Goal: Task Accomplishment & Management: Manage account settings

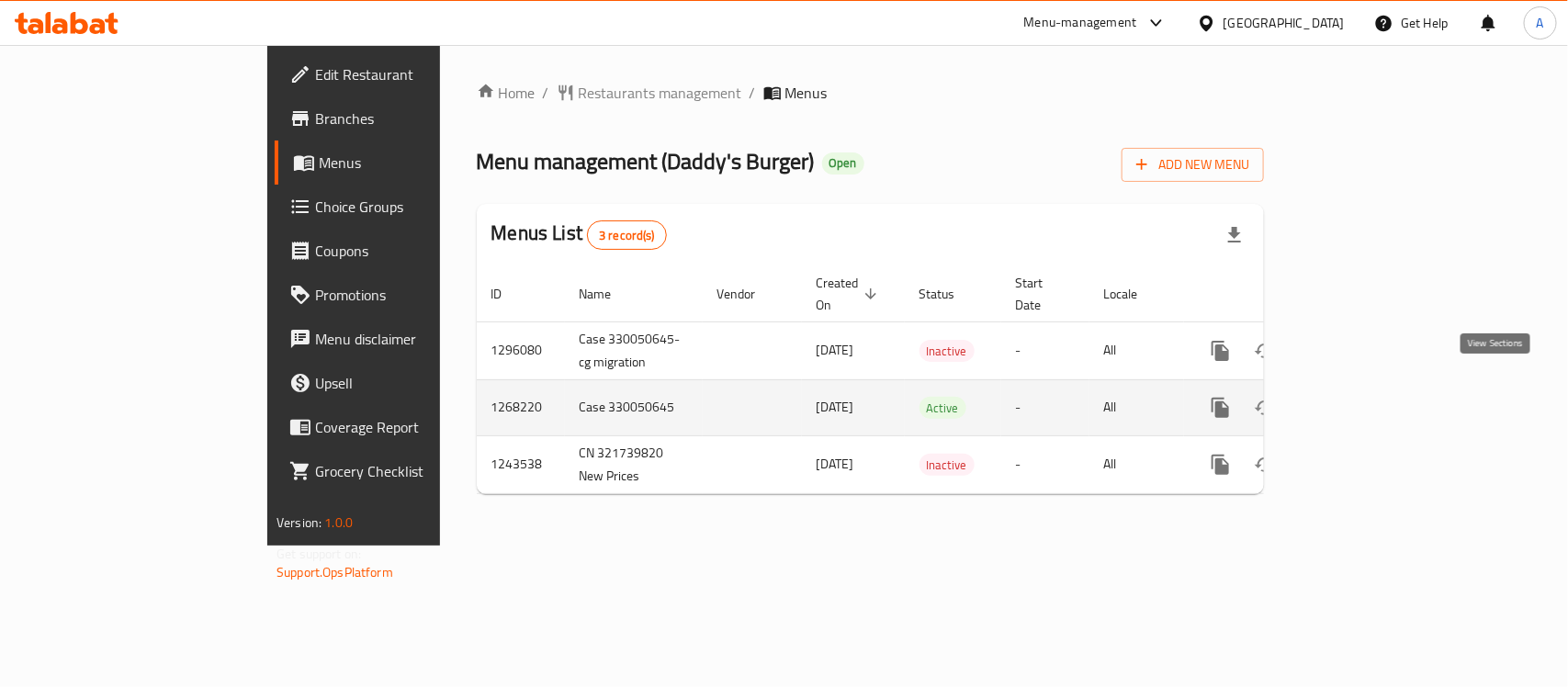
click at [1364, 397] on icon "enhanced table" at bounding box center [1353, 408] width 22 height 22
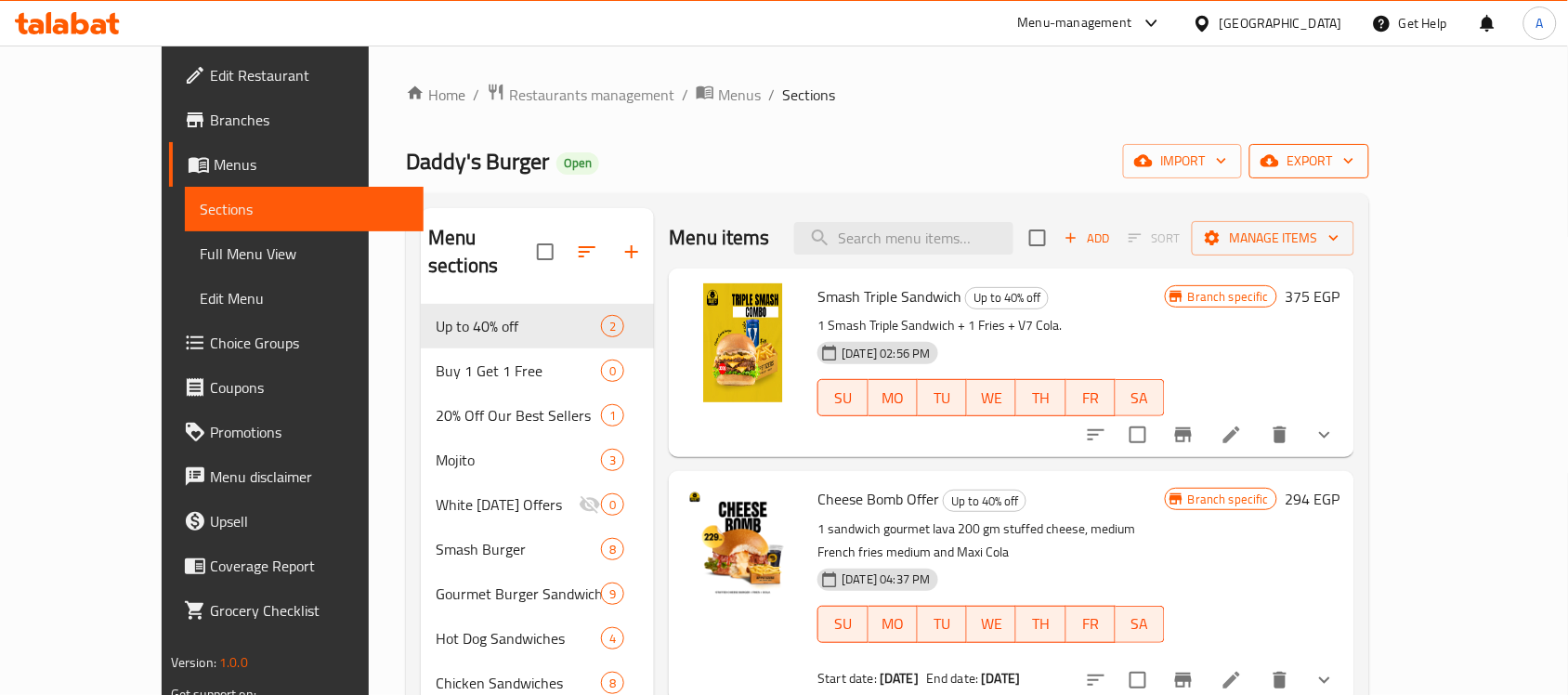
click at [1355, 156] on span "export" at bounding box center [1309, 161] width 90 height 23
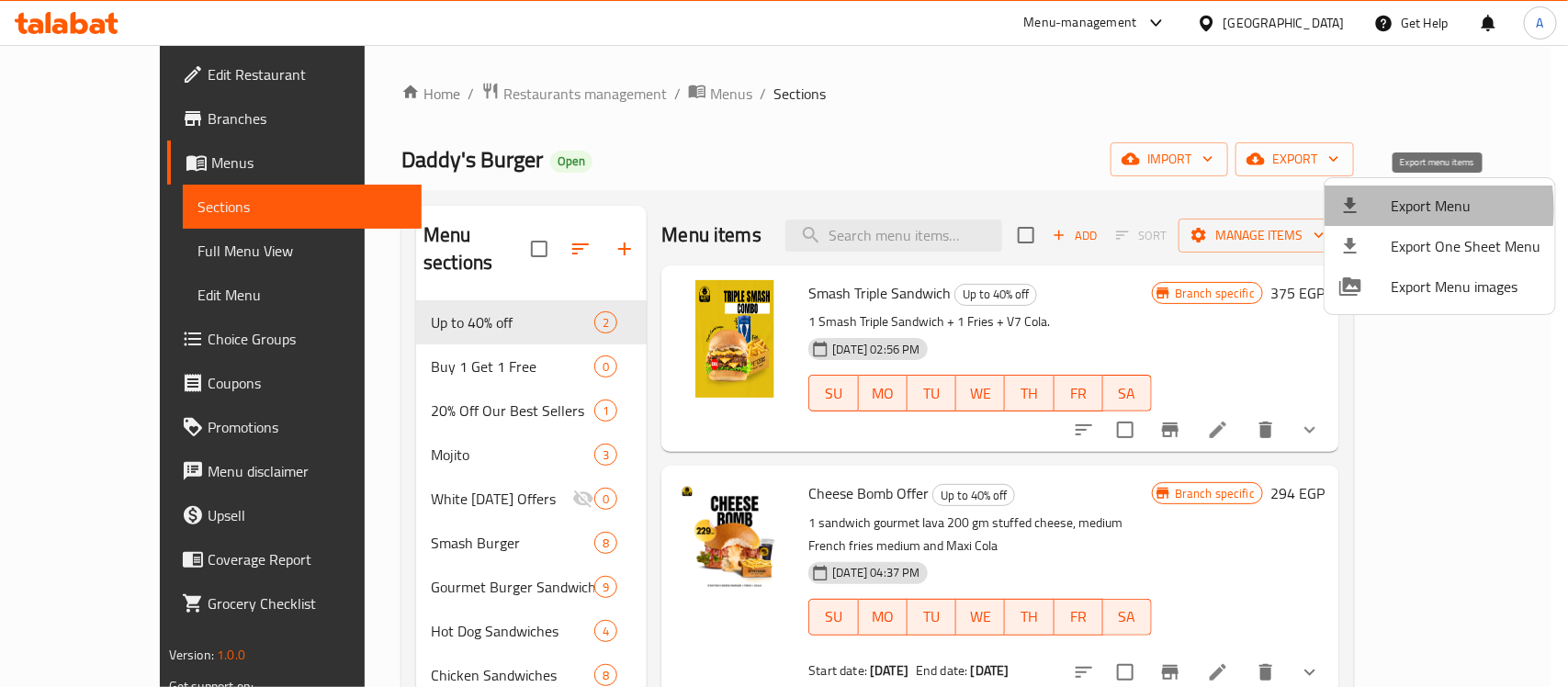
click at [1370, 208] on div at bounding box center [1365, 205] width 52 height 22
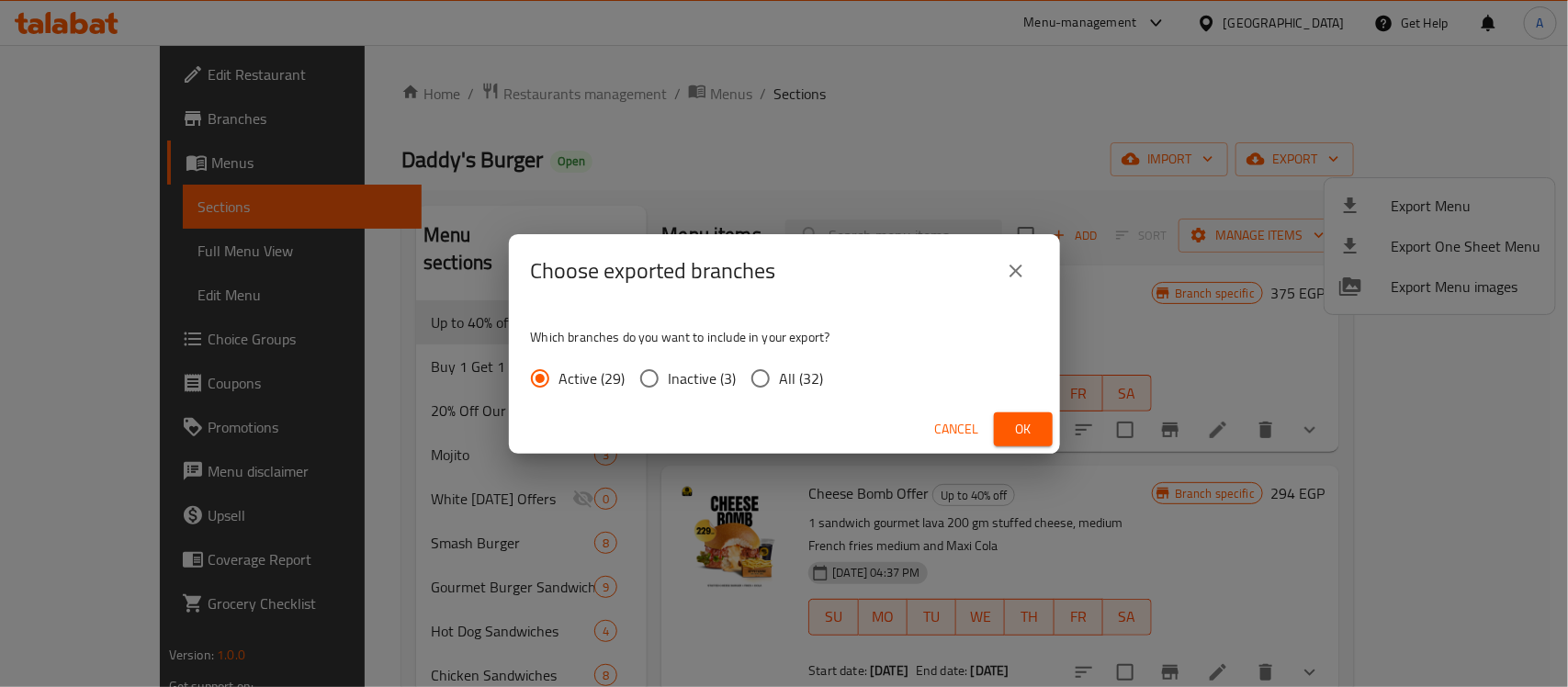
click at [793, 378] on span "All (32)" at bounding box center [802, 378] width 44 height 22
click at [780, 378] on input "All (32)" at bounding box center [761, 378] width 39 height 39
radio input "true"
click at [1040, 425] on button "Ok" at bounding box center [1024, 429] width 59 height 34
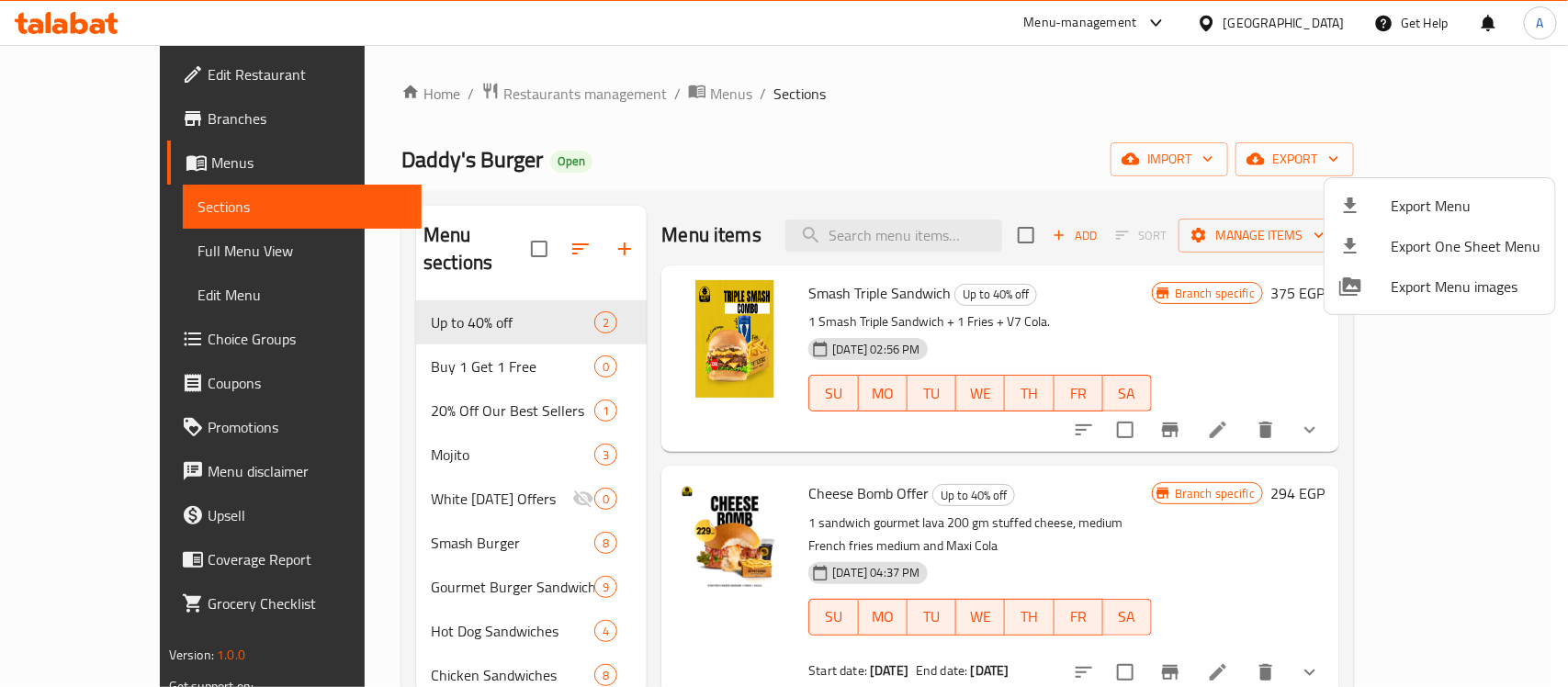
click at [79, 25] on div at bounding box center [784, 344] width 1568 height 687
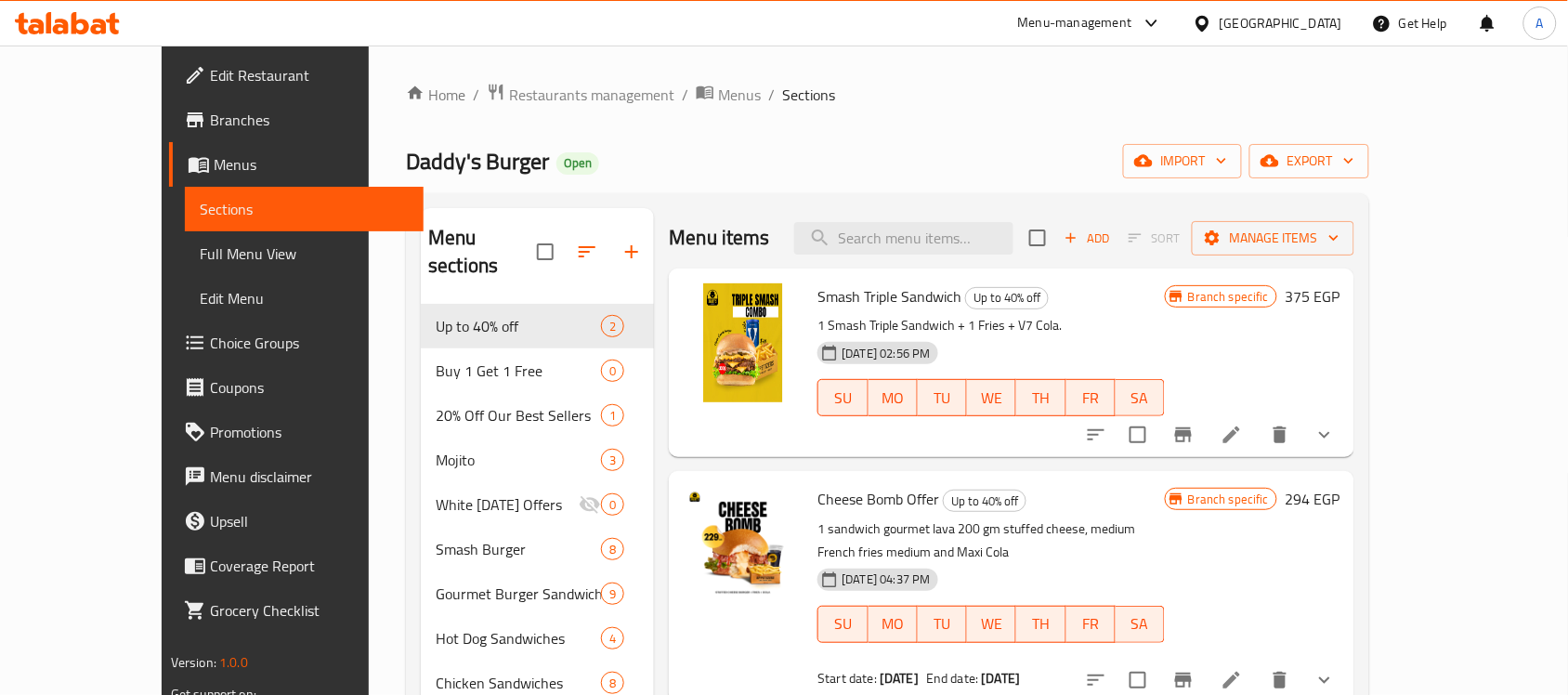
click at [90, 23] on icon at bounding box center [67, 23] width 105 height 22
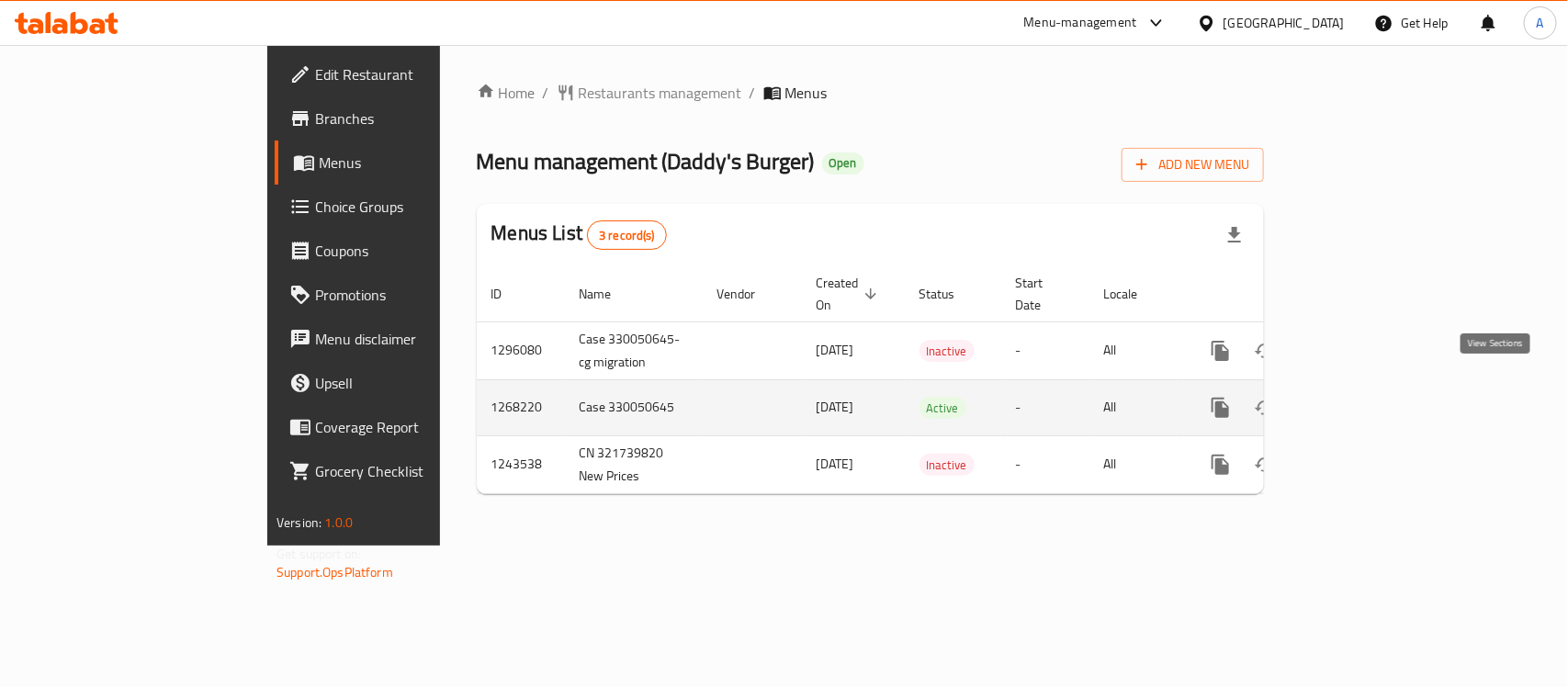
click at [1375, 391] on link "enhanced table" at bounding box center [1353, 408] width 44 height 44
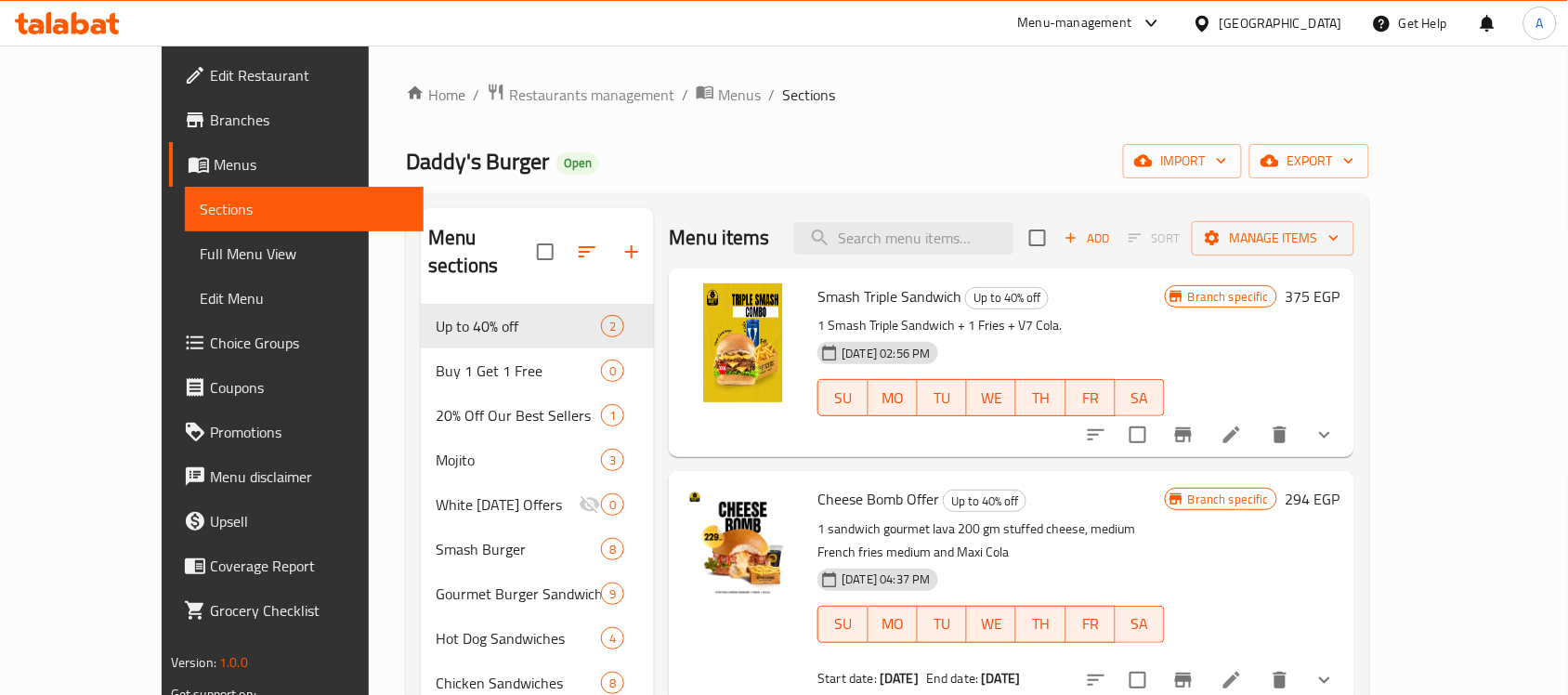
click at [964, 262] on div "Menu items Add Sort Manage items" at bounding box center [1012, 238] width 686 height 61
click at [983, 238] on input "search" at bounding box center [904, 238] width 219 height 33
paste input "Double smash c"
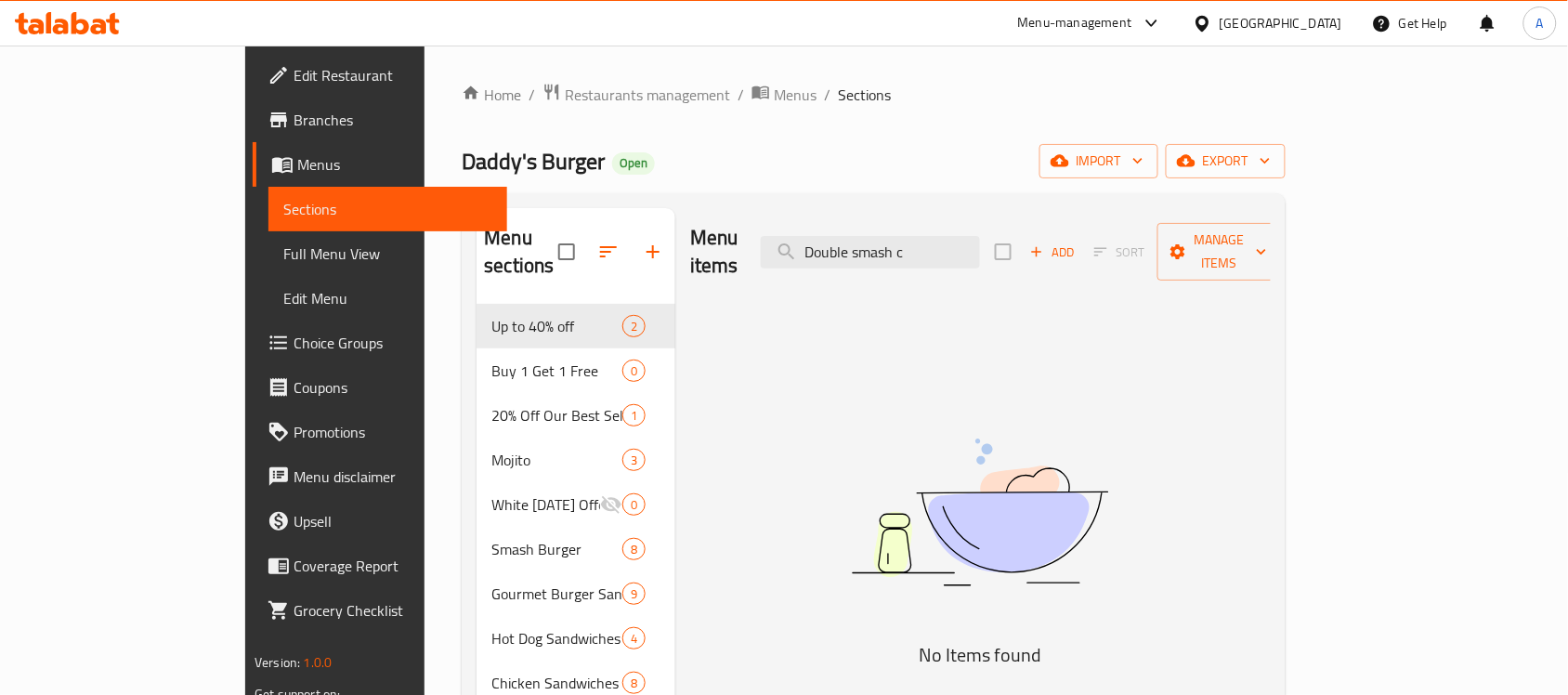
type input "Double smash c"
click at [565, 89] on span "Restaurants management" at bounding box center [648, 95] width 166 height 22
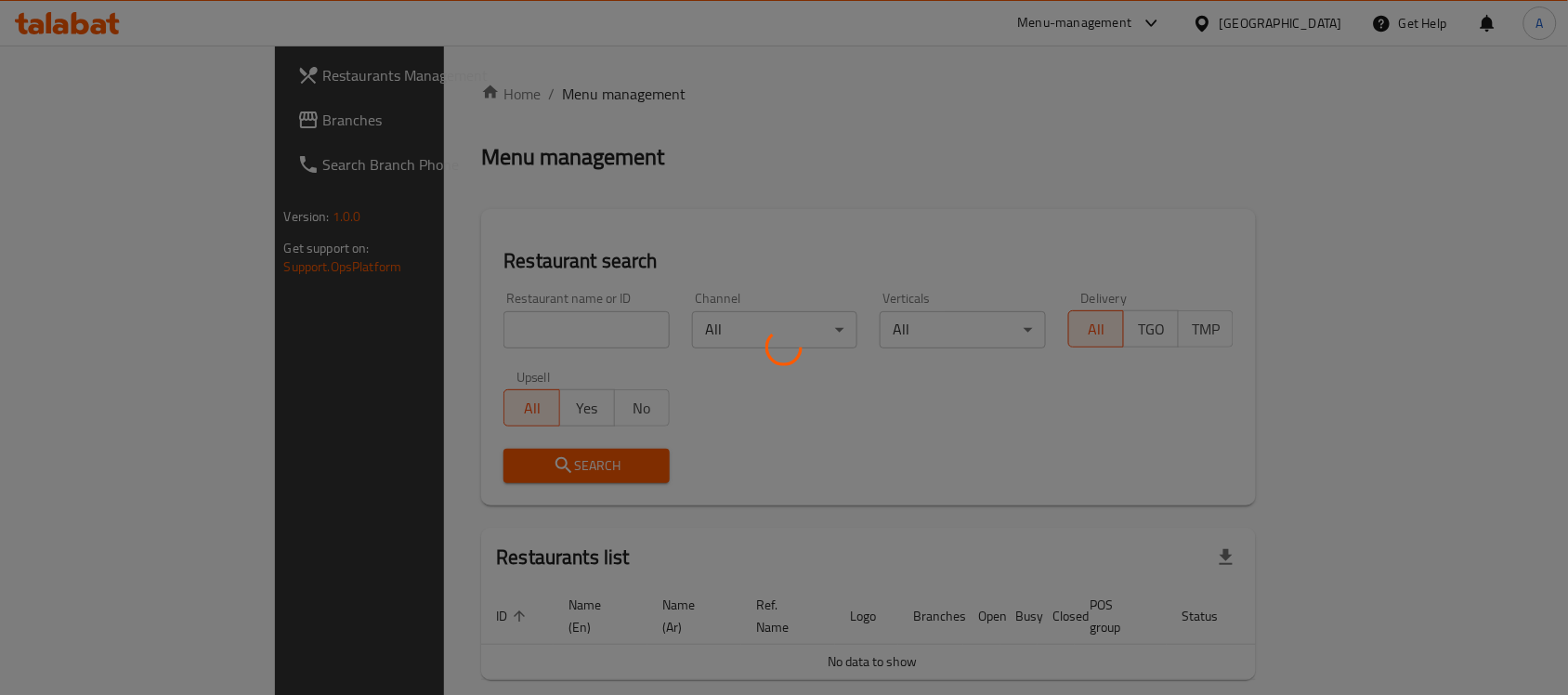
click at [535, 320] on div at bounding box center [784, 348] width 1568 height 695
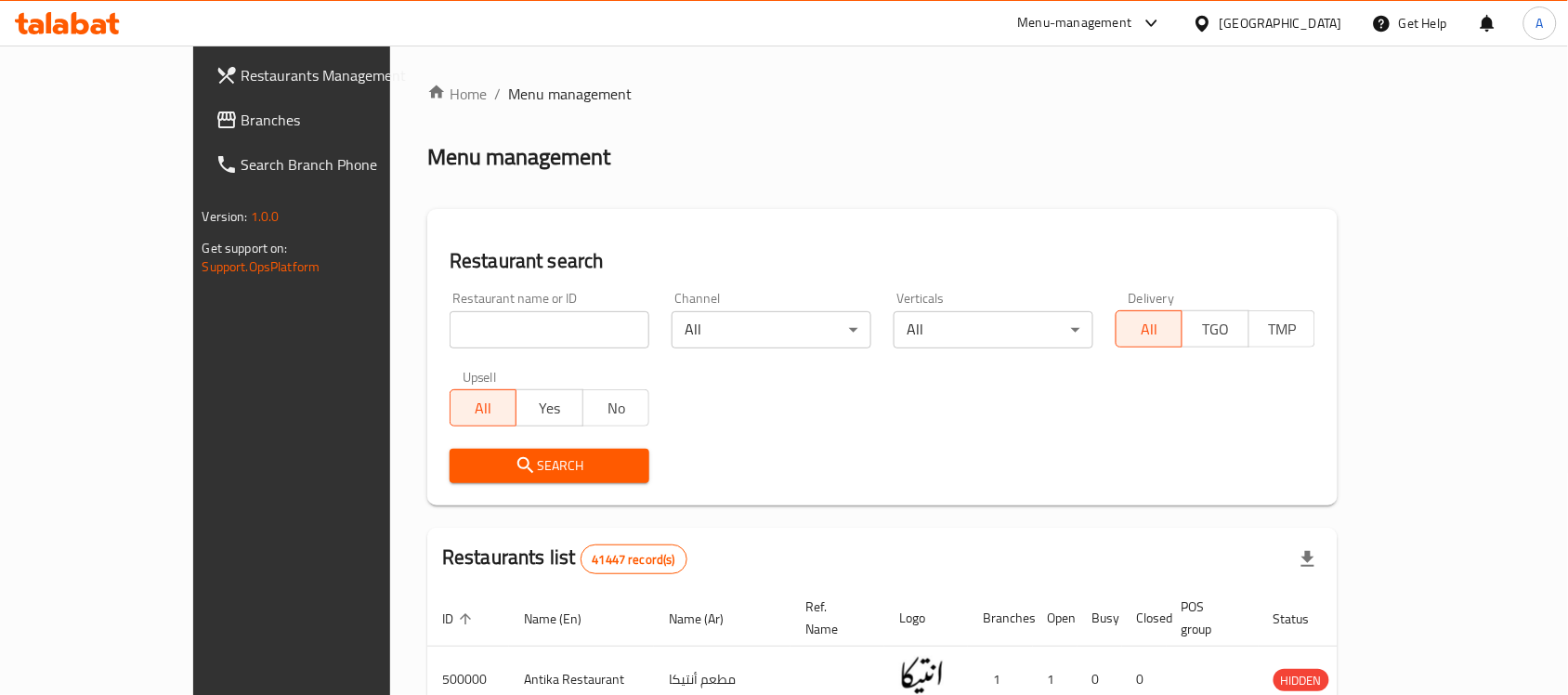
click at [527, 321] on input "search" at bounding box center [550, 330] width 199 height 37
paste input "503536"
type input "503536"
click button "Search" at bounding box center [550, 466] width 199 height 34
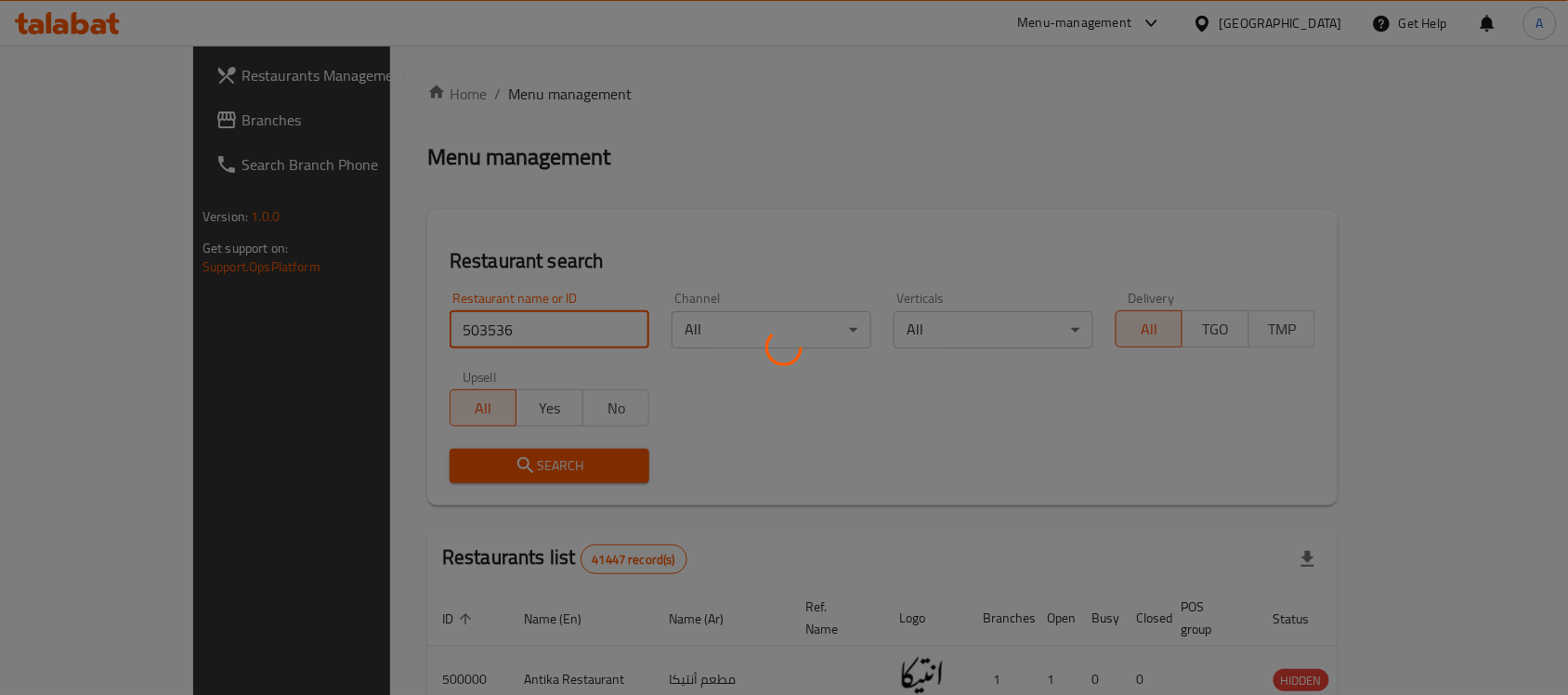
click button "Search" at bounding box center [550, 466] width 199 height 34
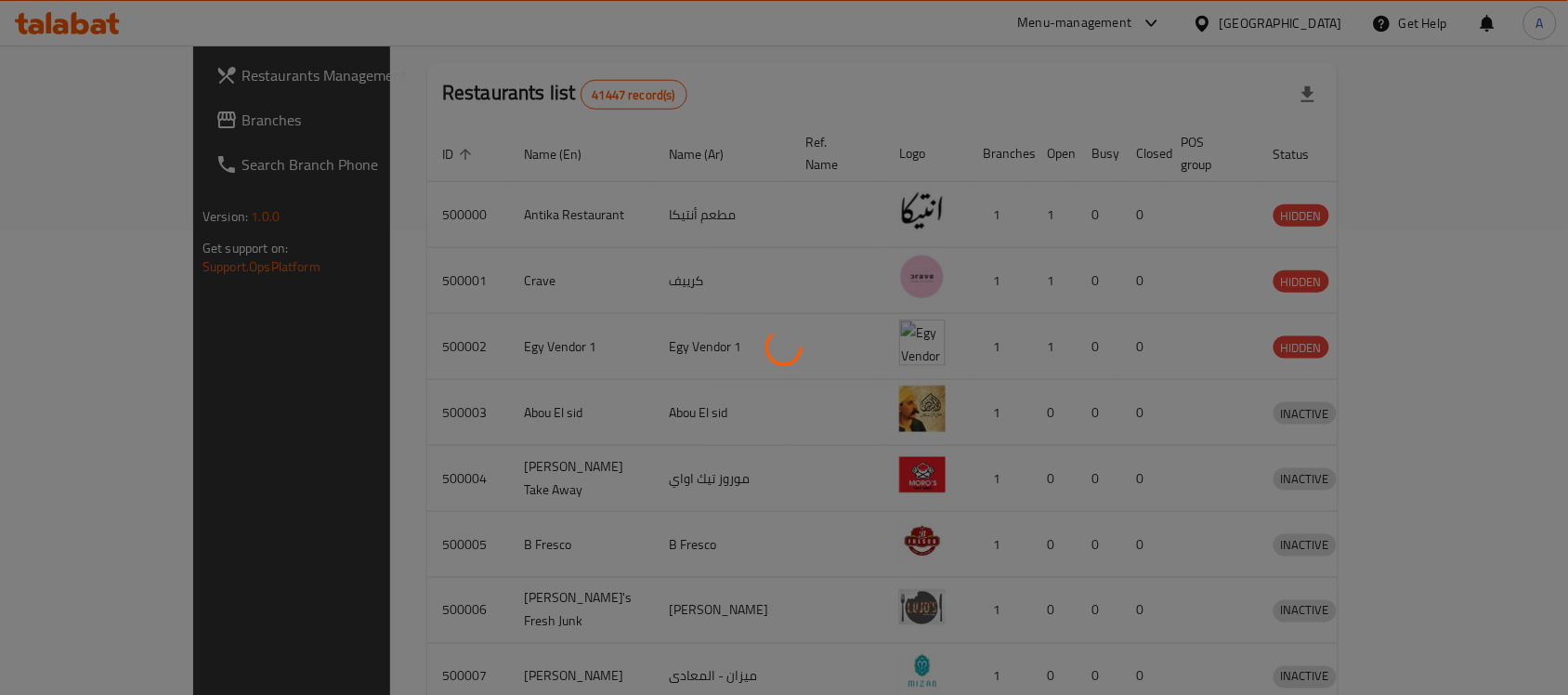
scroll to position [98, 0]
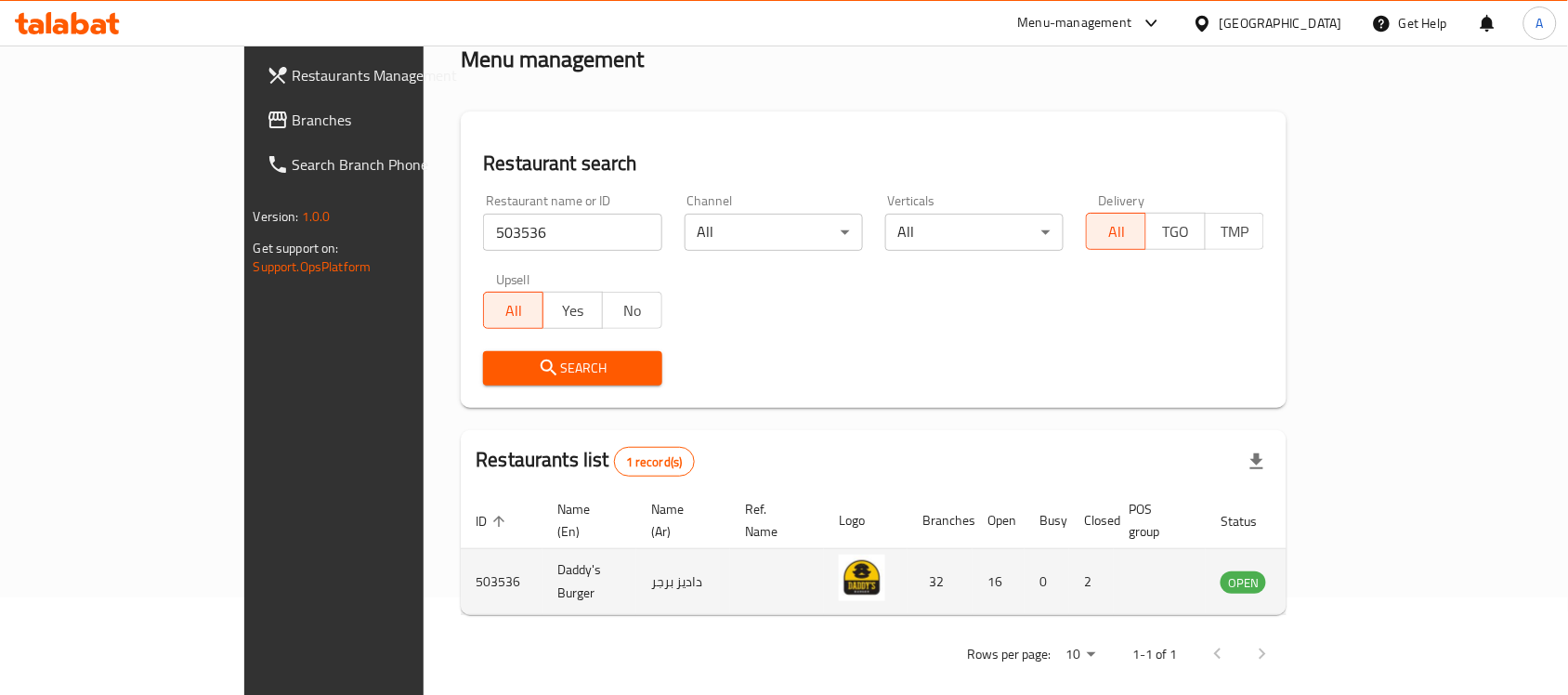
click at [1368, 573] on td "enhanced table" at bounding box center [1335, 581] width 64 height 66
click at [1341, 570] on icon "enhanced table" at bounding box center [1329, 581] width 22 height 22
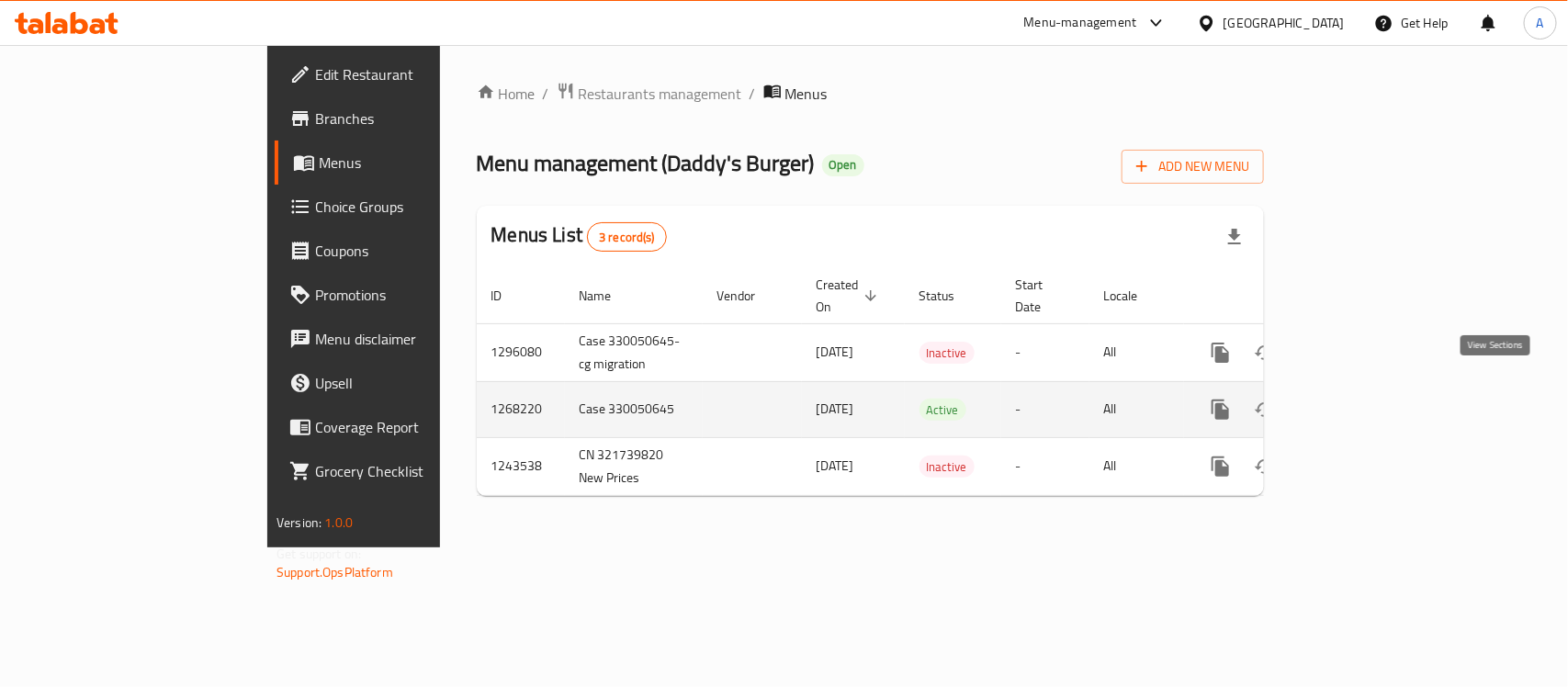
click at [1364, 399] on icon "enhanced table" at bounding box center [1353, 410] width 22 height 22
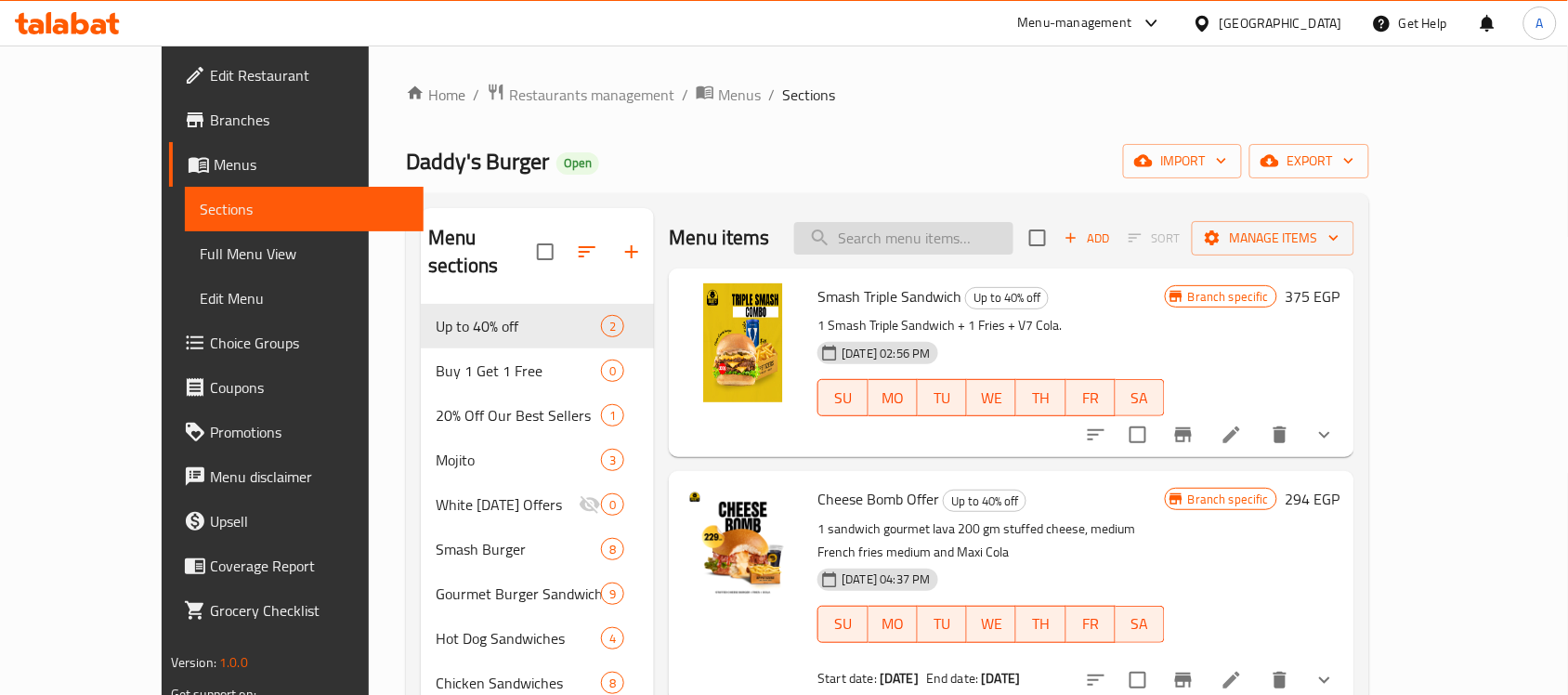
click at [995, 242] on input "search" at bounding box center [904, 238] width 219 height 33
paste input "smash cheese burg"
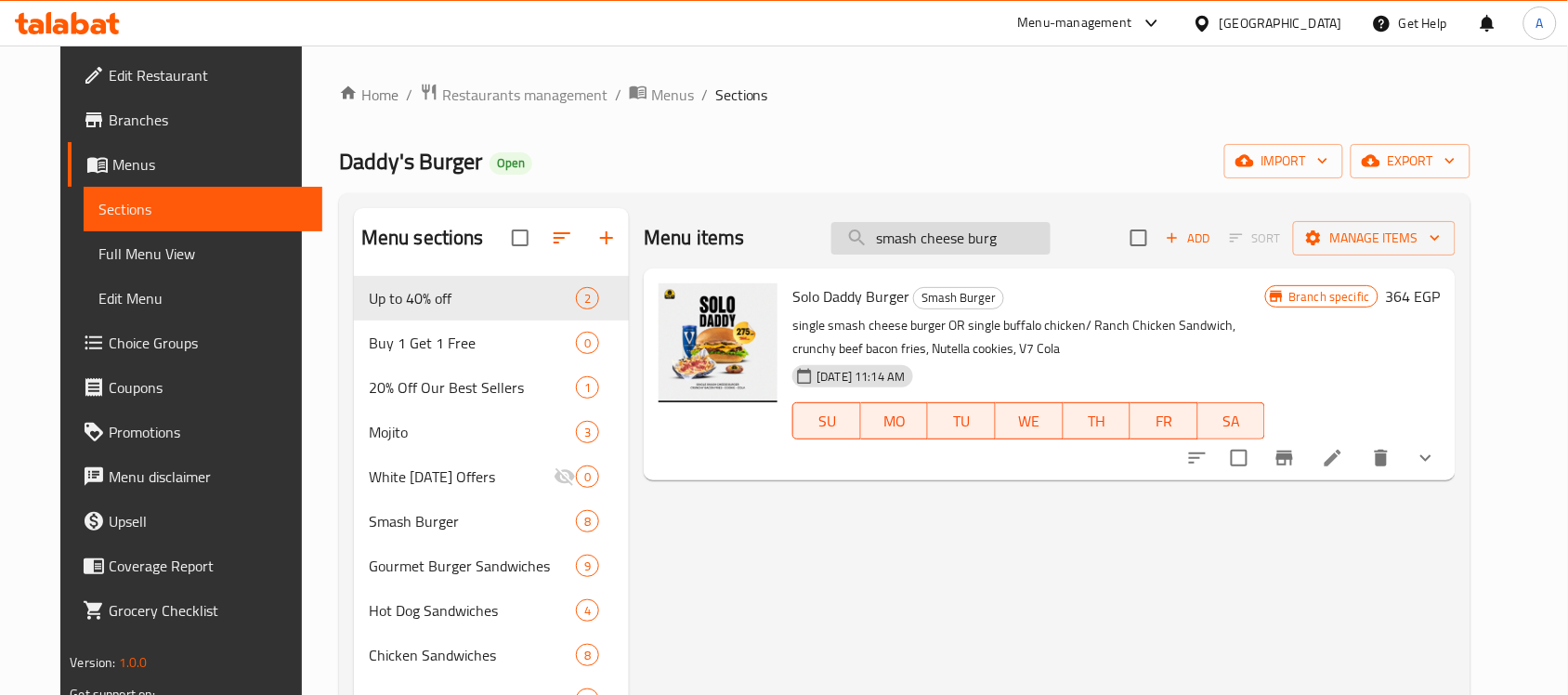
drag, startPoint x: 1043, startPoint y: 239, endPoint x: 944, endPoint y: 246, distance: 99.2
click at [944, 246] on input "smash cheese burg" at bounding box center [940, 238] width 219 height 33
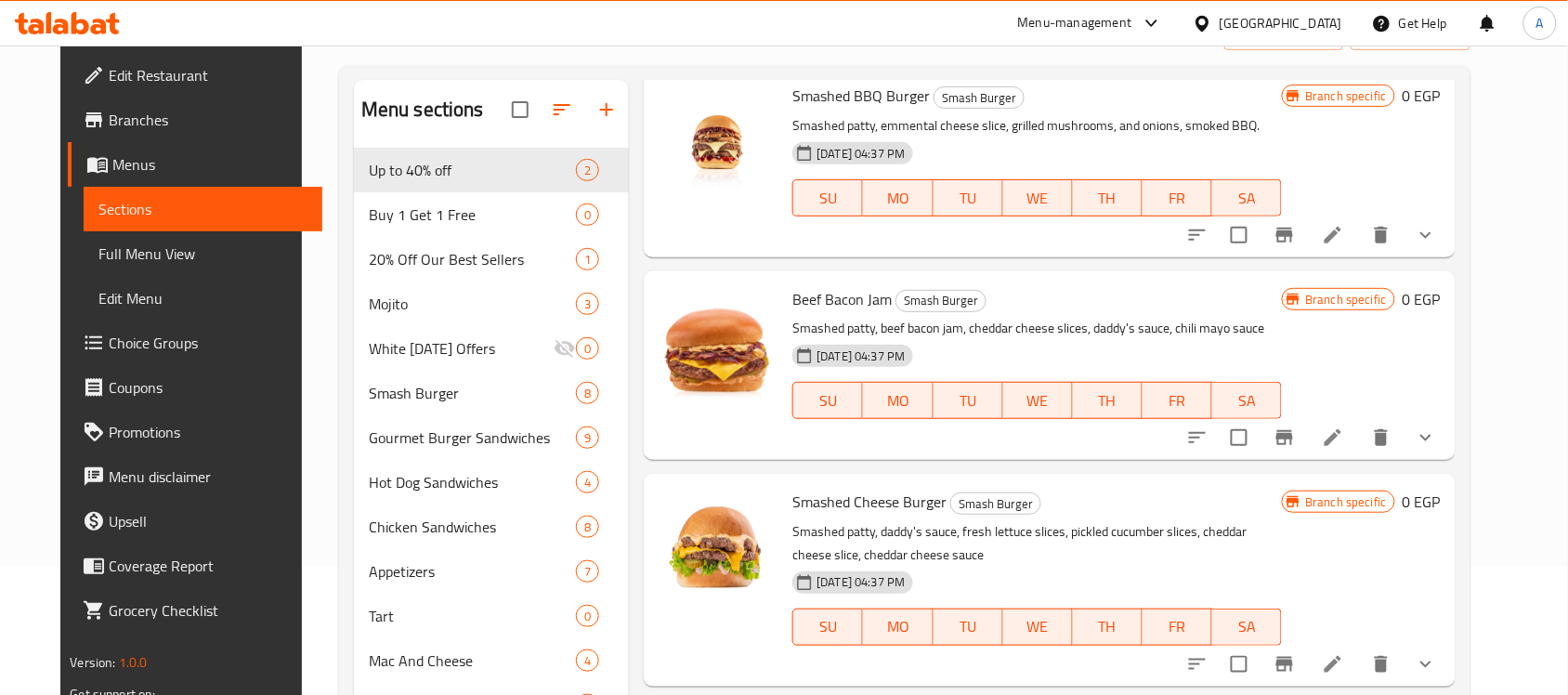
scroll to position [232, 0]
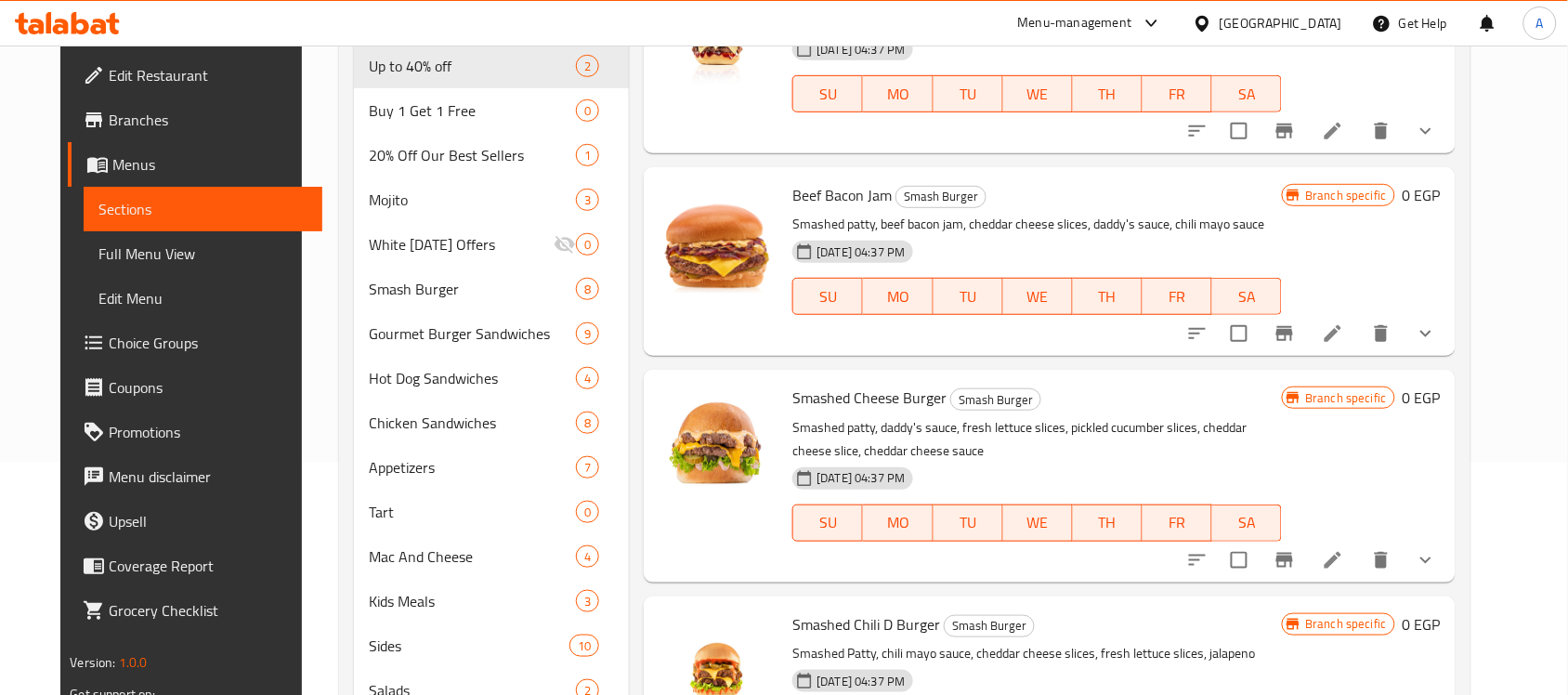
type input "smash"
drag, startPoint x: 829, startPoint y: 405, endPoint x: 777, endPoint y: 409, distance: 52.2
click at [793, 409] on span "Smashed Cheese Burger" at bounding box center [870, 398] width 155 height 28
click at [1342, 554] on icon at bounding box center [1333, 560] width 17 height 17
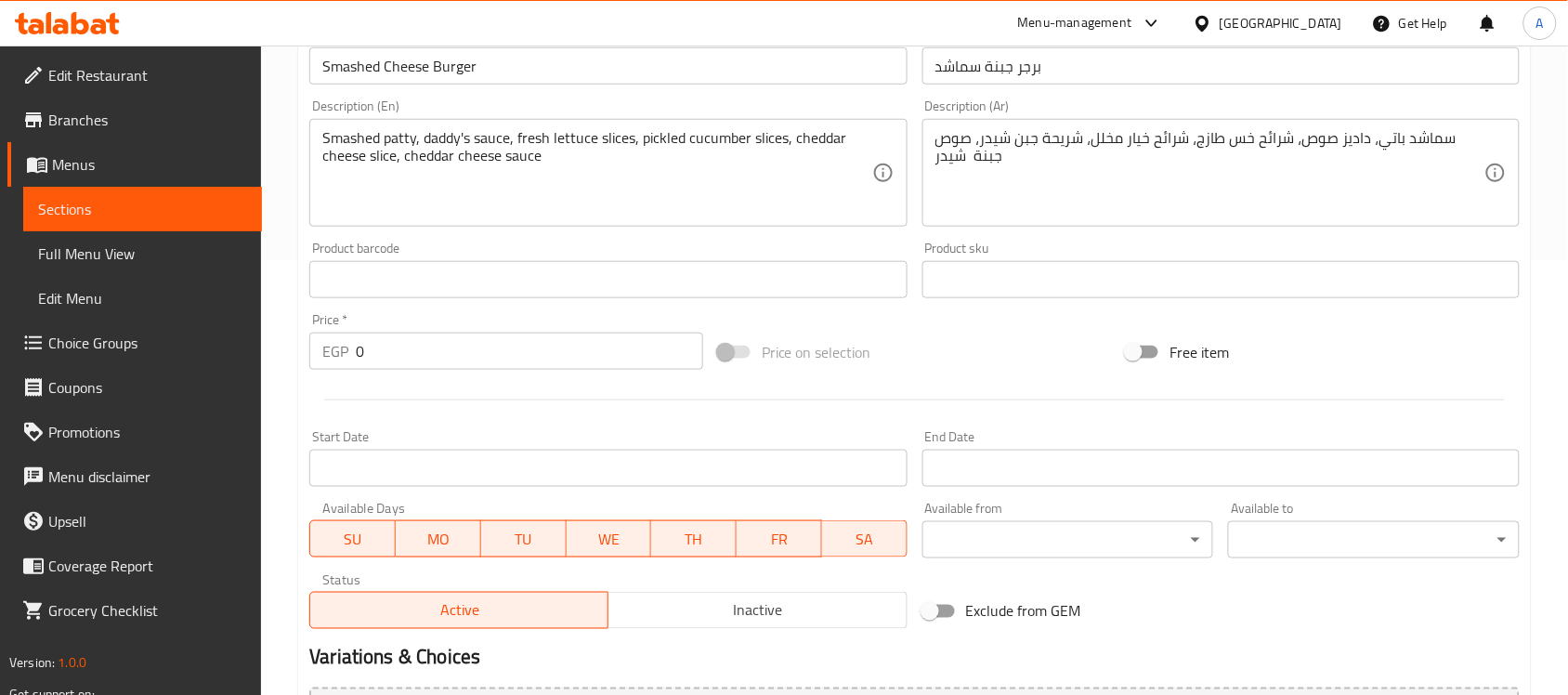
scroll to position [177, 0]
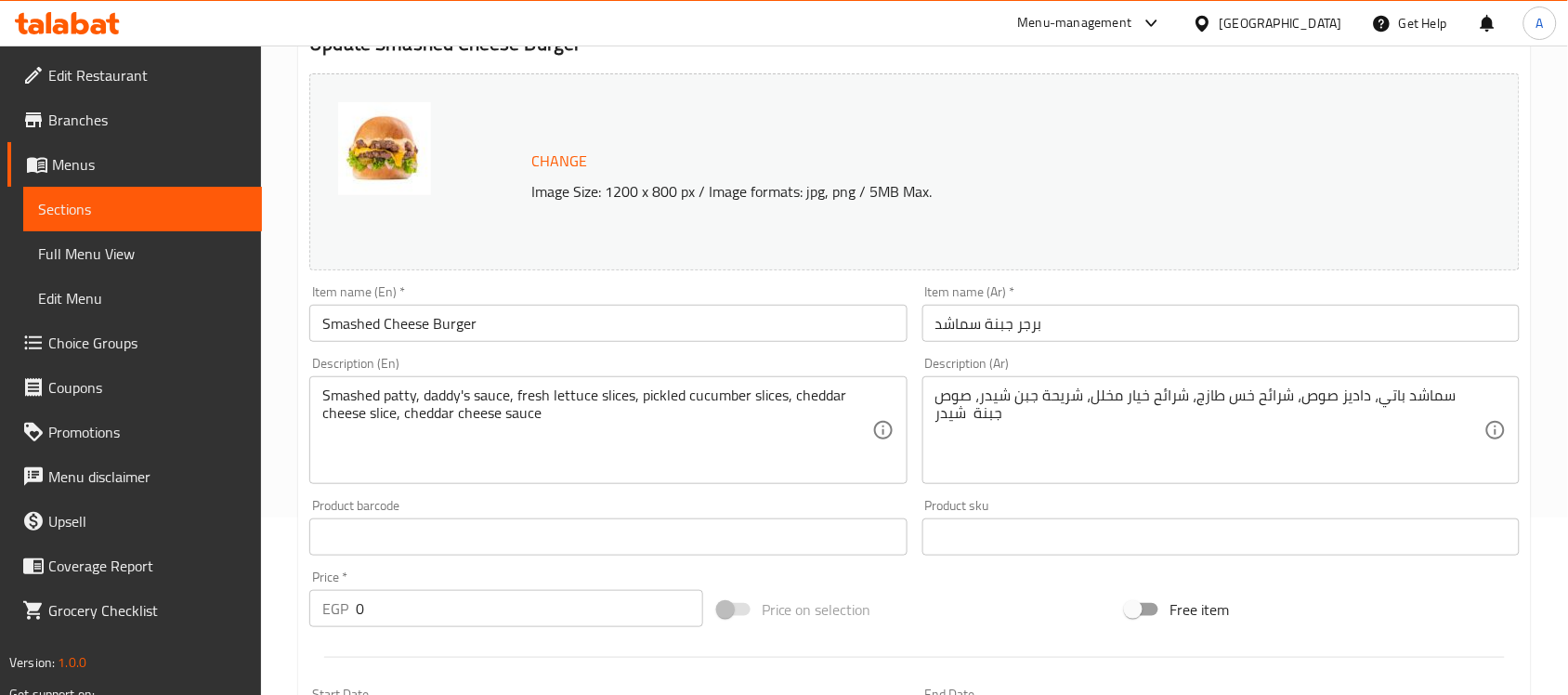
click at [499, 317] on input "Smashed Cheese Burger" at bounding box center [607, 323] width 597 height 37
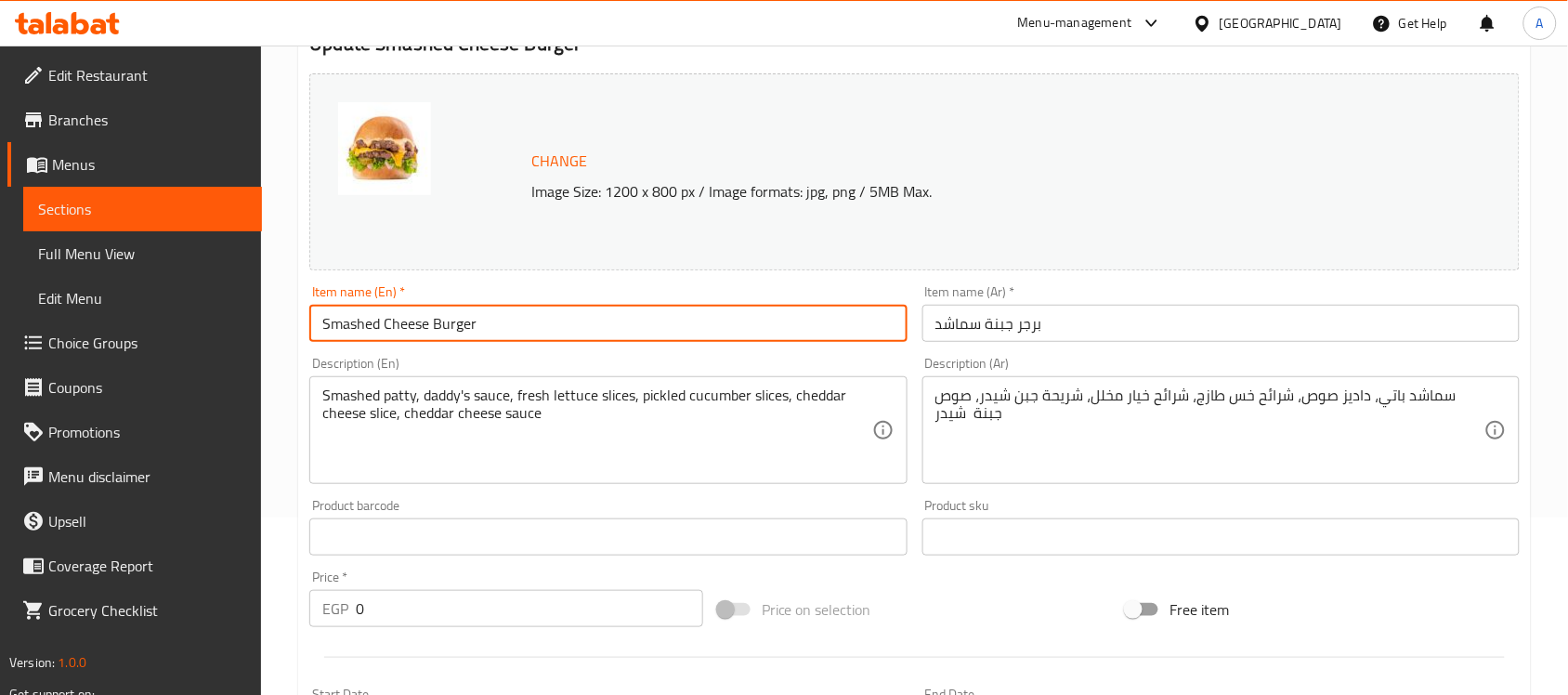
click at [499, 317] on input "Smashed Cheese Burger" at bounding box center [607, 323] width 597 height 37
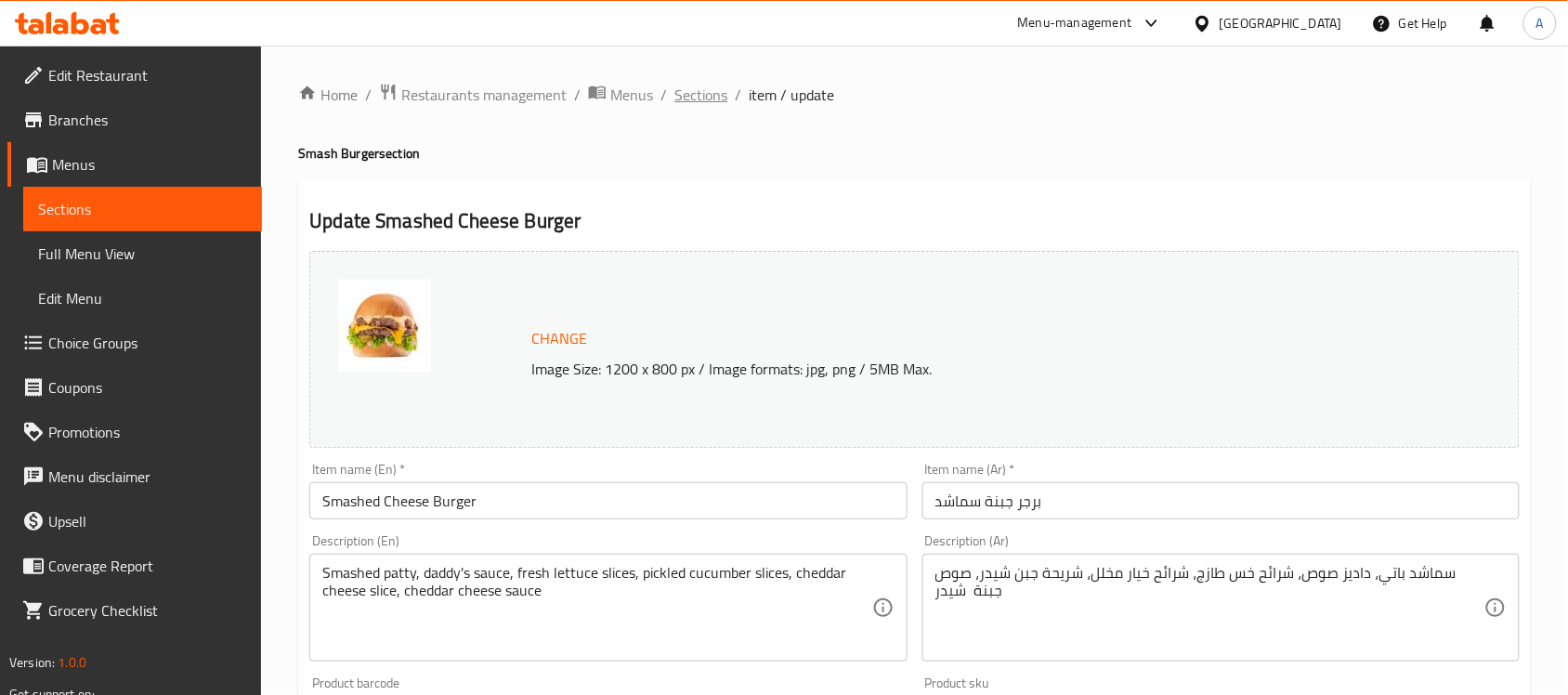
click at [692, 96] on span "Sections" at bounding box center [701, 95] width 53 height 22
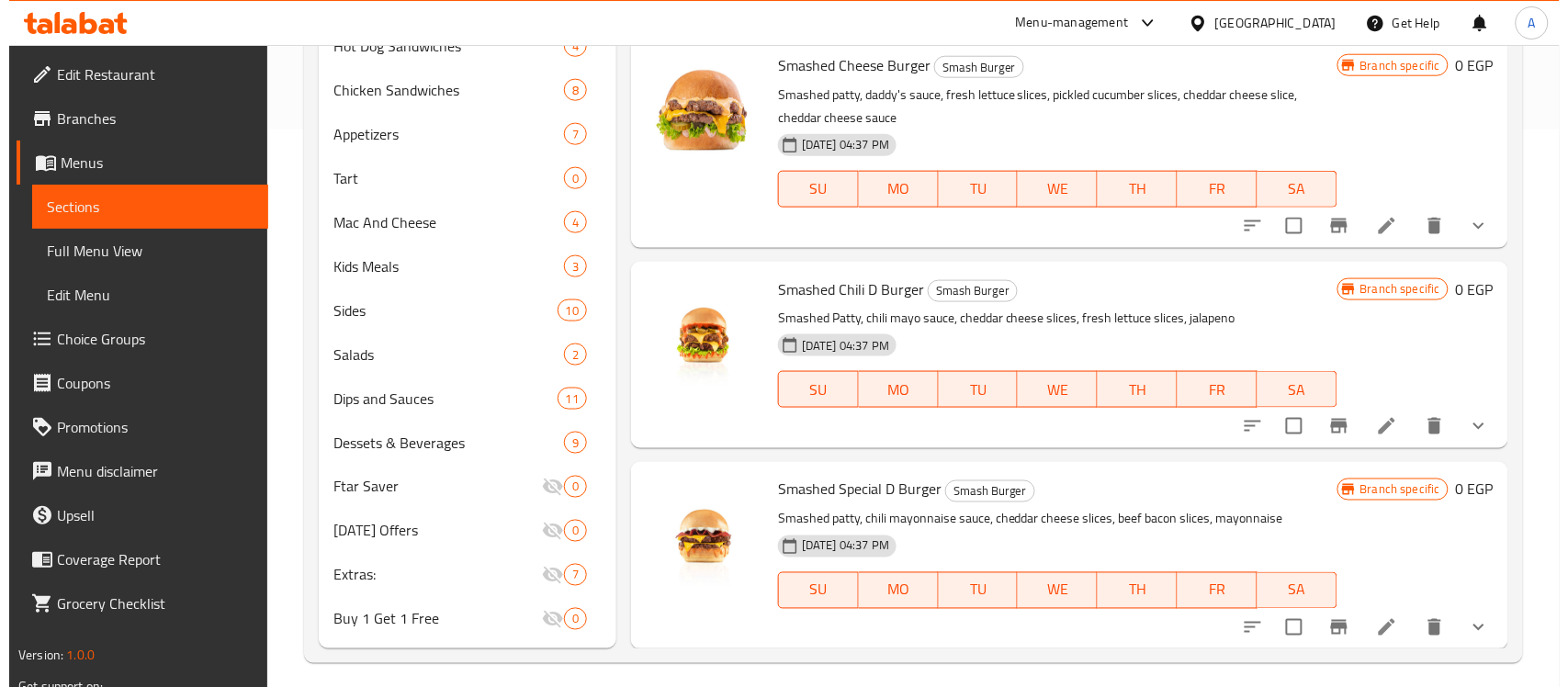
scroll to position [569, 0]
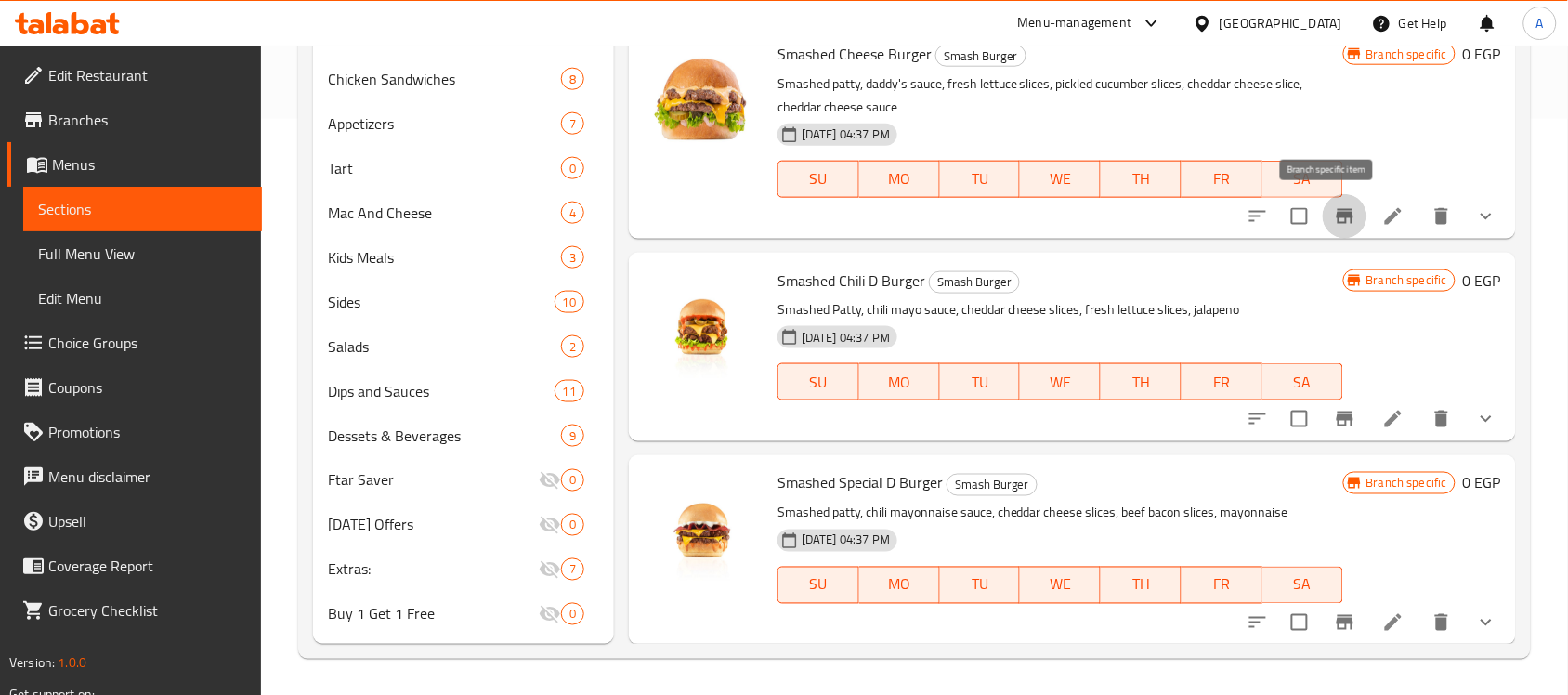
click at [1337, 216] on icon "Branch-specific-item" at bounding box center [1345, 216] width 17 height 15
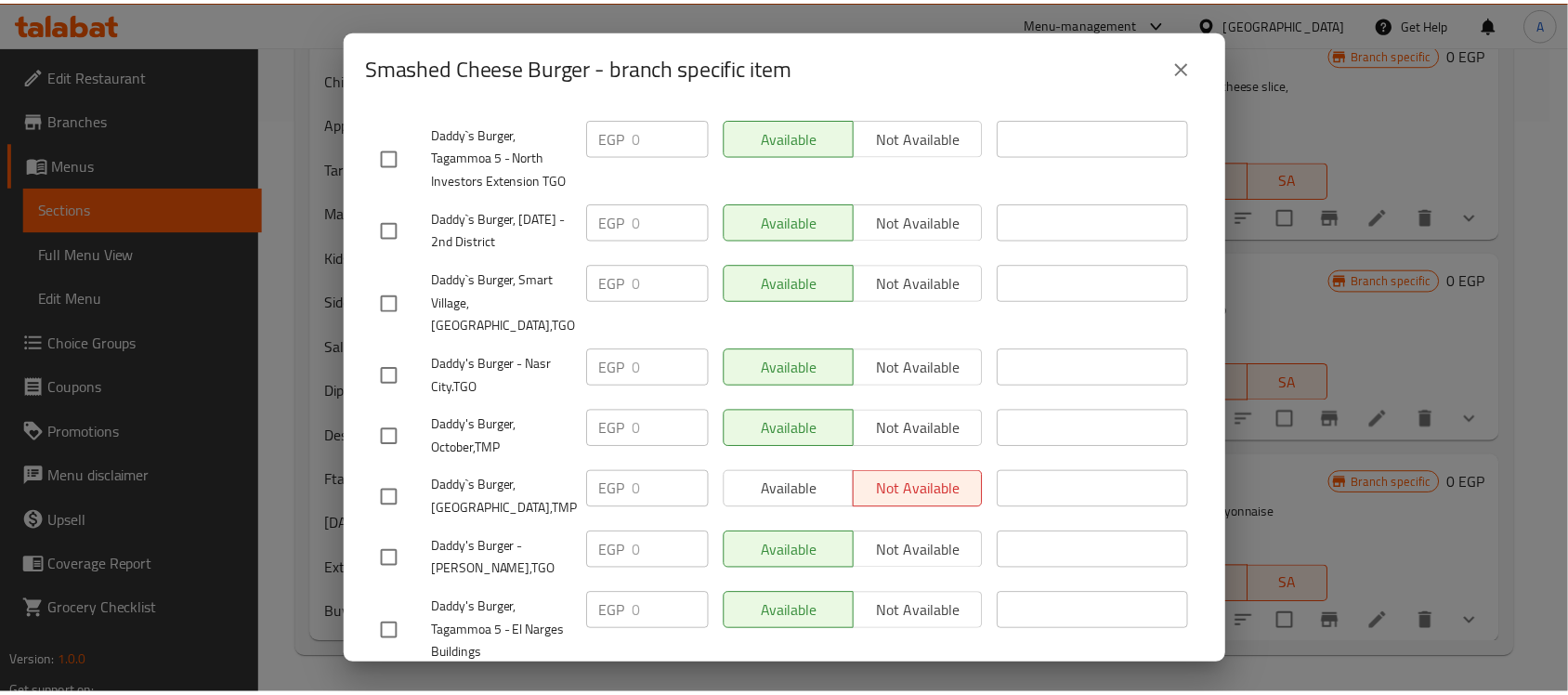
scroll to position [1341, 0]
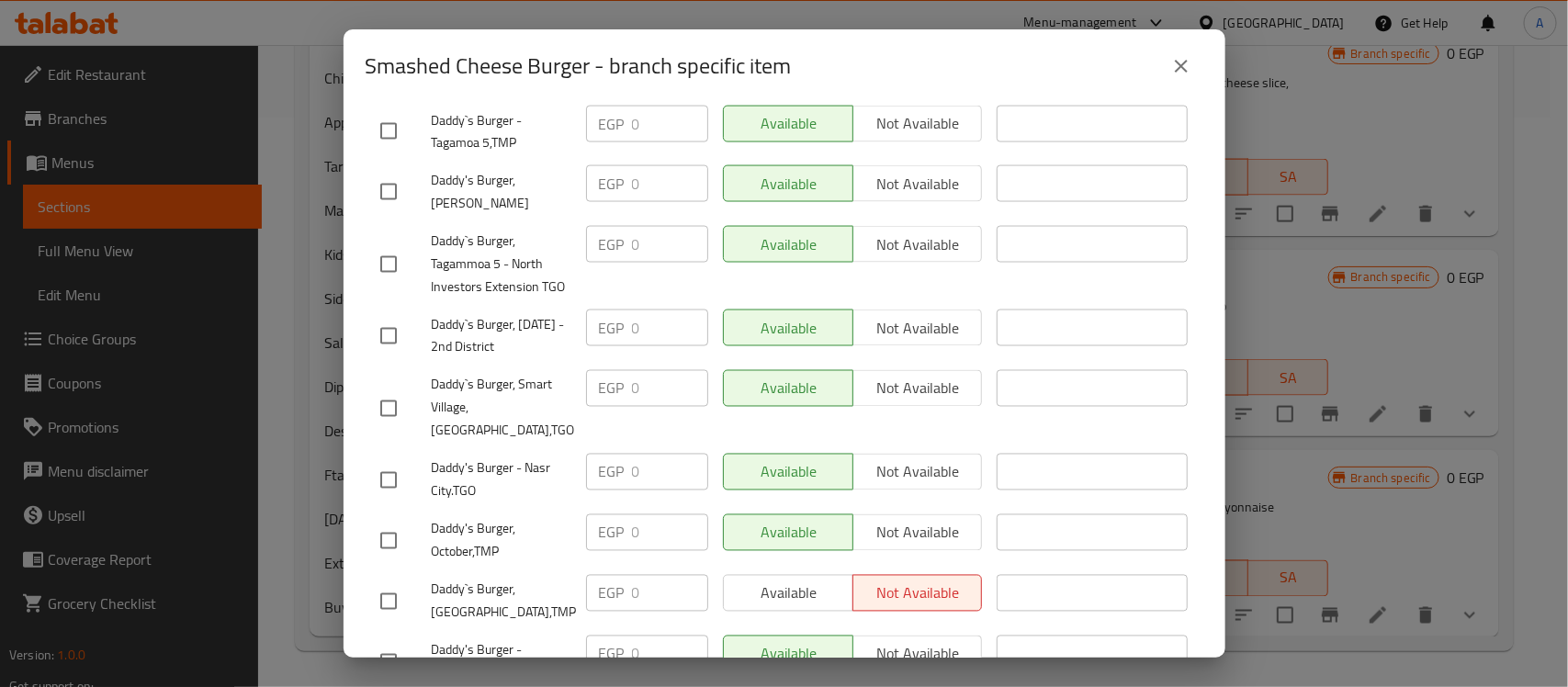
click at [1176, 65] on icon "close" at bounding box center [1181, 66] width 22 height 22
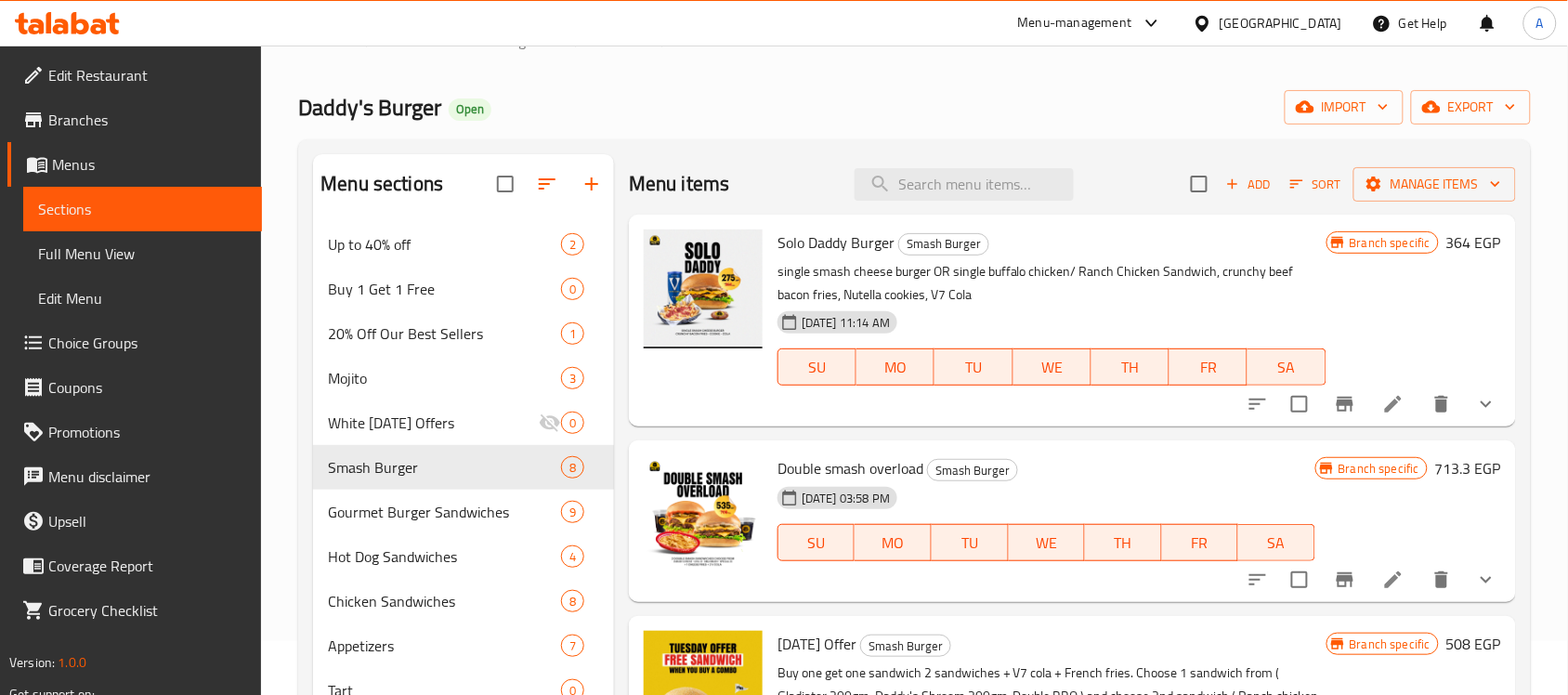
scroll to position [0, 0]
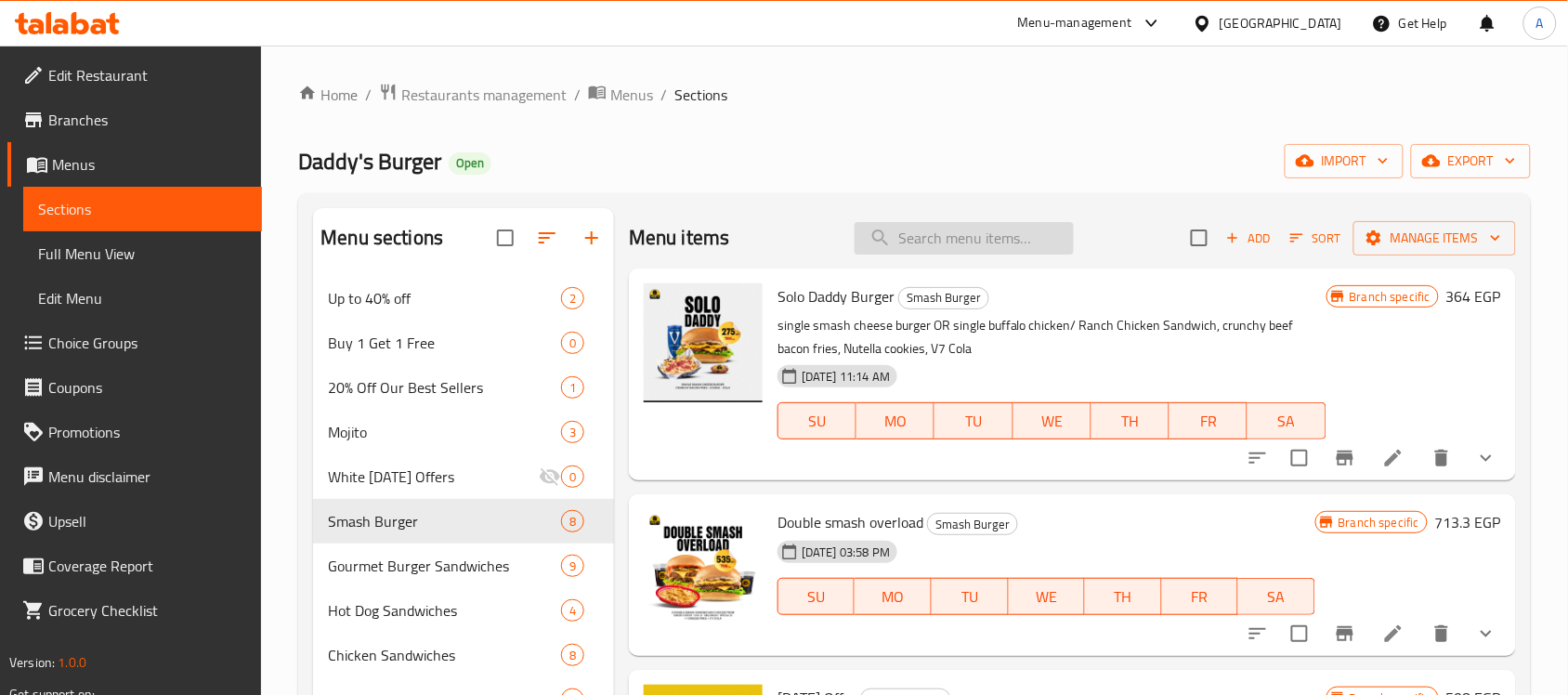
click at [929, 247] on input "search" at bounding box center [963, 238] width 219 height 33
paste input "Smashed"
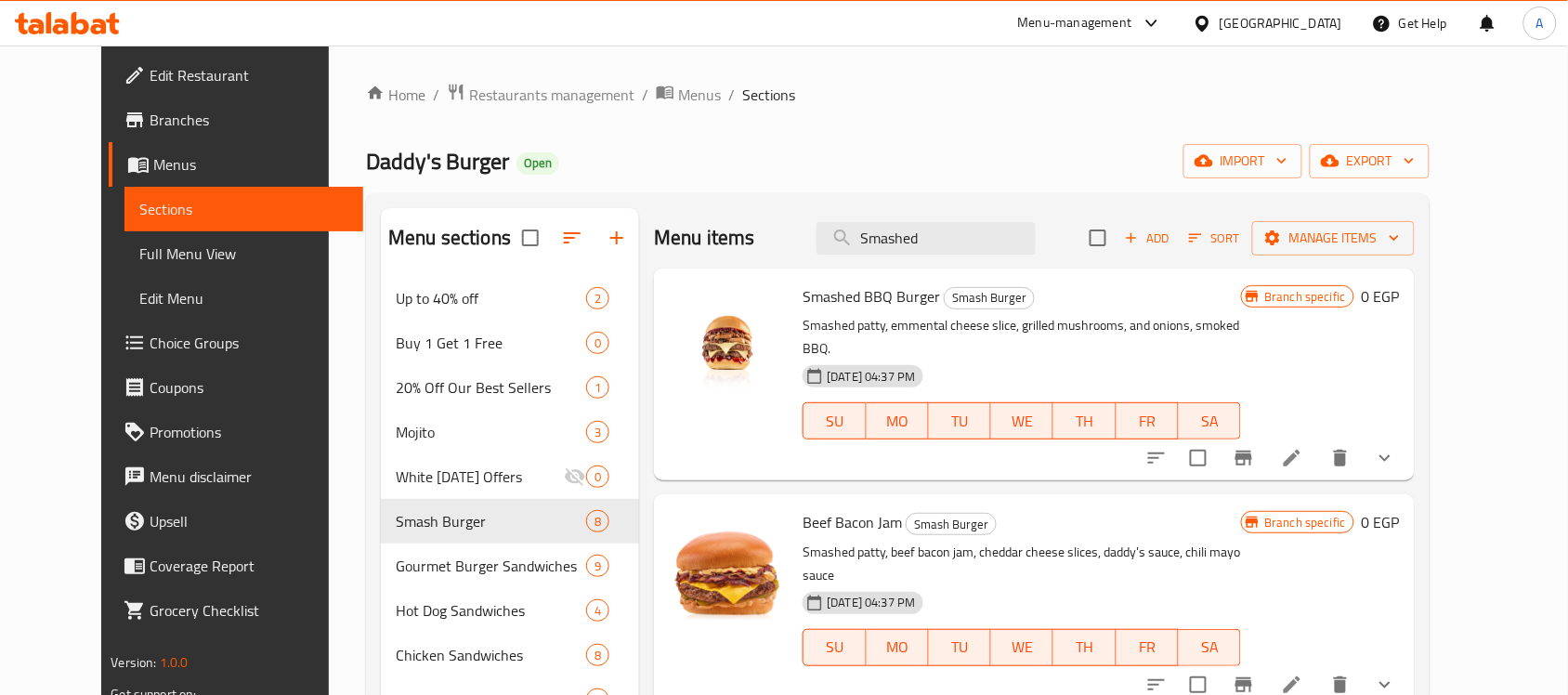
type input "Smashed"
click at [1415, 160] on span "export" at bounding box center [1370, 161] width 90 height 23
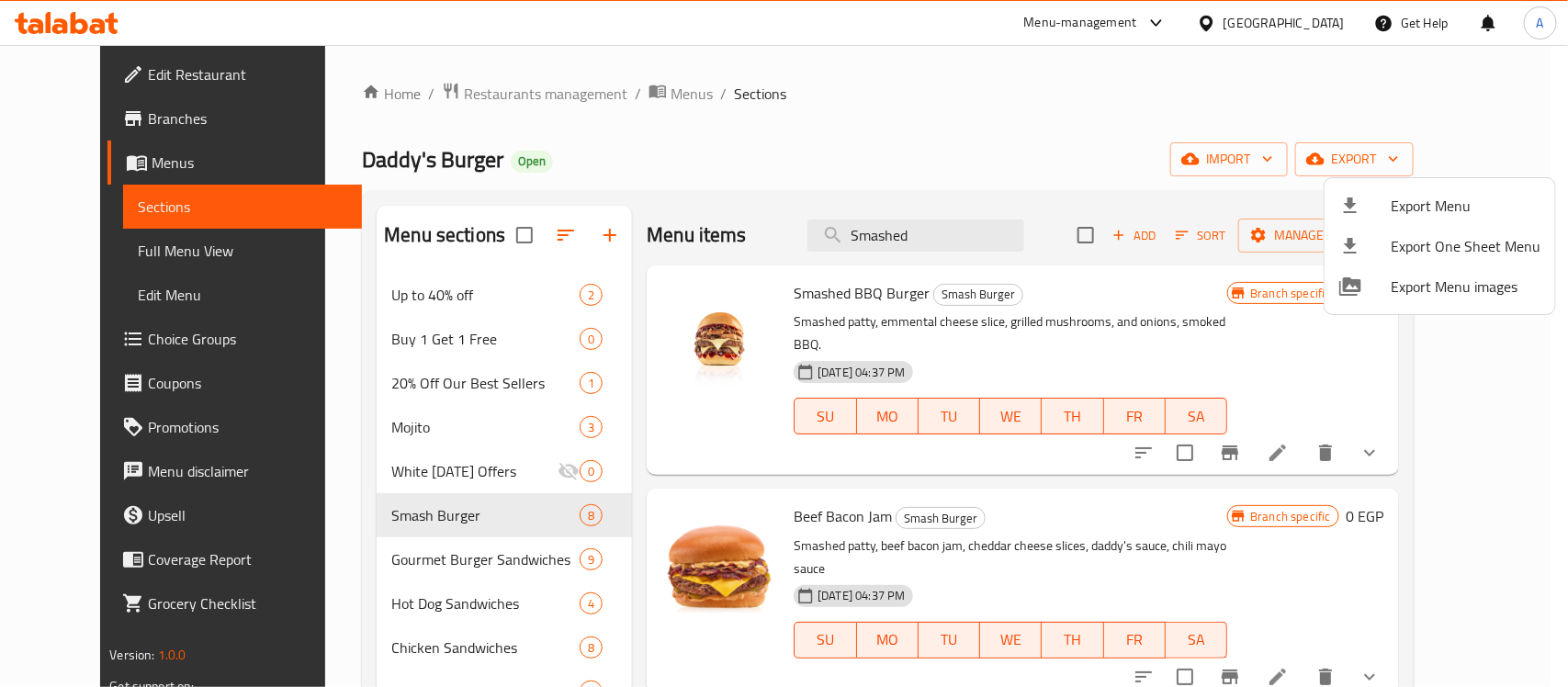
click at [1409, 206] on span "Export Menu" at bounding box center [1466, 205] width 150 height 22
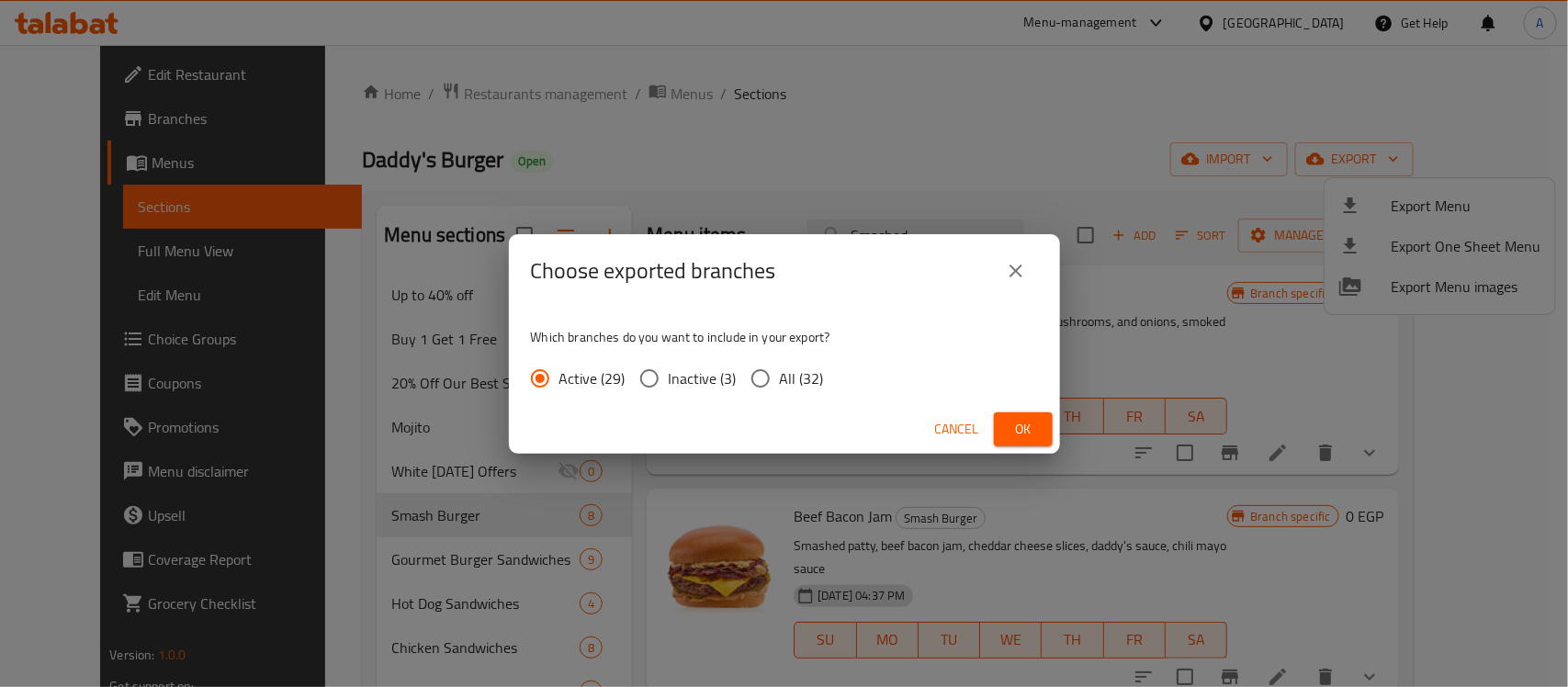
click at [754, 379] on input "All (32)" at bounding box center [761, 378] width 39 height 39
radio input "true"
click at [1015, 425] on span "Ok" at bounding box center [1024, 429] width 29 height 23
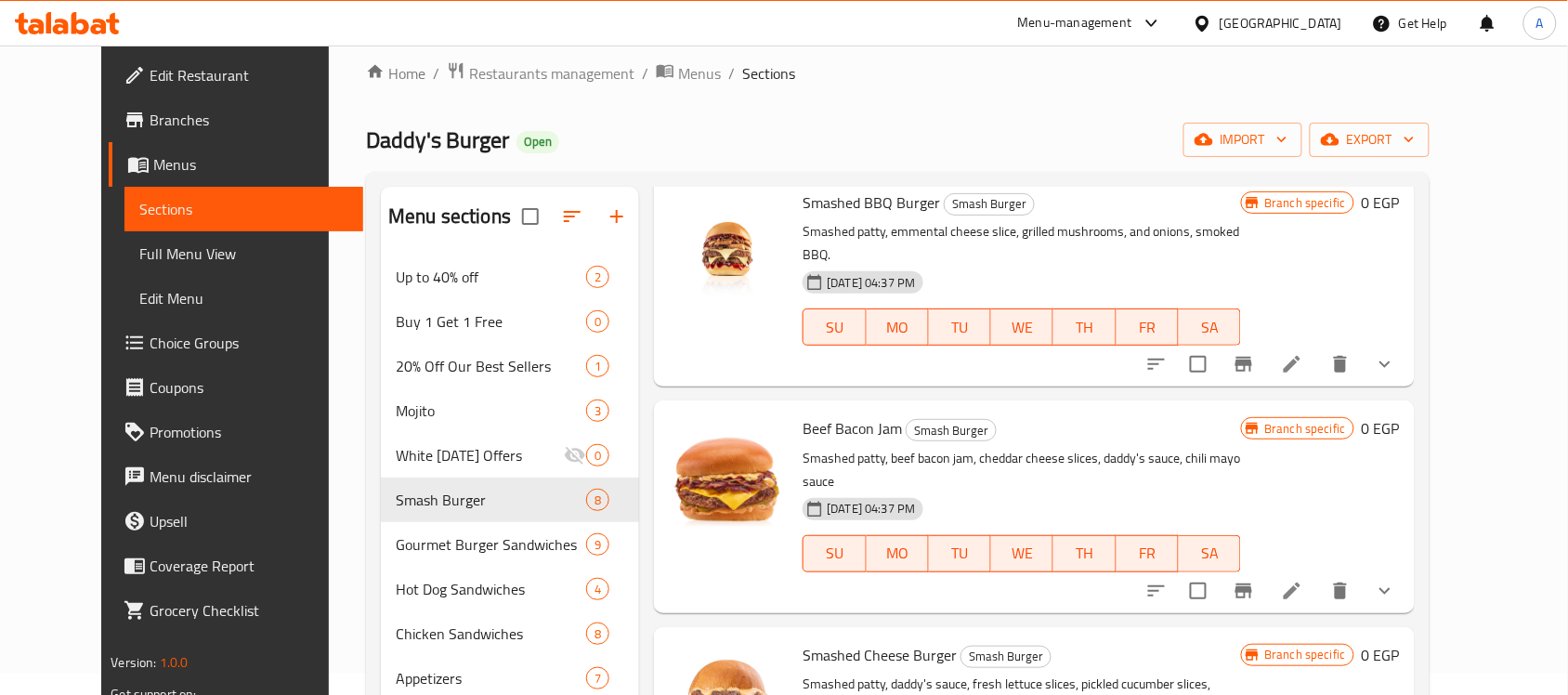
scroll to position [138, 0]
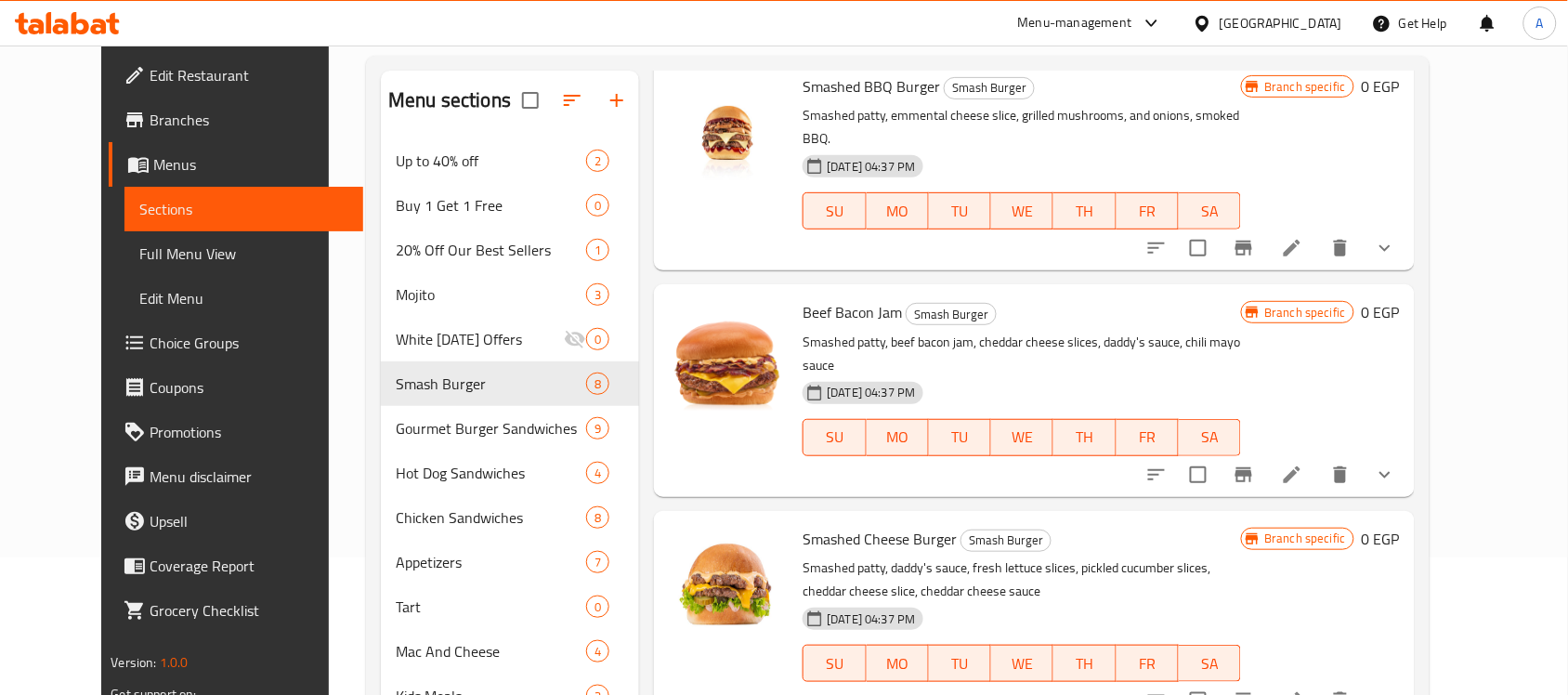
click at [876, 525] on span "Smashed Cheese Burger" at bounding box center [880, 538] width 155 height 28
copy h6 "Smashed Cheese Burger"
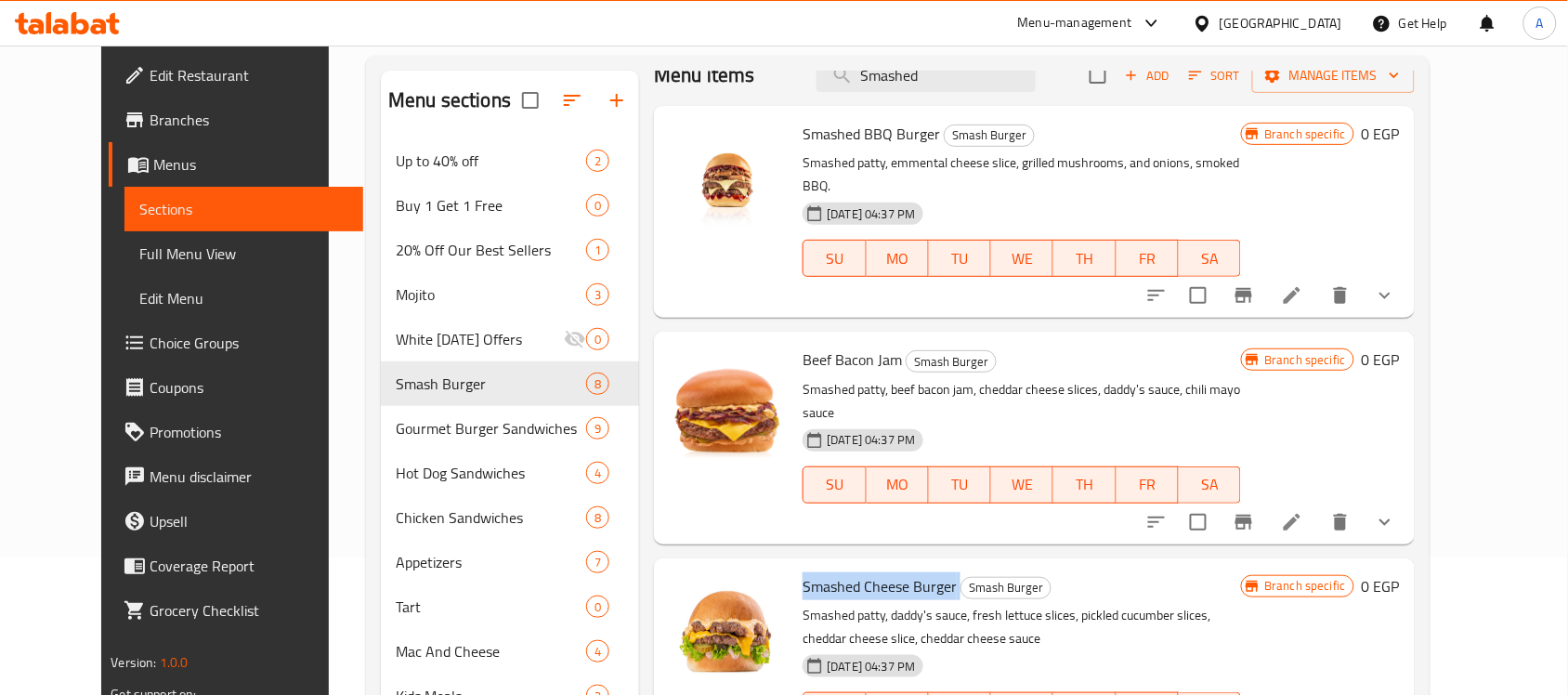
scroll to position [0, 0]
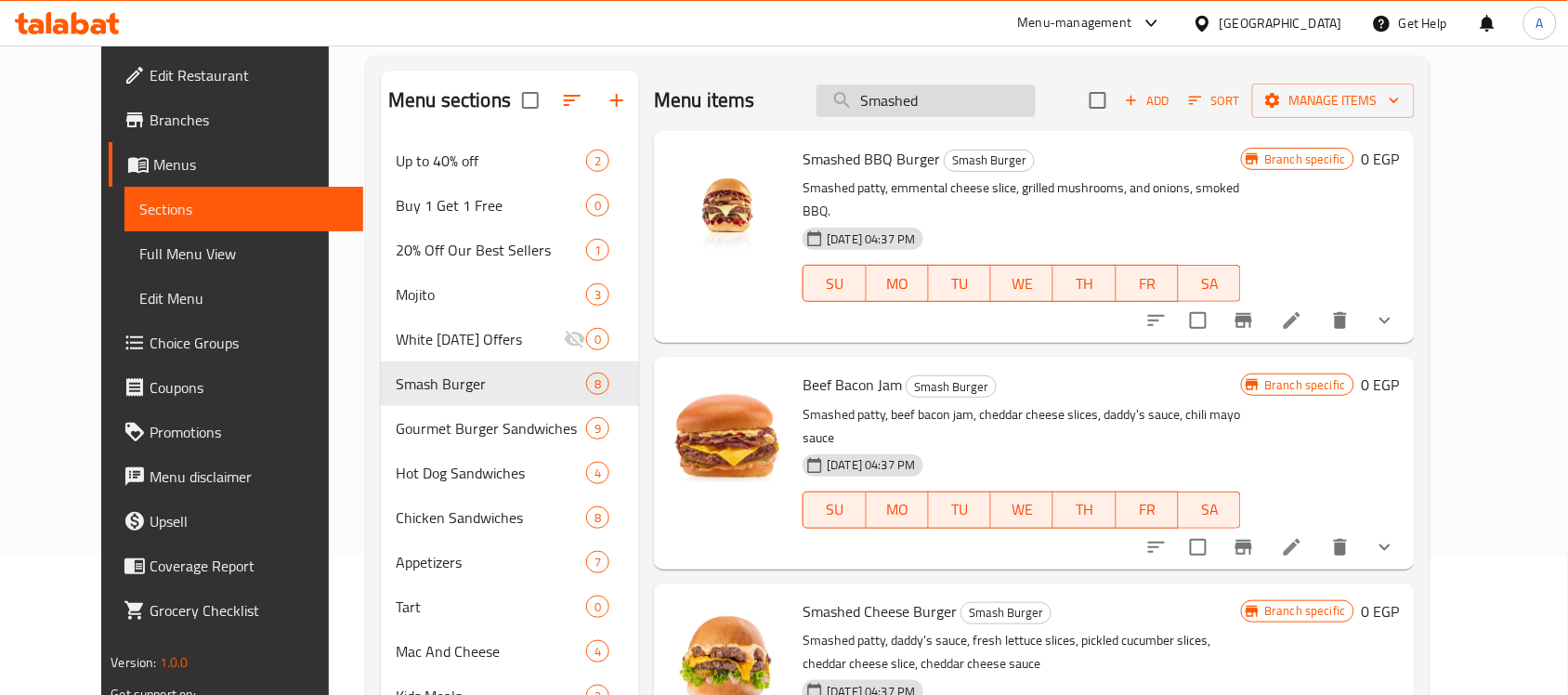
click at [920, 94] on input "Smashed" at bounding box center [926, 101] width 219 height 33
paste input "Gourmet Burgers"
click at [920, 94] on input "Smashed" at bounding box center [926, 101] width 219 height 33
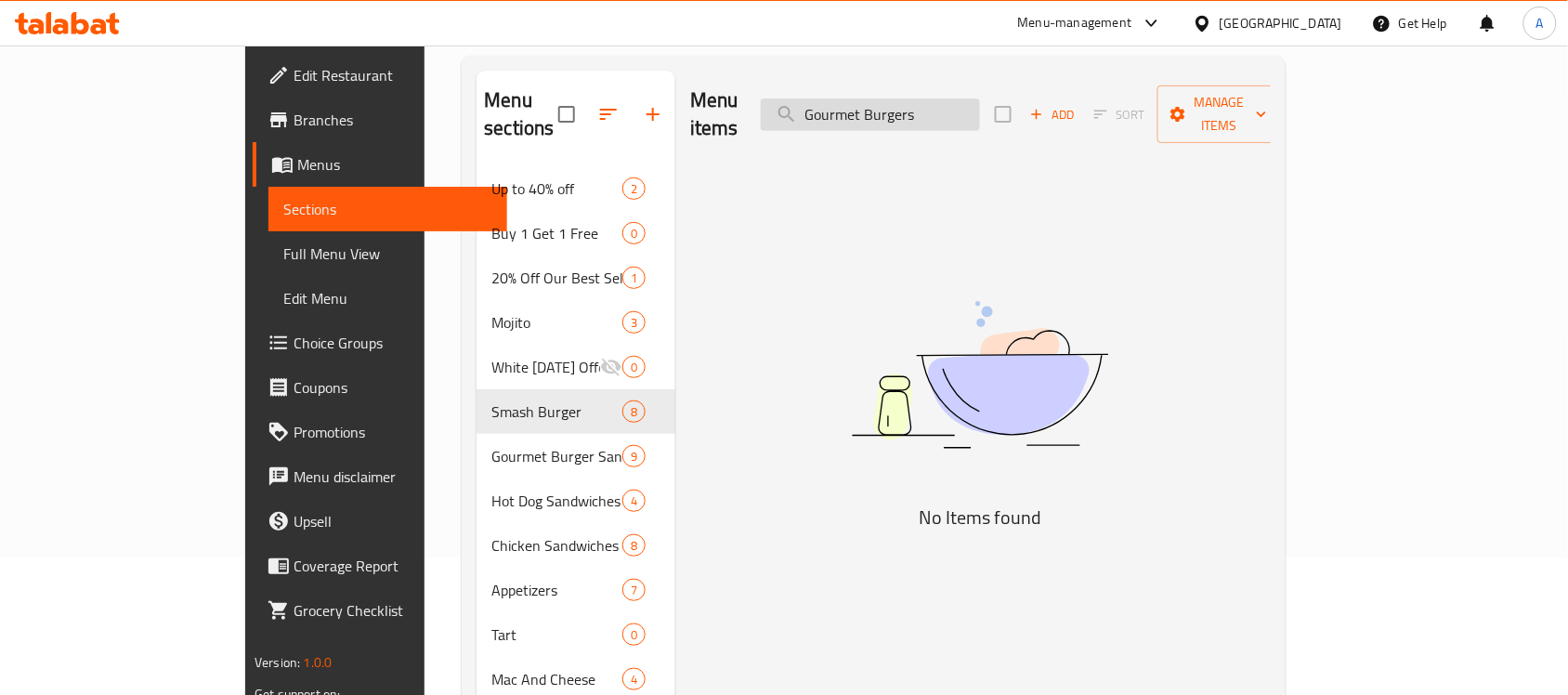
click at [973, 99] on input "Gourmet Burgers" at bounding box center [870, 115] width 219 height 33
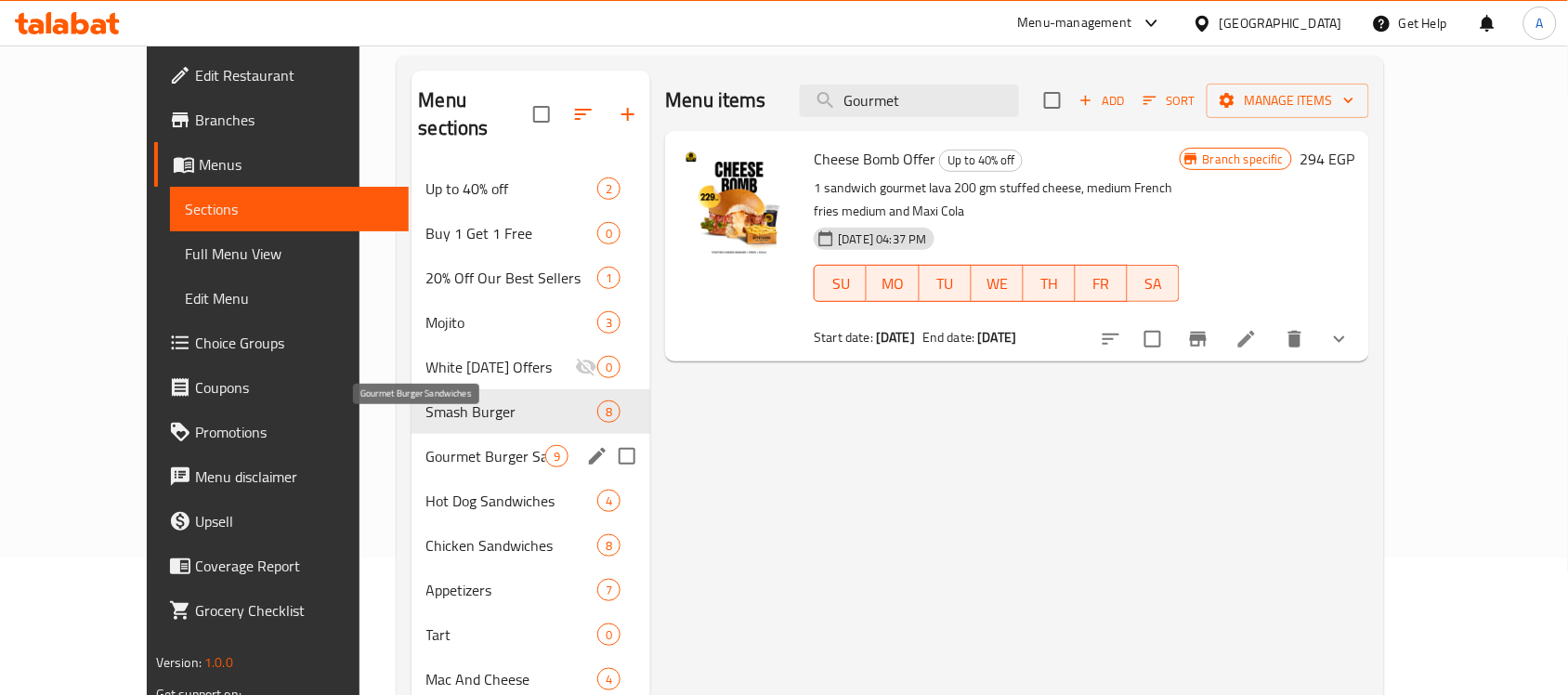
click at [427, 445] on span "Gourmet Burger Sandwiches" at bounding box center [486, 457] width 120 height 22
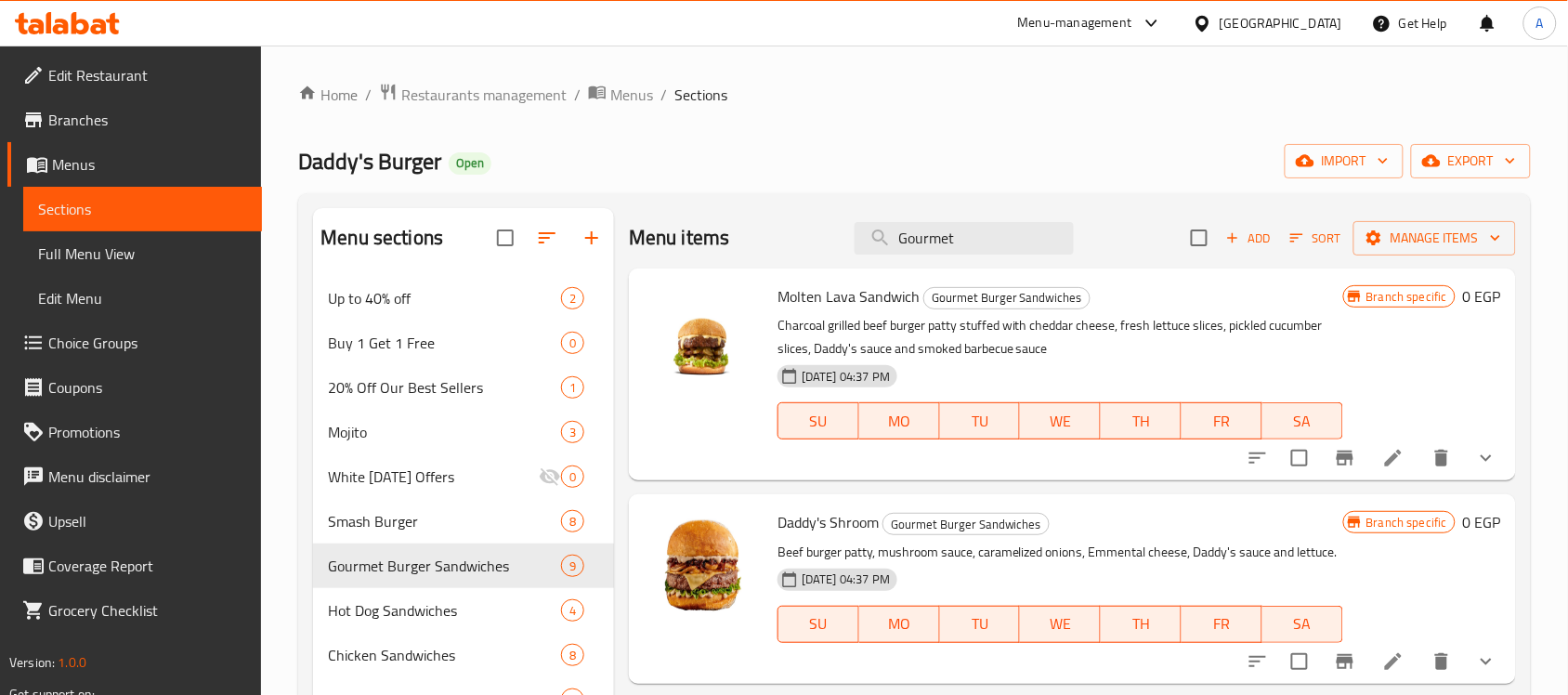
click at [985, 211] on div "Menu items Gourmet Add Sort Manage items" at bounding box center [1072, 238] width 887 height 61
click at [967, 244] on input "Gourmet" at bounding box center [963, 238] width 219 height 33
paste input "Friend B"
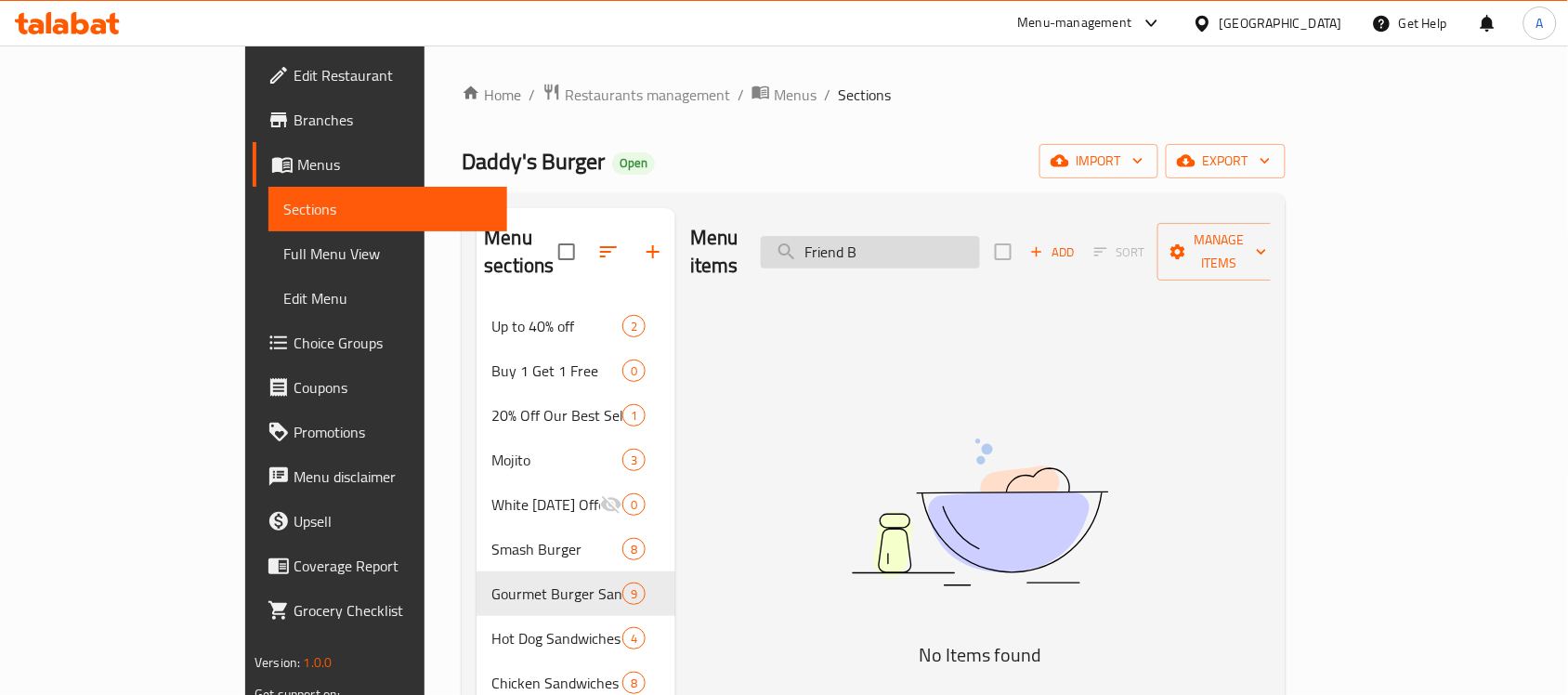
click at [980, 236] on input "Friend B" at bounding box center [870, 252] width 219 height 33
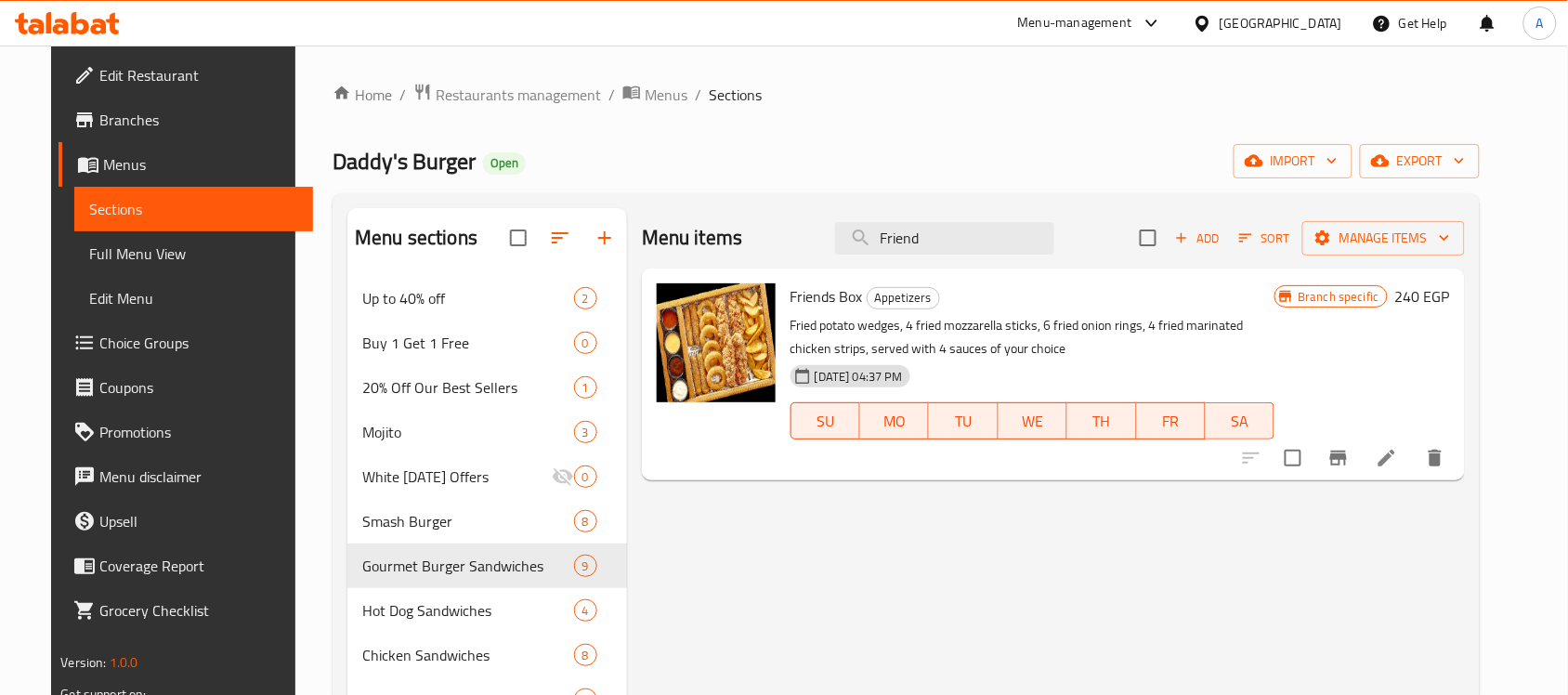
type input "Friend"
click at [1451, 295] on h6 "240 EGP" at bounding box center [1423, 296] width 55 height 26
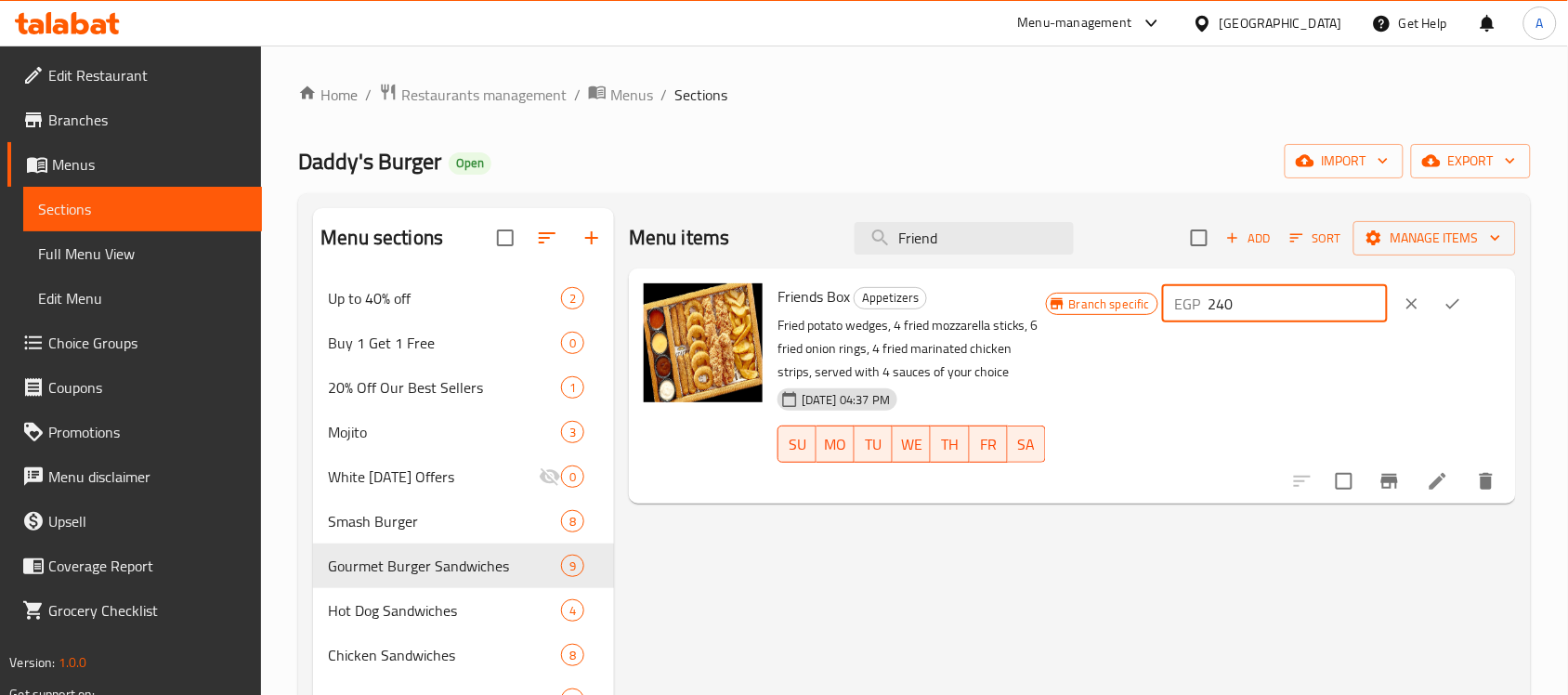
drag, startPoint x: 1271, startPoint y: 304, endPoint x: 1231, endPoint y: 305, distance: 40.0
click at [1231, 305] on div "EGP 240 ​" at bounding box center [1275, 304] width 225 height 37
paste input "8"
type input "280"
click at [1461, 311] on icon "ok" at bounding box center [1453, 304] width 19 height 19
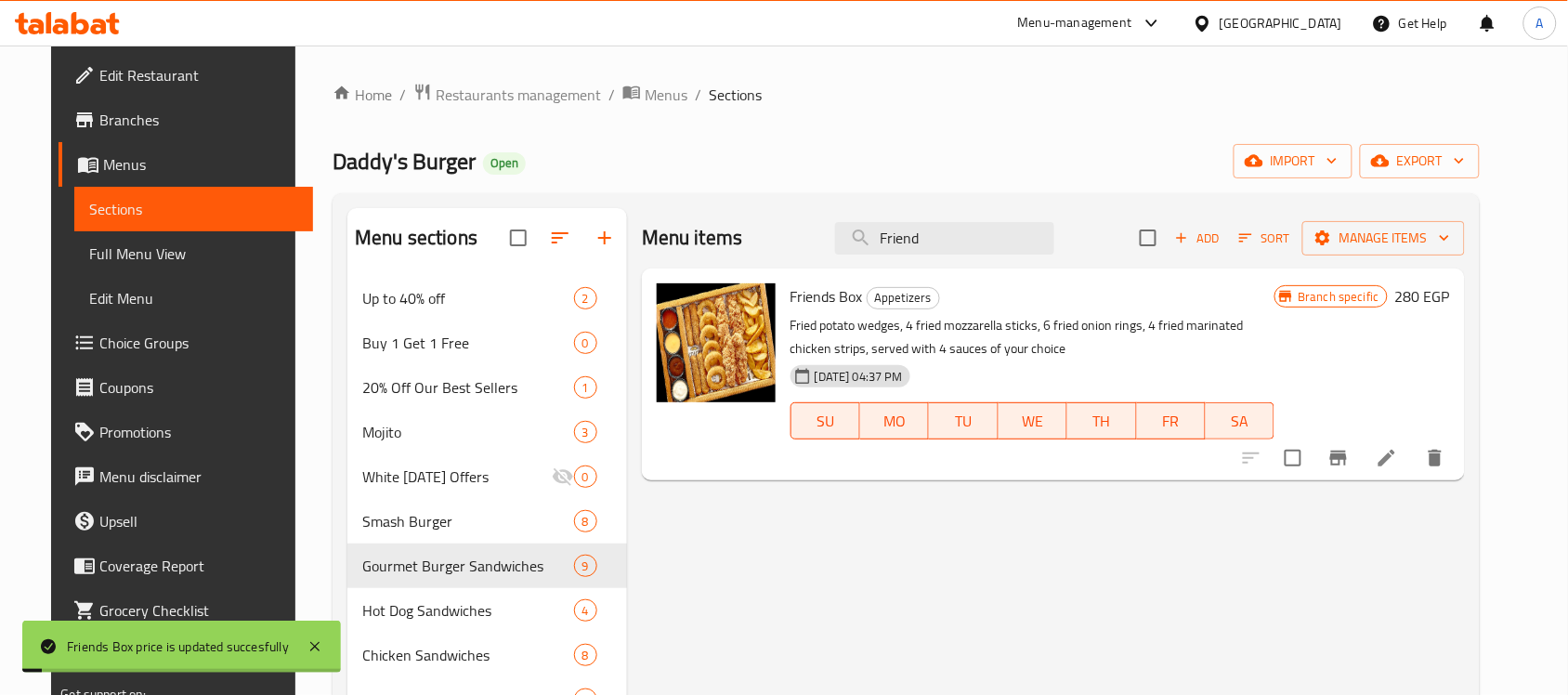
click at [1347, 461] on icon "Branch-specific-item" at bounding box center [1339, 458] width 17 height 15
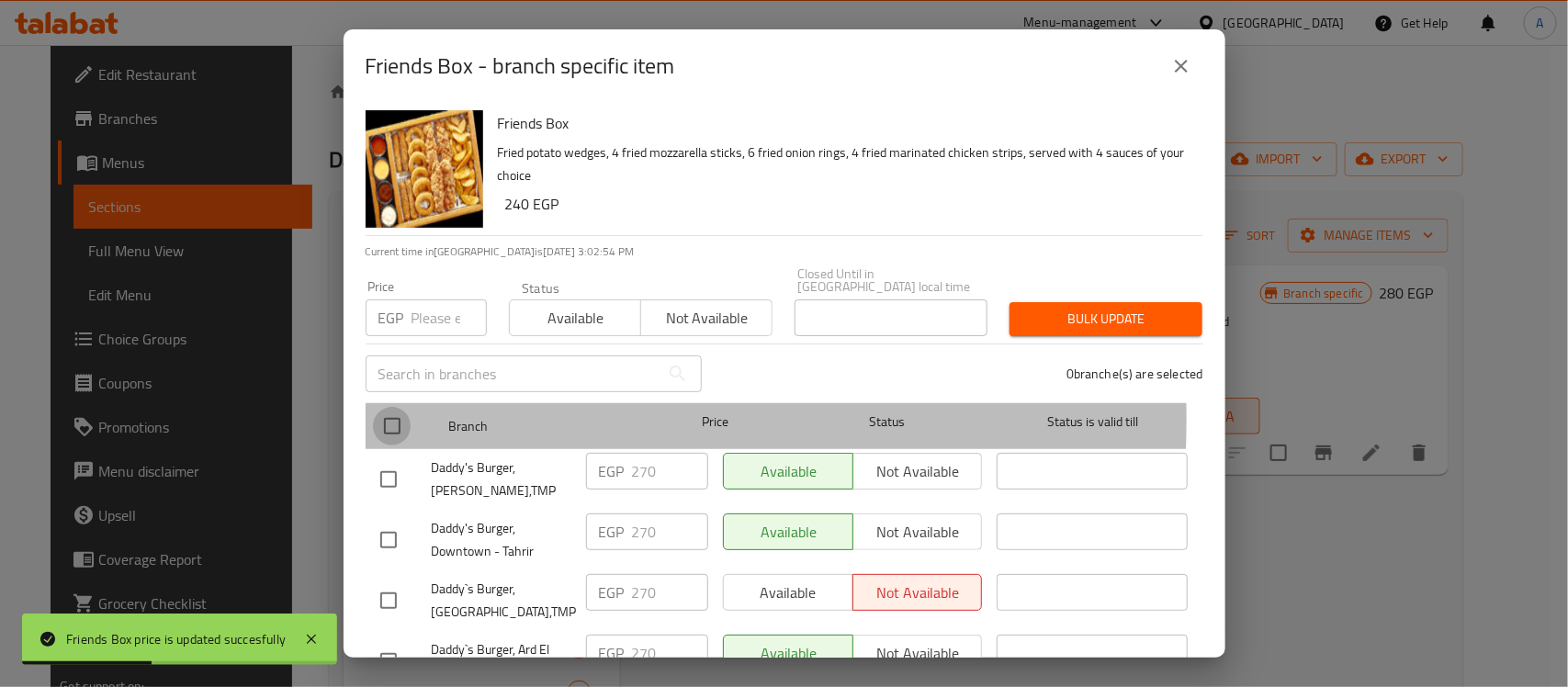
click at [395, 407] on input "checkbox" at bounding box center [392, 426] width 39 height 39
checkbox input "true"
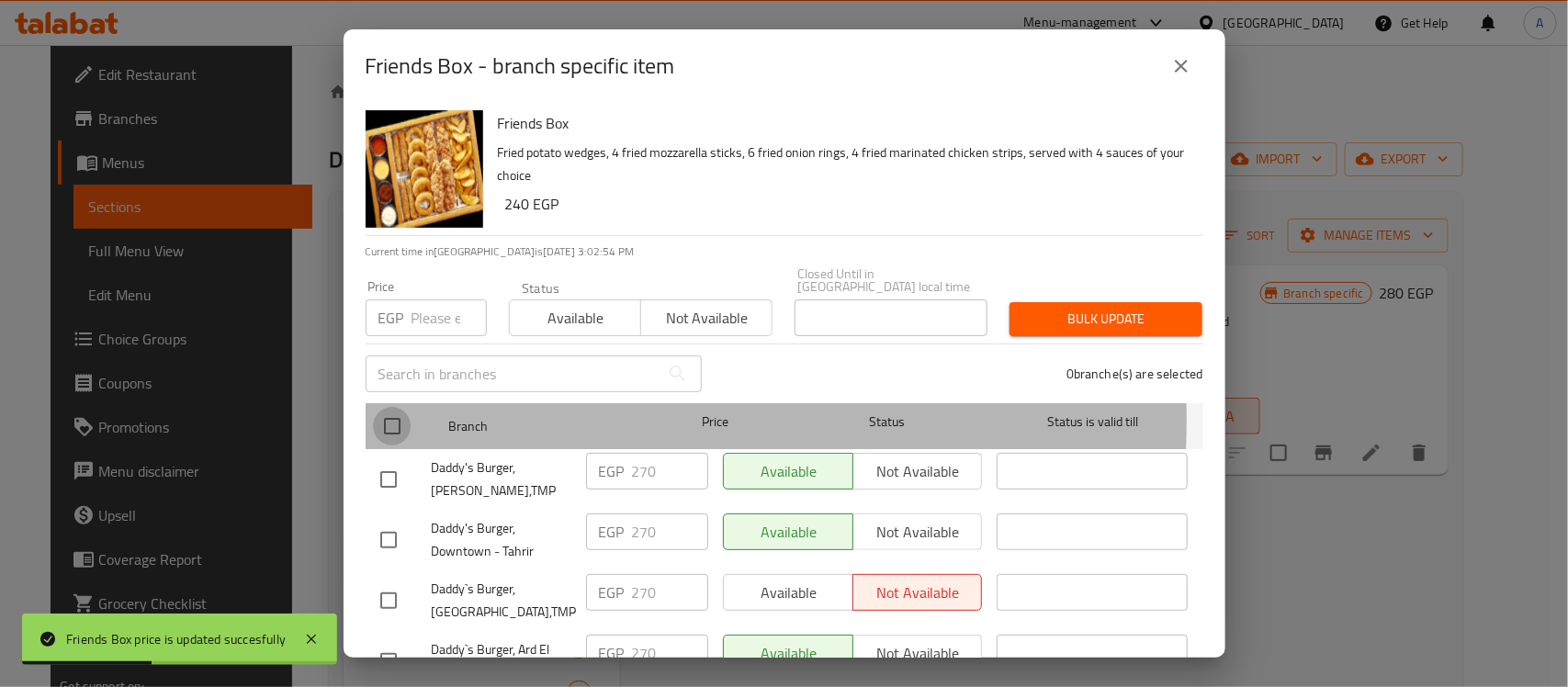
checkbox input "true"
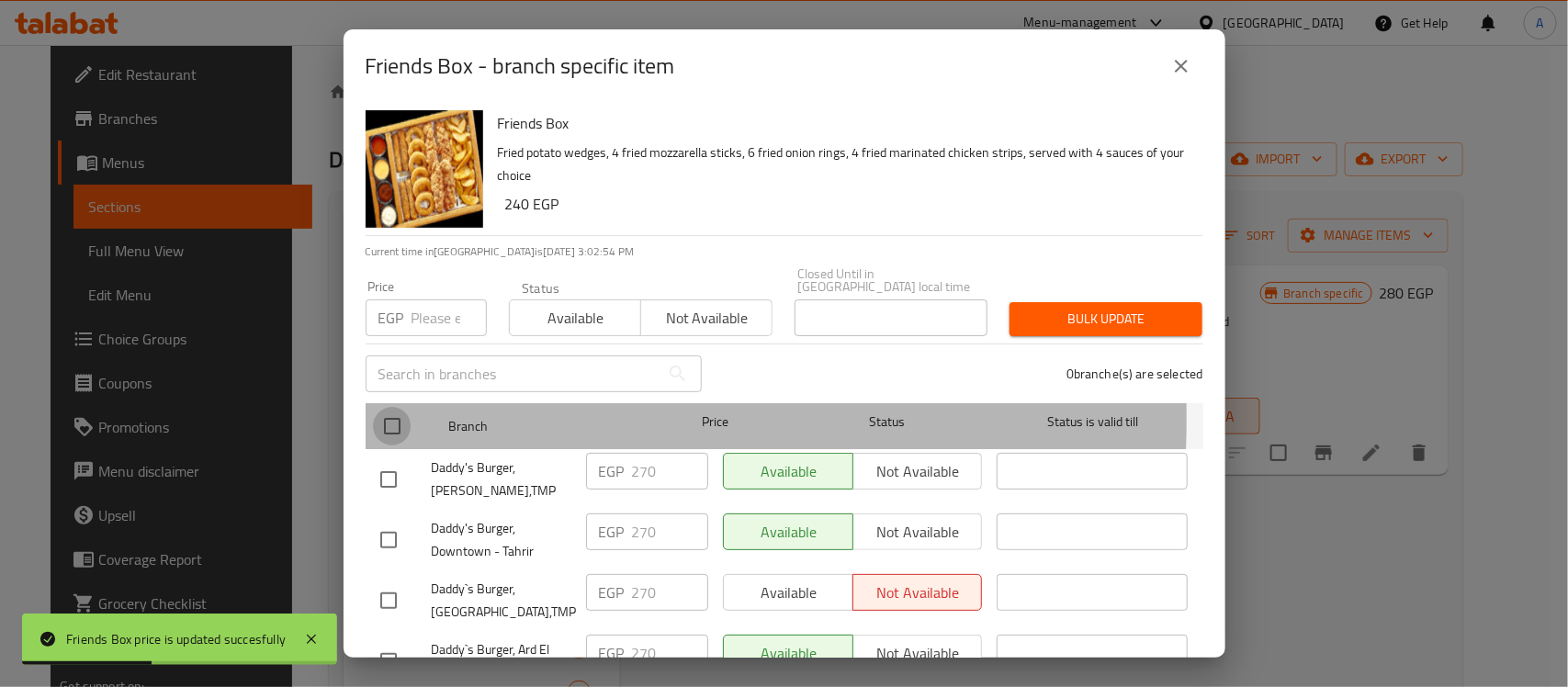
checkbox input "true"
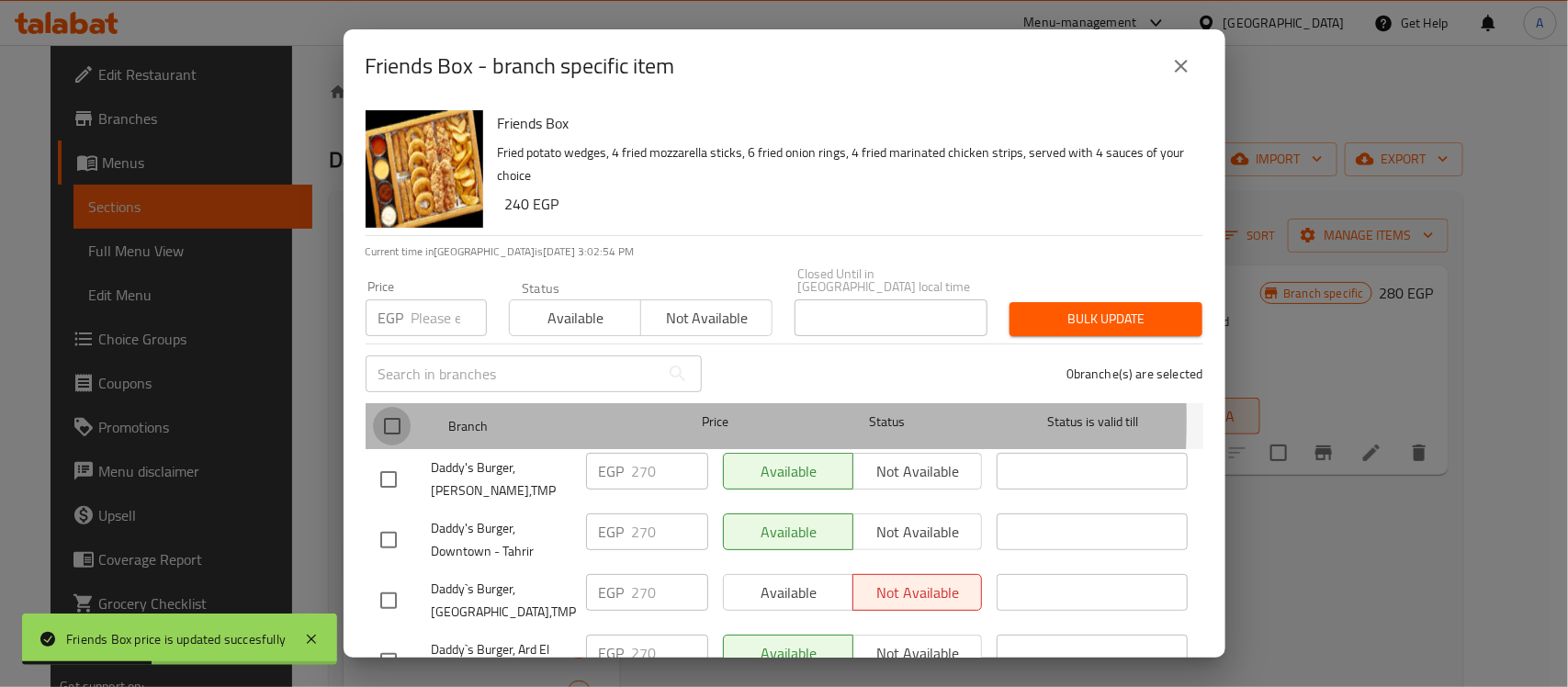
checkbox input "true"
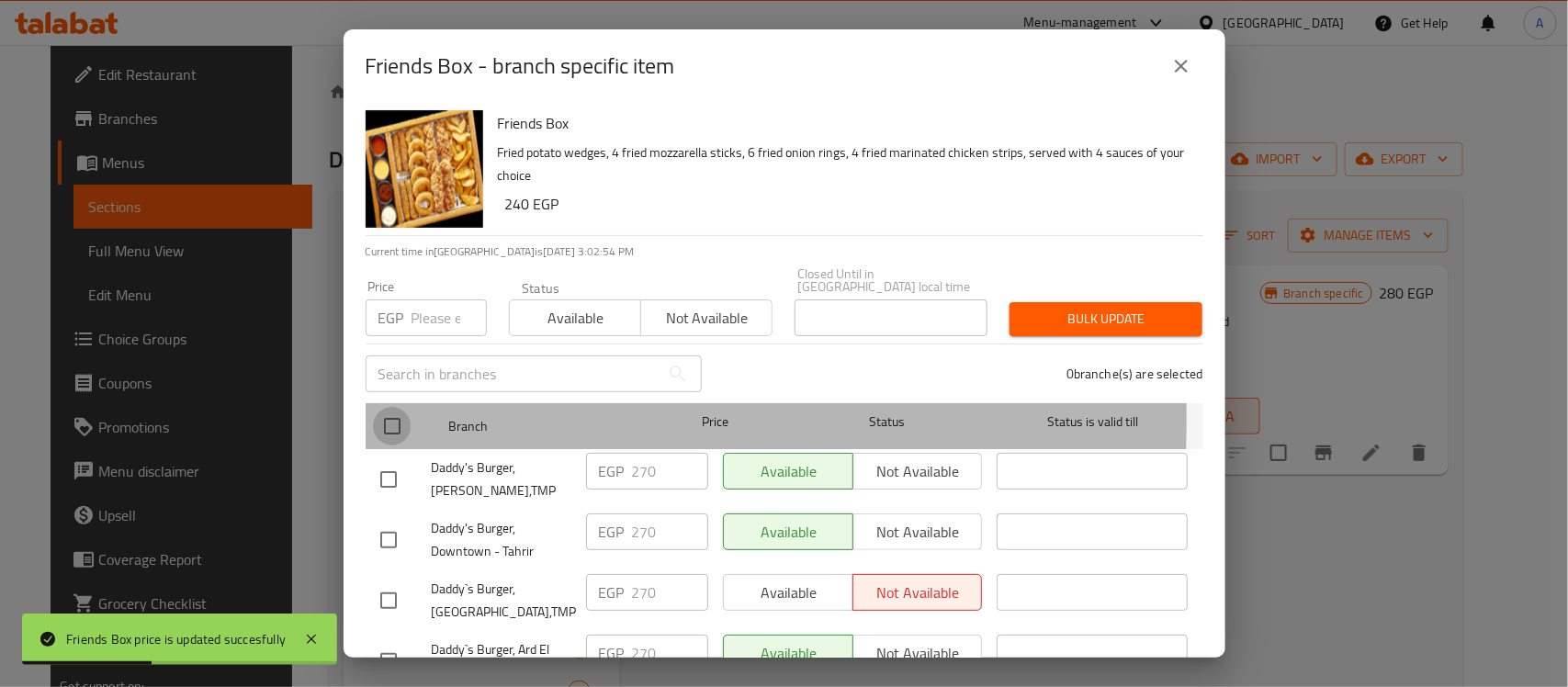
checkbox input "true"
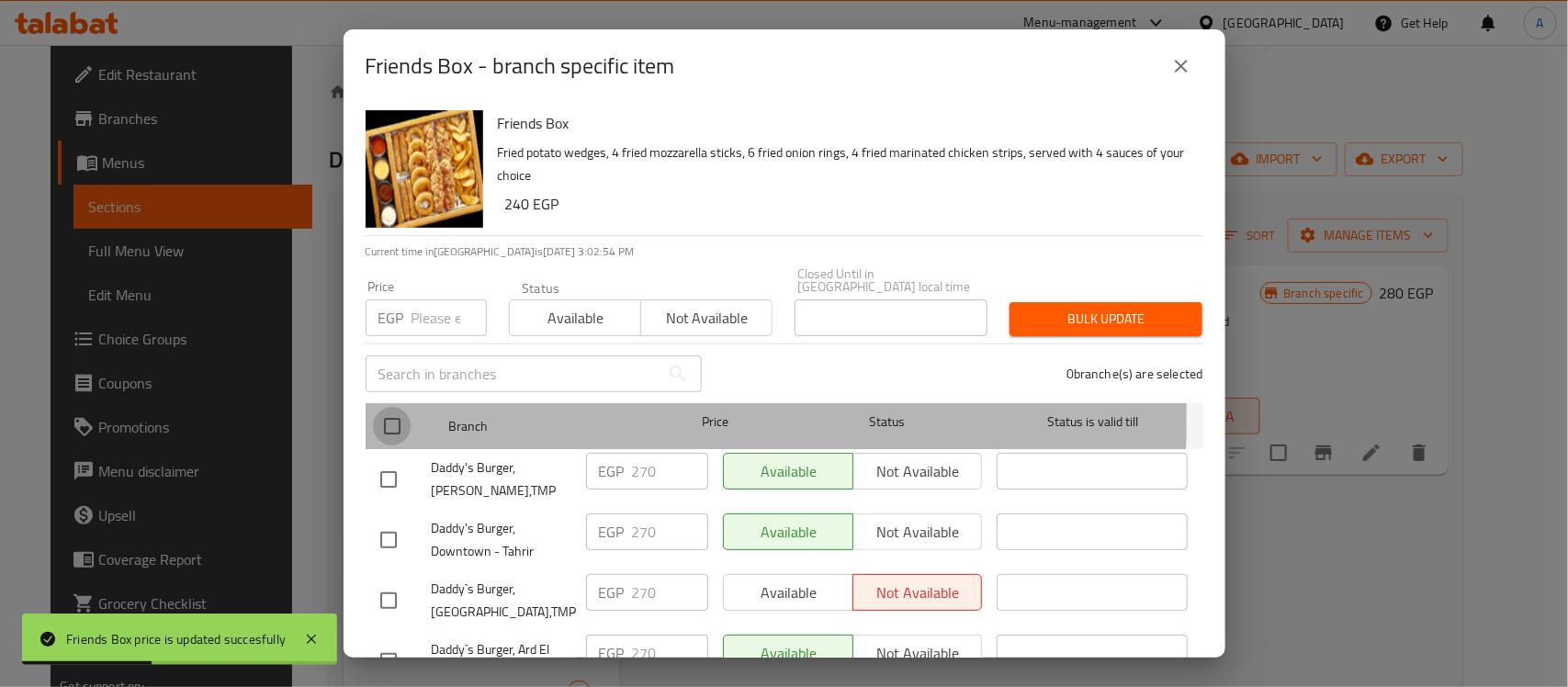
checkbox input "true"
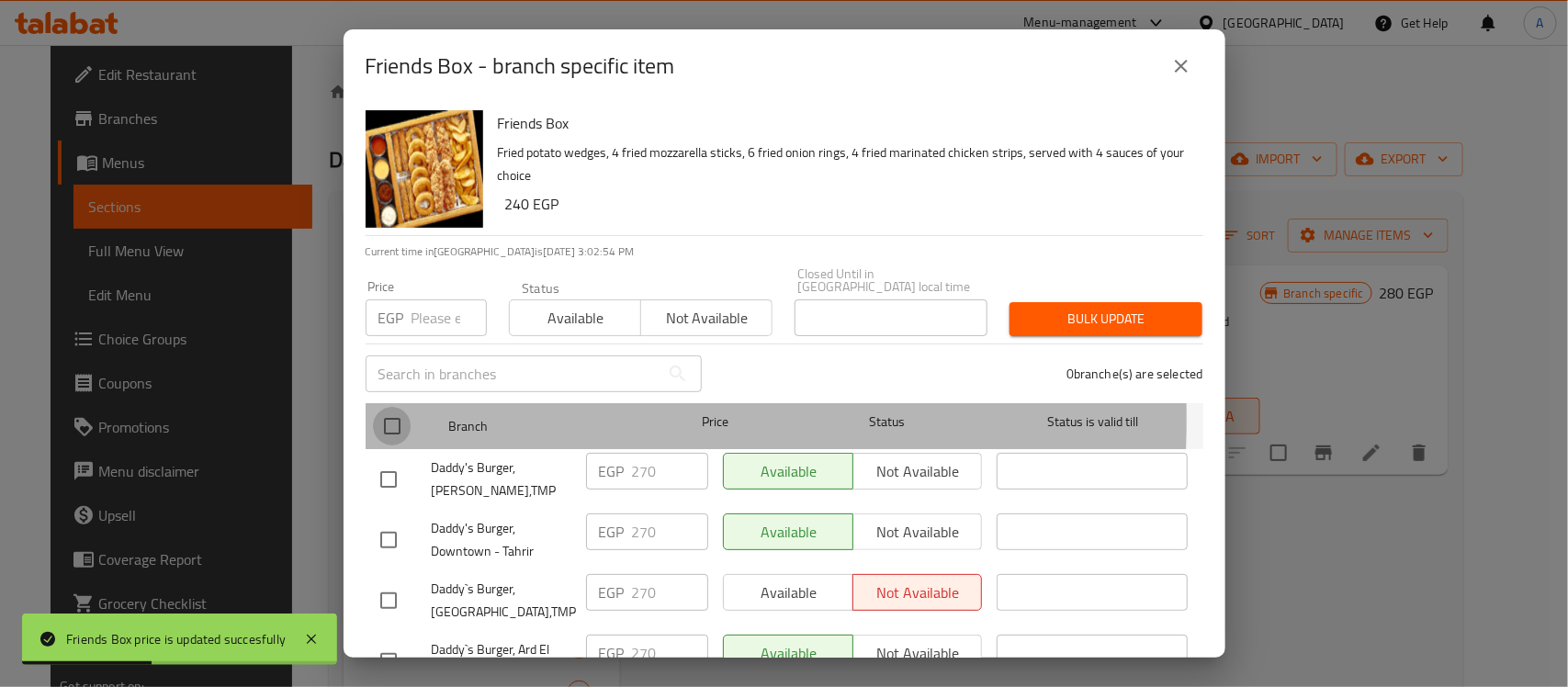
checkbox input "true"
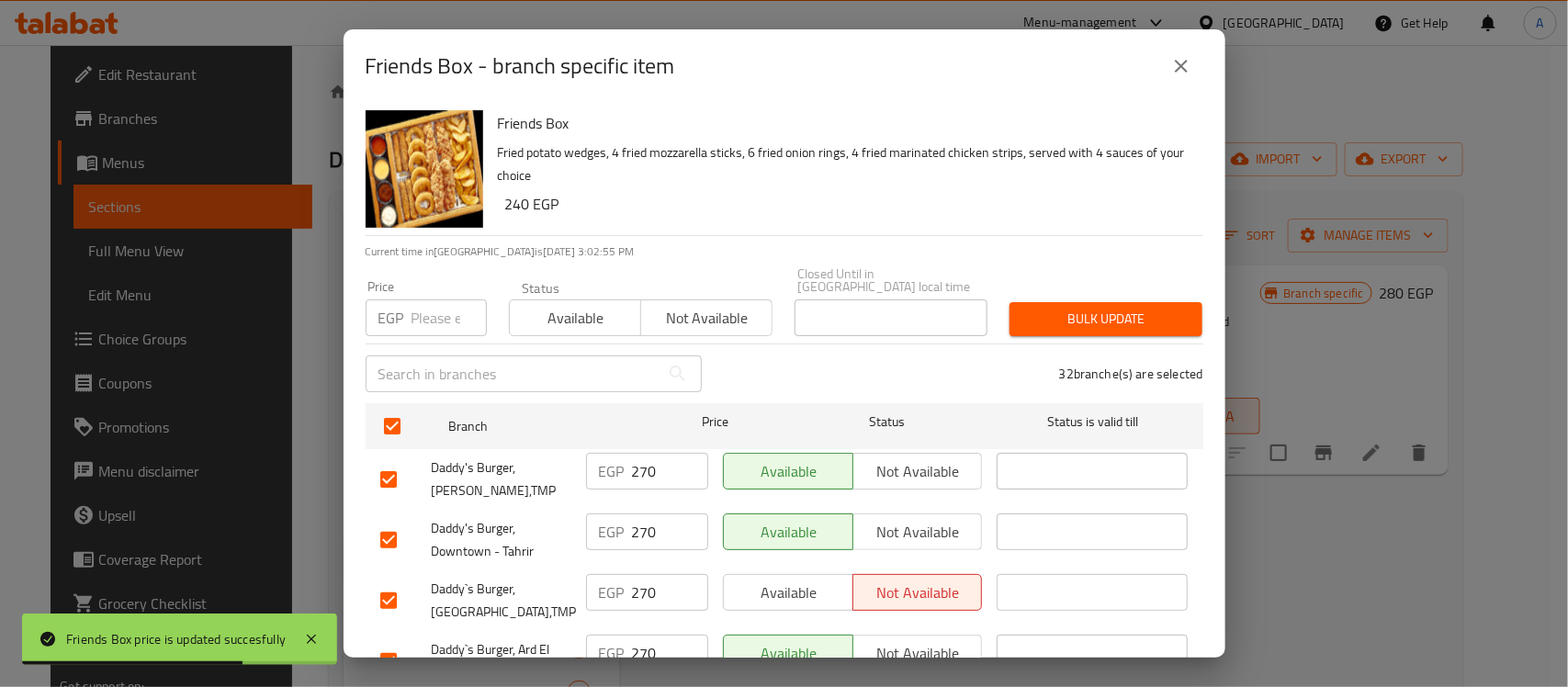
click at [469, 355] on input "text" at bounding box center [512, 374] width 294 height 37
click at [472, 306] on input "number" at bounding box center [450, 318] width 76 height 37
paste input "280"
type input "280"
click at [1096, 308] on span "Bulk update" at bounding box center [1106, 319] width 164 height 23
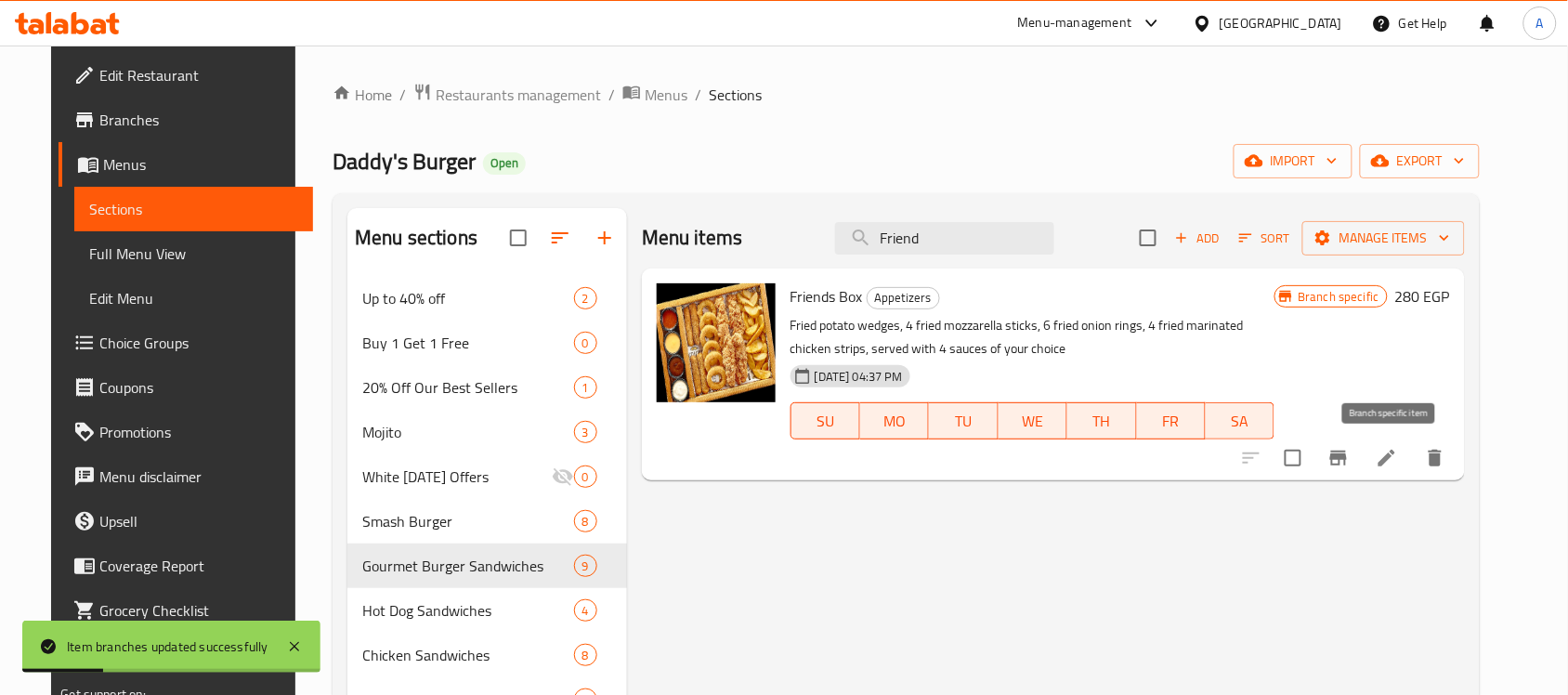
click at [1350, 447] on icon "Branch-specific-item" at bounding box center [1339, 458] width 22 height 22
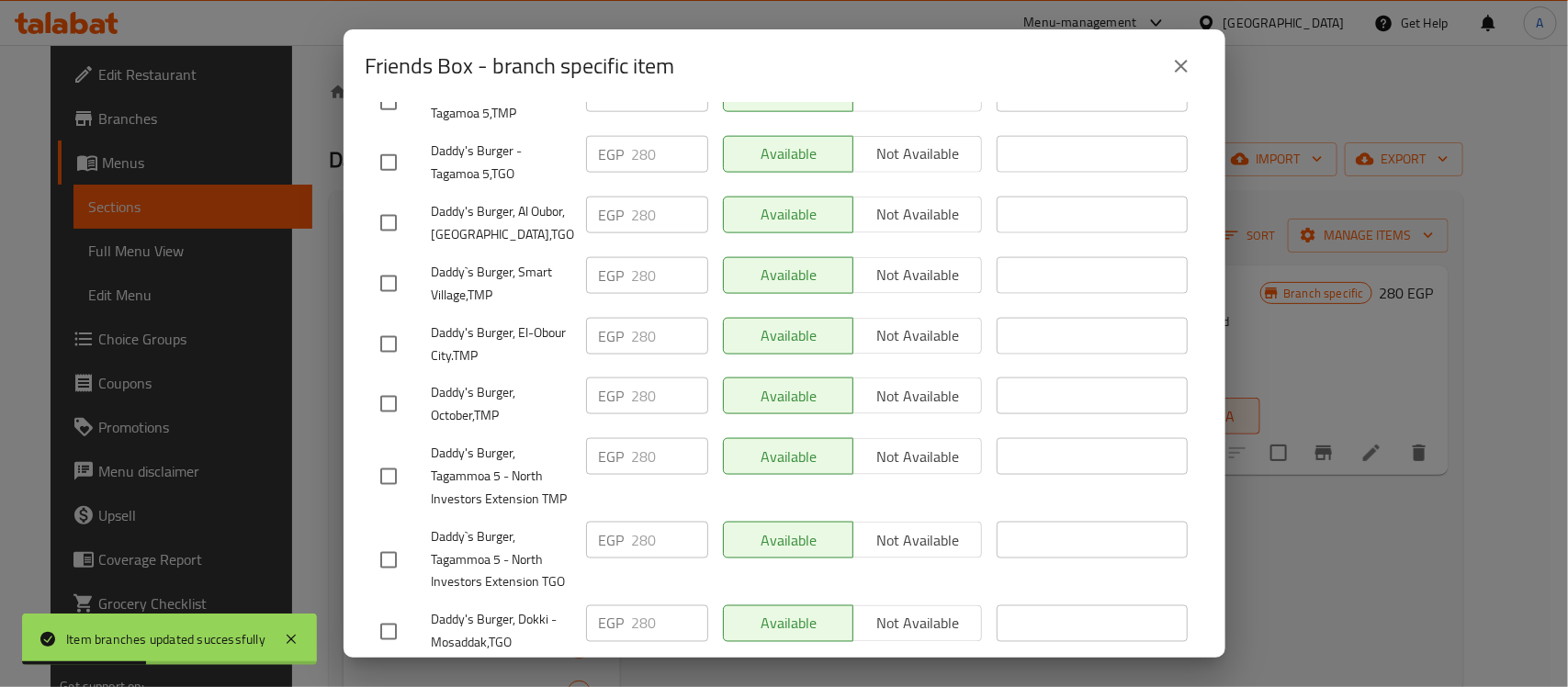
scroll to position [1263, 0]
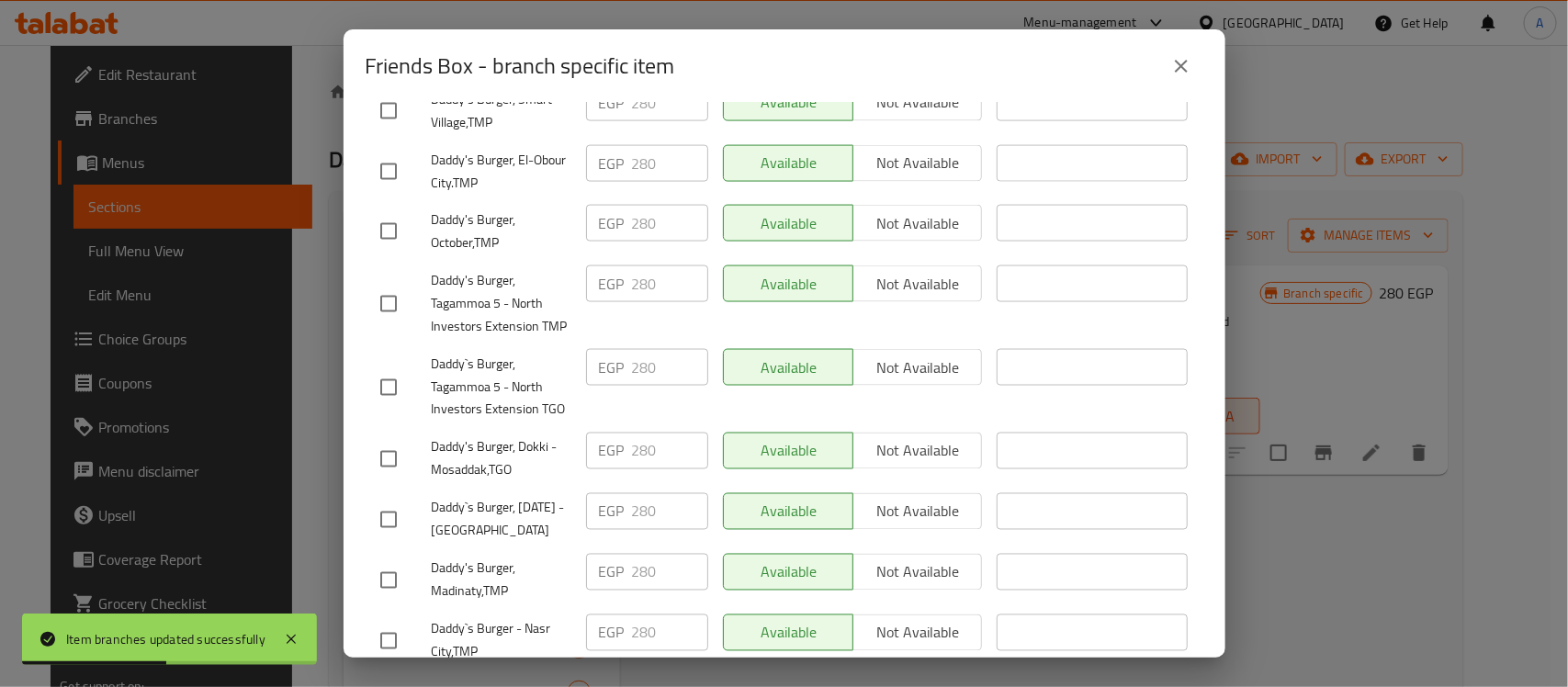
click at [1186, 61] on icon "close" at bounding box center [1181, 66] width 13 height 13
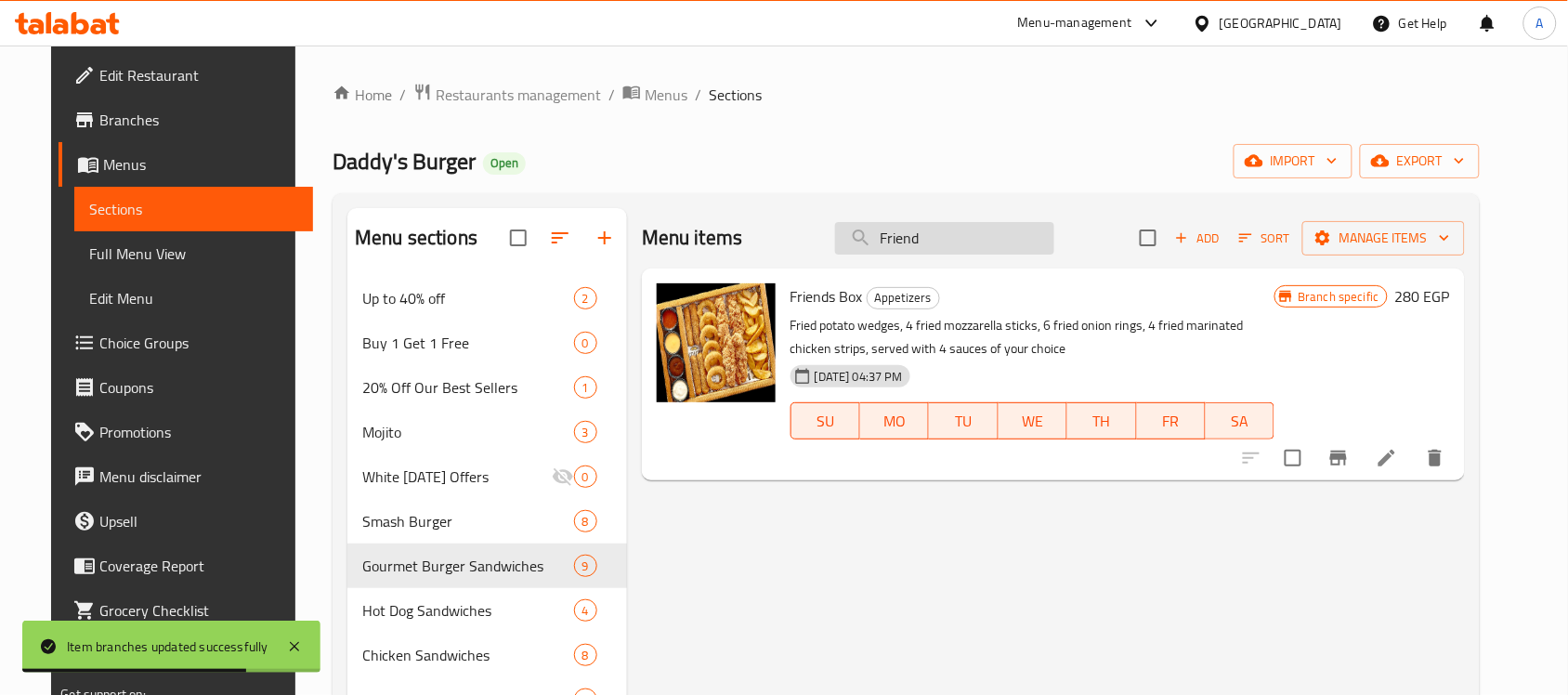
click at [934, 237] on input "Friend" at bounding box center [944, 238] width 219 height 33
paste input "Explosi"
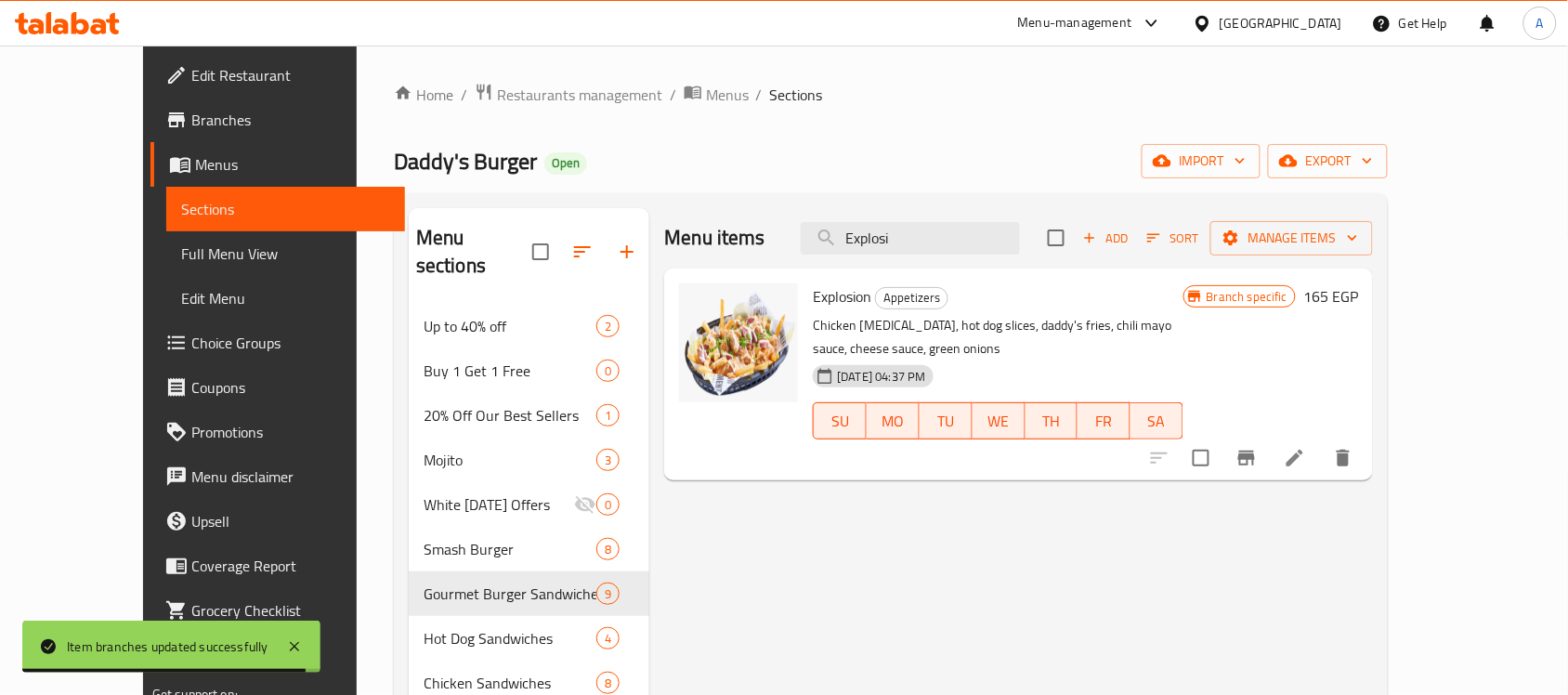
type input "Explosi"
click at [1255, 451] on icon "Branch-specific-item" at bounding box center [1247, 458] width 17 height 15
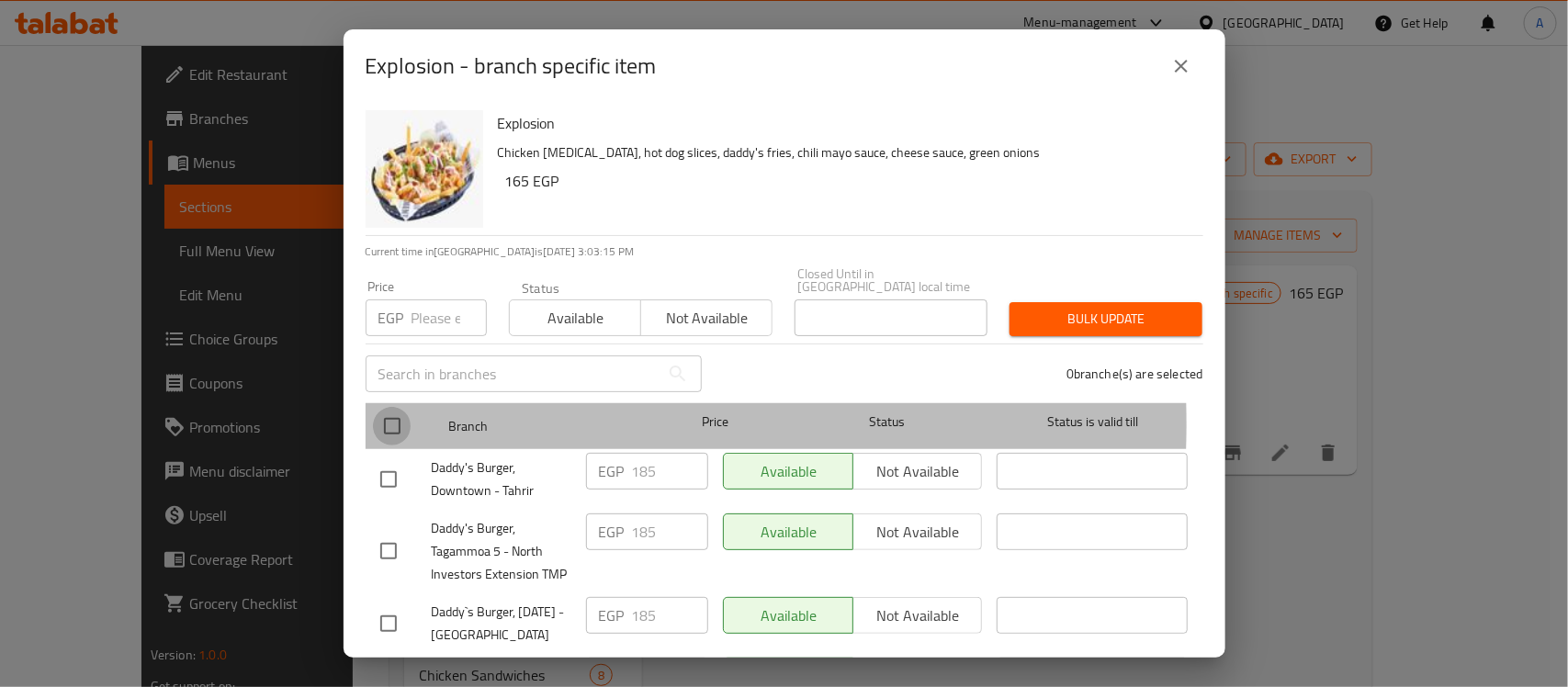
click at [396, 411] on input "checkbox" at bounding box center [392, 426] width 39 height 39
checkbox input "true"
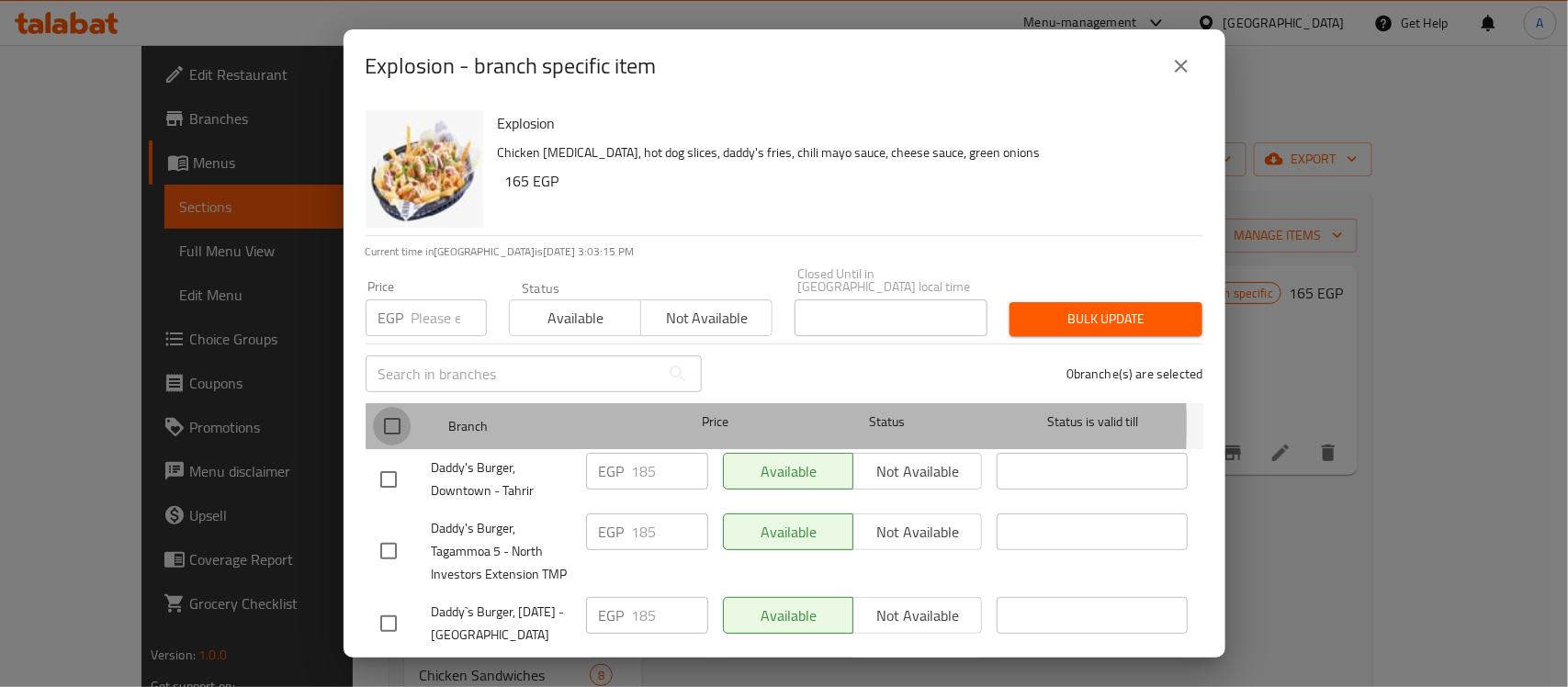
checkbox input "true"
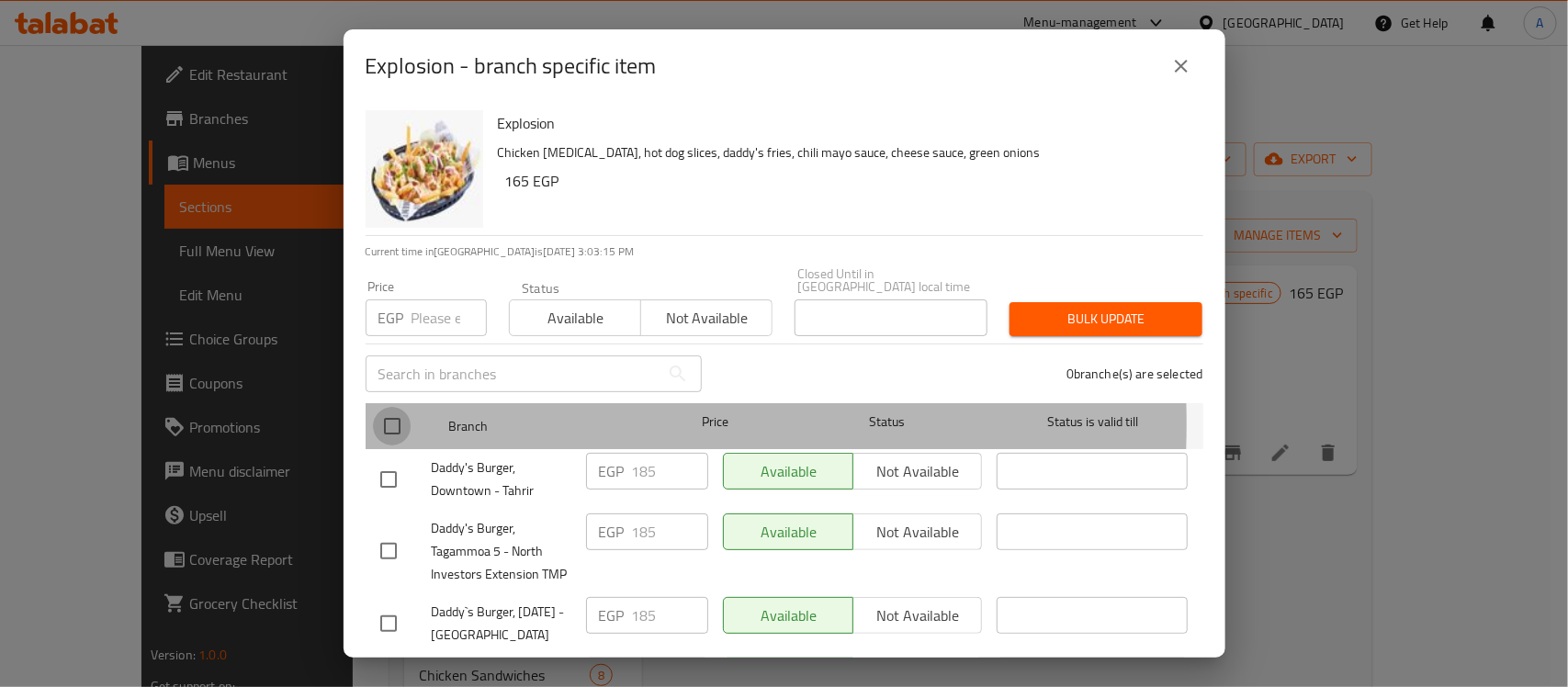
checkbox input "true"
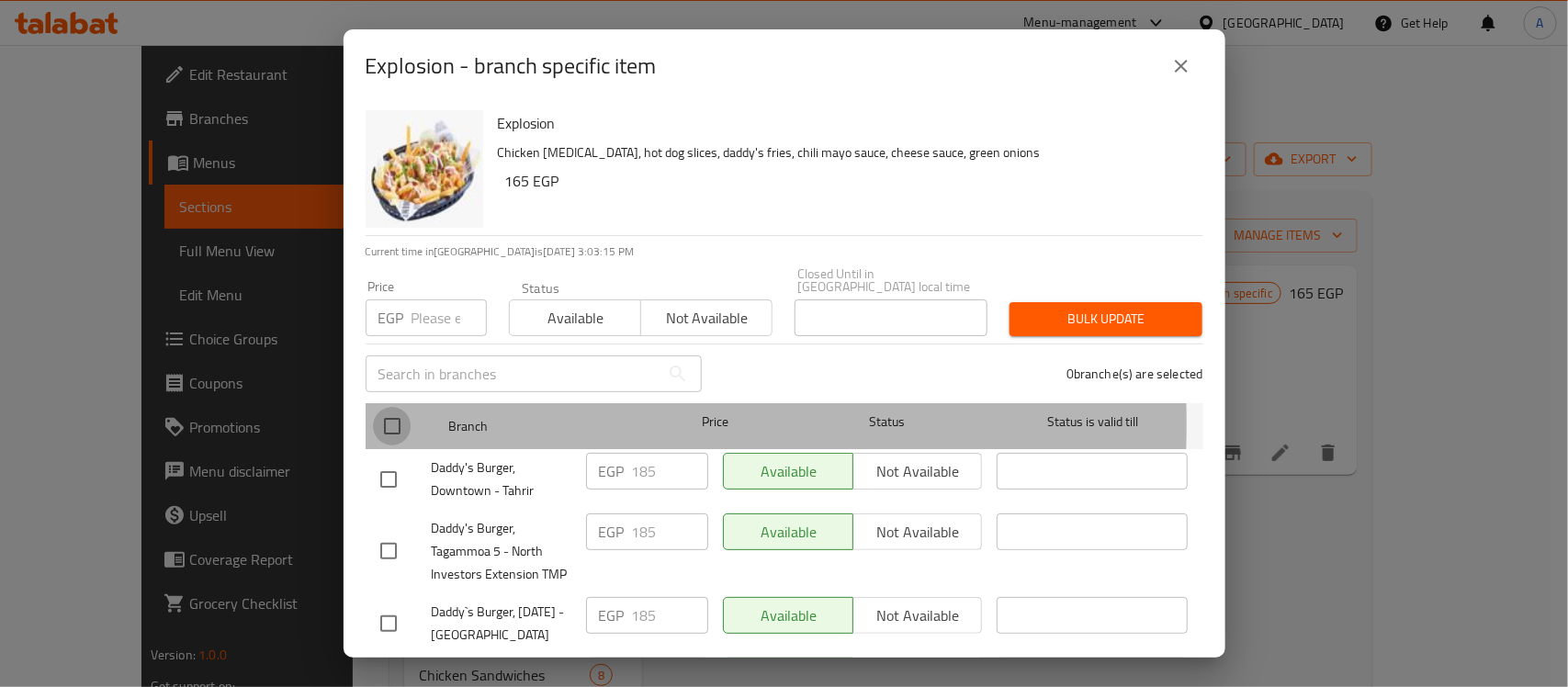
checkbox input "true"
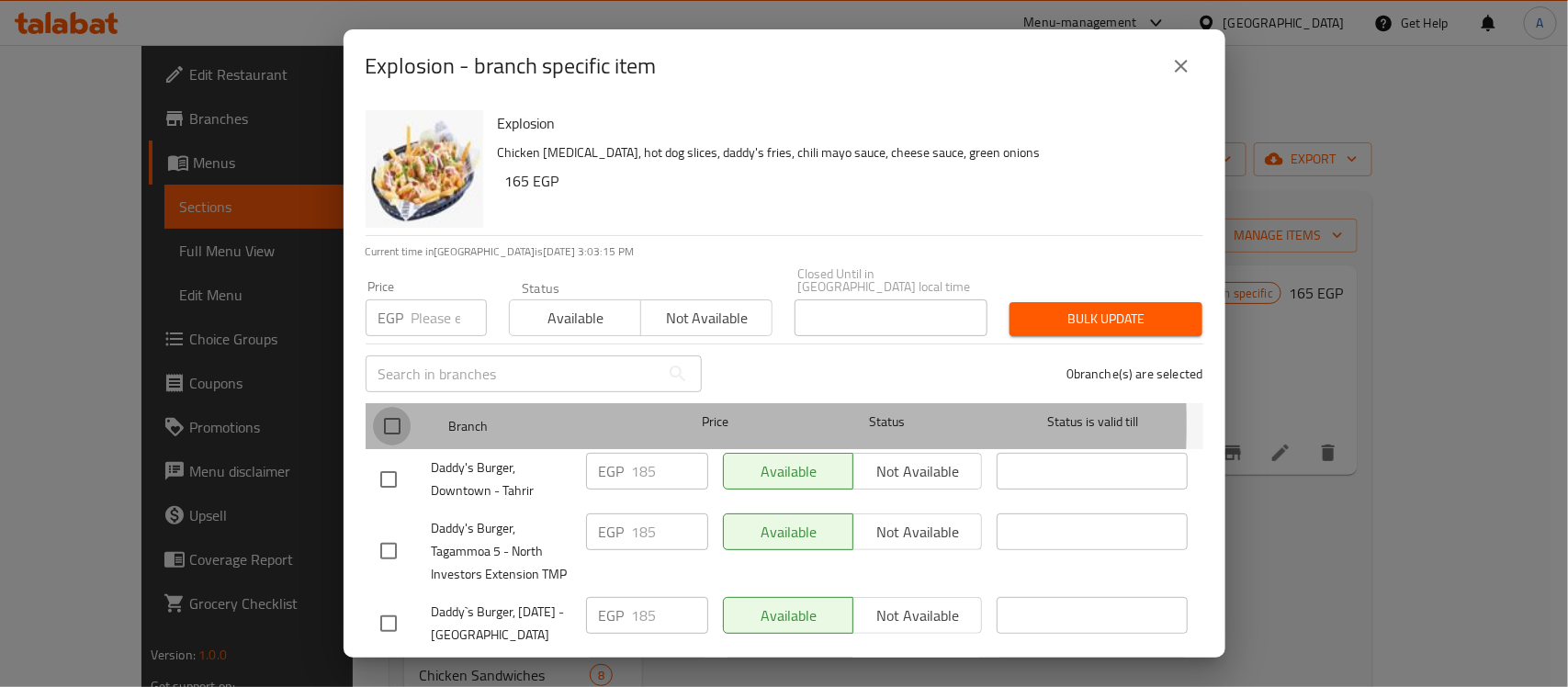
checkbox input "true"
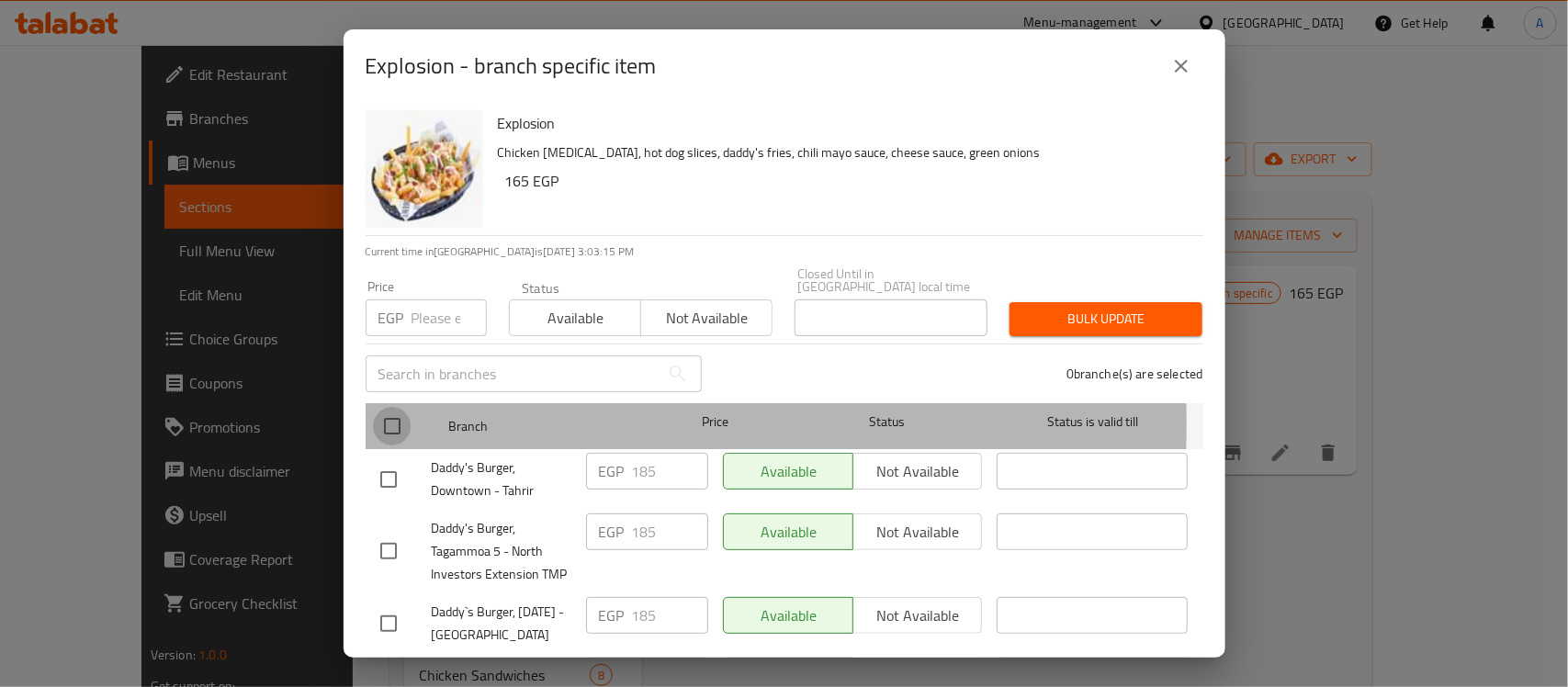
checkbox input "true"
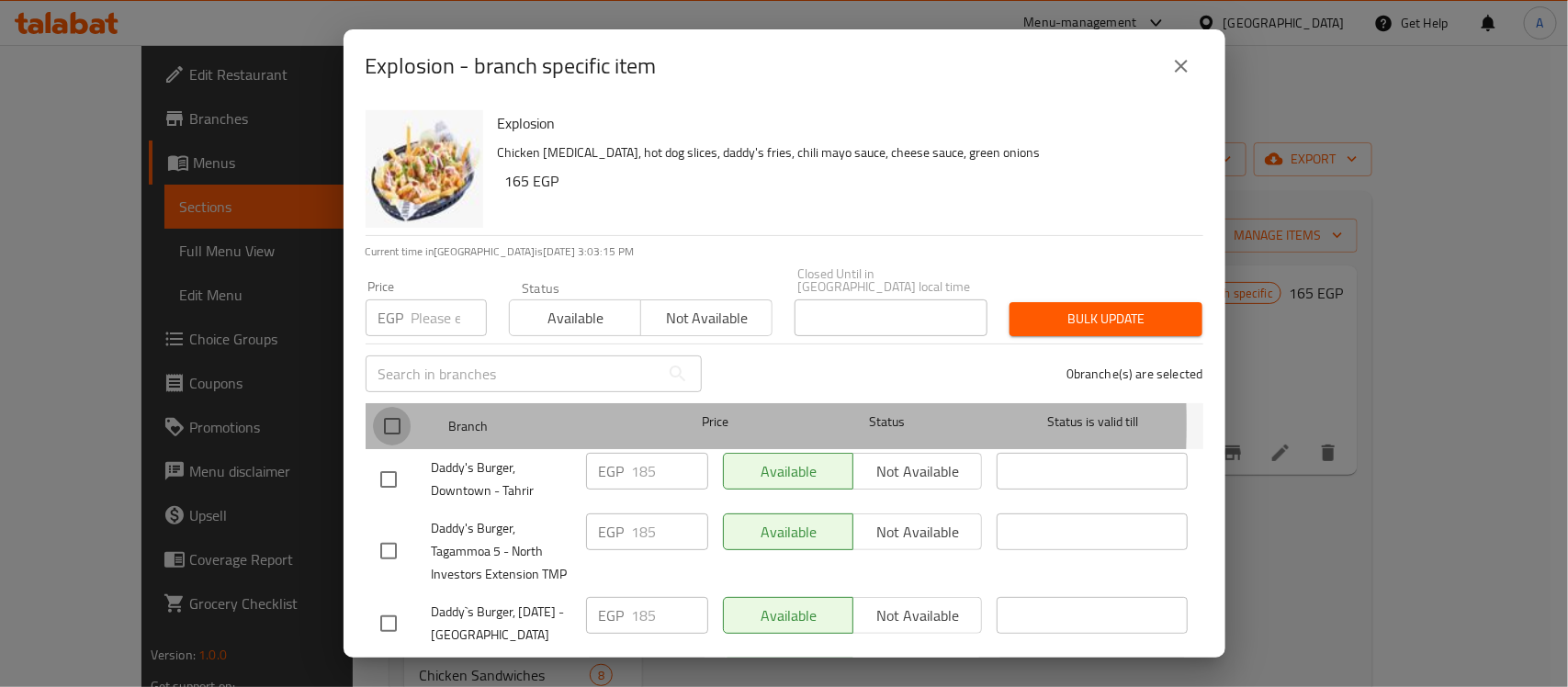
checkbox input "true"
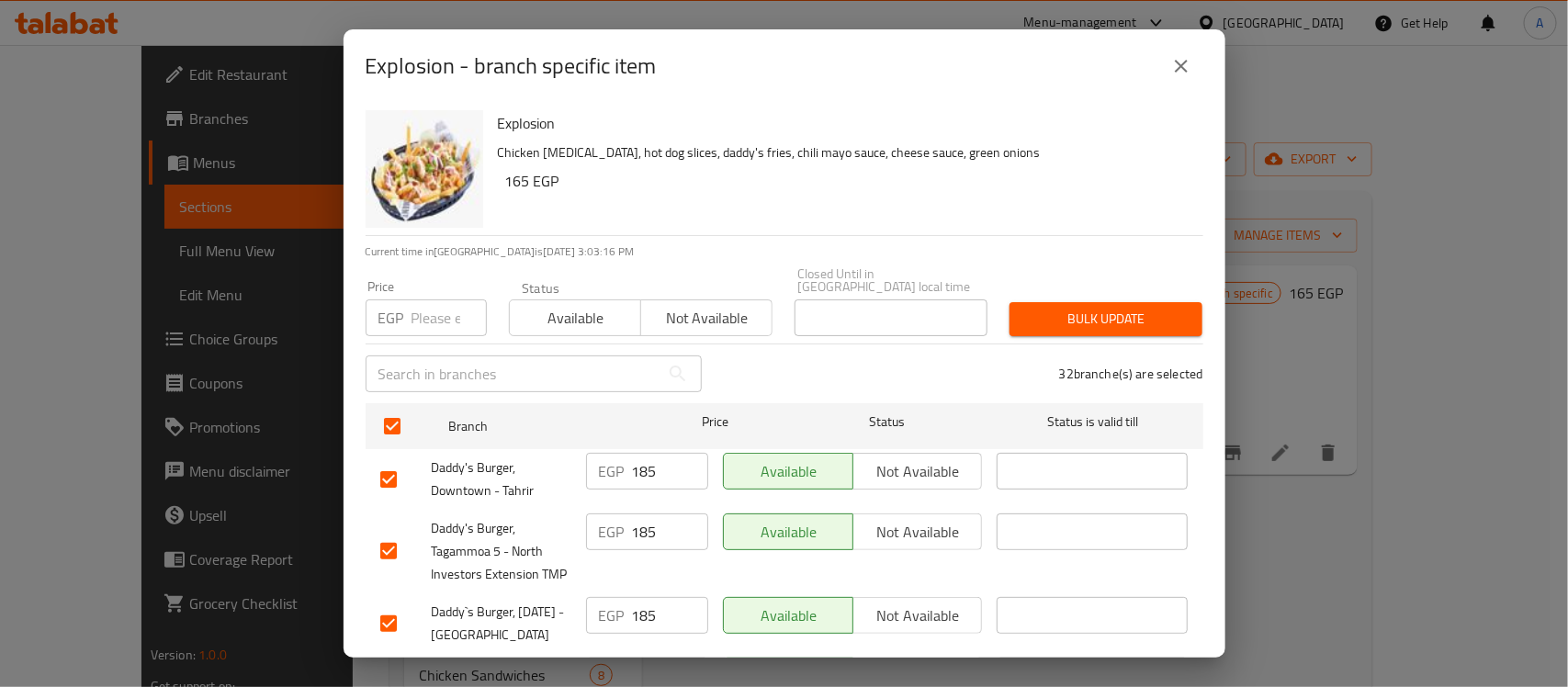
click at [492, 361] on input "text" at bounding box center [512, 374] width 294 height 37
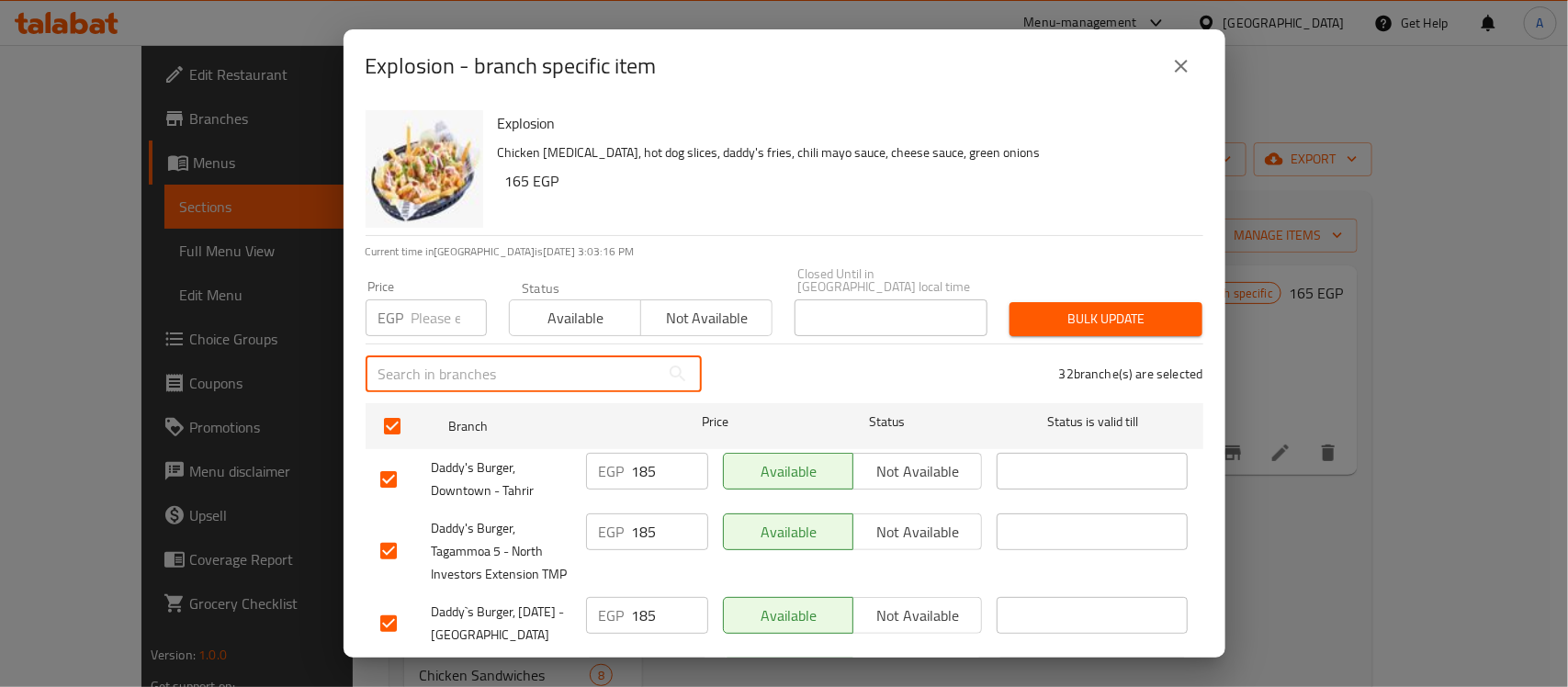
paste input "195"
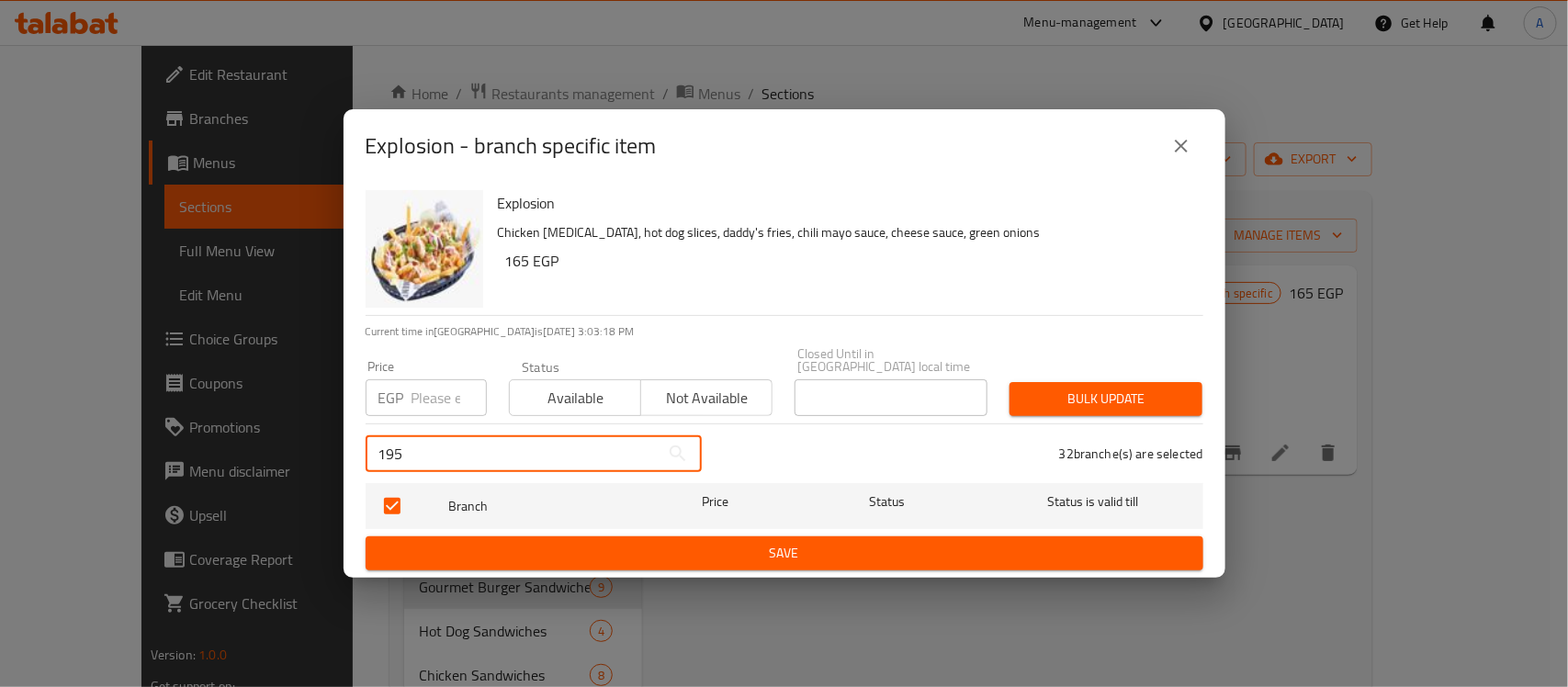
type input "195"
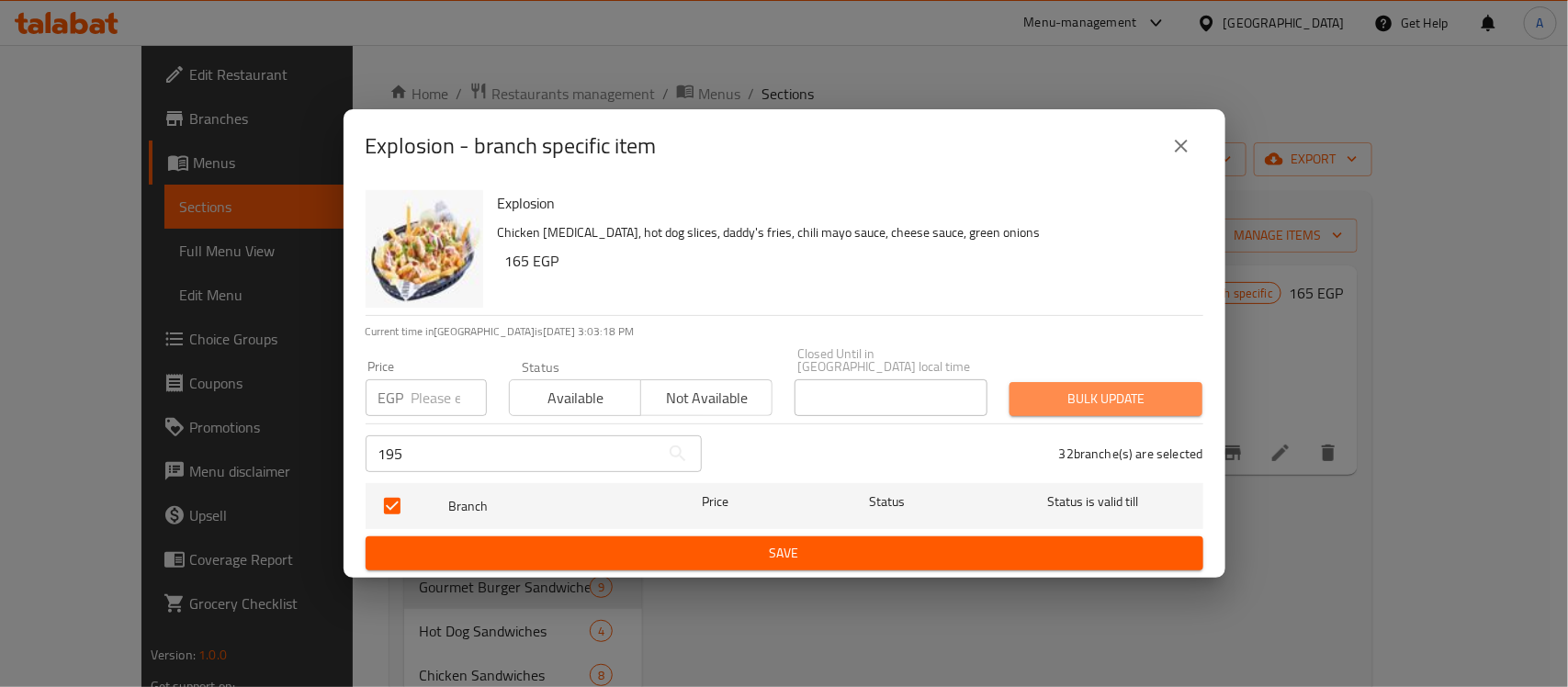
click at [1122, 392] on span "Bulk update" at bounding box center [1106, 399] width 164 height 23
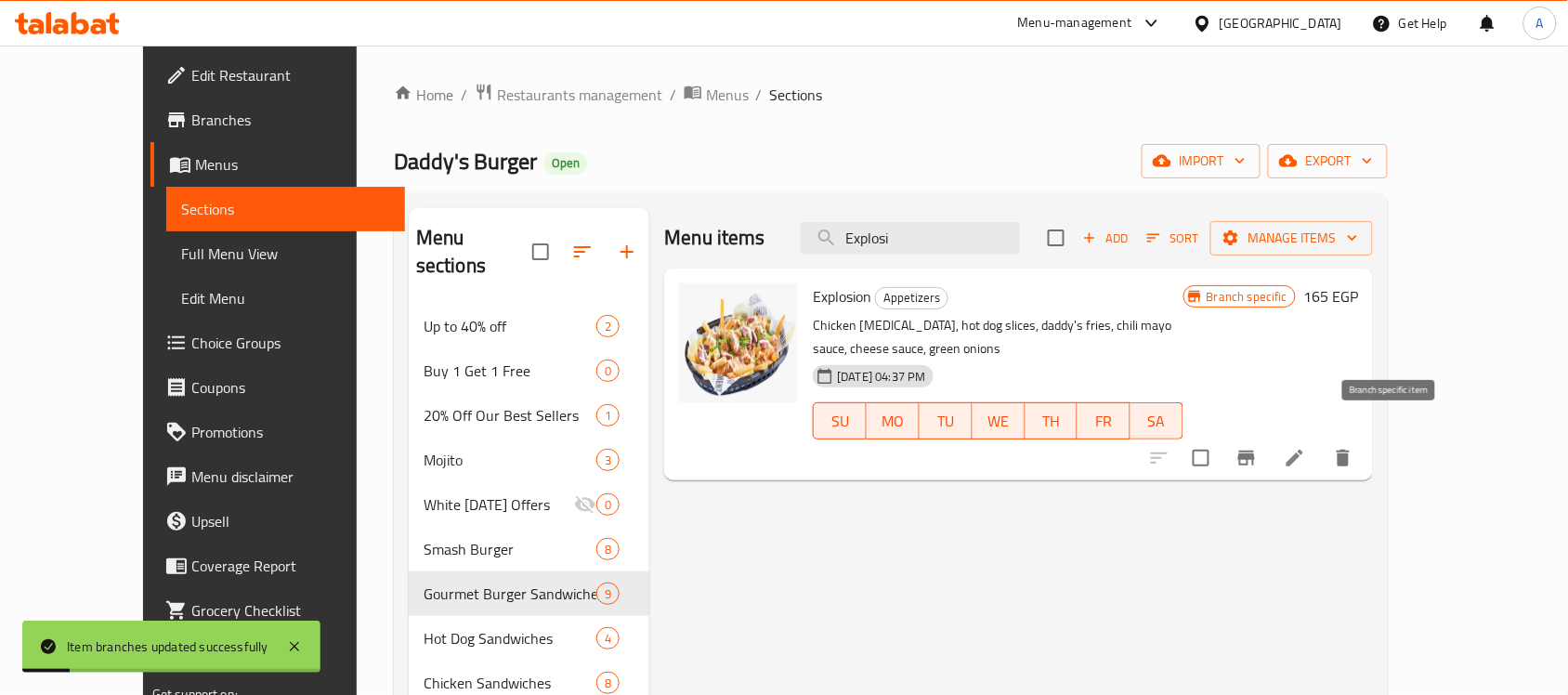
click at [1255, 451] on icon "Branch-specific-item" at bounding box center [1247, 458] width 17 height 15
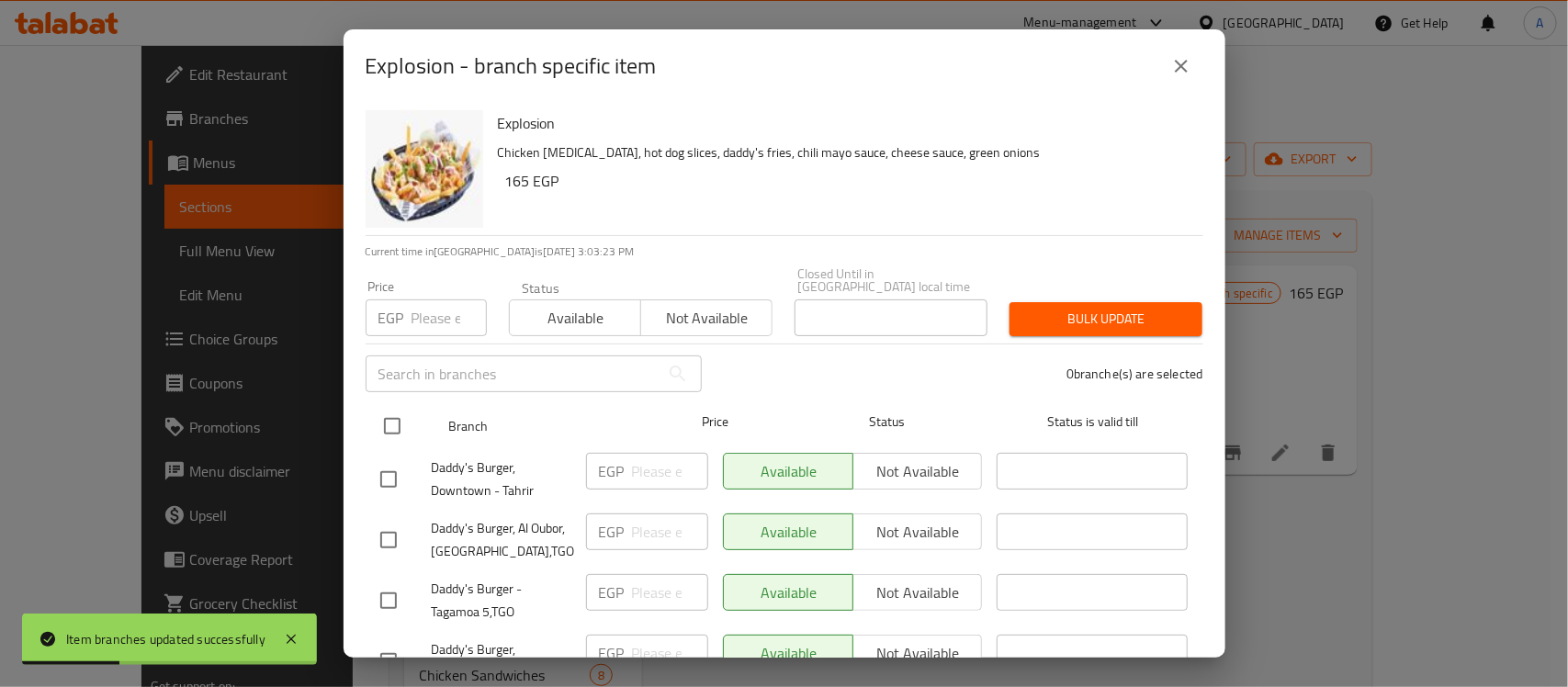
click at [393, 407] on input "checkbox" at bounding box center [392, 426] width 39 height 39
checkbox input "true"
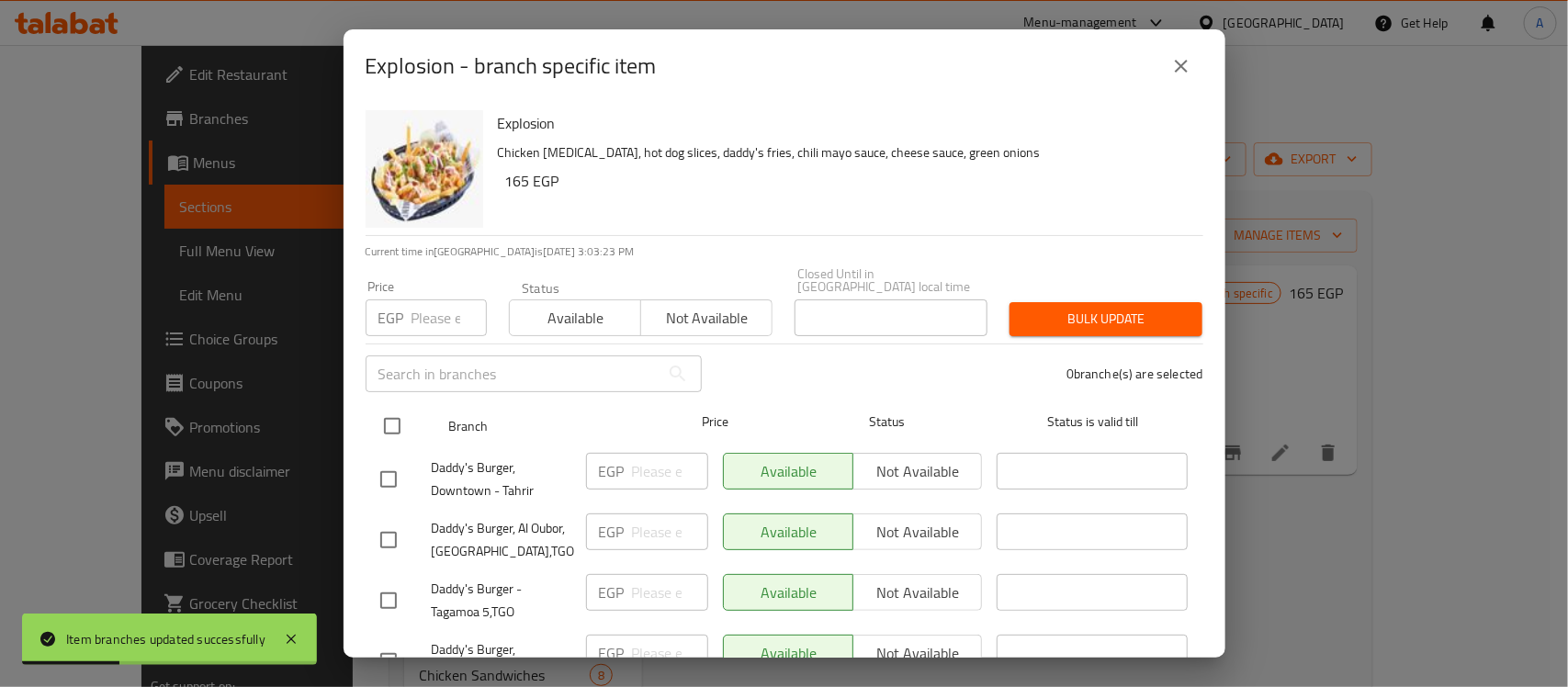
checkbox input "true"
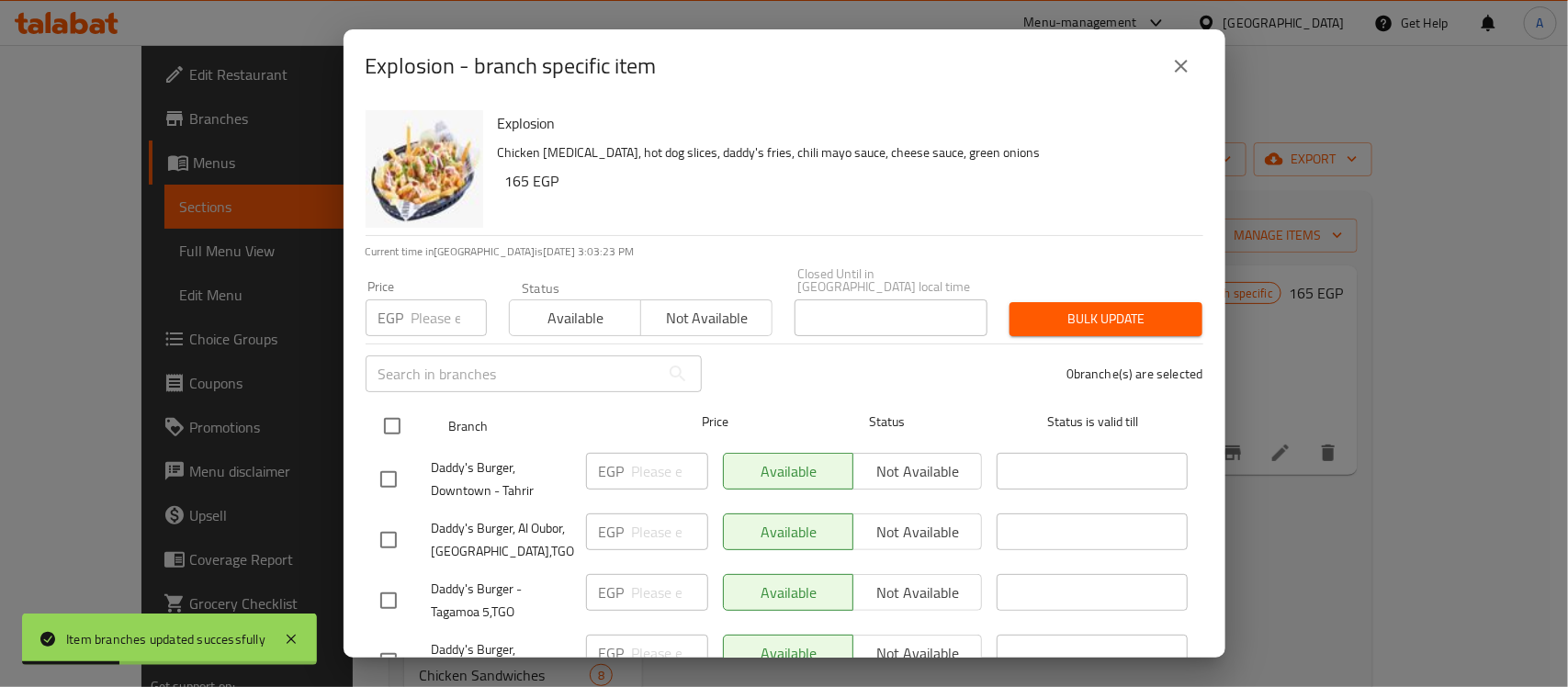
checkbox input "true"
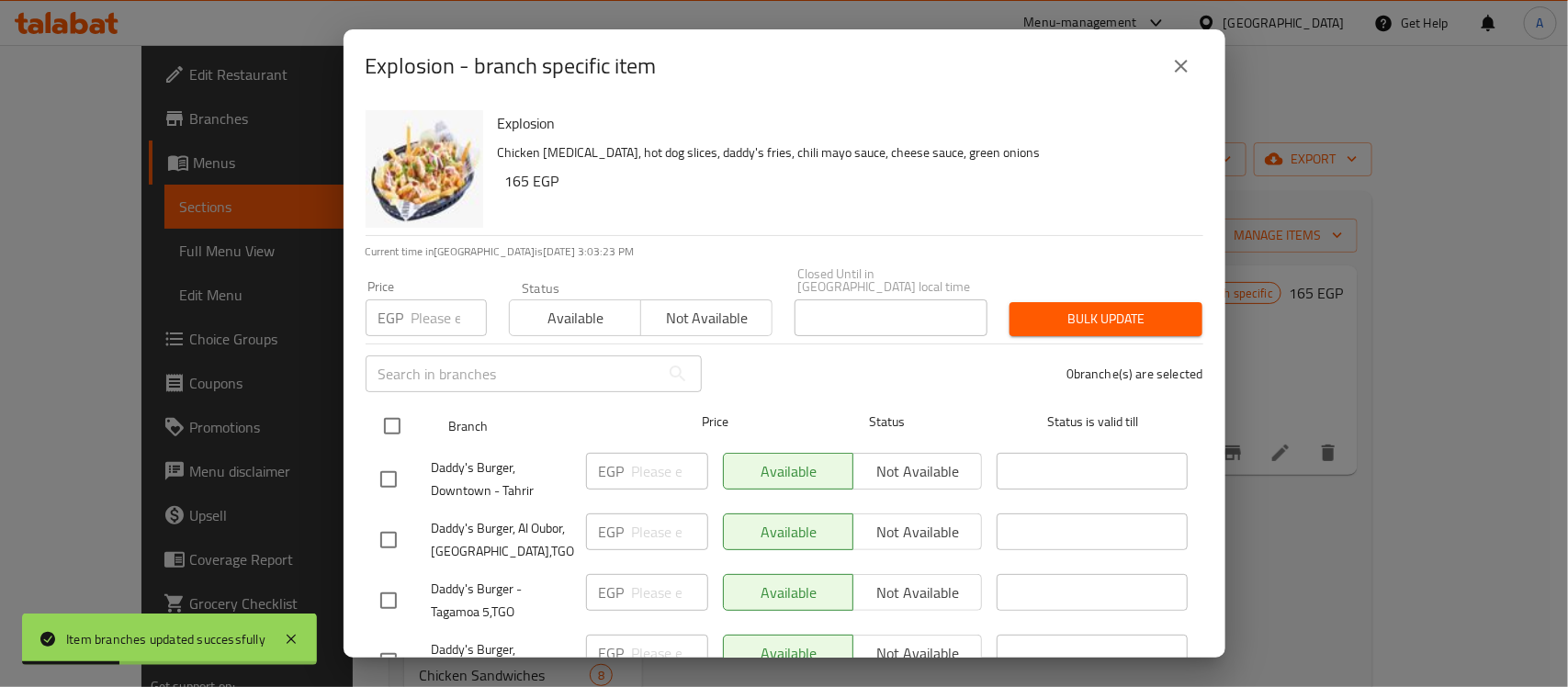
checkbox input "true"
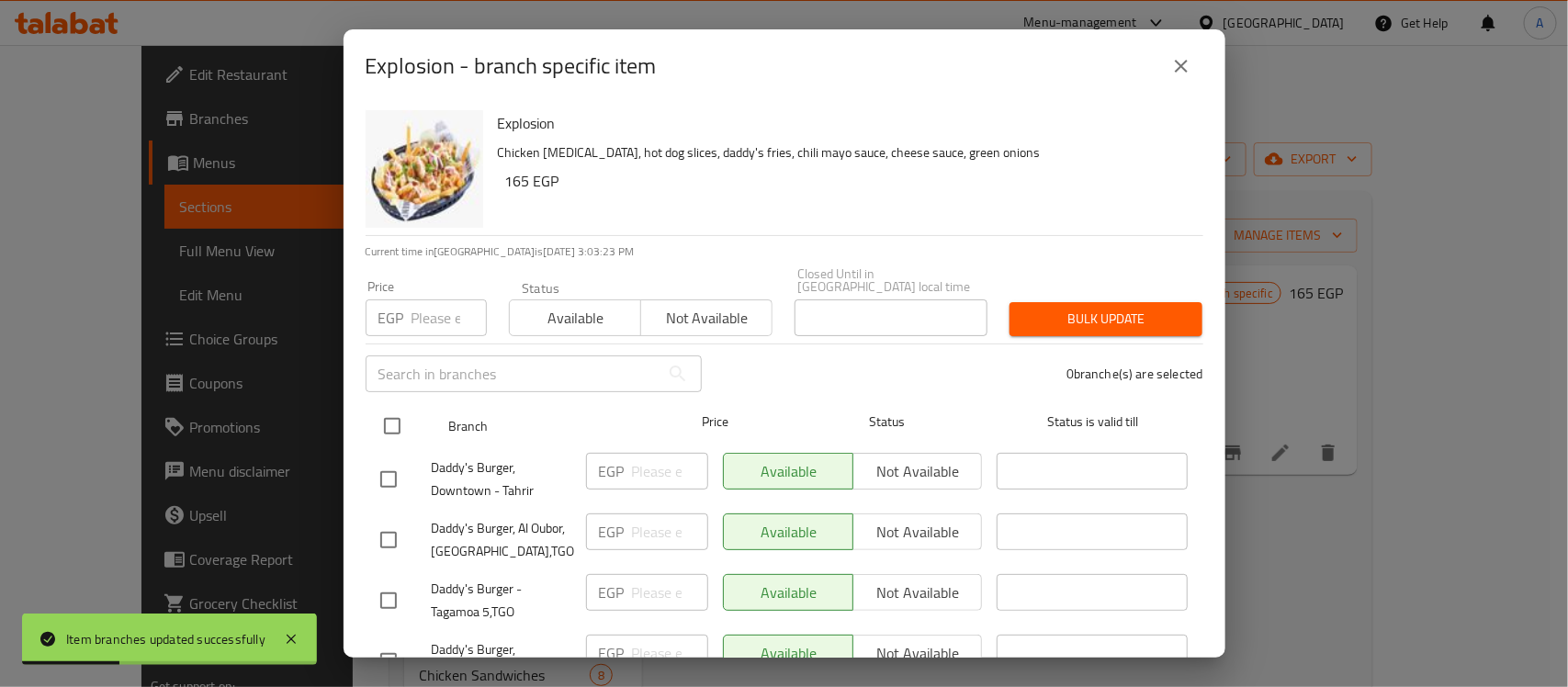
checkbox input "true"
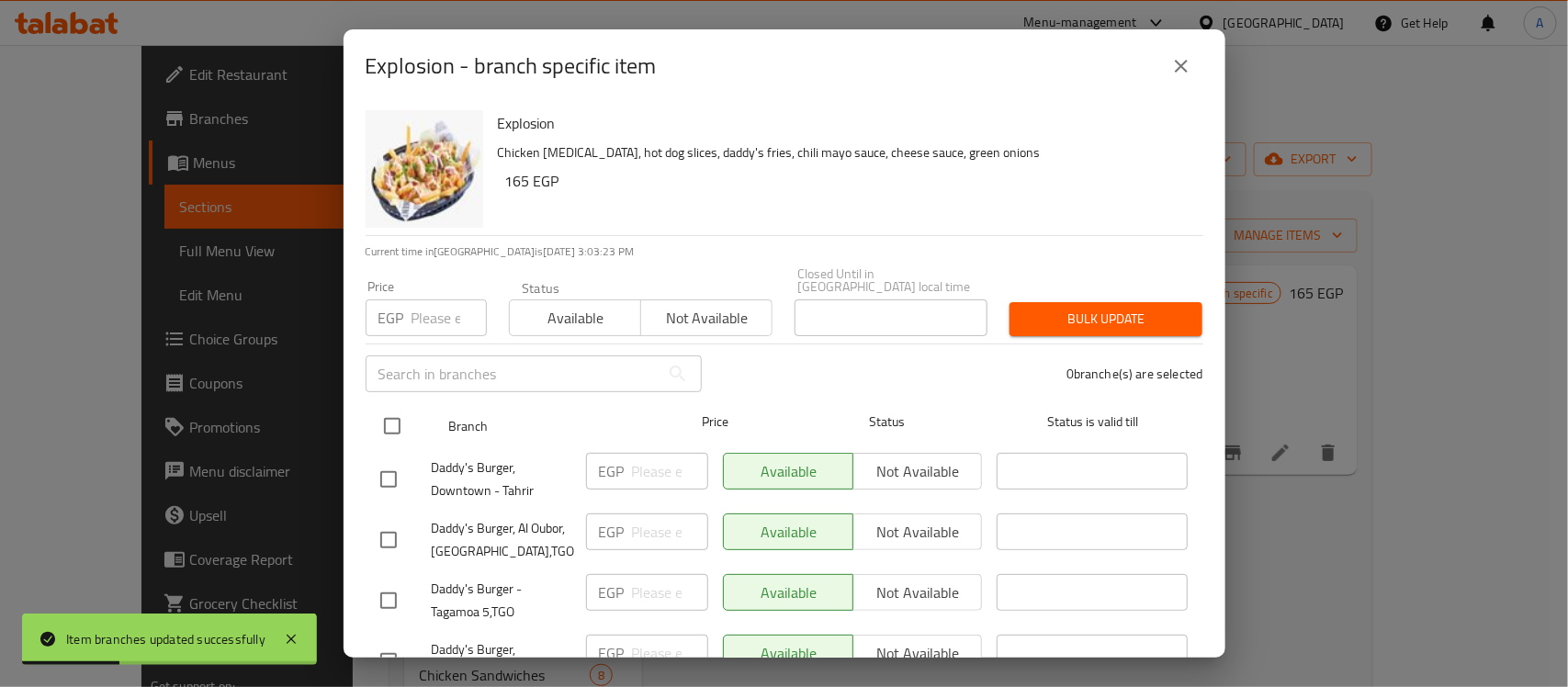
checkbox input "true"
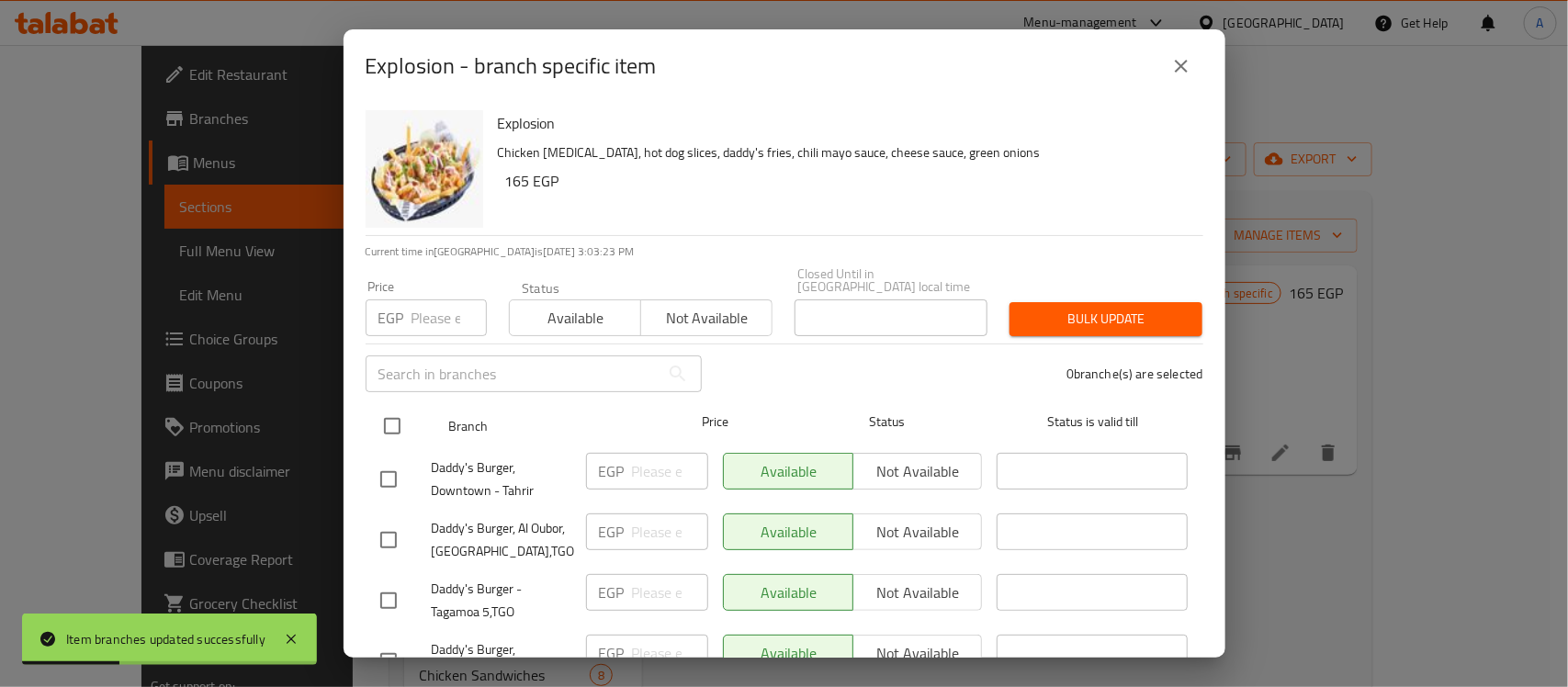
checkbox input "true"
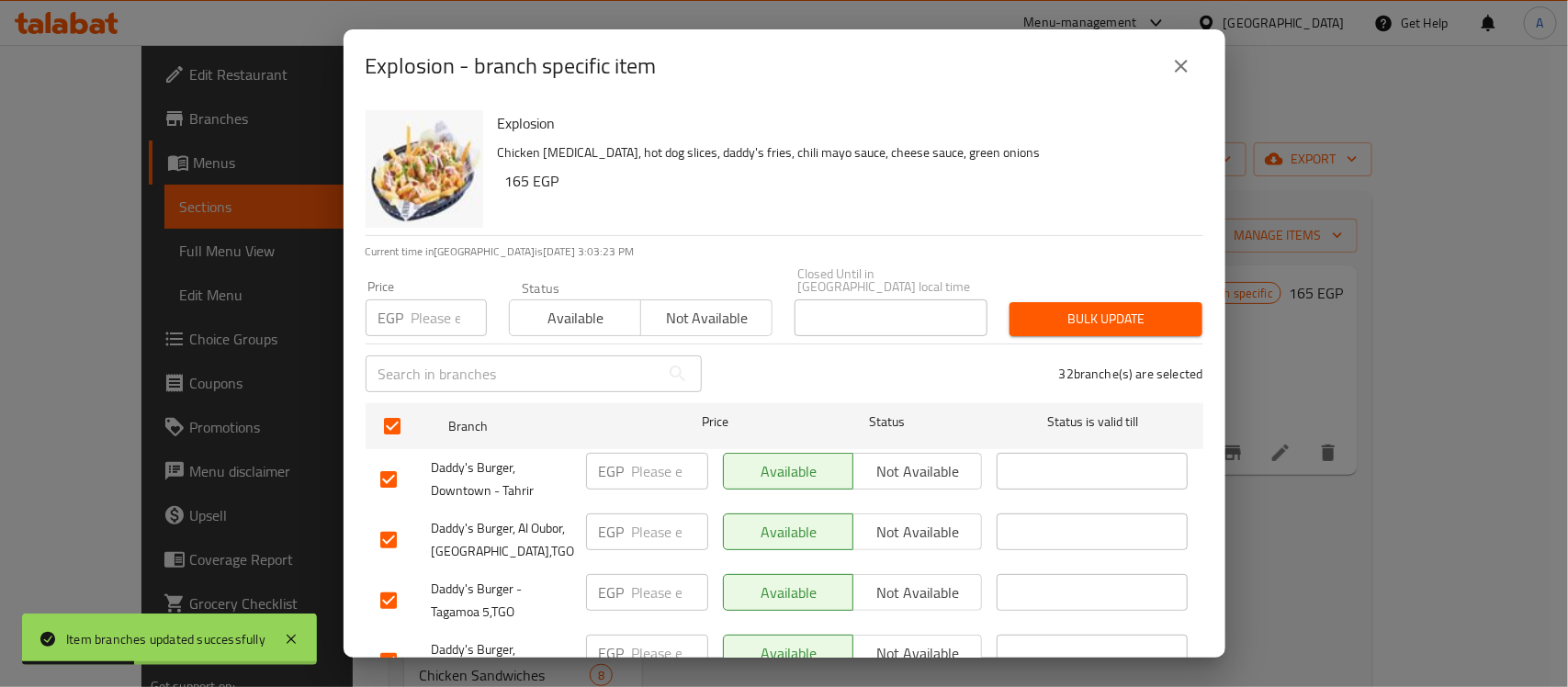
click at [415, 301] on input "number" at bounding box center [450, 318] width 76 height 37
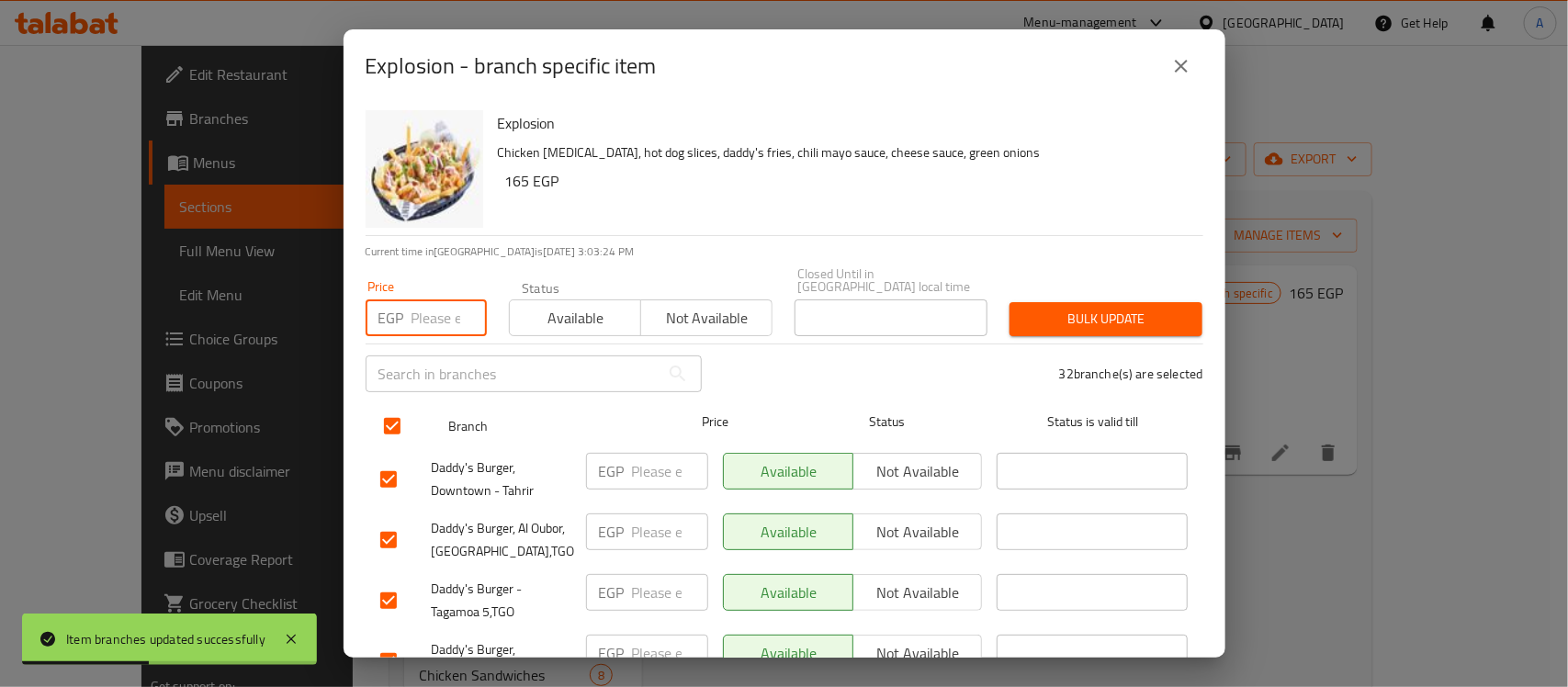
paste input "195"
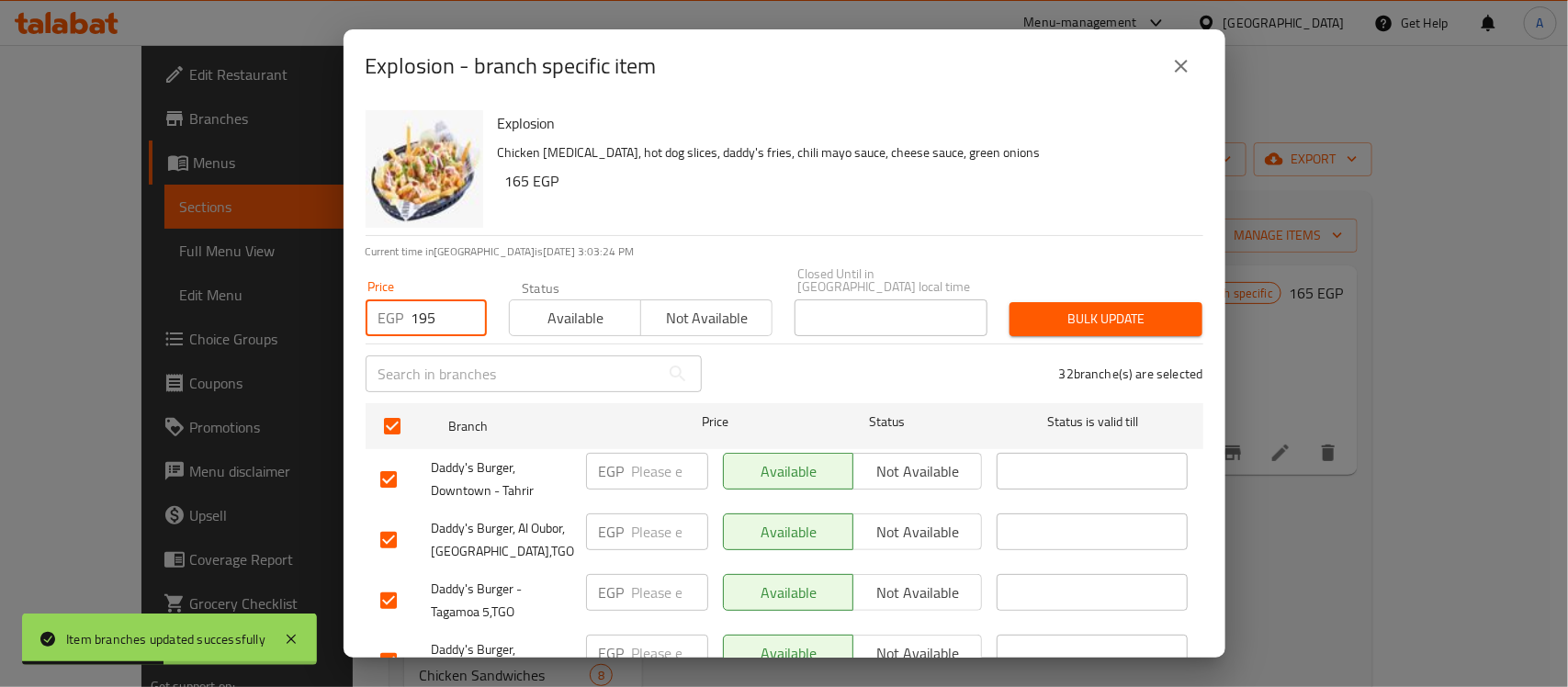
type input "195"
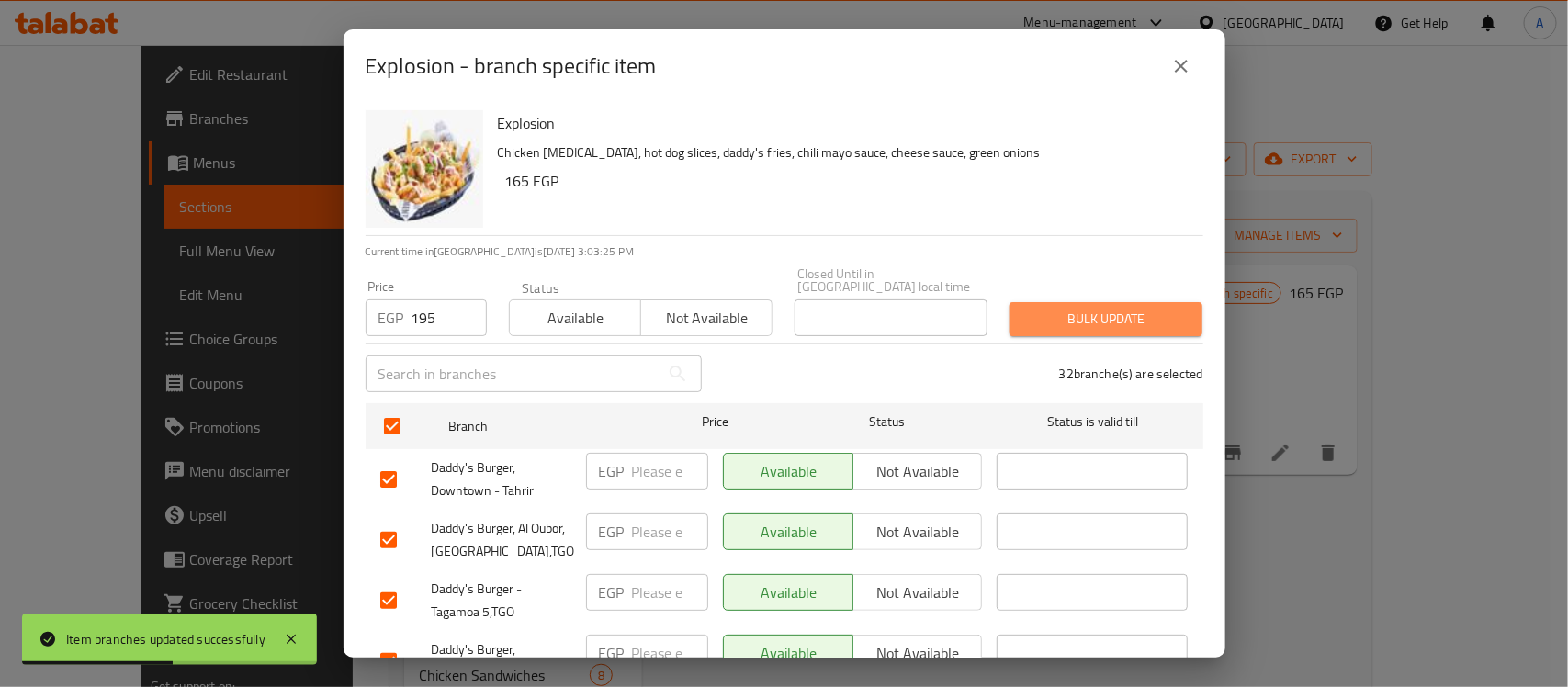
click at [1117, 308] on span "Bulk update" at bounding box center [1106, 319] width 164 height 23
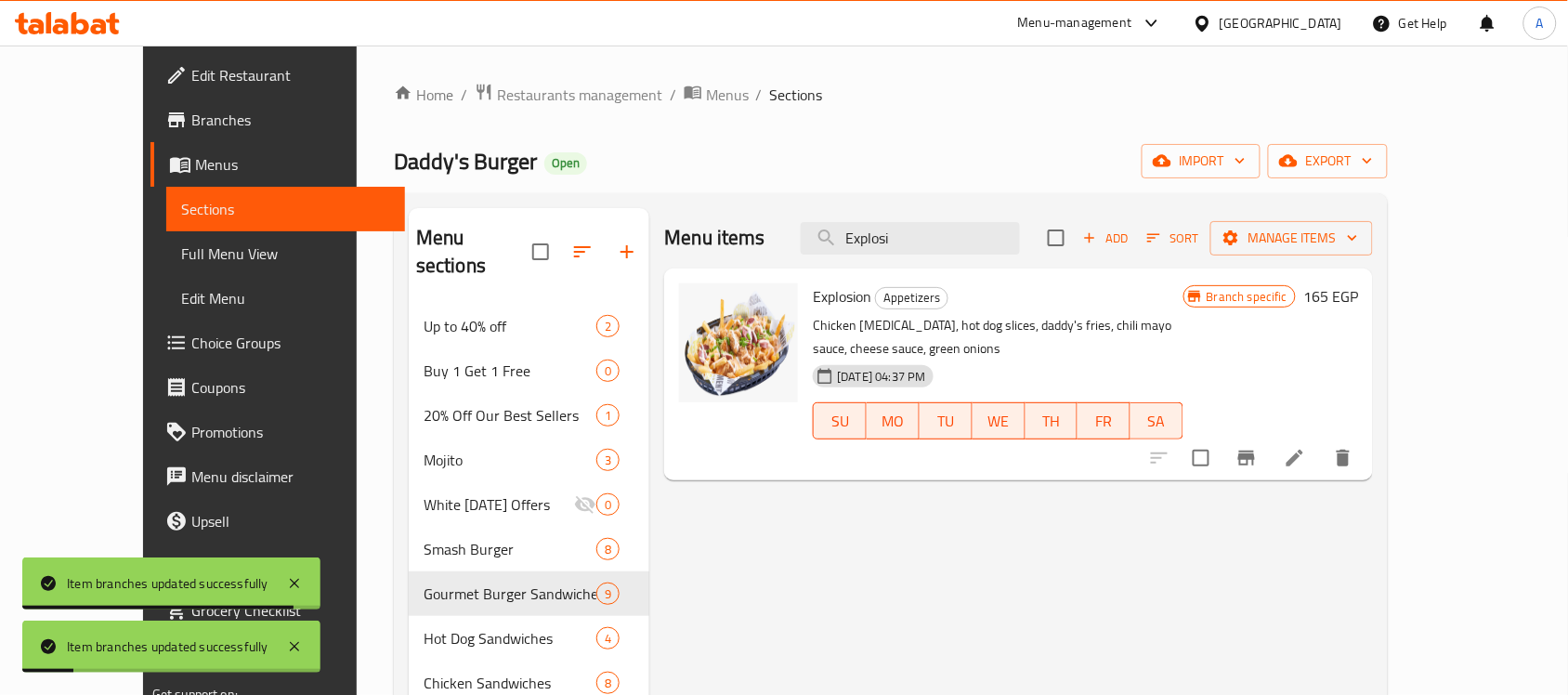
click at [1358, 295] on h6 "165 EGP" at bounding box center [1330, 296] width 55 height 26
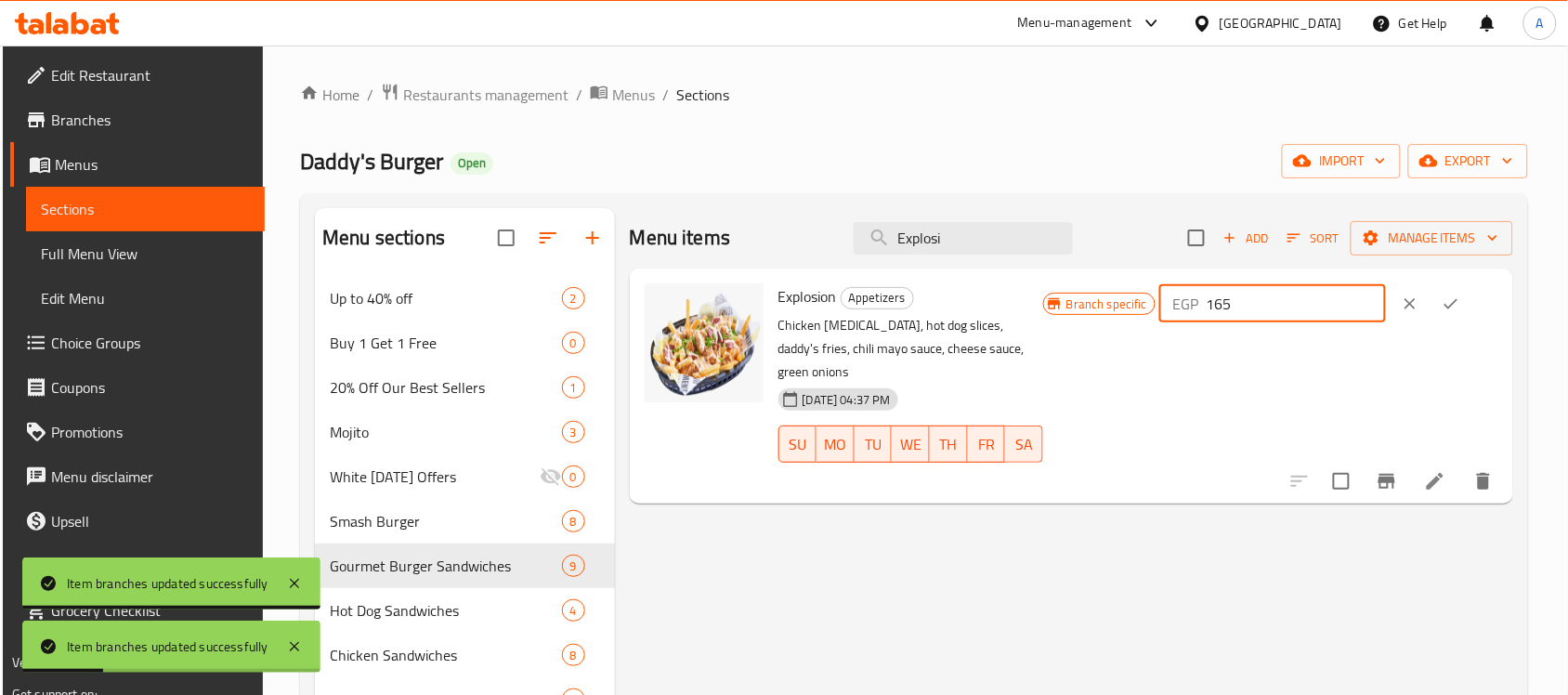
drag, startPoint x: 1283, startPoint y: 312, endPoint x: 1195, endPoint y: 304, distance: 88.4
click at [1195, 304] on div "Branch specific EGP 165 ​" at bounding box center [1271, 304] width 456 height 41
paste input "9"
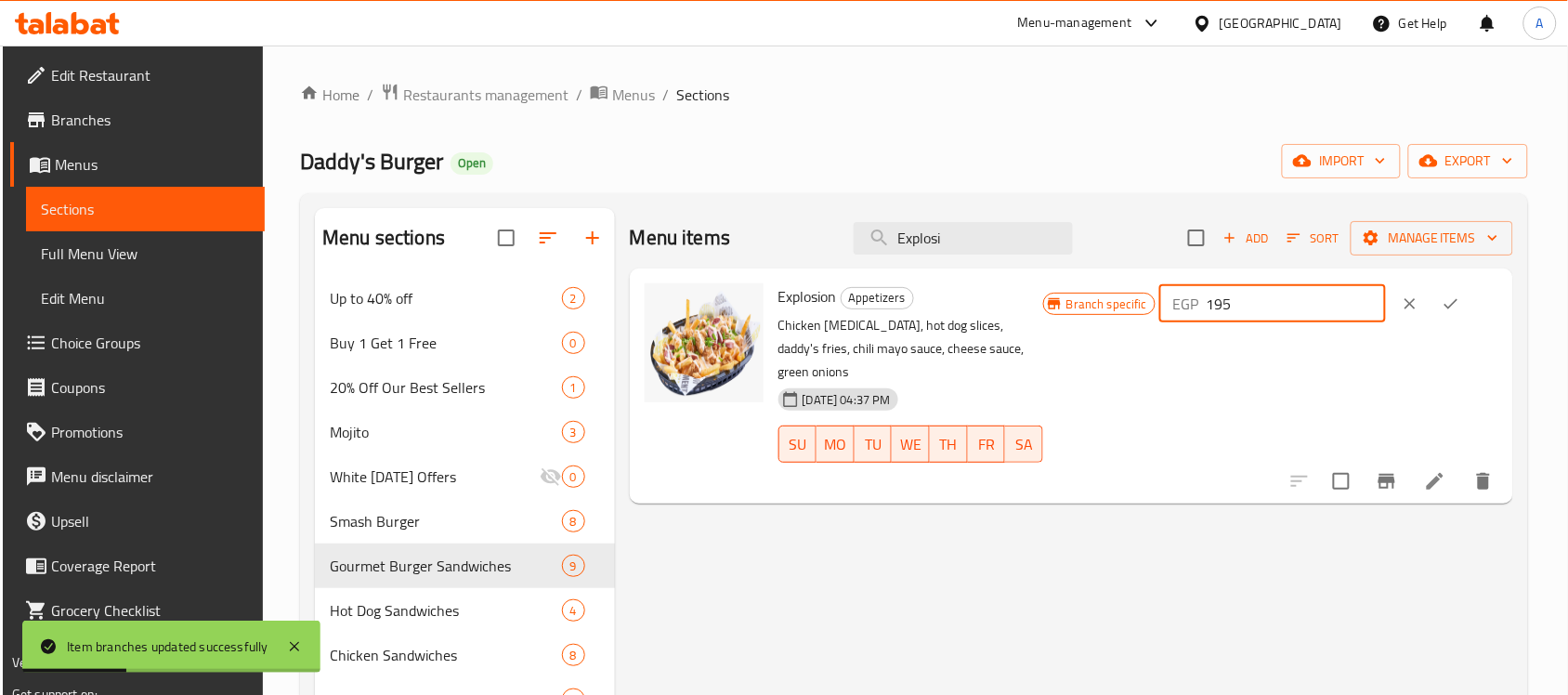
type input "195"
click at [1461, 308] on icon "ok" at bounding box center [1452, 304] width 19 height 19
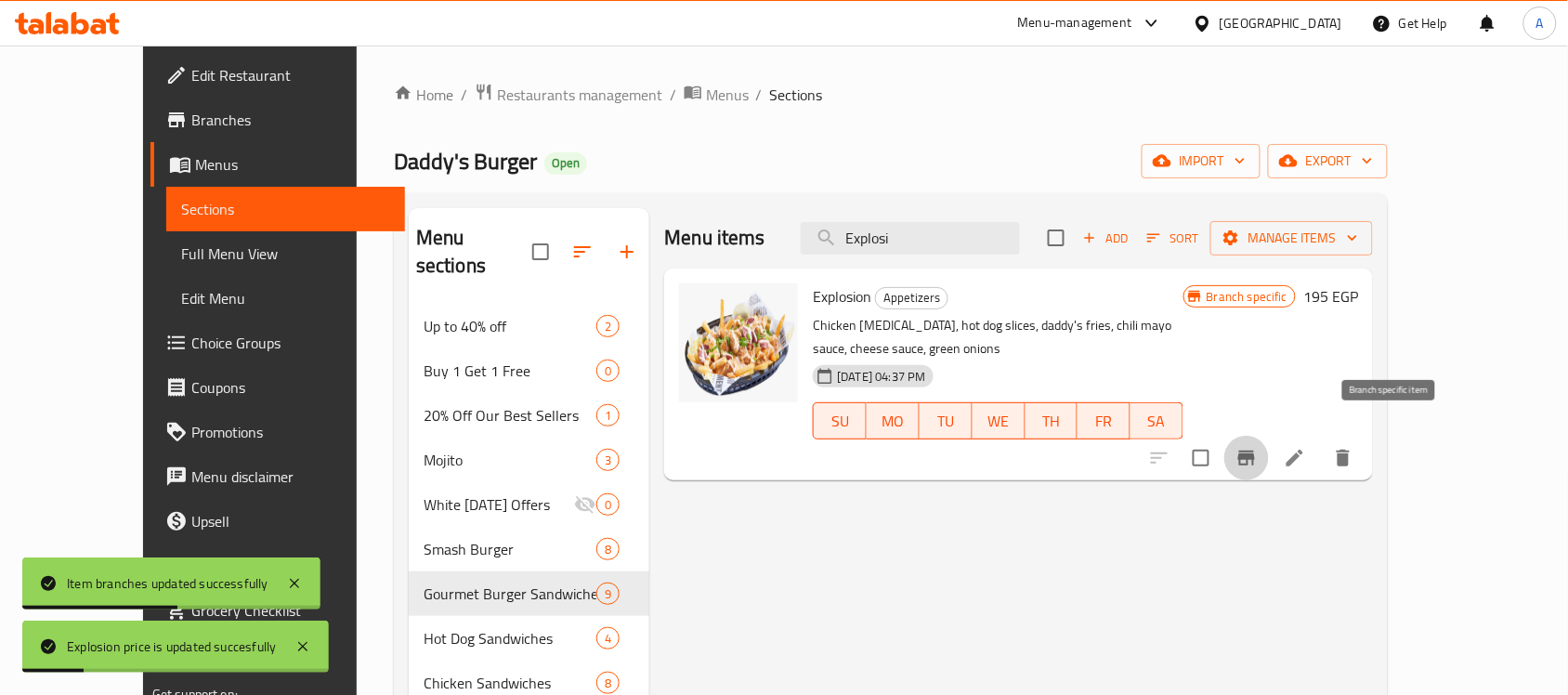
click at [1269, 436] on button "Branch-specific-item" at bounding box center [1247, 458] width 45 height 45
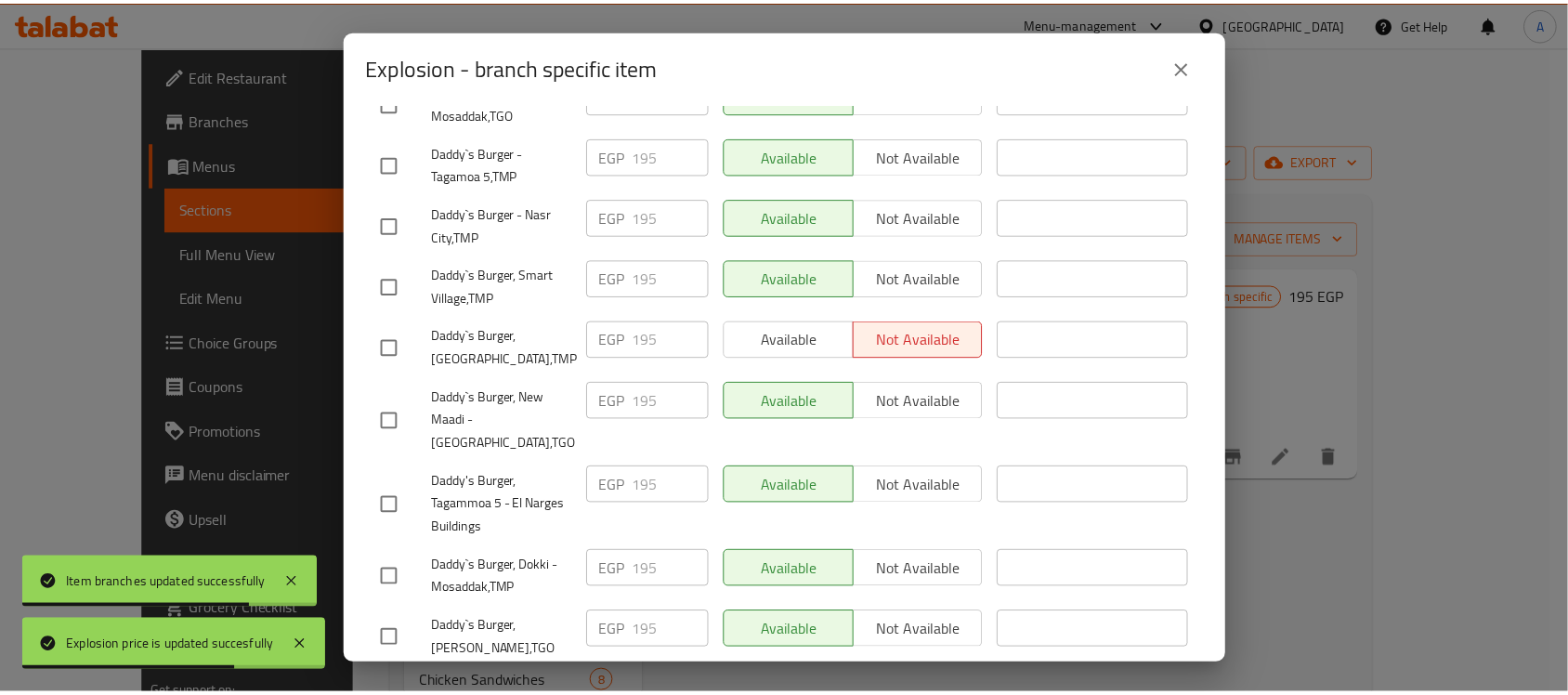
scroll to position [1921, 0]
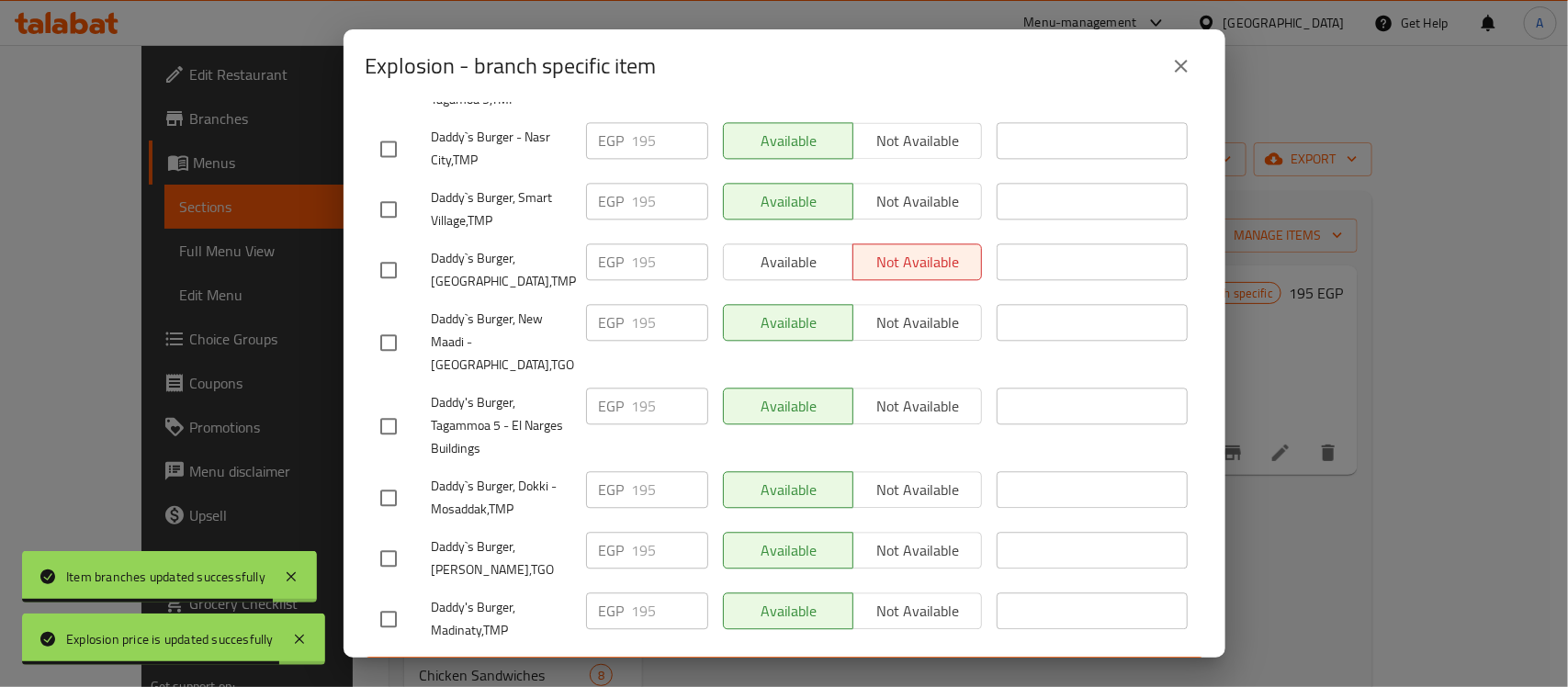
click at [1180, 67] on icon "close" at bounding box center [1181, 66] width 13 height 13
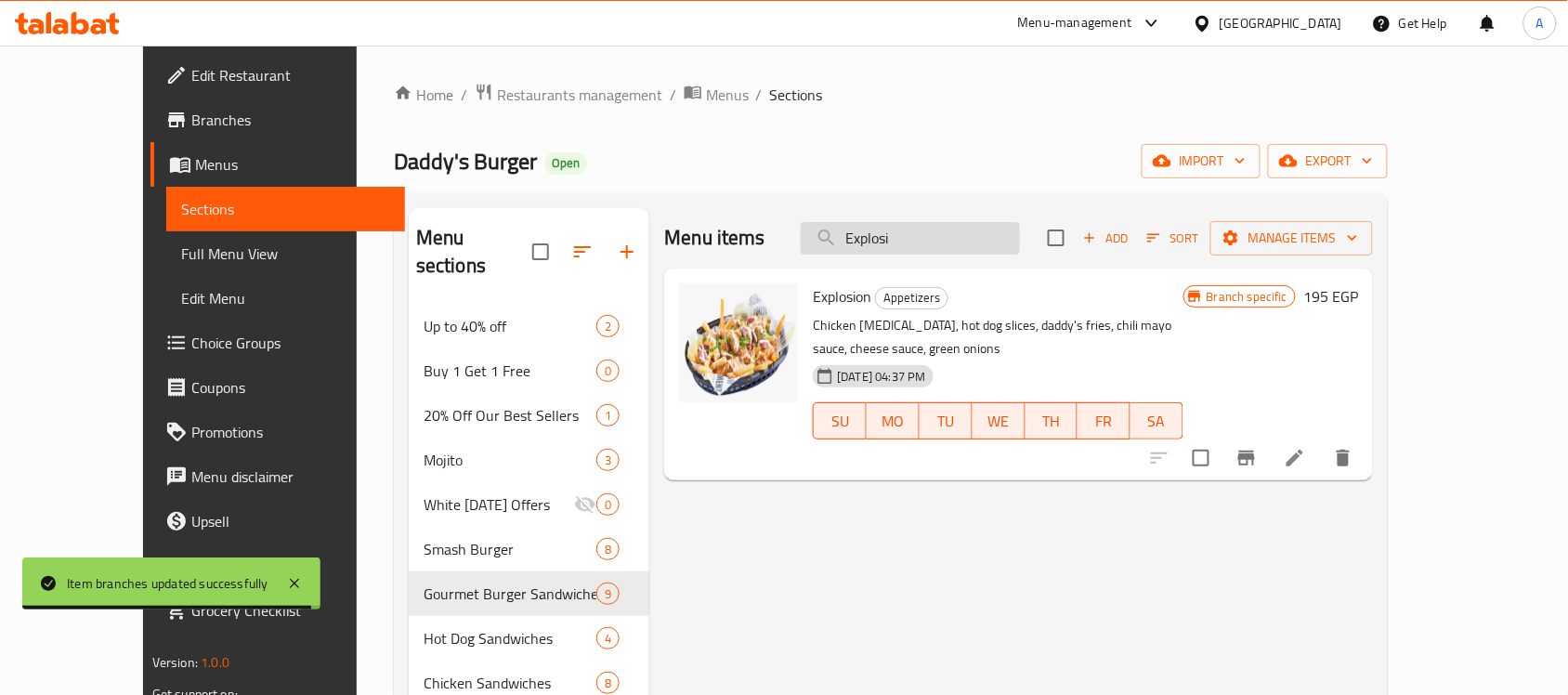
click at [934, 243] on input "Explosi" at bounding box center [910, 238] width 219 height 33
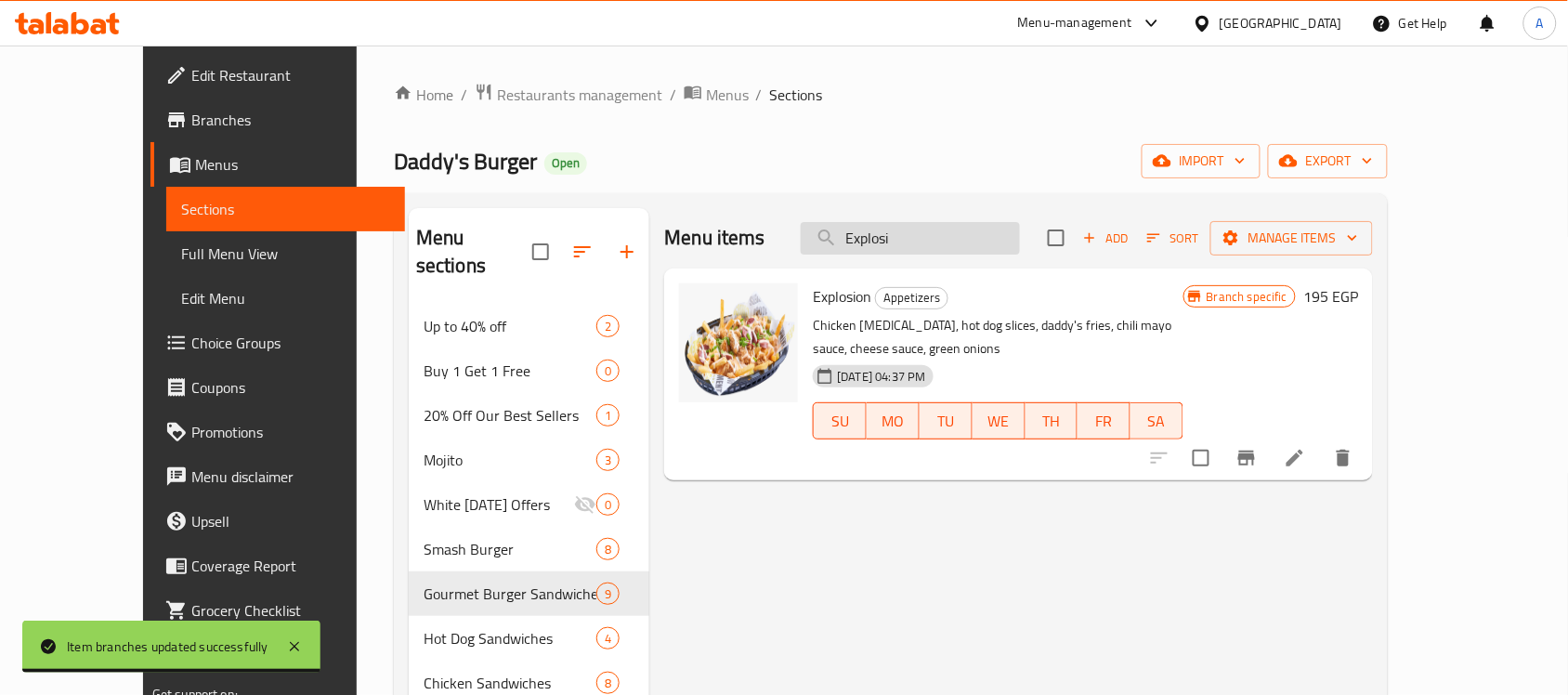
click at [934, 243] on input "Explosi" at bounding box center [910, 238] width 219 height 33
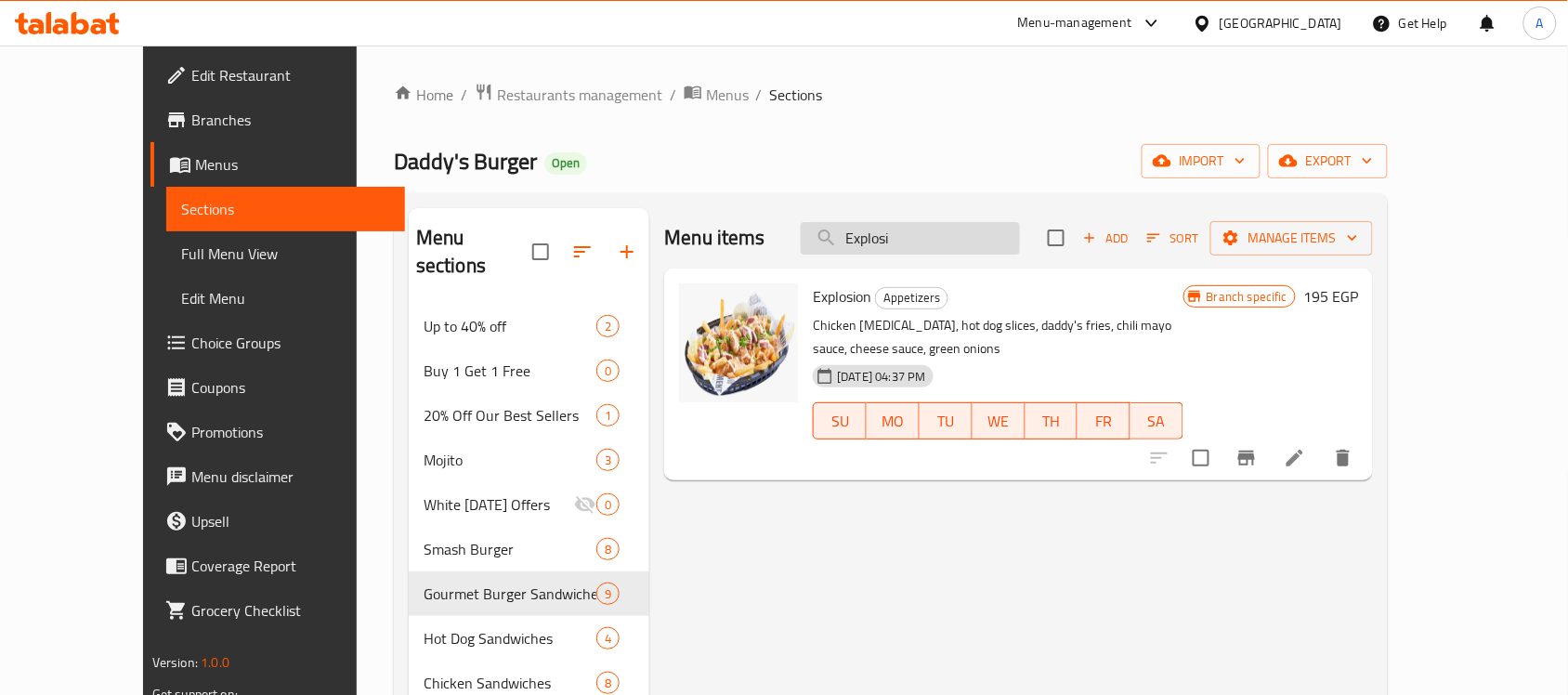
paste input "Fry Bu"
click at [934, 243] on input "Fry Bu" at bounding box center [910, 238] width 219 height 33
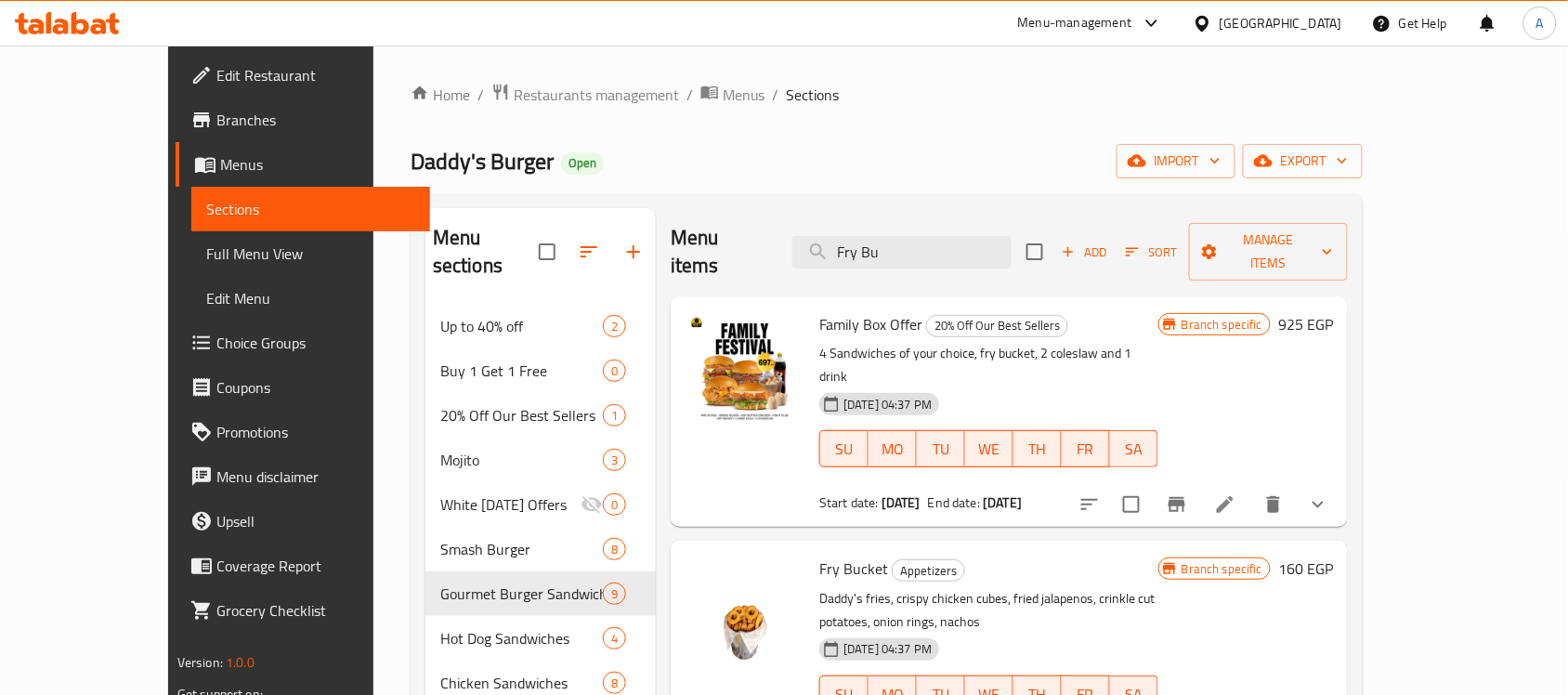
type input "Fry Bu"
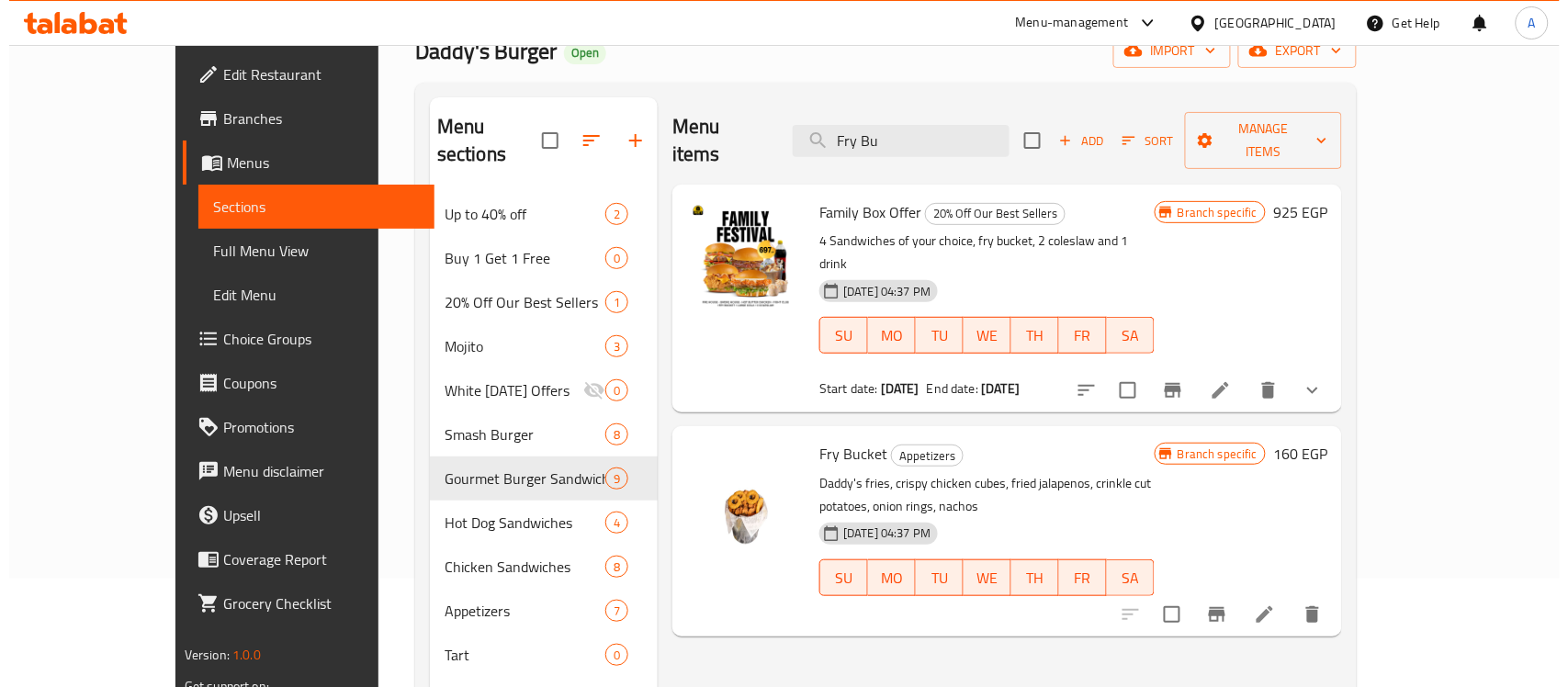
scroll to position [115, 0]
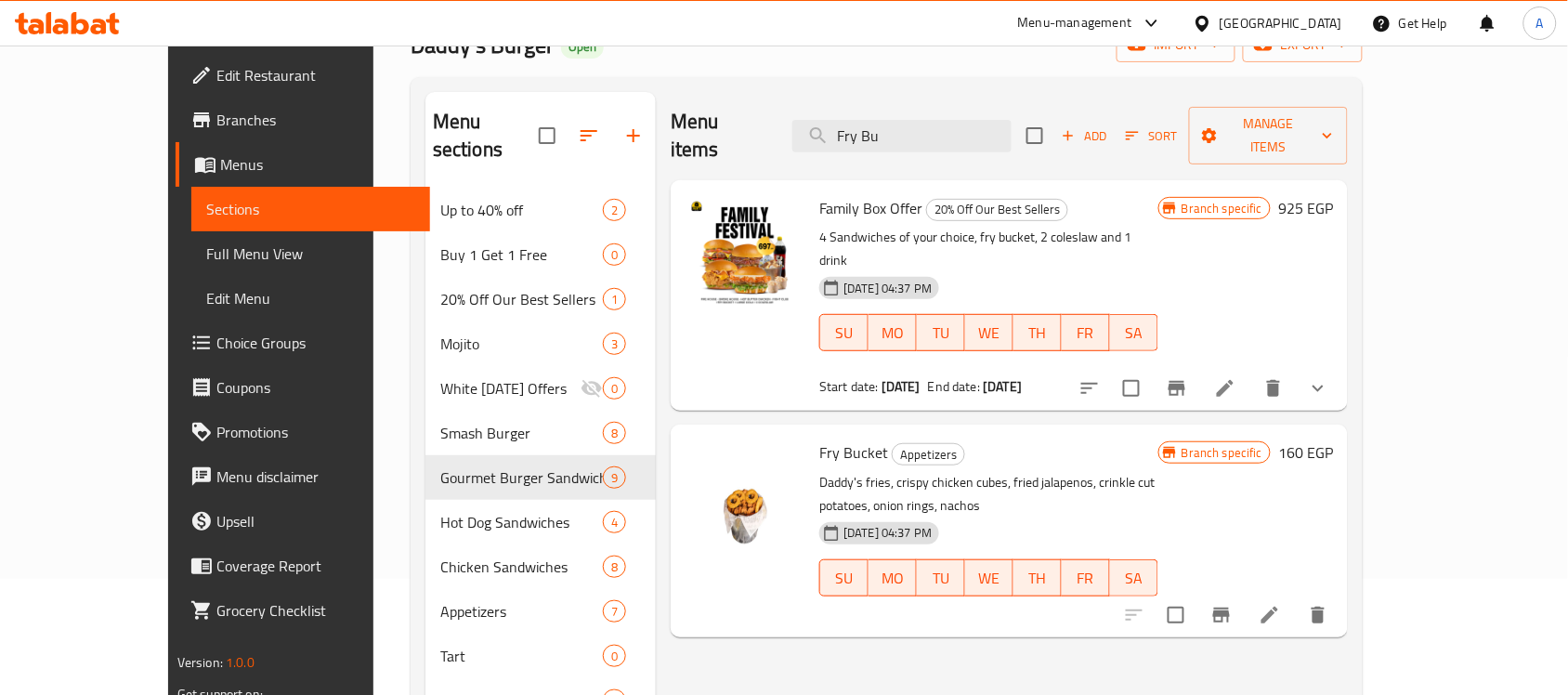
click at [1333, 440] on h6 "160 EGP" at bounding box center [1305, 453] width 55 height 26
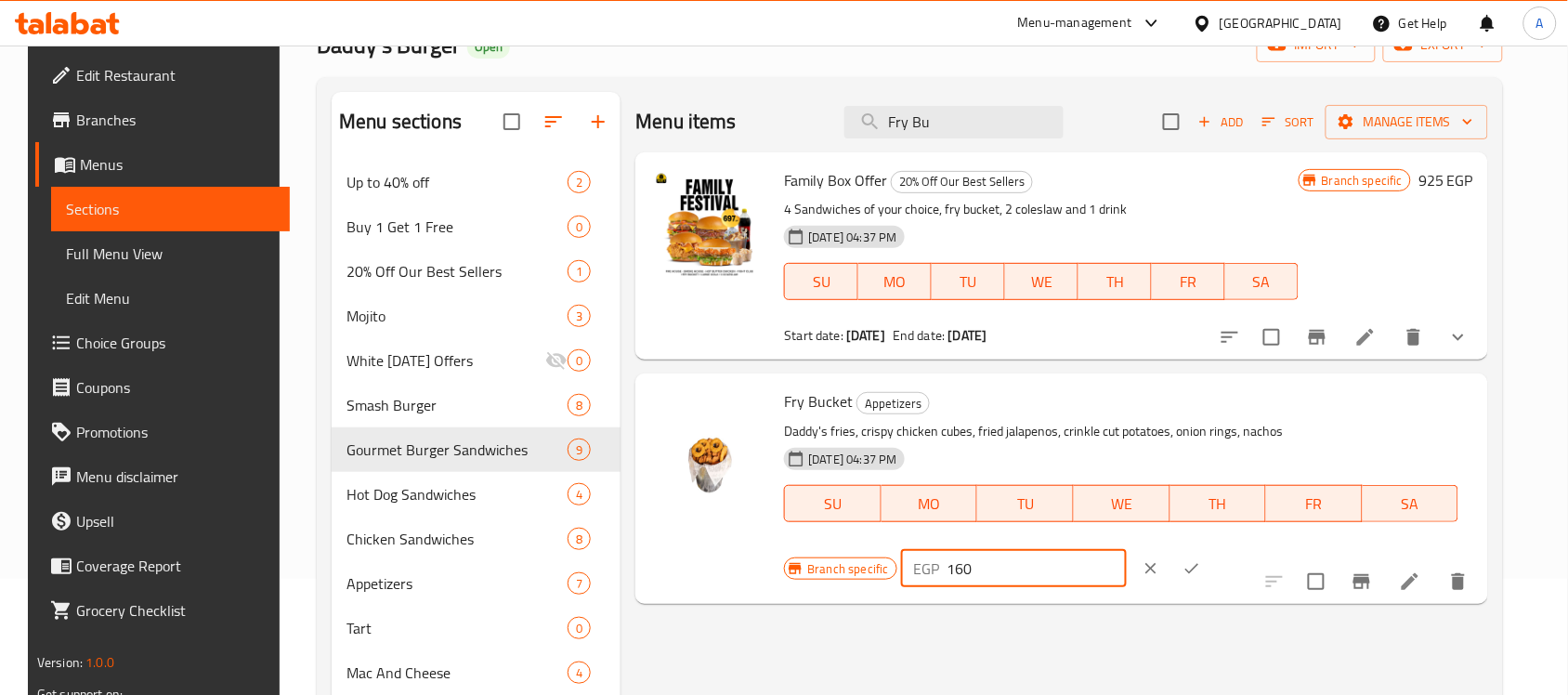
drag, startPoint x: 1279, startPoint y: 426, endPoint x: 1168, endPoint y: 418, distance: 111.3
click at [1168, 548] on div "Branch specific EGP 160 ​" at bounding box center [1012, 568] width 456 height 41
paste input "75"
type input "175"
click at [1201, 559] on icon "ok" at bounding box center [1192, 568] width 19 height 19
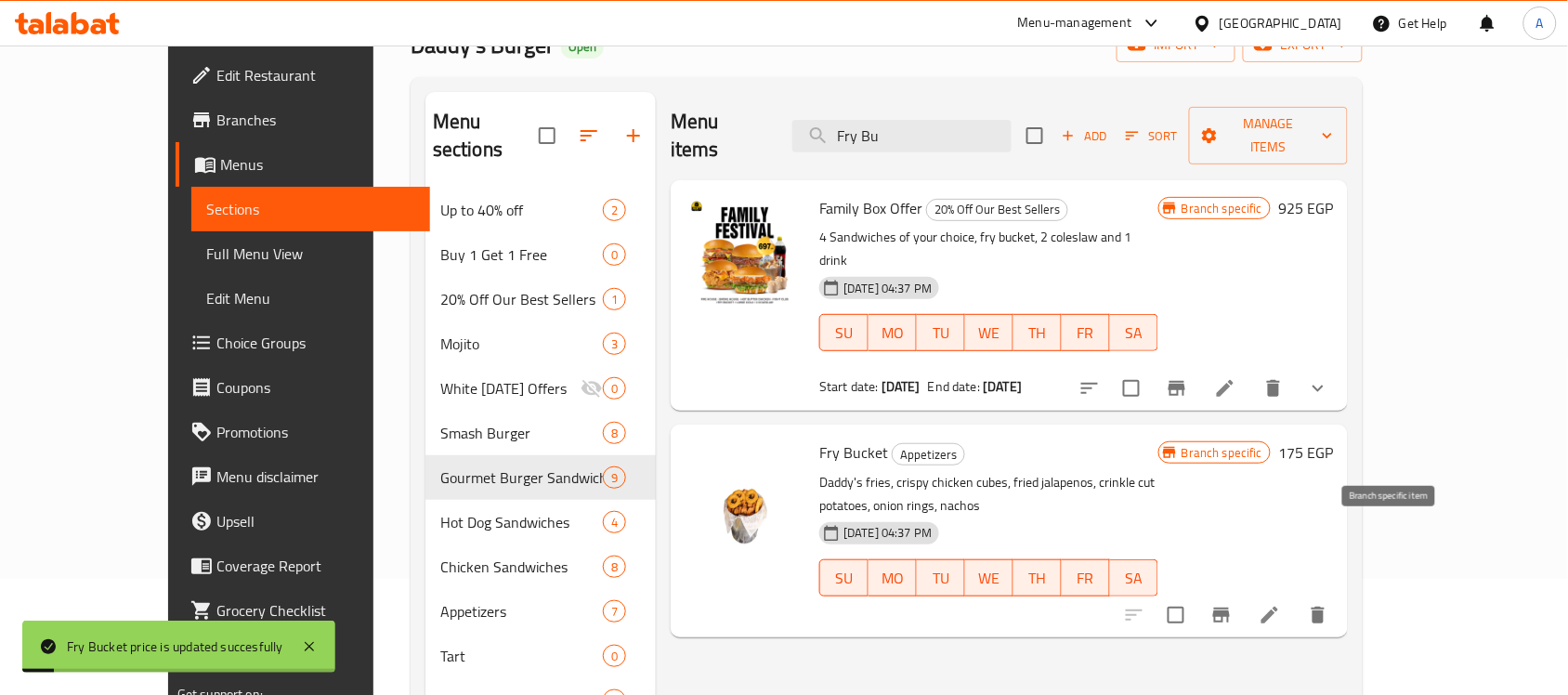
click at [1230, 607] on icon "Branch-specific-item" at bounding box center [1221, 615] width 17 height 15
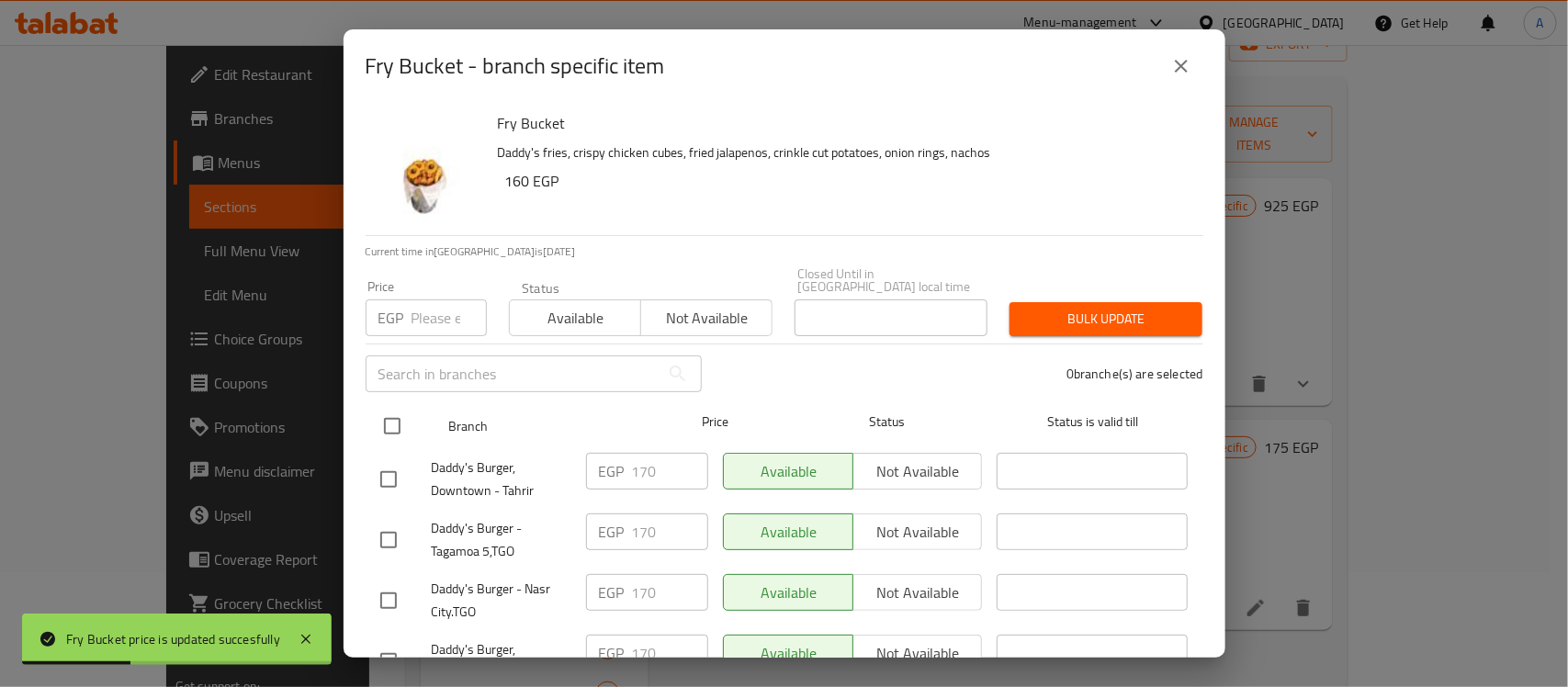
click at [387, 407] on input "checkbox" at bounding box center [392, 426] width 39 height 39
checkbox input "true"
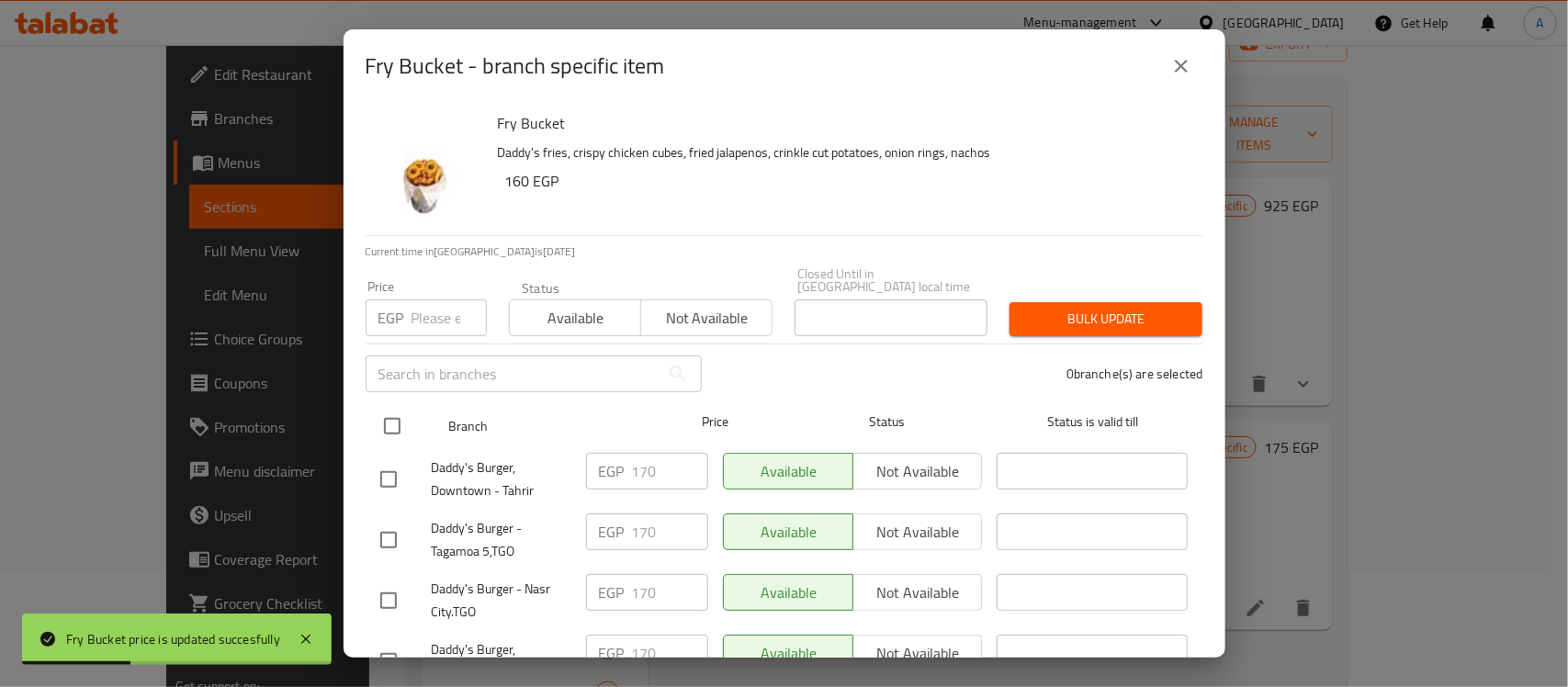
checkbox input "true"
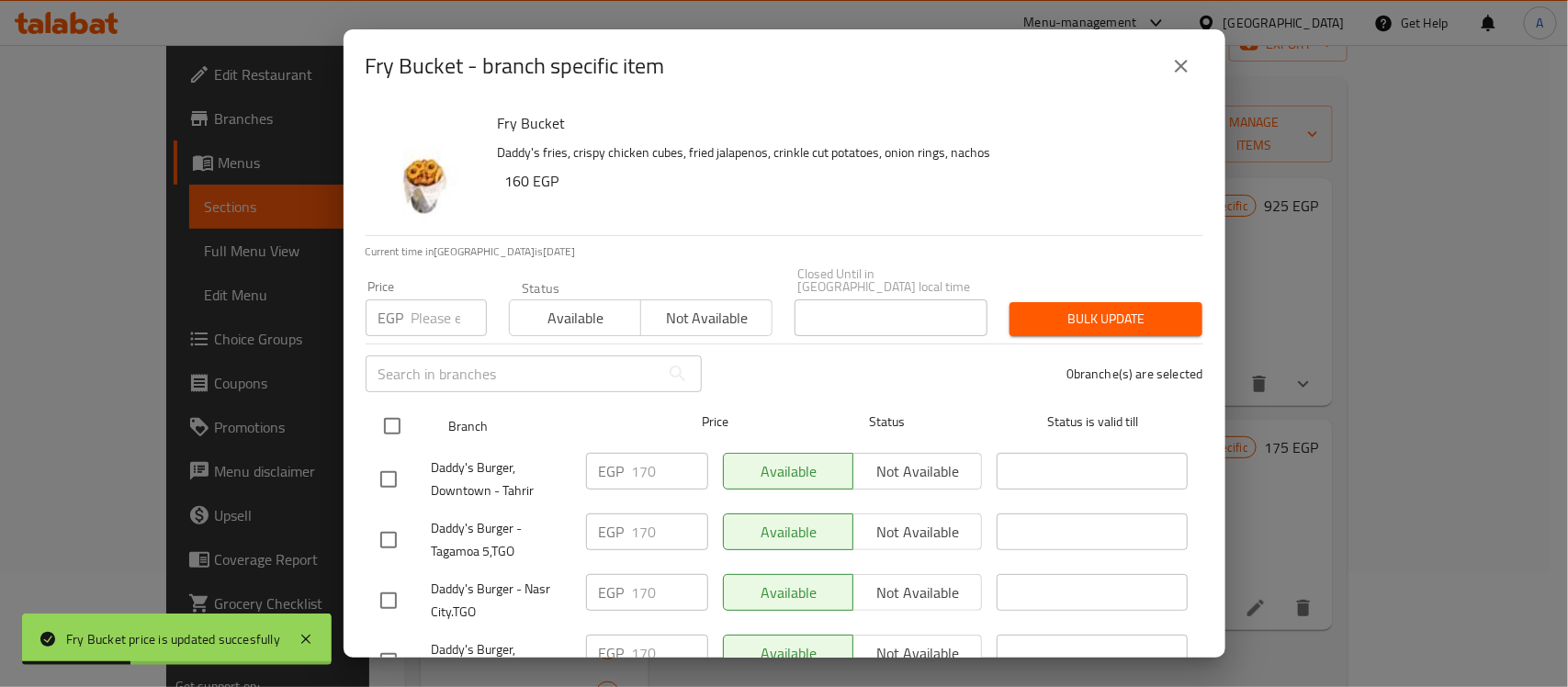
checkbox input "true"
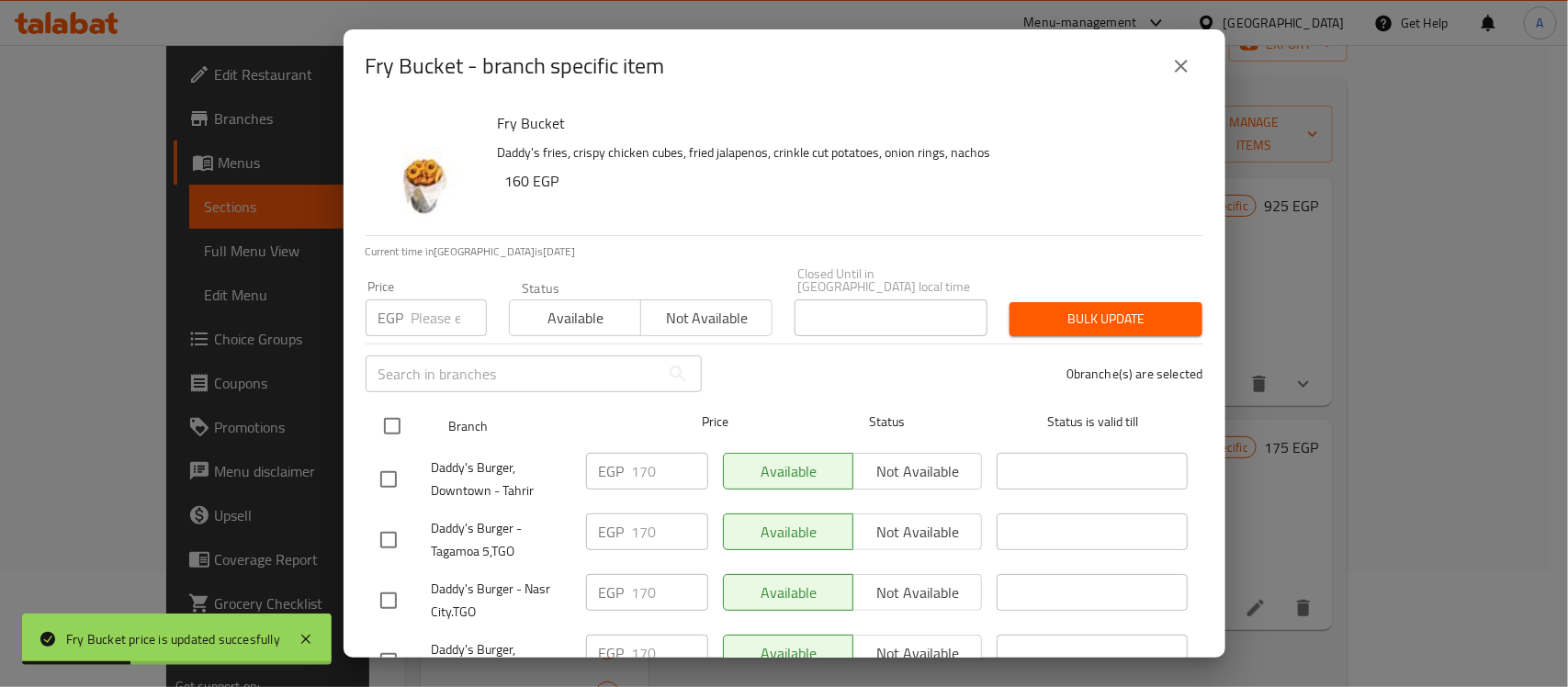
checkbox input "true"
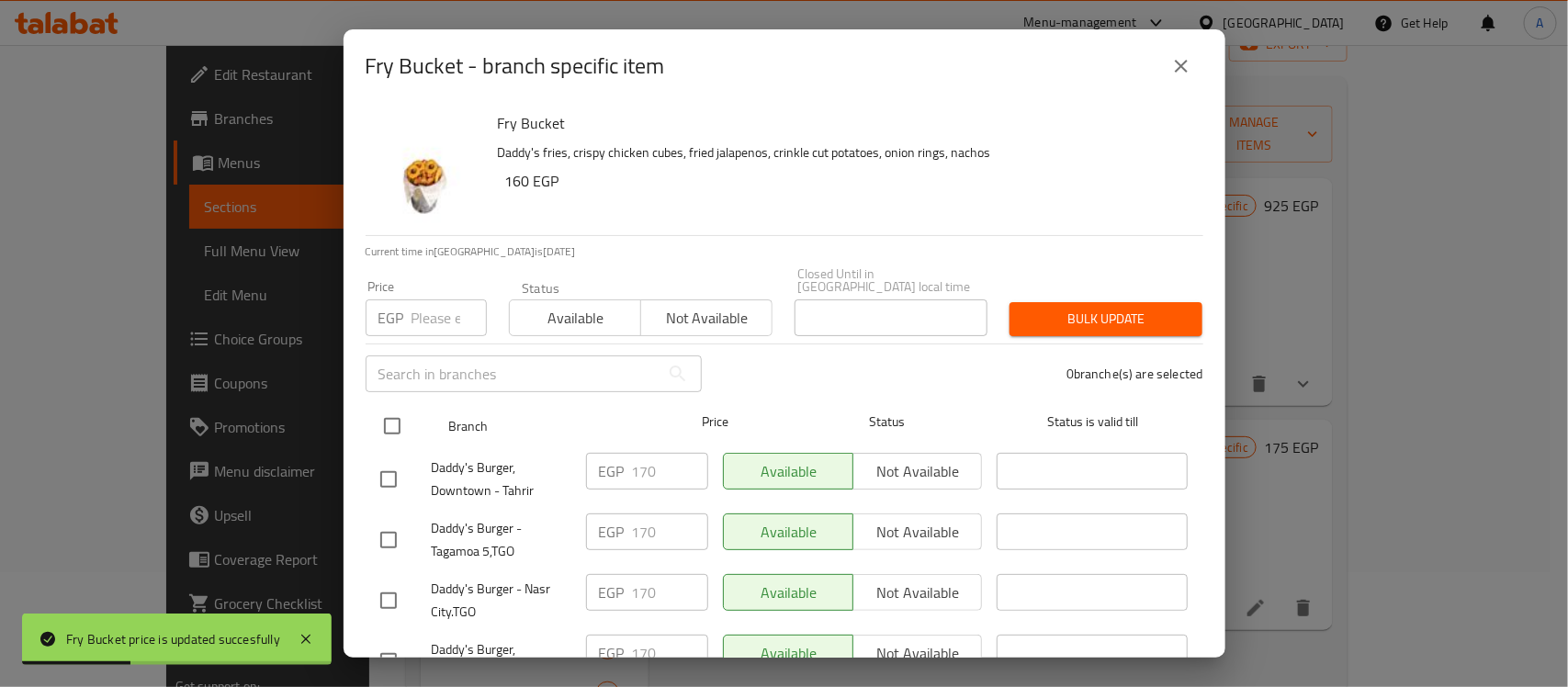
checkbox input "true"
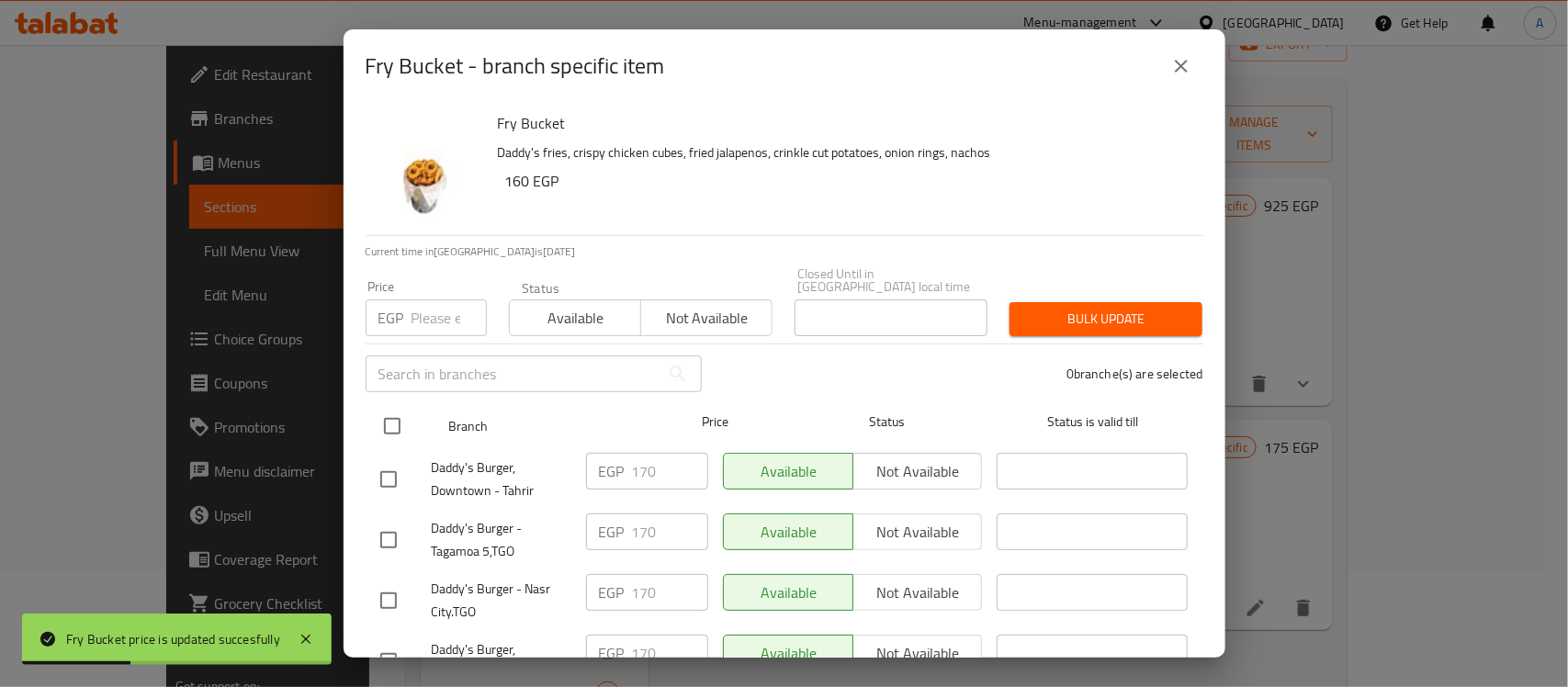
checkbox input "true"
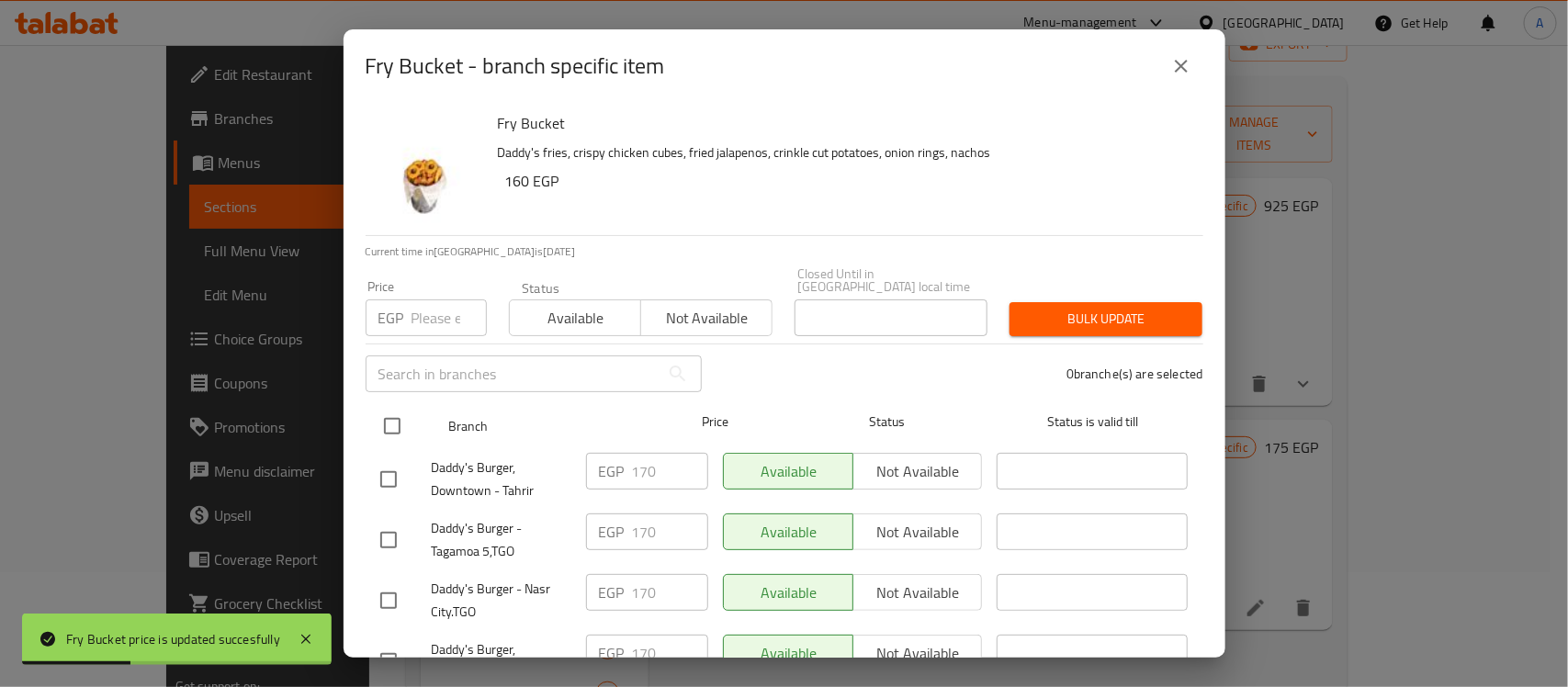
checkbox input "true"
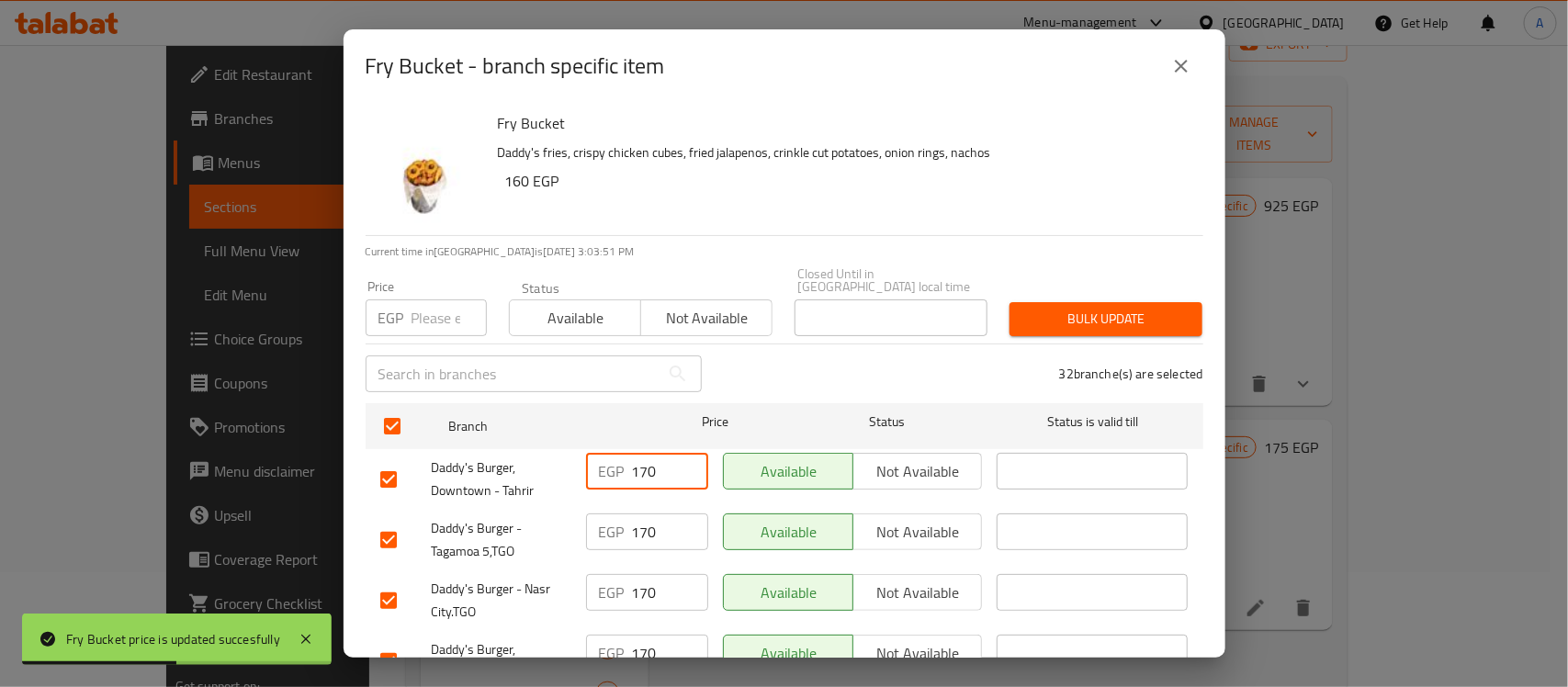
drag, startPoint x: 655, startPoint y: 457, endPoint x: 590, endPoint y: 457, distance: 65.0
click at [590, 457] on div "EGP 170 ​" at bounding box center [647, 472] width 123 height 37
paste input "5"
type input "175"
drag, startPoint x: 655, startPoint y: 511, endPoint x: 613, endPoint y: 525, distance: 44.3
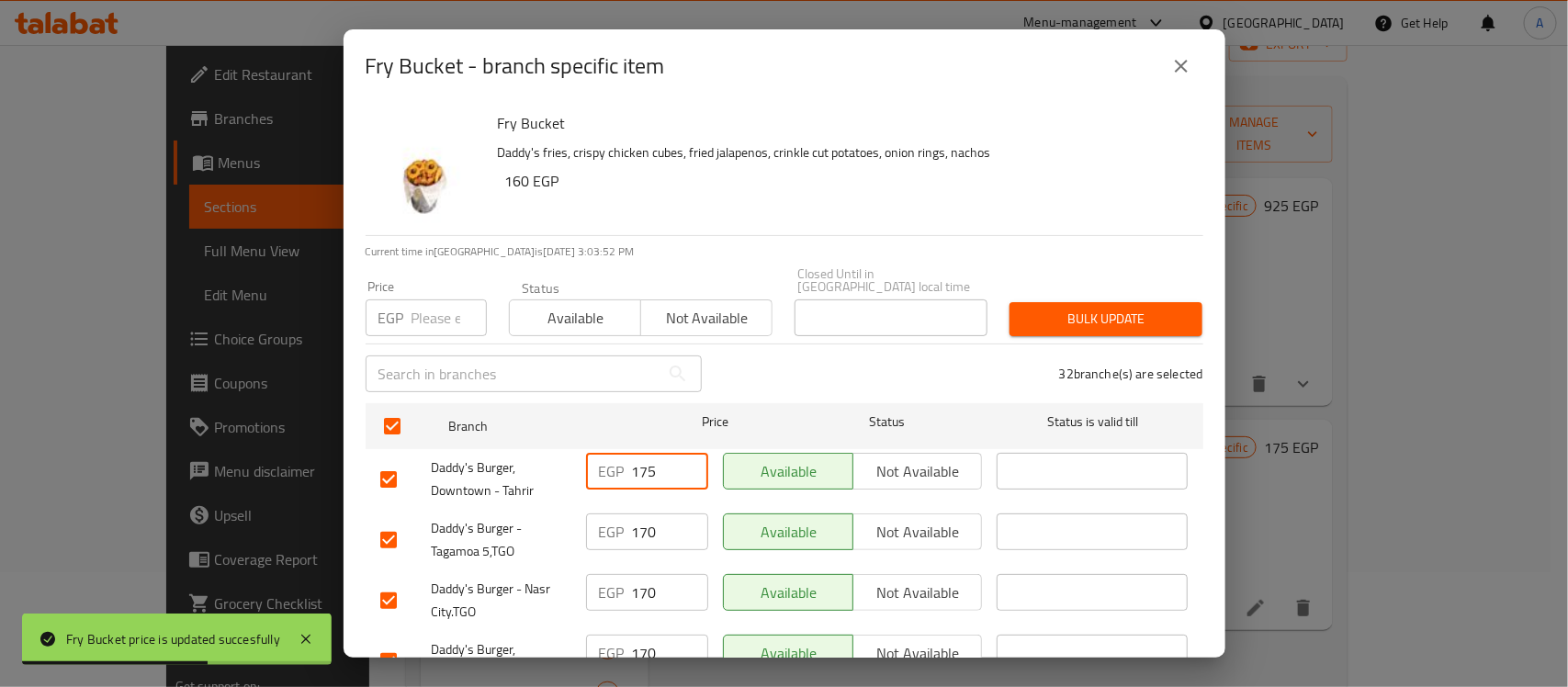
click at [613, 523] on div "EGP 170 ​" at bounding box center [647, 531] width 123 height 37
paste input "5"
type input "175"
drag, startPoint x: 659, startPoint y: 571, endPoint x: 608, endPoint y: 578, distance: 51.5
click at [608, 578] on div "EGP 170 ​" at bounding box center [647, 592] width 123 height 37
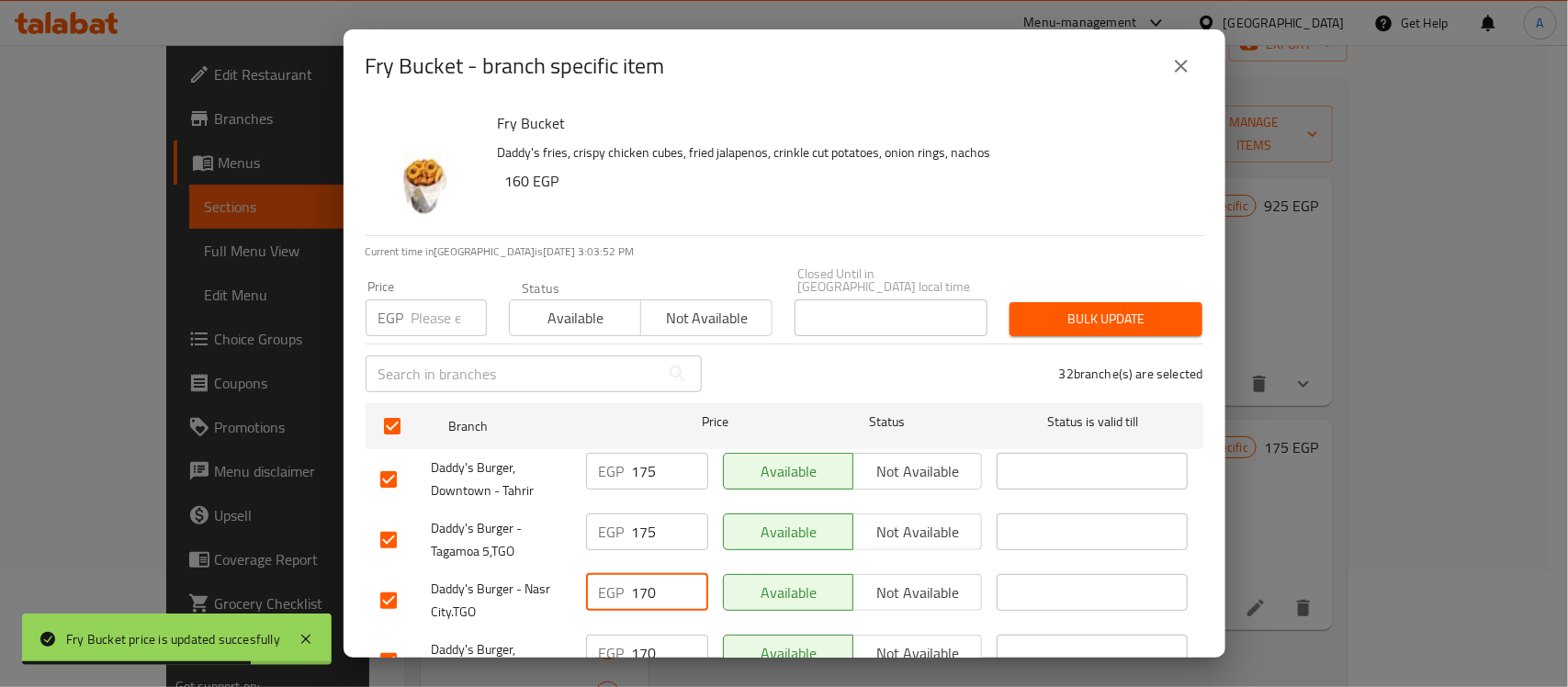
paste input "5"
type input "175"
drag, startPoint x: 667, startPoint y: 631, endPoint x: 645, endPoint y: 638, distance: 23.1
click at [645, 638] on input "170" at bounding box center [670, 653] width 76 height 37
paste input "175"
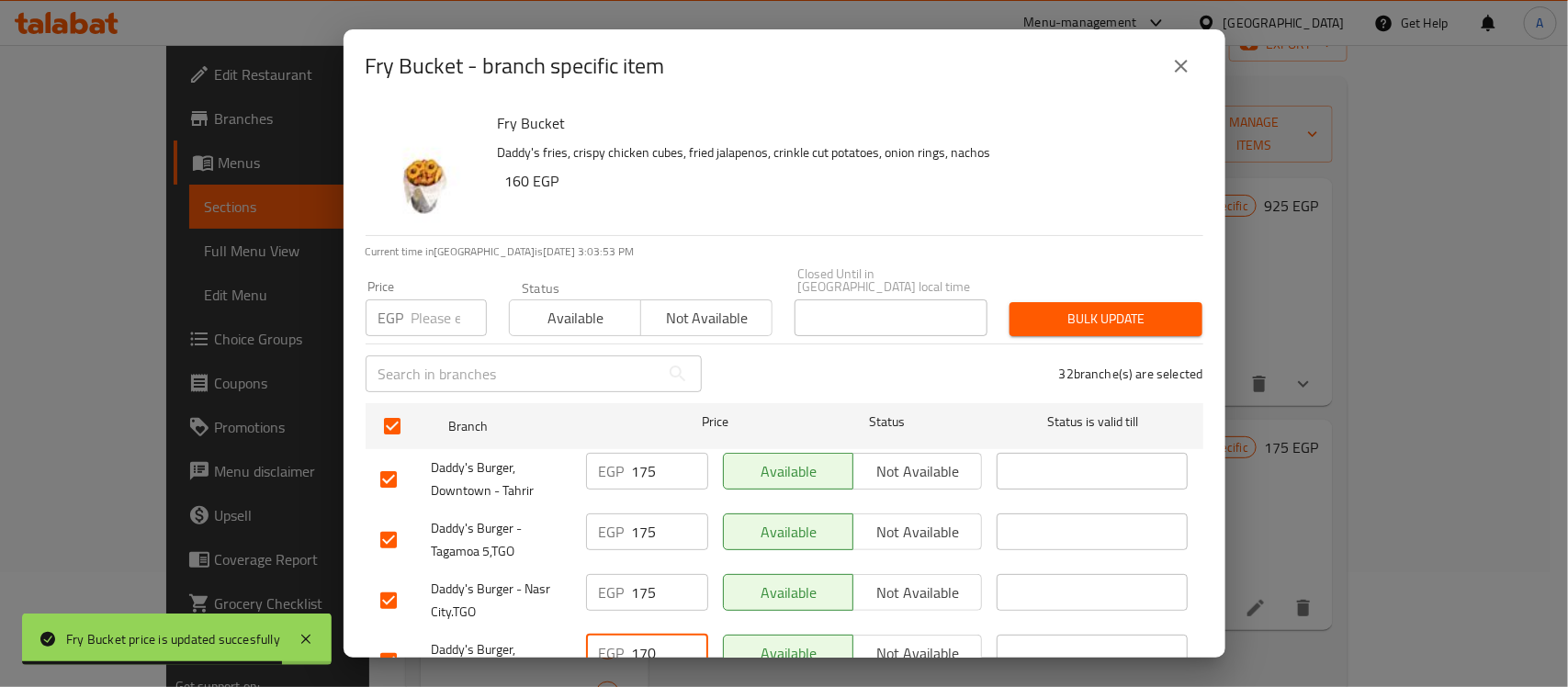
scroll to position [14, 0]
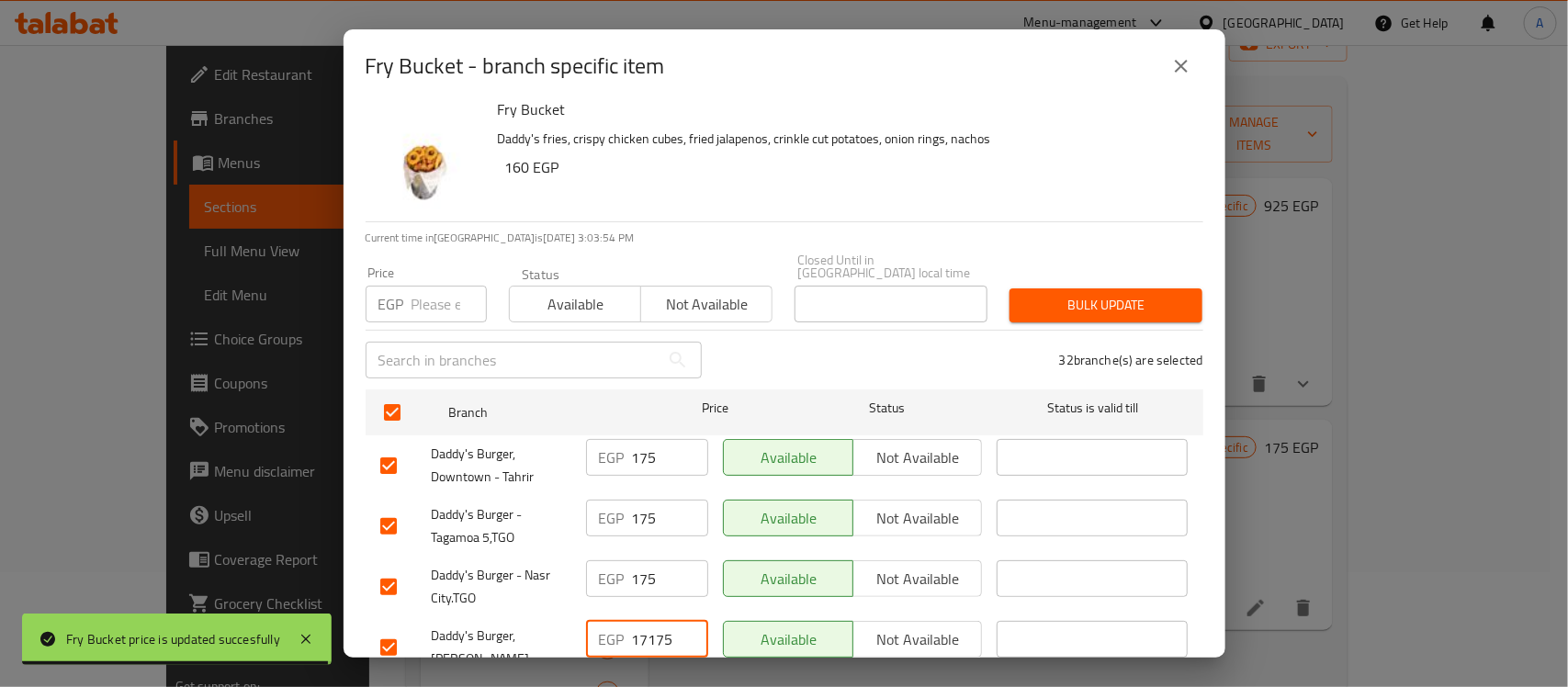
click at [635, 621] on input "17175" at bounding box center [670, 639] width 76 height 37
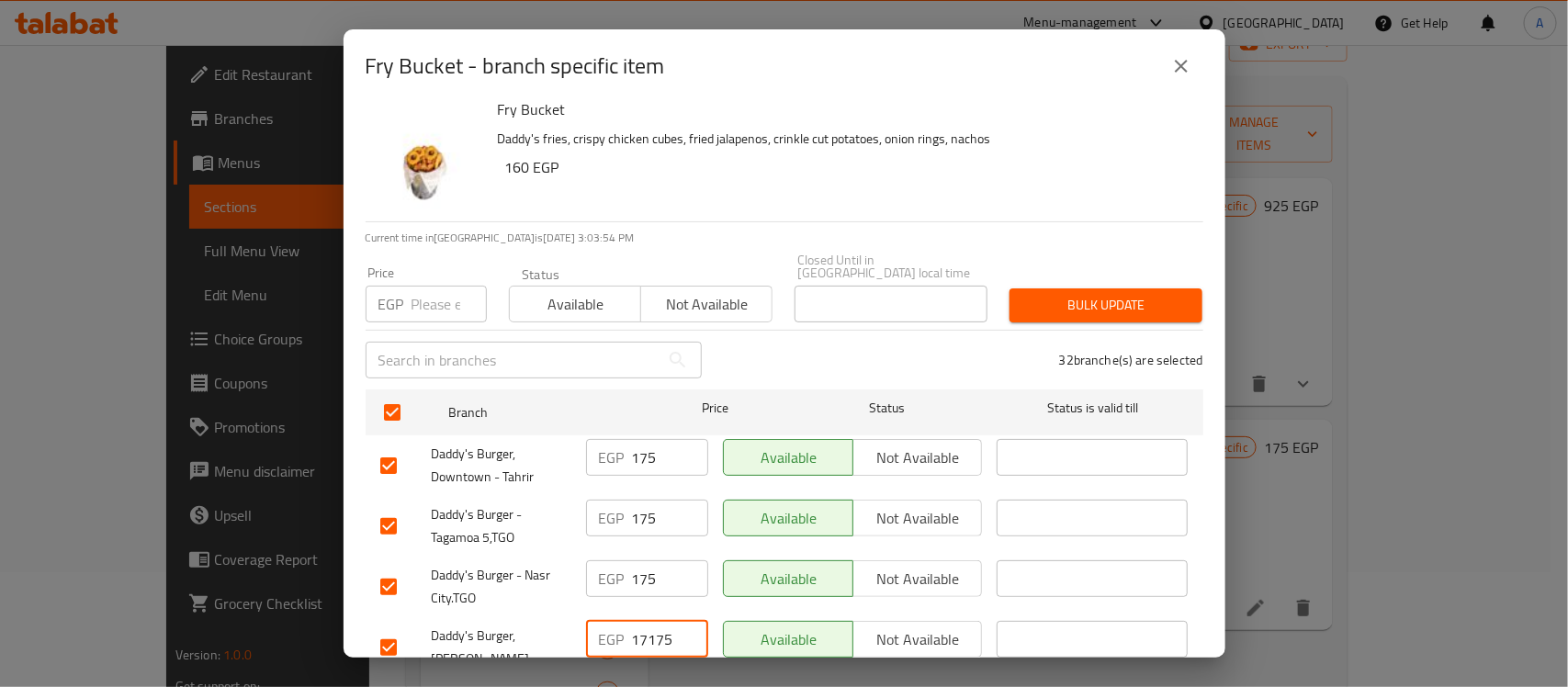
click at [635, 621] on input "17175" at bounding box center [670, 639] width 76 height 37
paste input "number"
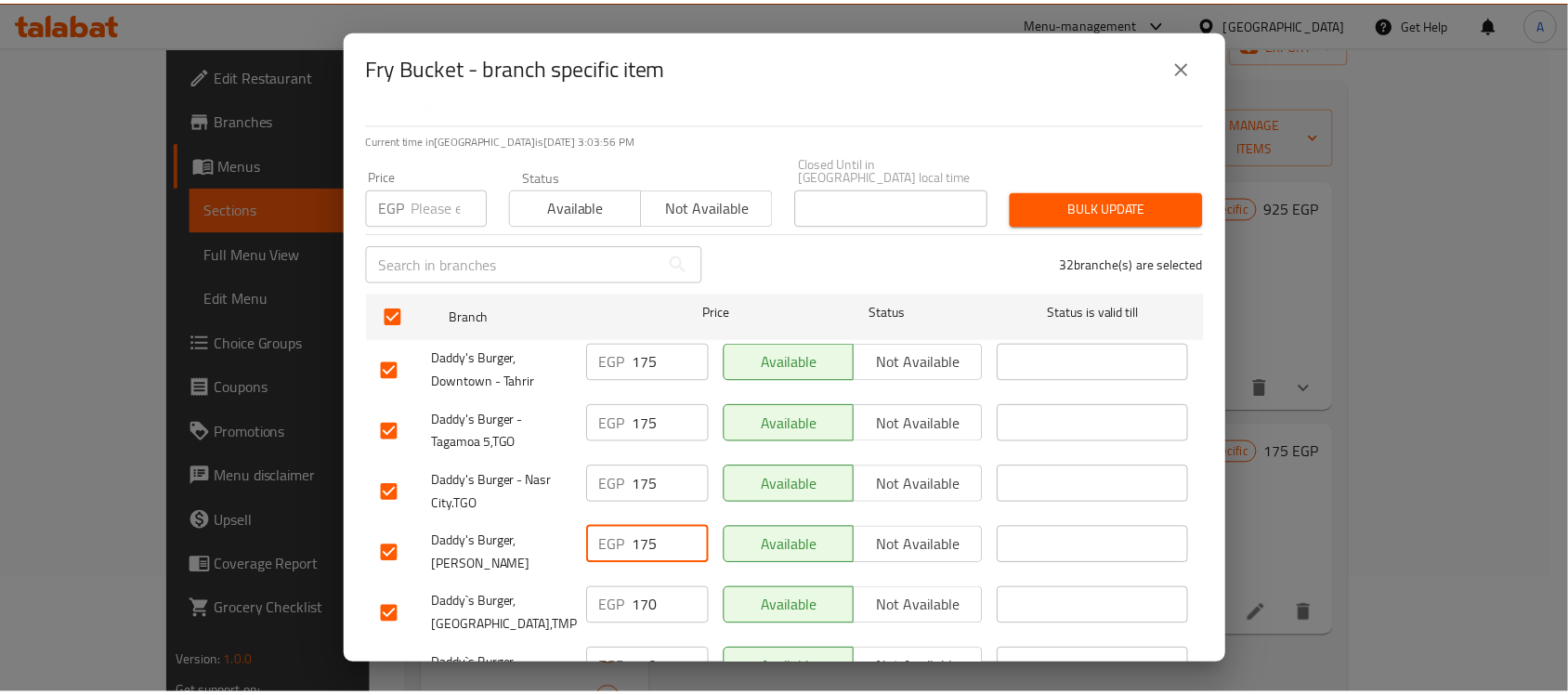
scroll to position [0, 0]
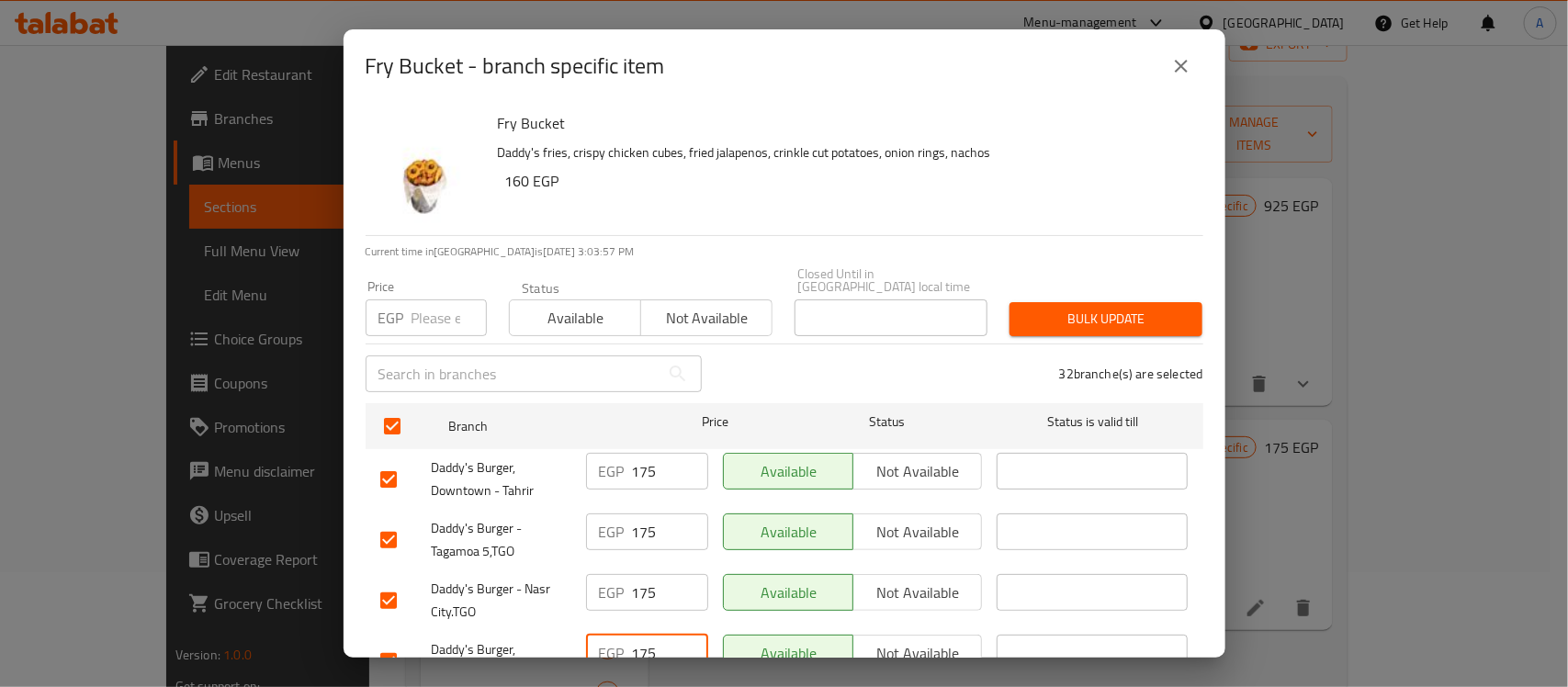
type input "175"
click at [415, 310] on input "number" at bounding box center [450, 318] width 76 height 37
paste input "175"
type input "175"
click at [1108, 308] on span "Bulk update" at bounding box center [1106, 319] width 164 height 23
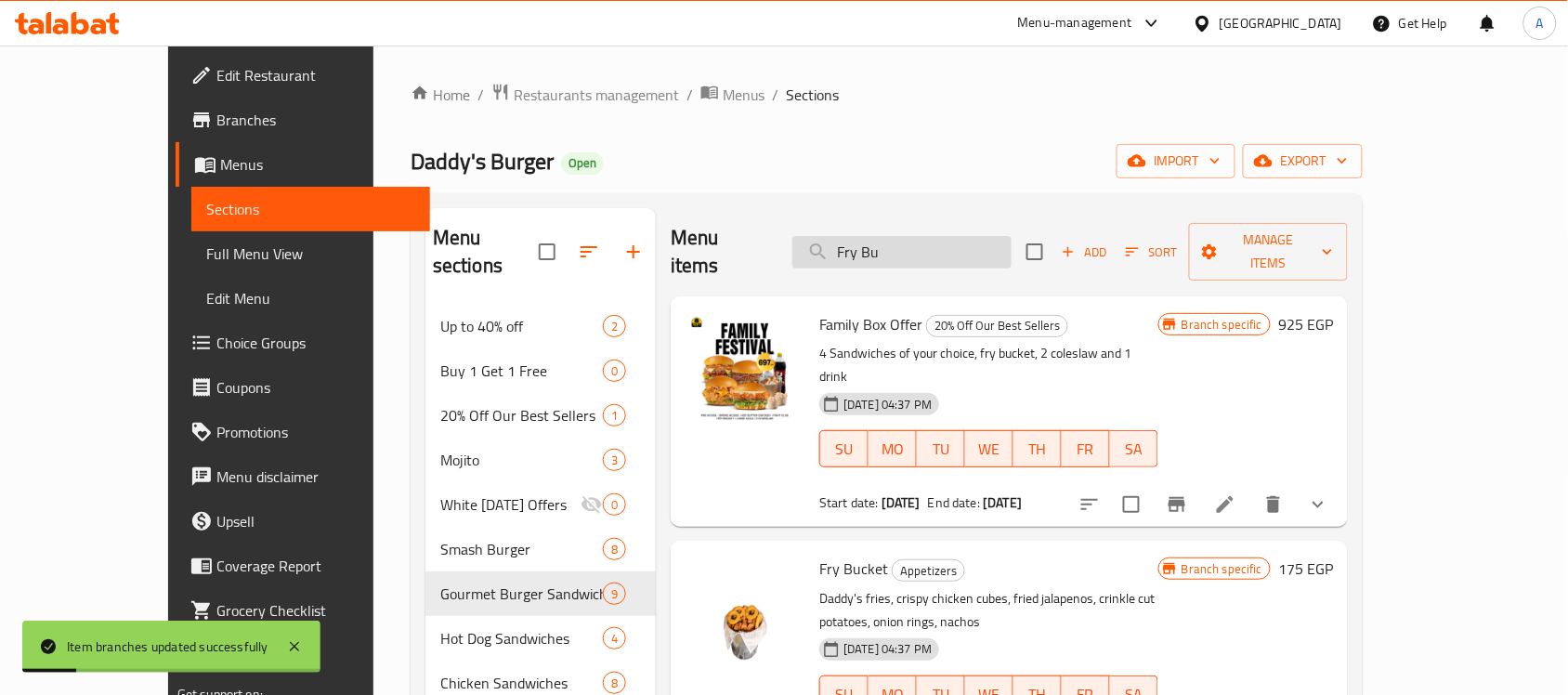
click at [1002, 243] on input "Fry Bu" at bounding box center [902, 252] width 219 height 33
paste input "French Frie"
click at [1002, 243] on input "French Frie" at bounding box center [902, 252] width 219 height 33
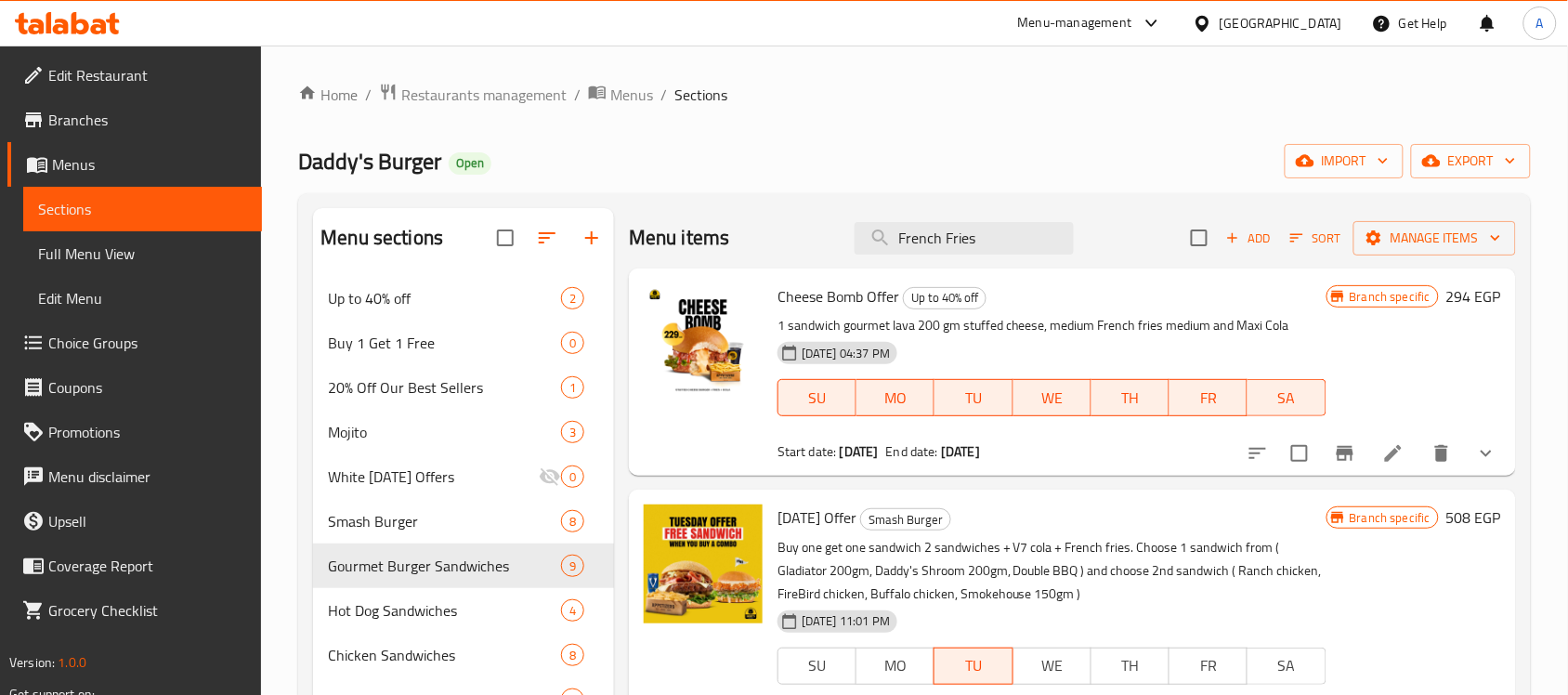
drag, startPoint x: 936, startPoint y: 244, endPoint x: 769, endPoint y: 270, distance: 169.0
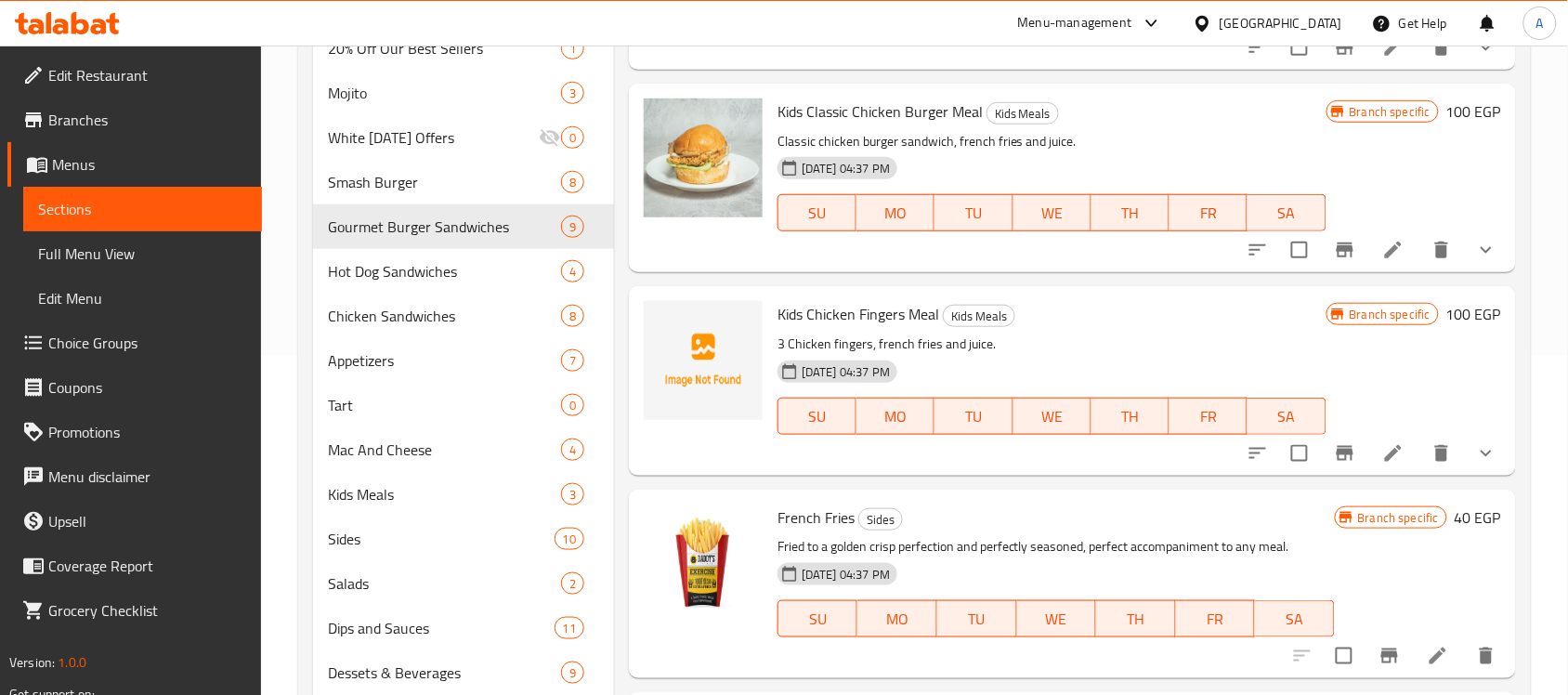
scroll to position [465, 0]
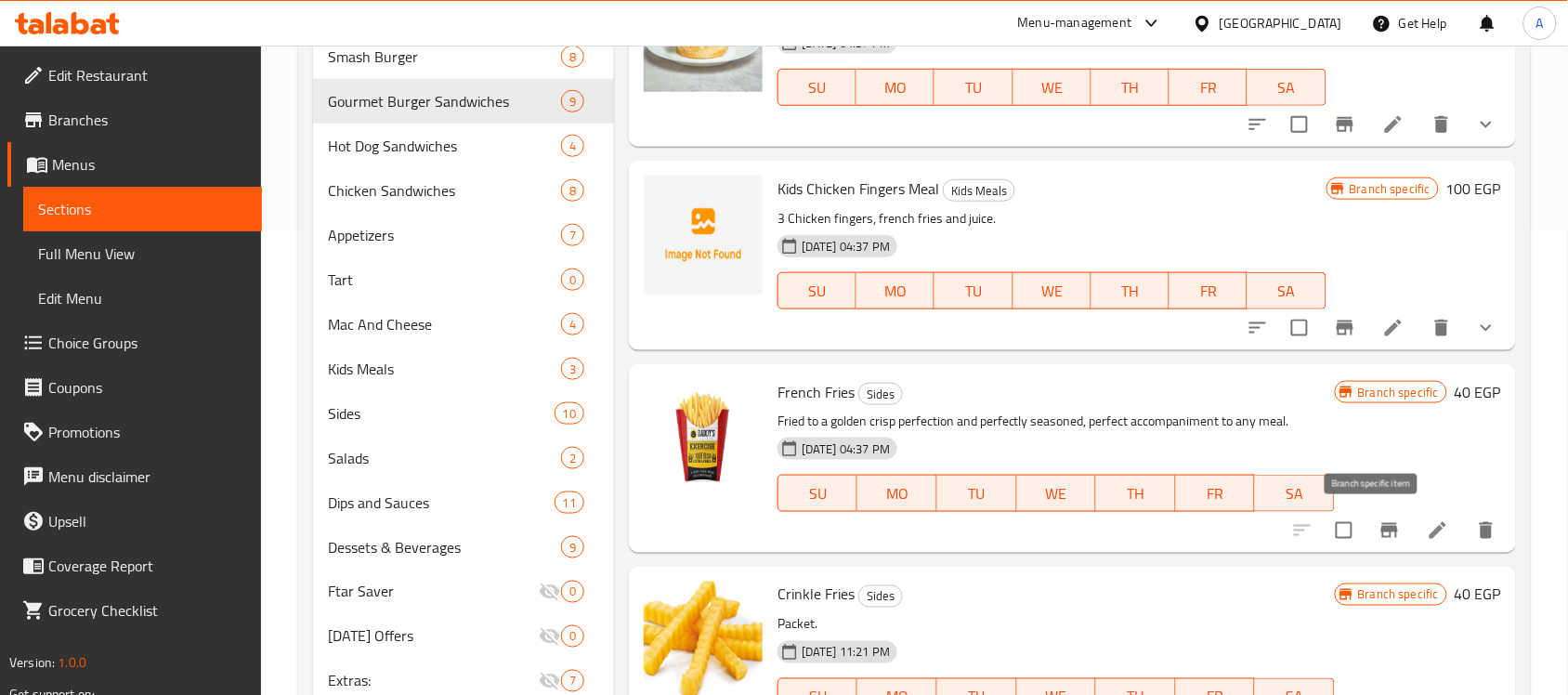
type input "Fries"
click at [1368, 515] on button "Branch-specific-item" at bounding box center [1390, 530] width 45 height 45
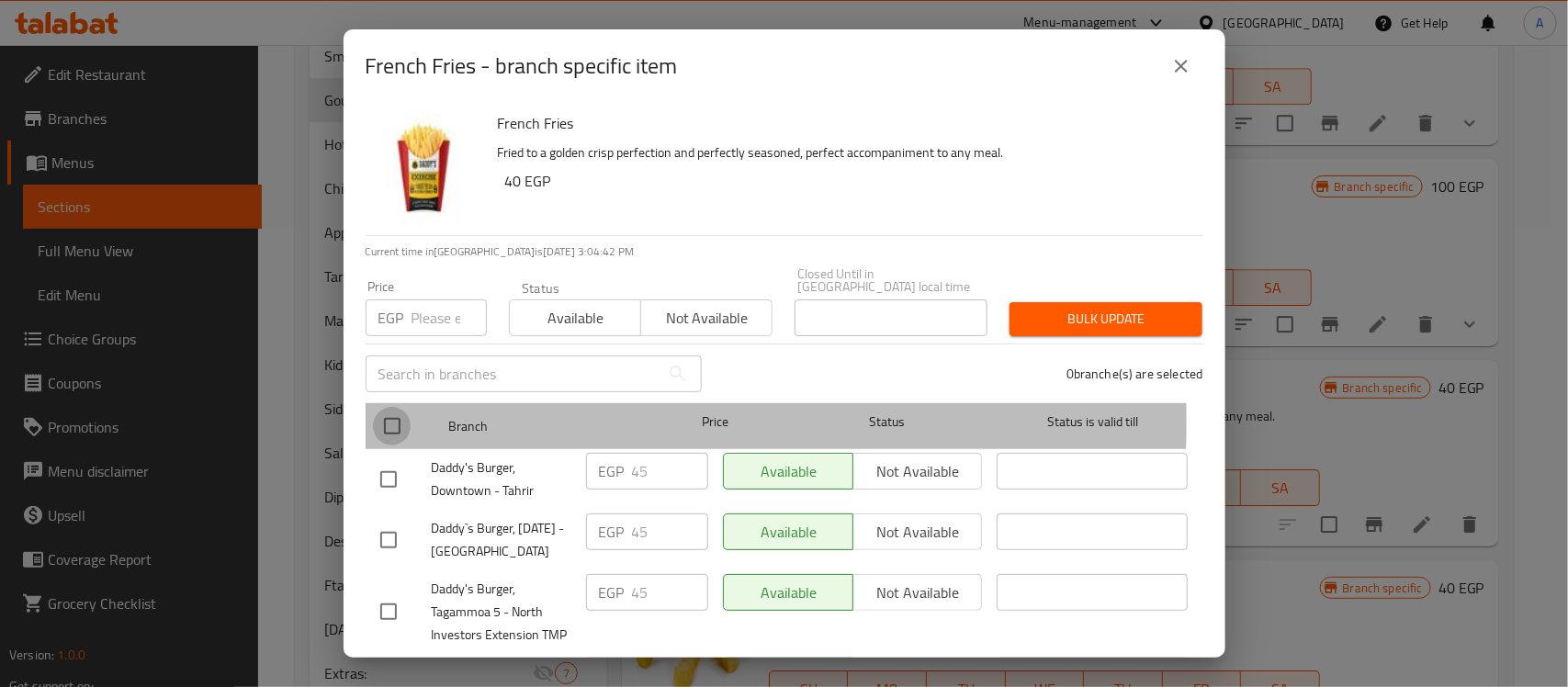
click at [395, 409] on input "checkbox" at bounding box center [392, 426] width 39 height 39
checkbox input "true"
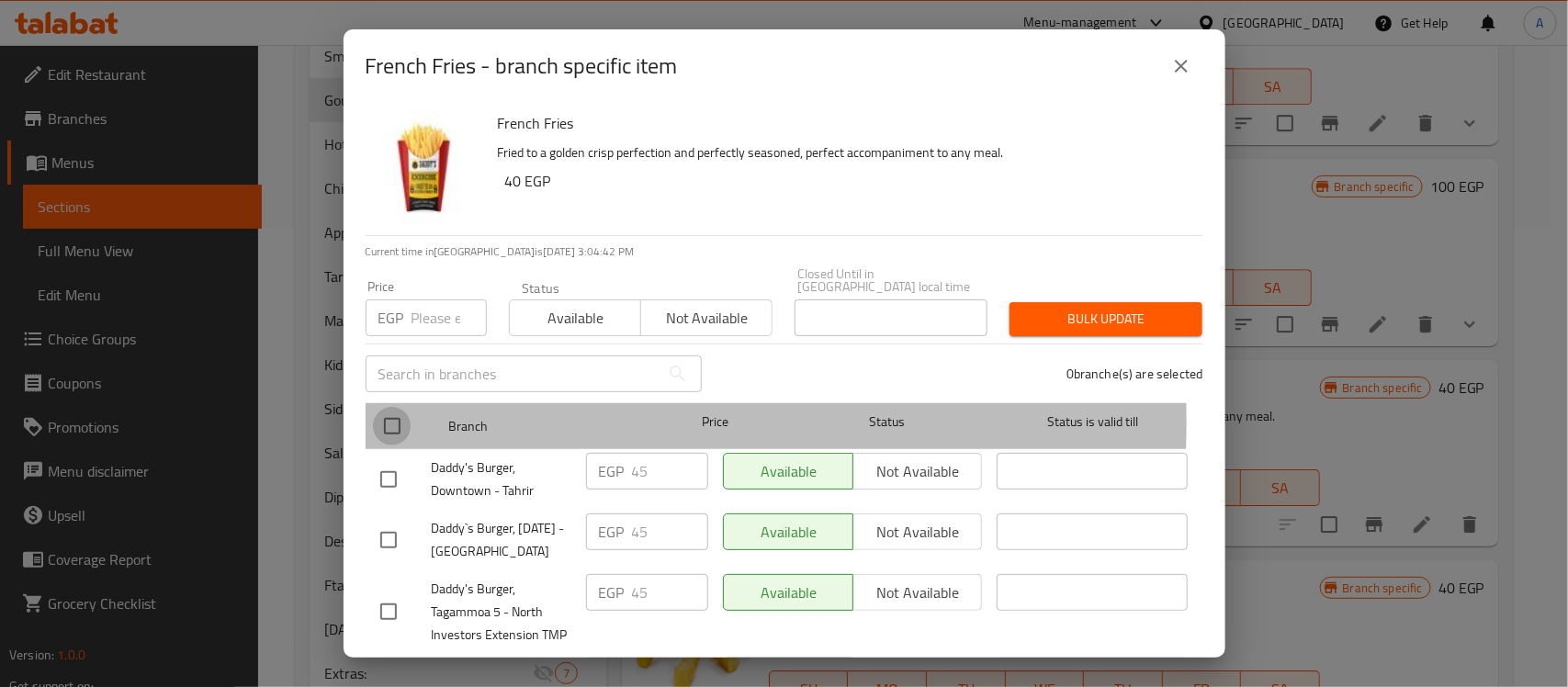
checkbox input "true"
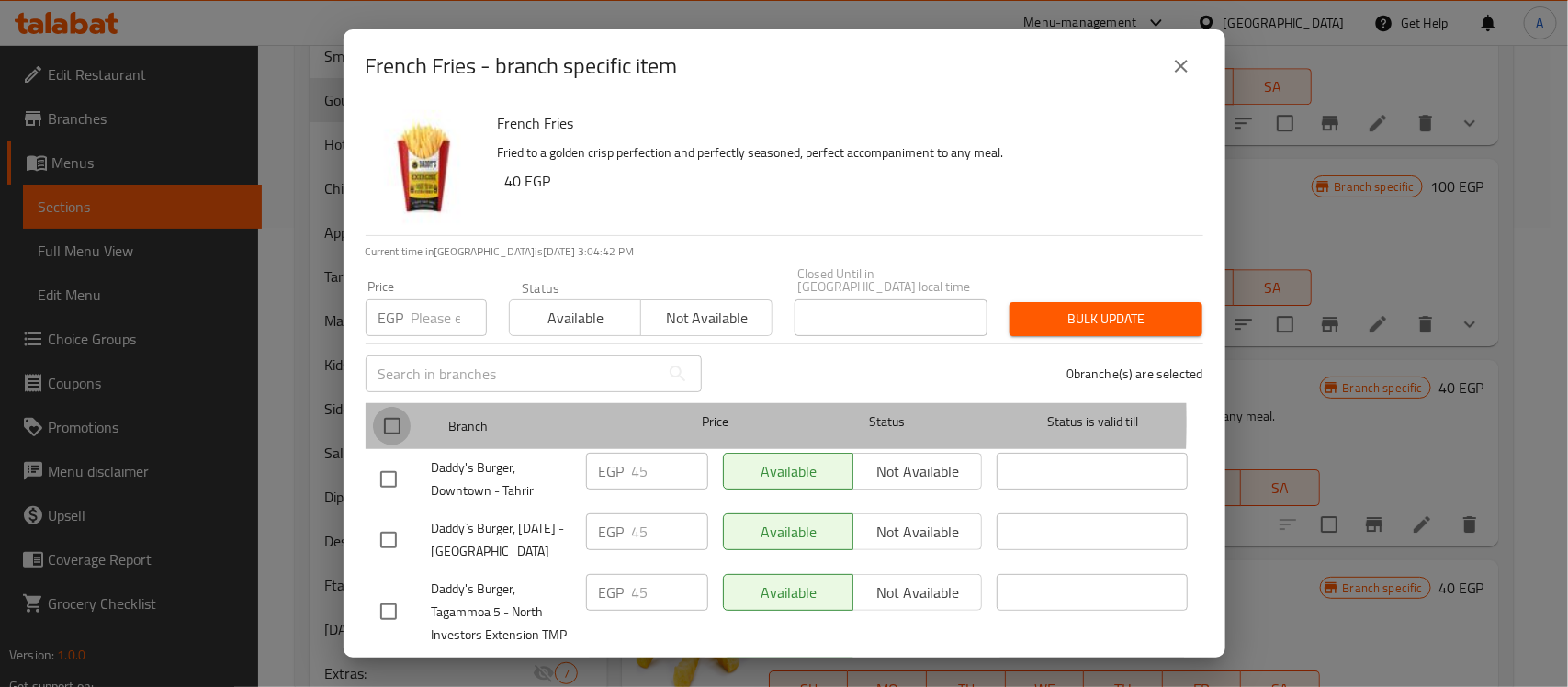
checkbox input "true"
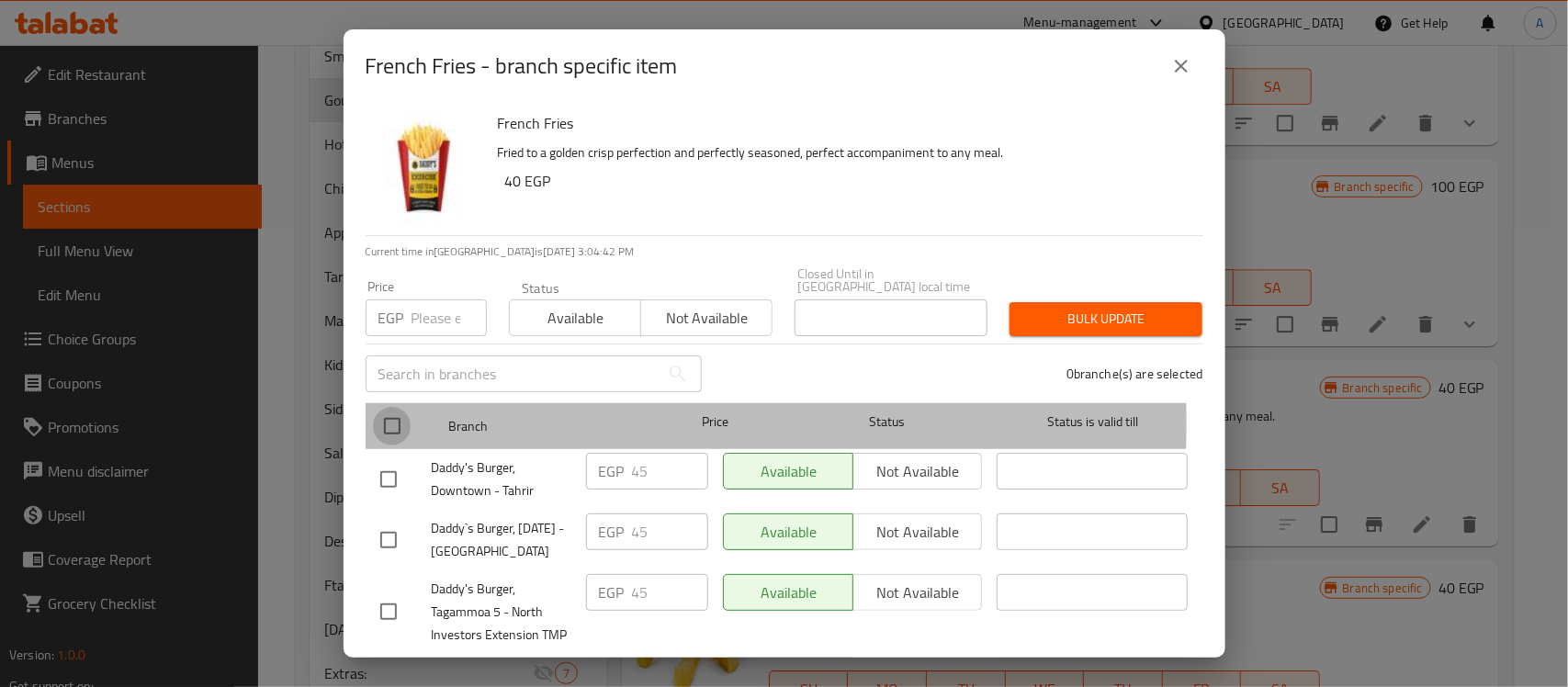
checkbox input "true"
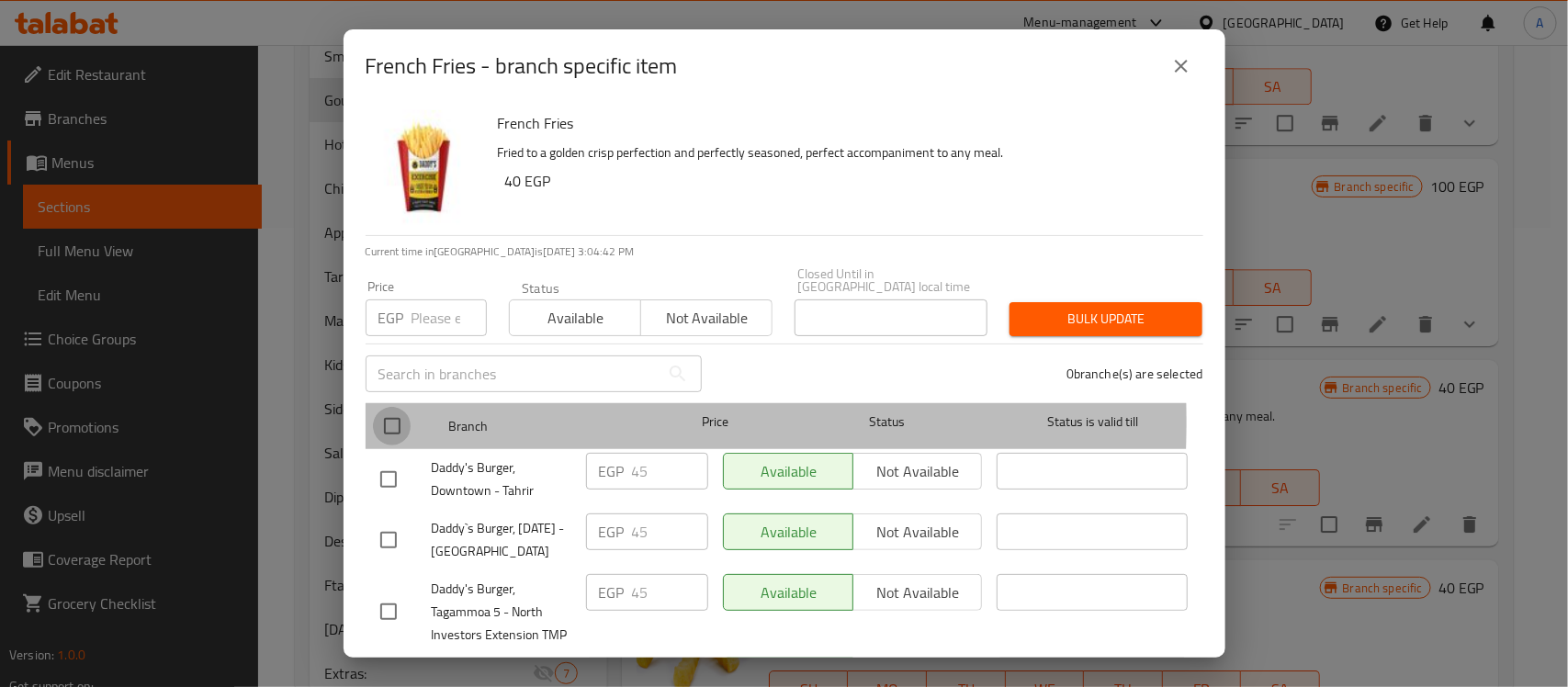
checkbox input "true"
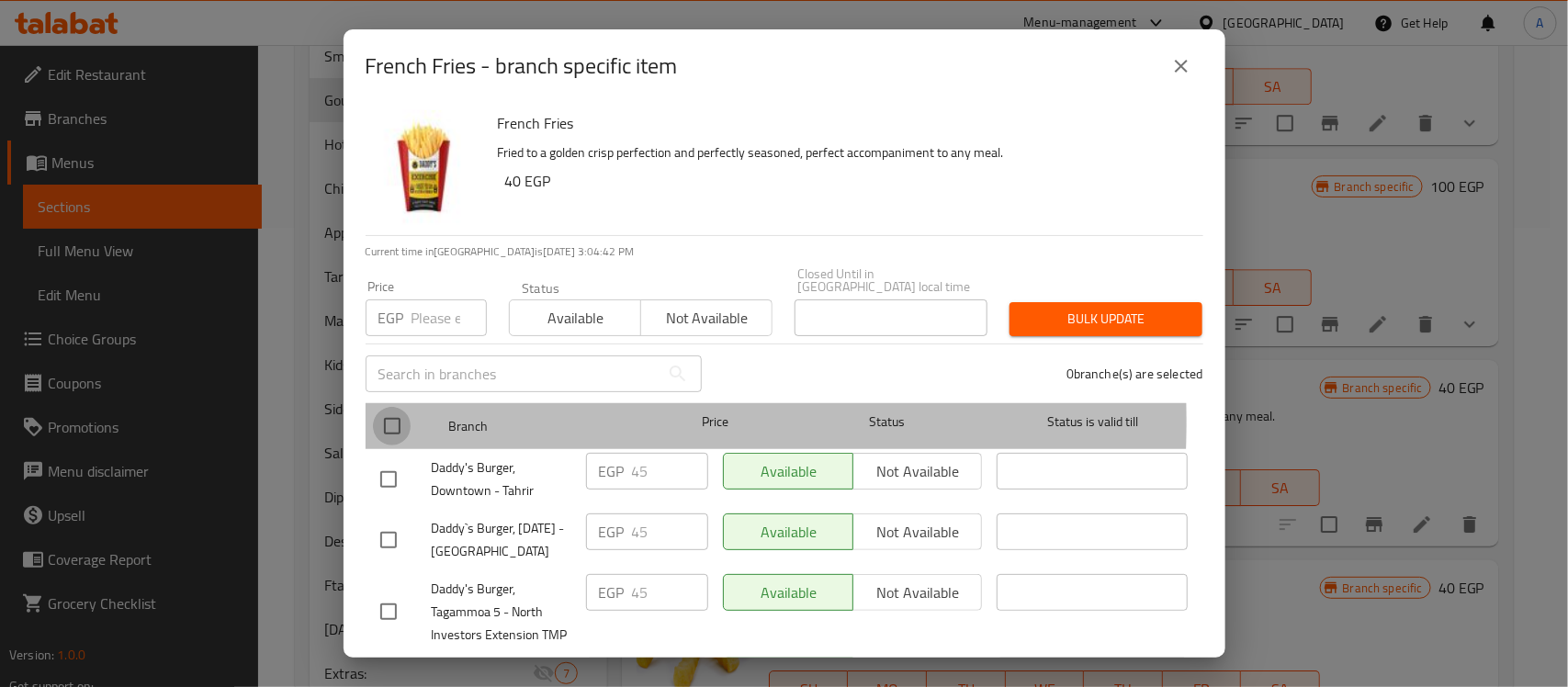
checkbox input "true"
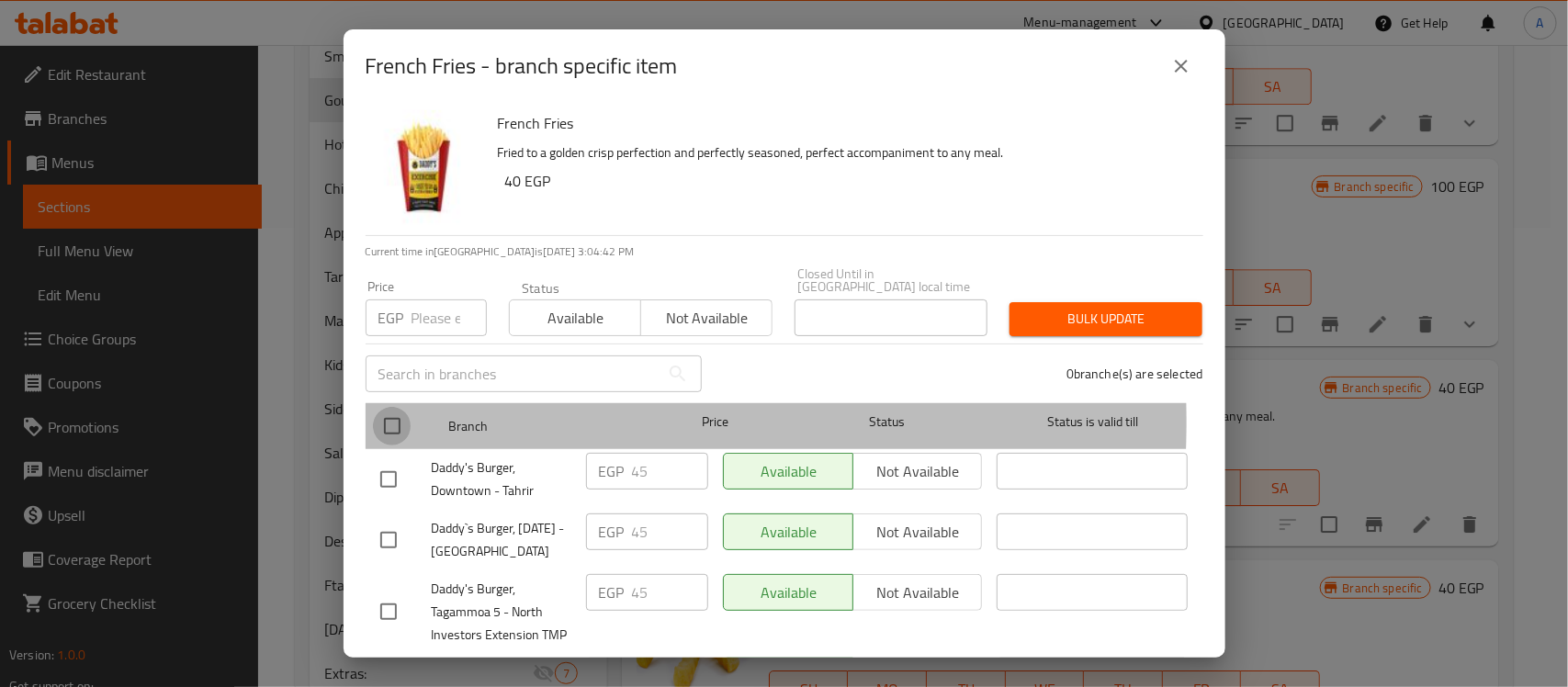
checkbox input "true"
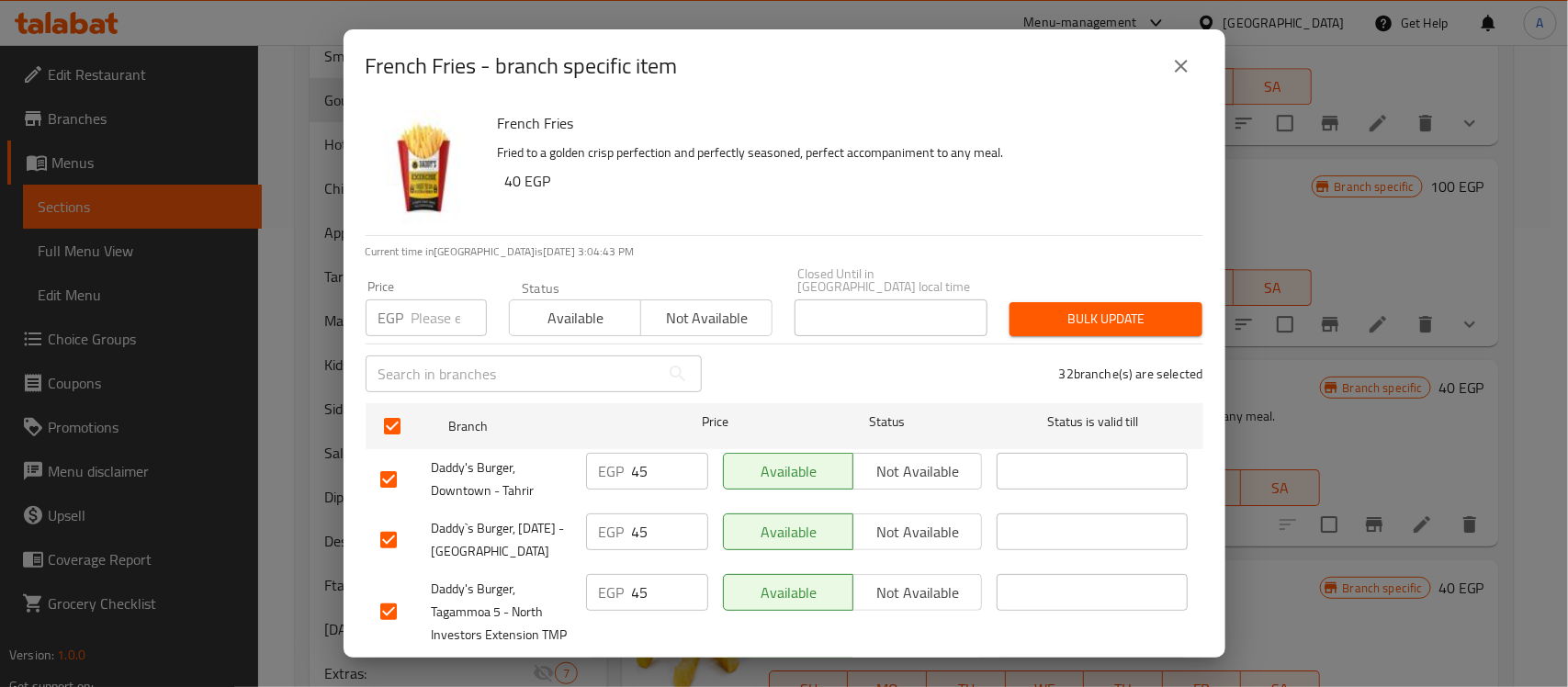
click at [426, 304] on input "number" at bounding box center [450, 318] width 76 height 37
paste input "50"
type input "50"
click at [1066, 309] on span "Bulk update" at bounding box center [1106, 319] width 164 height 23
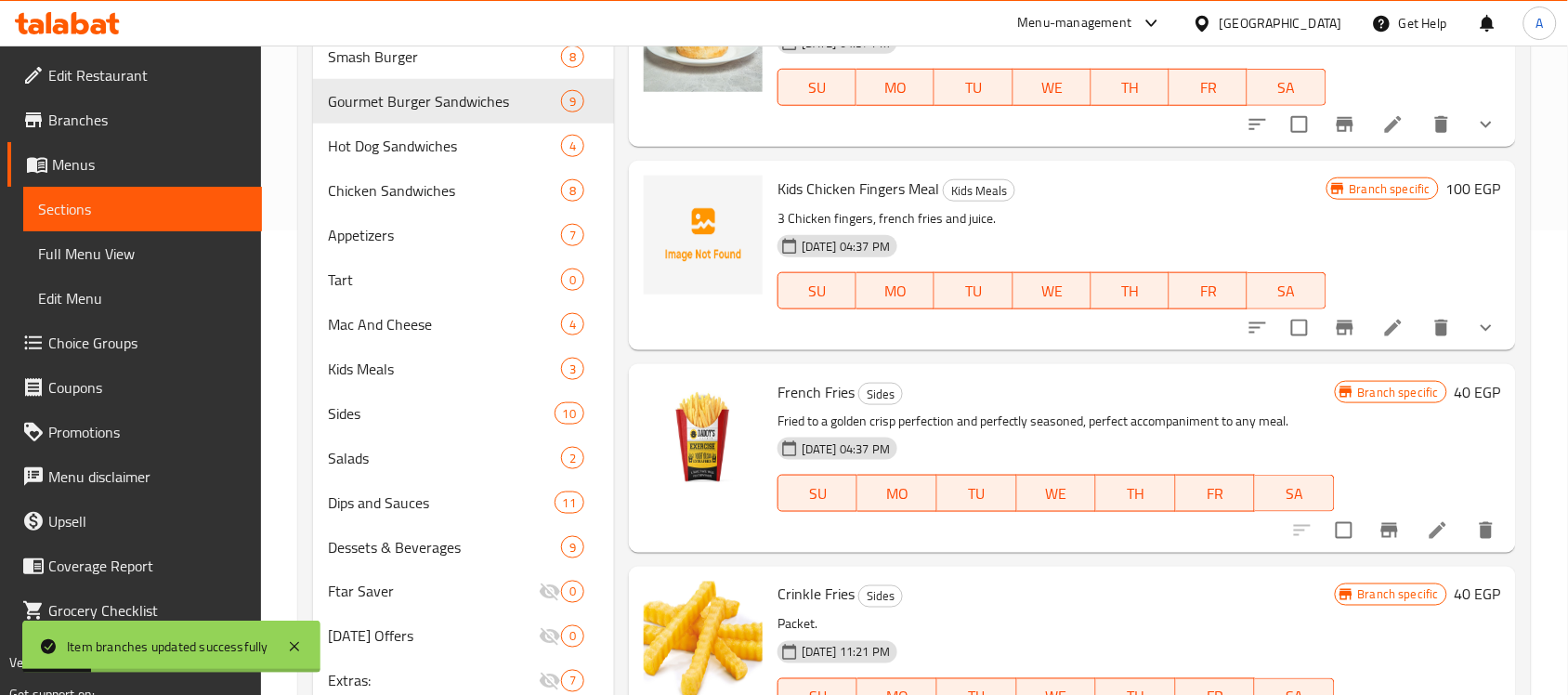
click at [1455, 395] on h6 "40 EGP" at bounding box center [1479, 392] width 47 height 26
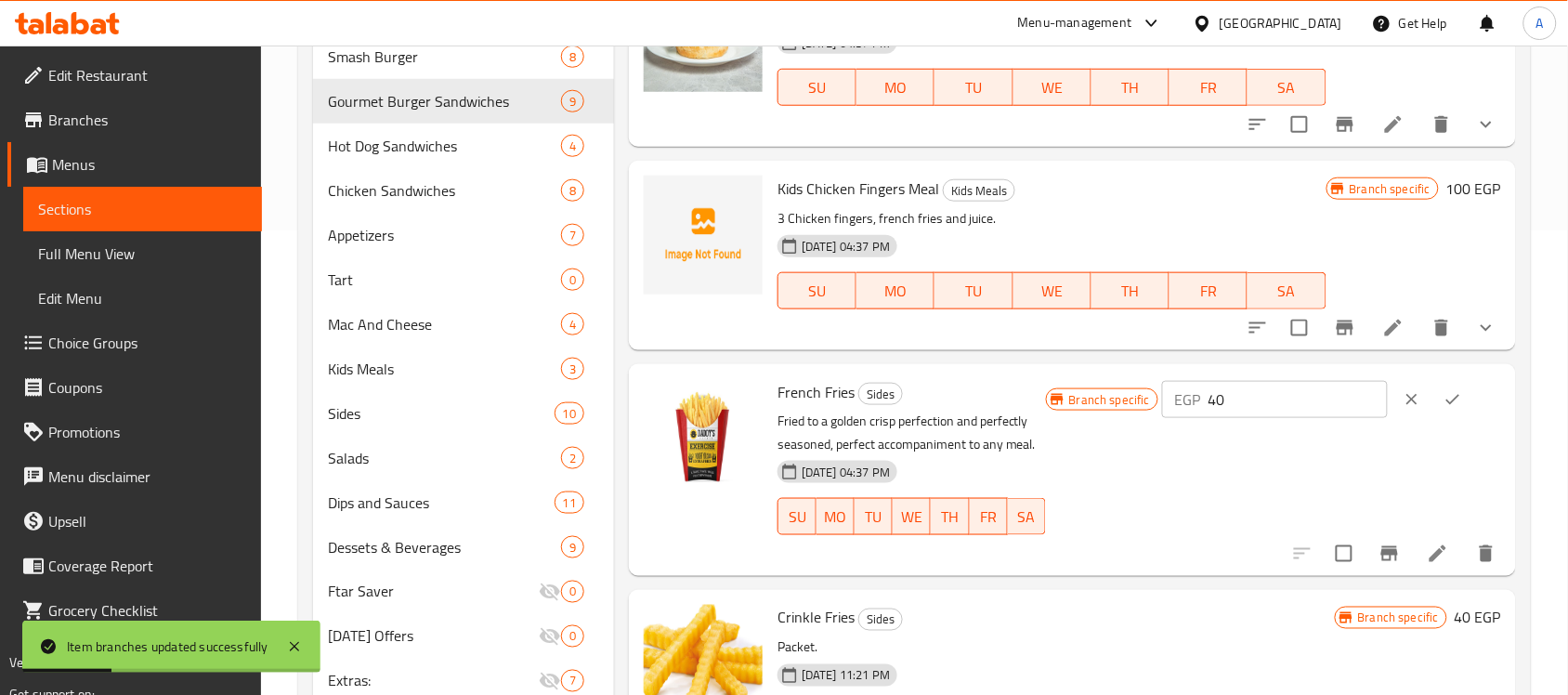
drag, startPoint x: 1271, startPoint y: 398, endPoint x: 1153, endPoint y: 398, distance: 118.0
click at [1153, 398] on div "Branch specific EGP 40 ​" at bounding box center [1274, 400] width 456 height 41
paste input "5"
type input "50"
click at [1450, 402] on icon "ok" at bounding box center [1453, 400] width 19 height 19
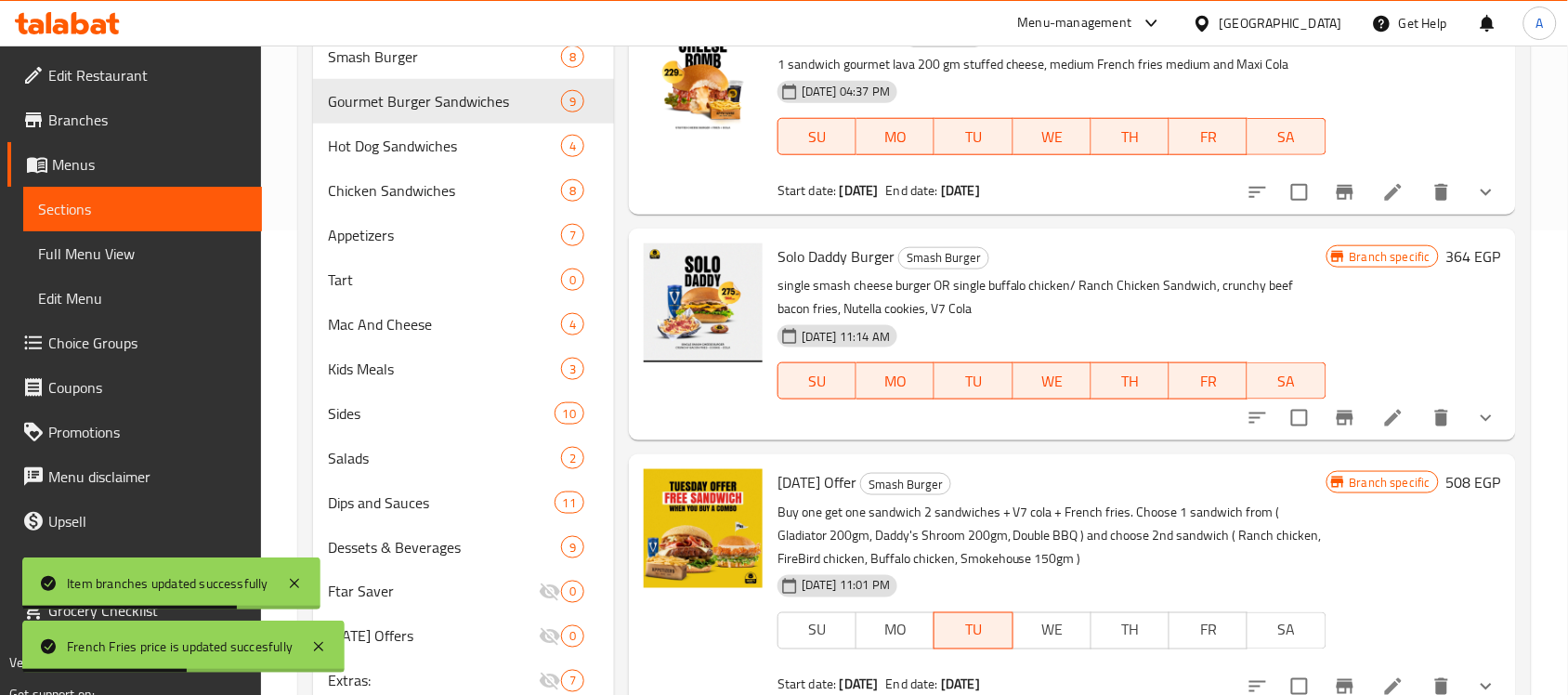
scroll to position [0, 0]
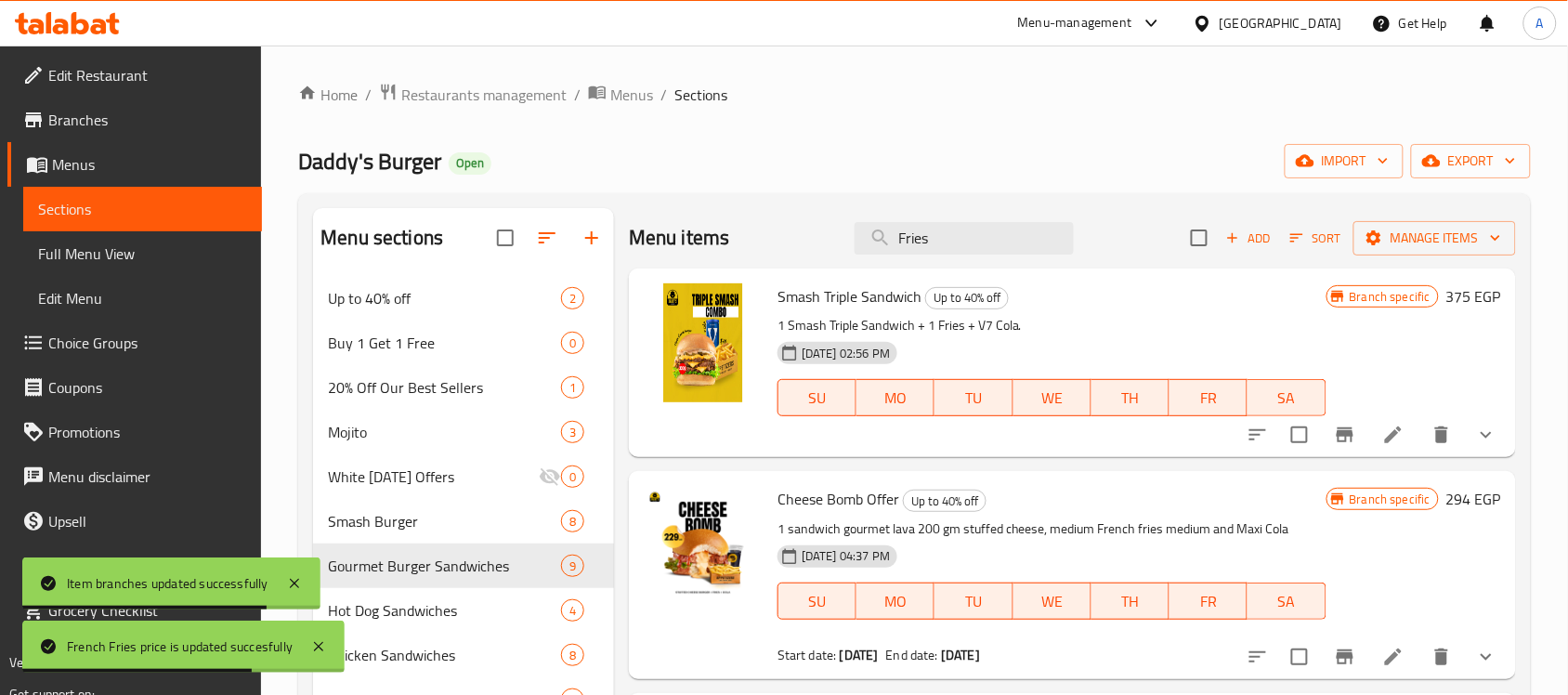
drag, startPoint x: 920, startPoint y: 238, endPoint x: 797, endPoint y: 232, distance: 123.1
click at [811, 233] on div "Menu items Fries Add Sort Manage items" at bounding box center [1072, 238] width 887 height 61
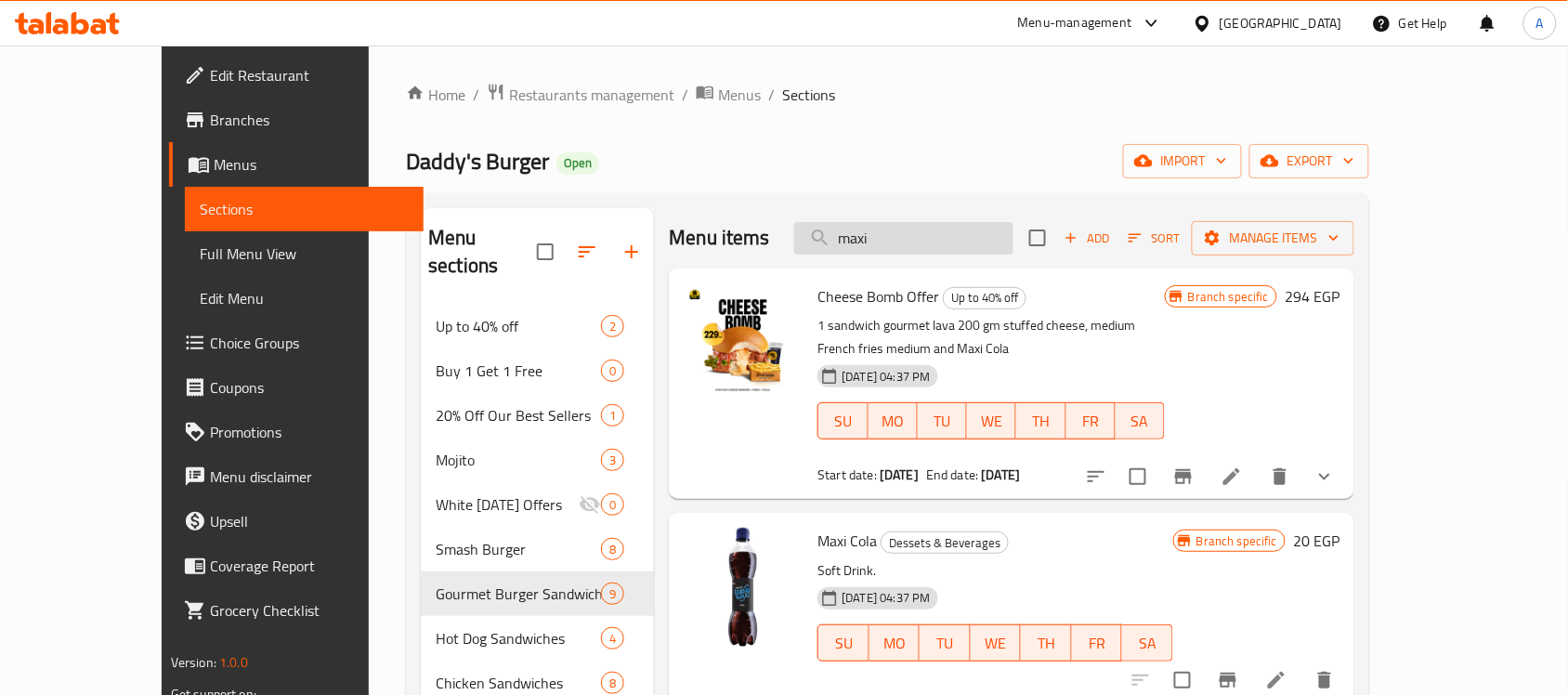
click at [957, 246] on input "maxi" at bounding box center [904, 238] width 219 height 33
click at [948, 249] on input "maxi" at bounding box center [904, 238] width 219 height 33
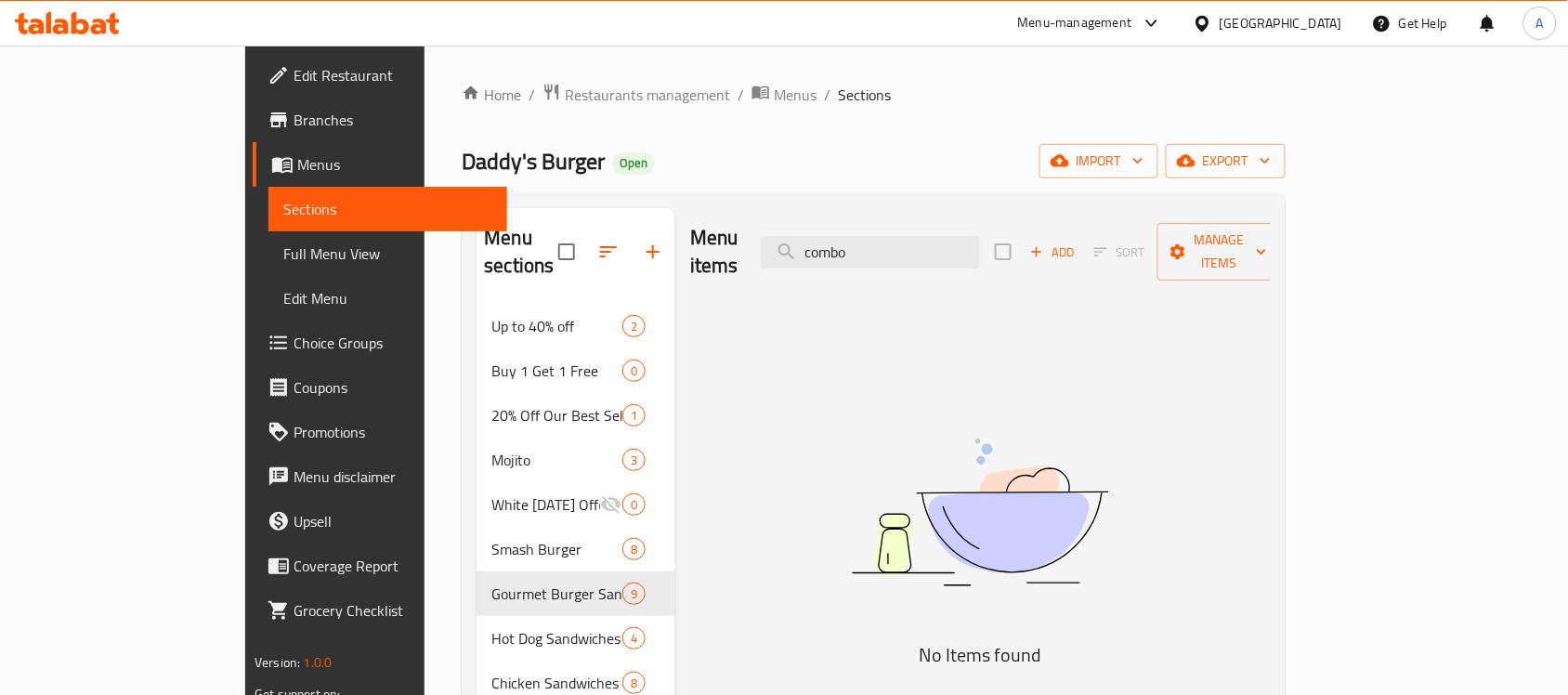
click at [989, 220] on div "Menu items combo Add Sort Manage items" at bounding box center [980, 252] width 580 height 89
click at [963, 236] on input "combo" at bounding box center [870, 252] width 219 height 33
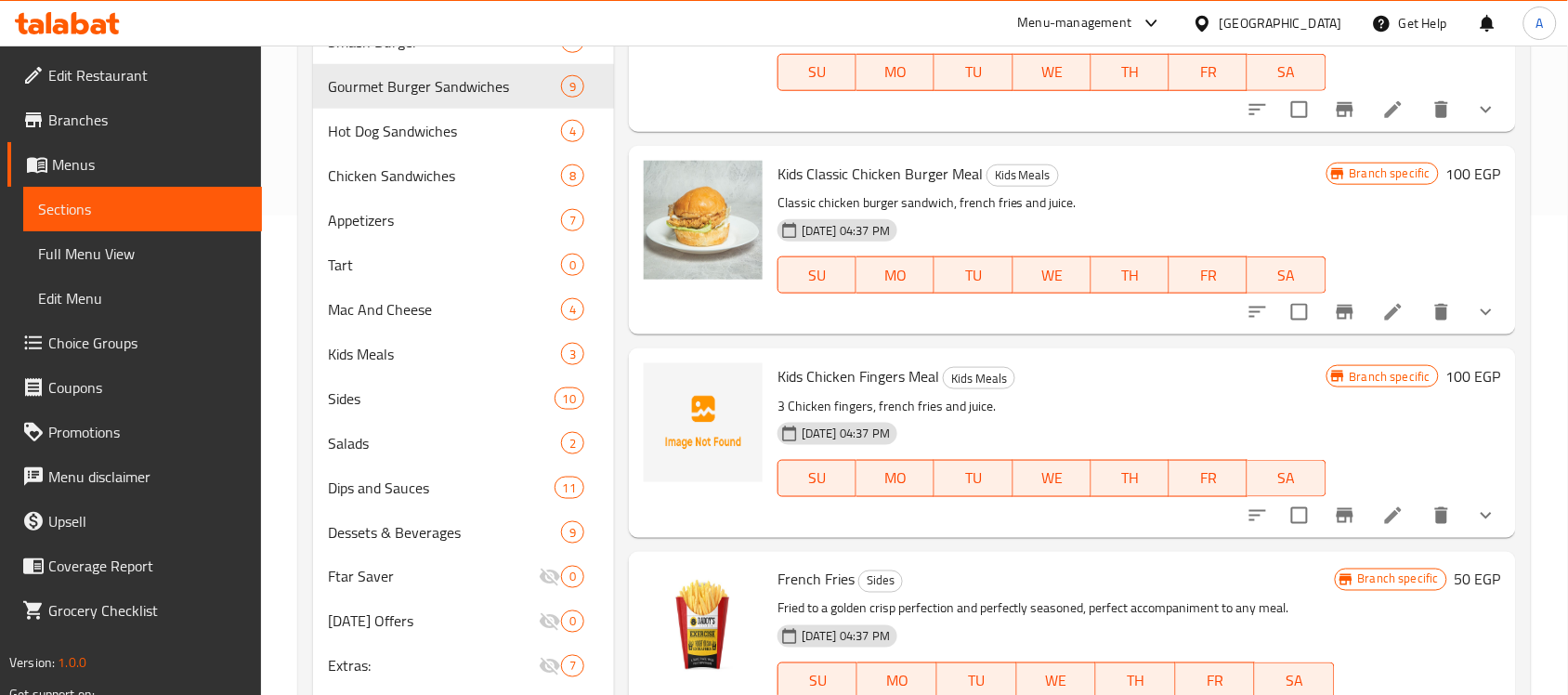
scroll to position [576, 0]
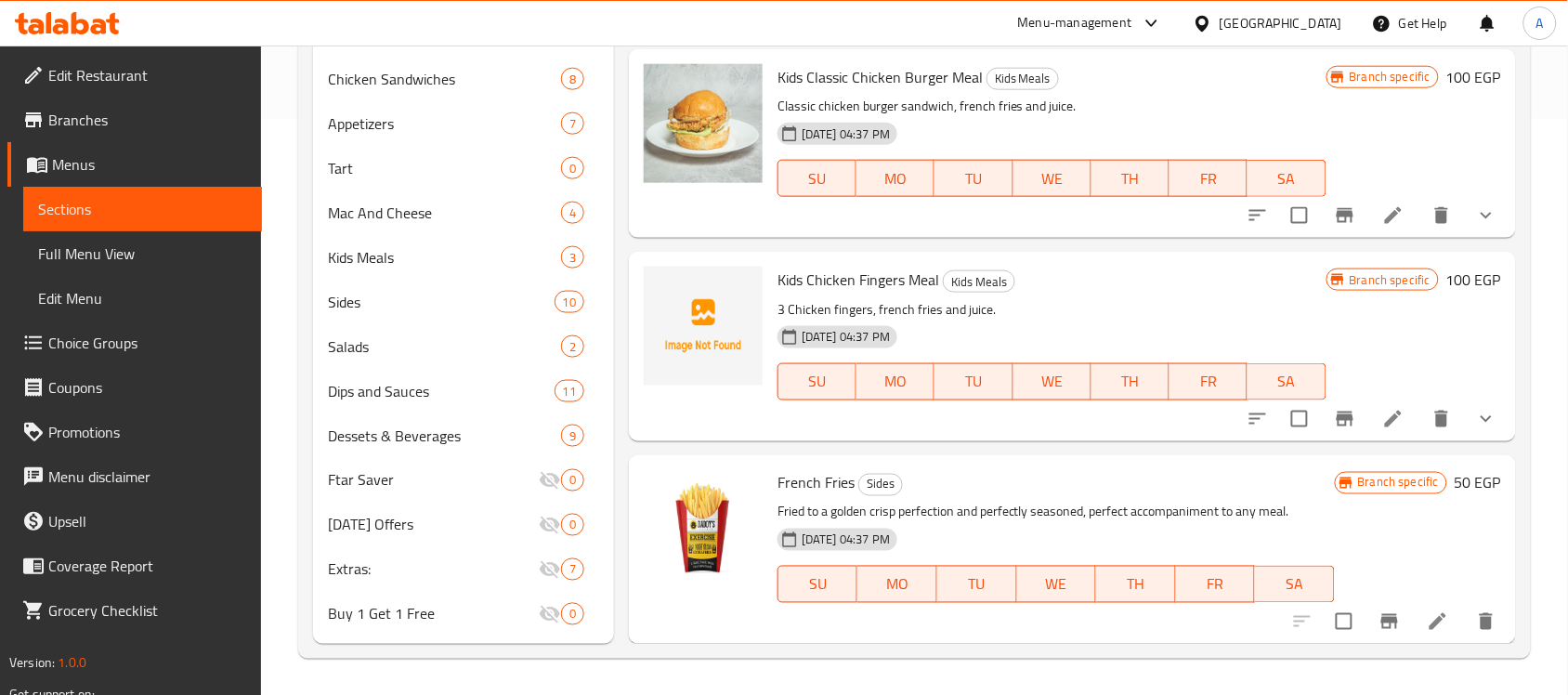
type input "french fri"
click at [1427, 615] on icon at bounding box center [1438, 621] width 22 height 22
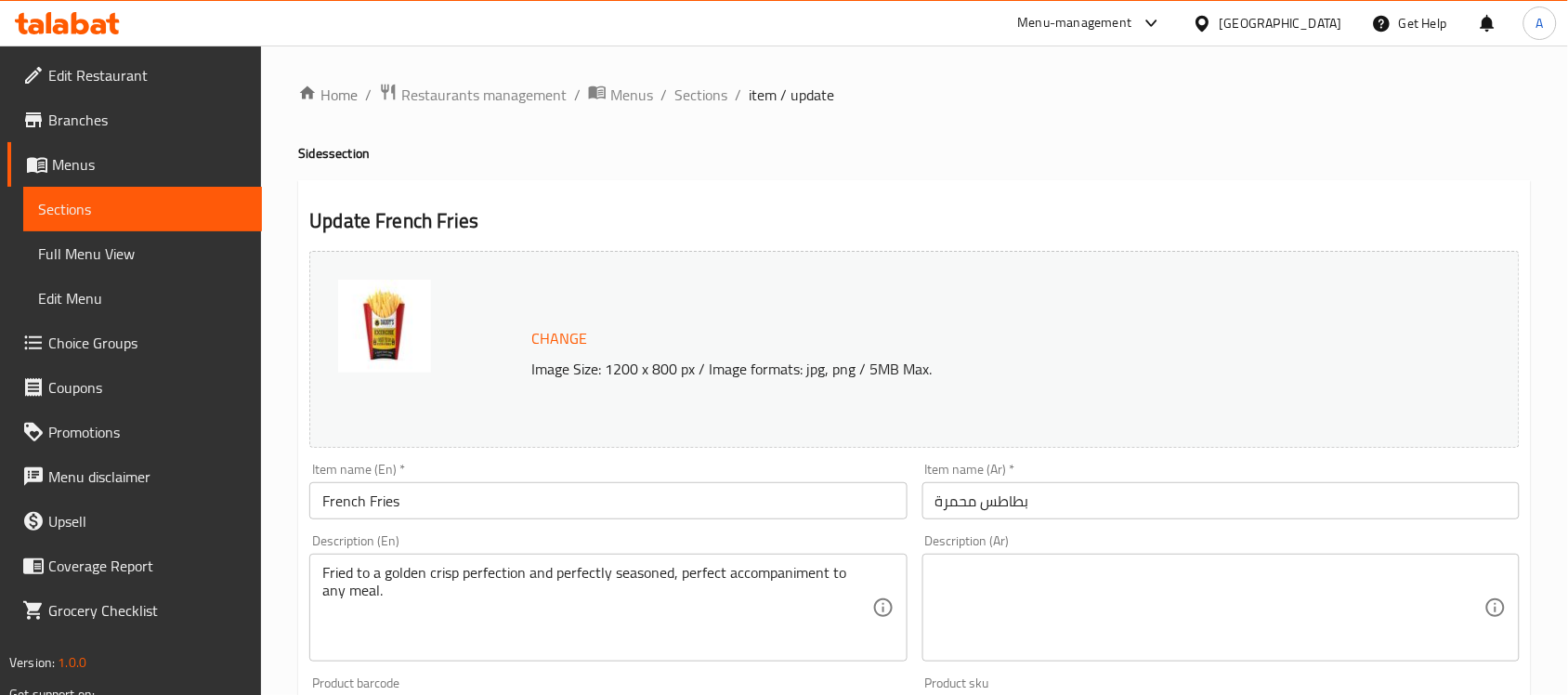
click at [681, 112] on div "Home / Restaurants management / Menus / Sections / item / update Sides section …" at bounding box center [914, 692] width 1233 height 1220
click at [698, 96] on span "Sections" at bounding box center [701, 95] width 53 height 22
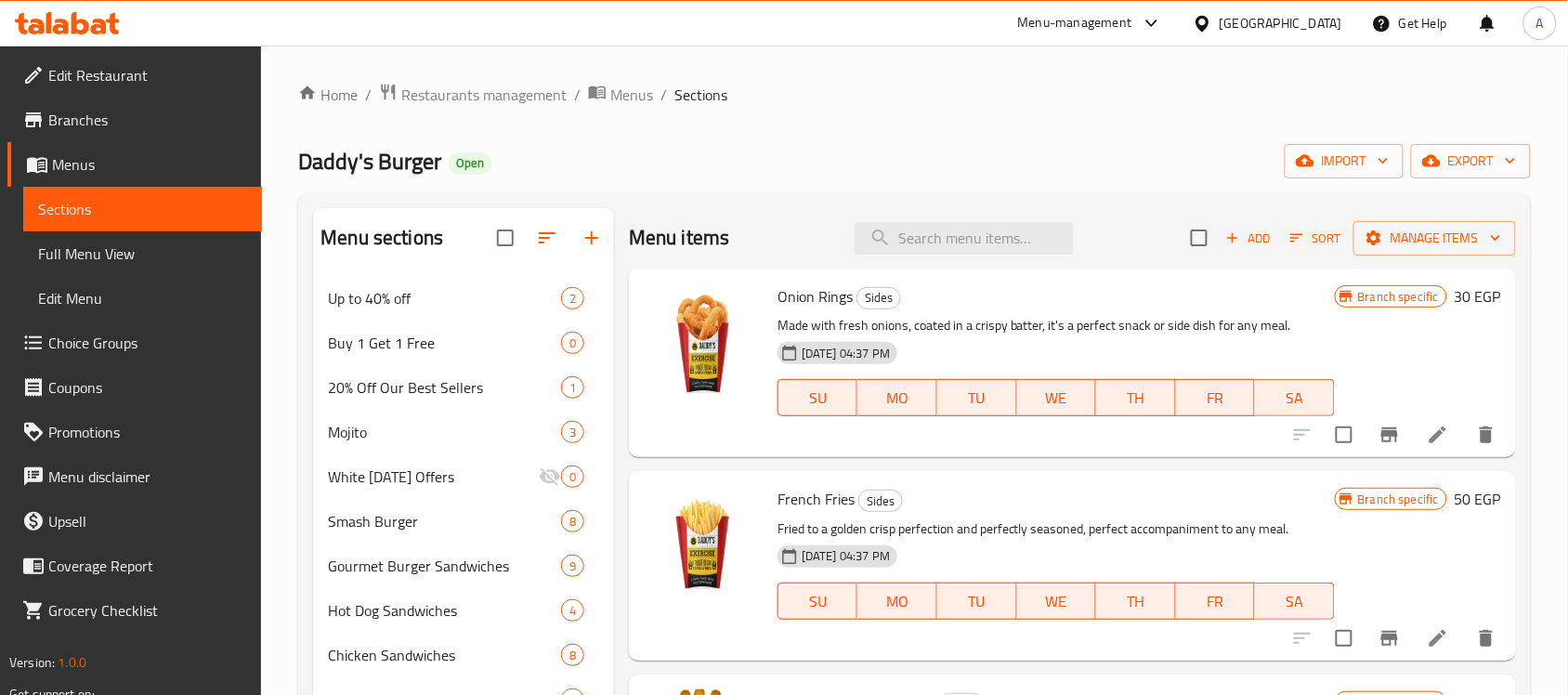
click at [962, 255] on div "Menu items Add Sort Manage items" at bounding box center [1072, 238] width 887 height 61
click at [964, 234] on input "search" at bounding box center [963, 238] width 219 height 33
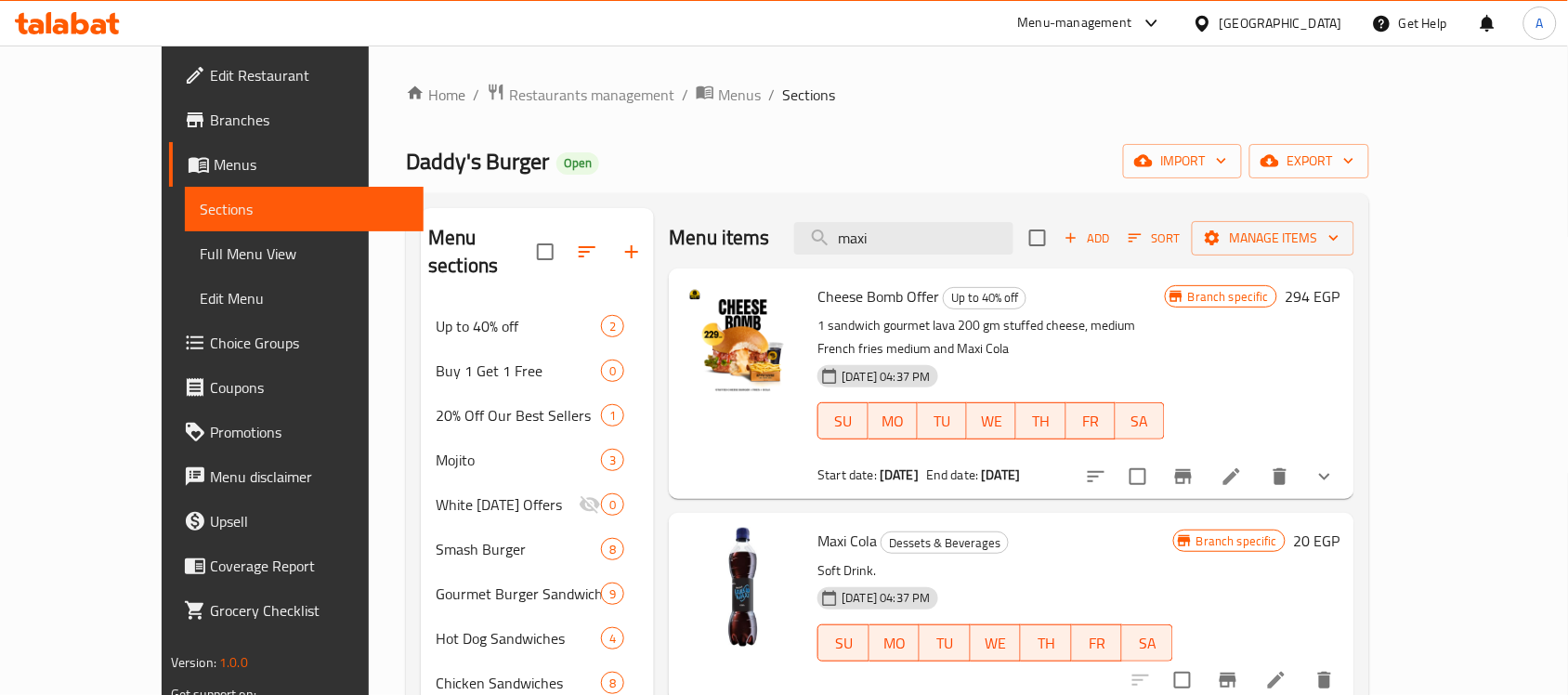
drag, startPoint x: 941, startPoint y: 233, endPoint x: 845, endPoint y: 171, distance: 114.3
click at [831, 220] on div "Menu items maxi Add Sort Manage items" at bounding box center [1012, 238] width 686 height 61
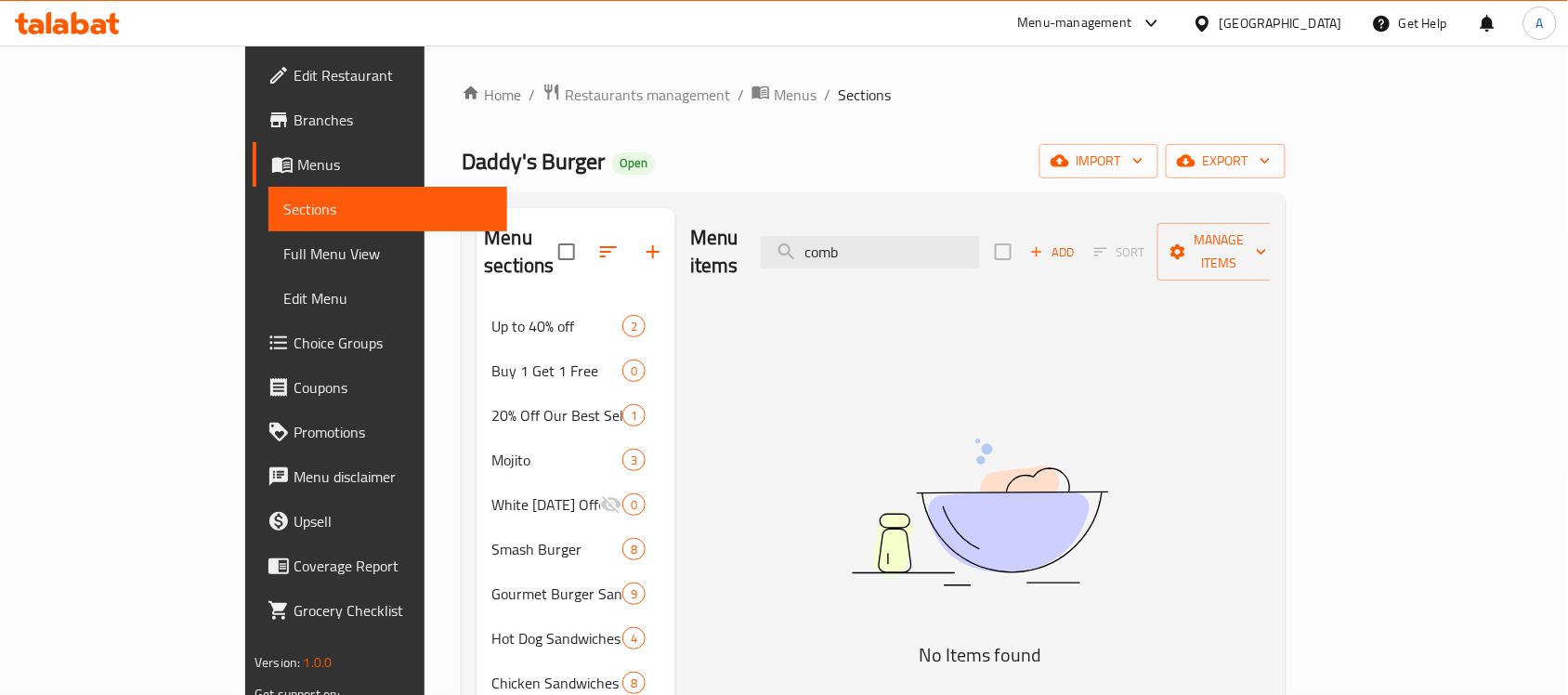
type input "comb"
click at [293, 340] on span "Choice Groups" at bounding box center [392, 343] width 198 height 22
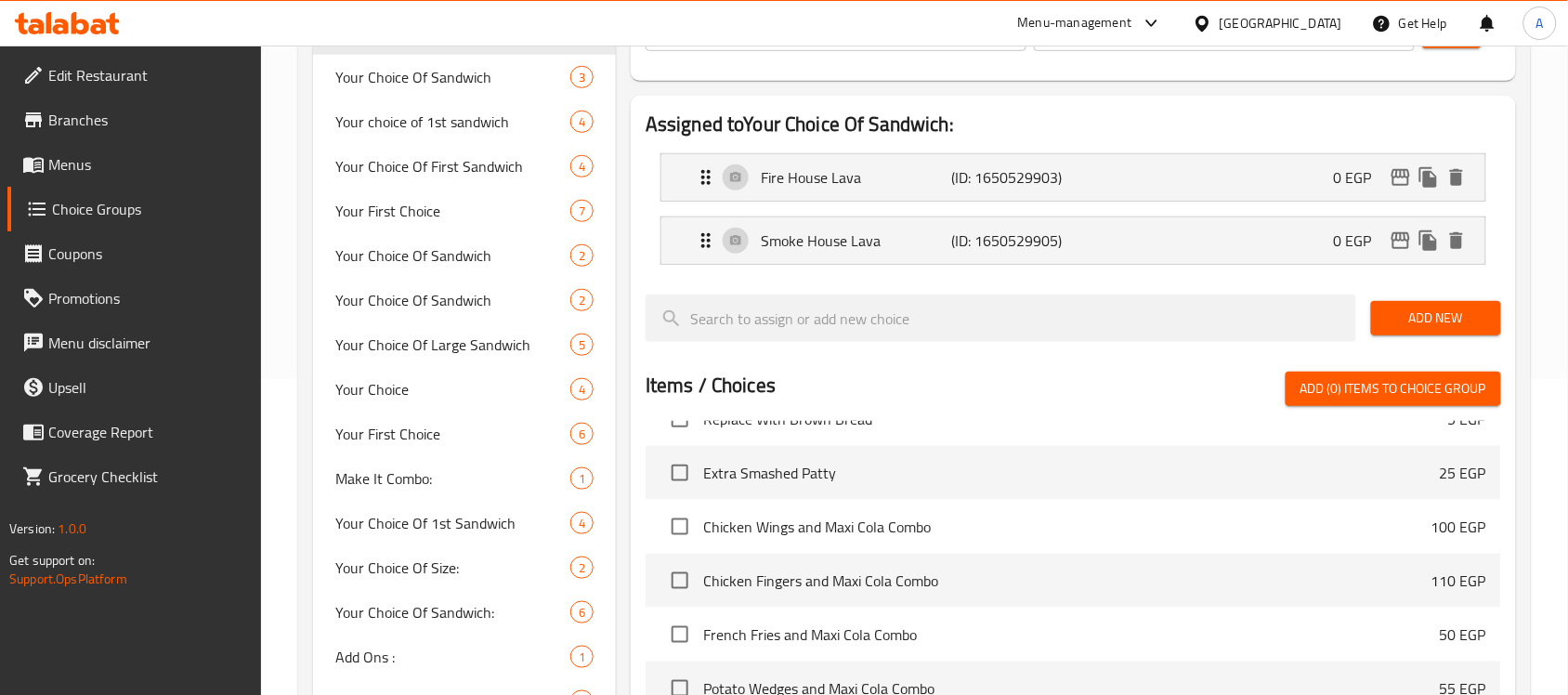
scroll to position [484, 0]
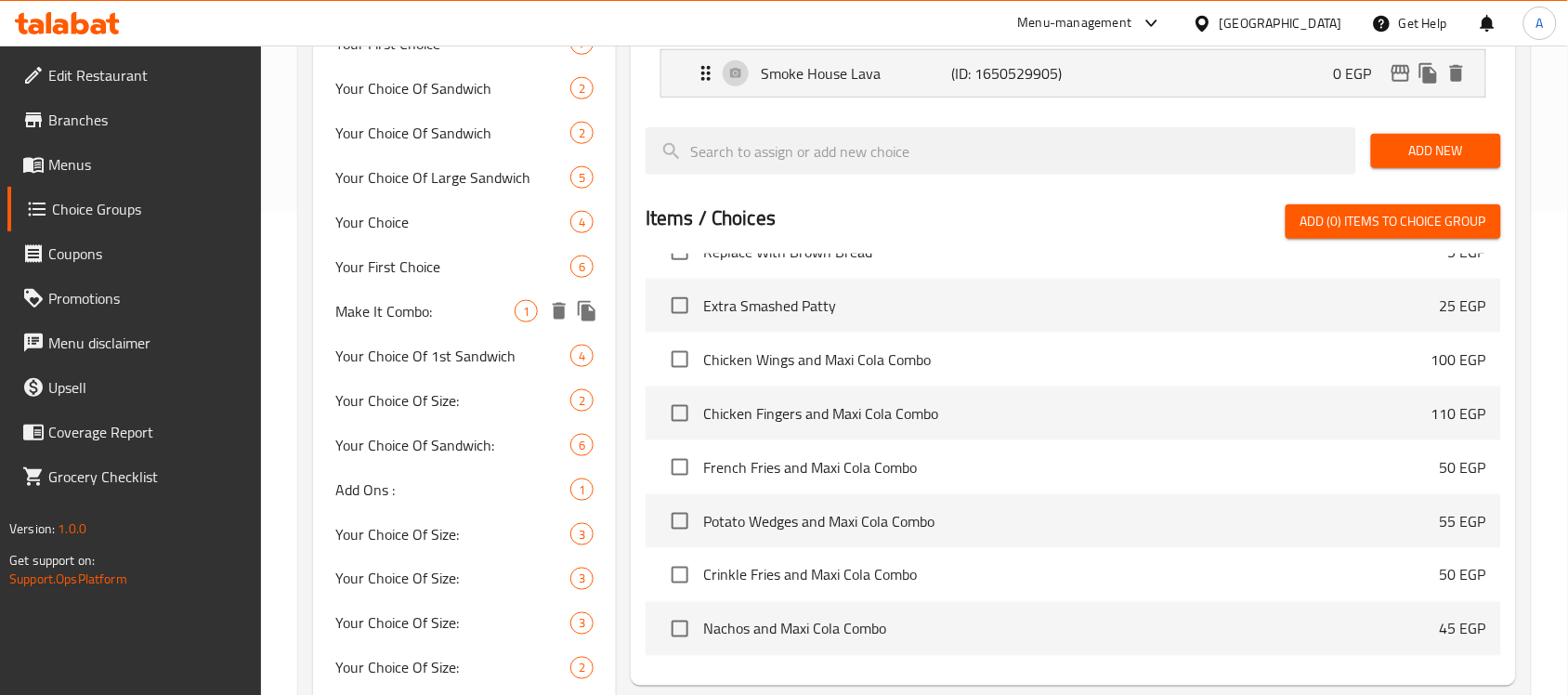
click at [360, 311] on span "Make It Combo:" at bounding box center [425, 311] width 179 height 22
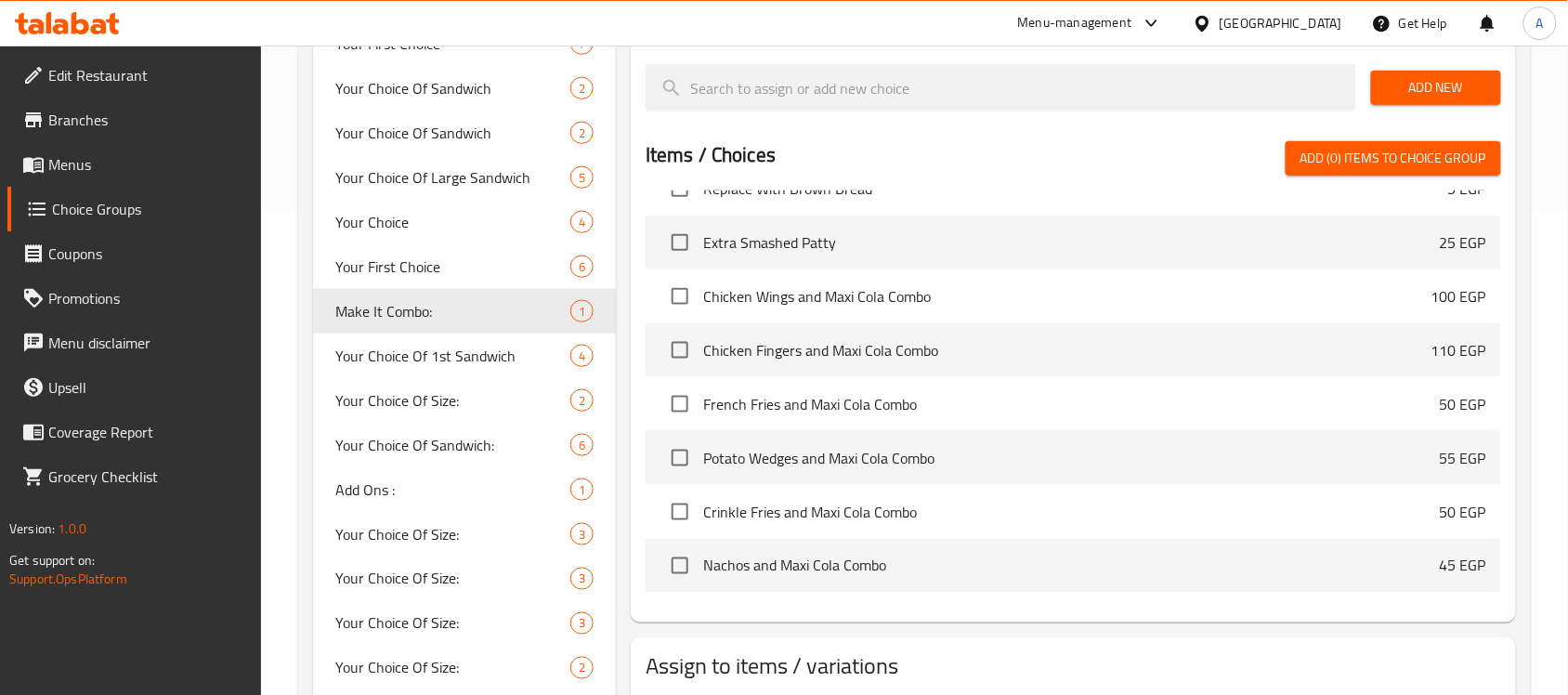
type input "Make It Combo:"
type input "أجعلها كومبو:"
type input "0"
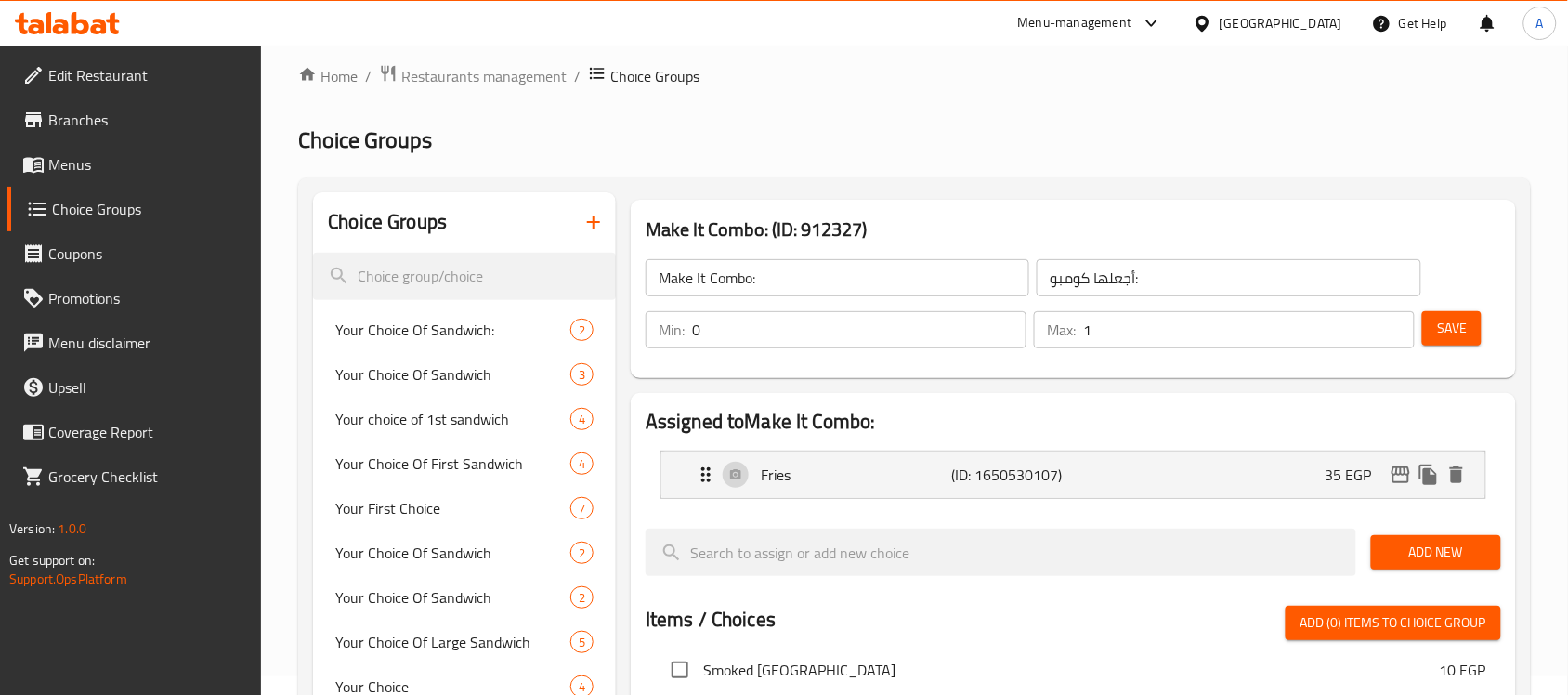
scroll to position [4252, 0]
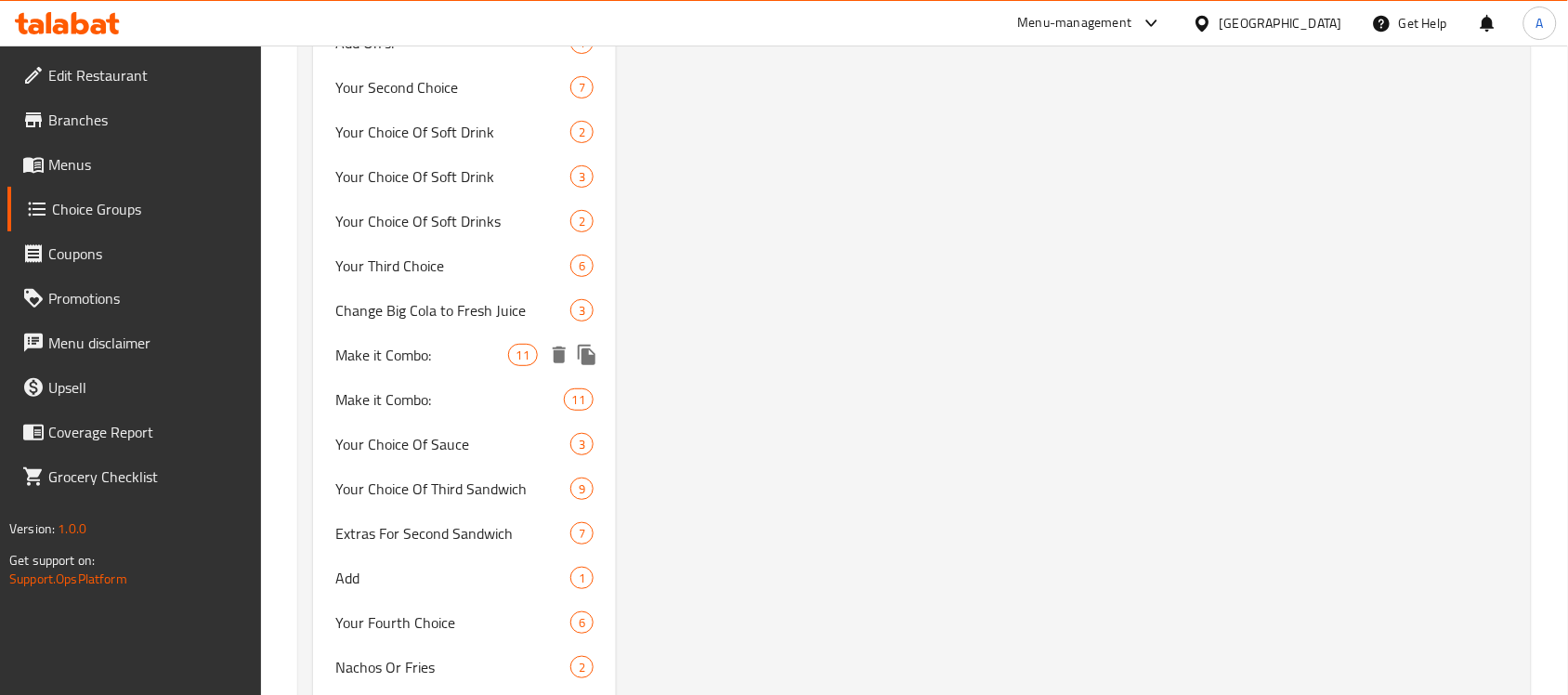
click at [418, 350] on span "Make it Combo:" at bounding box center [421, 355] width 171 height 22
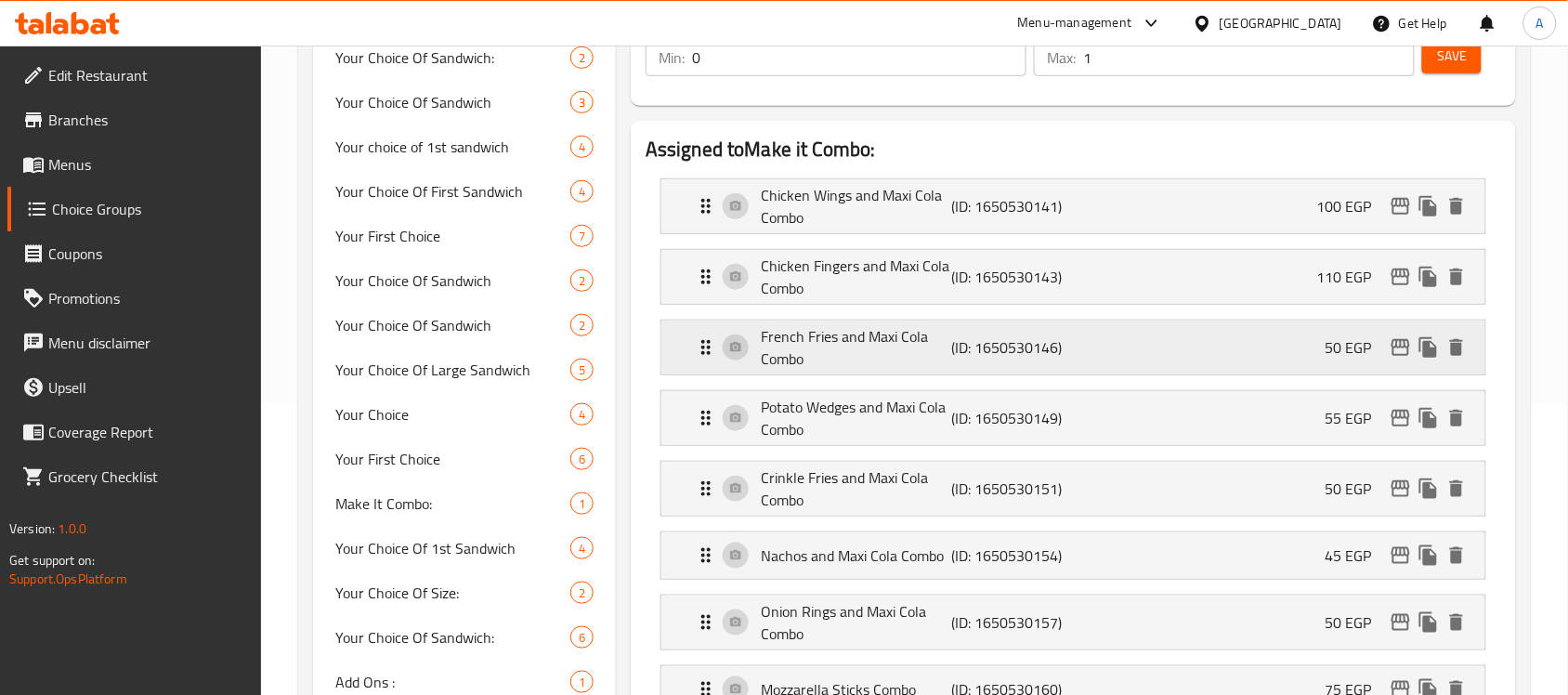
click at [865, 361] on p "French Fries and Maxi Cola Combo" at bounding box center [856, 348] width 190 height 45
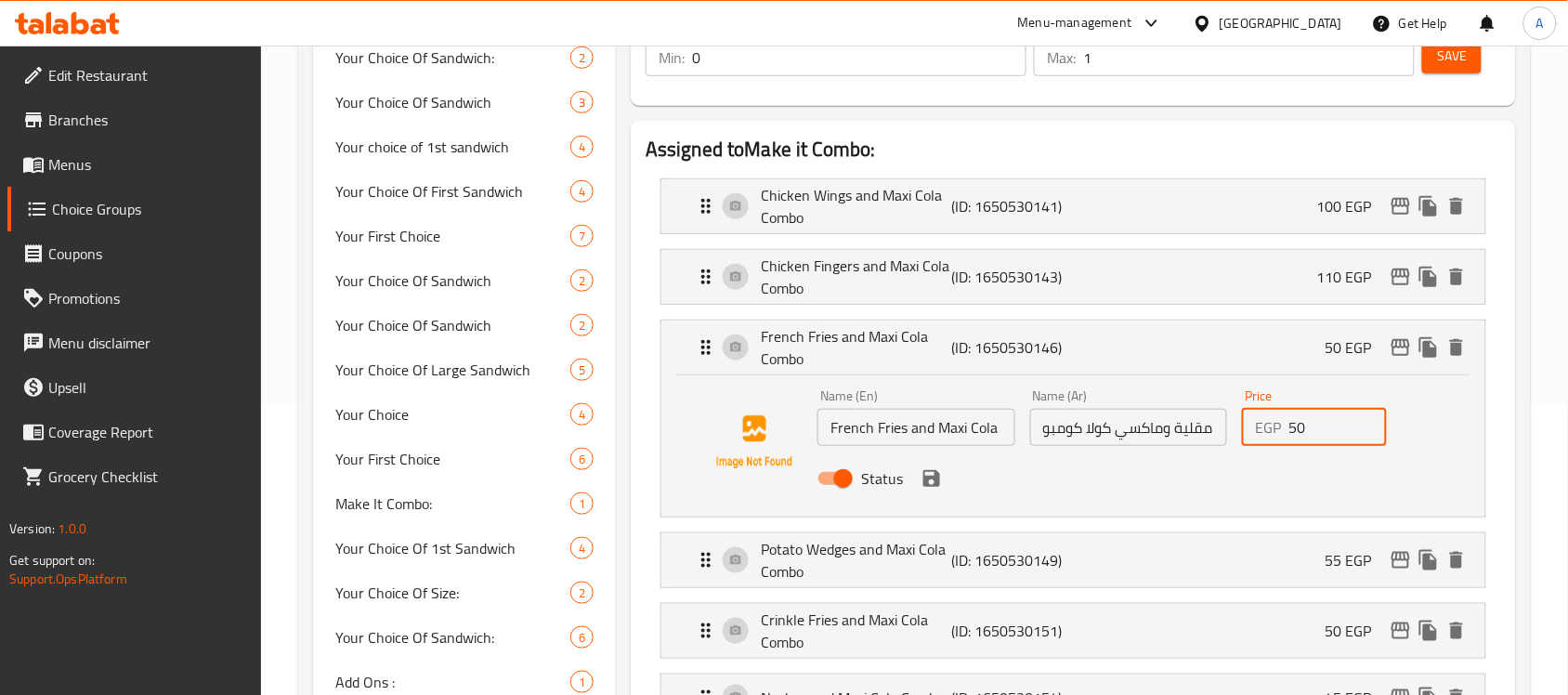
drag, startPoint x: 1319, startPoint y: 428, endPoint x: 1252, endPoint y: 419, distance: 67.6
click at [1254, 419] on div "EGP 50 Price" at bounding box center [1314, 428] width 144 height 37
paste input "65"
click at [938, 481] on icon "save" at bounding box center [932, 479] width 17 height 17
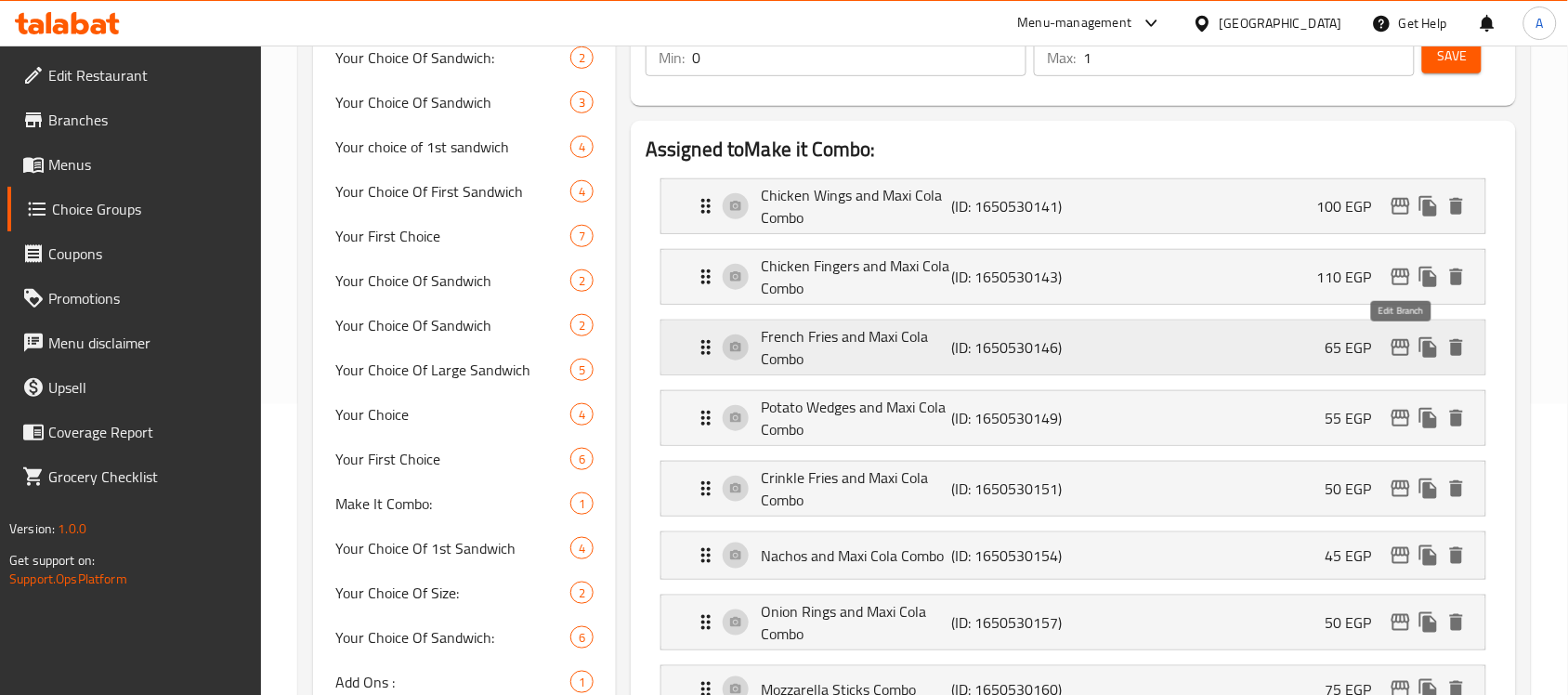
click at [1399, 350] on icon "edit" at bounding box center [1401, 348] width 22 height 22
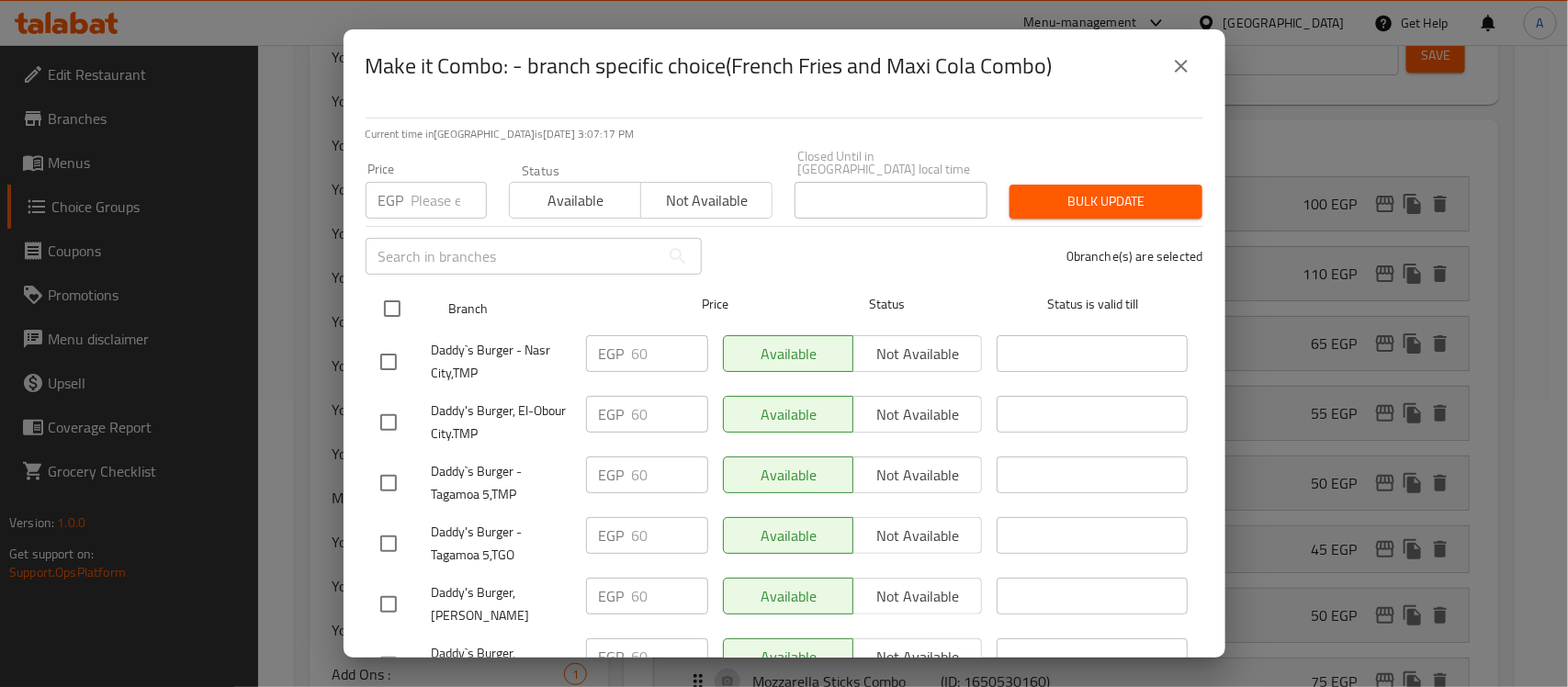
click at [392, 299] on input "checkbox" at bounding box center [392, 309] width 39 height 39
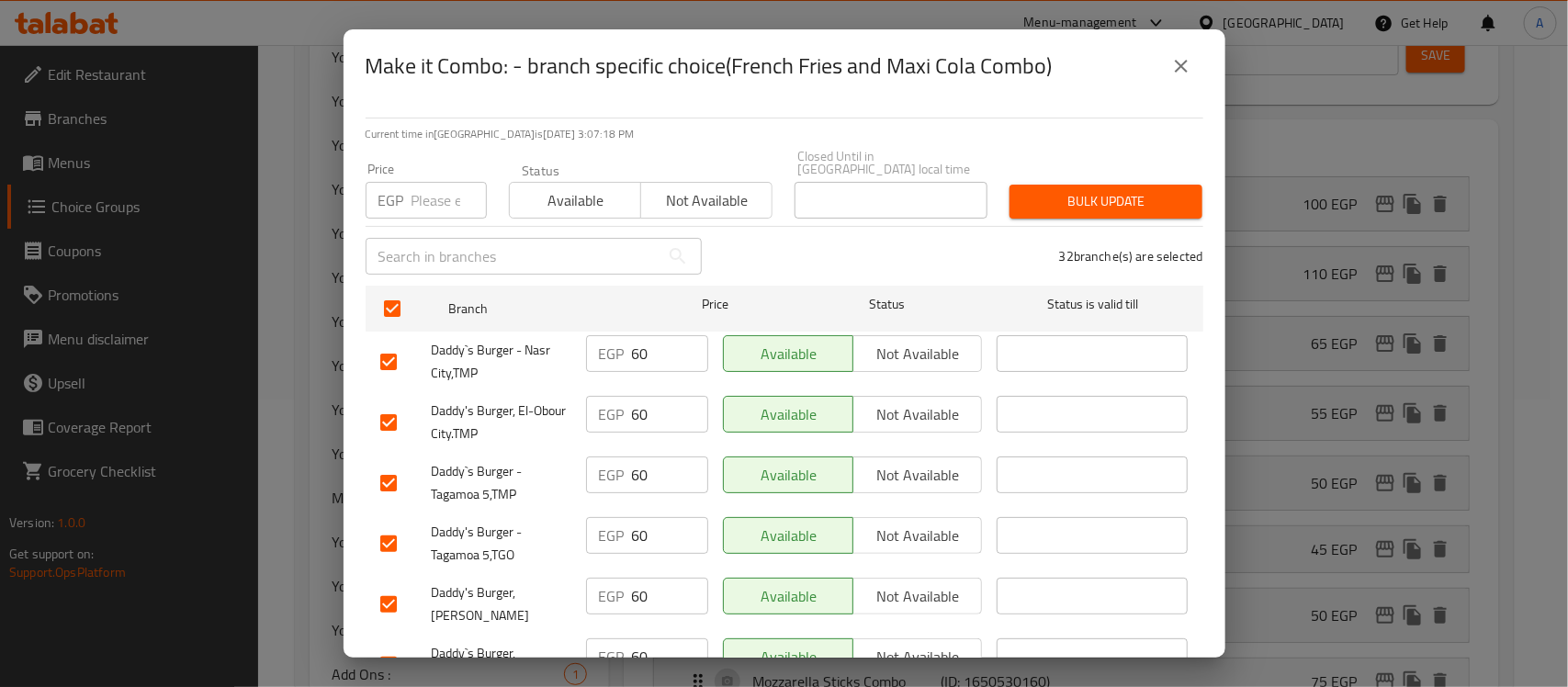
click at [448, 199] on input "number" at bounding box center [450, 200] width 76 height 37
paste input "65"
click at [1118, 173] on div "Bulk update" at bounding box center [1106, 201] width 215 height 56
click at [1092, 190] on span "Bulk update" at bounding box center [1106, 201] width 164 height 23
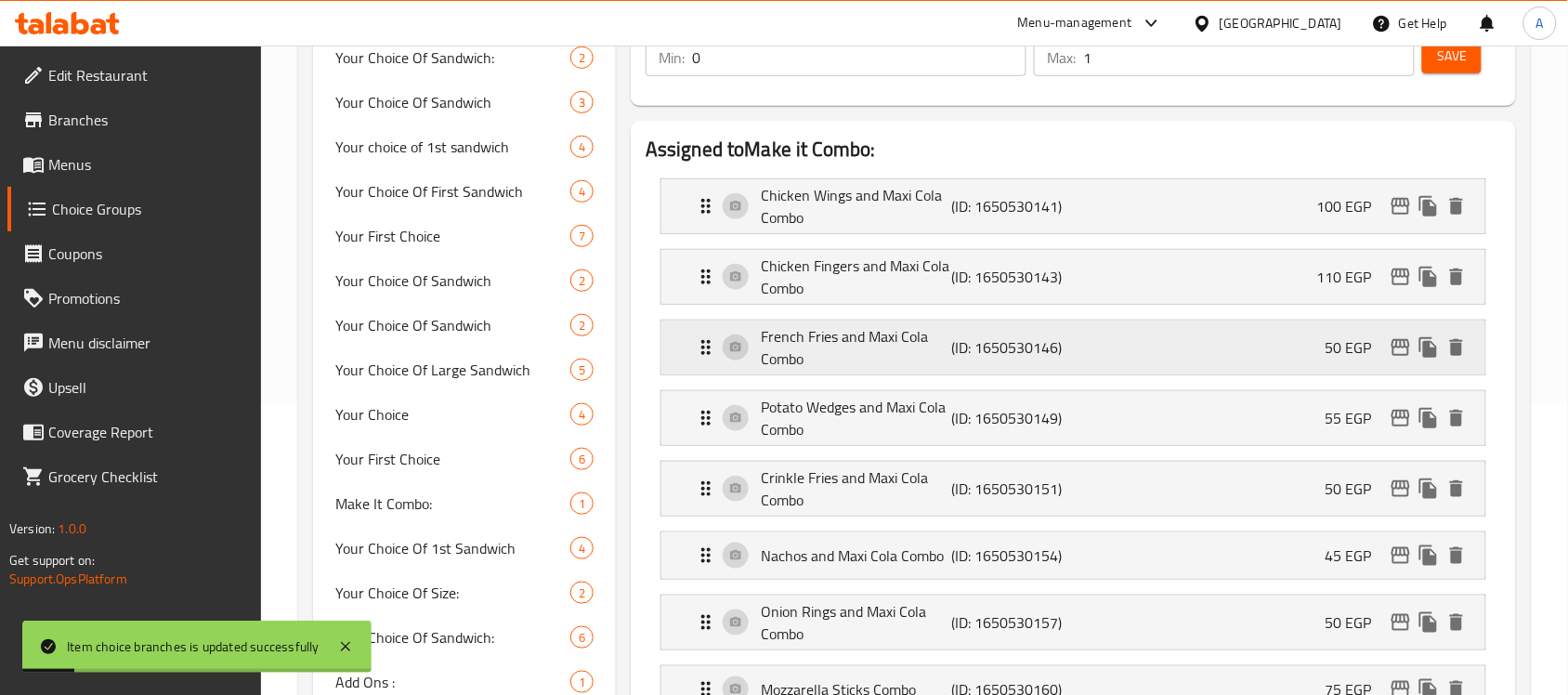
click at [1218, 350] on div "French Fries and Maxi Cola Combo (ID: 1650530146) 50 EGP" at bounding box center [1079, 348] width 769 height 54
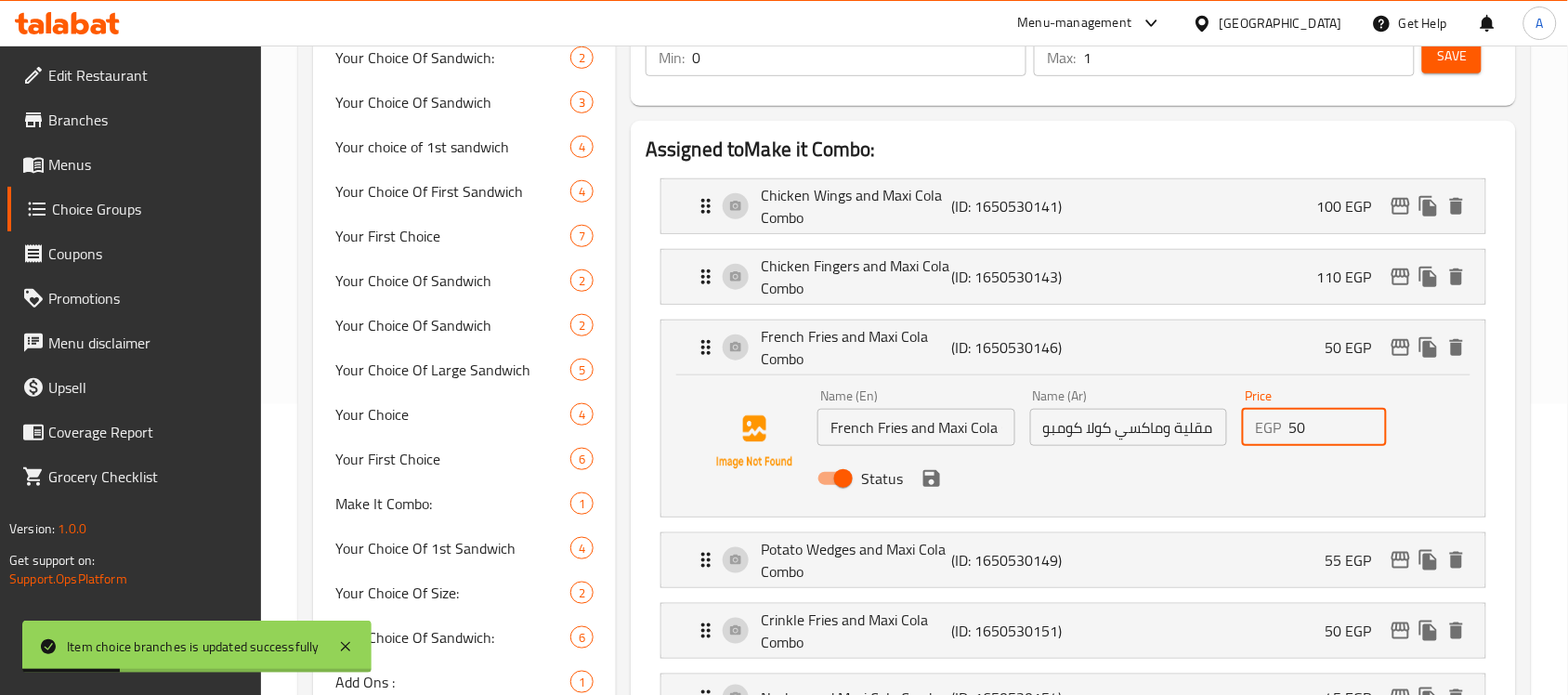
drag, startPoint x: 1317, startPoint y: 435, endPoint x: 1123, endPoint y: 452, distance: 194.7
click at [1177, 437] on div "Name (En) French Fries and Maxi Cola Combo Name (En) Name (Ar) بطاطس مقلية وماك…" at bounding box center [1129, 443] width 637 height 122
paste input "65"
click at [908, 482] on div "Status" at bounding box center [1129, 479] width 637 height 50
click at [924, 481] on icon "save" at bounding box center [932, 479] width 17 height 17
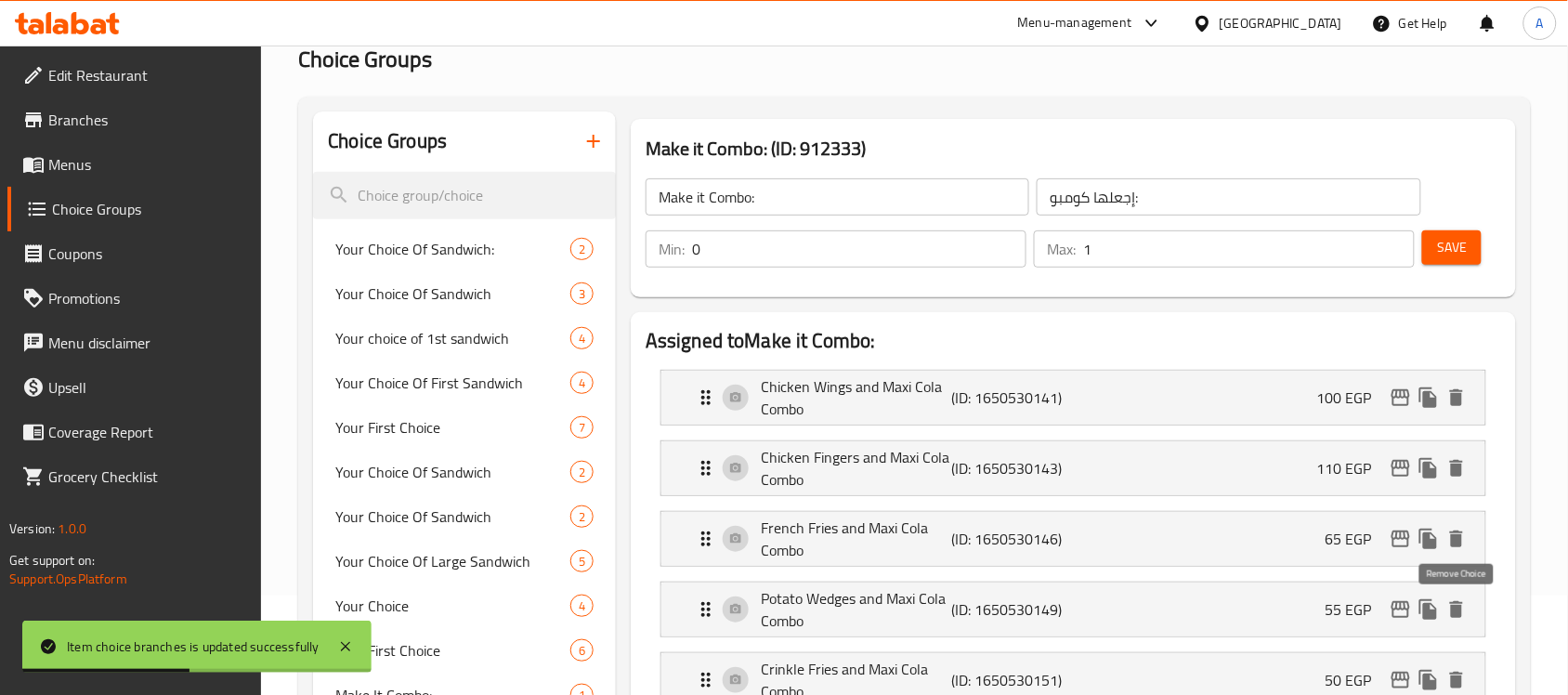
scroll to position [0, 0]
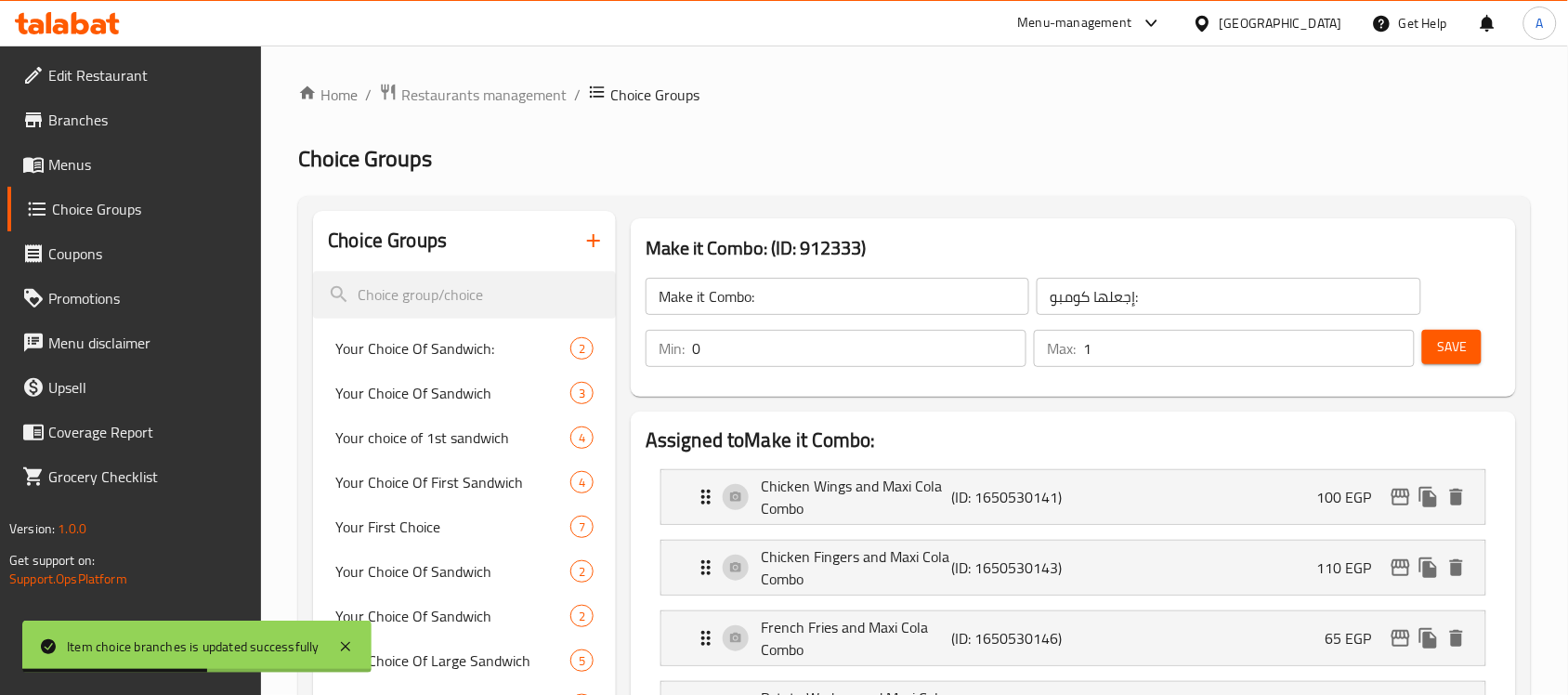
click at [1443, 350] on span "Save" at bounding box center [1452, 347] width 30 height 23
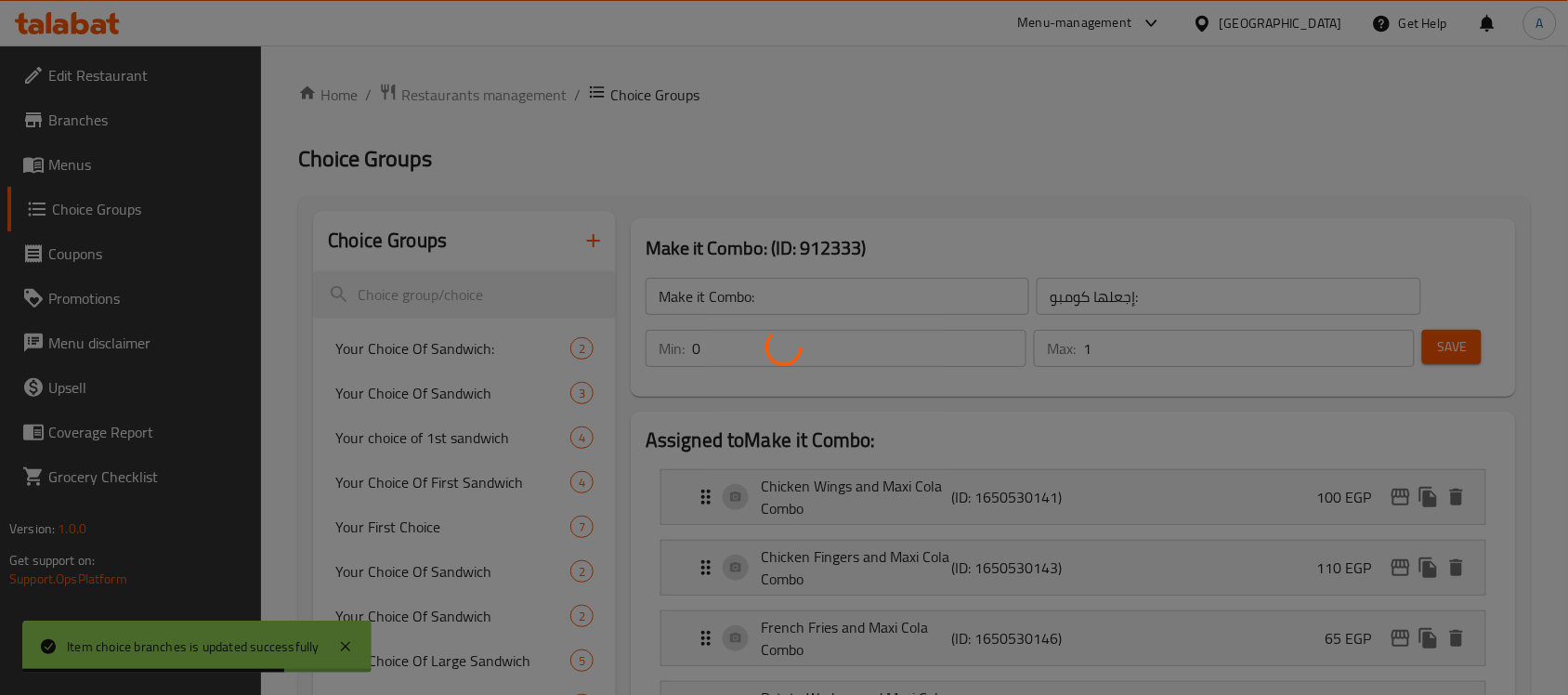
scroll to position [116, 0]
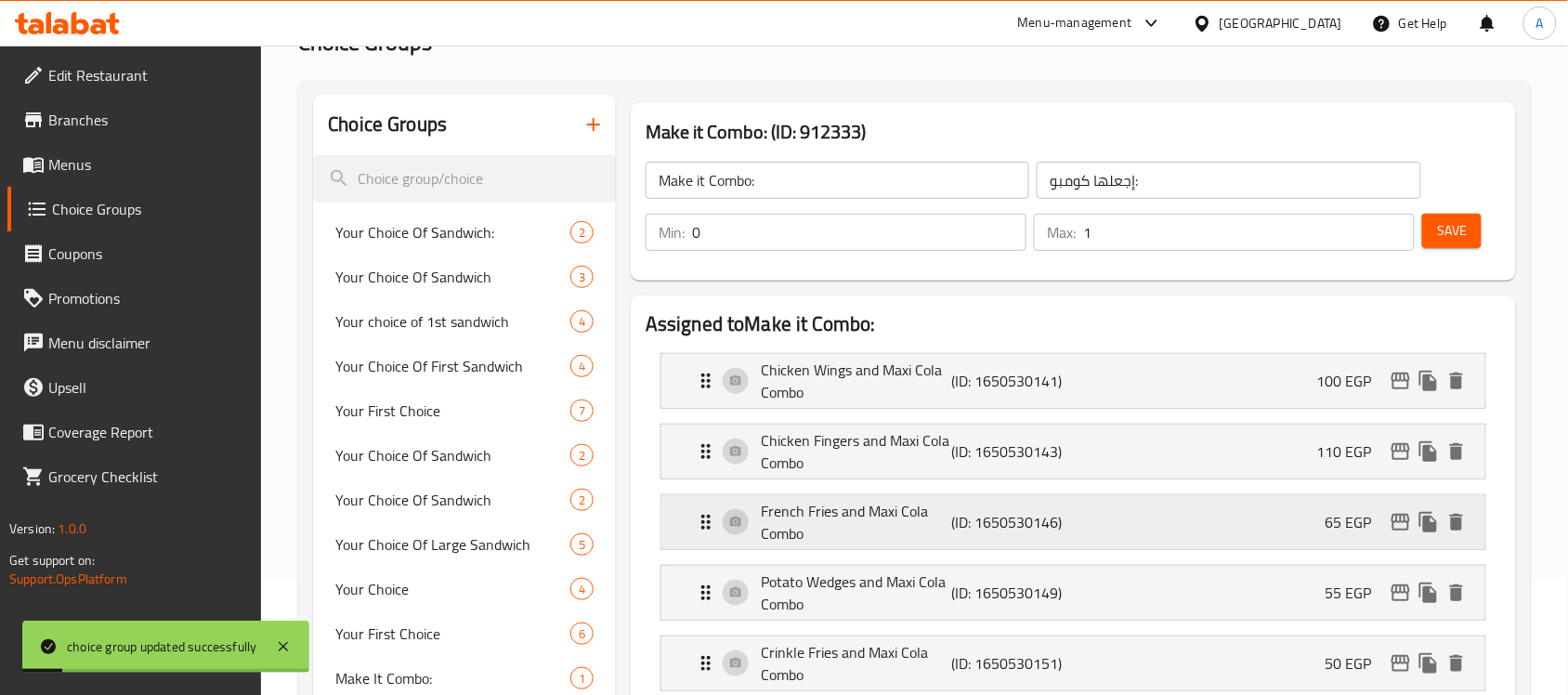
click at [1071, 516] on p "(ID: 1650530146)" at bounding box center [1015, 522] width 128 height 22
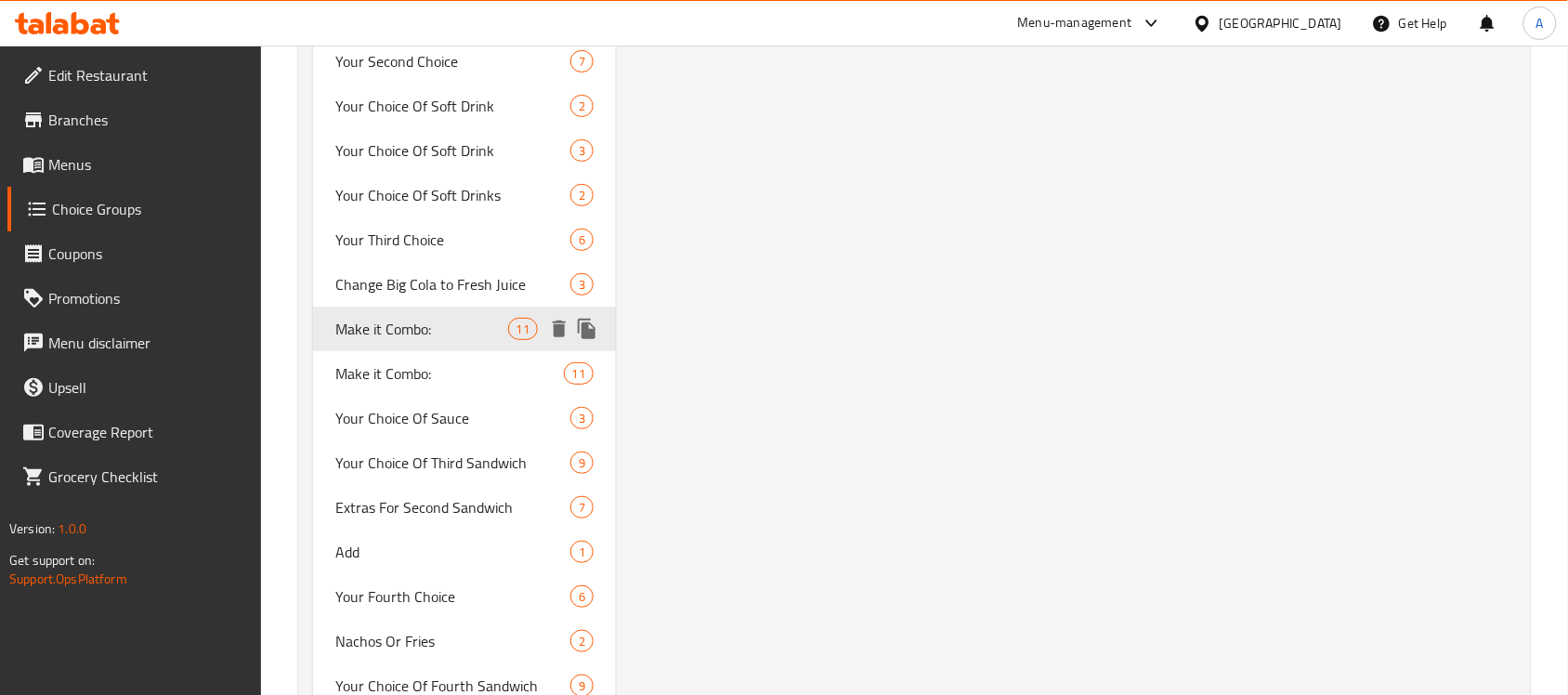
scroll to position [4252, 0]
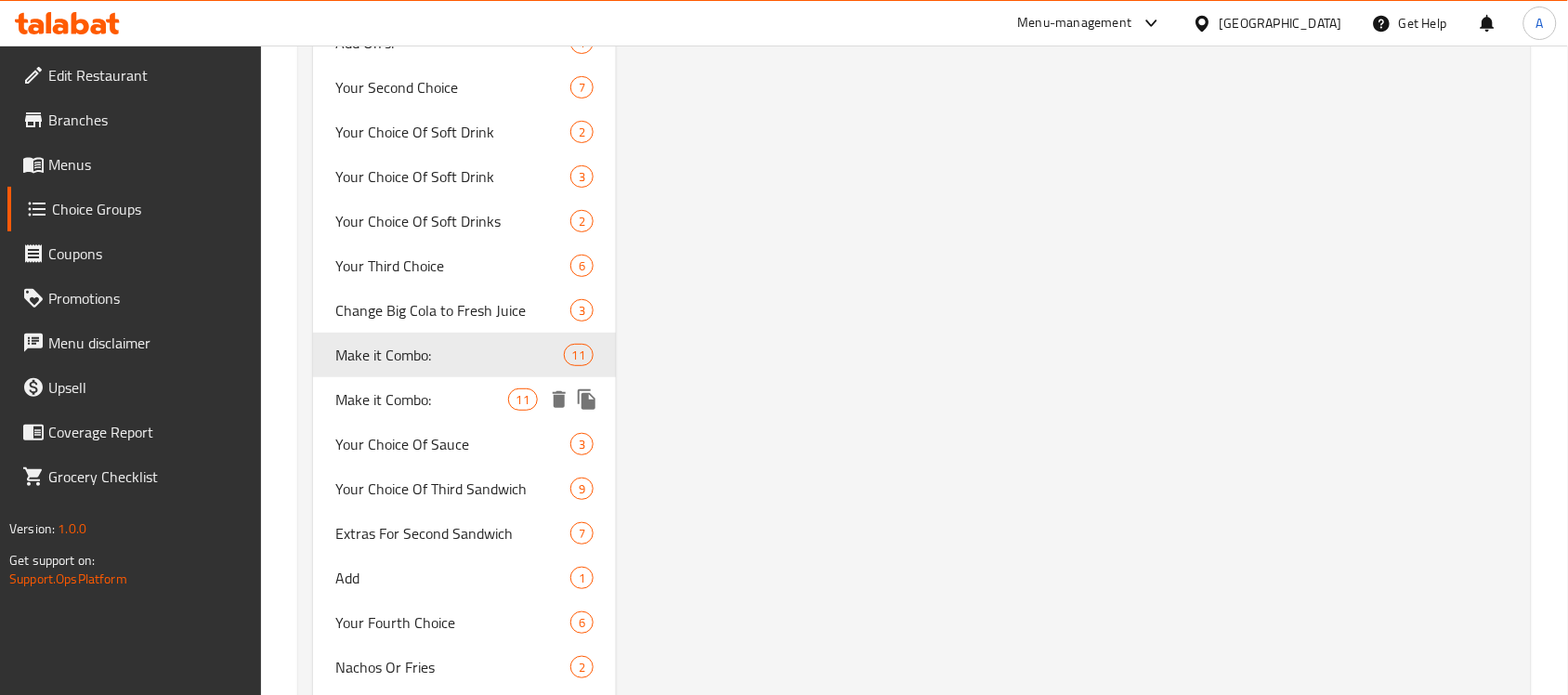
click at [416, 388] on span "Make it Combo:" at bounding box center [421, 400] width 171 height 22
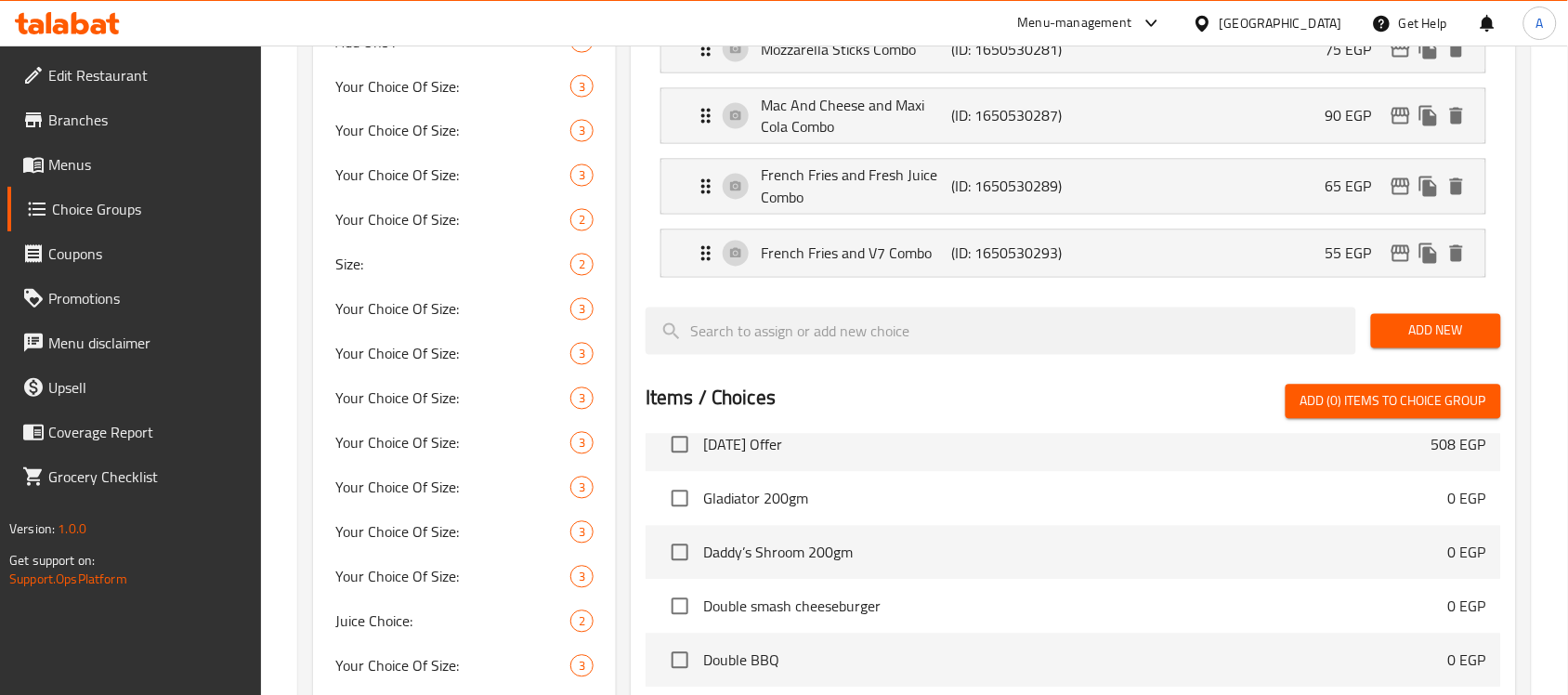
scroll to position [769, 0]
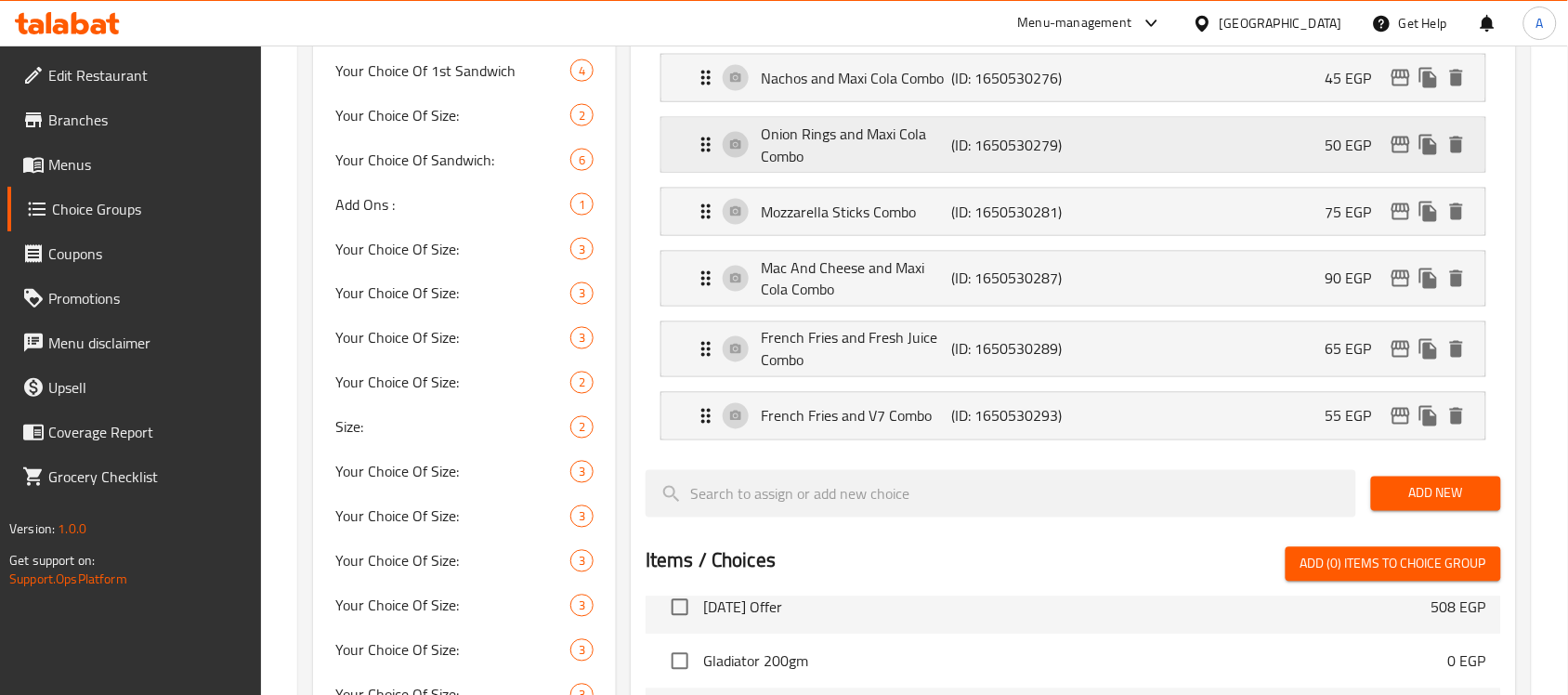
click at [790, 145] on p "Onion Rings and Maxi Cola Combo" at bounding box center [856, 145] width 190 height 45
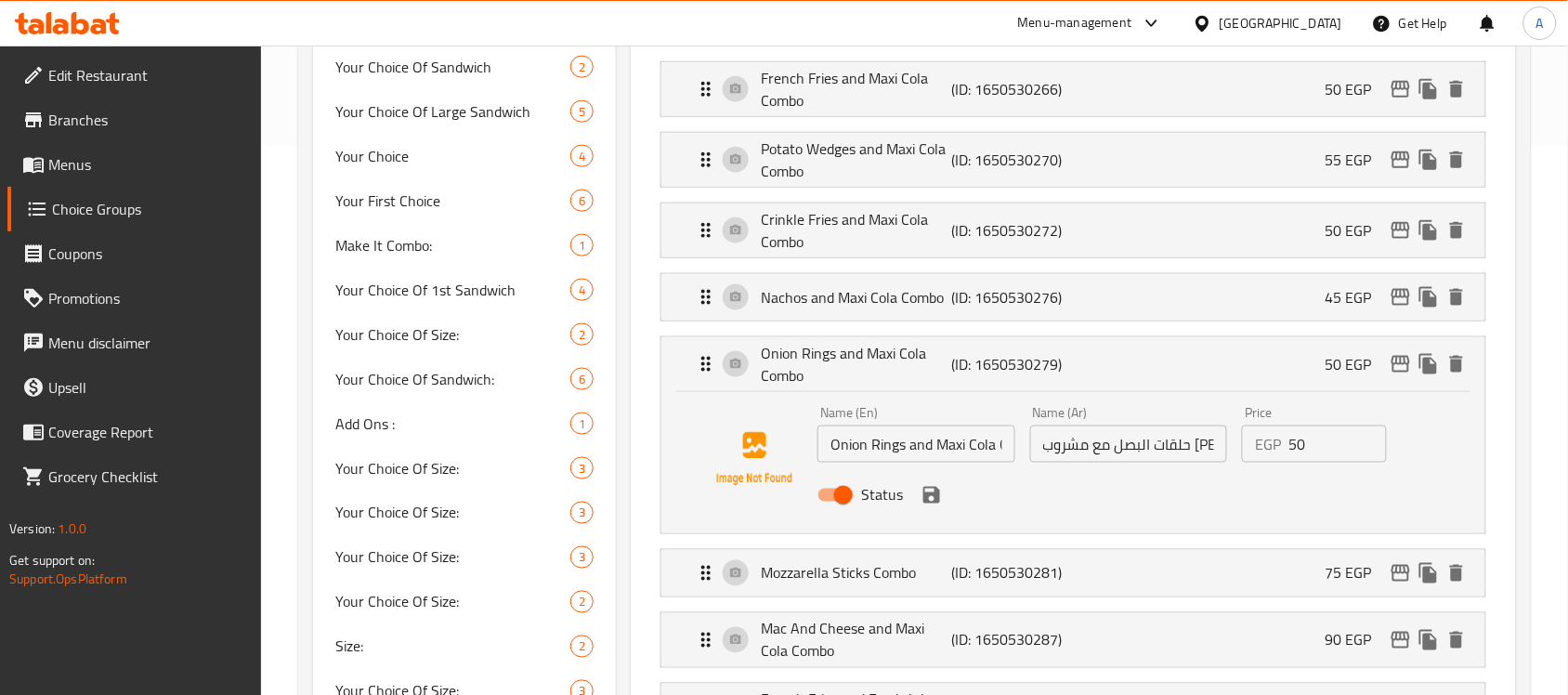
scroll to position [304, 0]
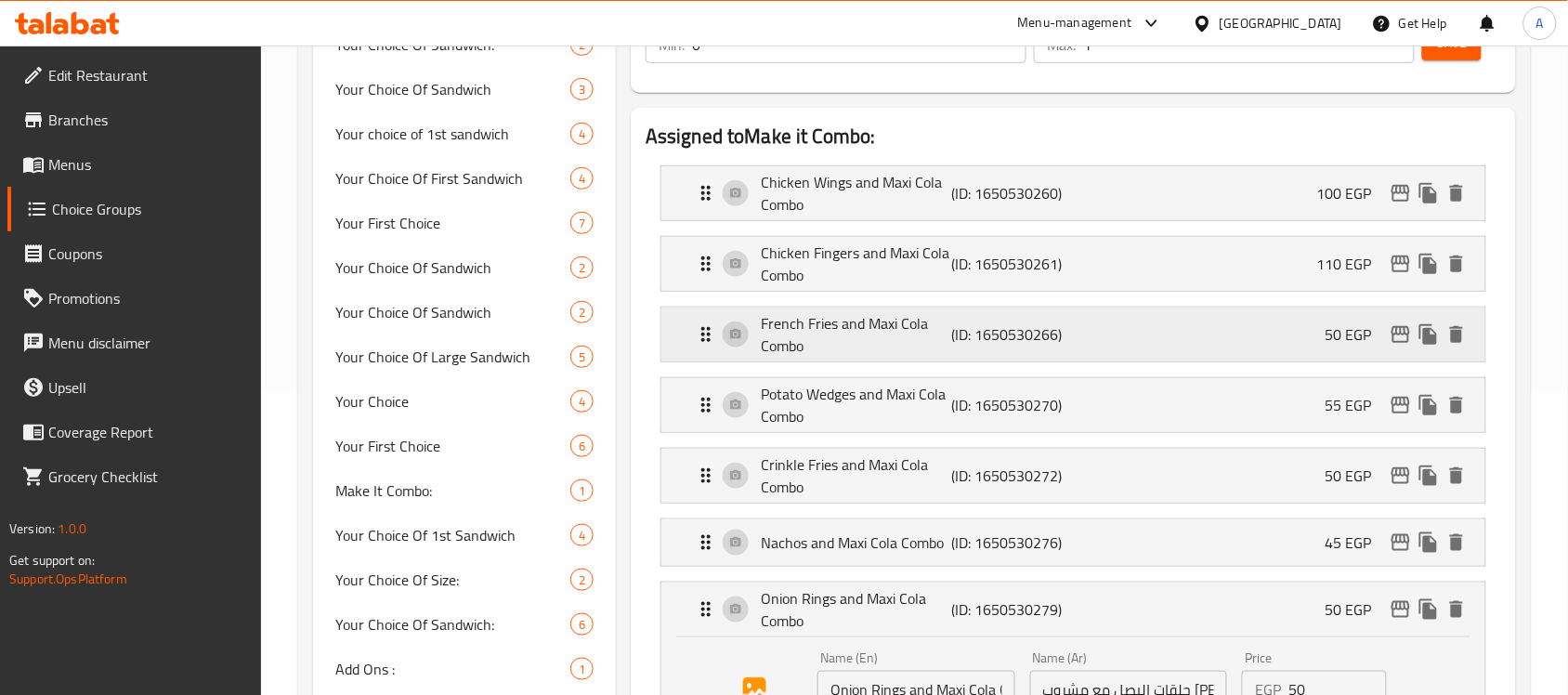
click at [871, 320] on p "French Fries and Maxi Cola Combo" at bounding box center [856, 334] width 190 height 45
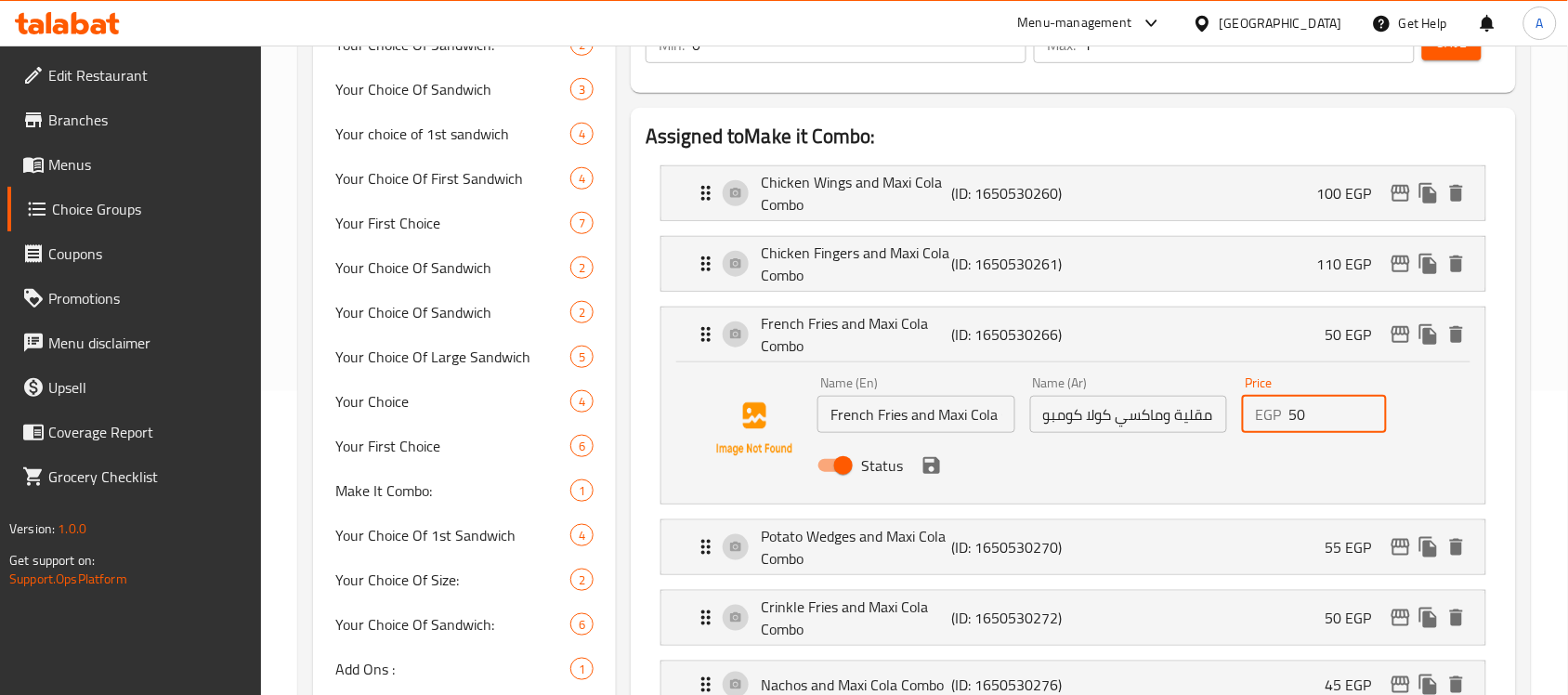
drag, startPoint x: 1320, startPoint y: 415, endPoint x: 1231, endPoint y: 416, distance: 89.0
click at [1231, 416] on div "Name (En) French Fries and Maxi Cola Combo Name (En) Name (Ar) بطاطس مقلية وماك…" at bounding box center [1129, 429] width 637 height 122
paste input "65"
click at [931, 475] on icon "save" at bounding box center [932, 466] width 22 height 22
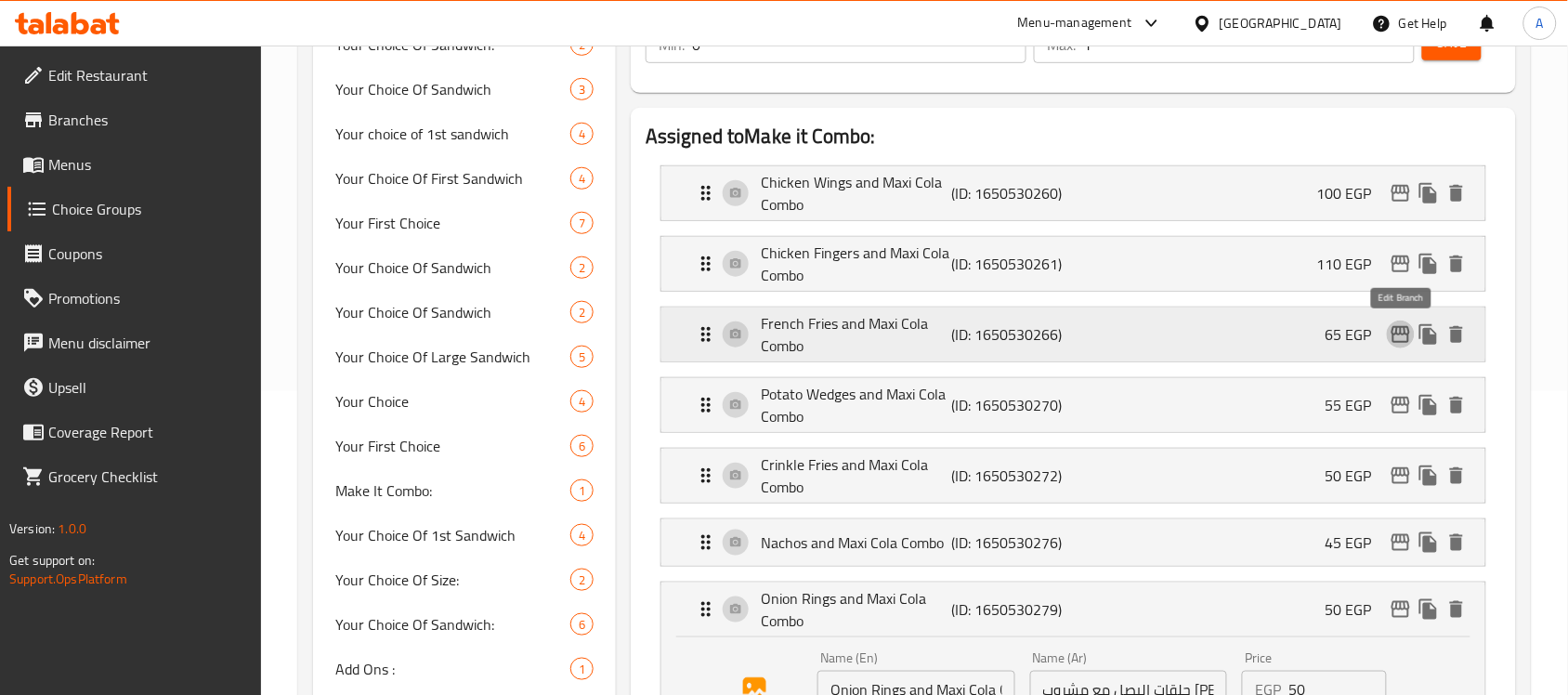
click at [1403, 334] on icon "edit" at bounding box center [1401, 334] width 19 height 17
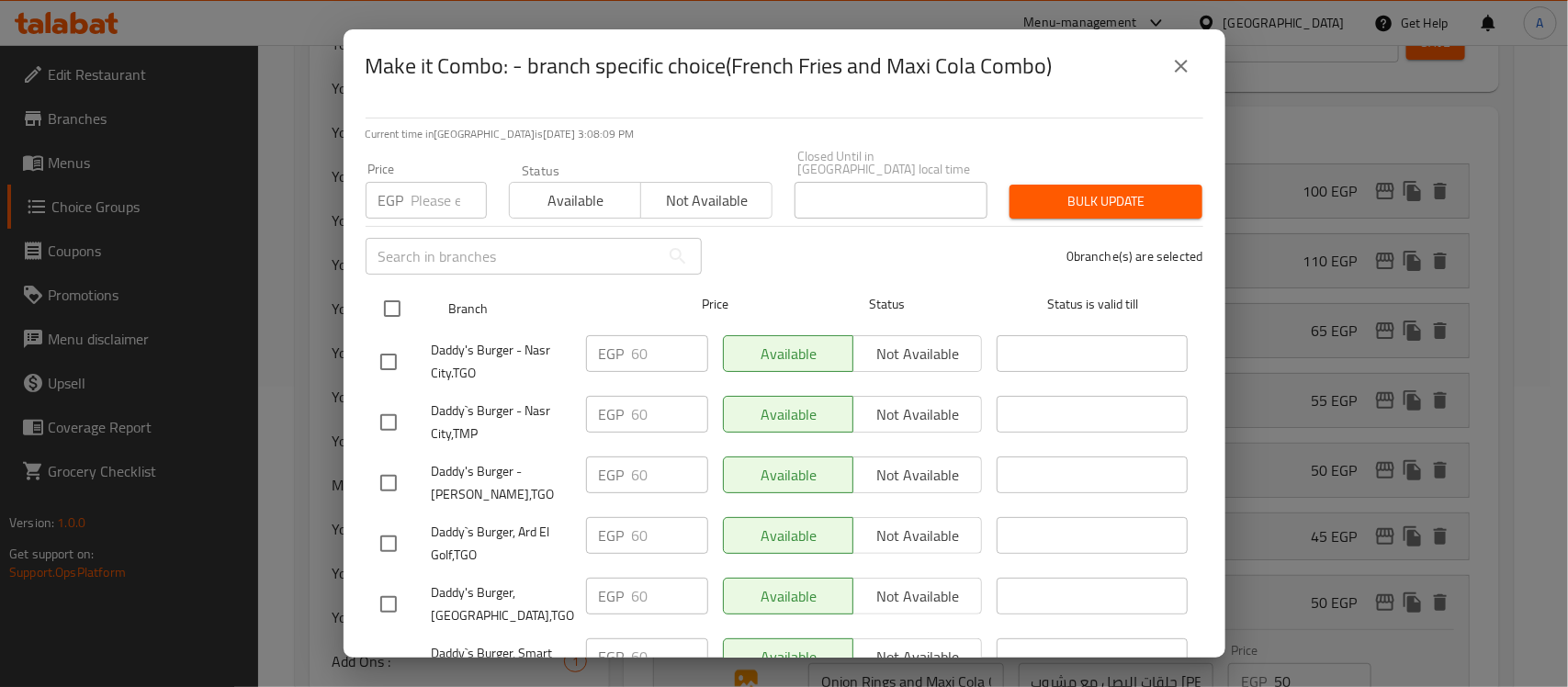
click at [381, 292] on input "checkbox" at bounding box center [392, 309] width 39 height 39
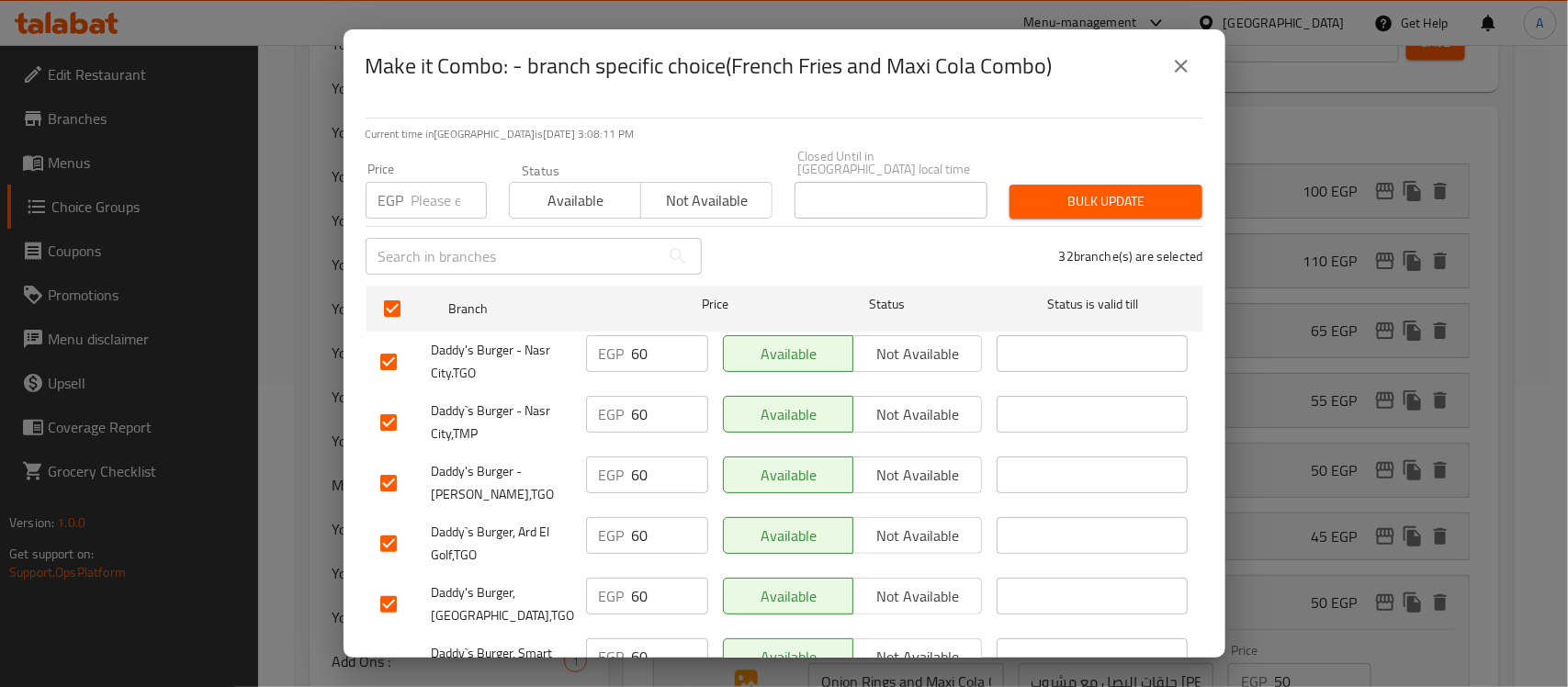
click at [416, 181] on input "number" at bounding box center [450, 200] width 76 height 37
paste input "65"
click at [1082, 190] on span "Bulk update" at bounding box center [1106, 201] width 164 height 23
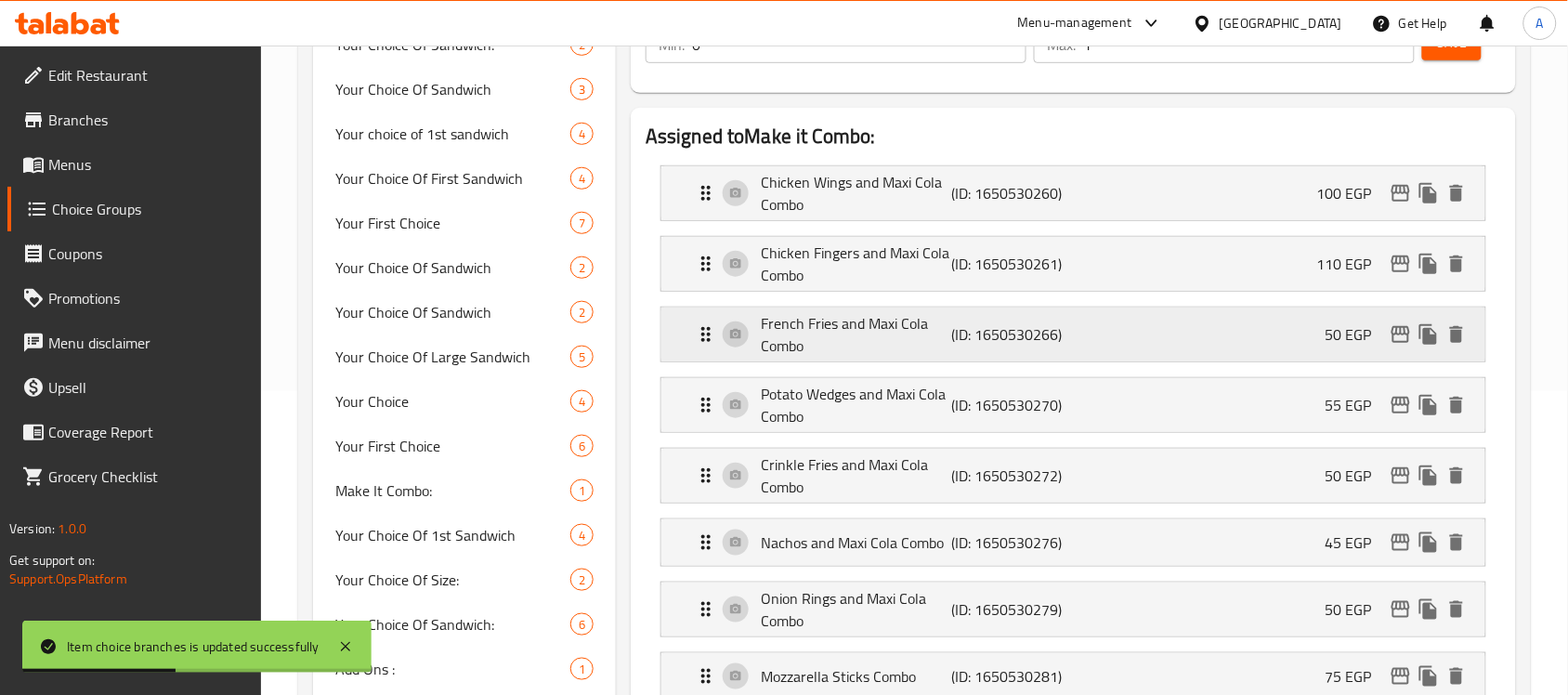
click at [1343, 332] on p "50 EGP" at bounding box center [1357, 334] width 61 height 22
click at [958, 323] on p "(ID: 1650530266)" at bounding box center [1015, 334] width 128 height 22
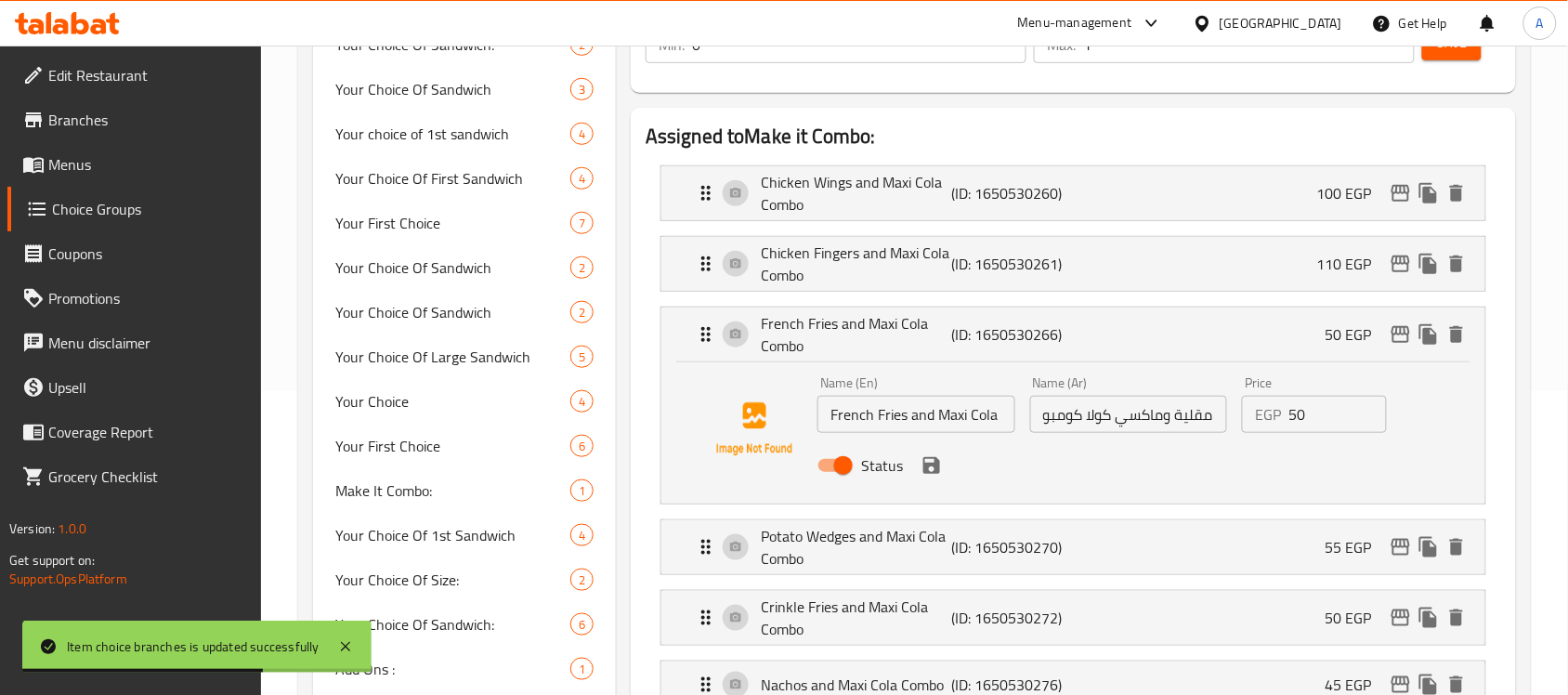
drag, startPoint x: 1319, startPoint y: 410, endPoint x: 1220, endPoint y: 421, distance: 99.6
click at [1226, 420] on div "Name (En) French Fries and Maxi Cola Combo Name (En) Name (Ar) بطاطس مقلية وماك…" at bounding box center [1129, 429] width 637 height 122
paste input "65"
click at [941, 470] on icon "save" at bounding box center [932, 466] width 22 height 22
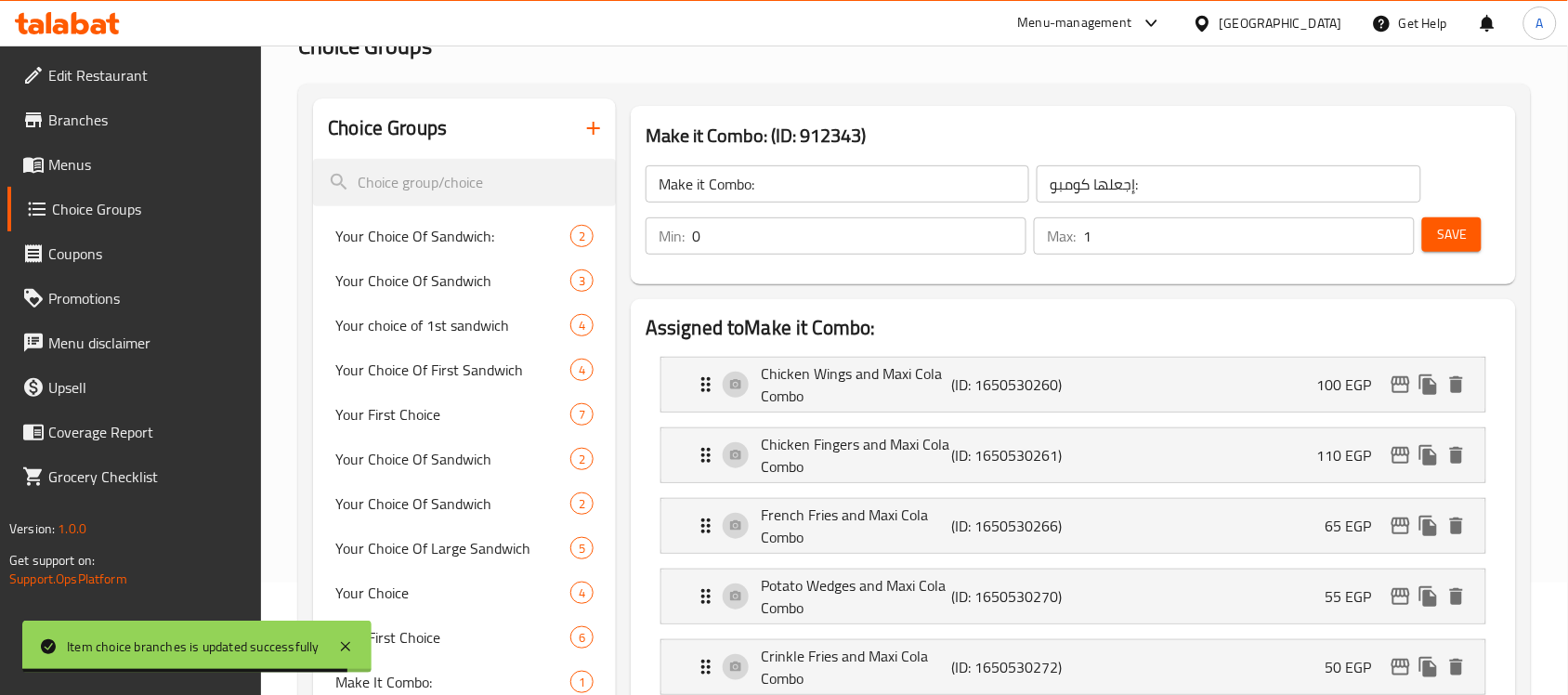
scroll to position [0, 0]
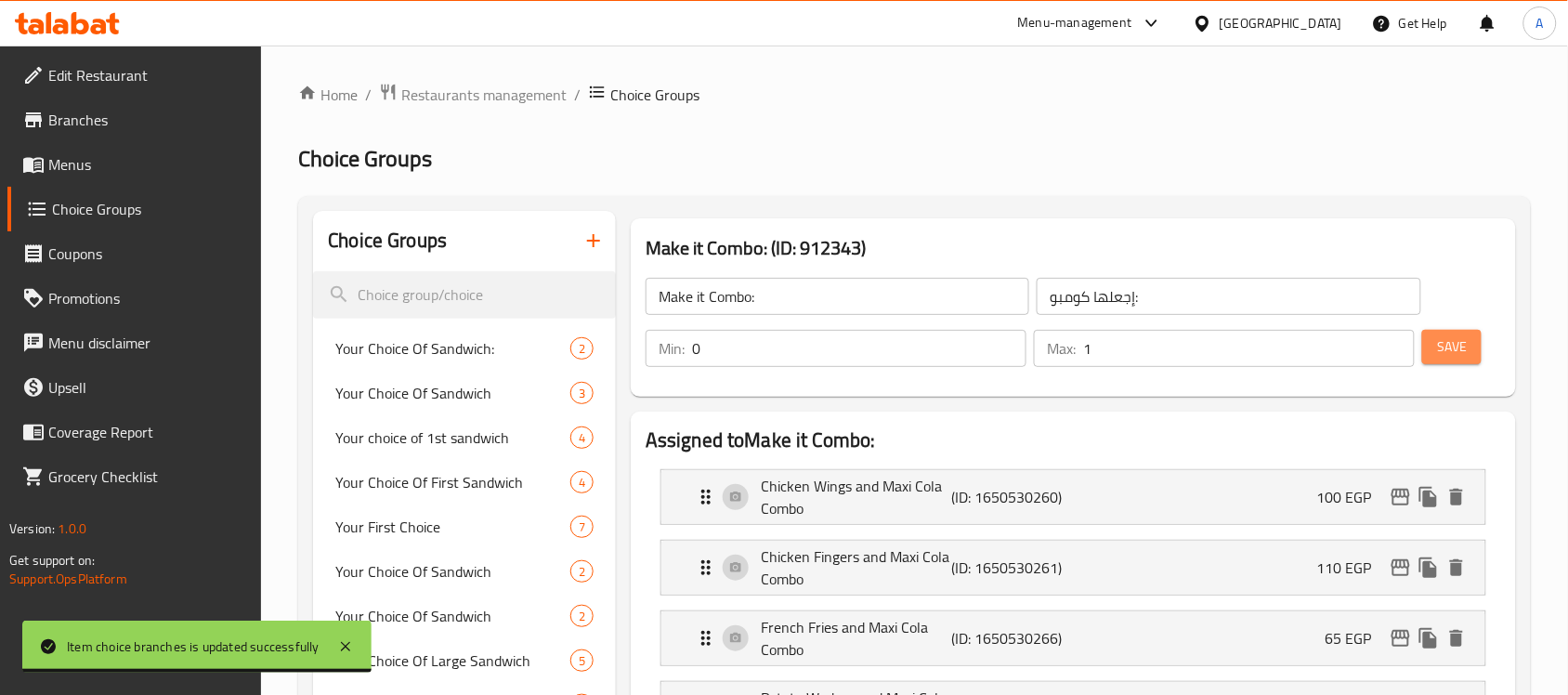
click at [1456, 354] on span "Save" at bounding box center [1452, 347] width 30 height 23
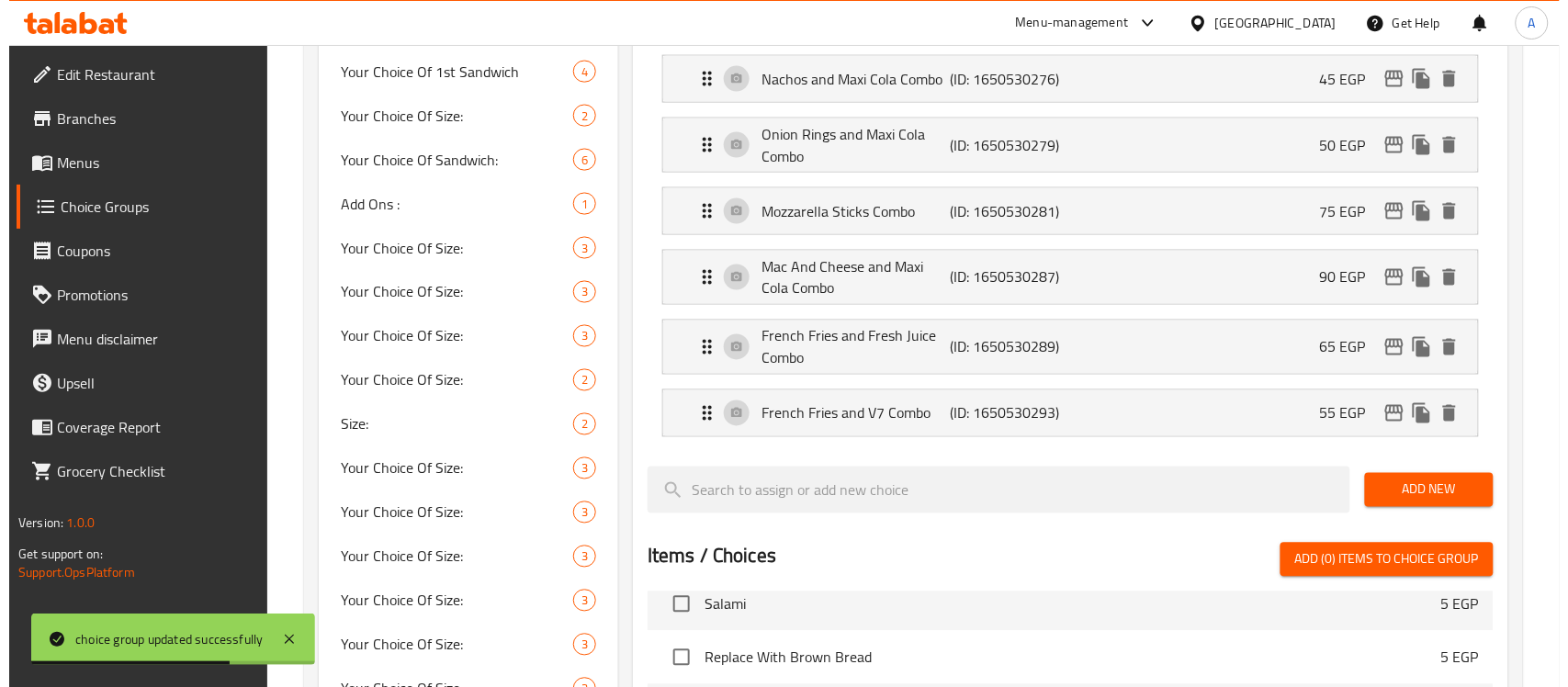
scroll to position [298, 0]
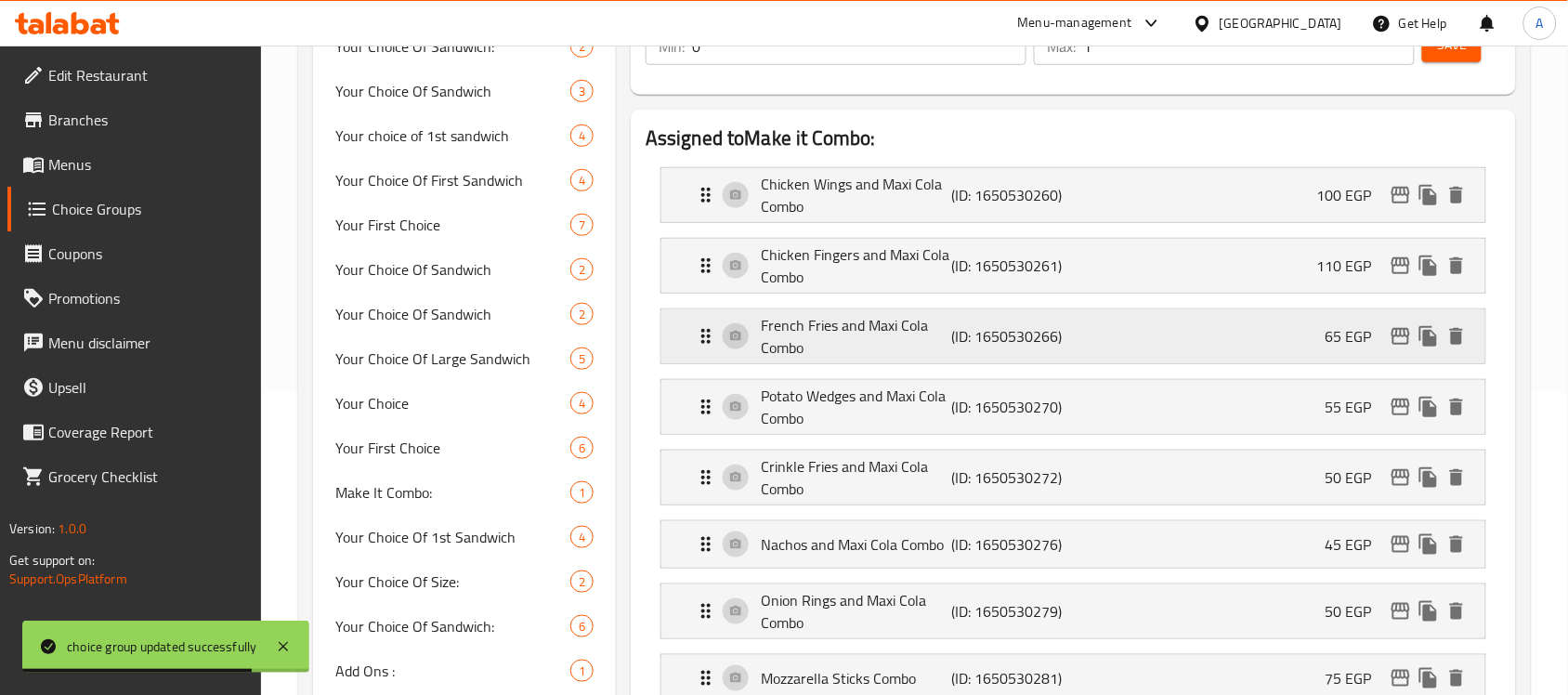
click at [1261, 350] on div "French Fries and Maxi Cola Combo (ID: 1650530266) 65 EGP" at bounding box center [1079, 336] width 769 height 54
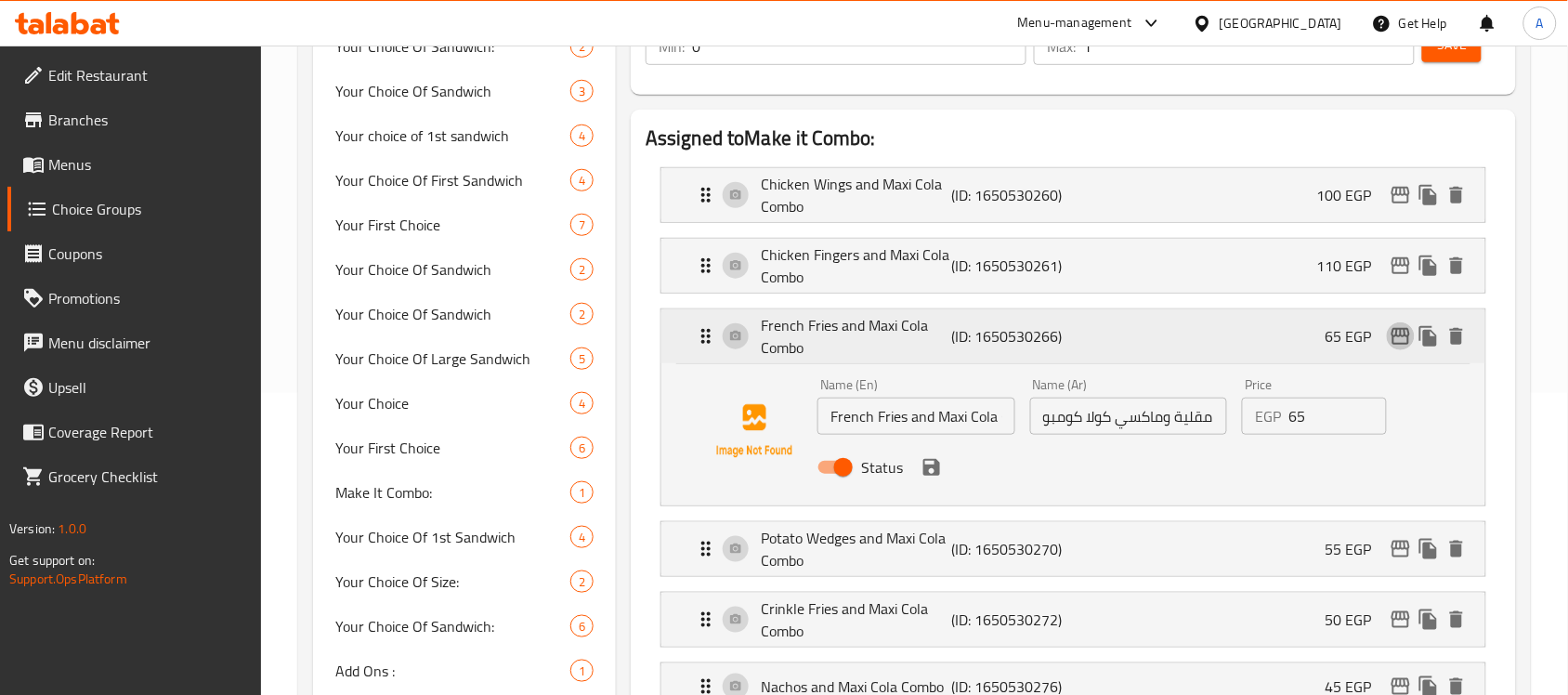
click at [1400, 335] on icon "edit" at bounding box center [1401, 336] width 22 height 22
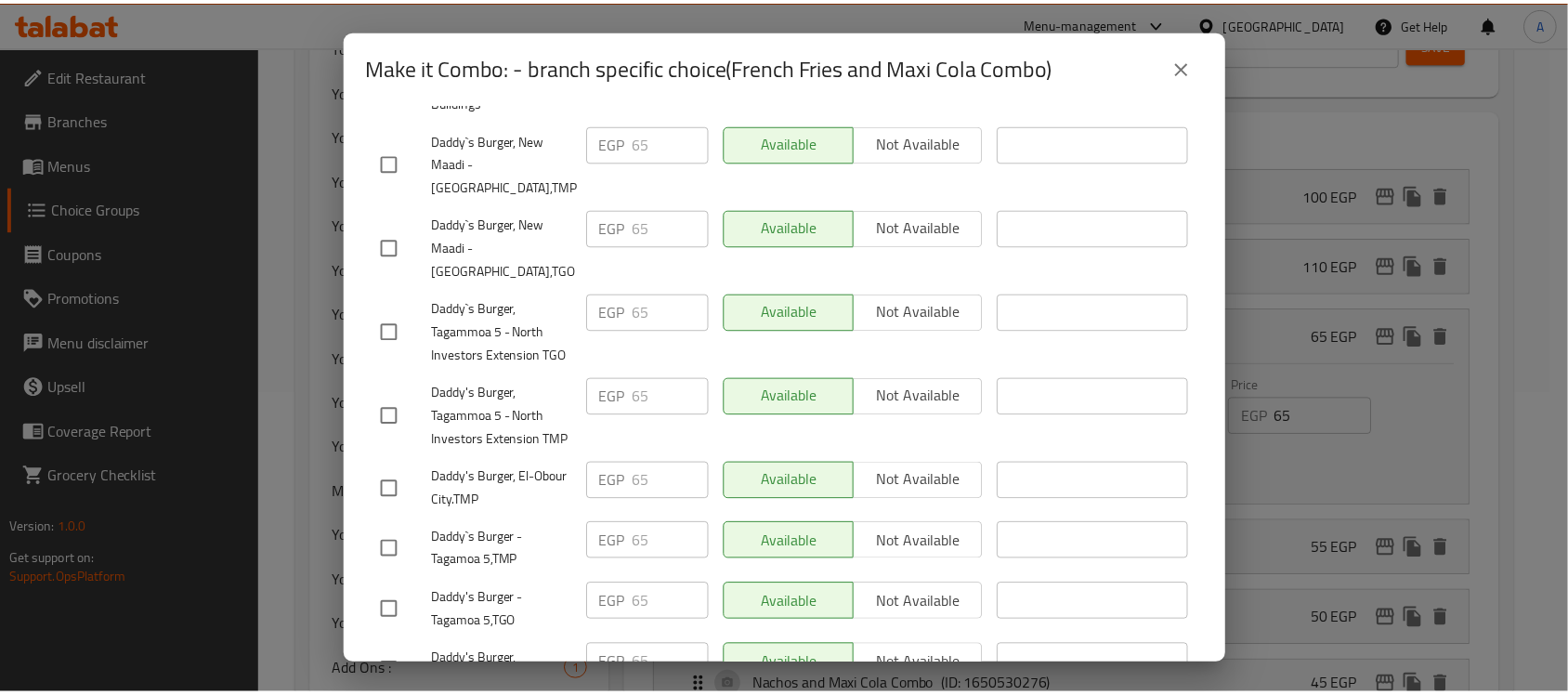
scroll to position [1277, 0]
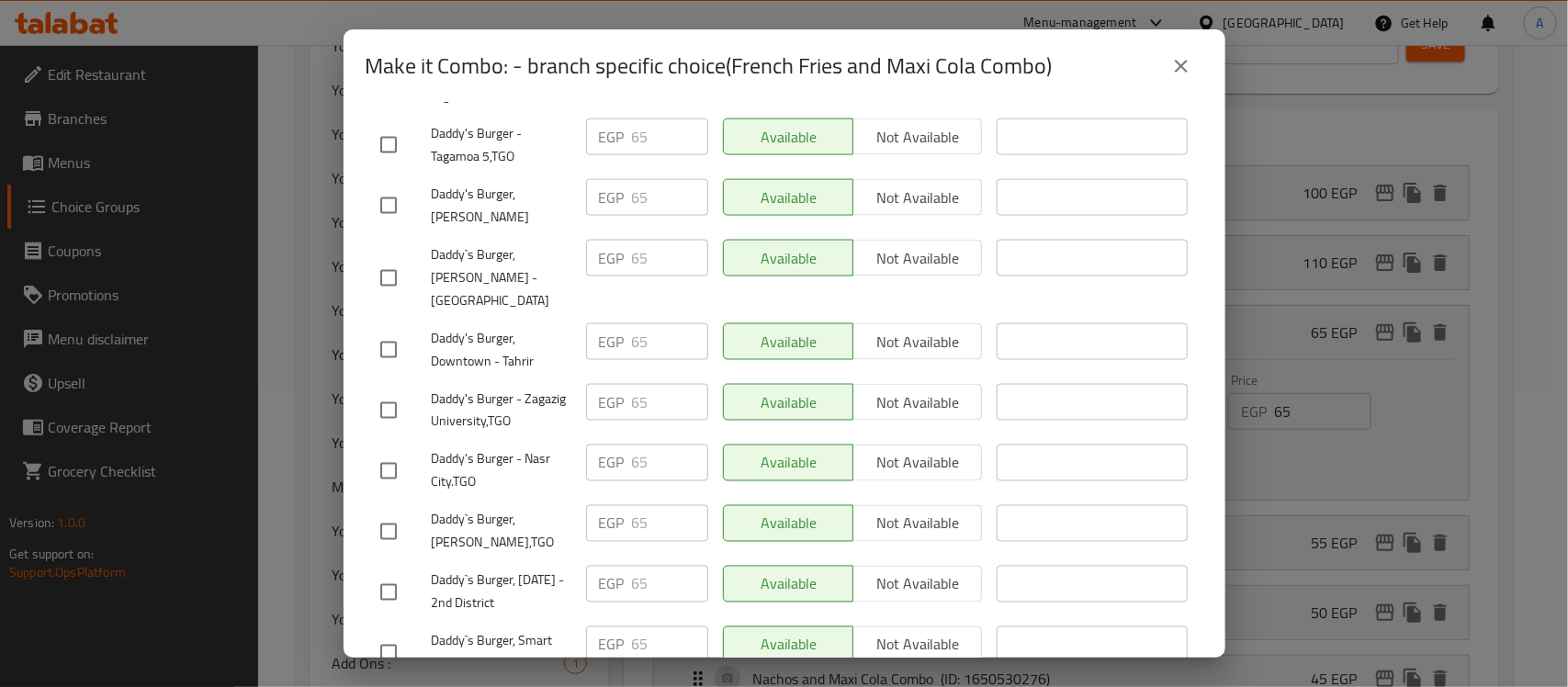
click at [1182, 66] on icon "close" at bounding box center [1181, 66] width 13 height 13
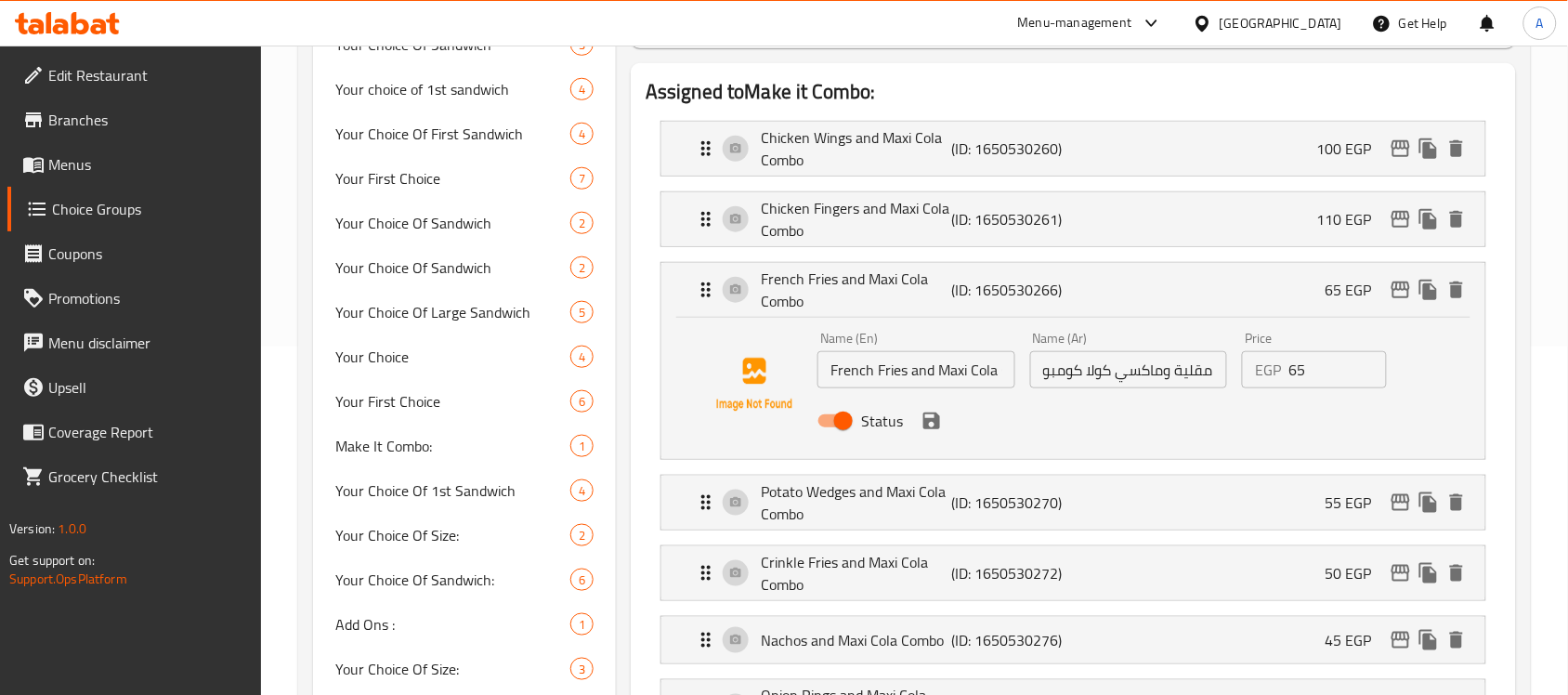
scroll to position [697, 0]
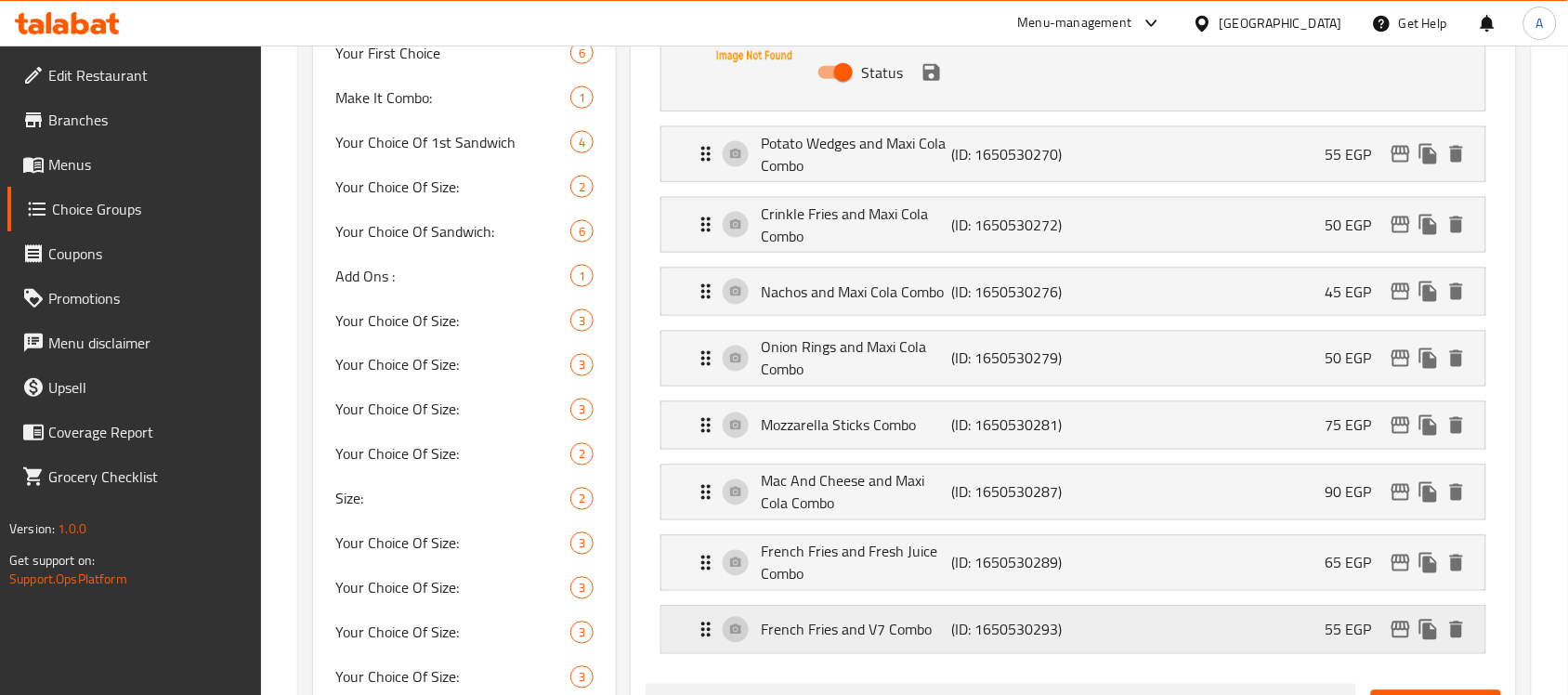
click at [869, 632] on p "French Fries and V7 Combo" at bounding box center [856, 630] width 190 height 22
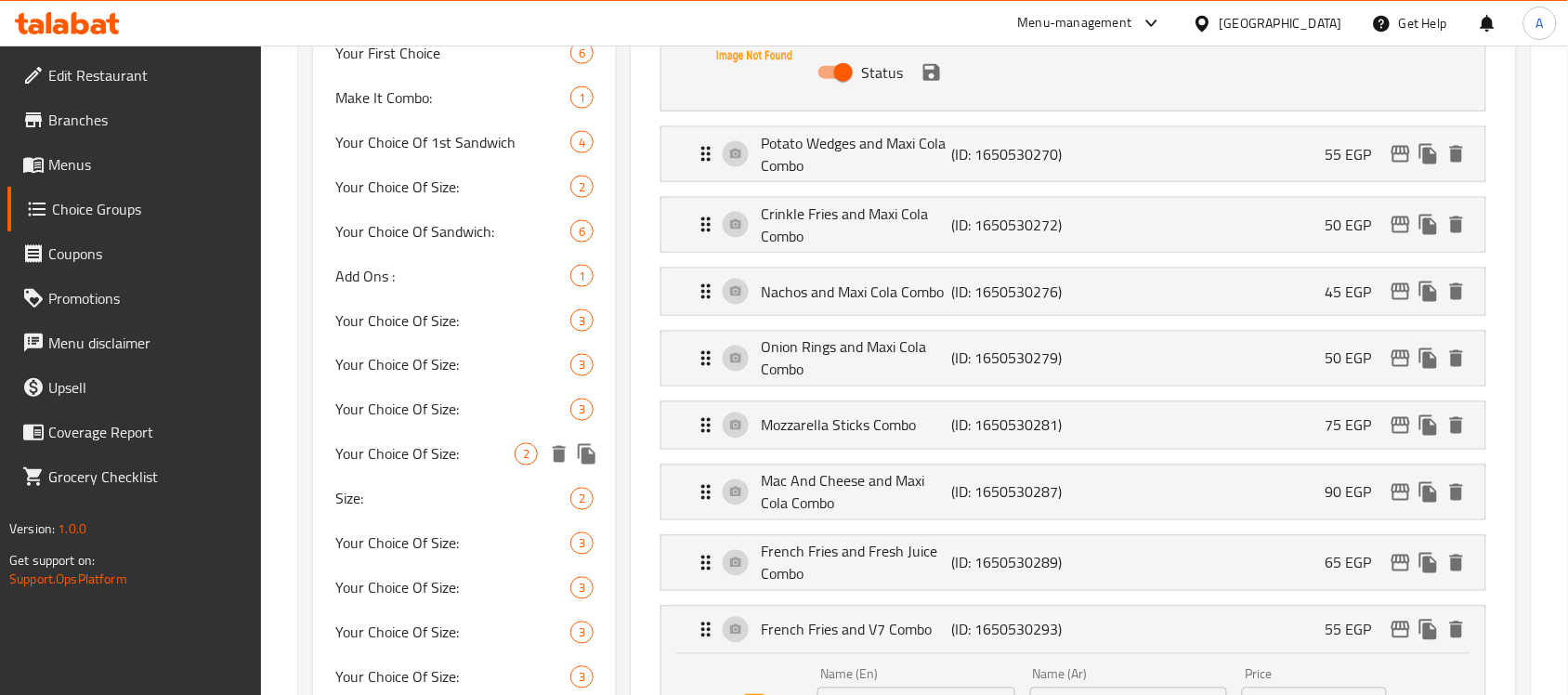
scroll to position [929, 0]
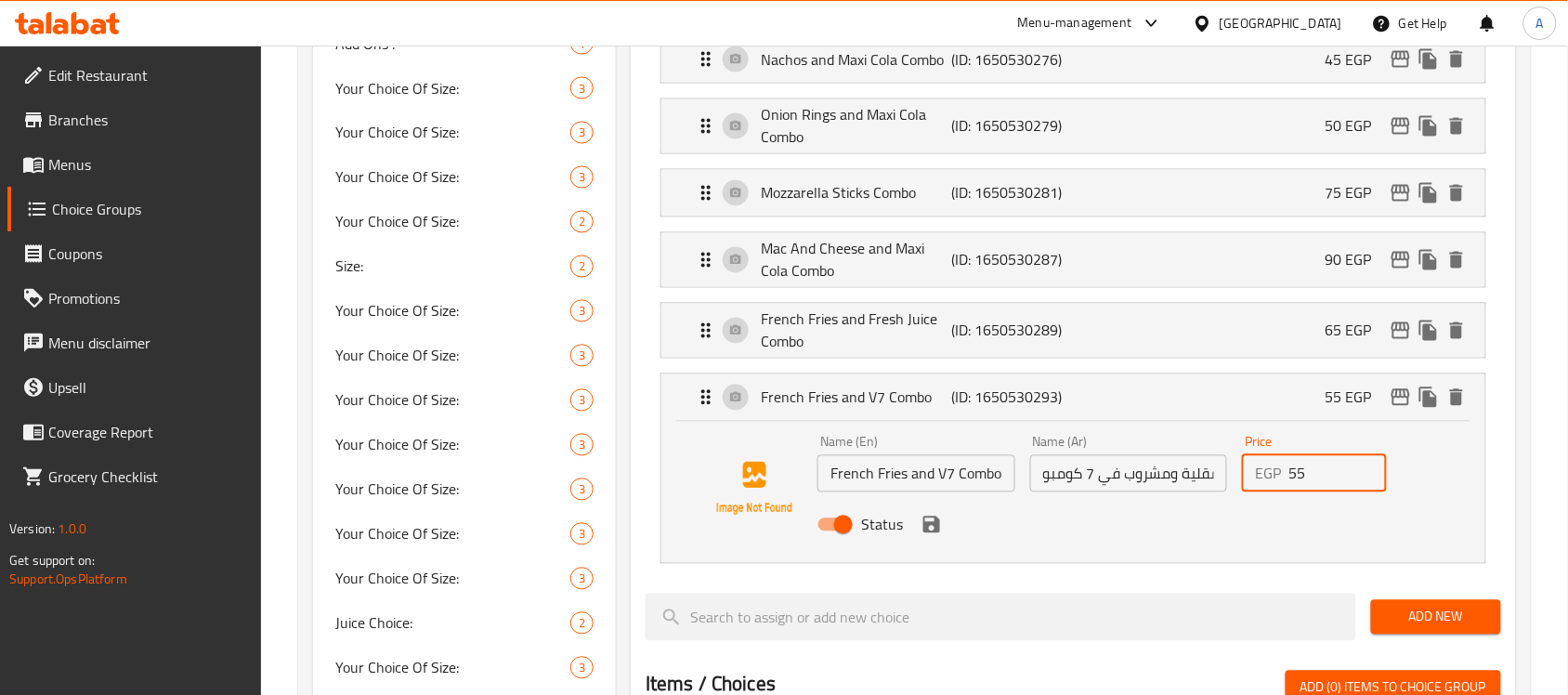
drag, startPoint x: 1321, startPoint y: 479, endPoint x: 1185, endPoint y: 496, distance: 137.1
click at [1248, 479] on div "EGP 55 Price" at bounding box center [1314, 474] width 144 height 37
paste input "80"
click at [920, 530] on icon "save" at bounding box center [932, 525] width 22 height 22
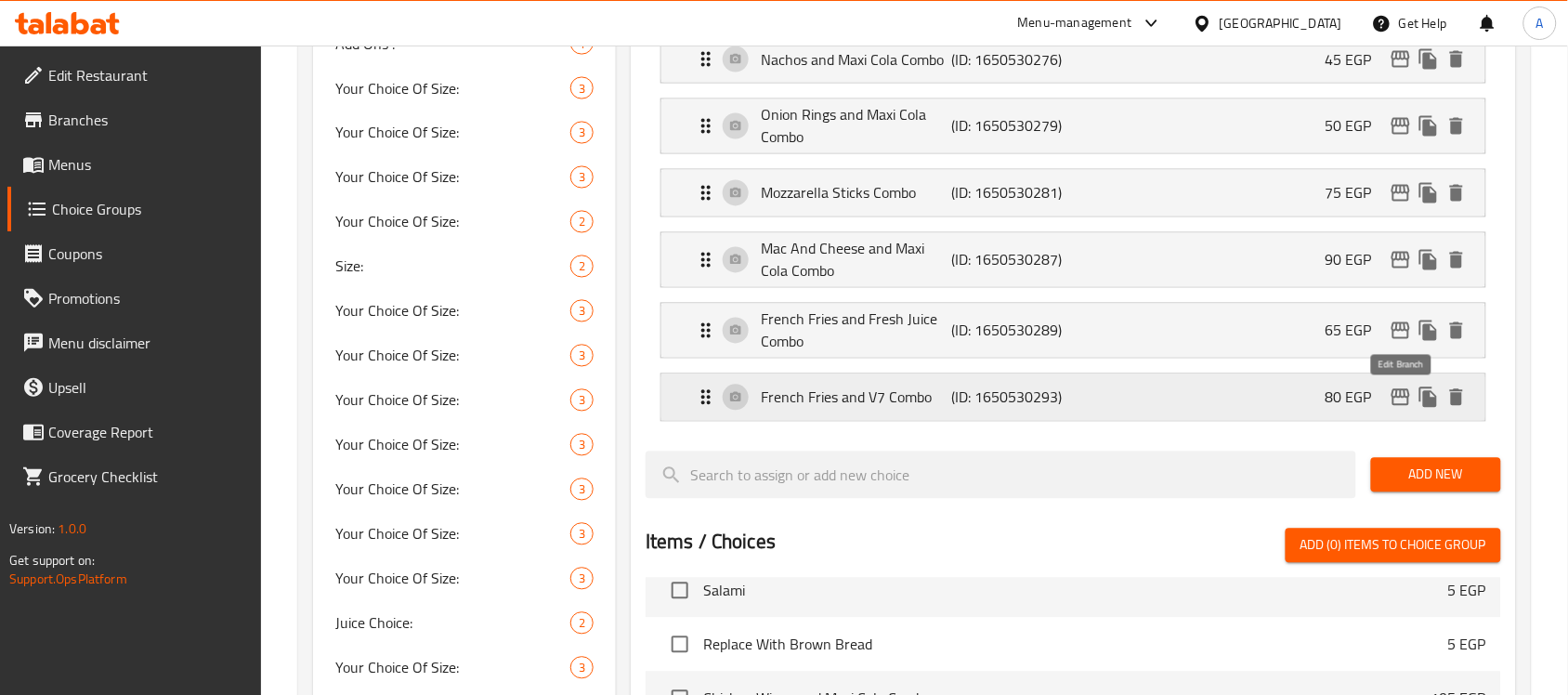
click at [1400, 400] on icon "edit" at bounding box center [1401, 398] width 22 height 22
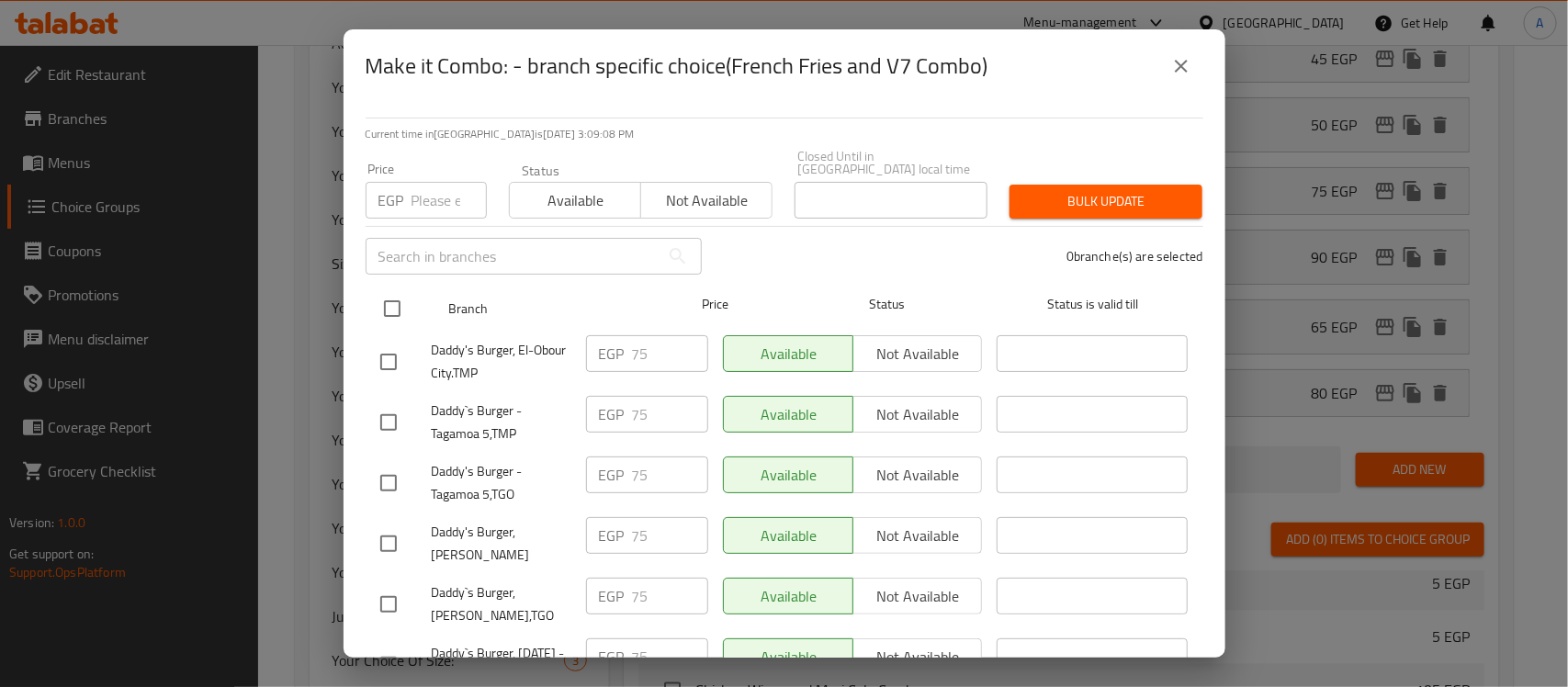
click at [384, 289] on input "checkbox" at bounding box center [392, 309] width 39 height 39
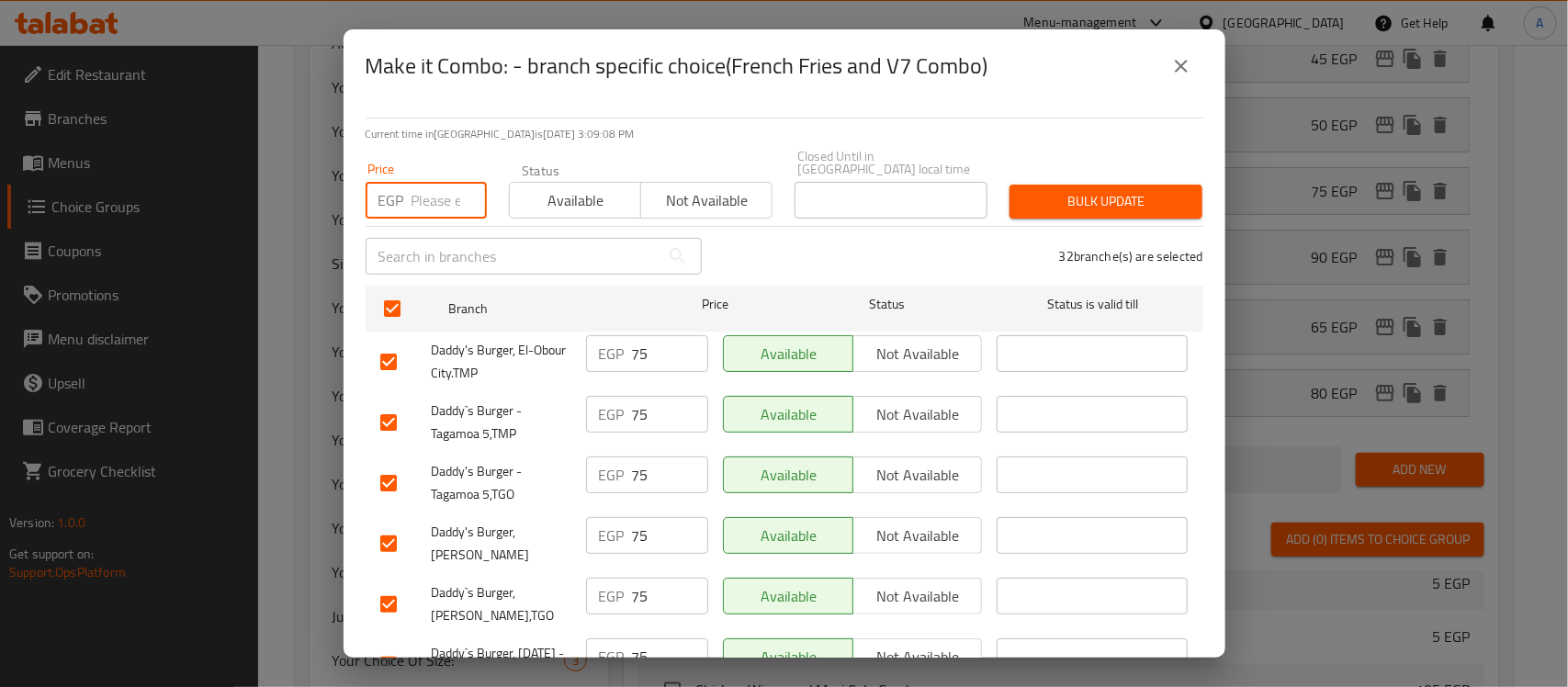
click at [412, 181] on input "number" at bounding box center [450, 200] width 76 height 37
paste input "80"
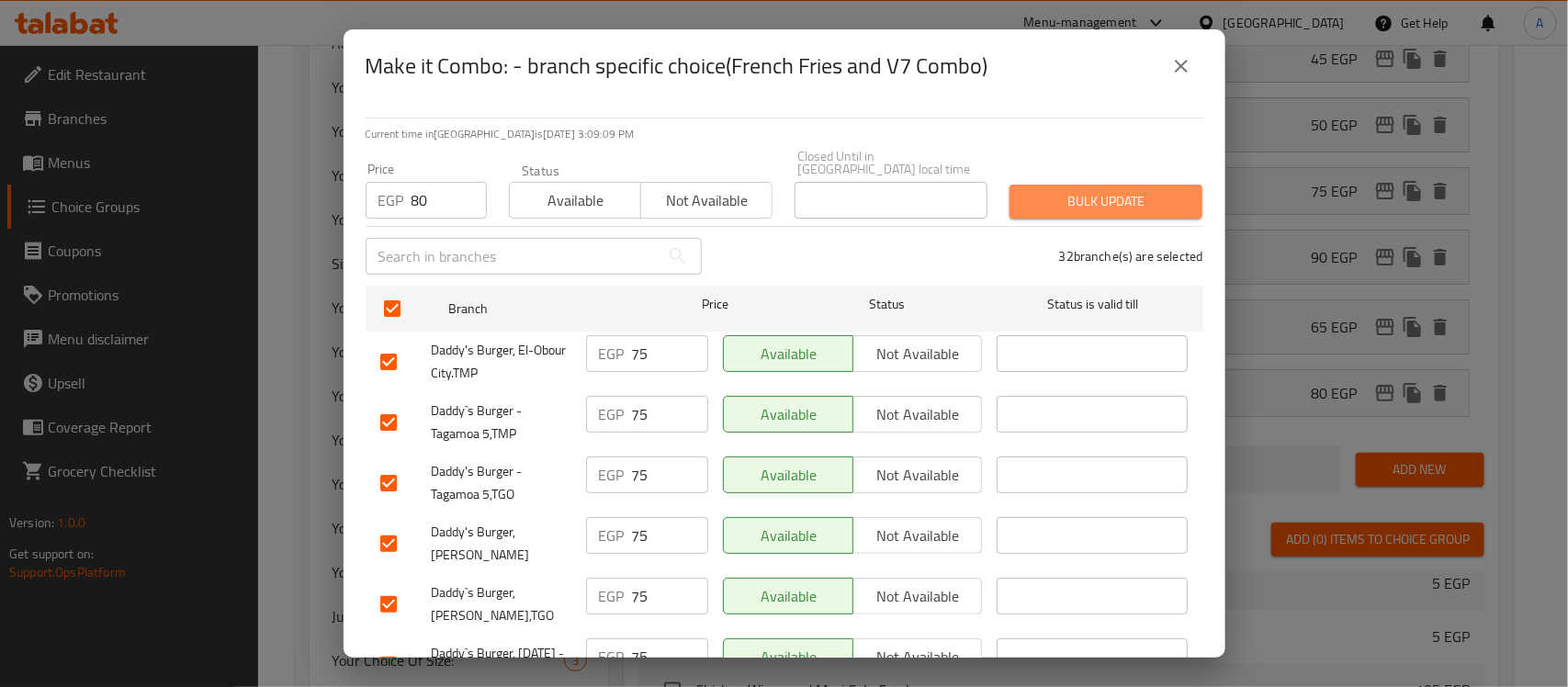
click at [1110, 190] on span "Bulk update" at bounding box center [1106, 201] width 164 height 23
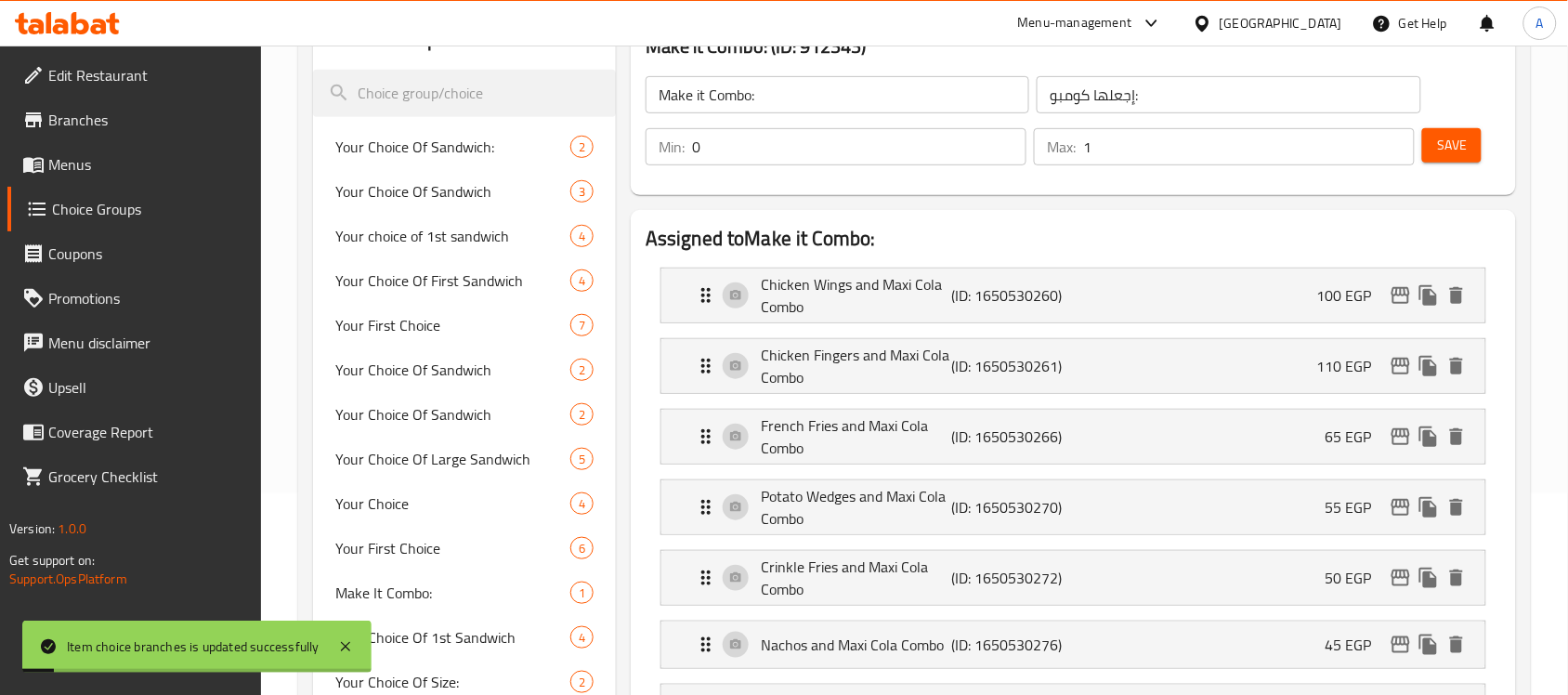
scroll to position [0, 0]
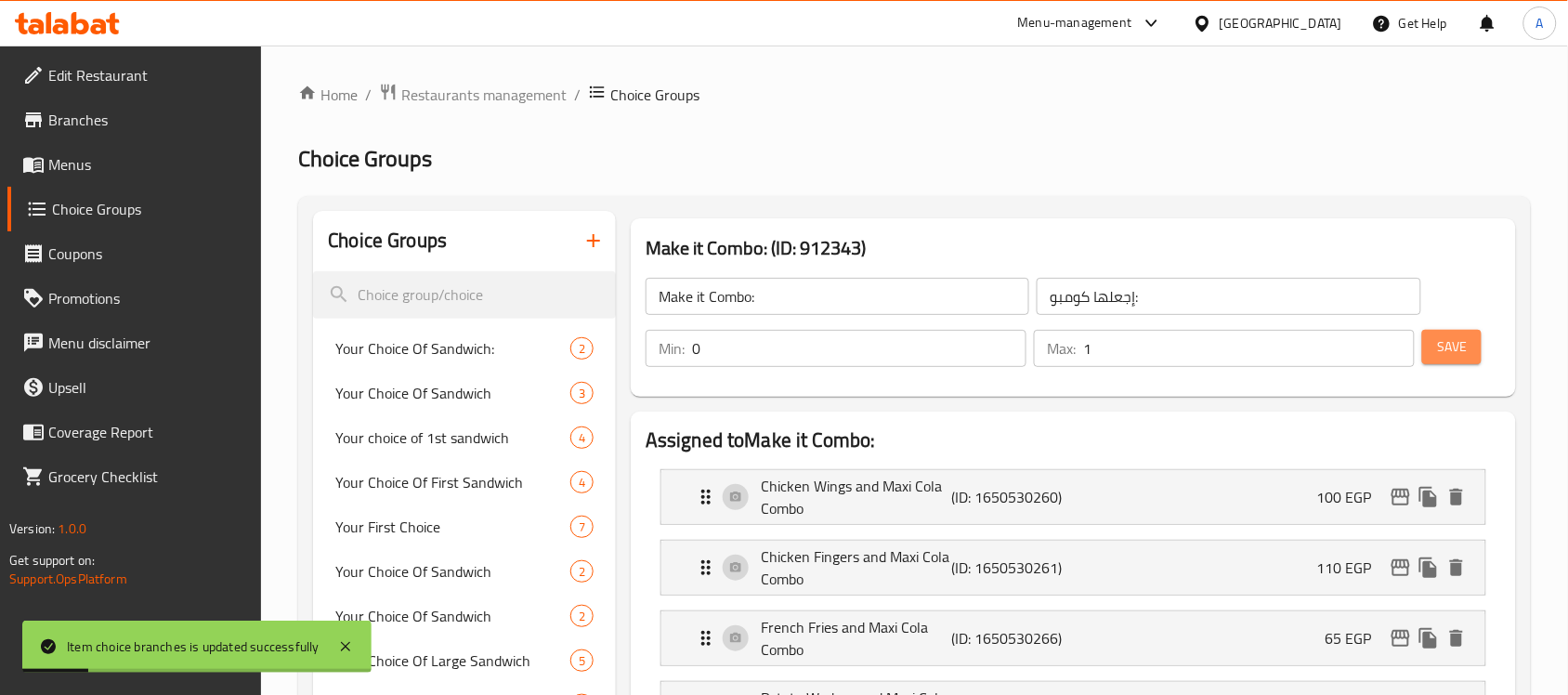
click at [1468, 353] on button "Save" at bounding box center [1452, 347] width 60 height 34
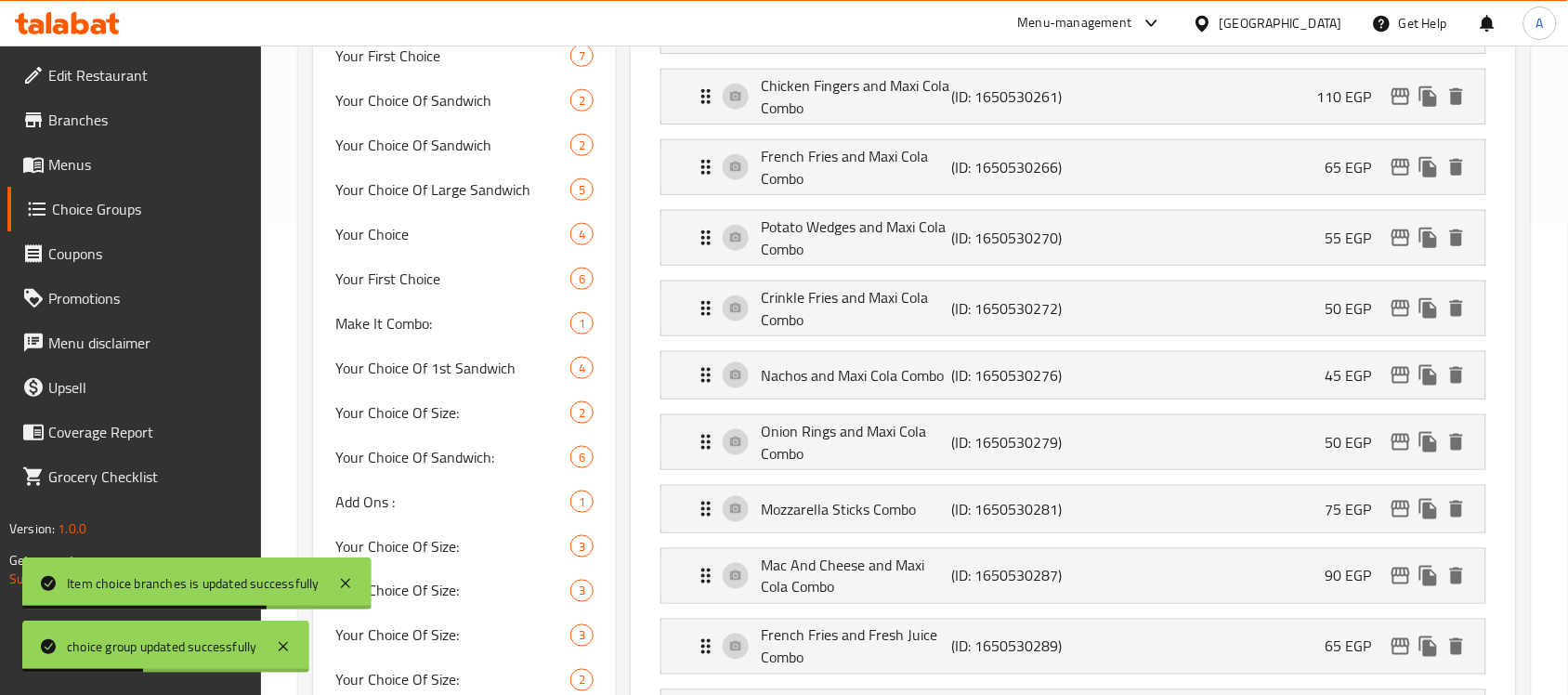
scroll to position [446, 0]
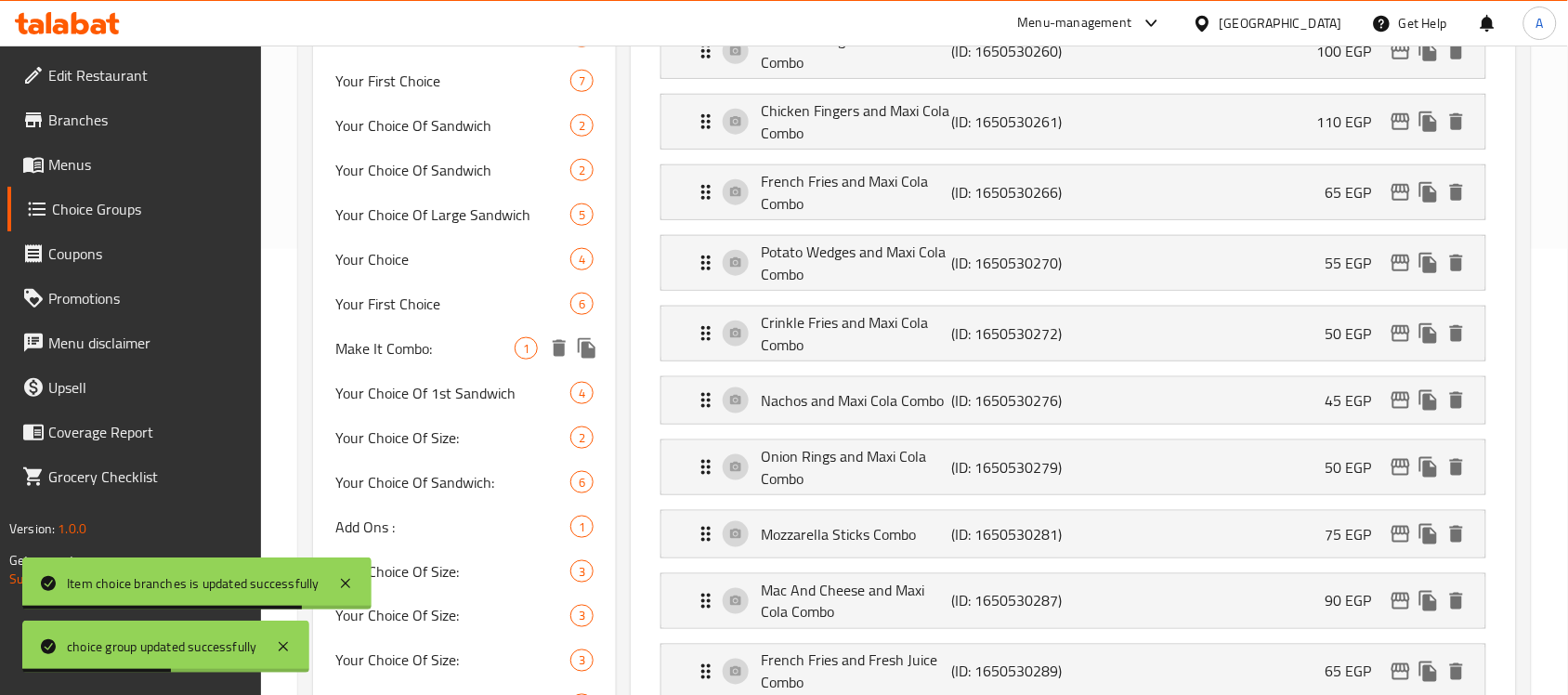
click at [502, 340] on span "Make It Combo:" at bounding box center [425, 348] width 179 height 22
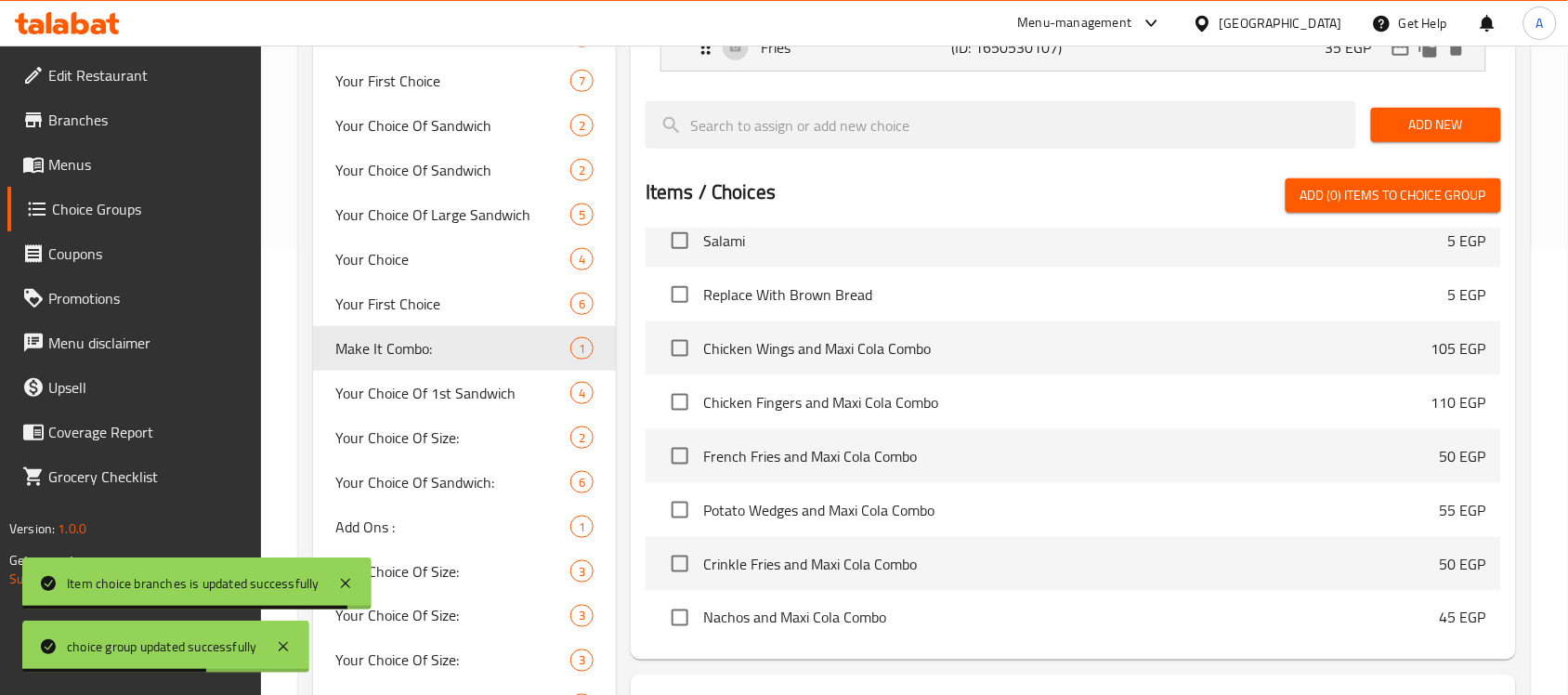
scroll to position [4252, 0]
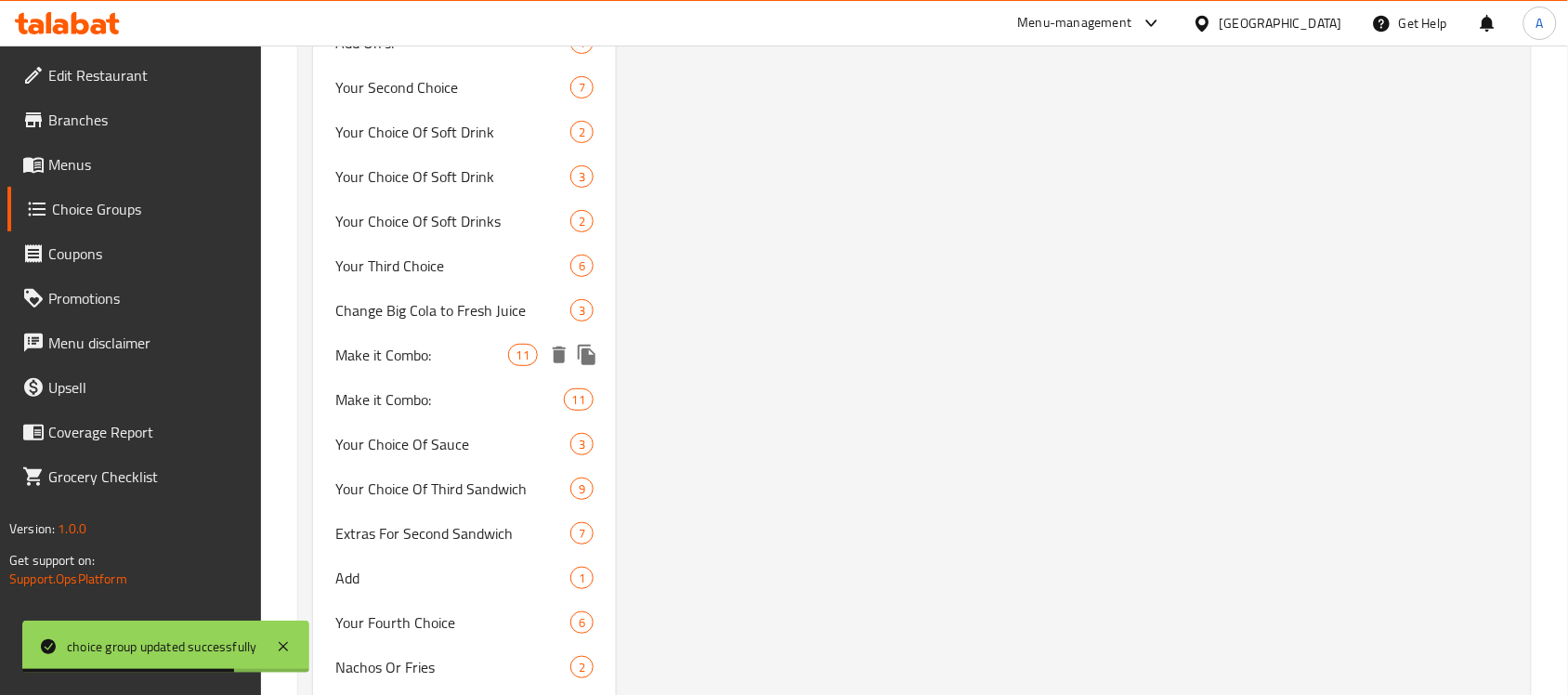
click at [439, 347] on span "Make it Combo:" at bounding box center [421, 355] width 171 height 22
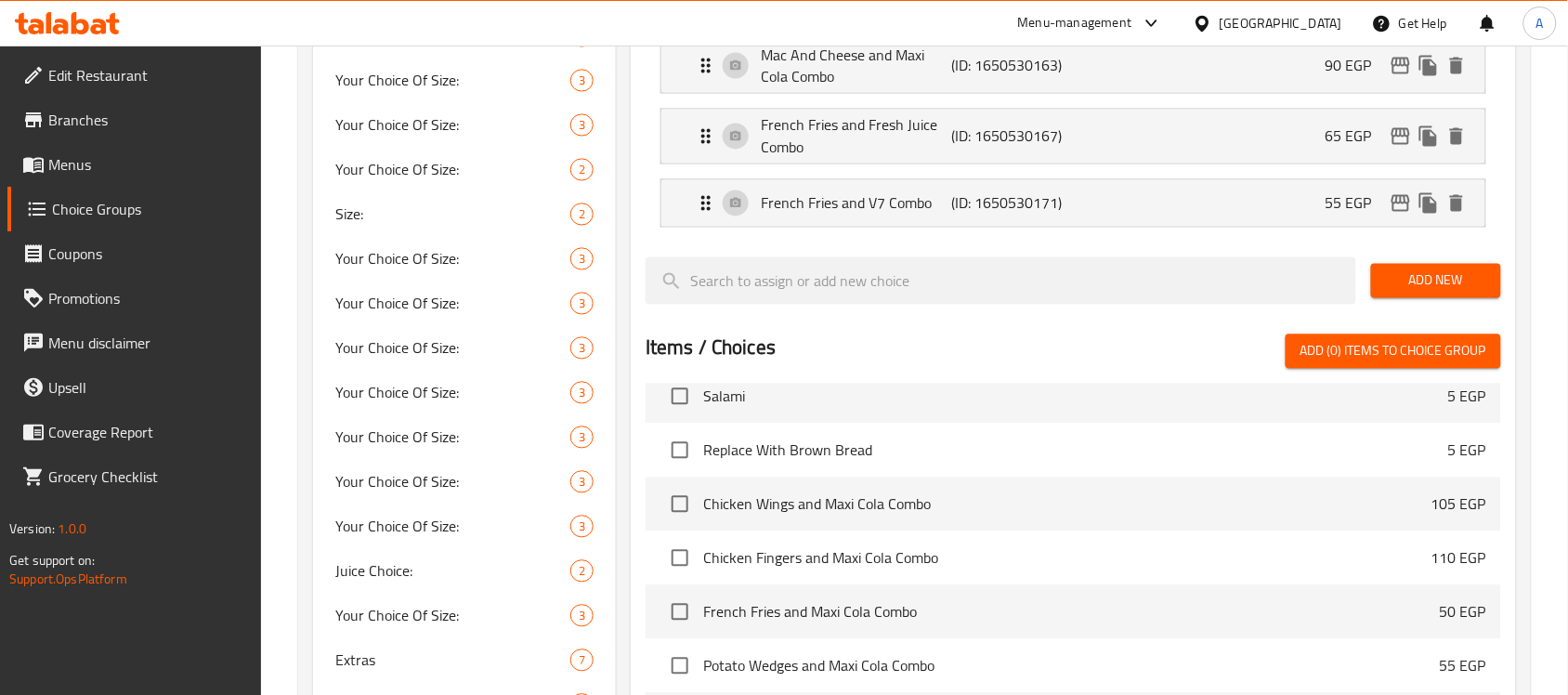
scroll to position [769, 0]
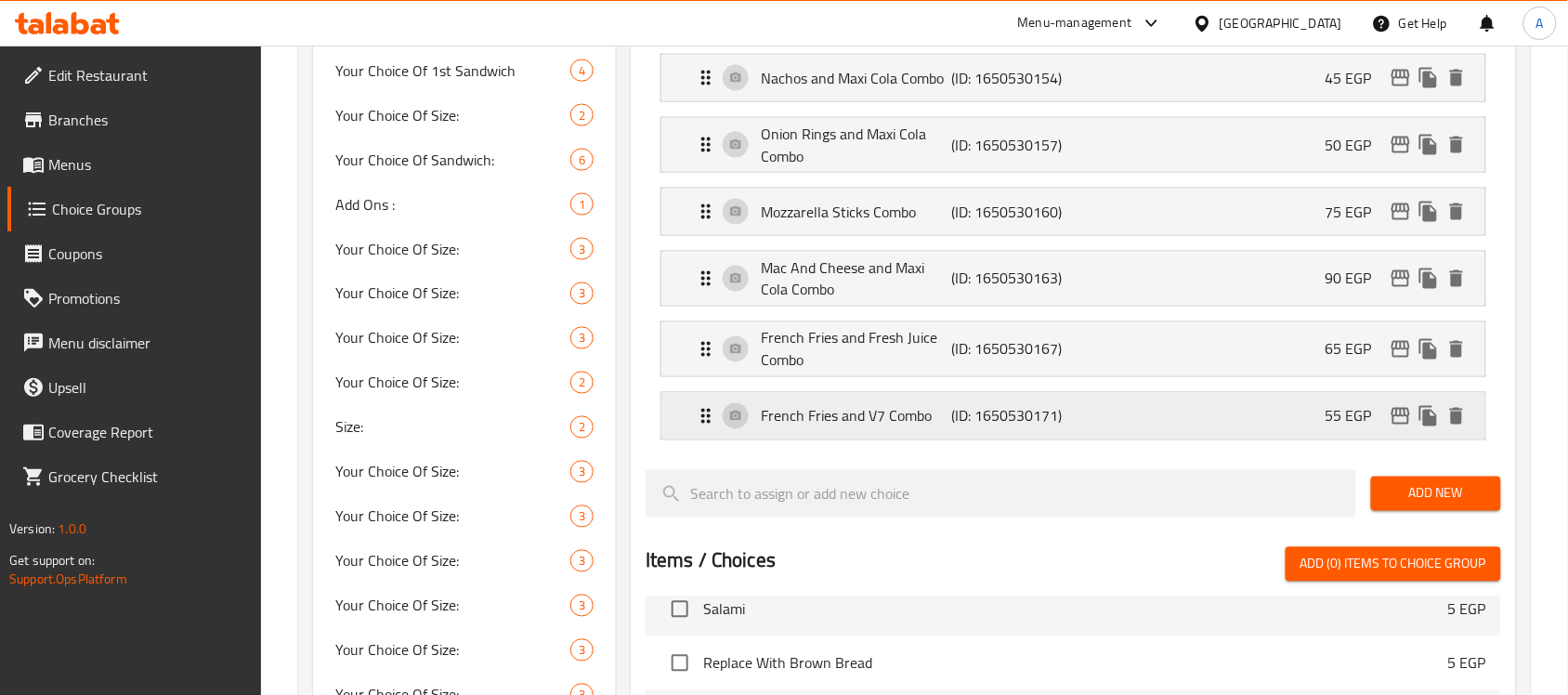
click at [1095, 429] on div "French Fries and V7 Combo (ID: 1650530171) 55 EGP" at bounding box center [1079, 416] width 769 height 47
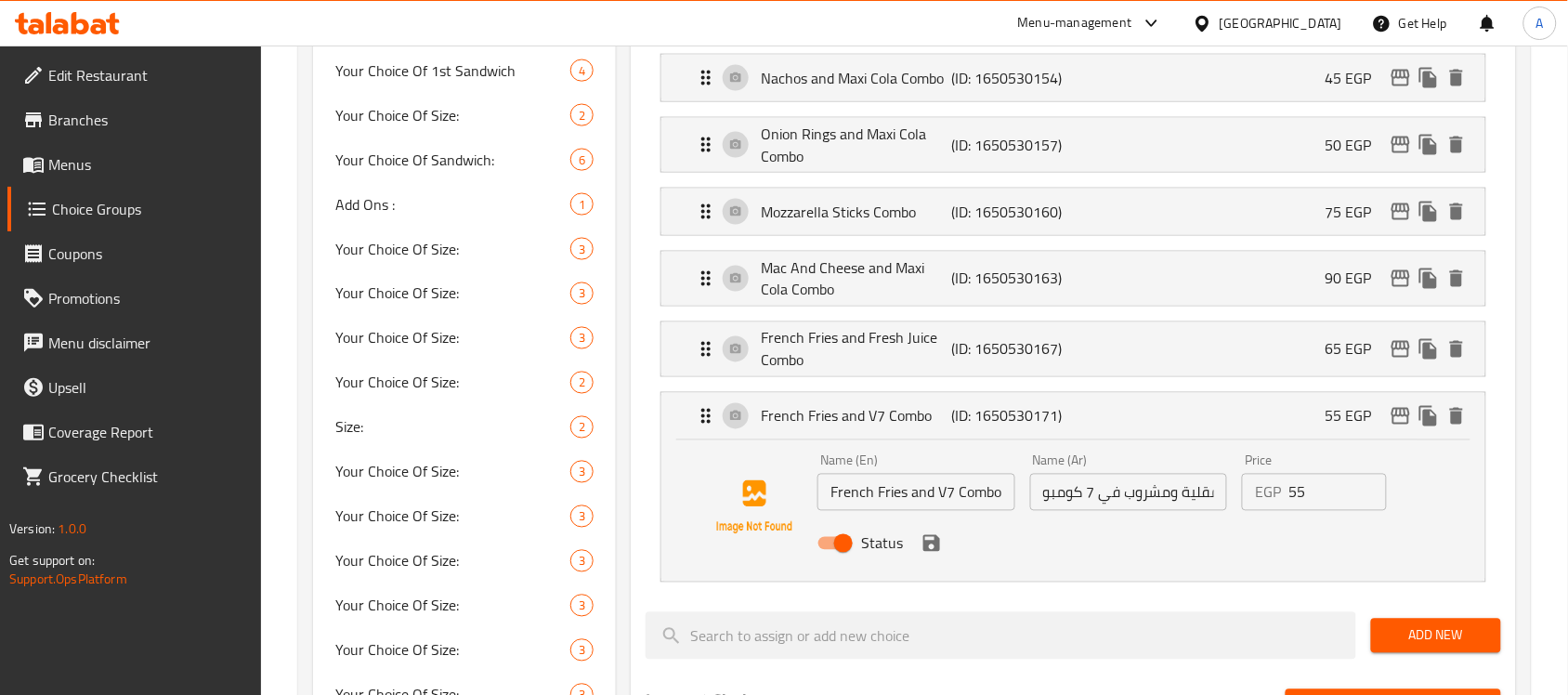
drag, startPoint x: 1308, startPoint y: 503, endPoint x: 1250, endPoint y: 502, distance: 58.0
click at [1251, 502] on div "EGP 55 Price" at bounding box center [1314, 493] width 144 height 37
paste input "80"
click at [927, 546] on icon "save" at bounding box center [932, 543] width 17 height 17
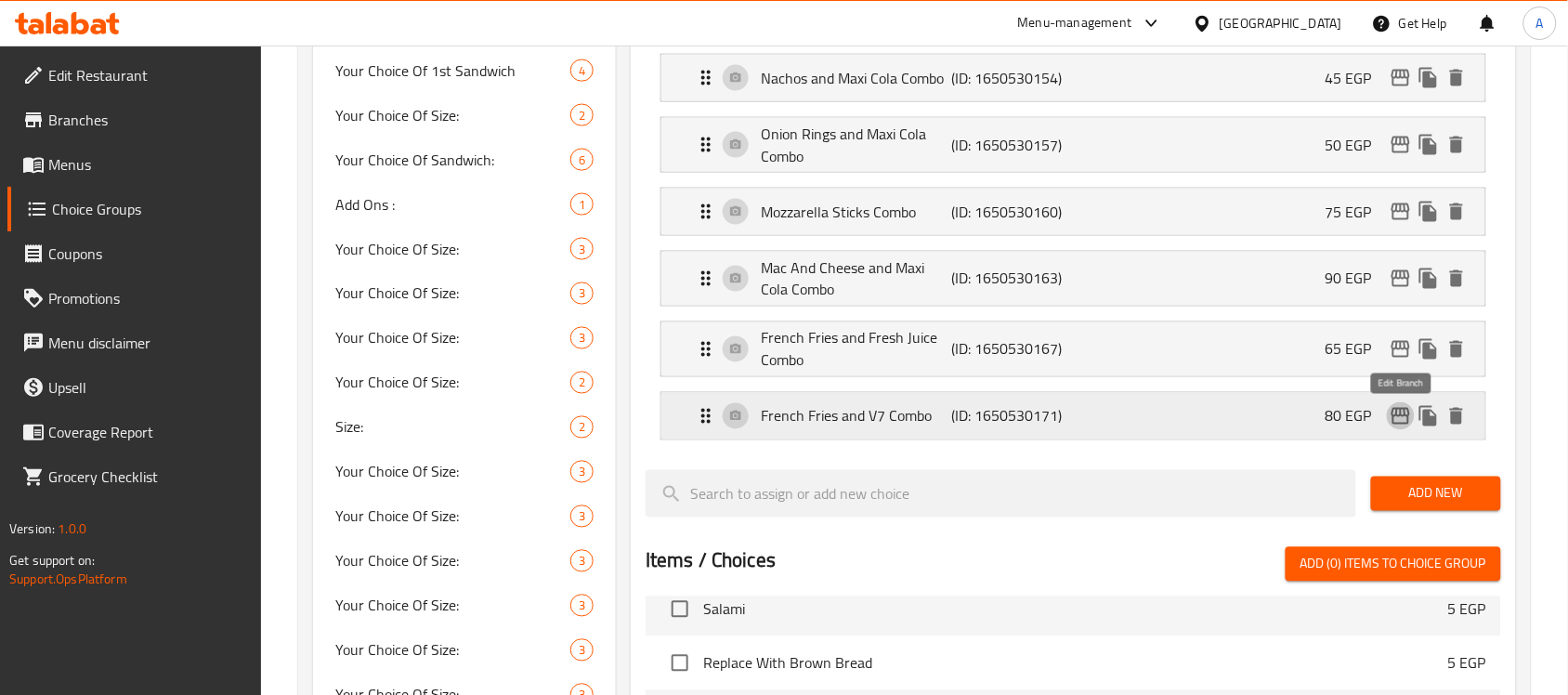
click at [1409, 424] on icon "edit" at bounding box center [1401, 416] width 19 height 17
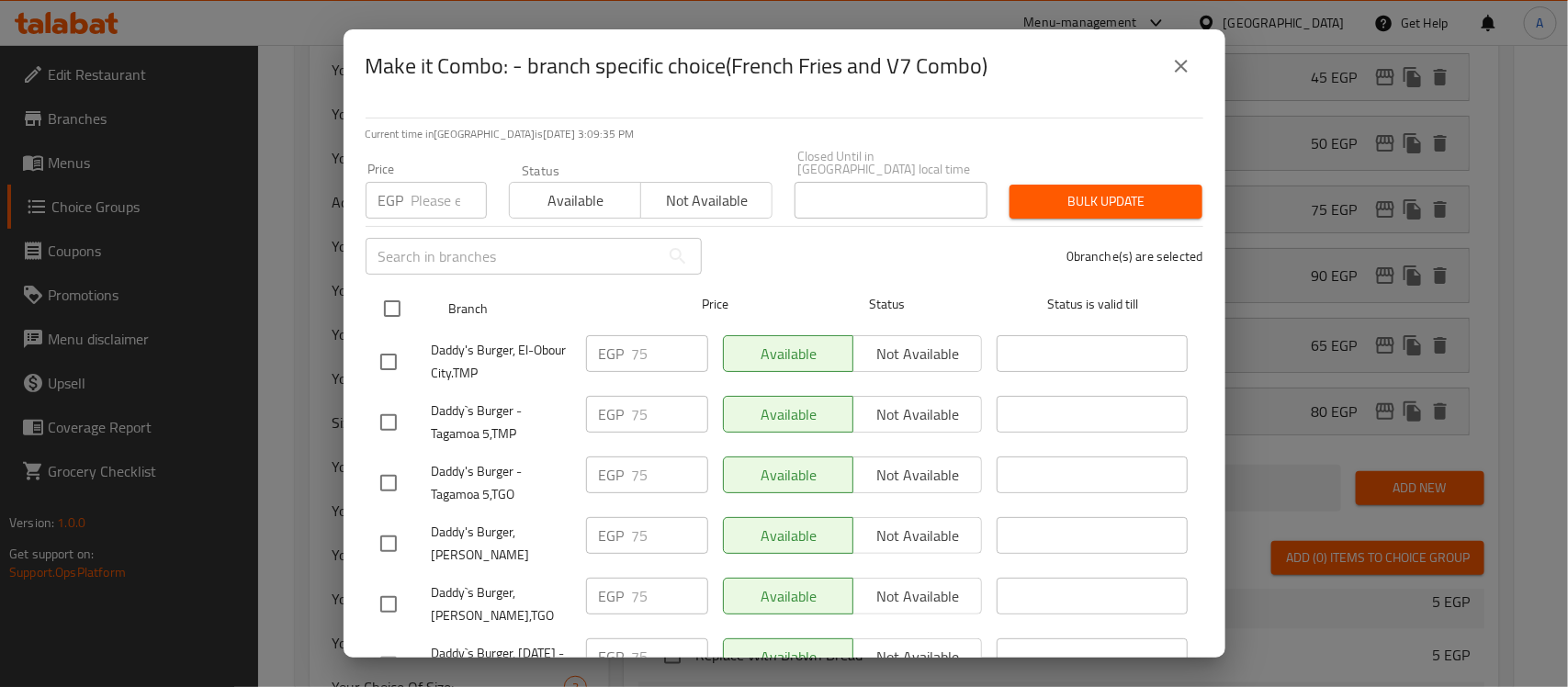
click at [392, 290] on input "checkbox" at bounding box center [392, 309] width 39 height 39
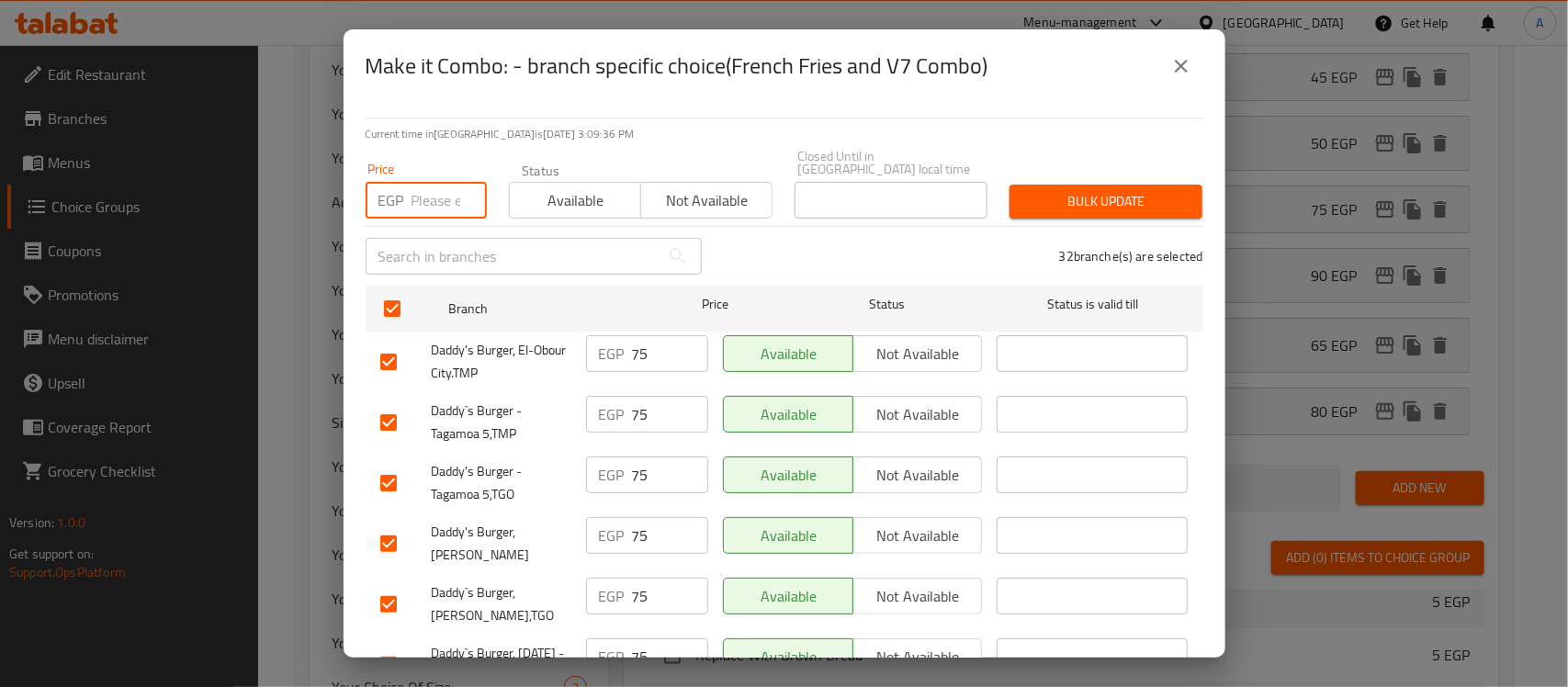
click at [424, 188] on input "number" at bounding box center [450, 200] width 76 height 37
paste input "80"
click at [1086, 190] on span "Bulk update" at bounding box center [1106, 201] width 164 height 23
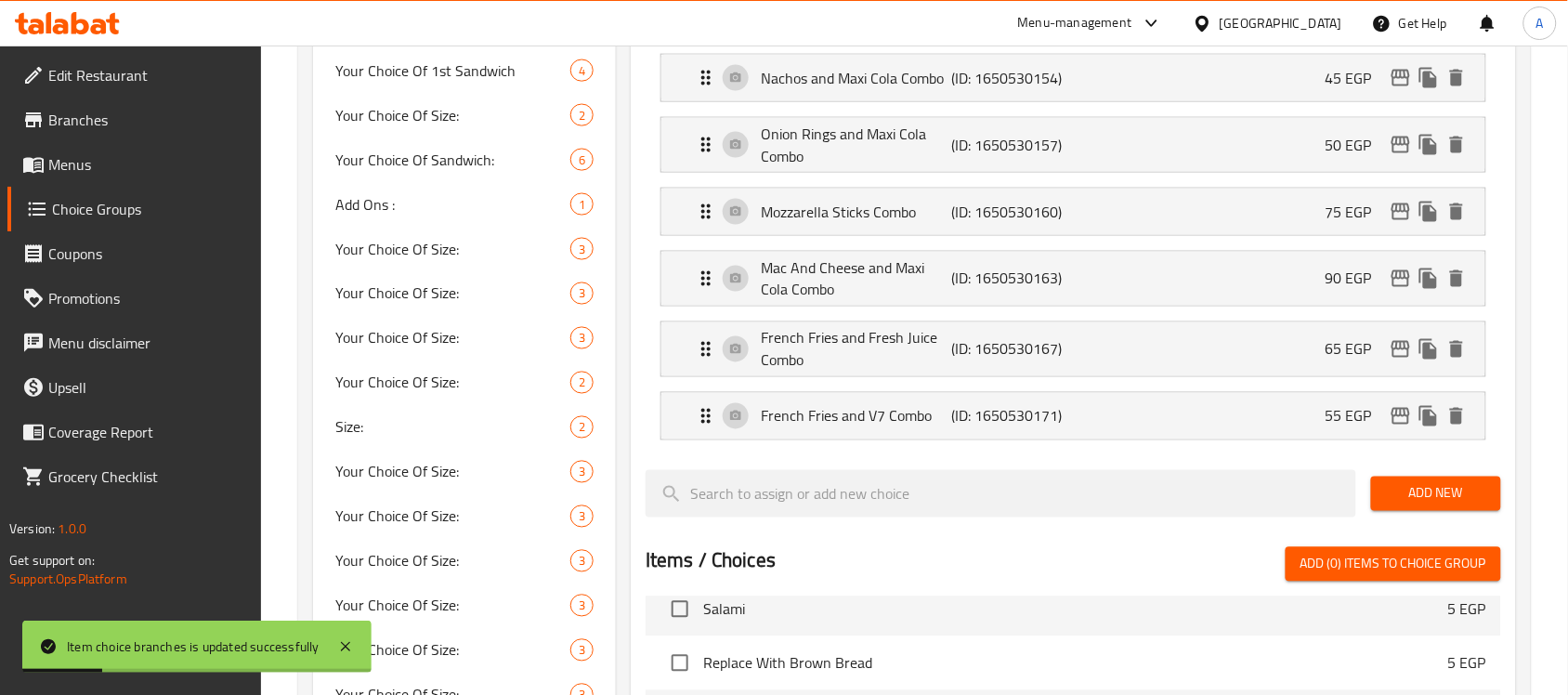
scroll to position [4252, 0]
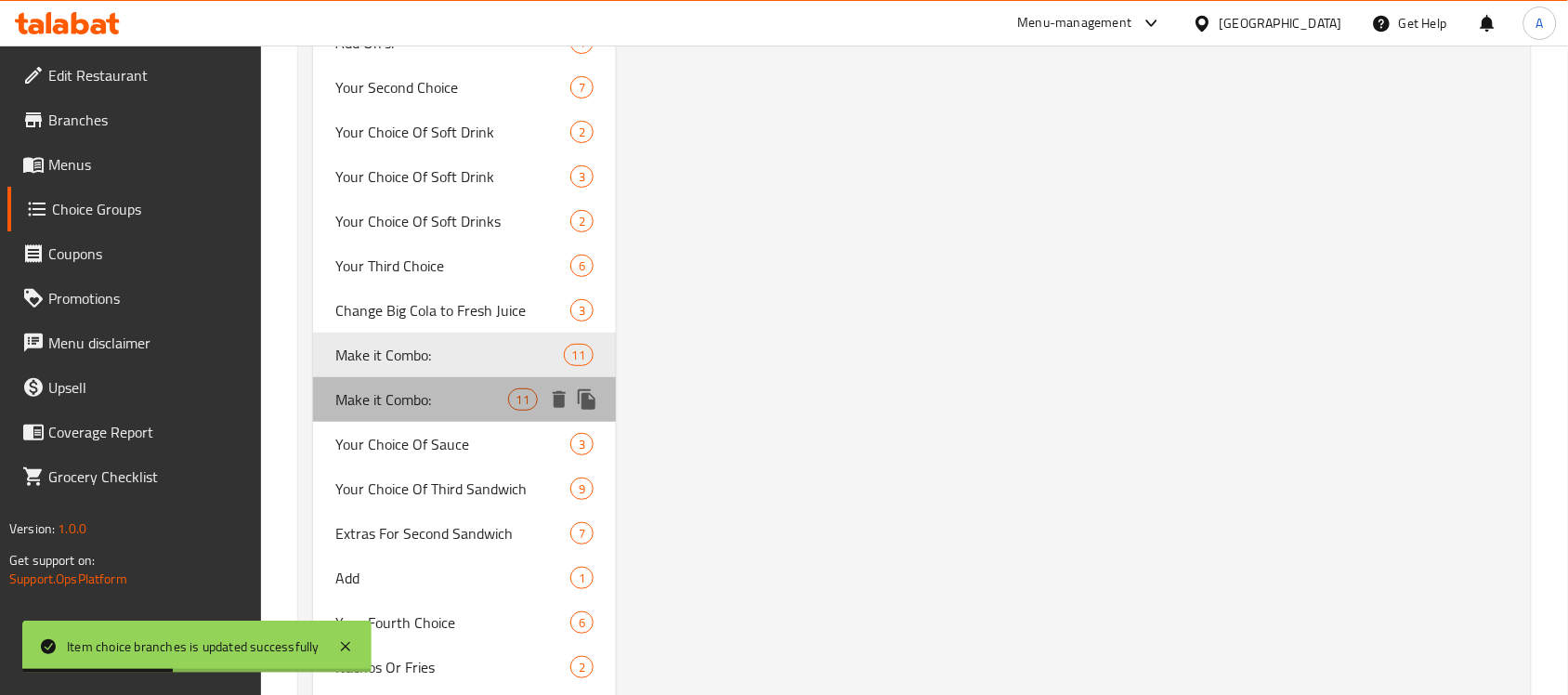
click at [407, 388] on span "Make it Combo:" at bounding box center [421, 400] width 171 height 22
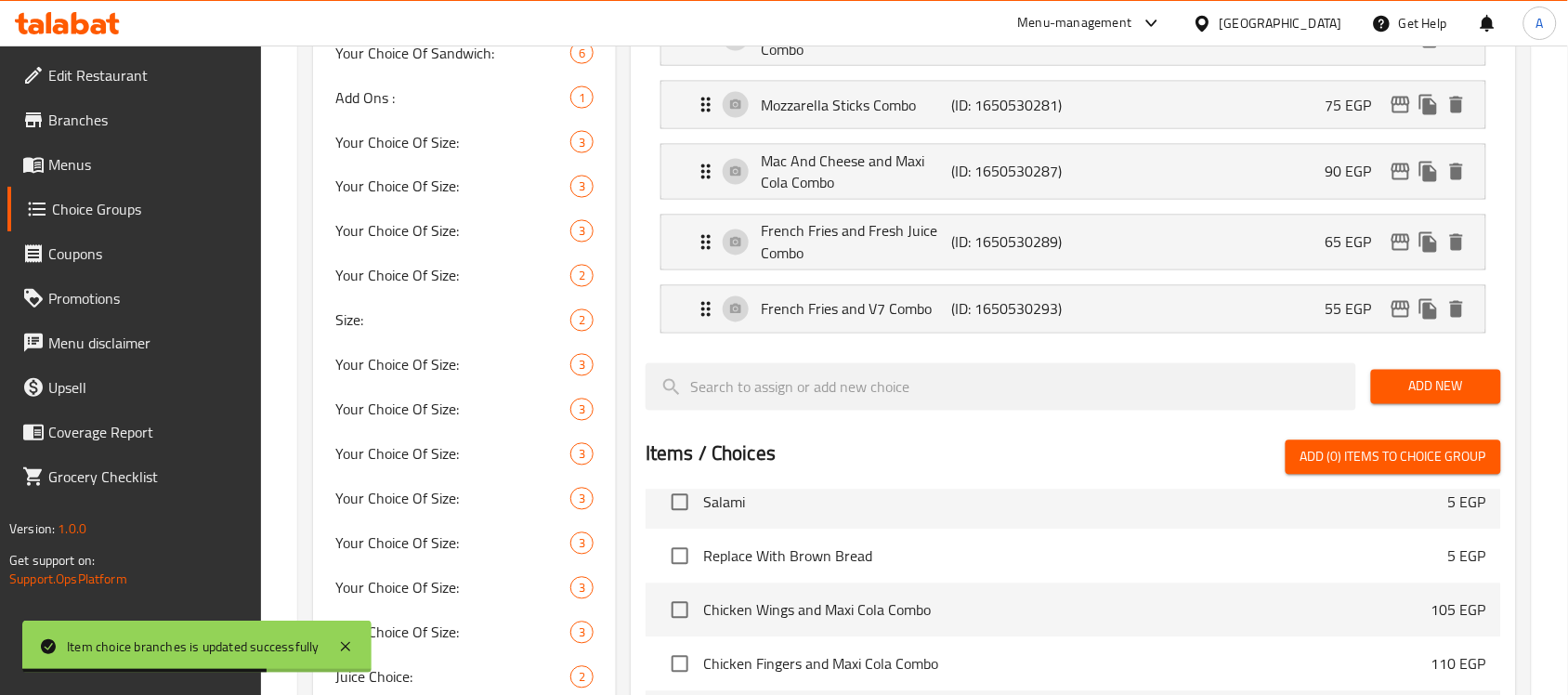
scroll to position [652, 0]
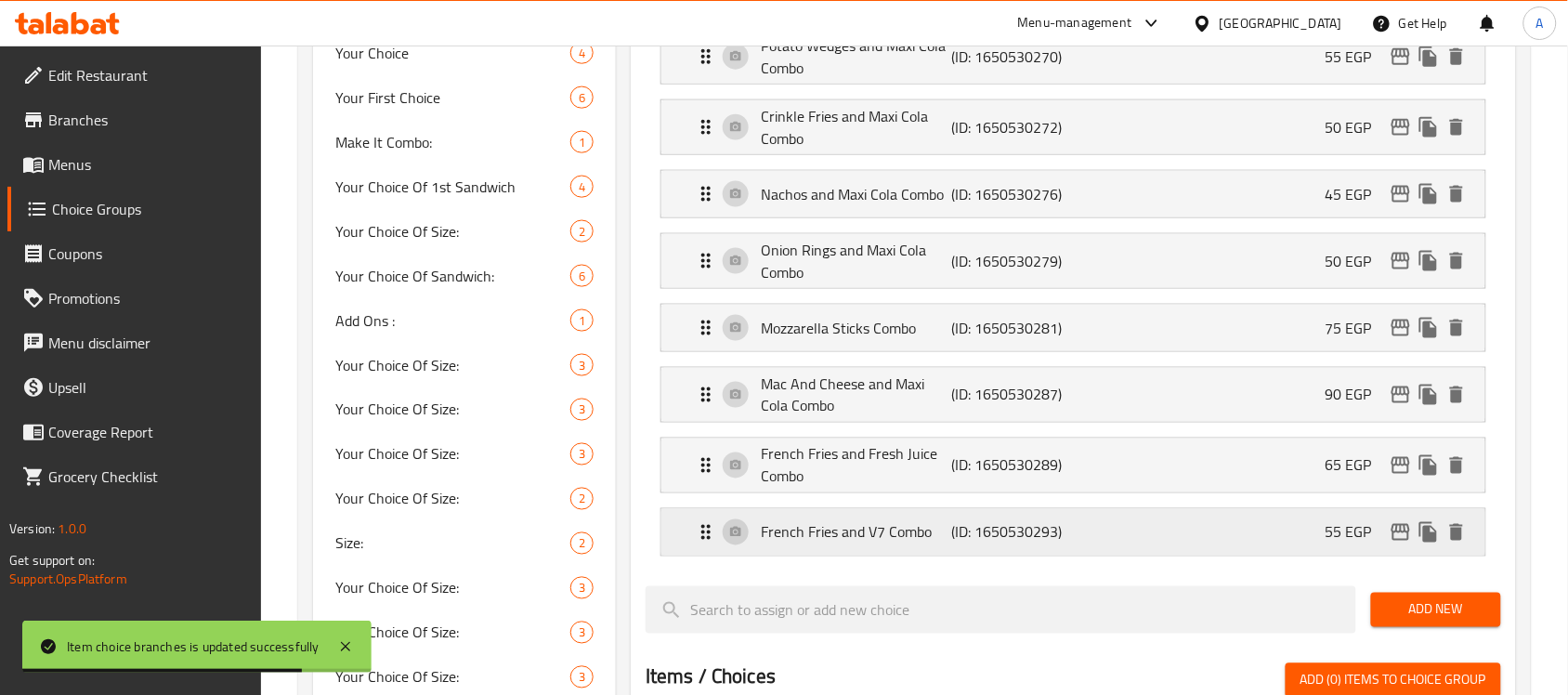
click at [848, 529] on p "French Fries and V7 Combo" at bounding box center [856, 532] width 190 height 22
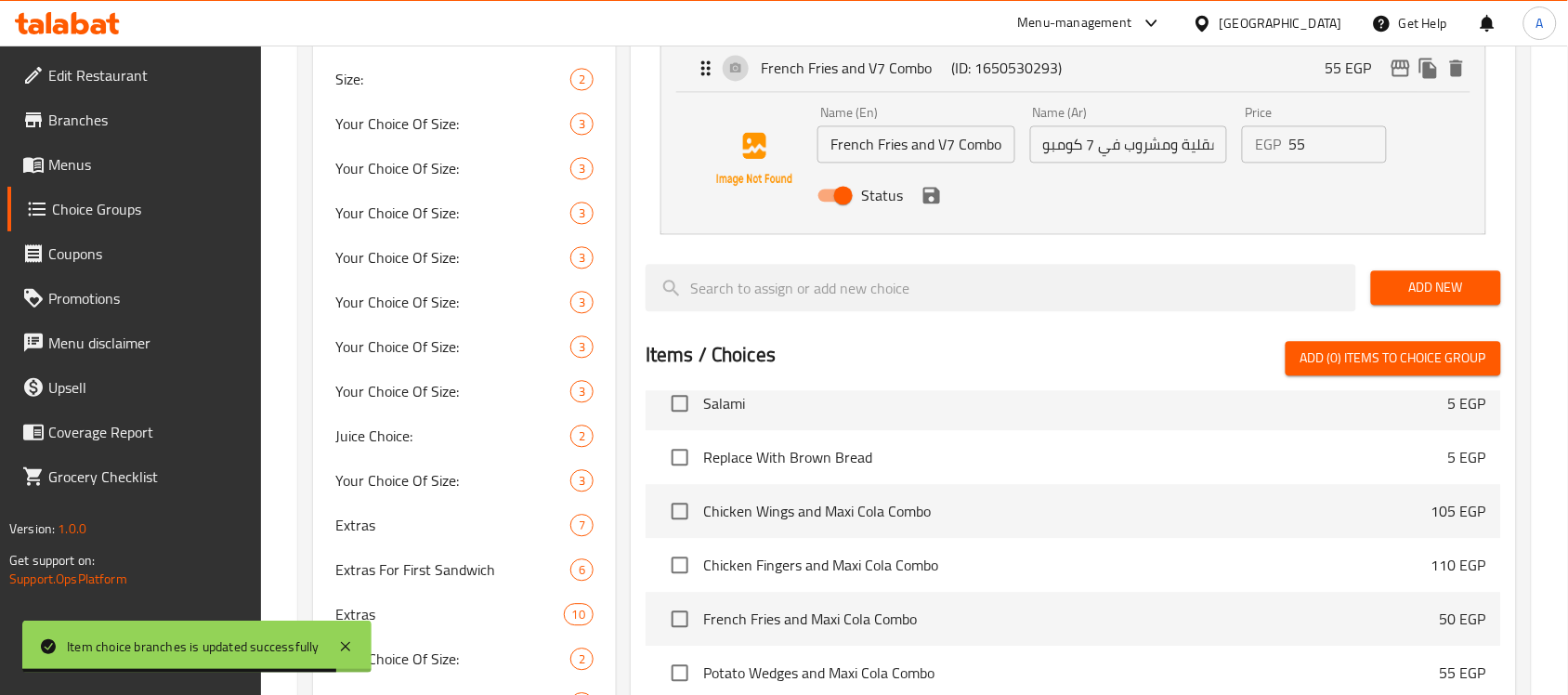
scroll to position [14230, 0]
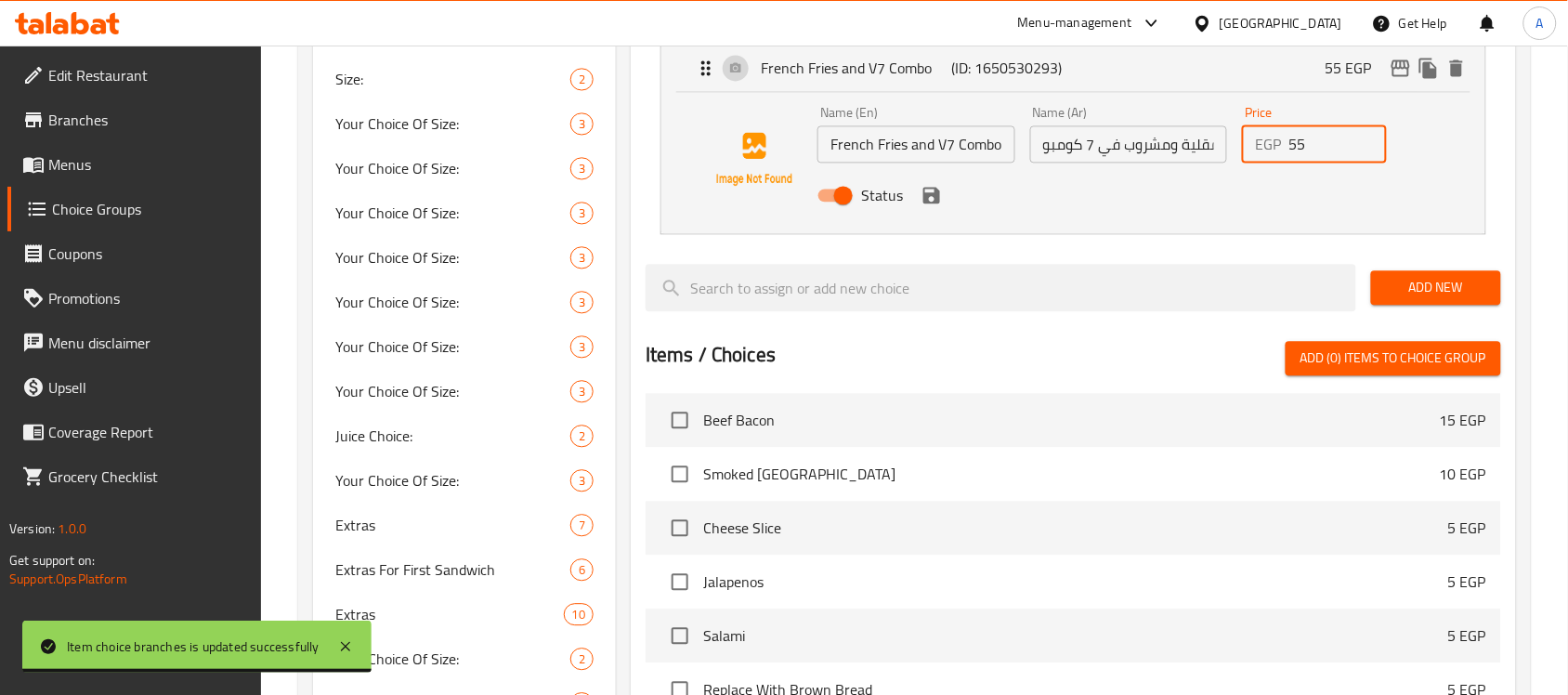
drag, startPoint x: 1319, startPoint y: 146, endPoint x: 1215, endPoint y: 163, distance: 105.4
click at [1255, 151] on div "EGP 55 Price" at bounding box center [1314, 144] width 144 height 37
paste input "80"
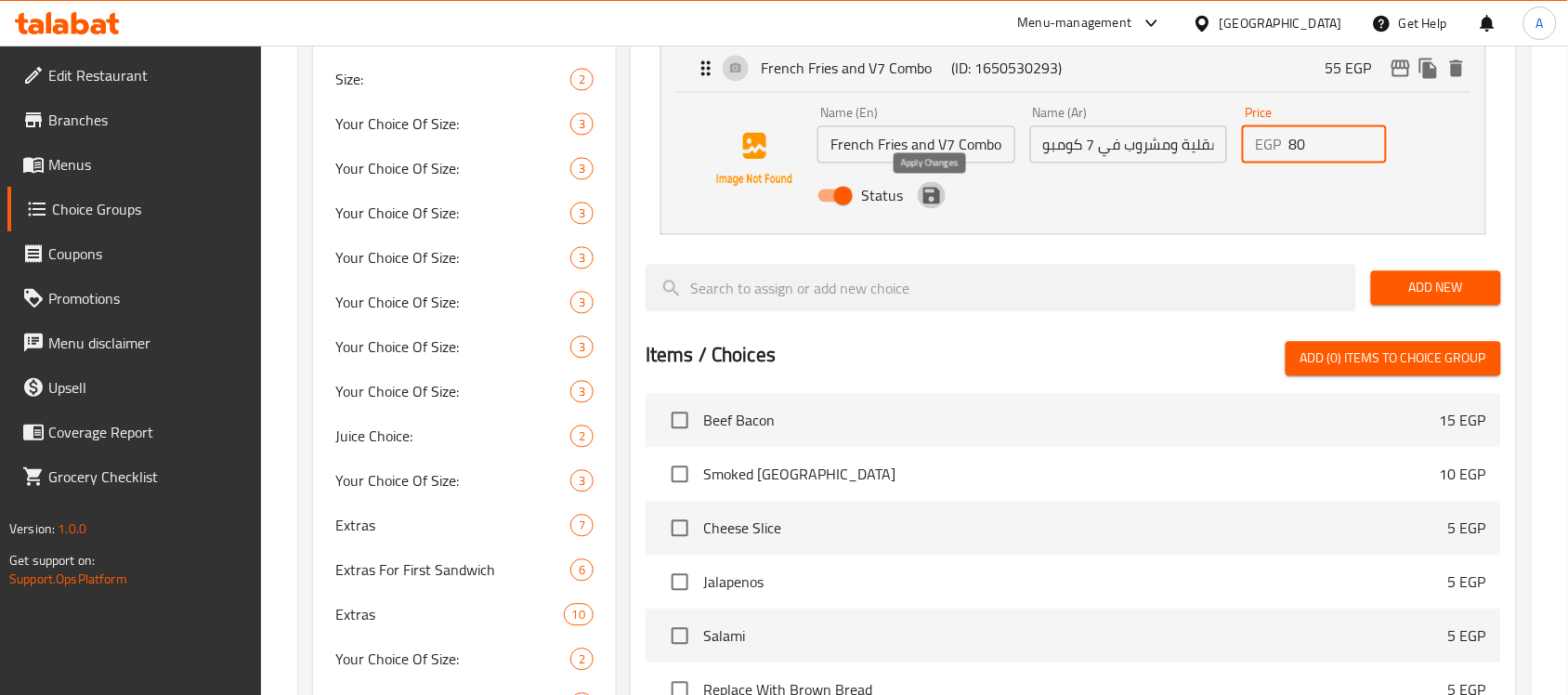
click at [927, 198] on icon "save" at bounding box center [932, 195] width 17 height 17
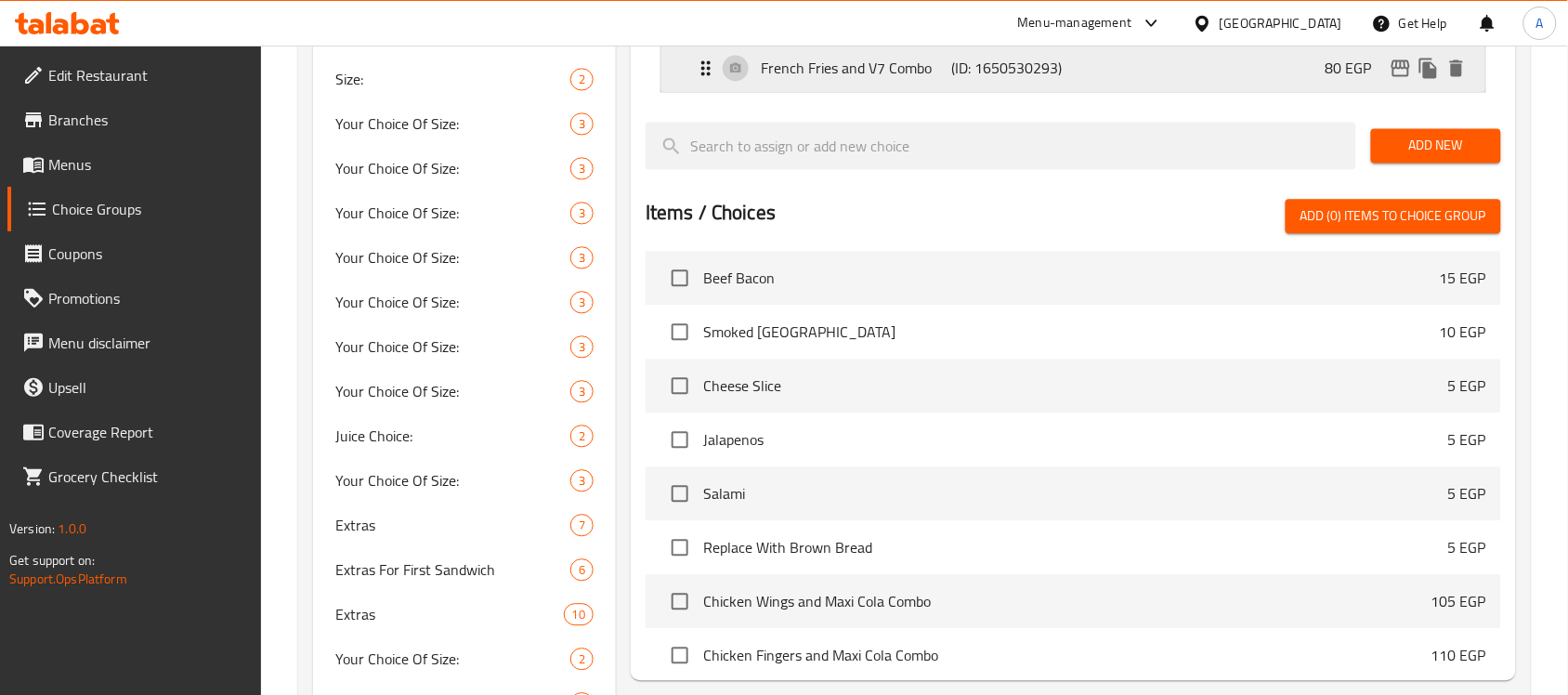
click at [1394, 71] on icon "edit" at bounding box center [1401, 68] width 19 height 17
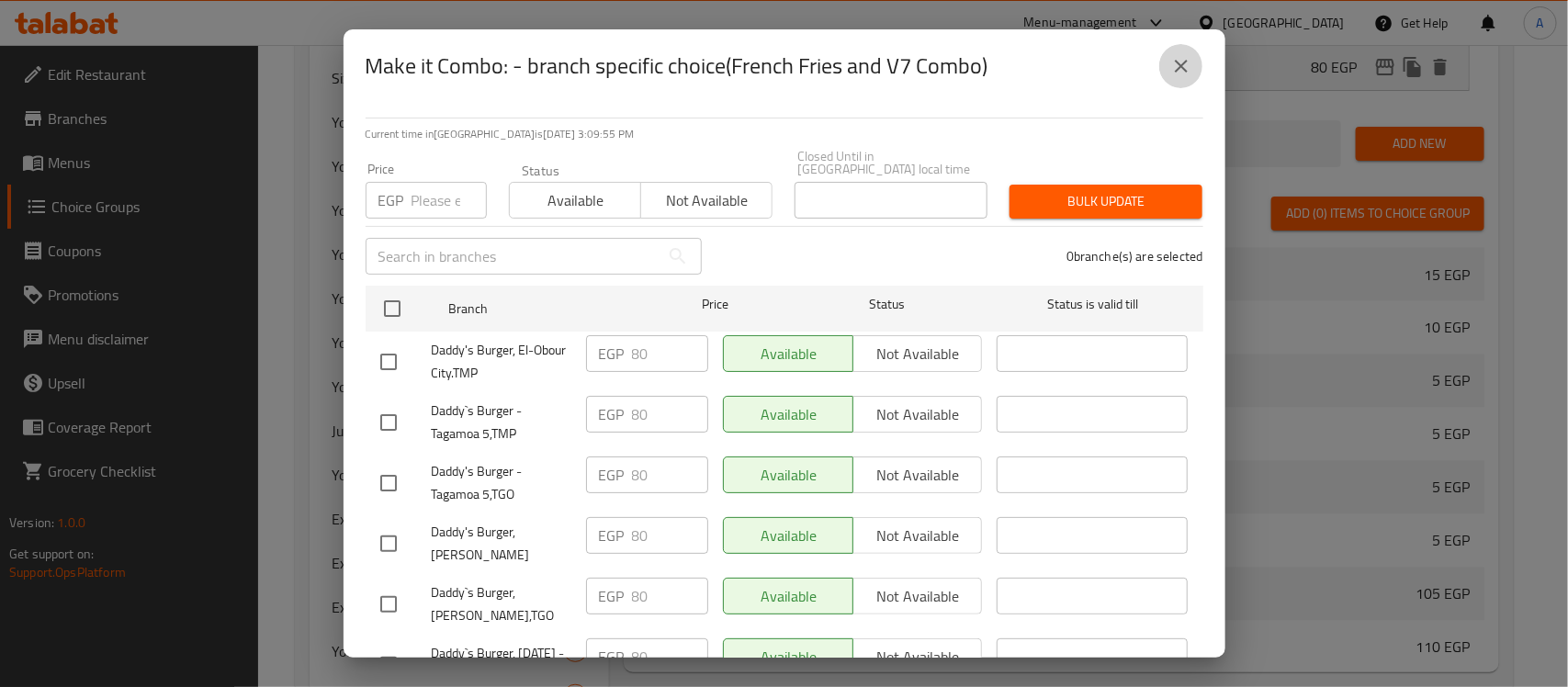
click at [1181, 56] on icon "close" at bounding box center [1181, 66] width 22 height 22
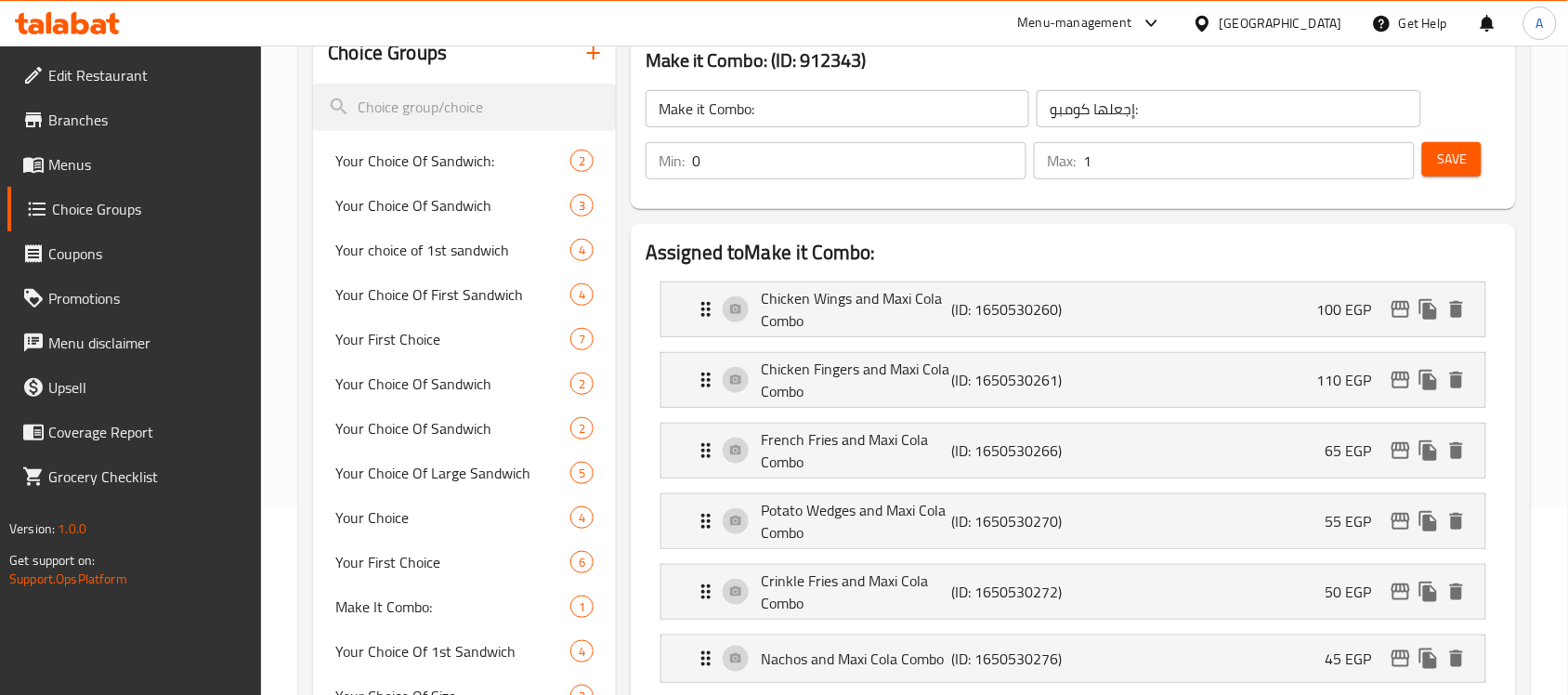
scroll to position [0, 0]
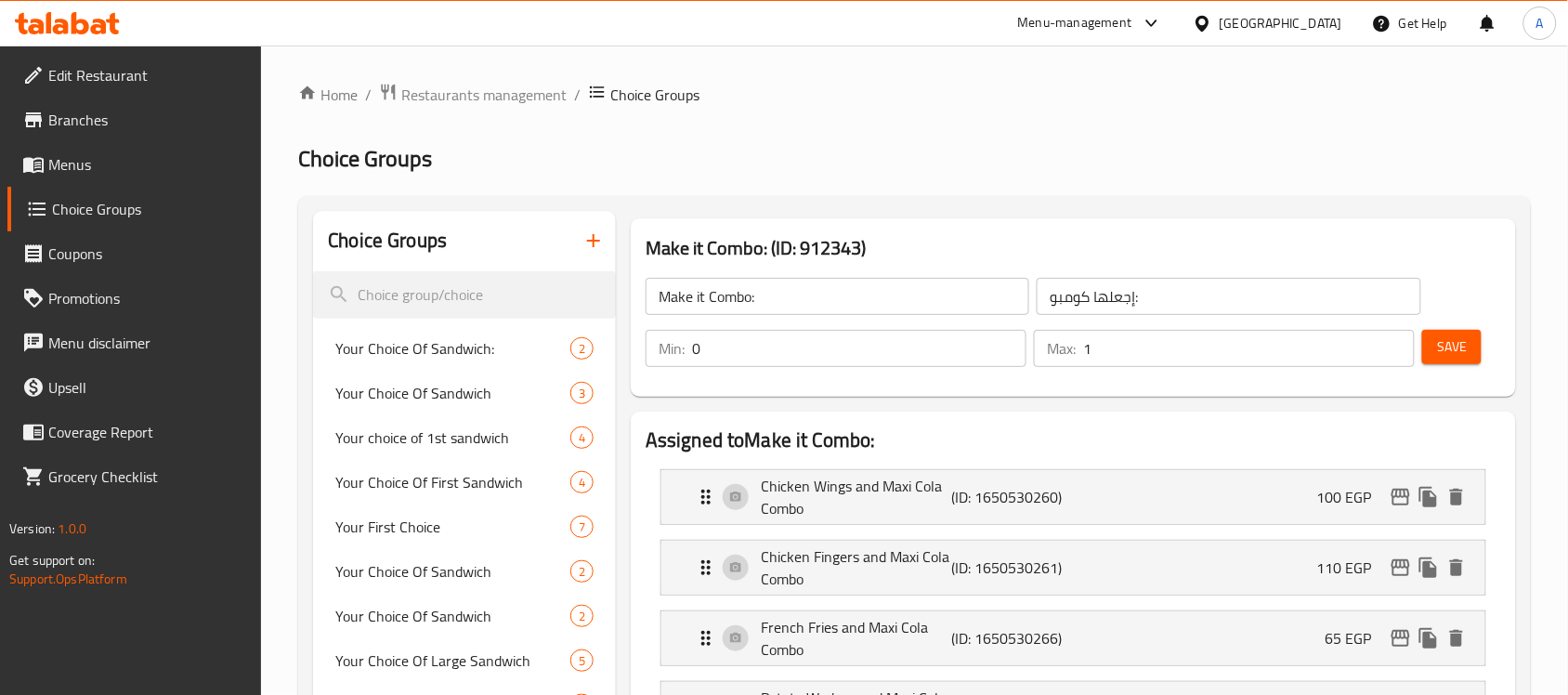
click at [1457, 353] on span "Save" at bounding box center [1452, 347] width 30 height 23
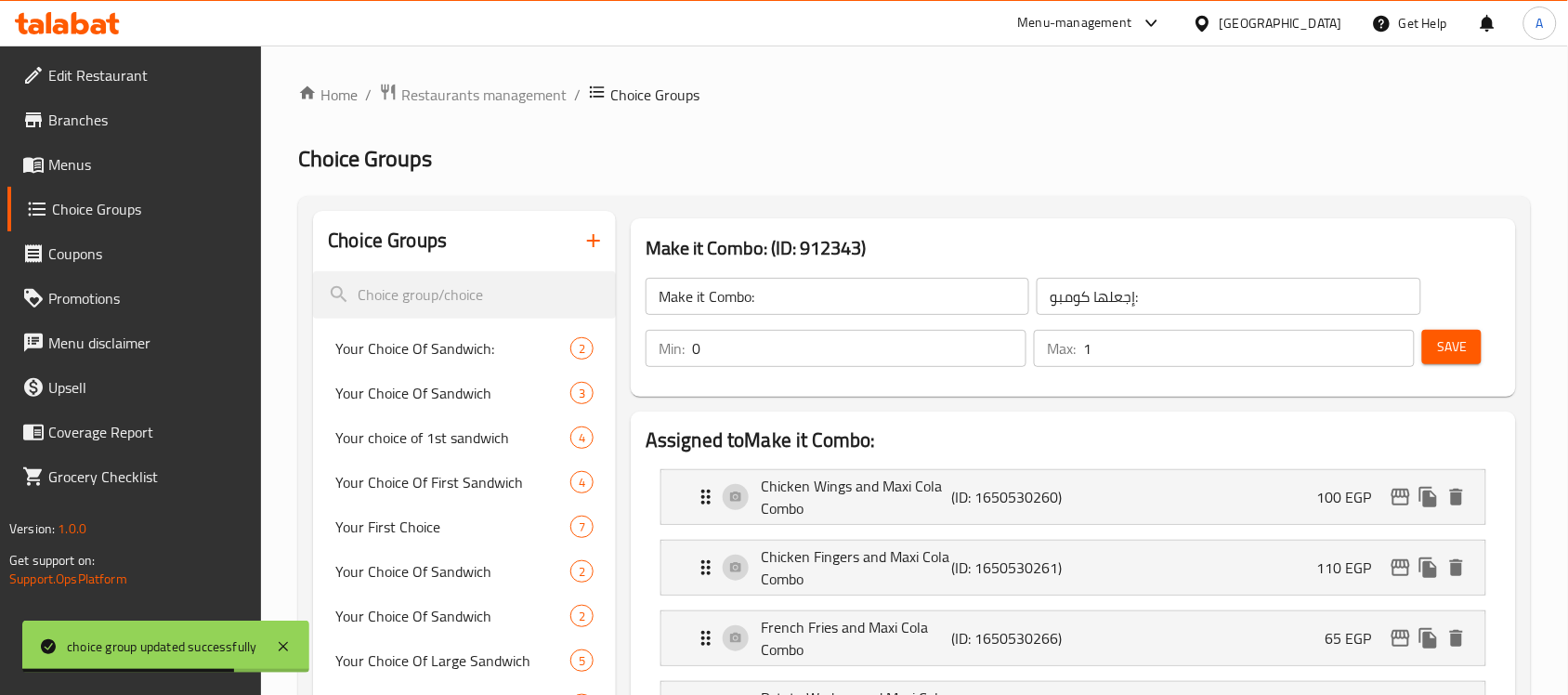
scroll to position [446, 0]
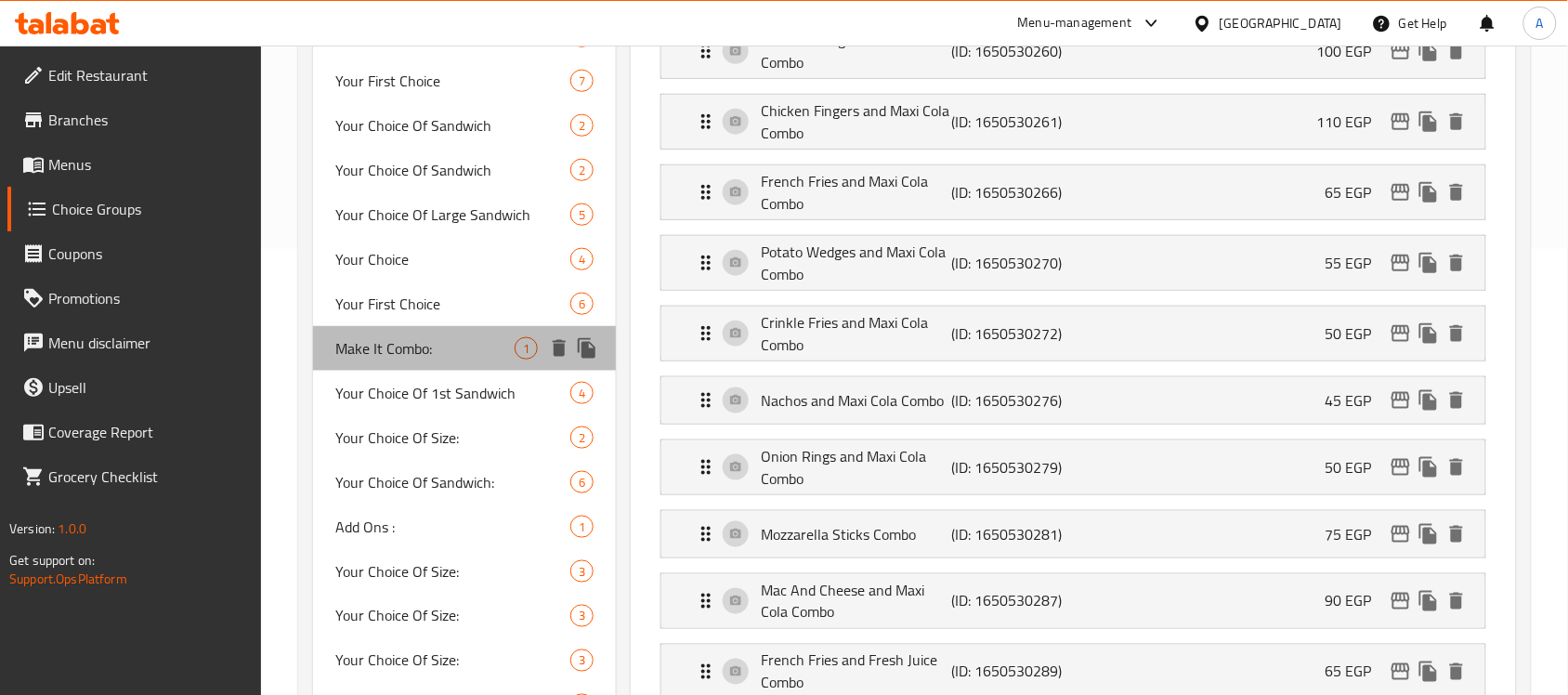
click at [414, 339] on span "Make It Combo:" at bounding box center [425, 348] width 179 height 22
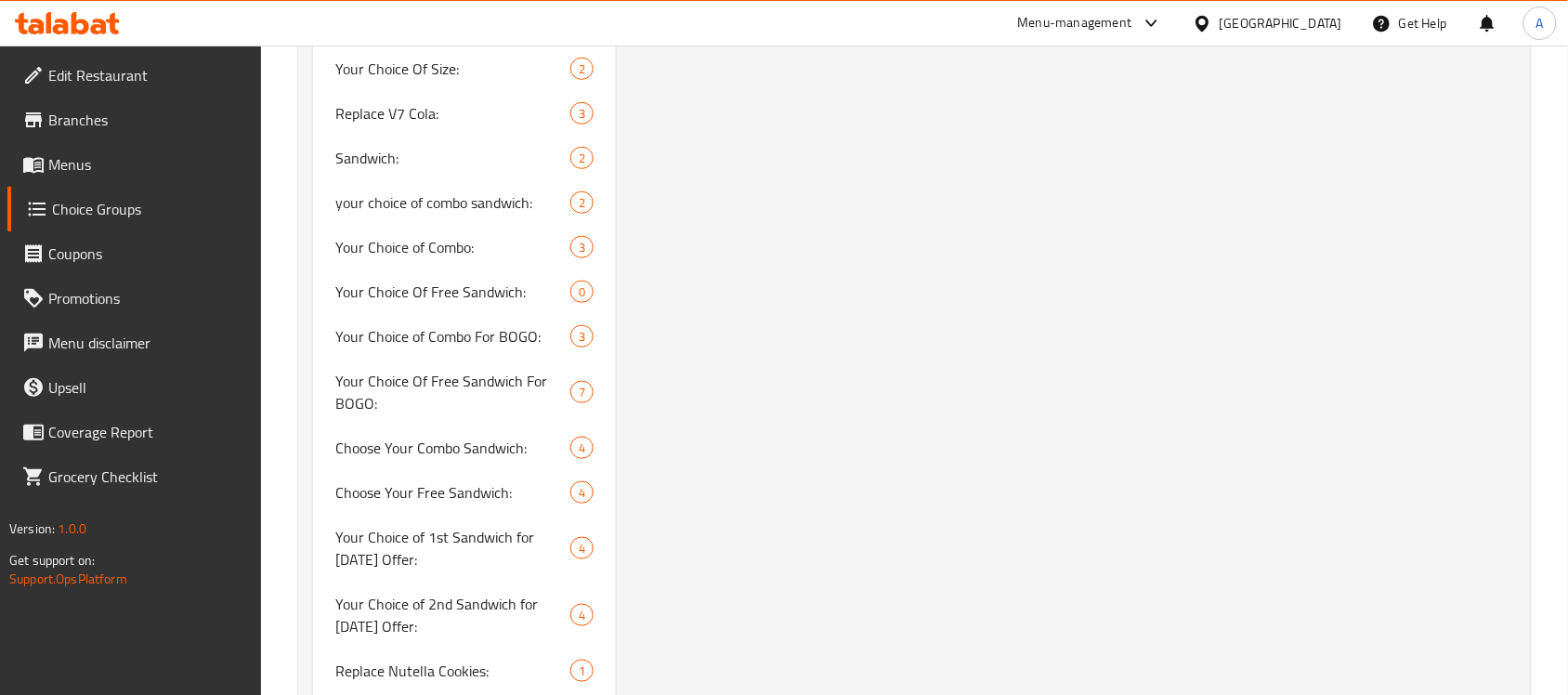
scroll to position [4252, 0]
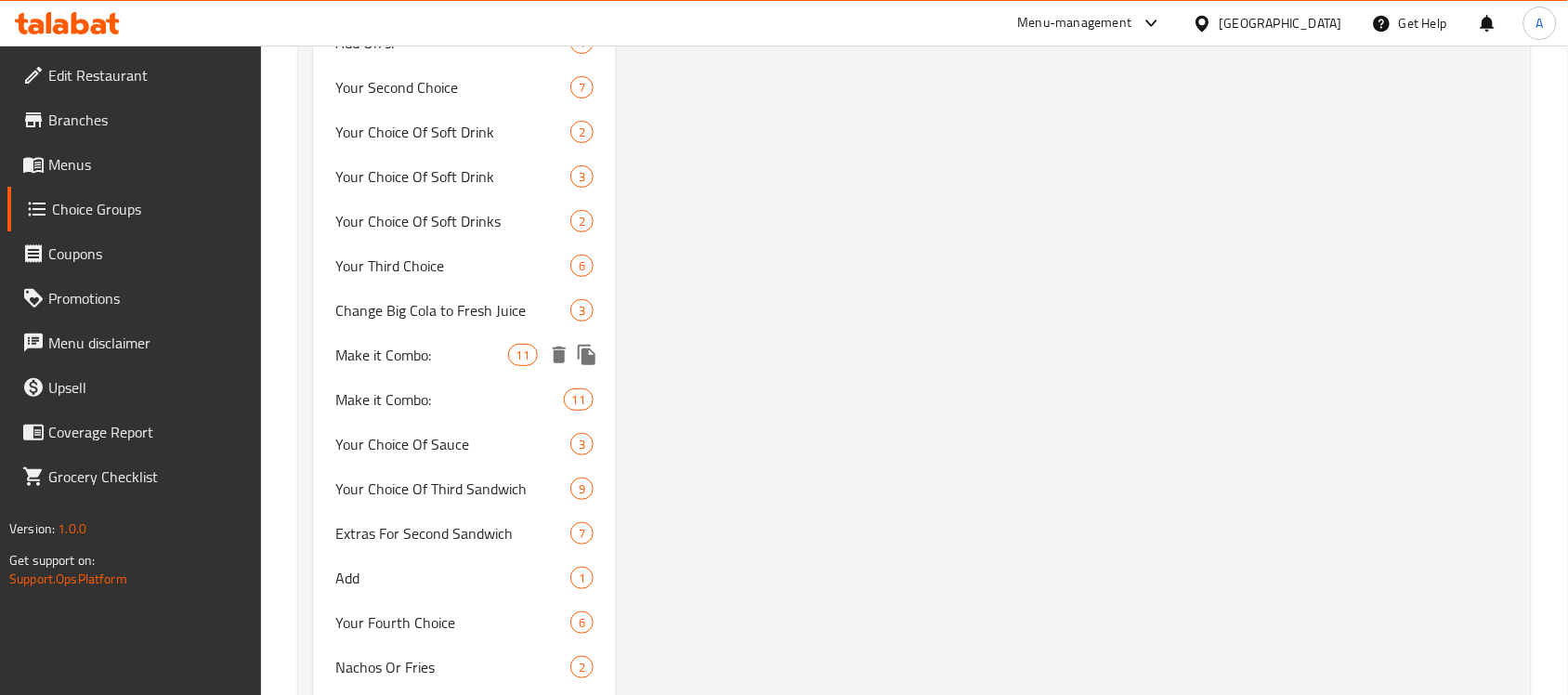
click at [416, 346] on span "Make it Combo:" at bounding box center [421, 355] width 171 height 22
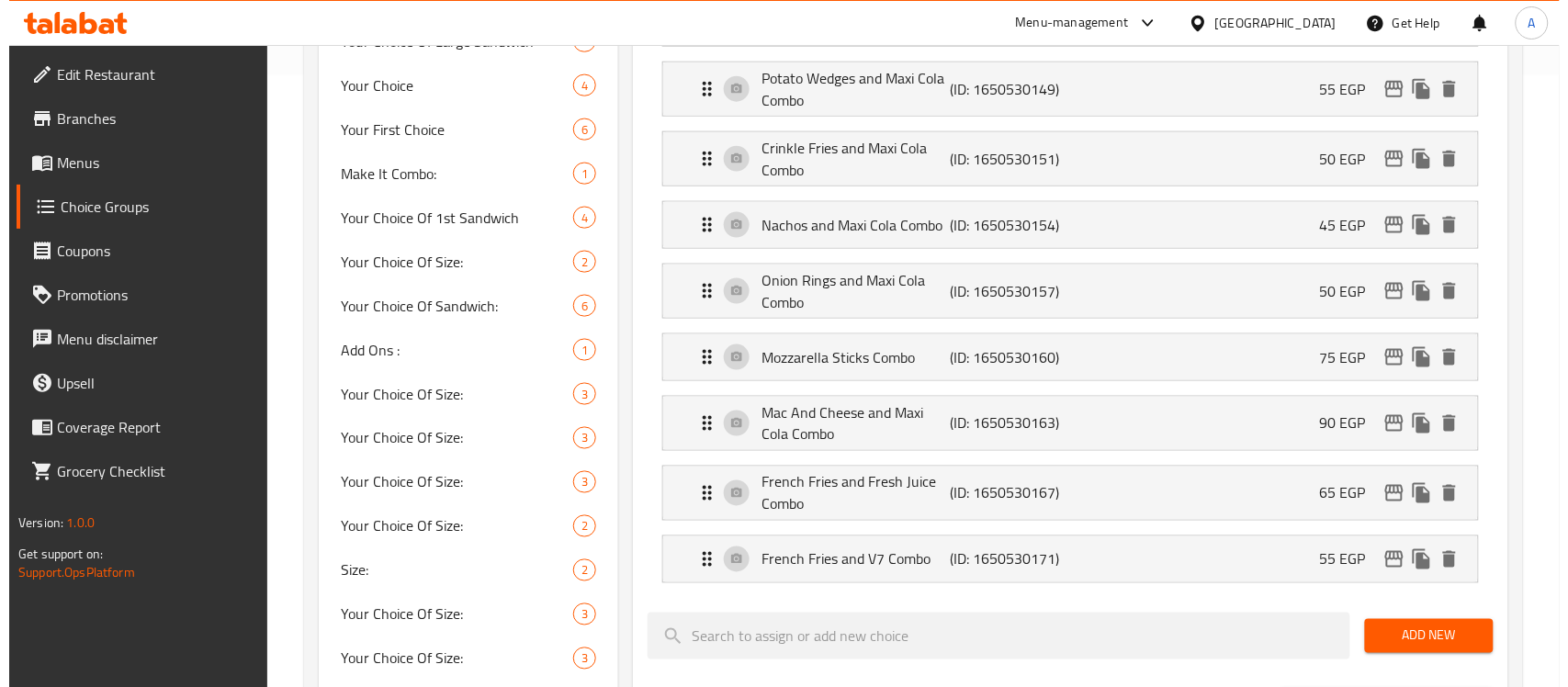
scroll to position [460, 0]
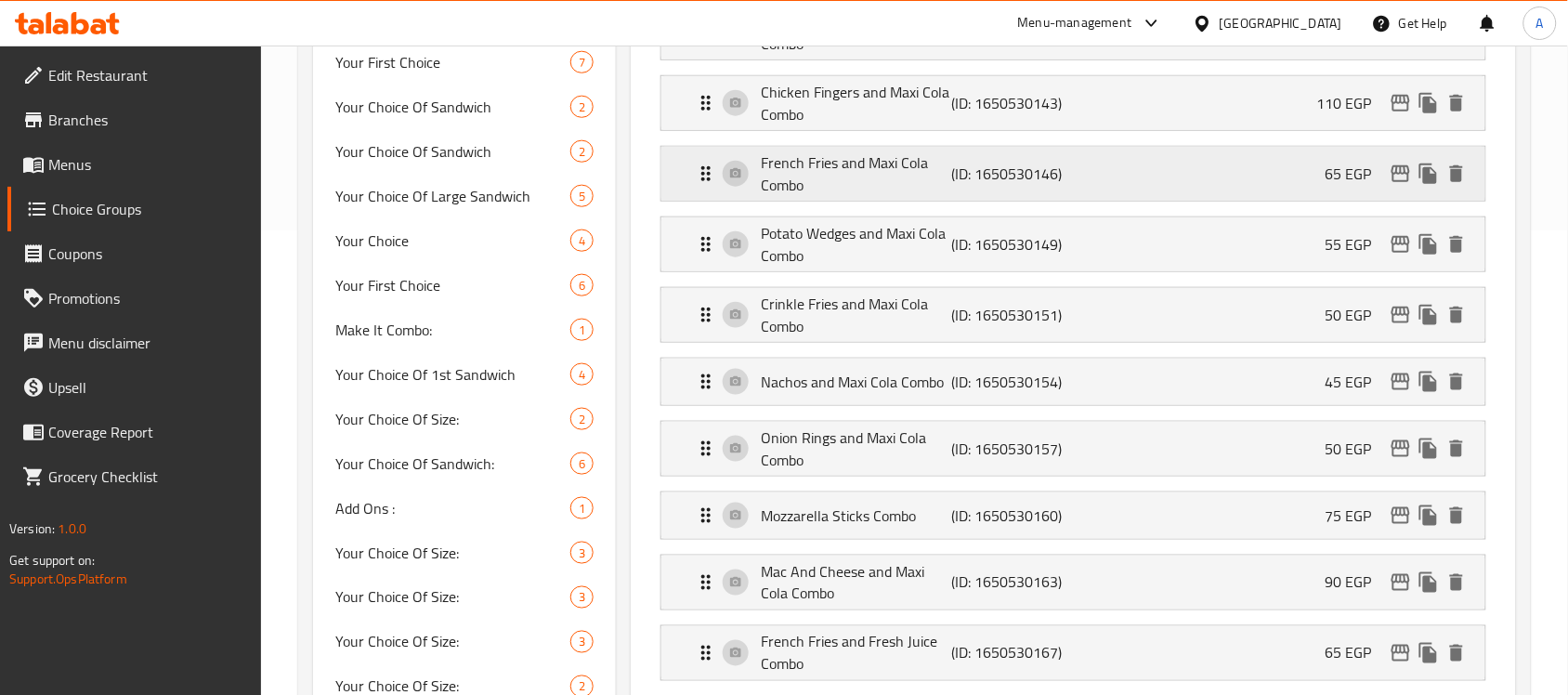
click at [922, 174] on p "French Fries and Maxi Cola Combo" at bounding box center [856, 174] width 190 height 45
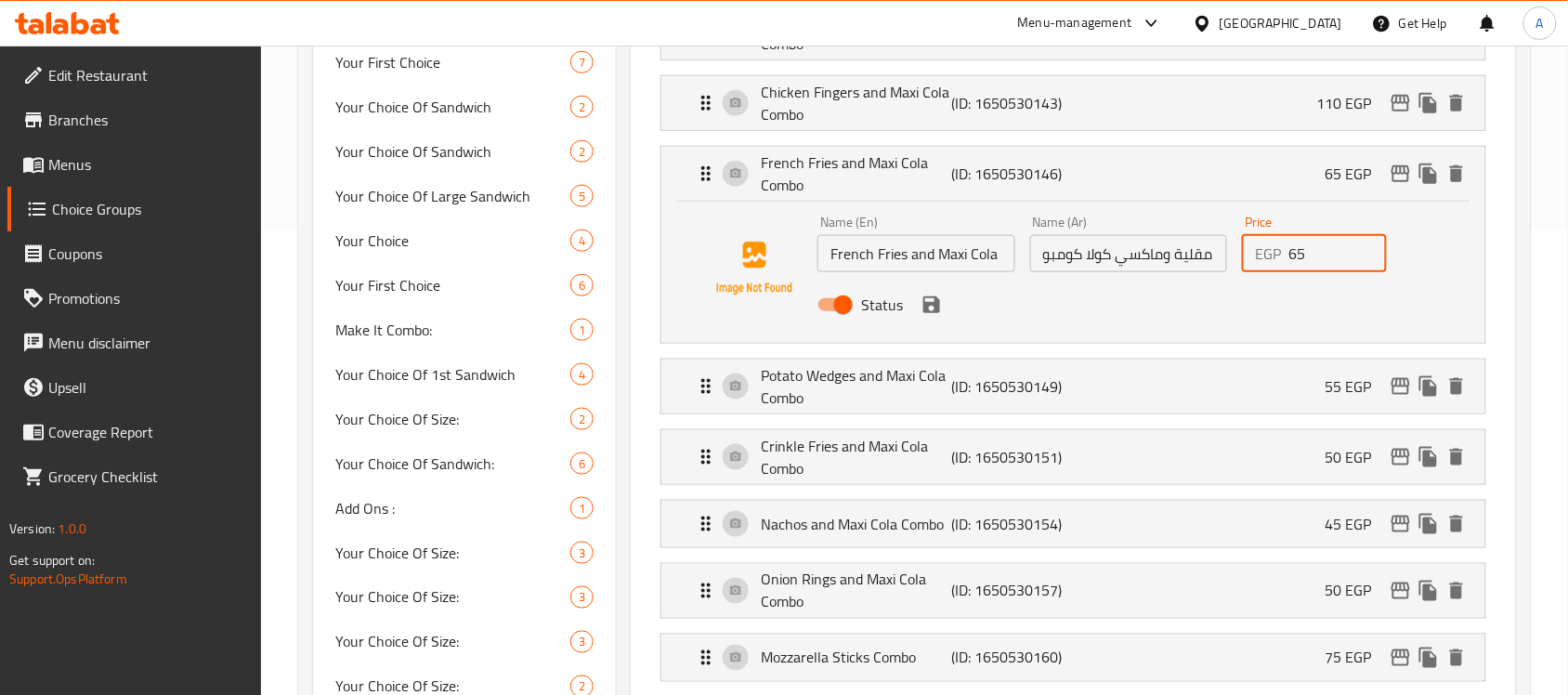
drag, startPoint x: 1325, startPoint y: 265, endPoint x: 1282, endPoint y: 272, distance: 43.6
click at [1282, 272] on div "EGP 65 Price" at bounding box center [1314, 253] width 144 height 37
click at [1401, 170] on icon "edit" at bounding box center [1401, 174] width 19 height 17
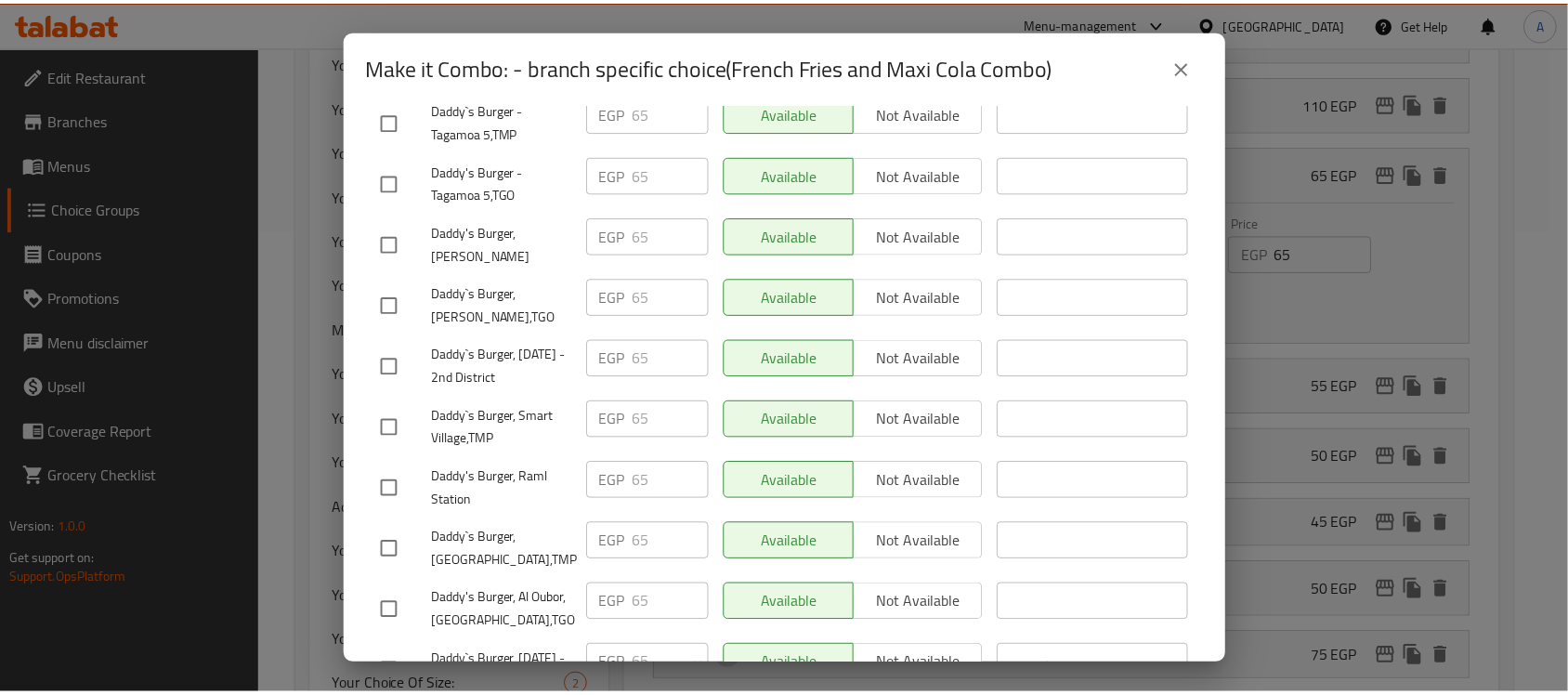
scroll to position [1804, 0]
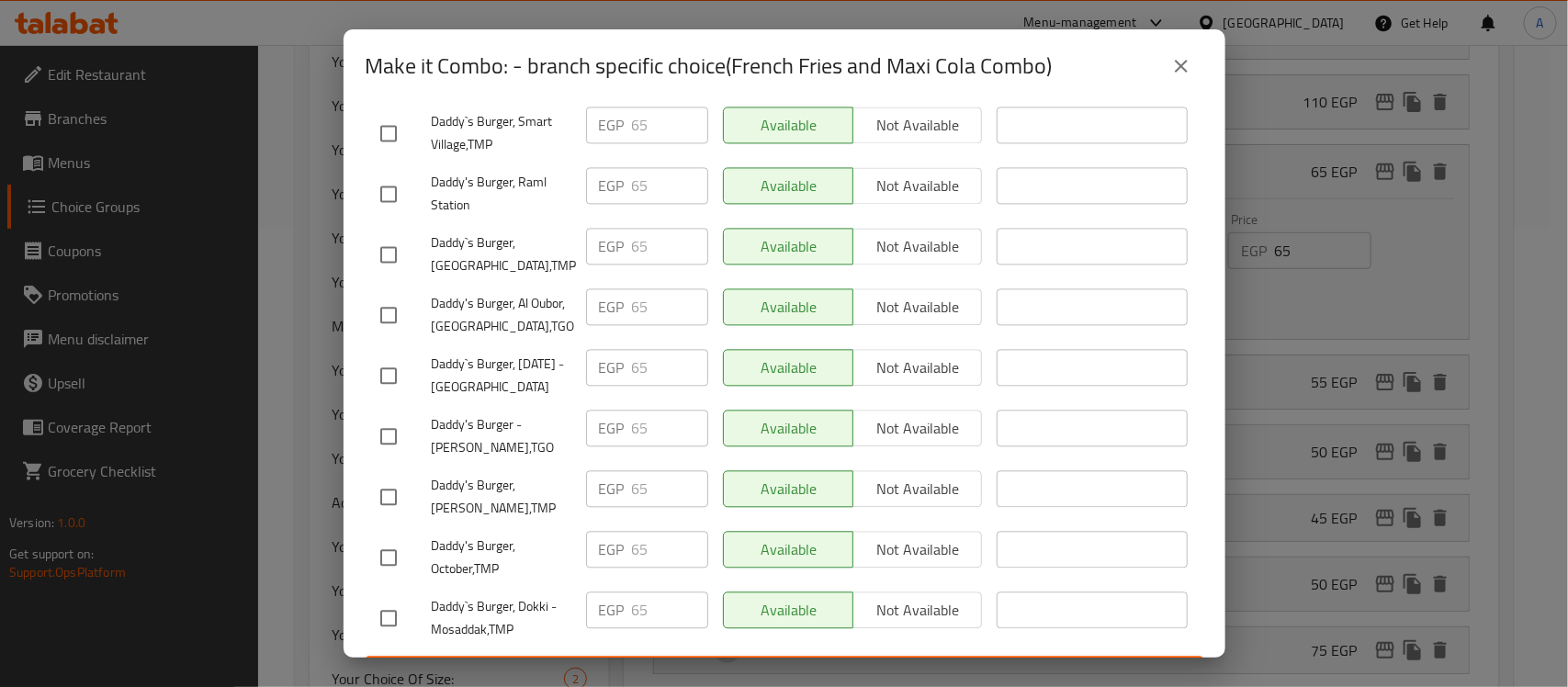
click at [1178, 69] on icon "close" at bounding box center [1181, 66] width 13 height 13
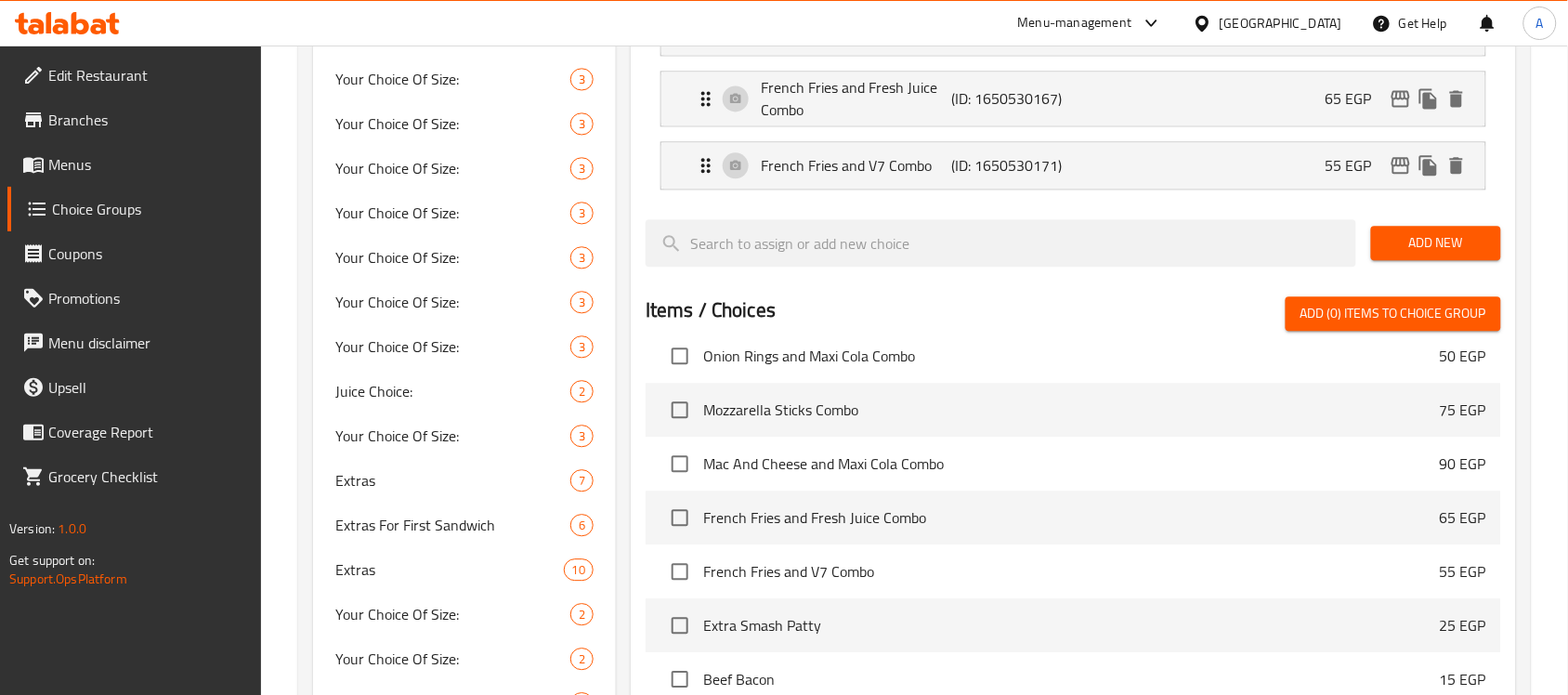
scroll to position [1974, 0]
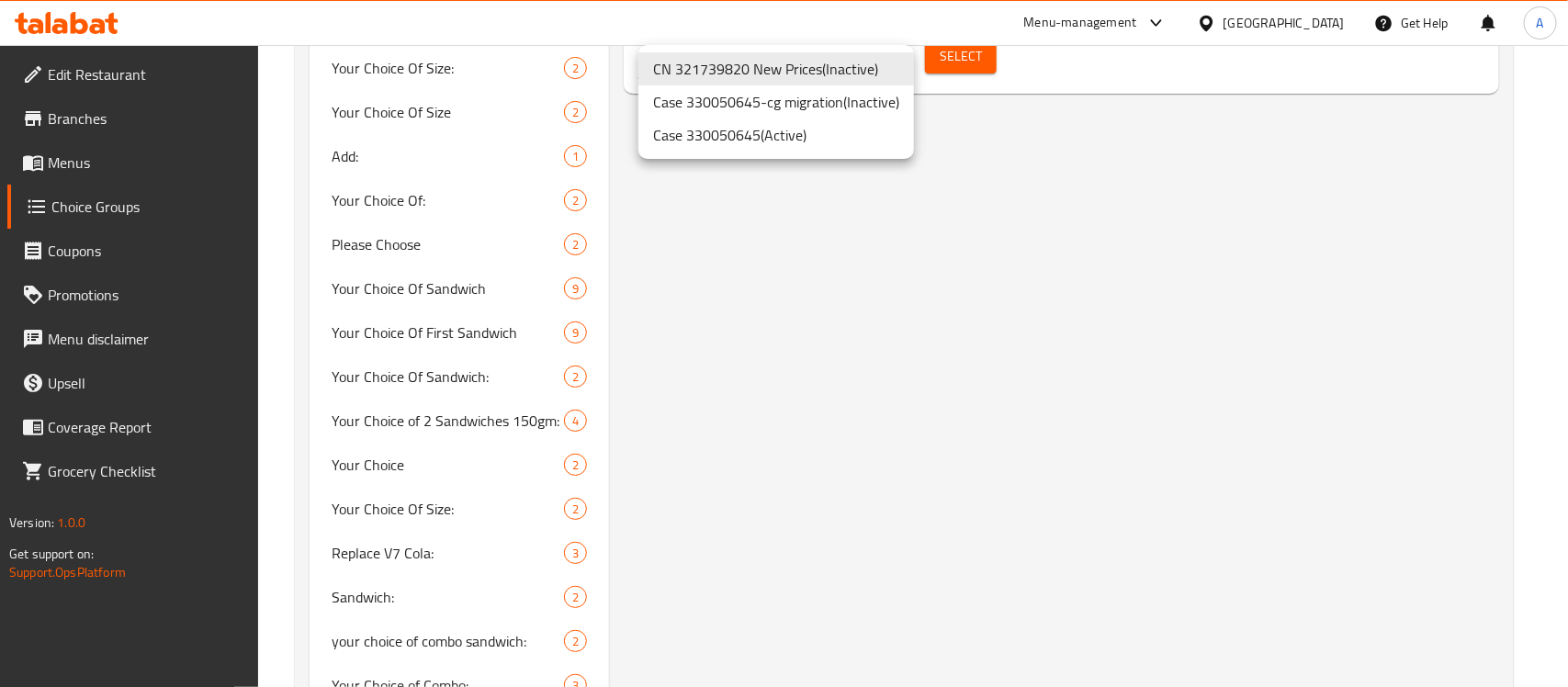
click at [746, 136] on li "Case 330050645 ( Active )" at bounding box center [776, 135] width 275 height 33
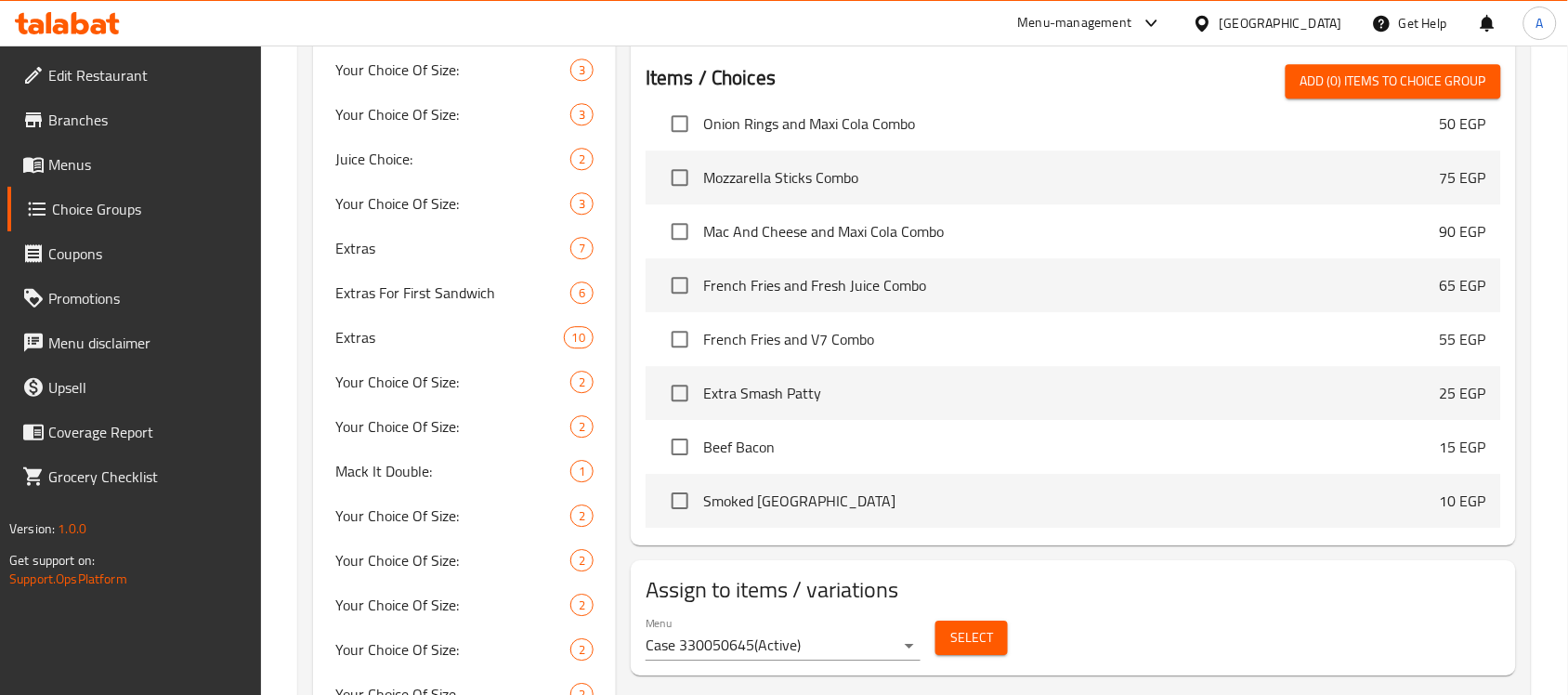
scroll to position [446, 0]
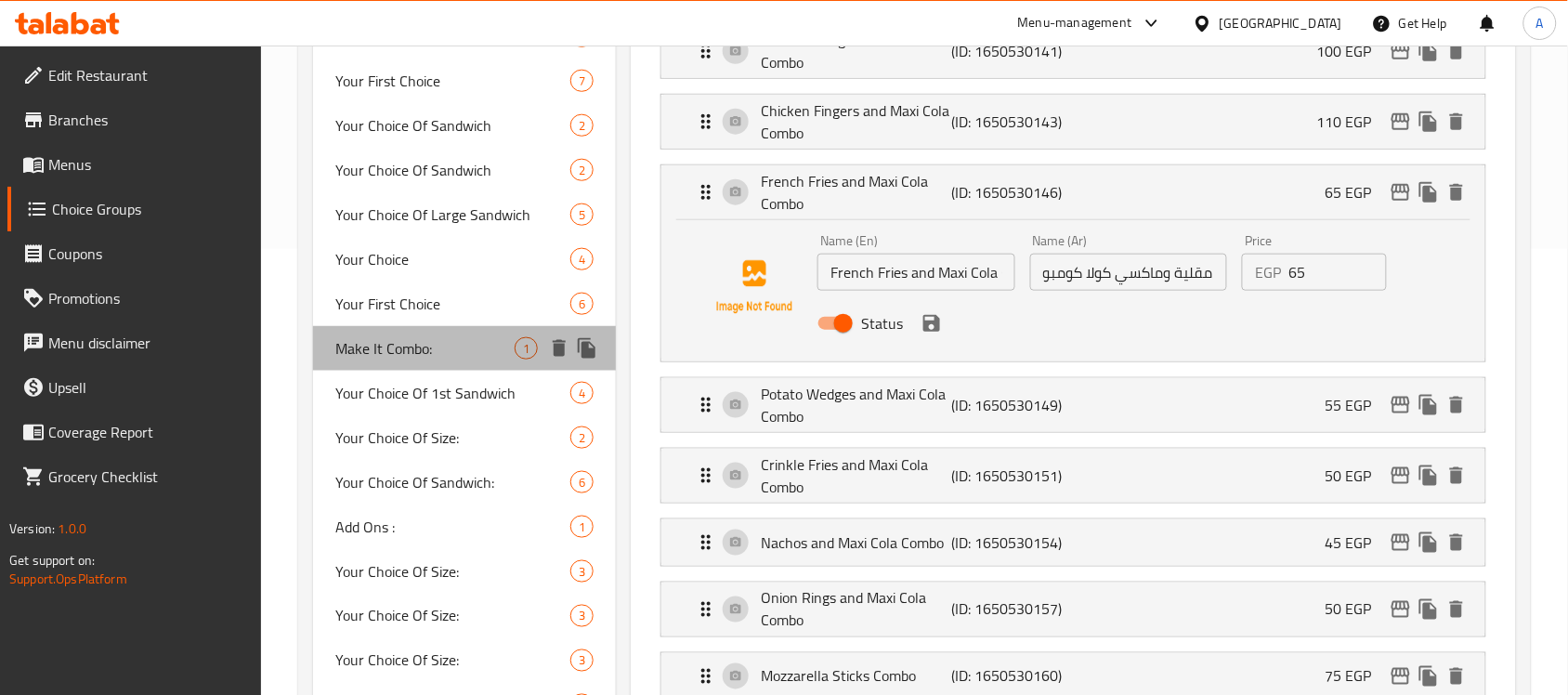
click at [365, 339] on span "Make It Combo:" at bounding box center [425, 348] width 179 height 22
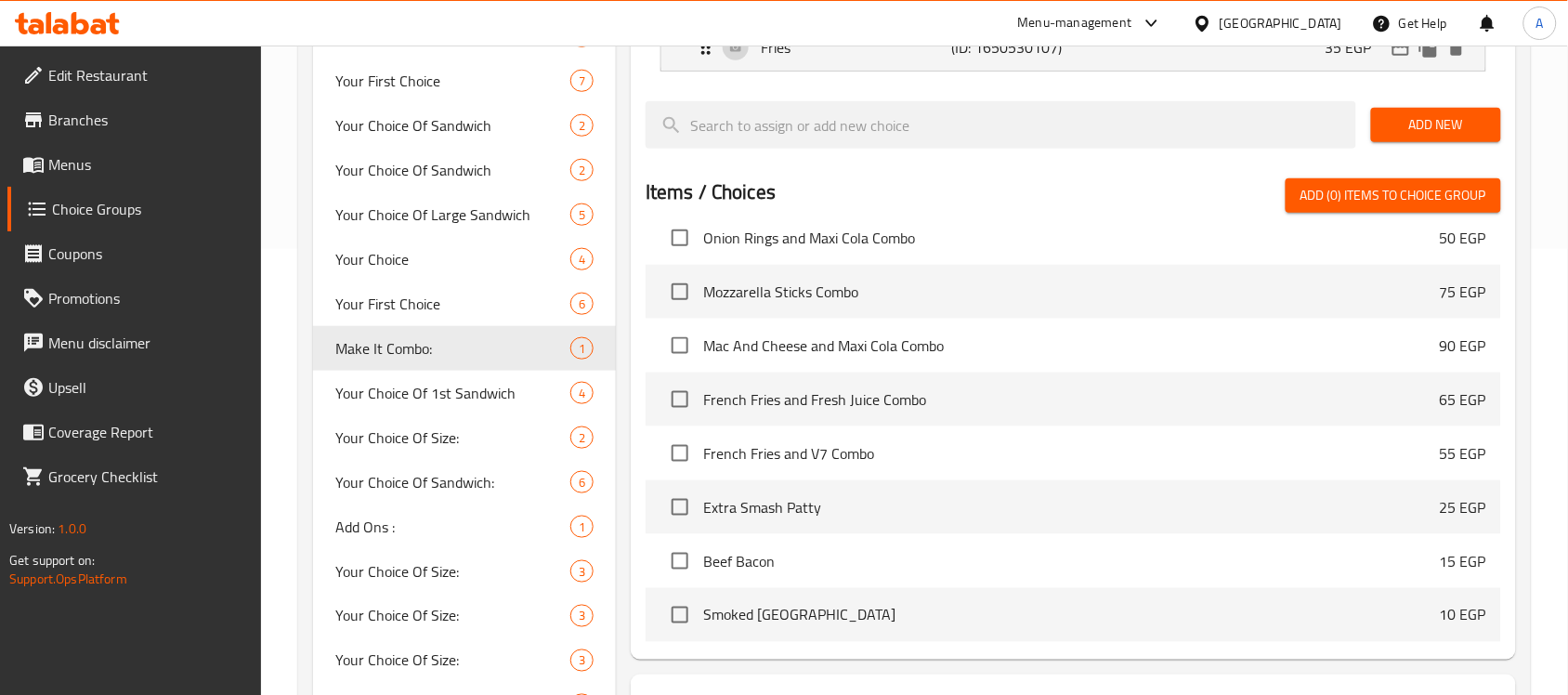
scroll to position [4252, 0]
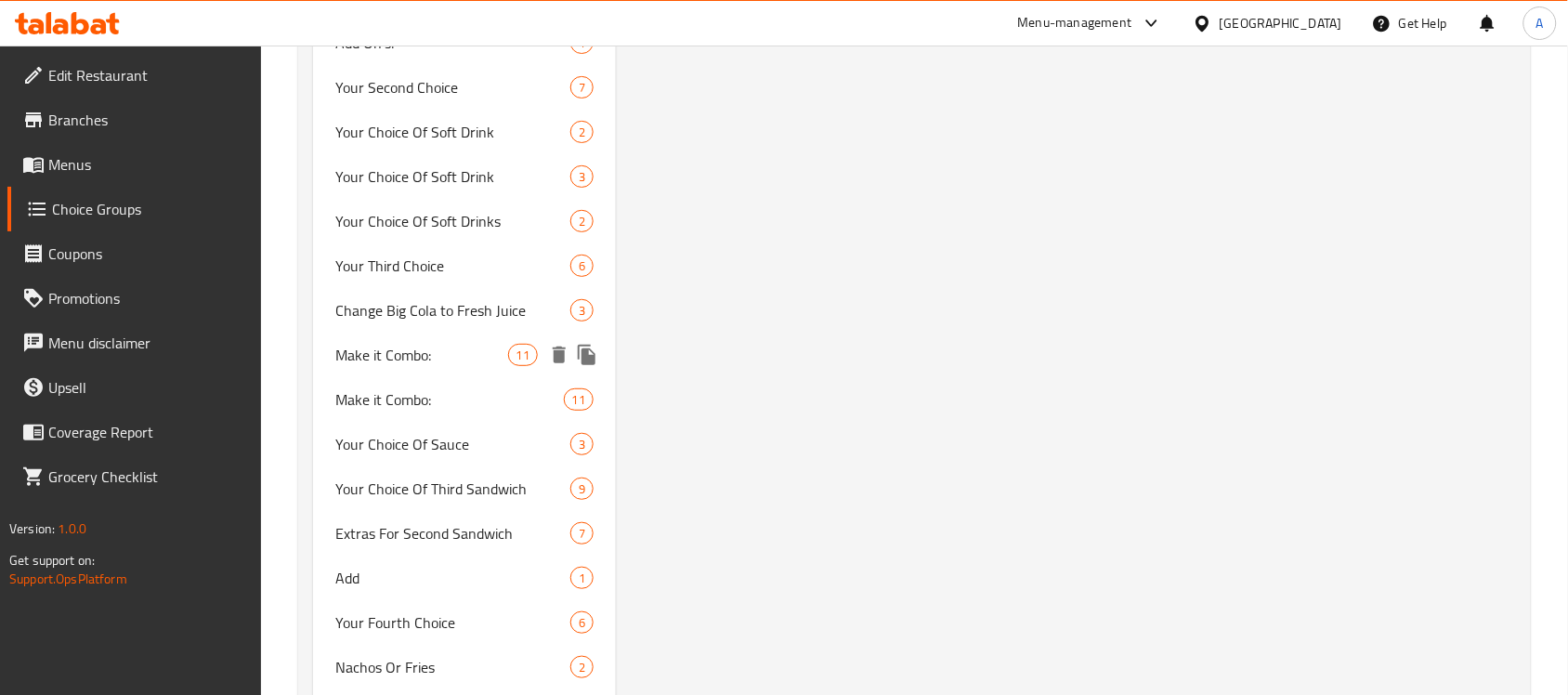
click at [479, 348] on span "Make it Combo:" at bounding box center [421, 355] width 171 height 22
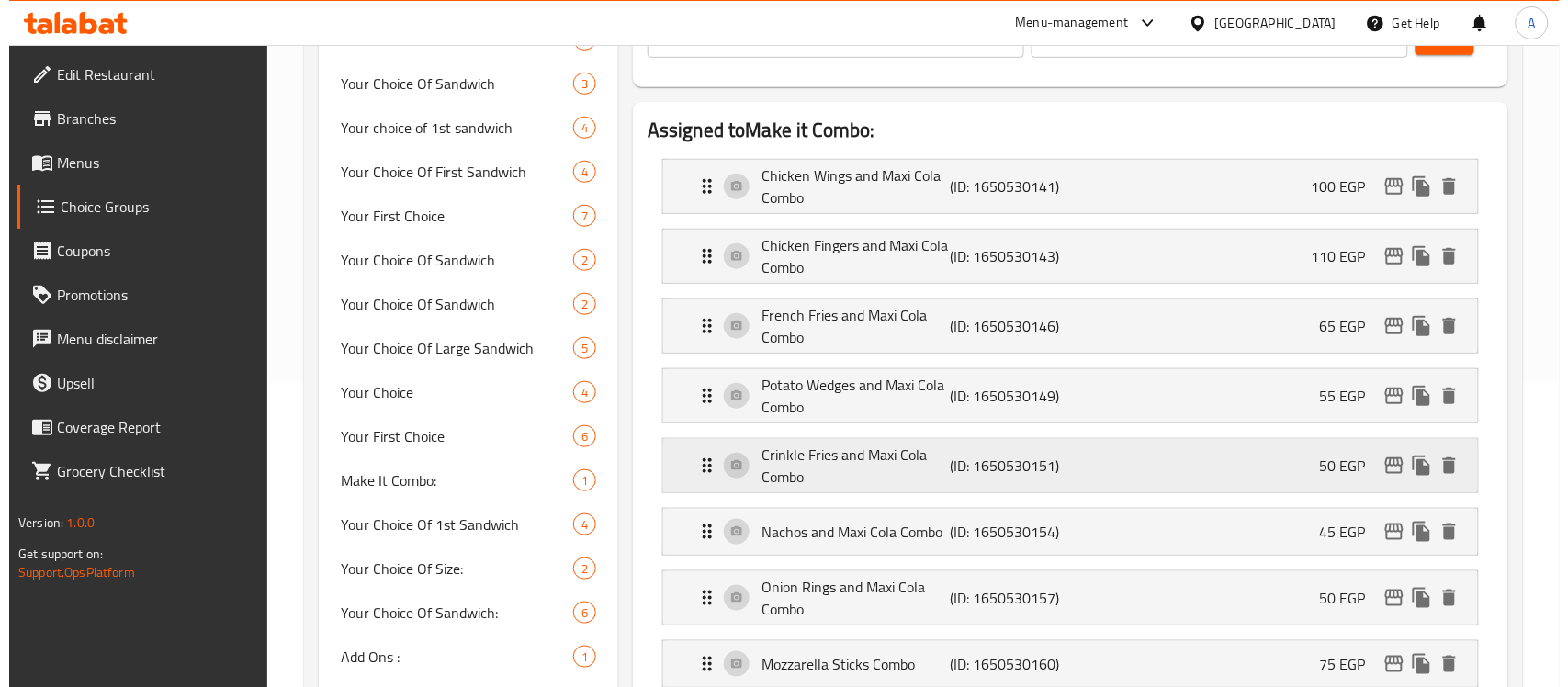
scroll to position [415, 0]
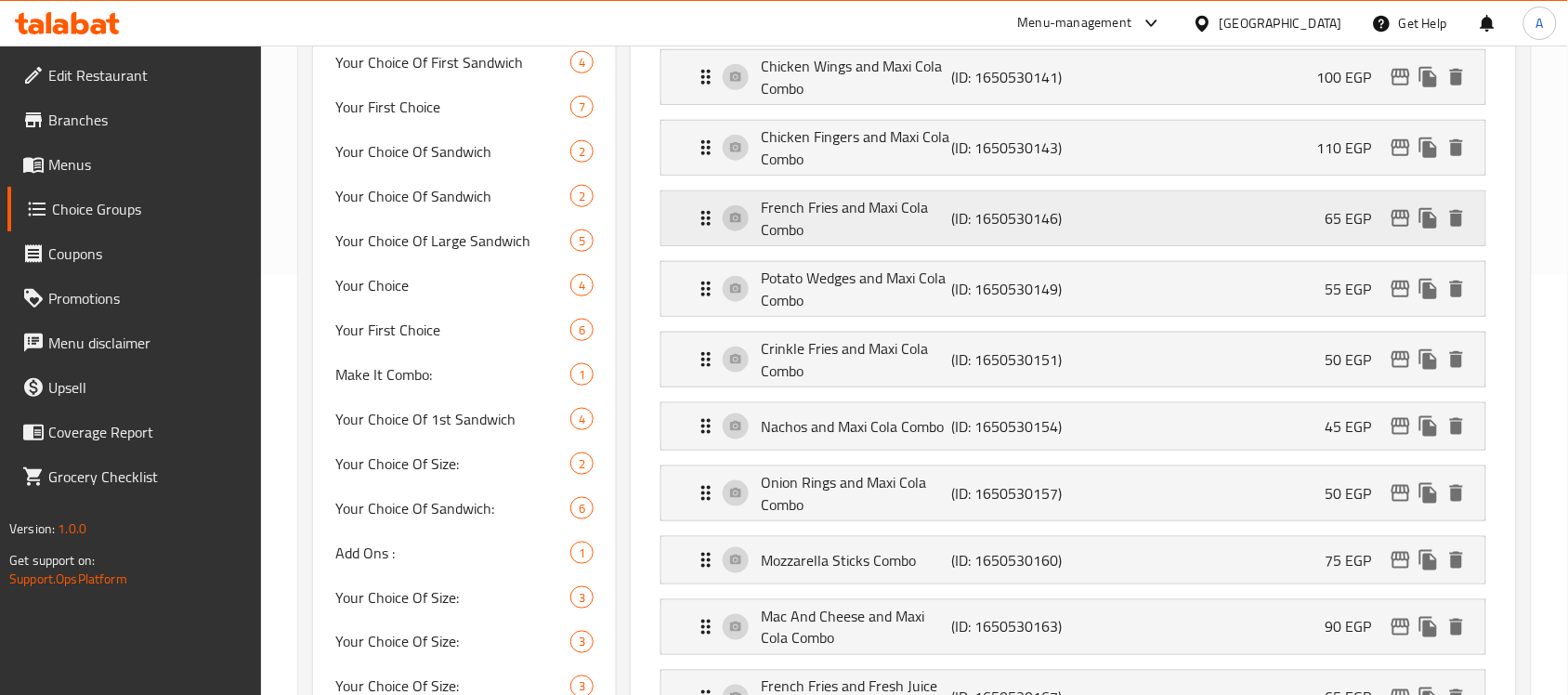
click at [943, 229] on p "French Fries and Maxi Cola Combo" at bounding box center [856, 218] width 190 height 45
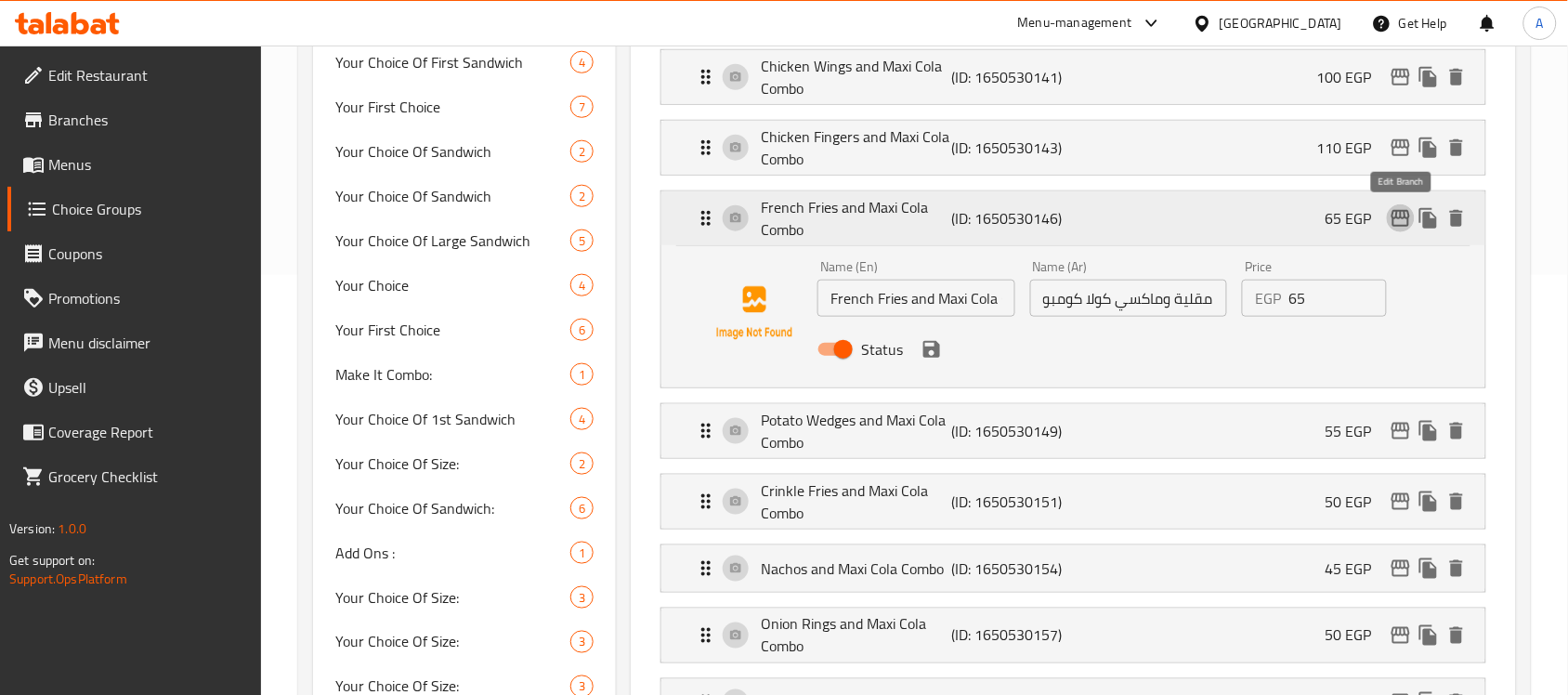
click at [1398, 229] on icon "edit" at bounding box center [1401, 218] width 22 height 22
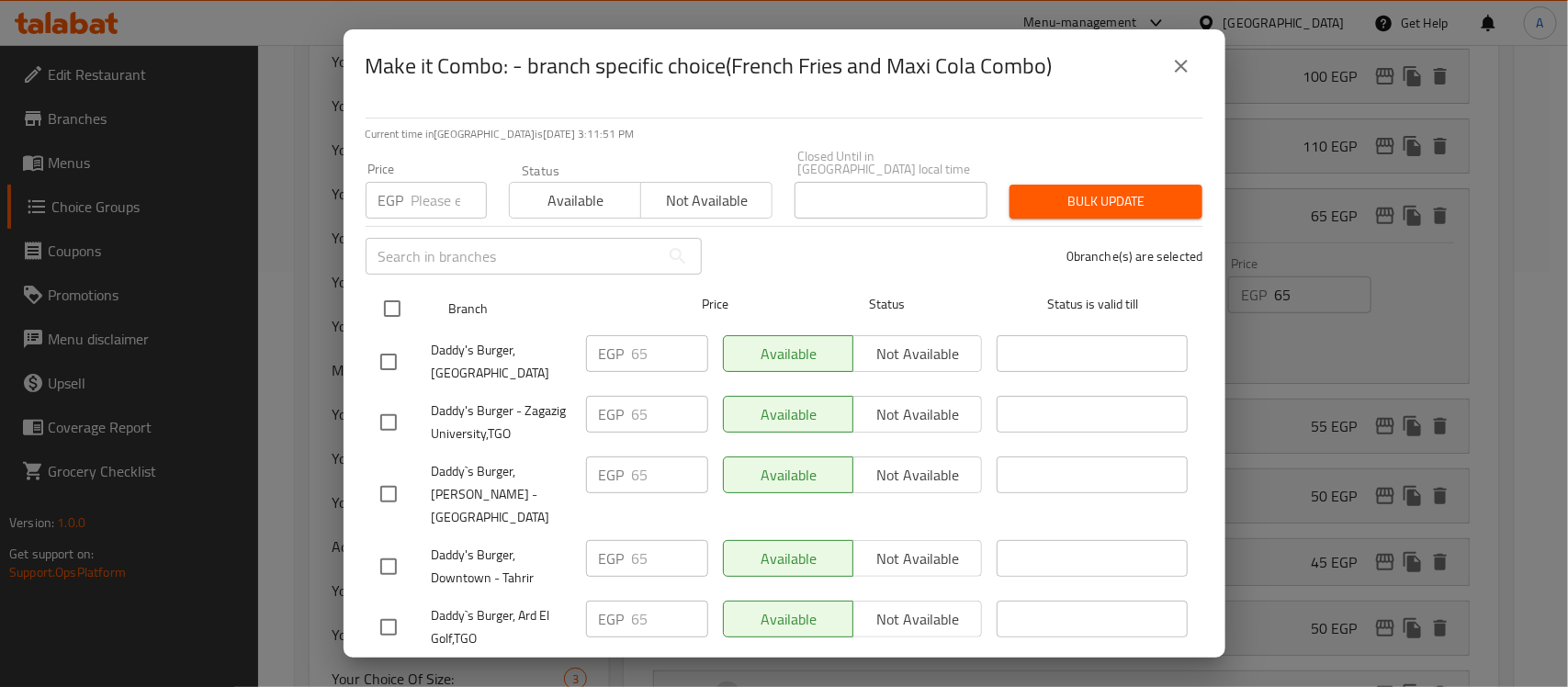
click at [386, 289] on input "checkbox" at bounding box center [392, 309] width 39 height 39
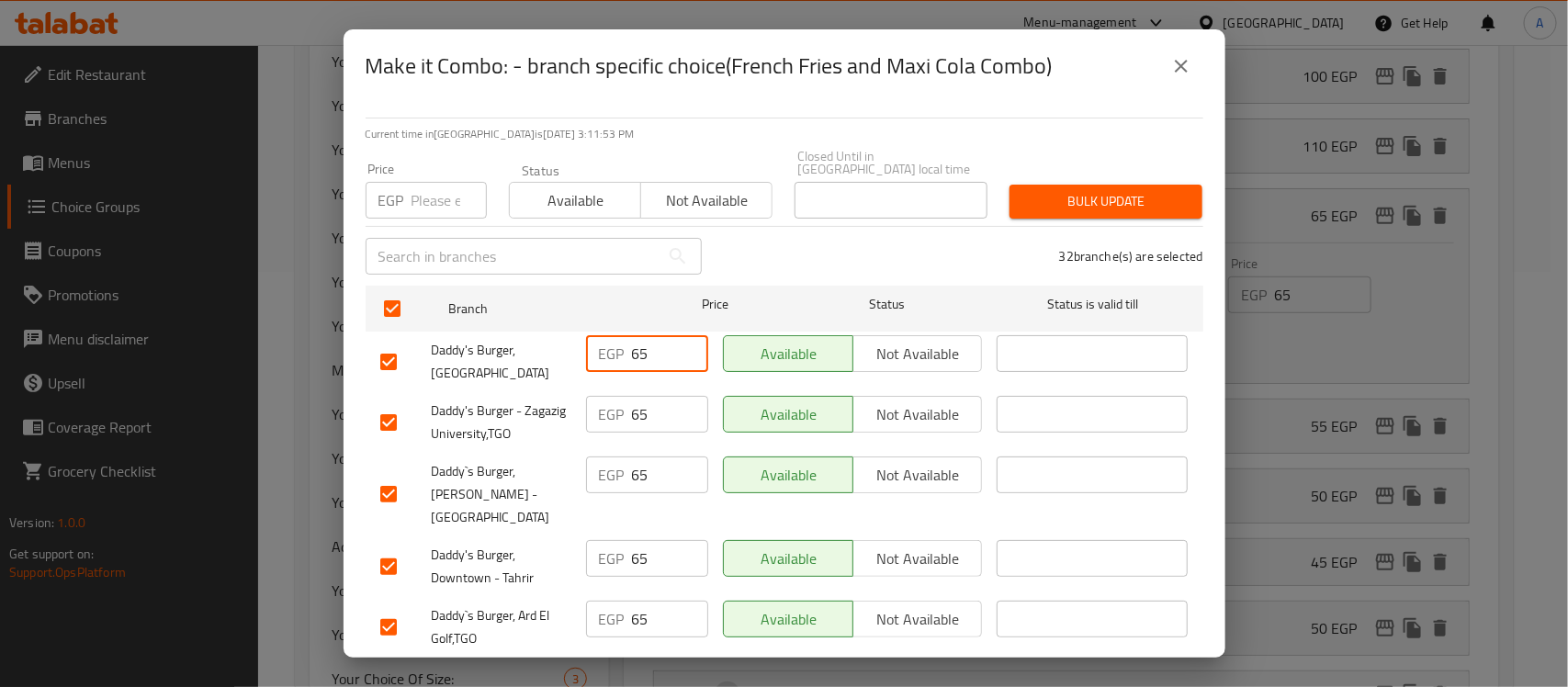
drag, startPoint x: 648, startPoint y: 329, endPoint x: 562, endPoint y: 329, distance: 86.0
click at [562, 329] on div "Daddy's Burger, Zagazig University EGP 65 ​ Available Not available ​" at bounding box center [784, 362] width 823 height 68
click at [430, 181] on input "number" at bounding box center [450, 200] width 76 height 37
paste input "65"
click at [1095, 184] on button "Bulk update" at bounding box center [1106, 201] width 193 height 34
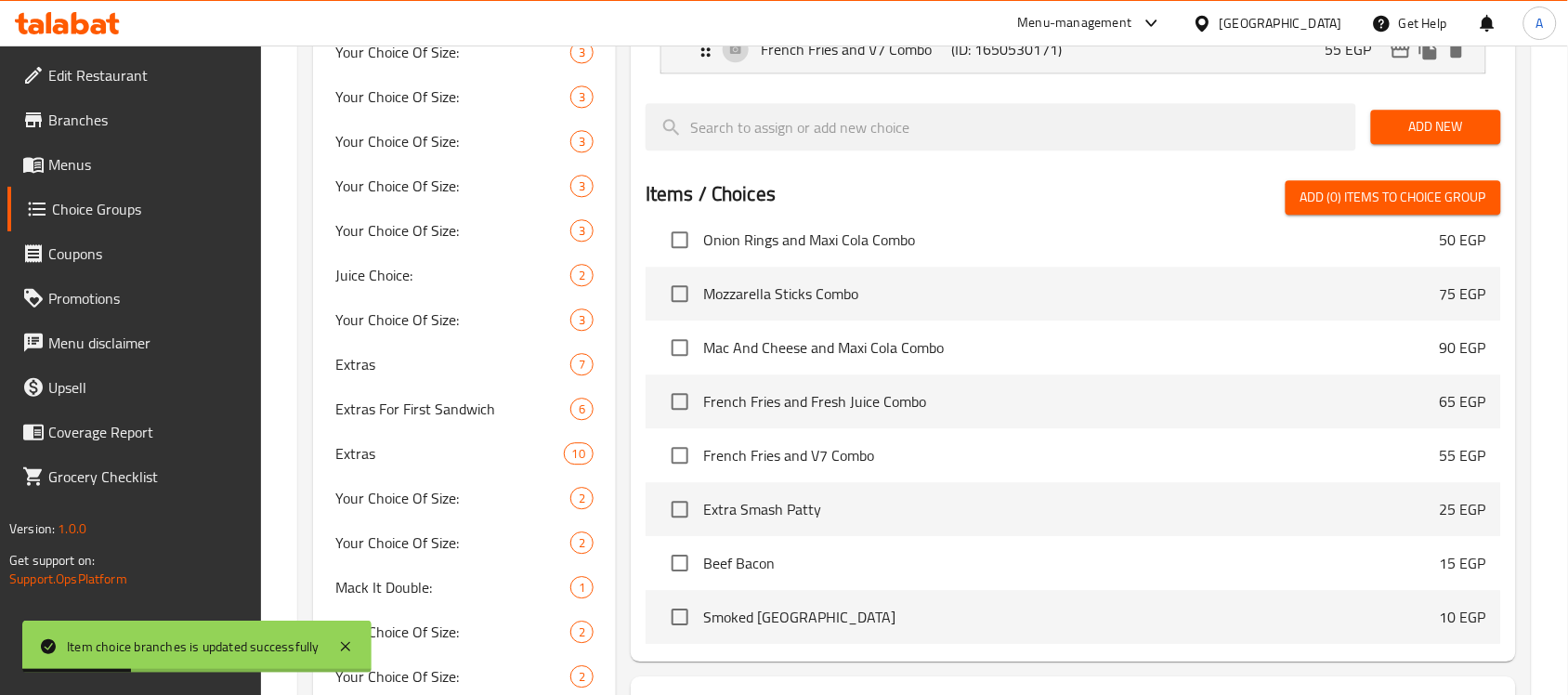
scroll to position [1002, 0]
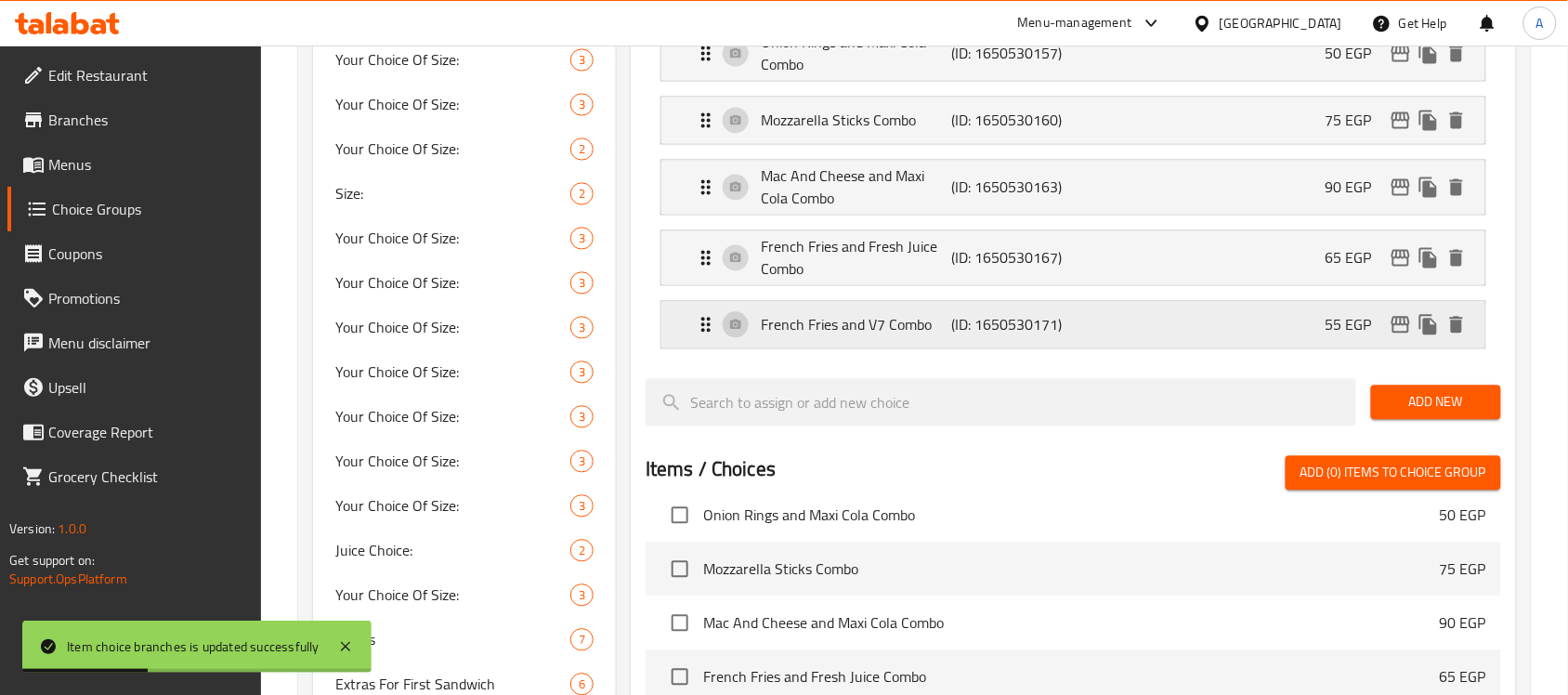
click at [1195, 321] on div "French Fries and V7 Combo (ID: 1650530171) 55 EGP" at bounding box center [1079, 325] width 769 height 47
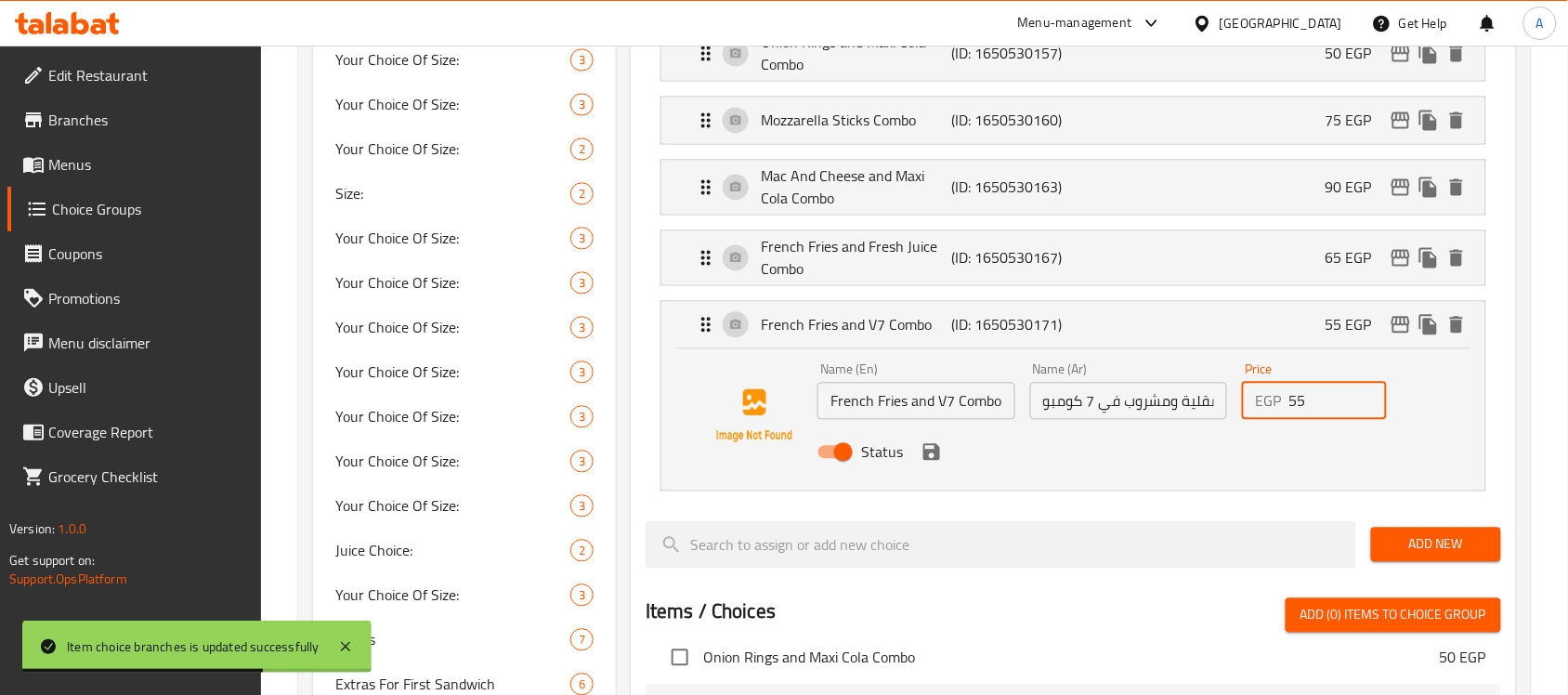
drag, startPoint x: 1320, startPoint y: 410, endPoint x: 1236, endPoint y: 402, distance: 84.4
click at [1236, 402] on div "Price EGP 55 Price" at bounding box center [1314, 391] width 159 height 72
paste input "80"
click at [935, 467] on button "save" at bounding box center [932, 453] width 28 height 28
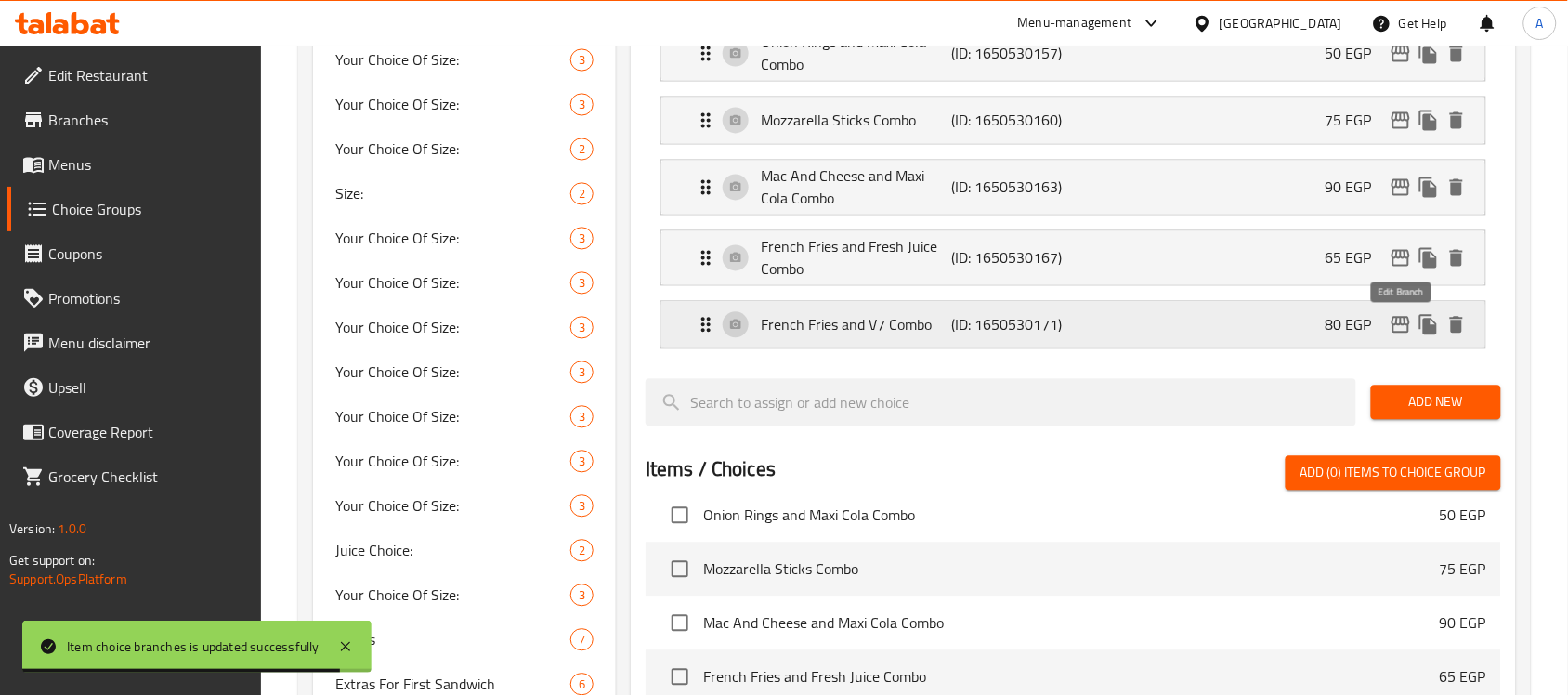
click at [1400, 323] on icon "edit" at bounding box center [1401, 325] width 22 height 22
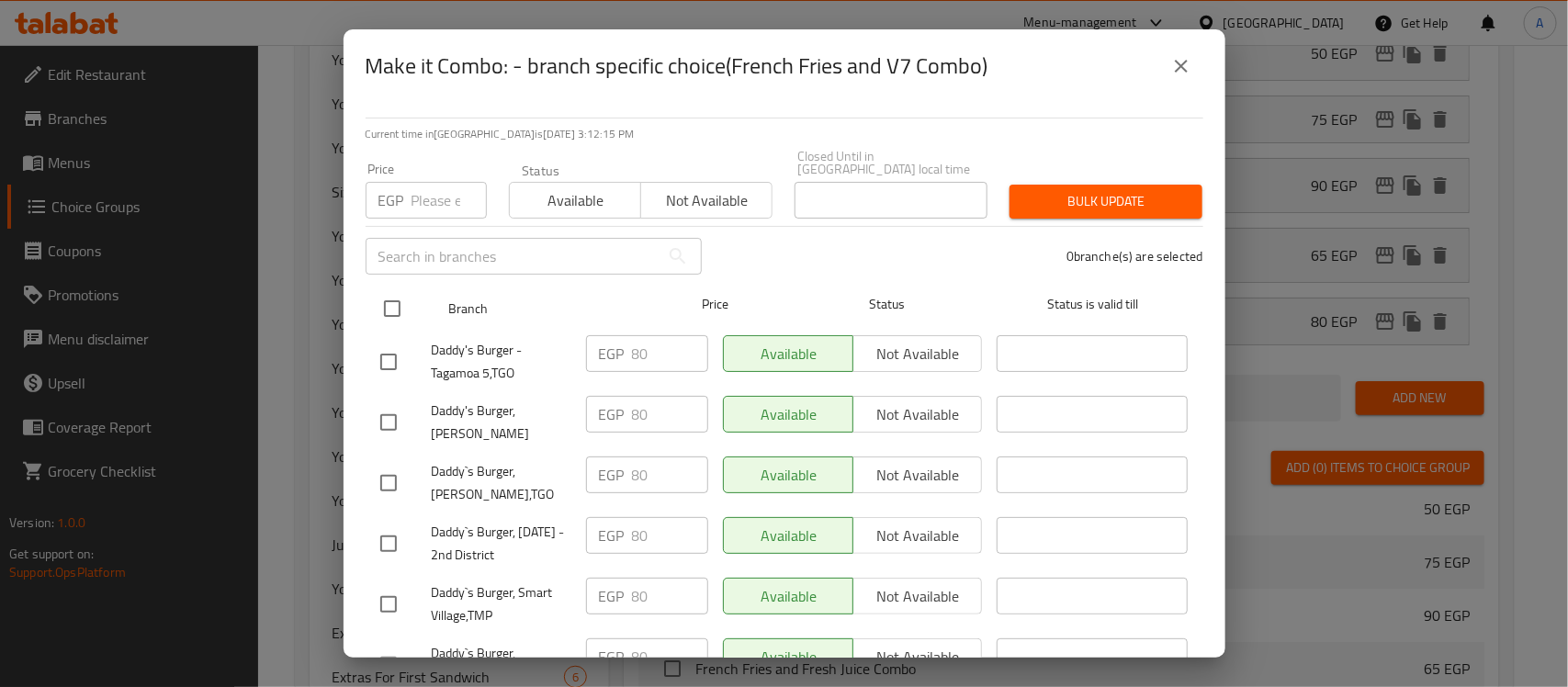
click at [393, 298] on input "checkbox" at bounding box center [392, 309] width 39 height 39
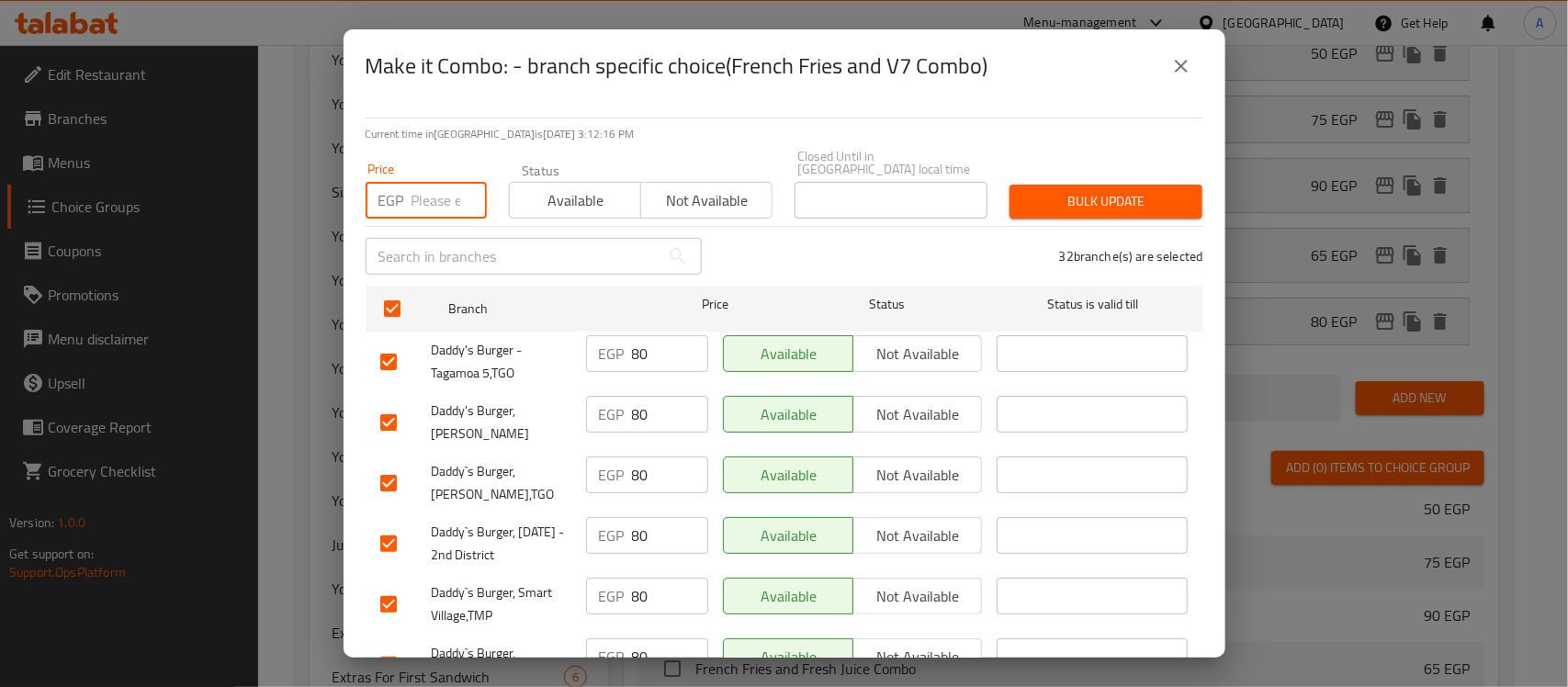
click at [443, 181] on input "number" at bounding box center [450, 200] width 76 height 37
paste input "80"
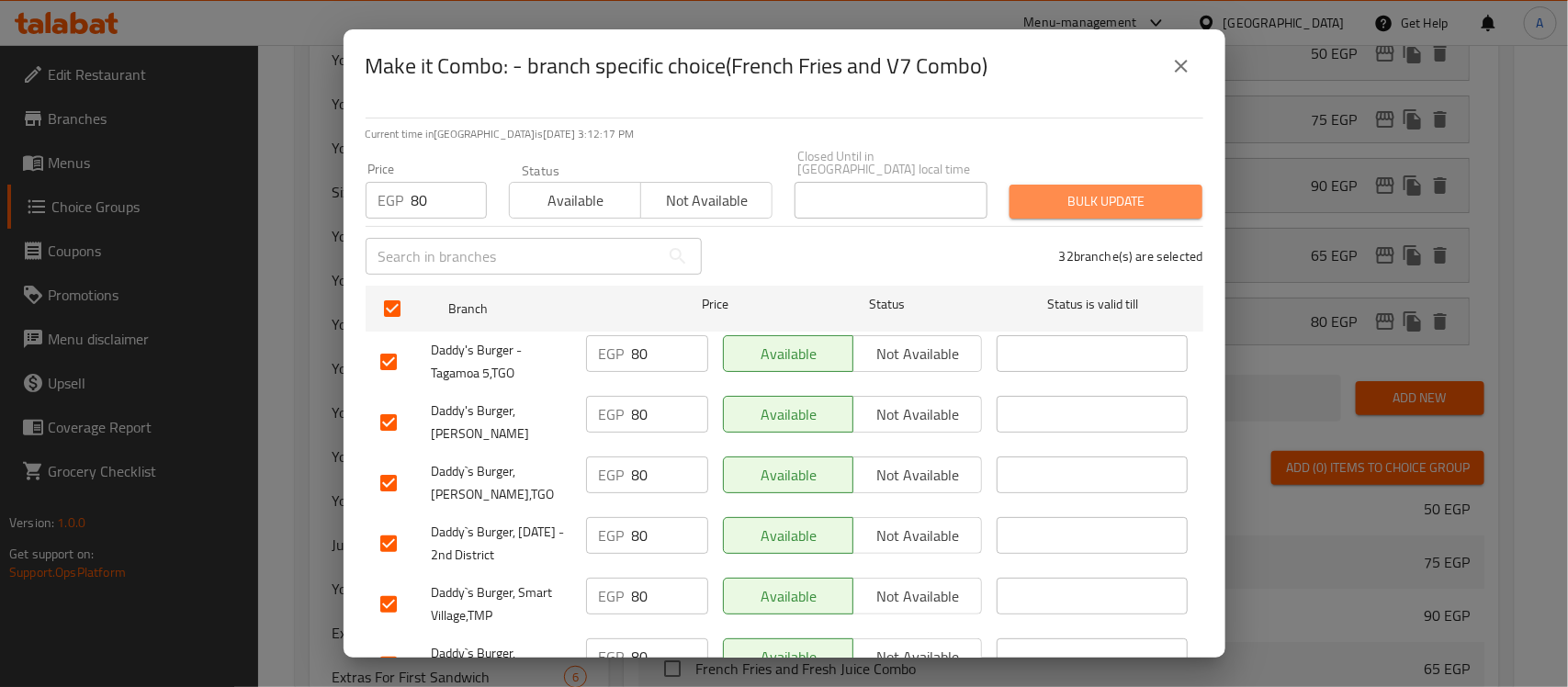
click at [1154, 190] on span "Bulk update" at bounding box center [1106, 201] width 164 height 23
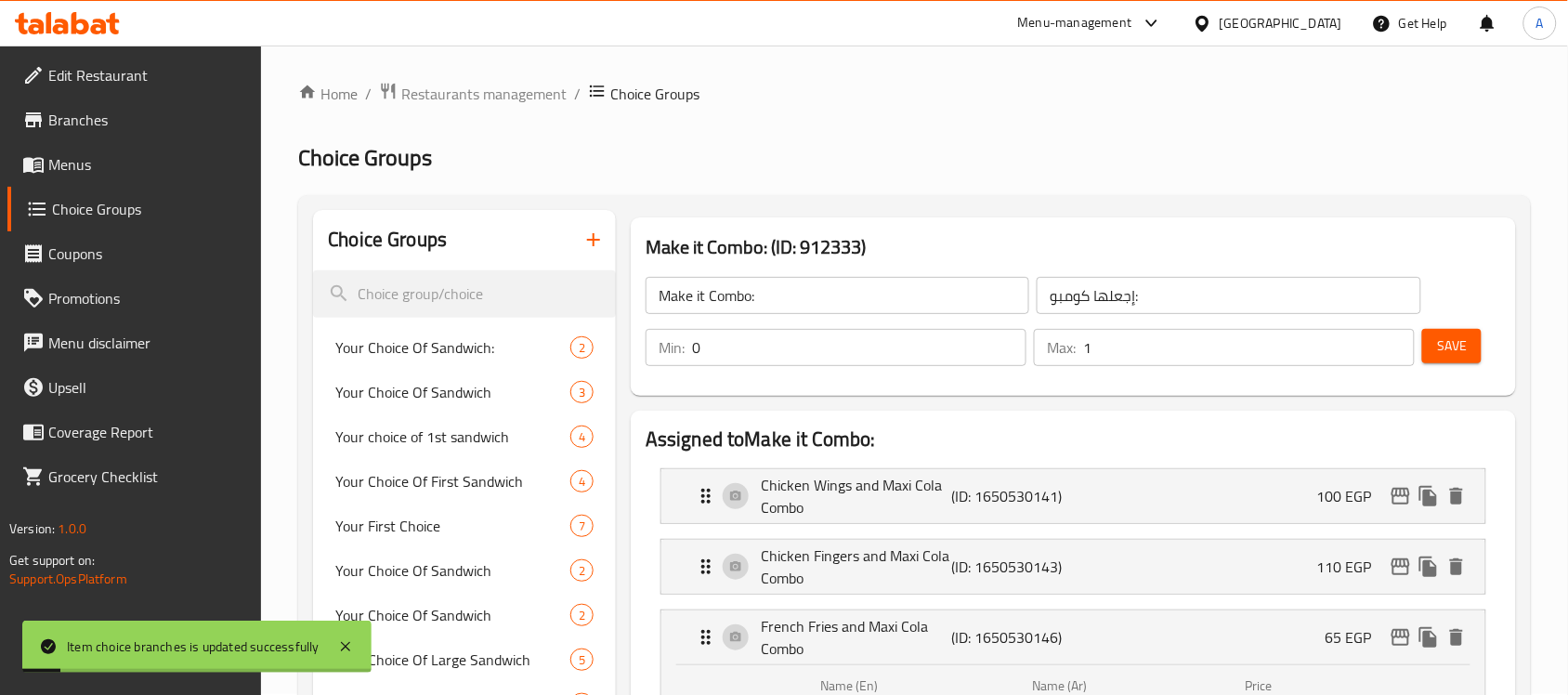
scroll to position [0, 0]
click at [1431, 325] on div "Min: 0 ​ Max: 1 ​ Save" at bounding box center [1070, 348] width 870 height 60
click at [1434, 340] on button "Save" at bounding box center [1452, 347] width 60 height 34
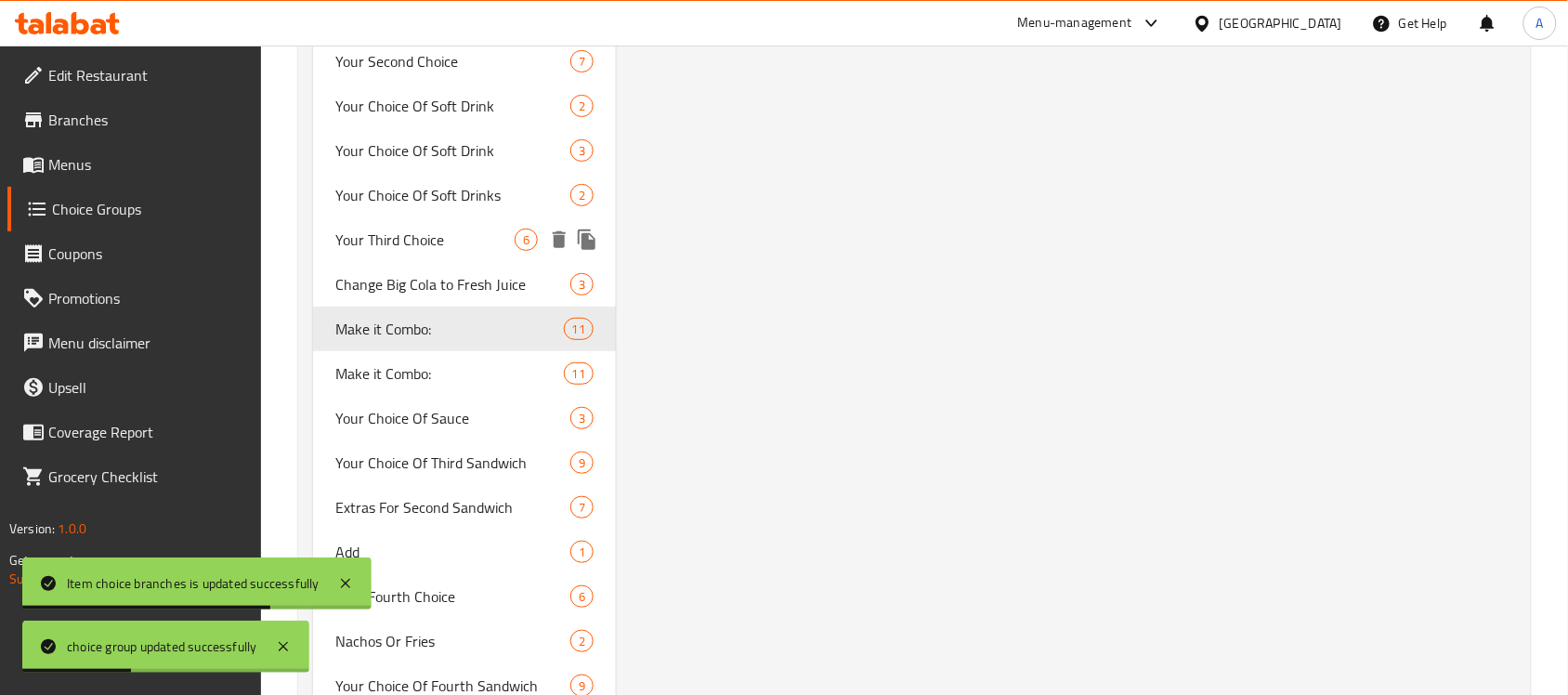
scroll to position [4252, 0]
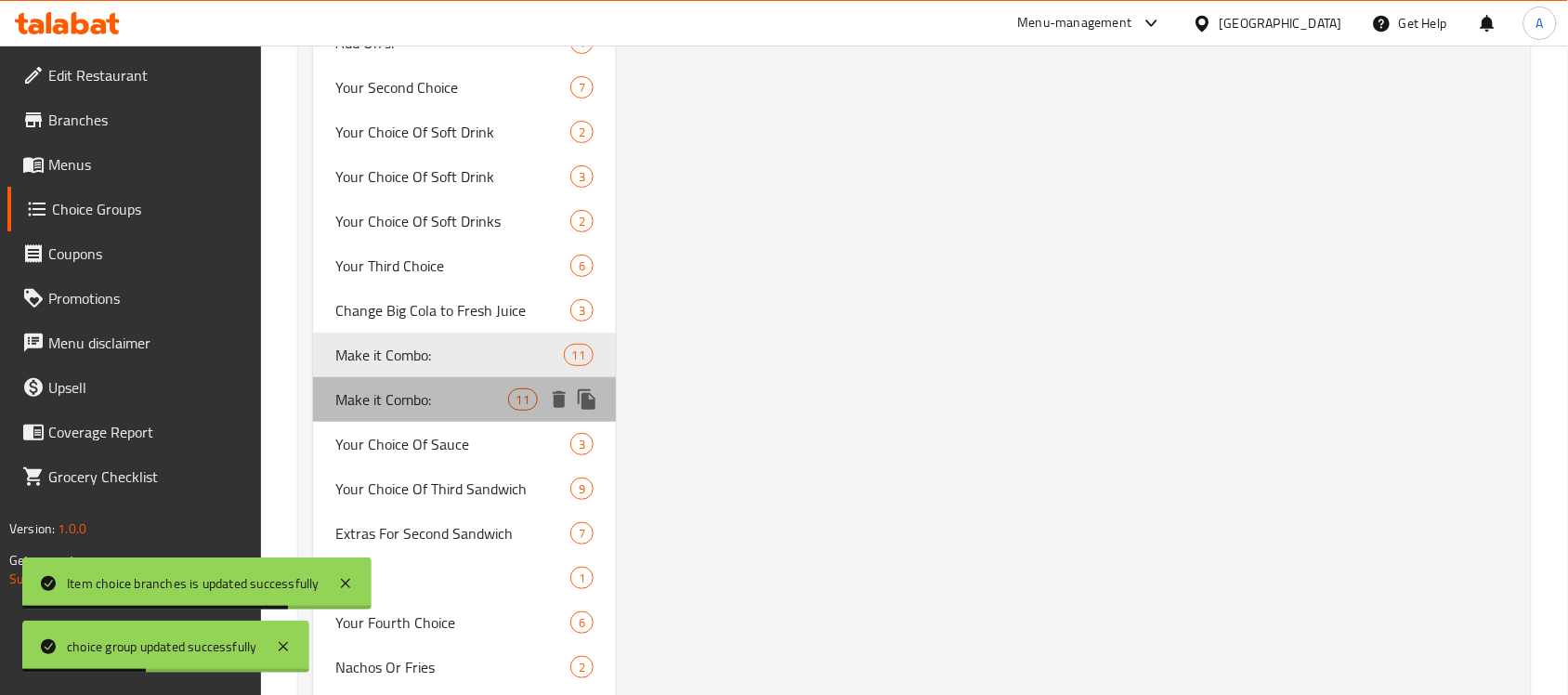
click at [429, 398] on span "Make it Combo:" at bounding box center [421, 400] width 171 height 22
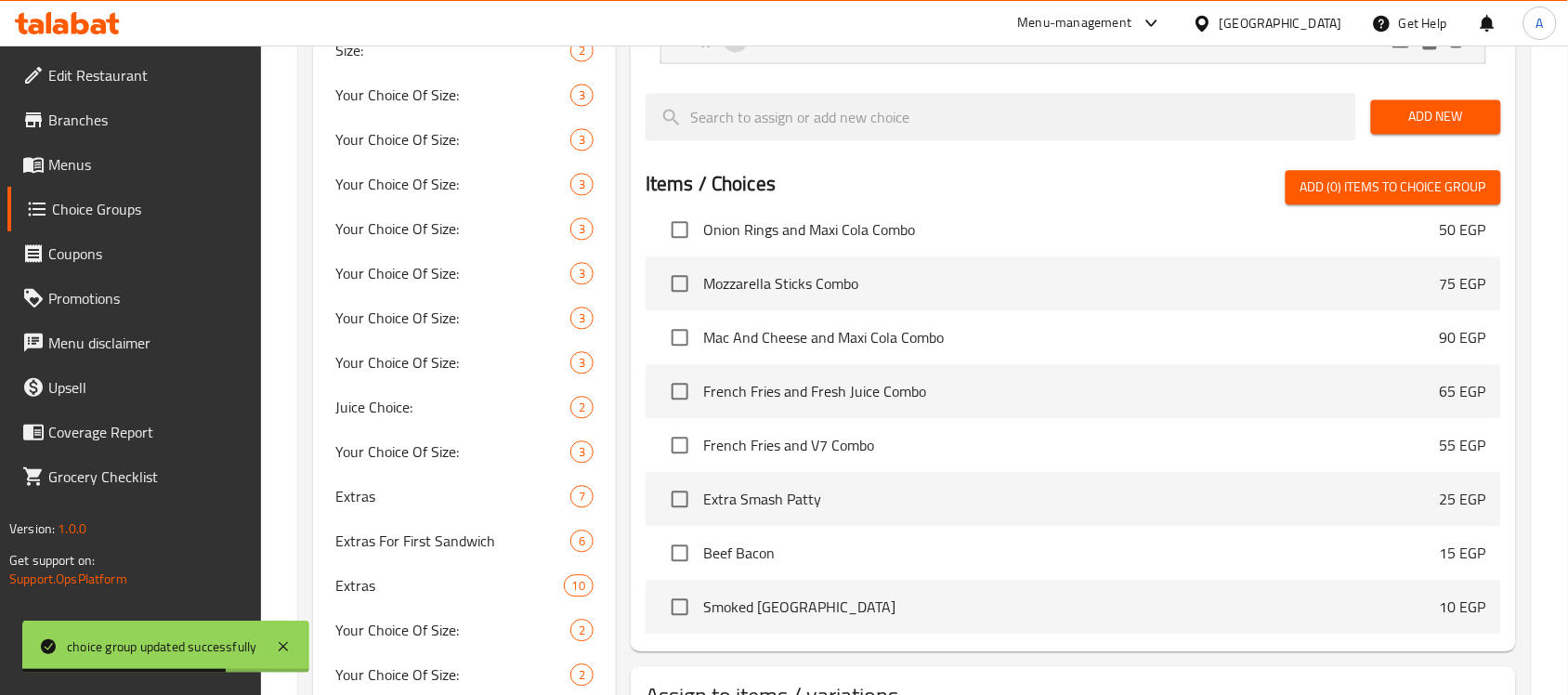
scroll to position [769, 0]
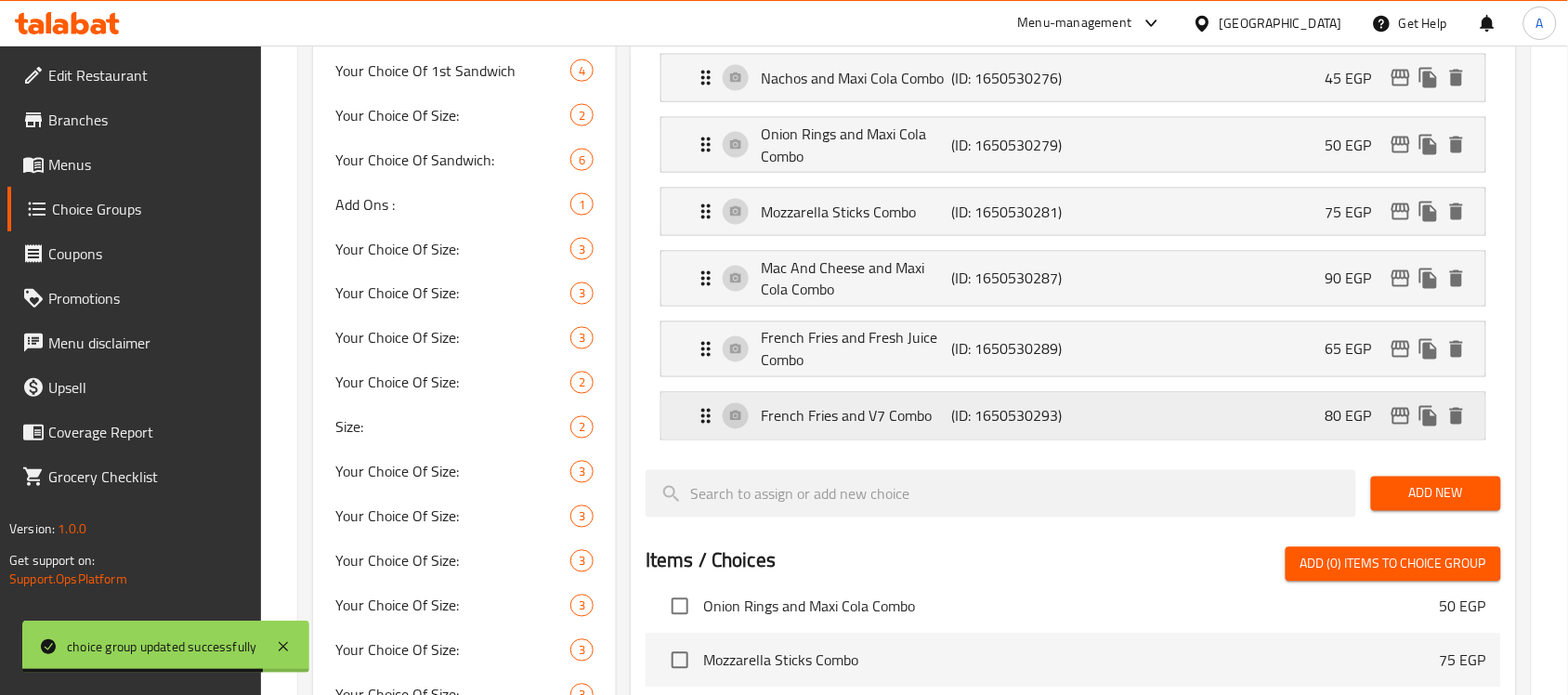
click at [930, 433] on div "French Fries and V7 Combo (ID: 1650530293) 80 EGP" at bounding box center [1079, 416] width 769 height 47
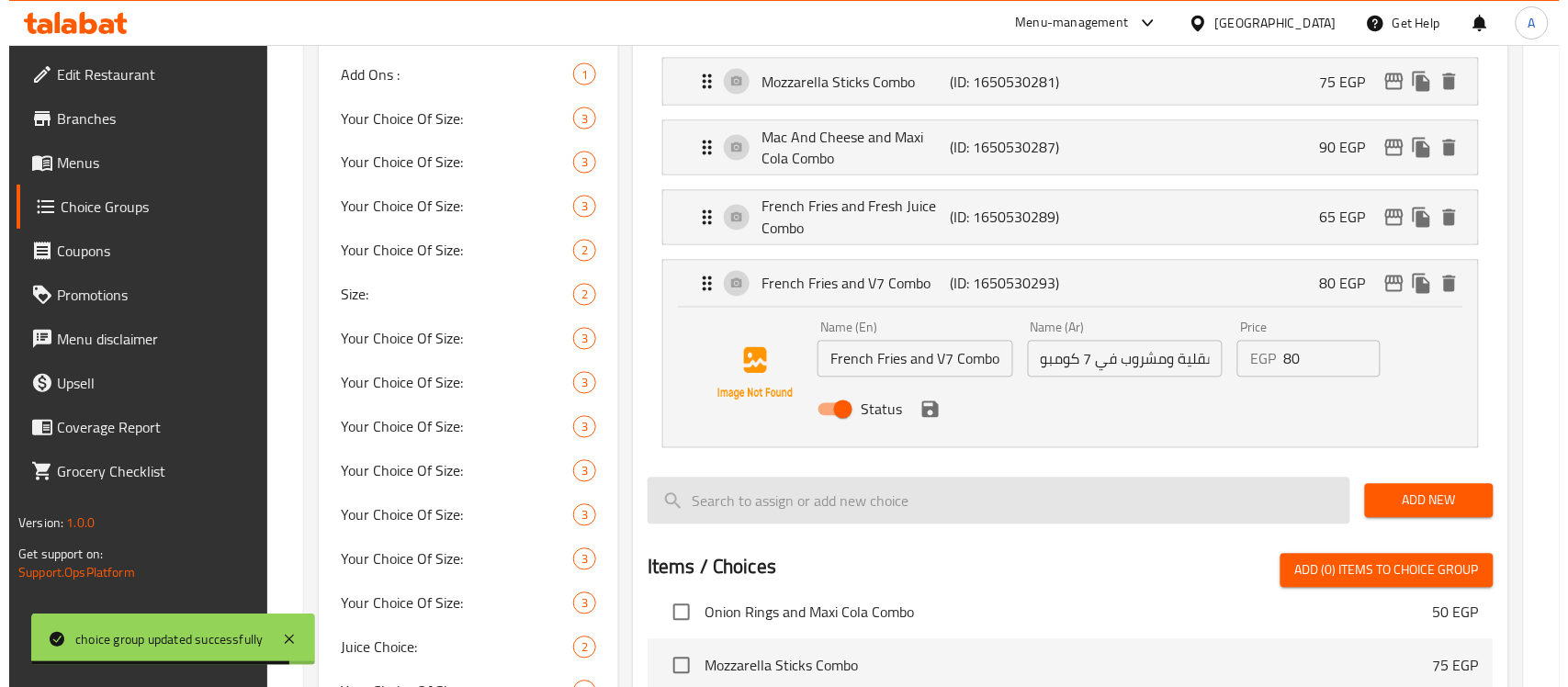
scroll to position [989, 0]
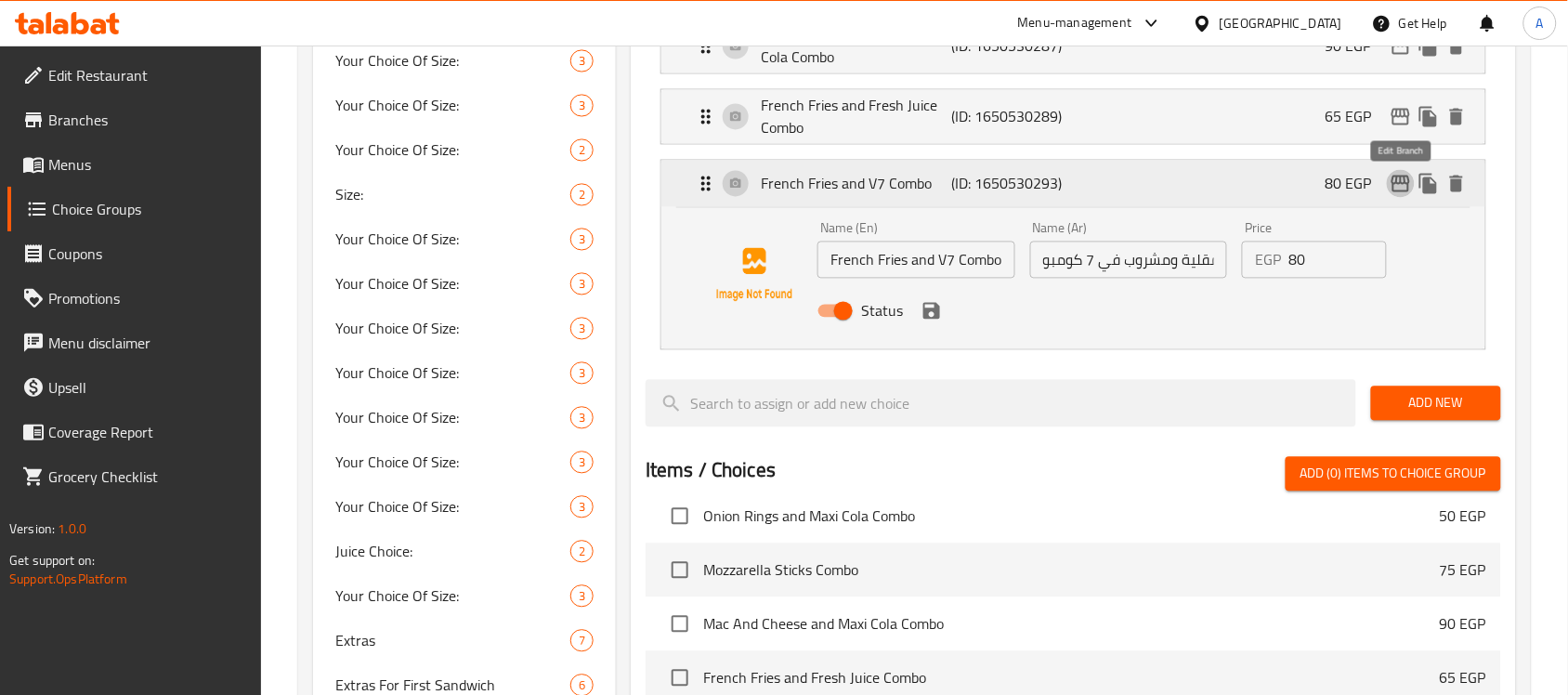
click at [1398, 190] on icon "edit" at bounding box center [1401, 184] width 22 height 22
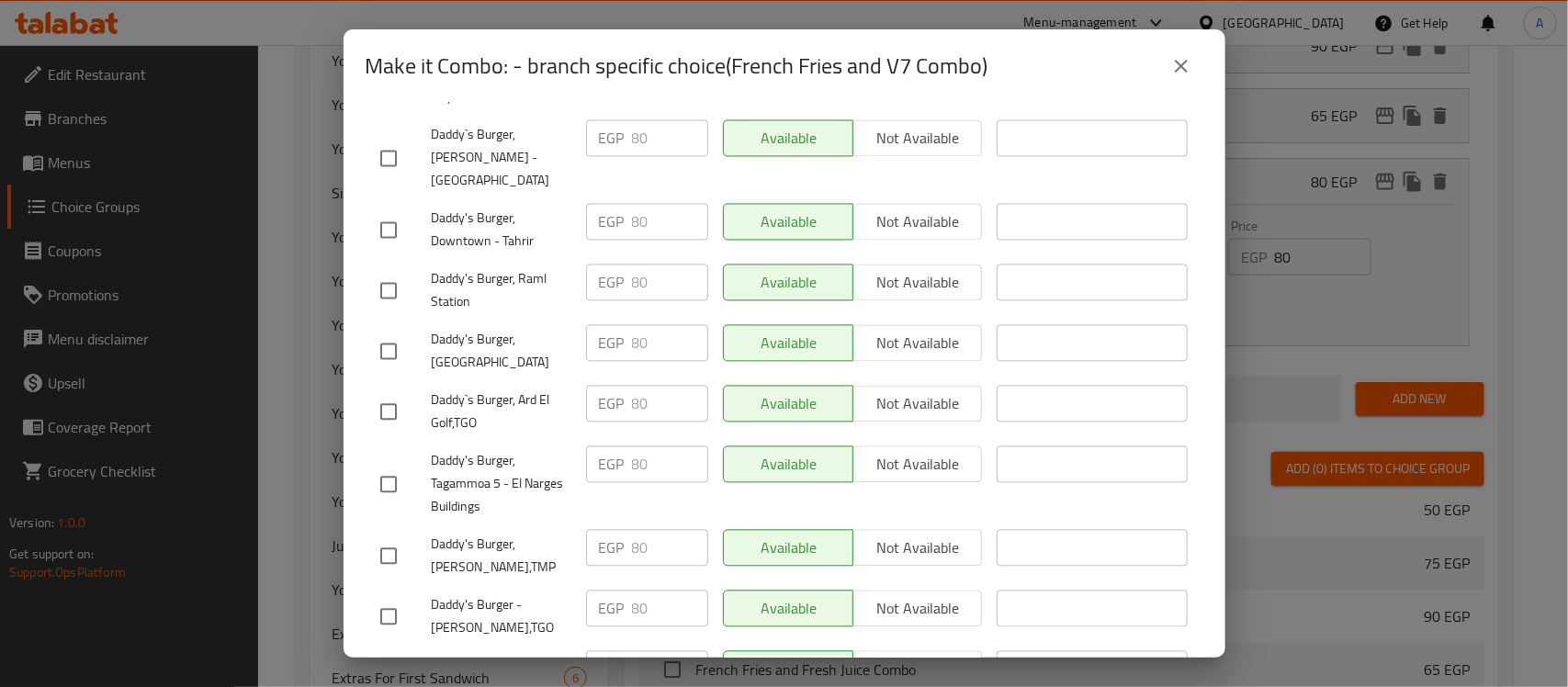
scroll to position [1783, 0]
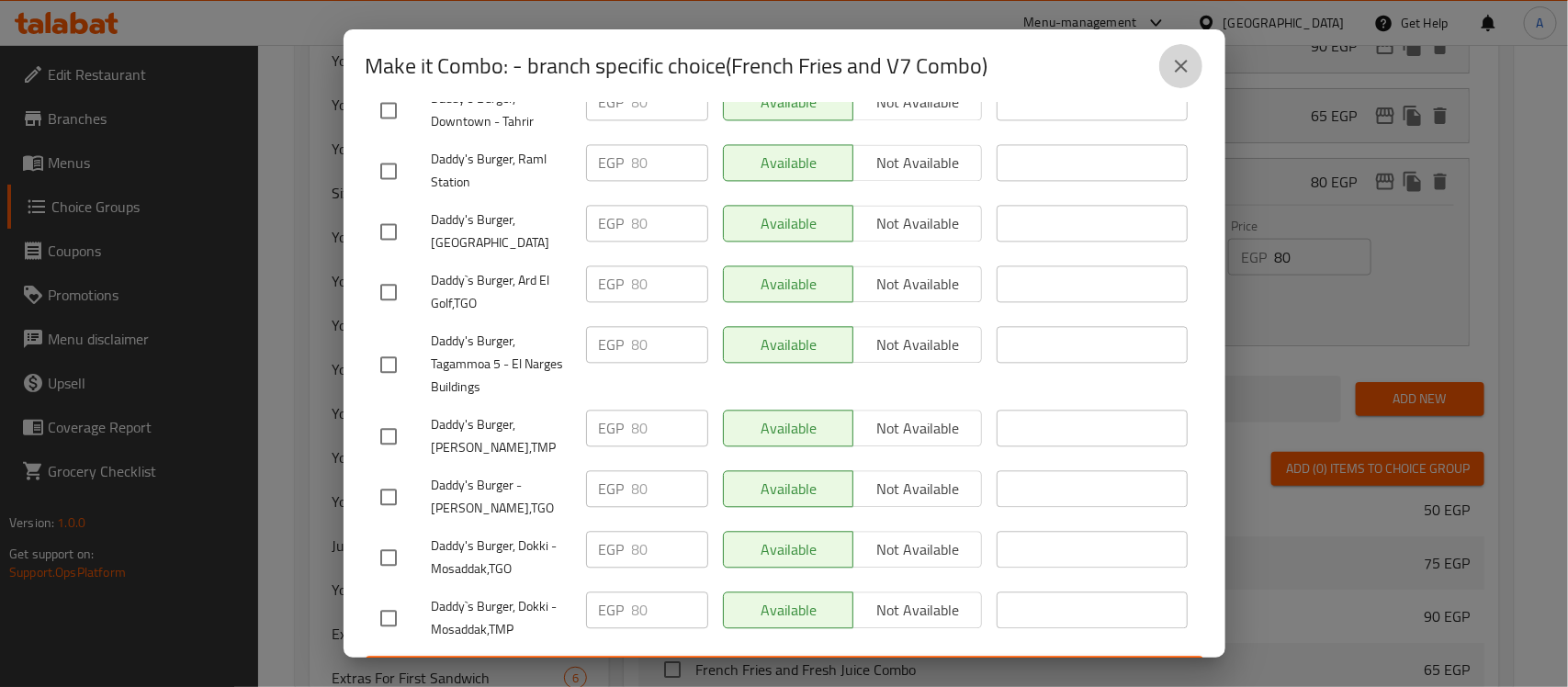
click at [1199, 56] on button "close" at bounding box center [1181, 66] width 44 height 44
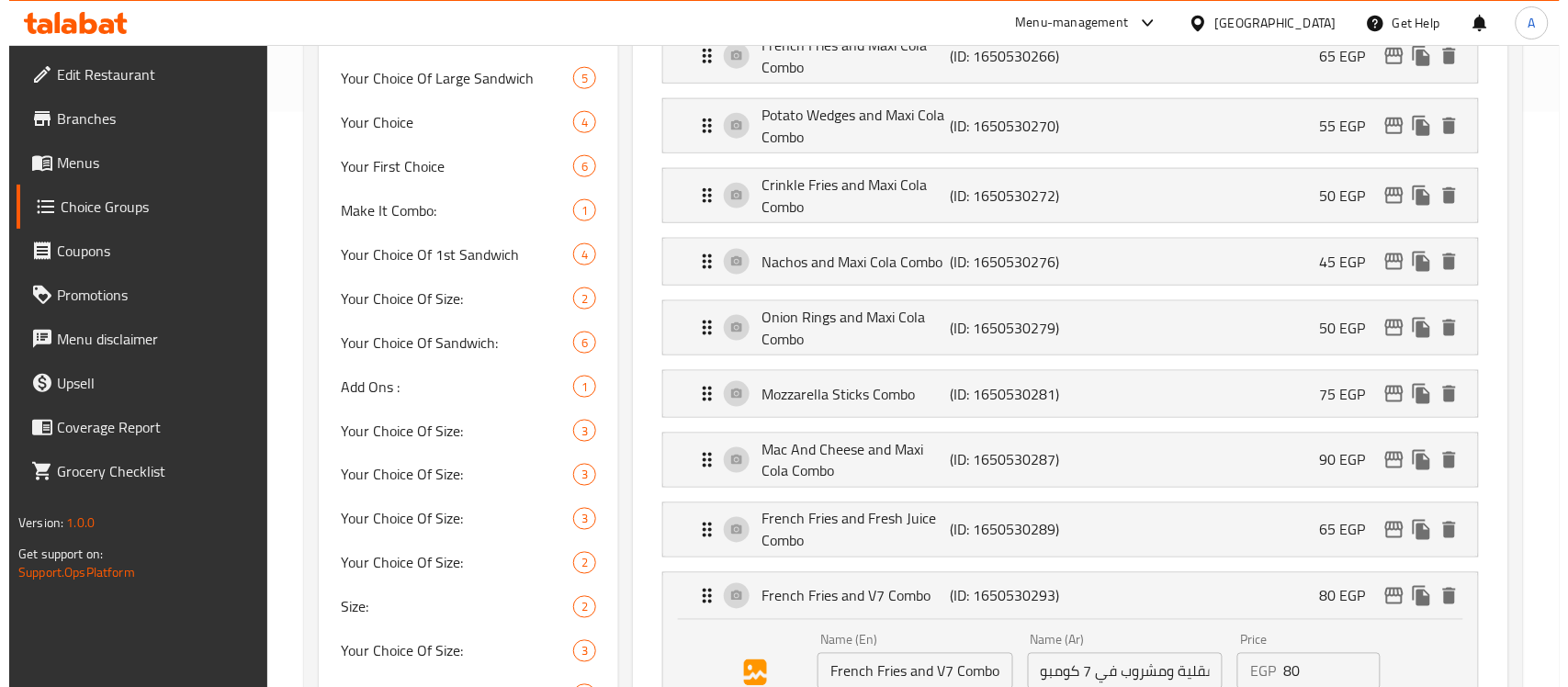
scroll to position [345, 0]
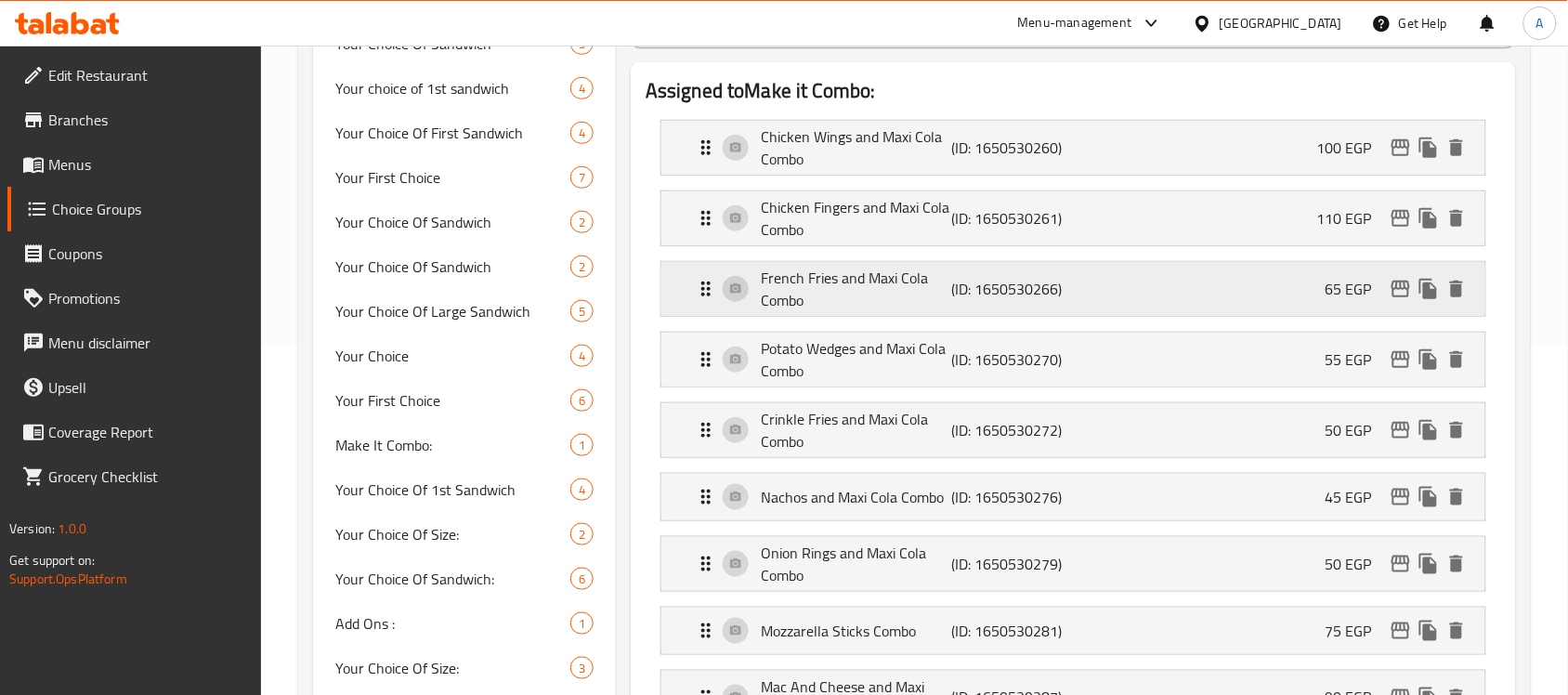
click at [904, 285] on p "French Fries and Maxi Cola Combo" at bounding box center [856, 289] width 190 height 45
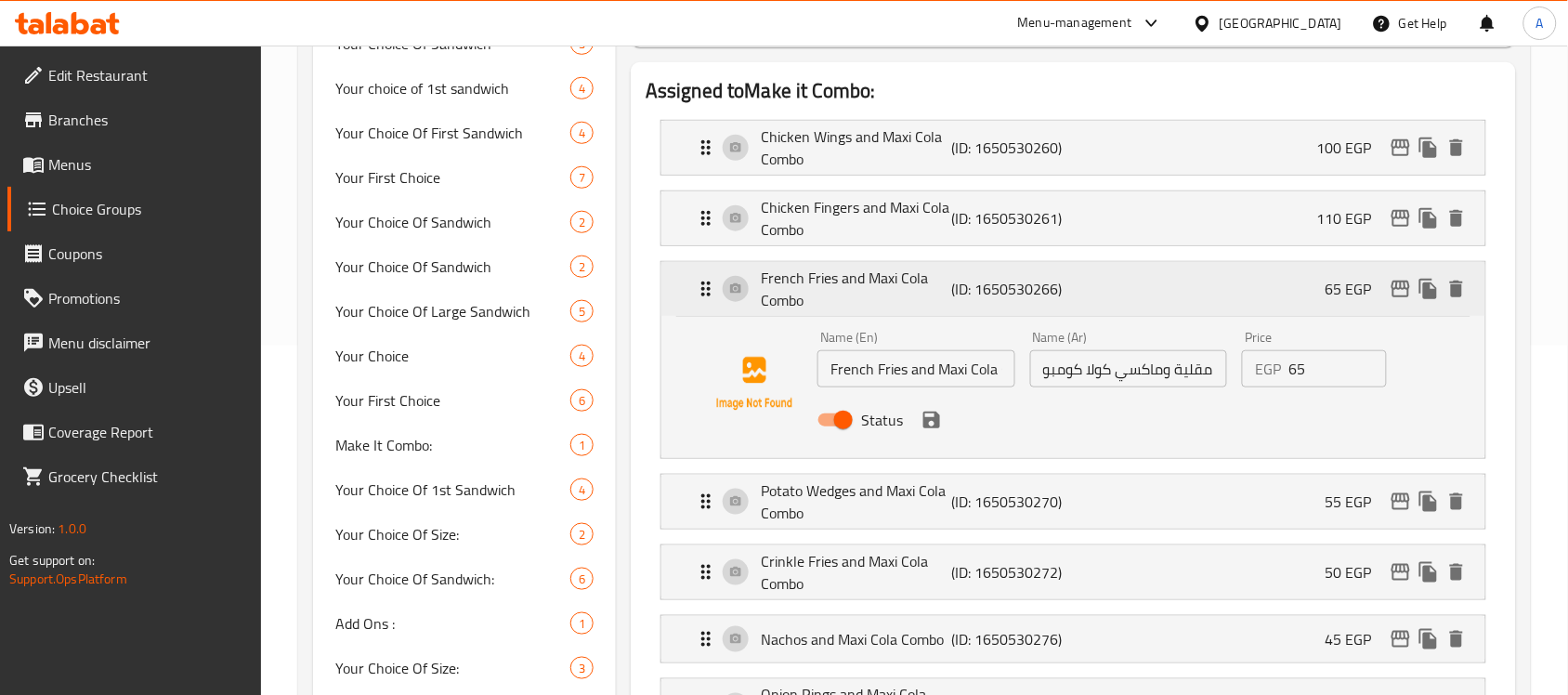
click at [1401, 295] on icon "edit" at bounding box center [1401, 289] width 22 height 22
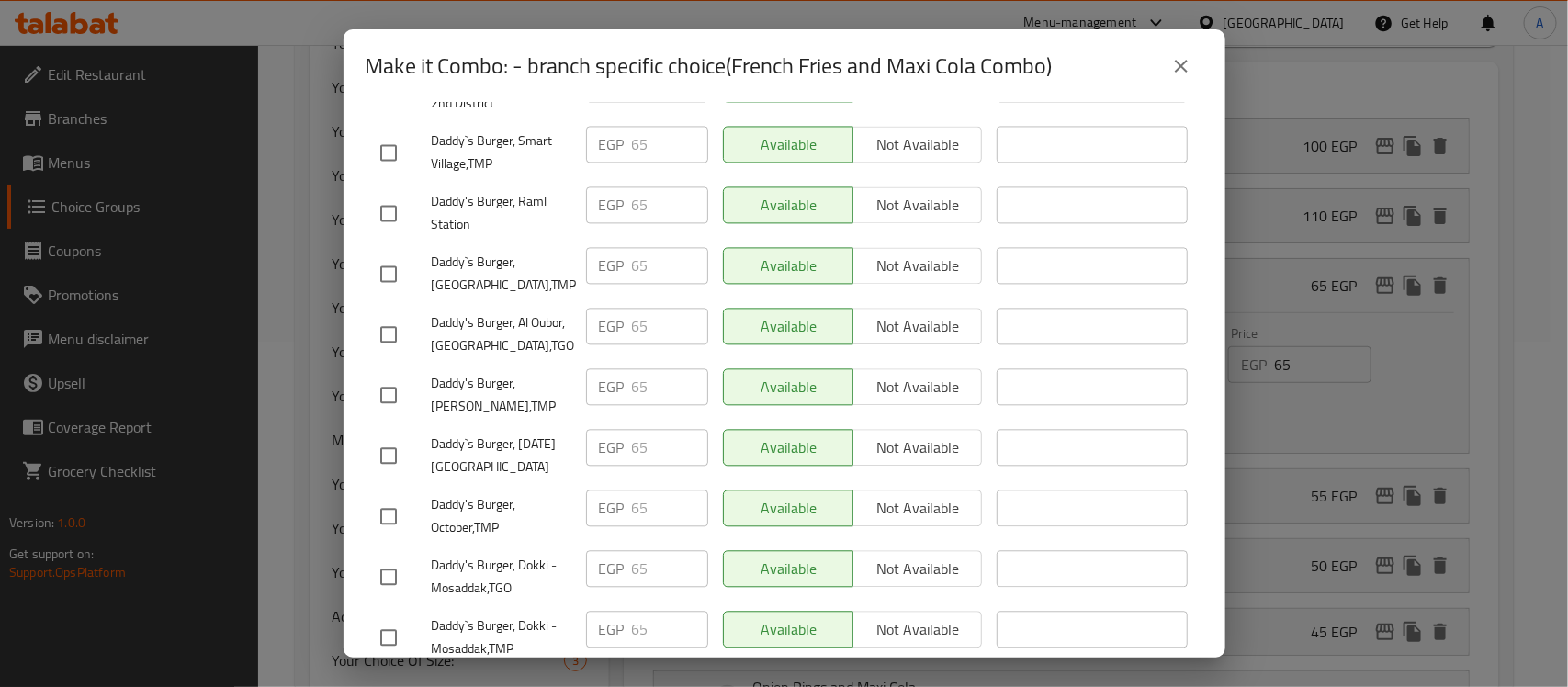
scroll to position [1783, 0]
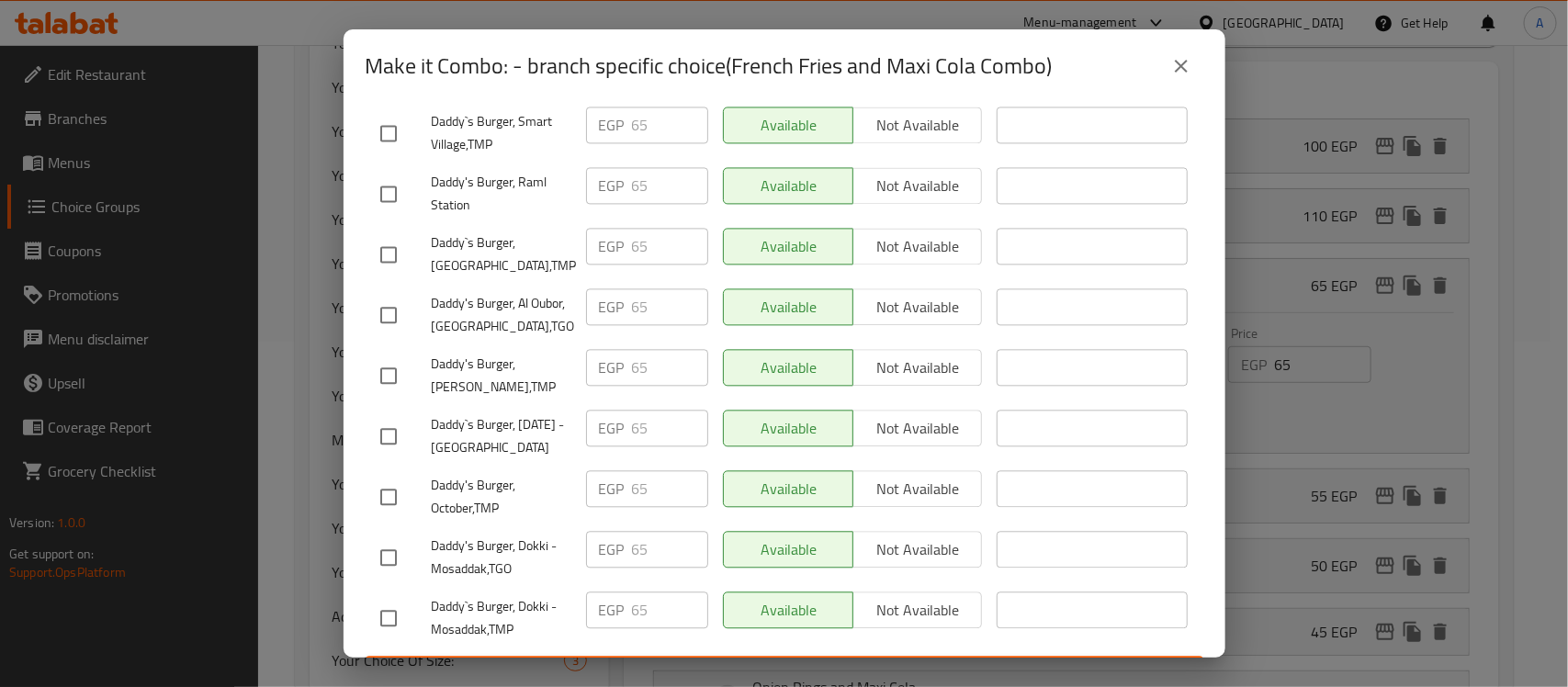
click at [1176, 74] on icon "close" at bounding box center [1181, 66] width 22 height 22
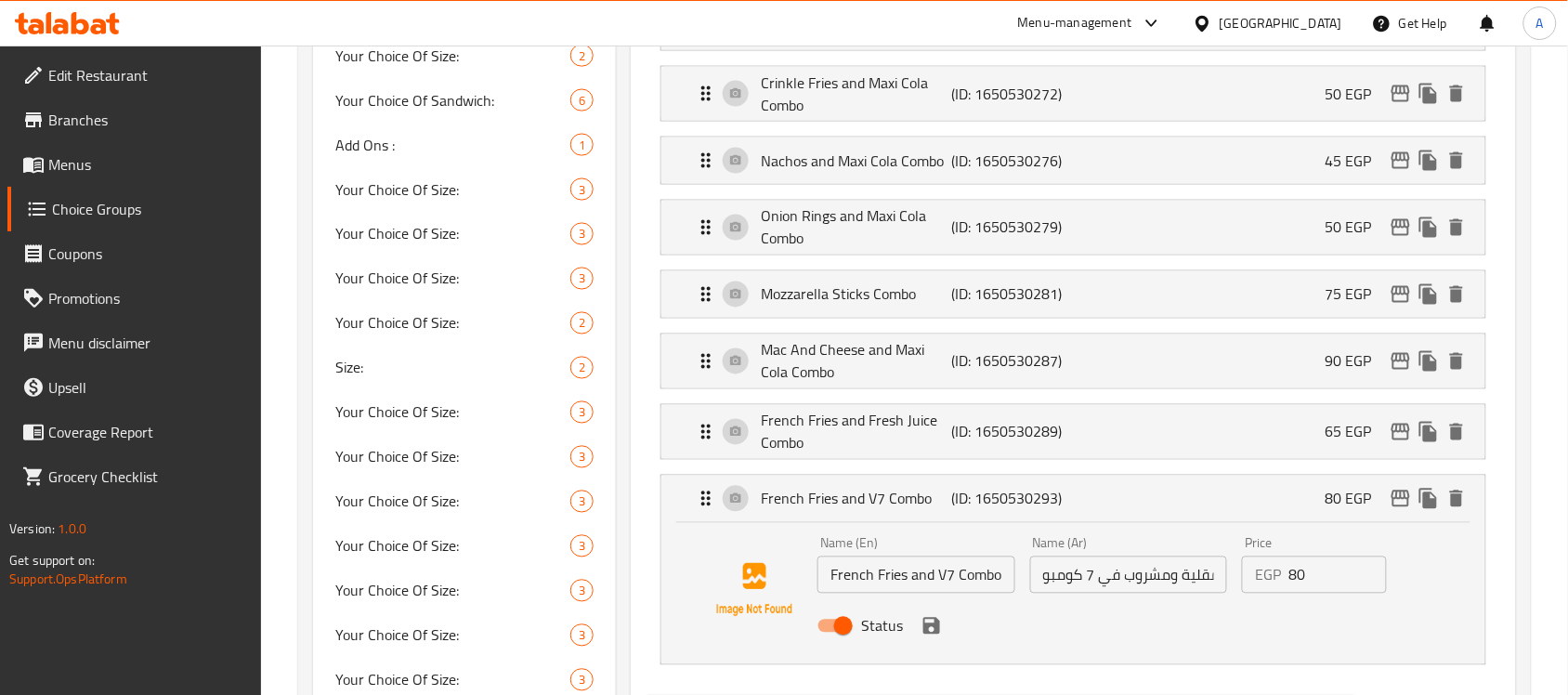
scroll to position [61, 0]
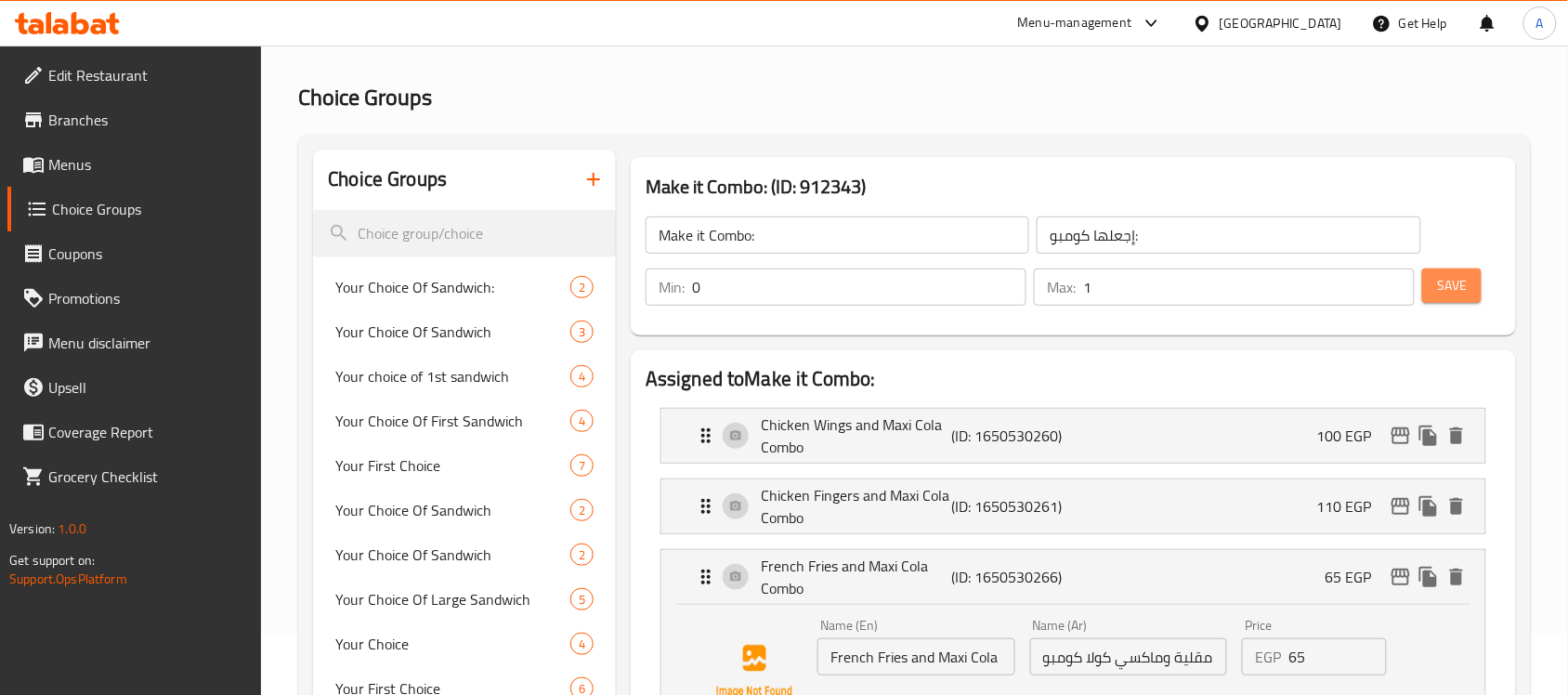
click at [1450, 274] on span "Save" at bounding box center [1452, 285] width 30 height 23
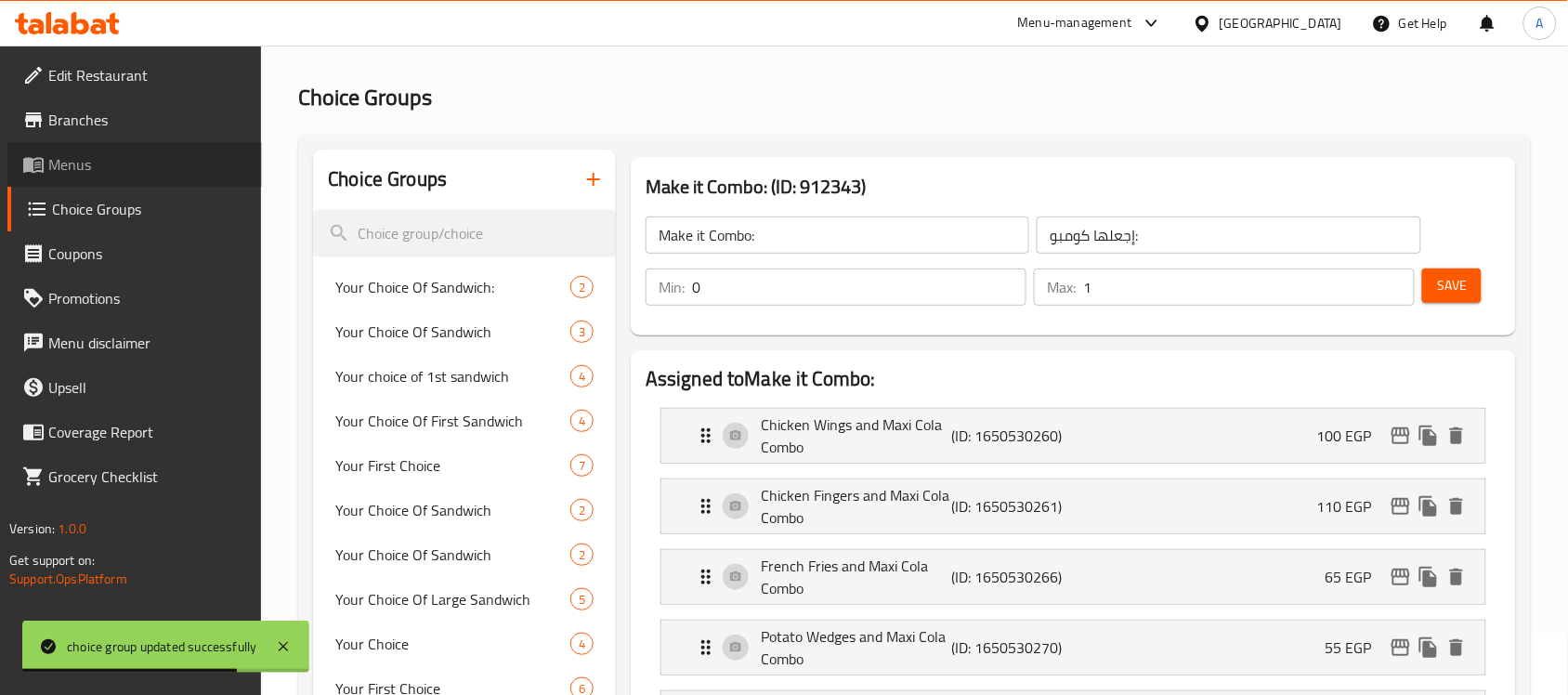
click at [130, 151] on link "Menus" at bounding box center [134, 165] width 254 height 45
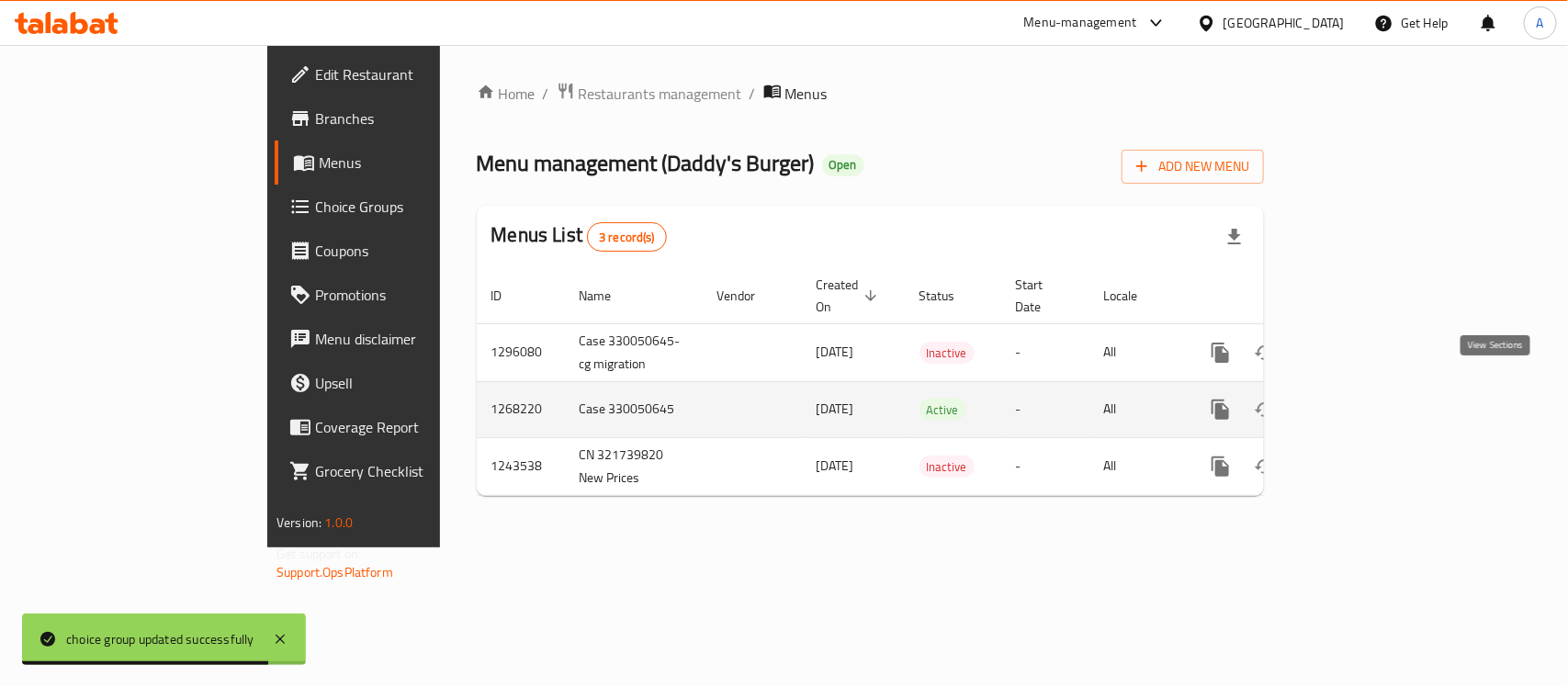
click at [1364, 399] on icon "enhanced table" at bounding box center [1353, 410] width 22 height 22
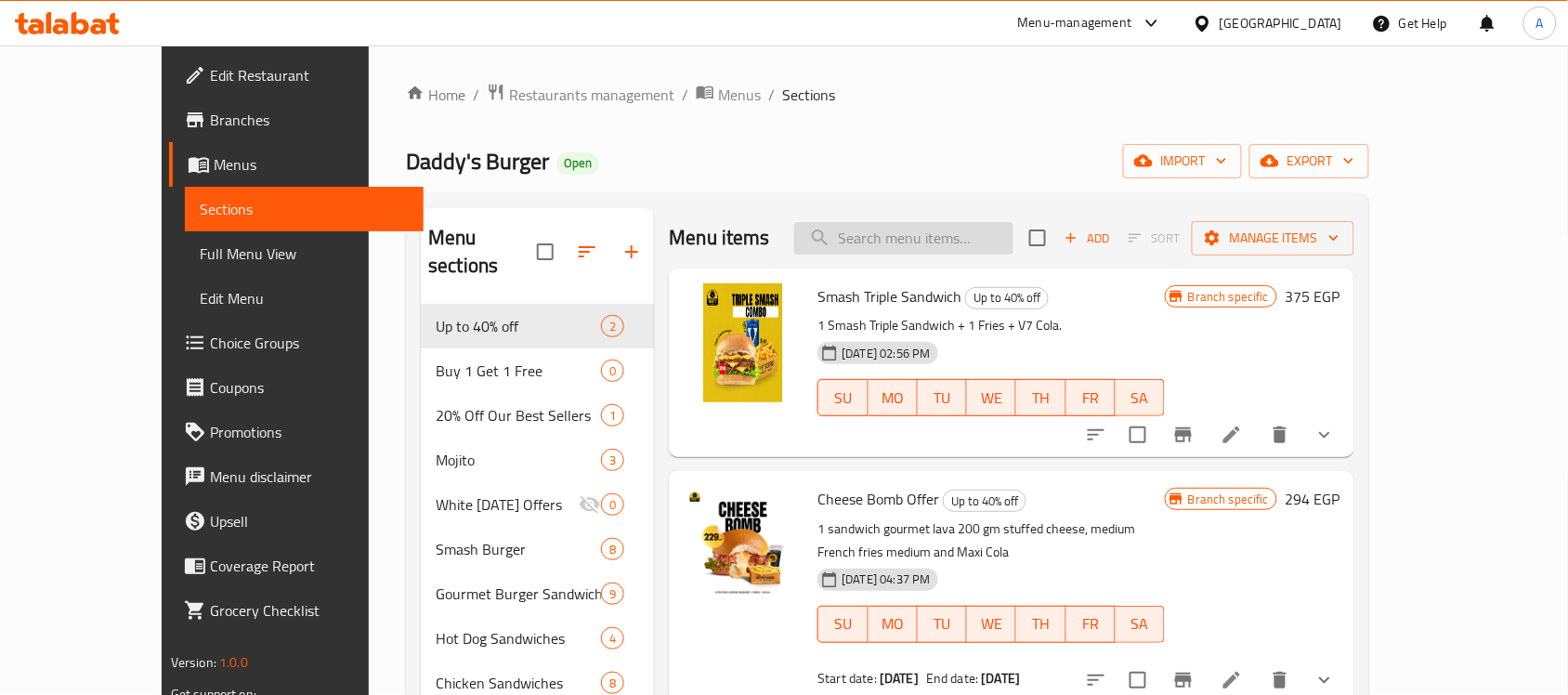
click at [973, 227] on input "search" at bounding box center [904, 238] width 219 height 33
paste input "Smashed BBQ Burger"
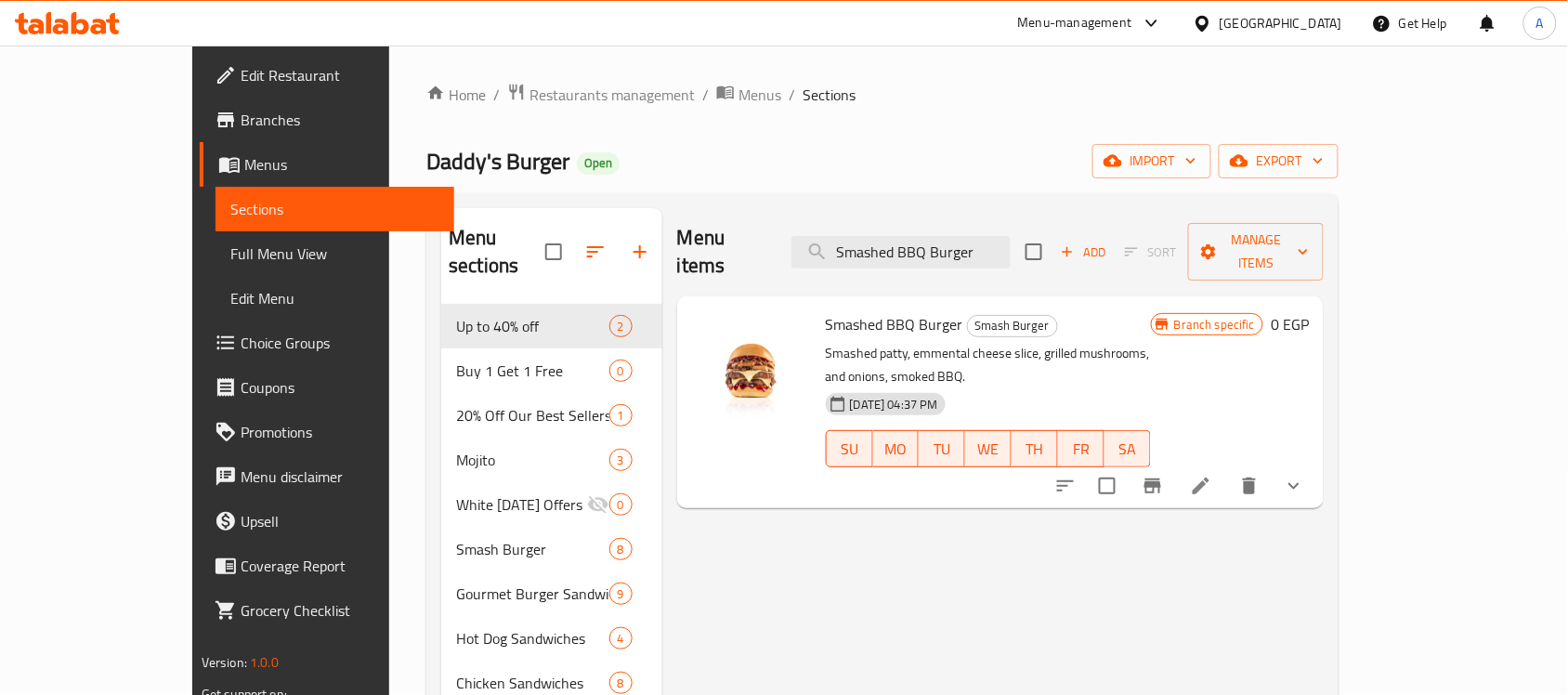
click at [1305, 475] on icon "show more" at bounding box center [1294, 486] width 22 height 22
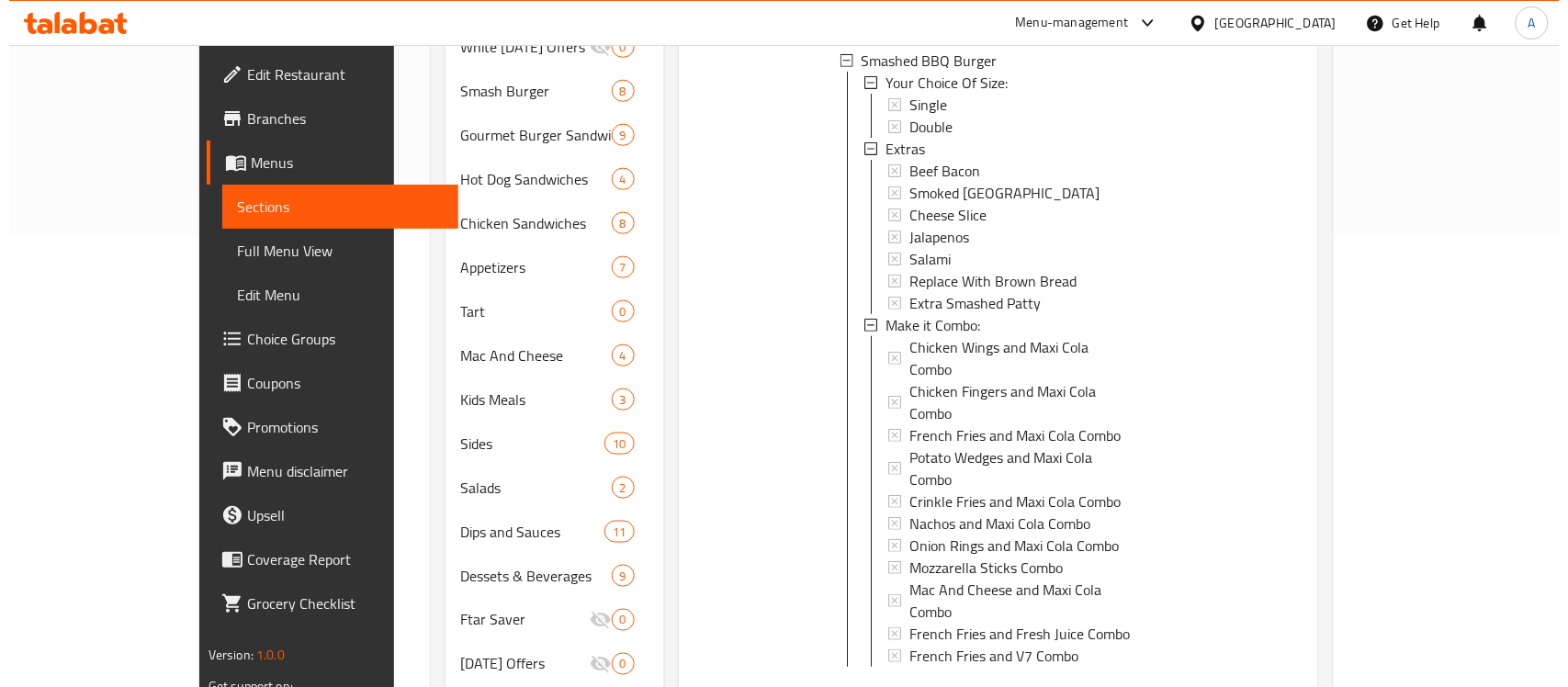
scroll to position [460, 0]
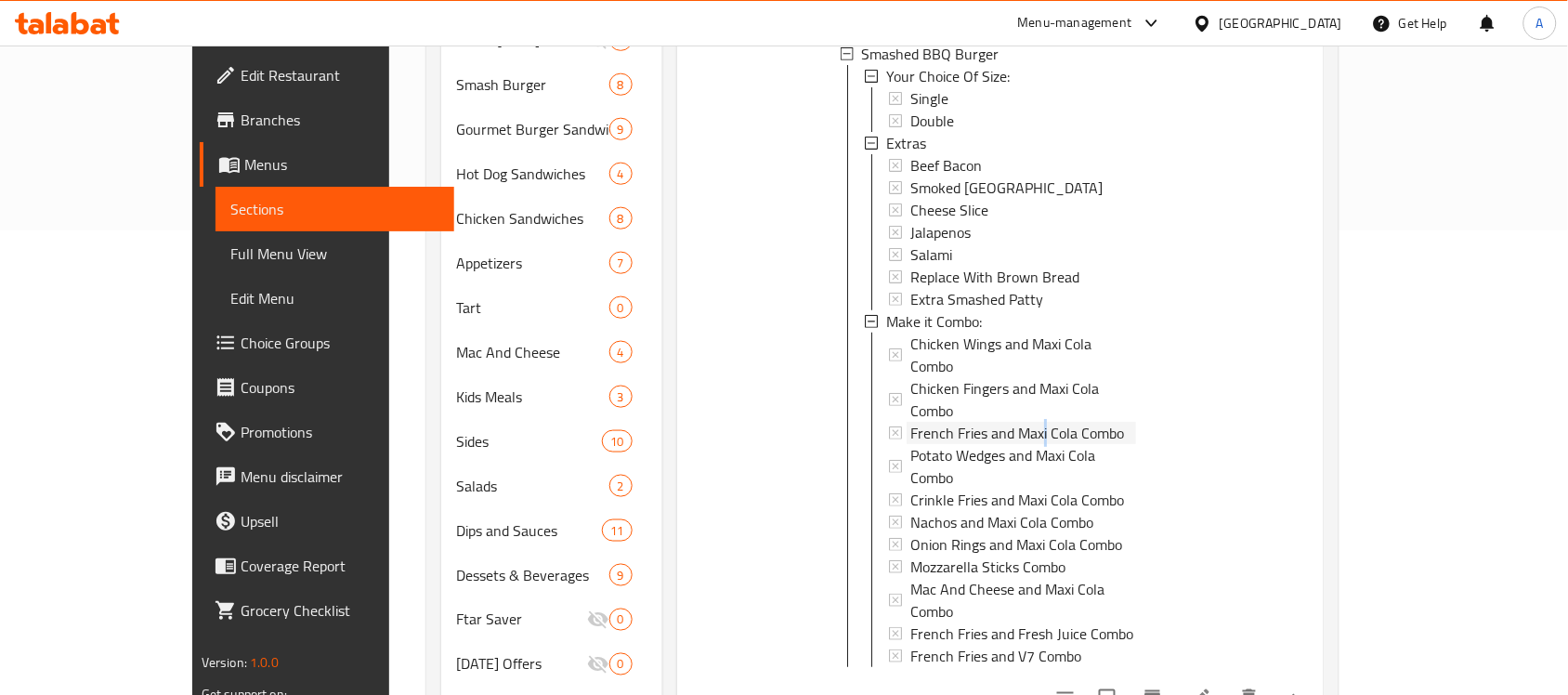
click at [997, 422] on span "French Fries and Maxi Cola Combo" at bounding box center [1016, 433] width 213 height 22
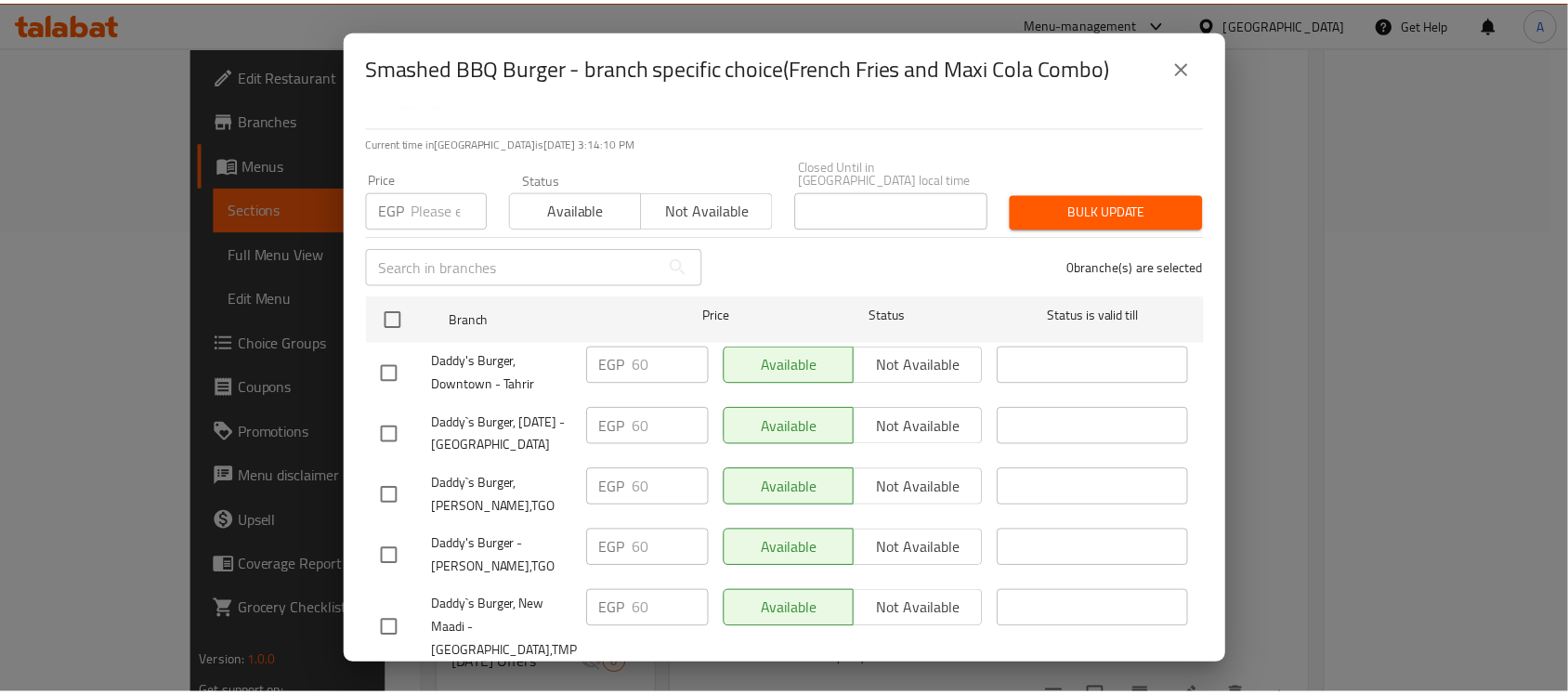
scroll to position [0, 0]
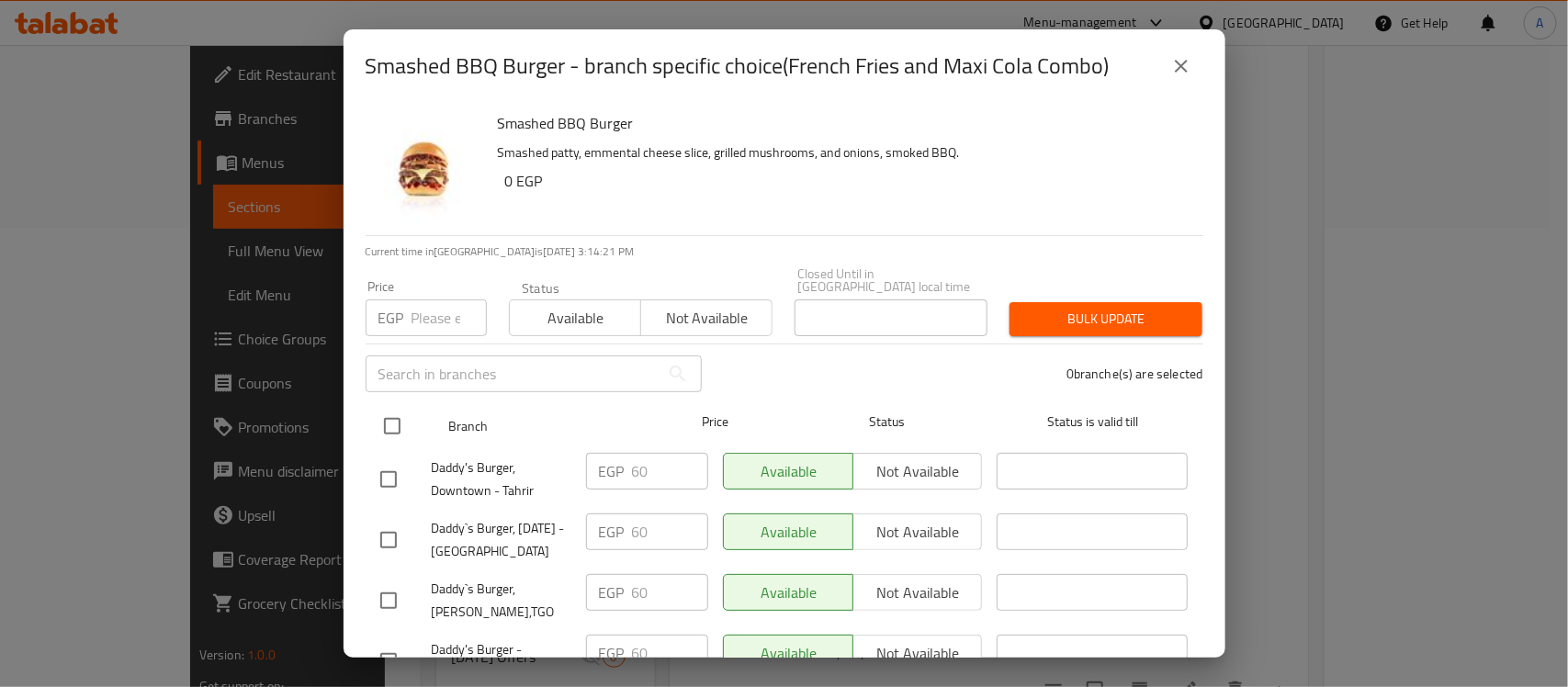
click at [395, 409] on input "checkbox" at bounding box center [392, 426] width 39 height 39
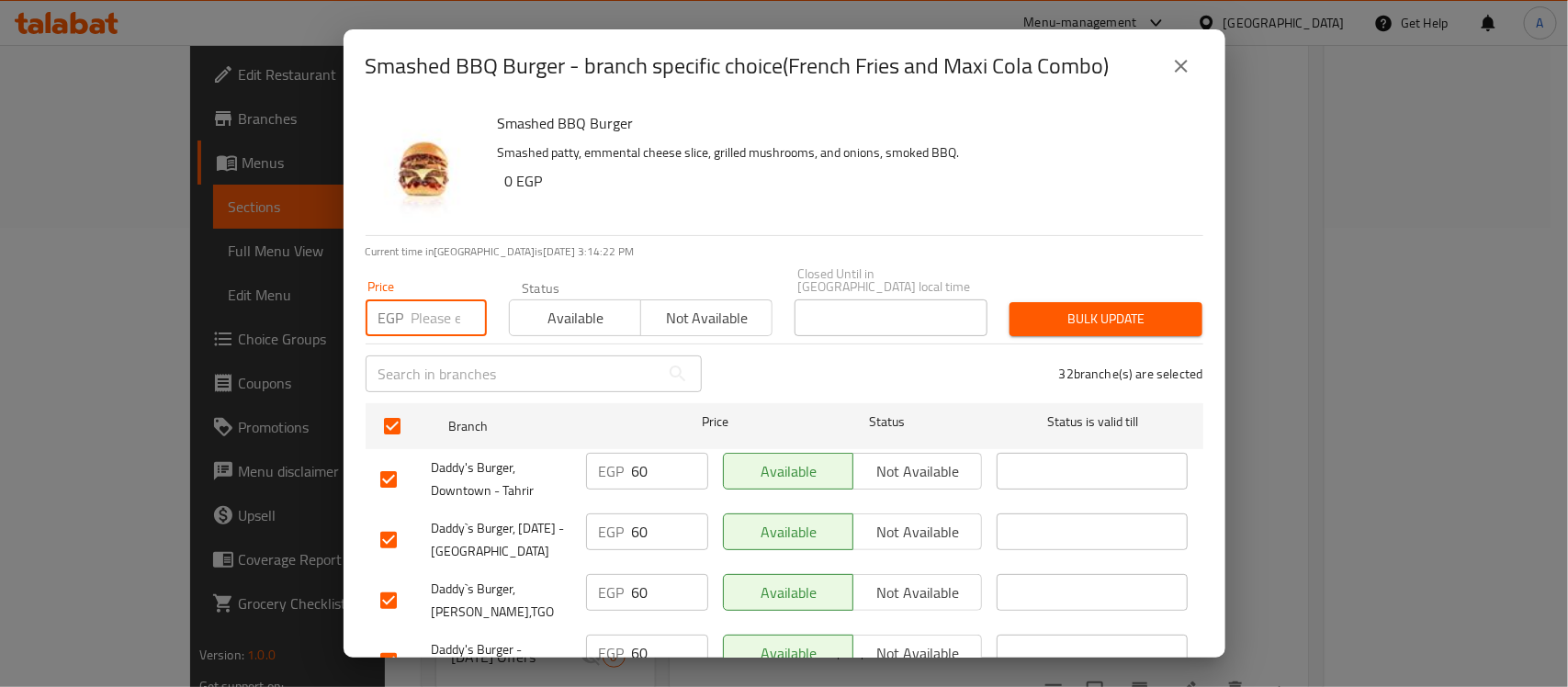
click at [432, 299] on input "number" at bounding box center [450, 318] width 76 height 37
paste input "65"
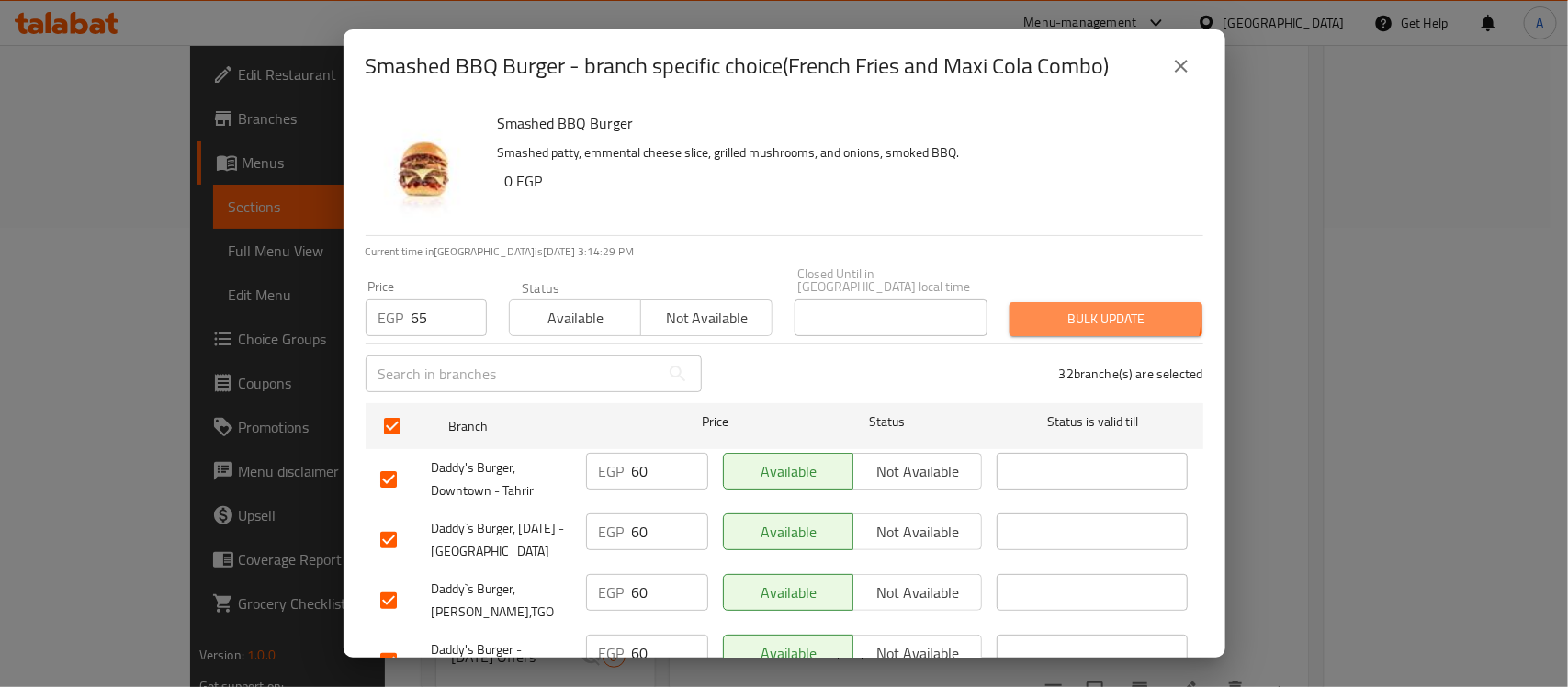
click at [1063, 308] on span "Bulk update" at bounding box center [1106, 319] width 164 height 23
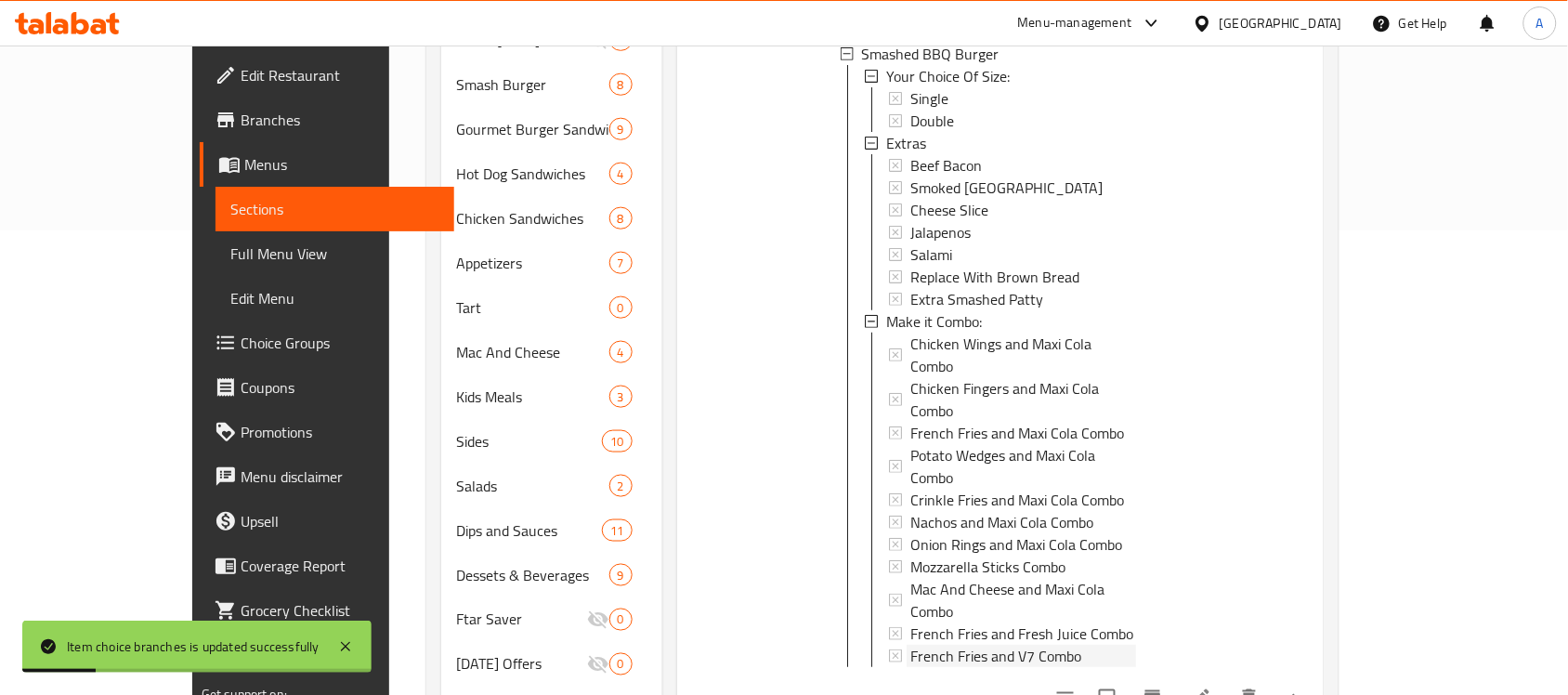
click at [946, 645] on span "French Fries and V7 Combo" at bounding box center [995, 656] width 170 height 22
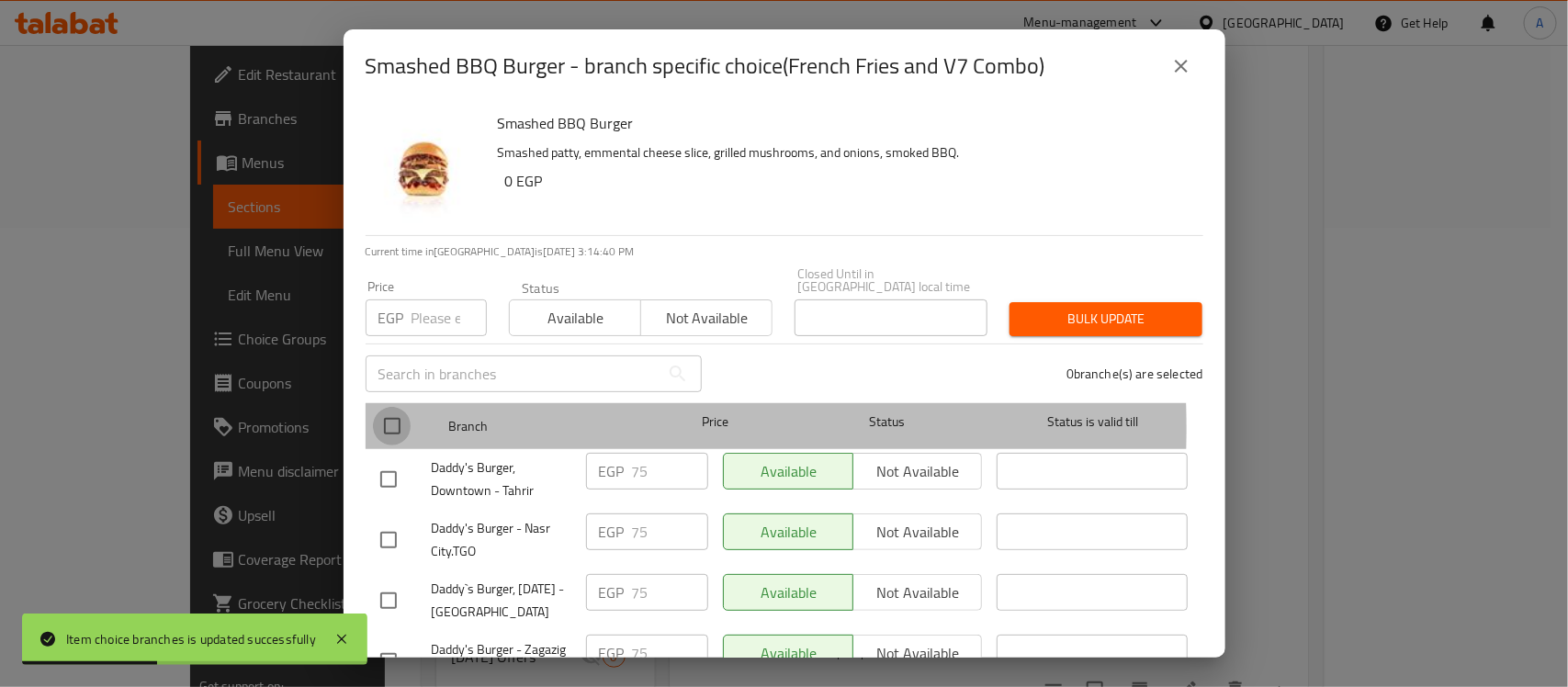
click at [398, 415] on input "checkbox" at bounding box center [392, 426] width 39 height 39
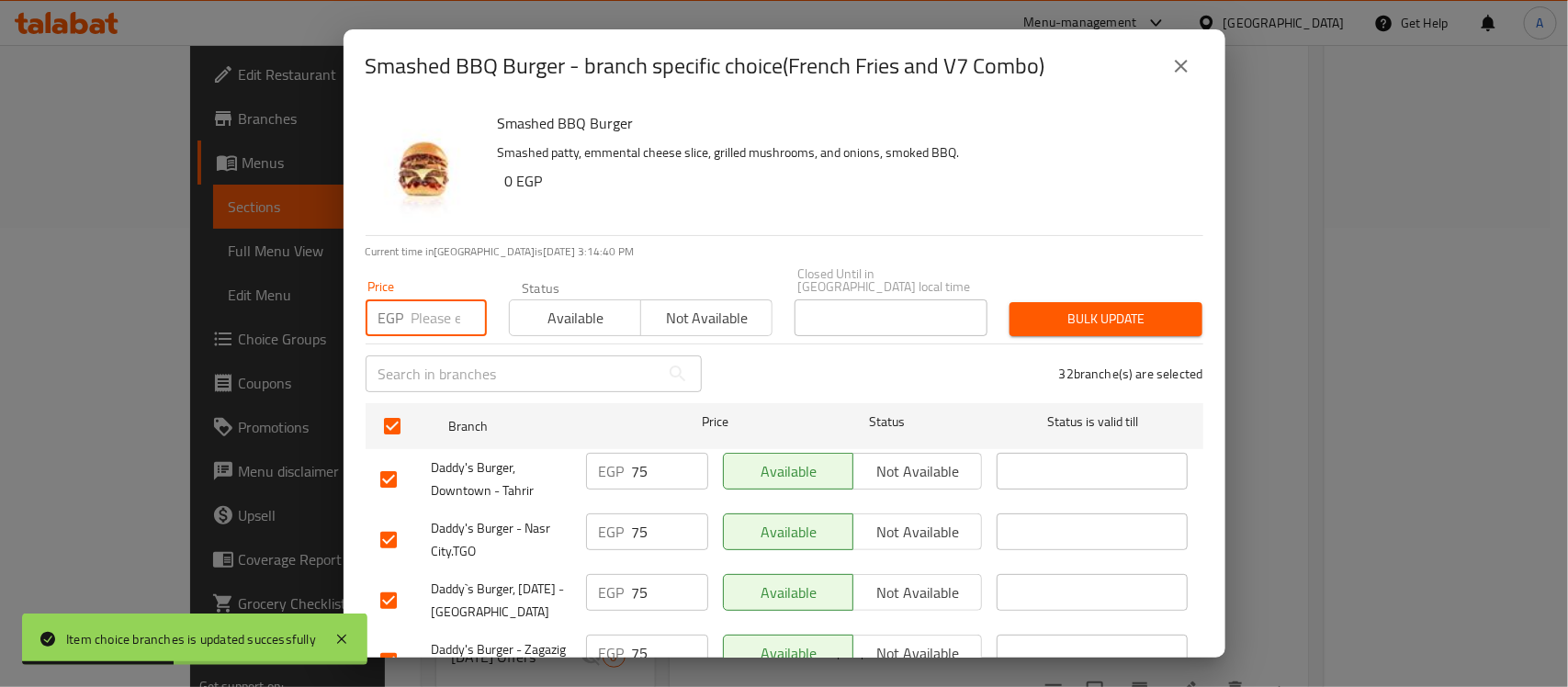
click at [443, 299] on input "number" at bounding box center [450, 318] width 76 height 37
paste input "80"
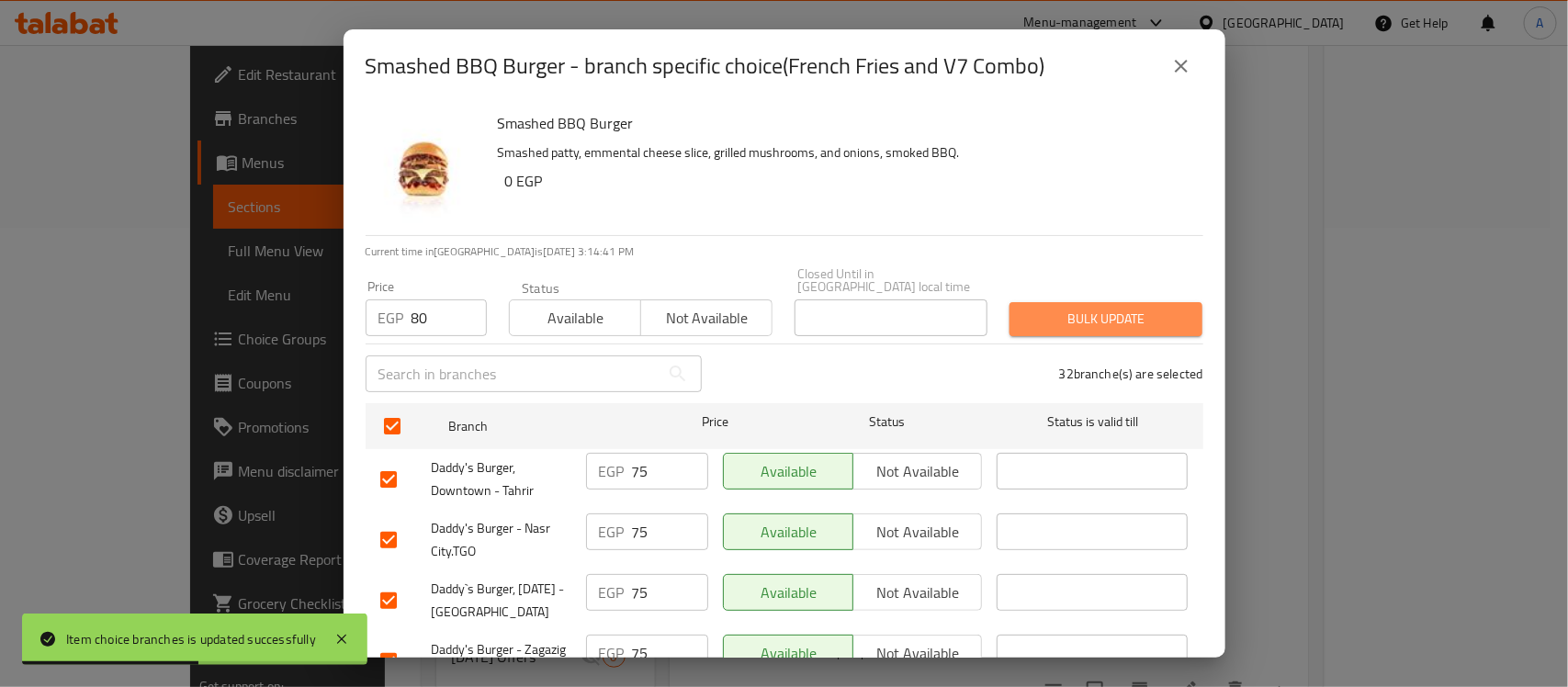
click at [1101, 308] on span "Bulk update" at bounding box center [1106, 319] width 164 height 23
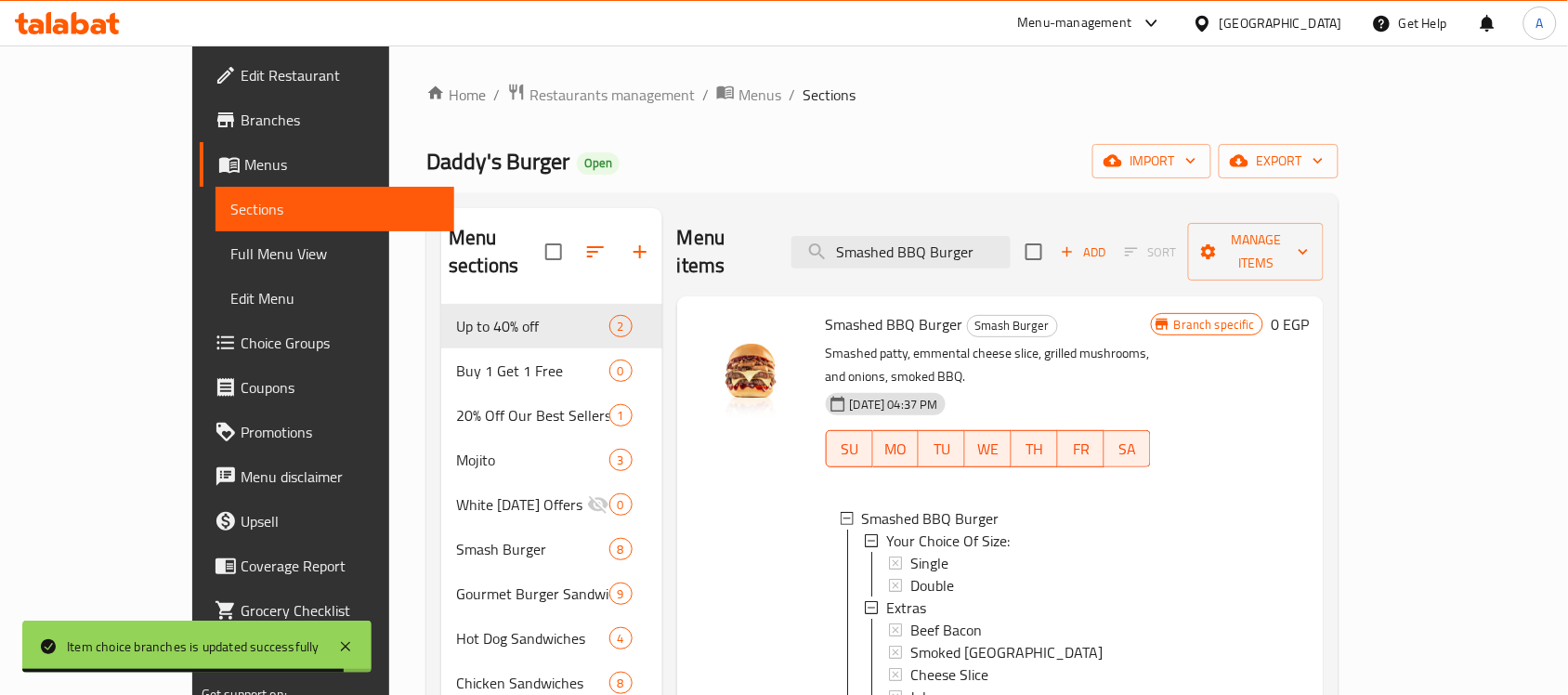
click at [882, 310] on span "Smashed BBQ Burger" at bounding box center [895, 324] width 138 height 28
drag, startPoint x: 882, startPoint y: 302, endPoint x: 722, endPoint y: 181, distance: 200.6
click at [878, 310] on span "Smashed BBQ Burger" at bounding box center [895, 324] width 138 height 28
copy h6 "Smashed BBQ Burger"
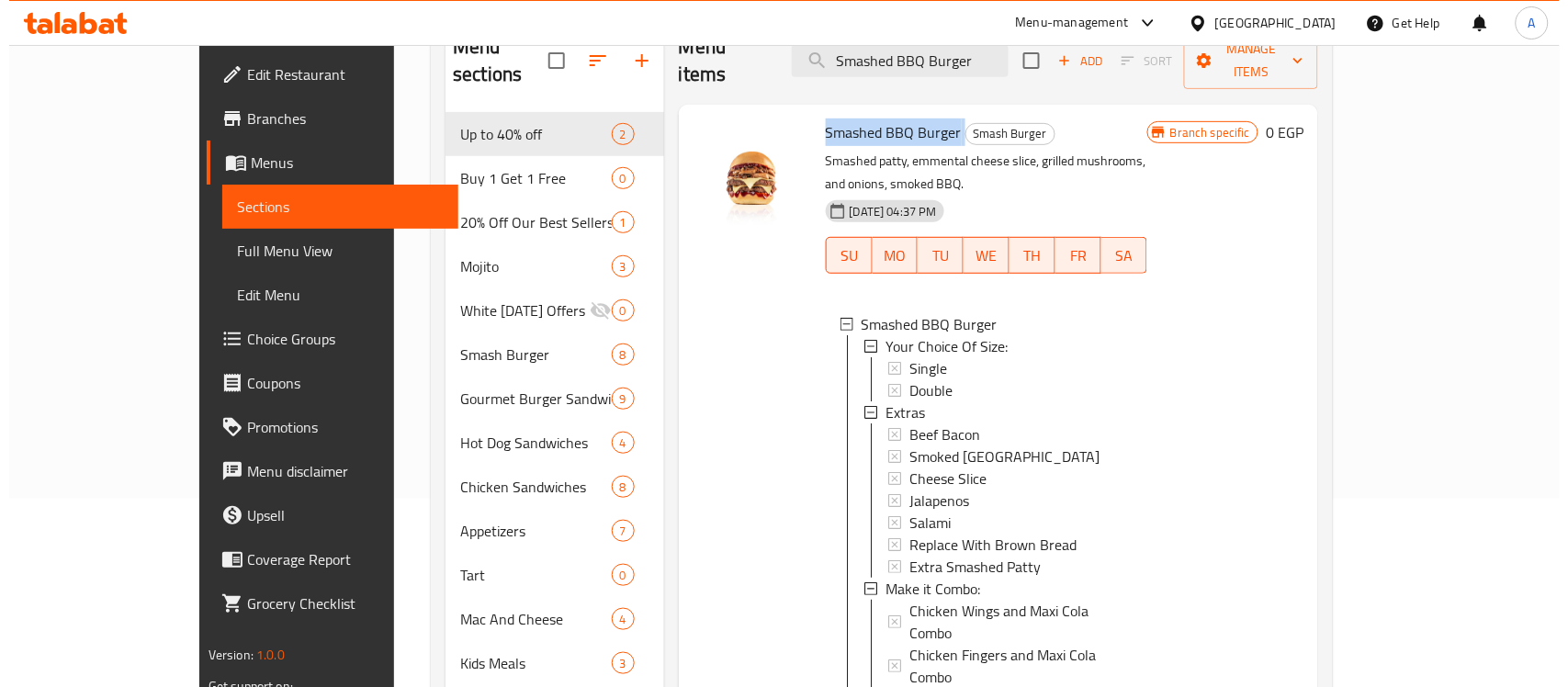
scroll to position [344, 0]
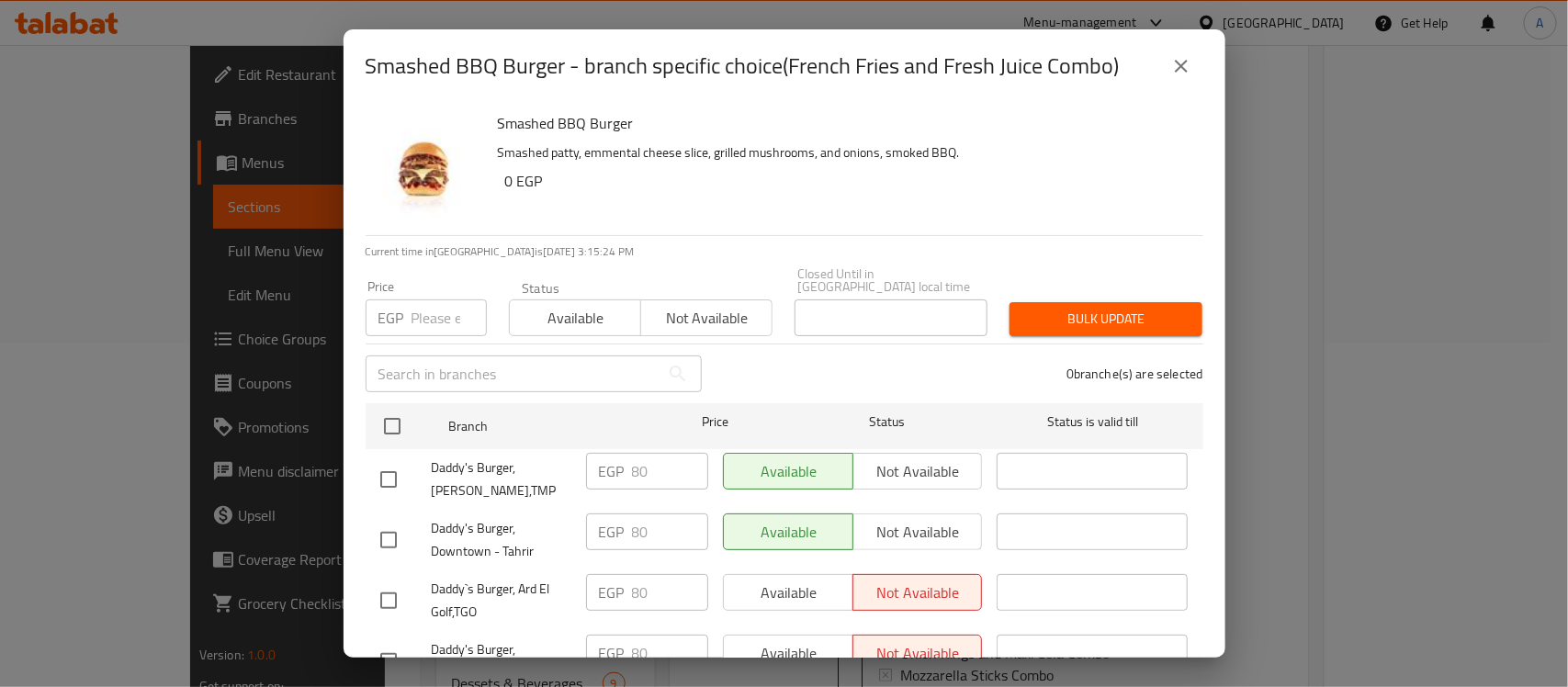
click at [1173, 66] on icon "close" at bounding box center [1181, 66] width 22 height 22
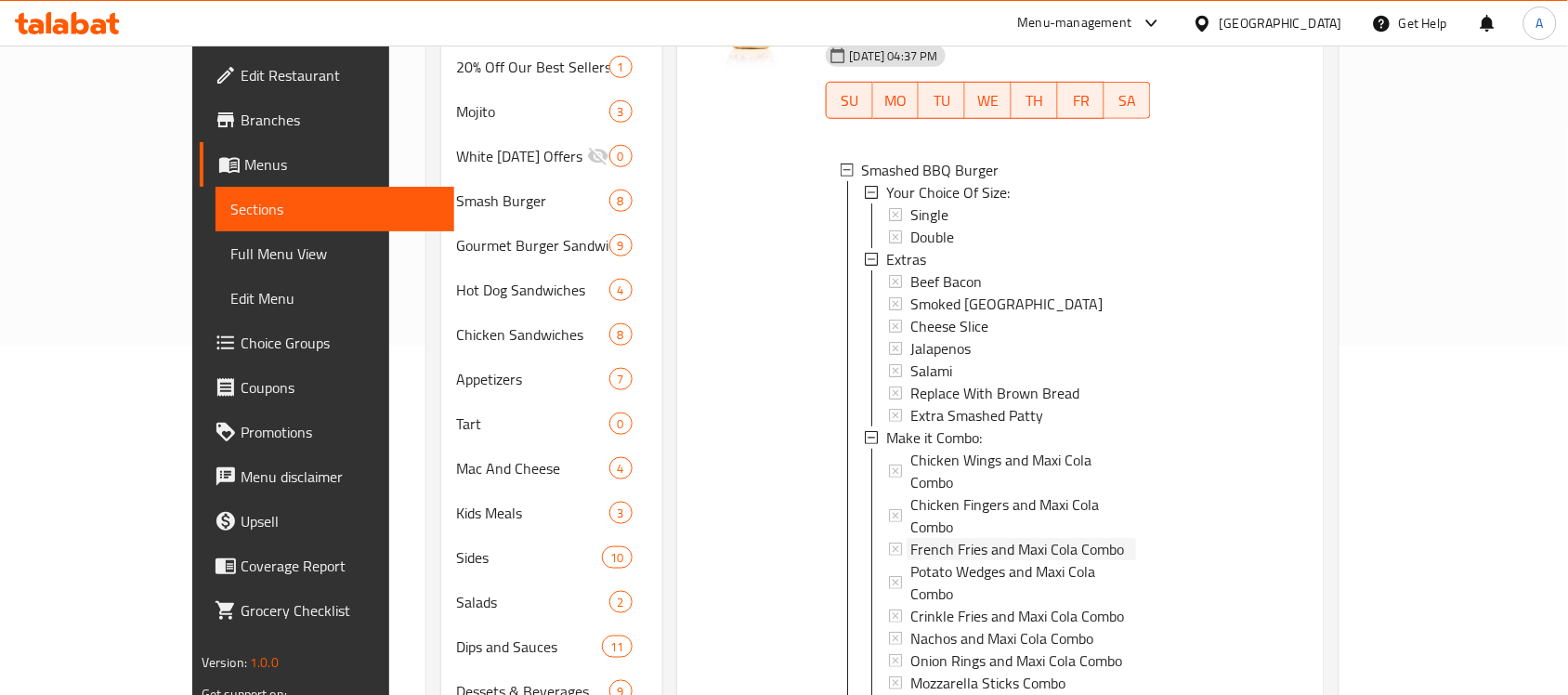
click at [936, 538] on span "French Fries and Maxi Cola Combo" at bounding box center [1016, 549] width 213 height 22
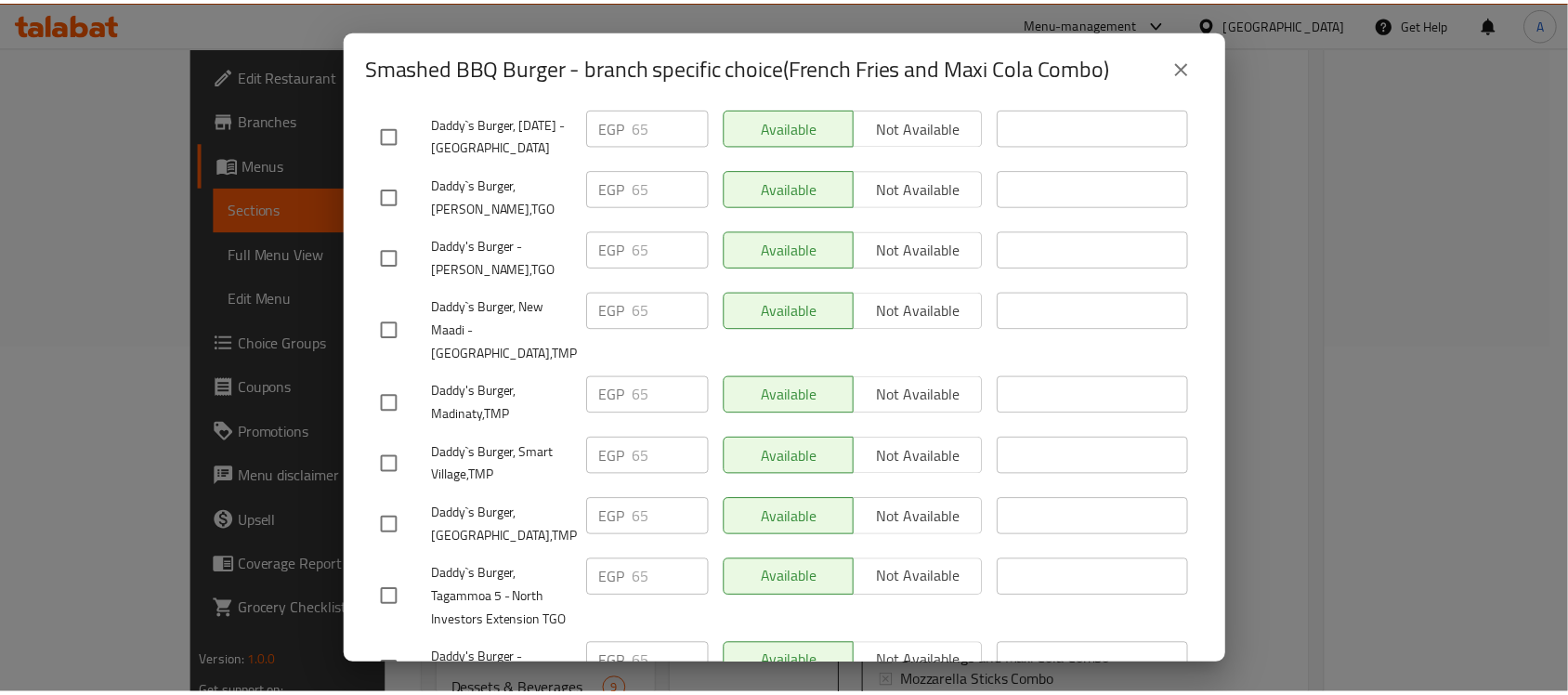
scroll to position [0, 0]
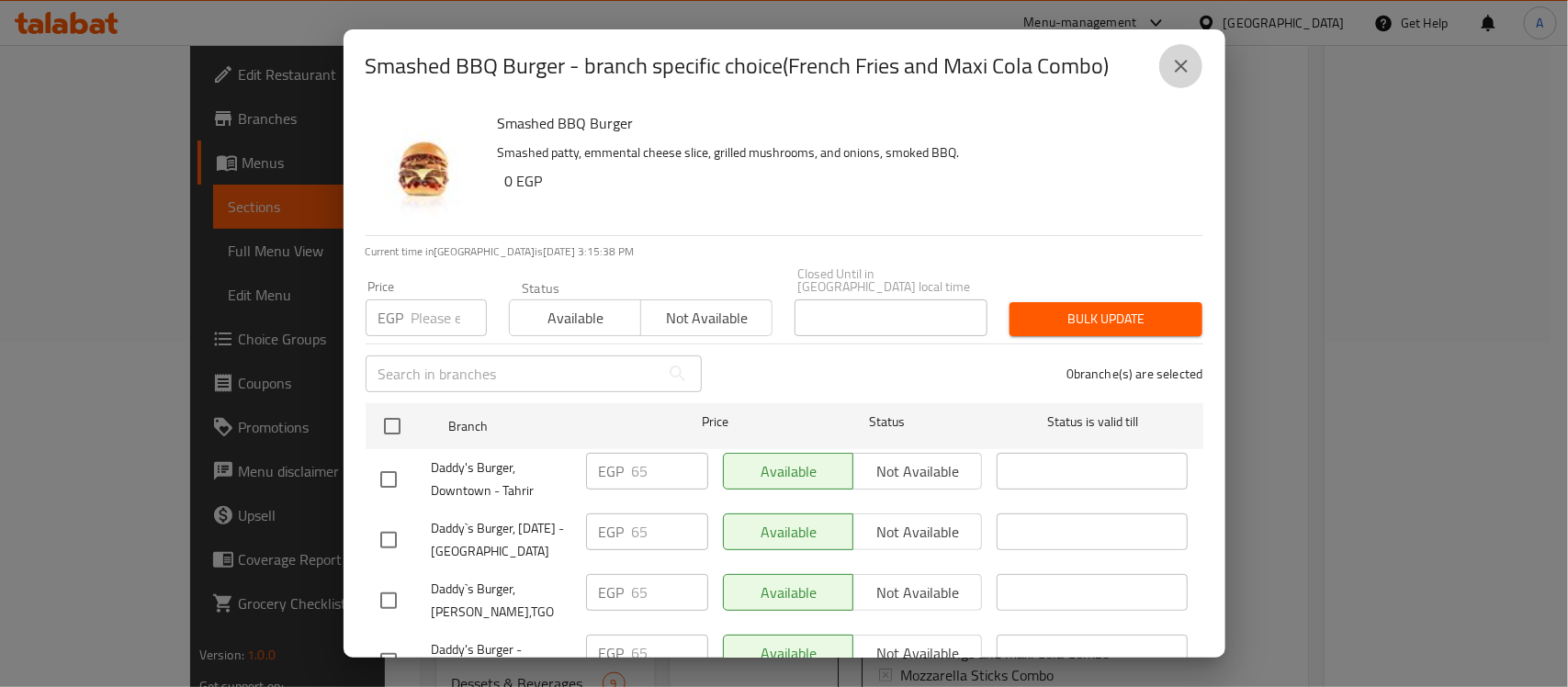
click at [1187, 66] on icon "close" at bounding box center [1181, 66] width 22 height 22
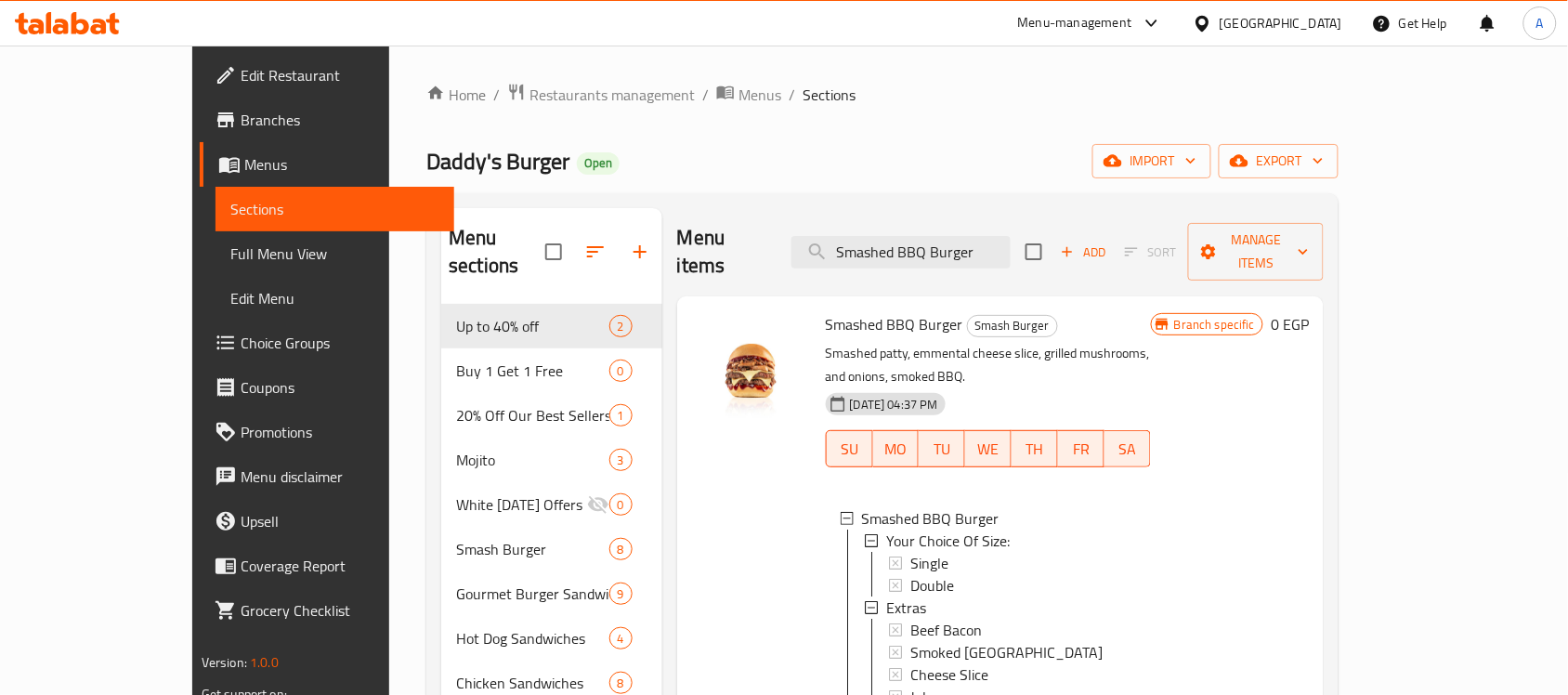
click at [240, 337] on span "Choice Groups" at bounding box center [339, 343] width 198 height 22
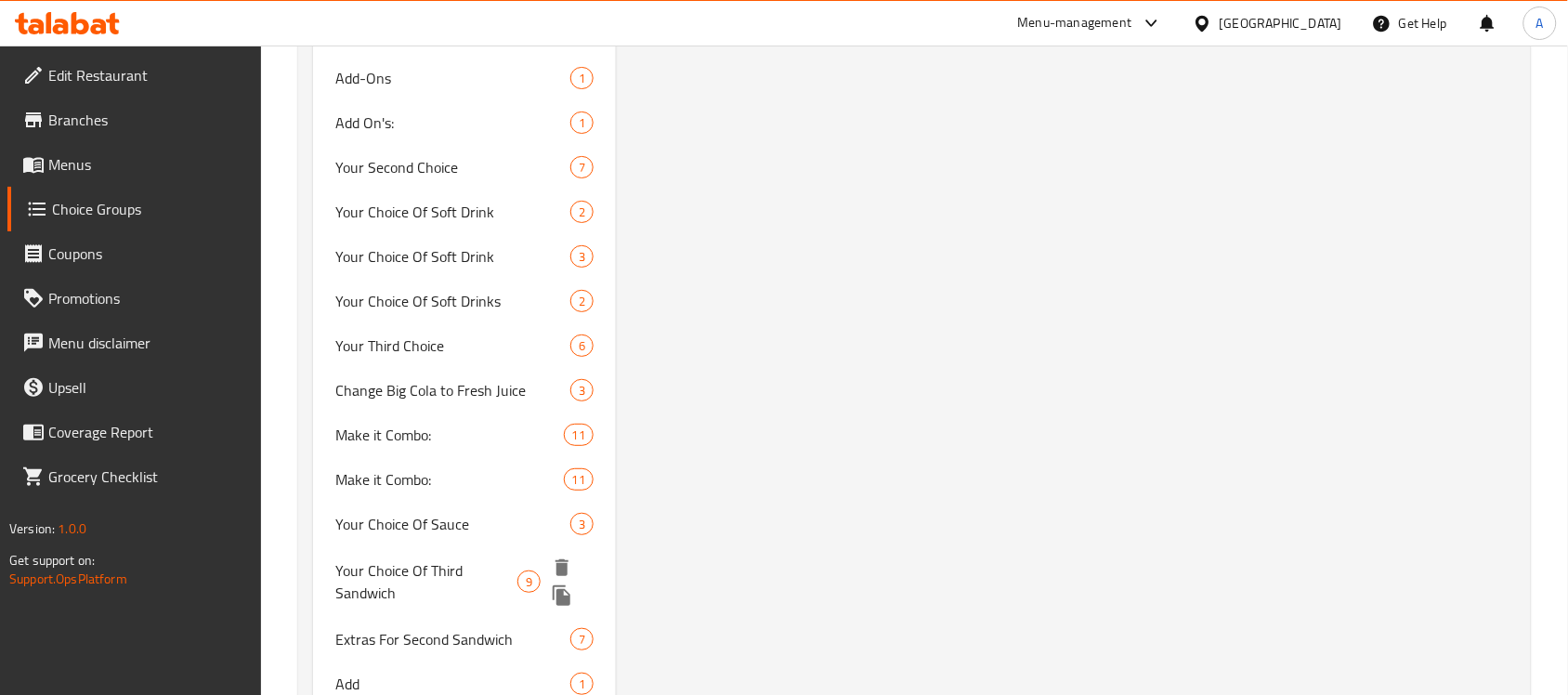
scroll to position [4136, 0]
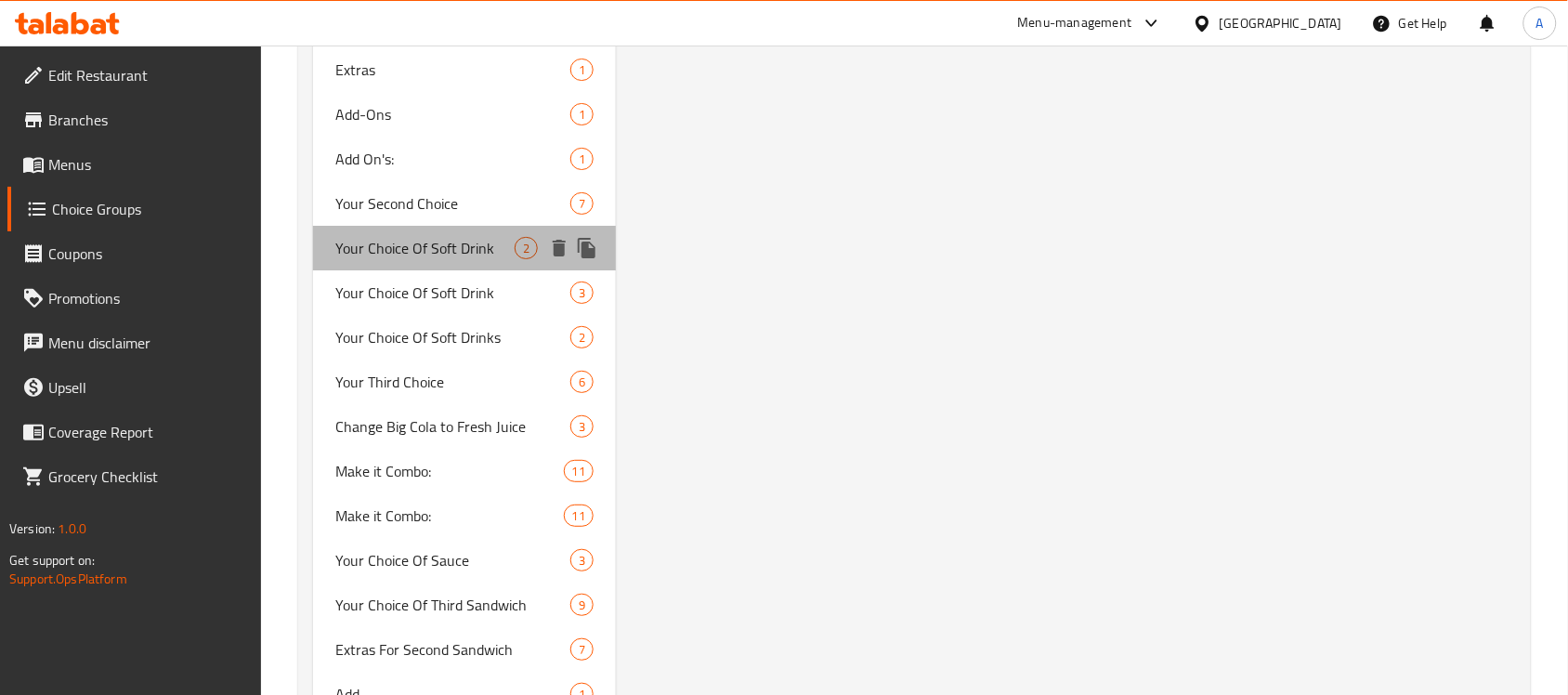
click at [395, 237] on span "Your Choice Of Soft Drink" at bounding box center [425, 248] width 179 height 22
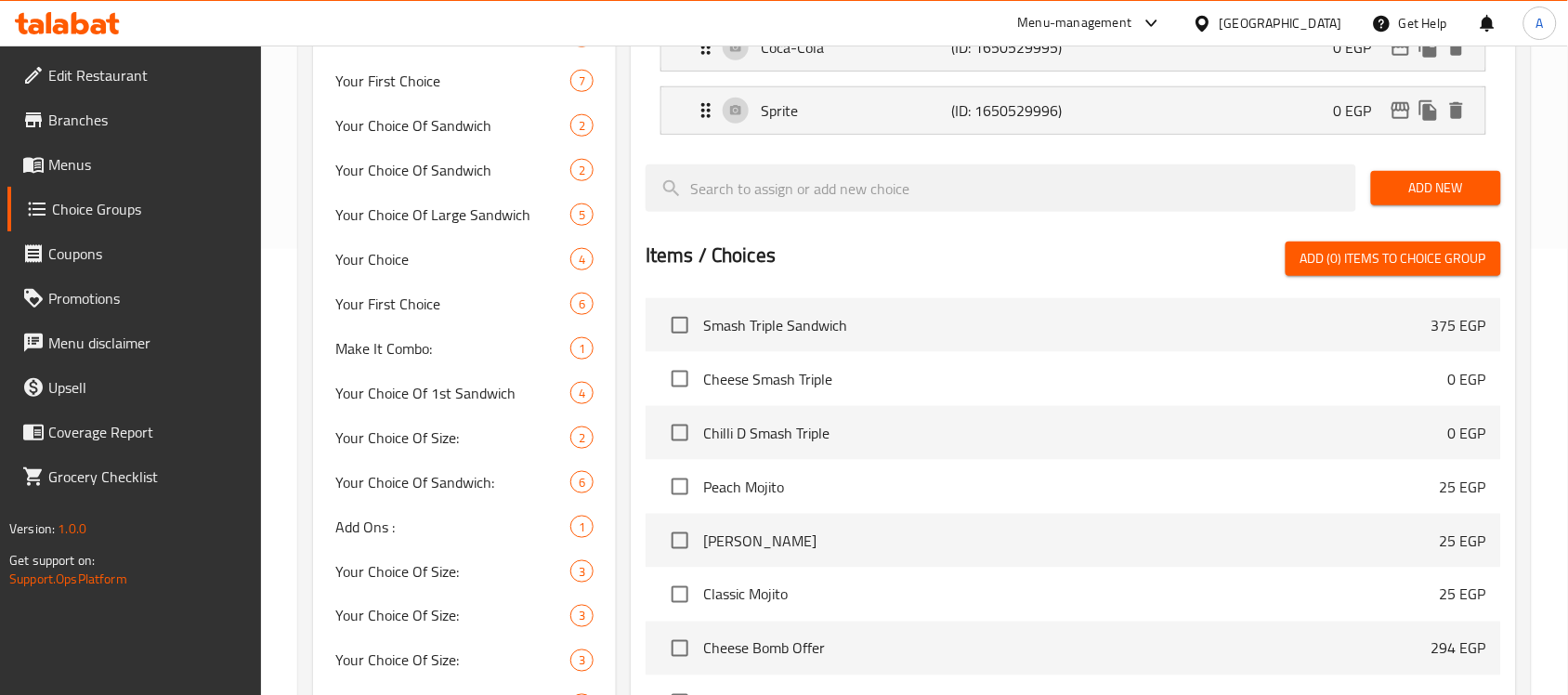
scroll to position [4252, 0]
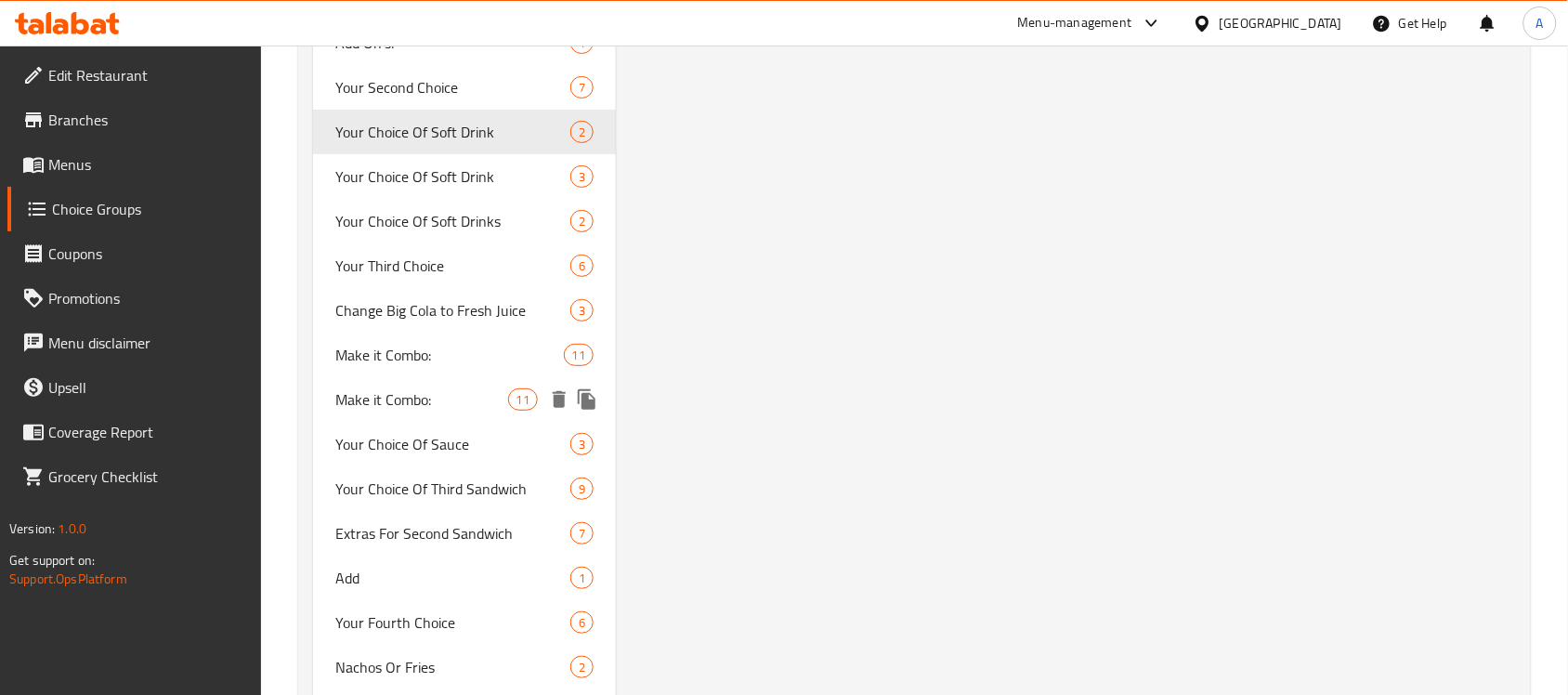
click at [428, 363] on div "Make it Combo: 11" at bounding box center [464, 355] width 303 height 45
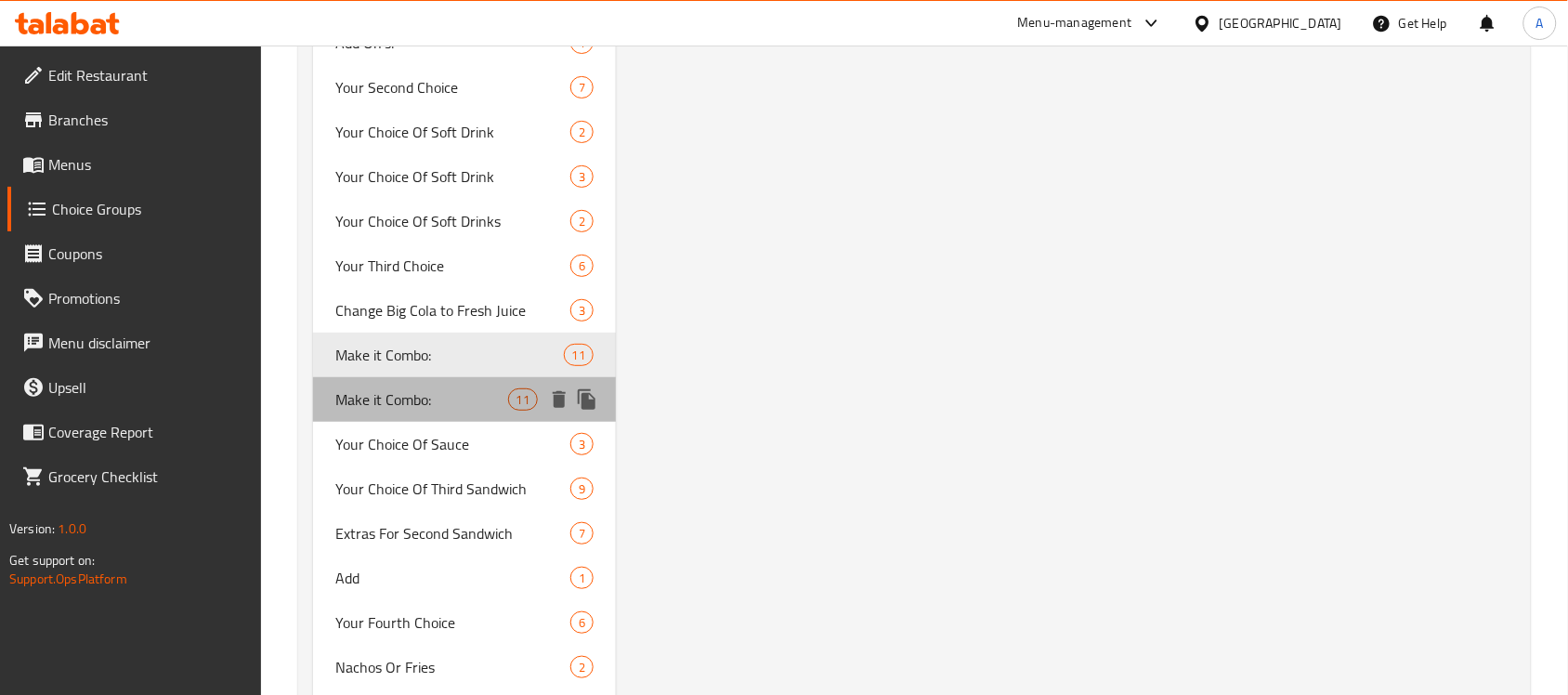
click at [396, 388] on span "Make it Combo:" at bounding box center [421, 400] width 171 height 22
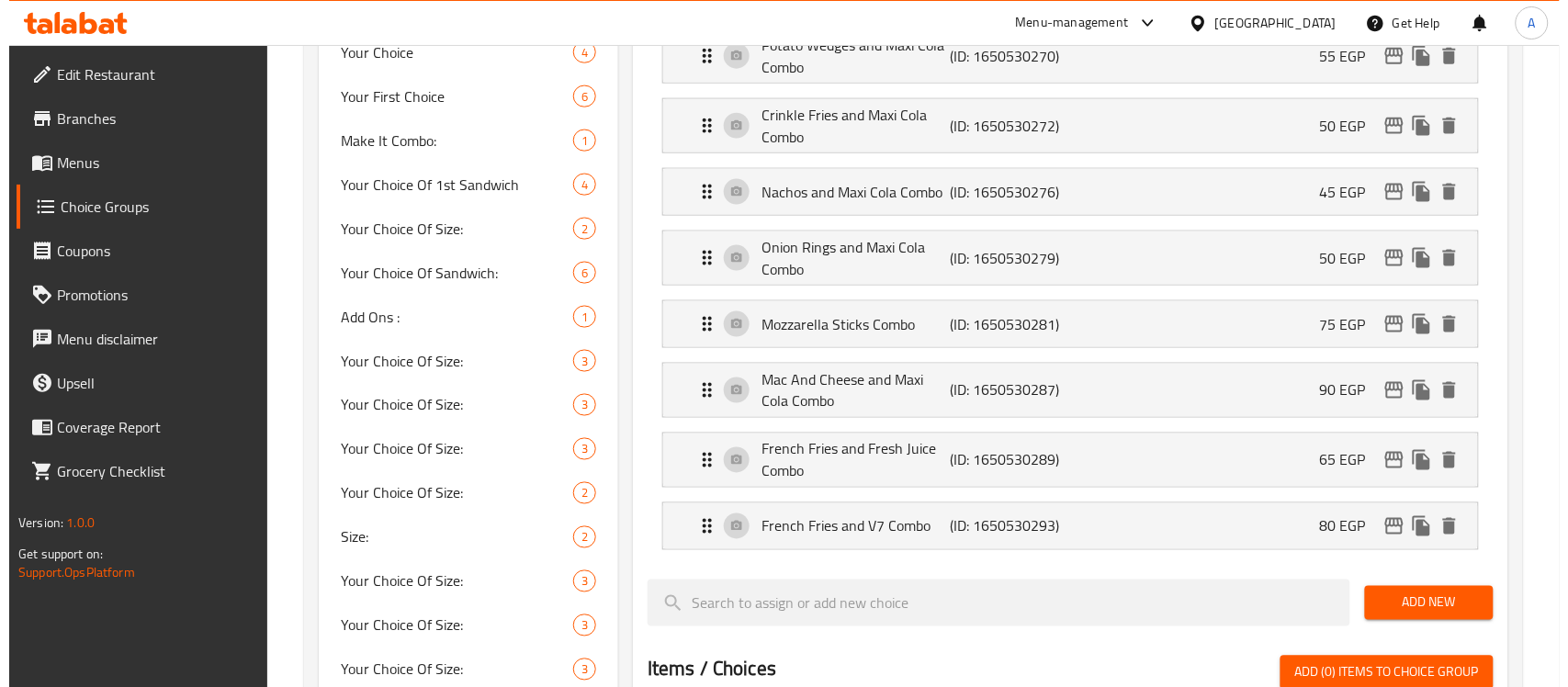
scroll to position [276, 0]
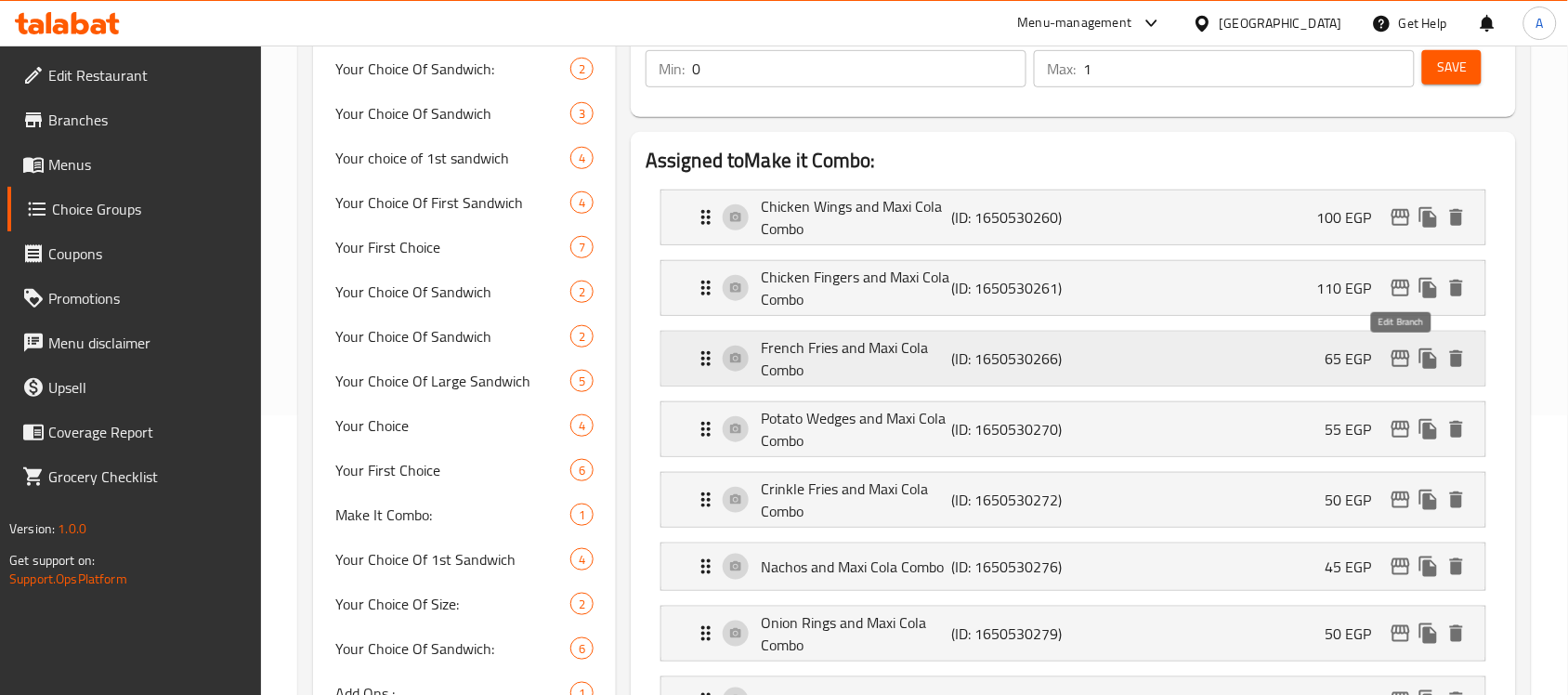
click at [1398, 353] on icon "edit" at bounding box center [1401, 359] width 19 height 17
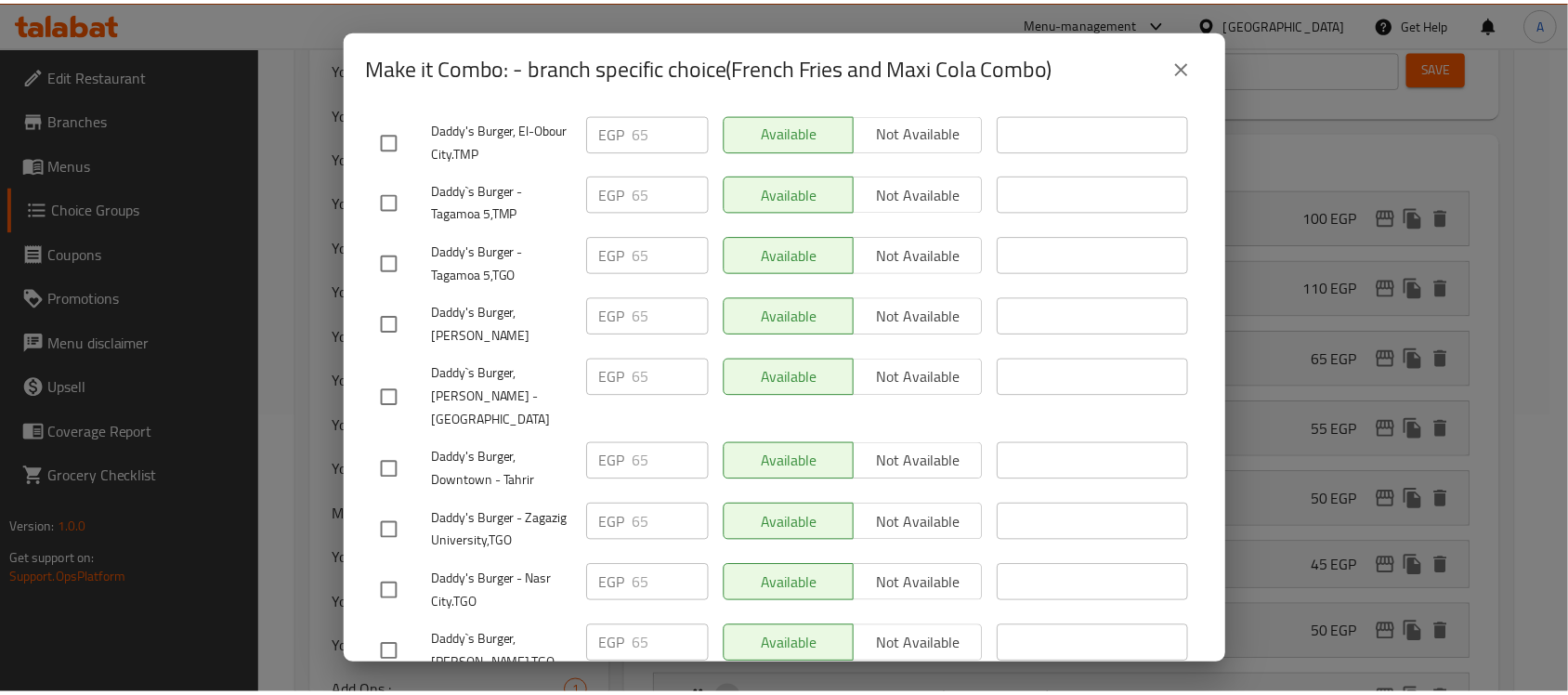
scroll to position [1626, 0]
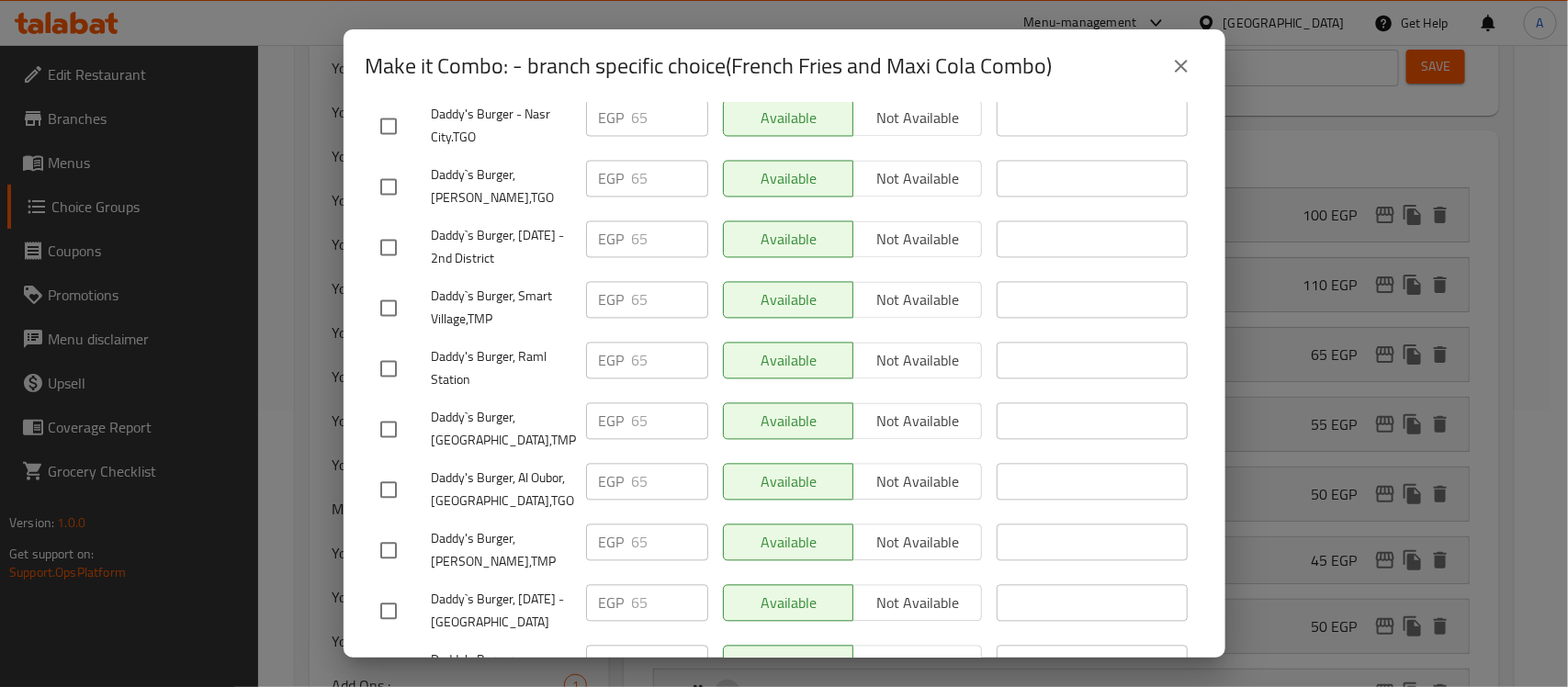
click at [1189, 71] on icon "close" at bounding box center [1181, 66] width 22 height 22
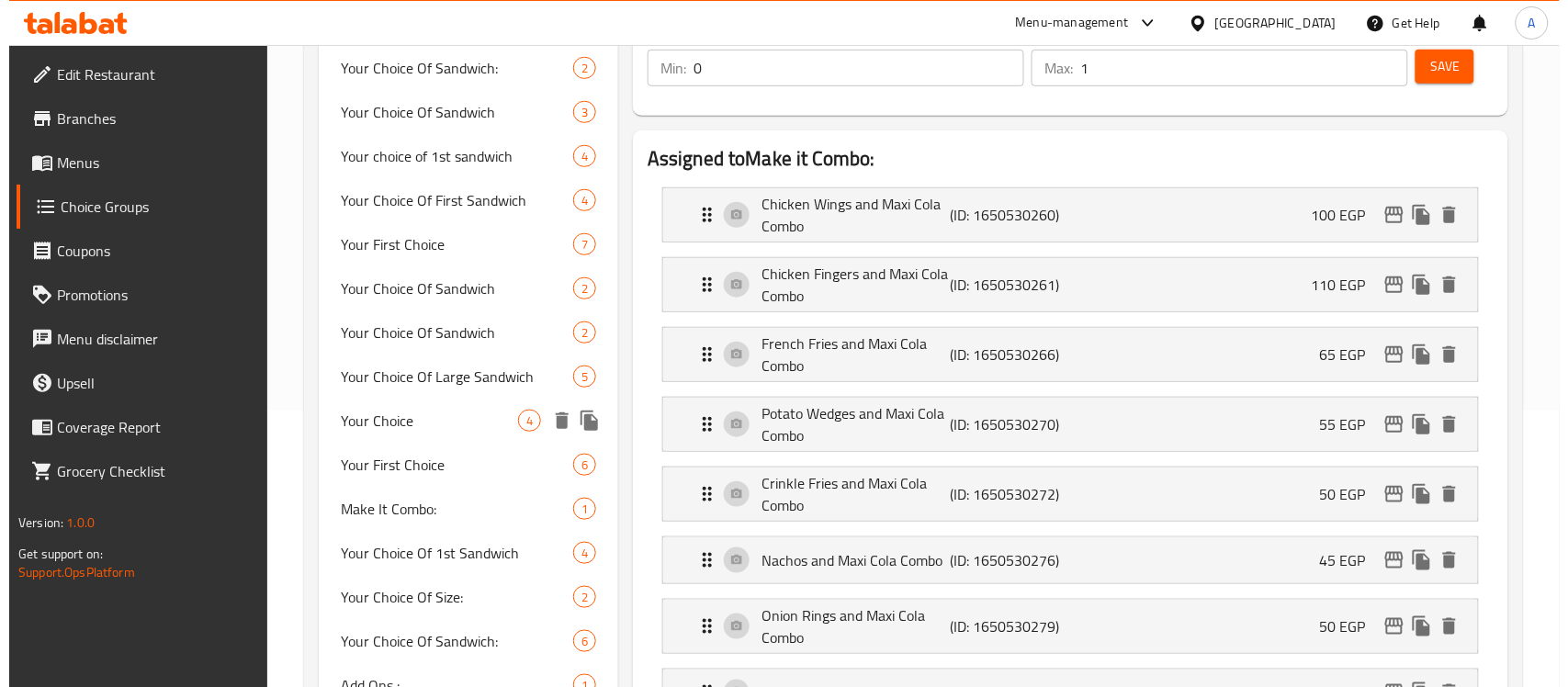
scroll to position [831, 0]
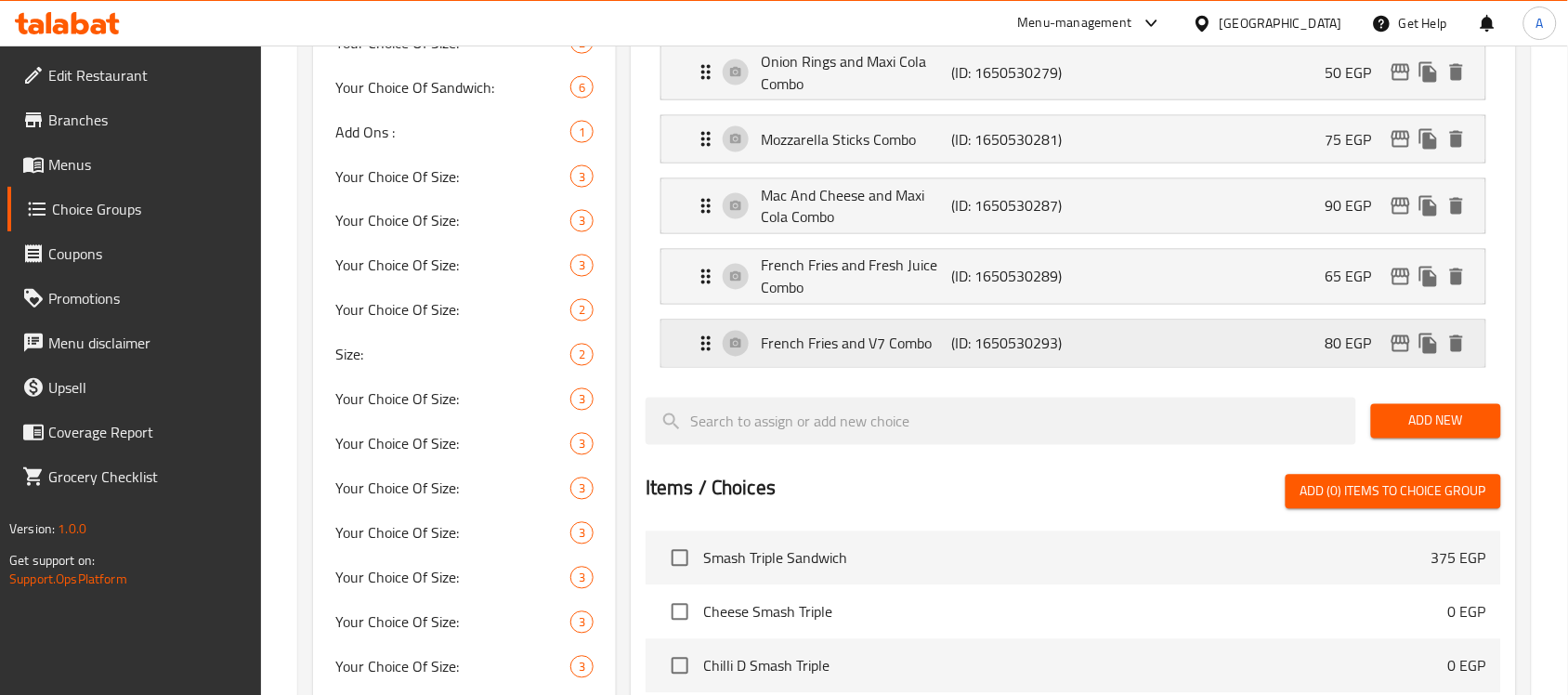
click at [1144, 354] on div "French Fries and V7 Combo (ID: 1650530293) 80 EGP" at bounding box center [1079, 344] width 769 height 47
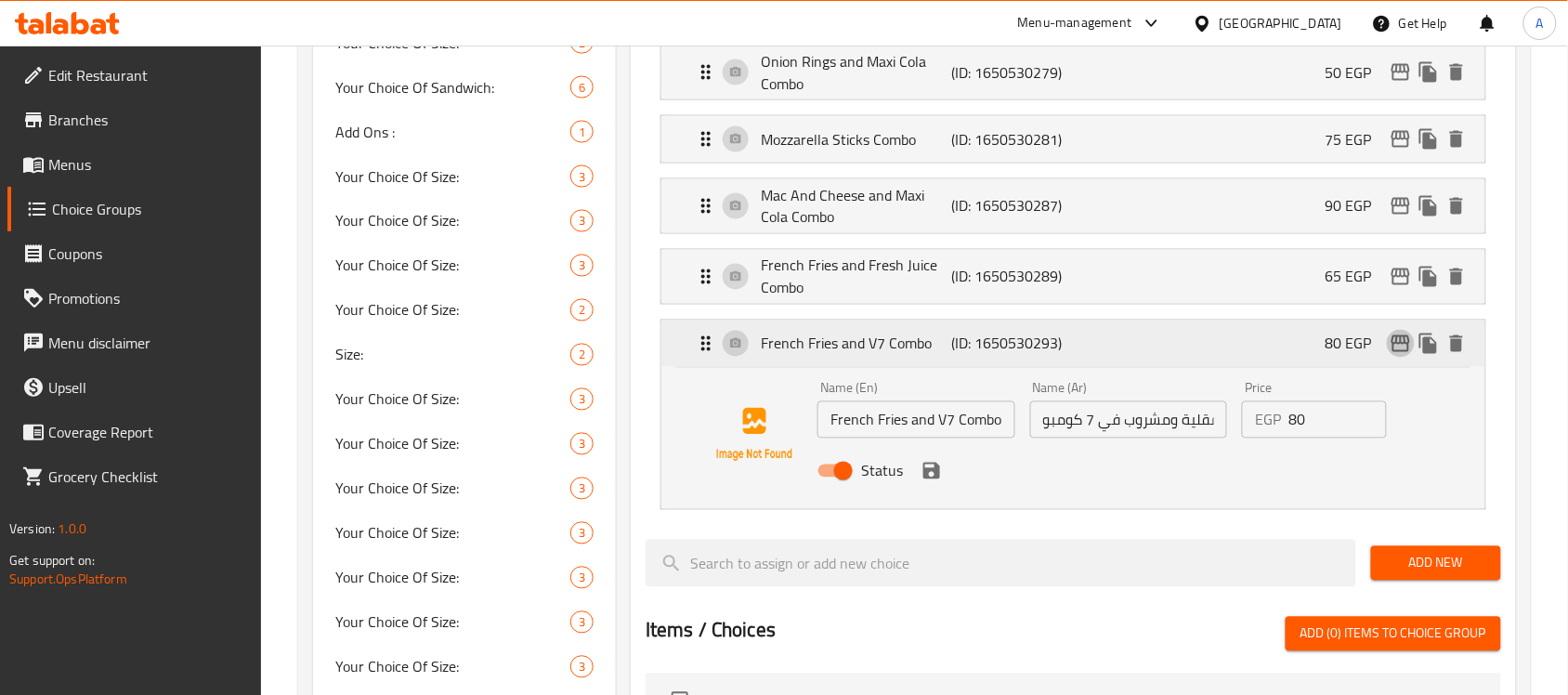
click at [1396, 350] on icon "edit" at bounding box center [1401, 344] width 22 height 22
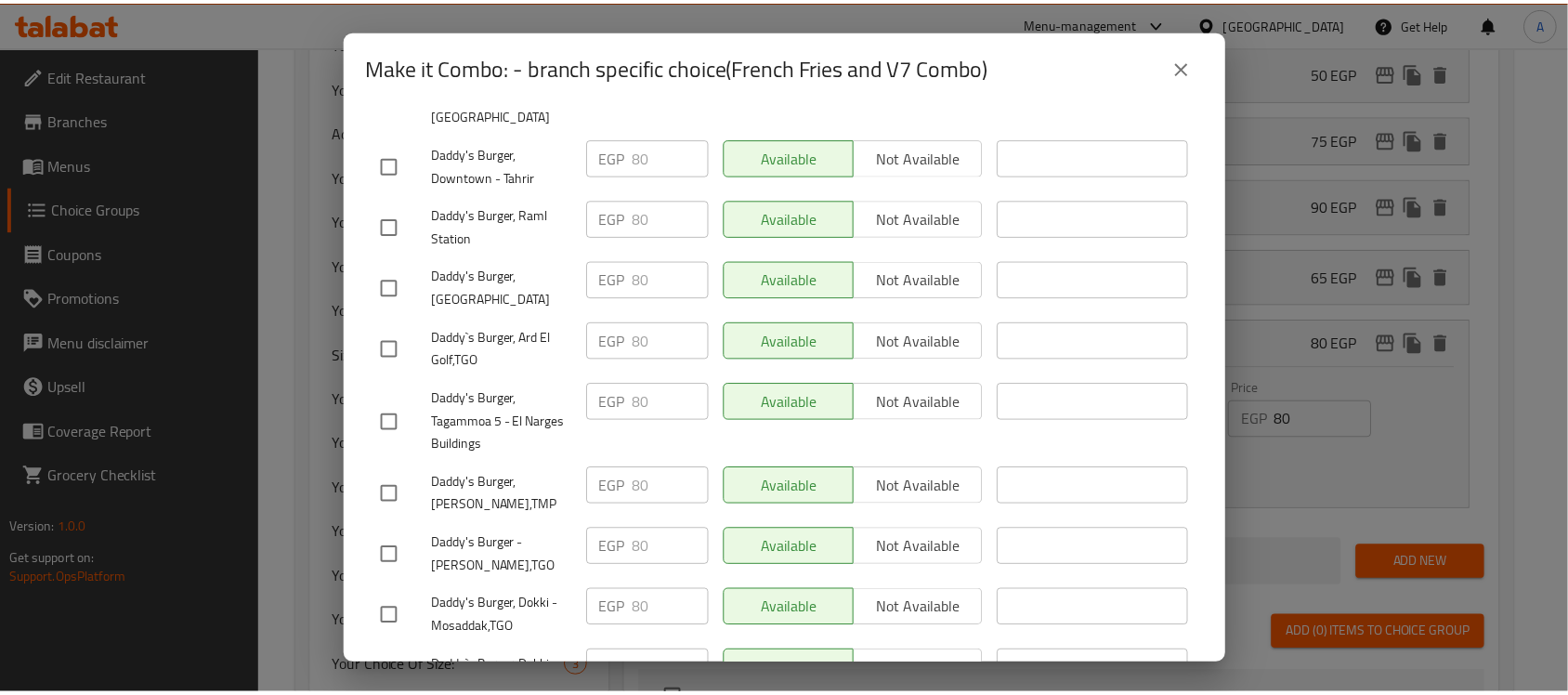
scroll to position [1804, 0]
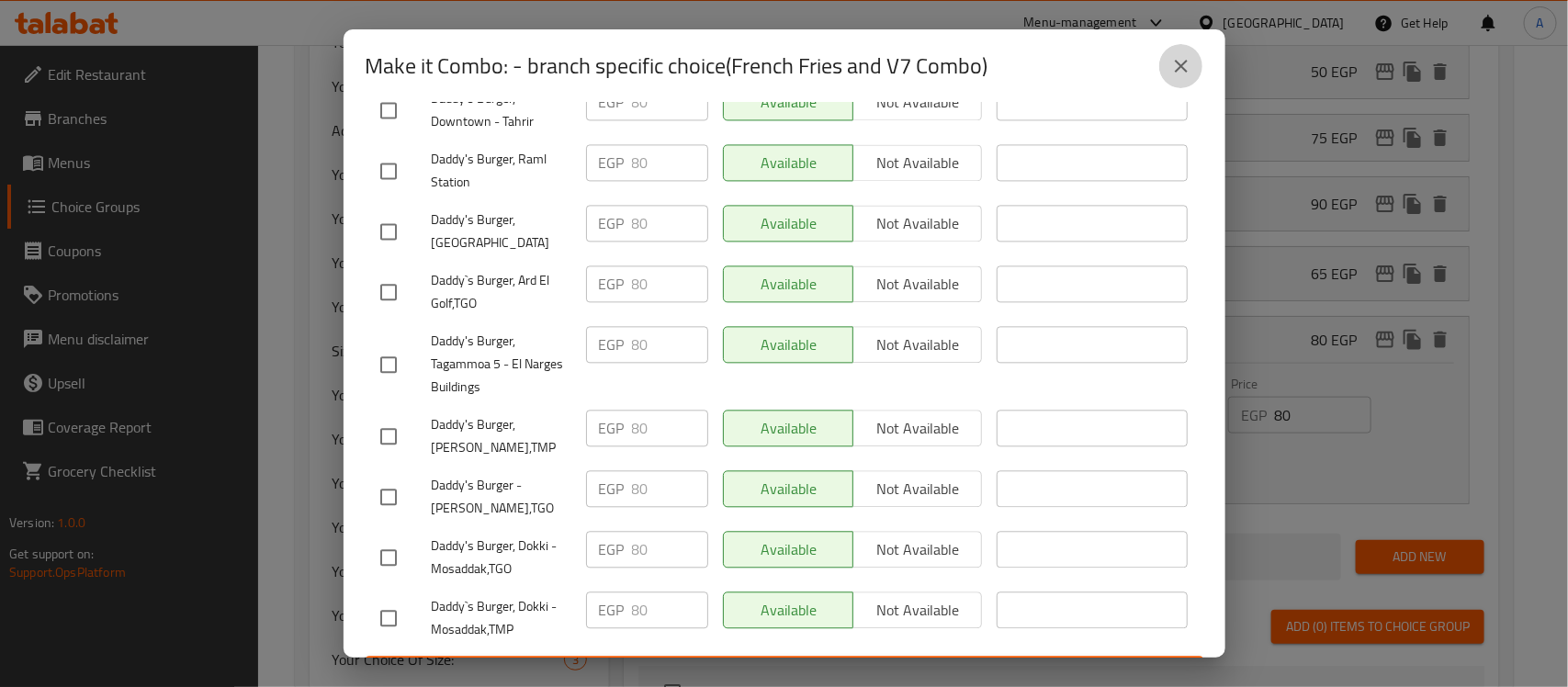
click at [1180, 79] on button "close" at bounding box center [1181, 66] width 44 height 44
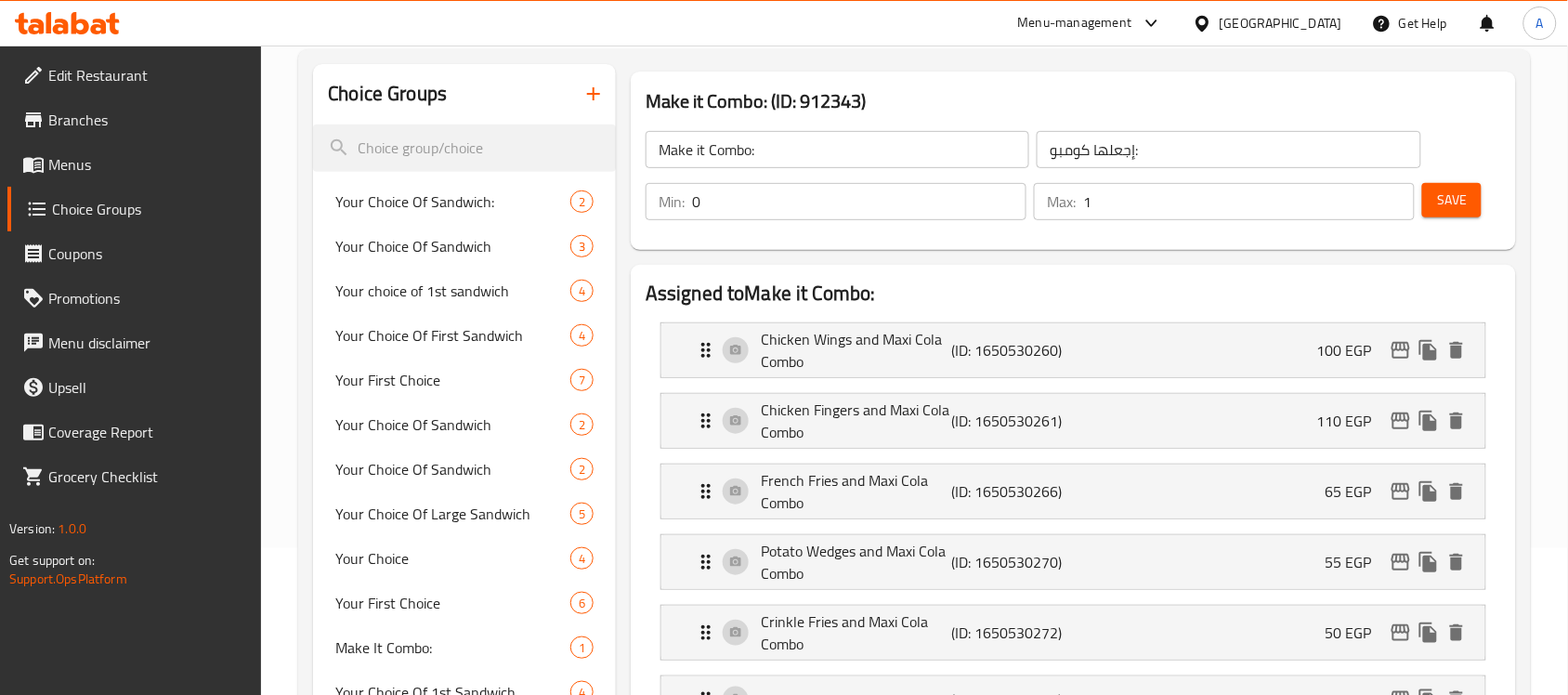
scroll to position [348, 0]
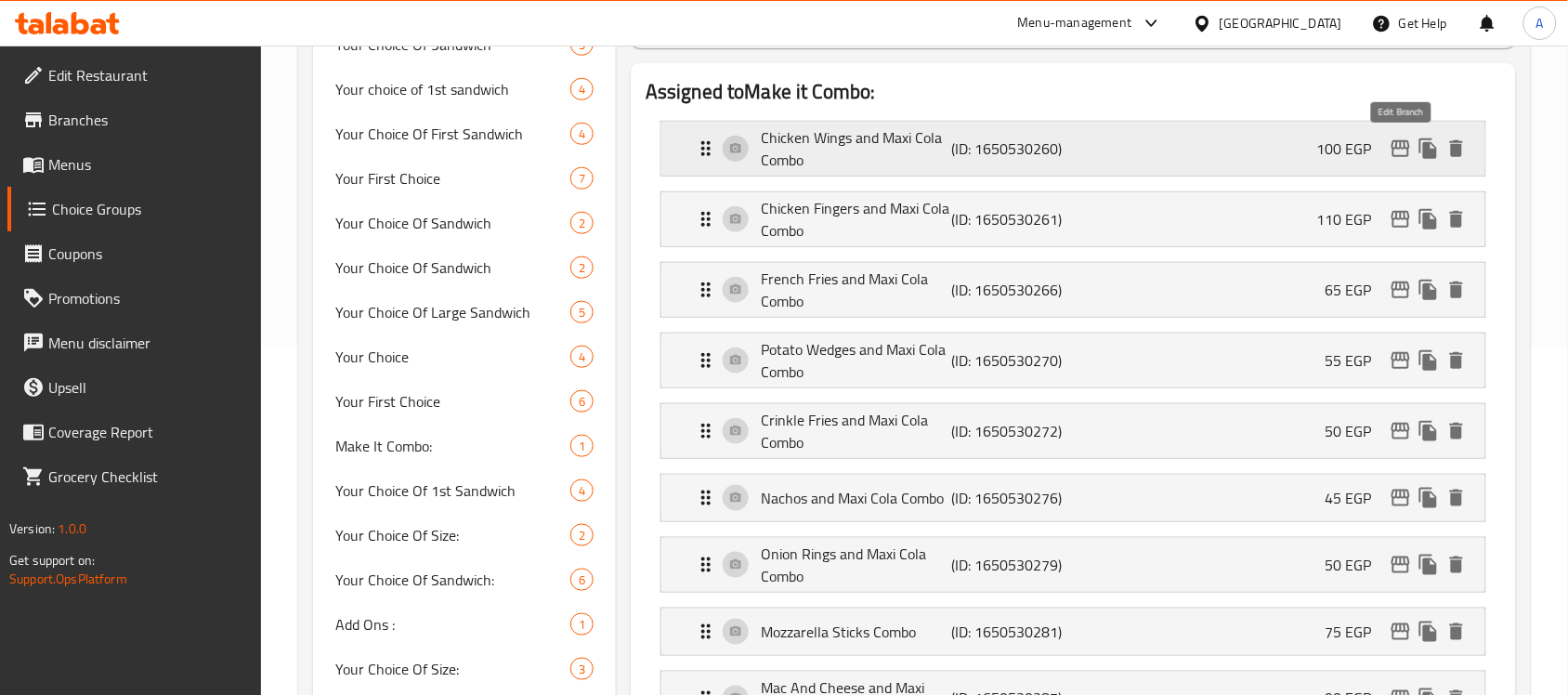
click at [1397, 155] on icon "edit" at bounding box center [1401, 149] width 22 height 22
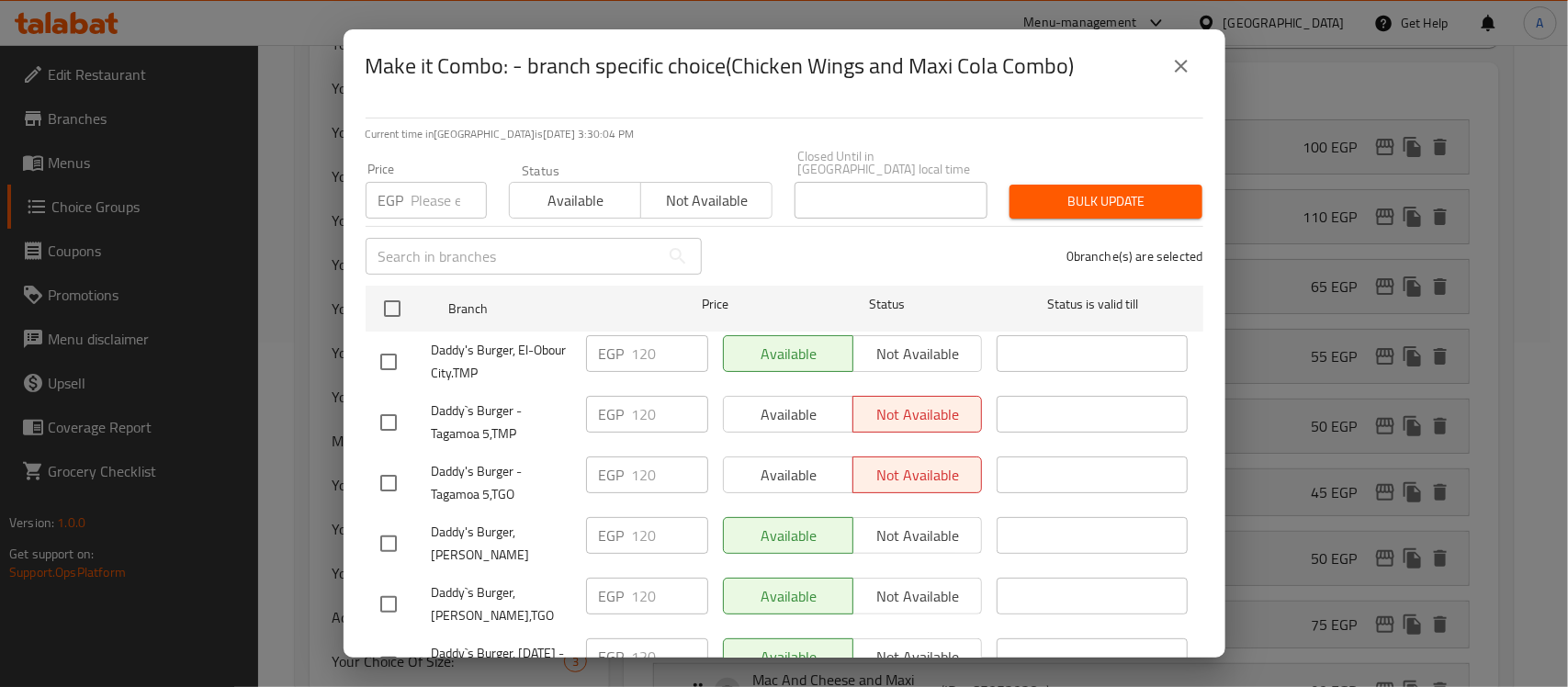
click at [415, 181] on input "number" at bounding box center [450, 200] width 76 height 37
click at [1189, 76] on icon "close" at bounding box center [1181, 66] width 22 height 22
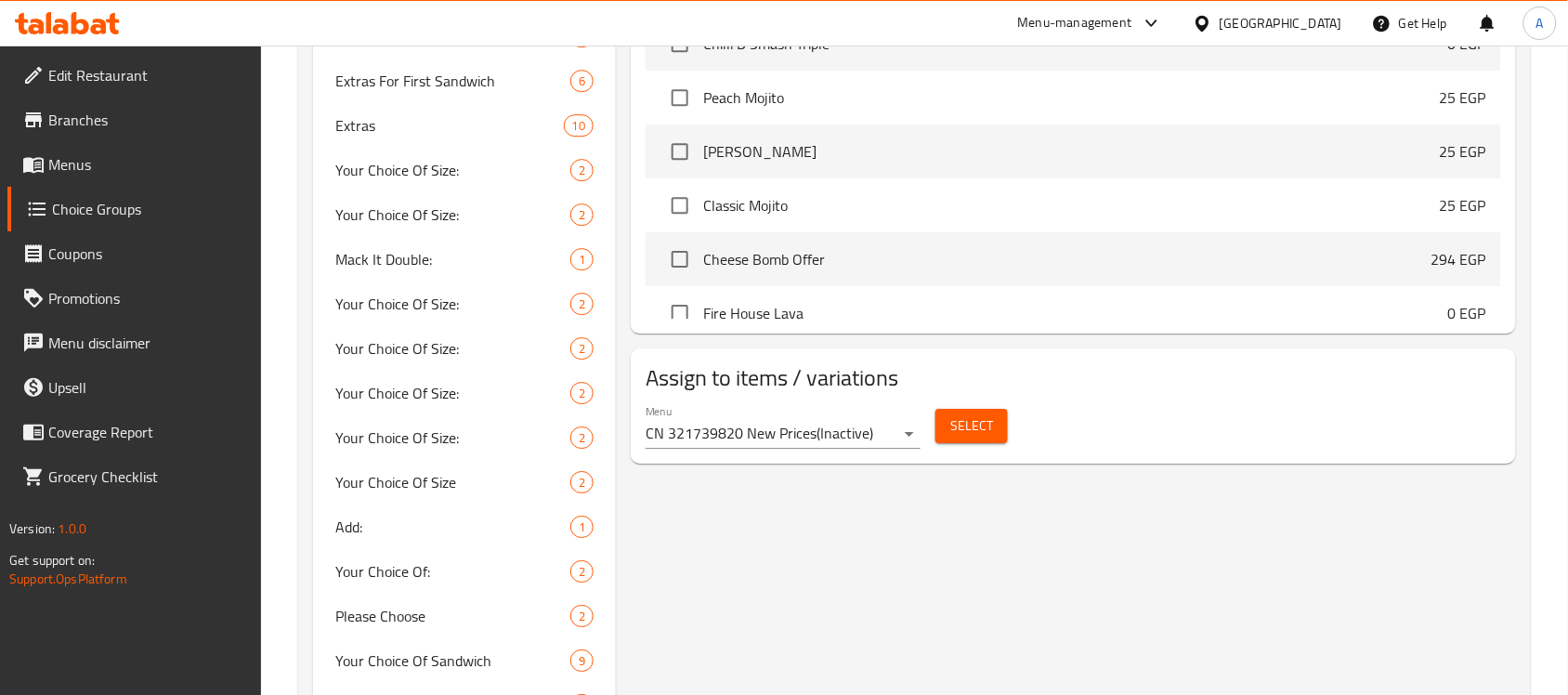
scroll to position [1615, 0]
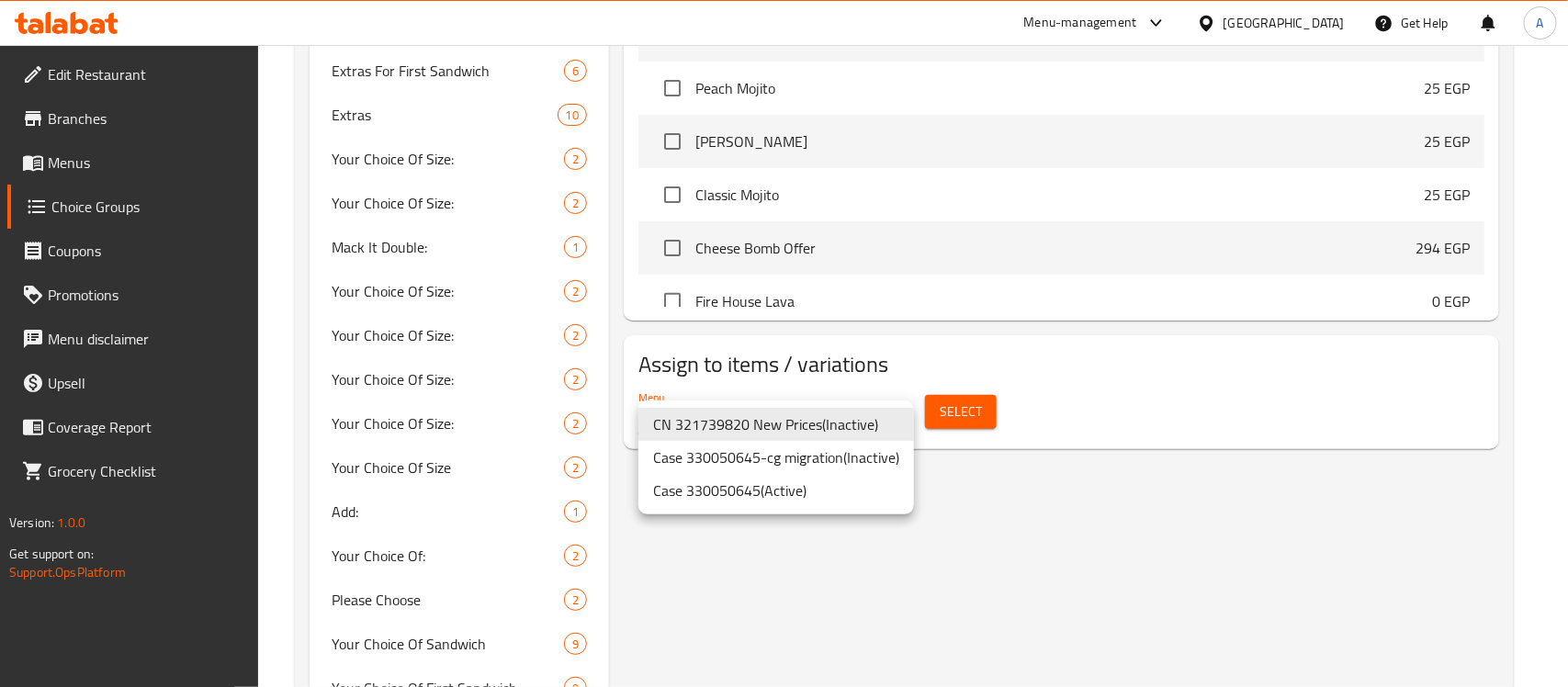
click at [834, 476] on li "Case 330050645 ( Active )" at bounding box center [776, 491] width 275 height 33
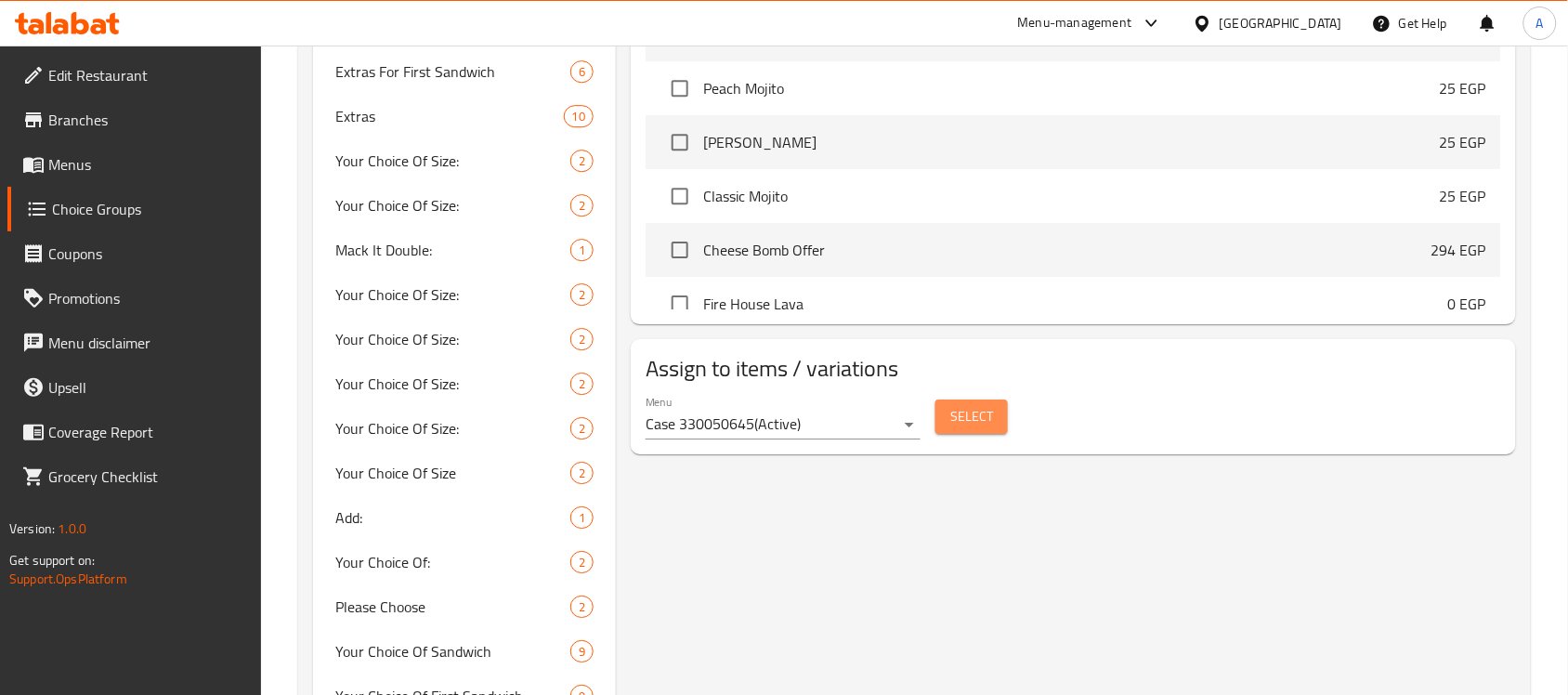
click at [1002, 405] on button "Select" at bounding box center [972, 416] width 73 height 34
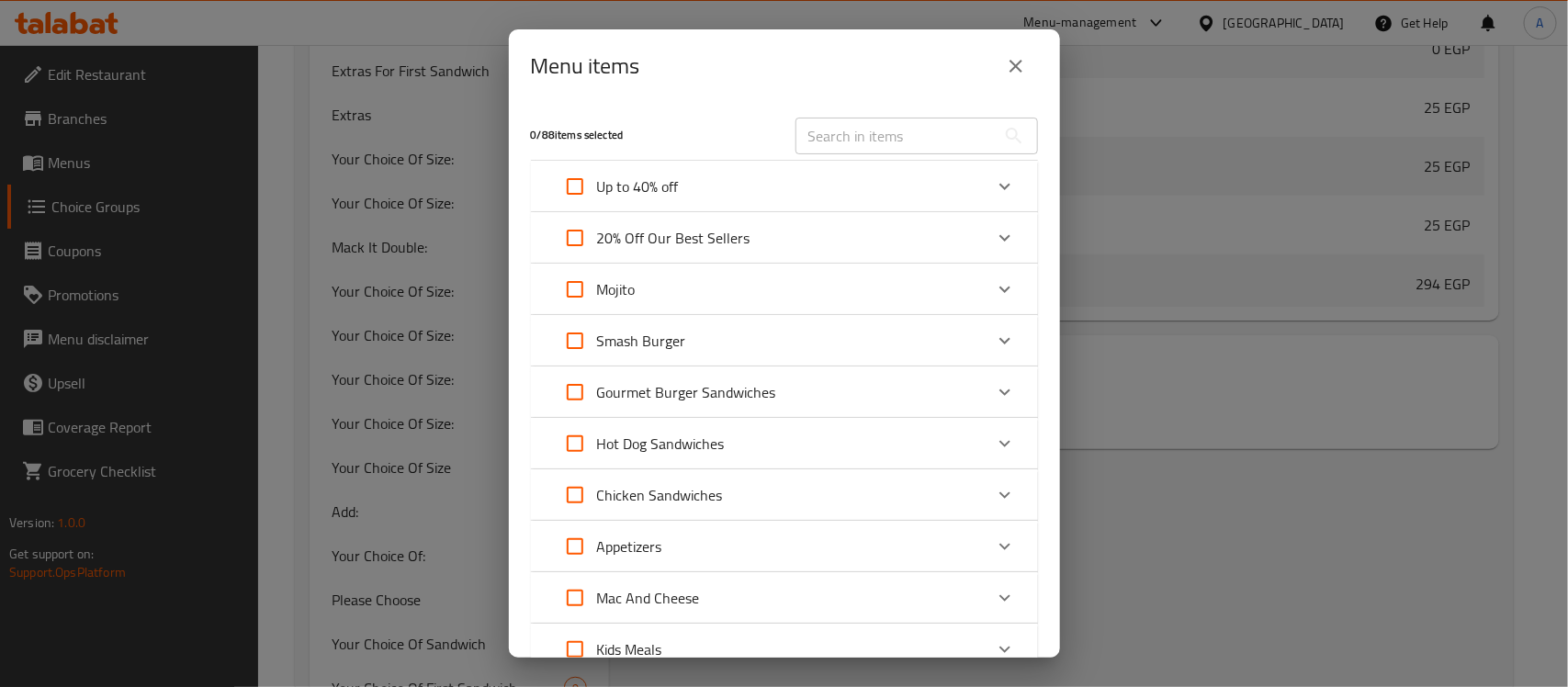
click at [368, 239] on div "Menu items 0 / 88 items selected ​ Up to 40% off Smash Triple Sandwich 375 EGP …" at bounding box center [784, 344] width 1568 height 687
click at [1006, 60] on icon "close" at bounding box center [1016, 66] width 22 height 22
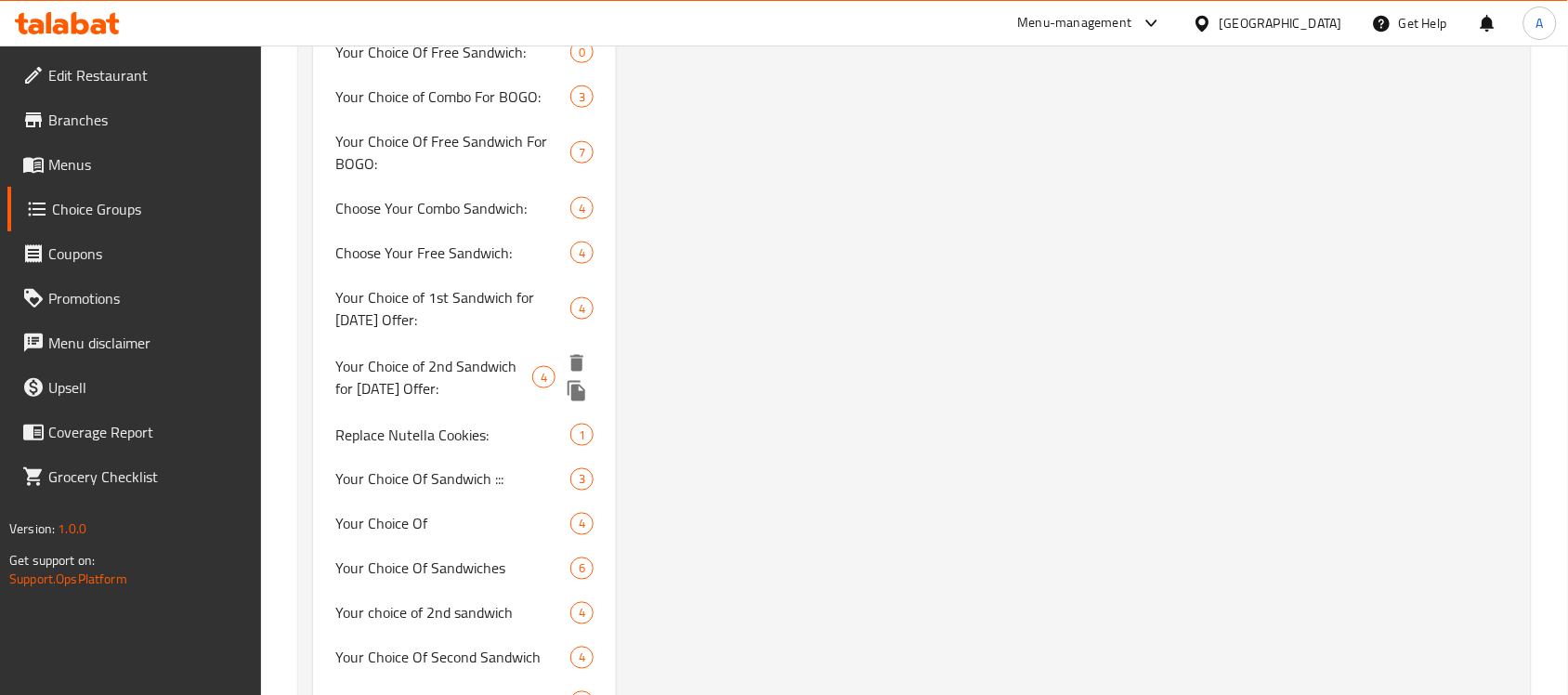
scroll to position [2311, 0]
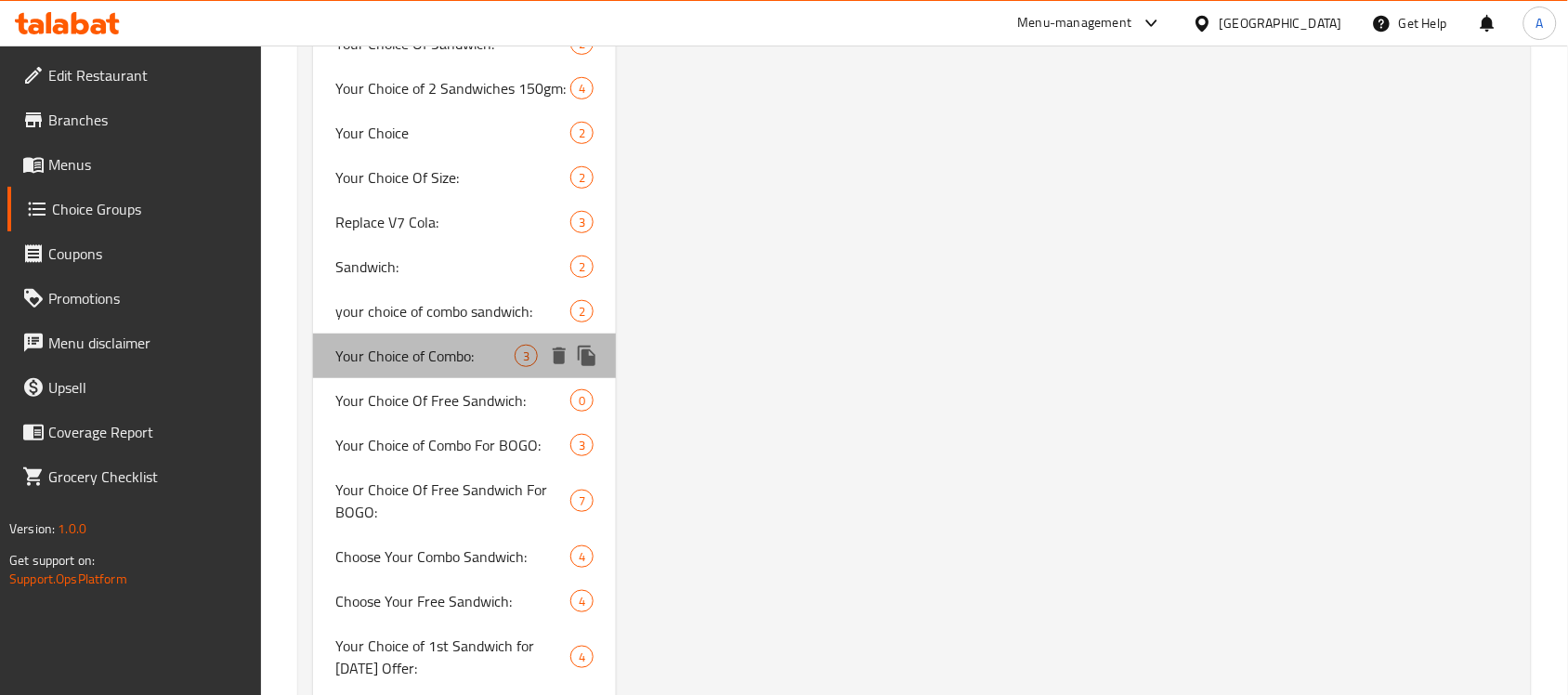
click at [416, 345] on span "Your Choice of Combo:" at bounding box center [425, 356] width 179 height 22
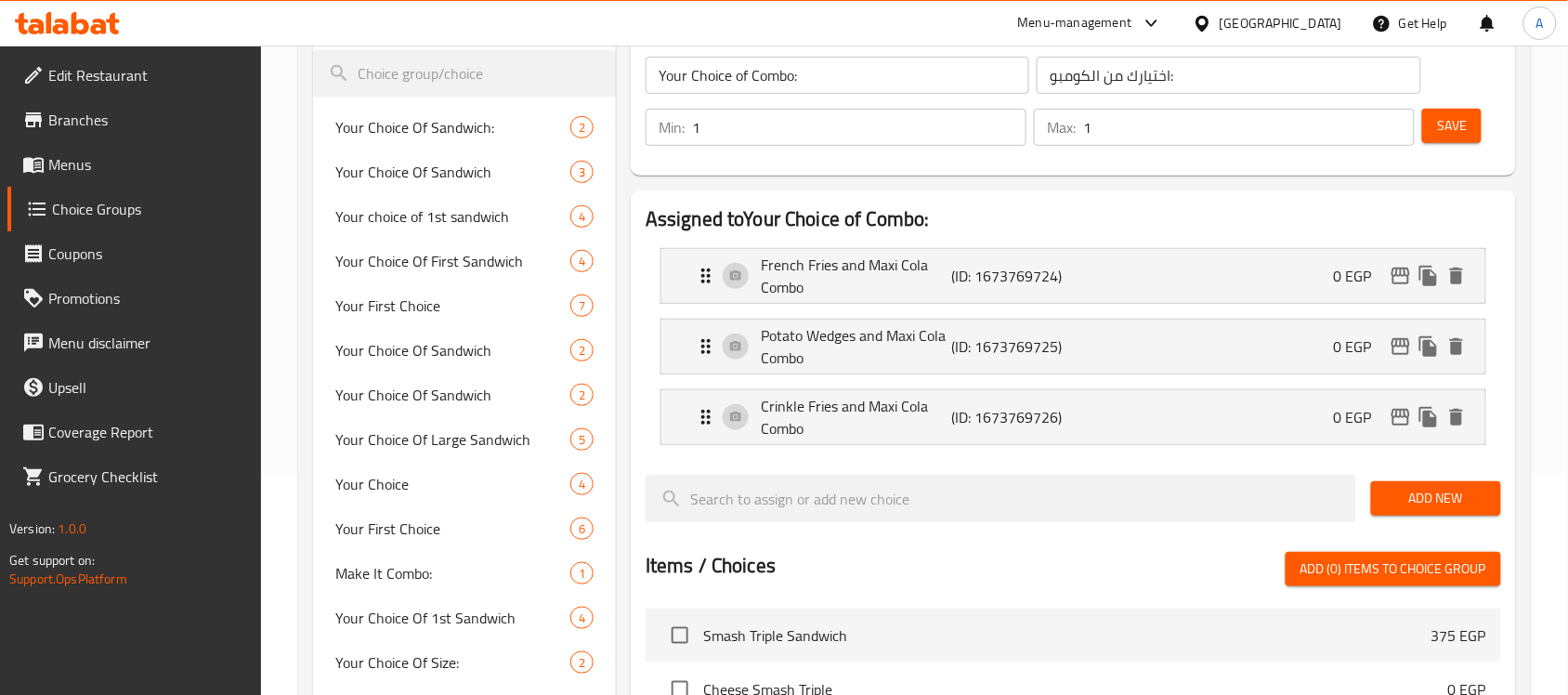
scroll to position [2271, 0]
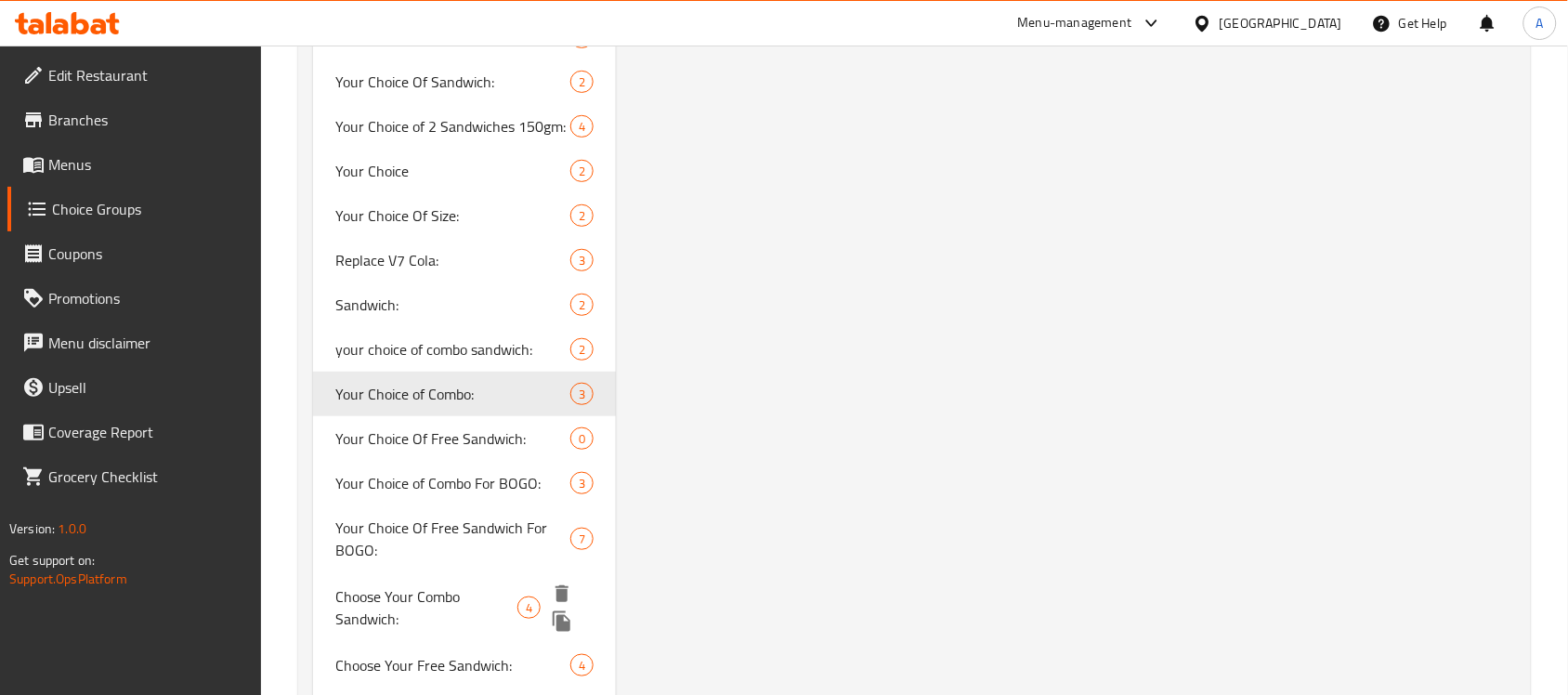
click at [425, 625] on div "Choose Your Combo Sandwich: 4" at bounding box center [464, 607] width 303 height 71
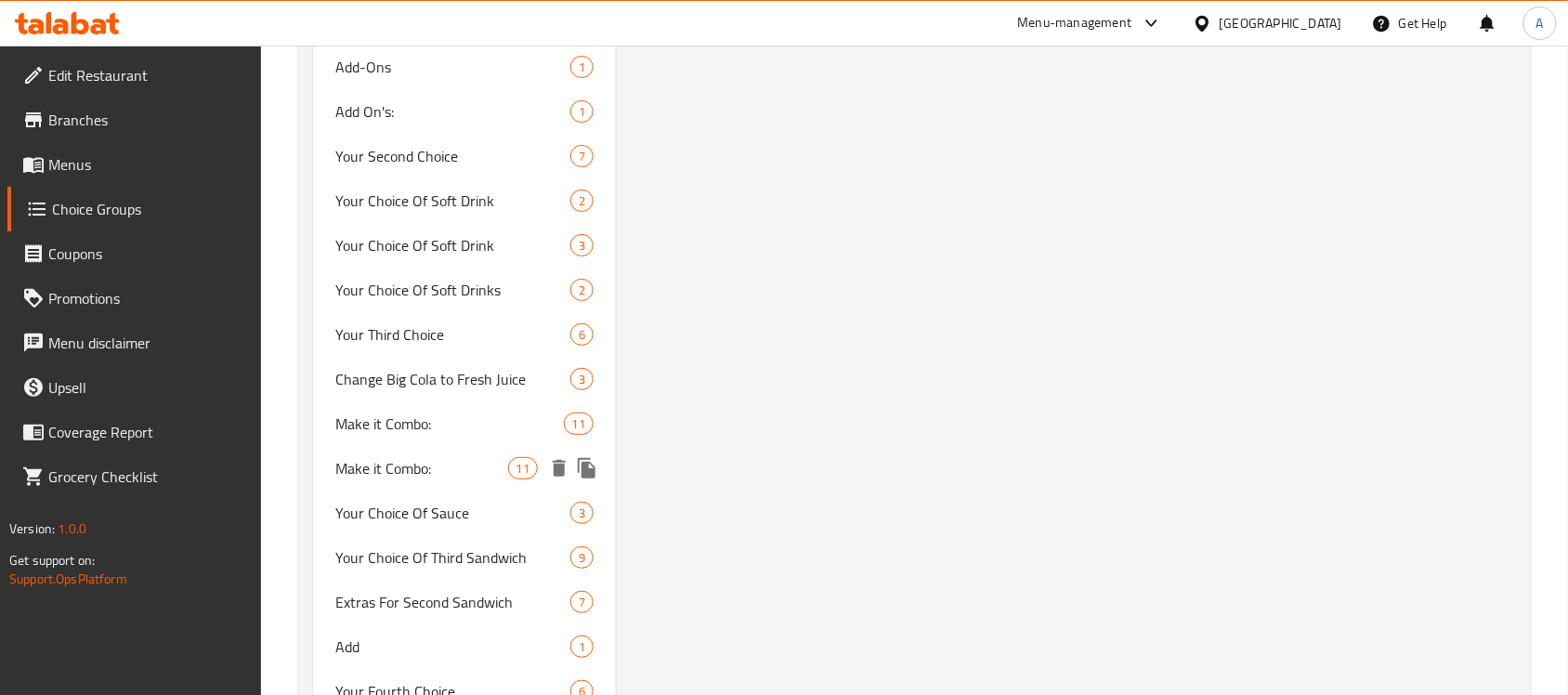
scroll to position [4326, 0]
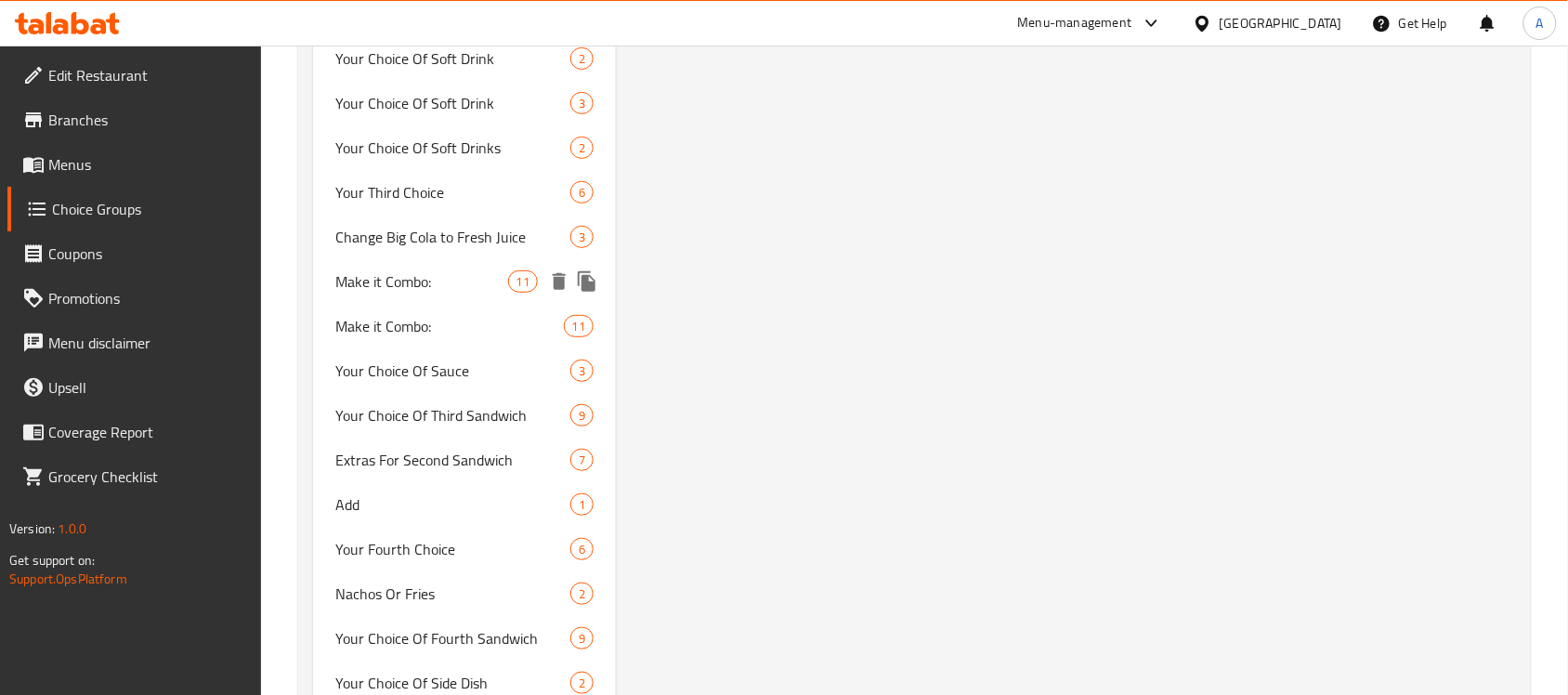
click at [360, 279] on span "Make it Combo:" at bounding box center [421, 281] width 171 height 22
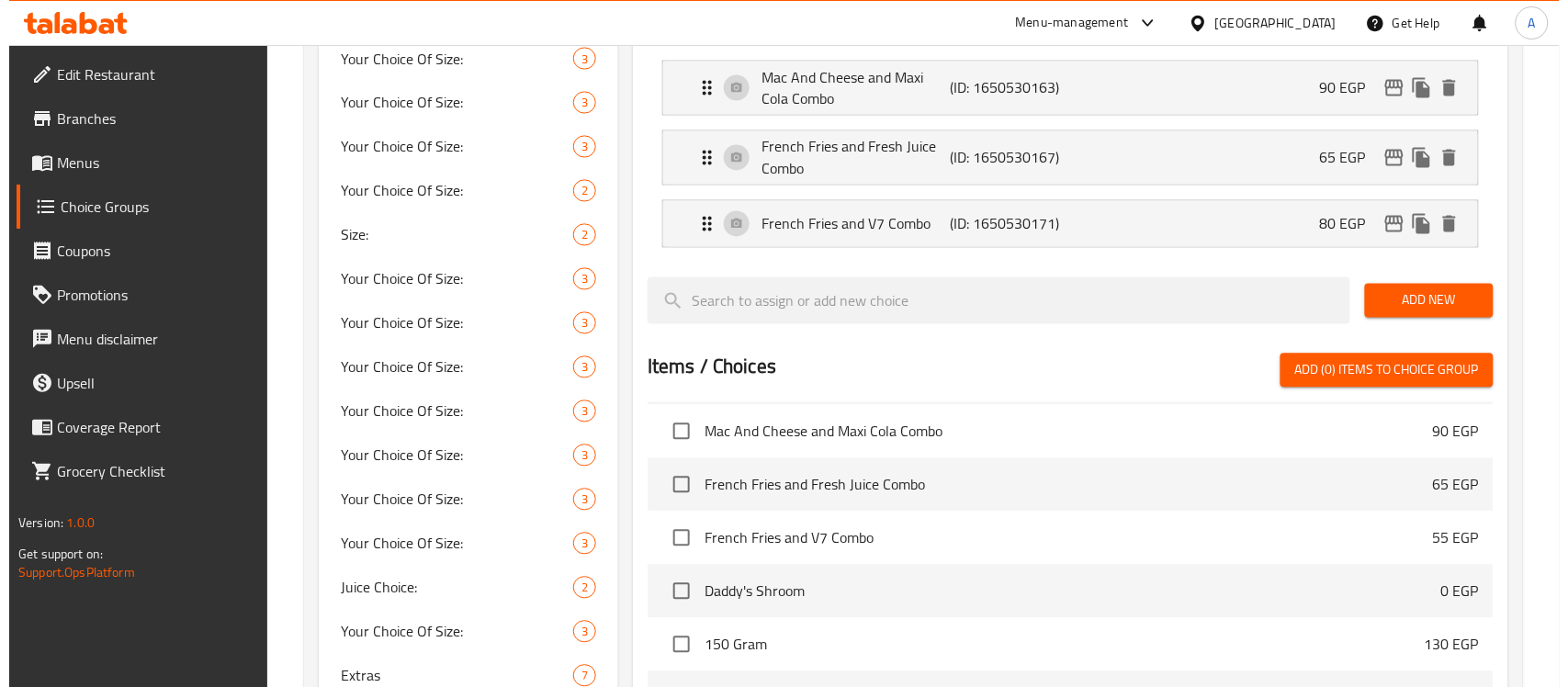
scroll to position [7756, 0]
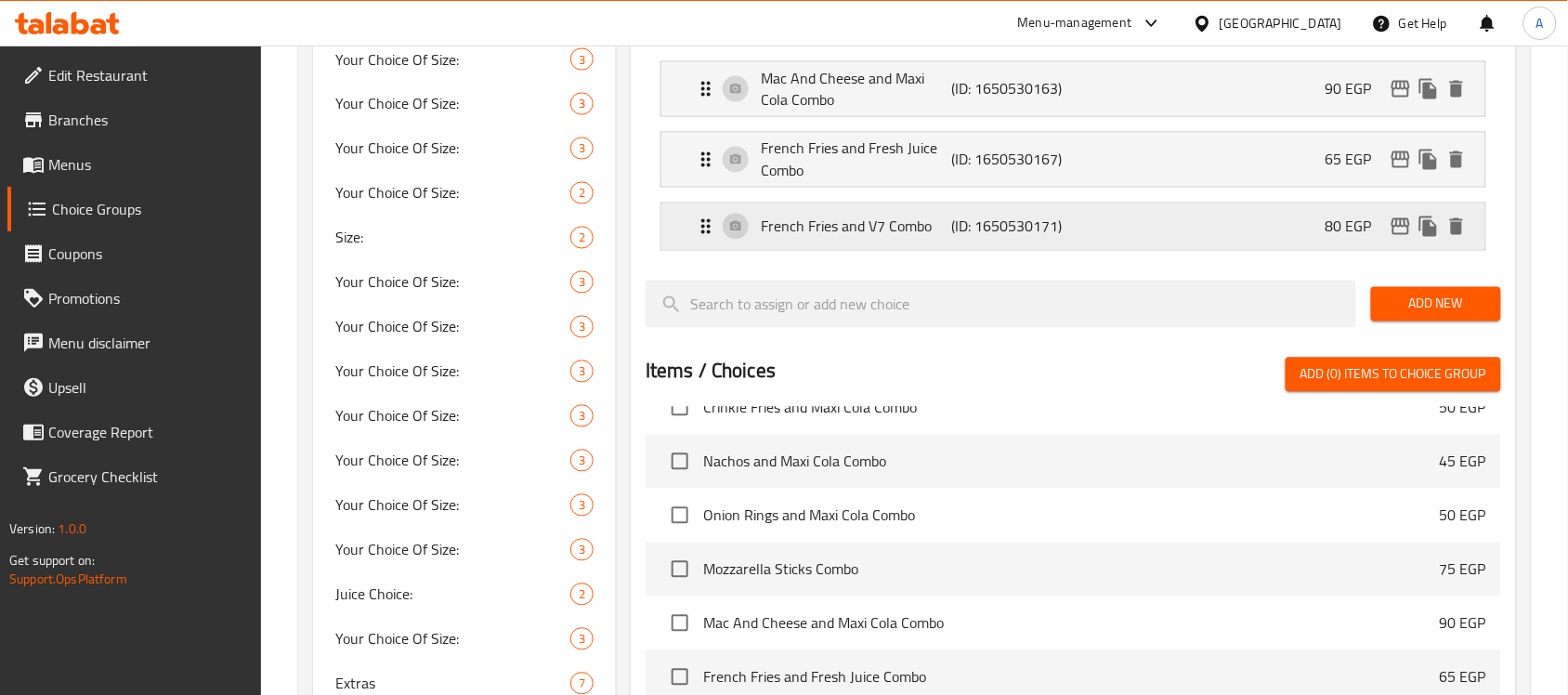
click at [1198, 230] on div "French Fries and V7 Combo (ID: 1650530171) 80 EGP" at bounding box center [1079, 226] width 769 height 47
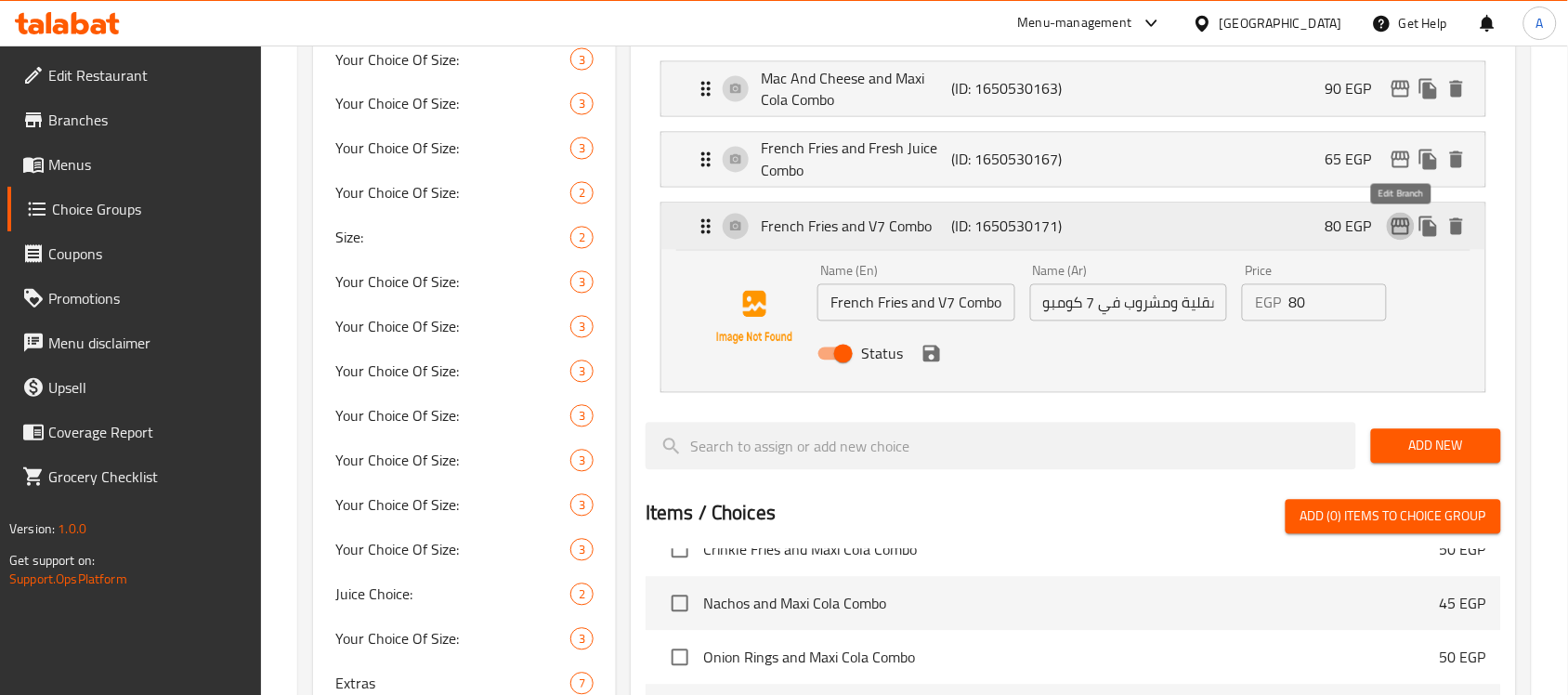
click at [1398, 223] on icon "edit" at bounding box center [1401, 226] width 19 height 17
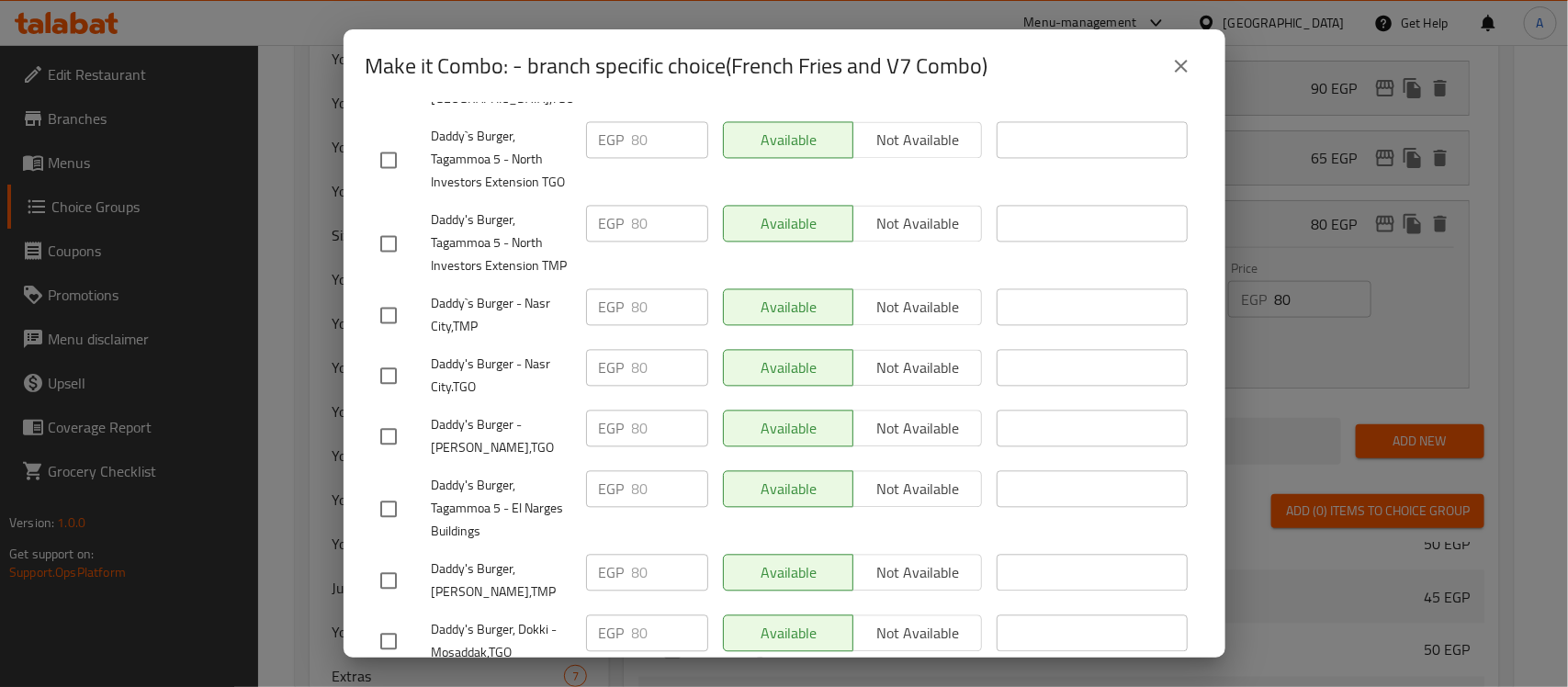
scroll to position [1783, 0]
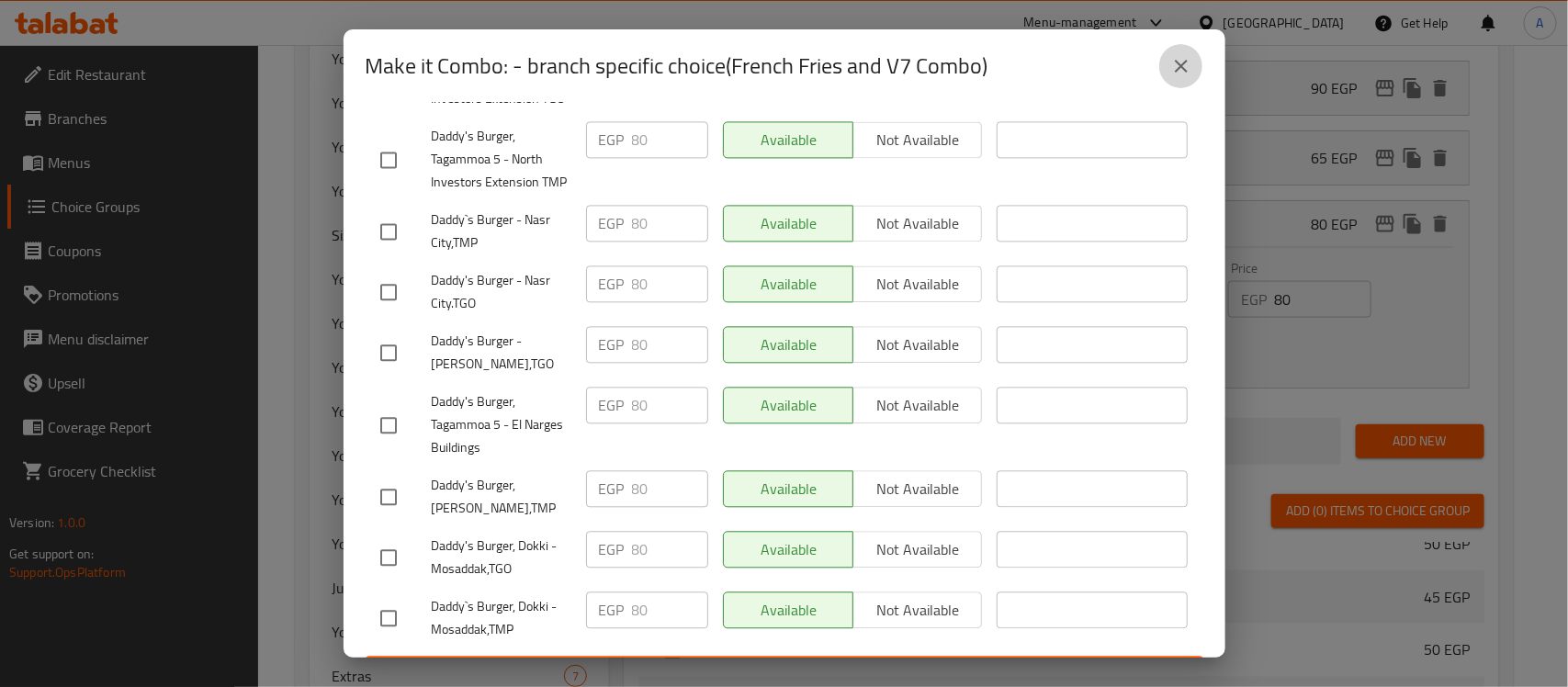
click at [1176, 67] on icon "close" at bounding box center [1181, 66] width 22 height 22
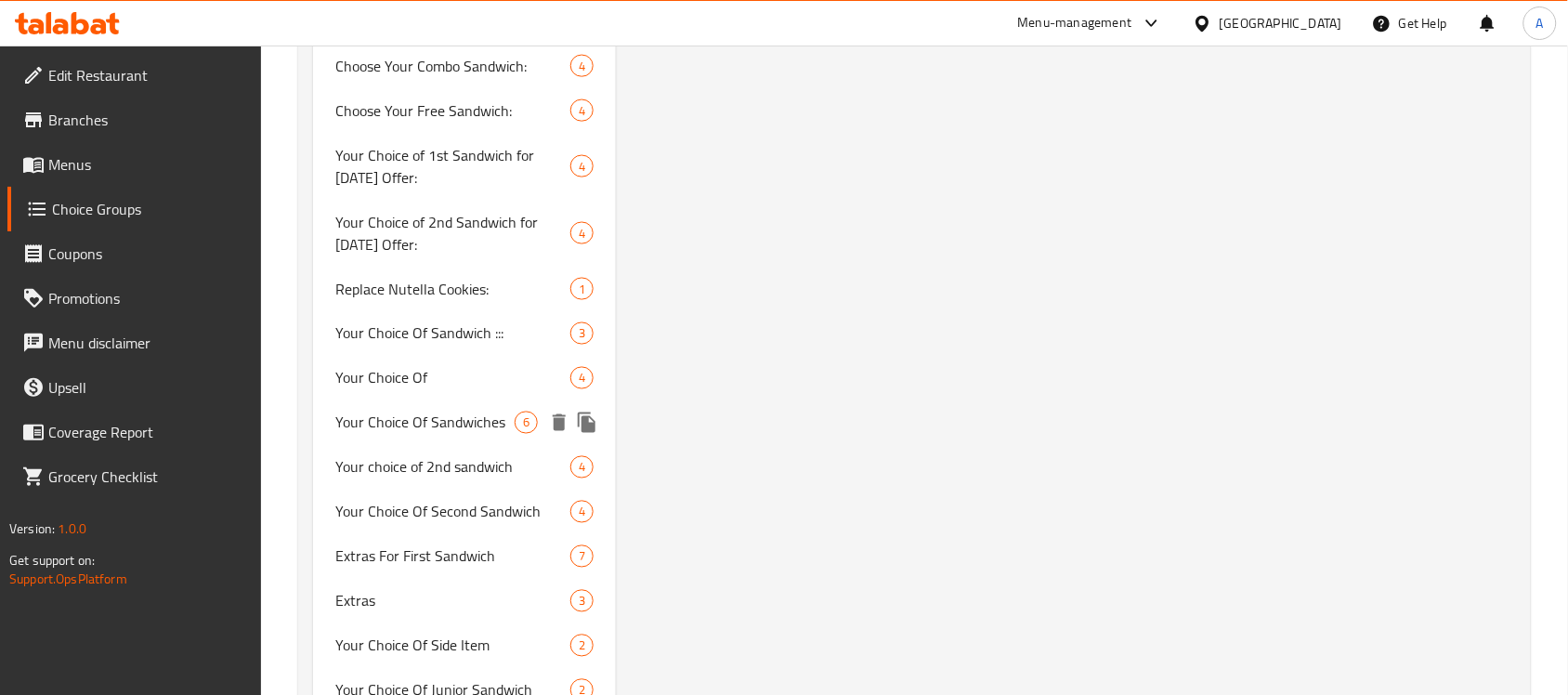
scroll to position [2627, 0]
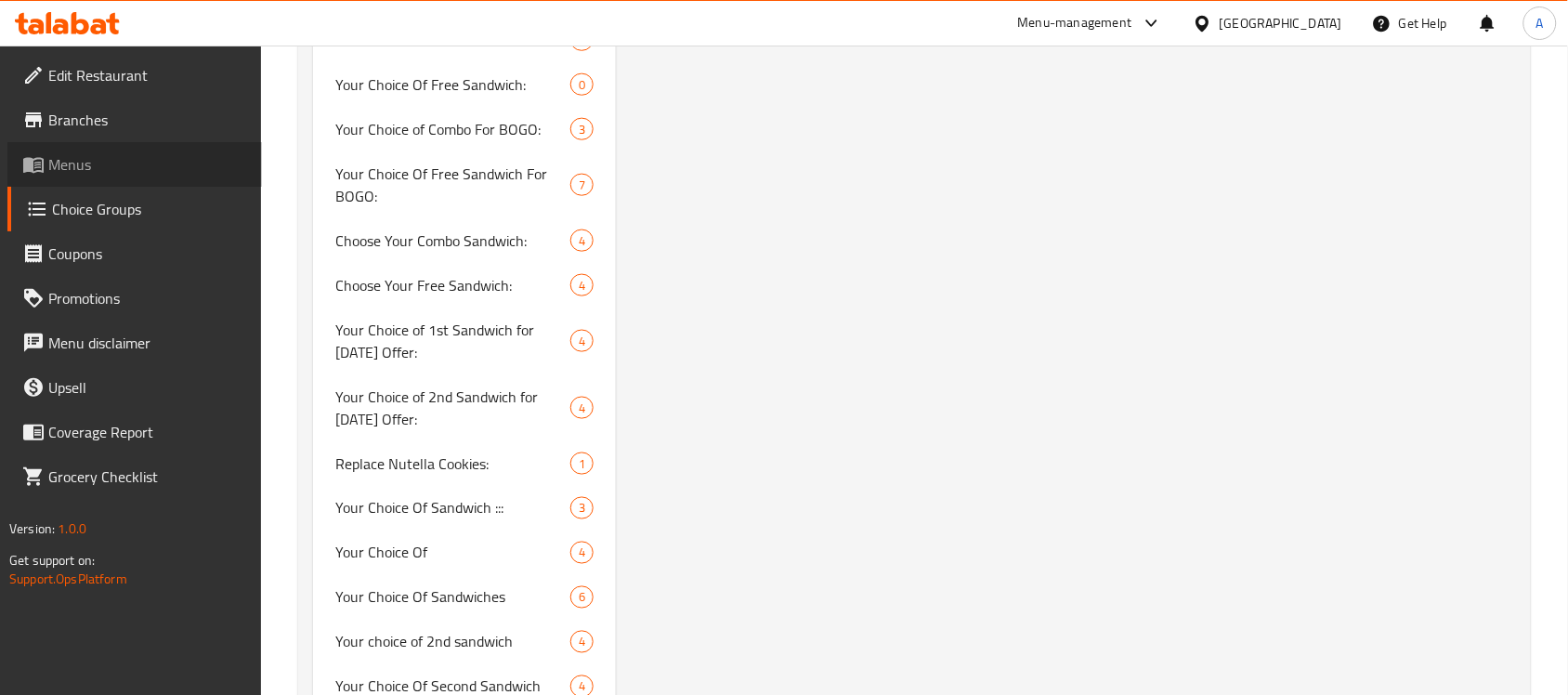
click at [71, 171] on span "Menus" at bounding box center [147, 165] width 198 height 22
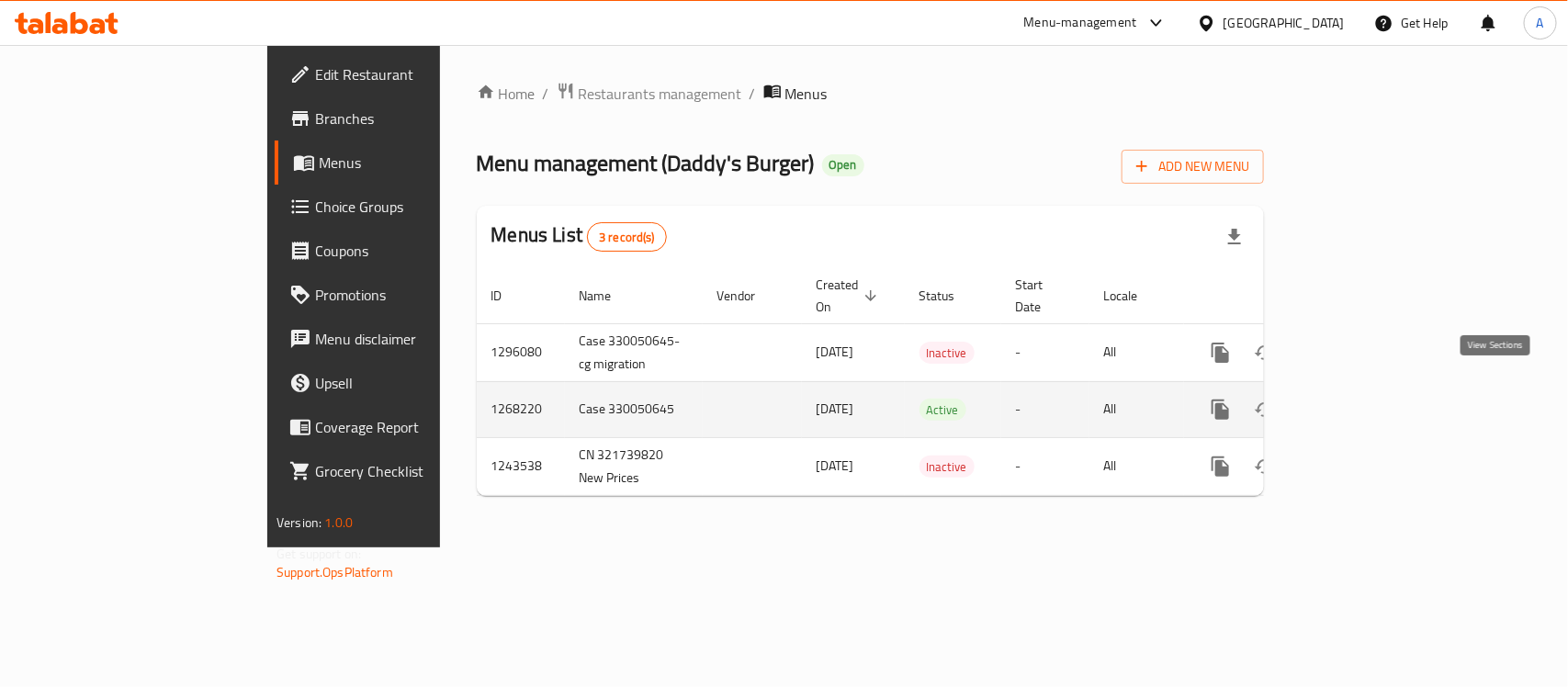
click at [1364, 399] on icon "enhanced table" at bounding box center [1353, 410] width 22 height 22
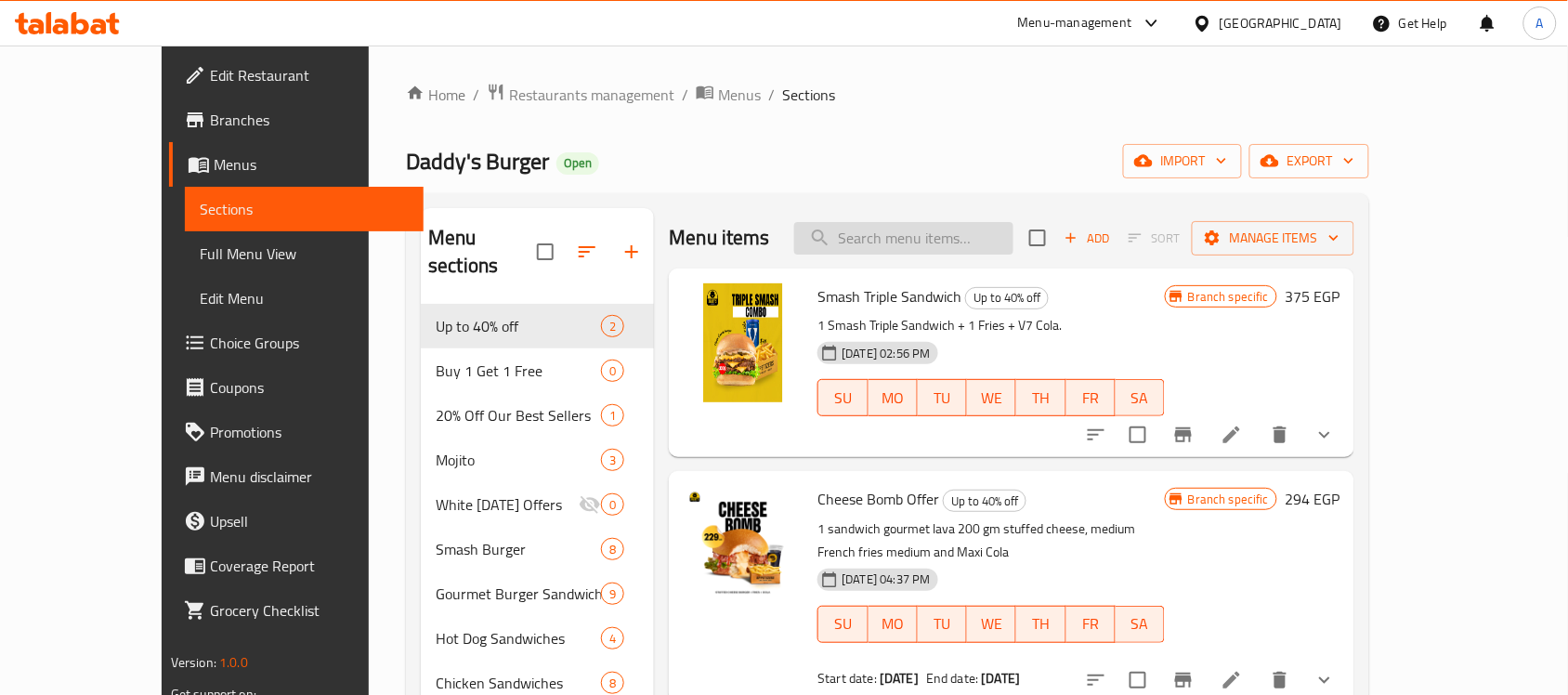
click at [907, 238] on input "search" at bounding box center [904, 238] width 219 height 33
paste input "Fry Buc"
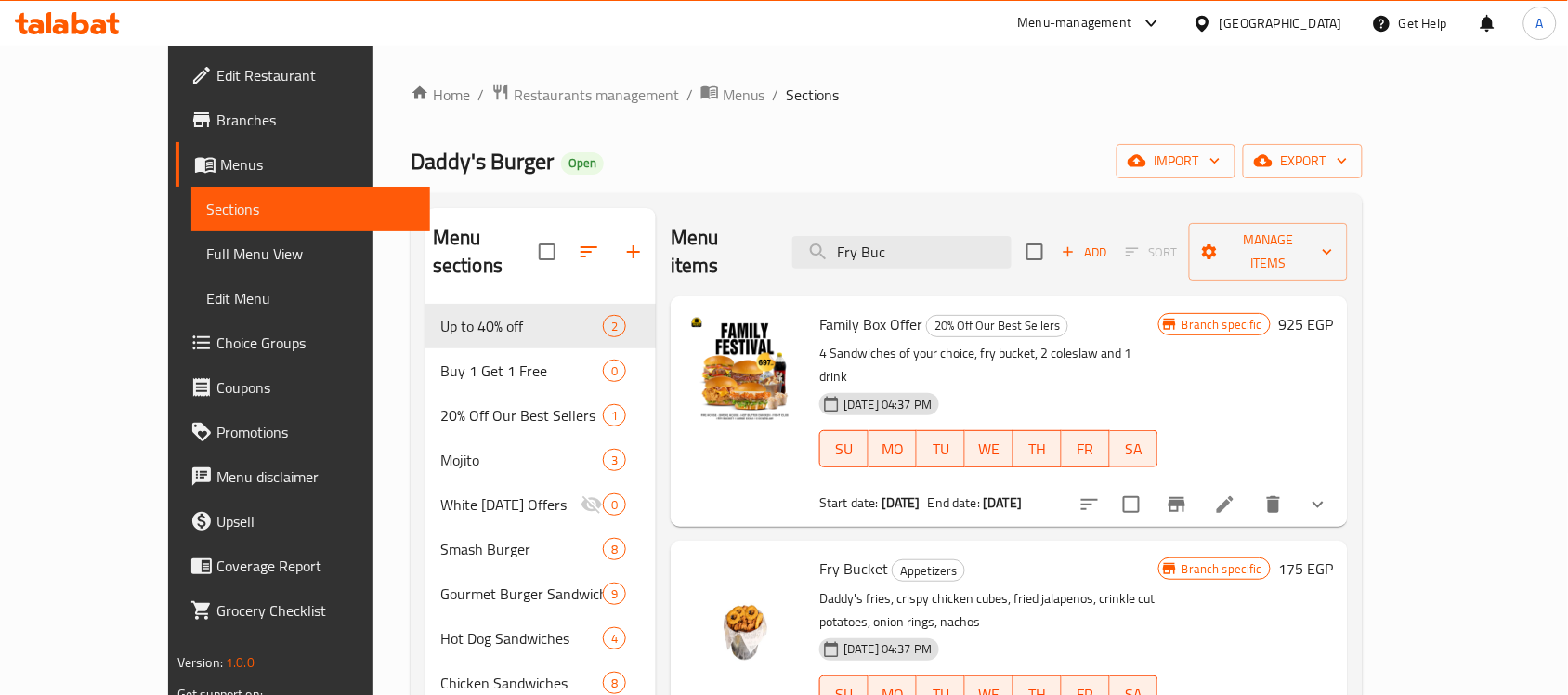
scroll to position [348, 0]
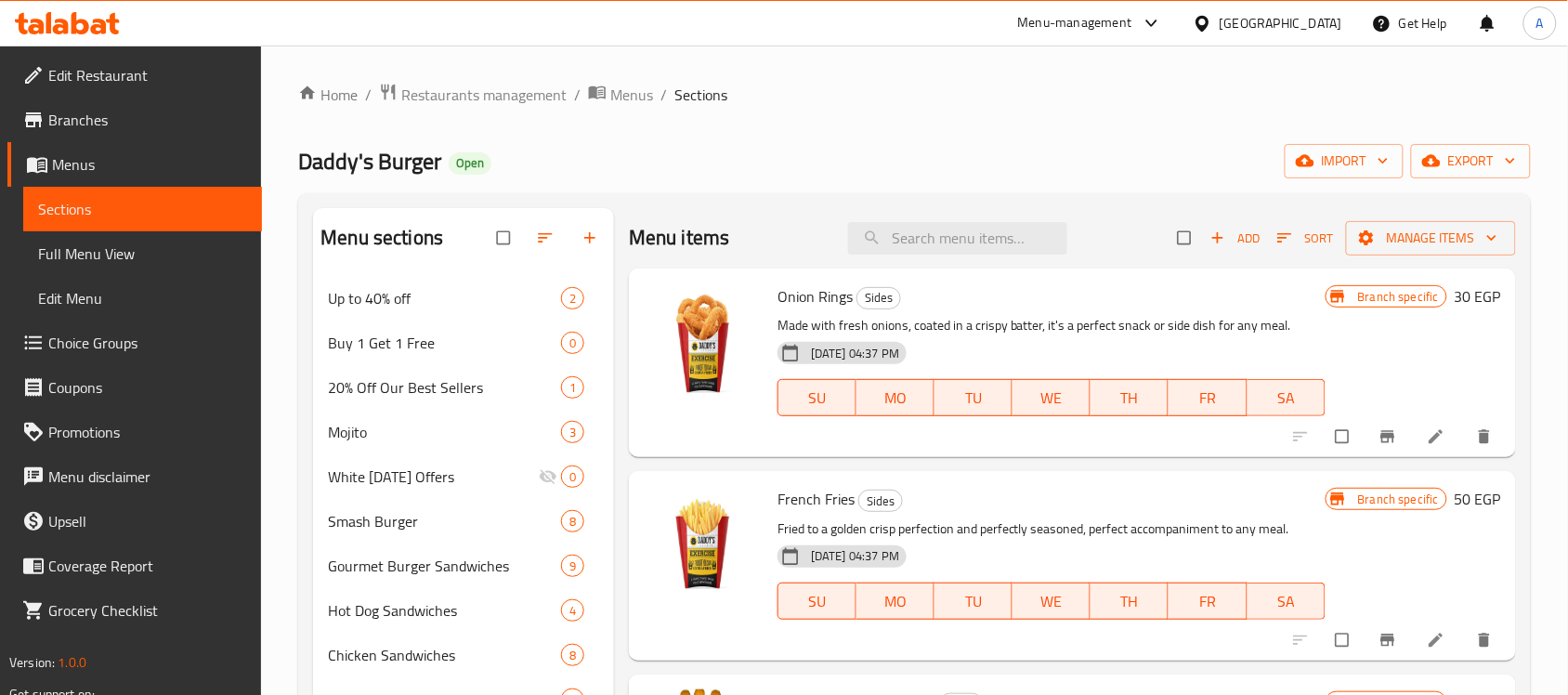
drag, startPoint x: 93, startPoint y: 241, endPoint x: 90, endPoint y: 307, distance: 66.1
click at [93, 242] on span "Full Menu View" at bounding box center [143, 253] width 209 height 22
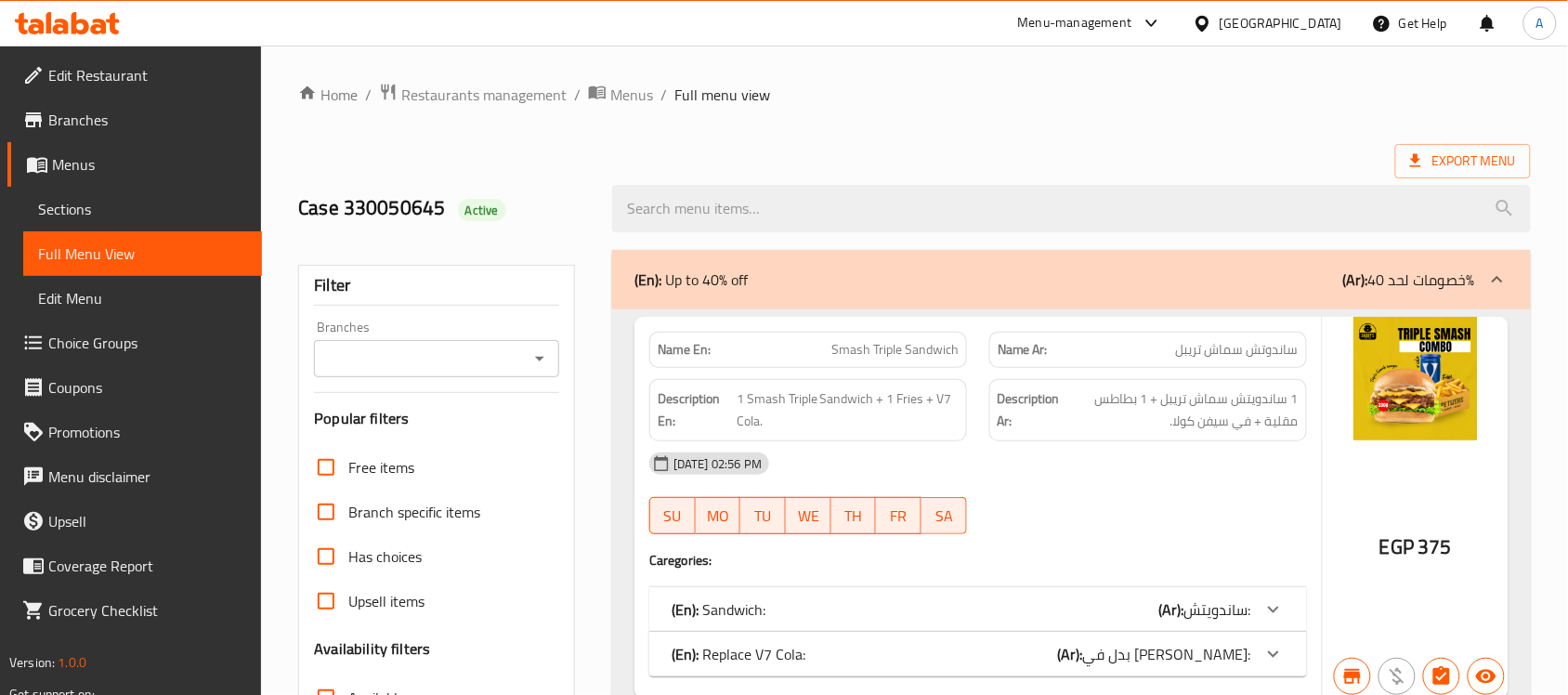
click at [686, 158] on div "Export Menu" at bounding box center [914, 161] width 1233 height 34
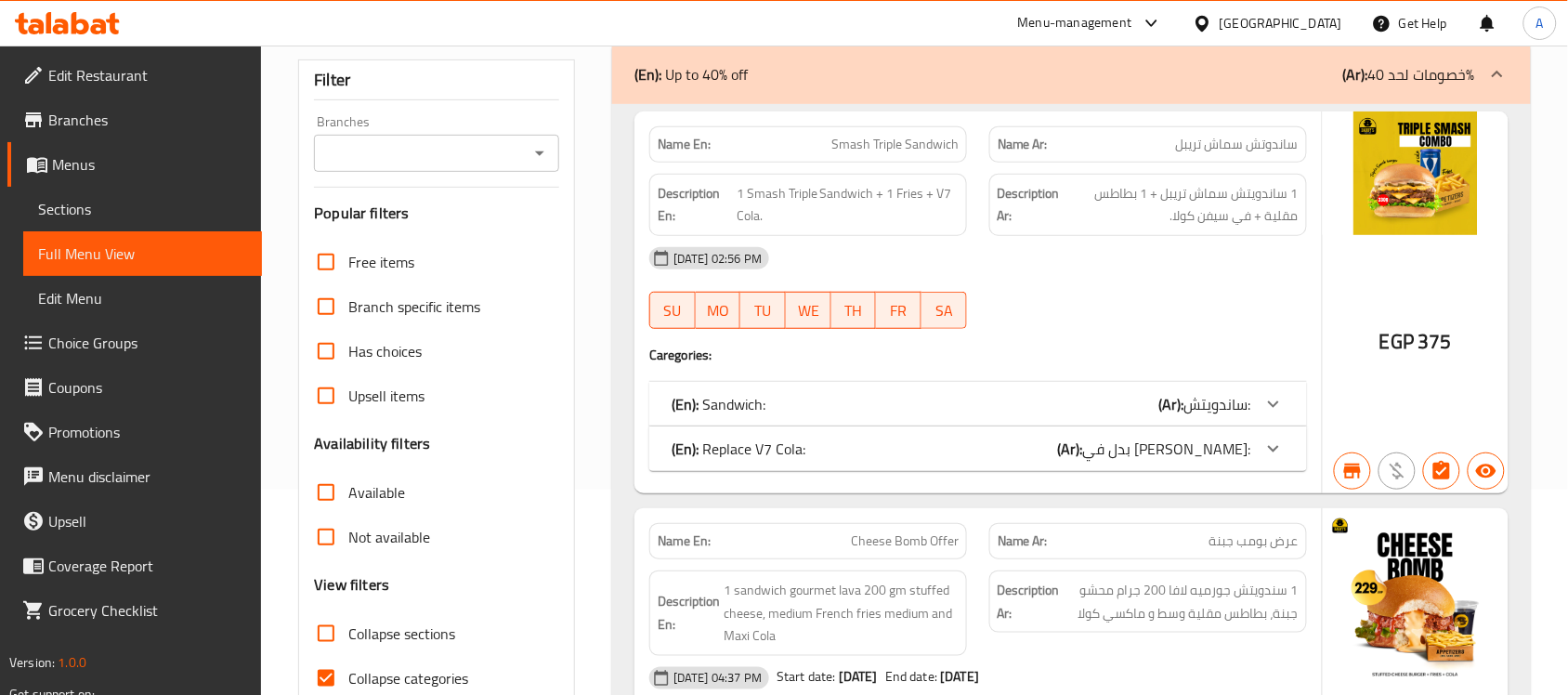
scroll to position [580, 0]
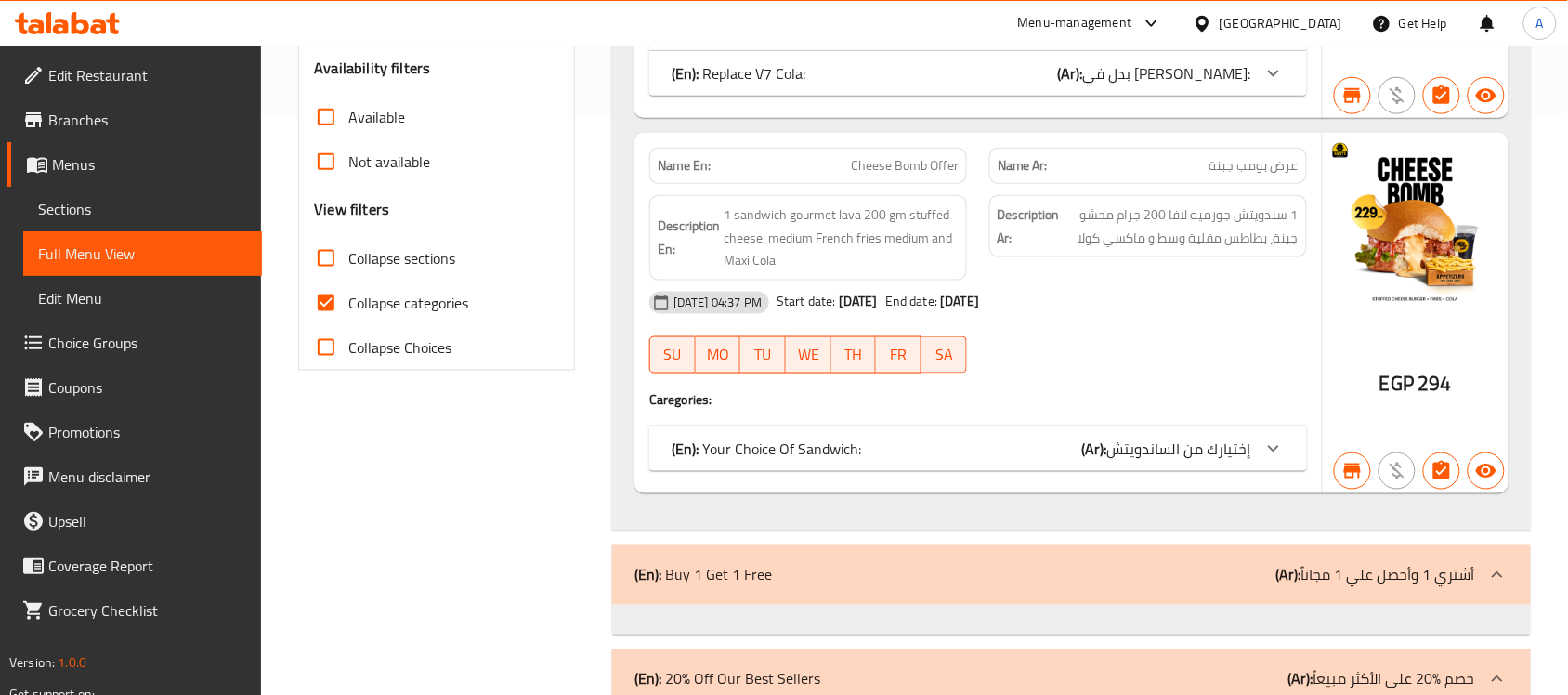
click at [442, 293] on span "Collapse categories" at bounding box center [408, 303] width 120 height 22
click at [348, 293] on input "Collapse categories" at bounding box center [326, 303] width 45 height 45
checkbox input "false"
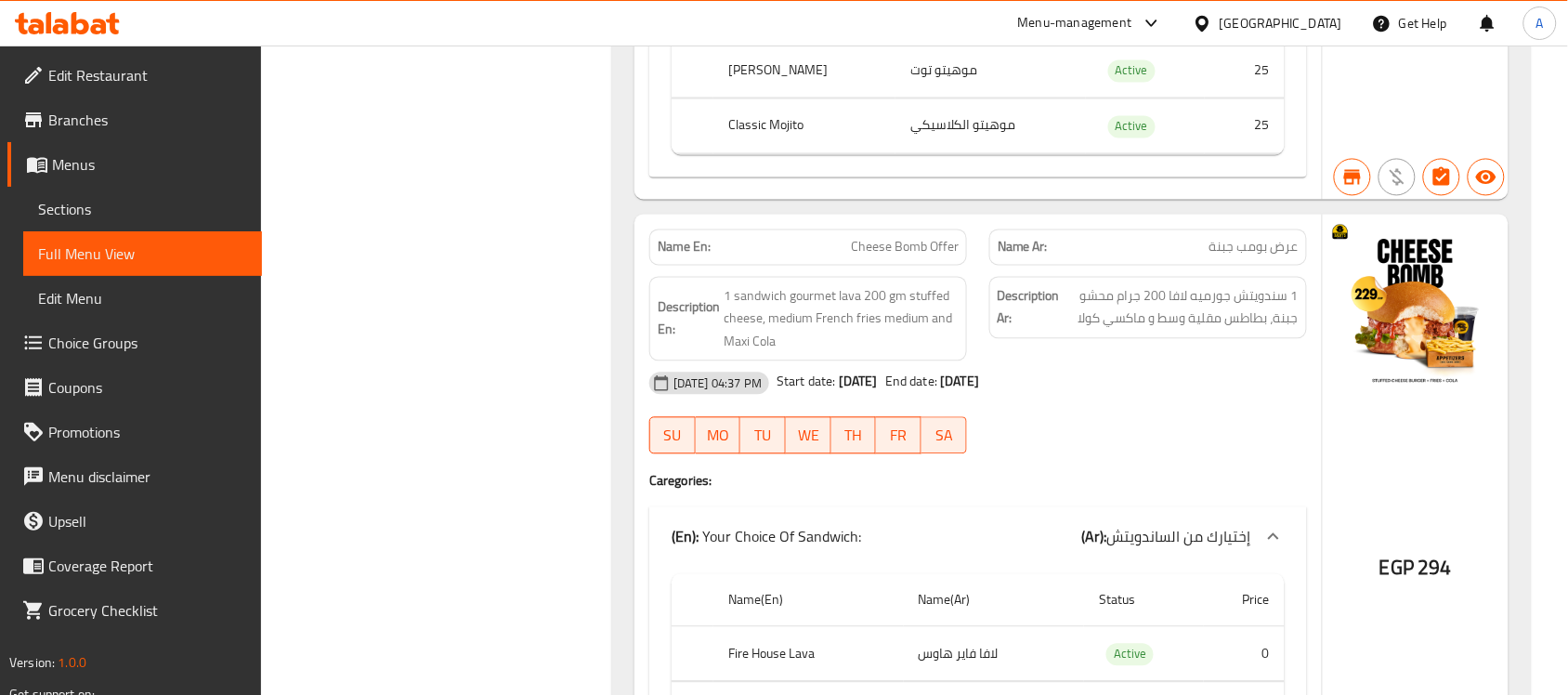
scroll to position [8282, 0]
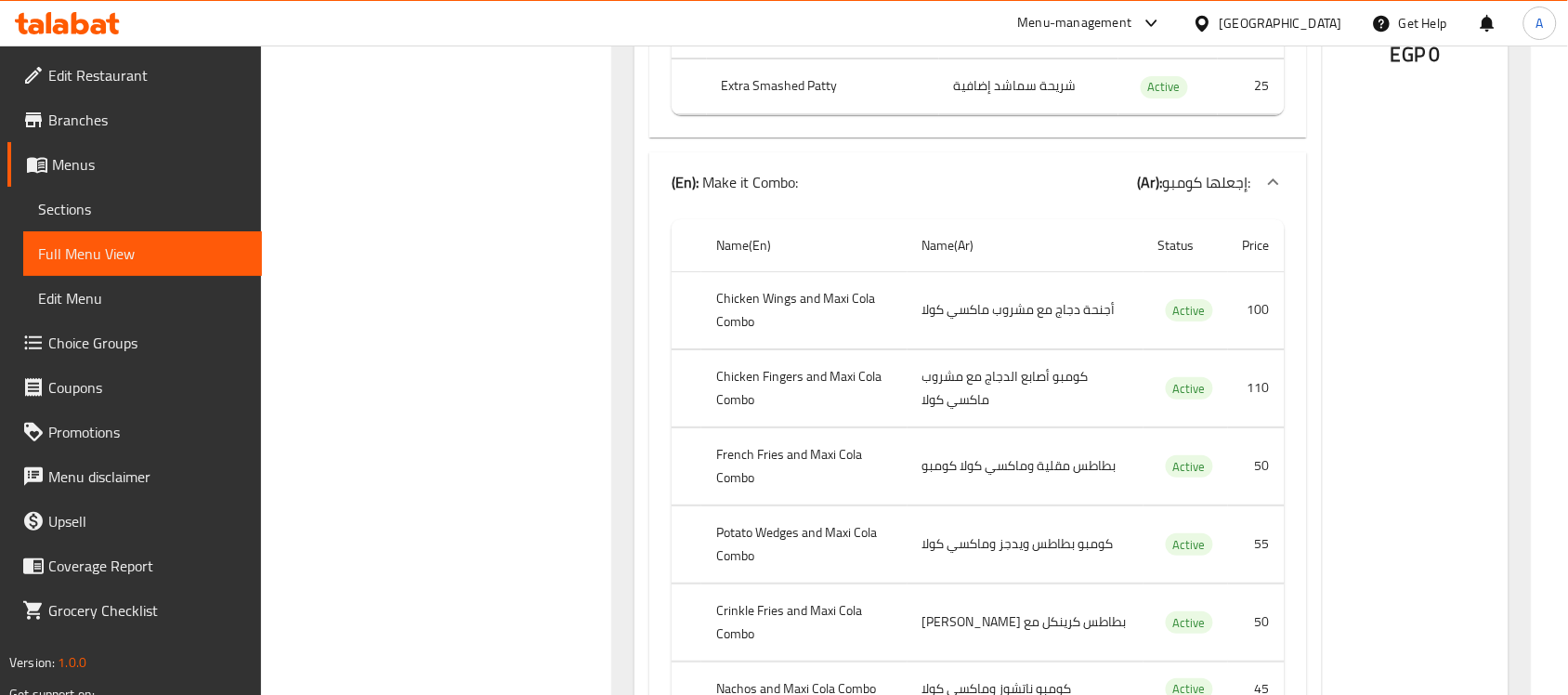
click at [746, 501] on th "French Fries and Maxi Cola Combo" at bounding box center [804, 466] width 206 height 77
click at [777, 504] on th "French Fries and Maxi Cola Combo" at bounding box center [804, 466] width 206 height 77
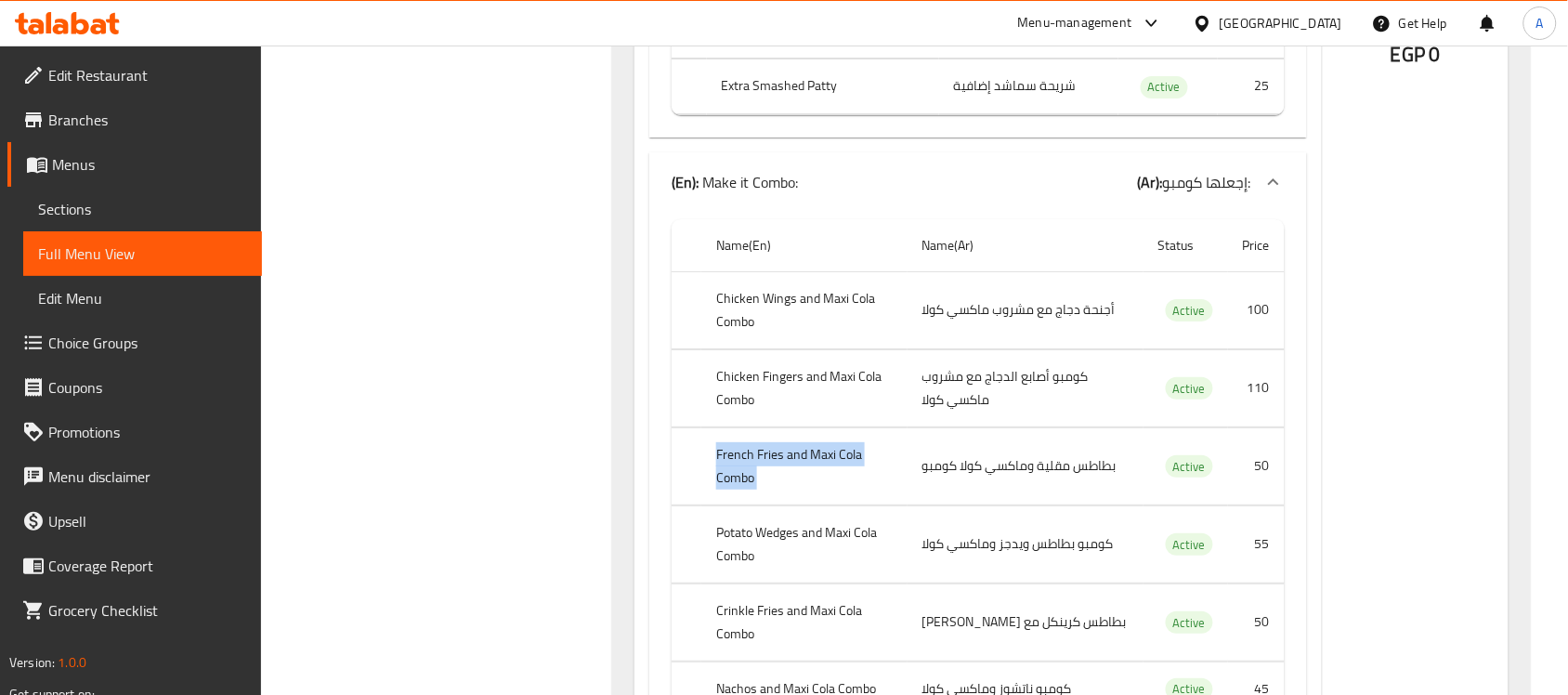
click at [777, 504] on th "French Fries and Maxi Cola Combo" at bounding box center [804, 466] width 206 height 77
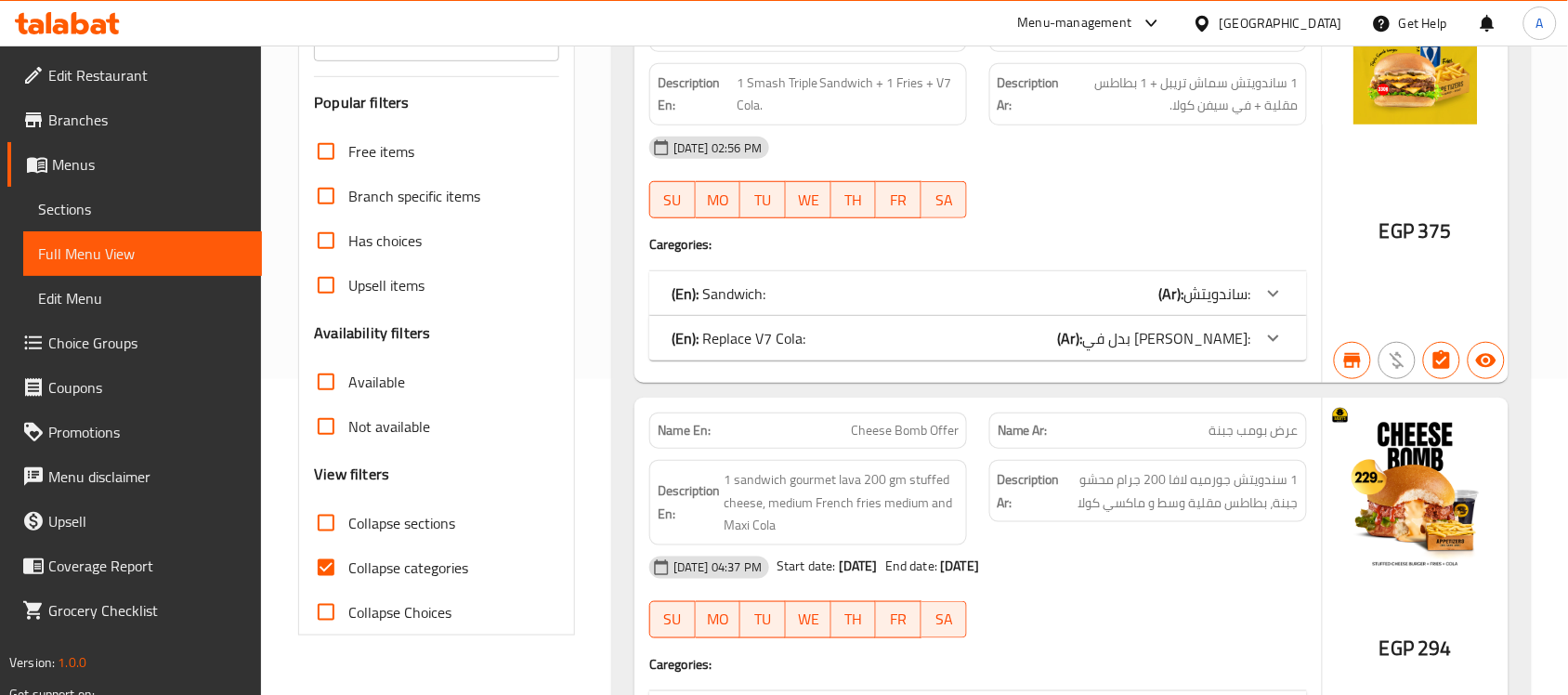
scroll to position [348, 0]
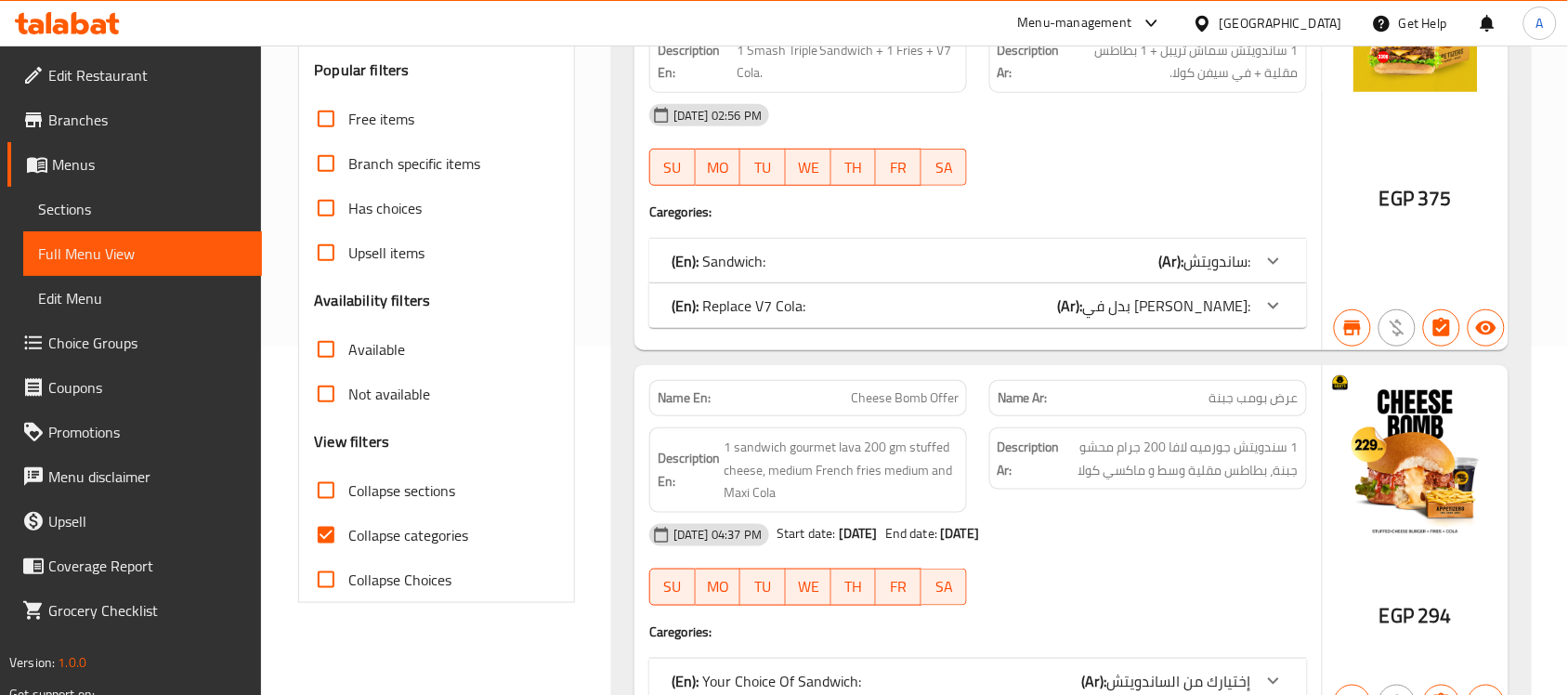
click at [391, 530] on span "Collapse categories" at bounding box center [408, 535] width 120 height 22
click at [348, 530] on input "Collapse categories" at bounding box center [326, 535] width 45 height 45
checkbox input "false"
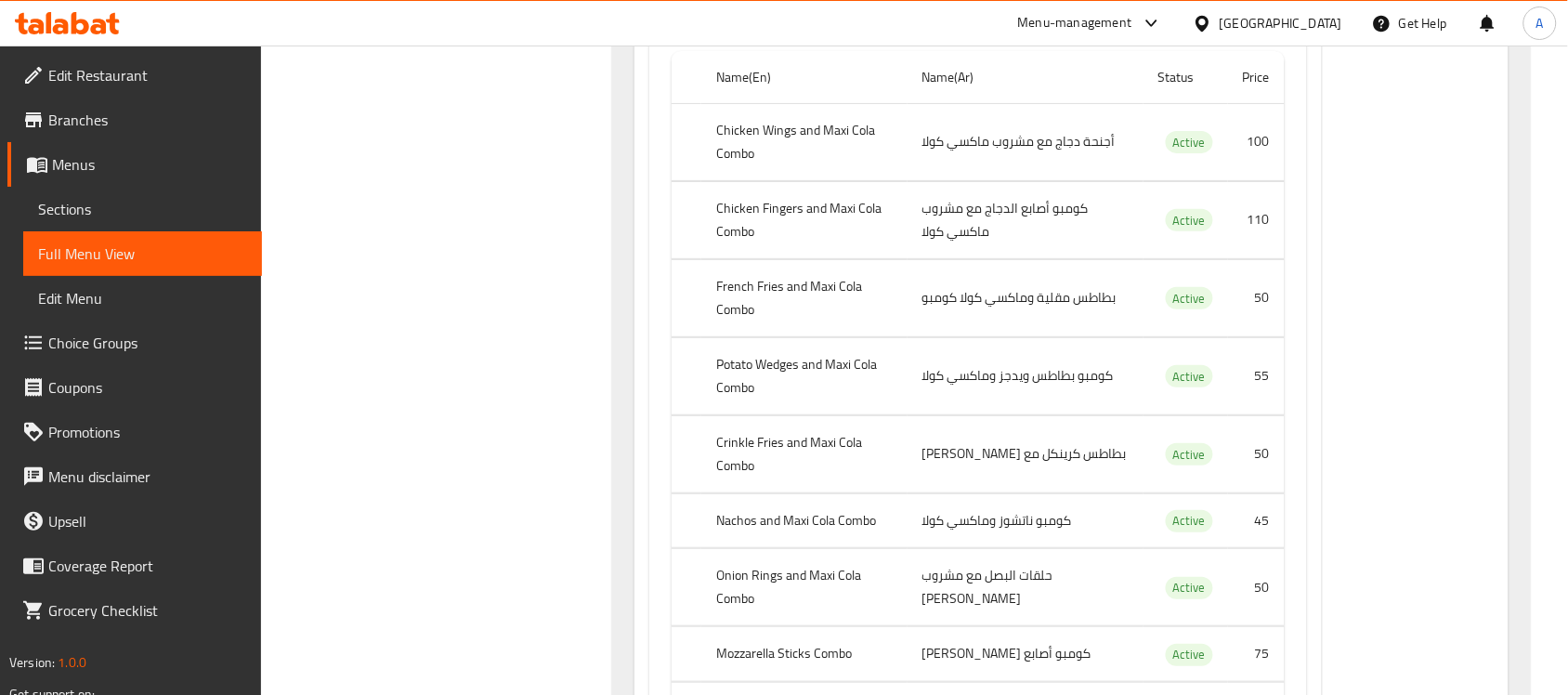
scroll to position [11419, 0]
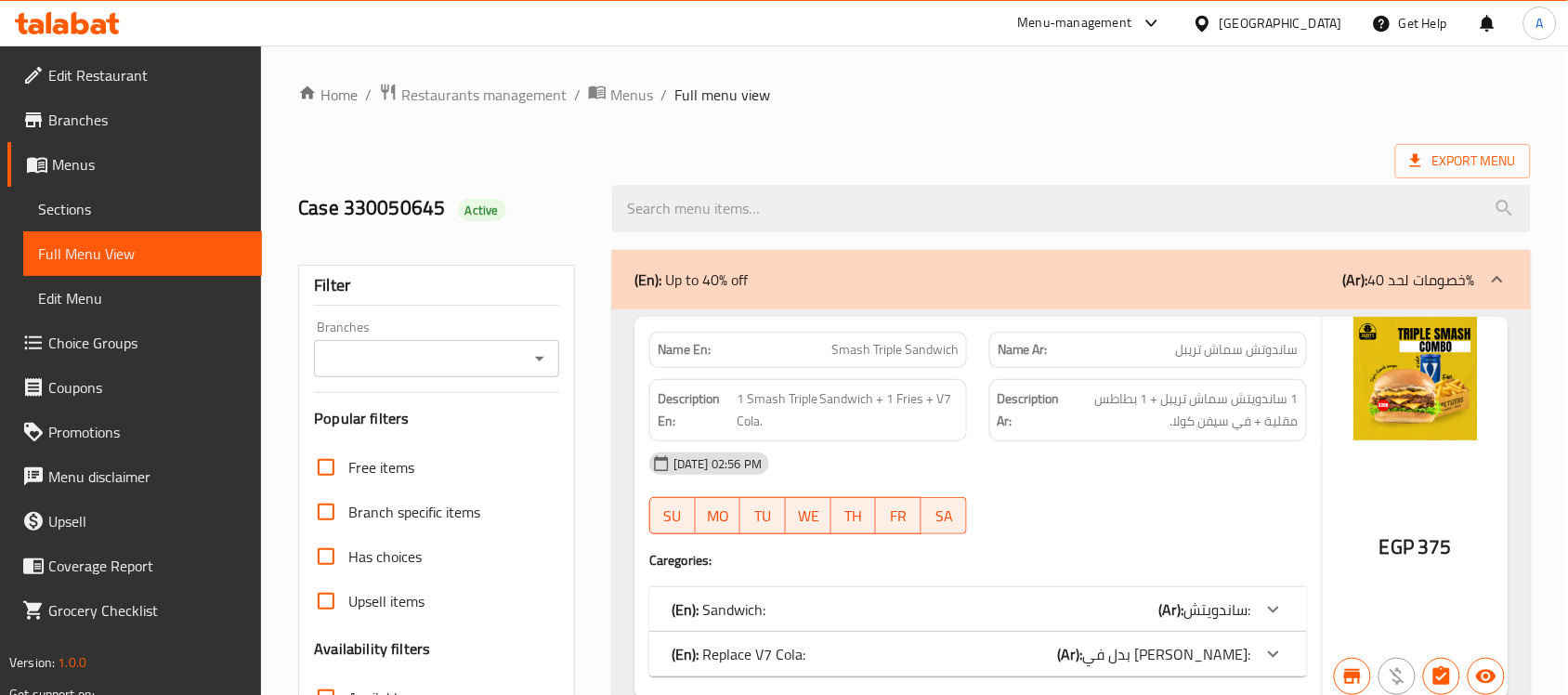
scroll to position [465, 0]
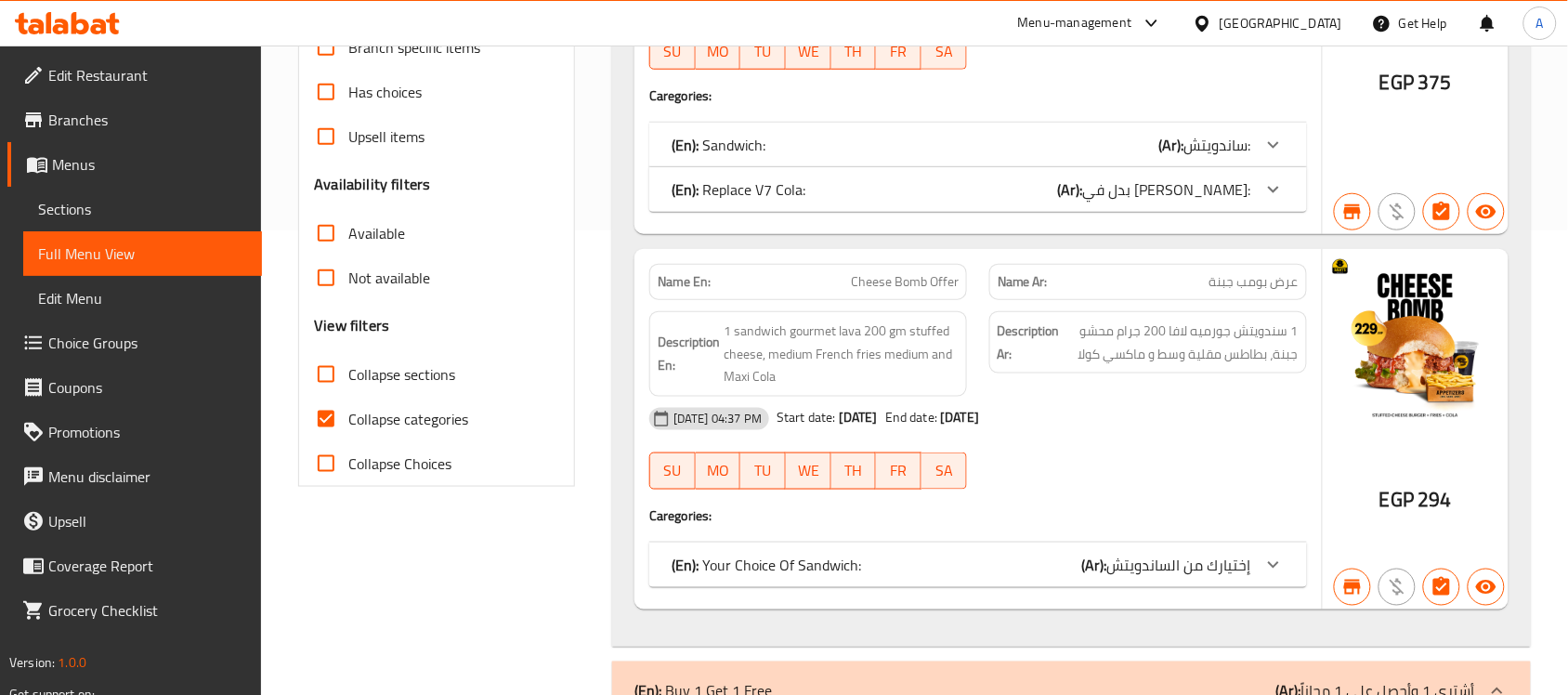
click at [434, 418] on span "Collapse categories" at bounding box center [408, 419] width 120 height 22
click at [348, 418] on input "Collapse categories" at bounding box center [326, 419] width 45 height 45
checkbox input "false"
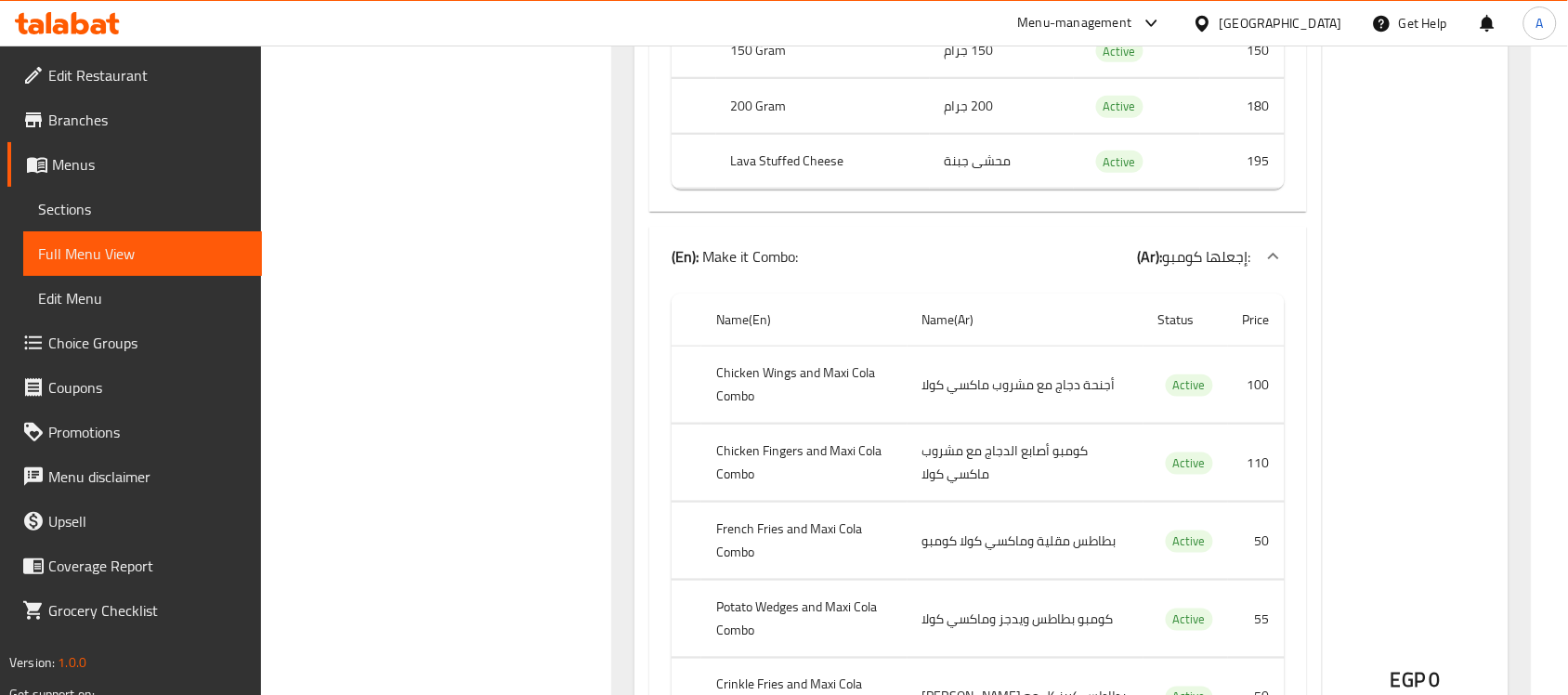
scroll to position [23656, 0]
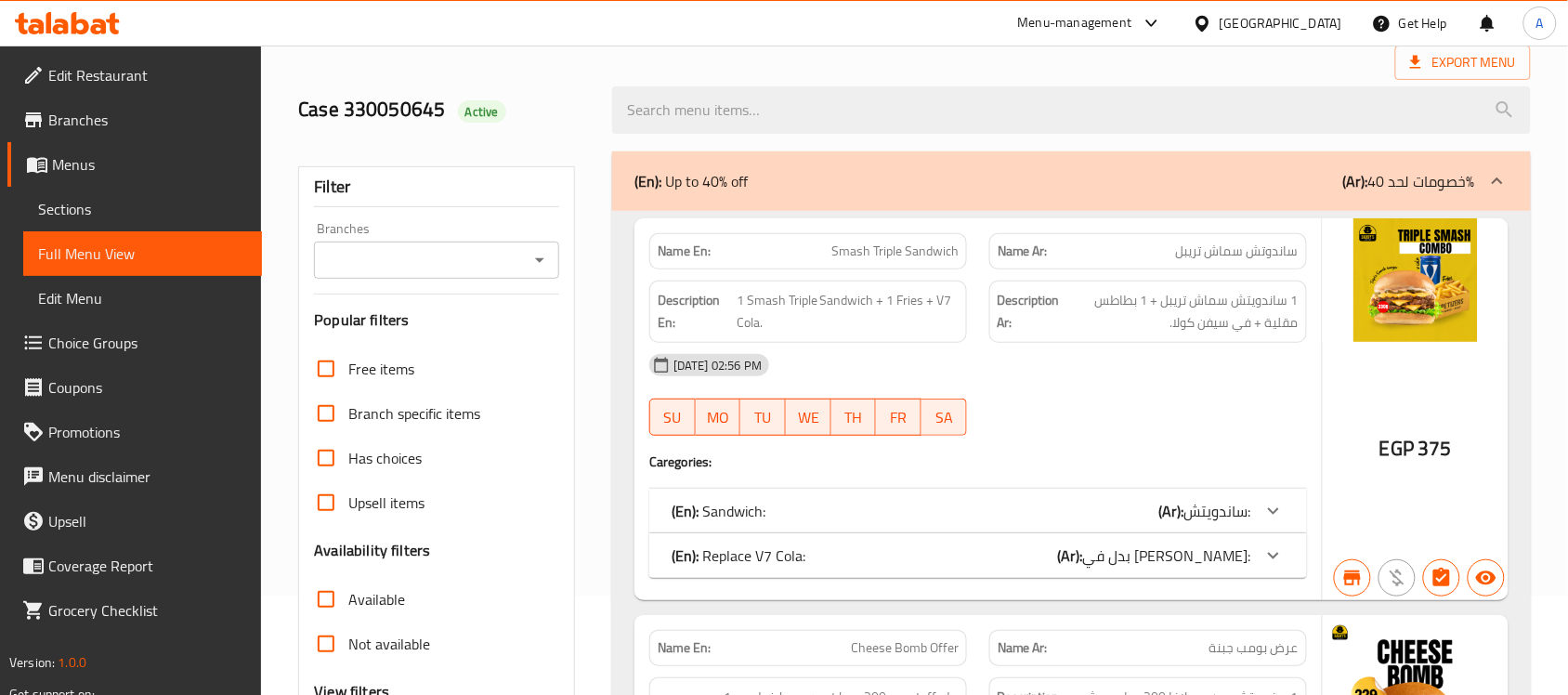
scroll to position [232, 0]
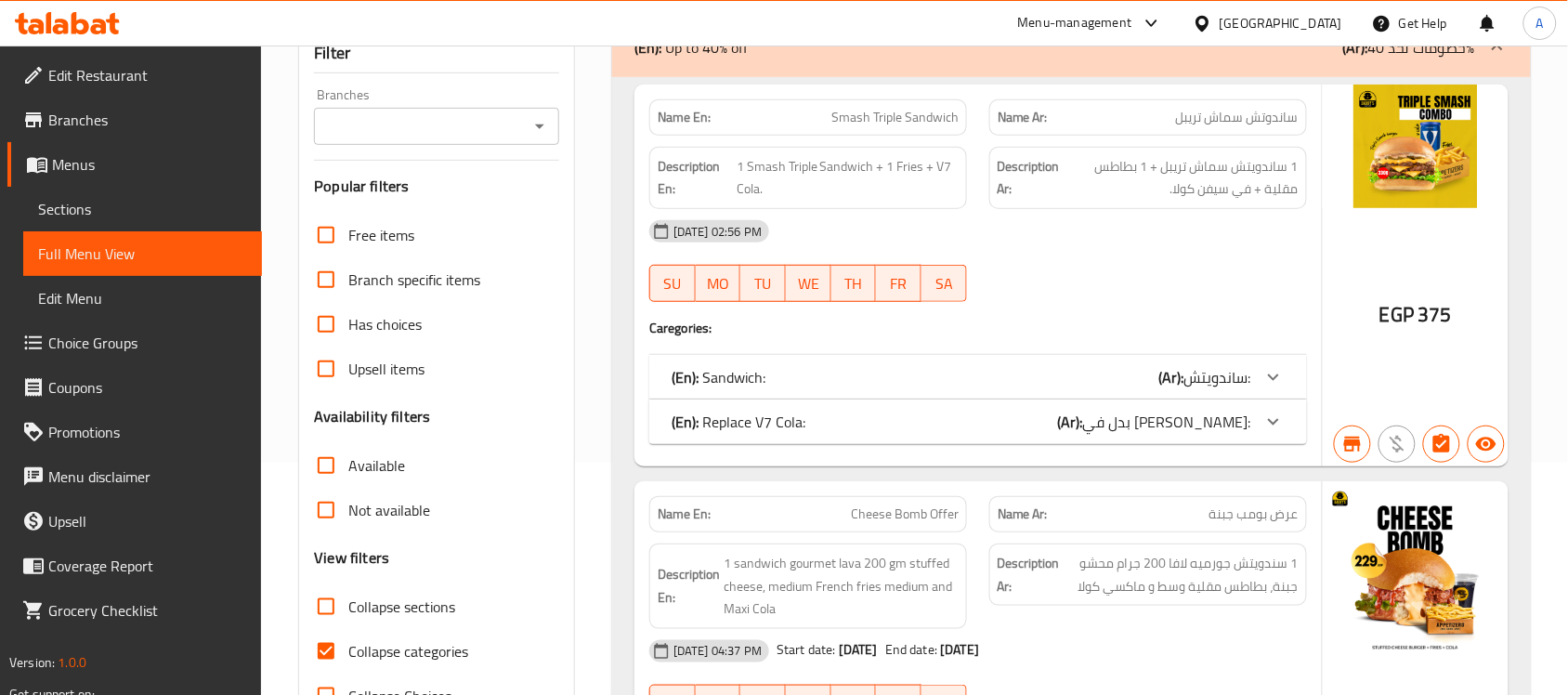
click at [429, 651] on span "Collapse categories" at bounding box center [408, 651] width 120 height 22
click at [348, 651] on input "Collapse categories" at bounding box center [326, 651] width 45 height 45
checkbox input "false"
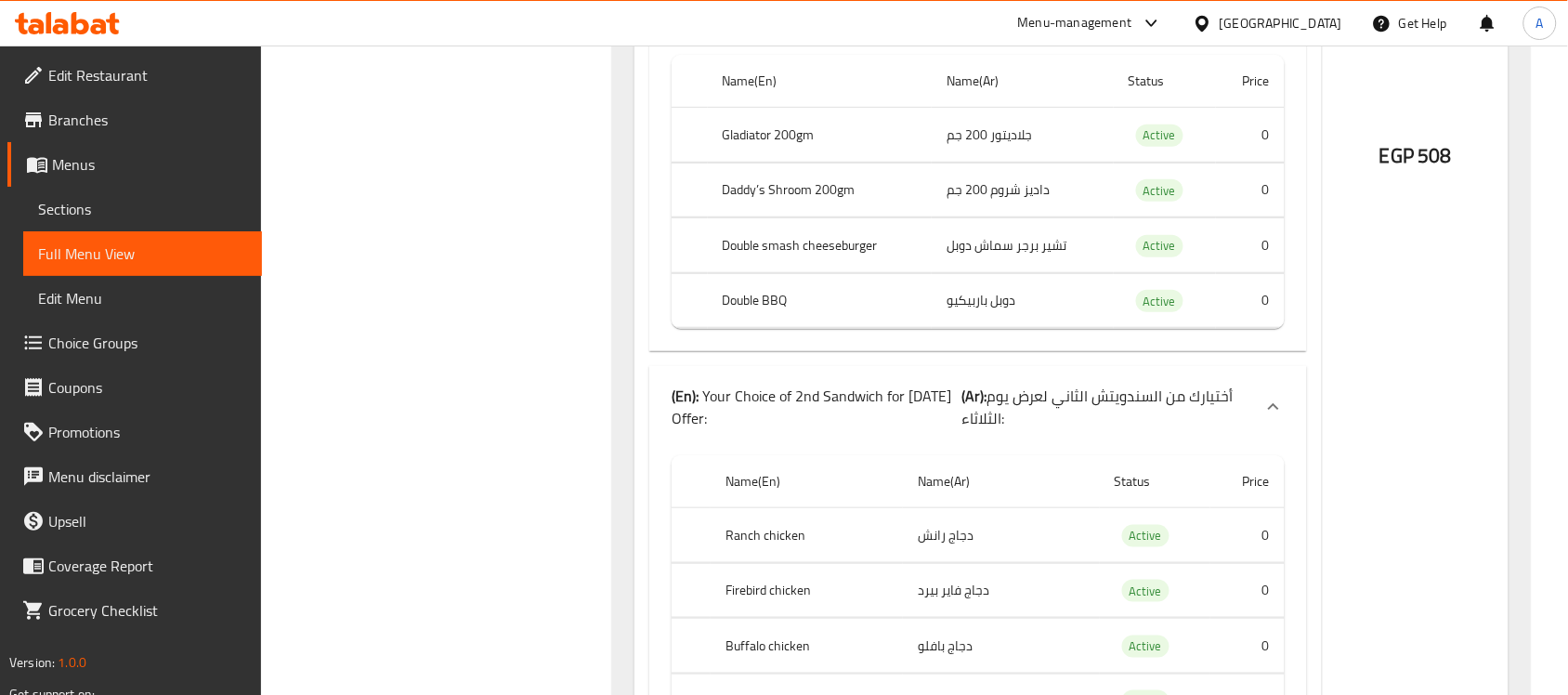
scroll to position [0, 0]
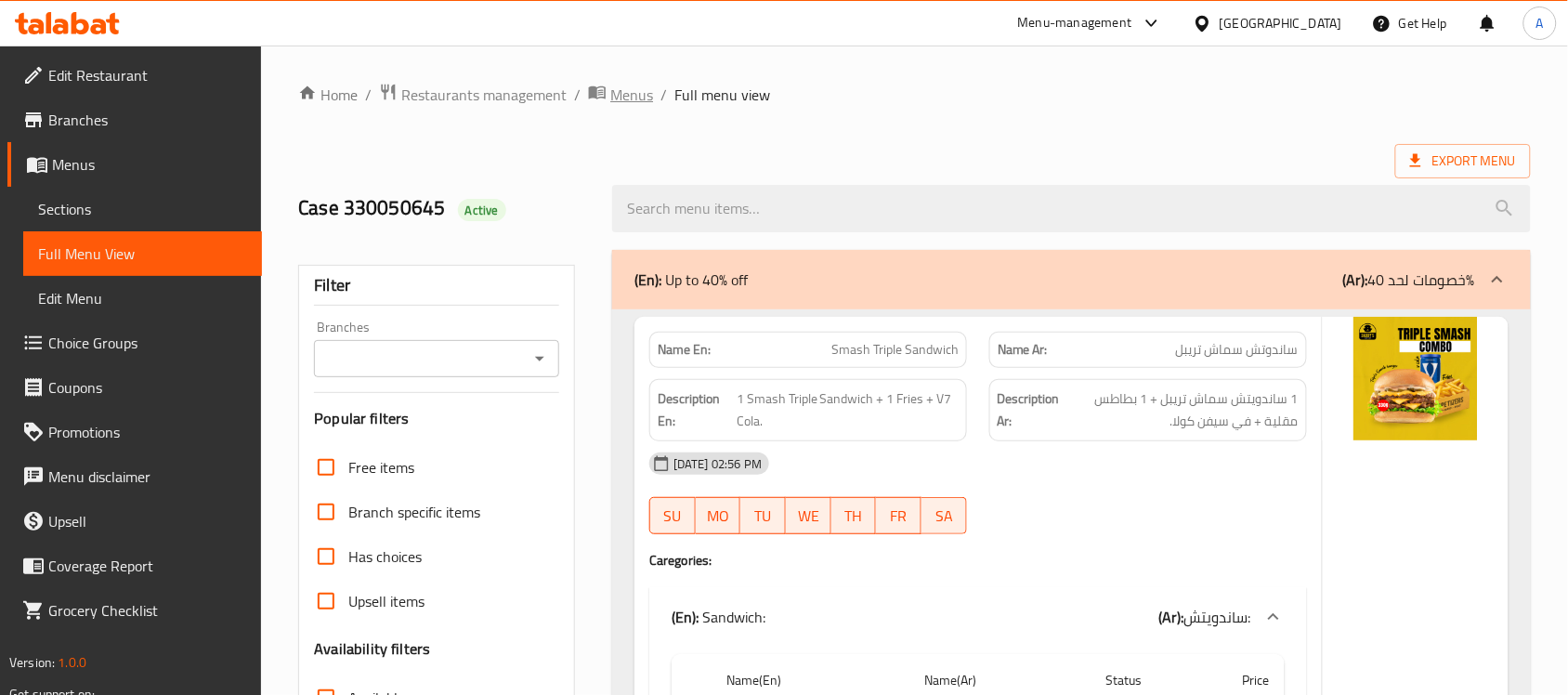
click at [647, 84] on span "Menus" at bounding box center [632, 95] width 43 height 22
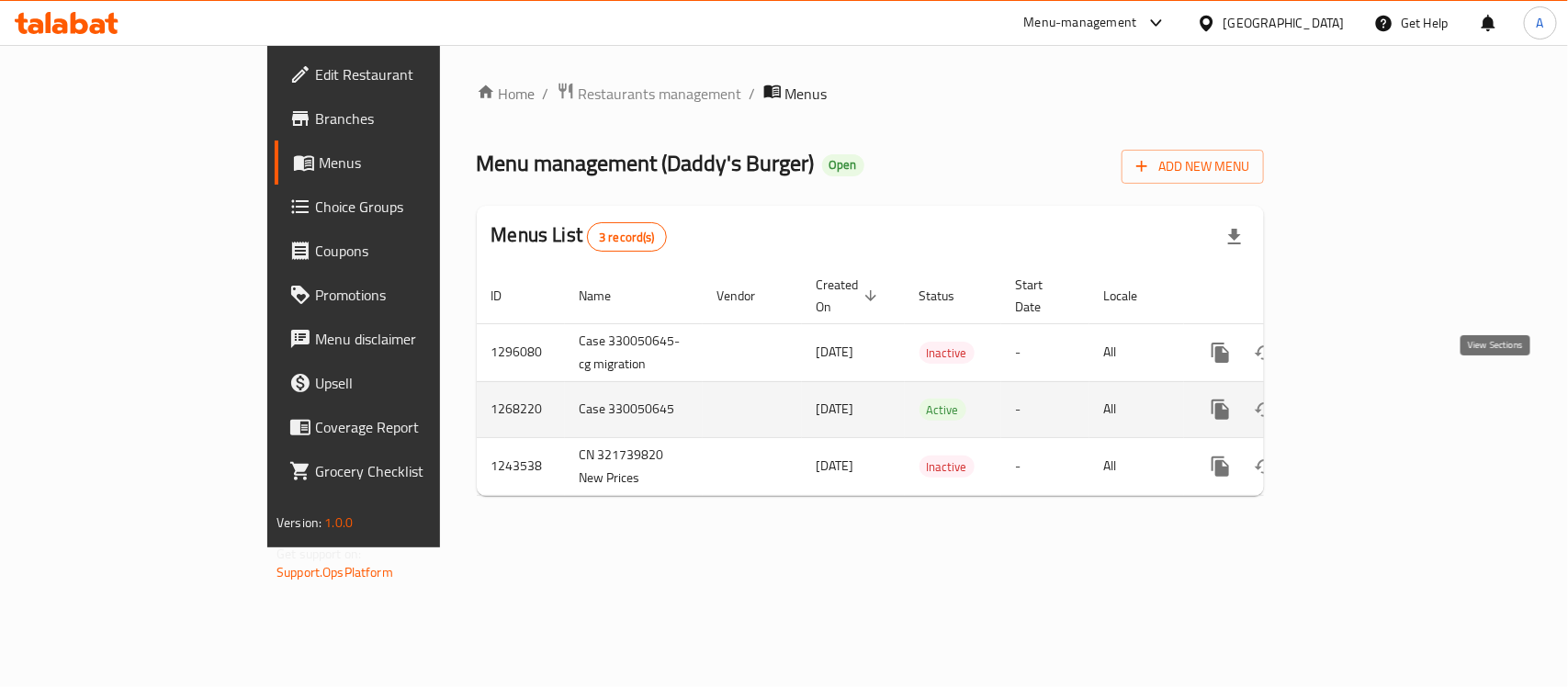
click at [1364, 399] on icon "enhanced table" at bounding box center [1353, 410] width 22 height 22
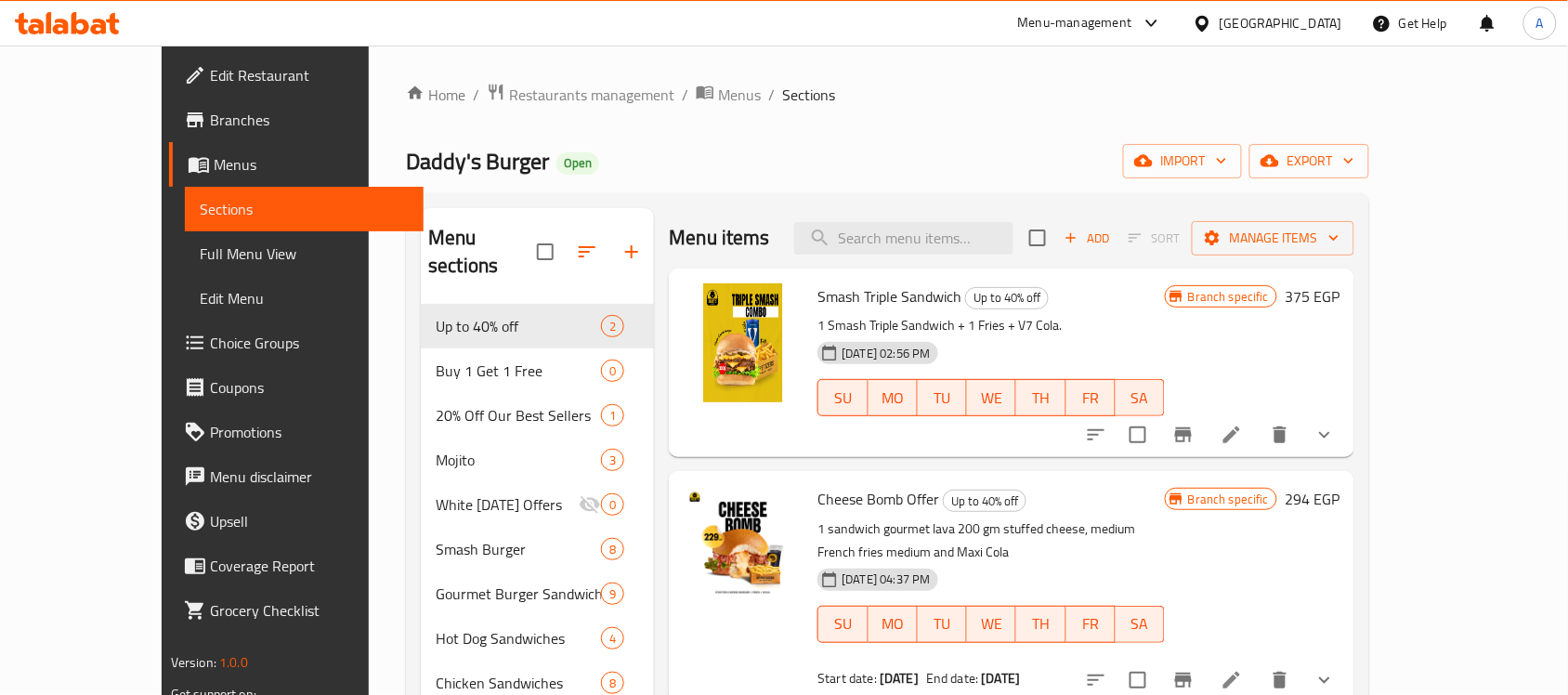
click at [199, 253] on span "Full Menu View" at bounding box center [304, 253] width 209 height 22
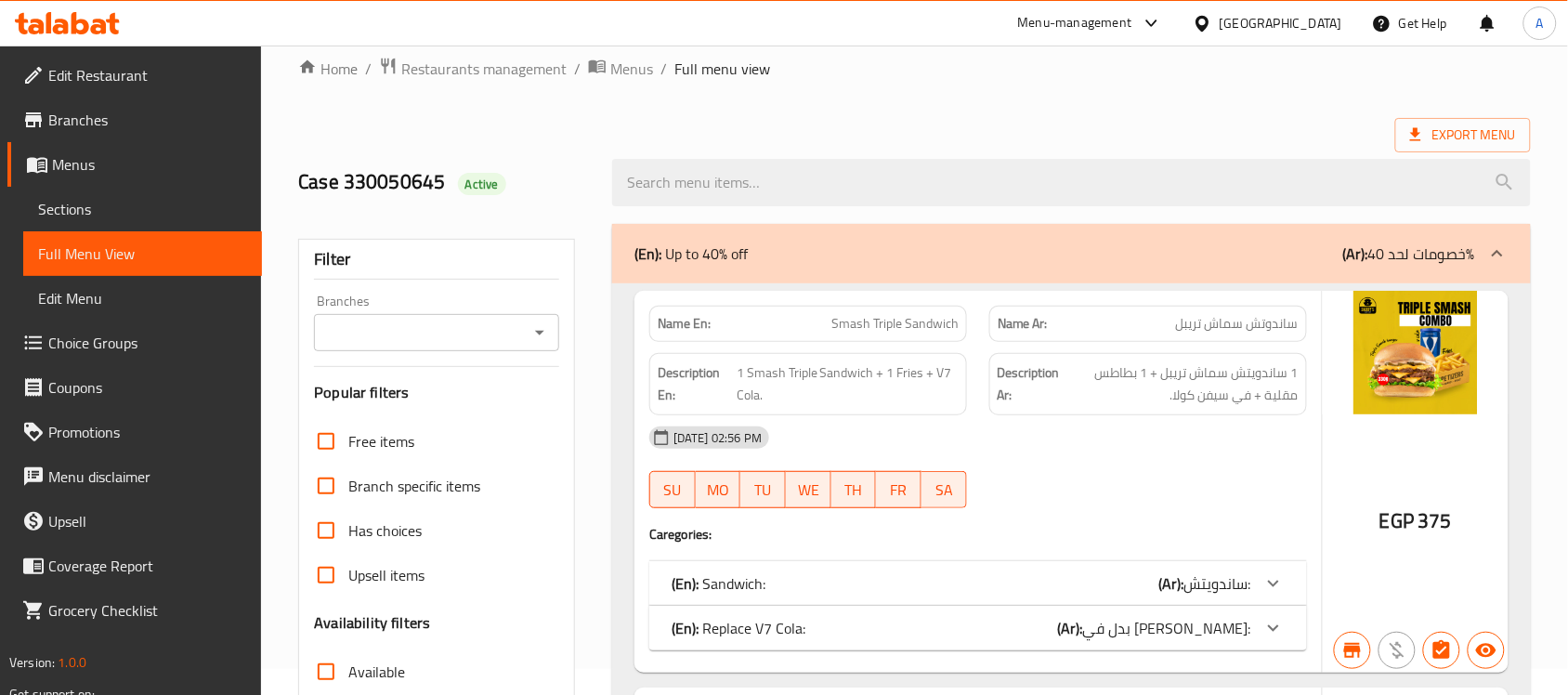
scroll to position [813, 0]
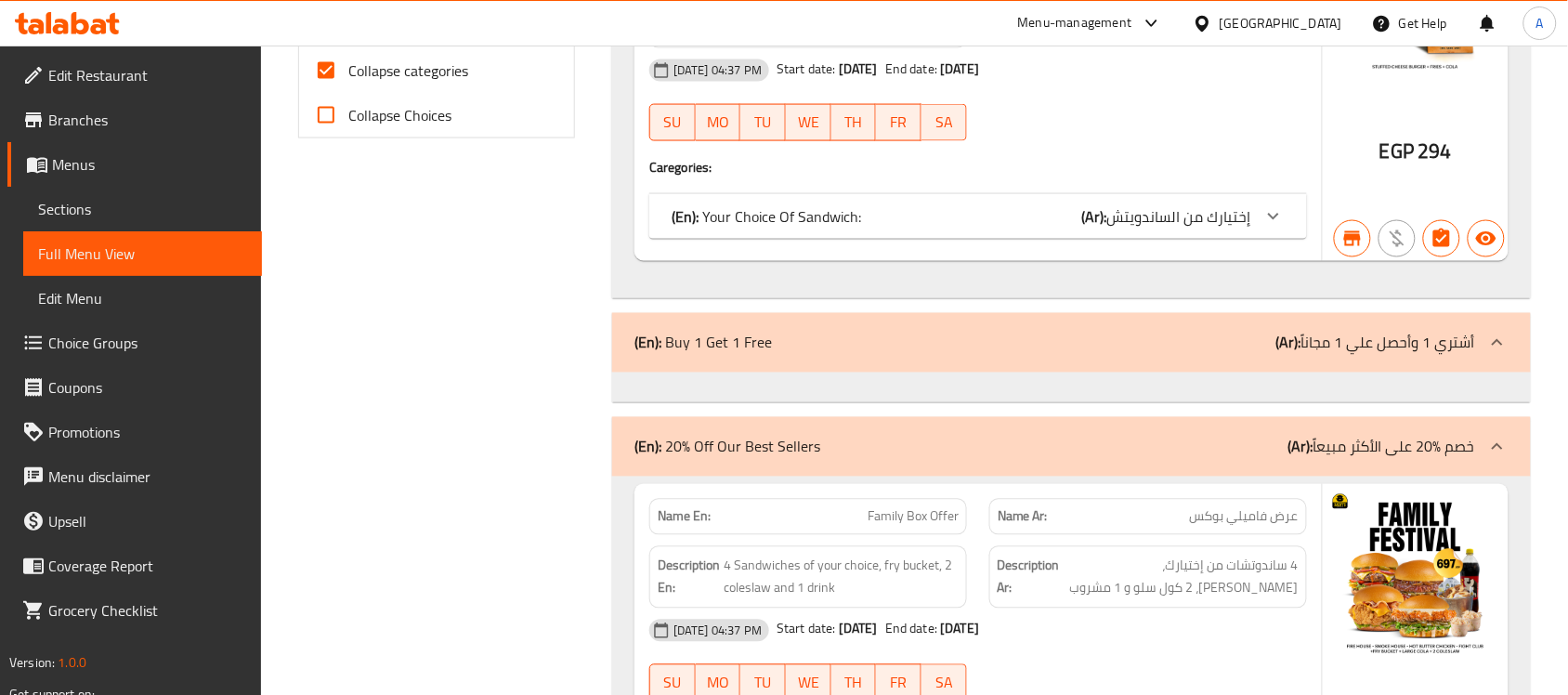
click at [391, 70] on span "Collapse categories" at bounding box center [408, 71] width 120 height 22
click at [348, 70] on input "Collapse categories" at bounding box center [326, 71] width 45 height 45
checkbox input "false"
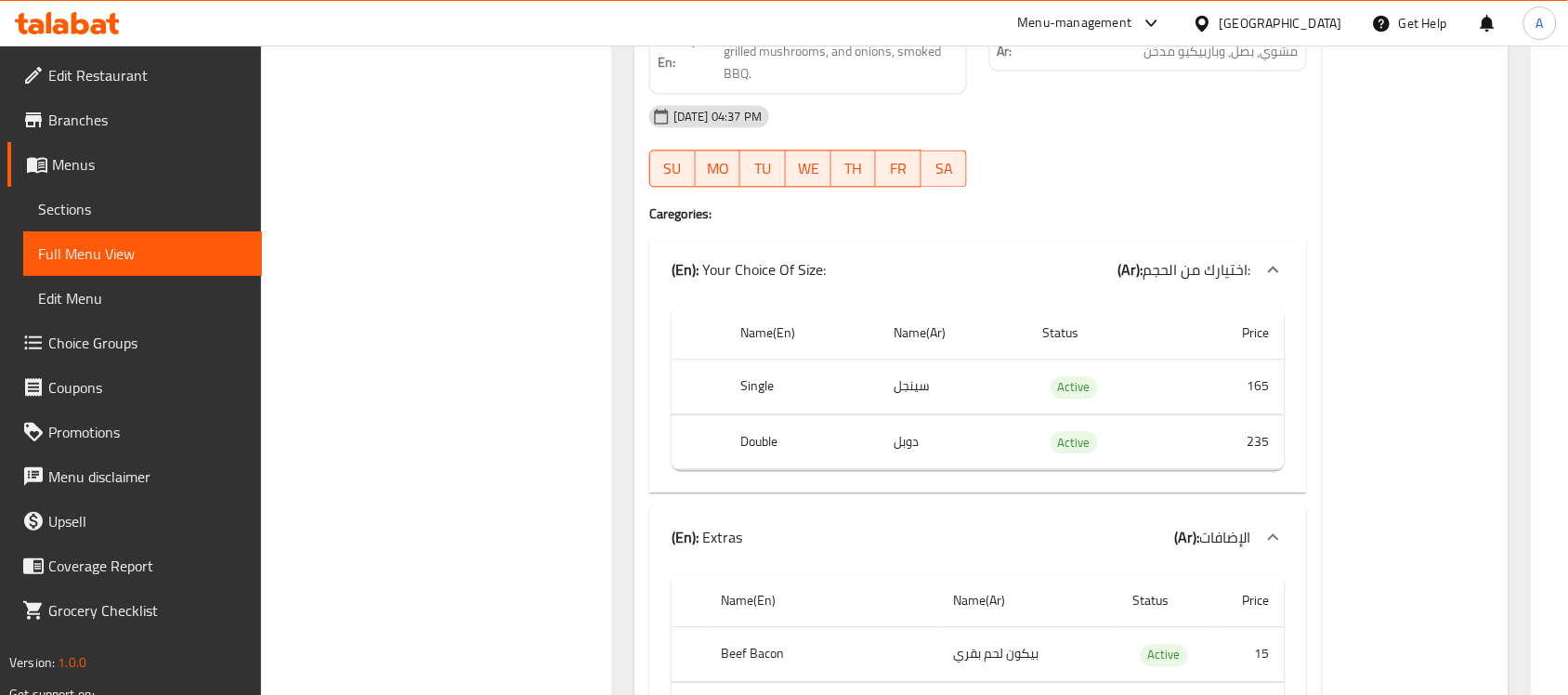
scroll to position [7121, 0]
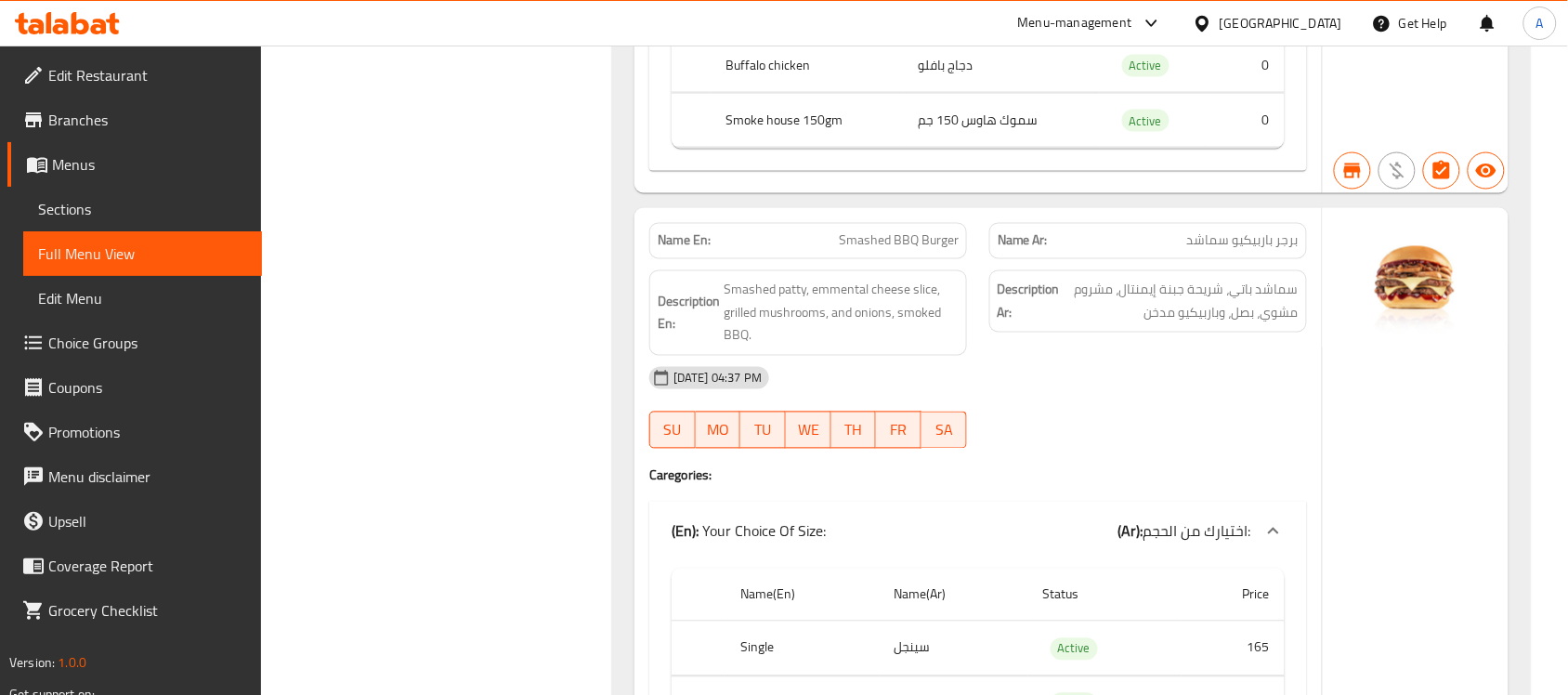
click at [903, 251] on span "Smashed BBQ Burger" at bounding box center [898, 240] width 120 height 20
copy span "Smashed BBQ Burger"
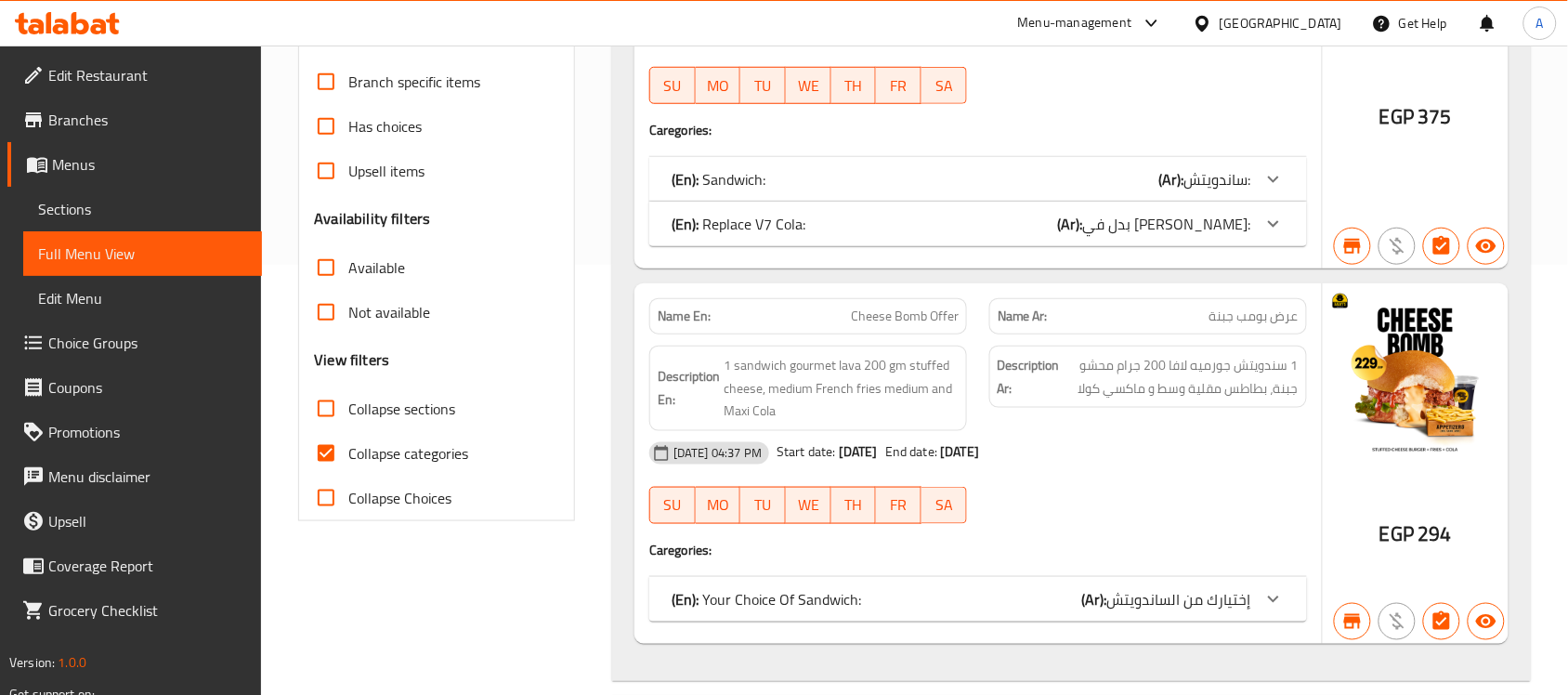
scroll to position [465, 0]
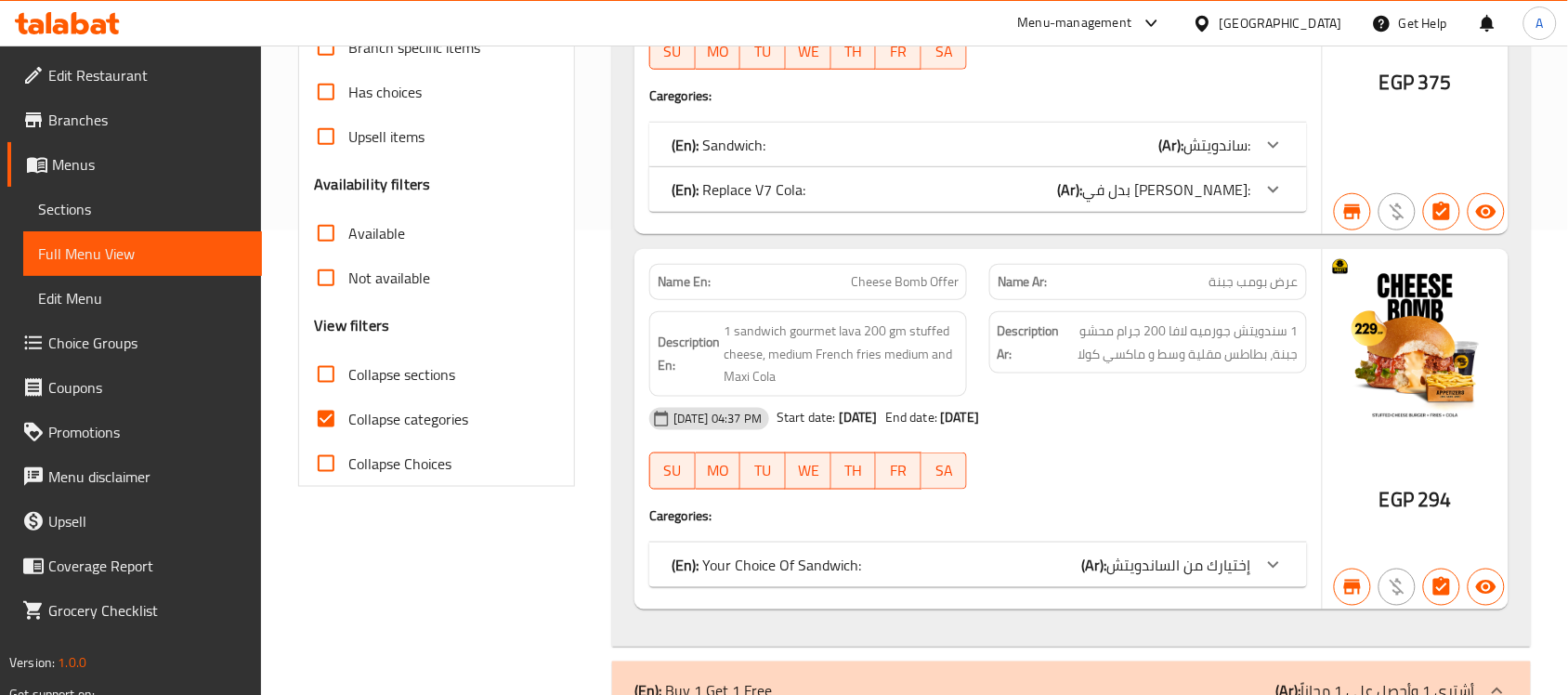
click at [358, 408] on span "Collapse categories" at bounding box center [408, 419] width 120 height 22
click at [348, 405] on input "Collapse categories" at bounding box center [326, 419] width 45 height 45
checkbox input "false"
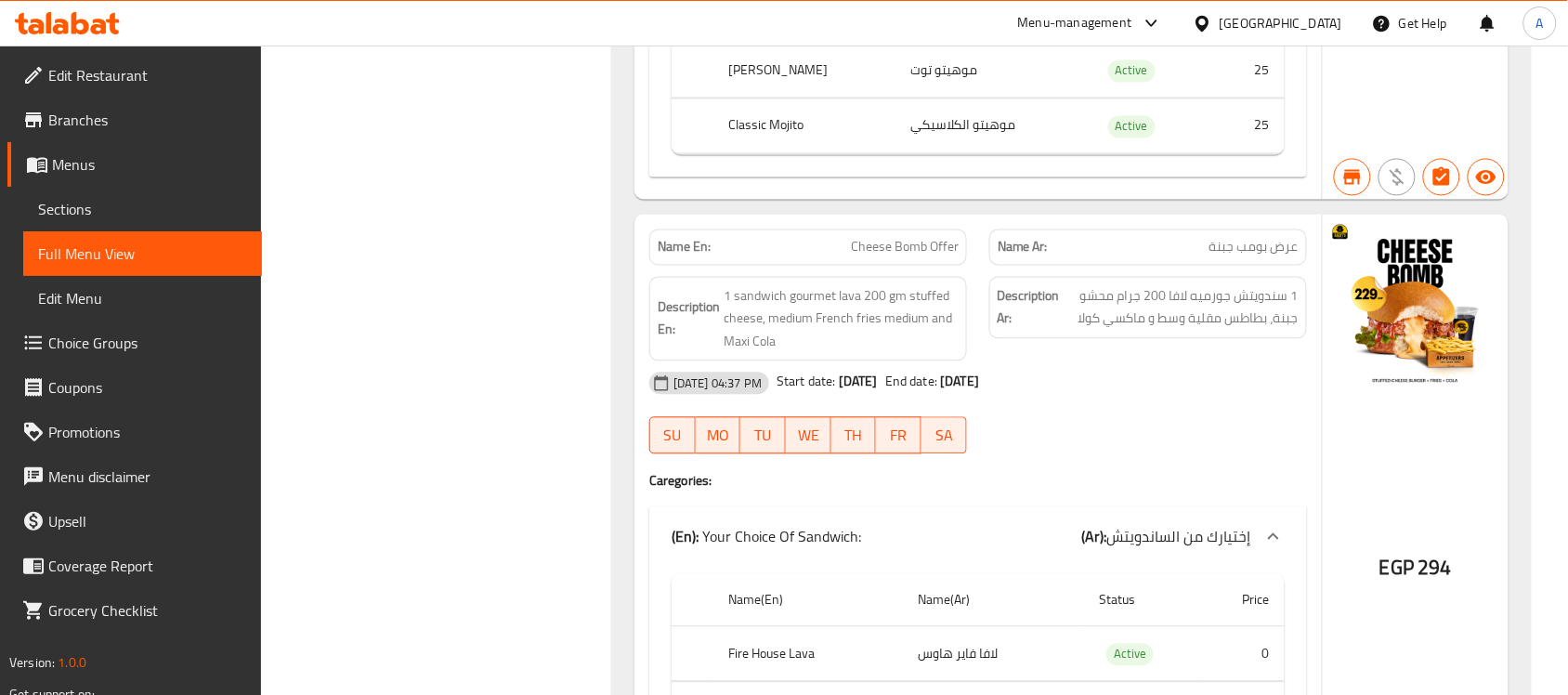
scroll to position [8282, 0]
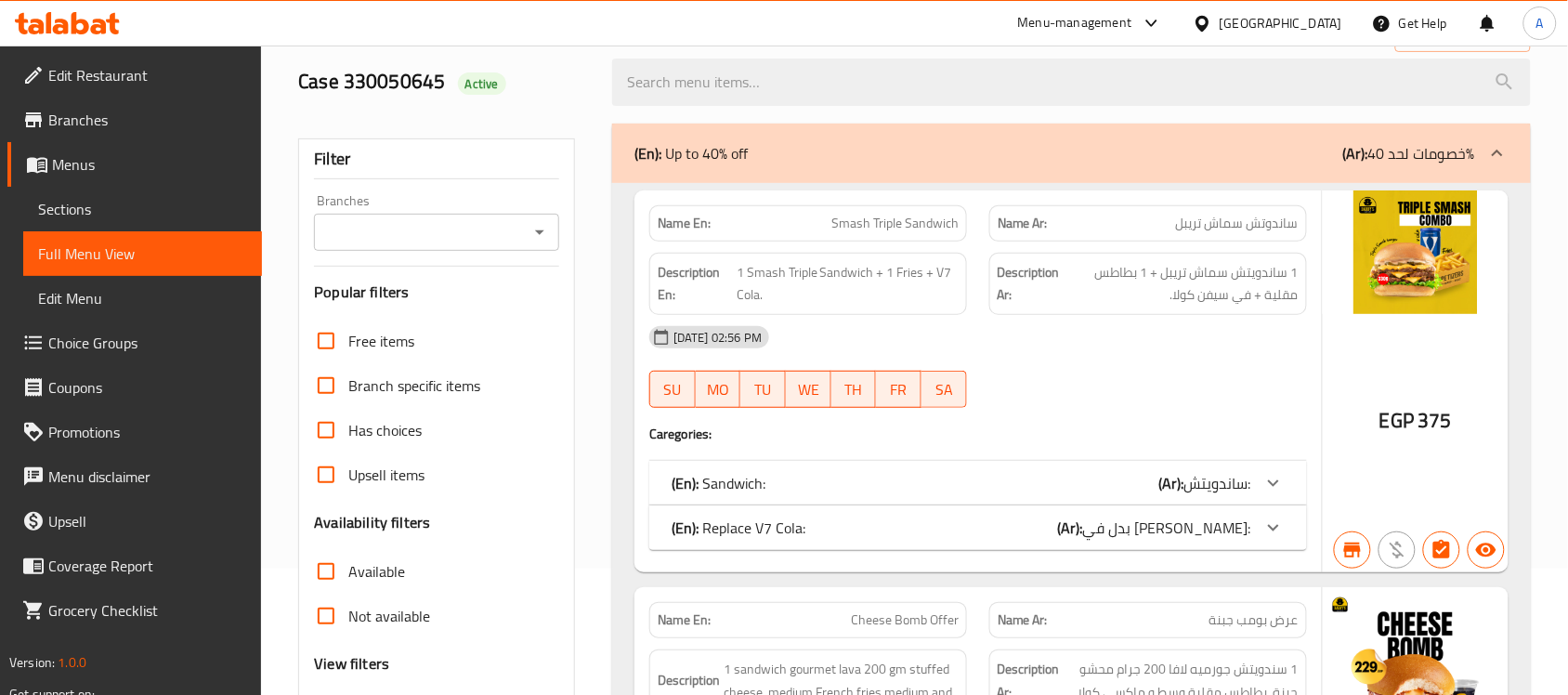
scroll to position [232, 0]
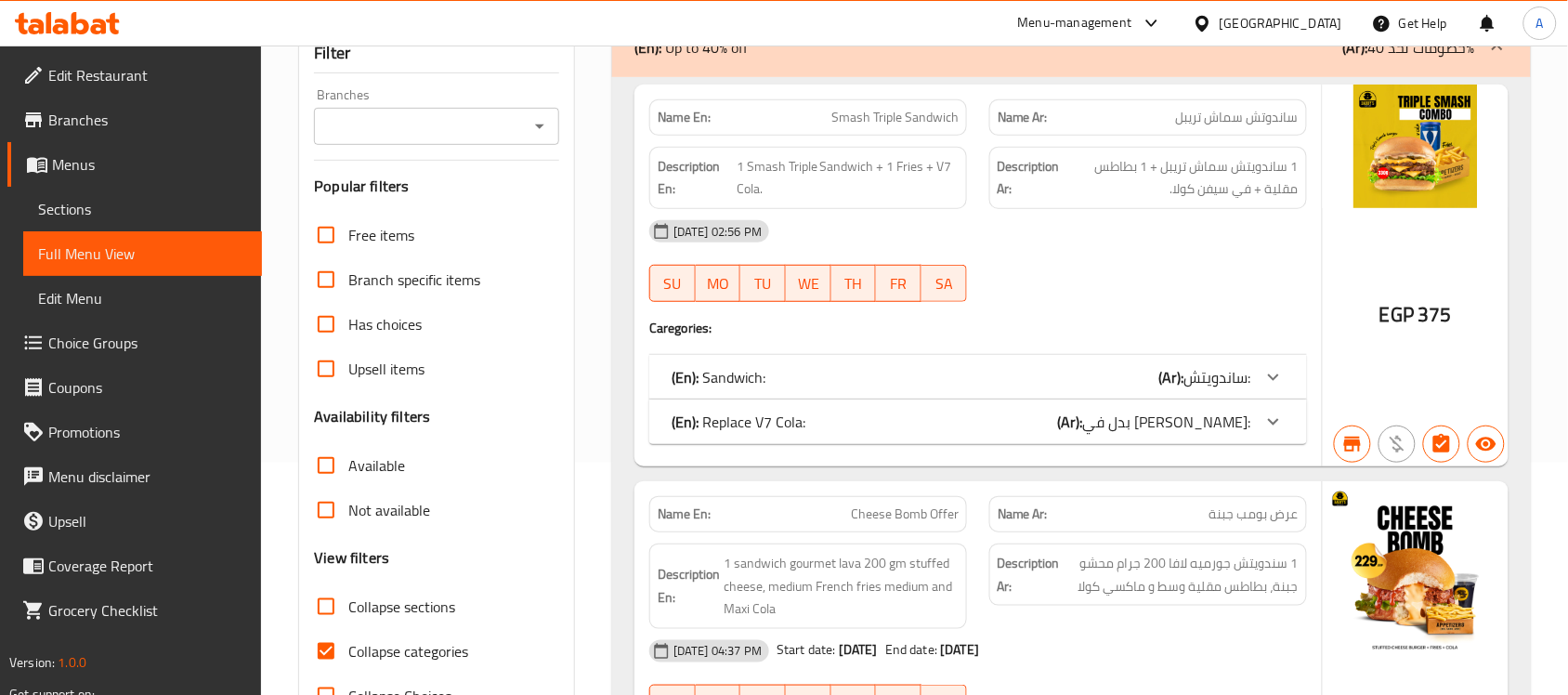
click at [370, 650] on span "Collapse categories" at bounding box center [408, 651] width 120 height 22
click at [348, 650] on input "Collapse categories" at bounding box center [326, 651] width 45 height 45
checkbox input "false"
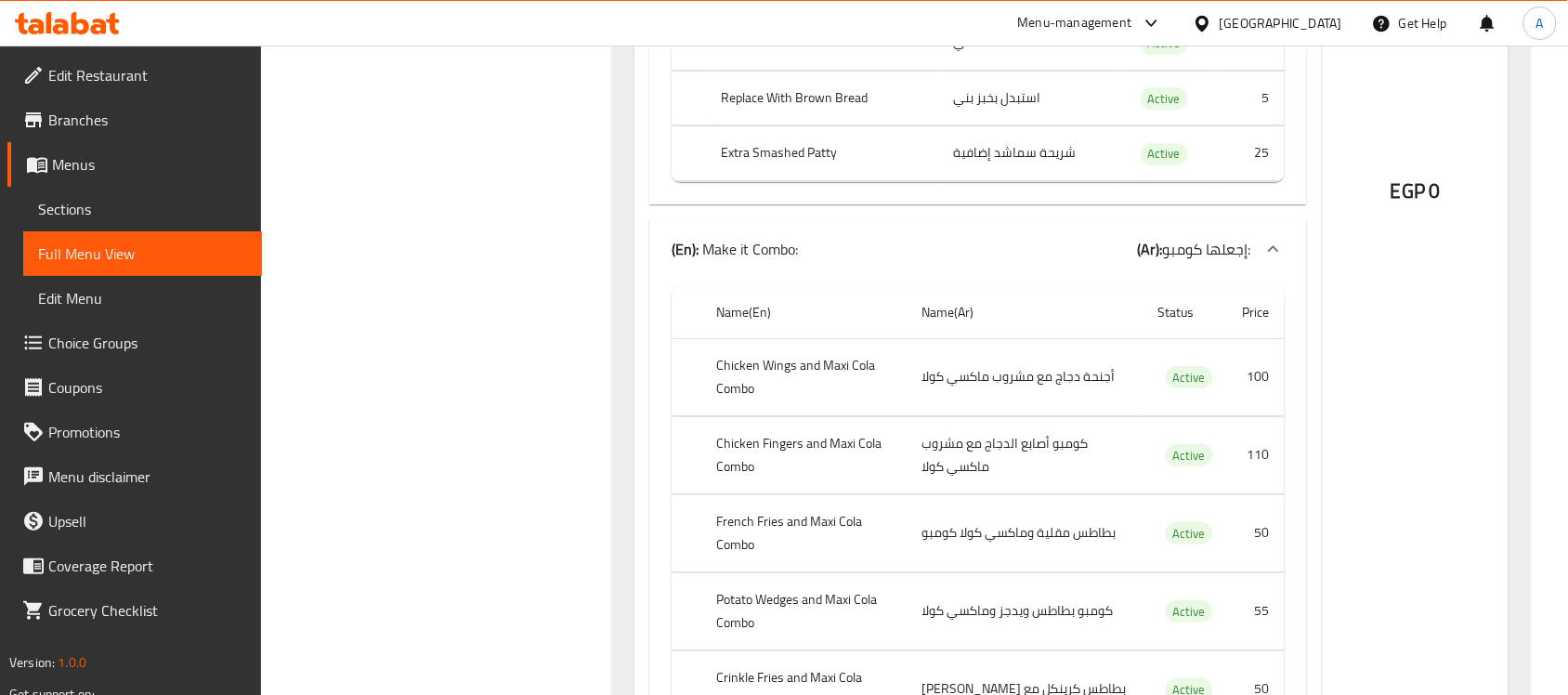
scroll to position [8332, 0]
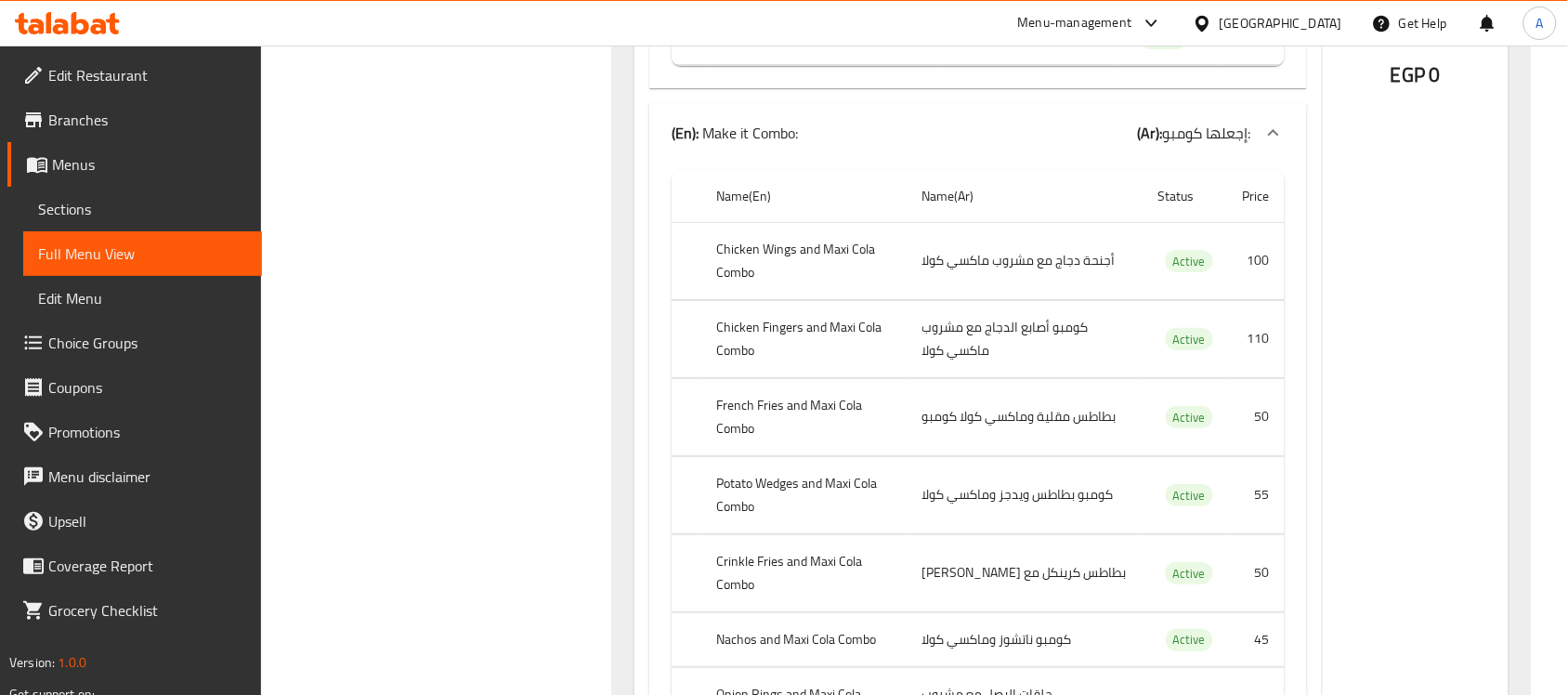
click at [807, 456] on th "French Fries and Maxi Cola Combo" at bounding box center [804, 416] width 206 height 77
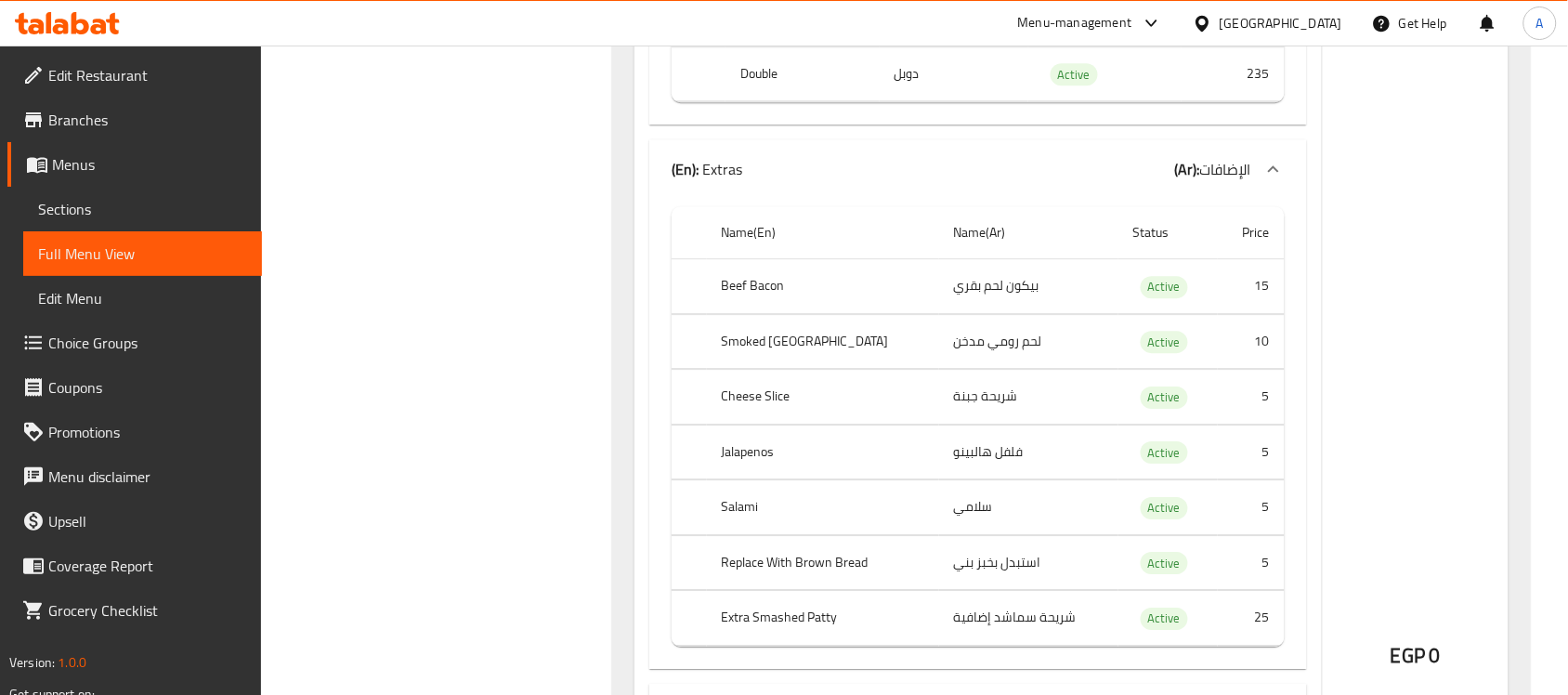
scroll to position [0, 0]
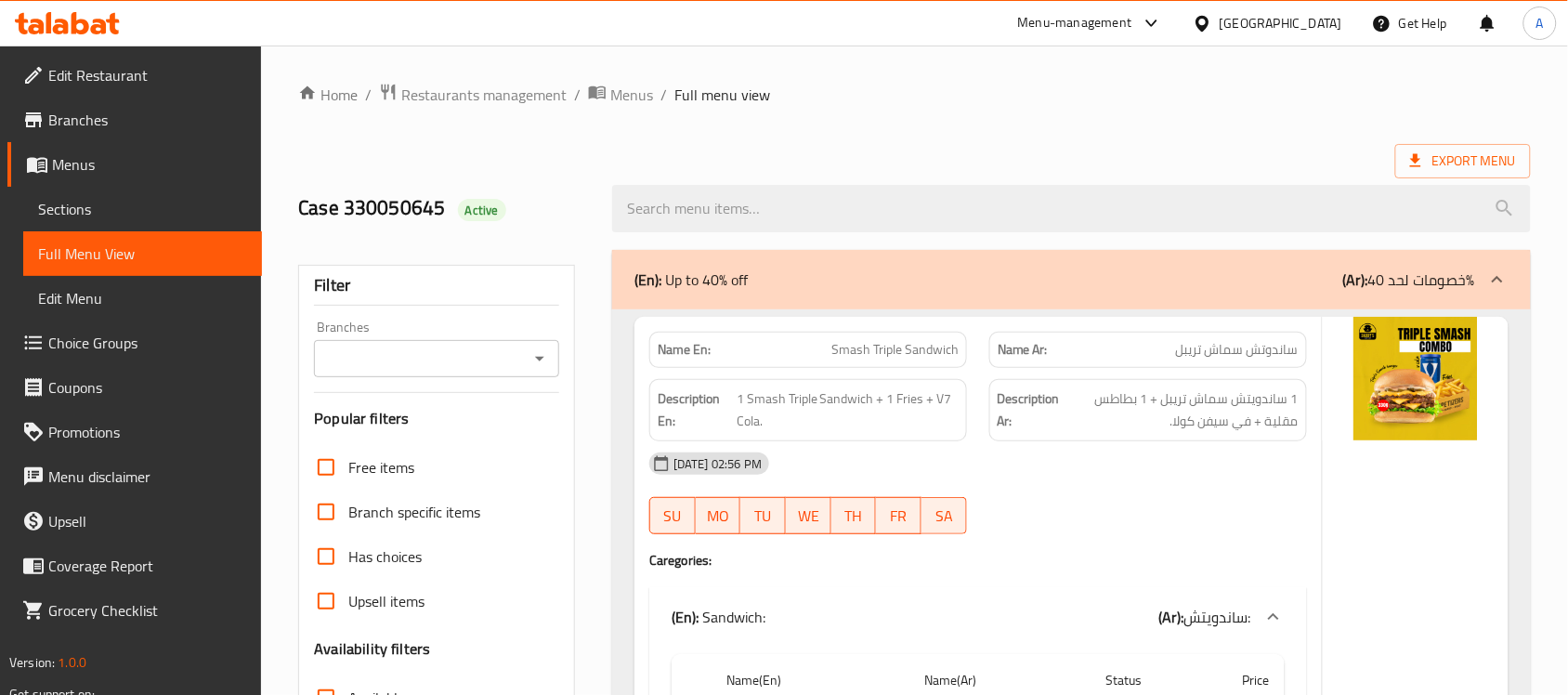
click at [421, 347] on input "Branches" at bounding box center [421, 359] width 203 height 26
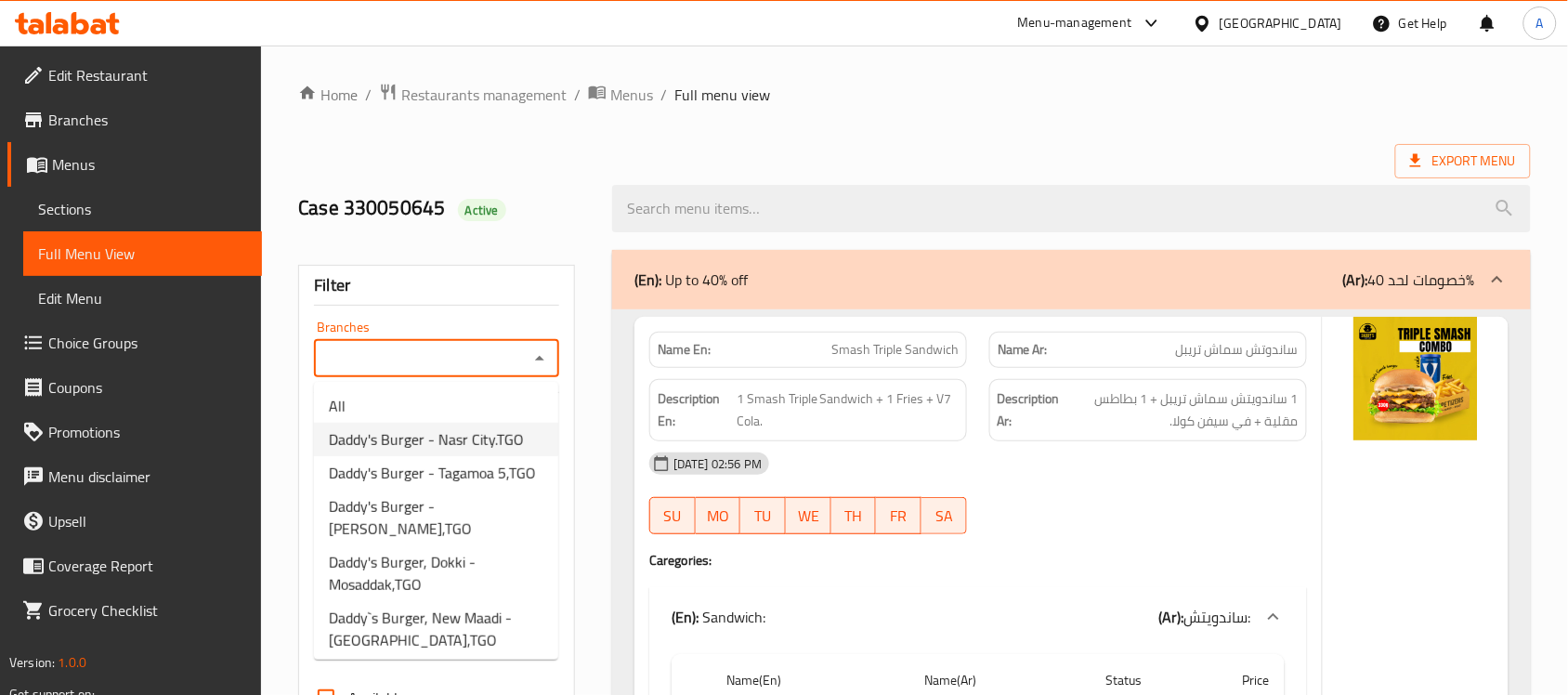
click at [405, 437] on span "Daddy's Burger - Nasr City.TGO" at bounding box center [426, 440] width 195 height 22
type input "Daddy's Burger - Nasr City.TGO"
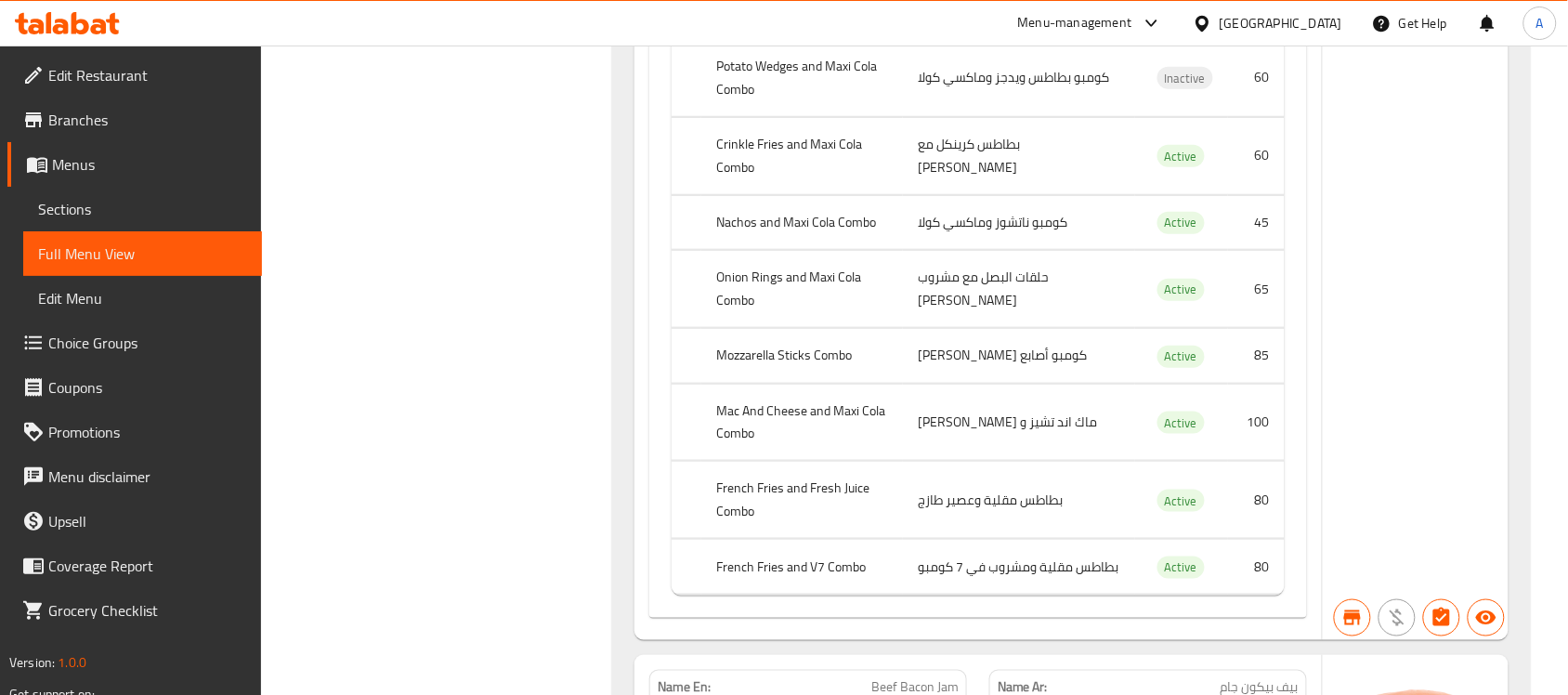
scroll to position [8863, 0]
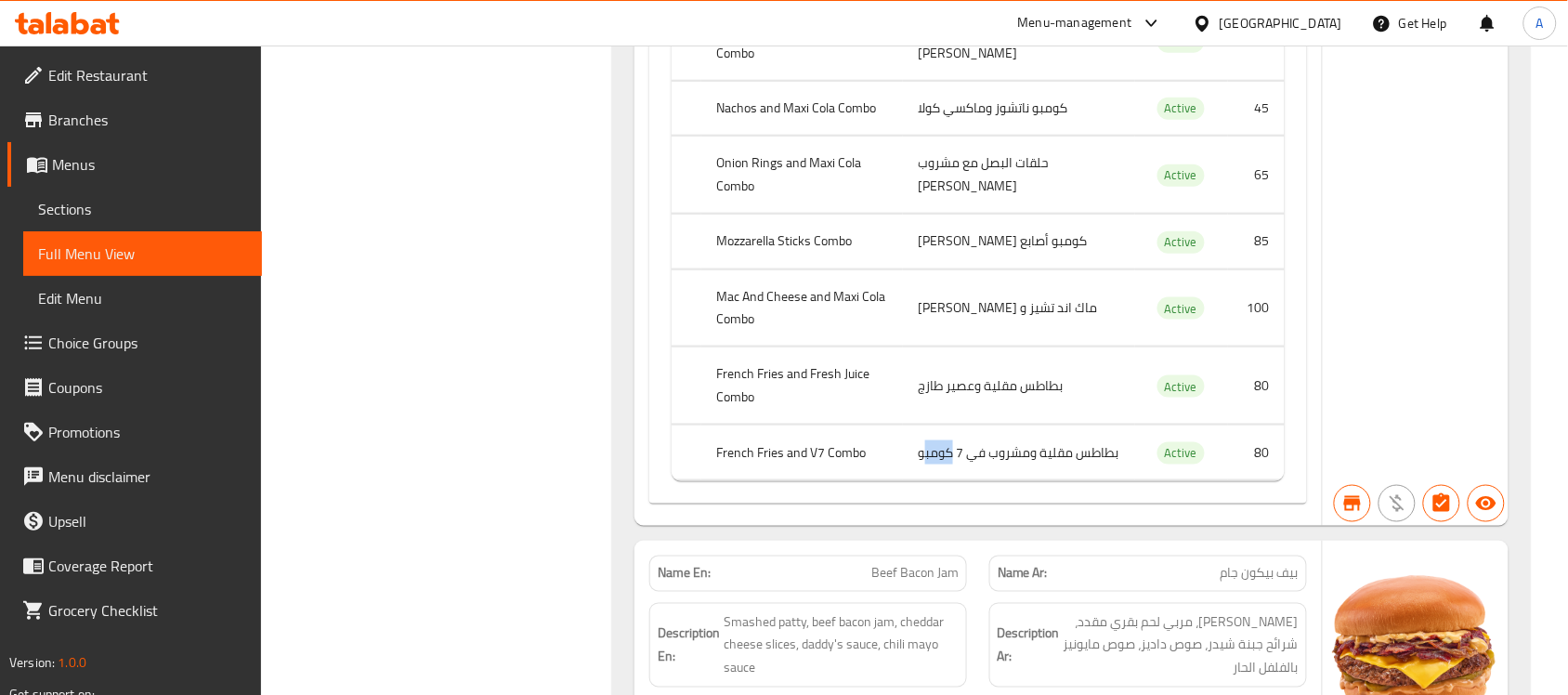
drag, startPoint x: 930, startPoint y: 525, endPoint x: 1034, endPoint y: 522, distance: 104.0
click at [1034, 481] on td "بطاطس مقلية ومشروب في 7 كومبو" at bounding box center [1018, 453] width 232 height 55
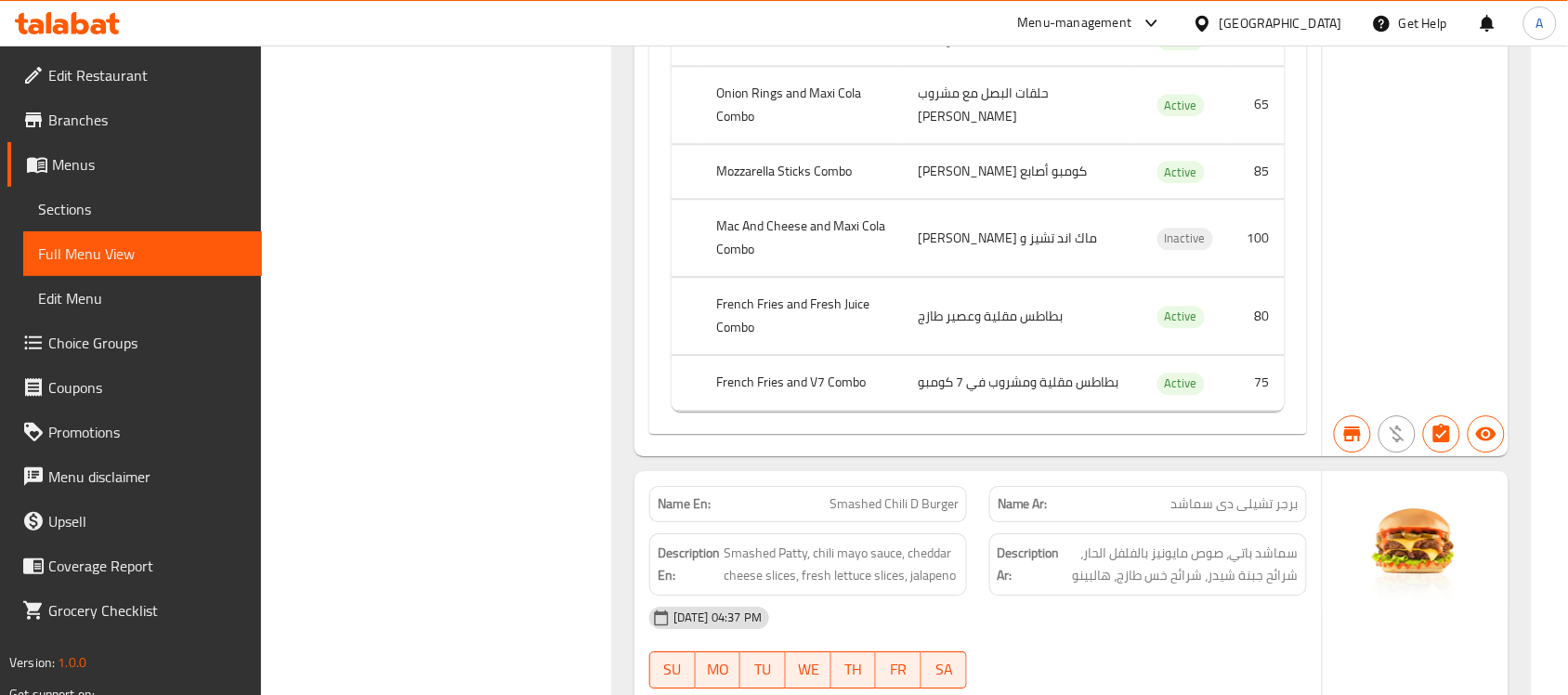
scroll to position [12085, 0]
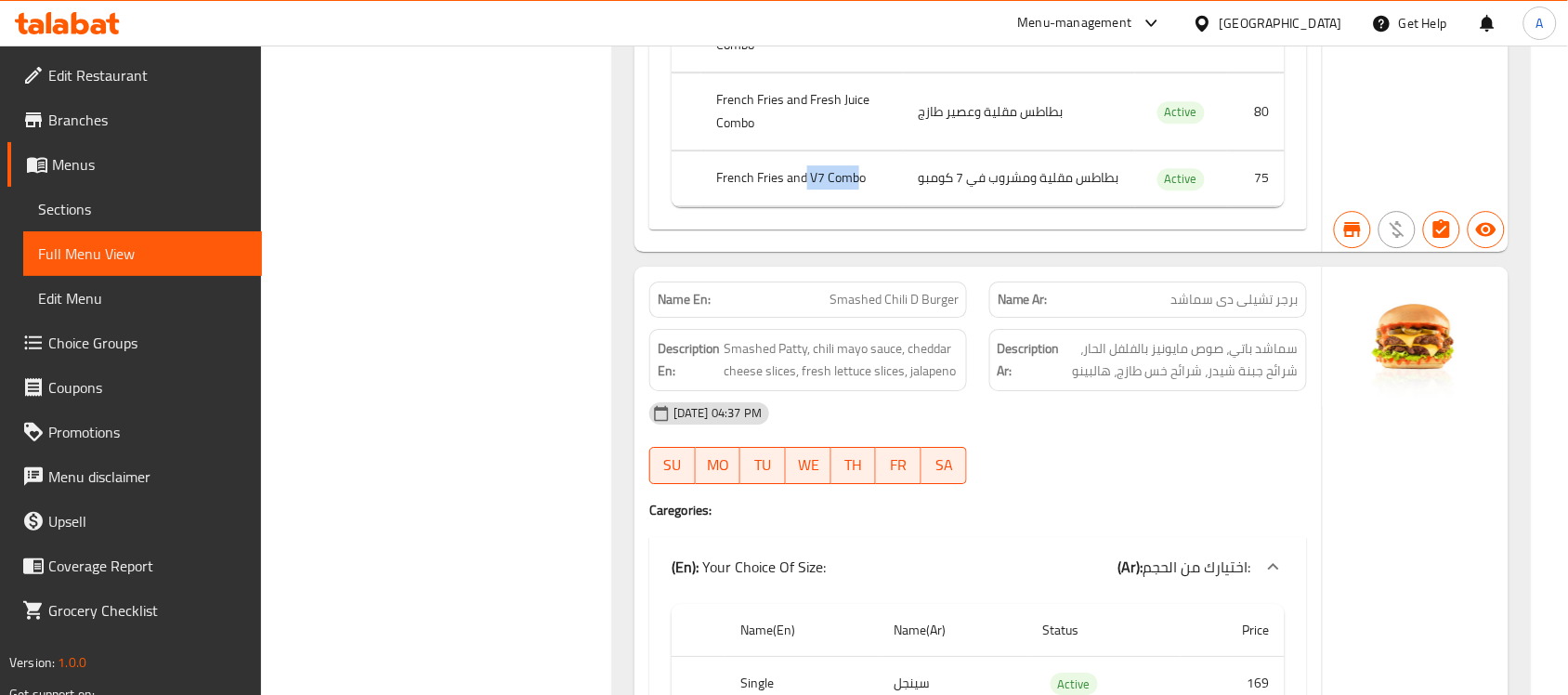
drag, startPoint x: 805, startPoint y: 289, endPoint x: 857, endPoint y: 283, distance: 52.3
click at [862, 206] on th "French Fries and V7 Combo" at bounding box center [802, 179] width 201 height 55
click at [833, 206] on th "French Fries and V7 Combo" at bounding box center [802, 179] width 201 height 55
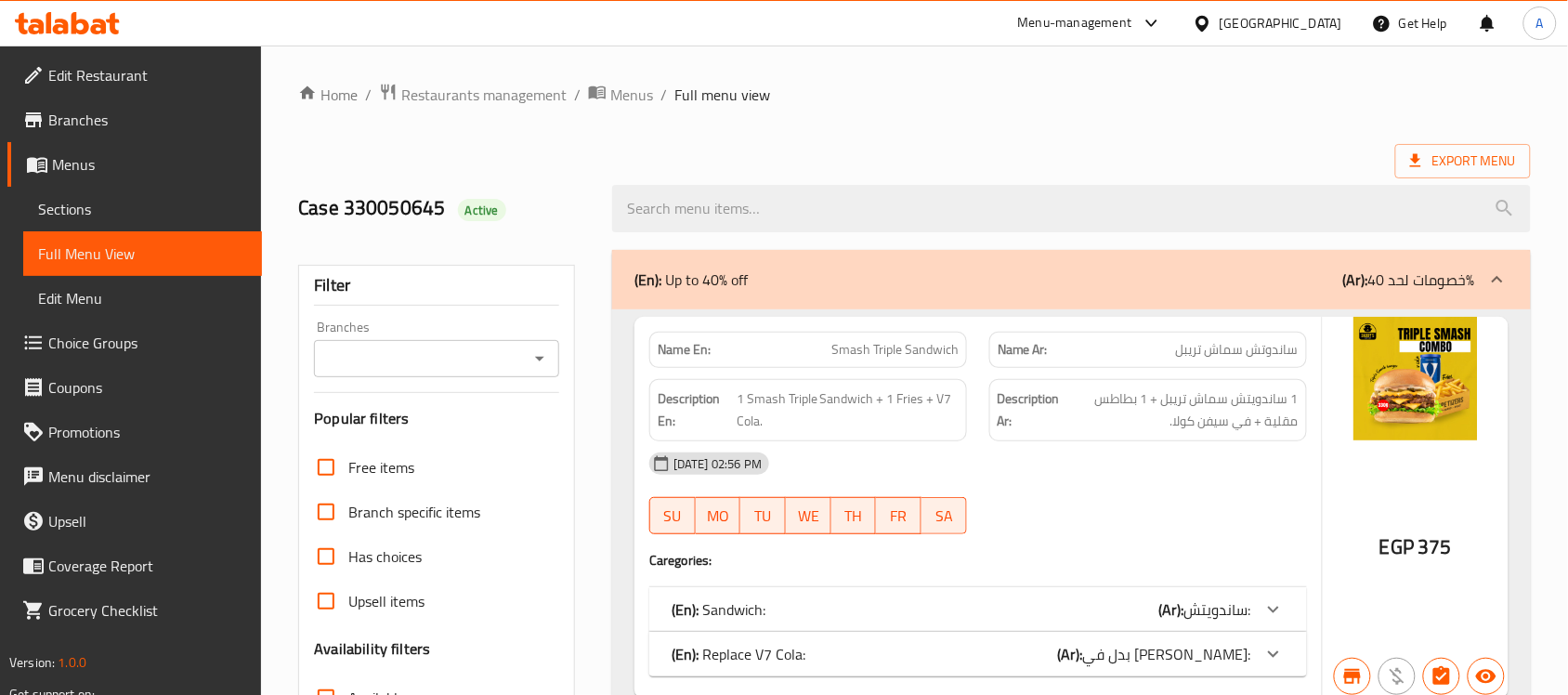
scroll to position [232, 0]
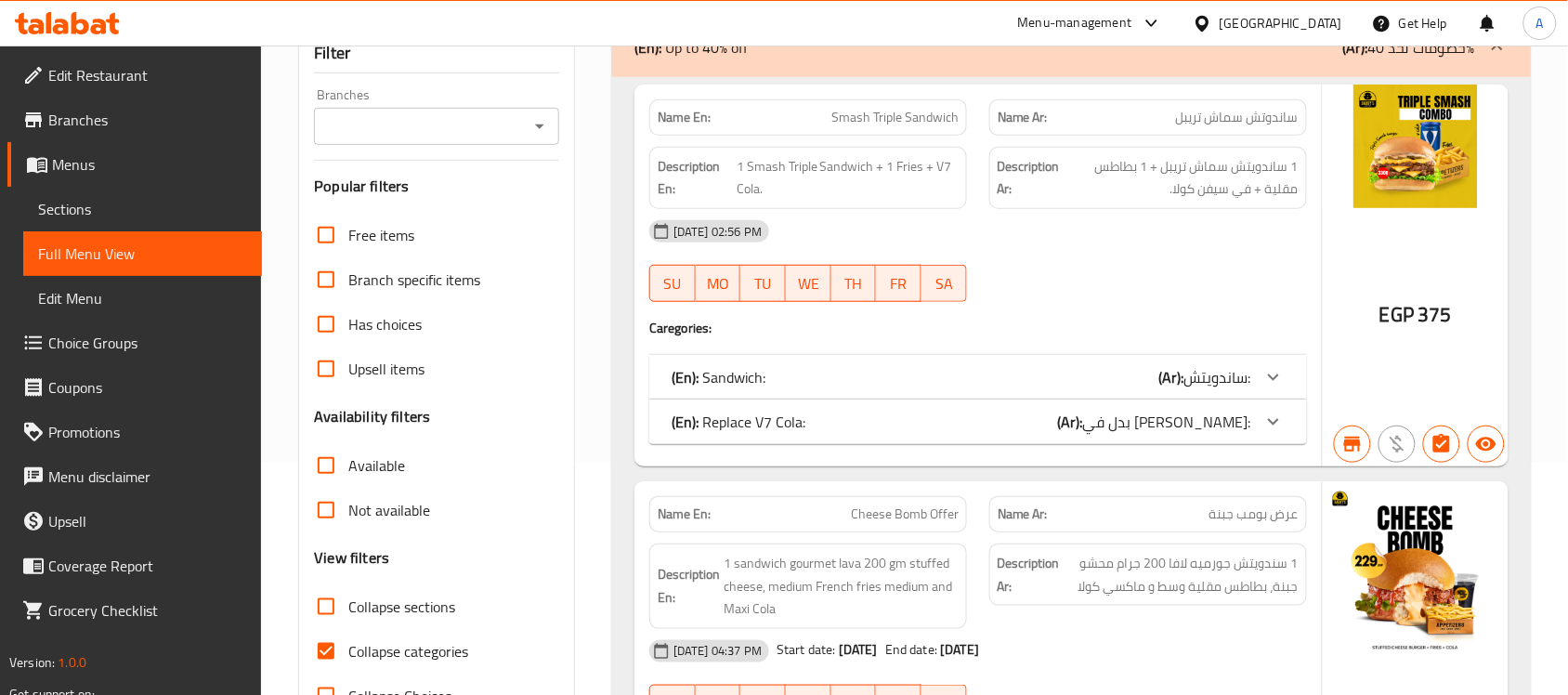
drag, startPoint x: 405, startPoint y: 656, endPoint x: 463, endPoint y: 609, distance: 74.7
click at [406, 656] on span "Collapse categories" at bounding box center [408, 651] width 120 height 22
click at [348, 656] on input "Collapse categories" at bounding box center [326, 651] width 45 height 45
checkbox input "false"
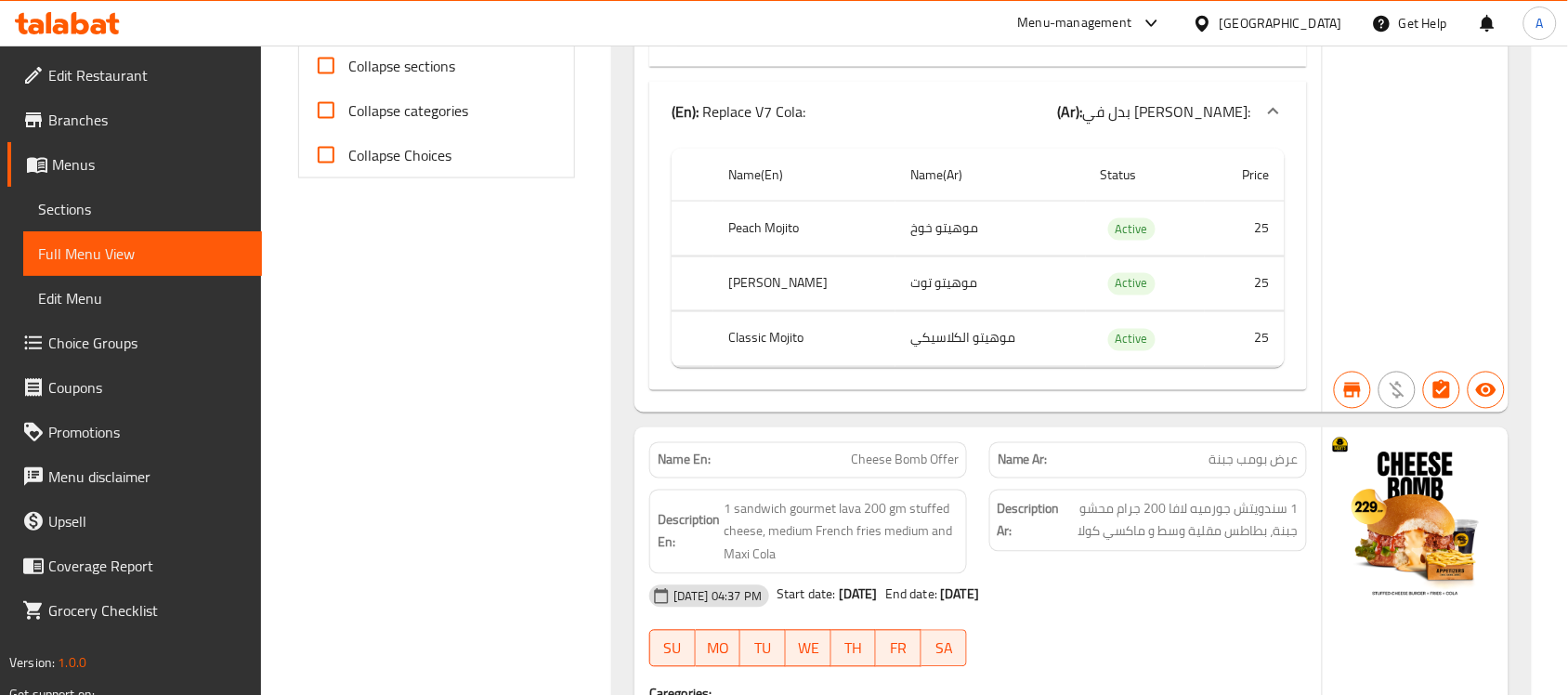
scroll to position [0, 0]
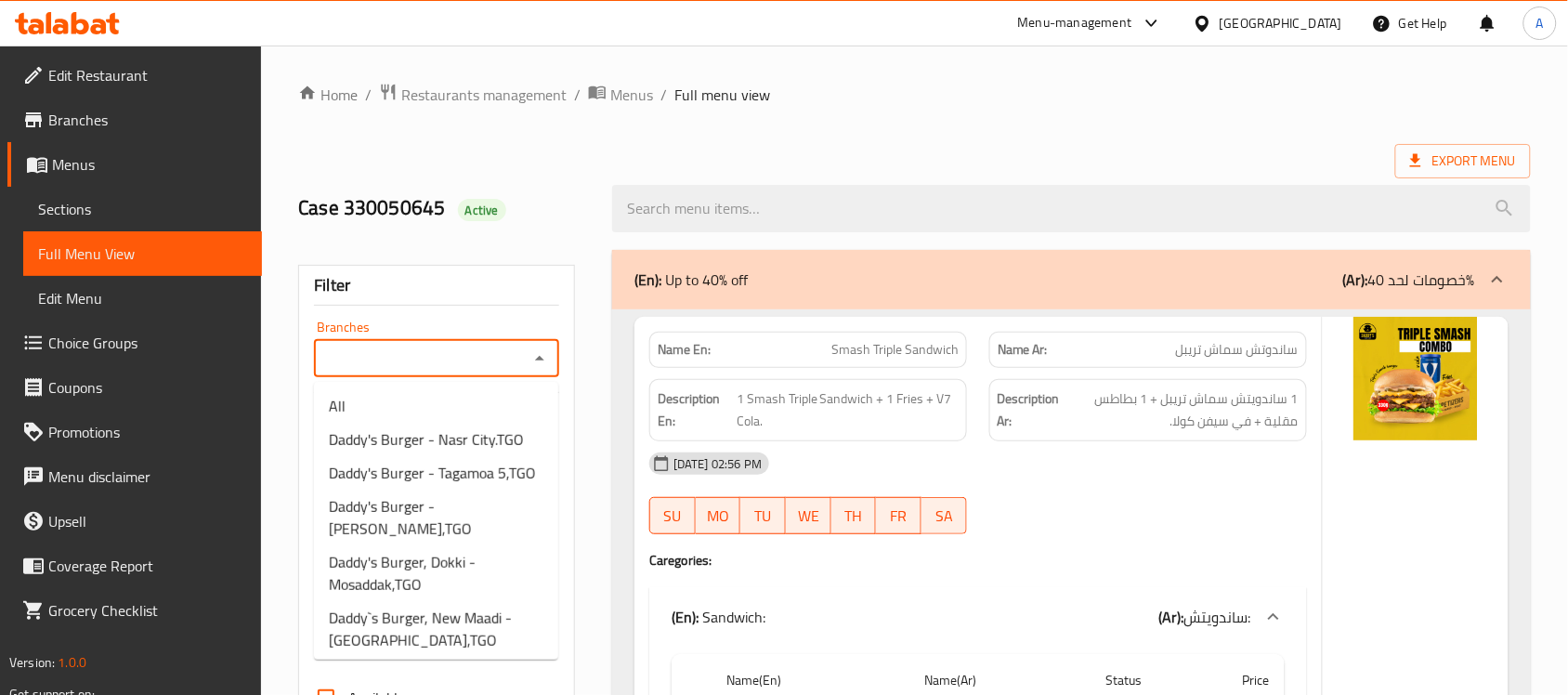
click at [462, 350] on input "Branches" at bounding box center [421, 359] width 203 height 26
click at [418, 439] on span "Daddy's Burger - Nasr City.TGO" at bounding box center [426, 440] width 195 height 22
type input "Daddy's Burger - Nasr City.TGO"
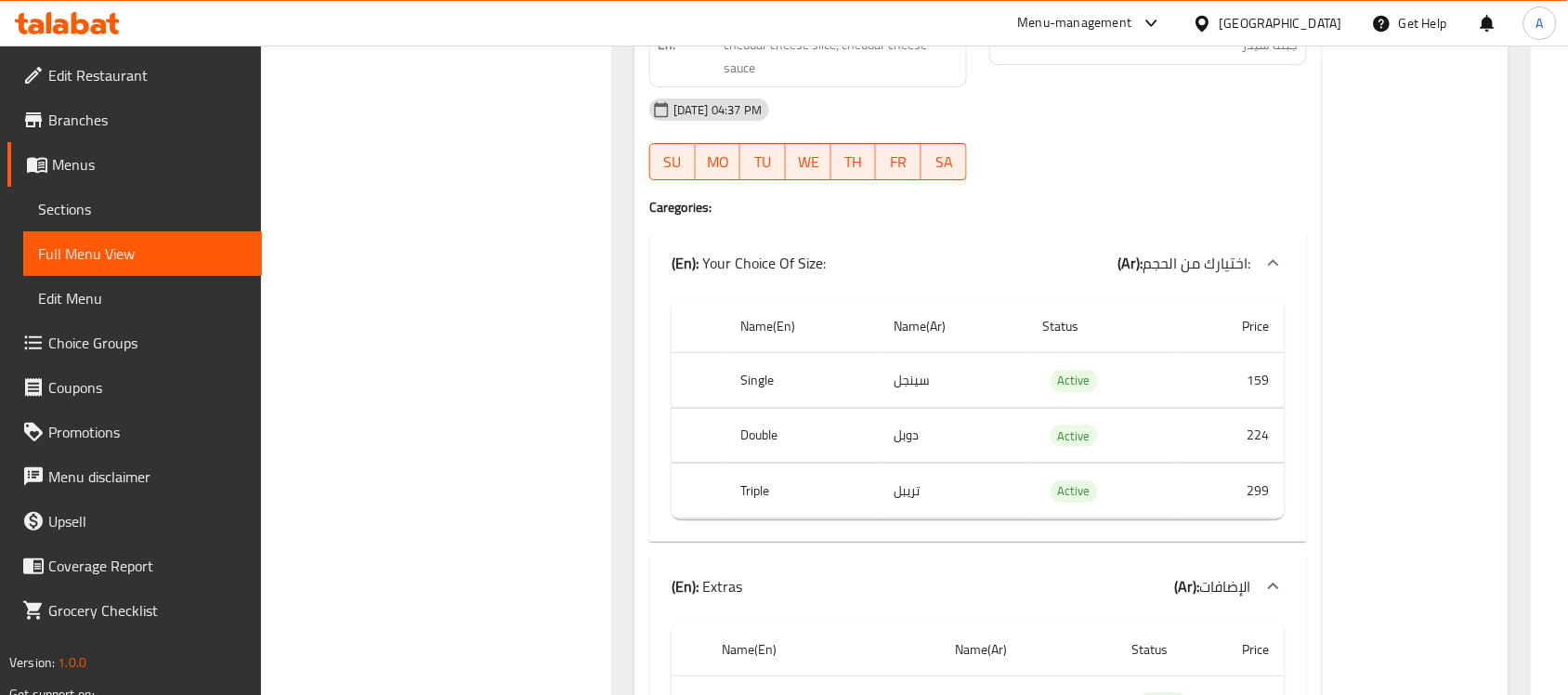
scroll to position [9933, 0]
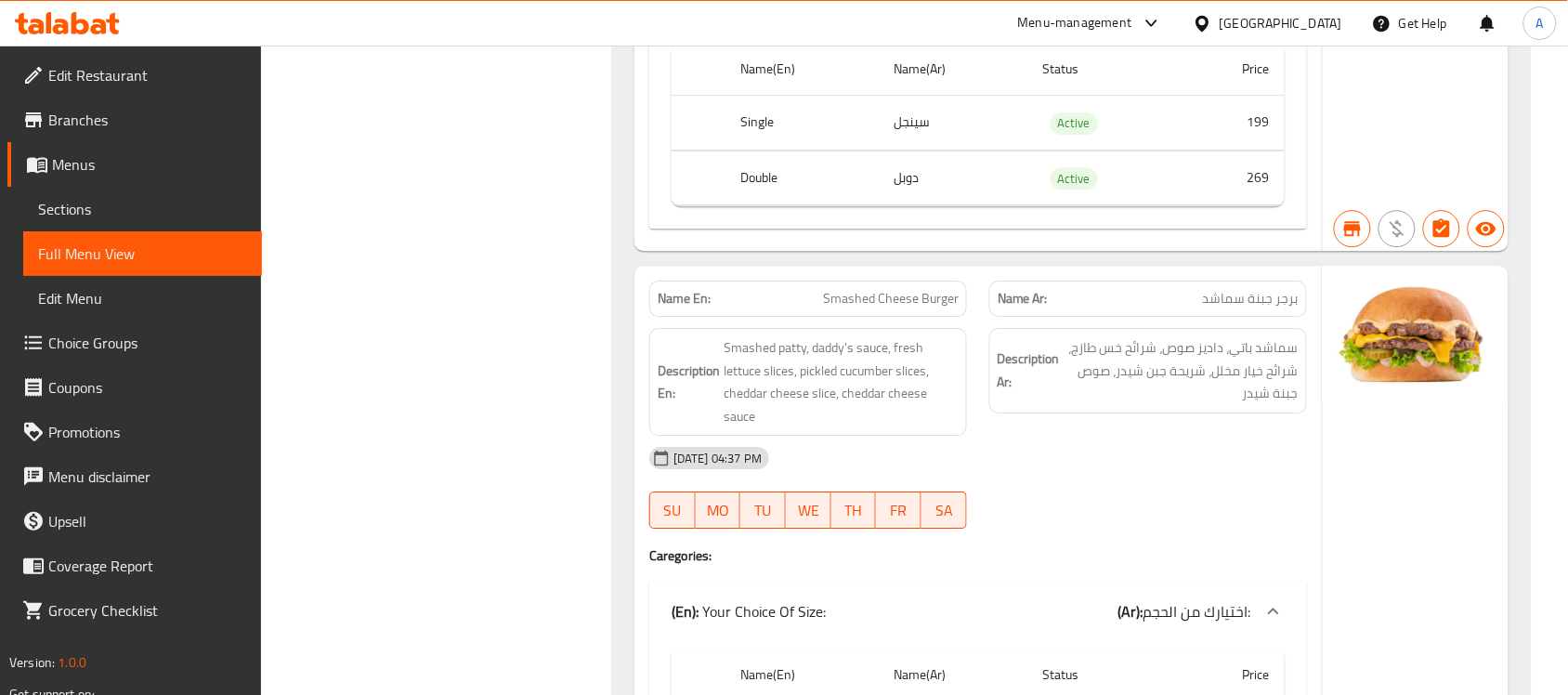
click at [887, 308] on span "Smashed Cheese Burger" at bounding box center [892, 298] width 136 height 20
copy span "Smashed Cheese Burger"
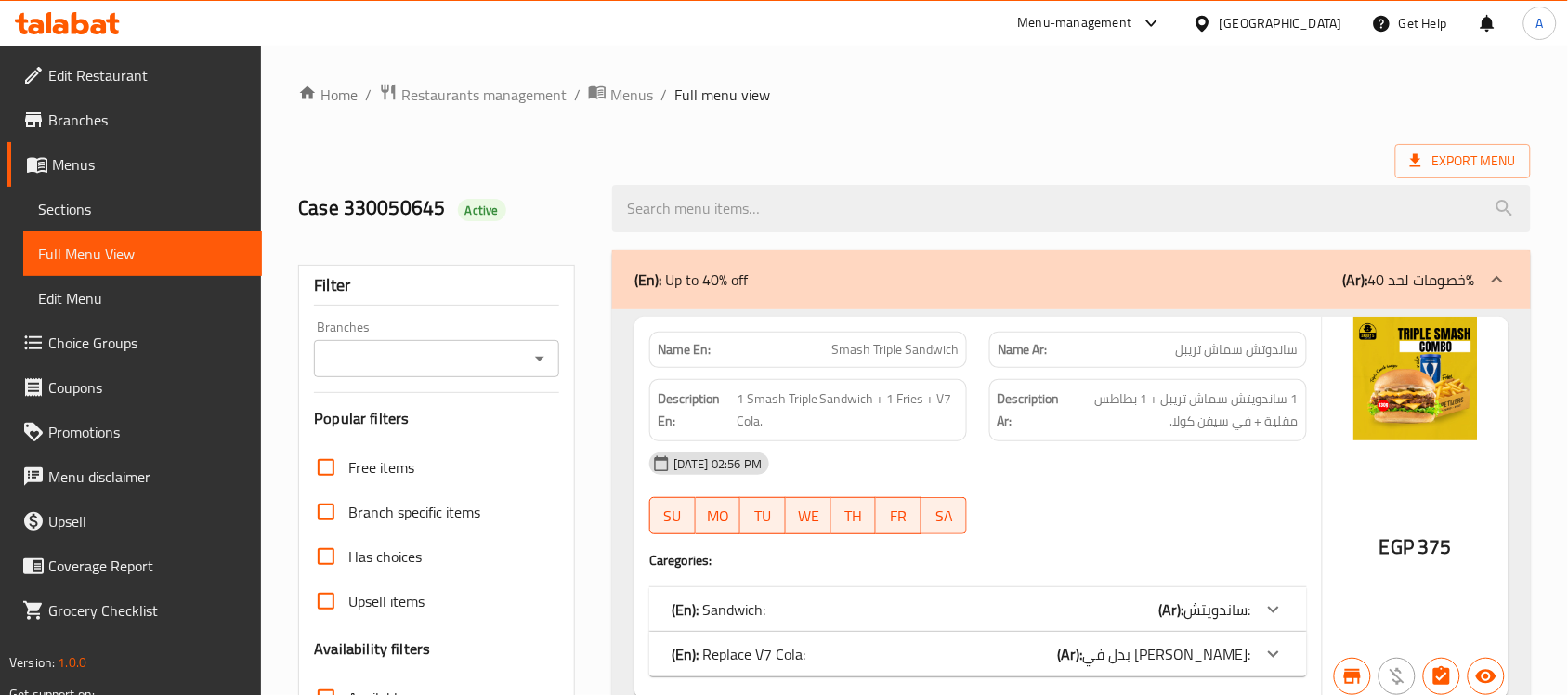
click at [103, 188] on link "Sections" at bounding box center [143, 209] width 239 height 45
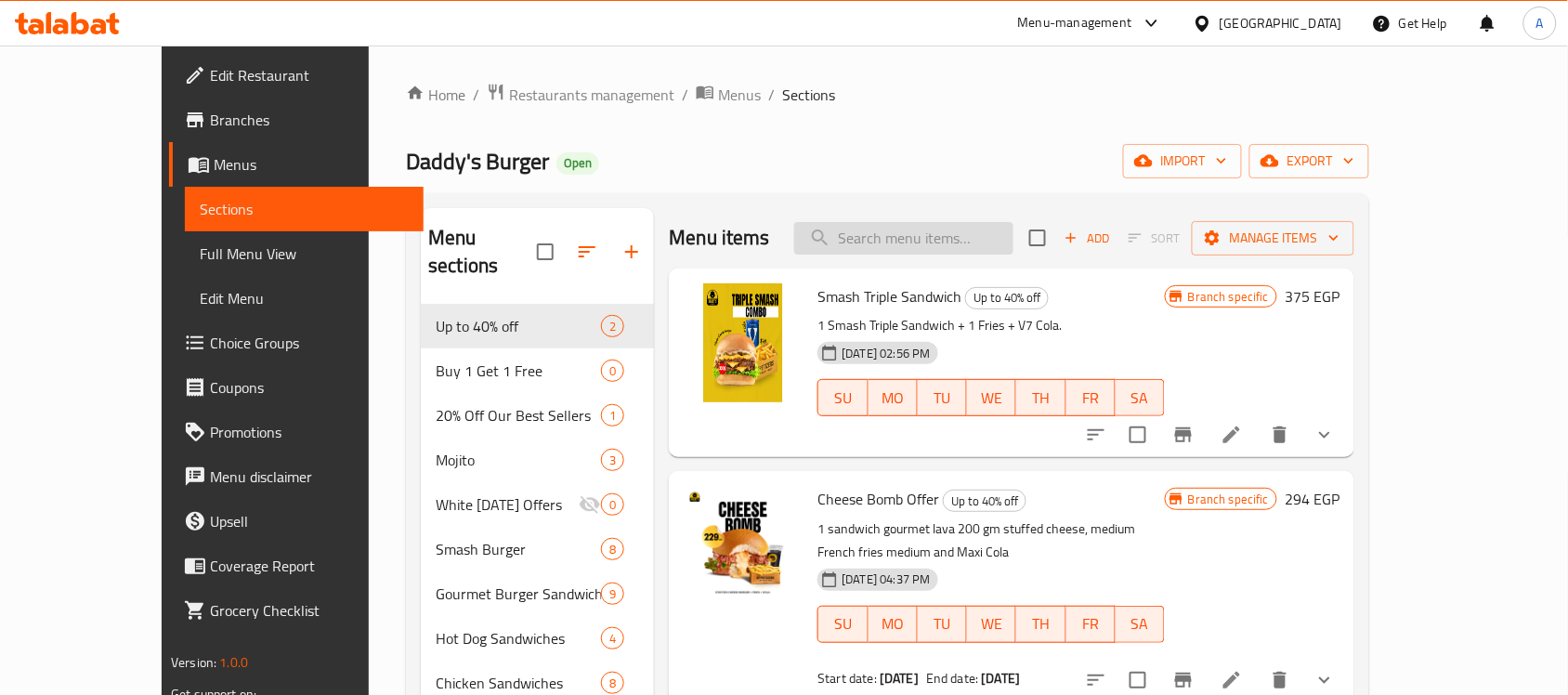
click at [976, 249] on input "search" at bounding box center [904, 238] width 219 height 33
paste input "Smashed Cheese Burger"
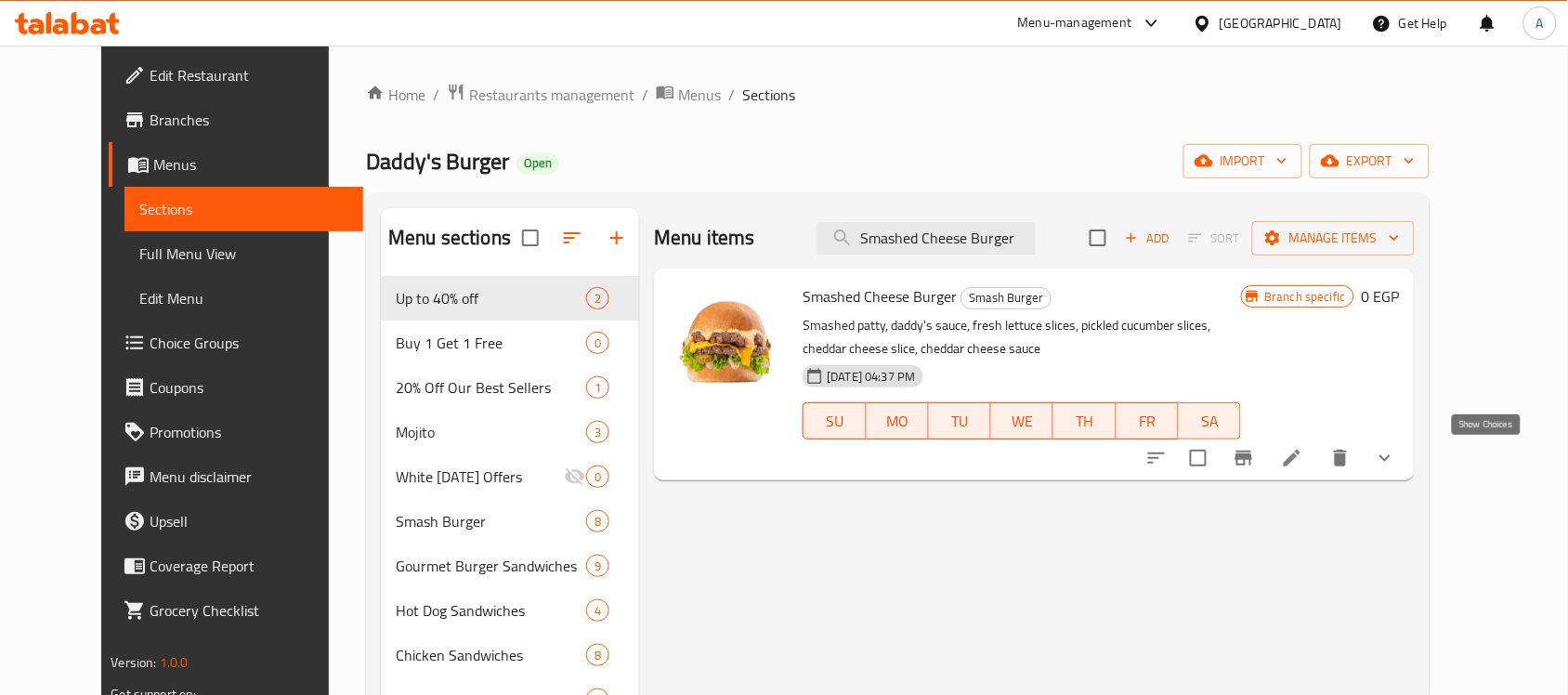
type input "Smashed Cheese Burger"
click at [1397, 470] on icon "show more" at bounding box center [1385, 458] width 22 height 22
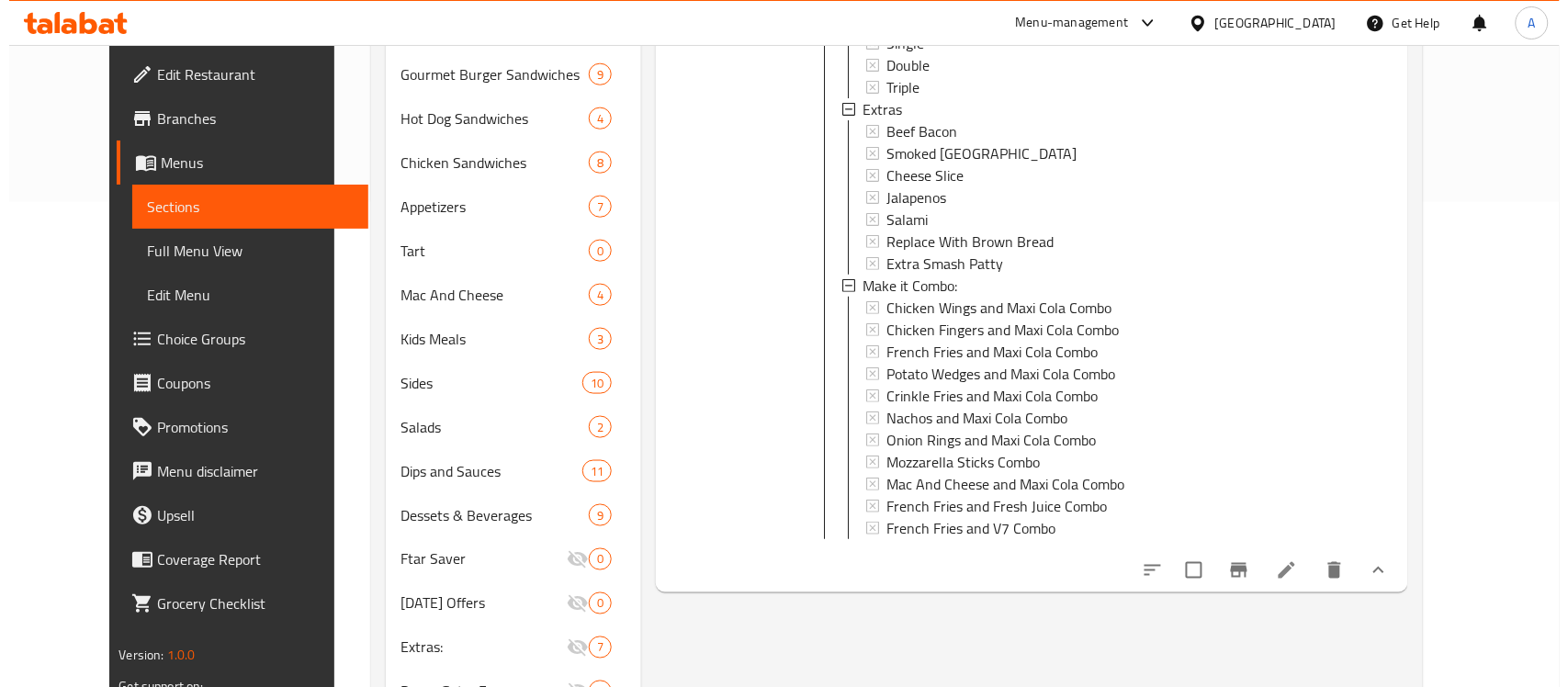
scroll to position [569, 0]
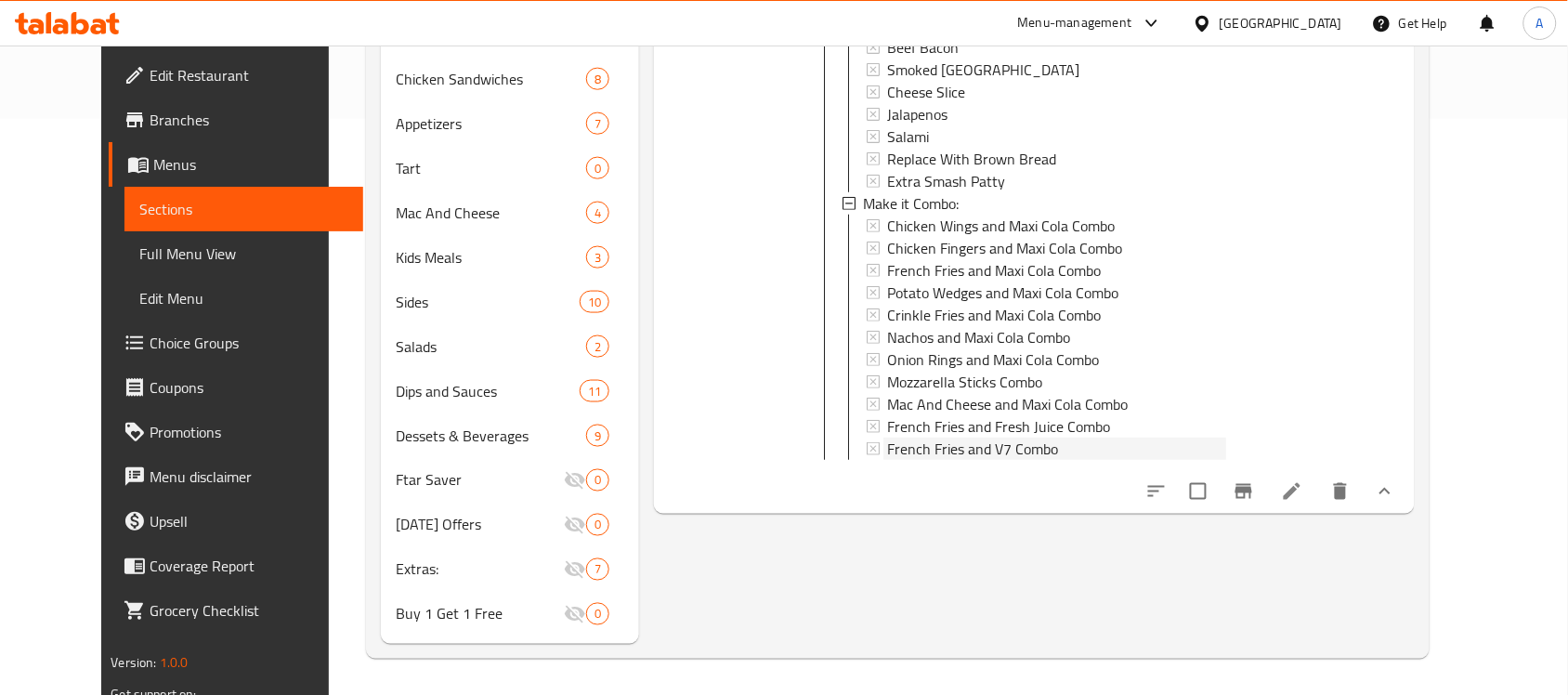
click at [952, 454] on span "French Fries and V7 Combo" at bounding box center [972, 449] width 170 height 22
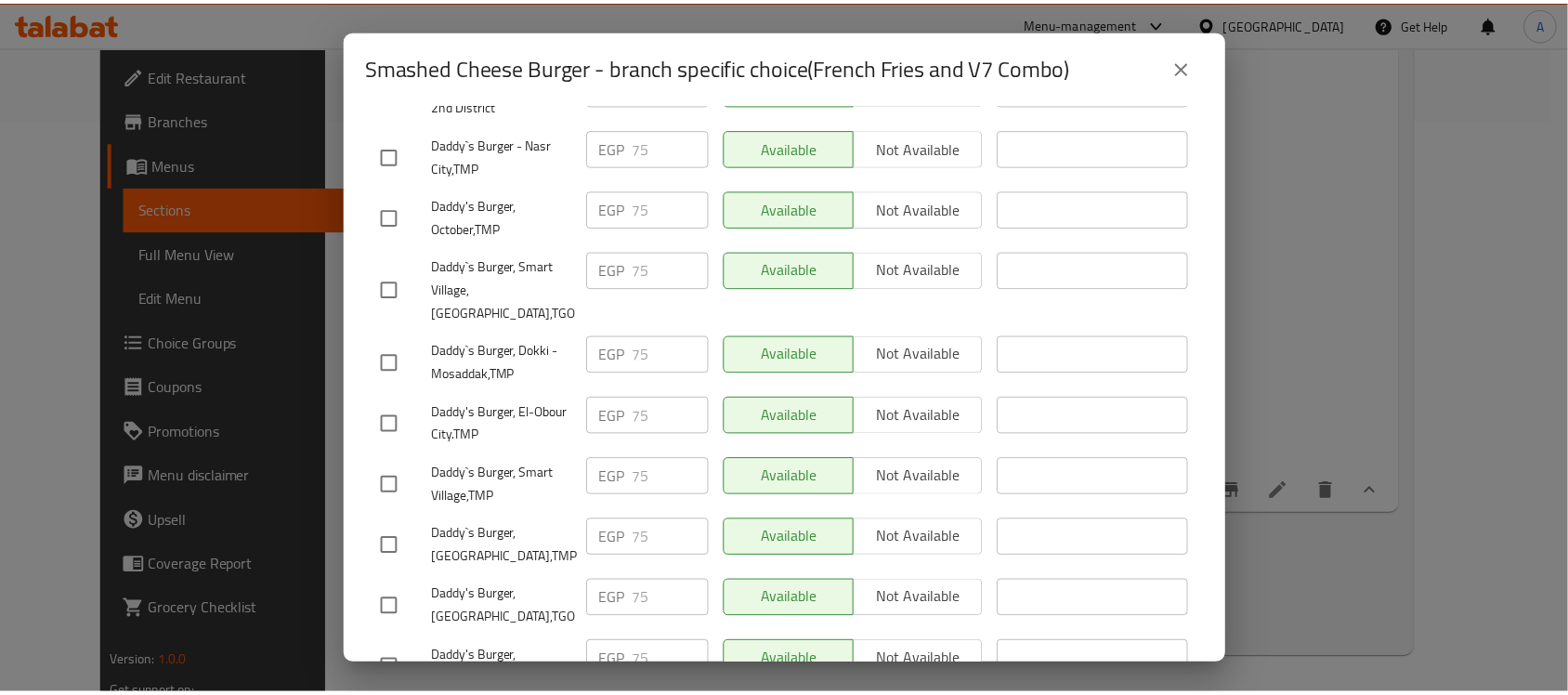
scroll to position [116, 0]
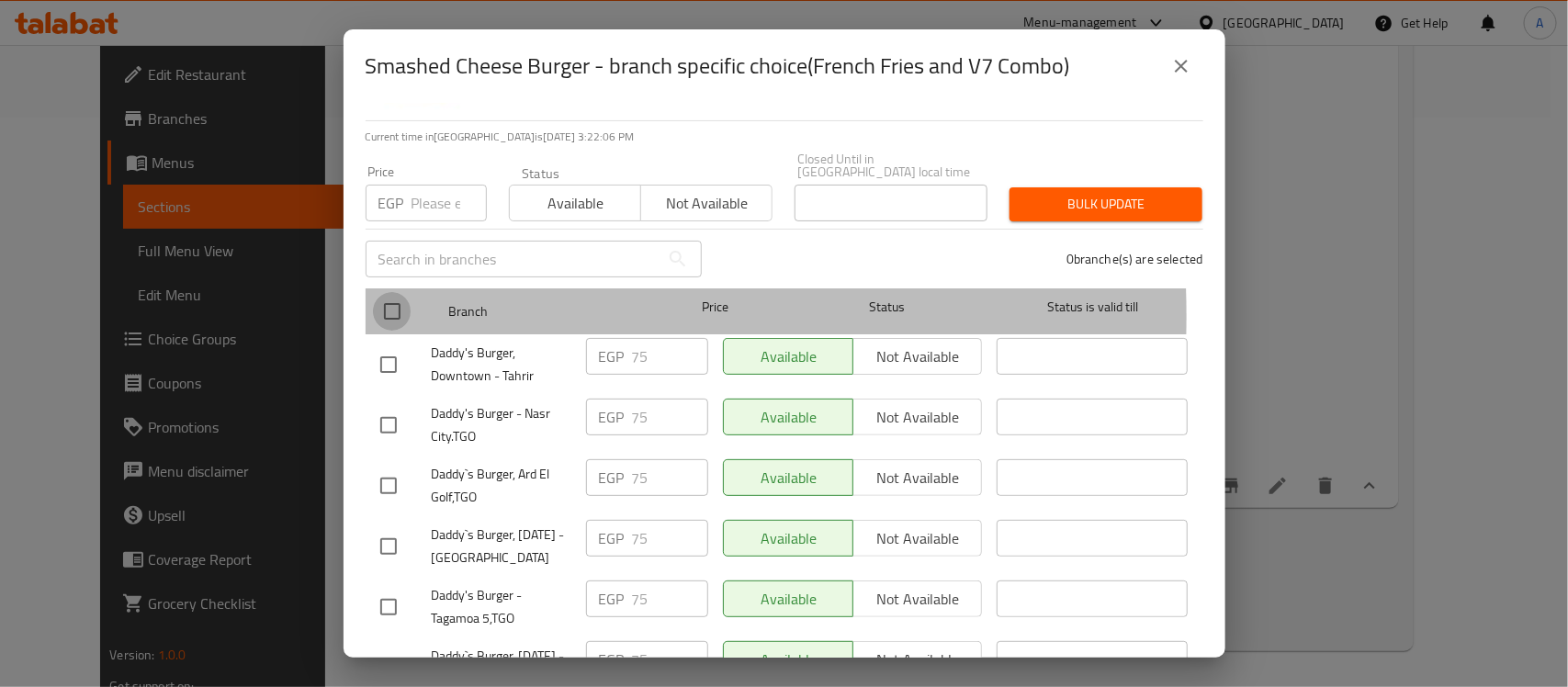
click at [402, 303] on input "checkbox" at bounding box center [392, 311] width 39 height 39
checkbox input "true"
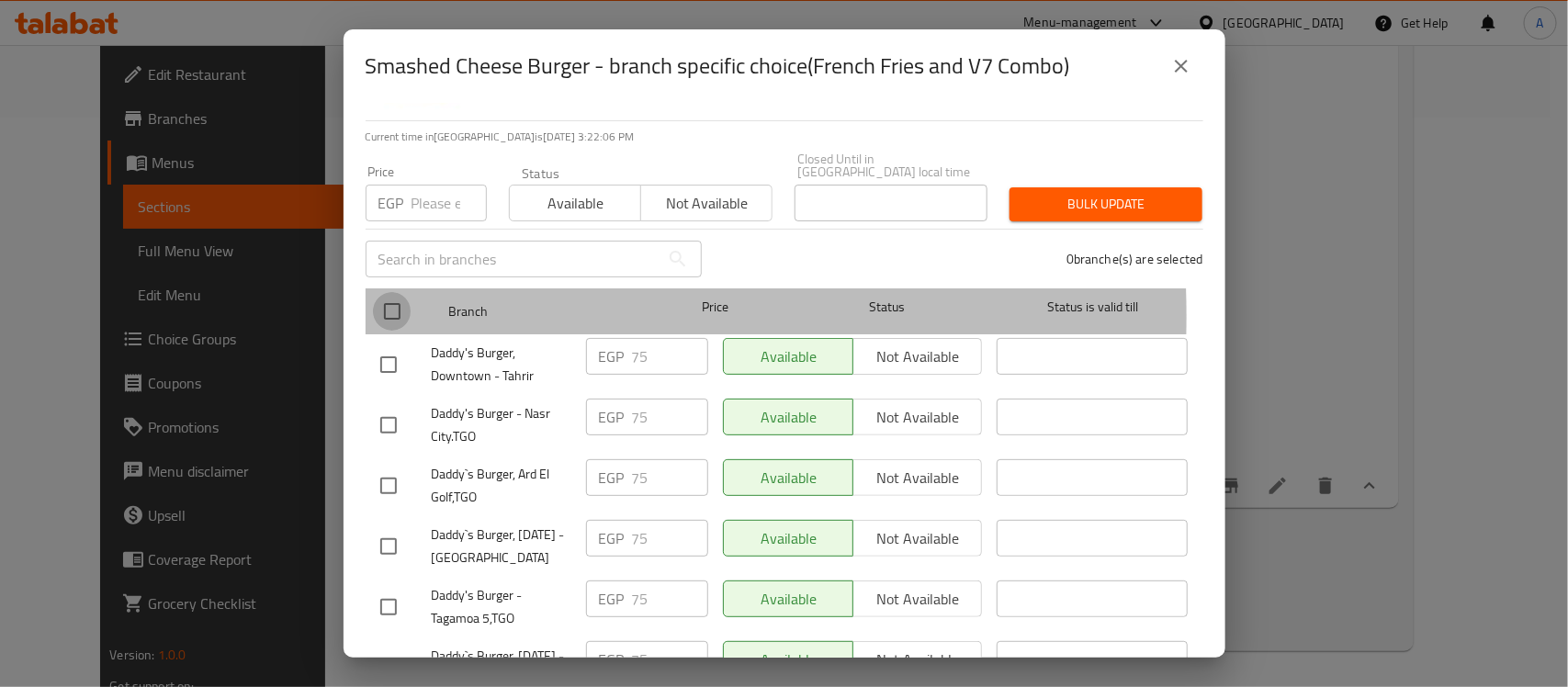
checkbox input "true"
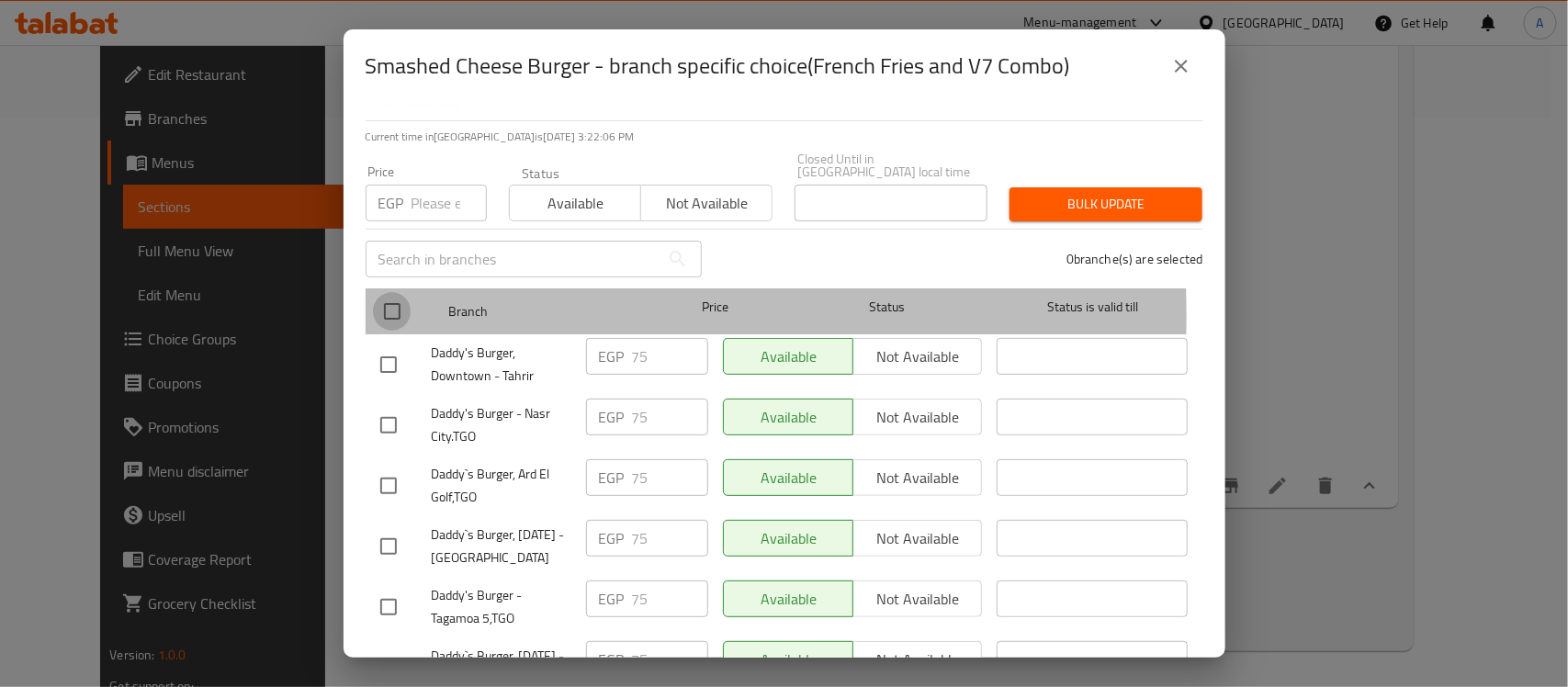
checkbox input "true"
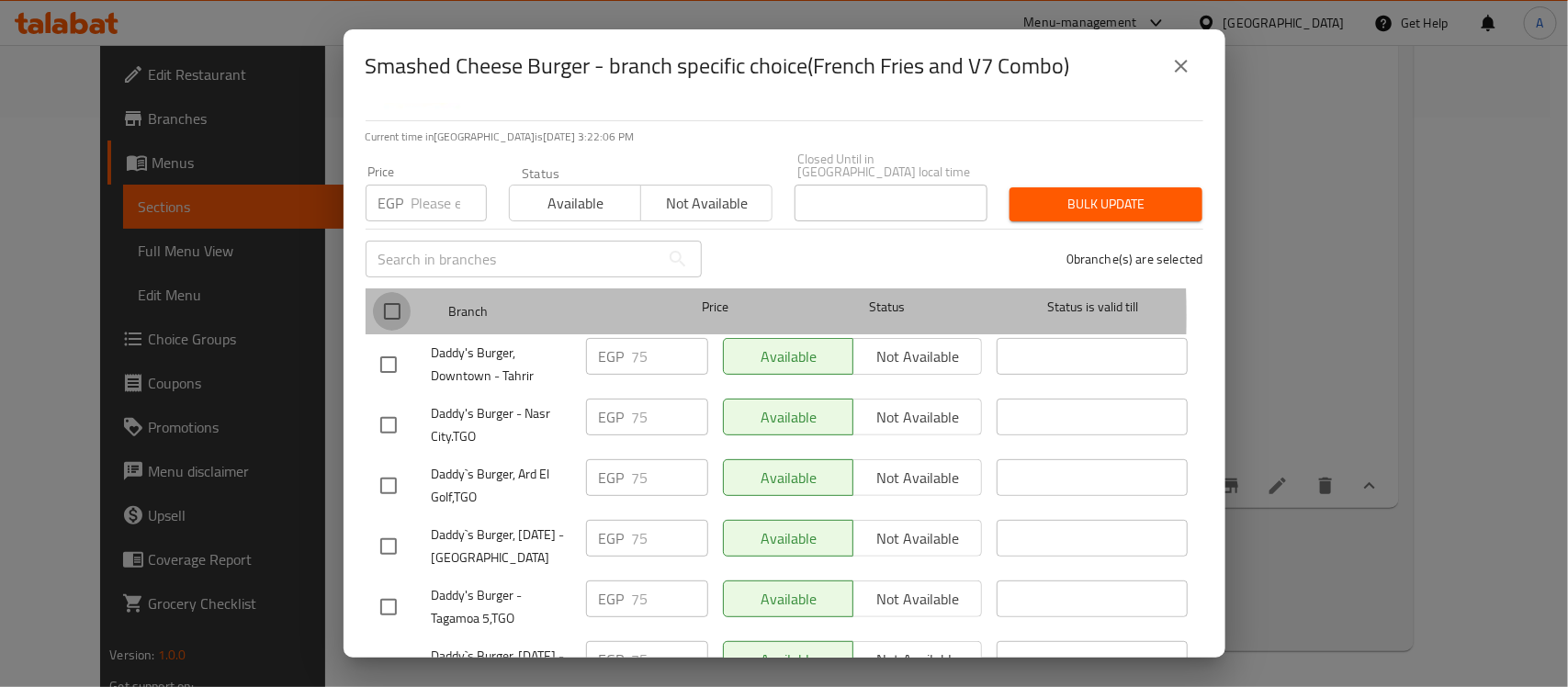
checkbox input "true"
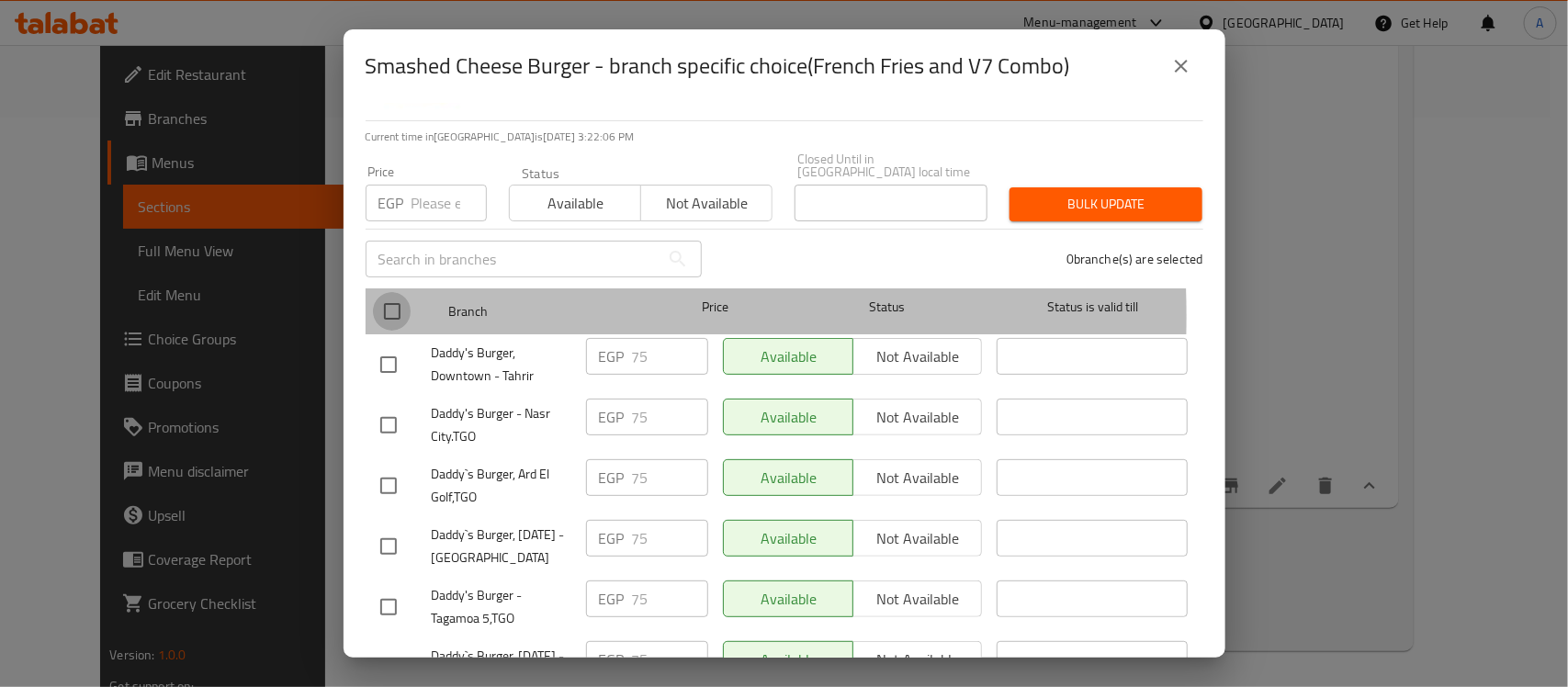
checkbox input "true"
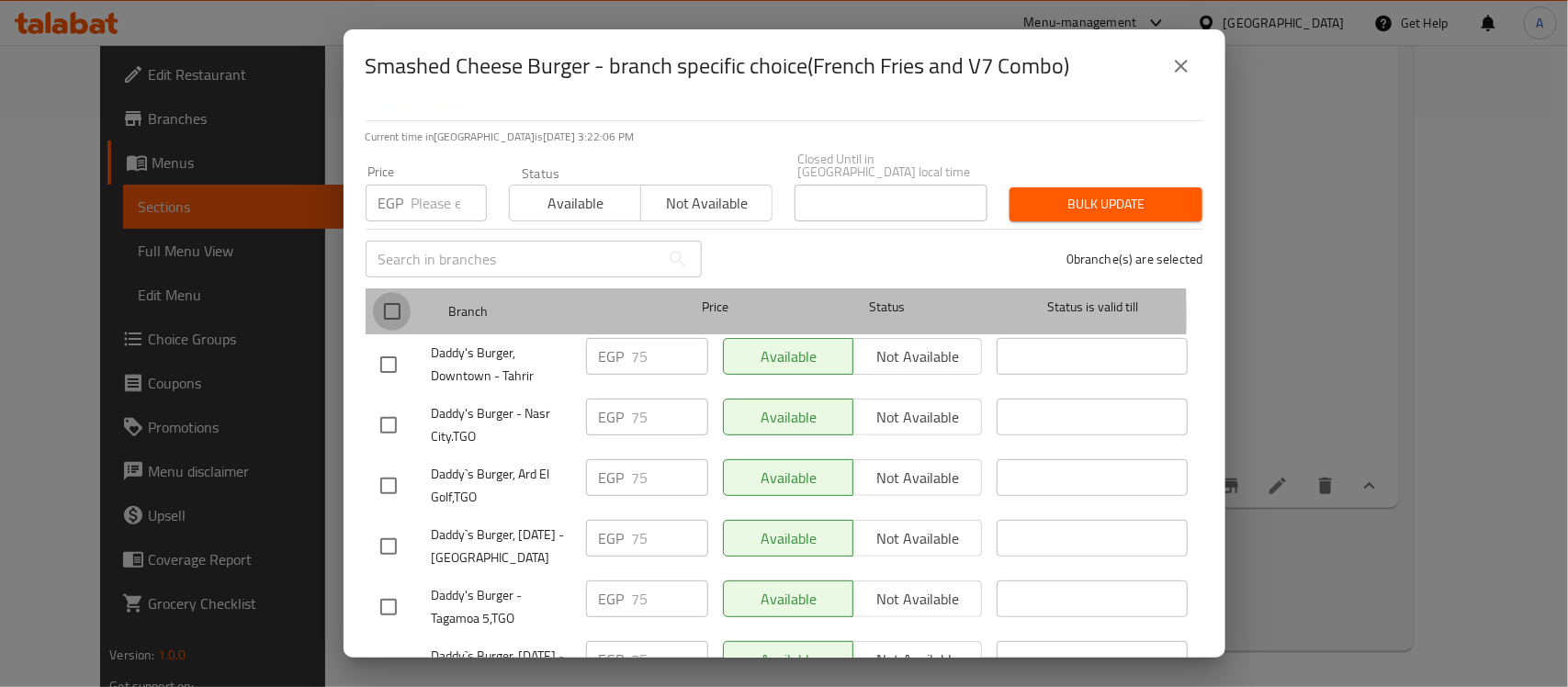
checkbox input "true"
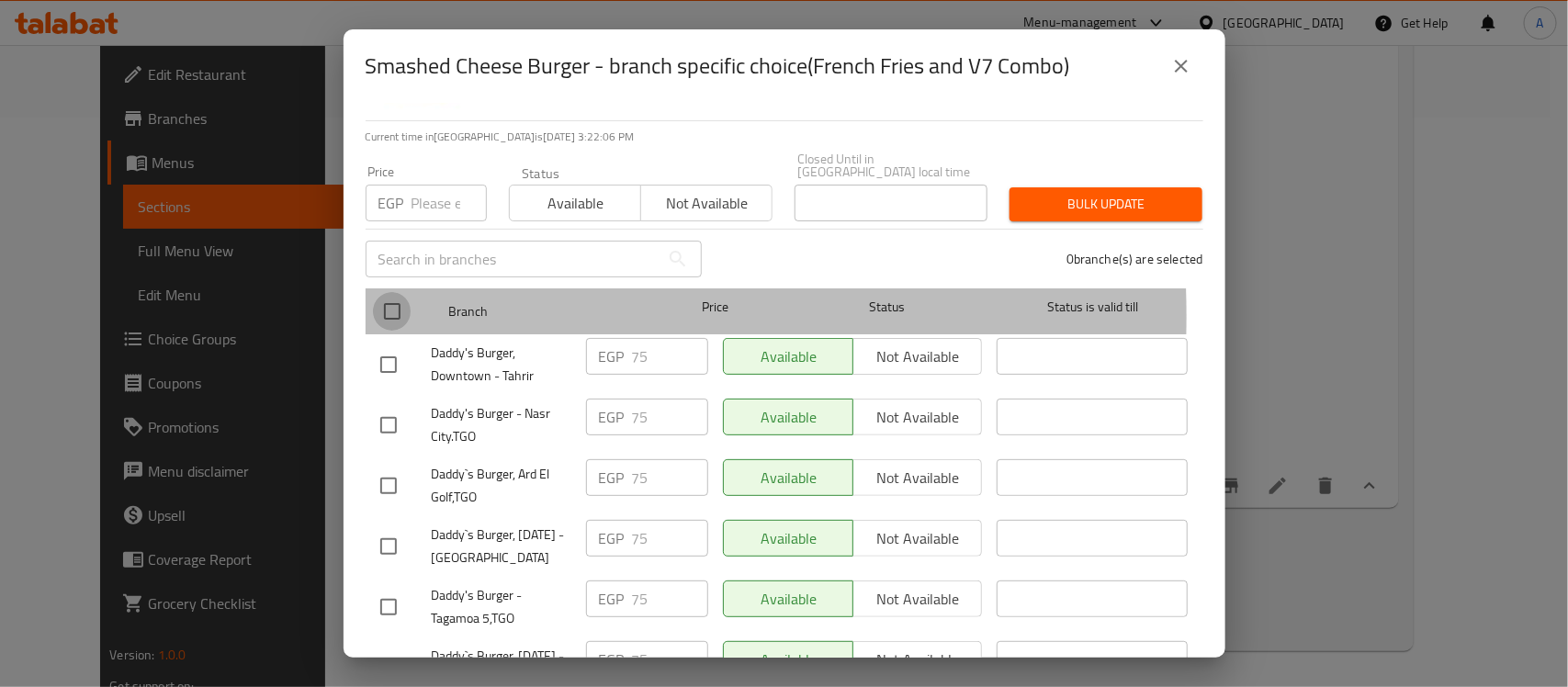
checkbox input "true"
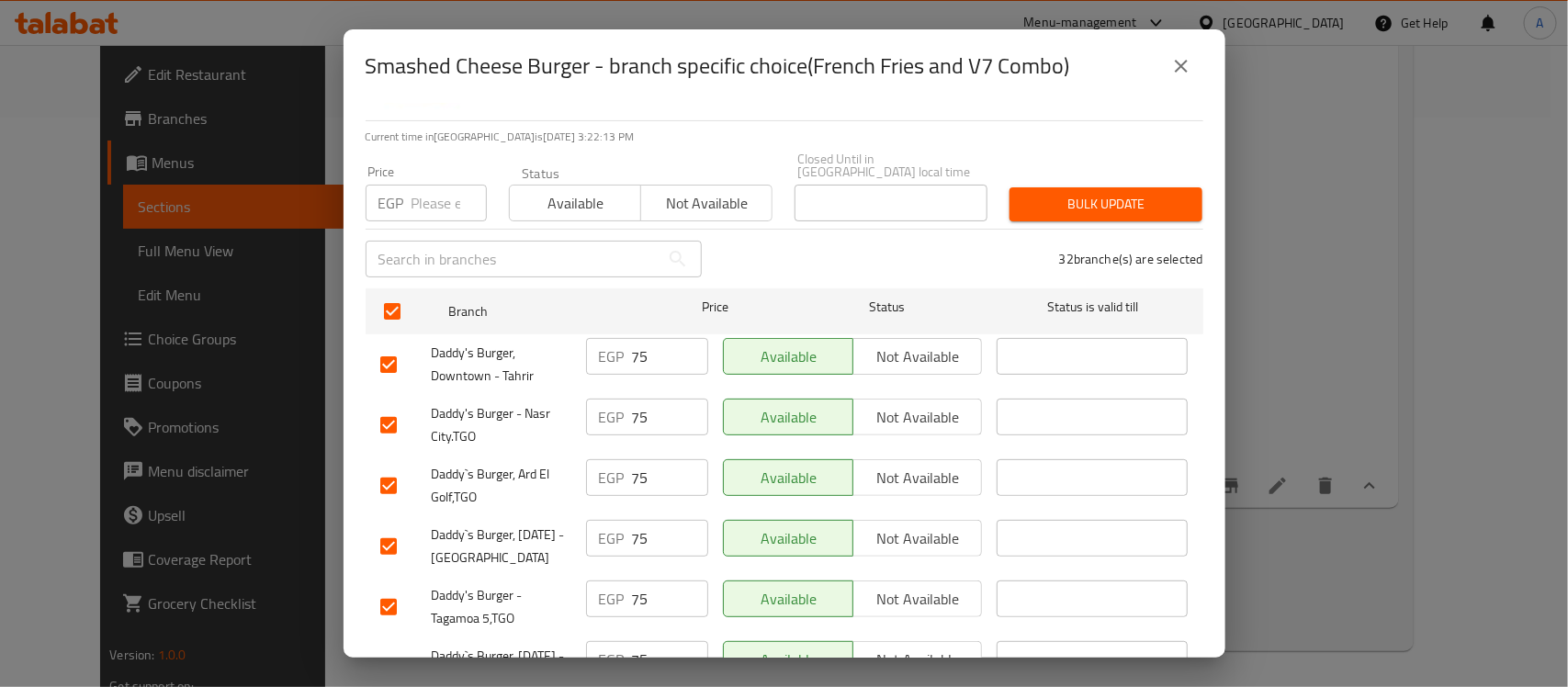
click at [432, 185] on input "number" at bounding box center [450, 203] width 76 height 37
paste input "80"
type input "80"
click at [1071, 192] on span "Bulk update" at bounding box center [1106, 204] width 164 height 23
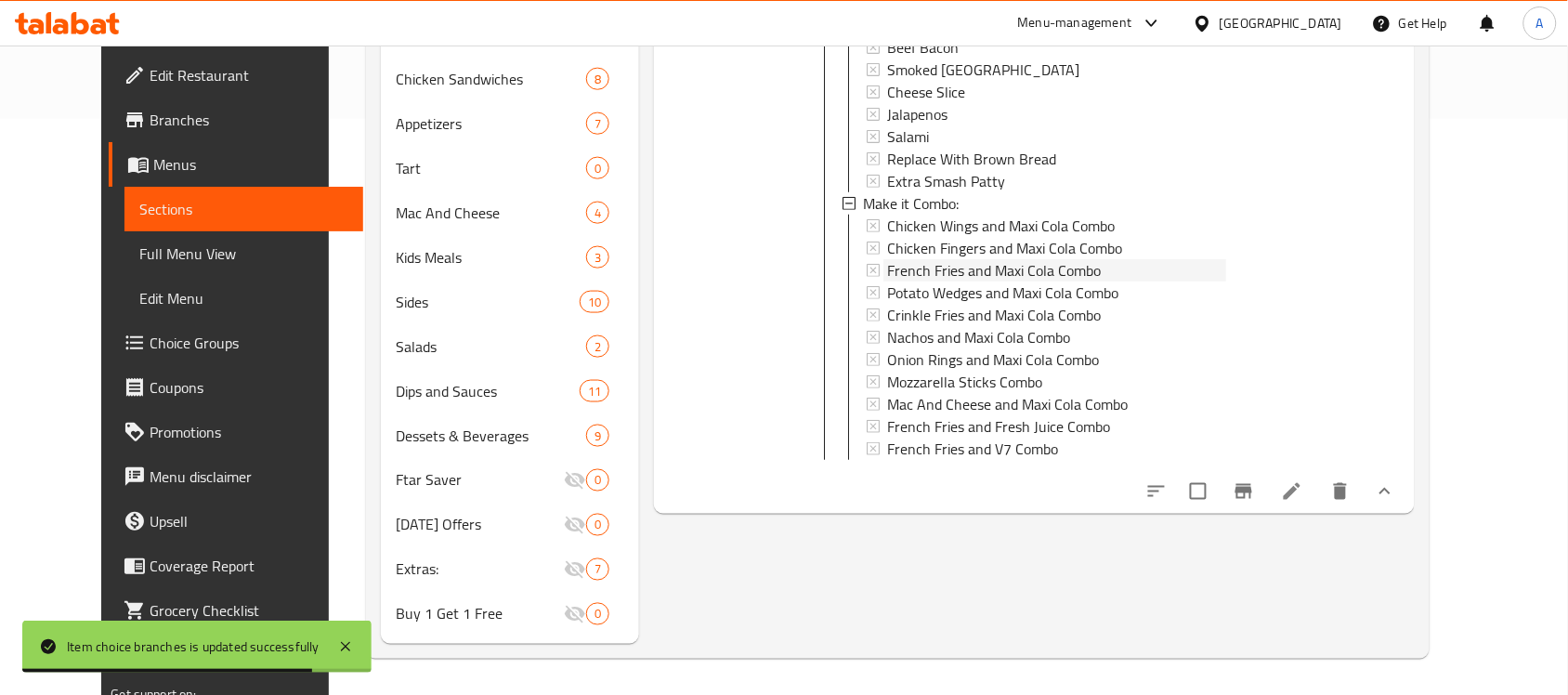
click at [1025, 266] on span "French Fries and Maxi Cola Combo" at bounding box center [993, 270] width 213 height 22
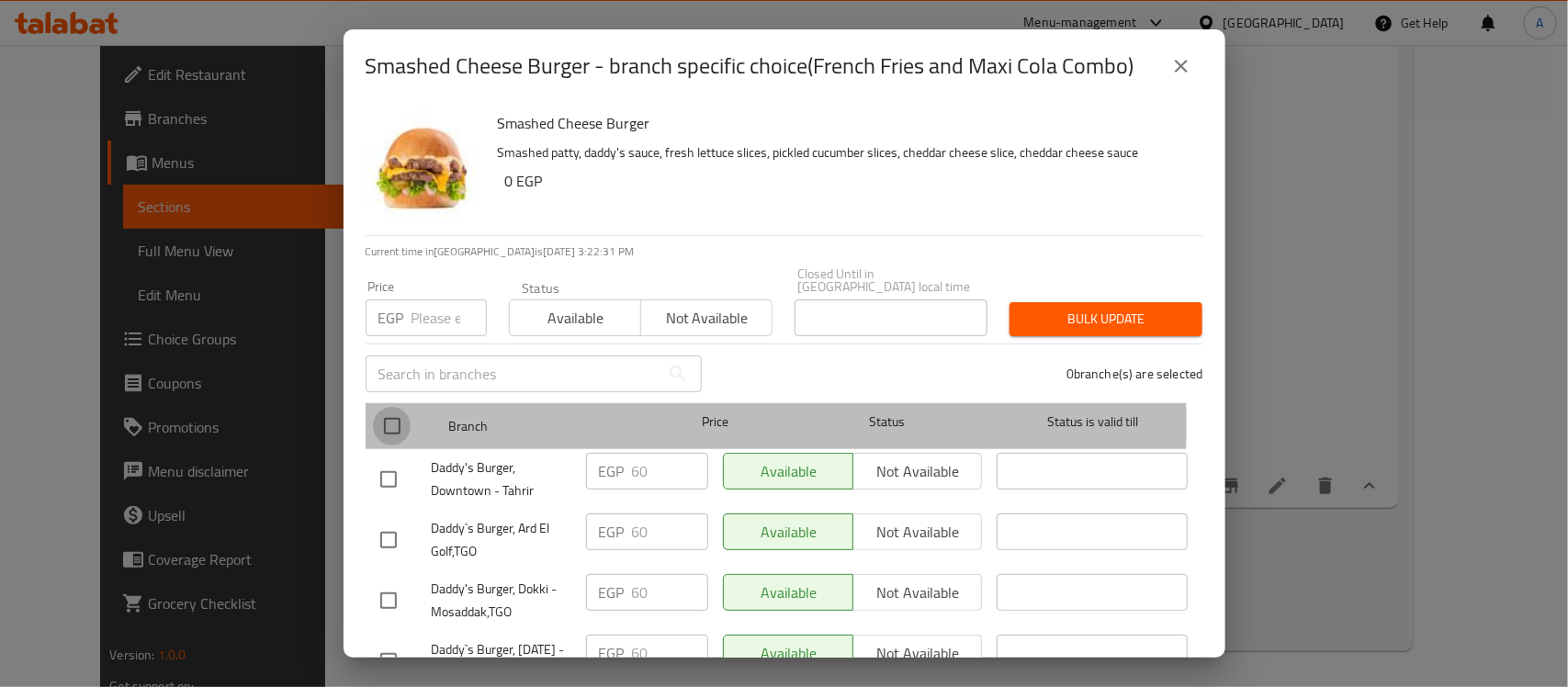
click at [396, 412] on input "checkbox" at bounding box center [392, 426] width 39 height 39
checkbox input "true"
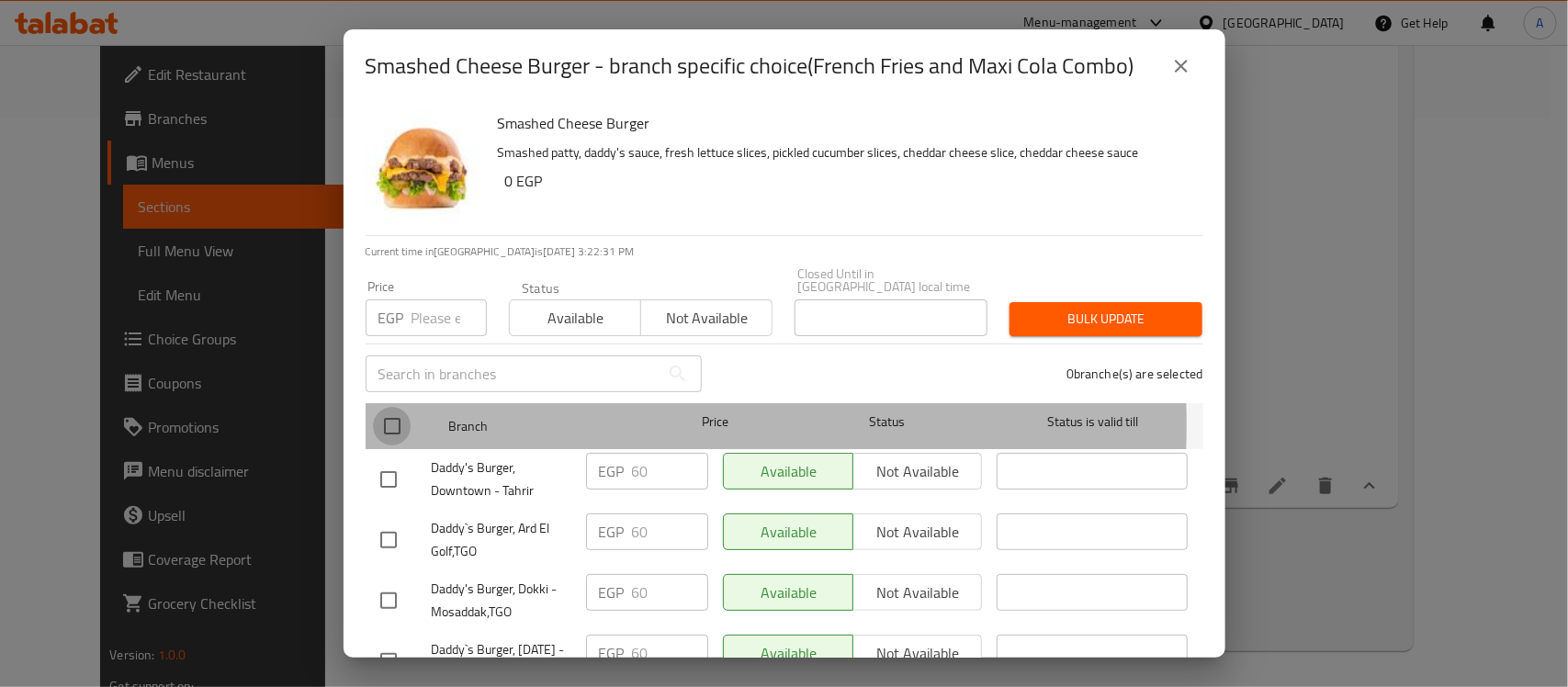
checkbox input "true"
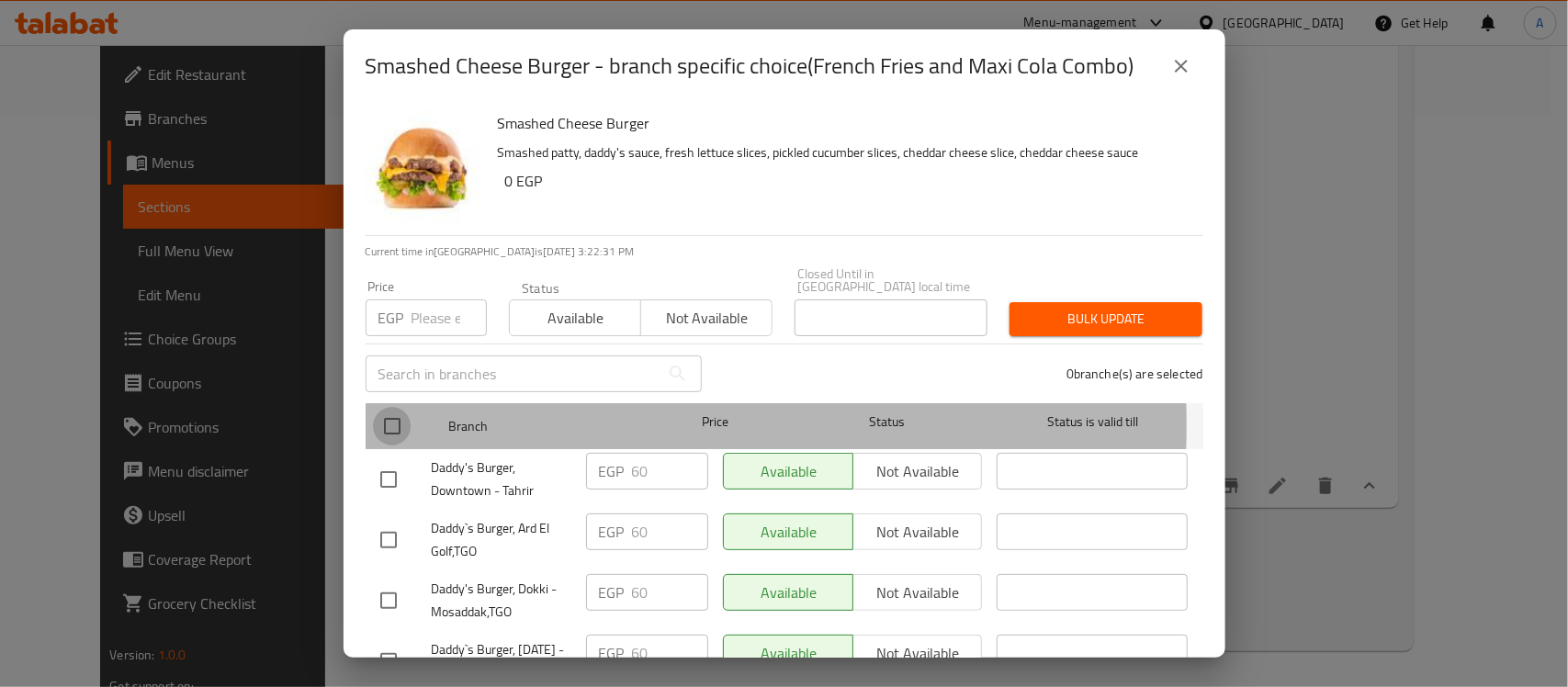
checkbox input "true"
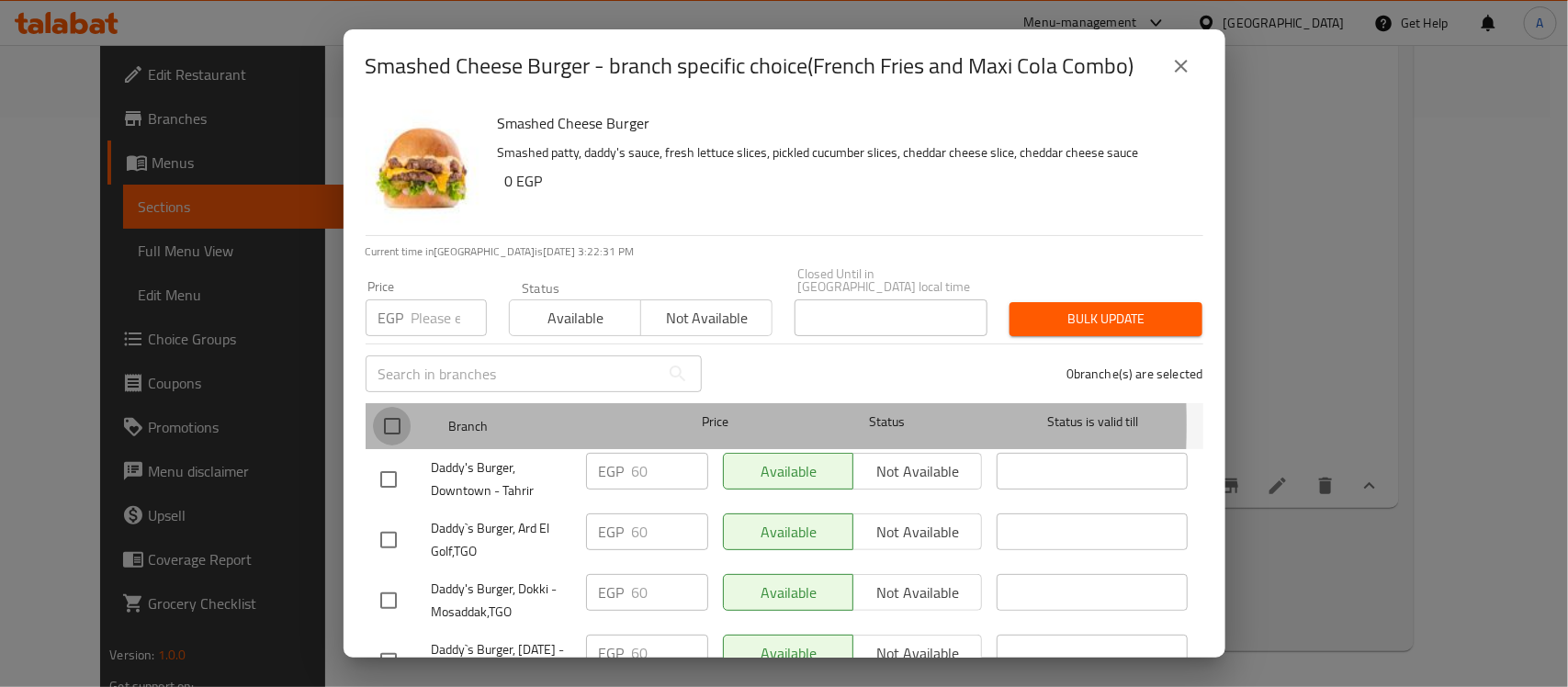
checkbox input "true"
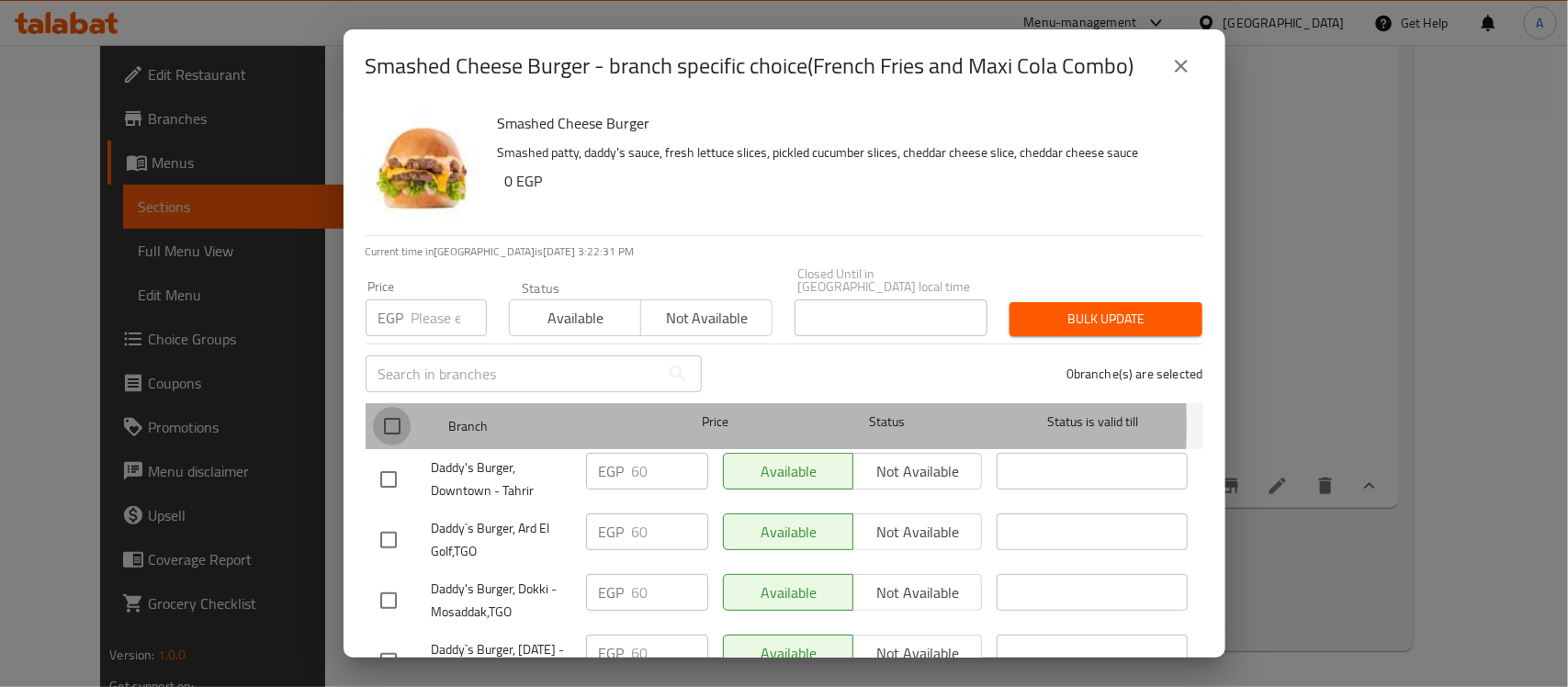
checkbox input "true"
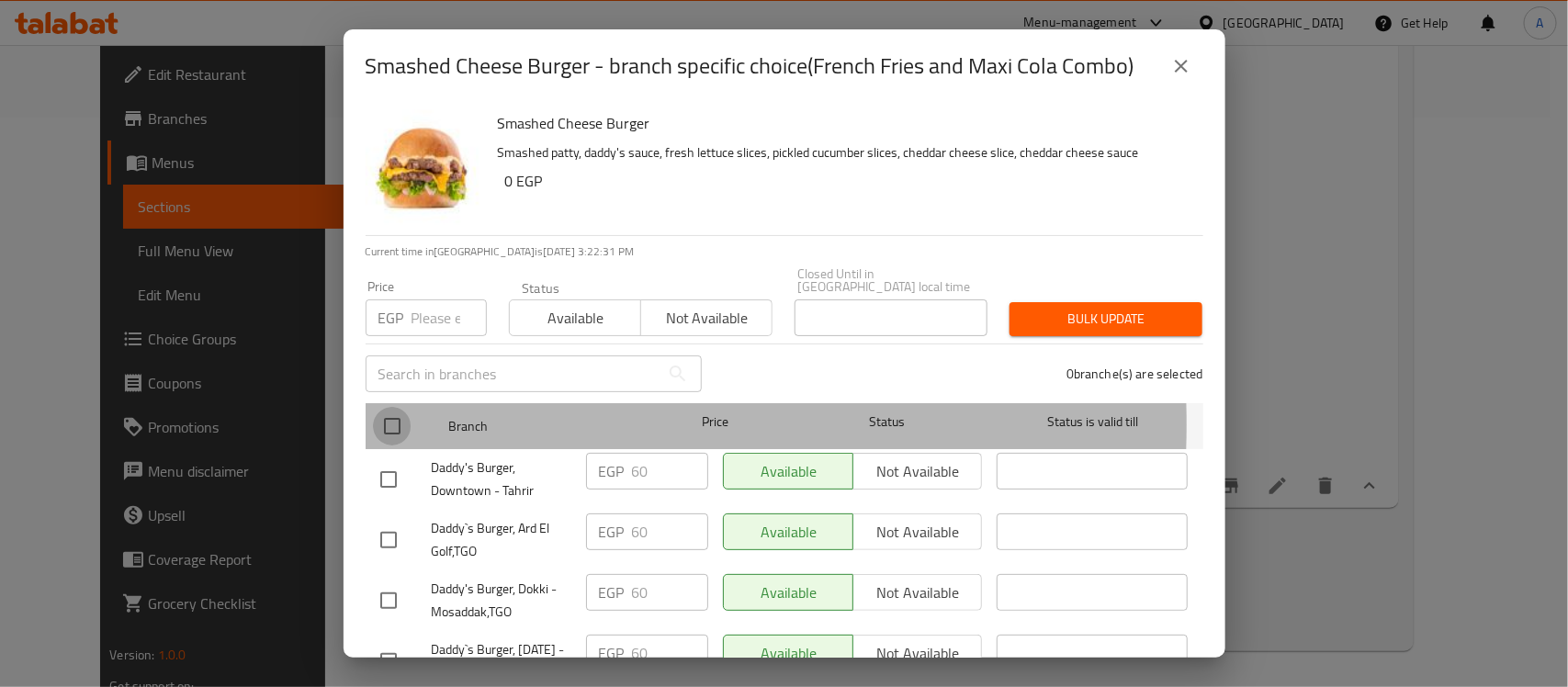
checkbox input "true"
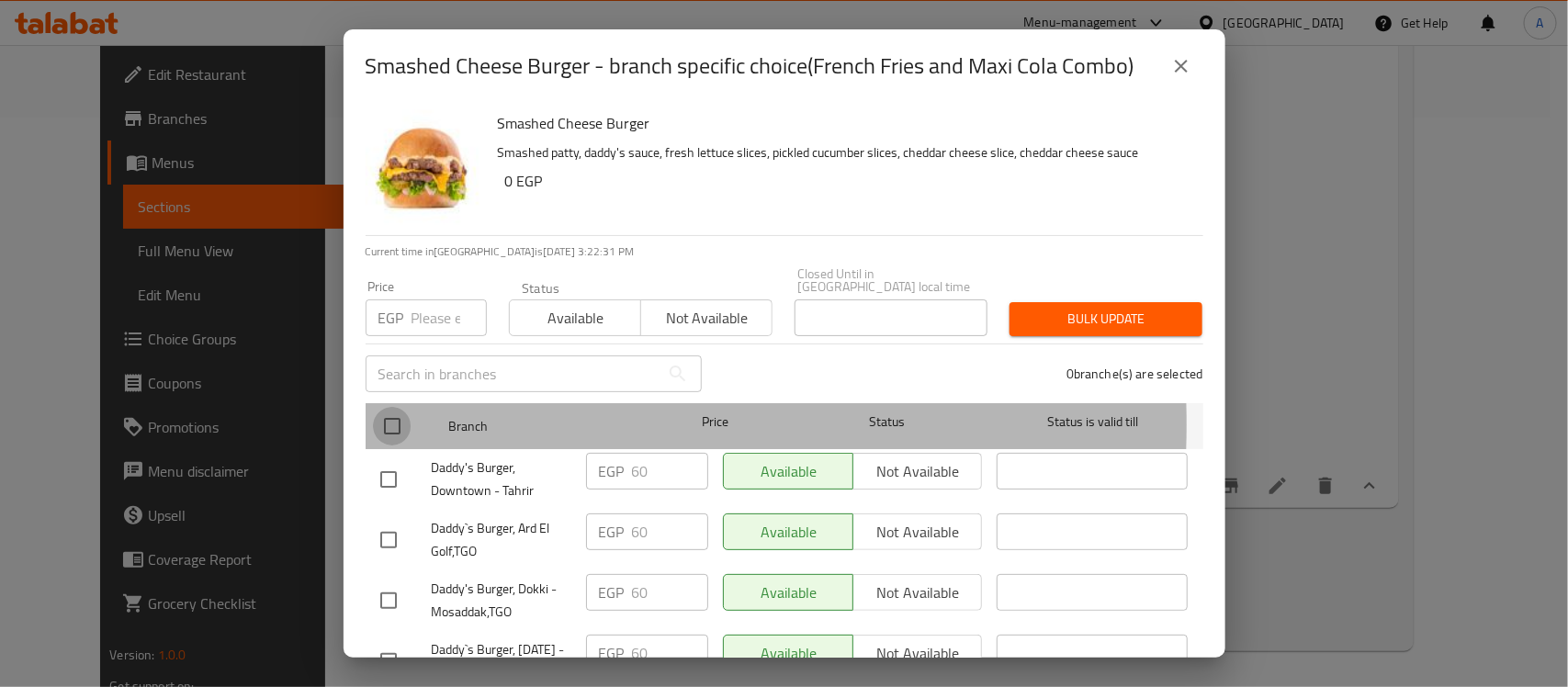
checkbox input "true"
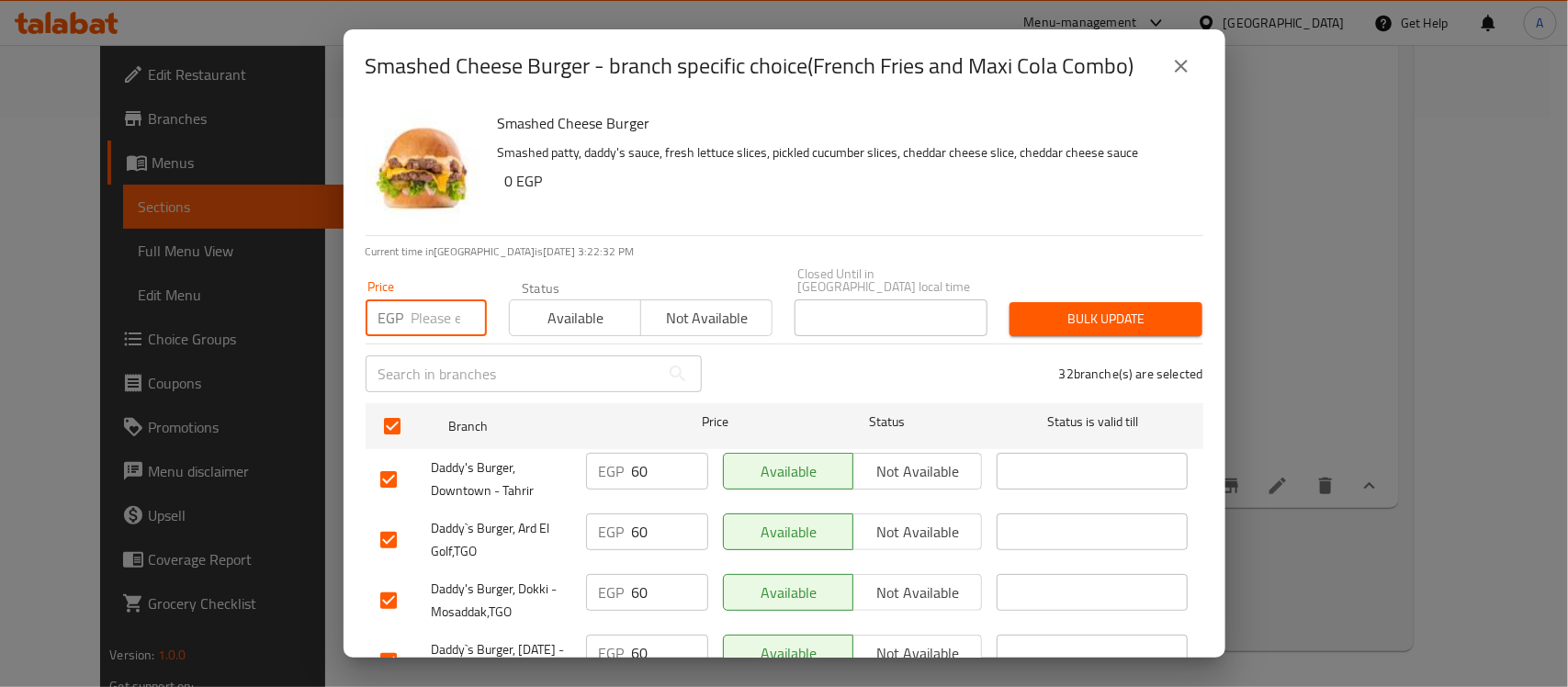
click at [424, 299] on input "number" at bounding box center [450, 318] width 76 height 37
paste input "65"
type input "65"
click at [1046, 341] on div "32 branche(s) are selected" at bounding box center [964, 374] width 501 height 66
click at [1062, 314] on span "Bulk update" at bounding box center [1106, 319] width 164 height 23
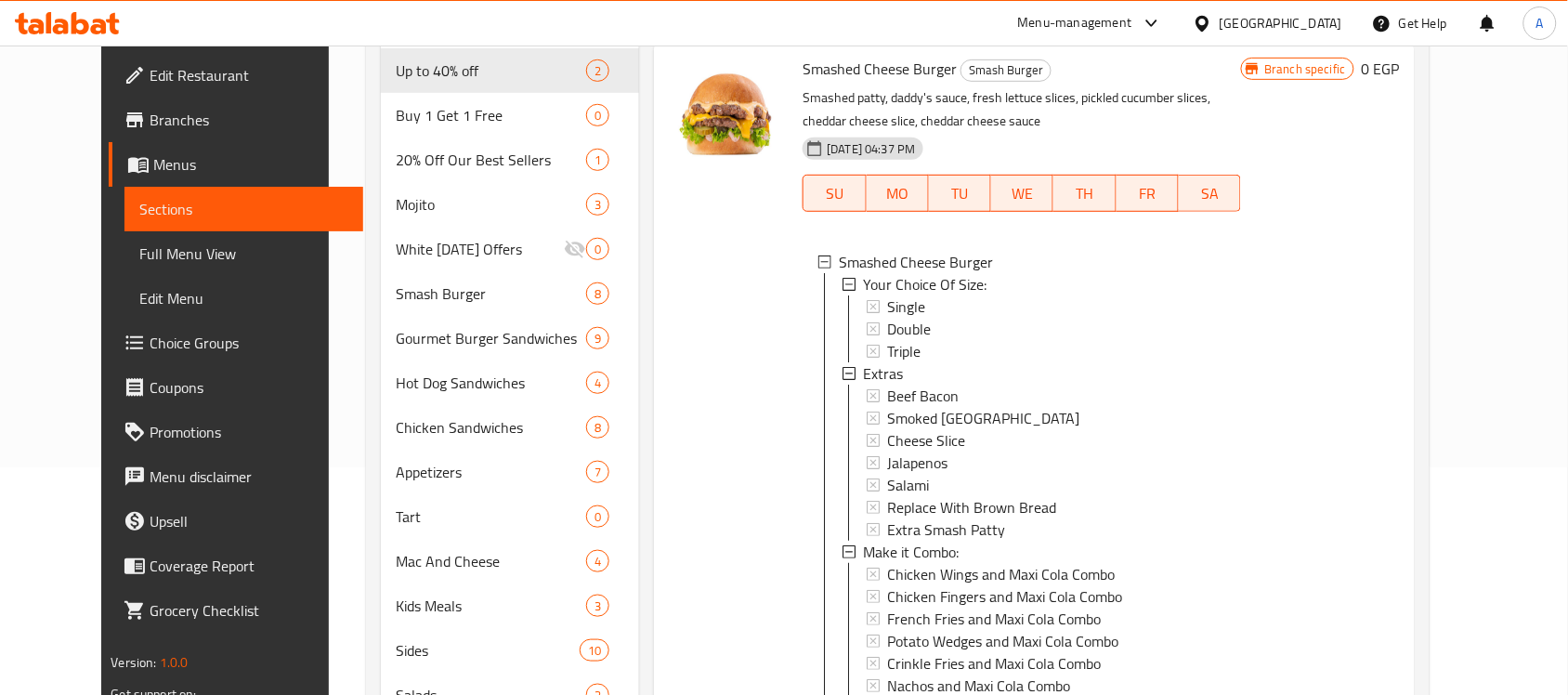
scroll to position [0, 0]
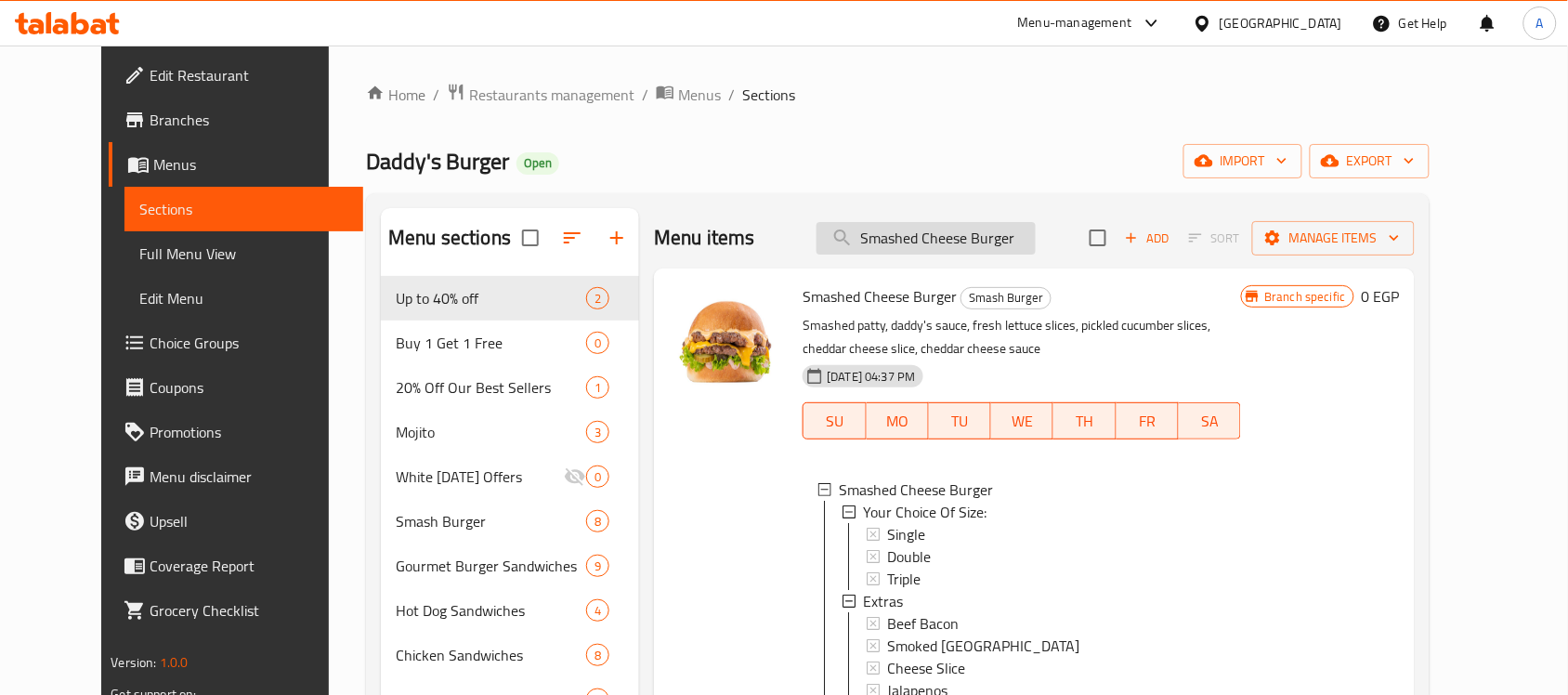
click at [976, 246] on input "Smashed Cheese Burger" at bounding box center [926, 238] width 219 height 33
paste input "ili D"
click at [976, 246] on input "Smashed Chili D Burger" at bounding box center [926, 238] width 219 height 33
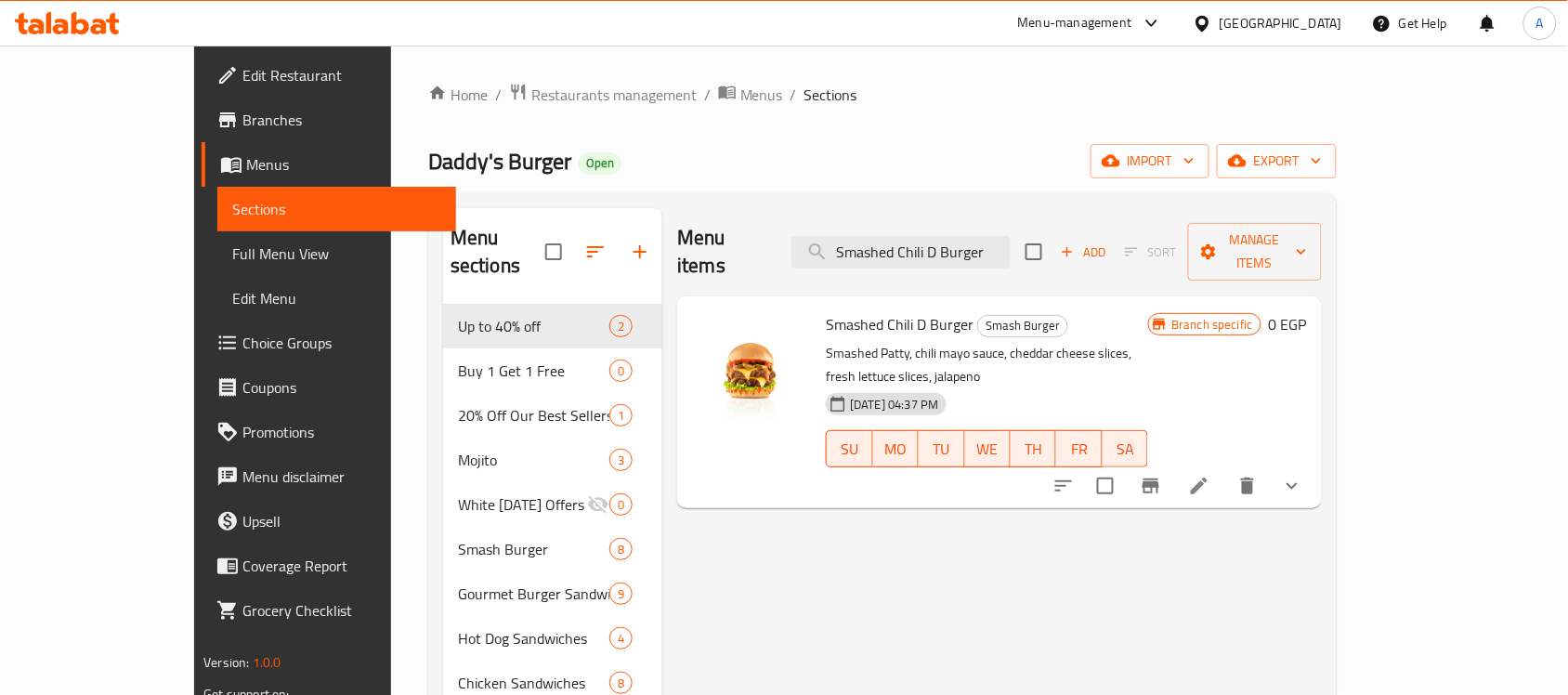
type input "Smashed Chili D Burger"
click at [1303, 475] on icon "show more" at bounding box center [1292, 486] width 22 height 22
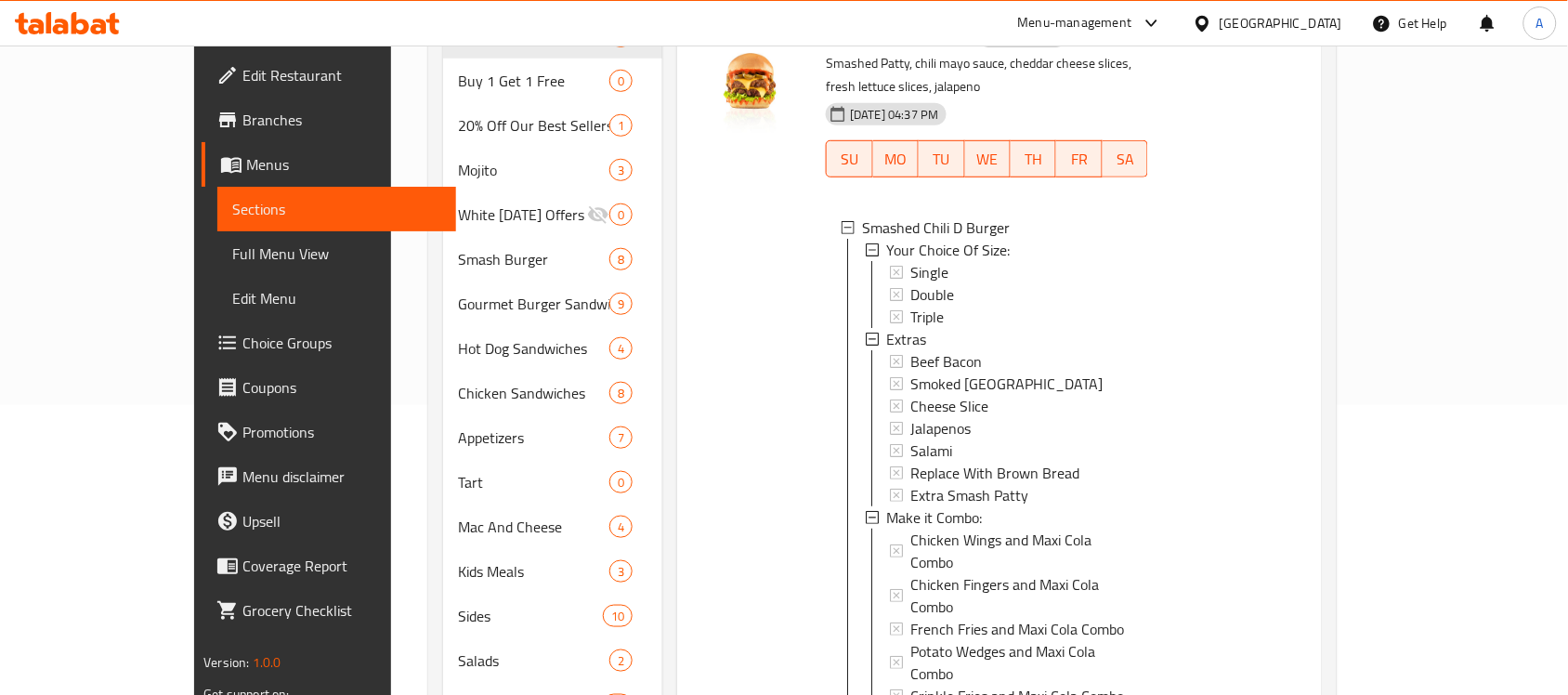
scroll to position [465, 0]
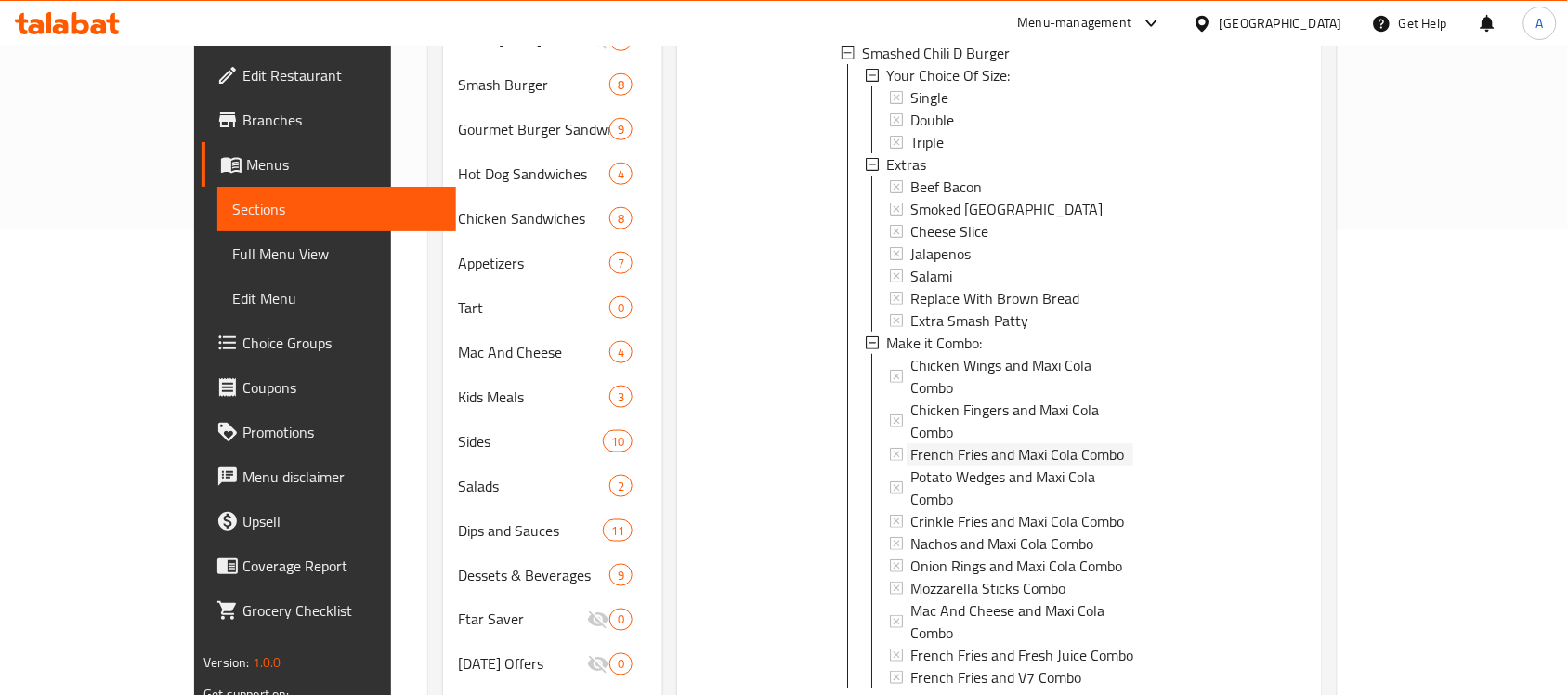
click at [961, 443] on span "French Fries and Maxi Cola Combo" at bounding box center [1016, 455] width 213 height 22
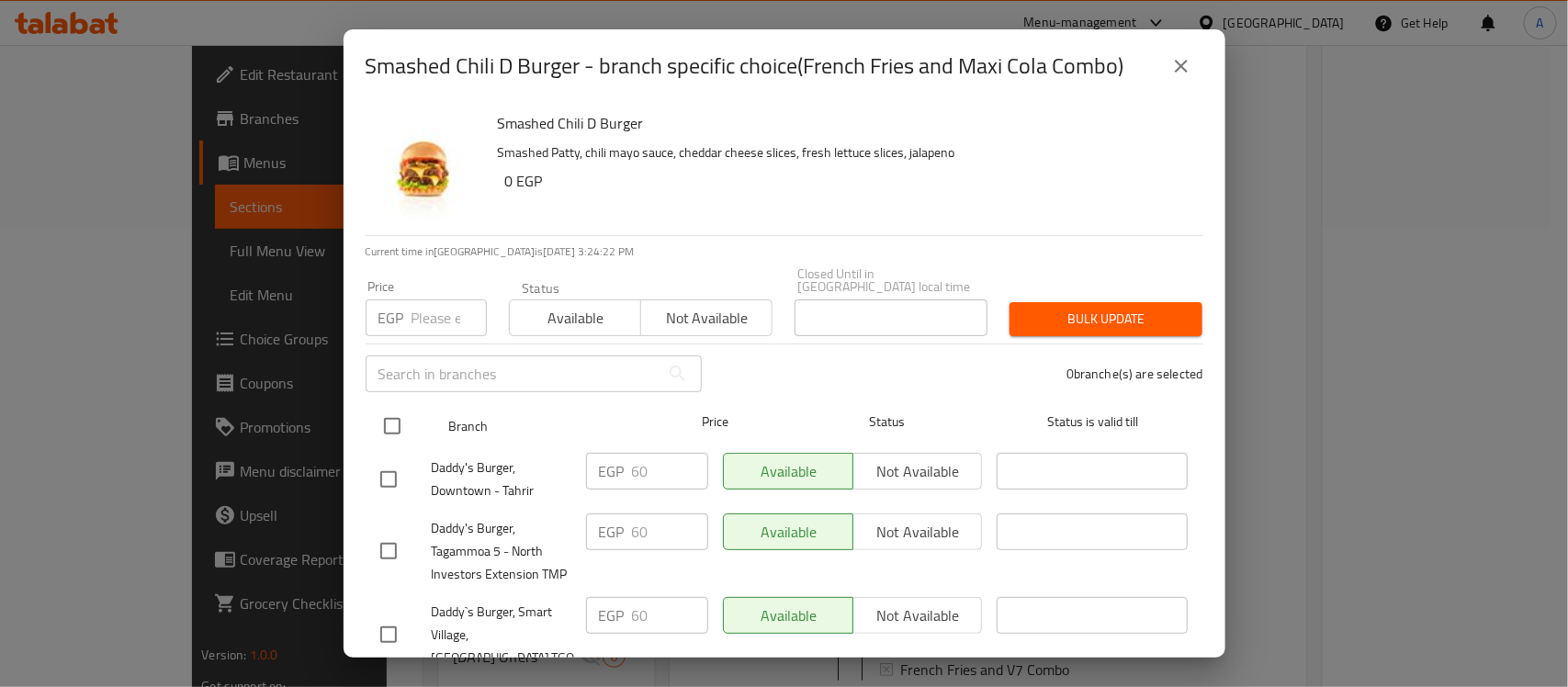
click at [377, 407] on input "checkbox" at bounding box center [392, 426] width 39 height 39
checkbox input "true"
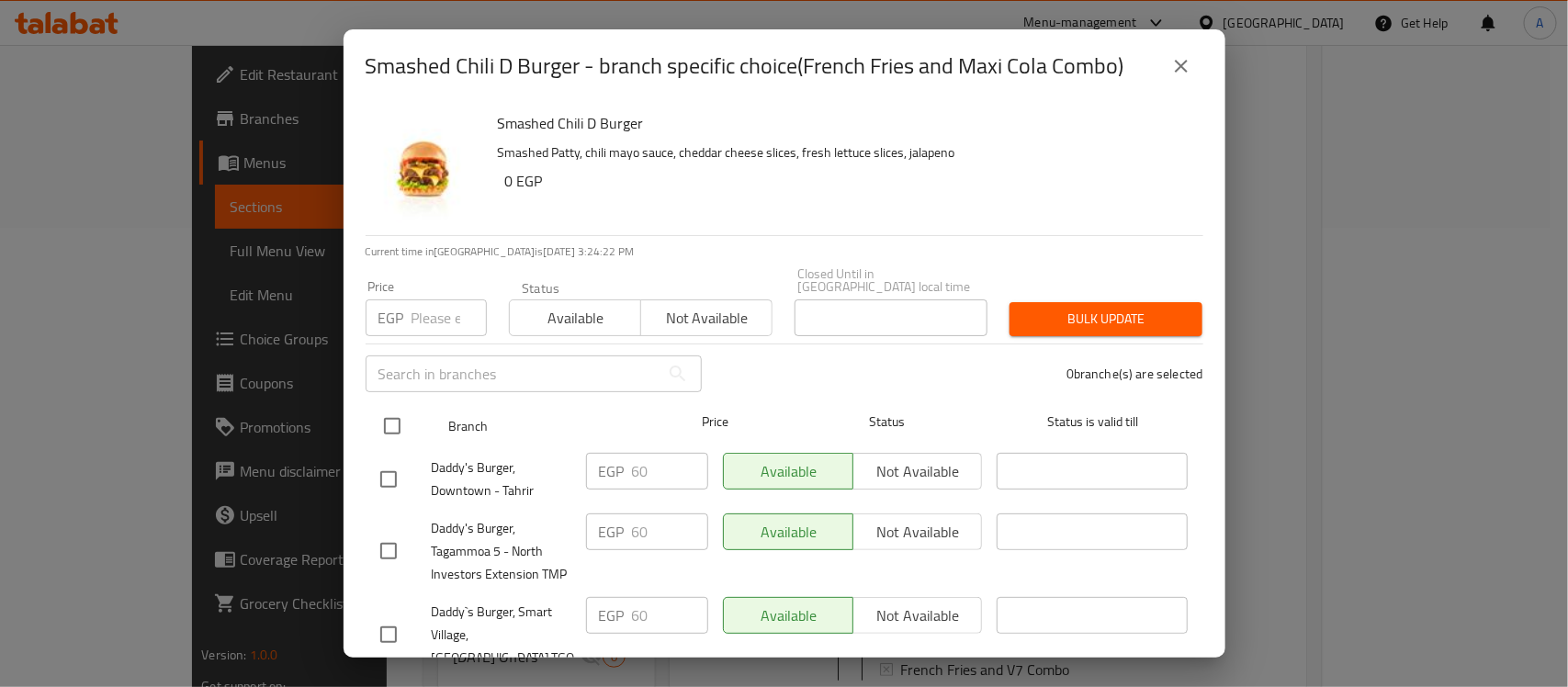
checkbox input "true"
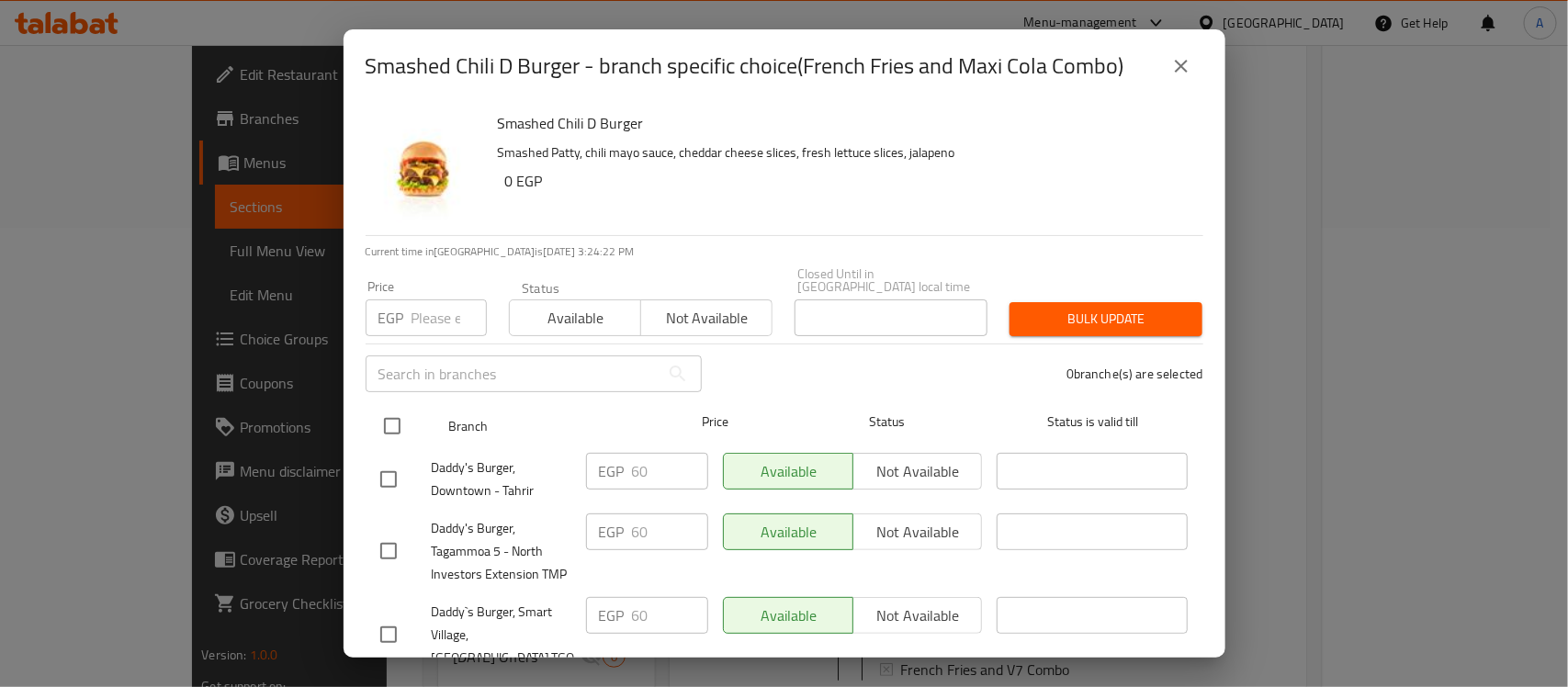
checkbox input "true"
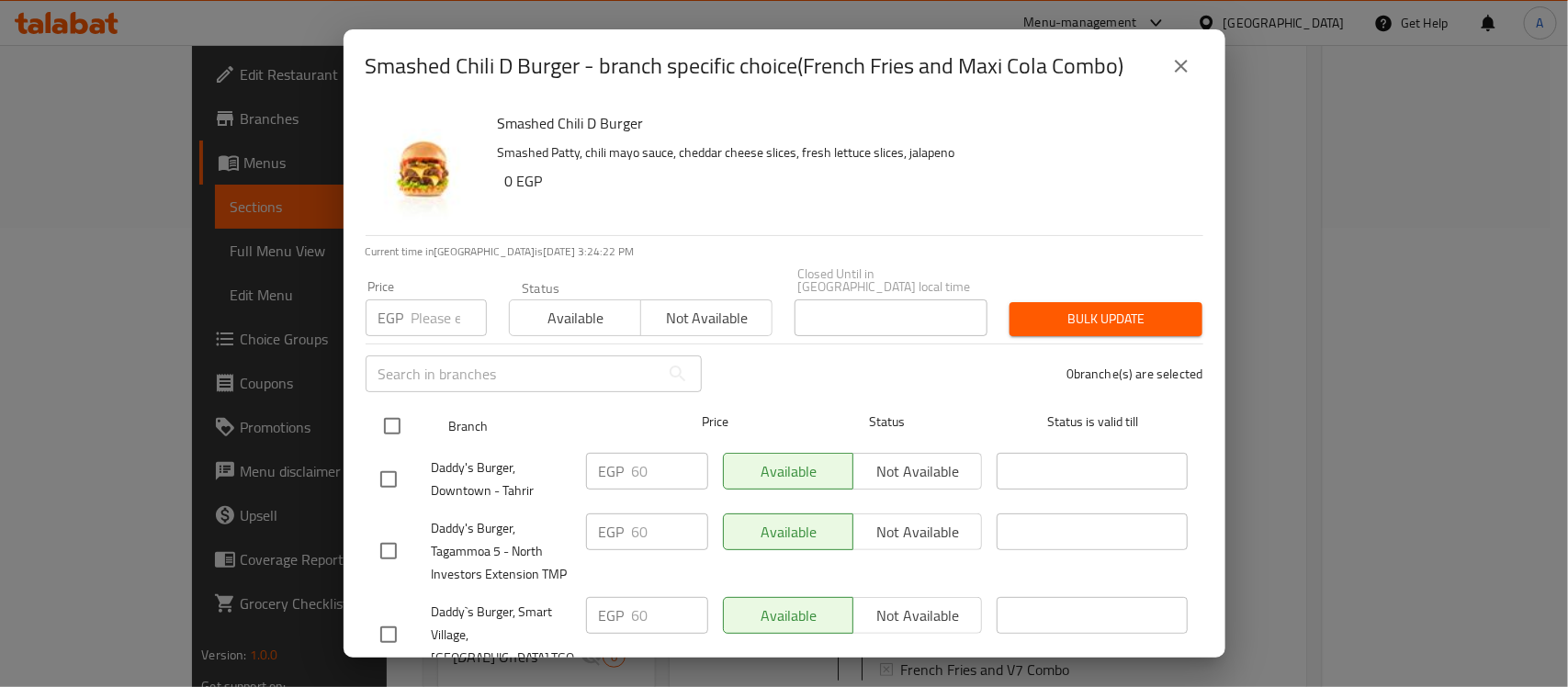
checkbox input "true"
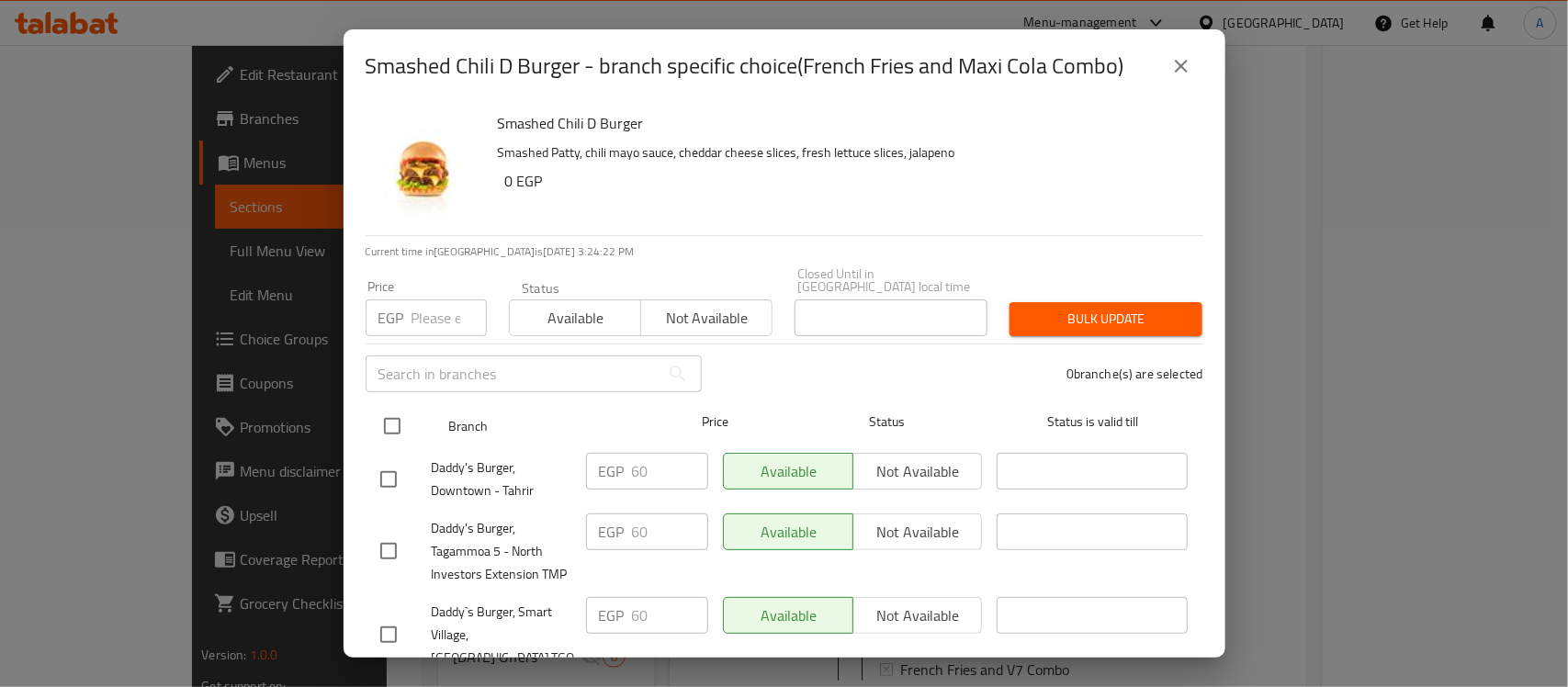
checkbox input "true"
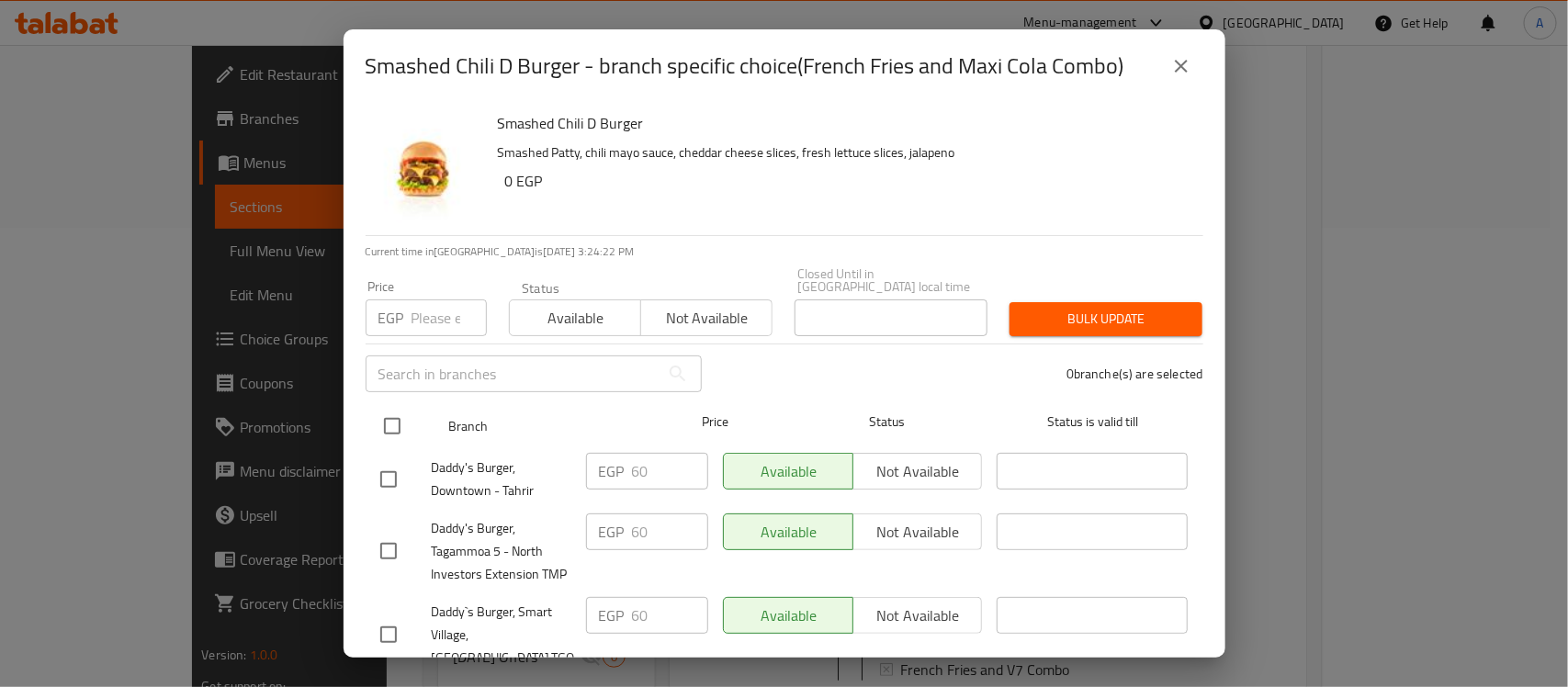
checkbox input "true"
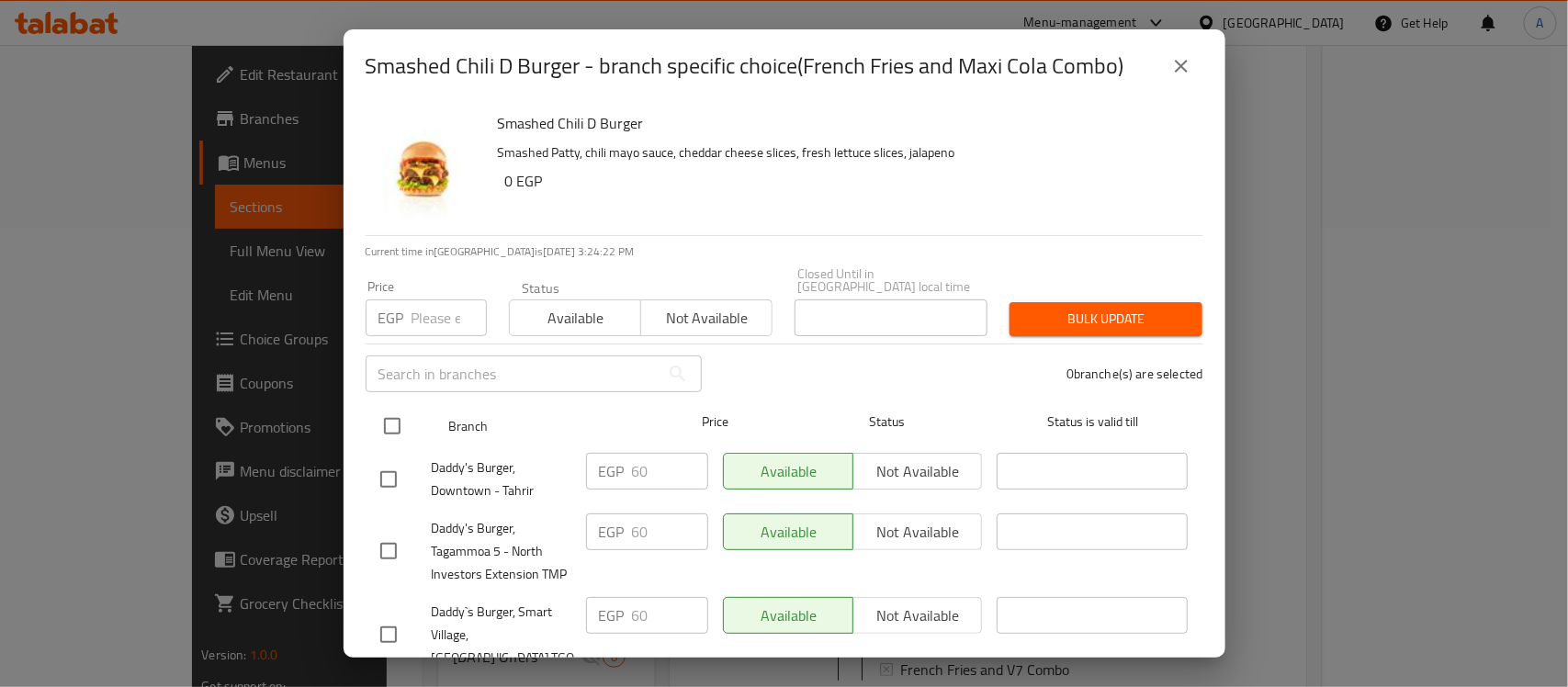
checkbox input "true"
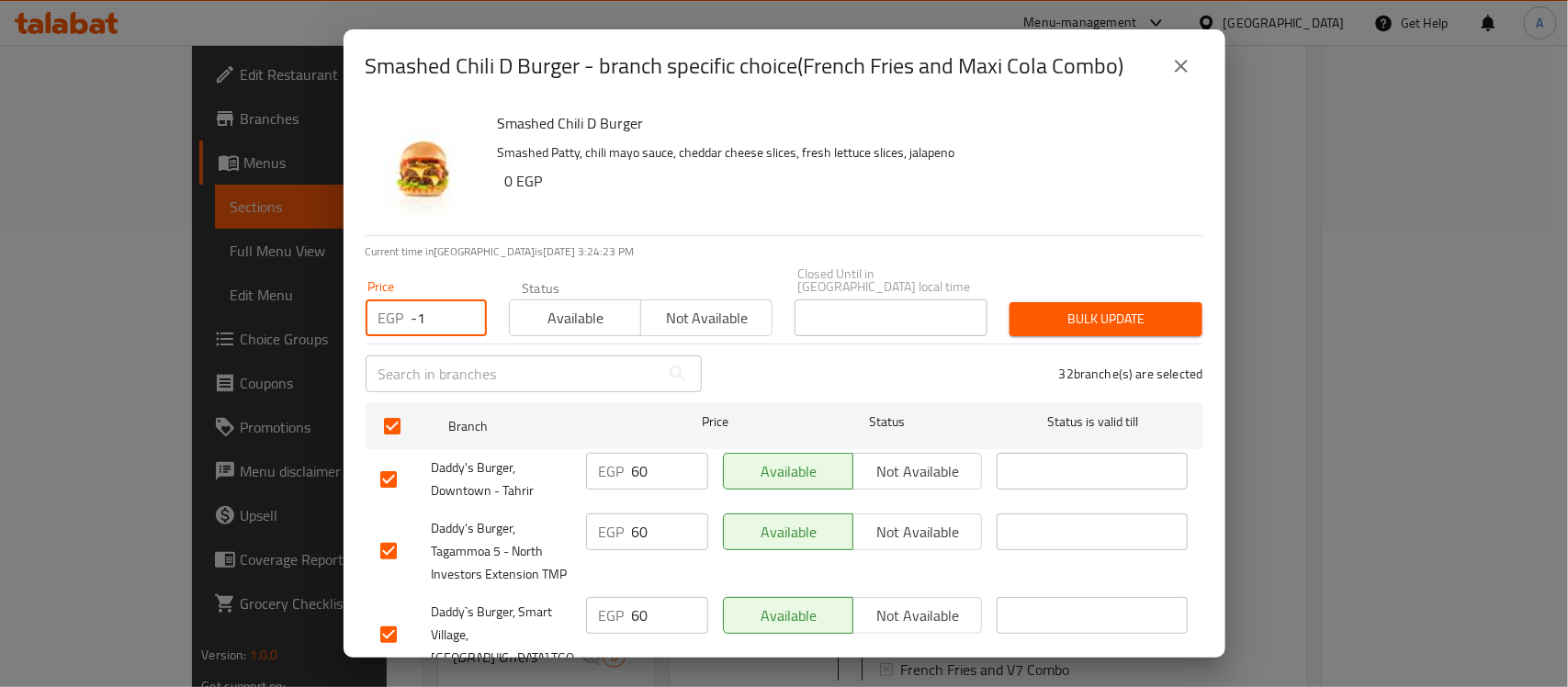
click at [464, 304] on input "-1" at bounding box center [450, 318] width 76 height 37
type input "-1"
type input "65"
click at [1039, 308] on span "Bulk update" at bounding box center [1106, 319] width 164 height 23
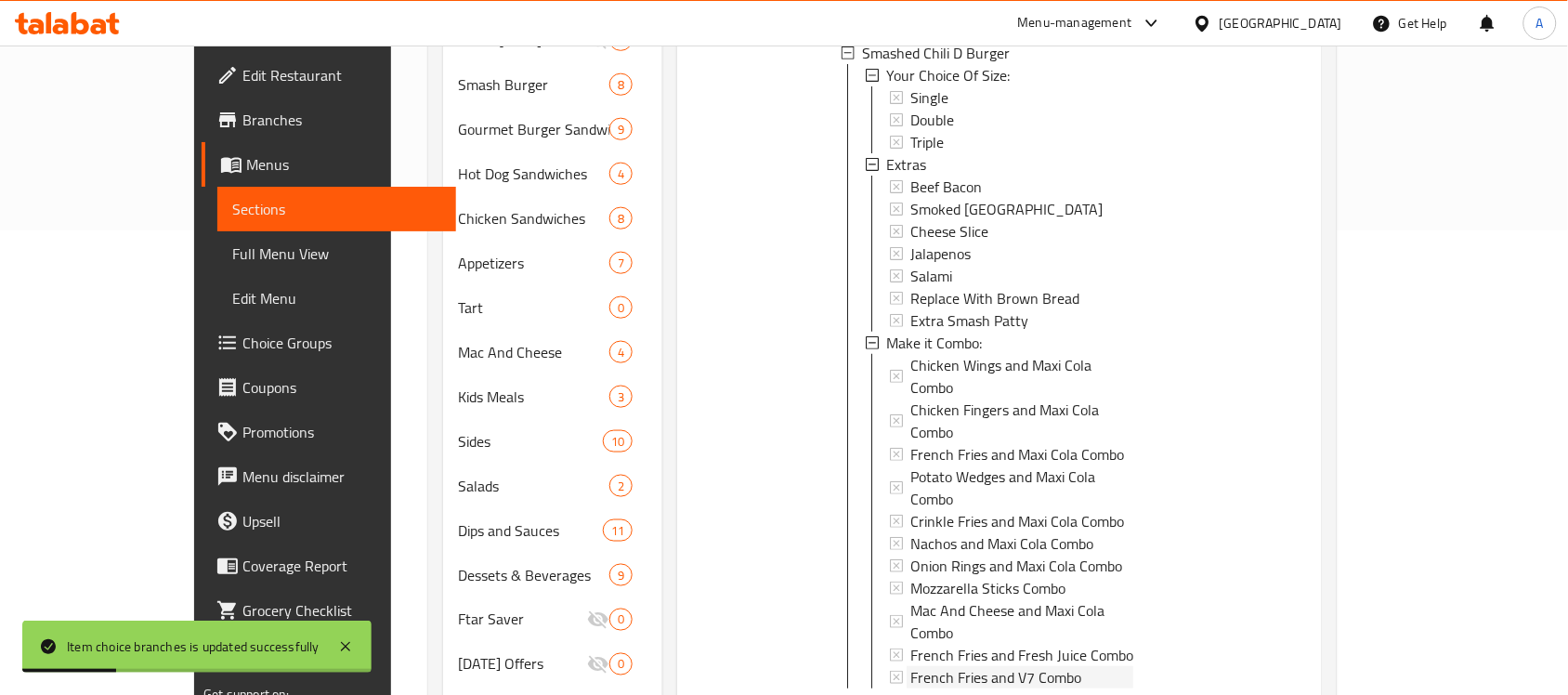
click at [1028, 666] on span "French Fries and V7 Combo" at bounding box center [995, 677] width 170 height 22
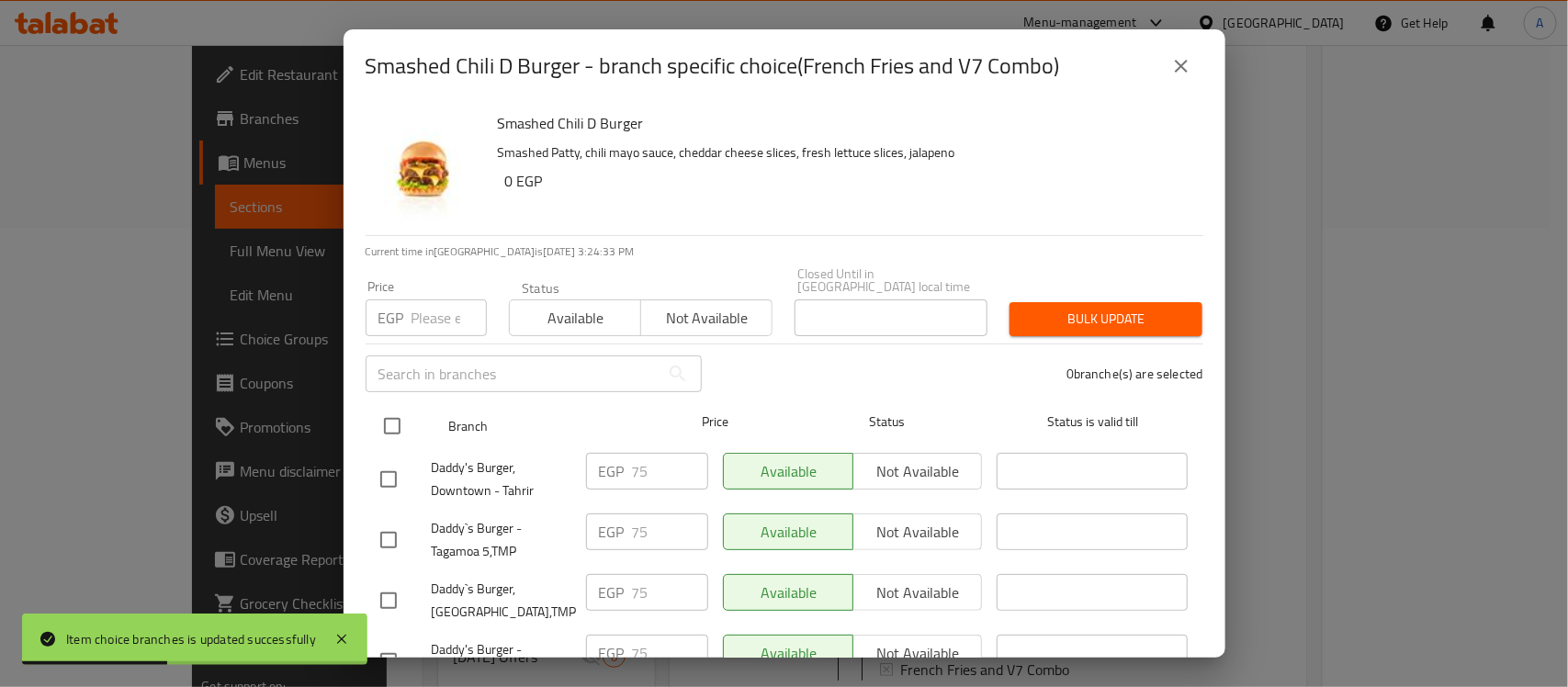
click at [389, 410] on input "checkbox" at bounding box center [392, 426] width 39 height 39
checkbox input "true"
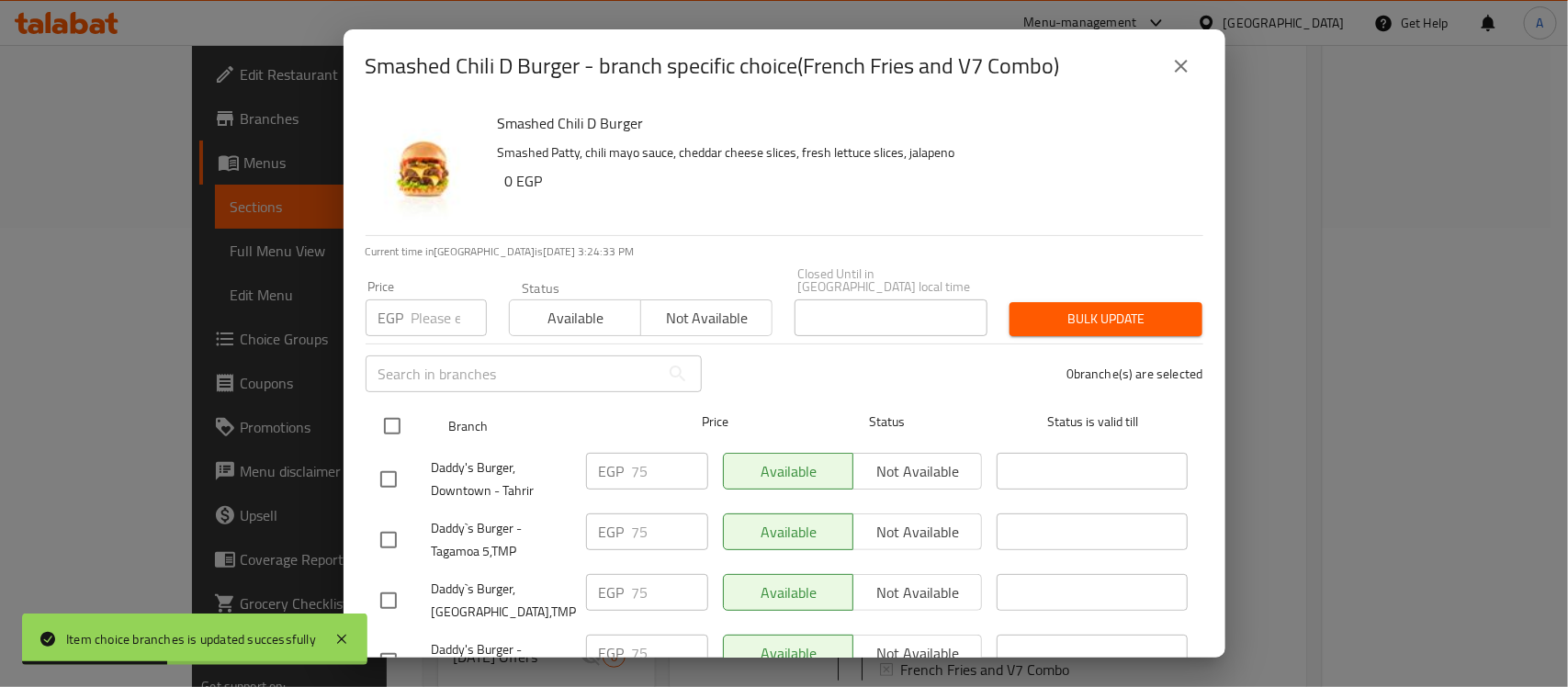
checkbox input "true"
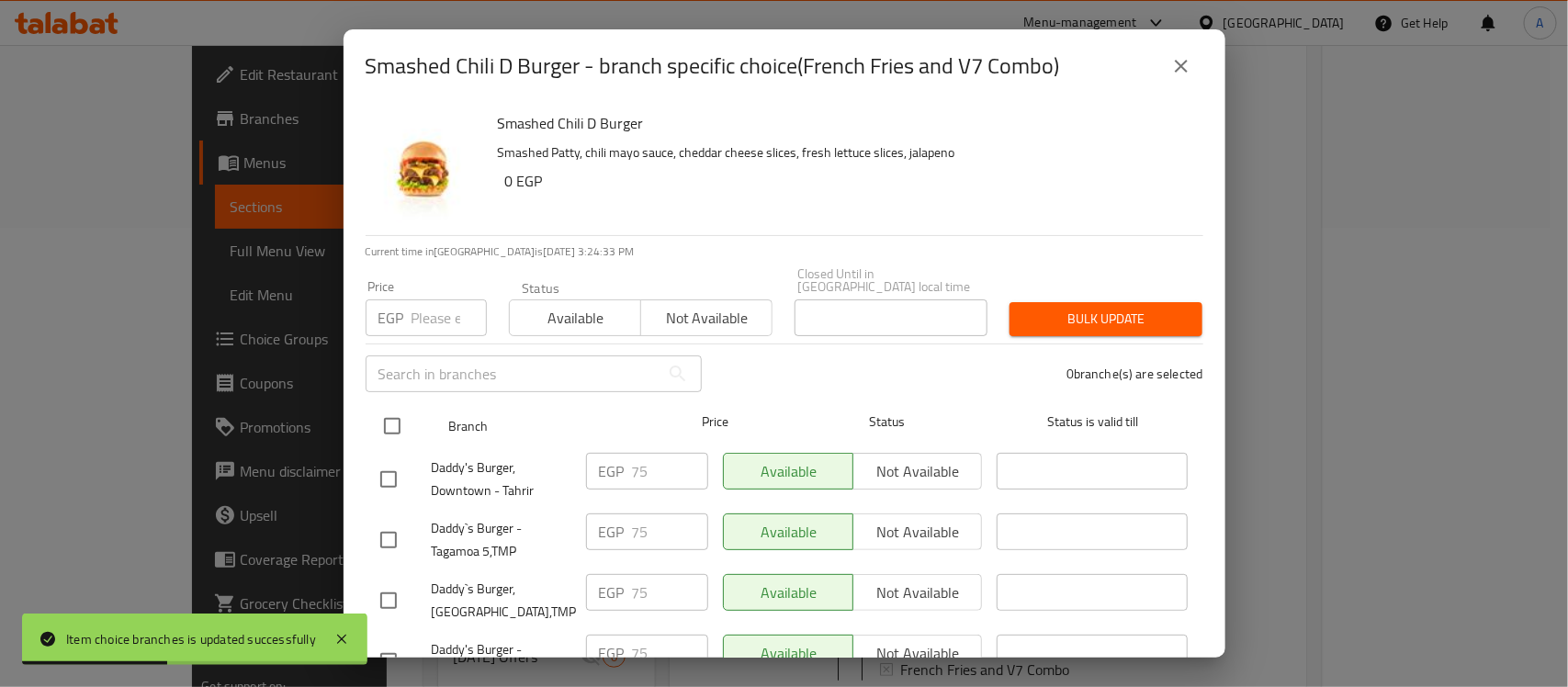
checkbox input "true"
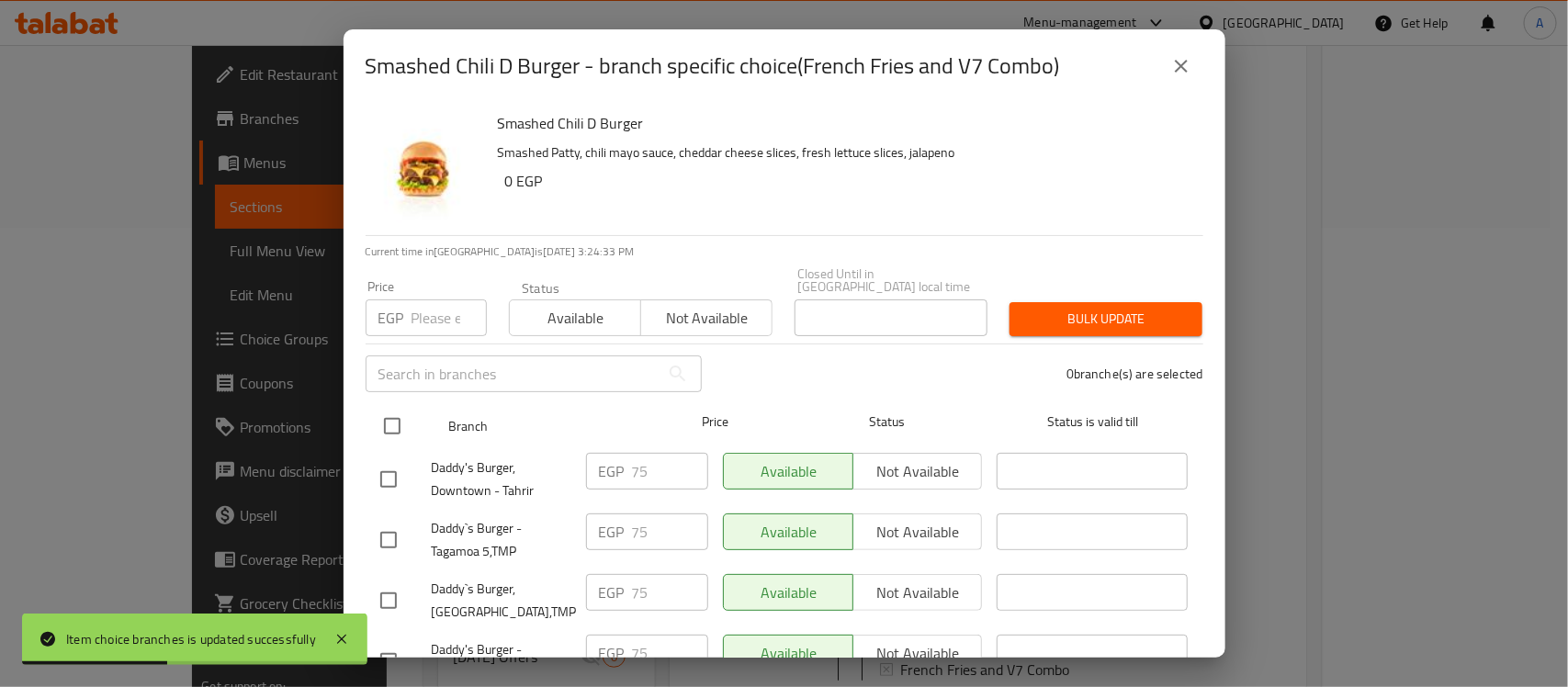
checkbox input "true"
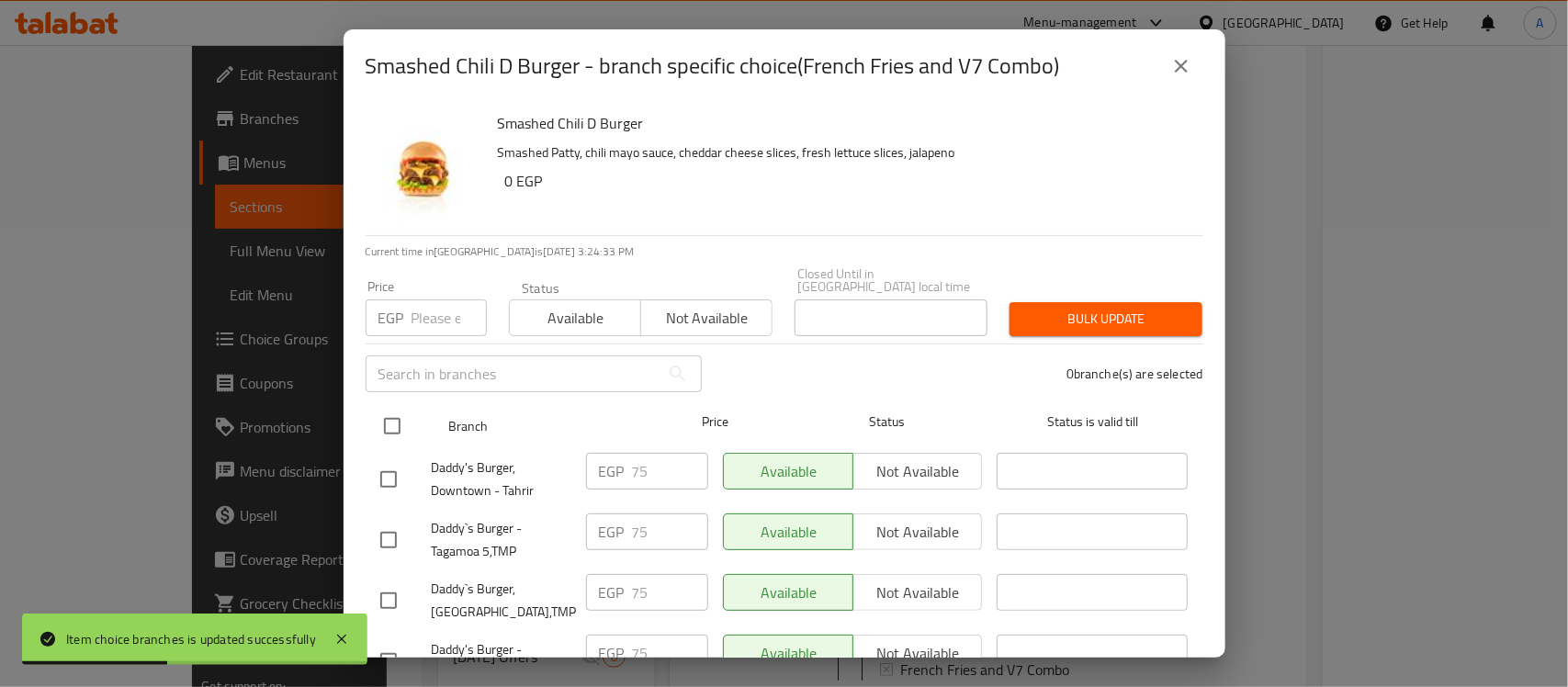
checkbox input "true"
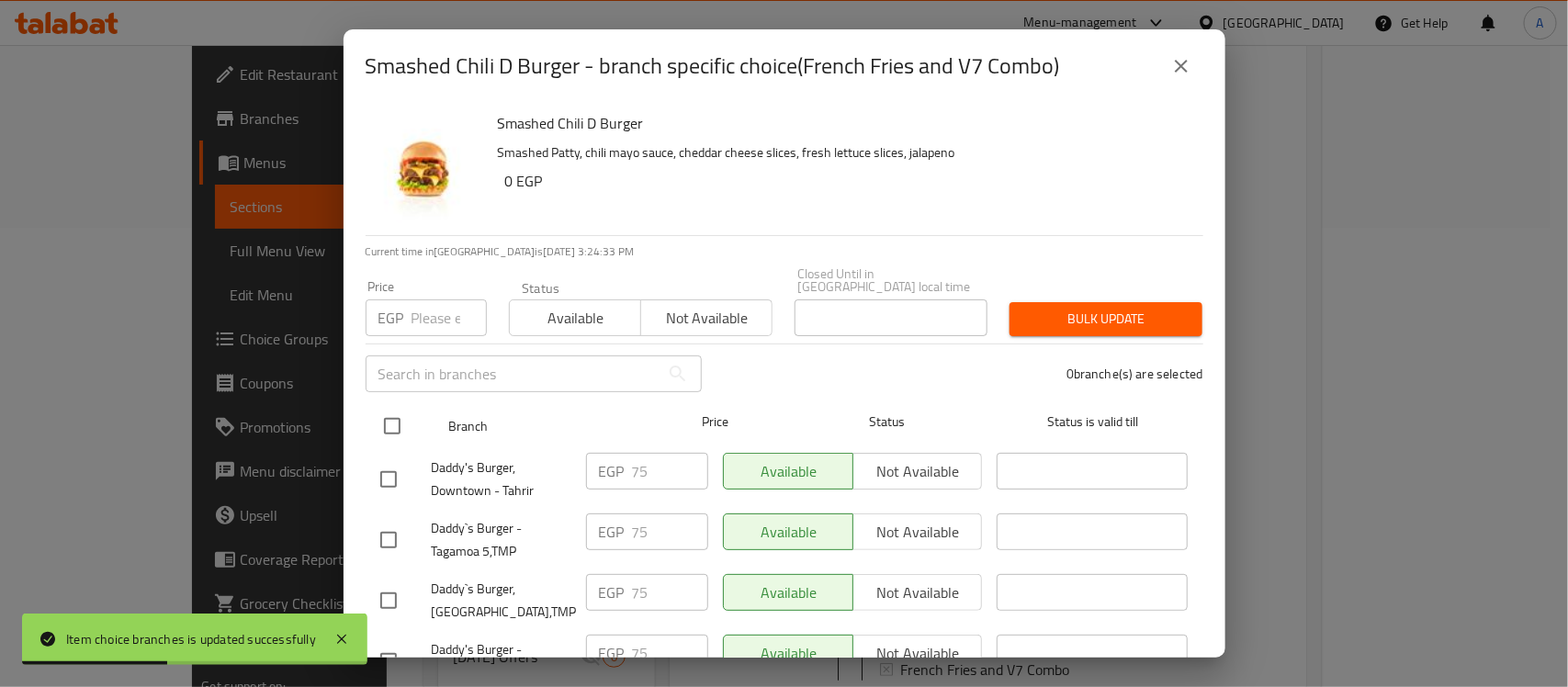
checkbox input "true"
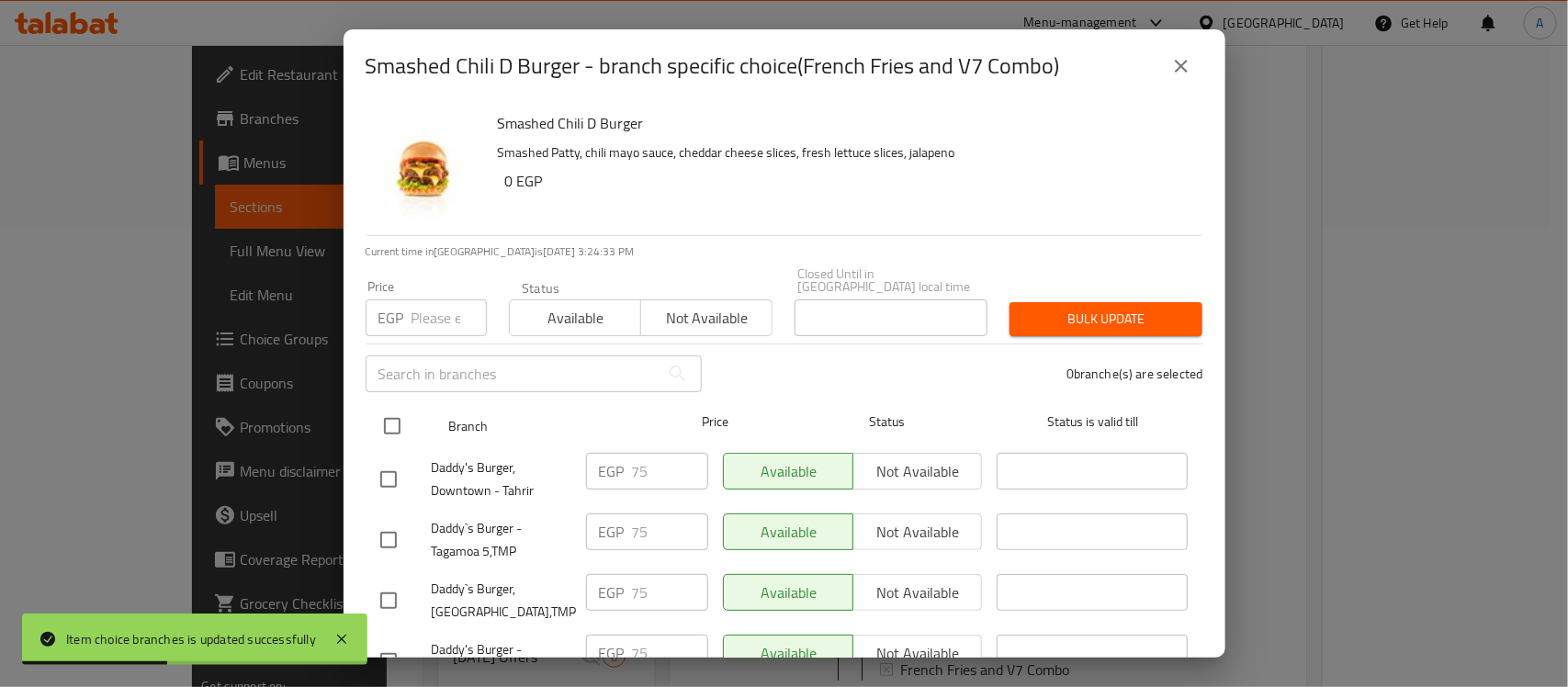
checkbox input "true"
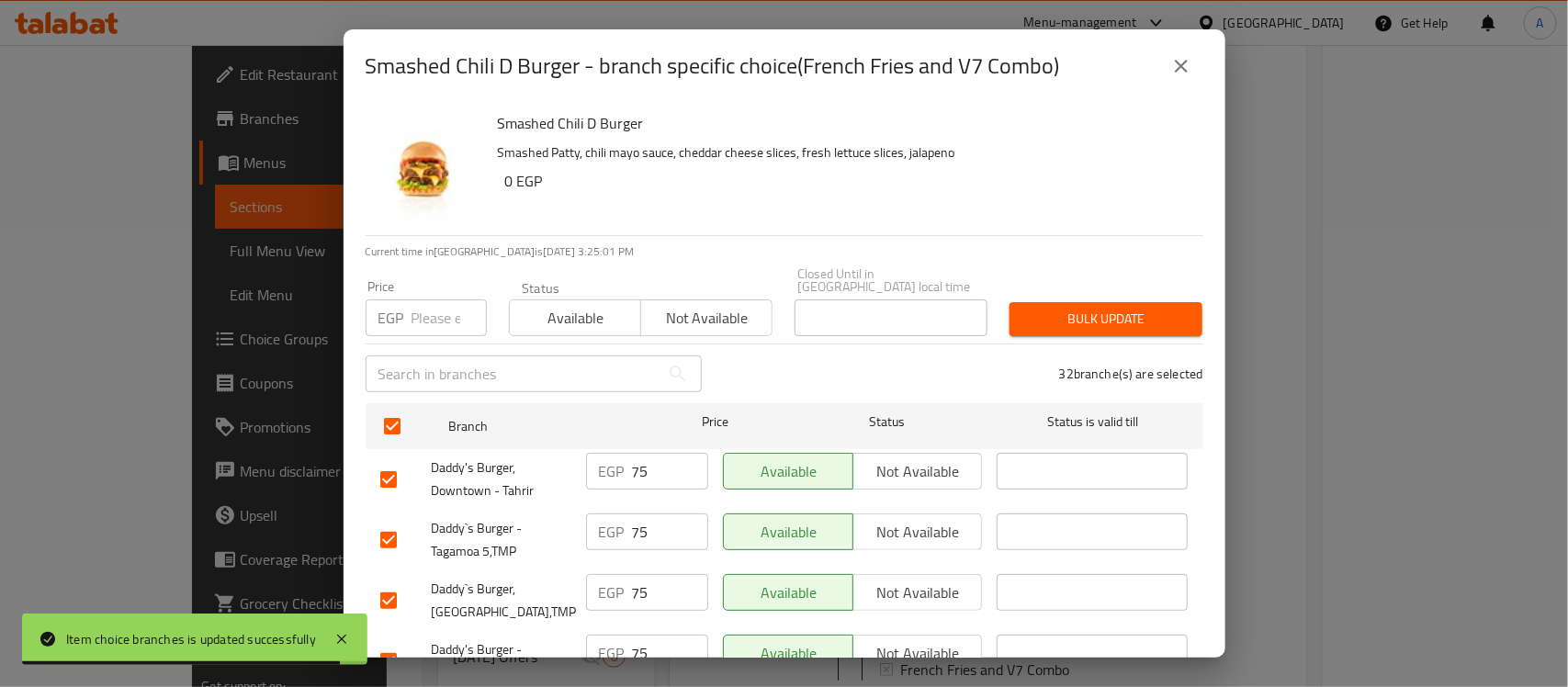
click at [437, 306] on input "number" at bounding box center [450, 318] width 76 height 37
paste input "80"
type input "80"
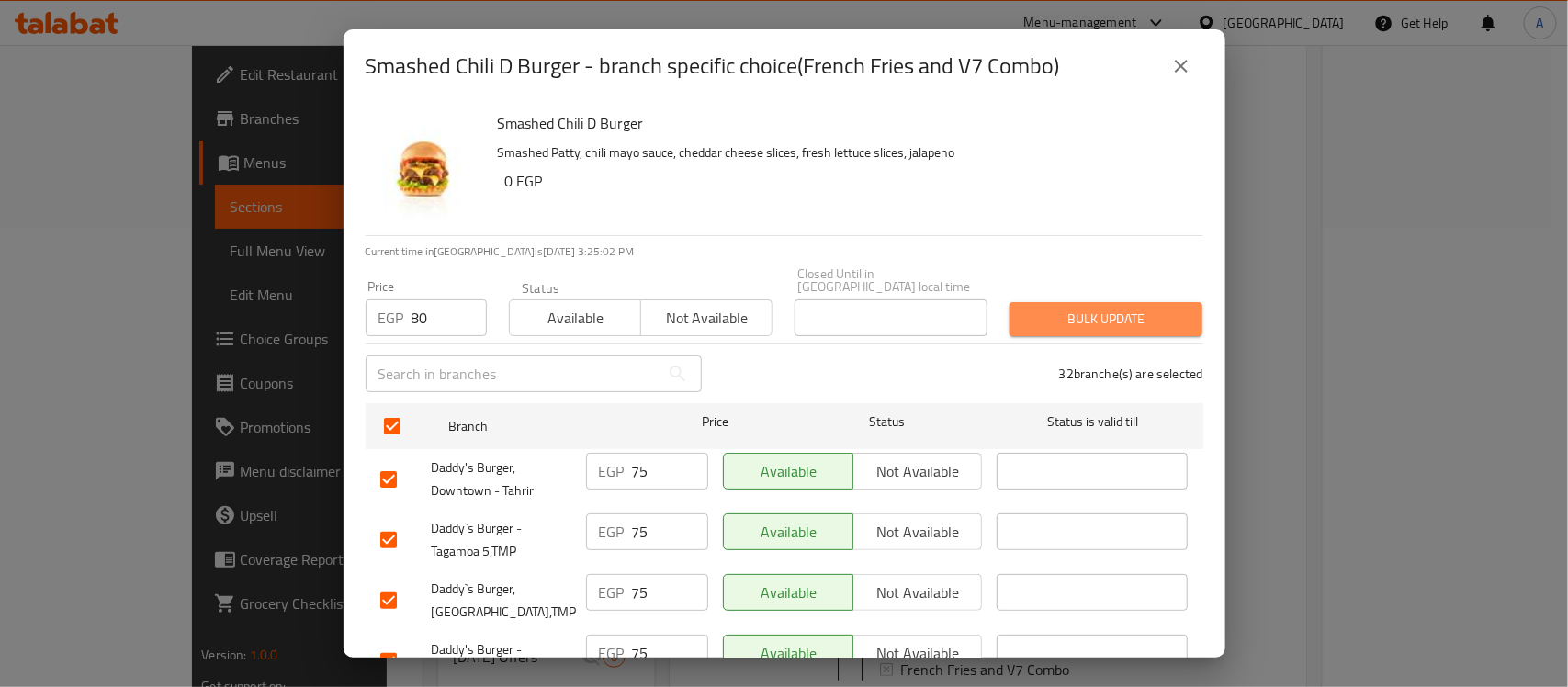
click at [1100, 312] on span "Bulk update" at bounding box center [1106, 319] width 164 height 23
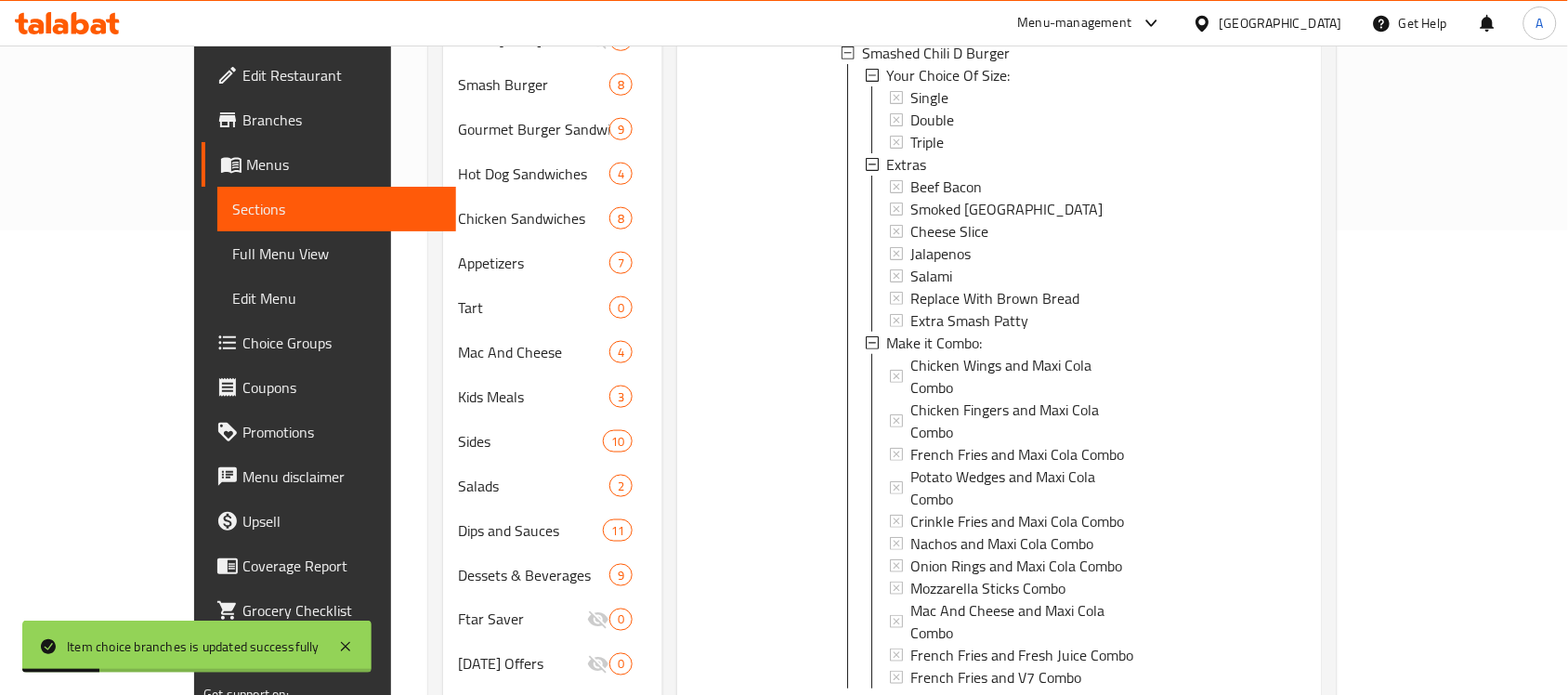
click at [1134, 666] on div "French Fries and V7 Combo" at bounding box center [1021, 677] width 223 height 22
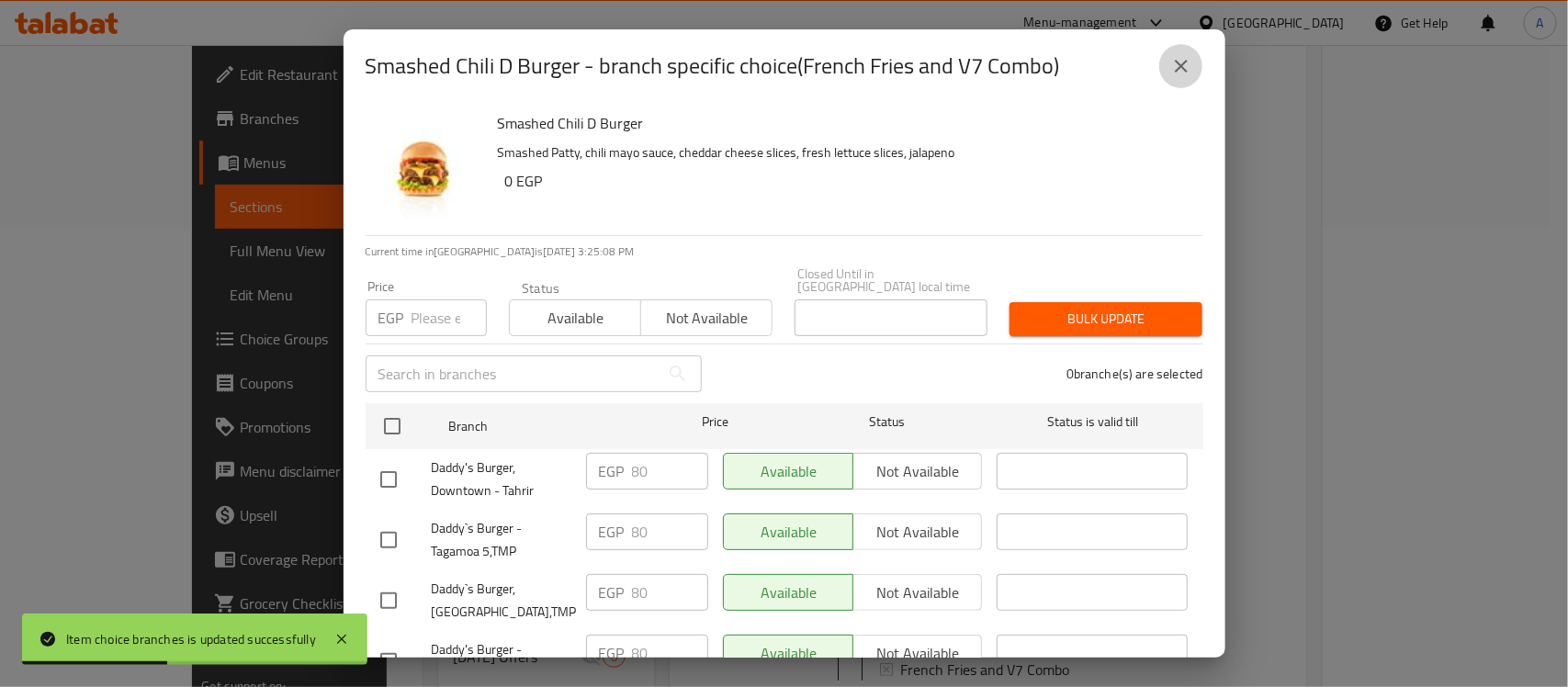
click at [1174, 76] on icon "close" at bounding box center [1181, 66] width 22 height 22
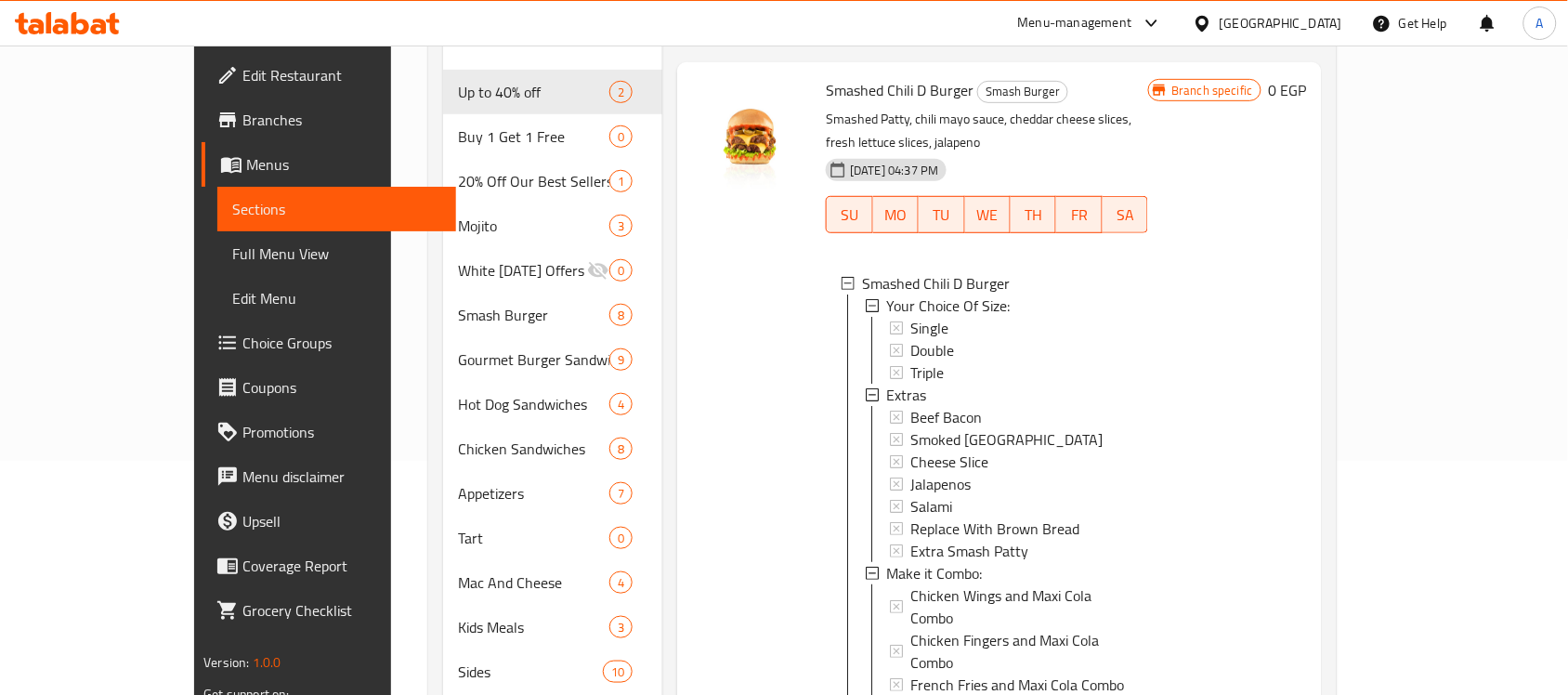
scroll to position [0, 0]
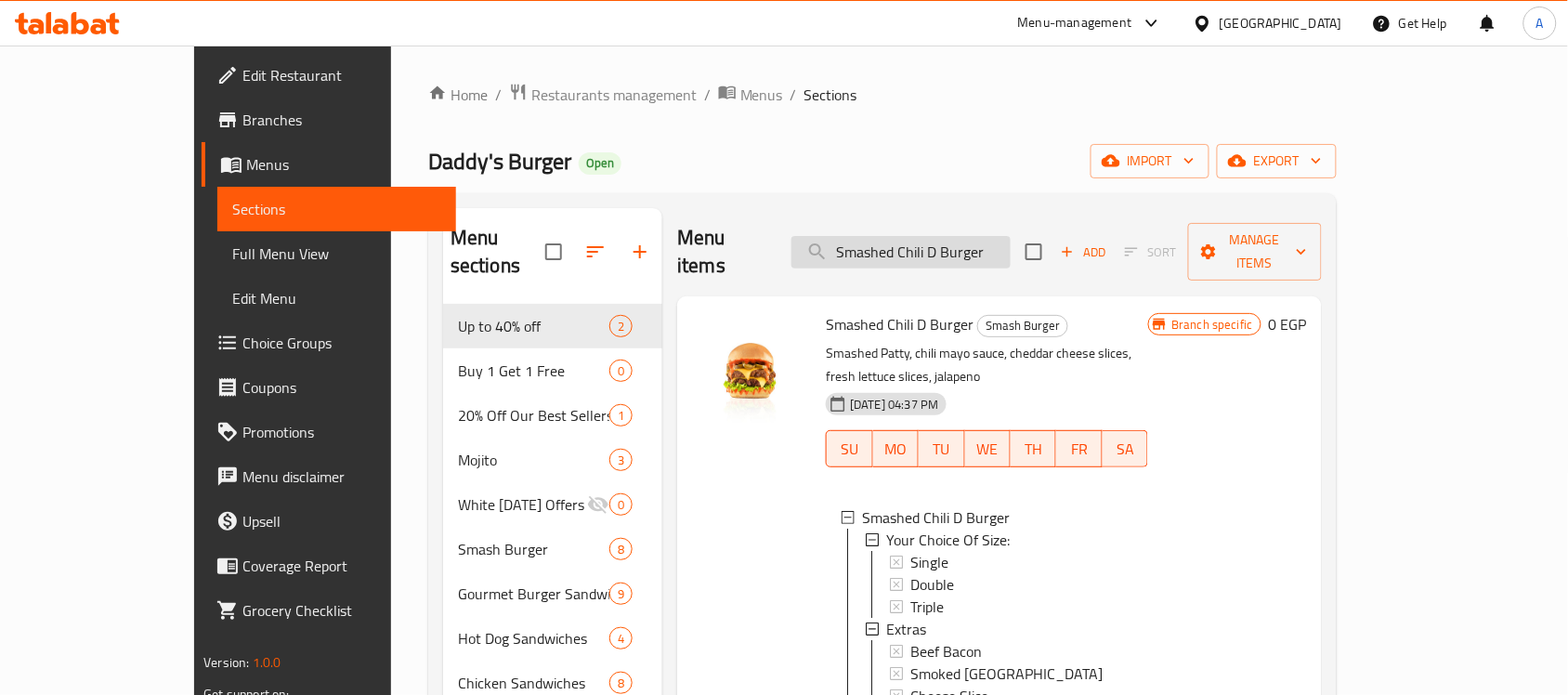
click at [969, 243] on input "Smashed Chili D Burger" at bounding box center [901, 252] width 219 height 33
paste input "Special"
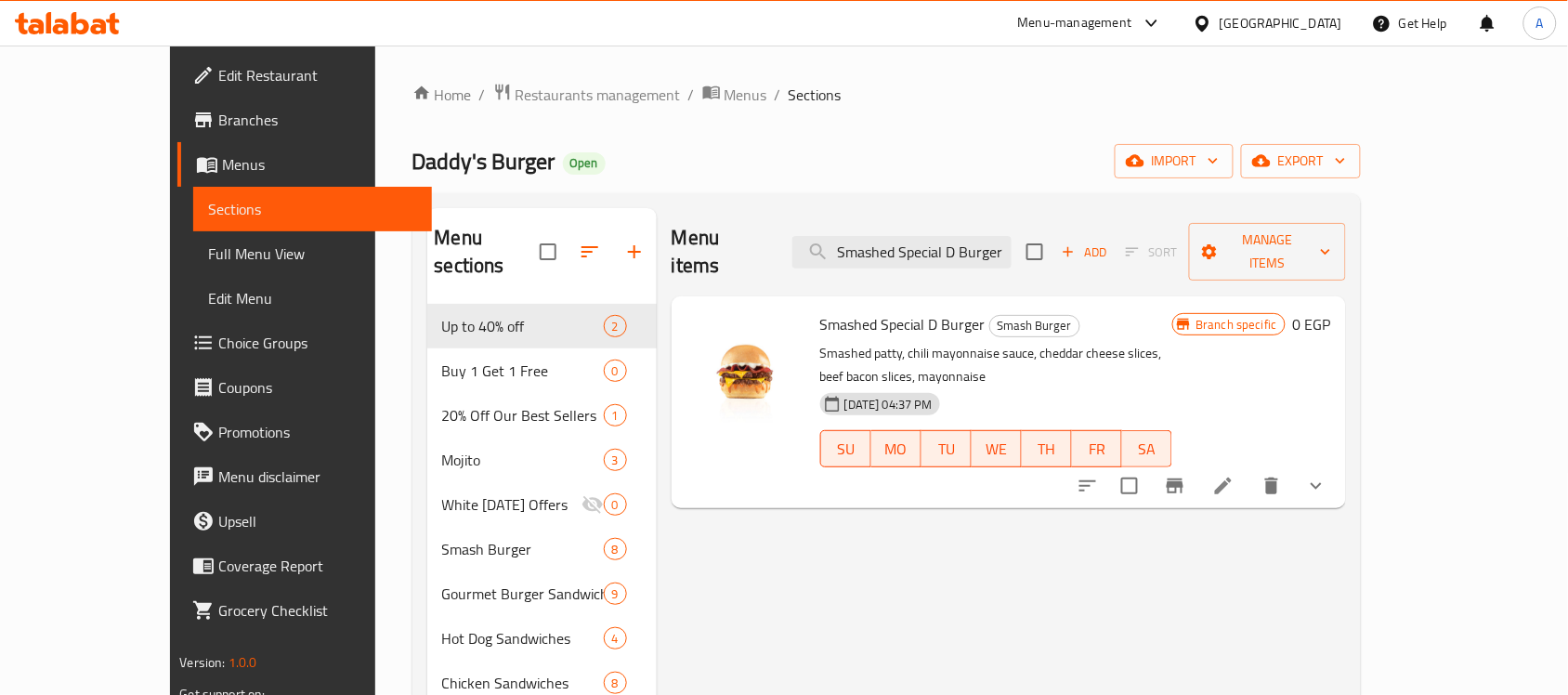
type input "Smashed Special D Burger"
click at [1328, 475] on icon "show more" at bounding box center [1316, 486] width 22 height 22
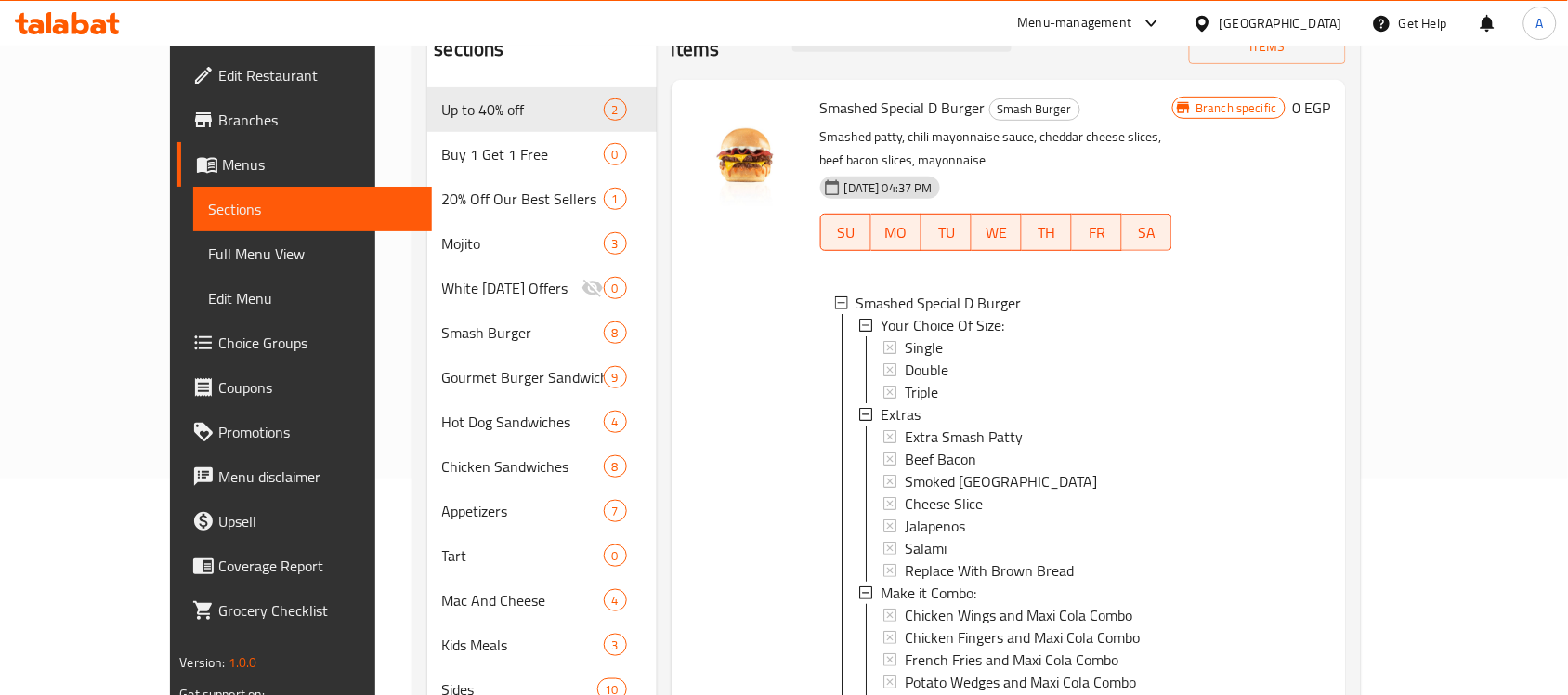
scroll to position [465, 0]
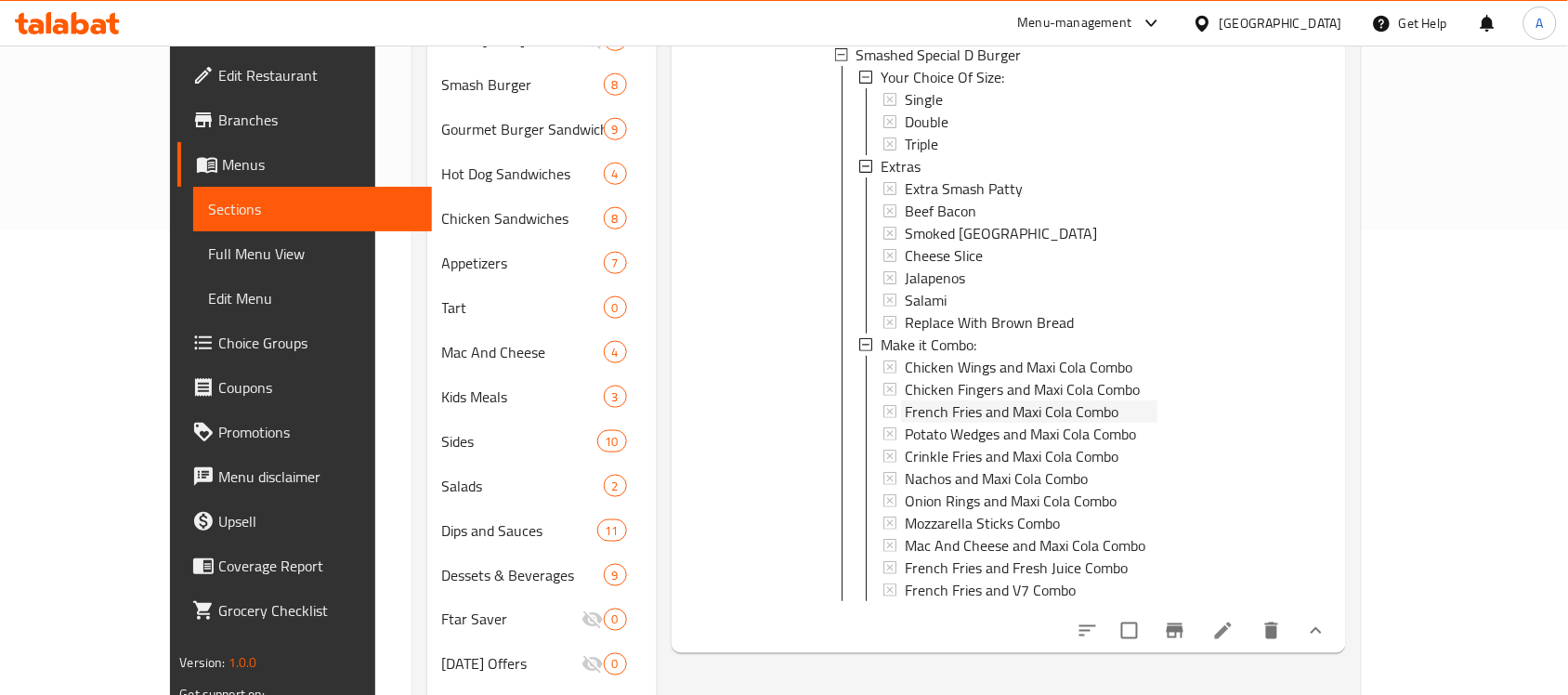
click at [986, 401] on span "French Fries and Maxi Cola Combo" at bounding box center [1011, 412] width 213 height 22
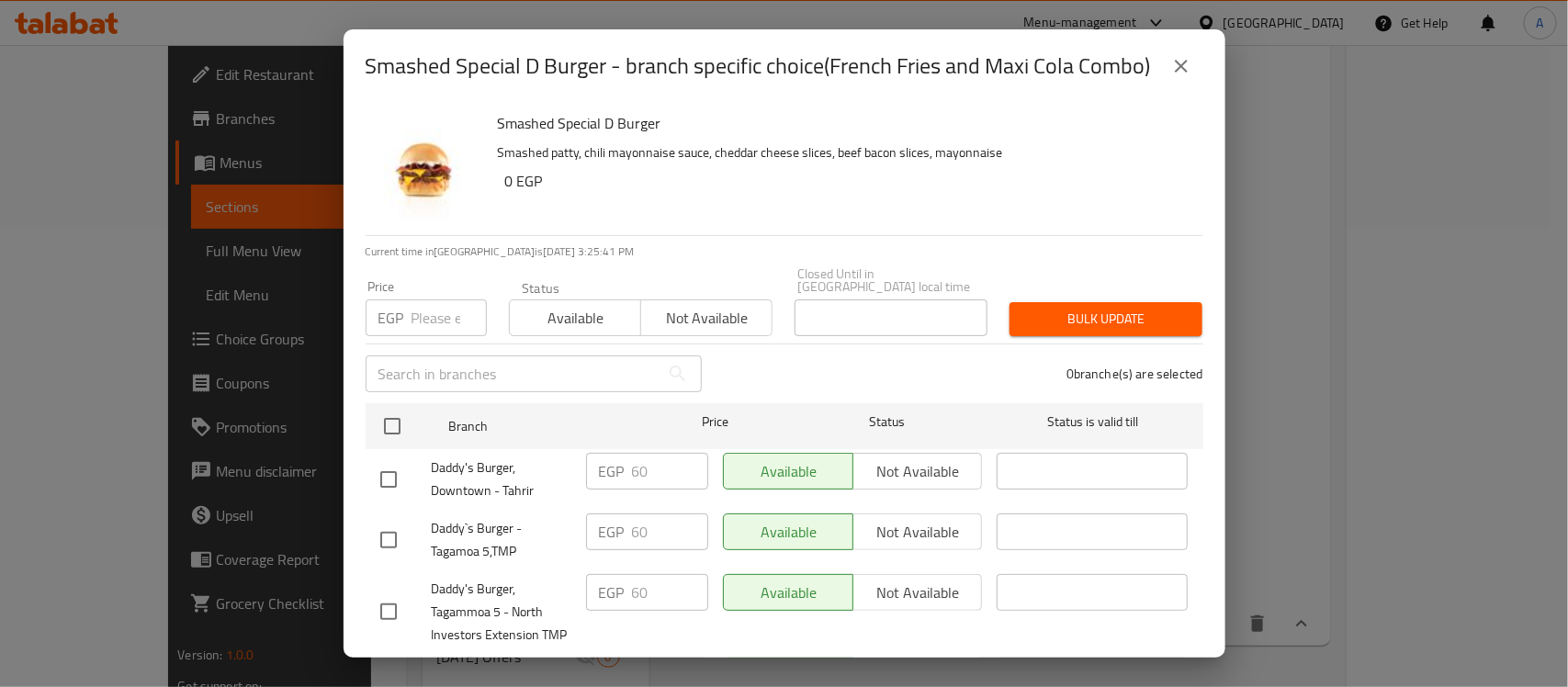
click at [423, 324] on div "Price EGP Price" at bounding box center [427, 308] width 144 height 78
click at [430, 309] on input "number" at bounding box center [450, 318] width 76 height 37
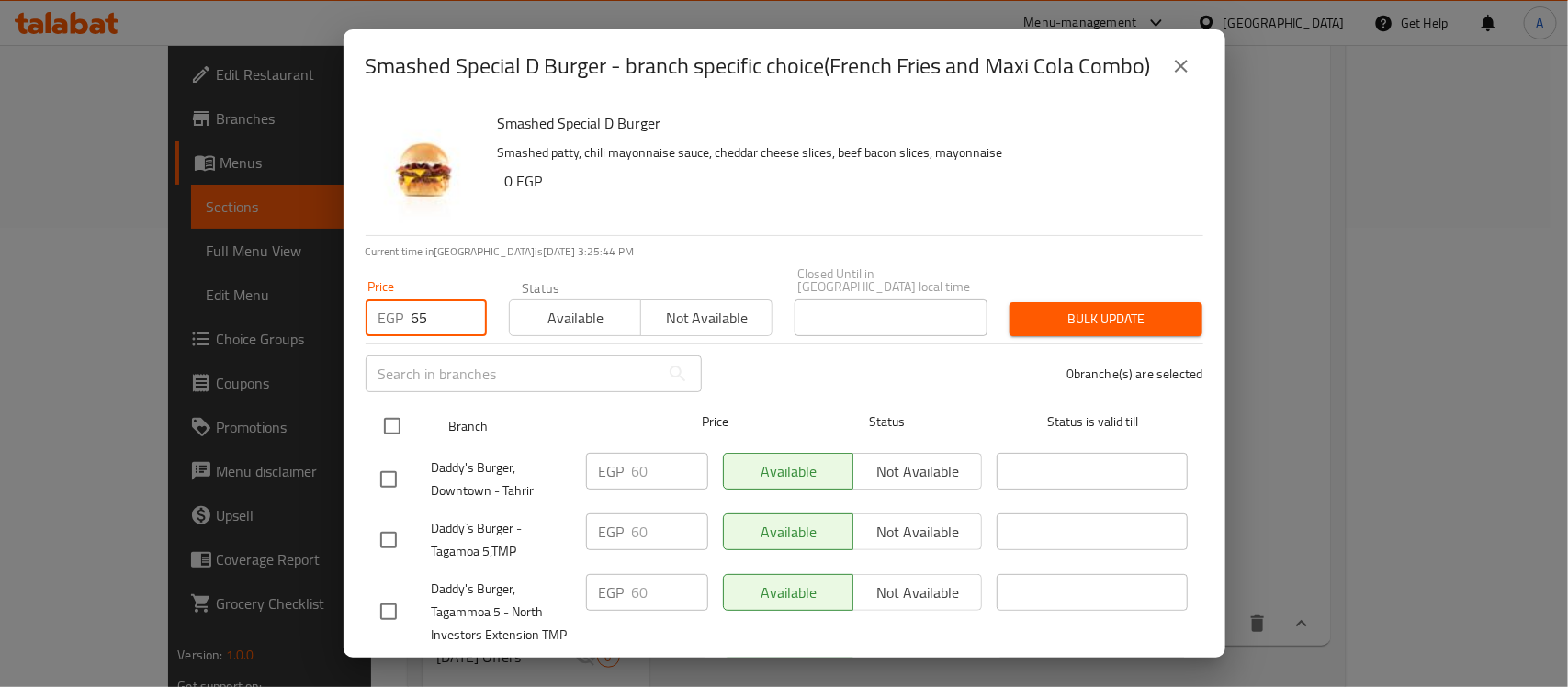
type input "65"
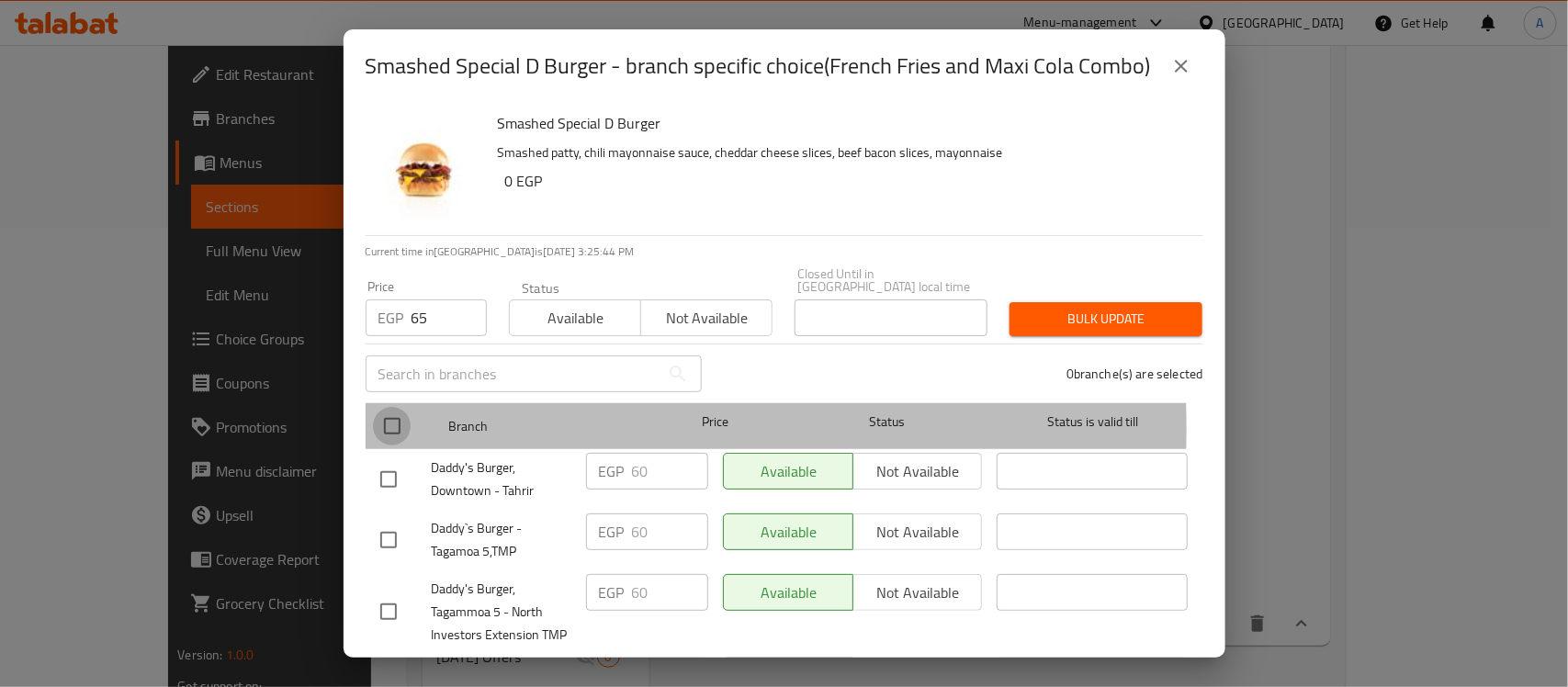
click at [393, 415] on input "checkbox" at bounding box center [392, 426] width 39 height 39
checkbox input "true"
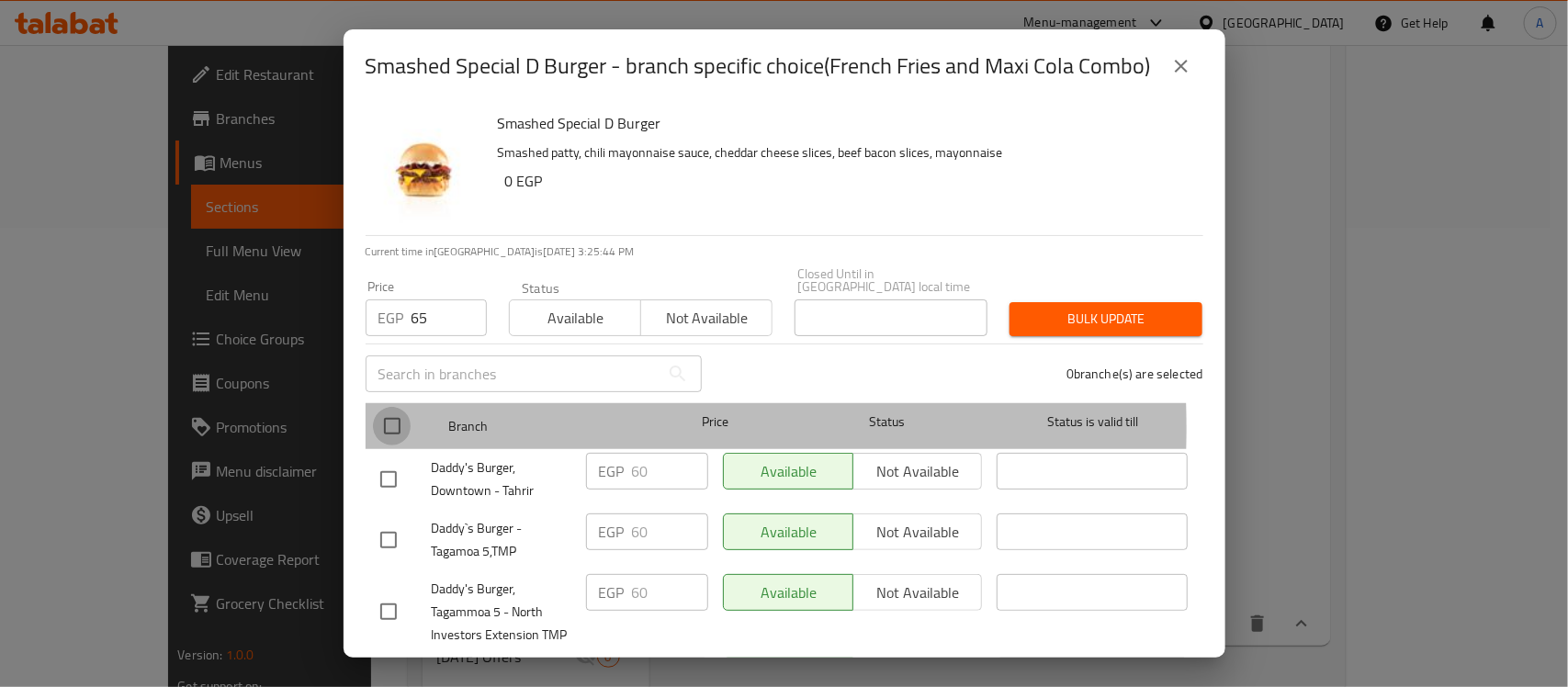
checkbox input "true"
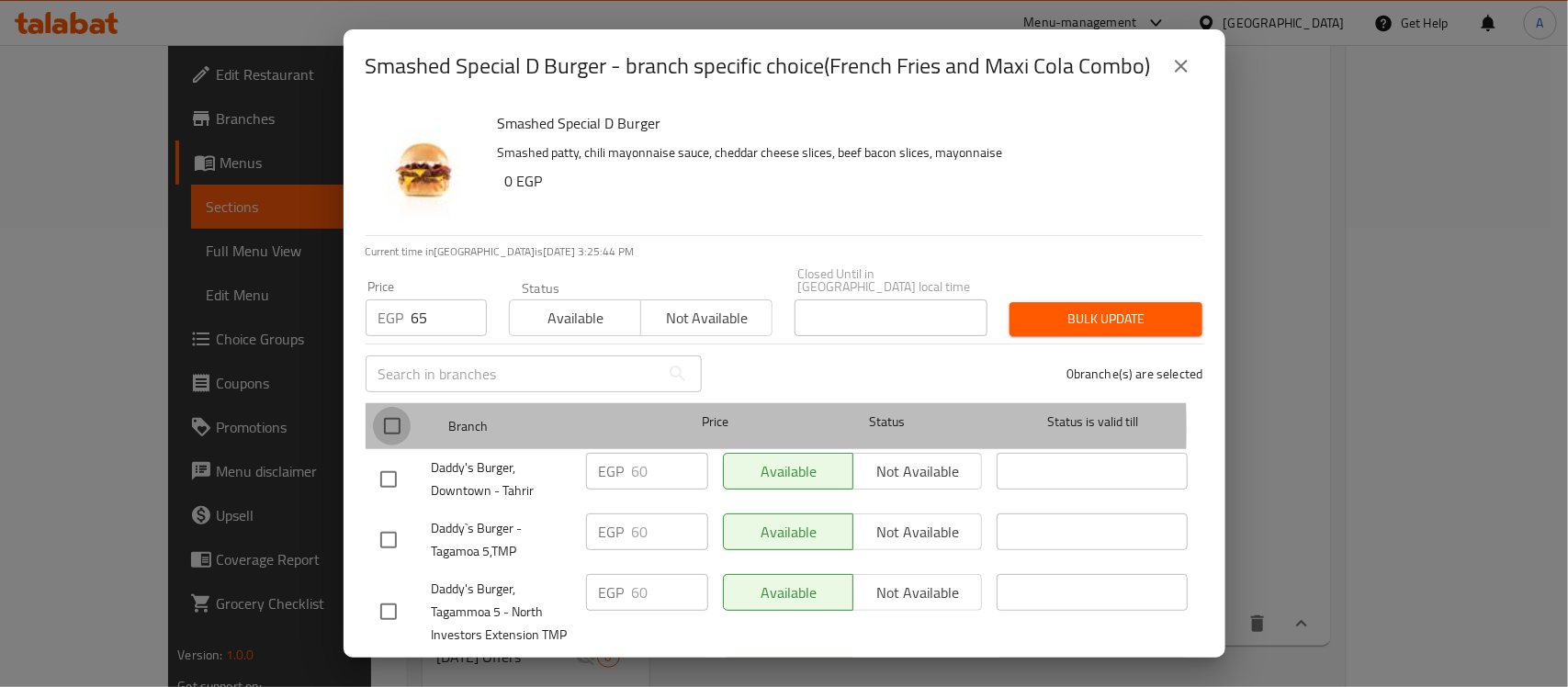
checkbox input "true"
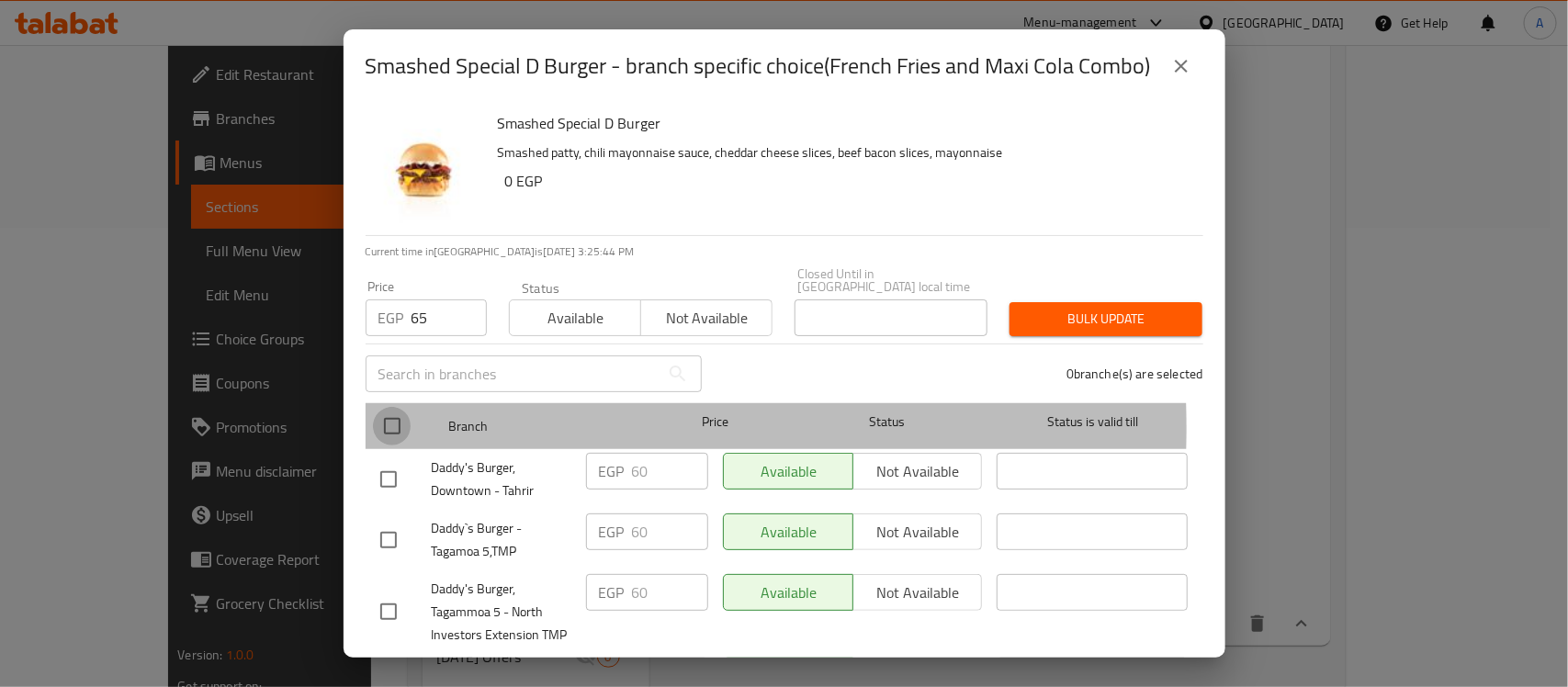
checkbox input "true"
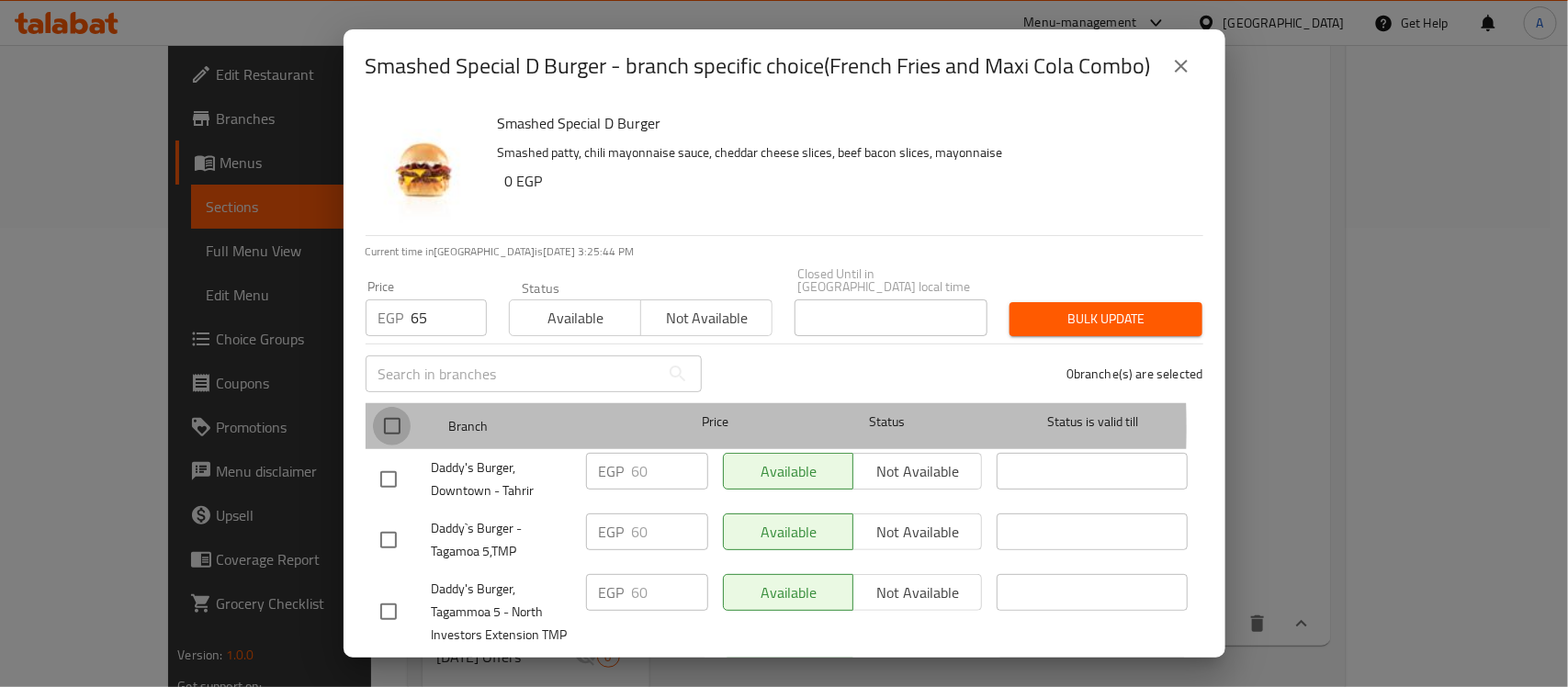
checkbox input "true"
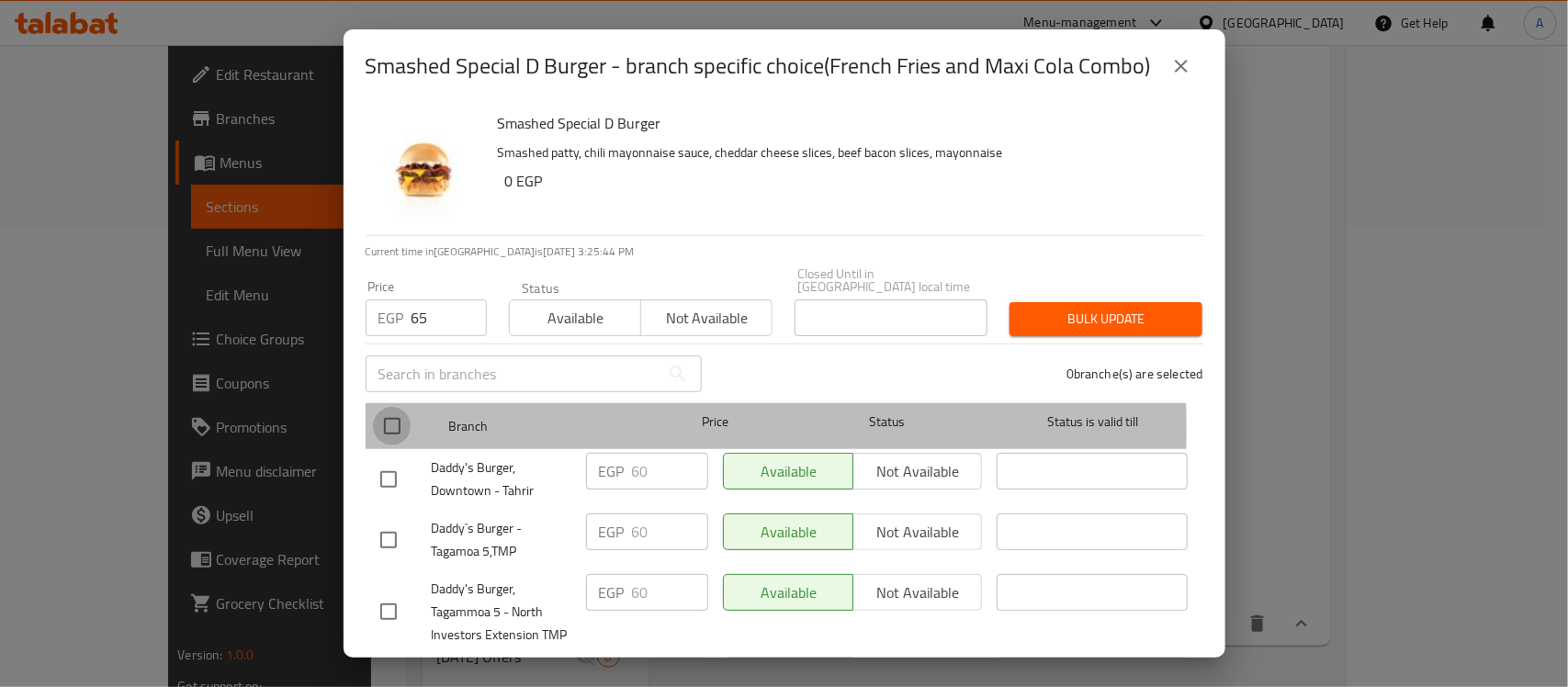
checkbox input "true"
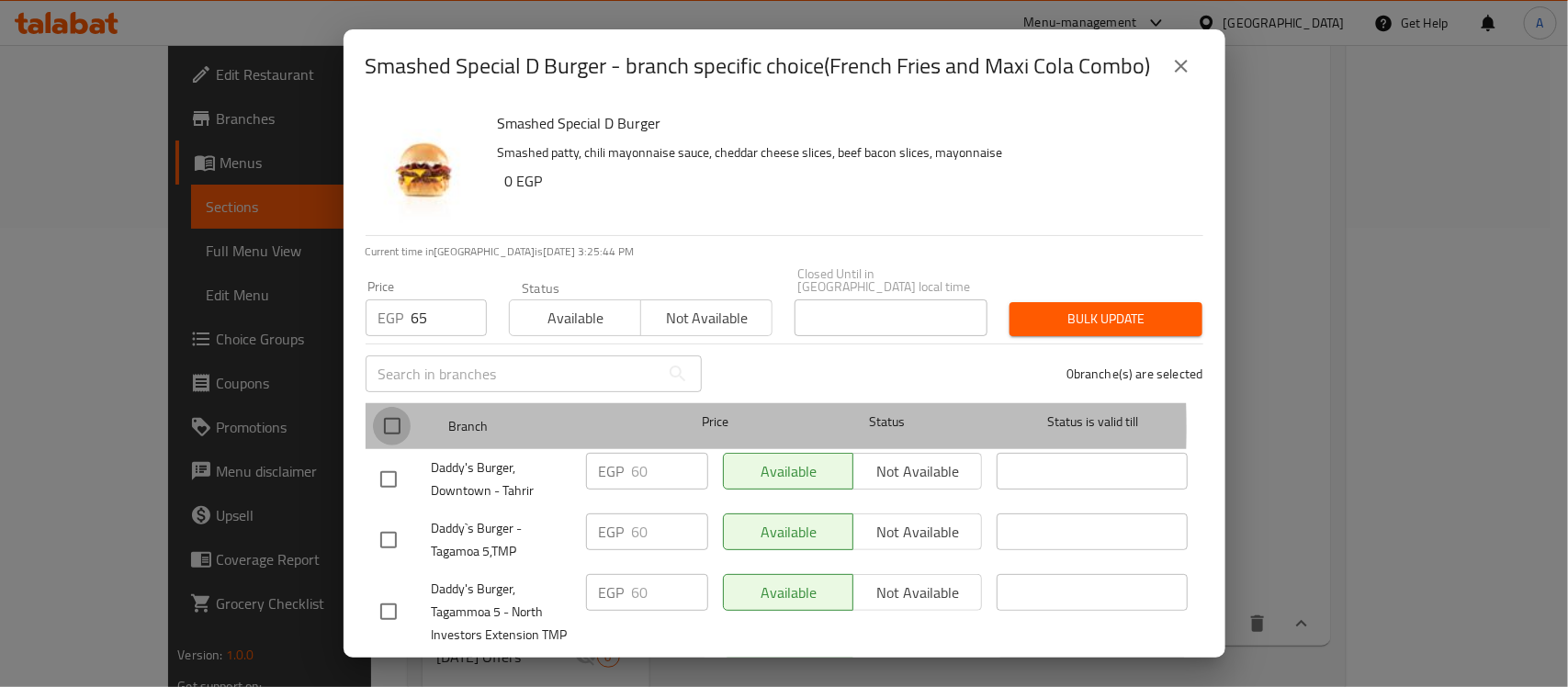
checkbox input "true"
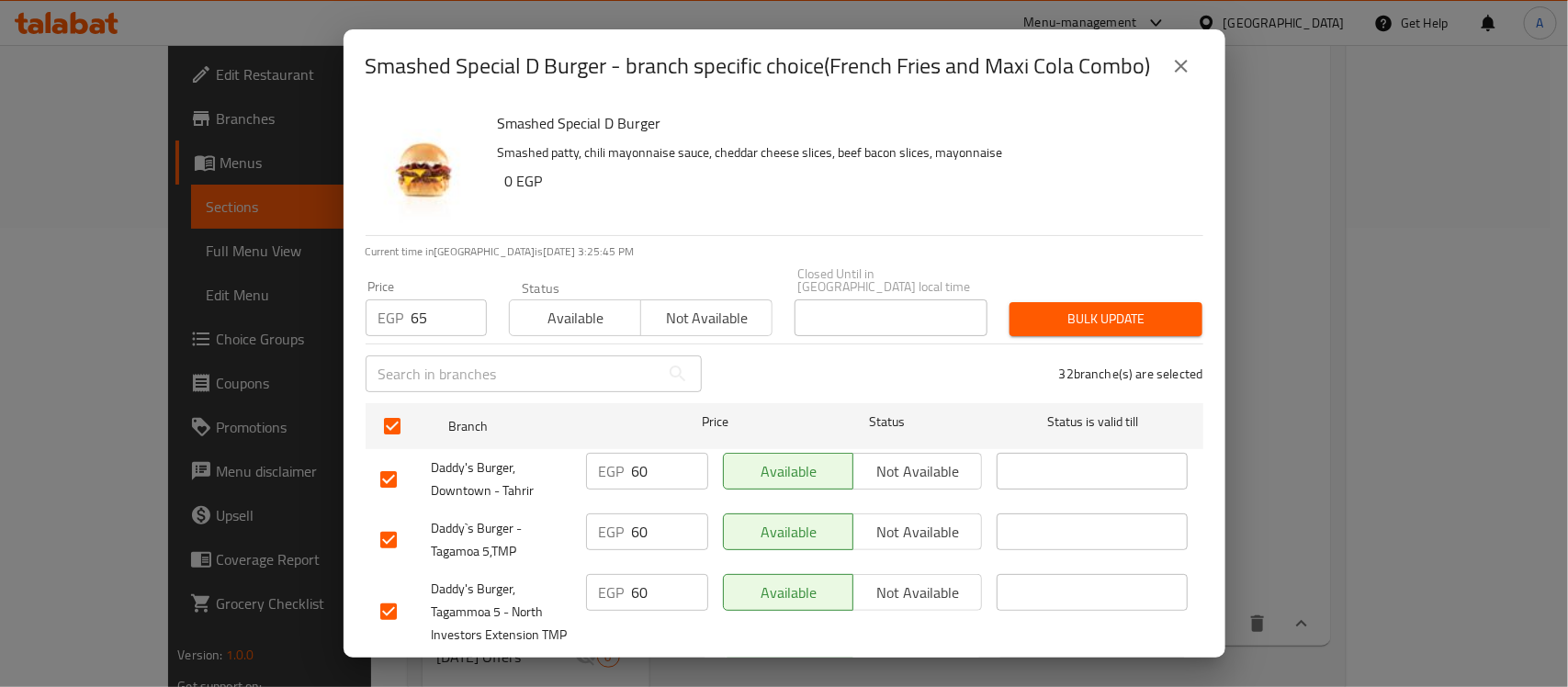
click at [1103, 309] on span "Bulk update" at bounding box center [1106, 319] width 164 height 23
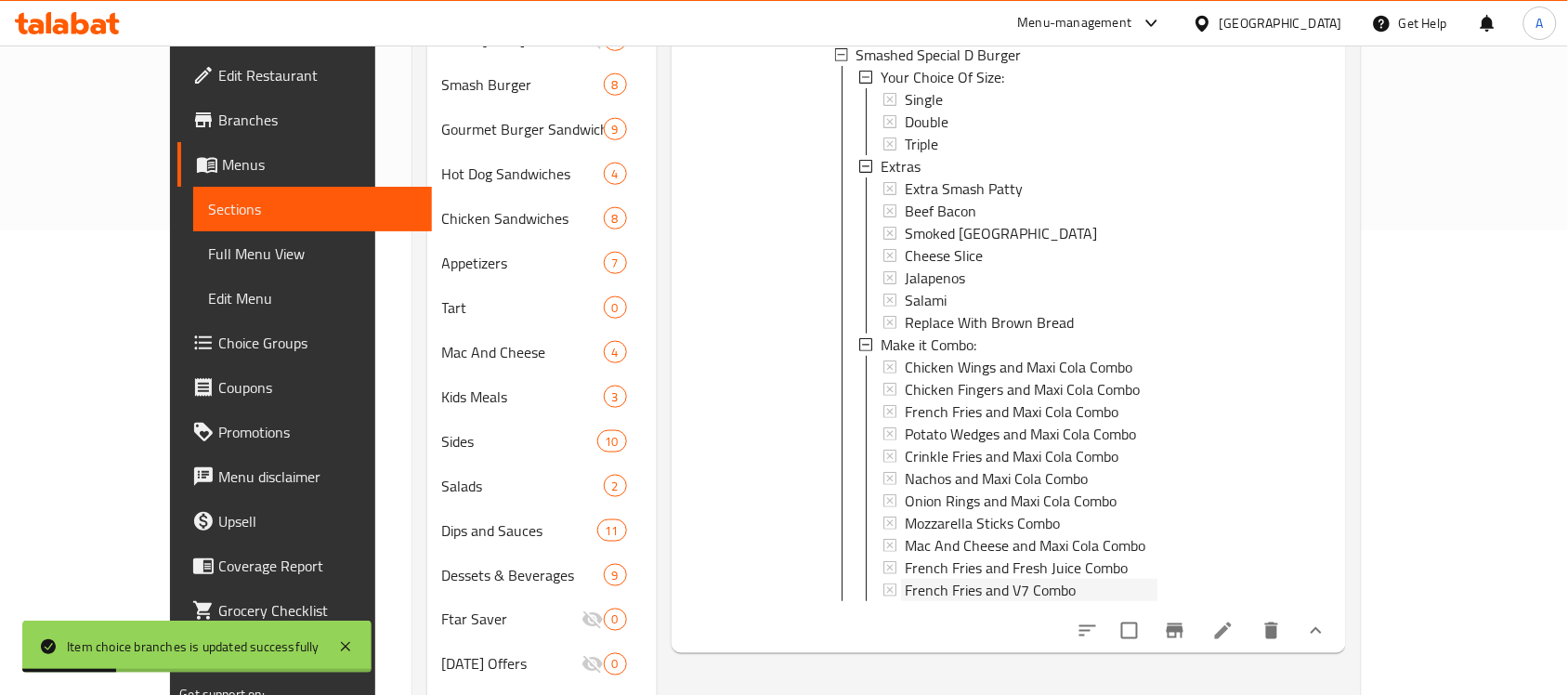
click at [978, 579] on span "French Fries and V7 Combo" at bounding box center [989, 590] width 170 height 22
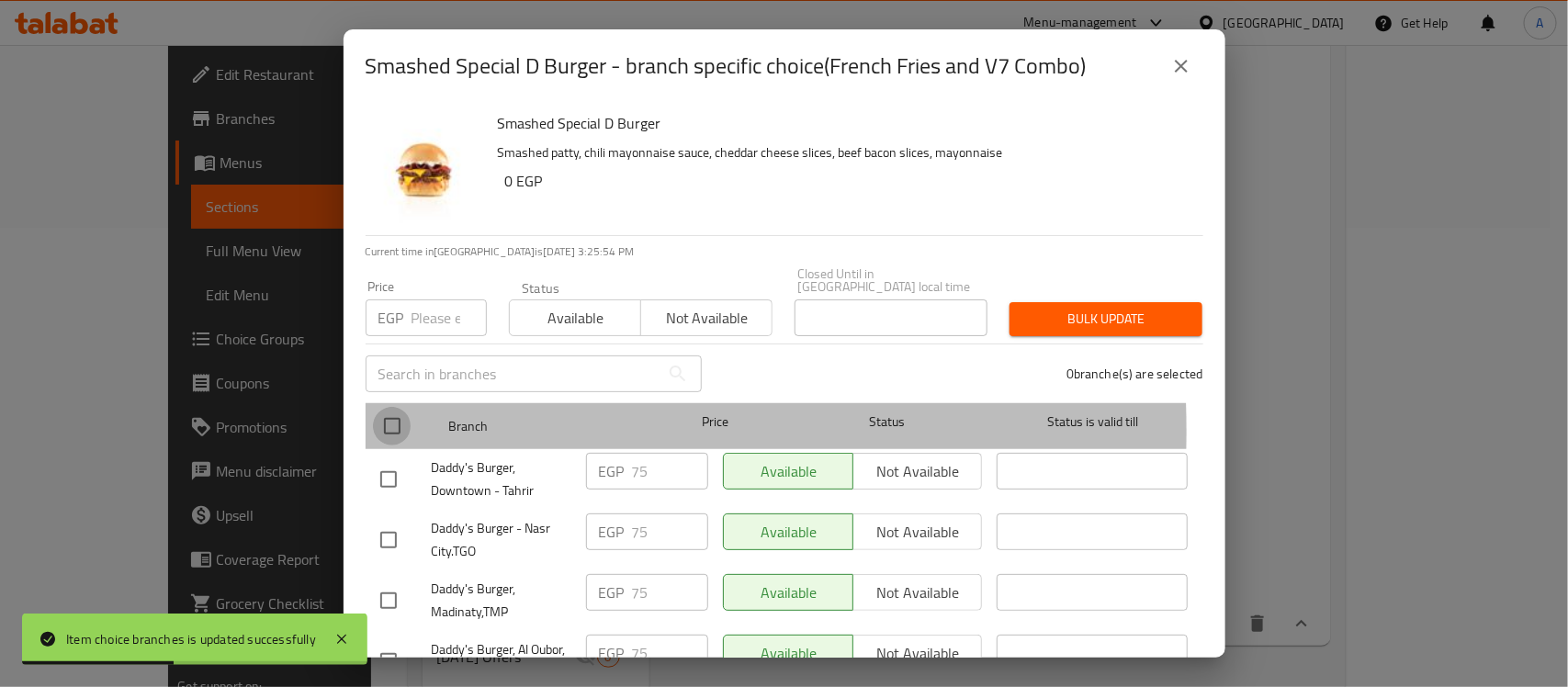
click at [400, 418] on input "checkbox" at bounding box center [392, 426] width 39 height 39
checkbox input "true"
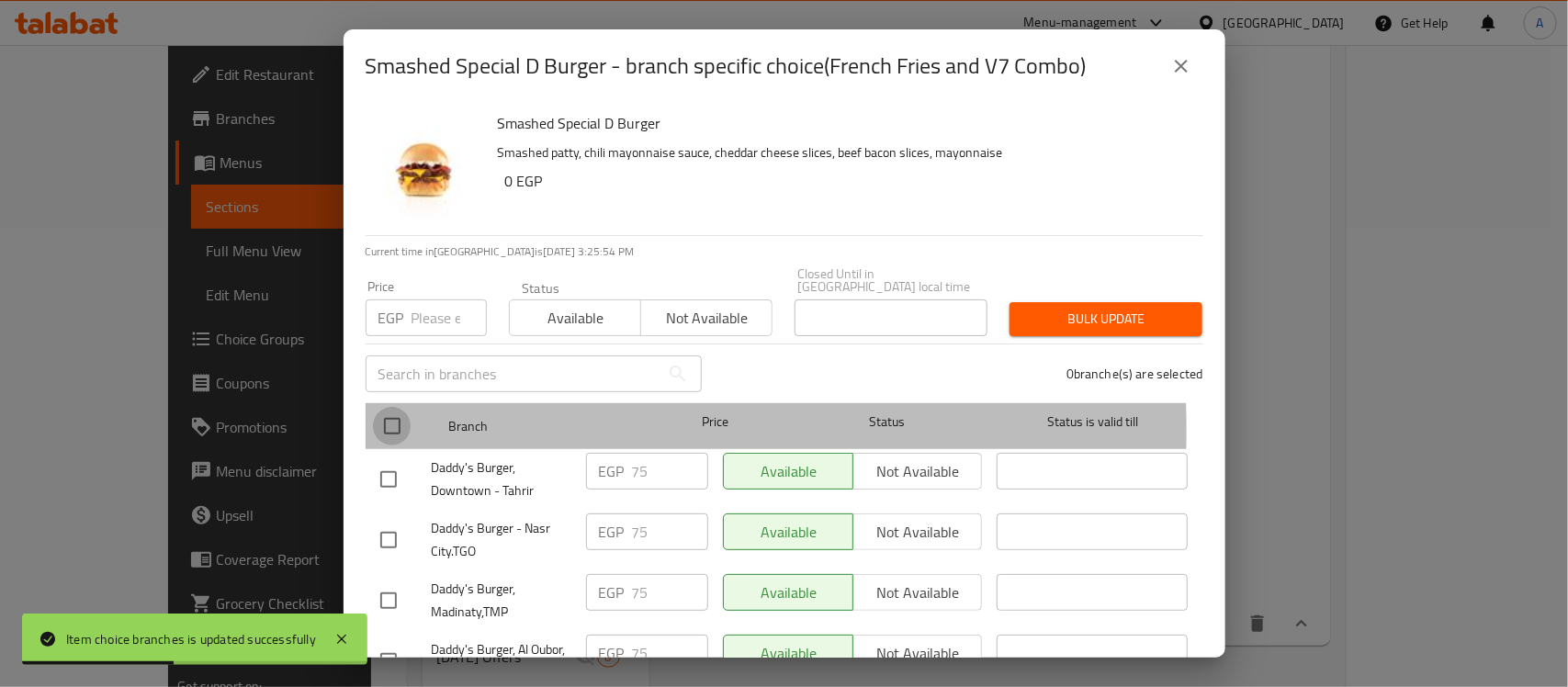
checkbox input "true"
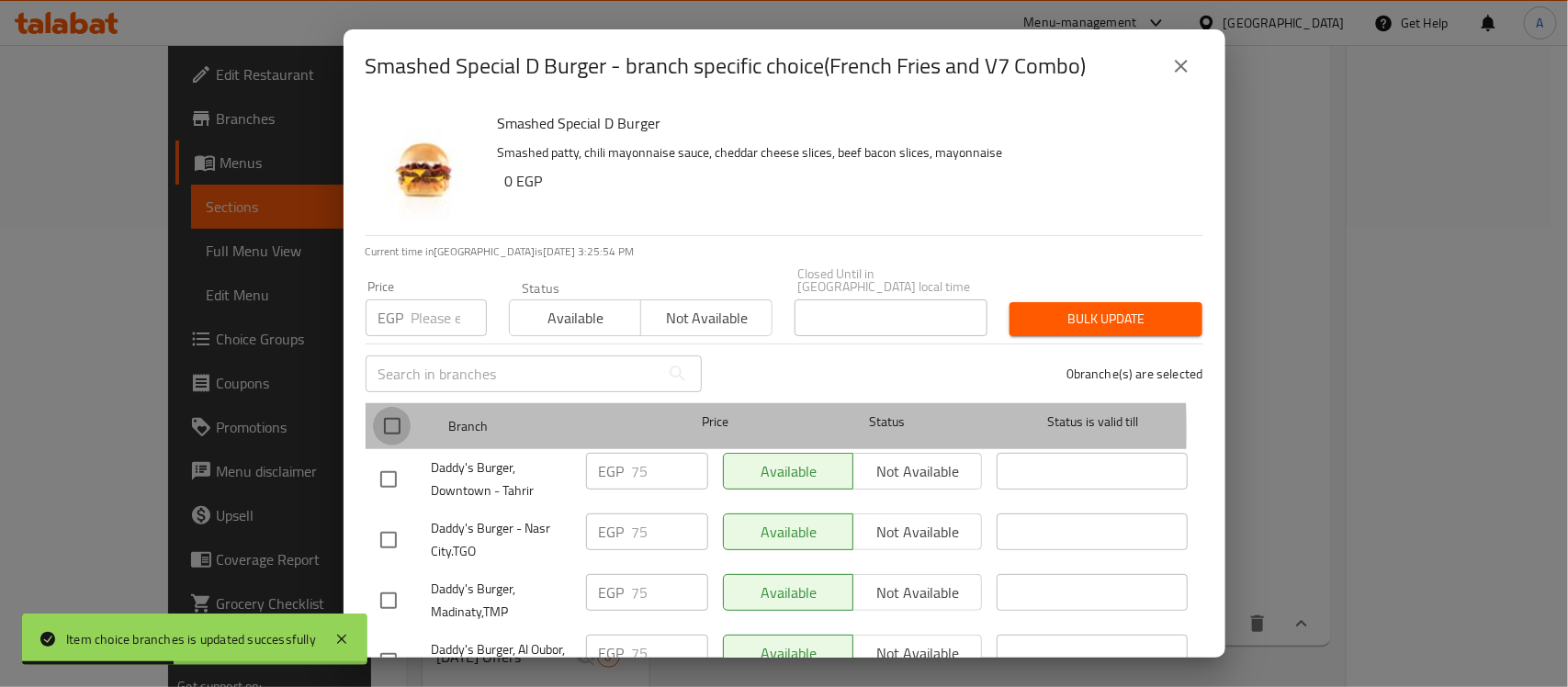
checkbox input "true"
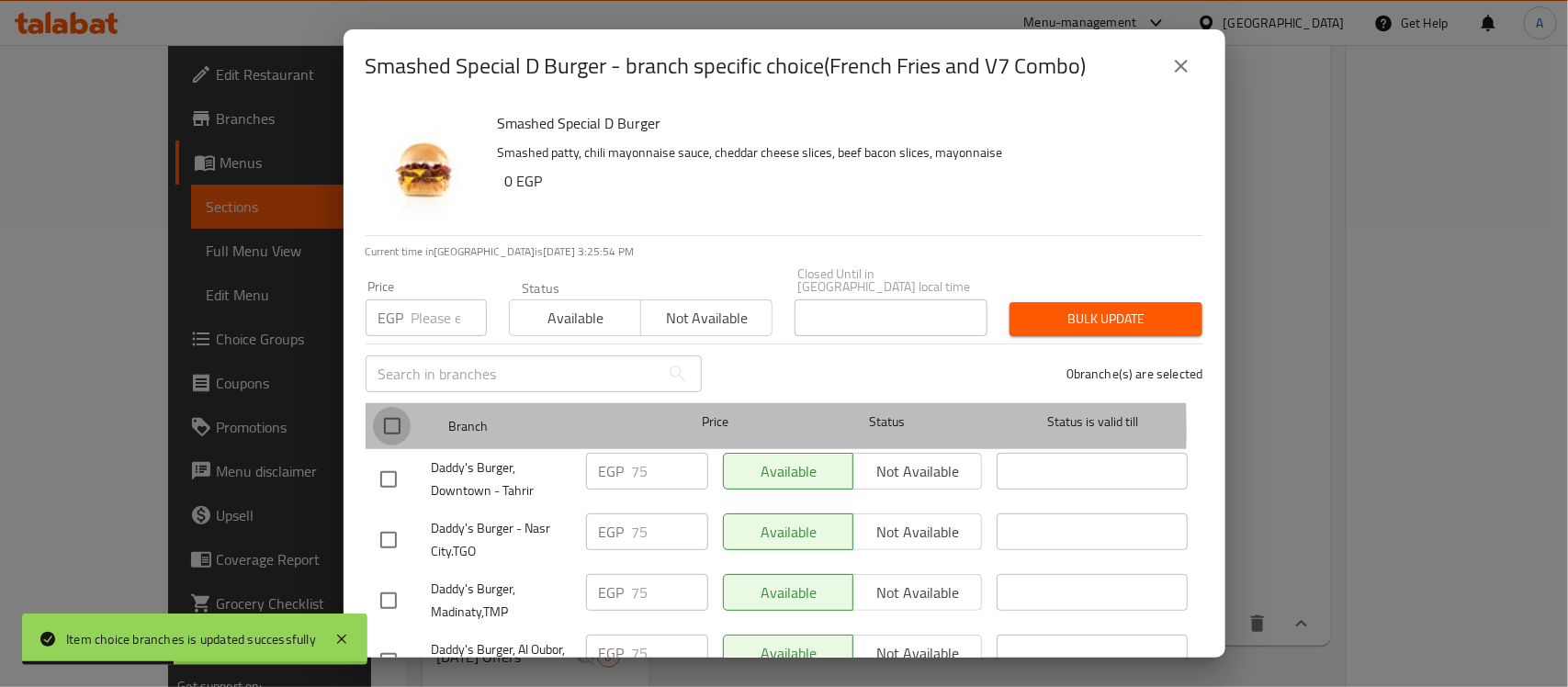
checkbox input "true"
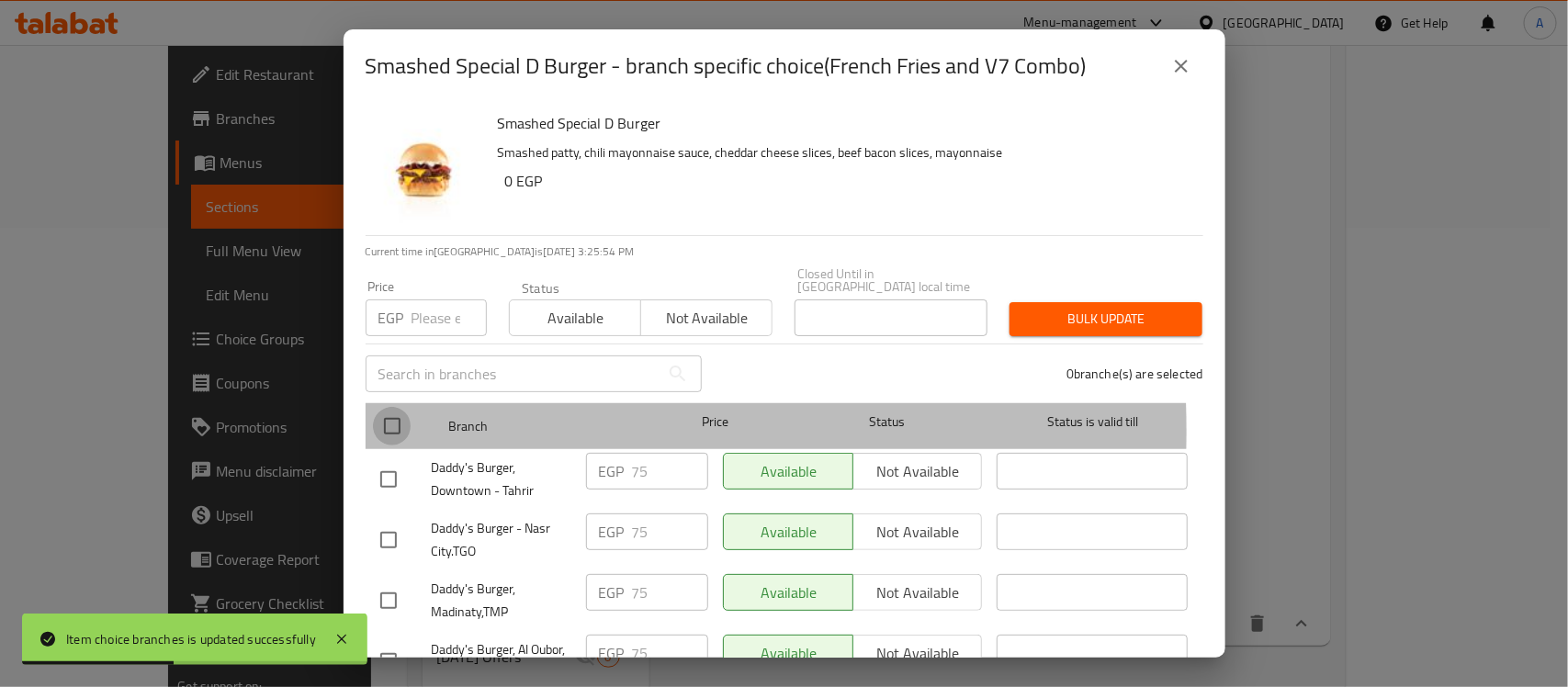
checkbox input "true"
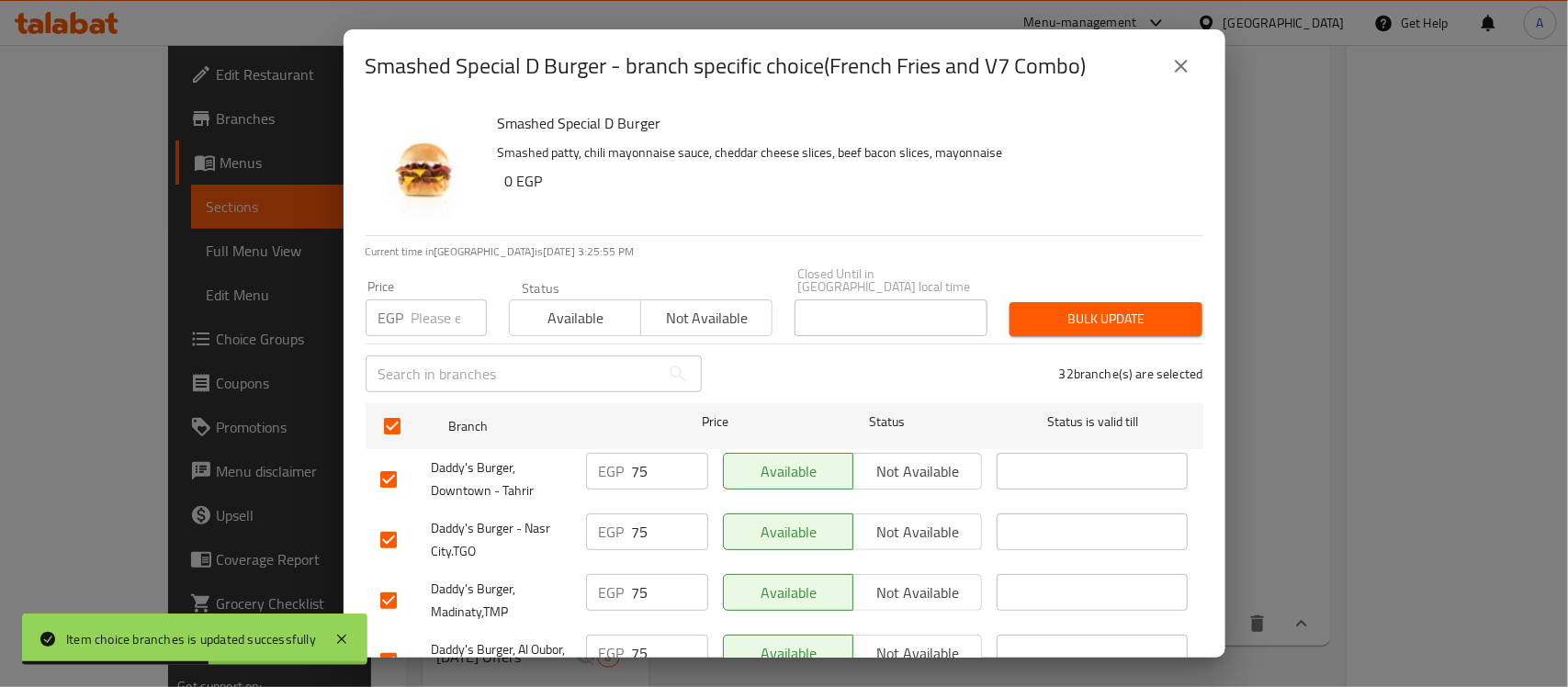
click at [437, 314] on input "number" at bounding box center [450, 318] width 76 height 37
paste input "80"
click at [1129, 310] on span "Bulk update" at bounding box center [1106, 319] width 164 height 23
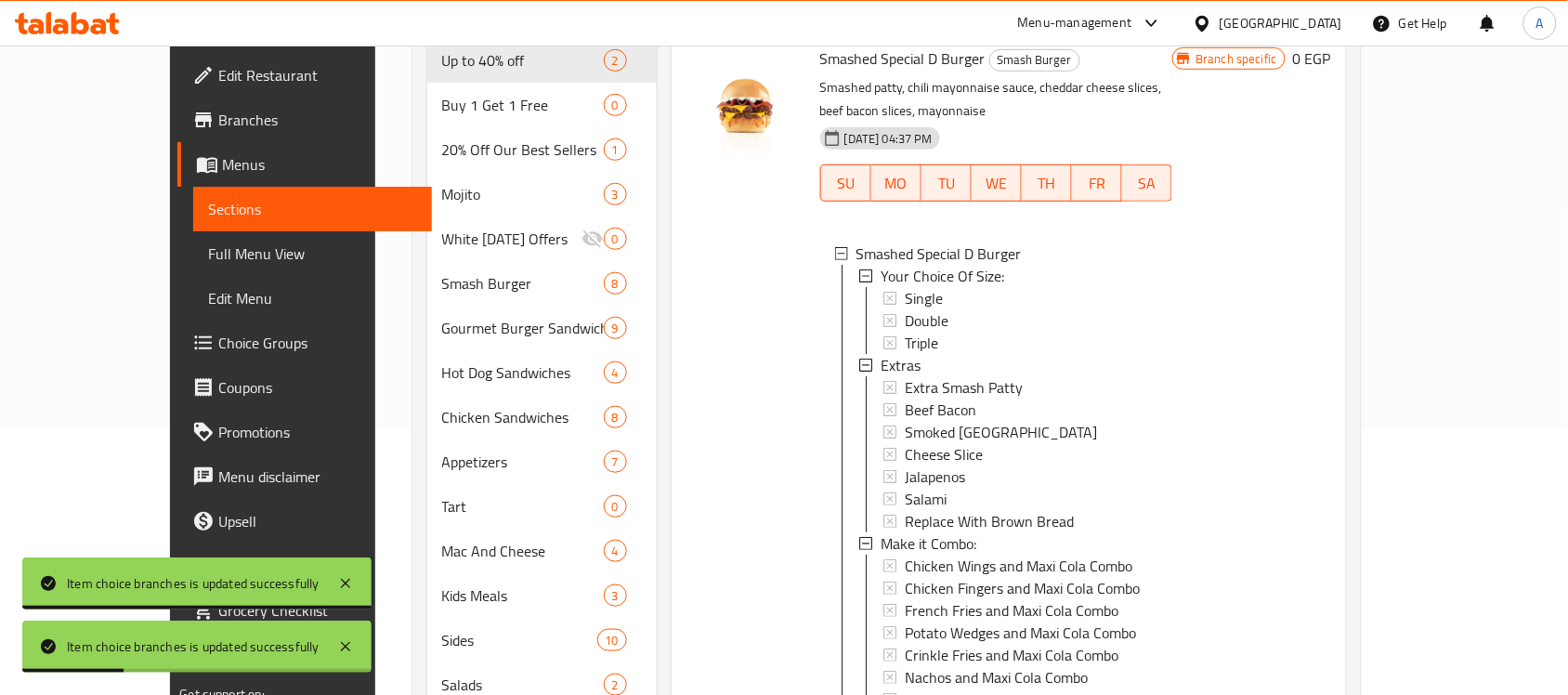
scroll to position [116, 0]
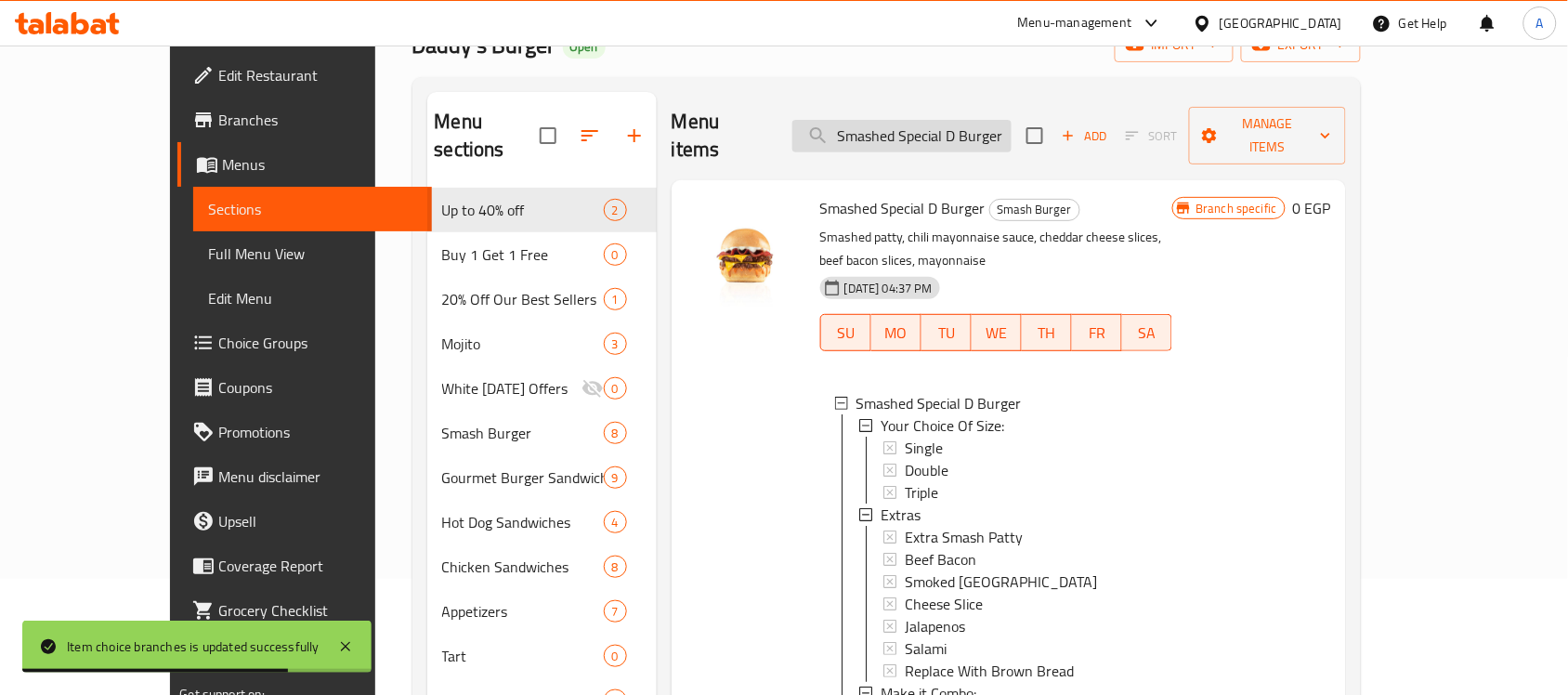
click at [950, 120] on input "Smashed Special D Burger" at bounding box center [902, 136] width 219 height 33
paste input "Molten Lava Sandwich"
click at [950, 120] on input "Molten Lava Sandwich" at bounding box center [902, 136] width 219 height 33
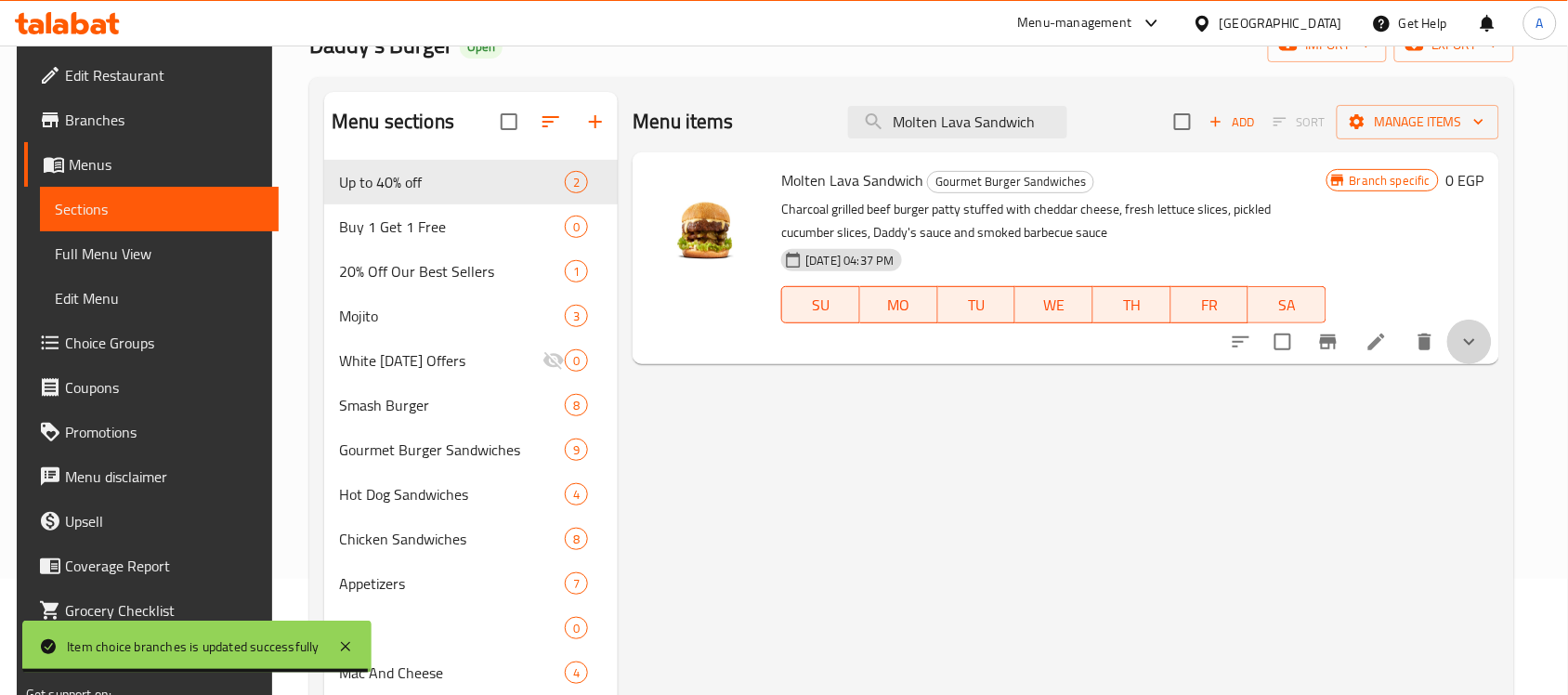
click at [1473, 336] on button "show more" at bounding box center [1470, 342] width 45 height 45
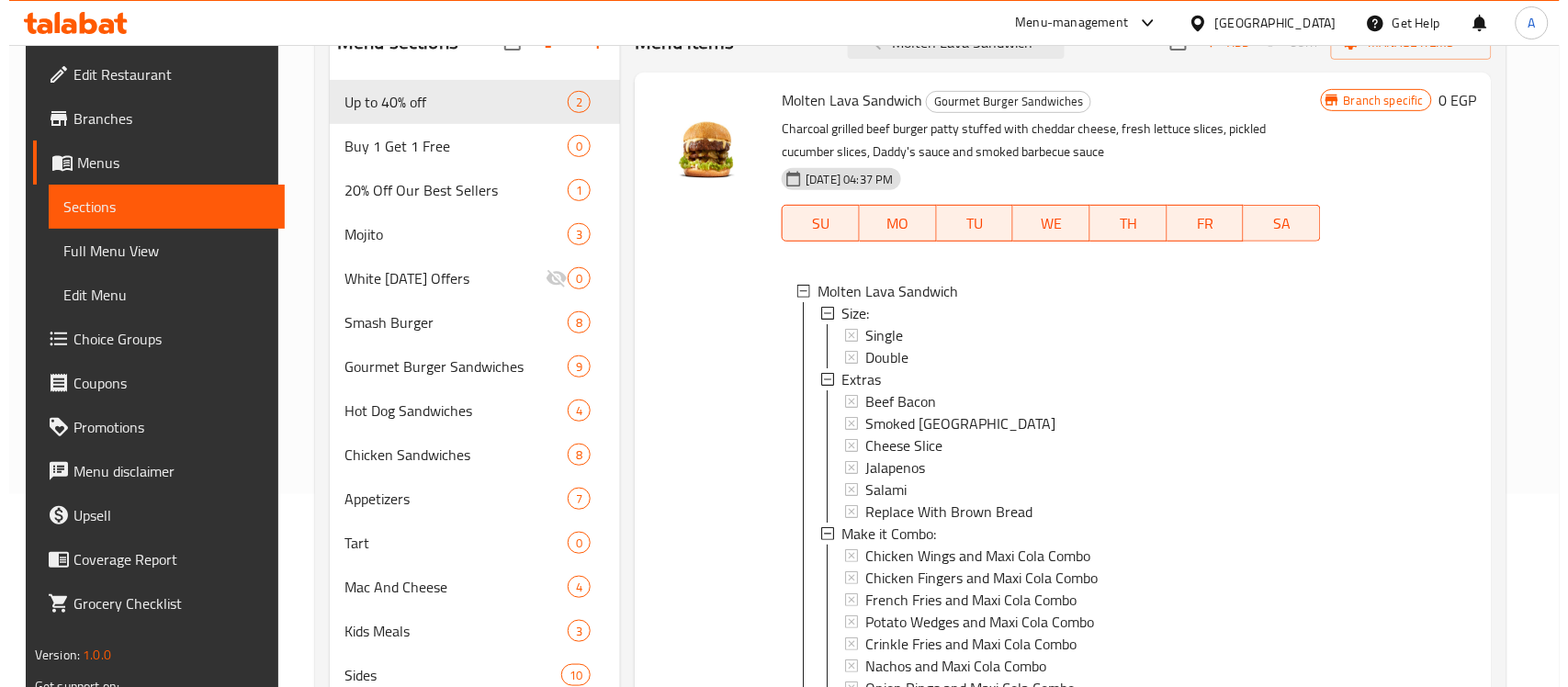
scroll to position [460, 0]
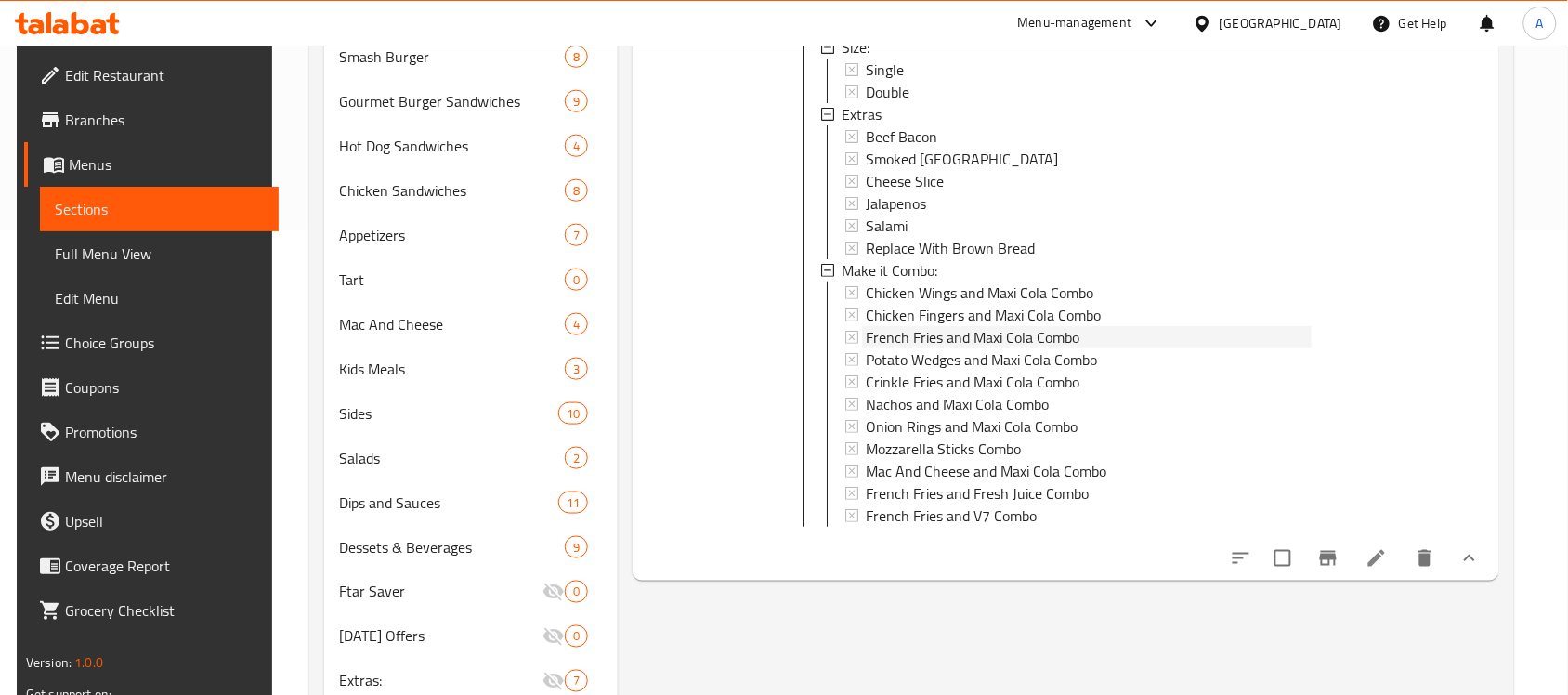
click at [920, 339] on span "French Fries and Maxi Cola Combo" at bounding box center [972, 337] width 213 height 22
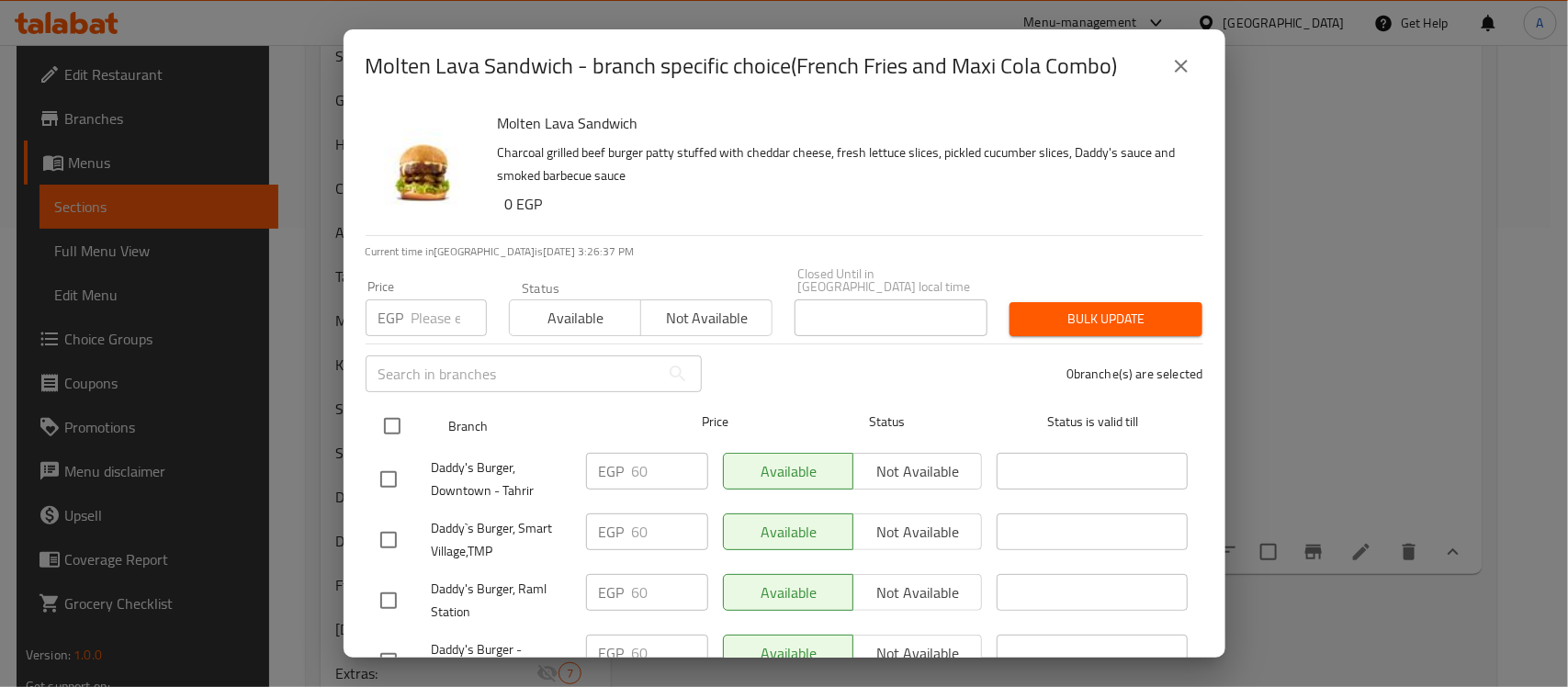
click at [396, 416] on input "checkbox" at bounding box center [392, 426] width 39 height 39
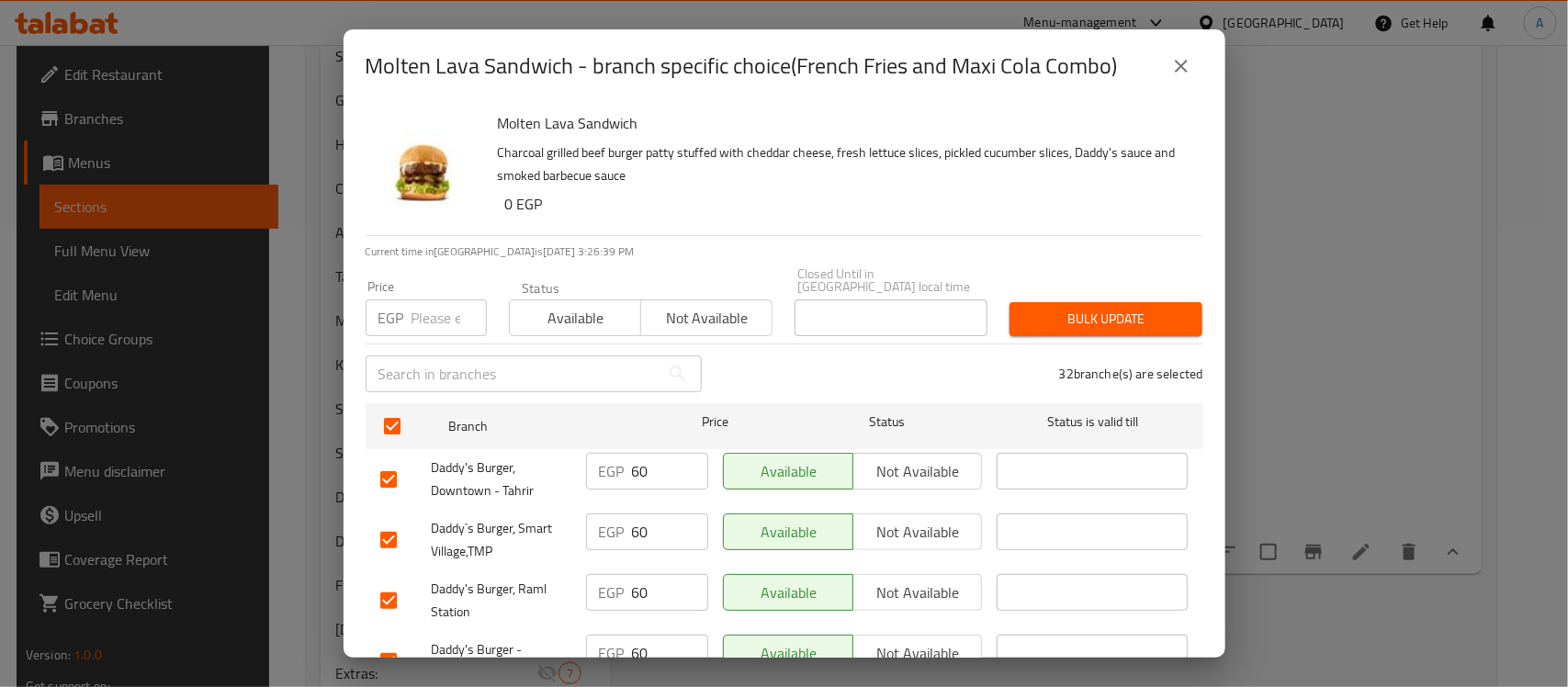
click at [439, 312] on input "number" at bounding box center [450, 318] width 76 height 37
click at [1094, 308] on span "Bulk update" at bounding box center [1106, 319] width 164 height 23
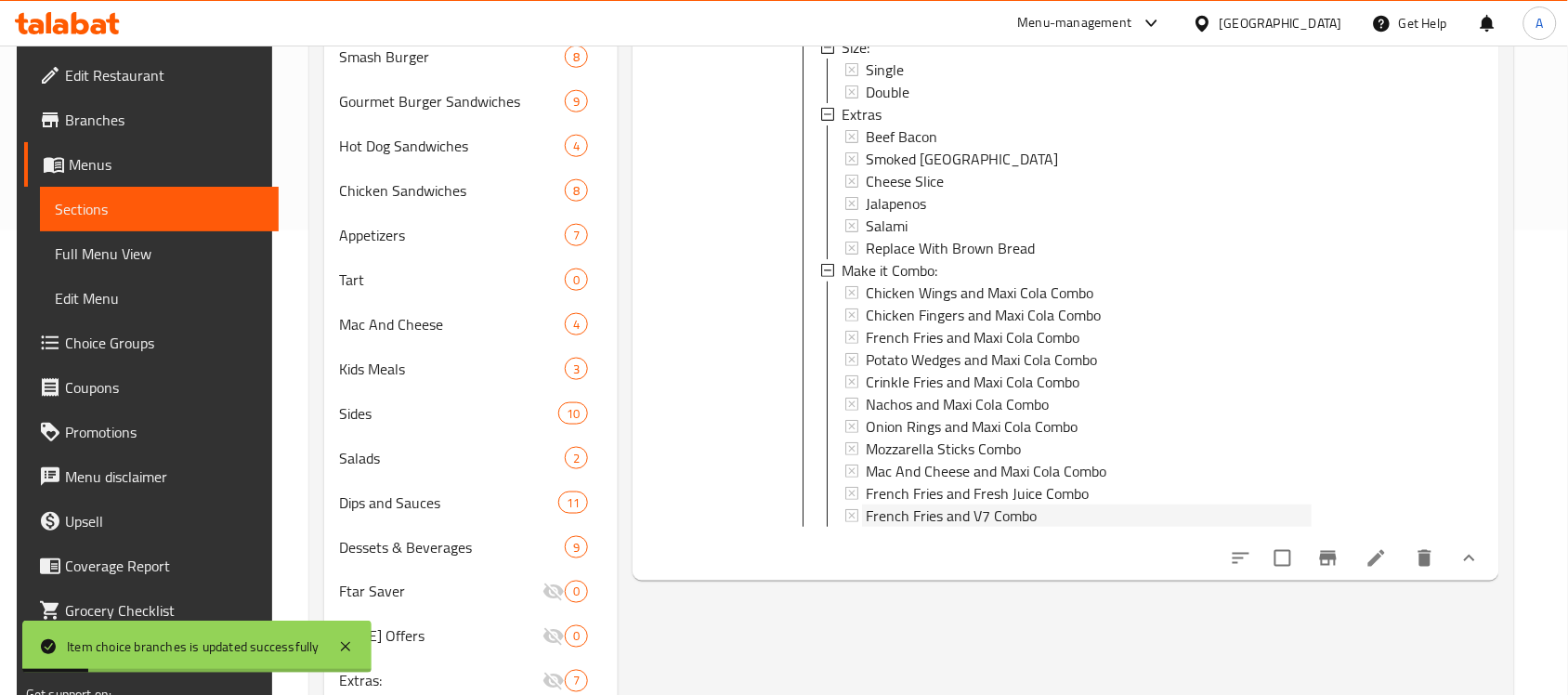
click at [917, 509] on span "French Fries and V7 Combo" at bounding box center [950, 515] width 170 height 22
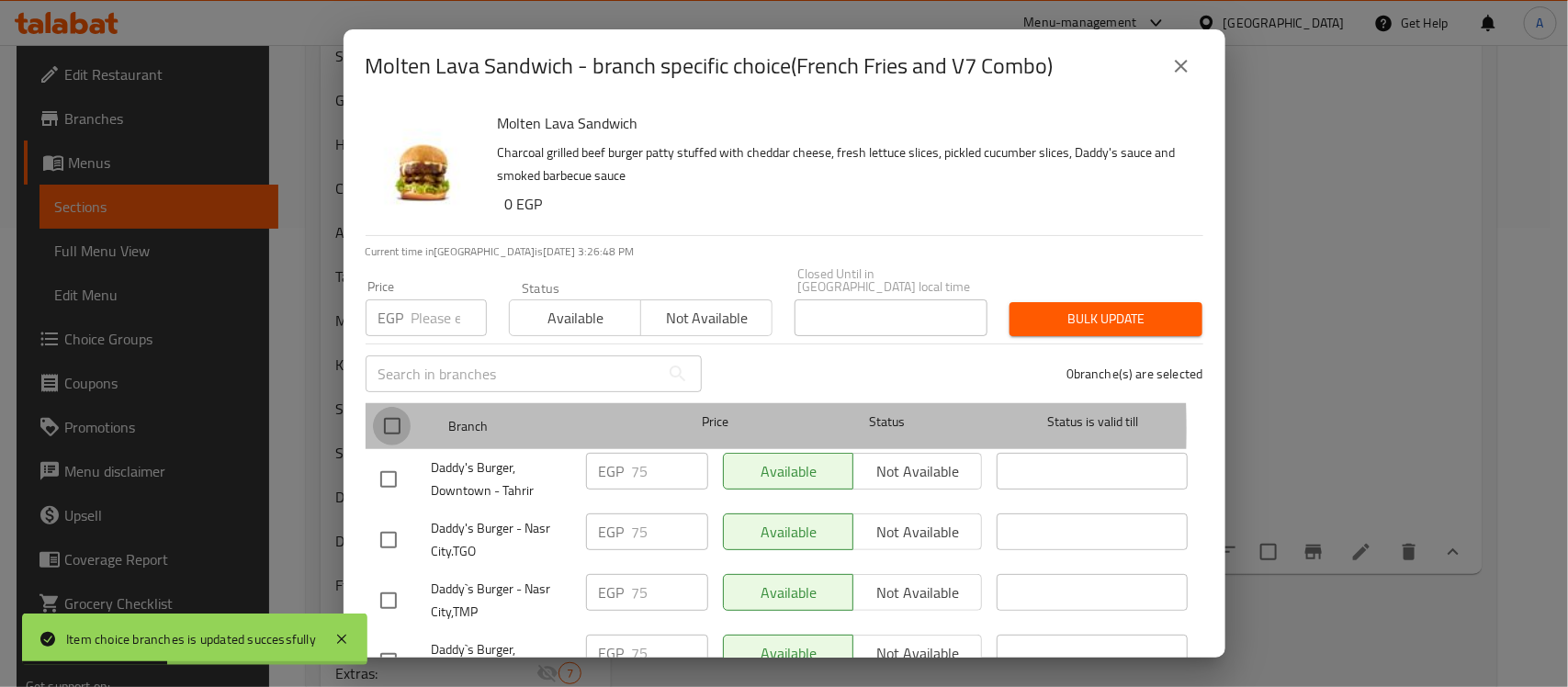
click at [389, 416] on input "checkbox" at bounding box center [392, 426] width 39 height 39
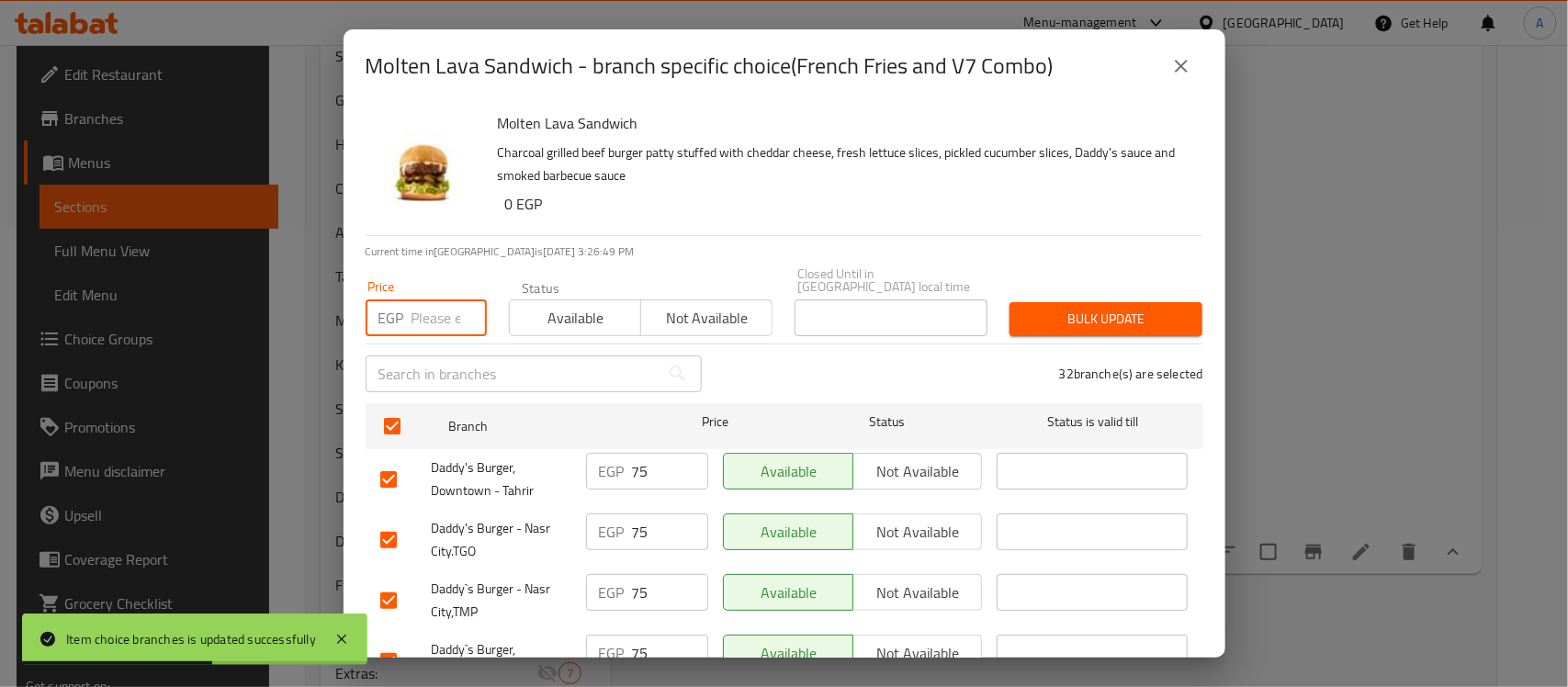
click at [452, 304] on input "number" at bounding box center [450, 318] width 76 height 37
paste input "80"
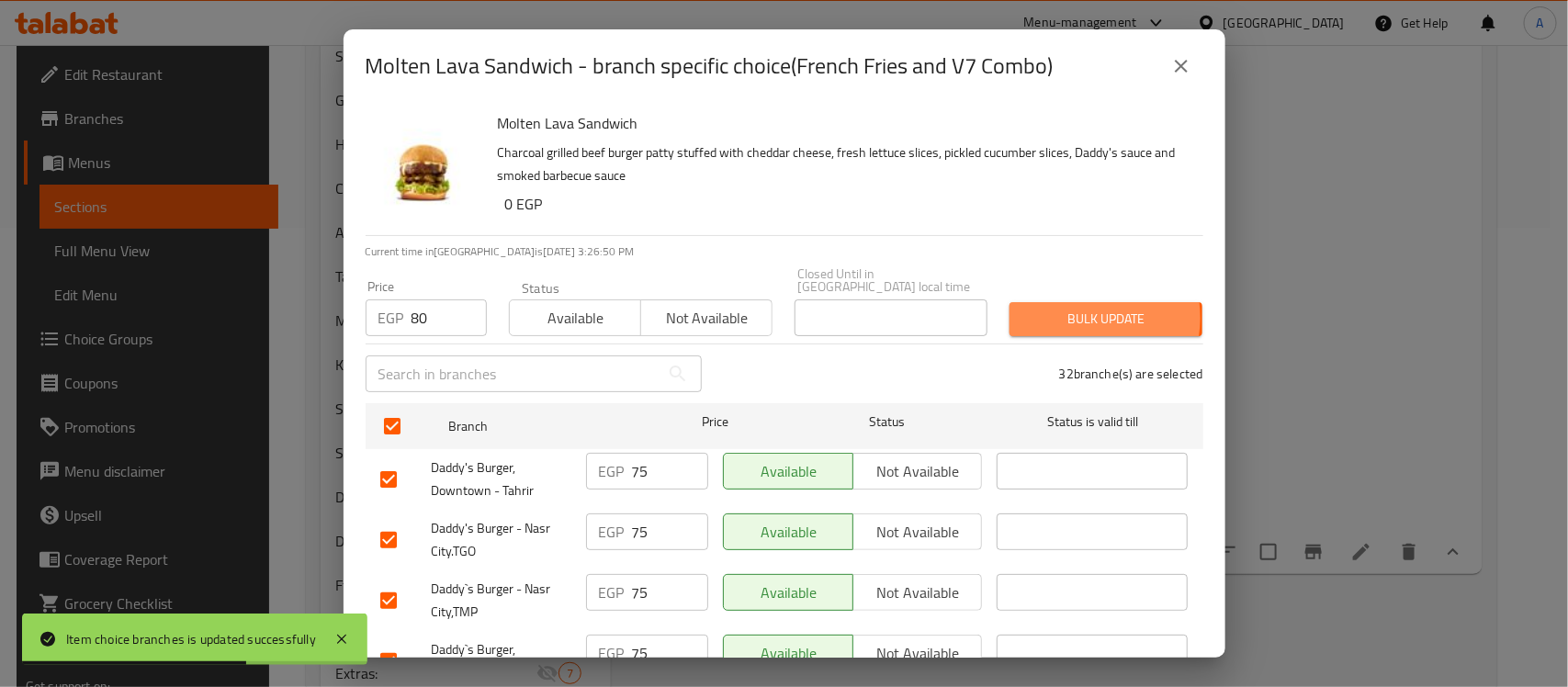
click at [1075, 308] on span "Bulk update" at bounding box center [1106, 319] width 164 height 23
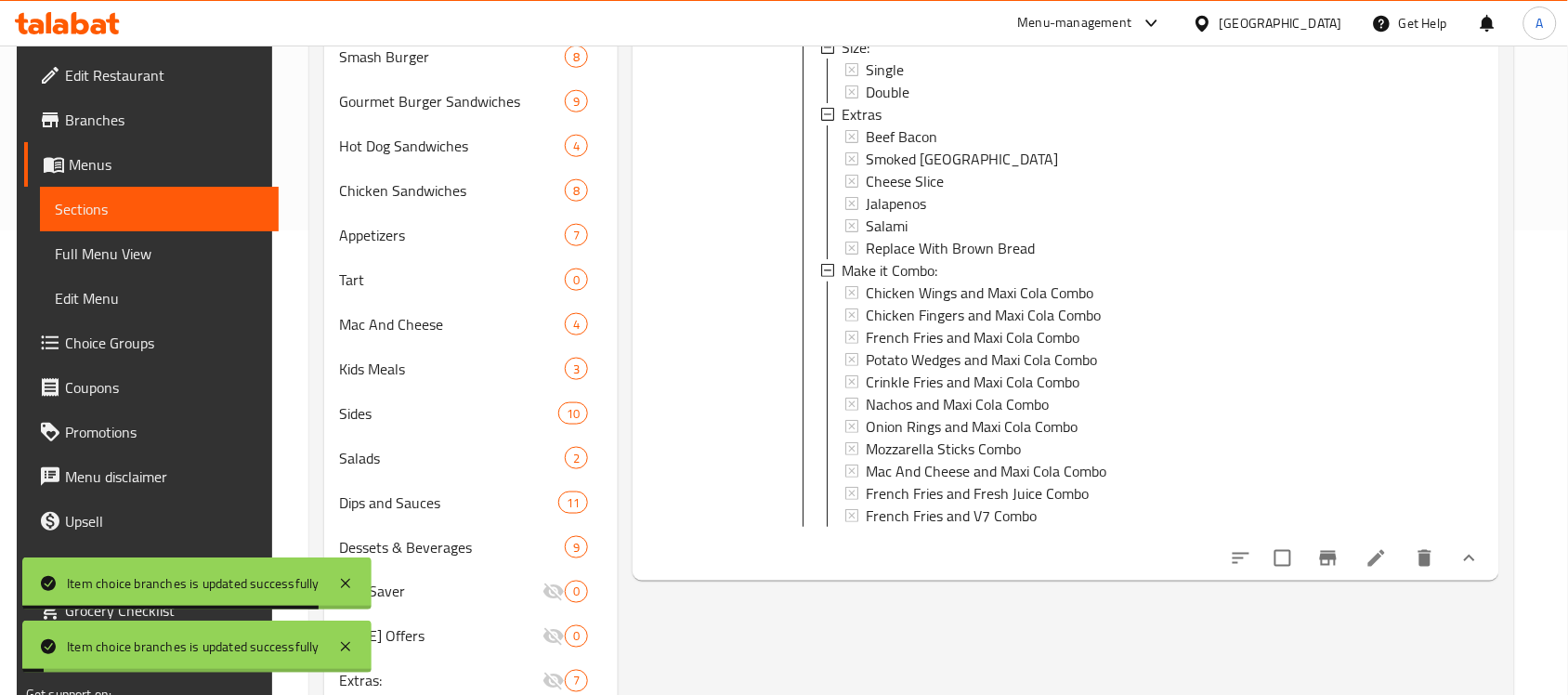
click at [934, 511] on span "French Fries and V7 Combo" at bounding box center [950, 515] width 170 height 22
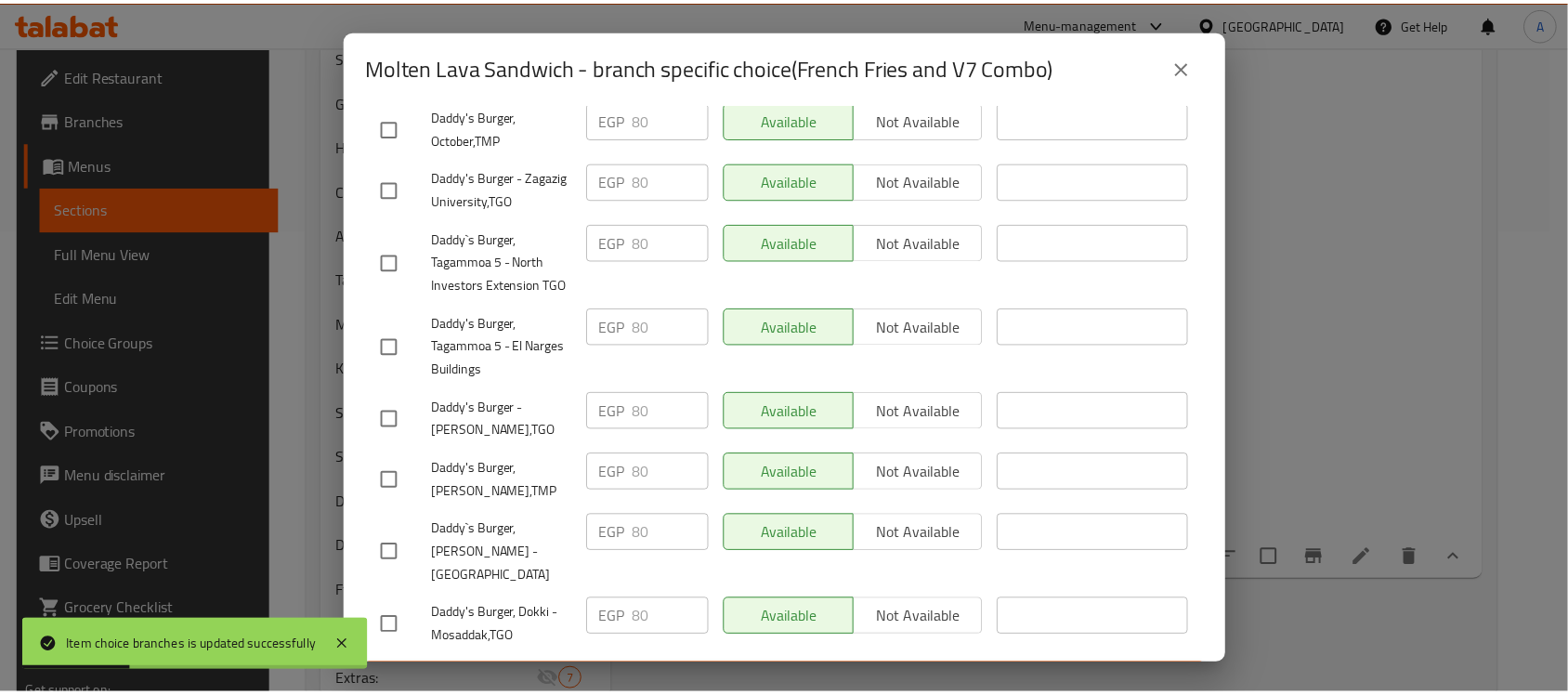
scroll to position [1921, 0]
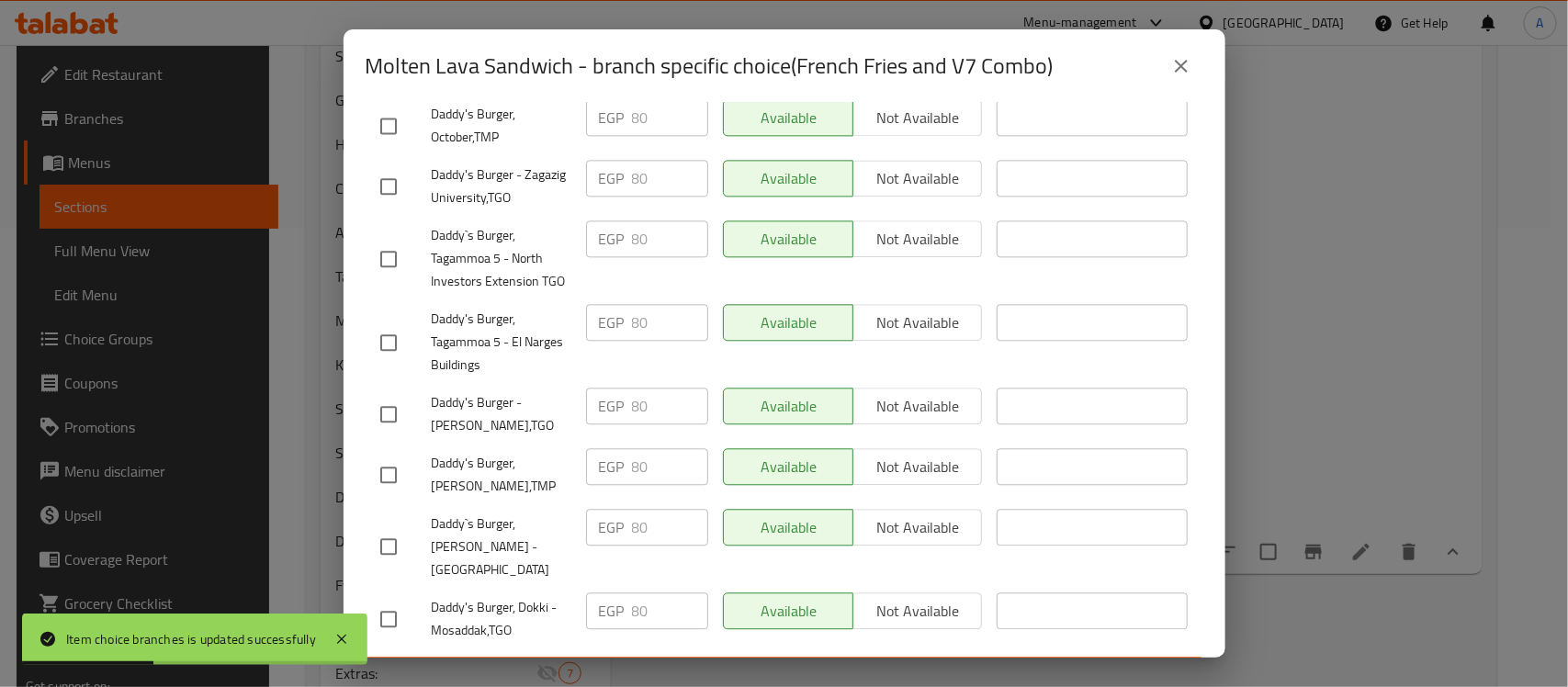
click at [1183, 71] on icon "close" at bounding box center [1181, 66] width 22 height 22
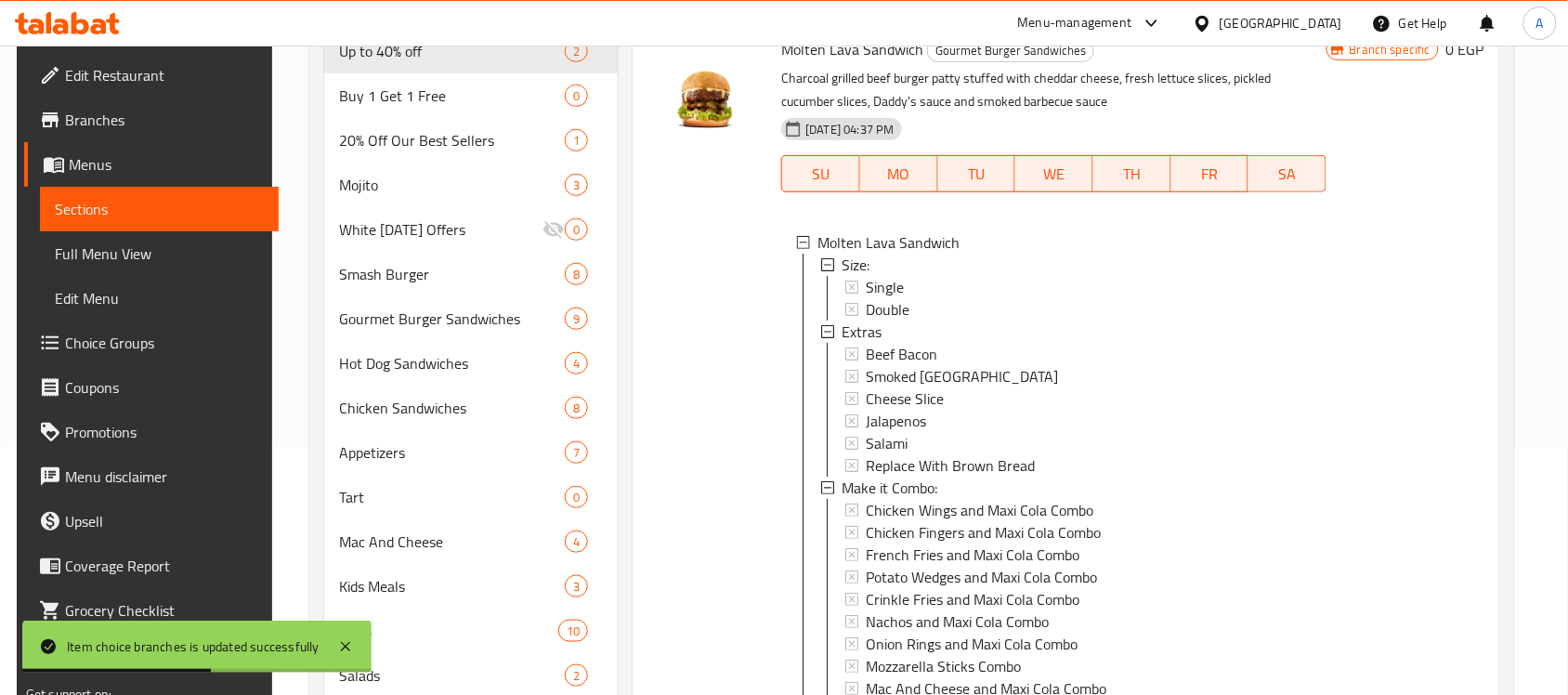
scroll to position [0, 0]
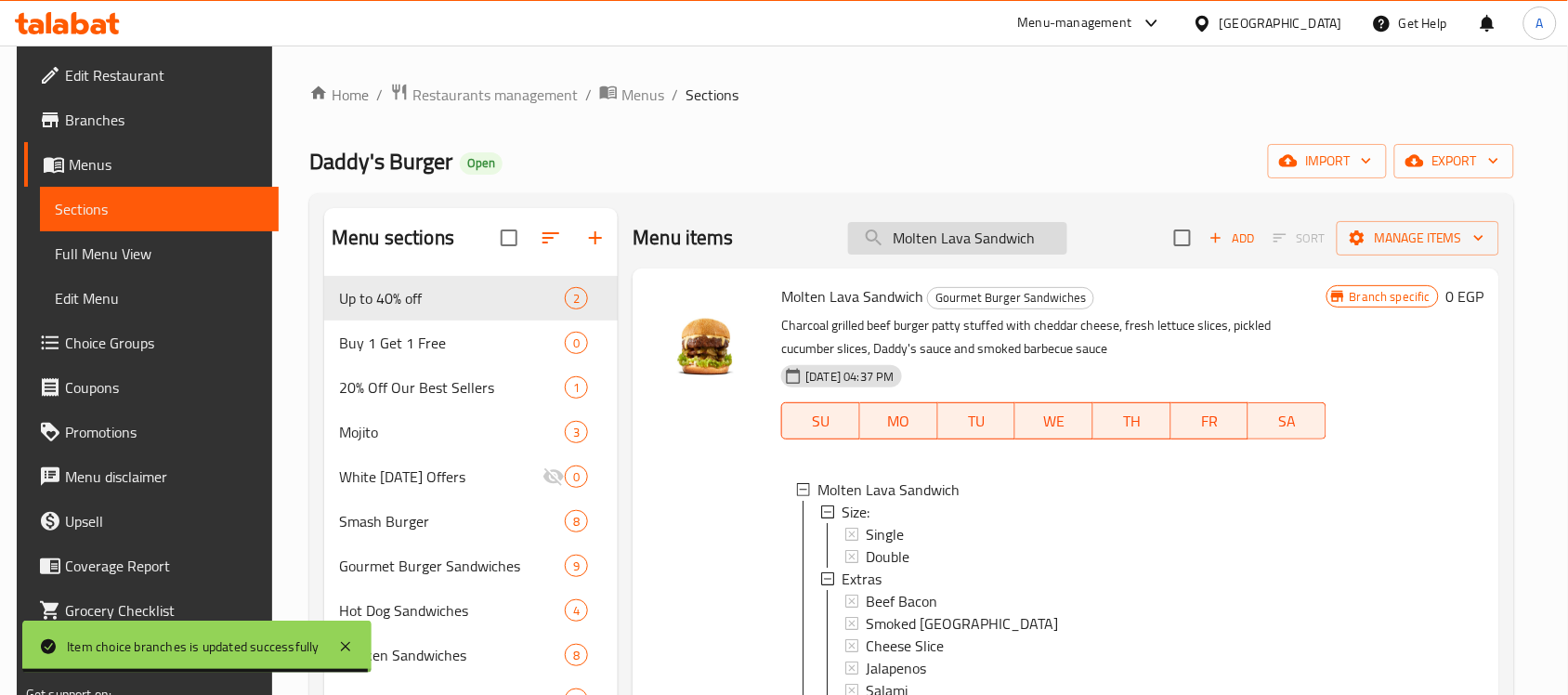
click at [1028, 235] on input "Molten Lava Sandwich" at bounding box center [957, 238] width 219 height 33
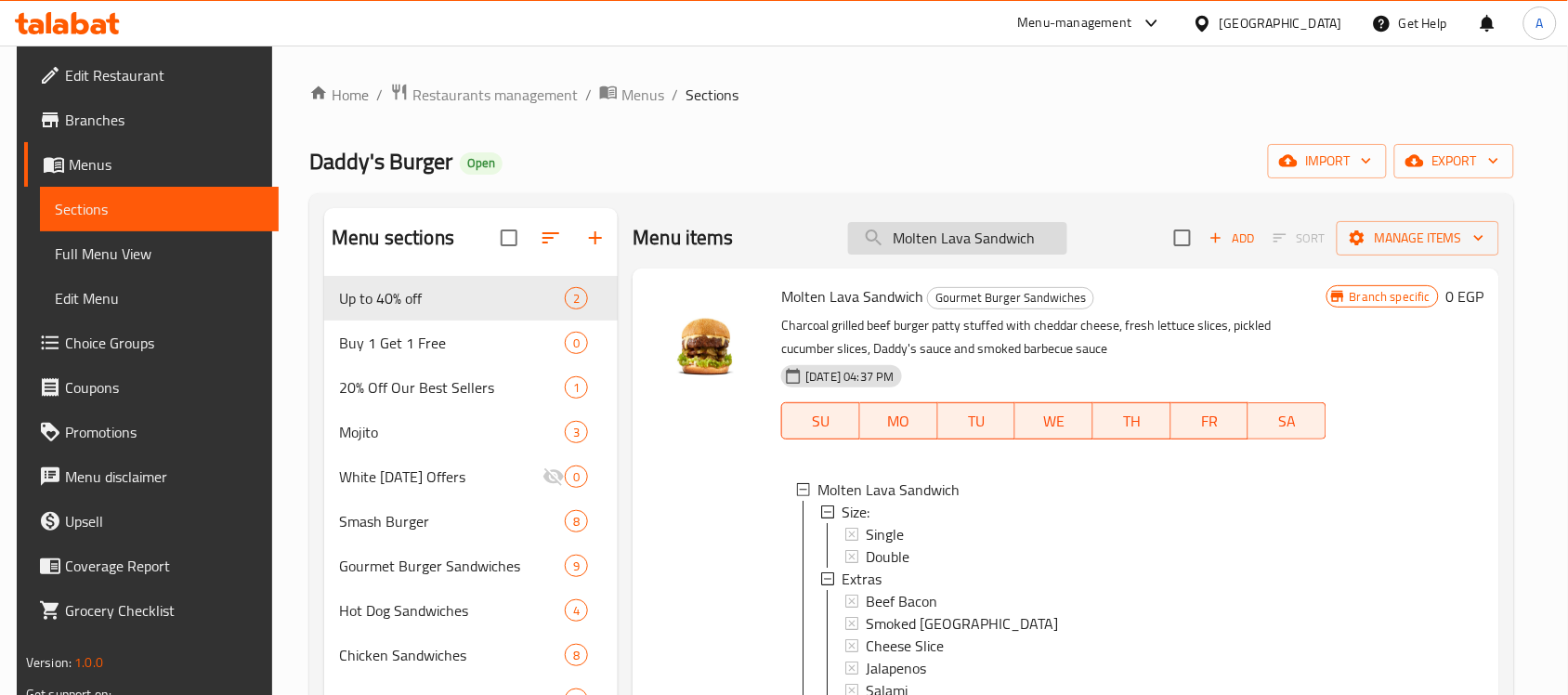
paste input "Daddy's Shroom"
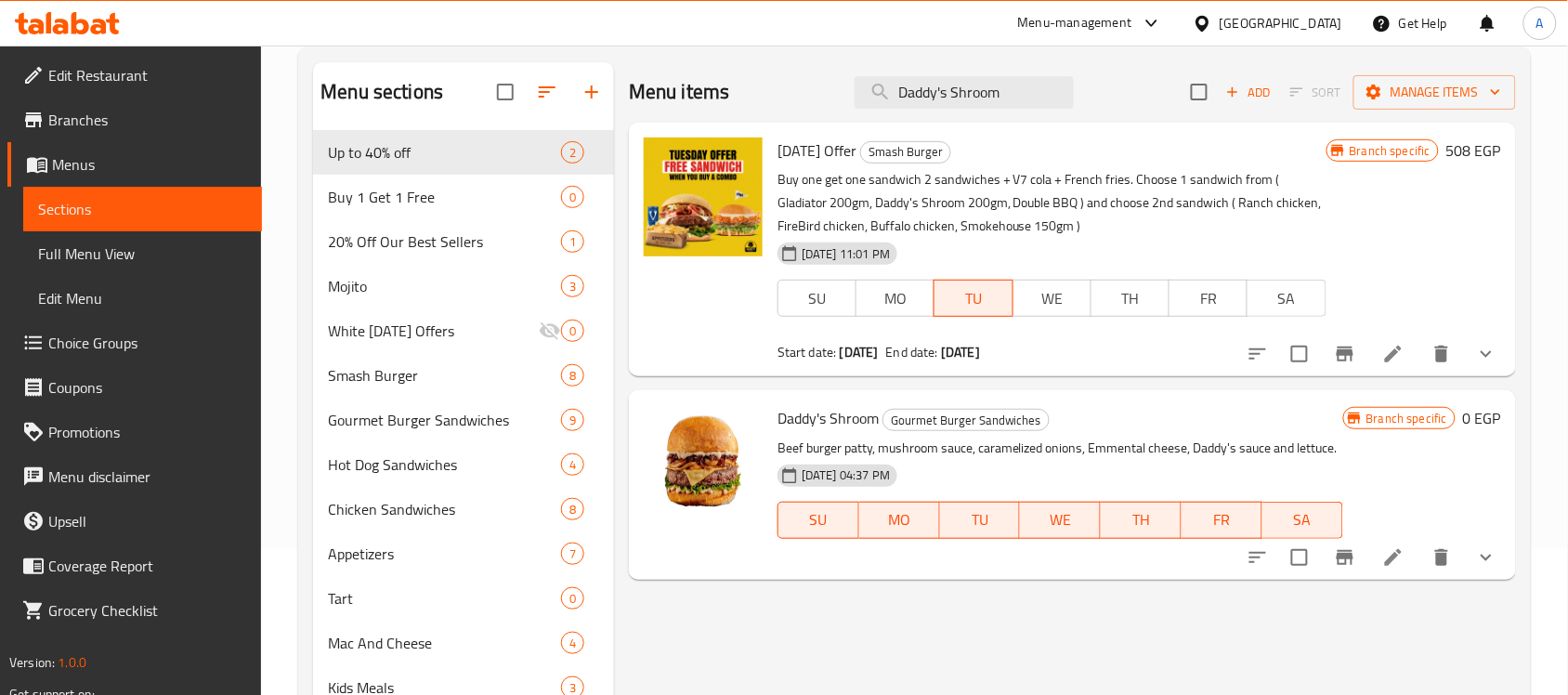
scroll to position [348, 0]
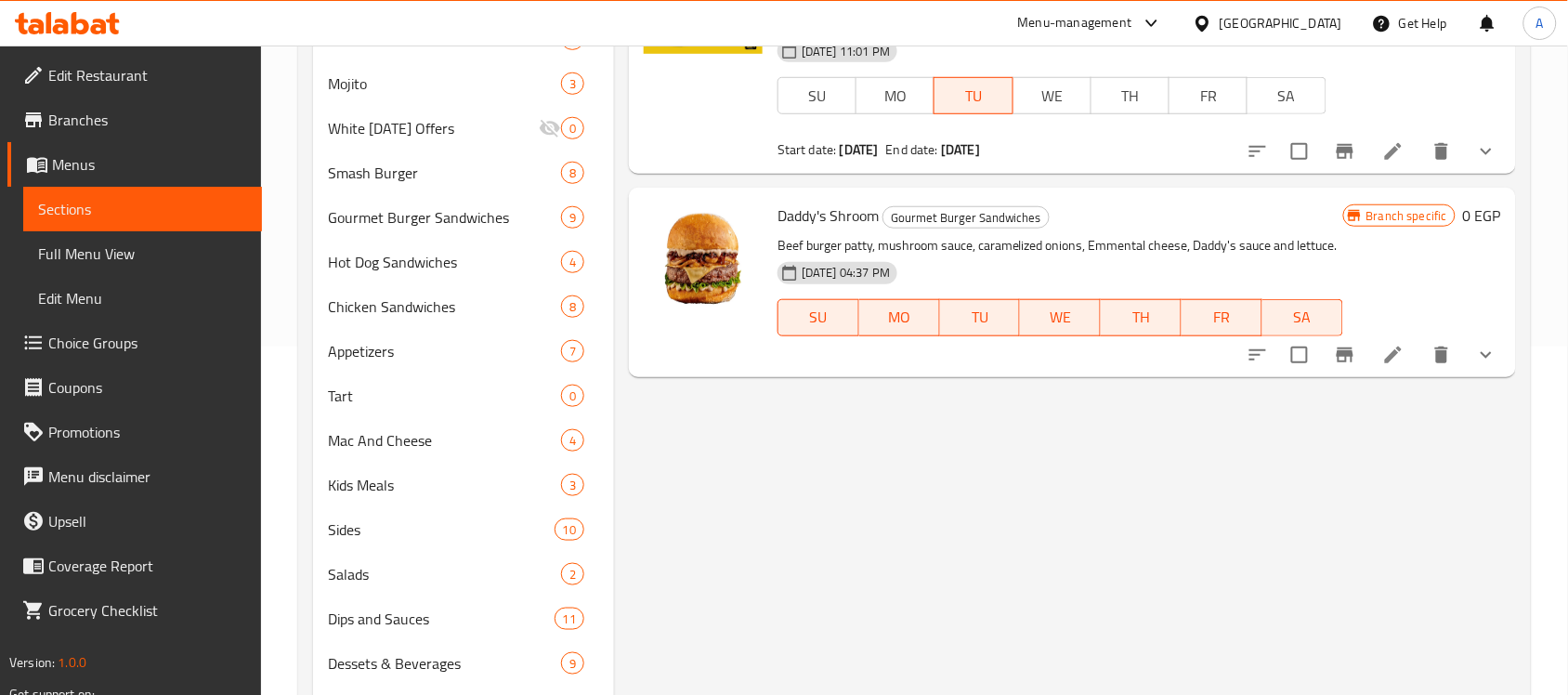
click at [1490, 344] on icon "show more" at bounding box center [1487, 355] width 22 height 22
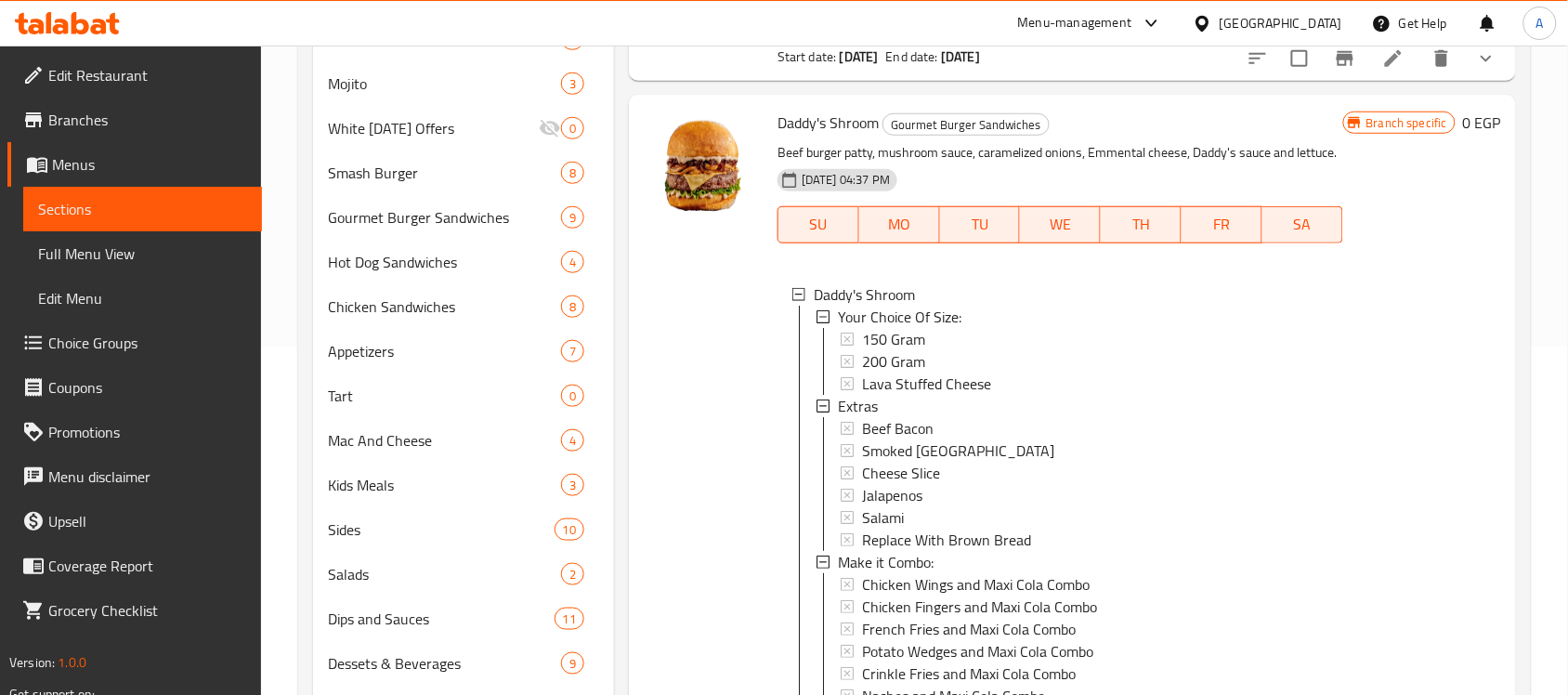
scroll to position [465, 0]
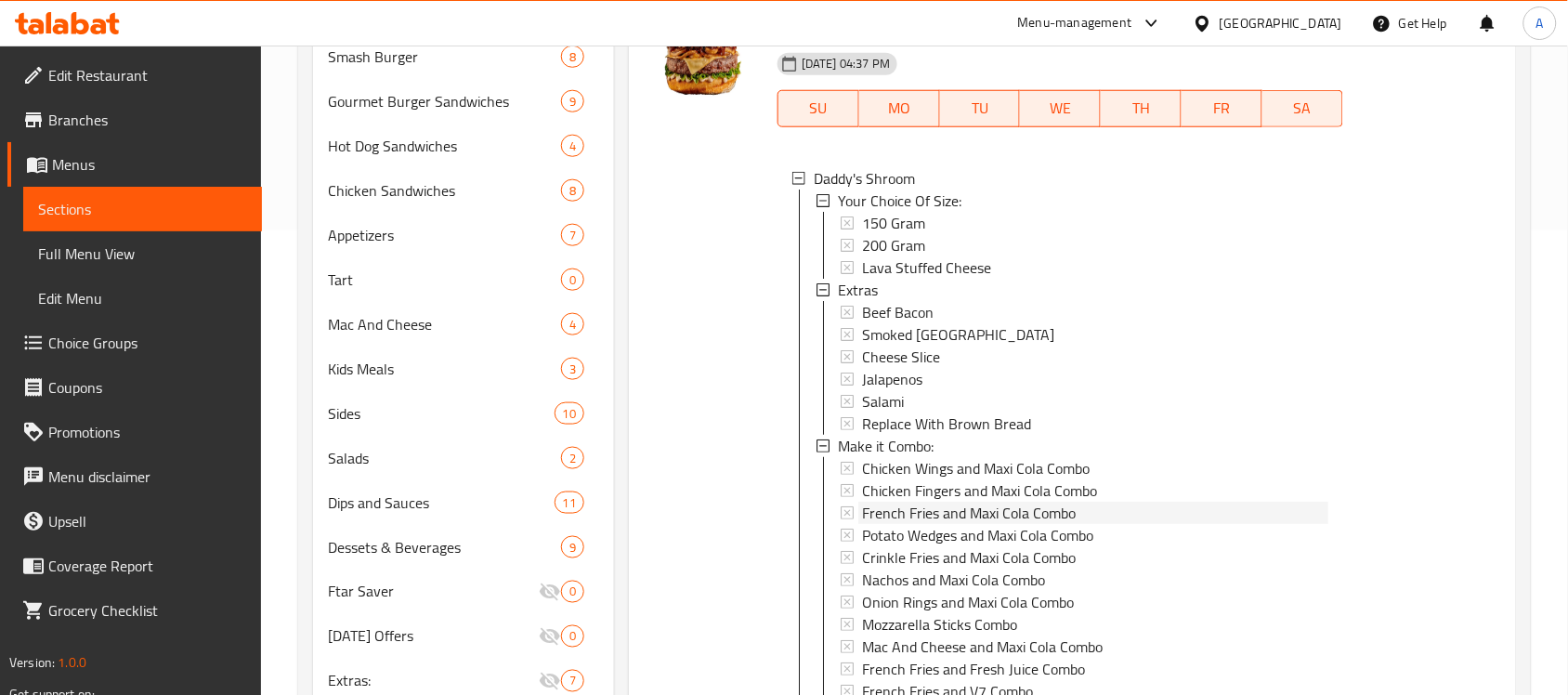
click at [940, 501] on span "French Fries and Maxi Cola Combo" at bounding box center [968, 512] width 213 height 22
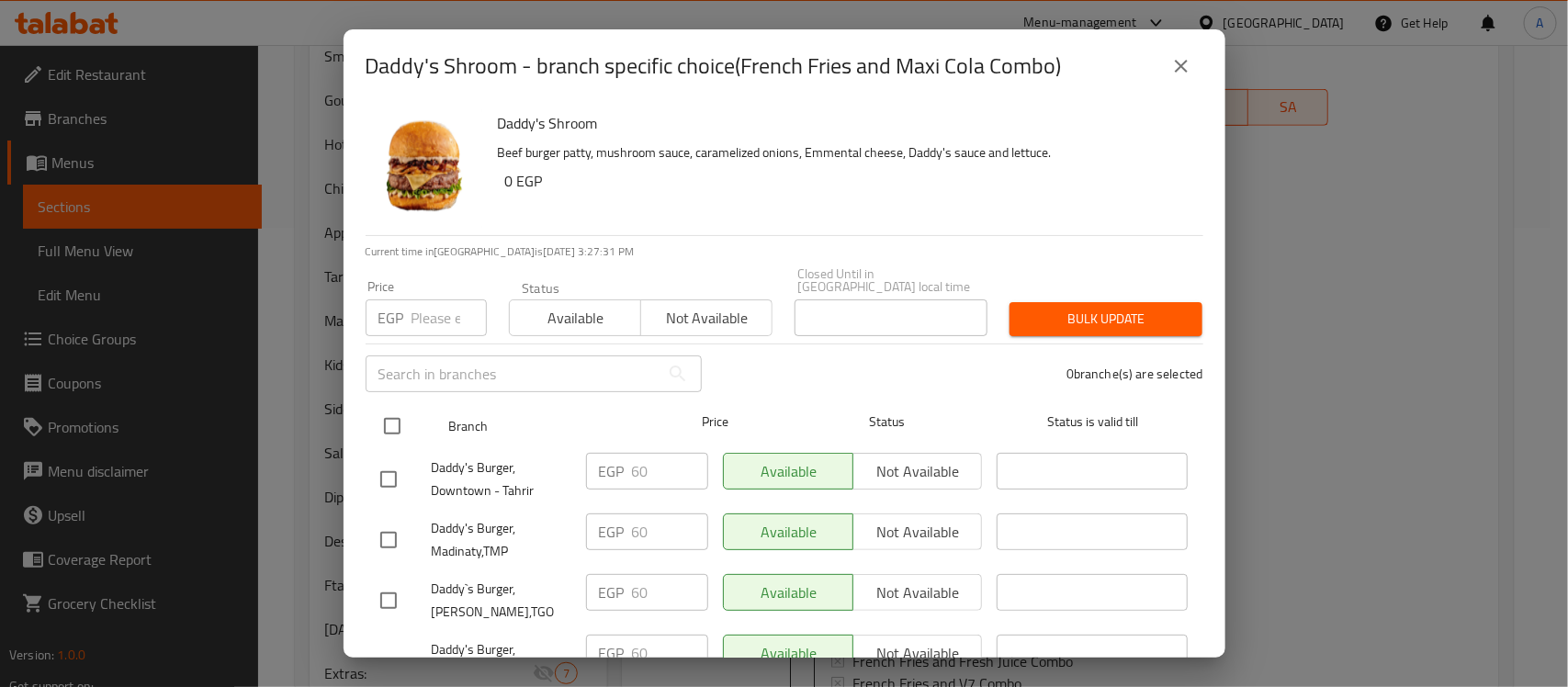
click at [388, 407] on input "checkbox" at bounding box center [392, 426] width 39 height 39
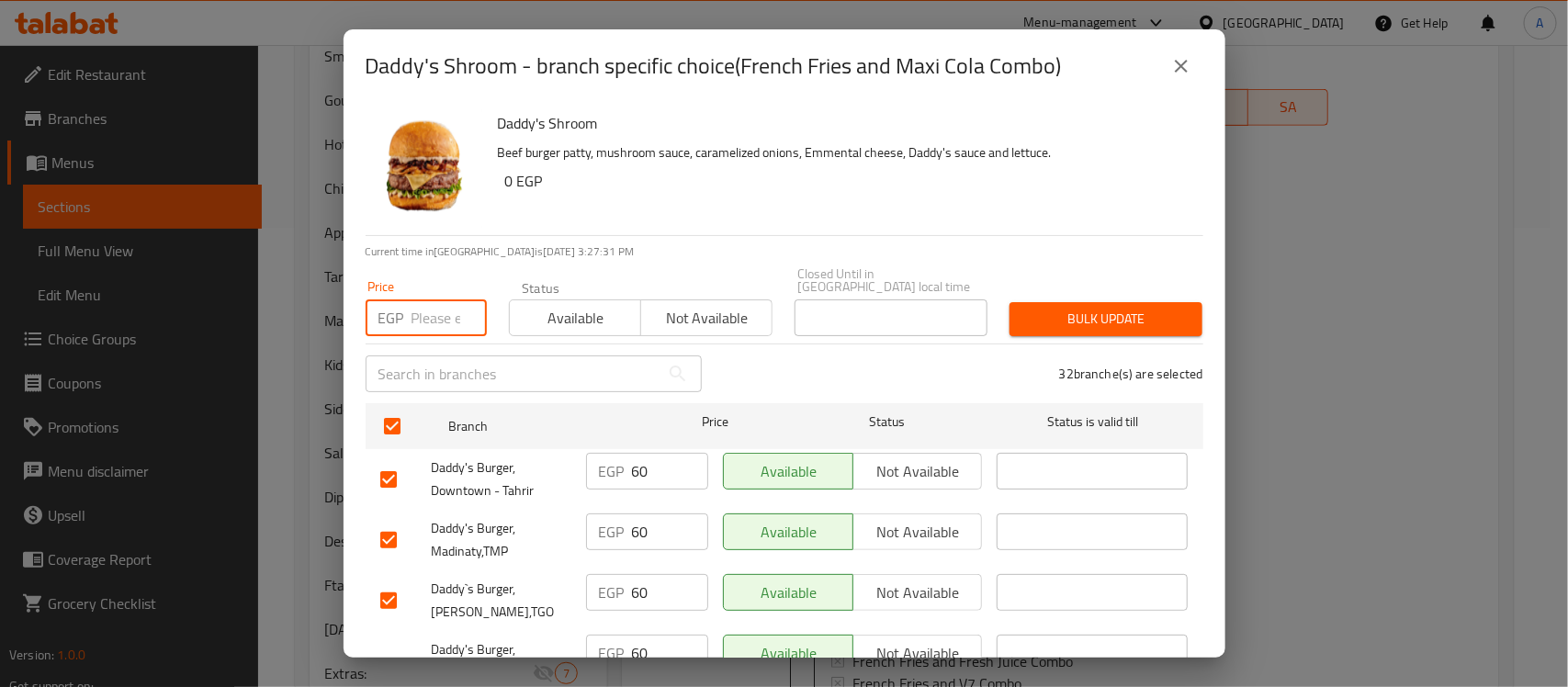
click at [427, 321] on input "number" at bounding box center [450, 318] width 76 height 37
click at [1094, 308] on span "Bulk update" at bounding box center [1106, 319] width 164 height 23
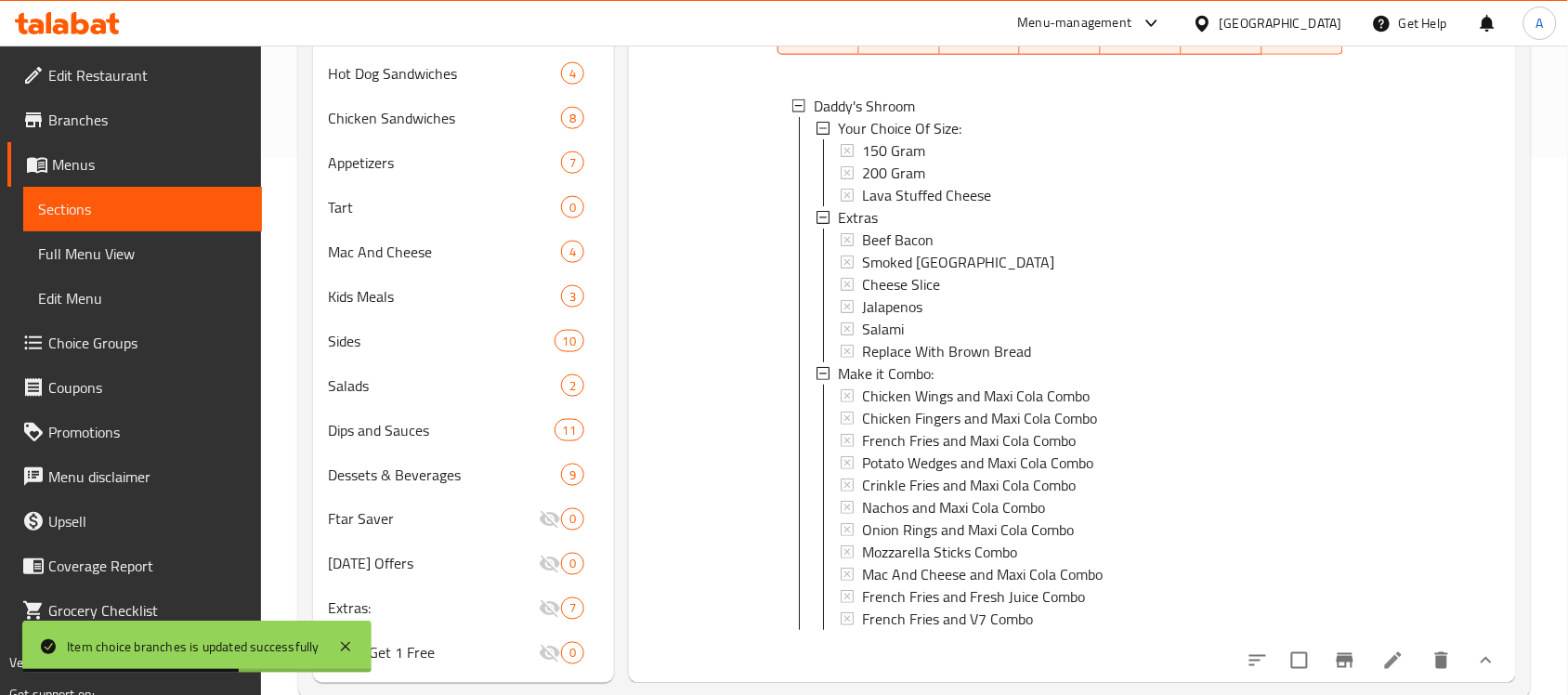
scroll to position [576, 0]
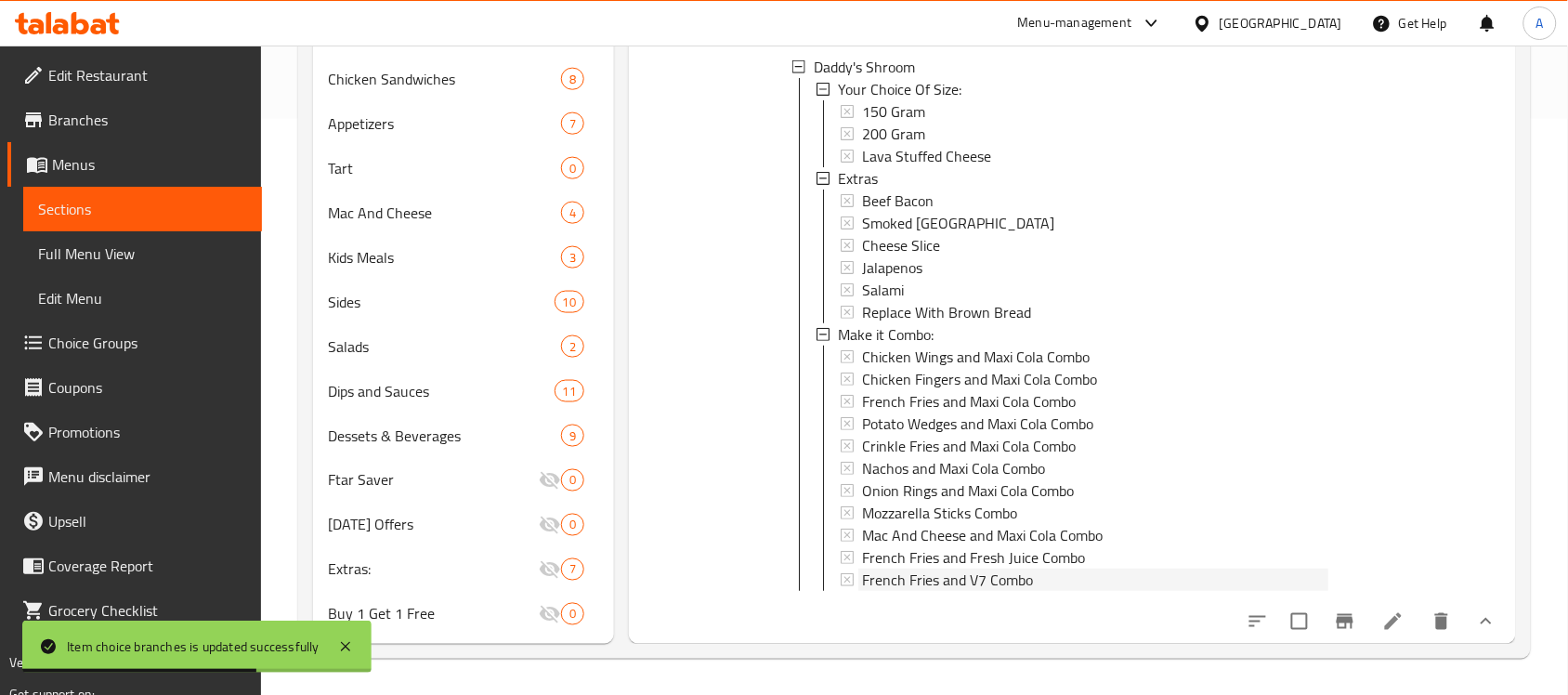
click at [990, 568] on span "French Fries and V7 Combo" at bounding box center [947, 579] width 170 height 22
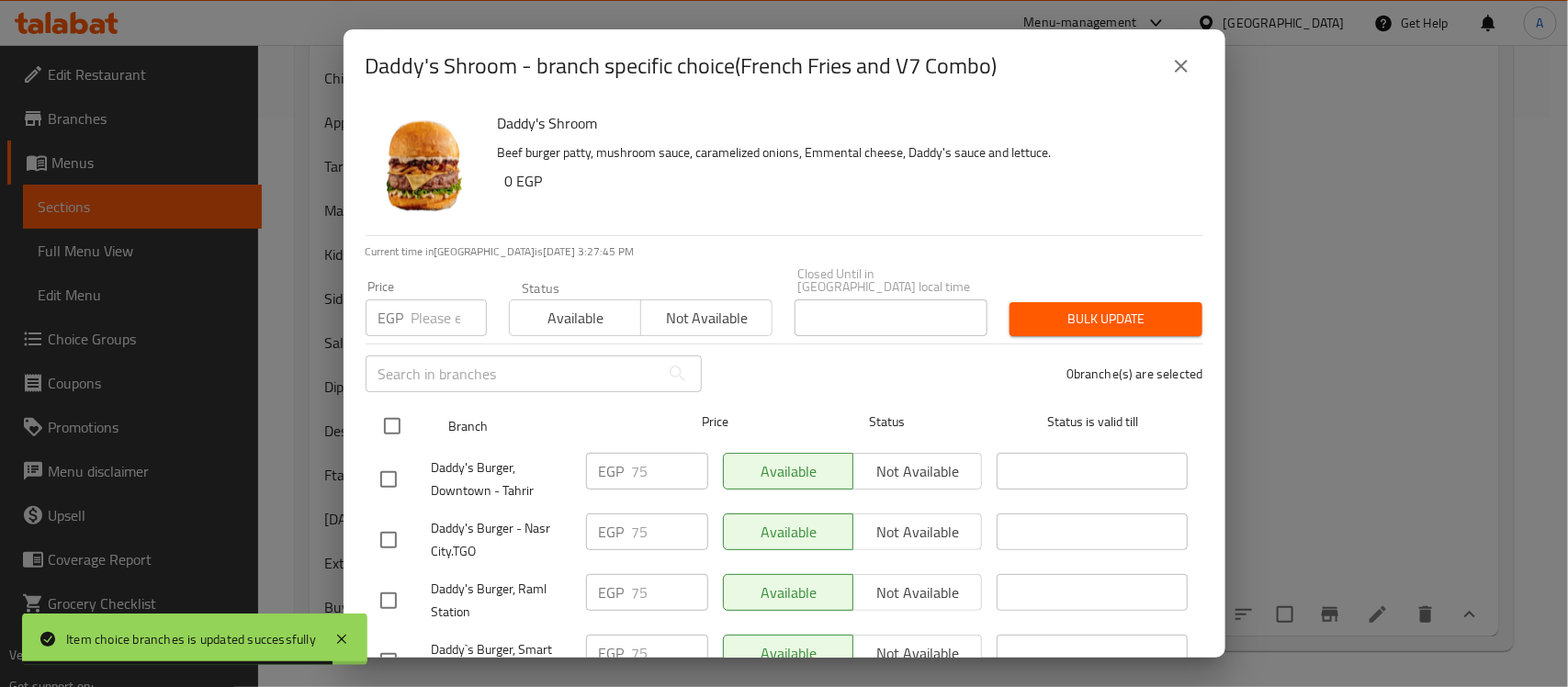
click at [396, 407] on input "checkbox" at bounding box center [392, 426] width 39 height 39
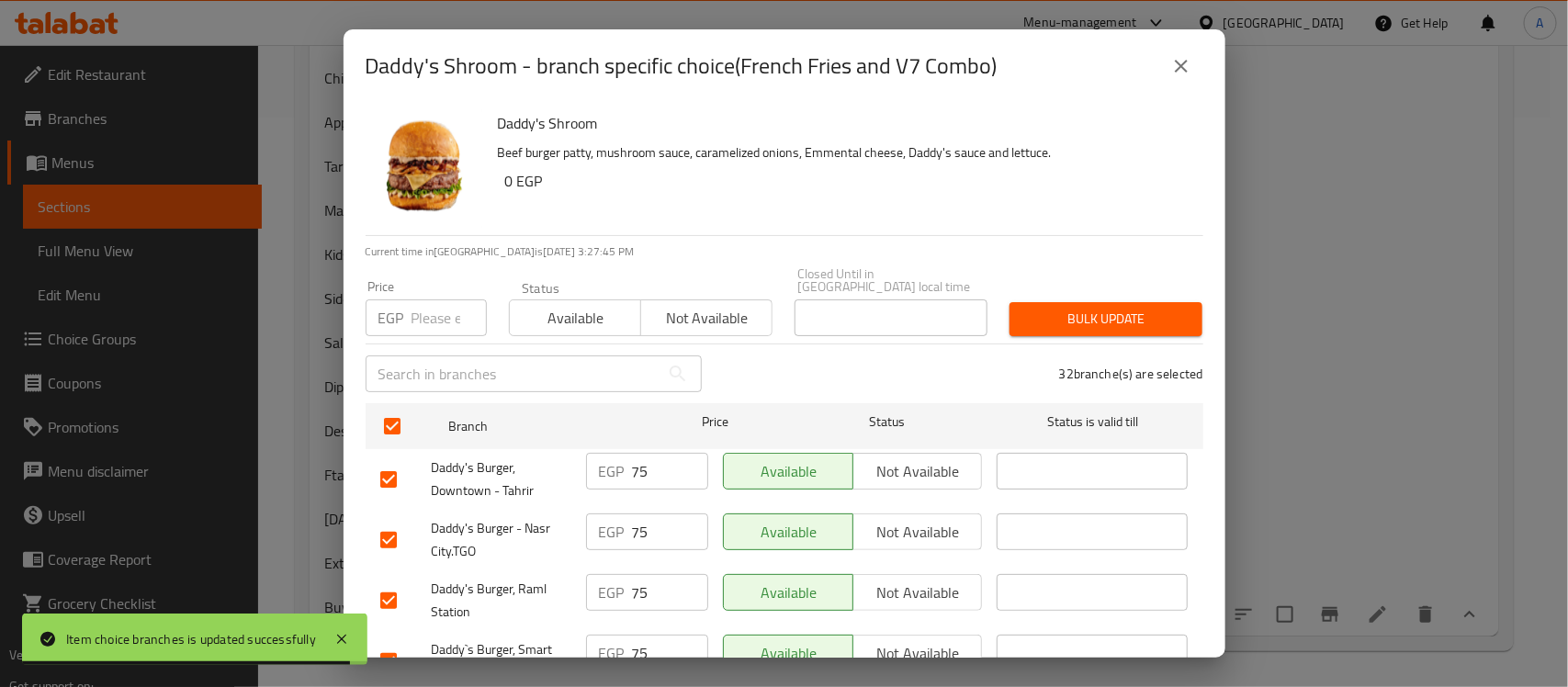
click at [430, 283] on div "Price EGP Price" at bounding box center [427, 308] width 122 height 56
click at [430, 306] on input "number" at bounding box center [450, 318] width 76 height 37
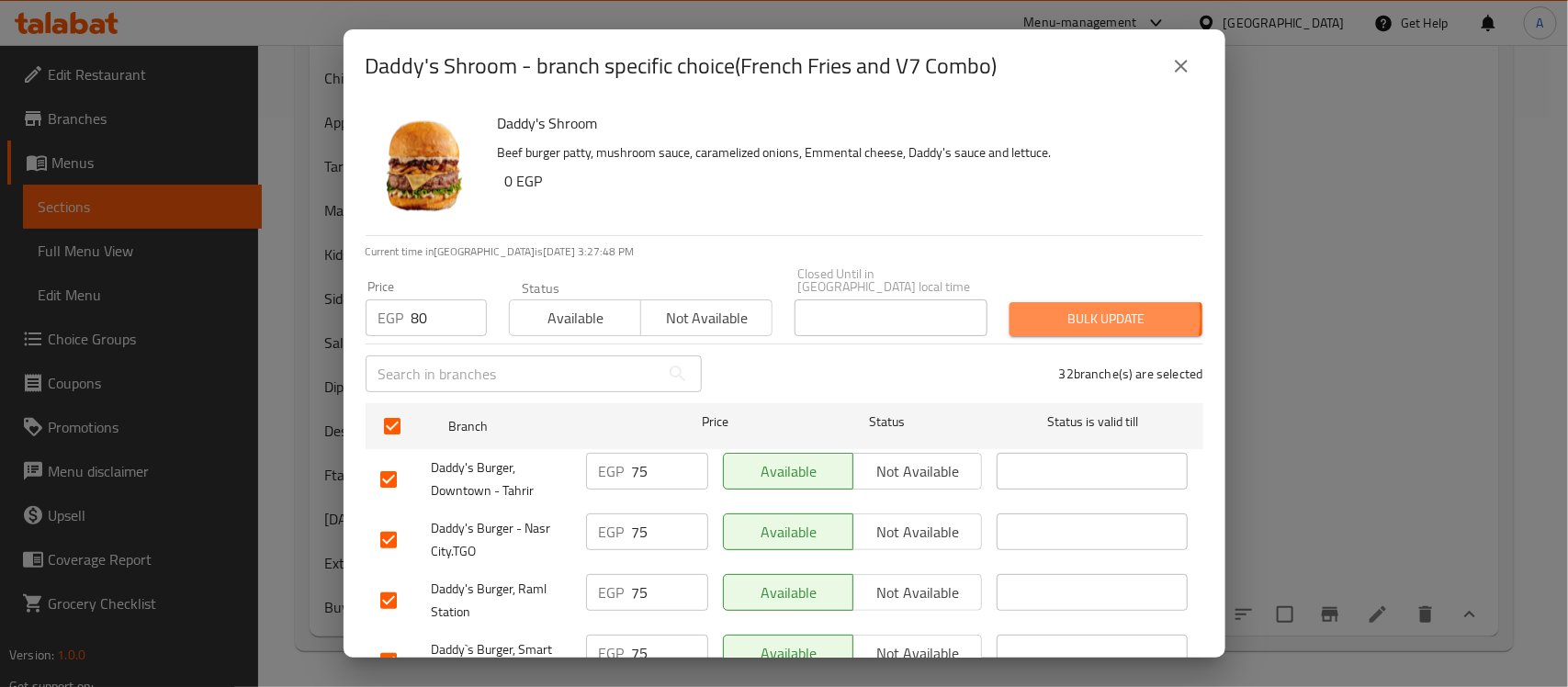
click at [1084, 308] on span "Bulk update" at bounding box center [1106, 319] width 164 height 23
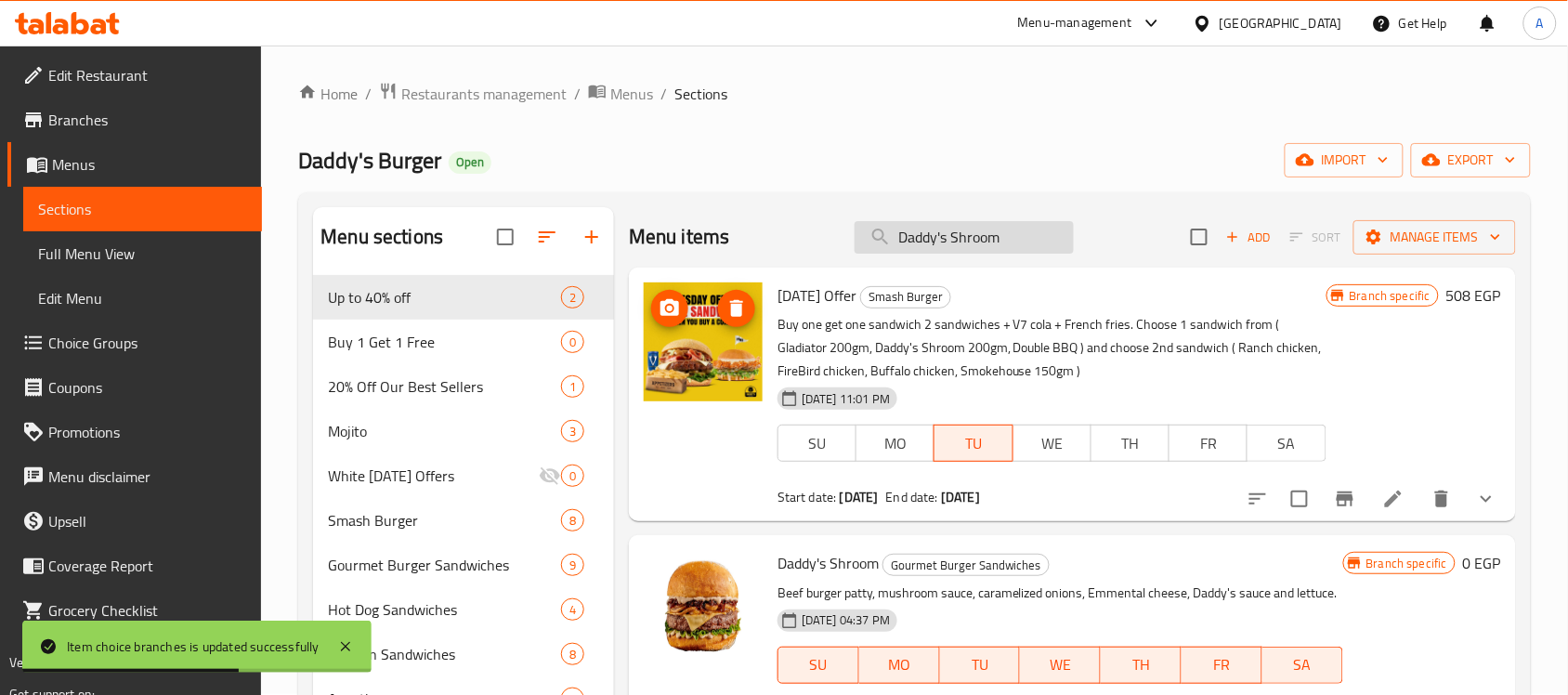
scroll to position [0, 0]
click at [935, 248] on input "Daddy's Shroom" at bounding box center [963, 238] width 219 height 33
paste input "Garlic Mushroom Sandwich"
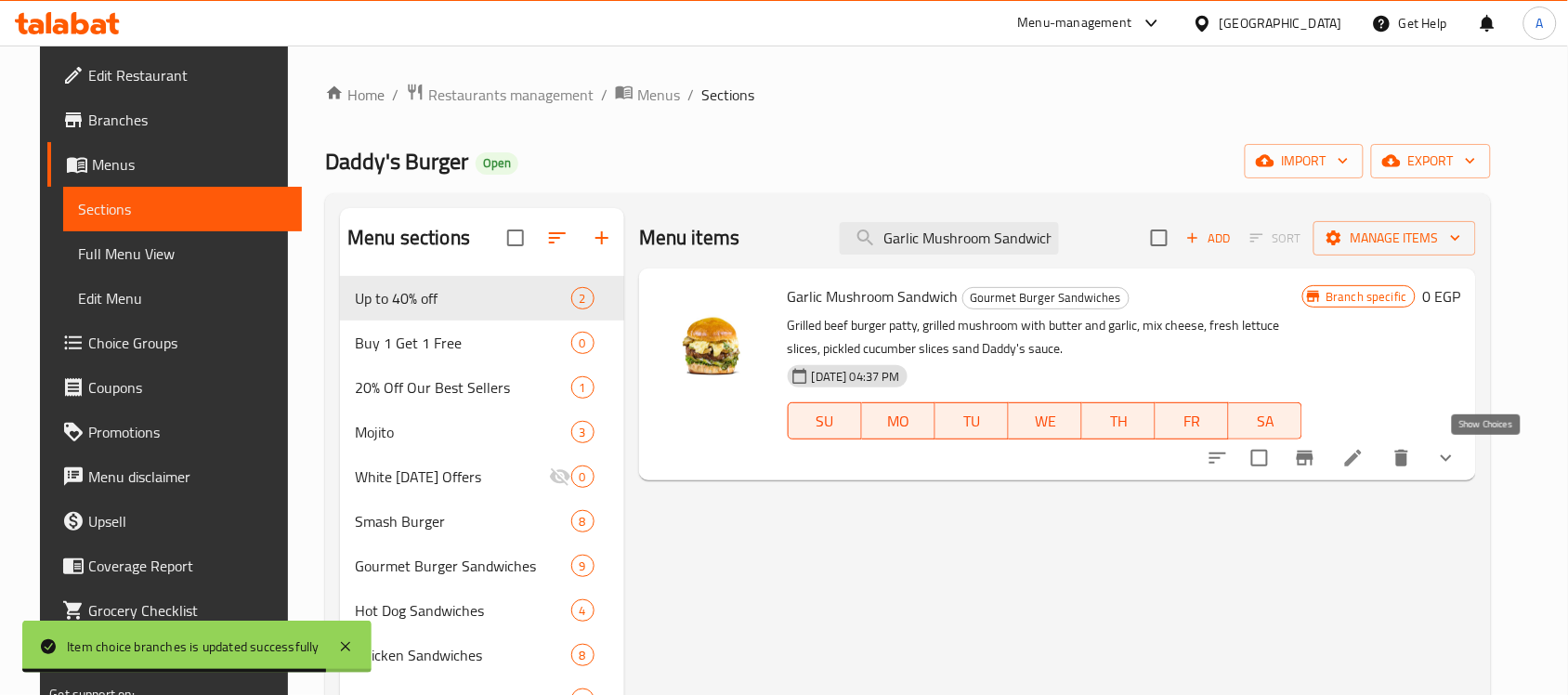
click at [1458, 456] on icon "show more" at bounding box center [1447, 458] width 22 height 22
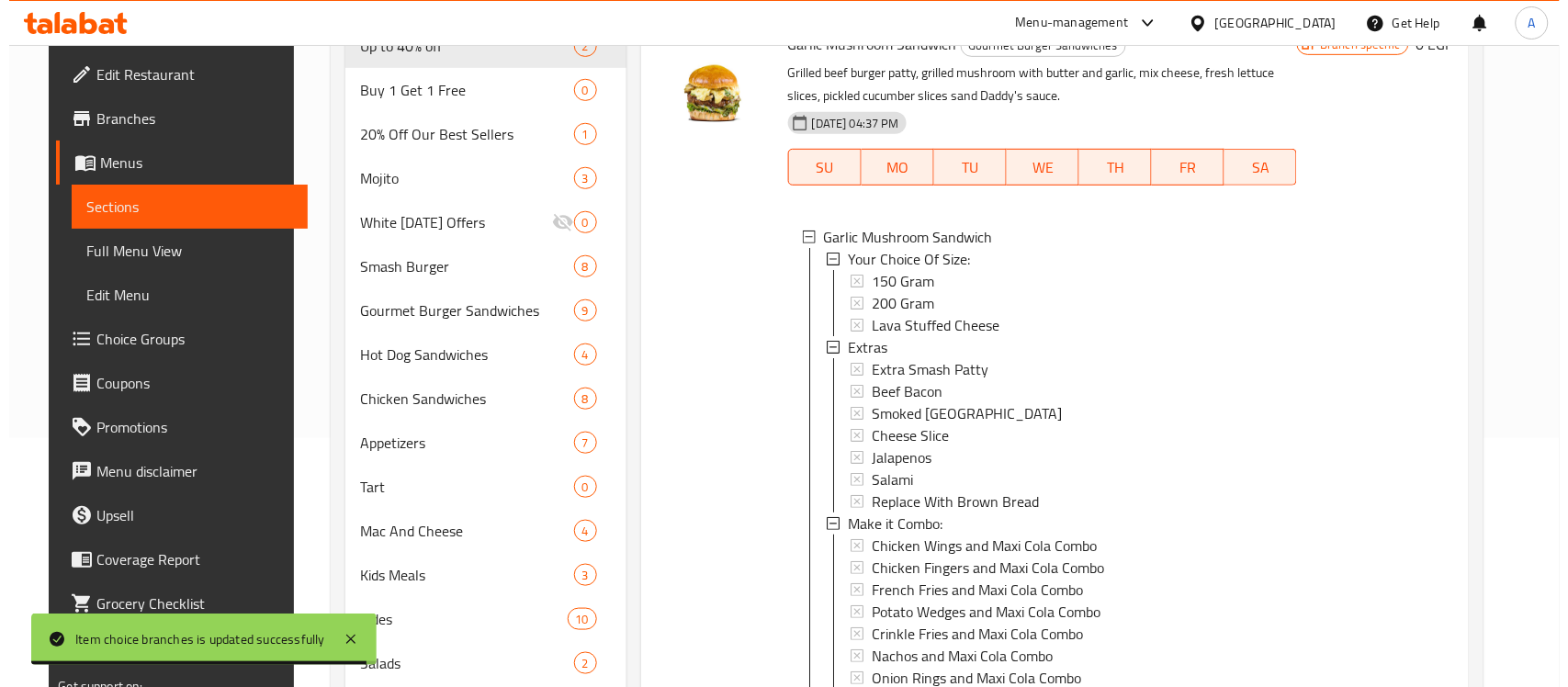
scroll to position [460, 0]
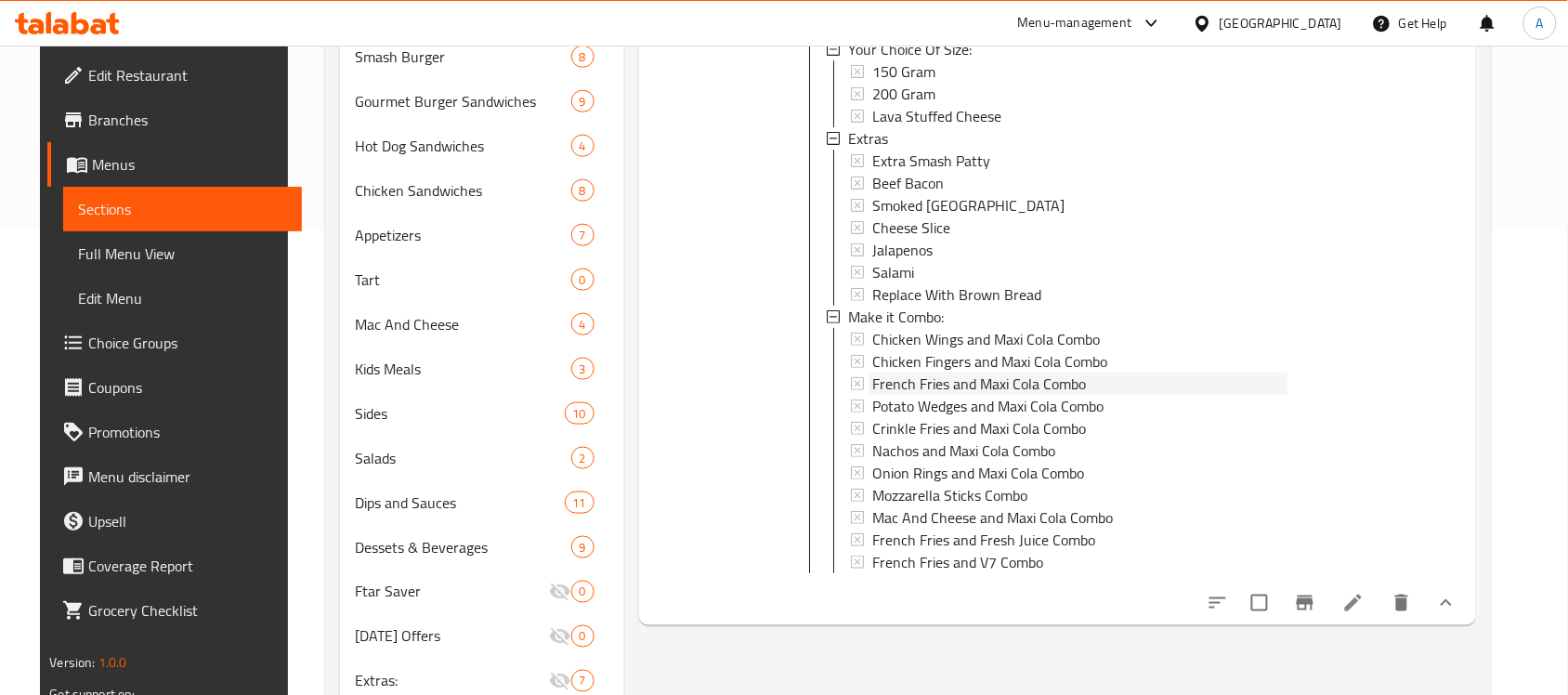
click at [989, 386] on span "French Fries and Maxi Cola Combo" at bounding box center [978, 384] width 213 height 22
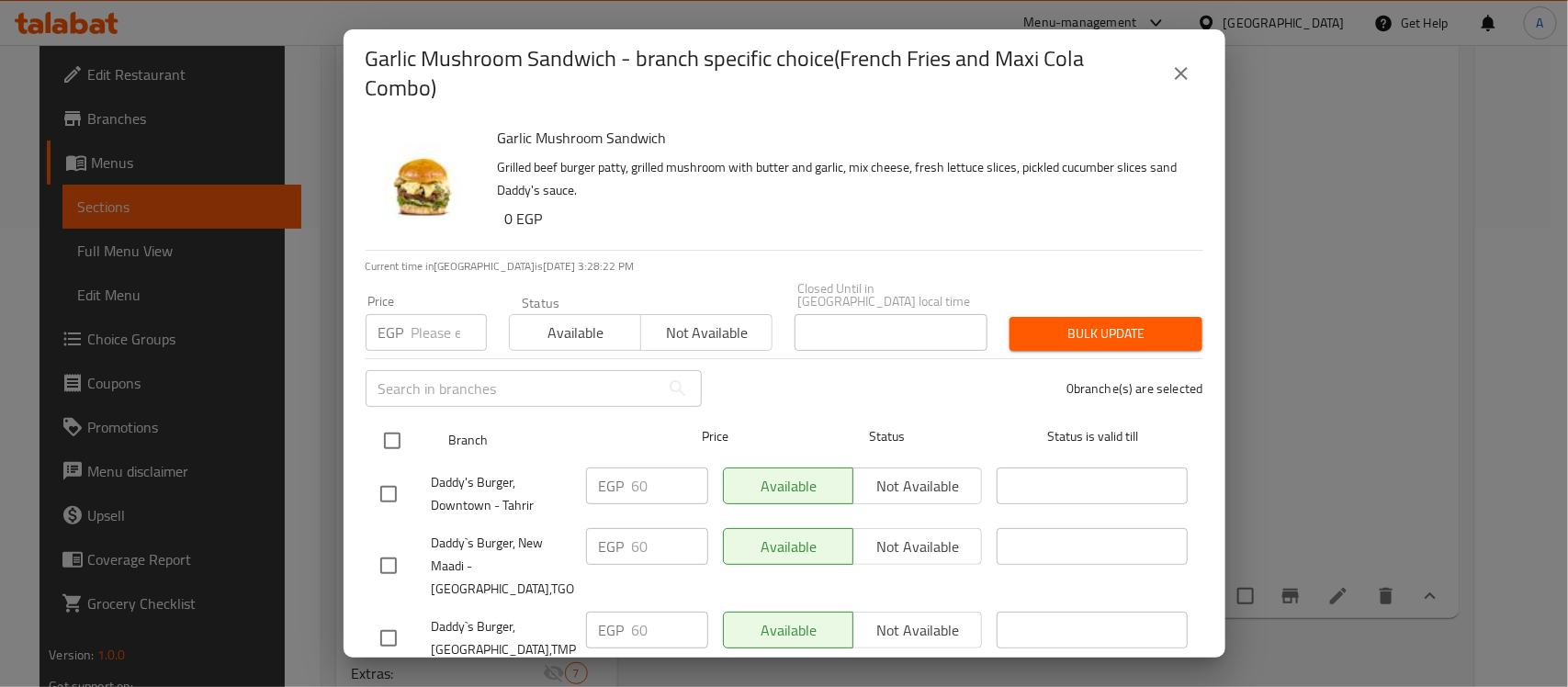
click at [381, 427] on input "checkbox" at bounding box center [392, 441] width 39 height 39
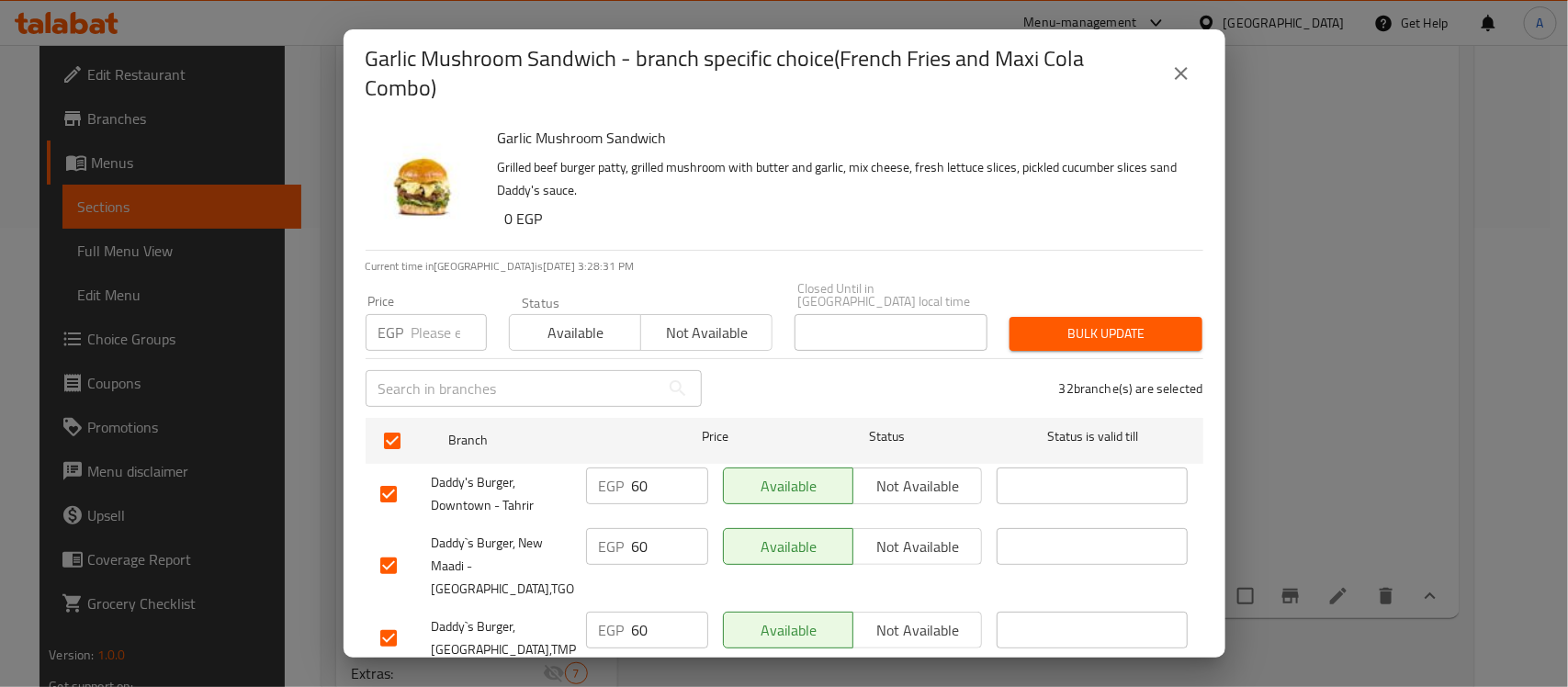
click at [432, 295] on div "Price EGP Price" at bounding box center [427, 322] width 122 height 56
click at [424, 314] on input "number" at bounding box center [450, 332] width 76 height 37
paste input "65"
click at [1096, 329] on span "Bulk update" at bounding box center [1106, 333] width 164 height 23
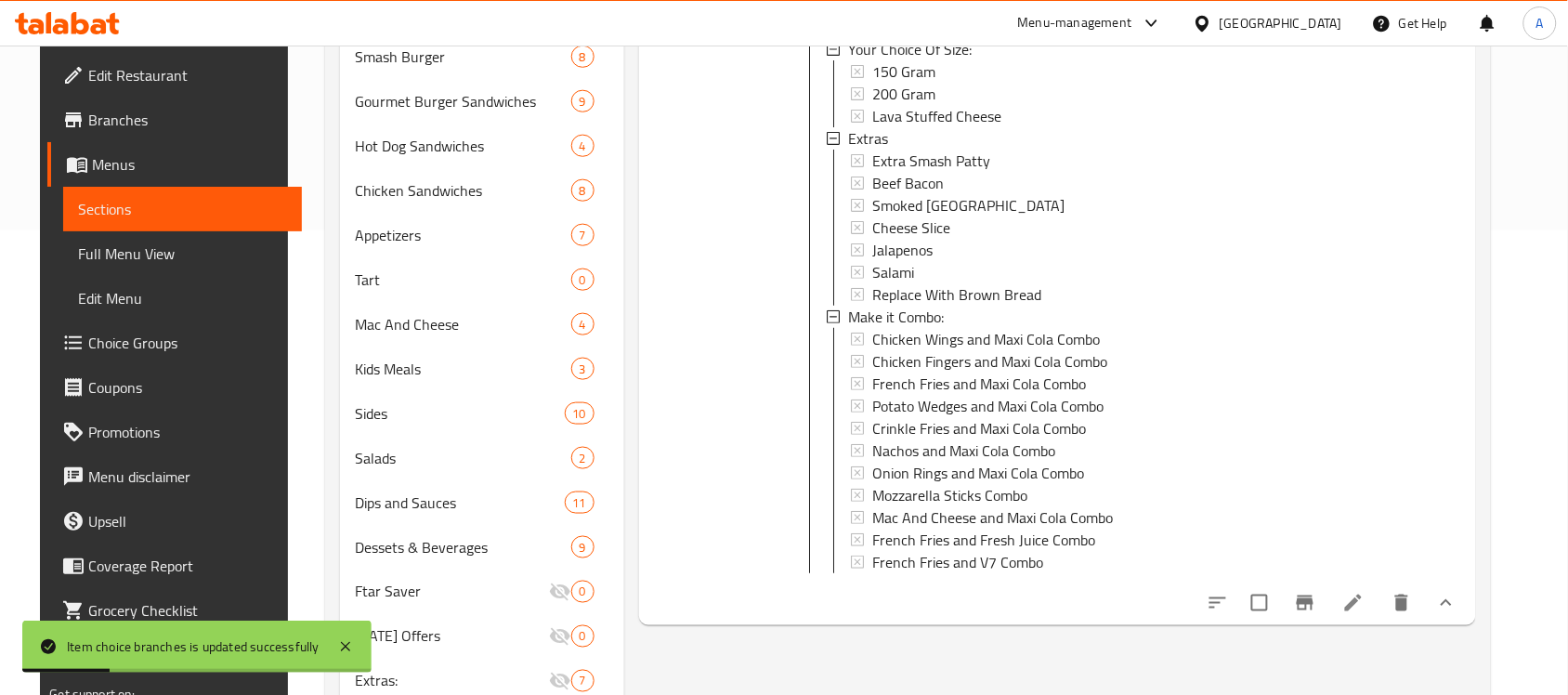
click at [981, 383] on span "French Fries and Maxi Cola Combo" at bounding box center [978, 384] width 213 height 22
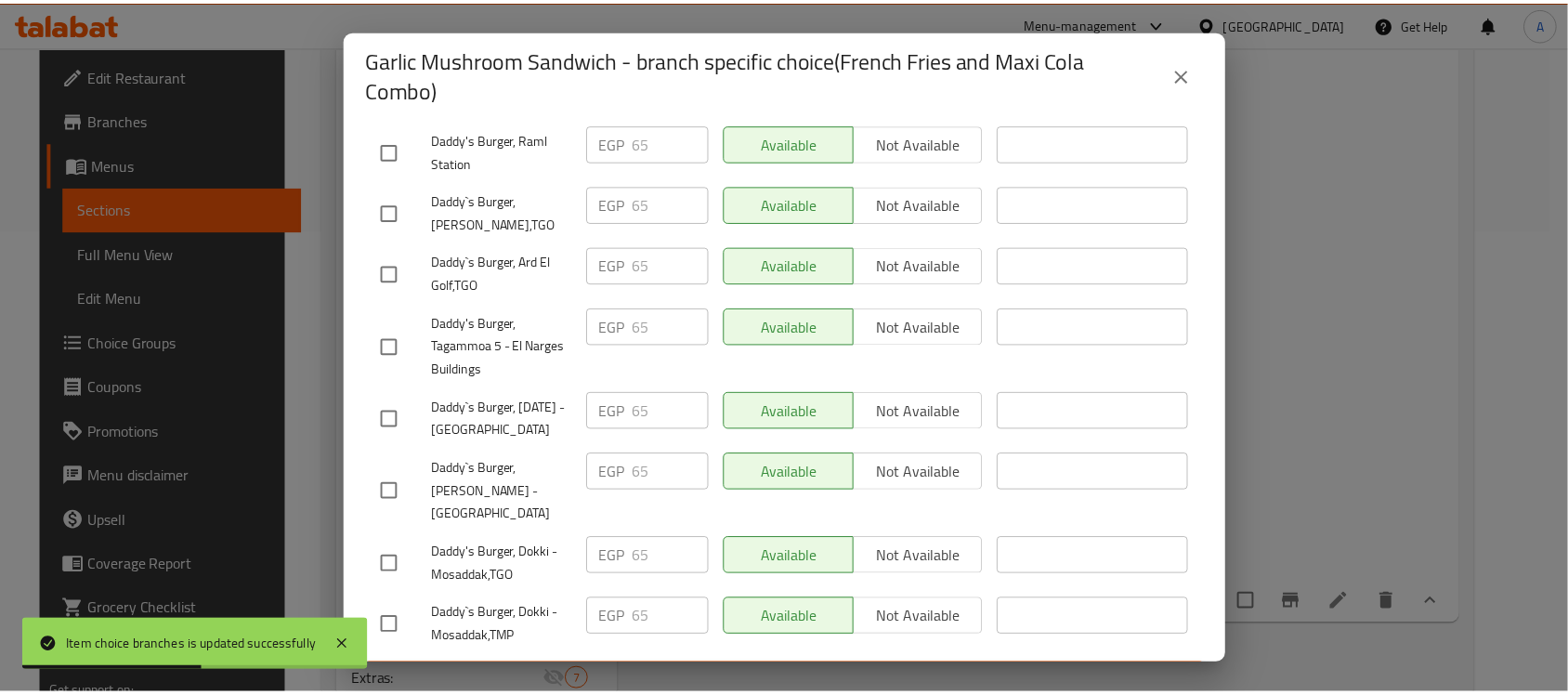
scroll to position [1937, 0]
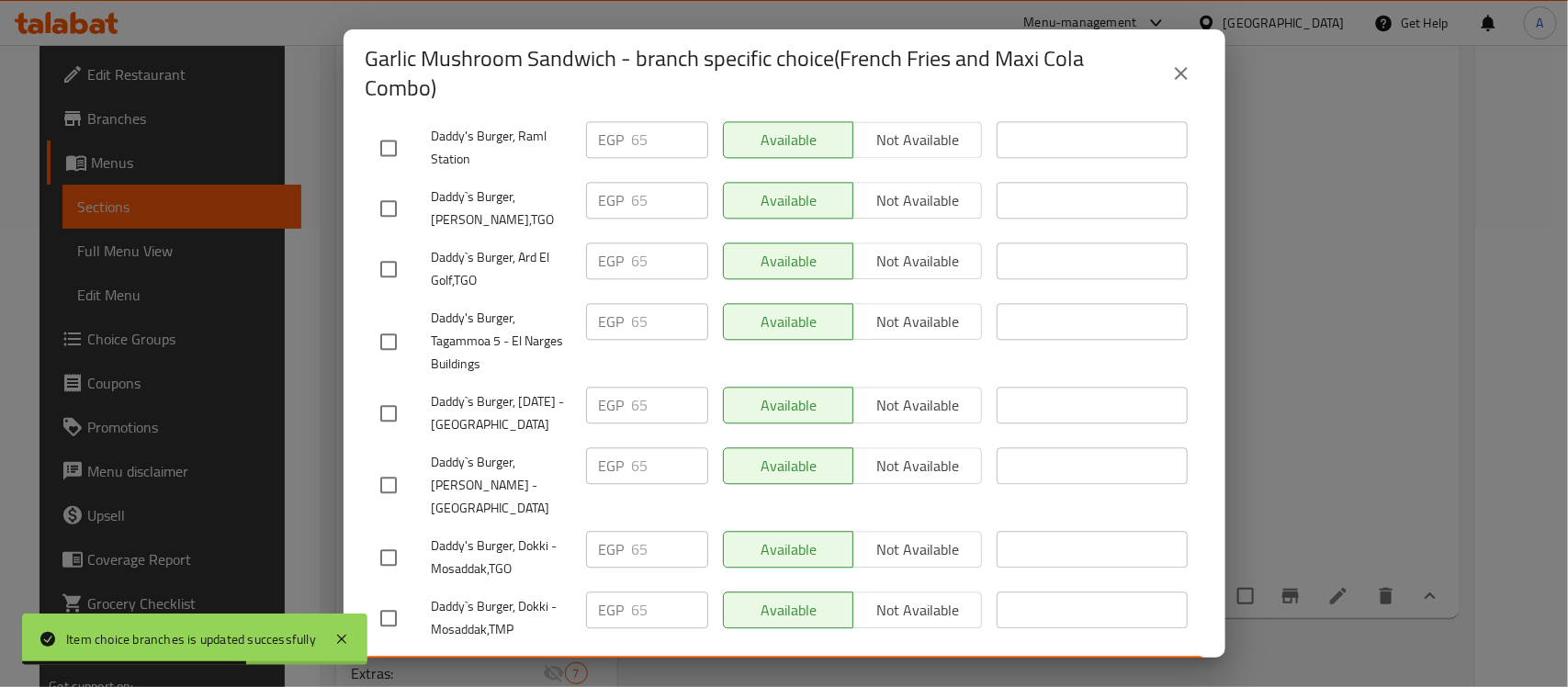
click at [1191, 80] on icon "close" at bounding box center [1181, 74] width 22 height 22
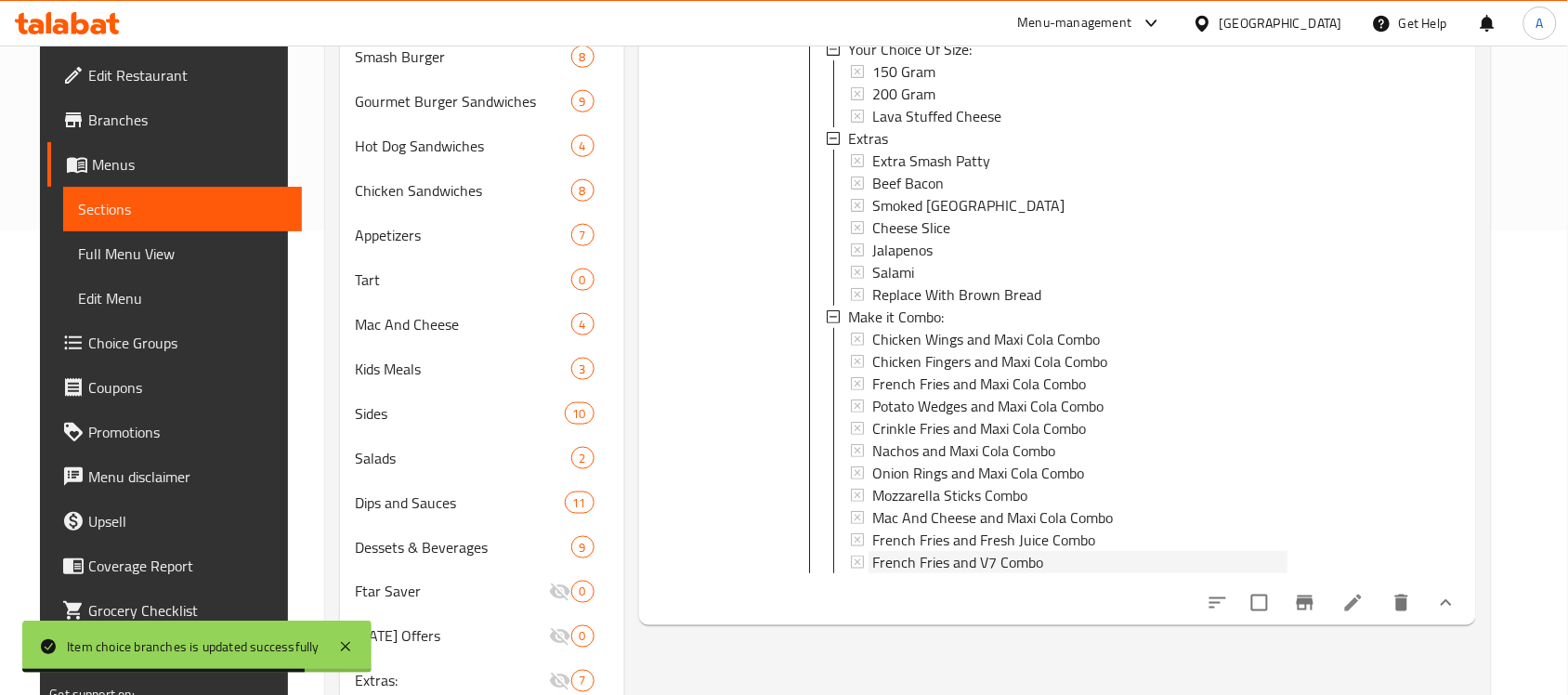
click at [980, 555] on span "French Fries and V7 Combo" at bounding box center [957, 562] width 170 height 22
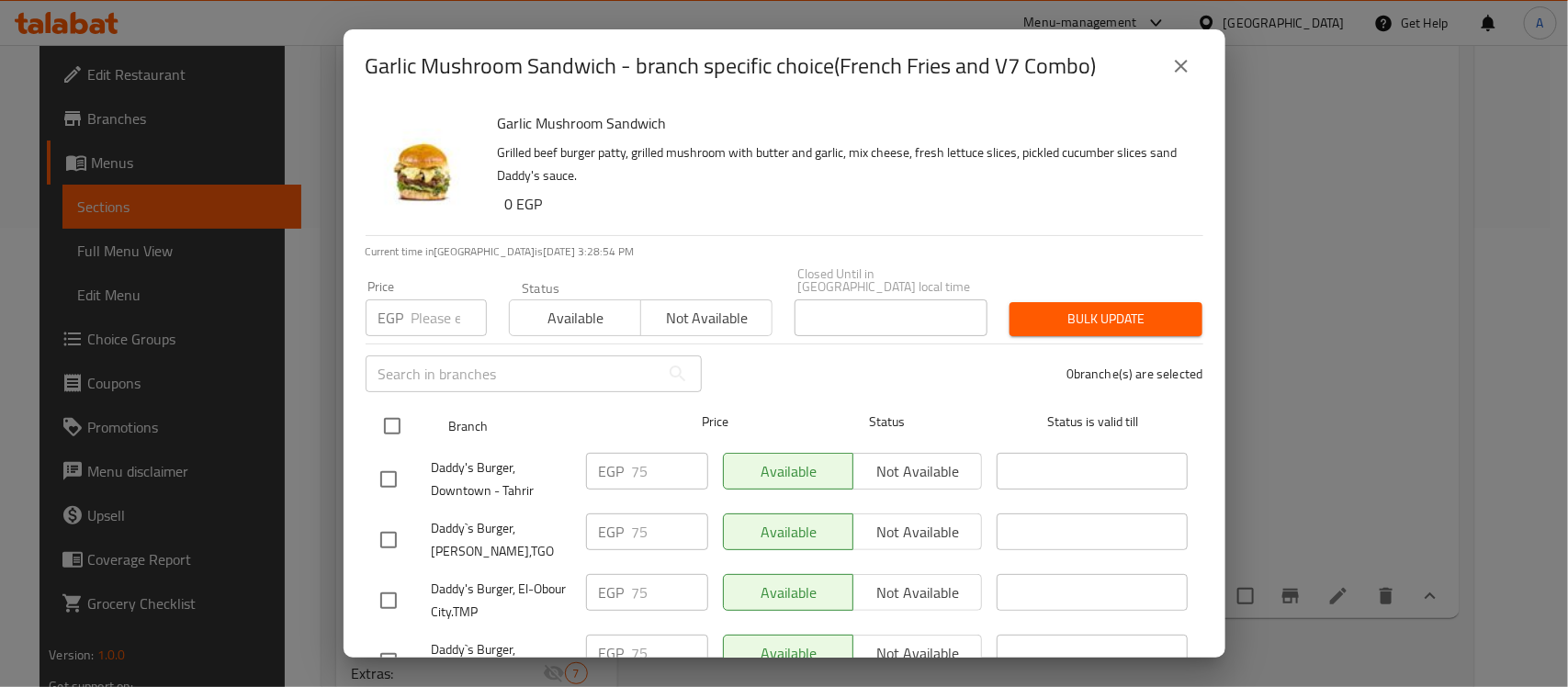
click at [389, 415] on input "checkbox" at bounding box center [392, 426] width 39 height 39
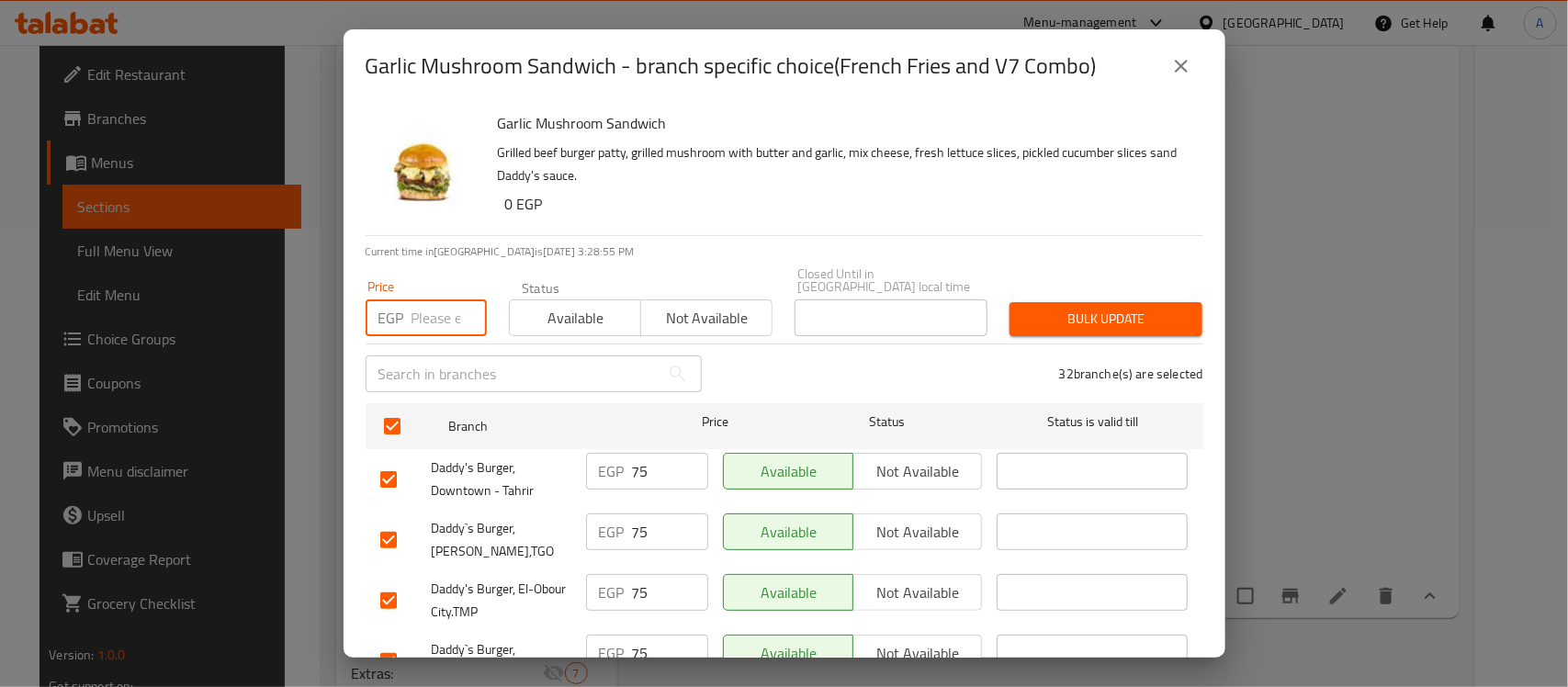
click at [442, 299] on input "number" at bounding box center [450, 318] width 76 height 37
paste input "80"
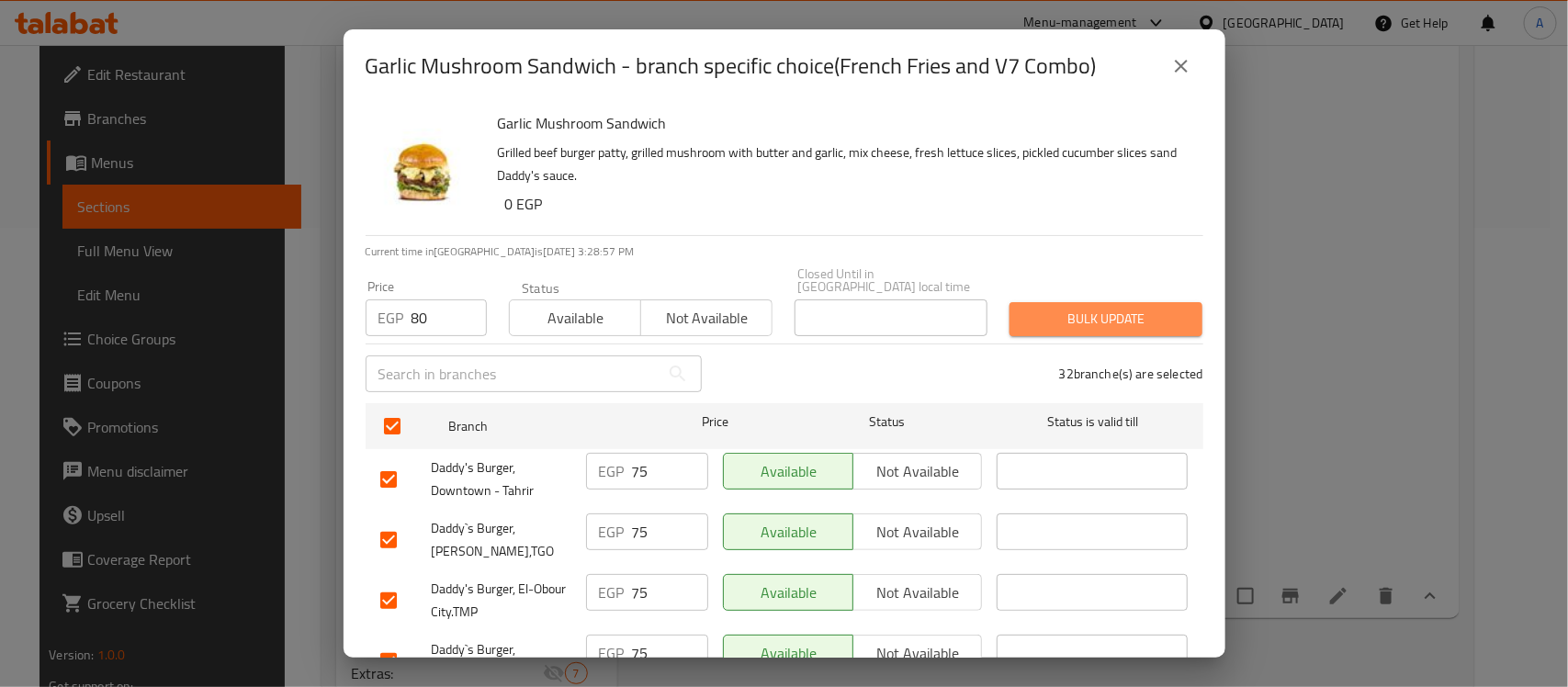
click at [1113, 312] on span "Bulk update" at bounding box center [1106, 319] width 164 height 23
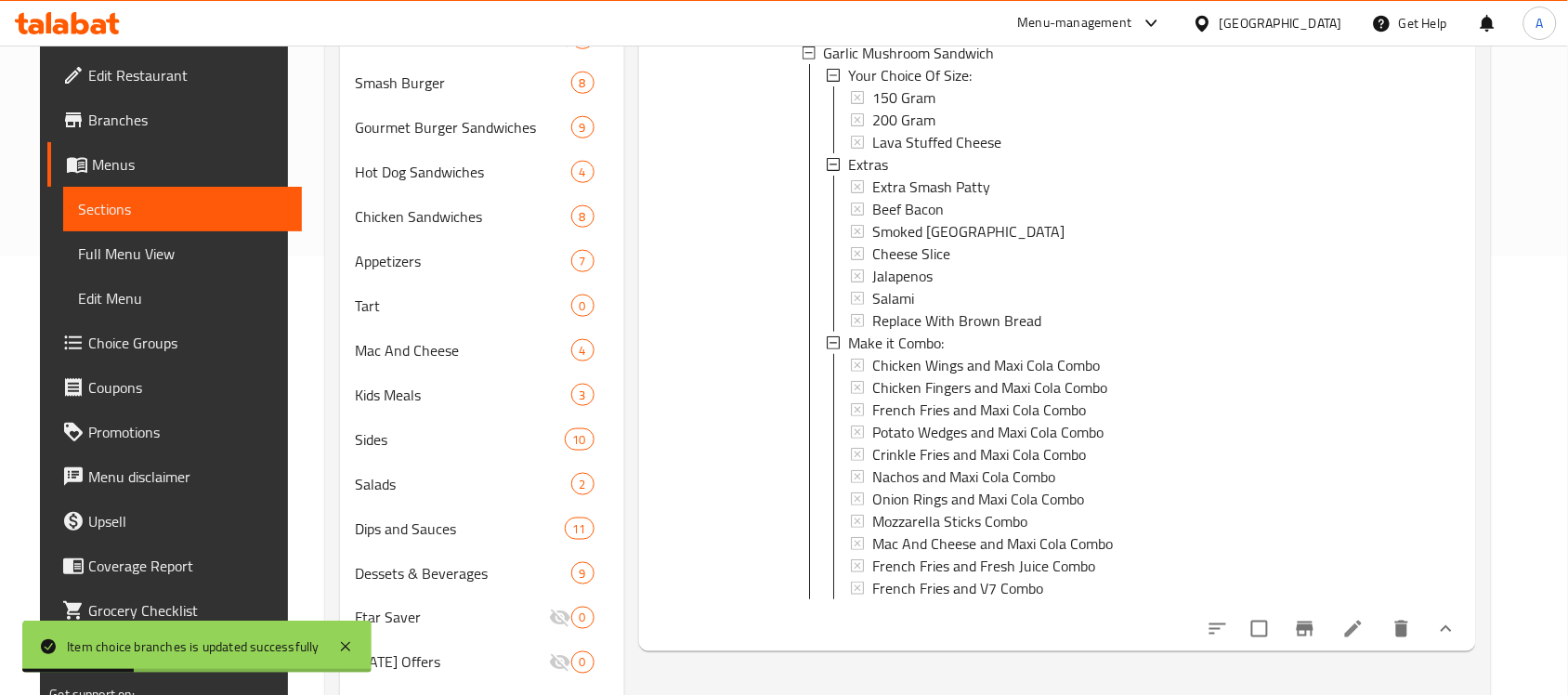
scroll to position [0, 0]
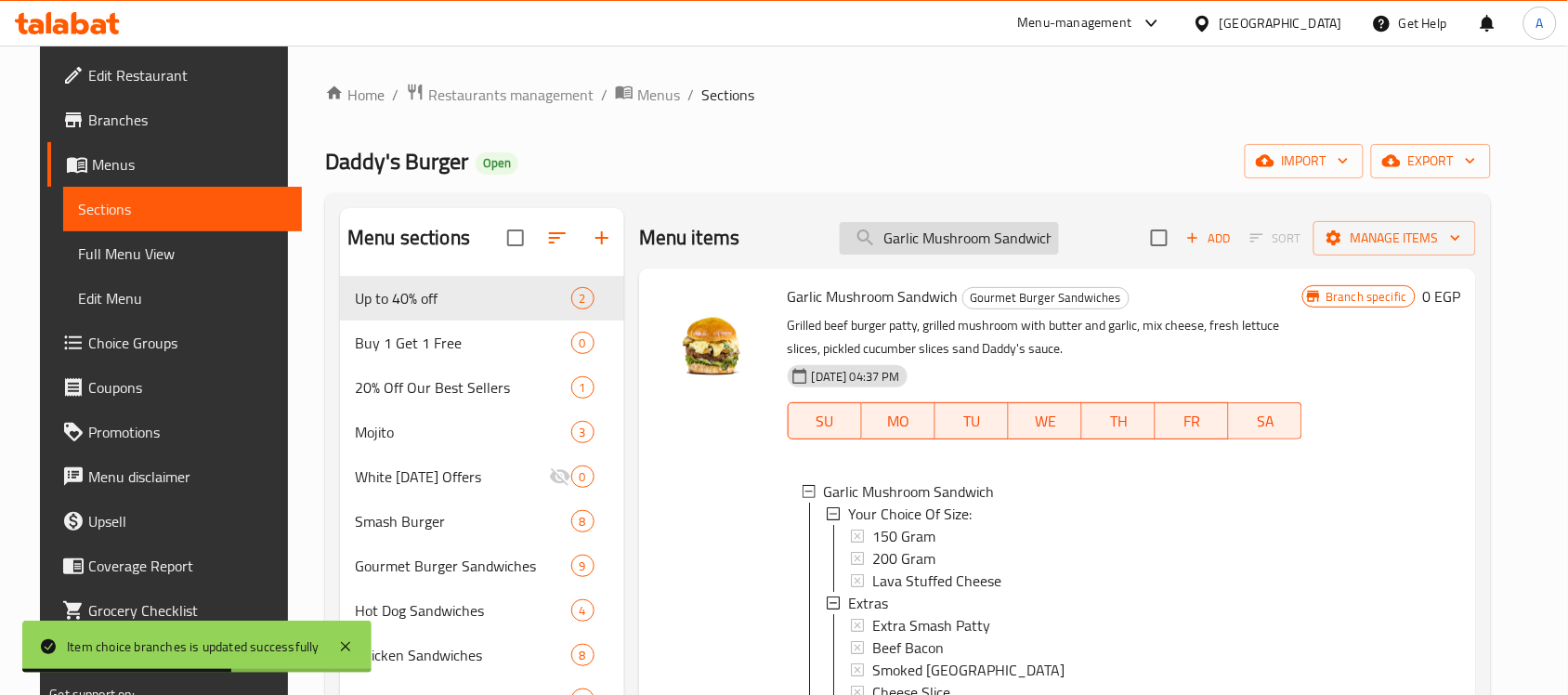
click at [977, 252] on input "Garlic Mushroom Sandwich" at bounding box center [948, 238] width 219 height 33
paste input "ladiator"
click at [977, 252] on input "Gladiator Sandwich" at bounding box center [948, 238] width 219 height 33
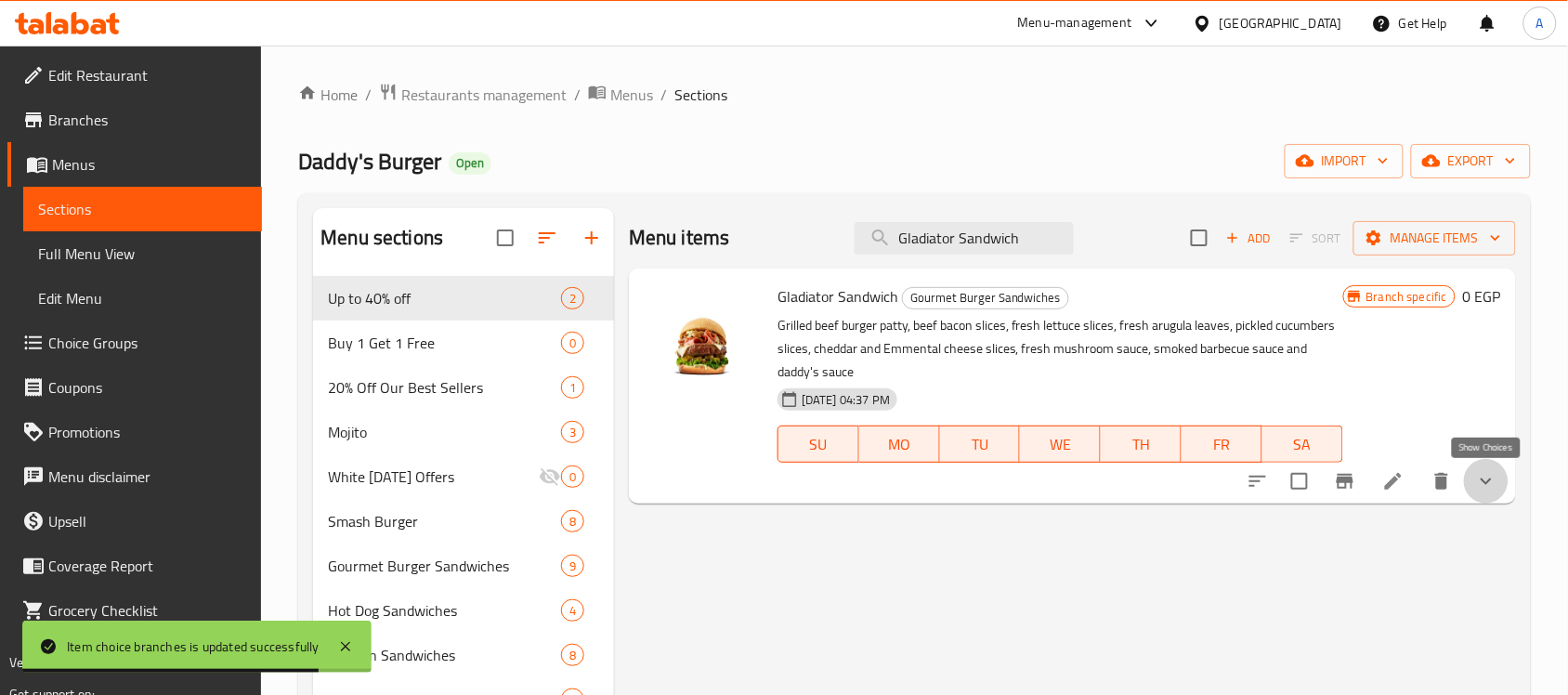
click at [1488, 486] on icon "show more" at bounding box center [1487, 482] width 22 height 22
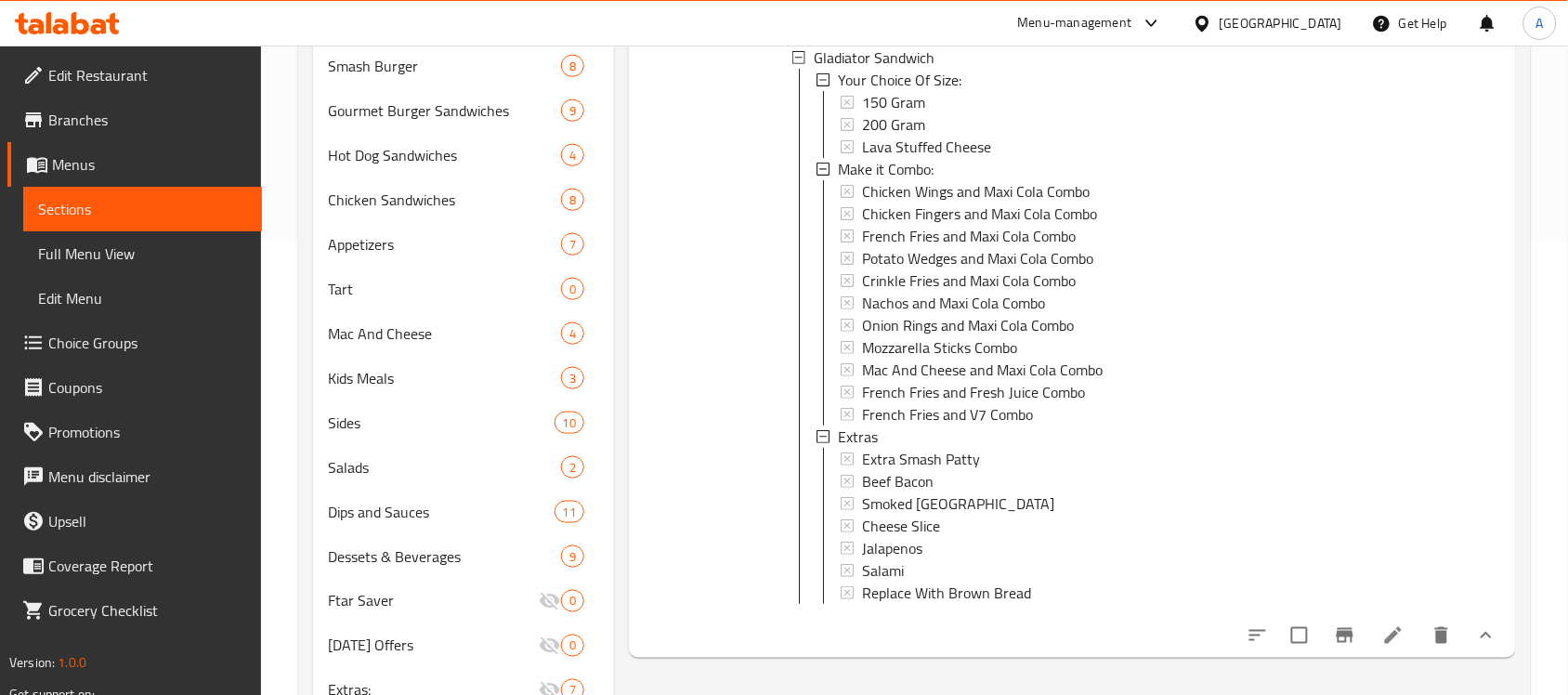
scroll to position [465, 0]
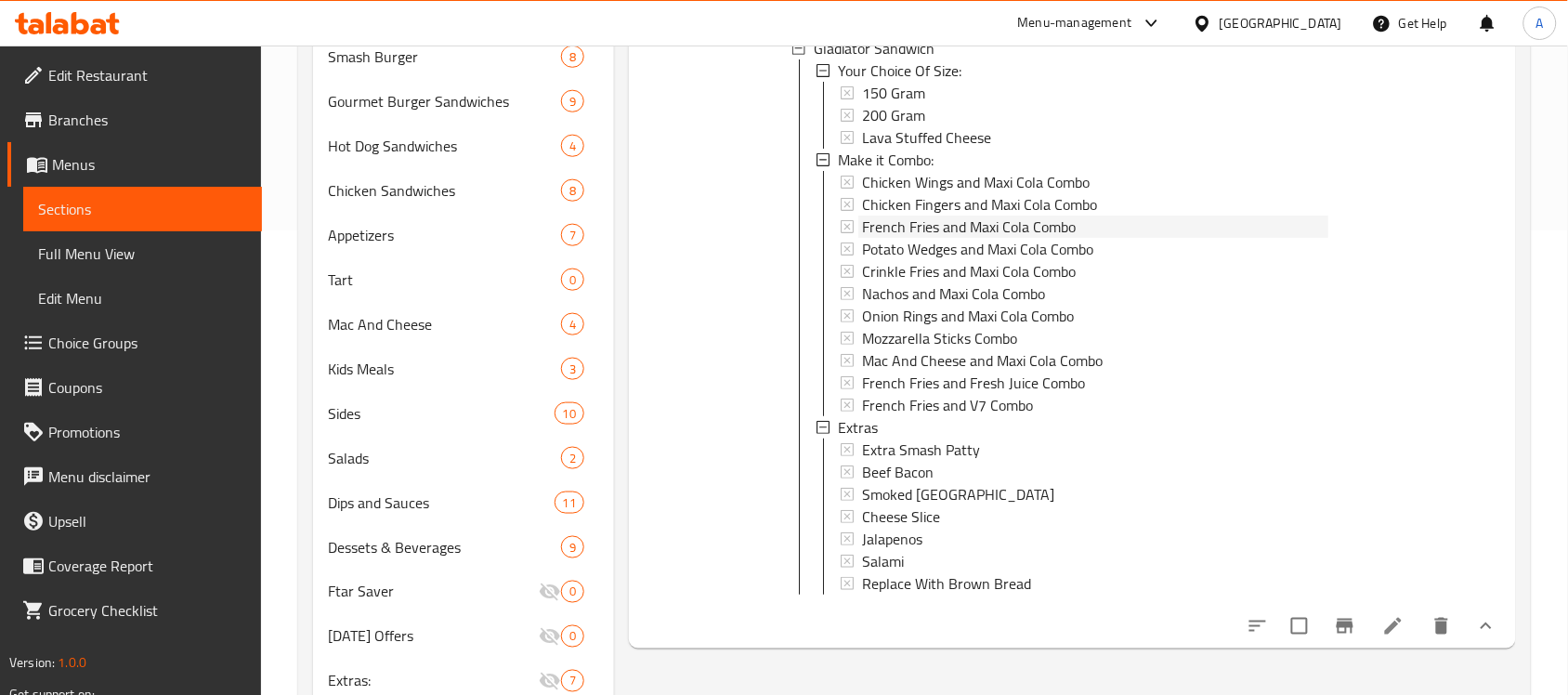
click at [948, 219] on span "French Fries and Maxi Cola Combo" at bounding box center [968, 226] width 213 height 22
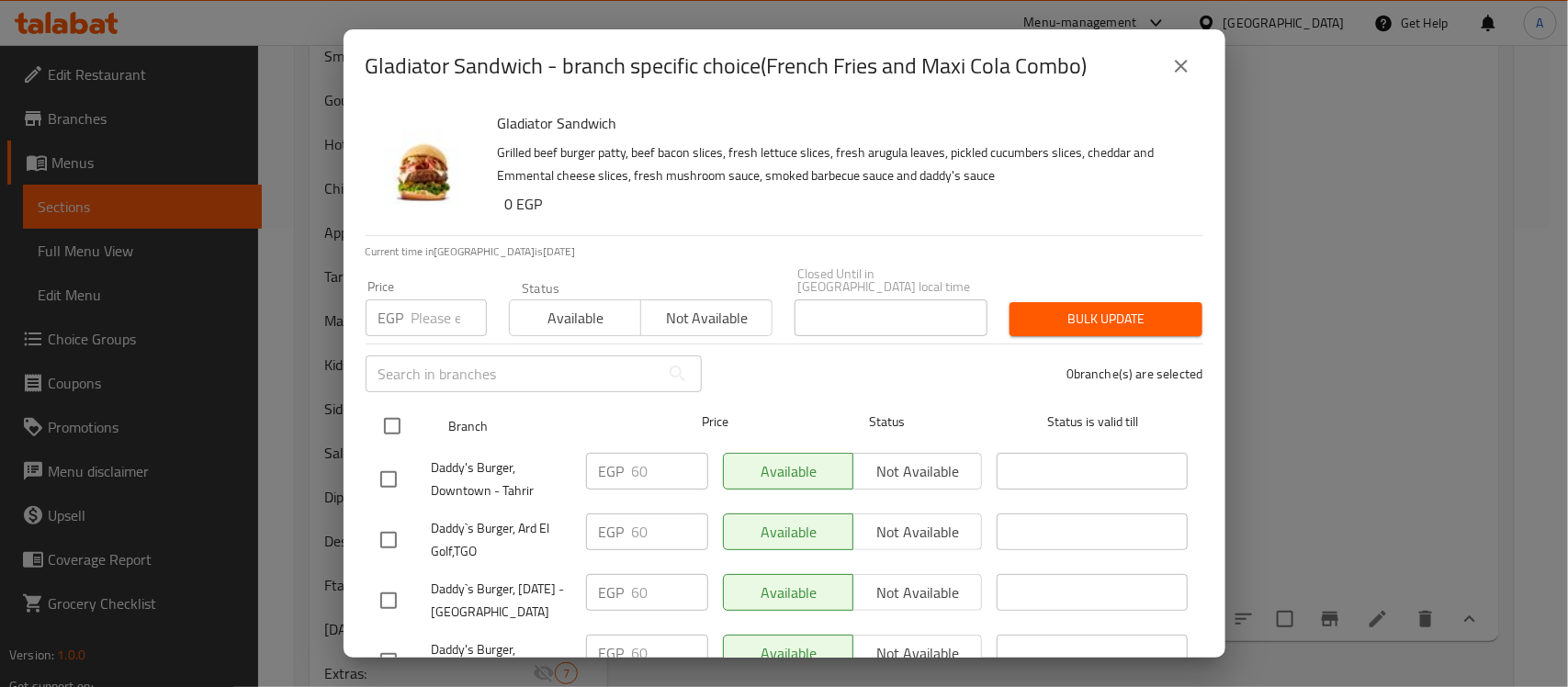
click at [392, 421] on input "checkbox" at bounding box center [392, 426] width 39 height 39
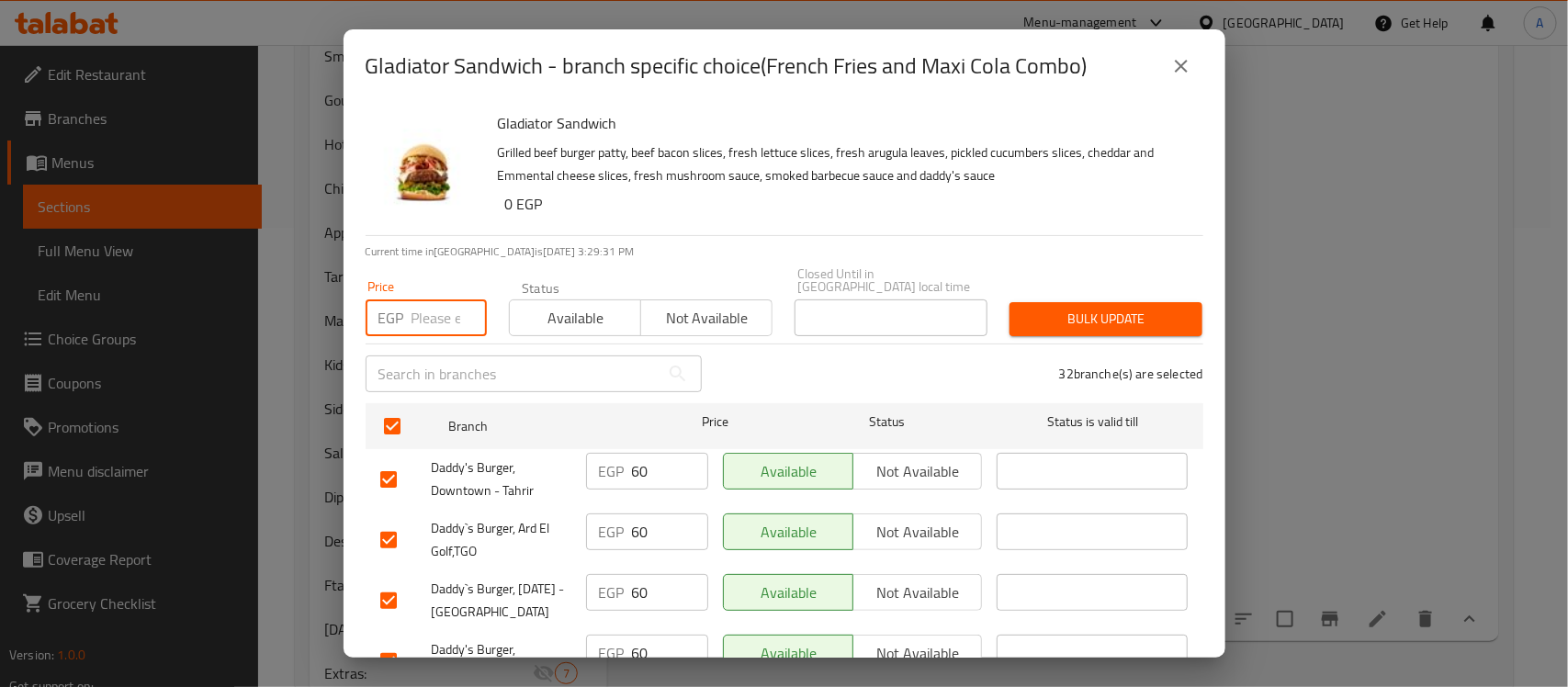
click at [442, 299] on input "number" at bounding box center [450, 318] width 76 height 37
click at [1108, 308] on span "Bulk update" at bounding box center [1106, 319] width 164 height 23
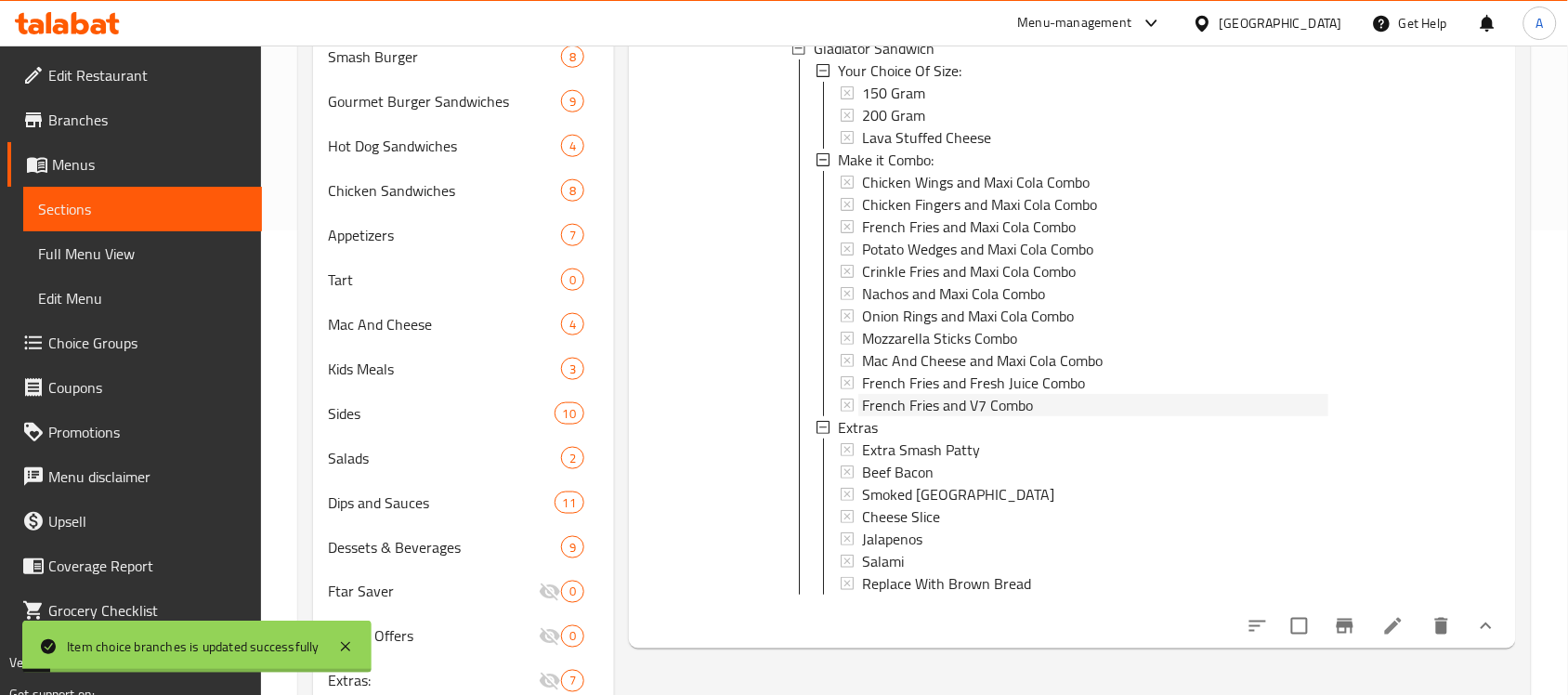
click at [963, 404] on span "French Fries and V7 Combo" at bounding box center [947, 405] width 170 height 22
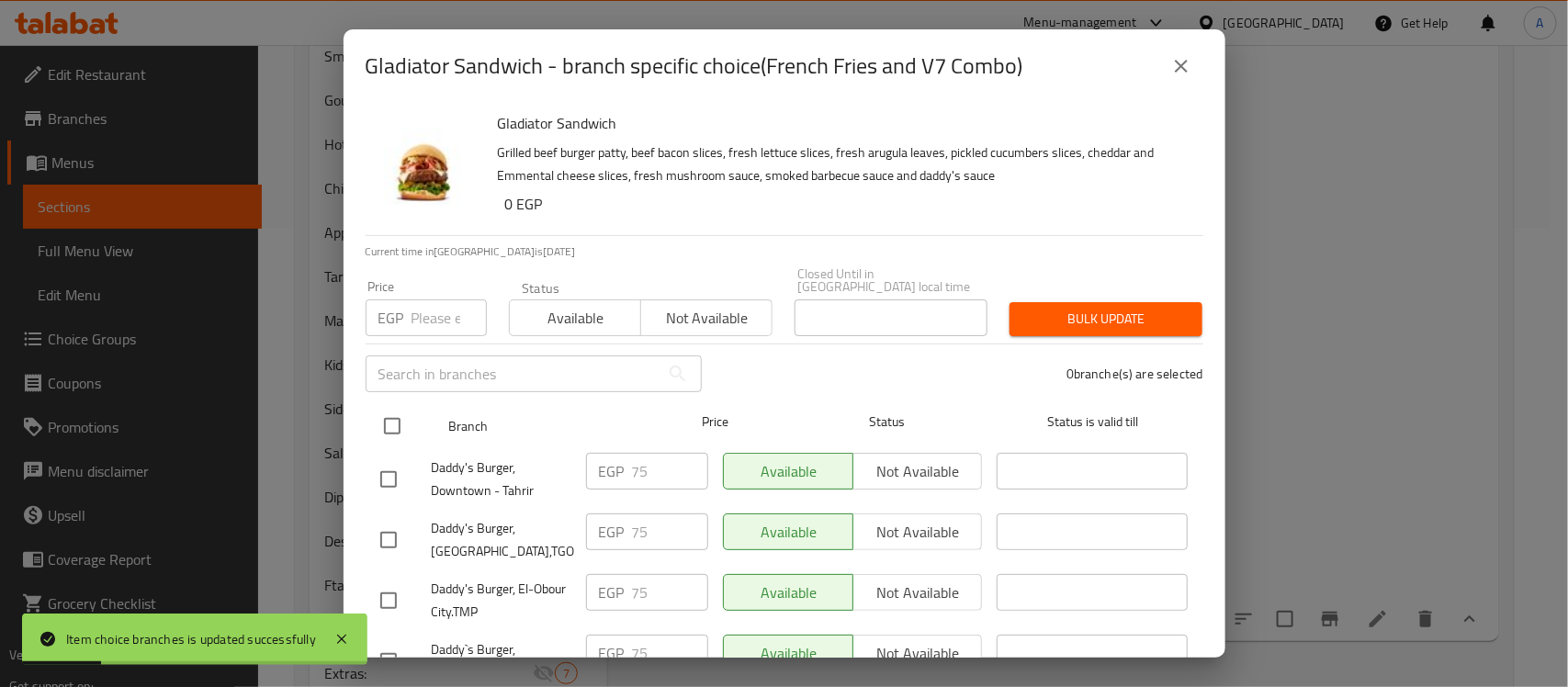
click at [391, 407] on input "checkbox" at bounding box center [392, 426] width 39 height 39
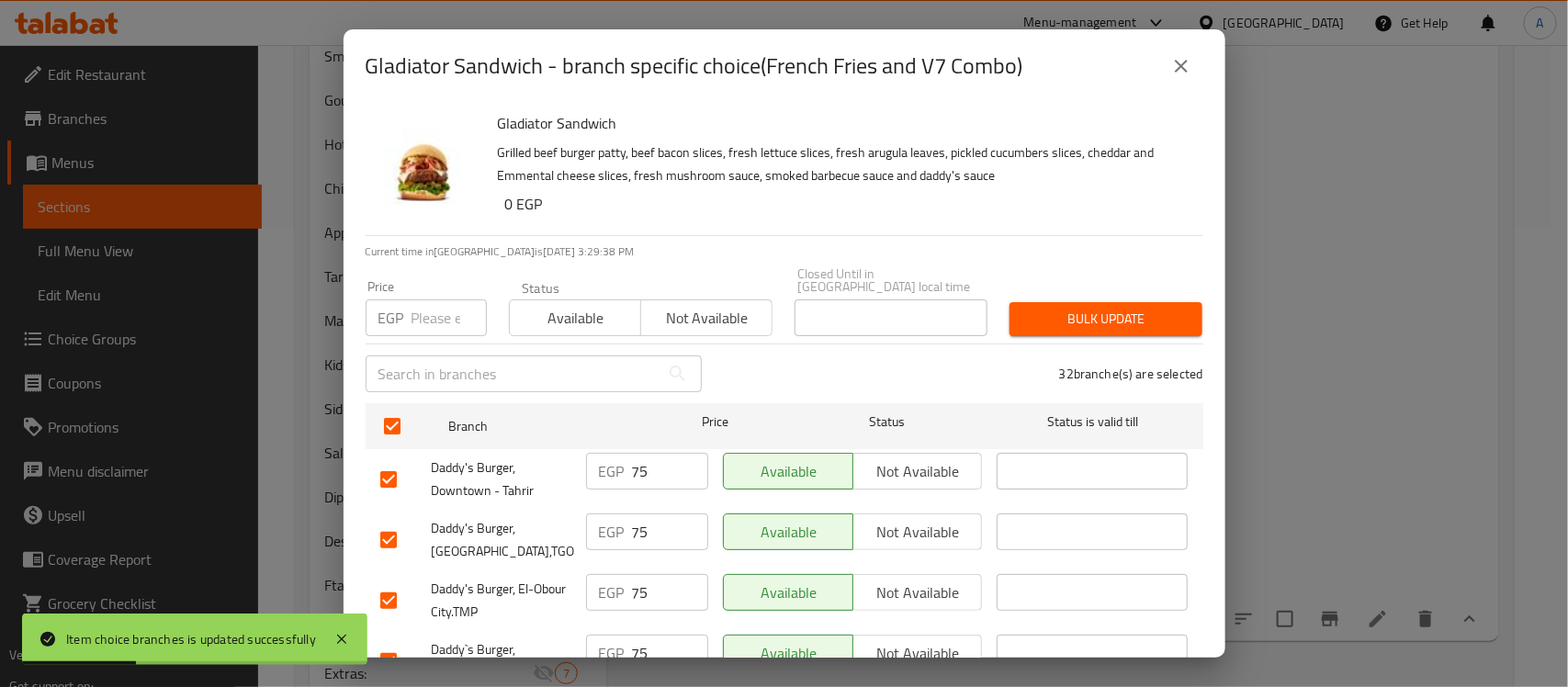
click at [407, 299] on div "EGP Price" at bounding box center [427, 318] width 122 height 37
click at [1098, 309] on span "Bulk update" at bounding box center [1106, 319] width 164 height 23
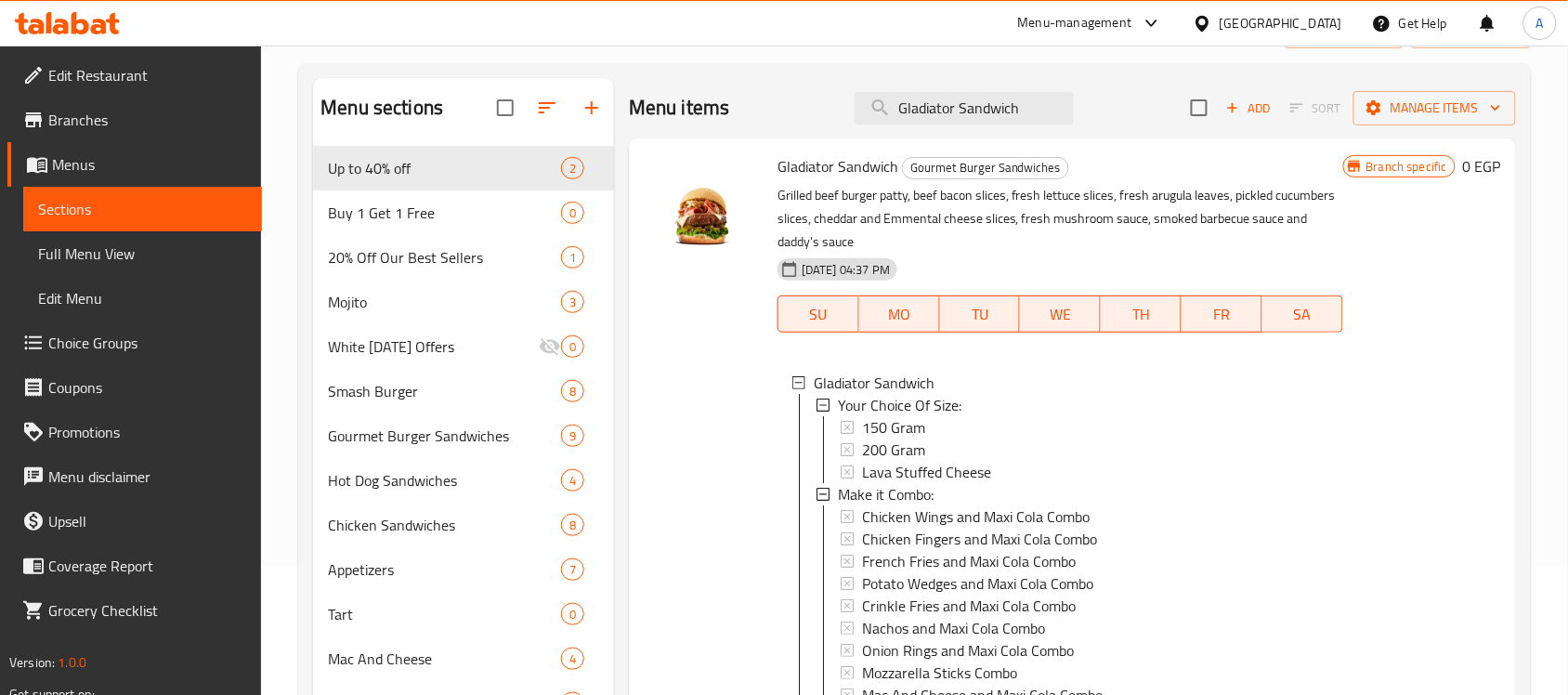
scroll to position [0, 0]
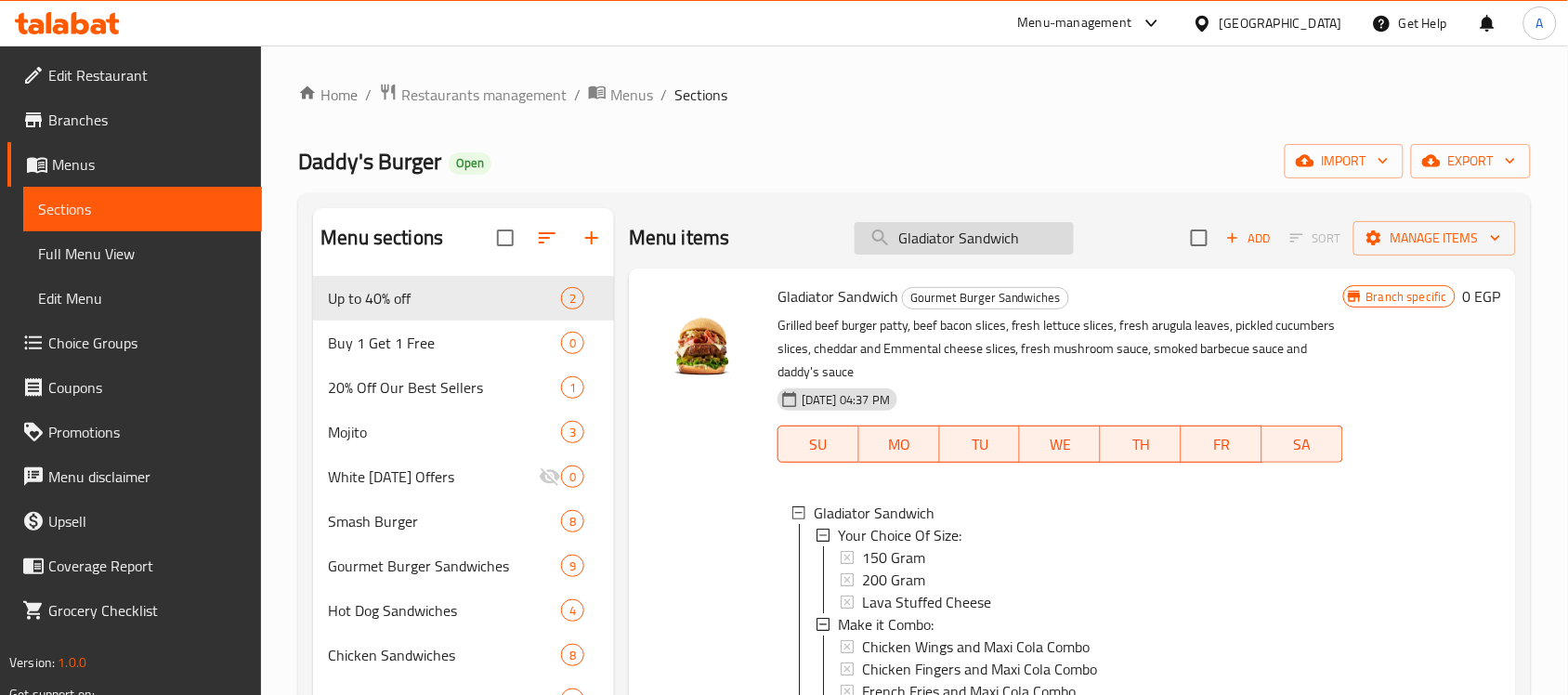
click at [1009, 247] on input "Gladiator Sandwich" at bounding box center [963, 238] width 219 height 33
paste input "Kids Meal"
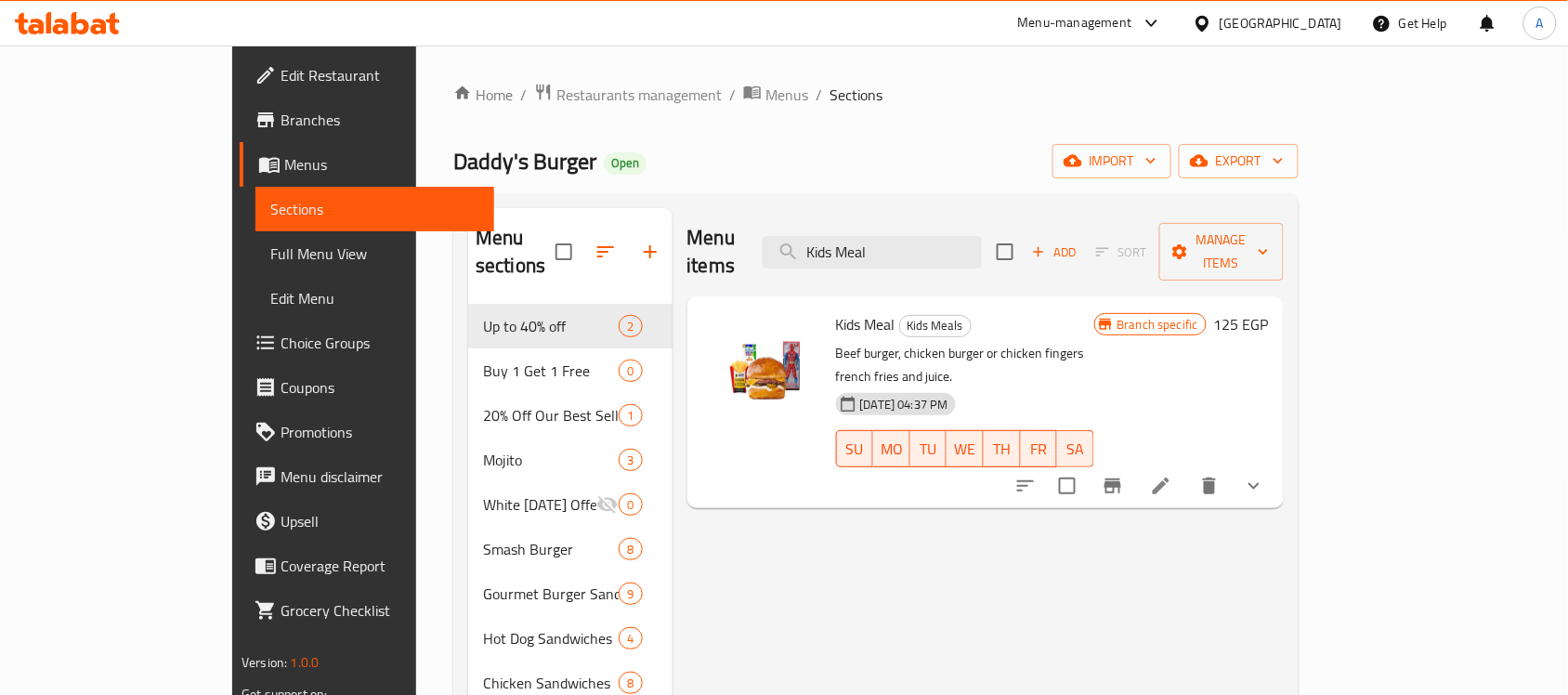
click at [1265, 475] on icon "show more" at bounding box center [1254, 486] width 22 height 22
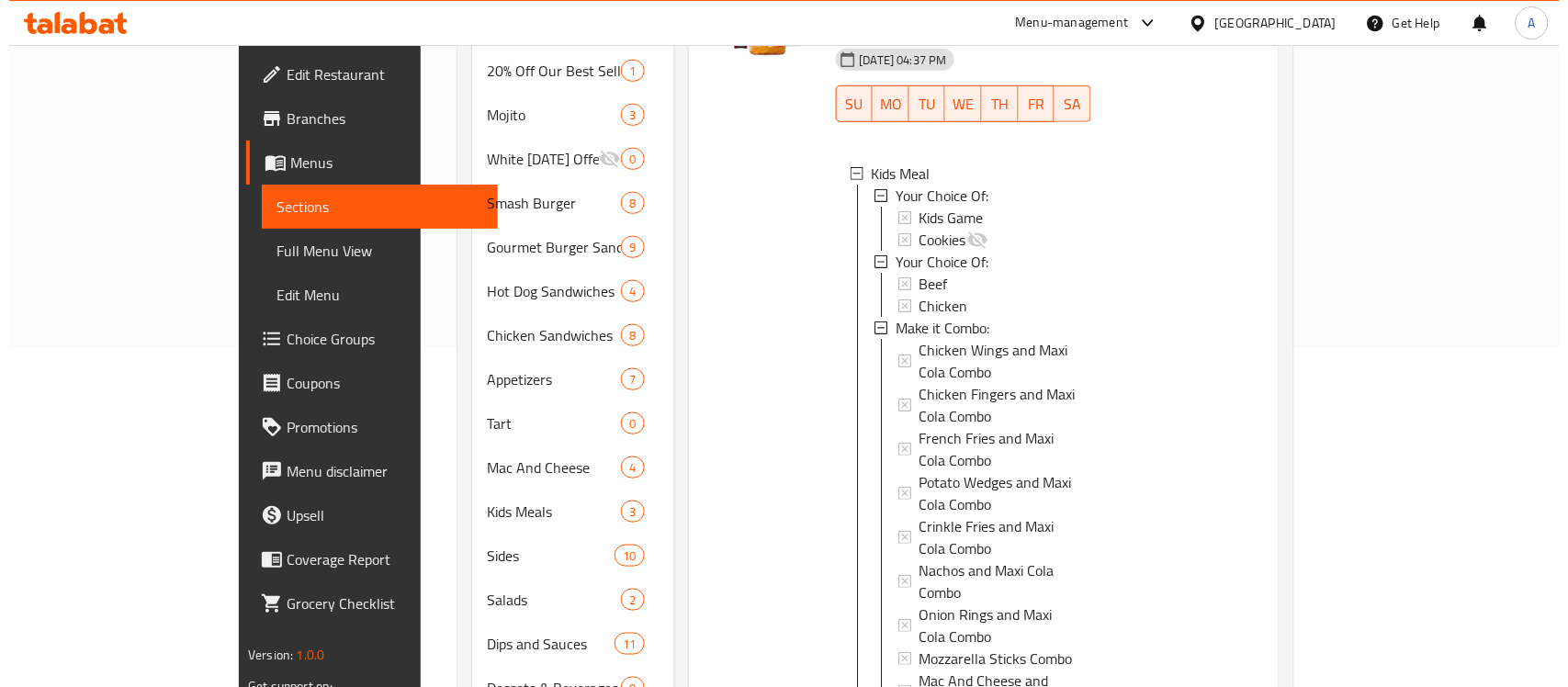
scroll to position [1, 0]
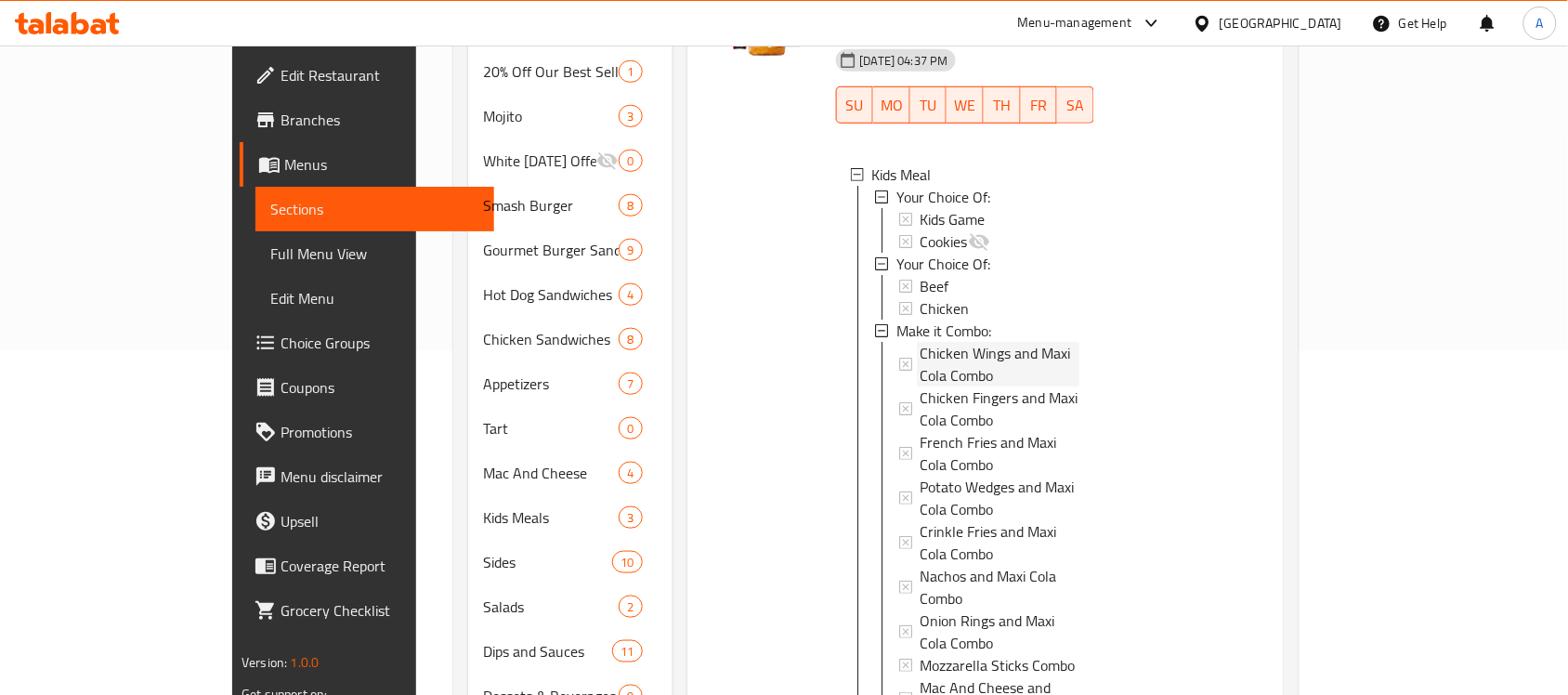
click at [1073, 342] on span "Chicken Wings and Maxi Cola Combo" at bounding box center [1000, 364] width 159 height 45
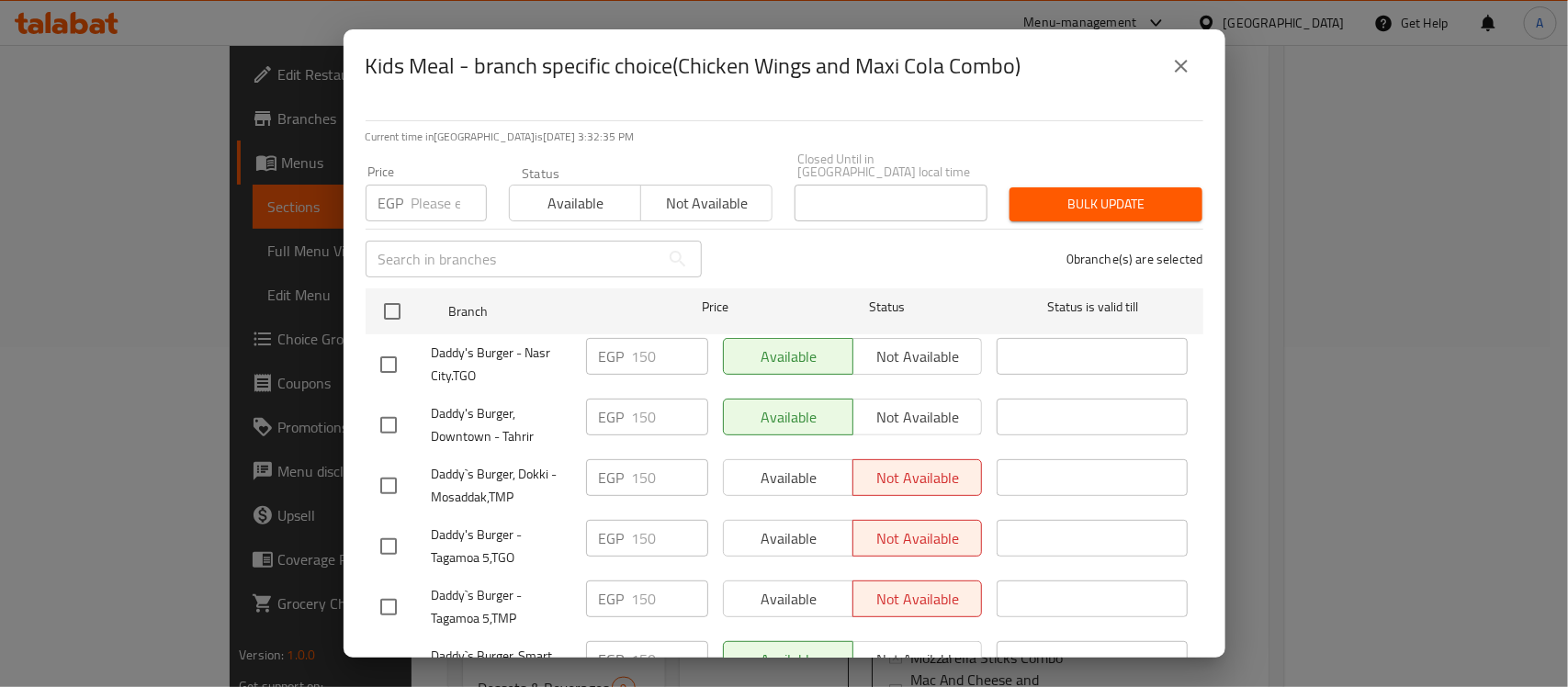
scroll to position [229, 0]
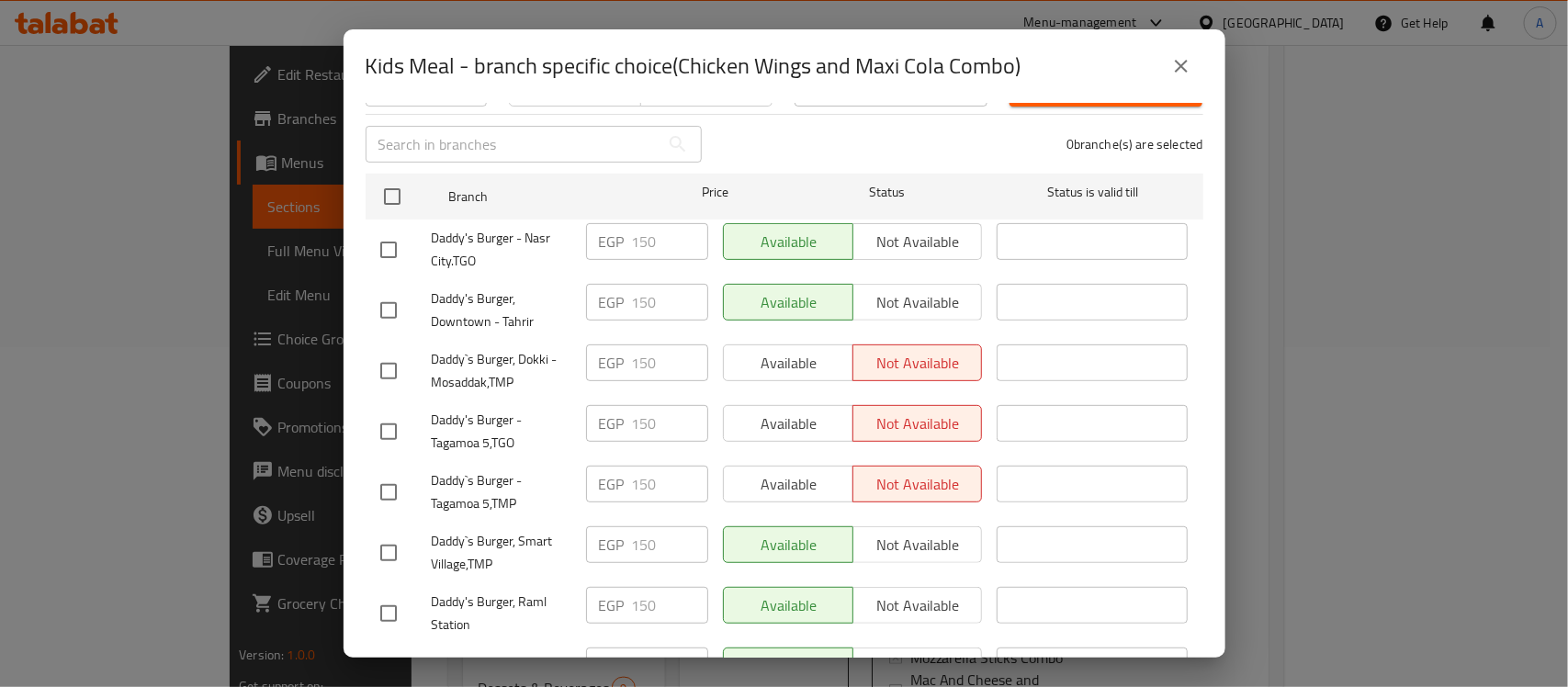
click at [1177, 61] on icon "close" at bounding box center [1181, 66] width 22 height 22
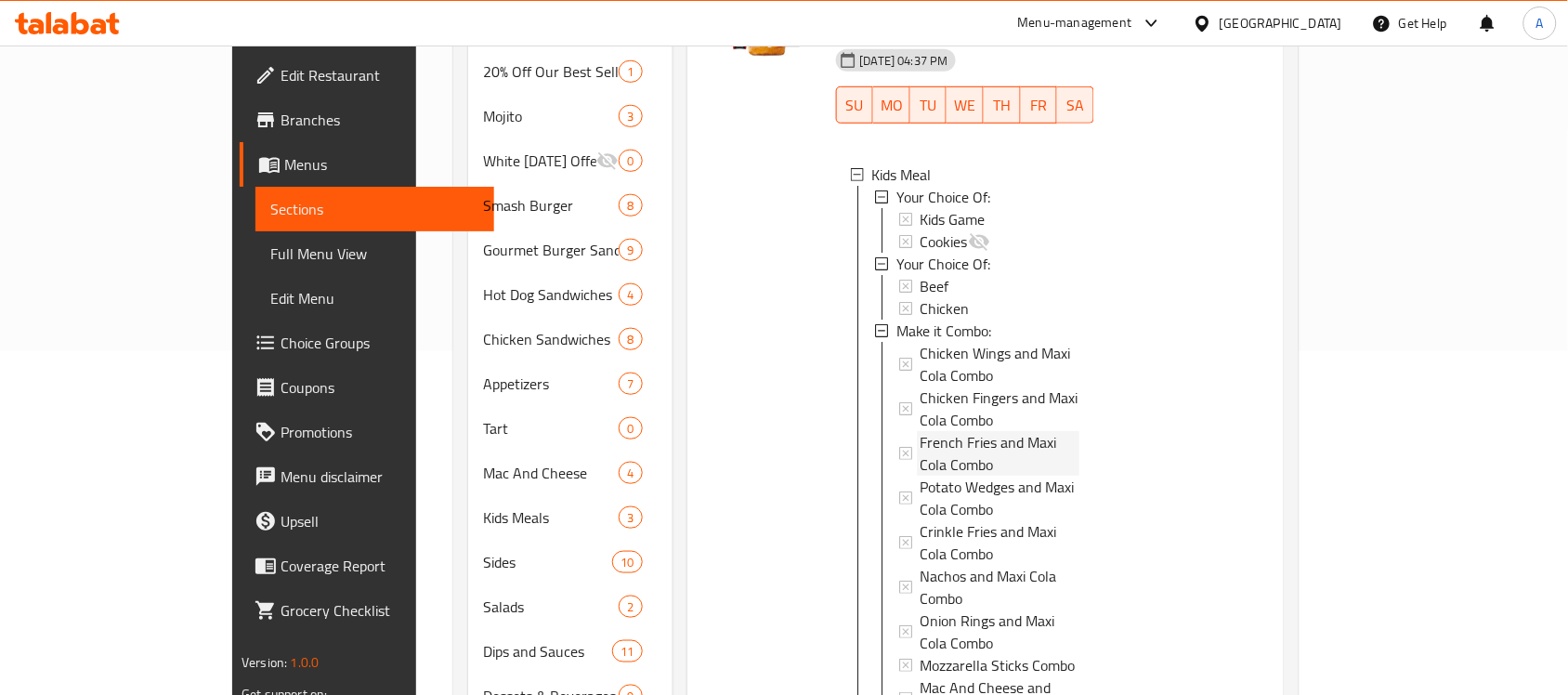
click at [1016, 431] on span "French Fries and Maxi Cola Combo" at bounding box center [1000, 454] width 159 height 45
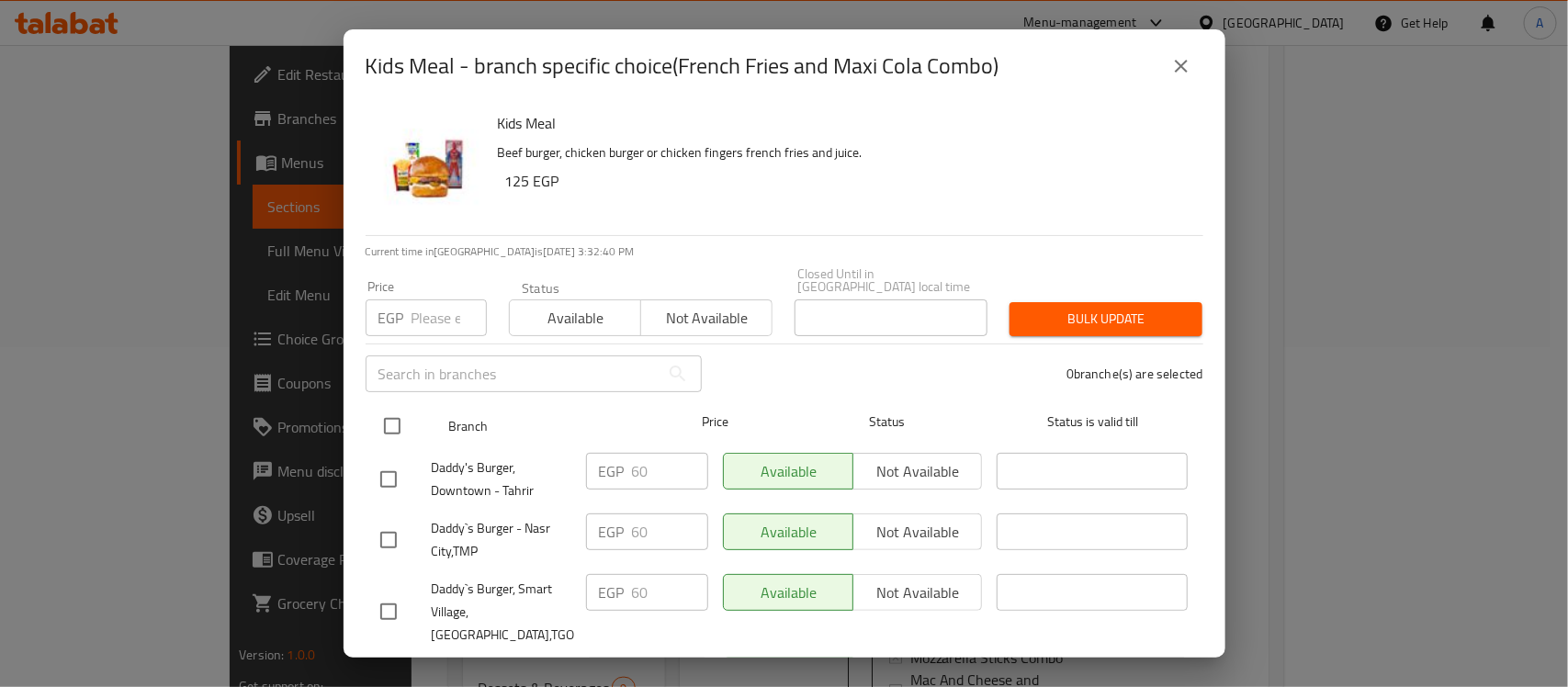
click at [386, 407] on input "checkbox" at bounding box center [392, 426] width 39 height 39
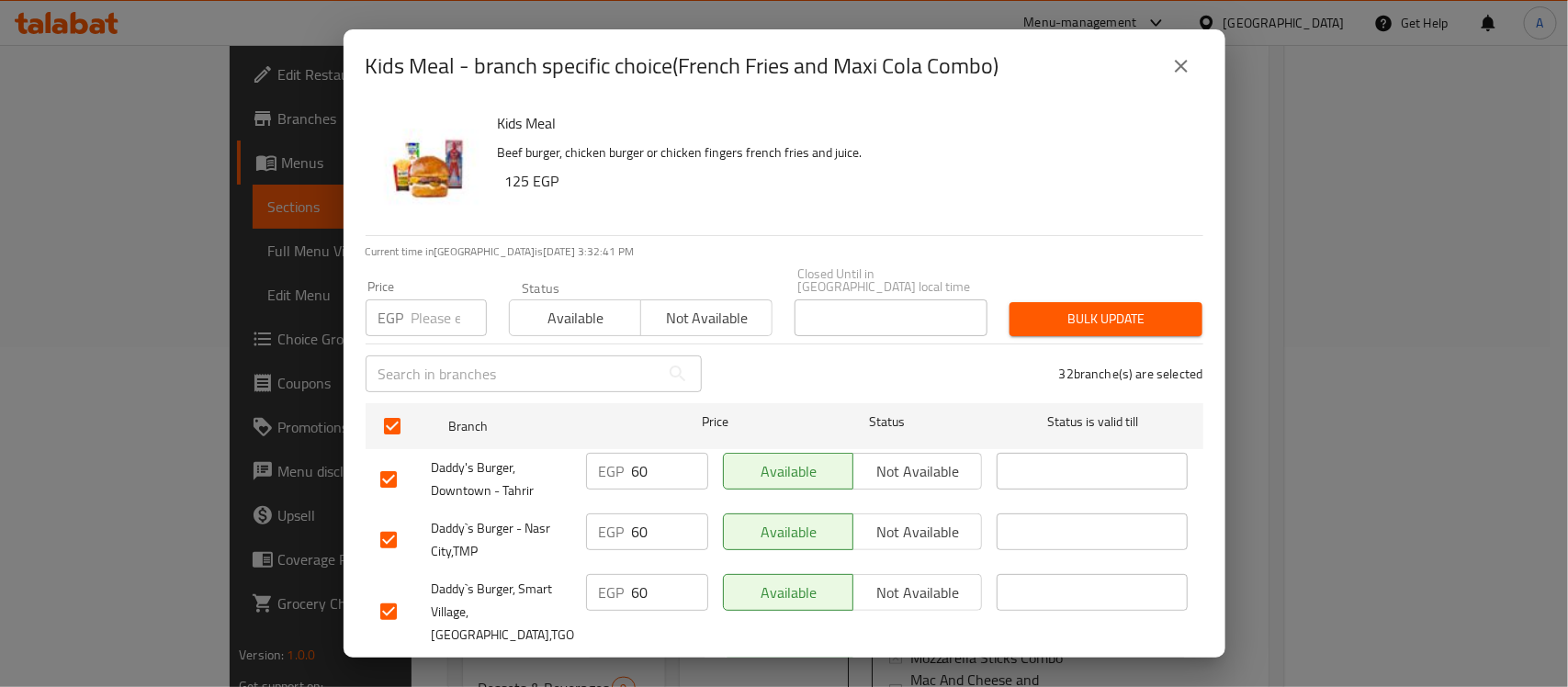
click at [412, 309] on input "number" at bounding box center [450, 318] width 76 height 37
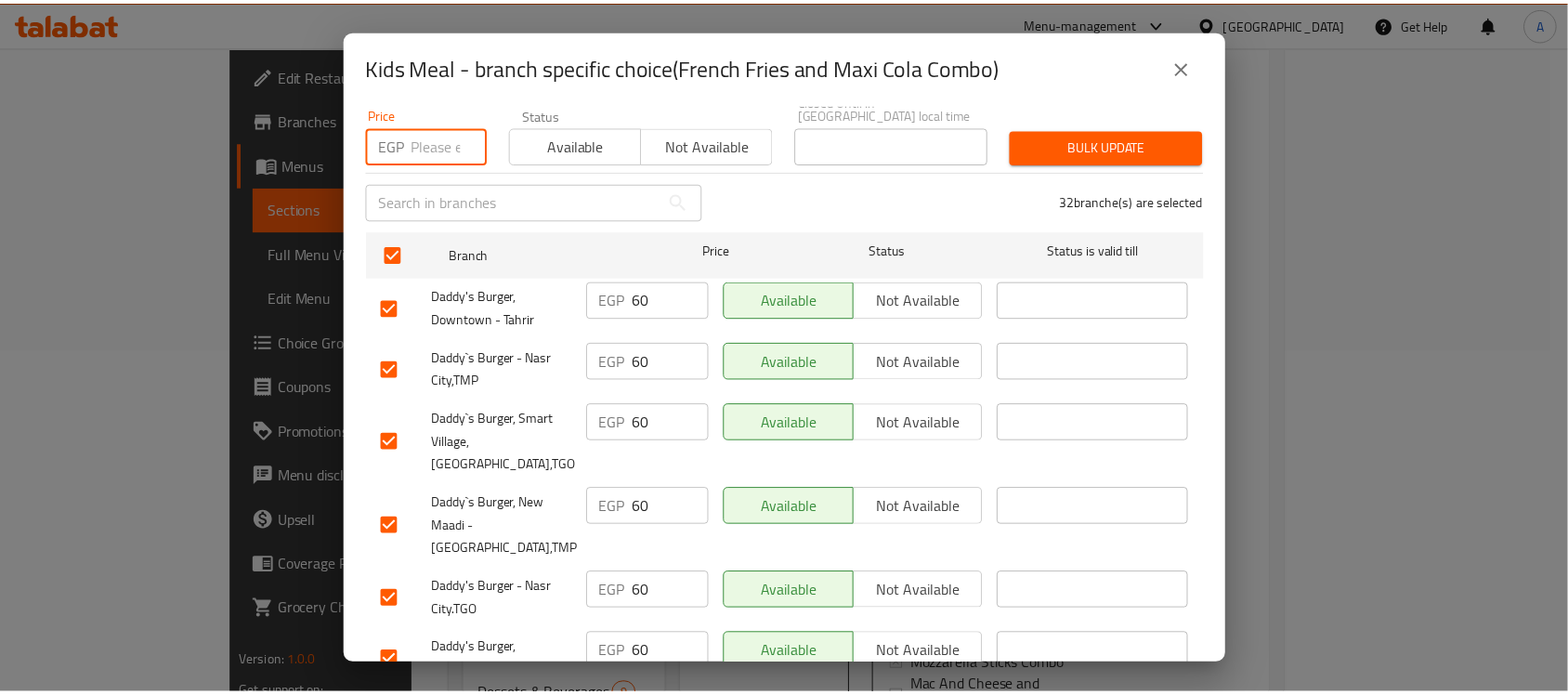
scroll to position [0, 0]
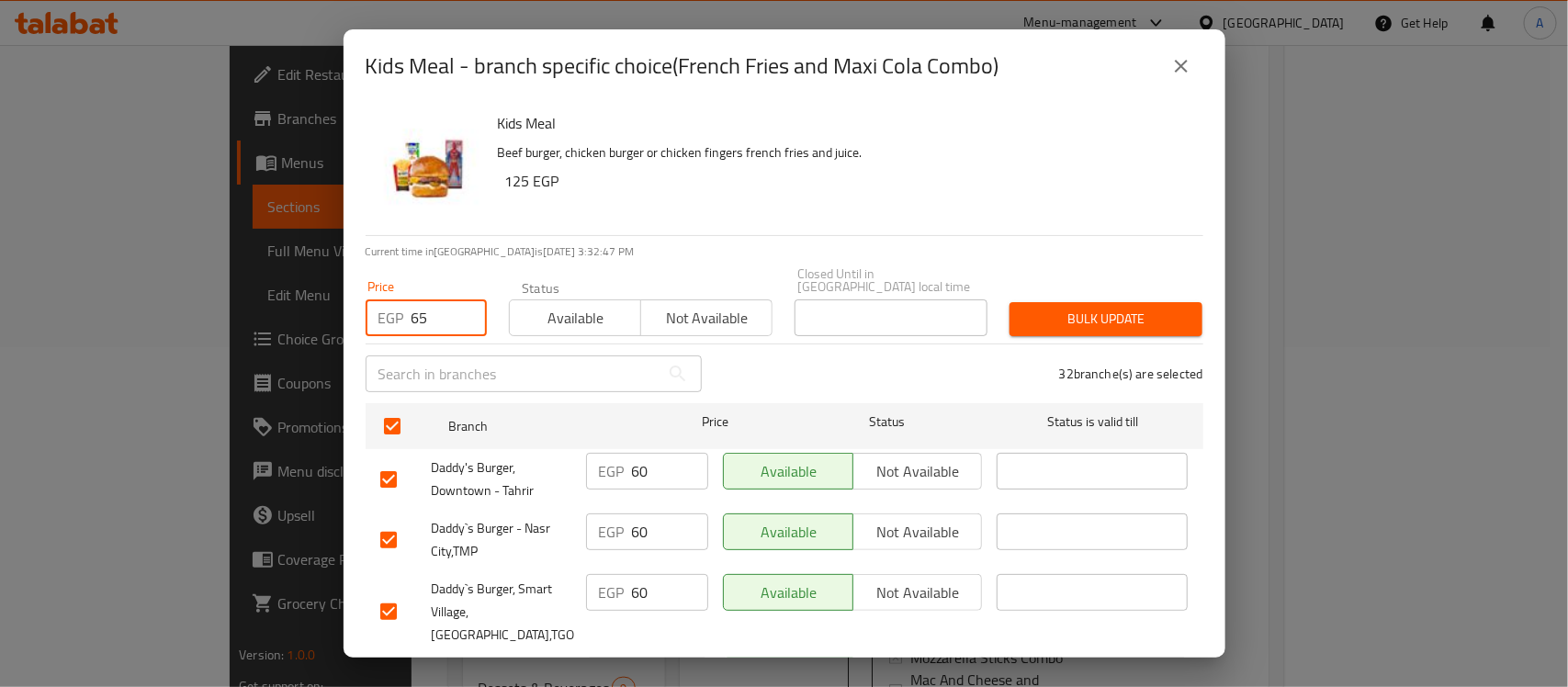
click at [1080, 308] on span "Bulk update" at bounding box center [1106, 319] width 164 height 23
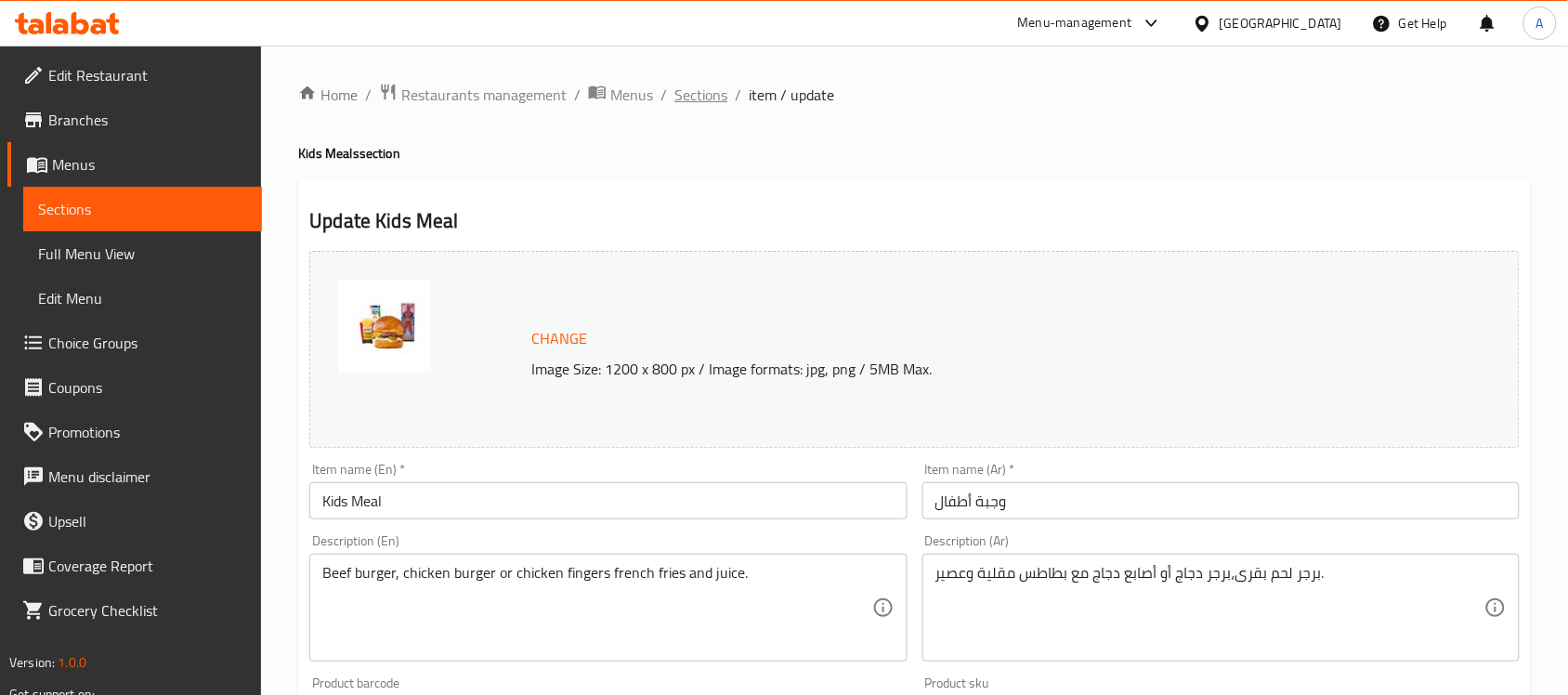
click at [684, 84] on span "Sections" at bounding box center [701, 95] width 53 height 22
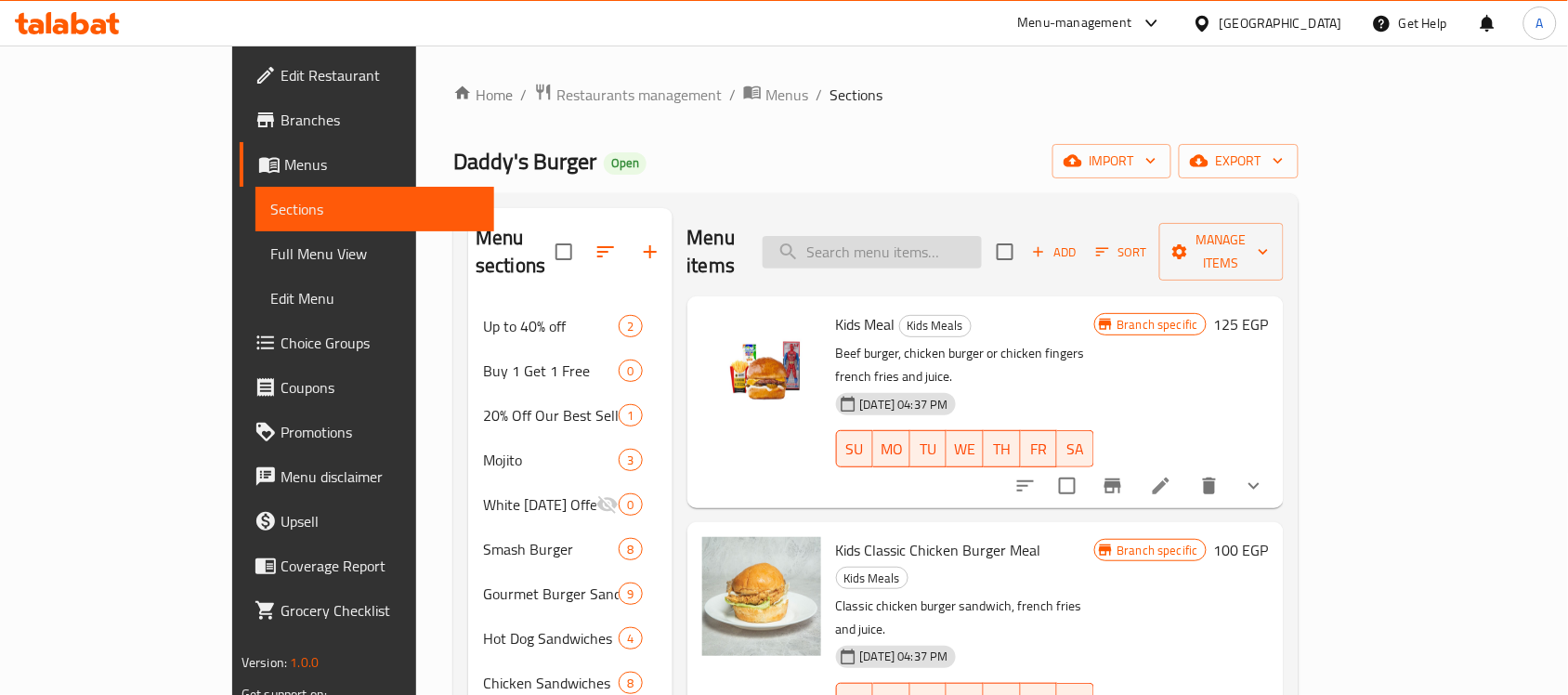
click at [982, 236] on input "search" at bounding box center [872, 252] width 219 height 33
click at [1276, 464] on button "show more" at bounding box center [1254, 486] width 45 height 45
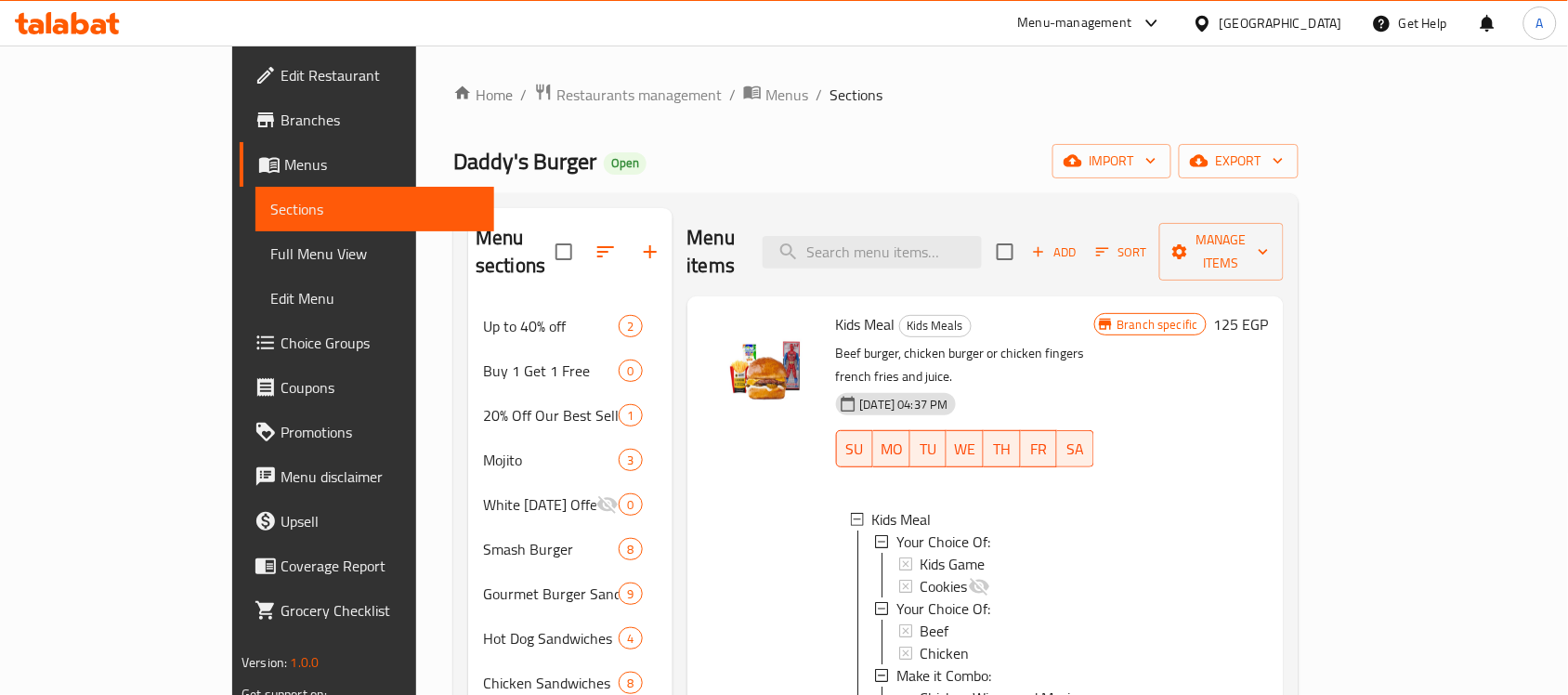
click at [270, 252] on span "Full Menu View" at bounding box center [375, 253] width 209 height 22
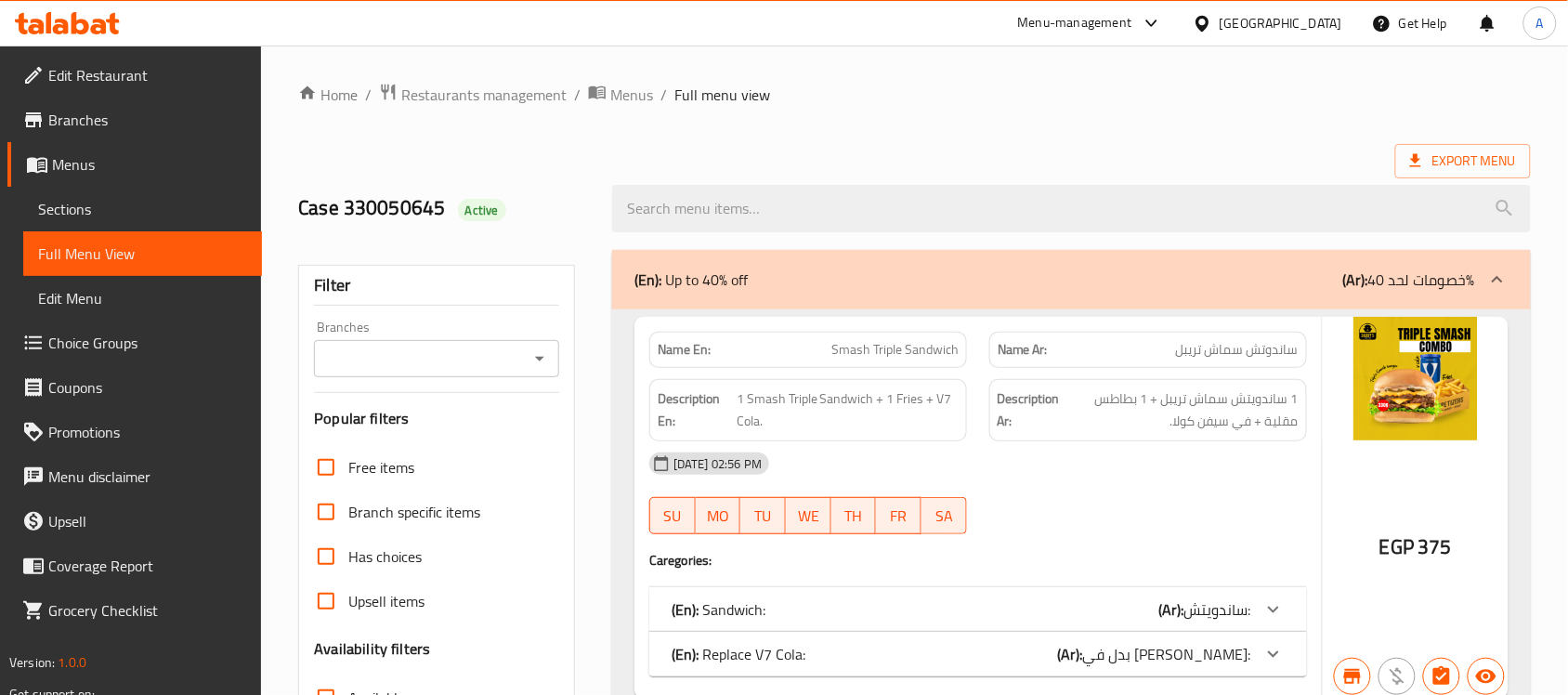
click at [528, 358] on icon "Open" at bounding box center [539, 359] width 22 height 22
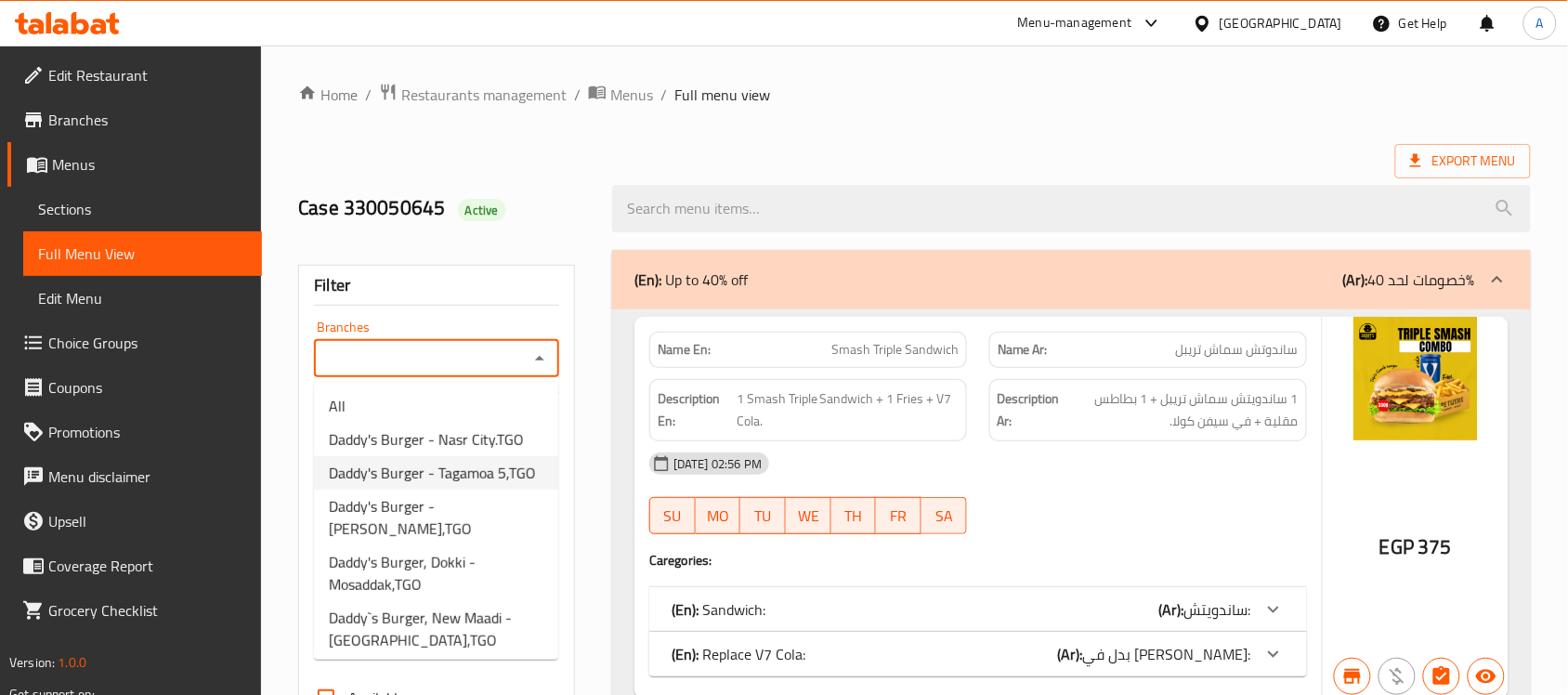
click at [477, 466] on span "Daddy's Burger - Tagamoa 5,TGO" at bounding box center [432, 473] width 207 height 22
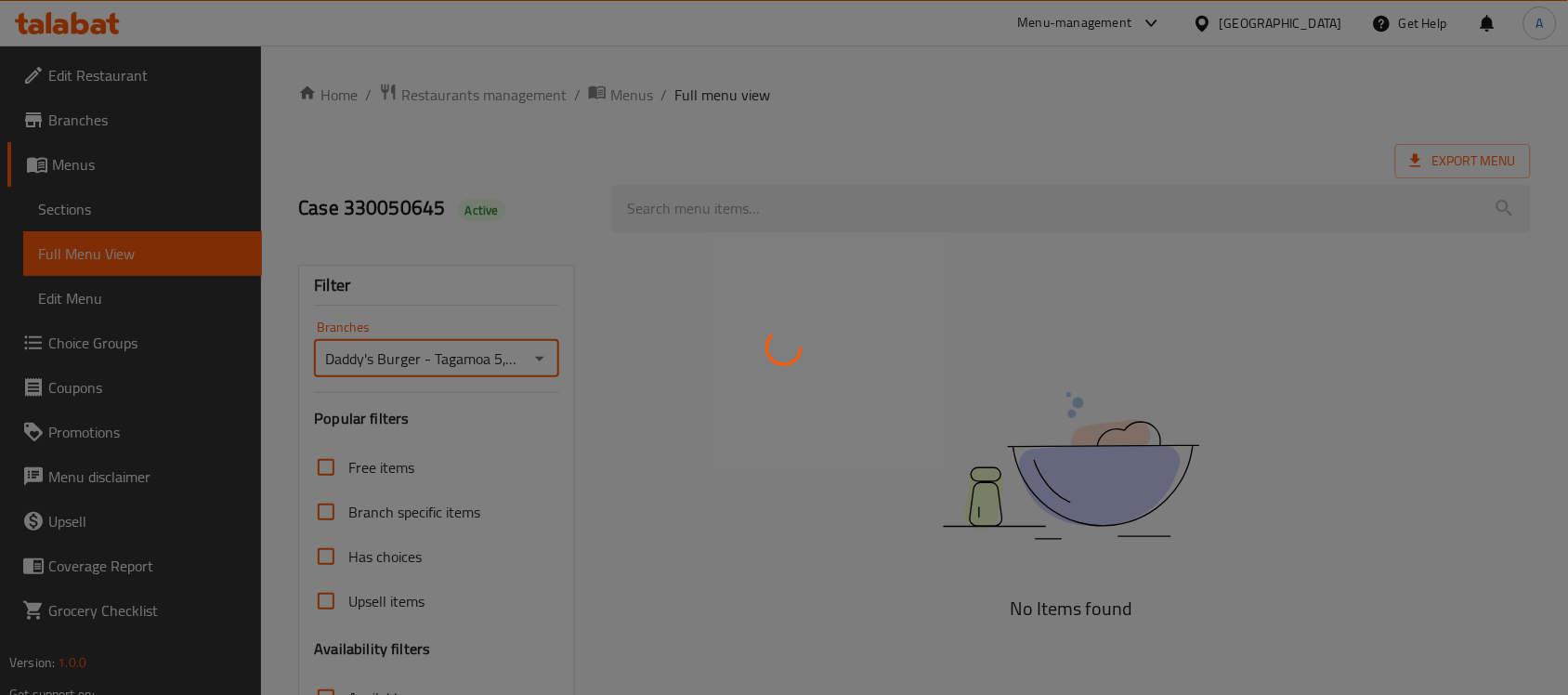
click at [739, 206] on div at bounding box center [784, 348] width 1568 height 695
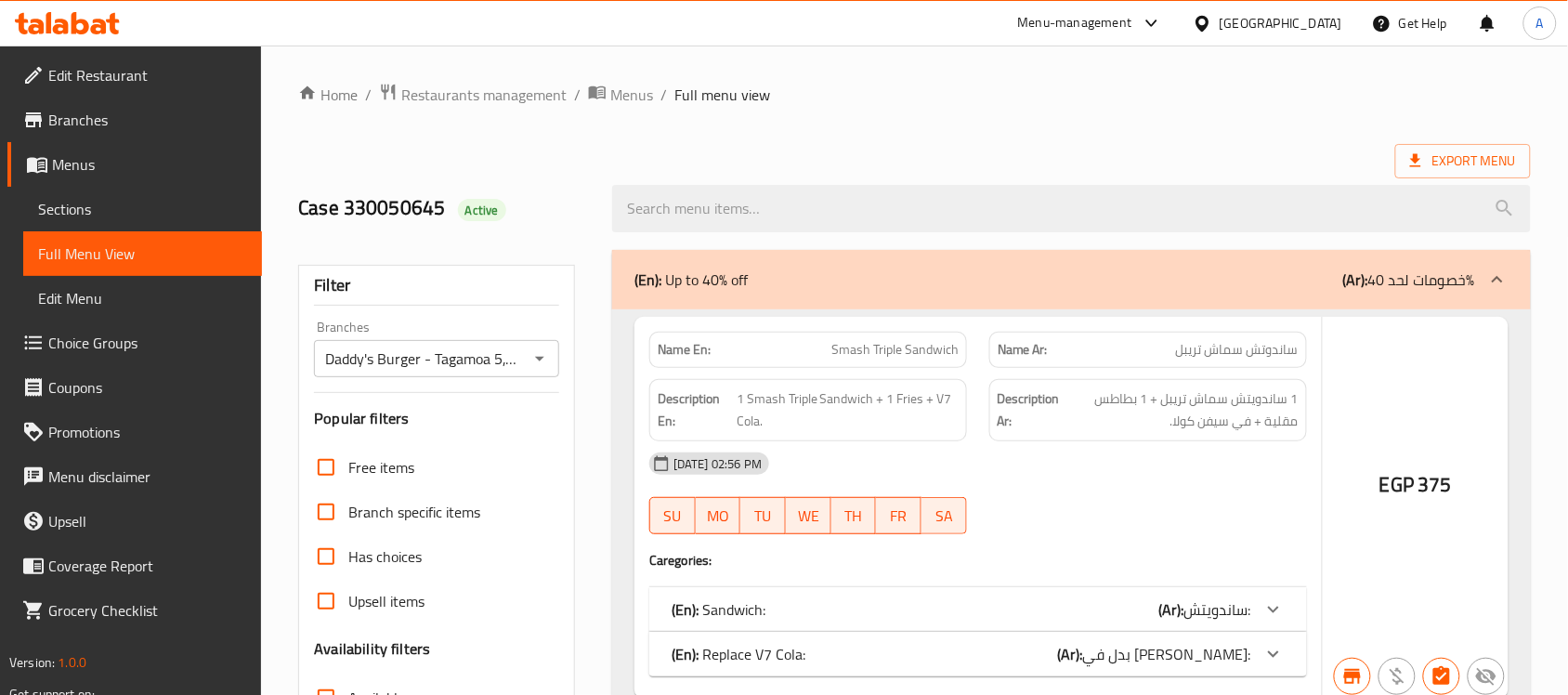
drag, startPoint x: 758, startPoint y: 200, endPoint x: 772, endPoint y: 209, distance: 16.6
click at [765, 204] on div at bounding box center [784, 348] width 1568 height 695
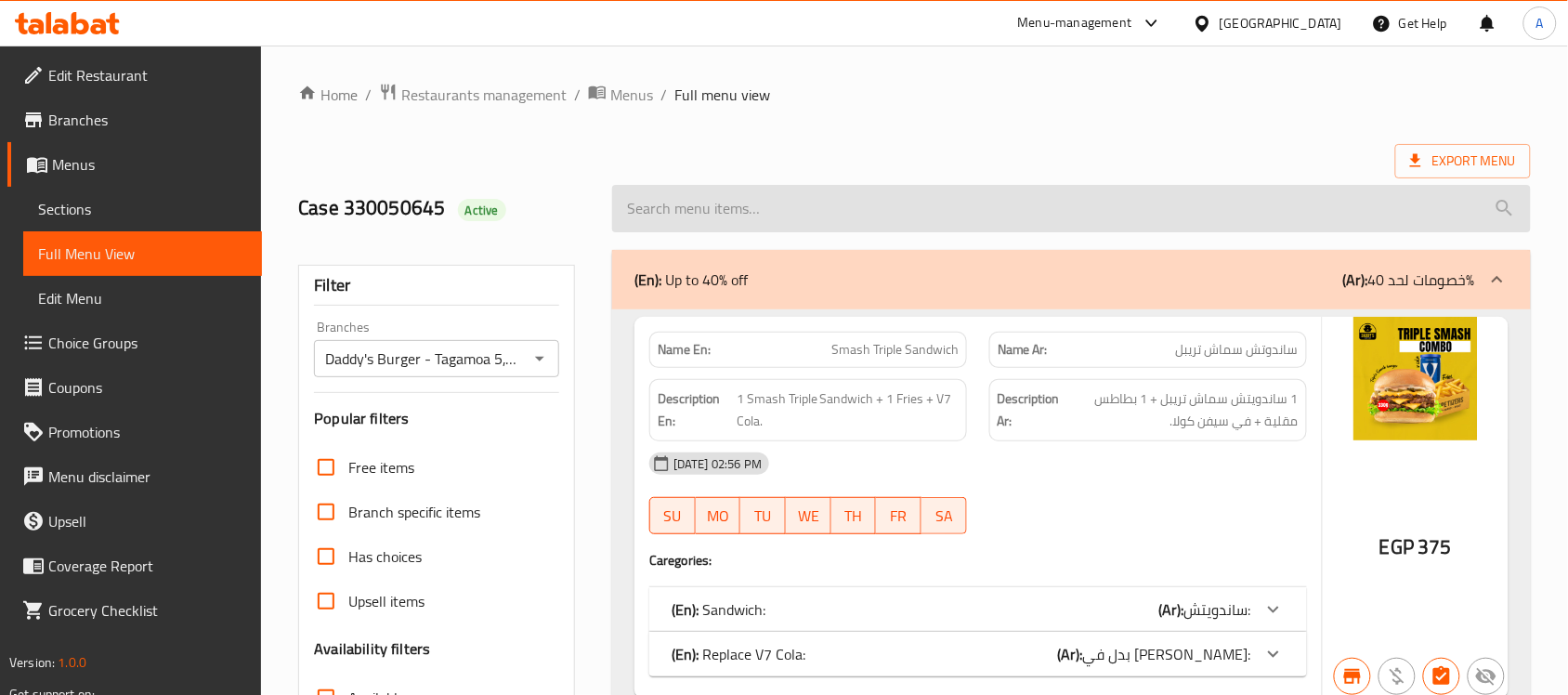
click at [772, 211] on input "search" at bounding box center [1071, 208] width 919 height 48
click at [790, 207] on input "search" at bounding box center [1071, 208] width 919 height 48
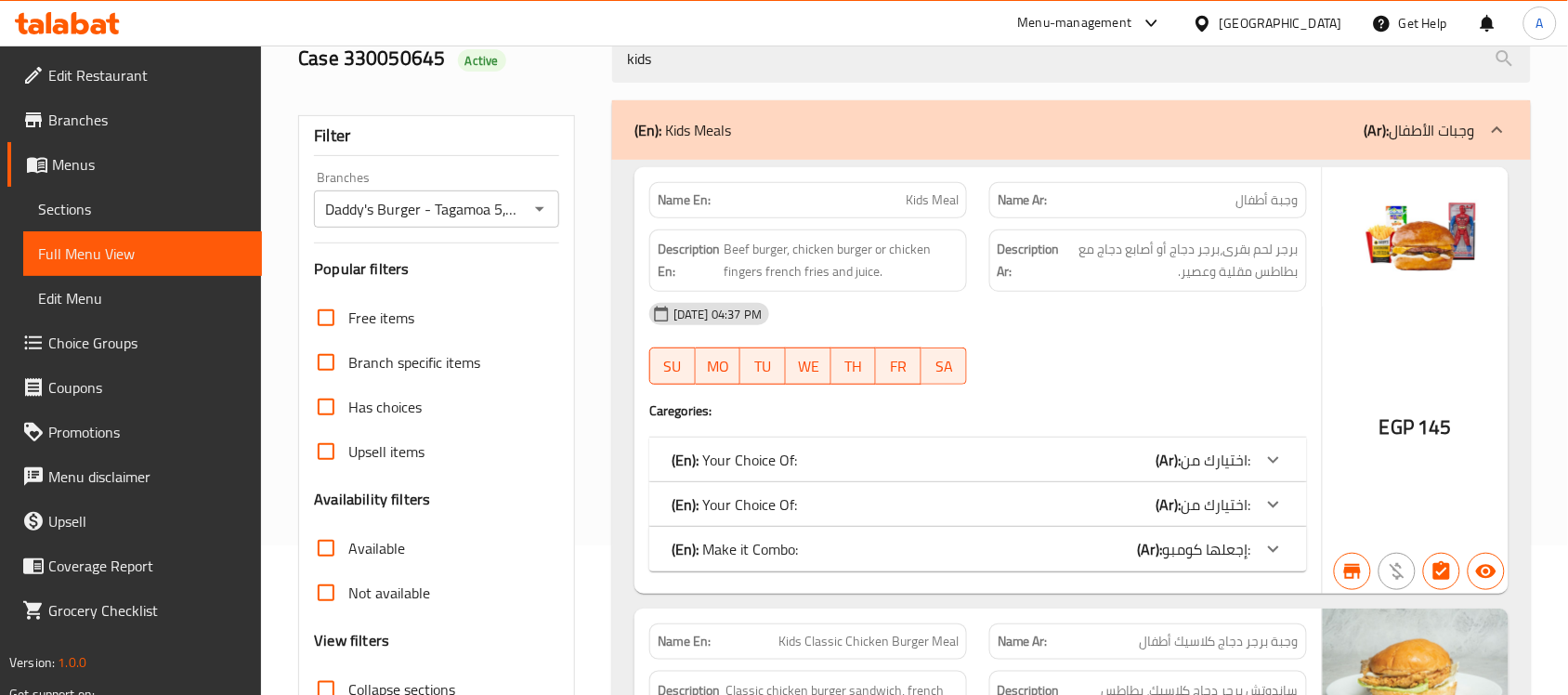
scroll to position [200, 0]
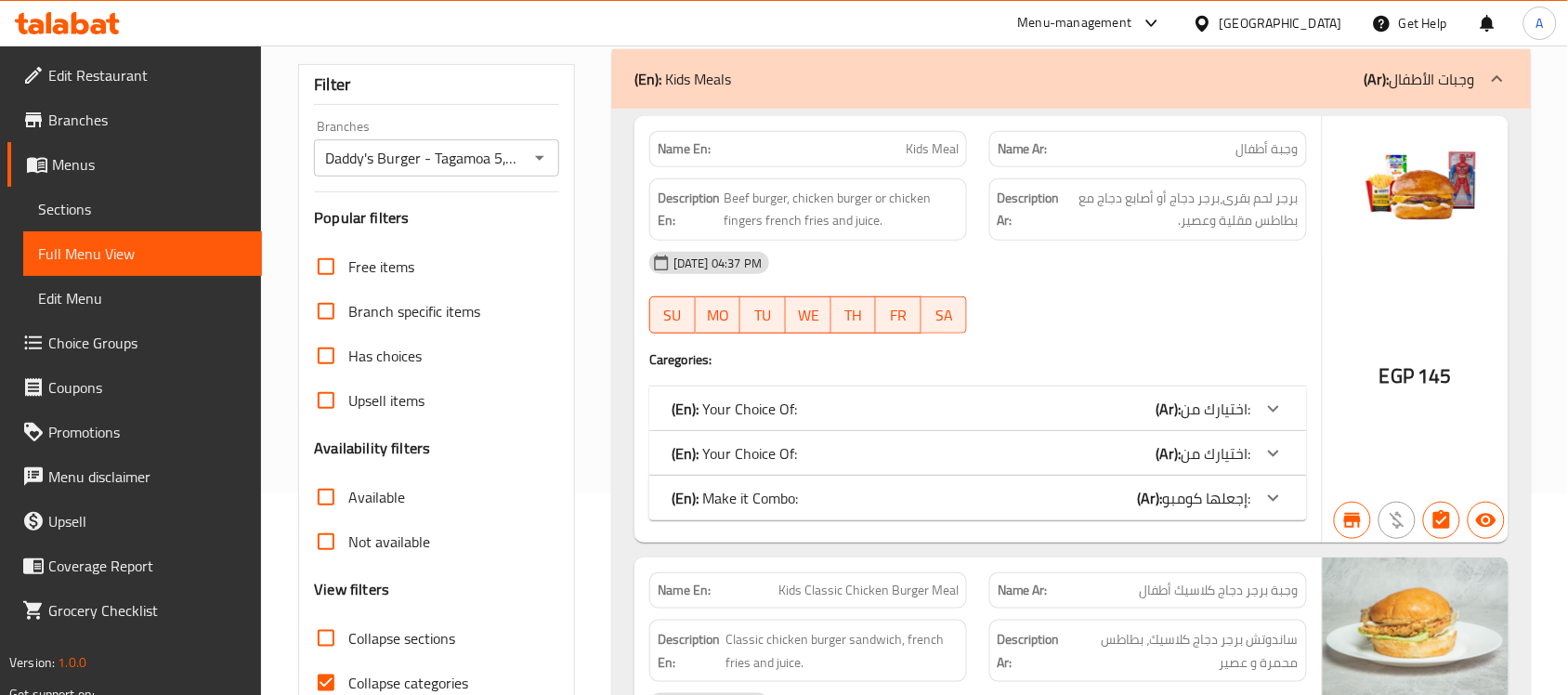
click at [401, 665] on label "Collapse categories" at bounding box center [386, 683] width 165 height 45
click at [348, 665] on input "Collapse categories" at bounding box center [326, 683] width 45 height 45
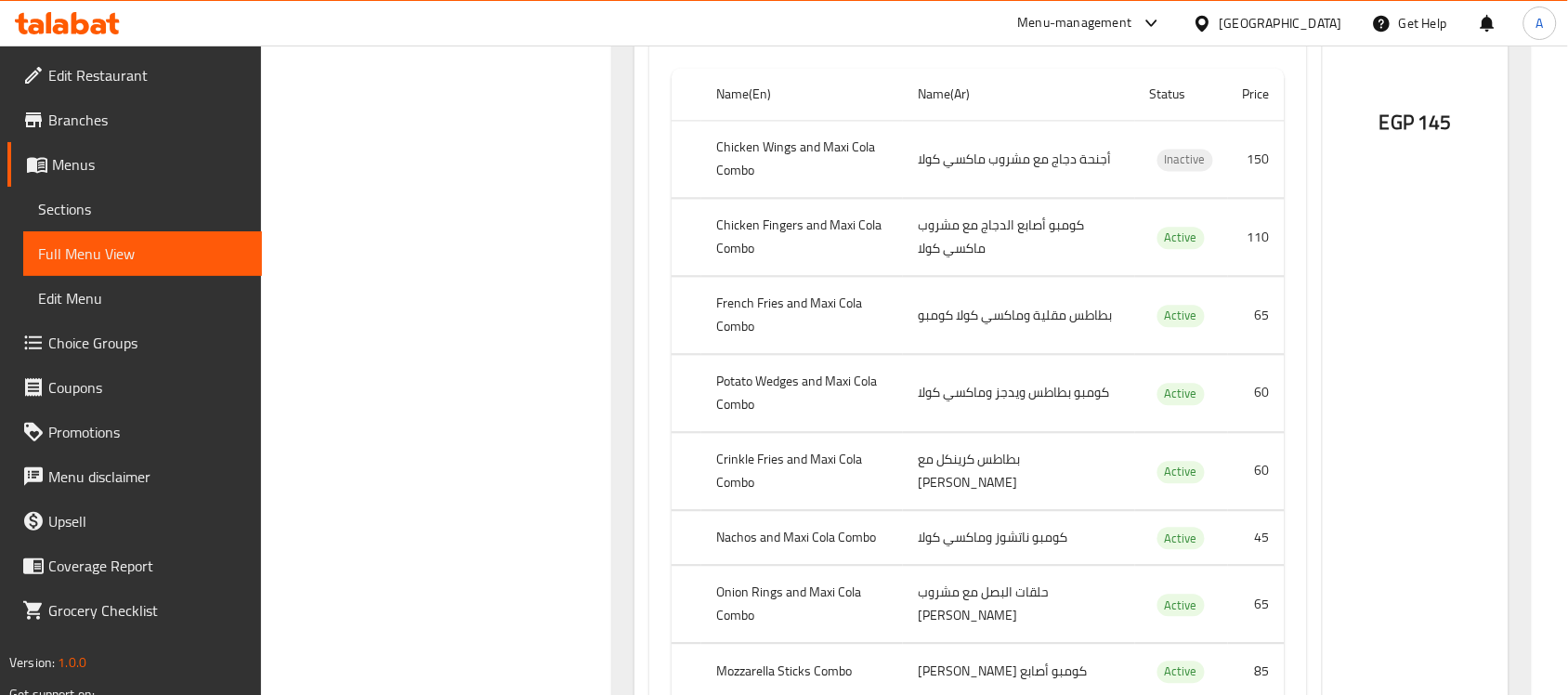
scroll to position [1157, 0]
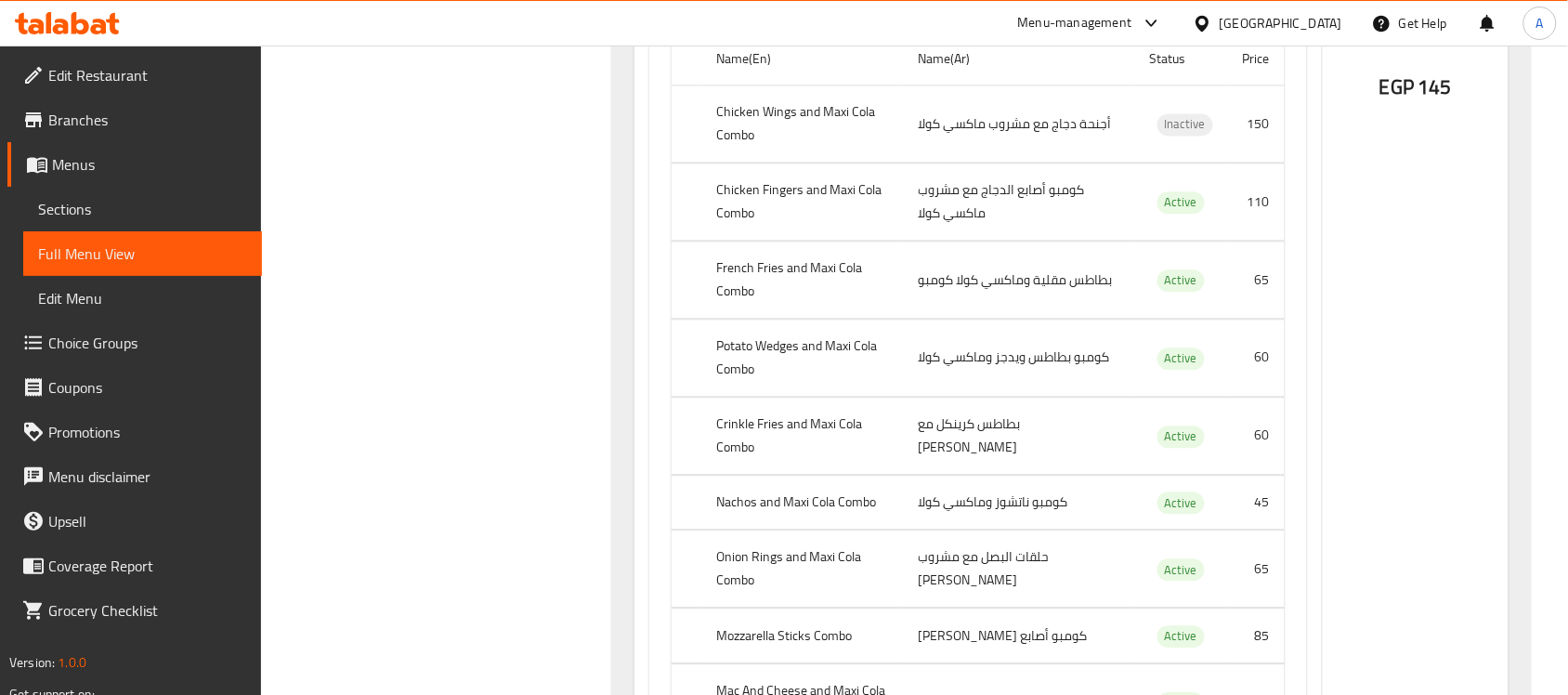
click at [975, 290] on td "بطاطس مقلية وماكسي كولا كومبو" at bounding box center [1018, 279] width 232 height 77
click at [972, 286] on td "بطاطس مقلية وماكسي كولا كومبو" at bounding box center [1018, 279] width 232 height 77
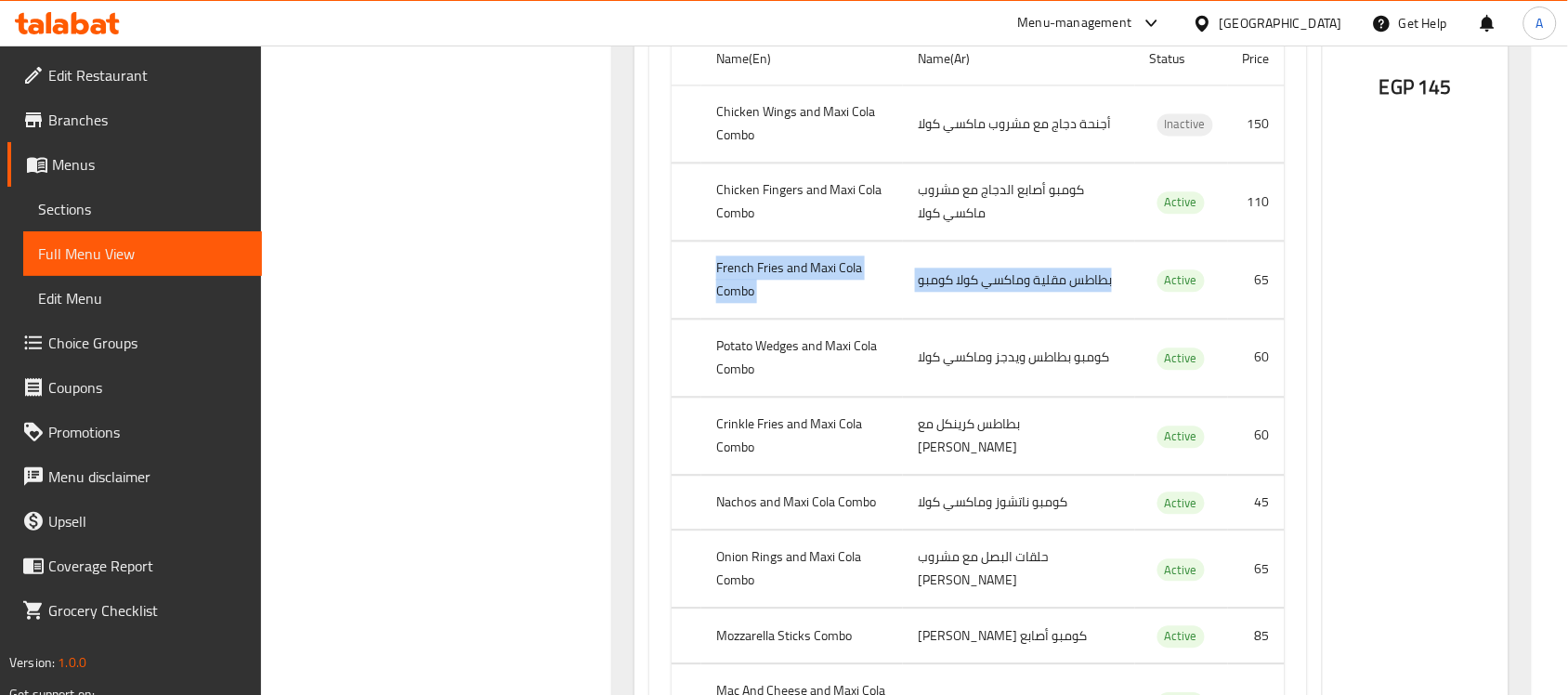
drag, startPoint x: 1139, startPoint y: 288, endPoint x: 694, endPoint y: 280, distance: 445.1
click at [694, 280] on tr "French Fries and Maxi Cola Combo بطاطس مقلية وماكسي كولا كومبو Active 65" at bounding box center [978, 279] width 613 height 77
click at [698, 283] on td "choices table" at bounding box center [687, 279] width 30 height 77
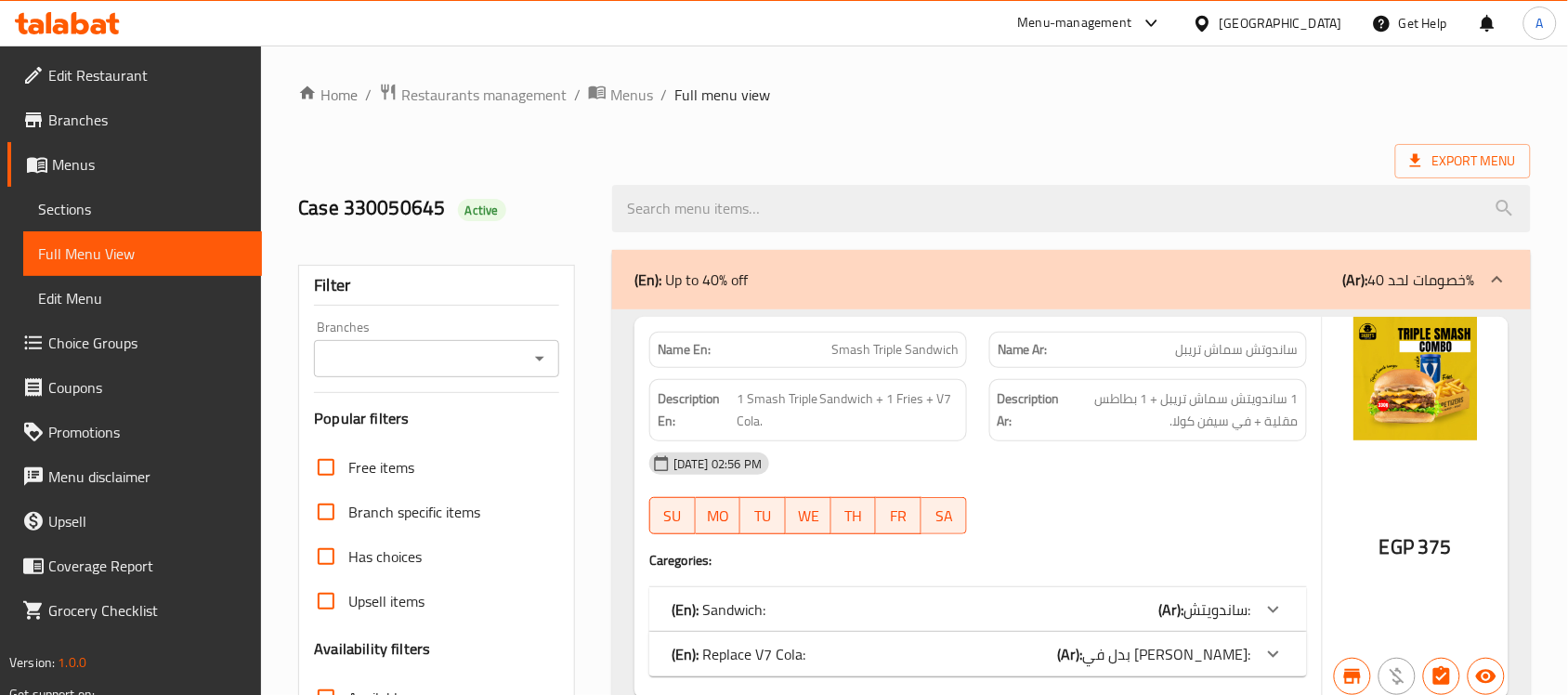
click at [425, 365] on input "Branches" at bounding box center [421, 359] width 203 height 26
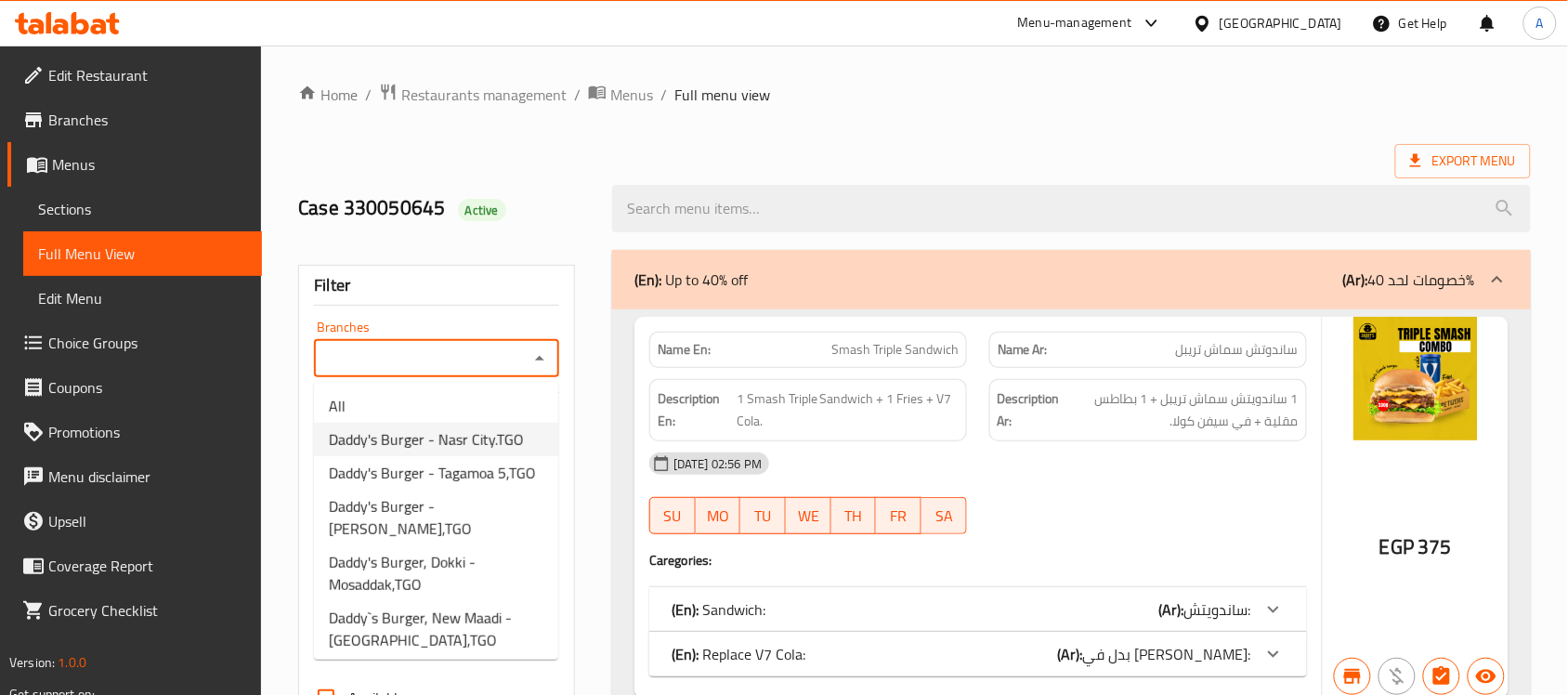
click at [402, 444] on span "Daddy's Burger - Nasr City.TGO" at bounding box center [426, 440] width 195 height 22
type input "Daddy's Burger - Nasr City.TGO"
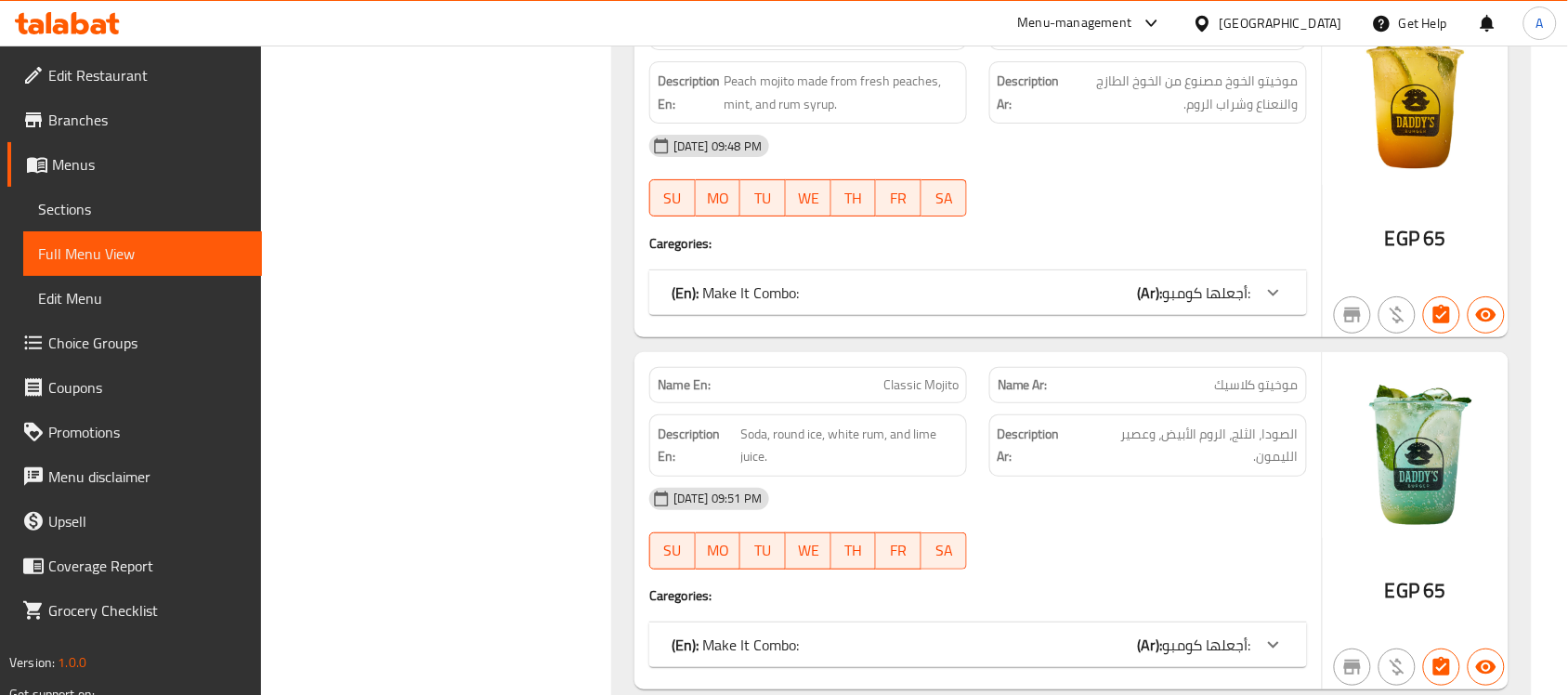
scroll to position [498, 0]
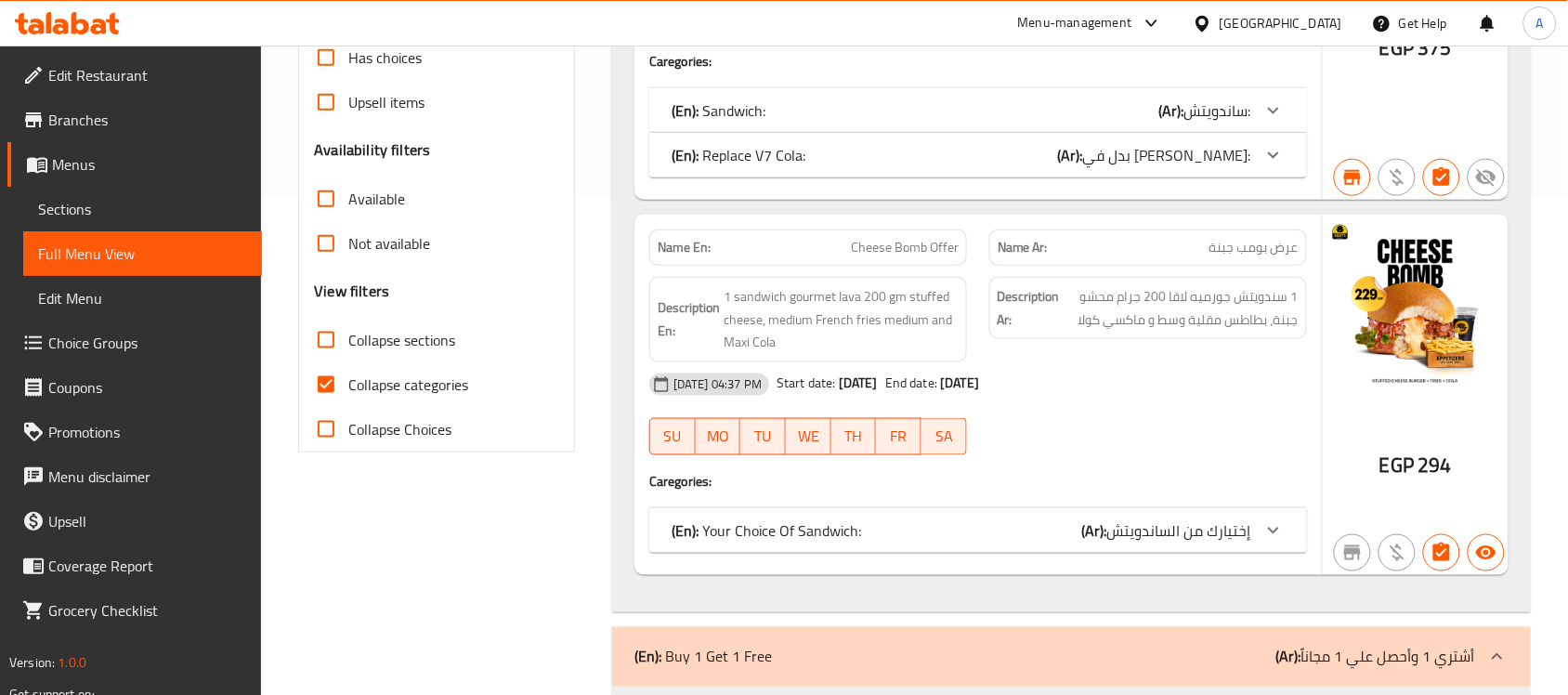
drag, startPoint x: 416, startPoint y: 374, endPoint x: 1041, endPoint y: 238, distance: 639.6
click at [416, 374] on span "Collapse categories" at bounding box center [408, 385] width 120 height 22
click at [348, 374] on input "Collapse categories" at bounding box center [326, 385] width 45 height 45
checkbox input "false"
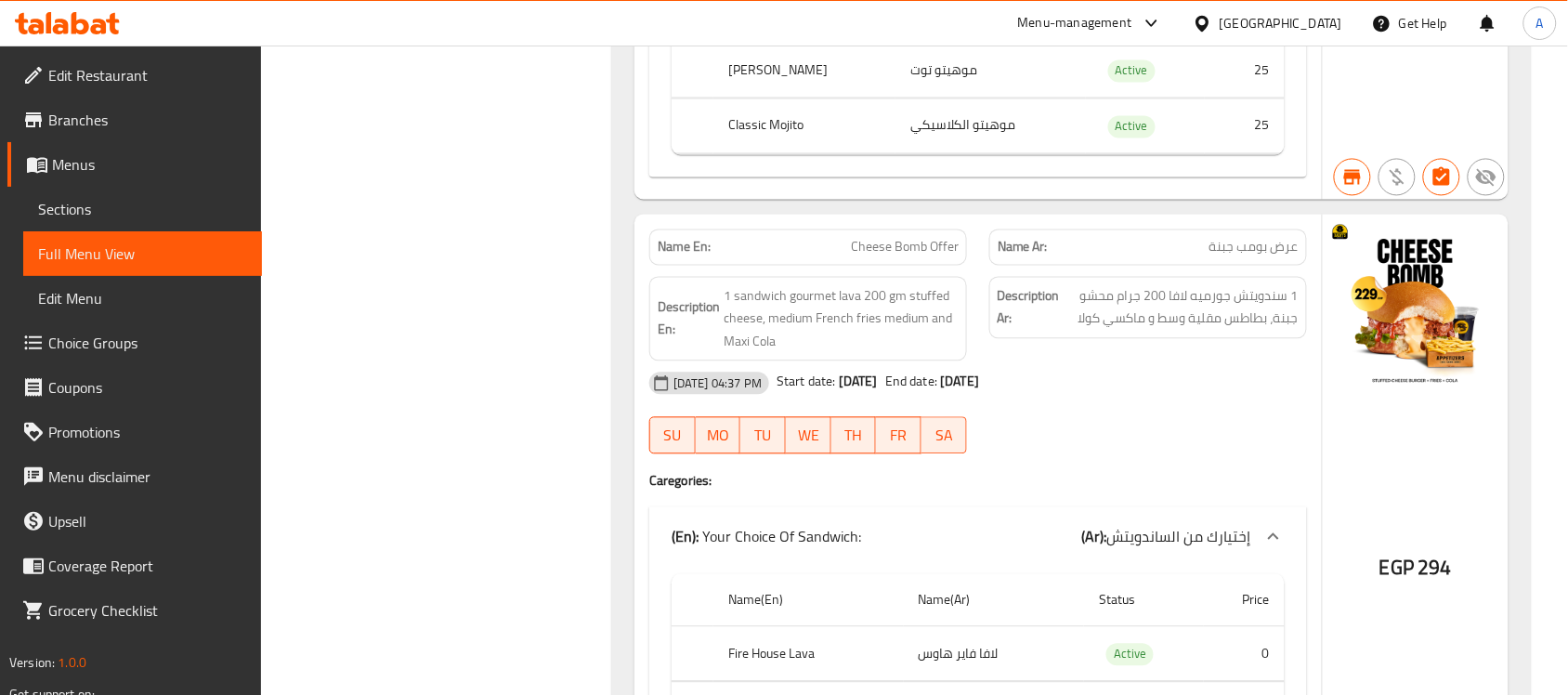
scroll to position [8282, 0]
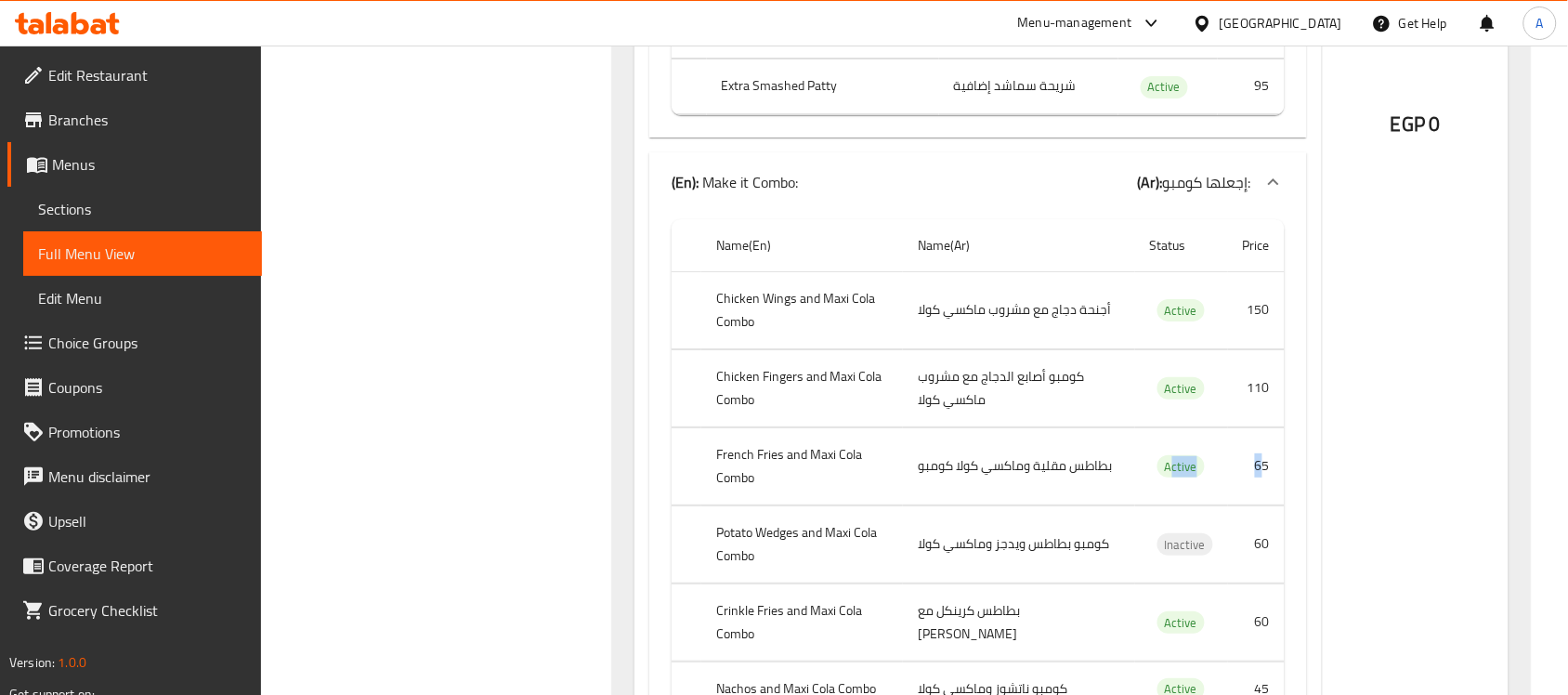
drag, startPoint x: 1263, startPoint y: 508, endPoint x: 1116, endPoint y: 513, distance: 147.1
click at [1152, 504] on tr "French Fries and Maxi Cola Combo بطاطس مقلية وماكسي كولا كومبو Active 65" at bounding box center [978, 466] width 613 height 77
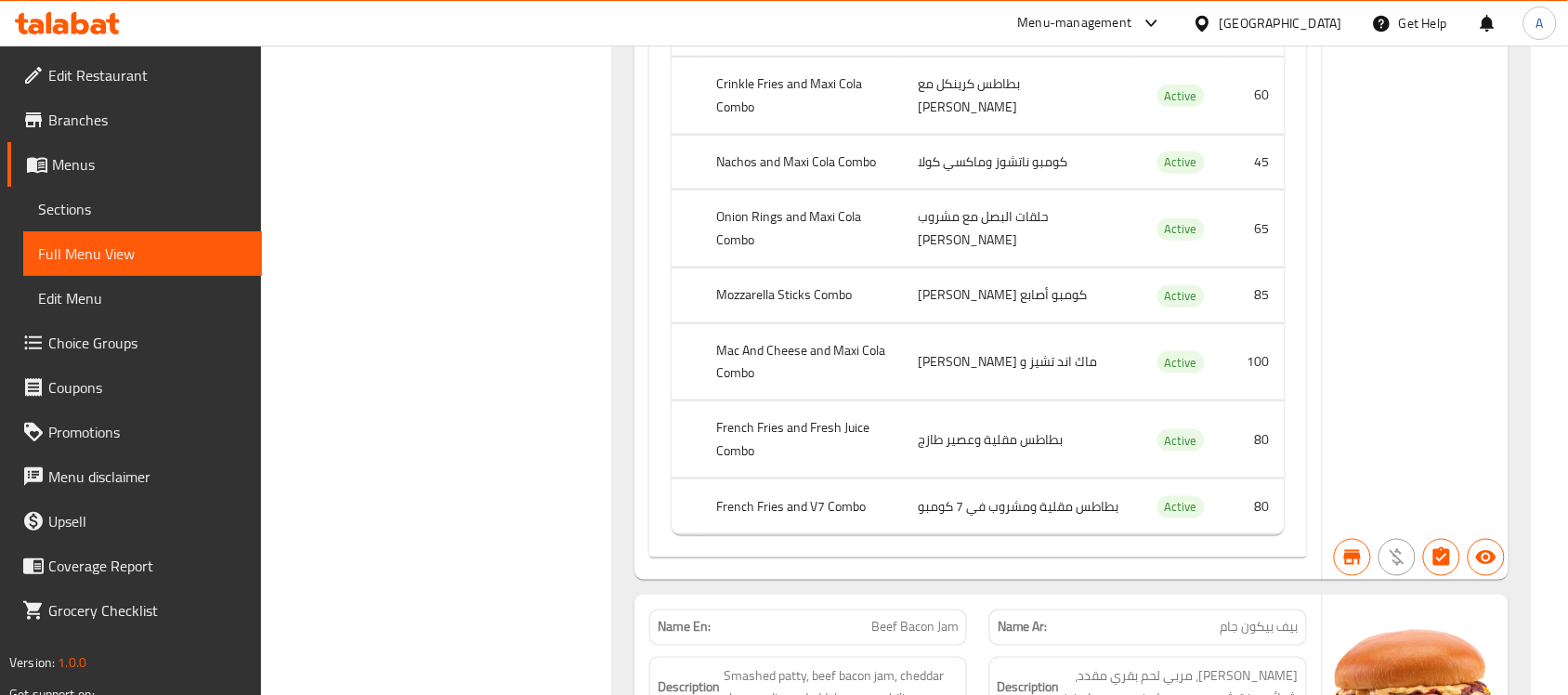
scroll to position [8979, 0]
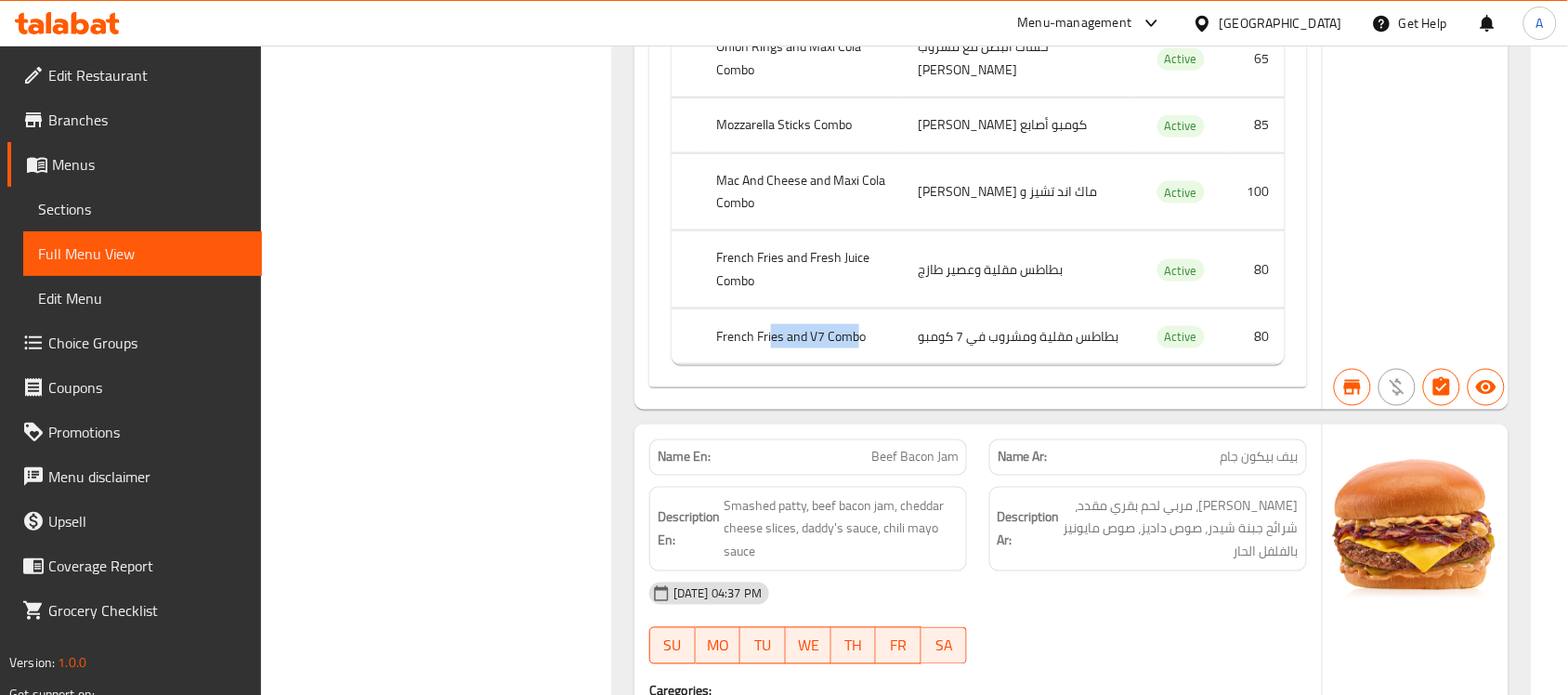
drag, startPoint x: 856, startPoint y: 392, endPoint x: 772, endPoint y: 391, distance: 84.0
click at [772, 364] on th "French Fries and V7 Combo" at bounding box center [802, 336] width 201 height 55
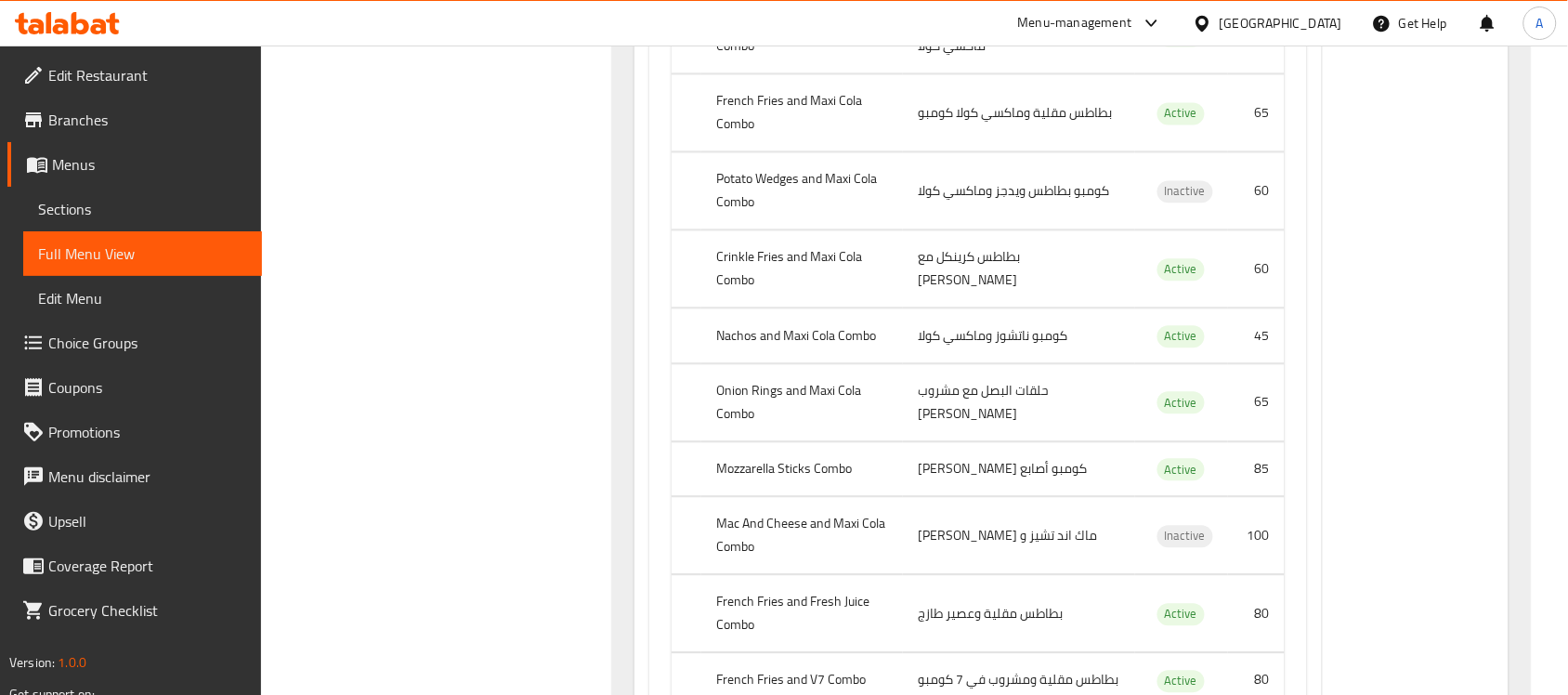
scroll to position [12163, 0]
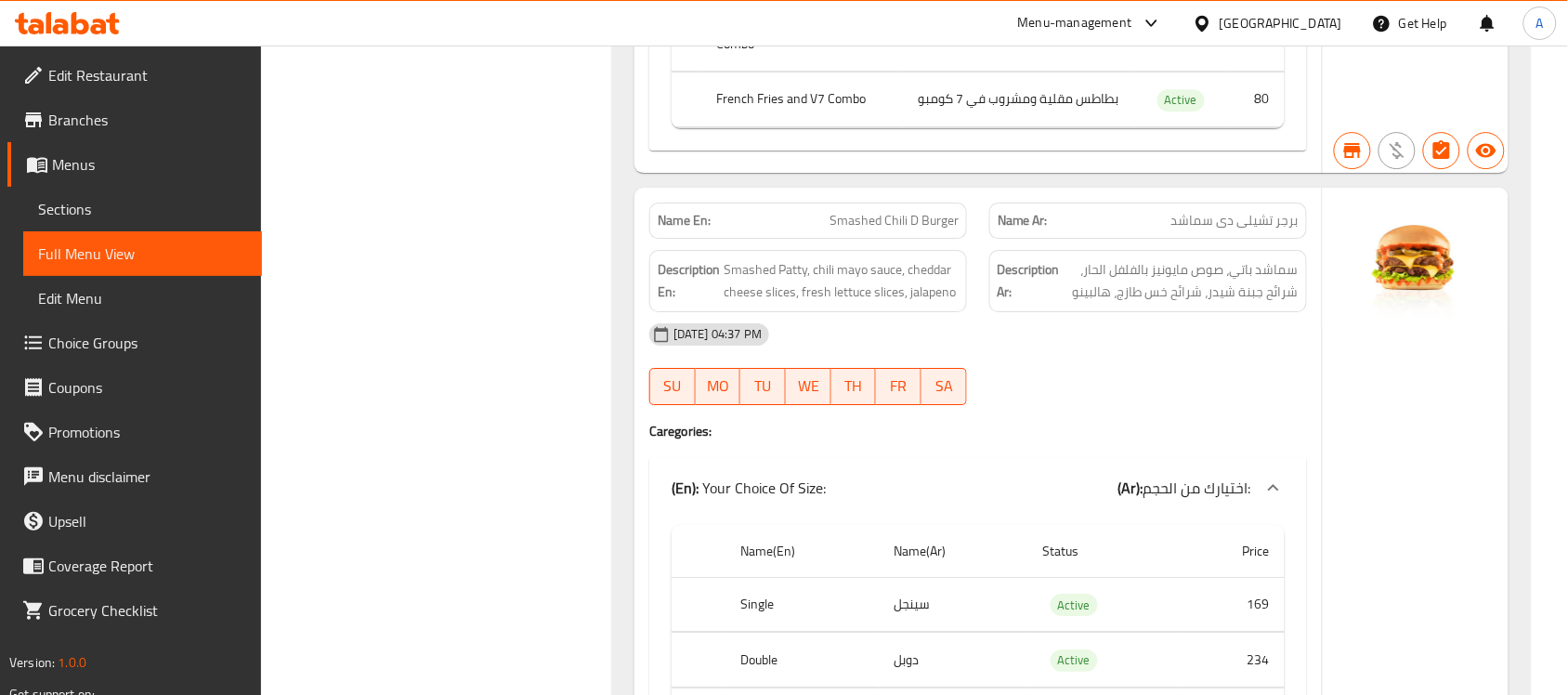
click at [927, 230] on span "Smashed Chili D Burger" at bounding box center [893, 220] width 130 height 20
copy span "Smashed Chili D Burger"
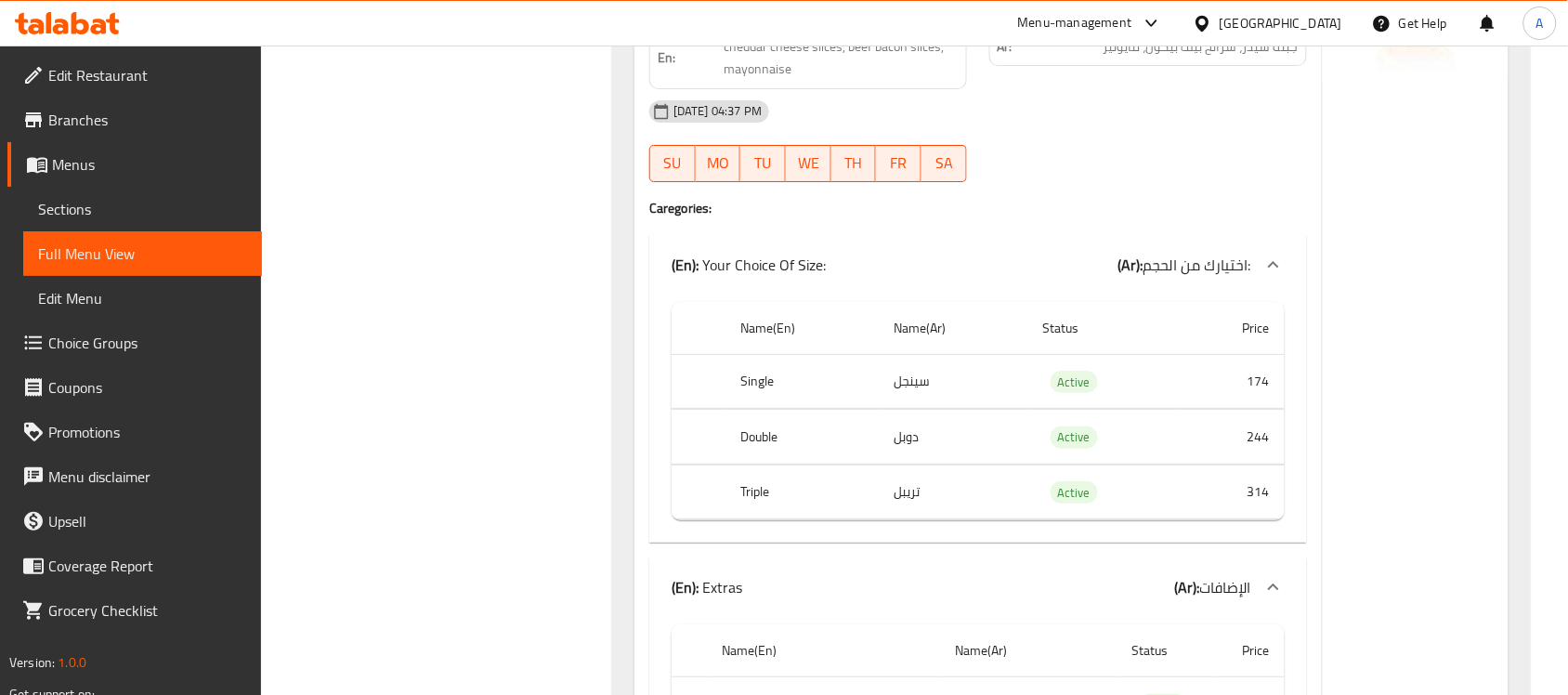
scroll to position [14370, 0]
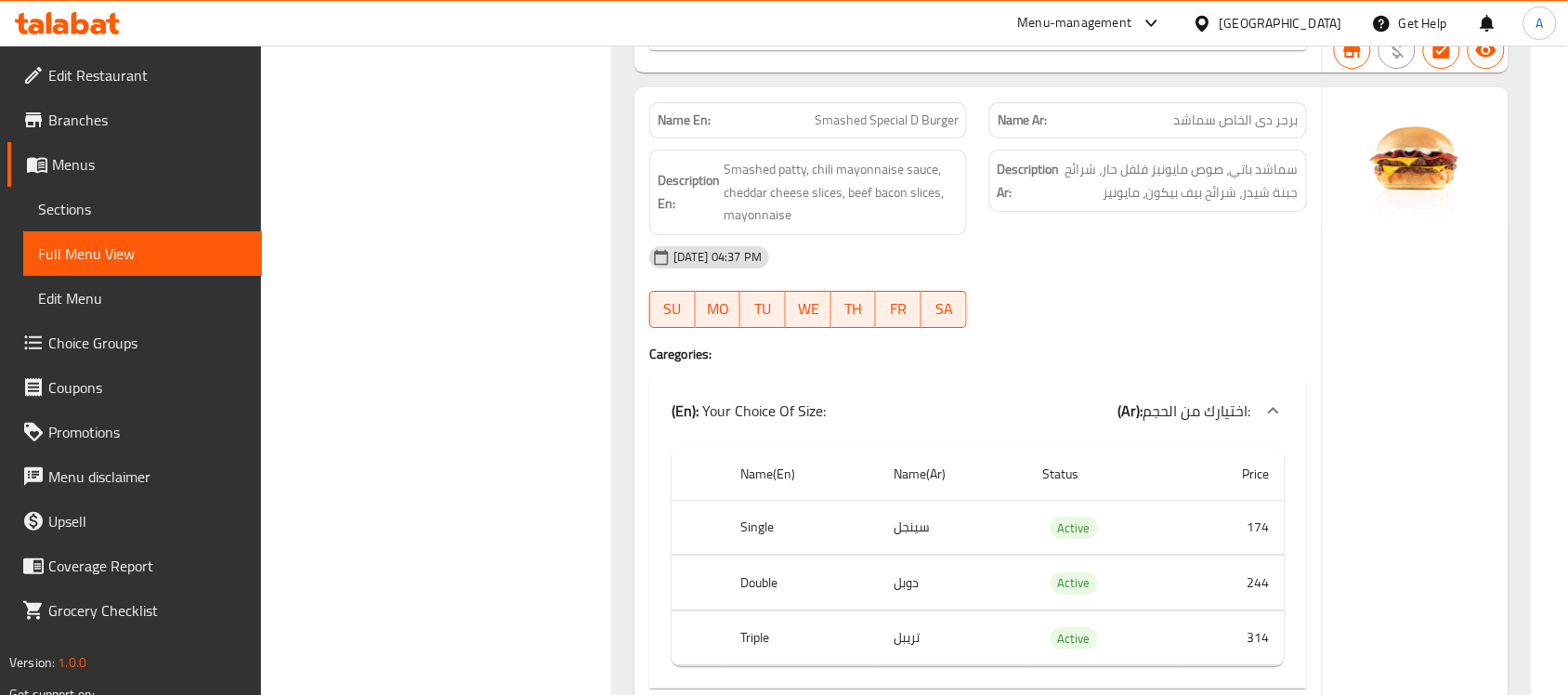
click at [898, 130] on span "Smashed Special D Burger" at bounding box center [887, 120] width 144 height 20
copy span "Smashed Special D Burger"
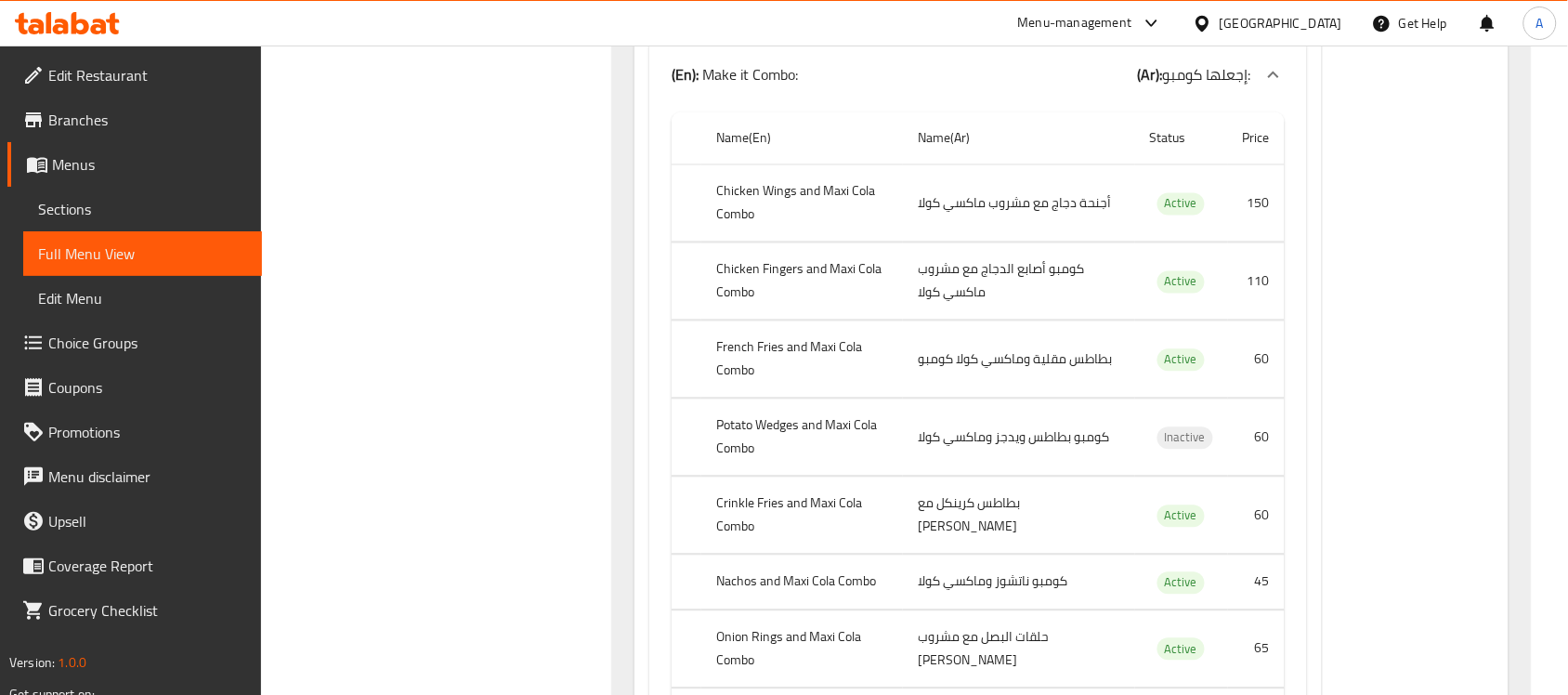
scroll to position [17854, 0]
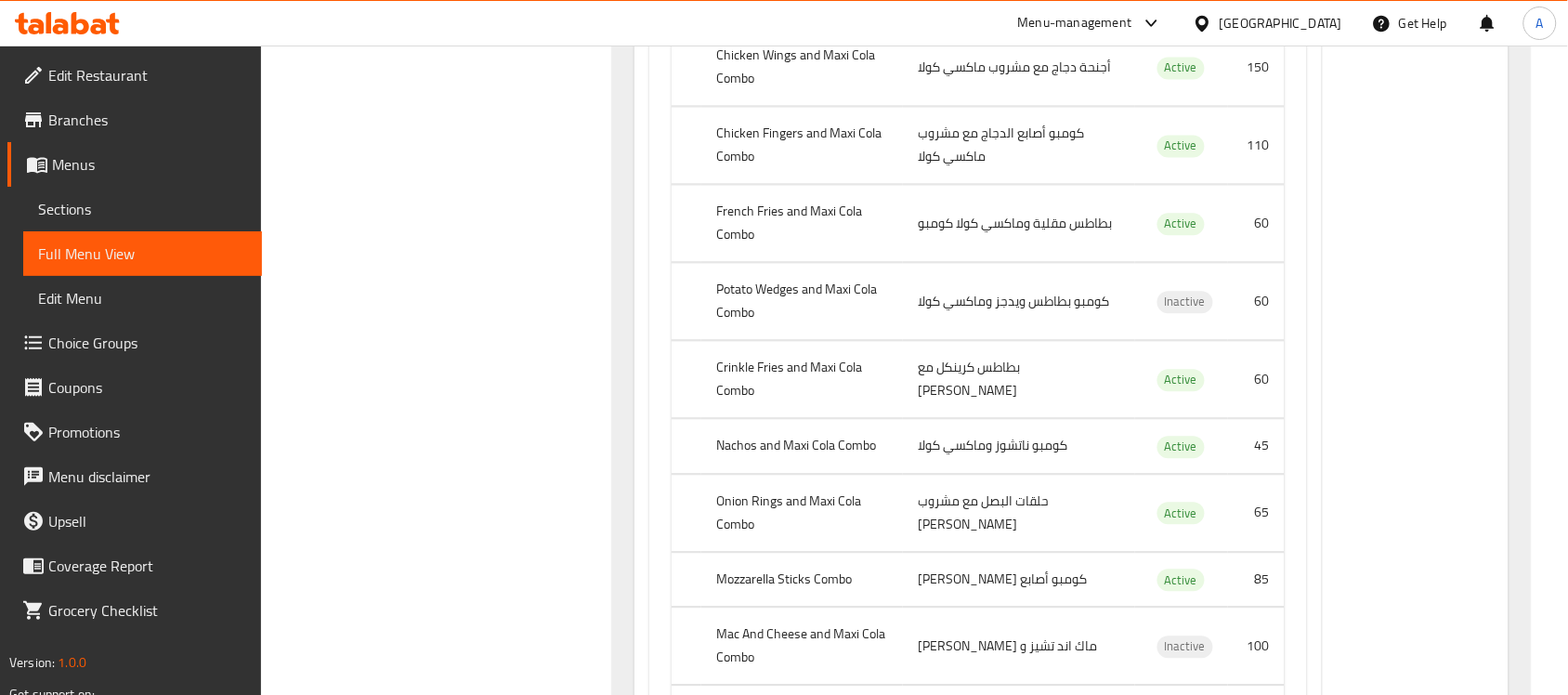
drag, startPoint x: 896, startPoint y: 428, endPoint x: 910, endPoint y: 419, distance: 16.6
click at [920, 262] on tr "French Fries and Maxi Cola Combo بطاطس مقلية وماكسي كولا كومبو Active 60" at bounding box center [978, 223] width 613 height 77
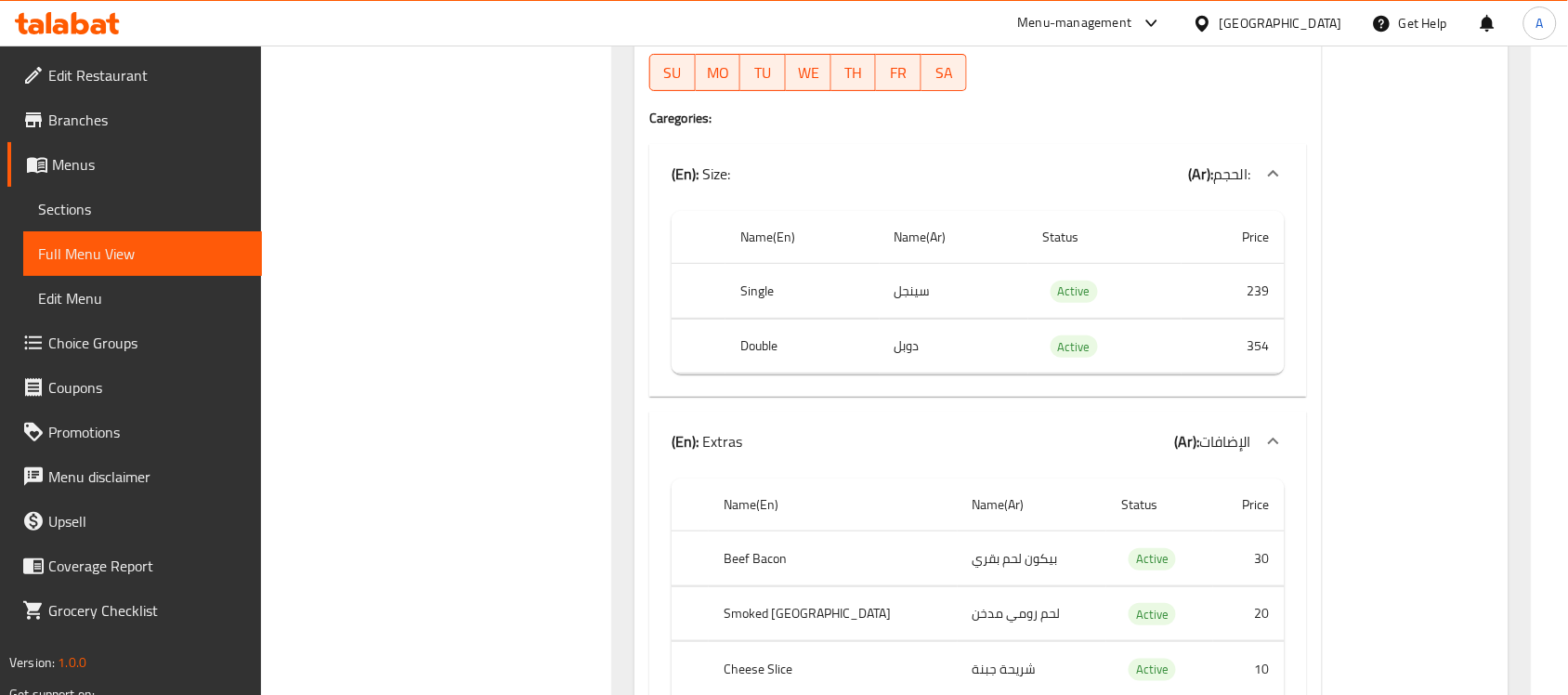
scroll to position [16693, 0]
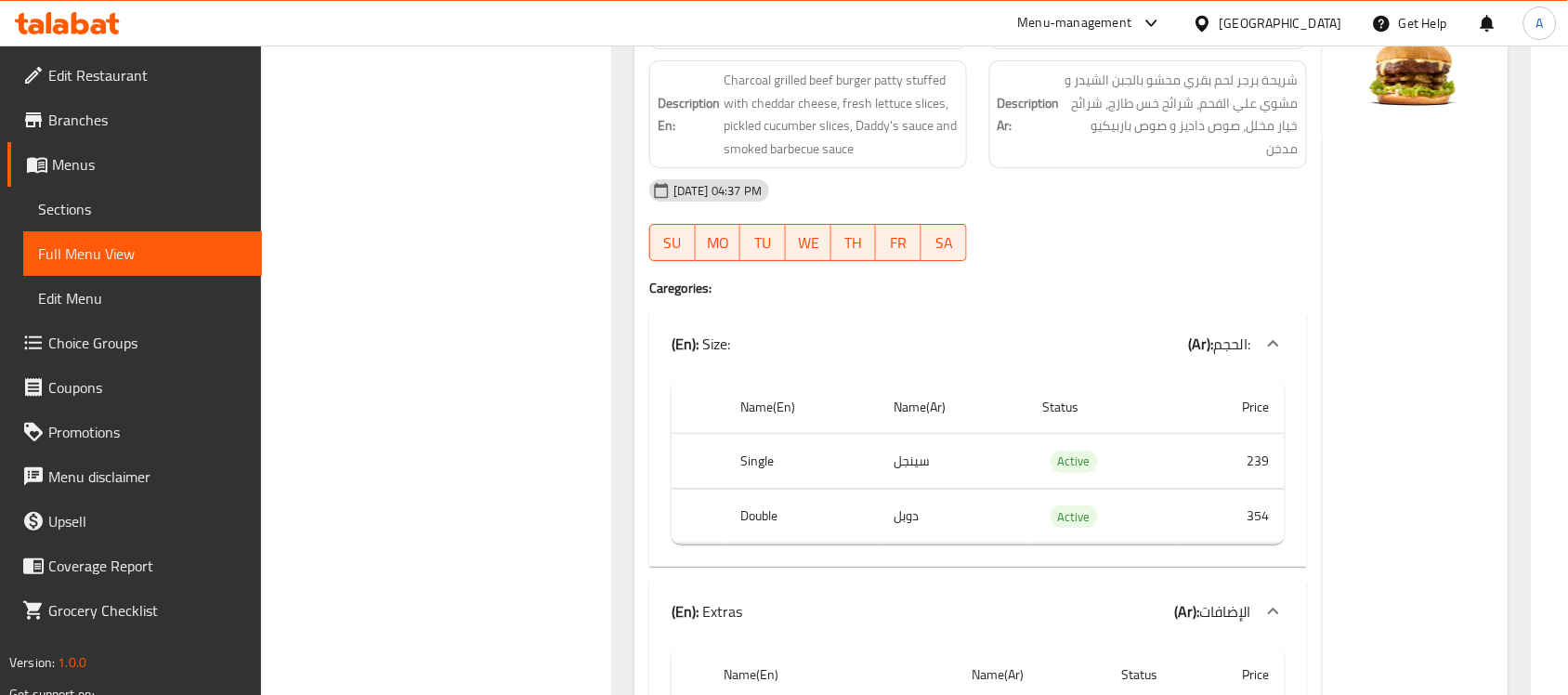
click at [870, 179] on div "Description En: Charcoal grilled beef burger patty stuffed with cheddar cheese,…" at bounding box center [808, 115] width 340 height 130
click at [882, 41] on span "Molten Lava Sandwich" at bounding box center [896, 31] width 125 height 20
copy span "Molten Lava Sandwich"
click at [882, 41] on span "Molten Lava Sandwich" at bounding box center [896, 31] width 125 height 20
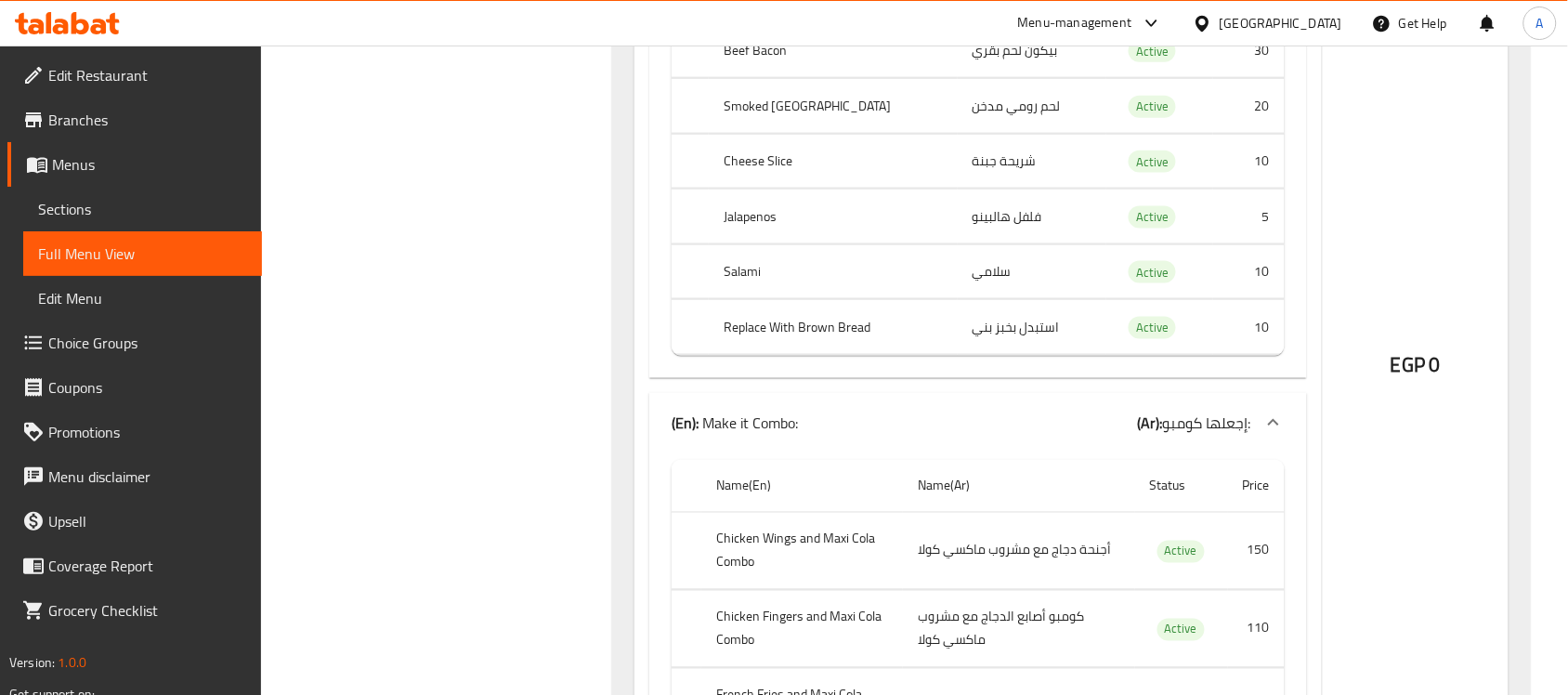
scroll to position [19828, 0]
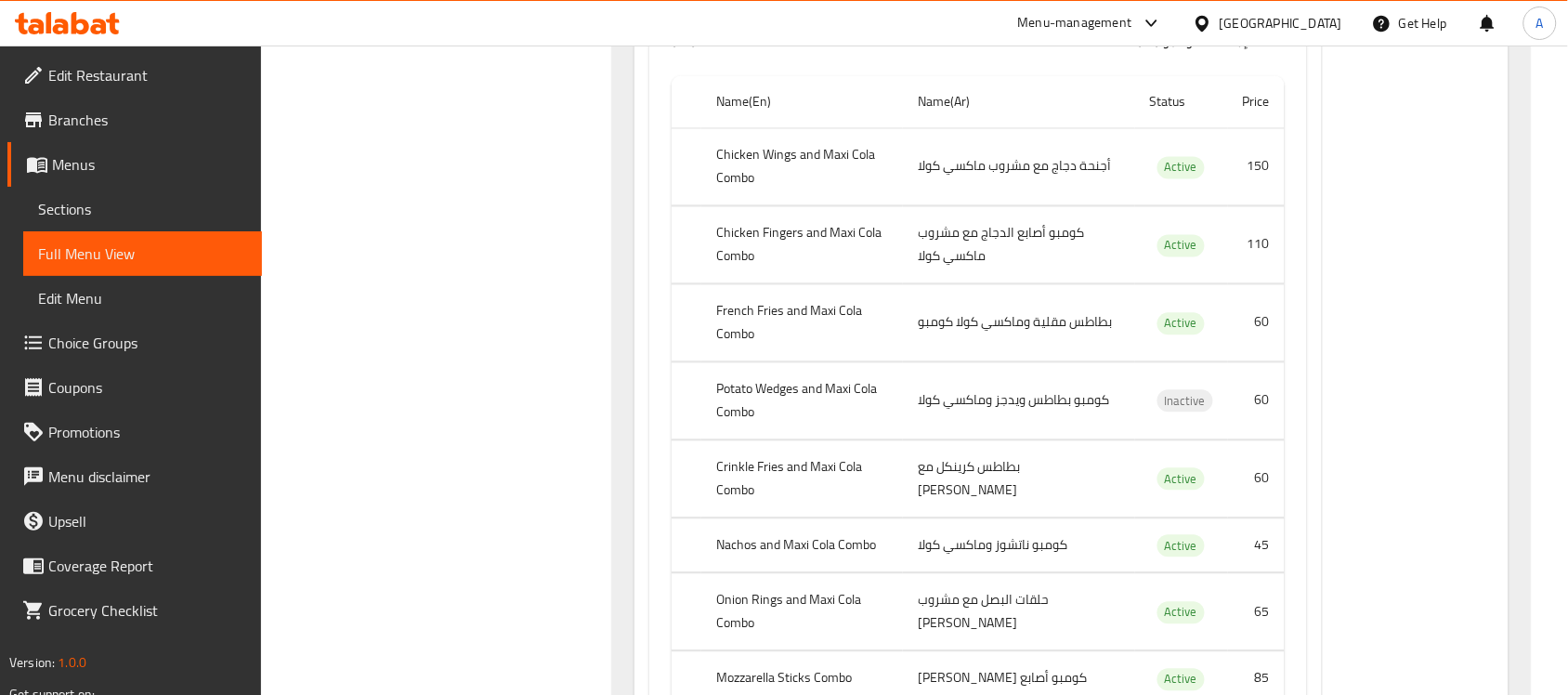
drag, startPoint x: 828, startPoint y: 581, endPoint x: 753, endPoint y: 567, distance: 76.3
click at [753, 361] on th "French Fries and Maxi Cola Combo" at bounding box center [802, 322] width 201 height 77
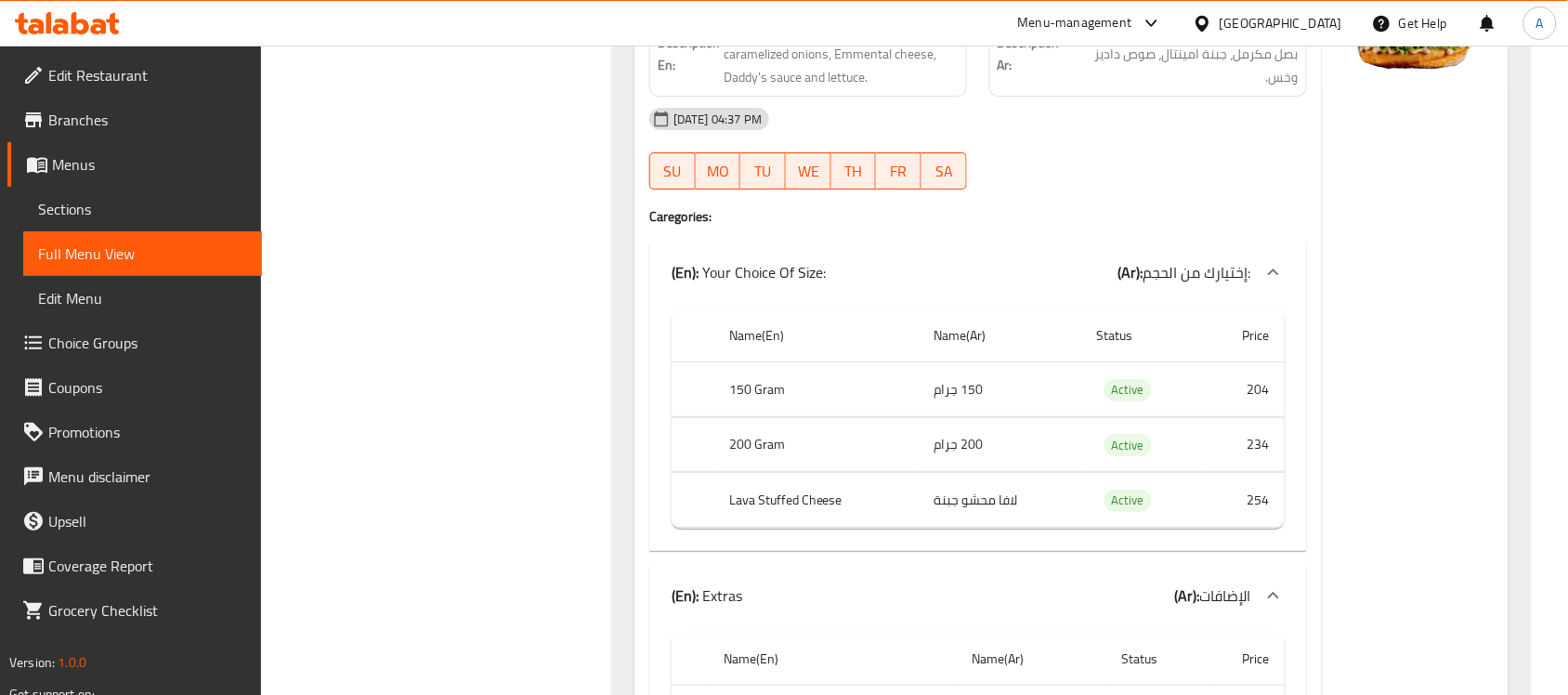
scroll to position [18667, 0]
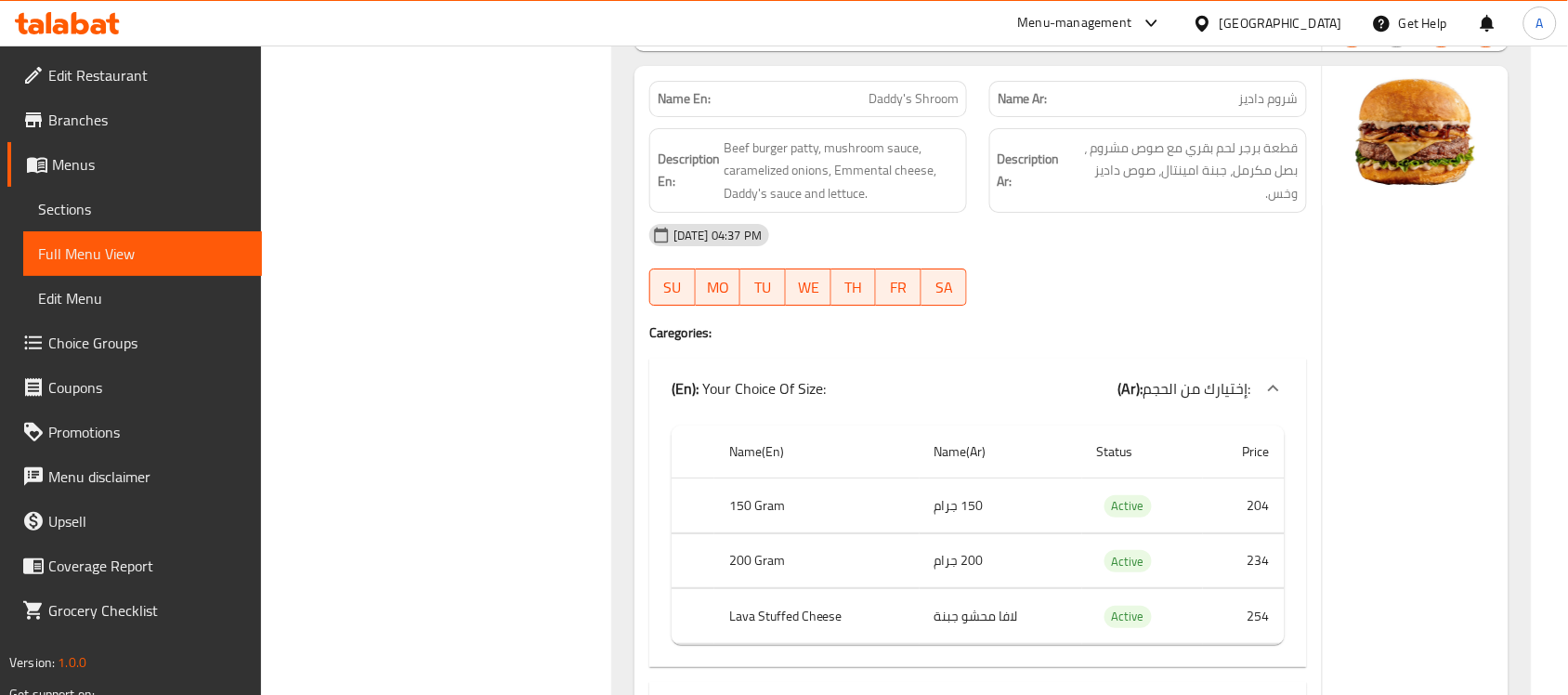
click at [913, 109] on span "Daddy's Shroom" at bounding box center [913, 99] width 90 height 20
copy span "Daddy's Shroom"
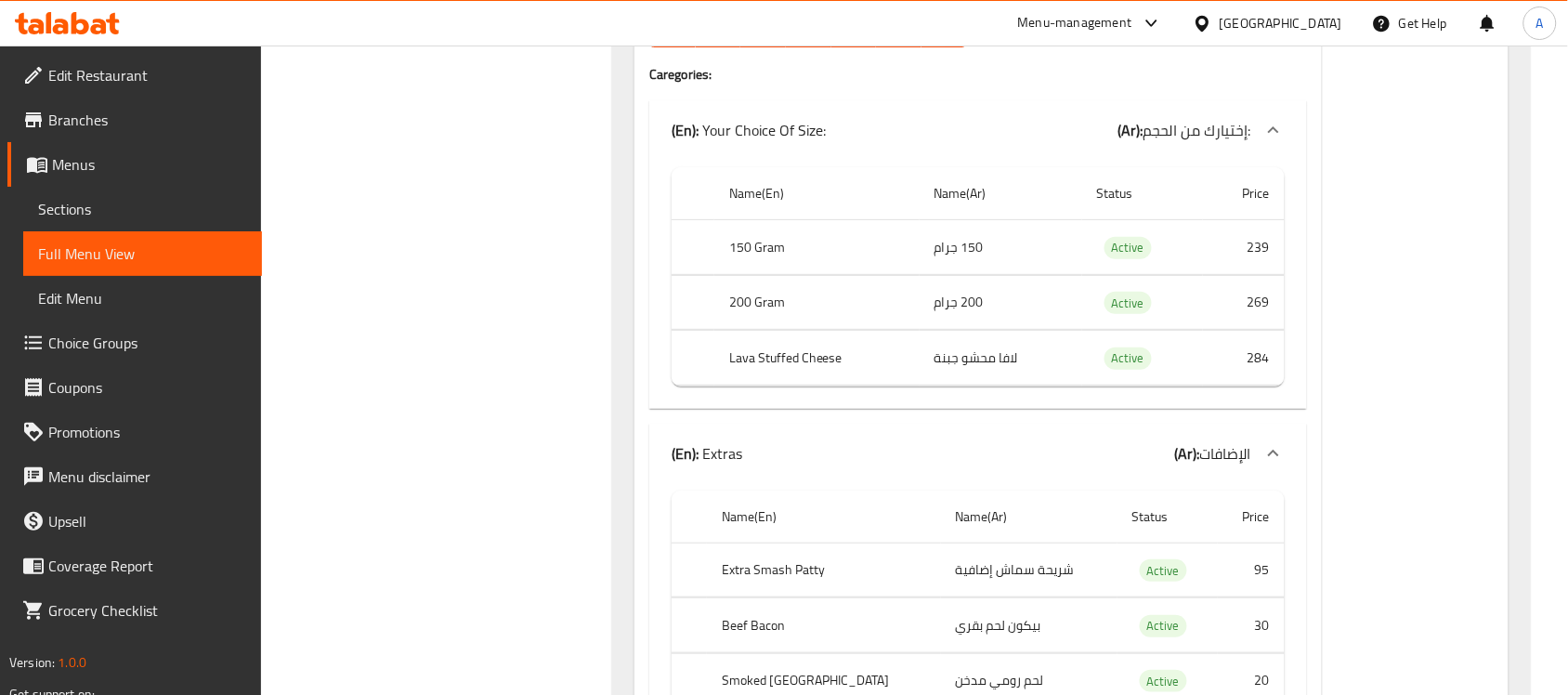
scroll to position [20757, 0]
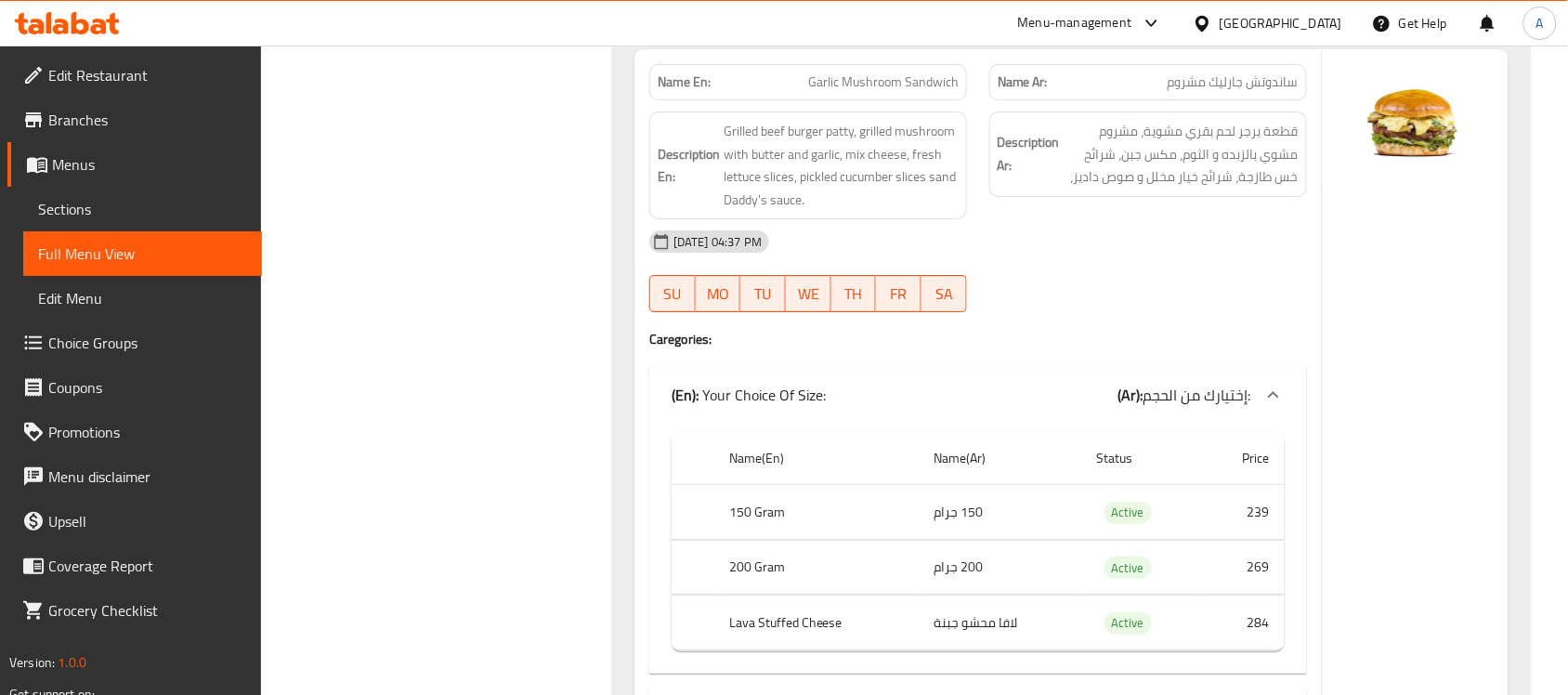
click at [879, 92] on span "Garlic Mushroom Sandwich" at bounding box center [884, 82] width 151 height 20
copy span "Garlic Mushroom Sandwich"
click at [879, 92] on span "Garlic Mushroom Sandwich" at bounding box center [884, 82] width 151 height 20
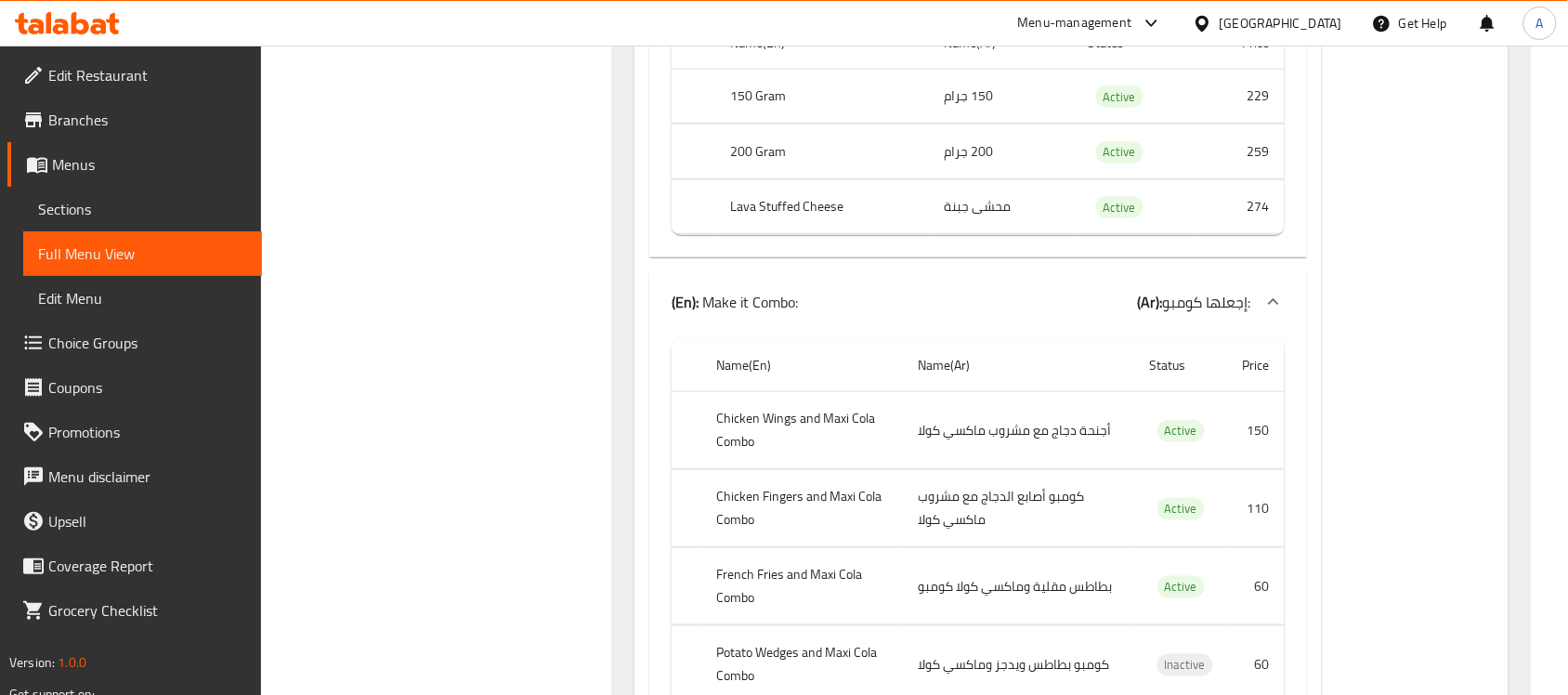
scroll to position [23196, 0]
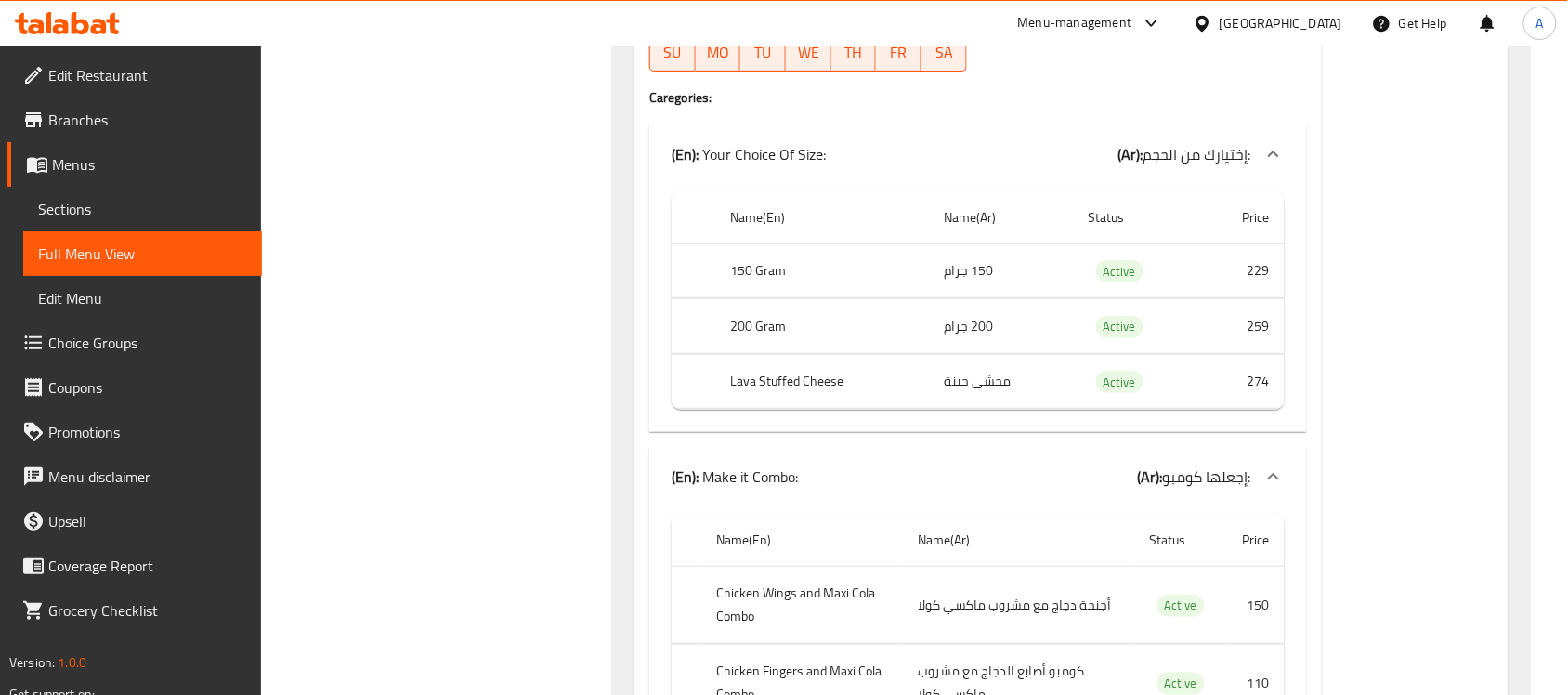
copy span "Gladiator Sandwich"
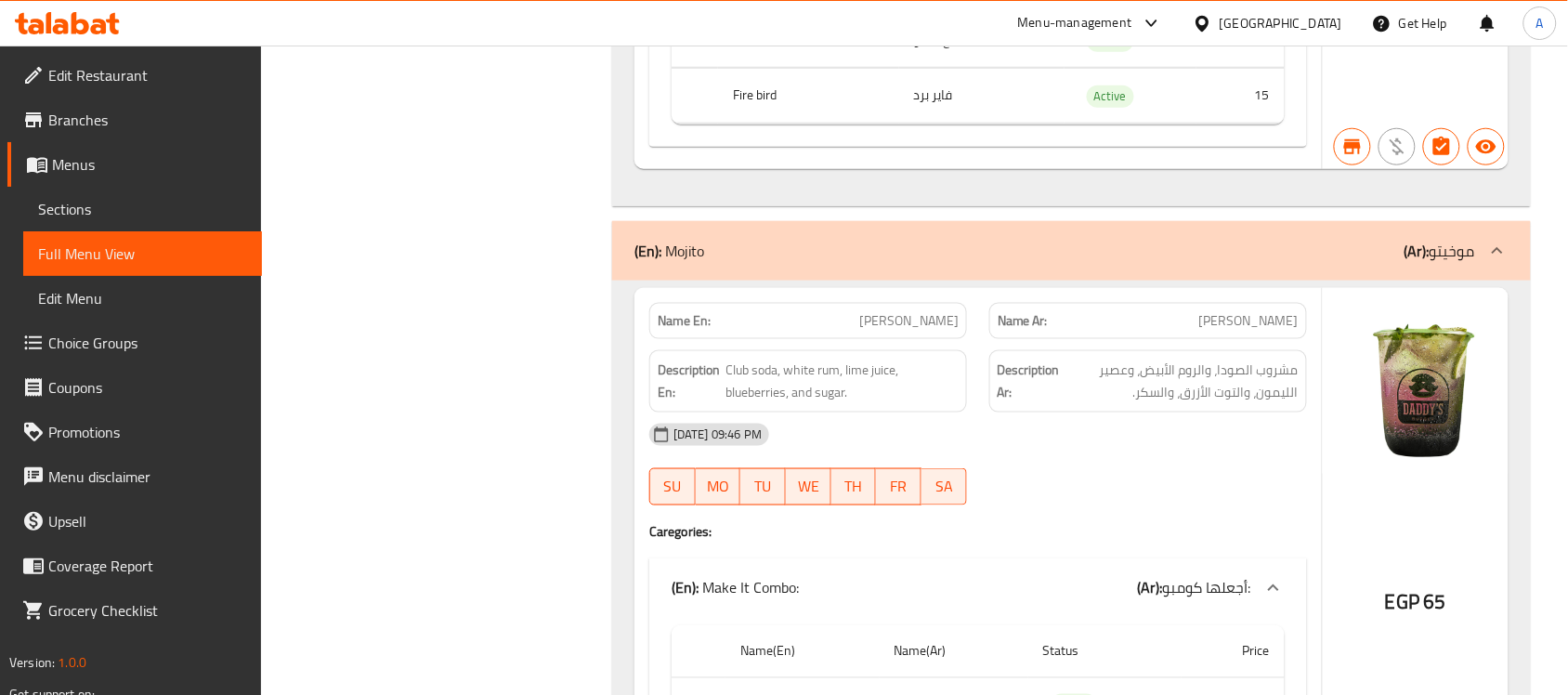
scroll to position [0, 0]
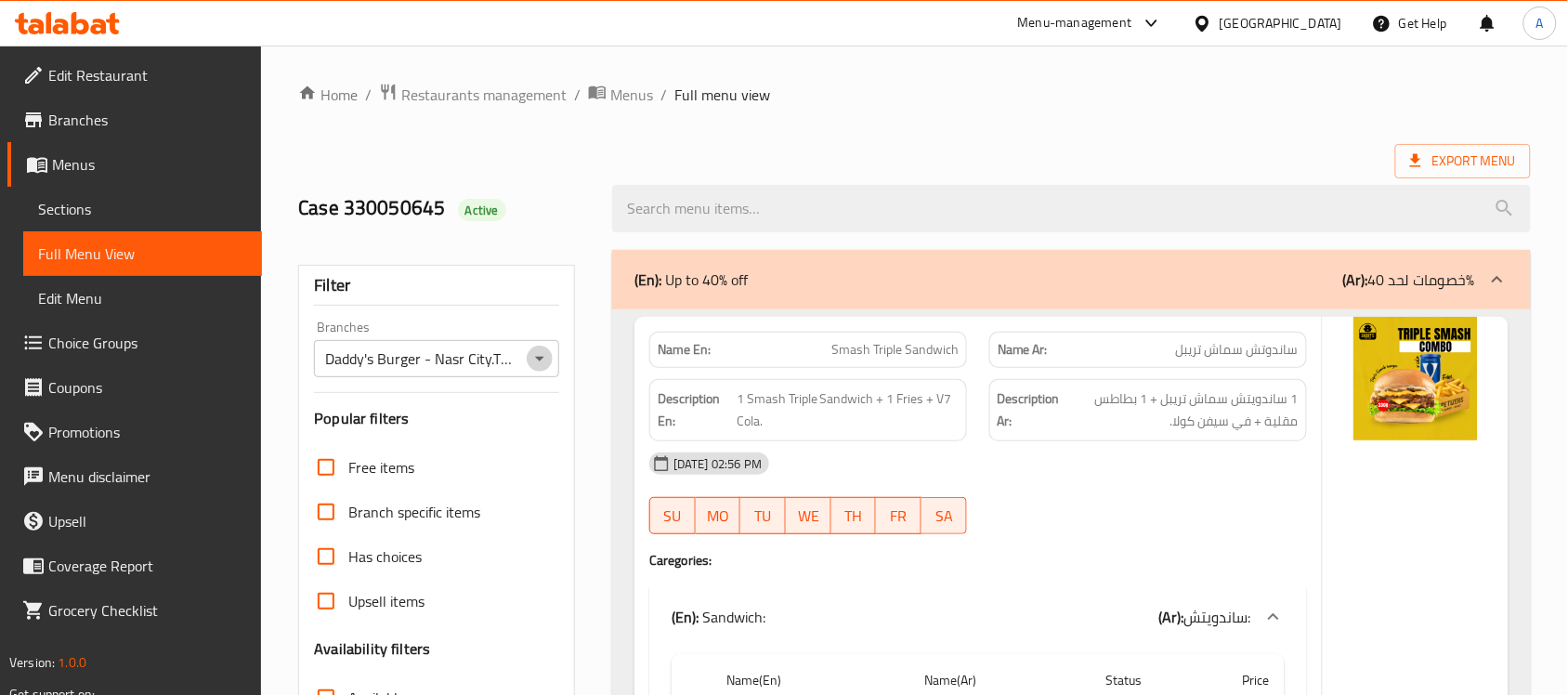
click at [534, 369] on icon "Open" at bounding box center [539, 359] width 22 height 22
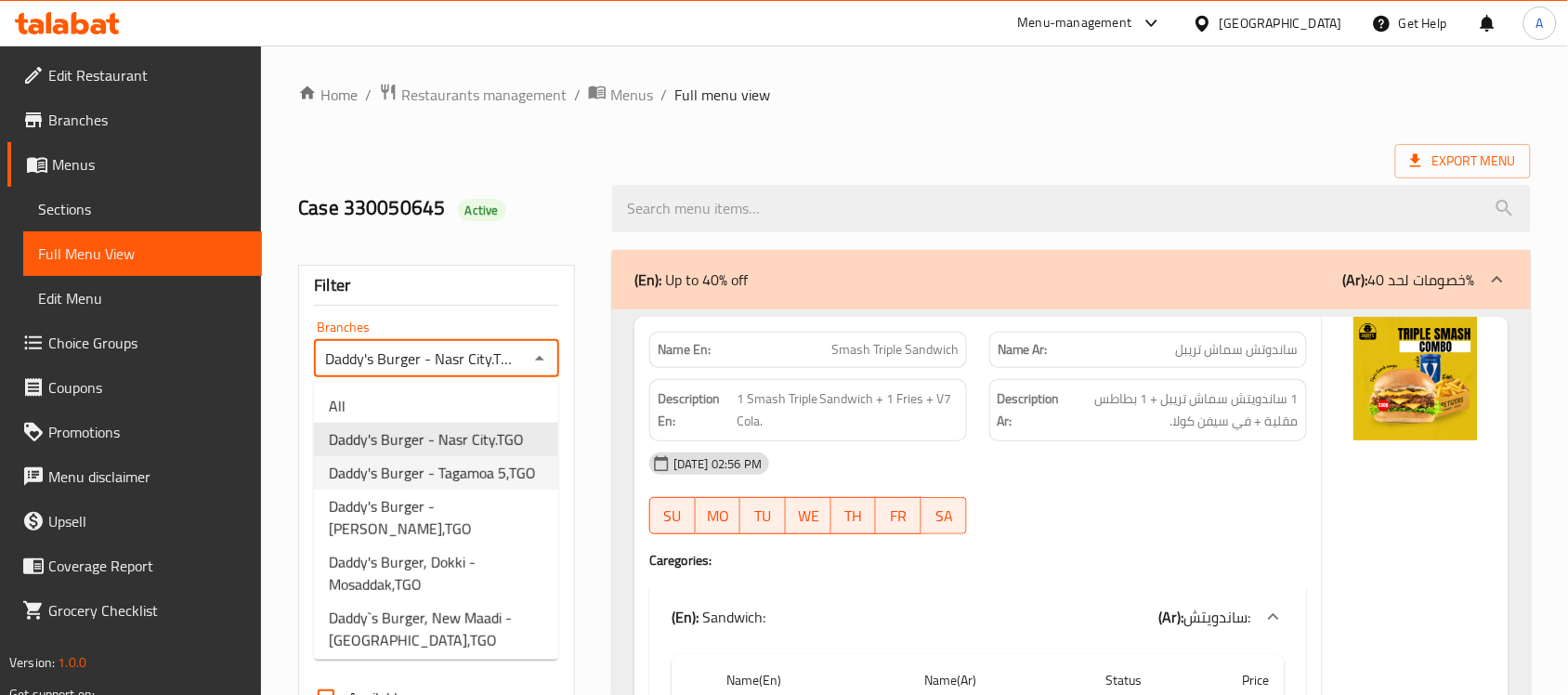
click at [482, 484] on span "Daddy's Burger - Tagamoa 5,TGO" at bounding box center [432, 473] width 207 height 22
type input "Daddy's Burger - Tagamoa 5,TGO"
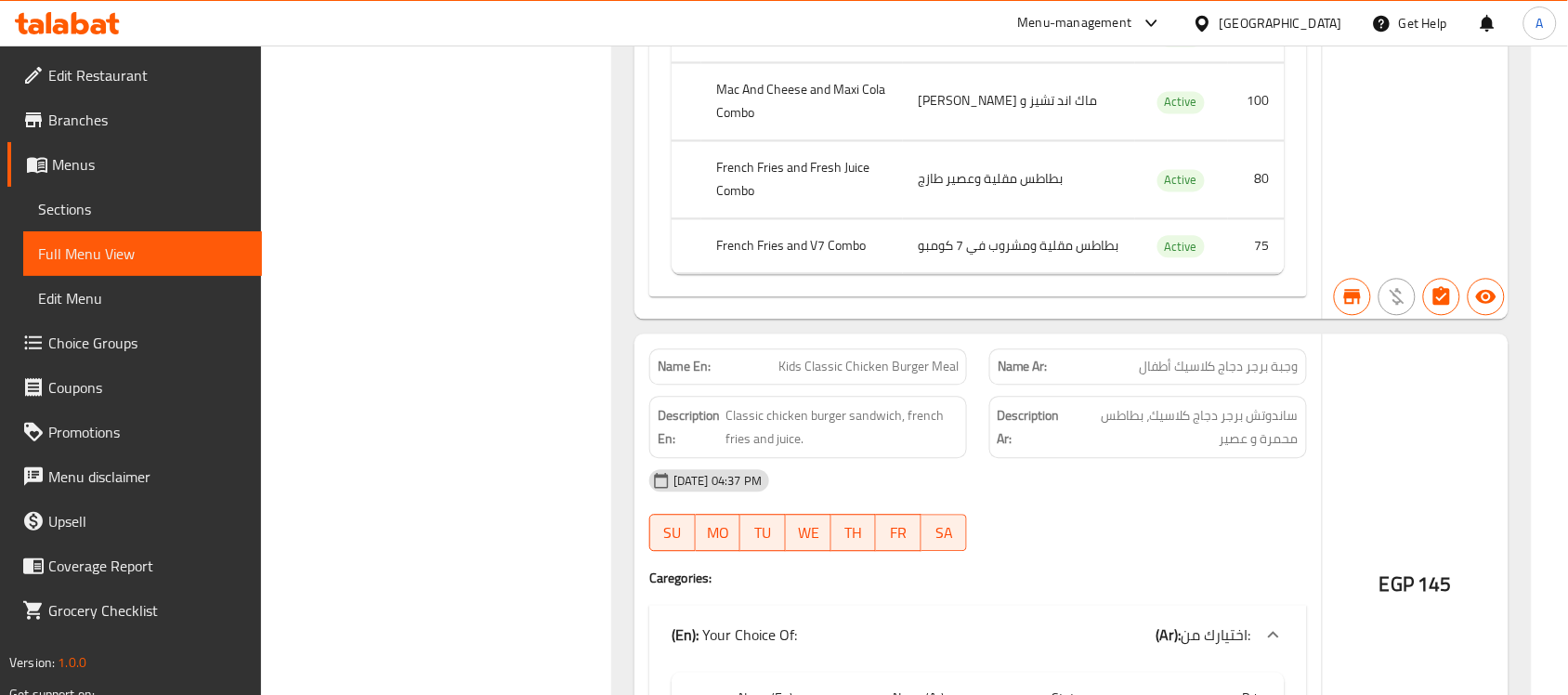
scroll to position [61875, 0]
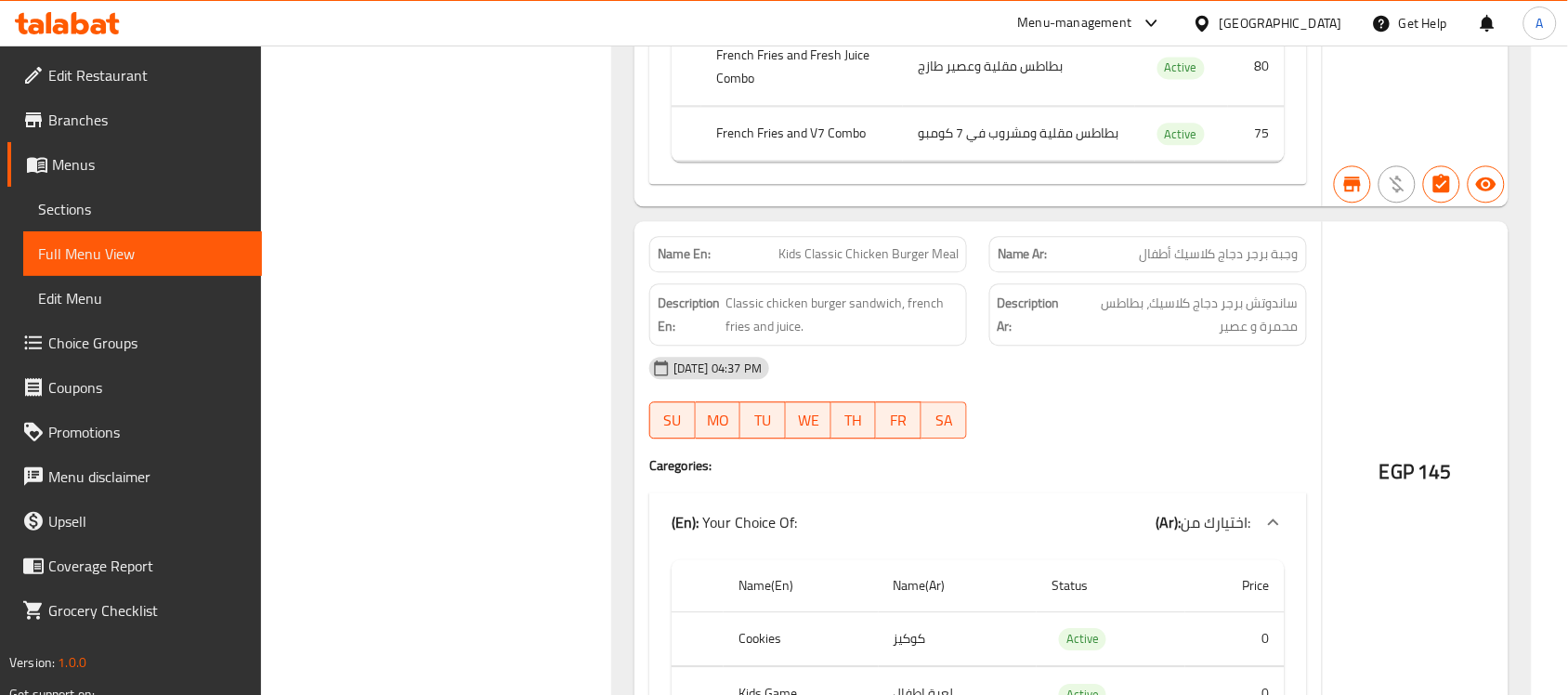
drag, startPoint x: 1269, startPoint y: 482, endPoint x: 713, endPoint y: 489, distance: 556.0
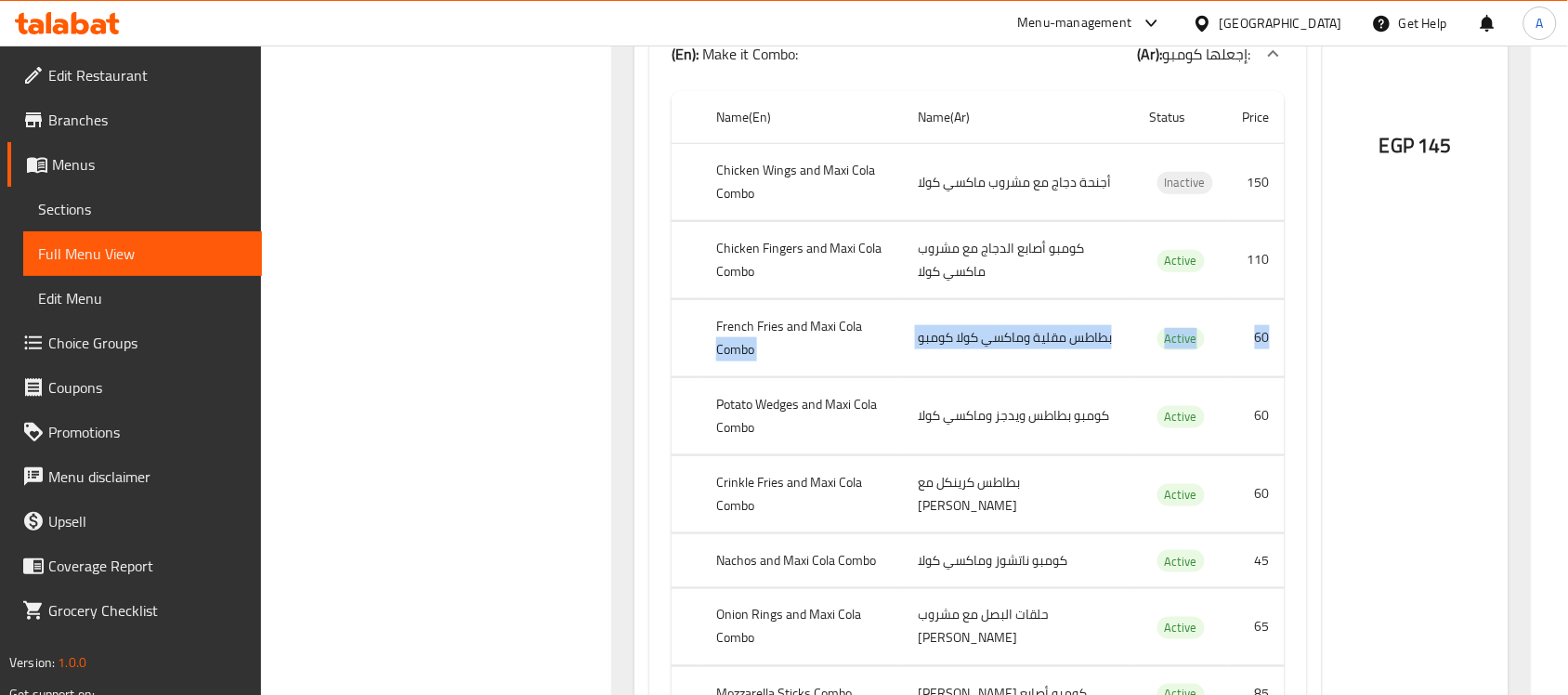
scroll to position [61062, 0]
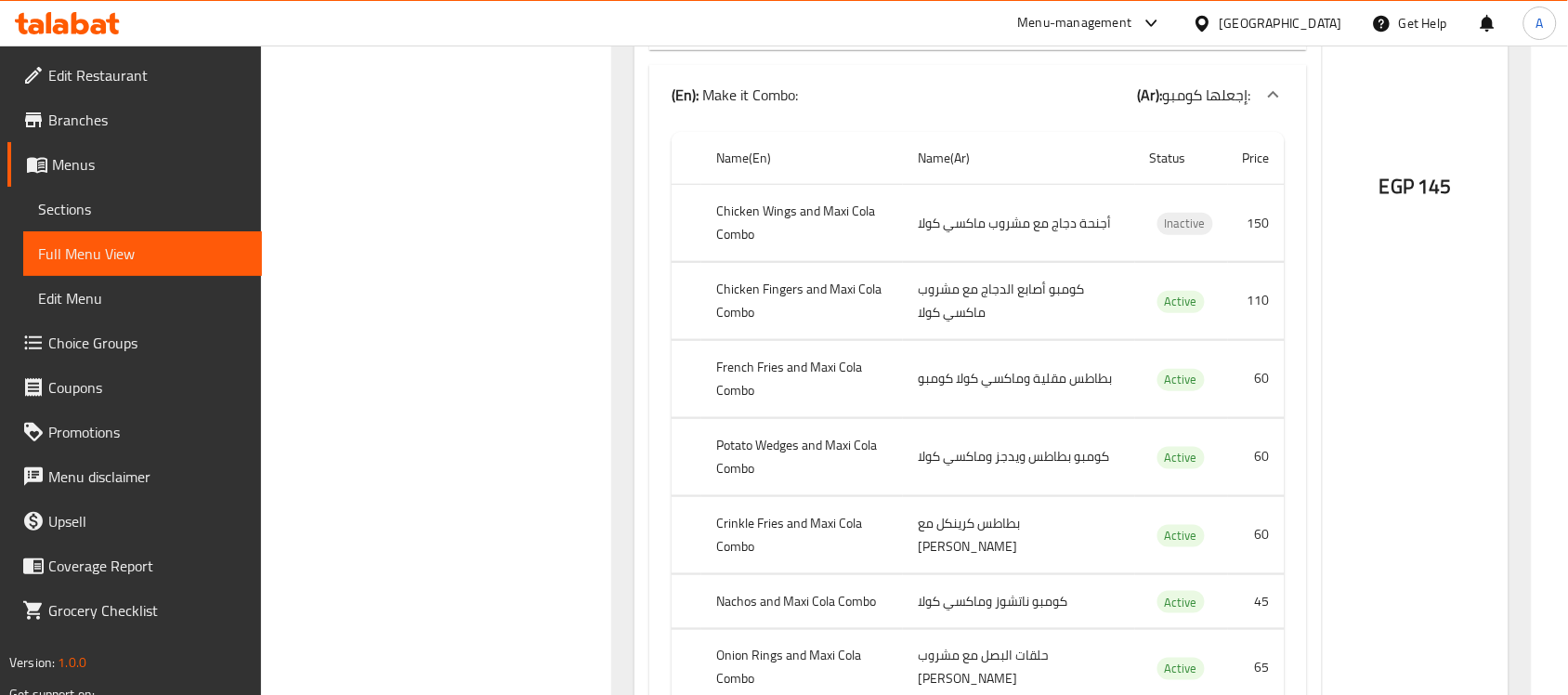
copy span "Kids Meal"
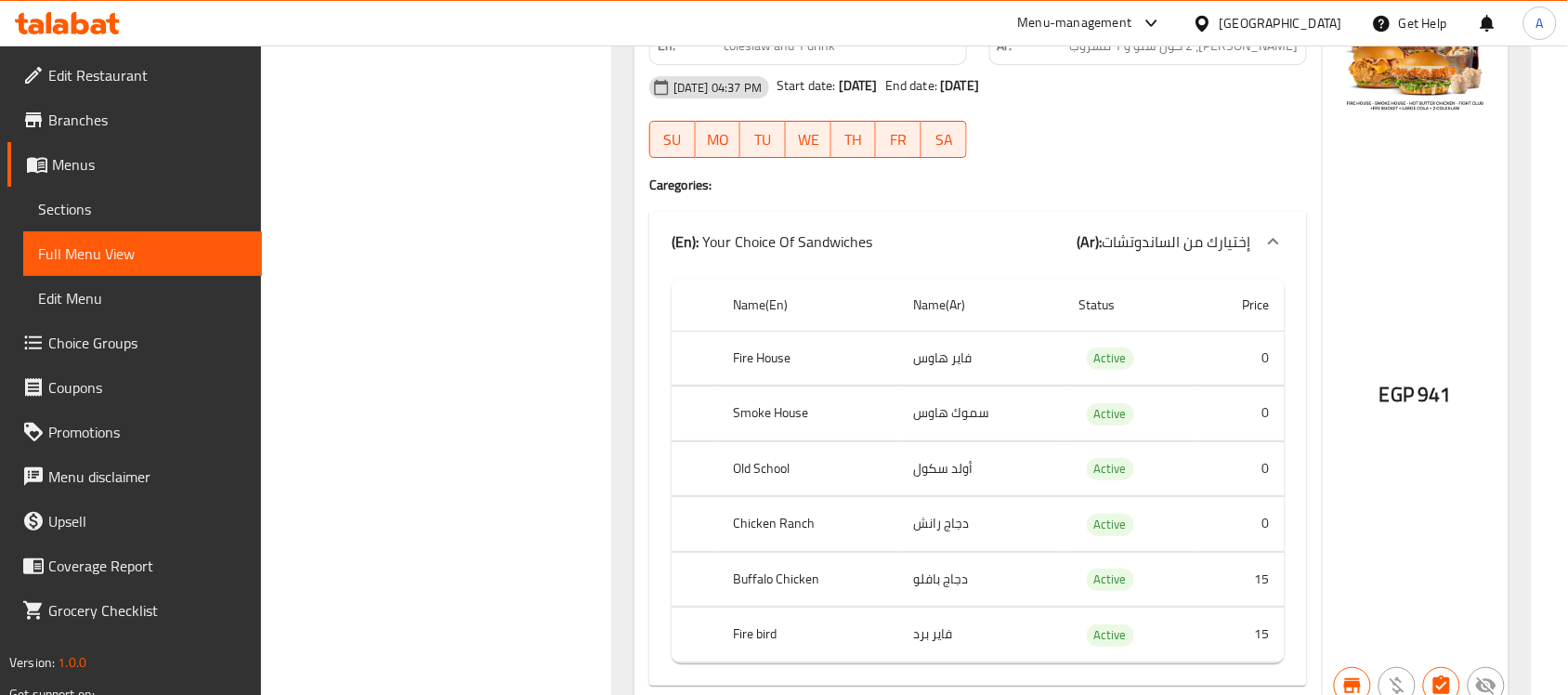
scroll to position [2631, 0]
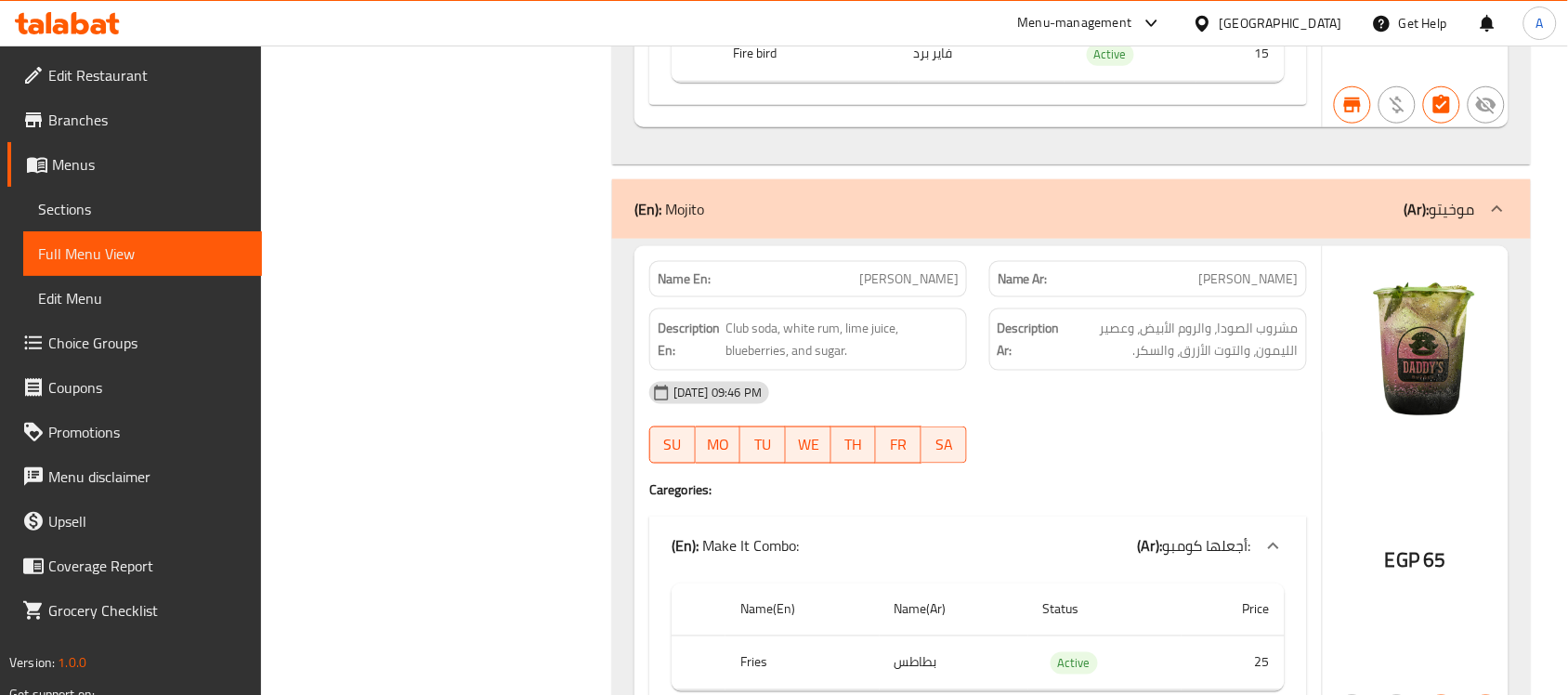
click at [80, 202] on span "Sections" at bounding box center [143, 209] width 209 height 22
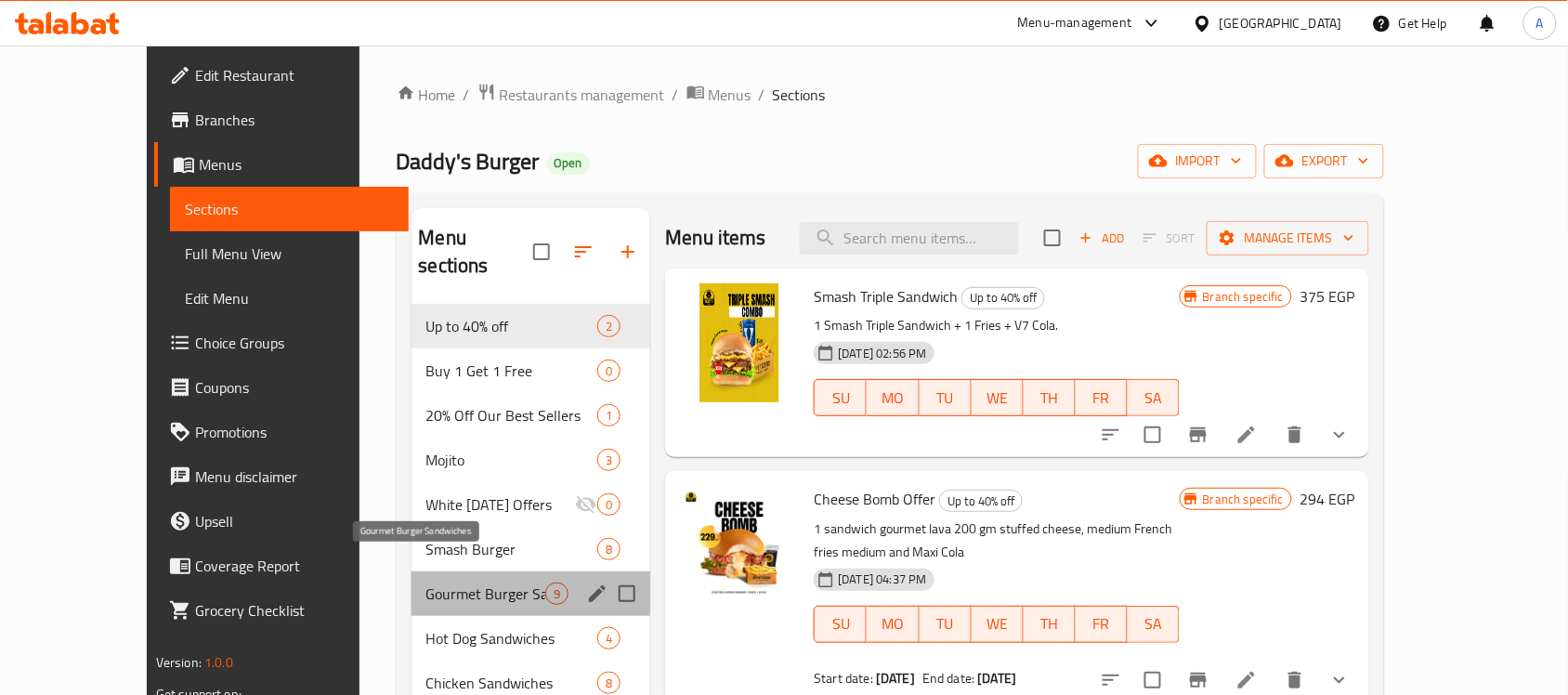
click at [427, 582] on span "Gourmet Burger Sandwiches" at bounding box center [486, 593] width 120 height 22
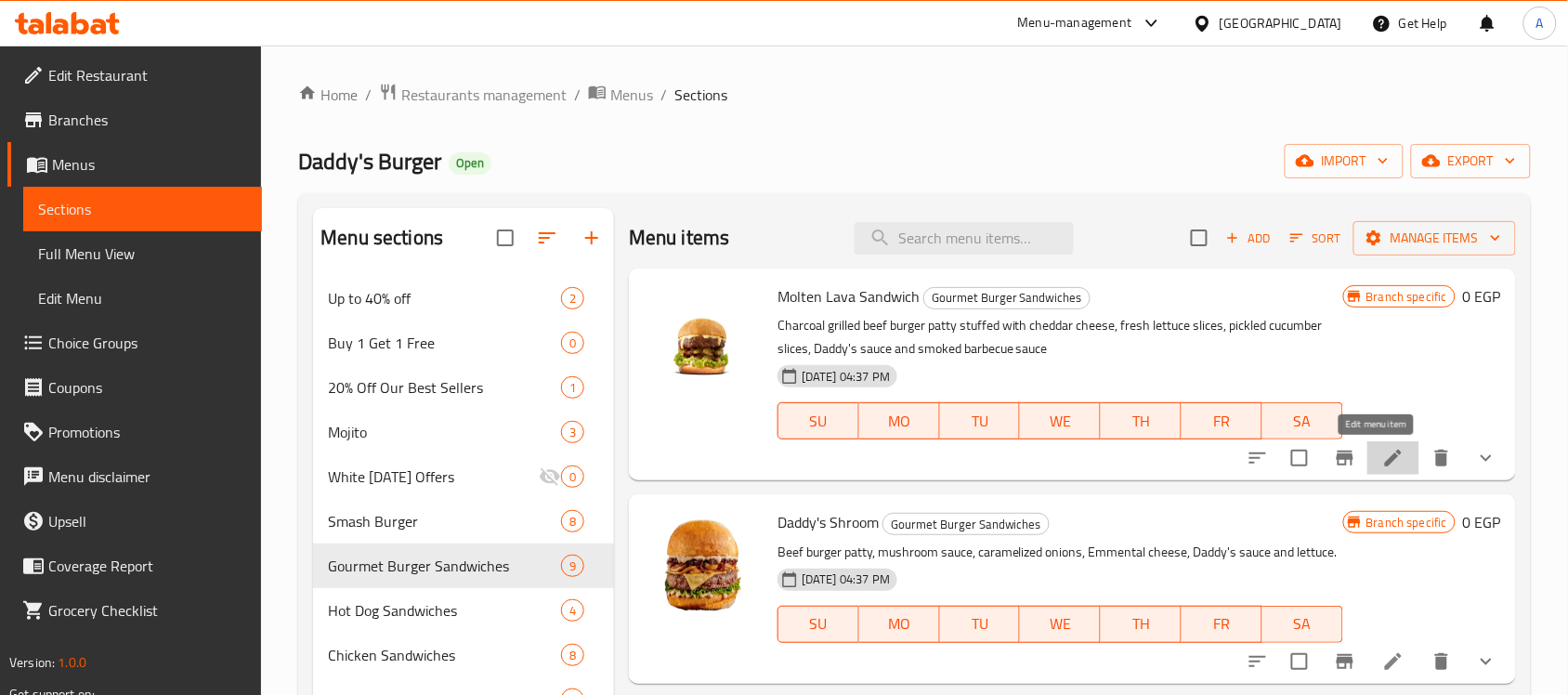
click at [1383, 458] on icon at bounding box center [1394, 458] width 22 height 22
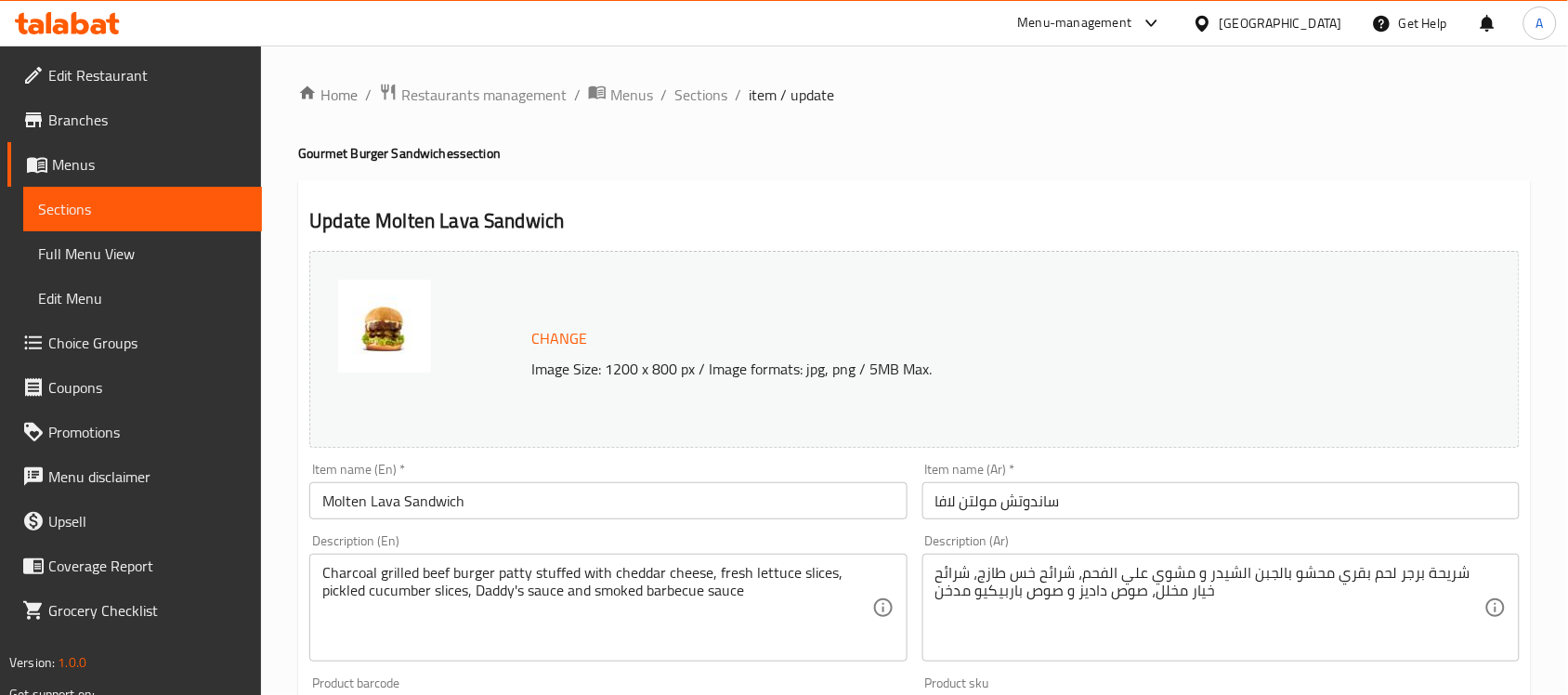
scroll to position [642, 0]
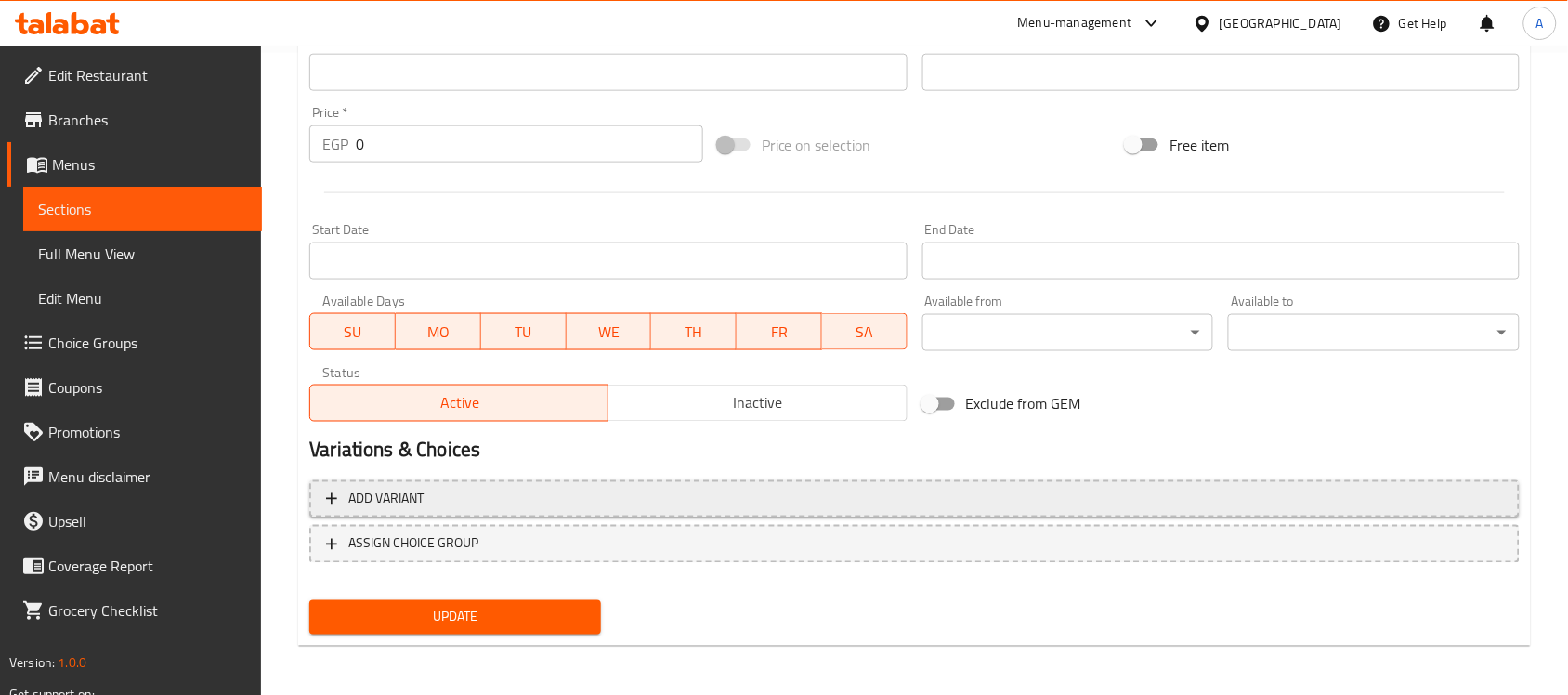
click at [511, 493] on span "Add variant" at bounding box center [914, 499] width 1177 height 23
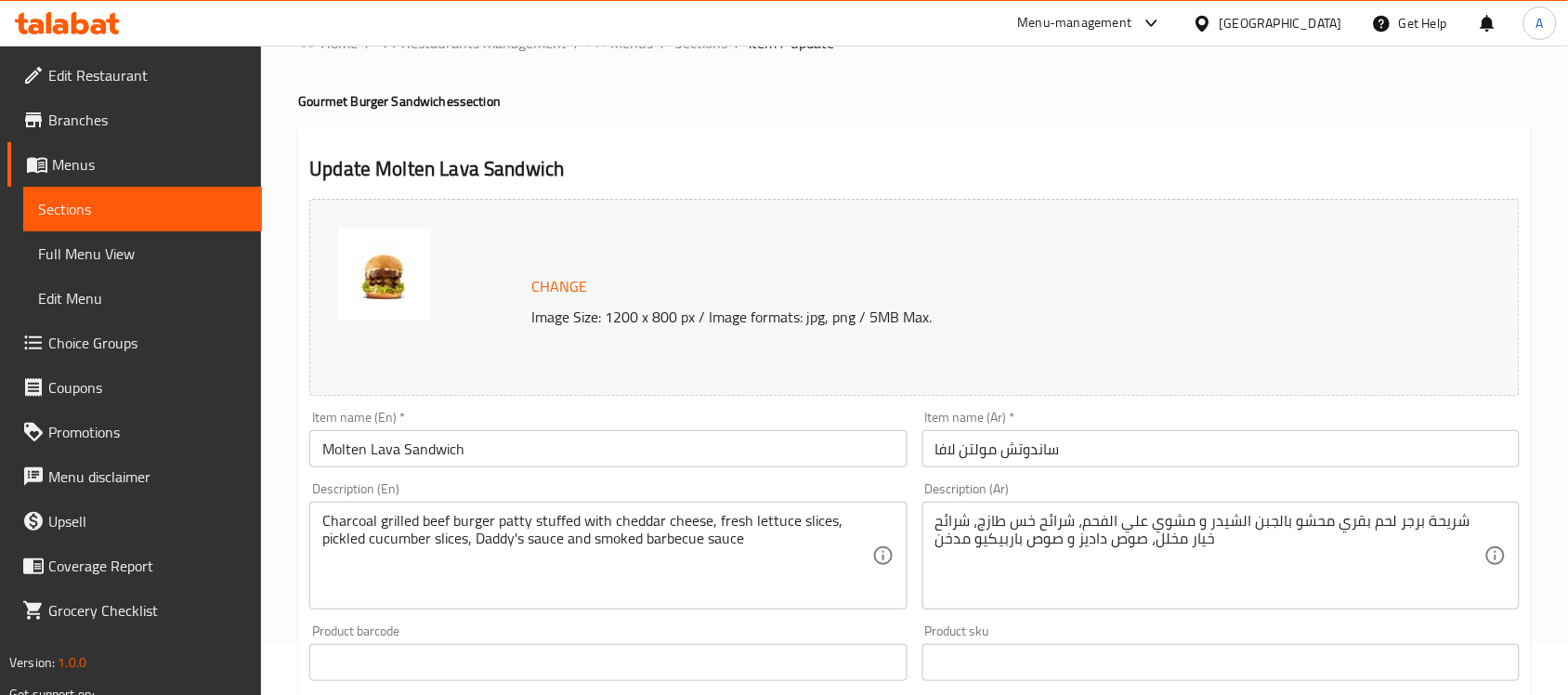
scroll to position [0, 0]
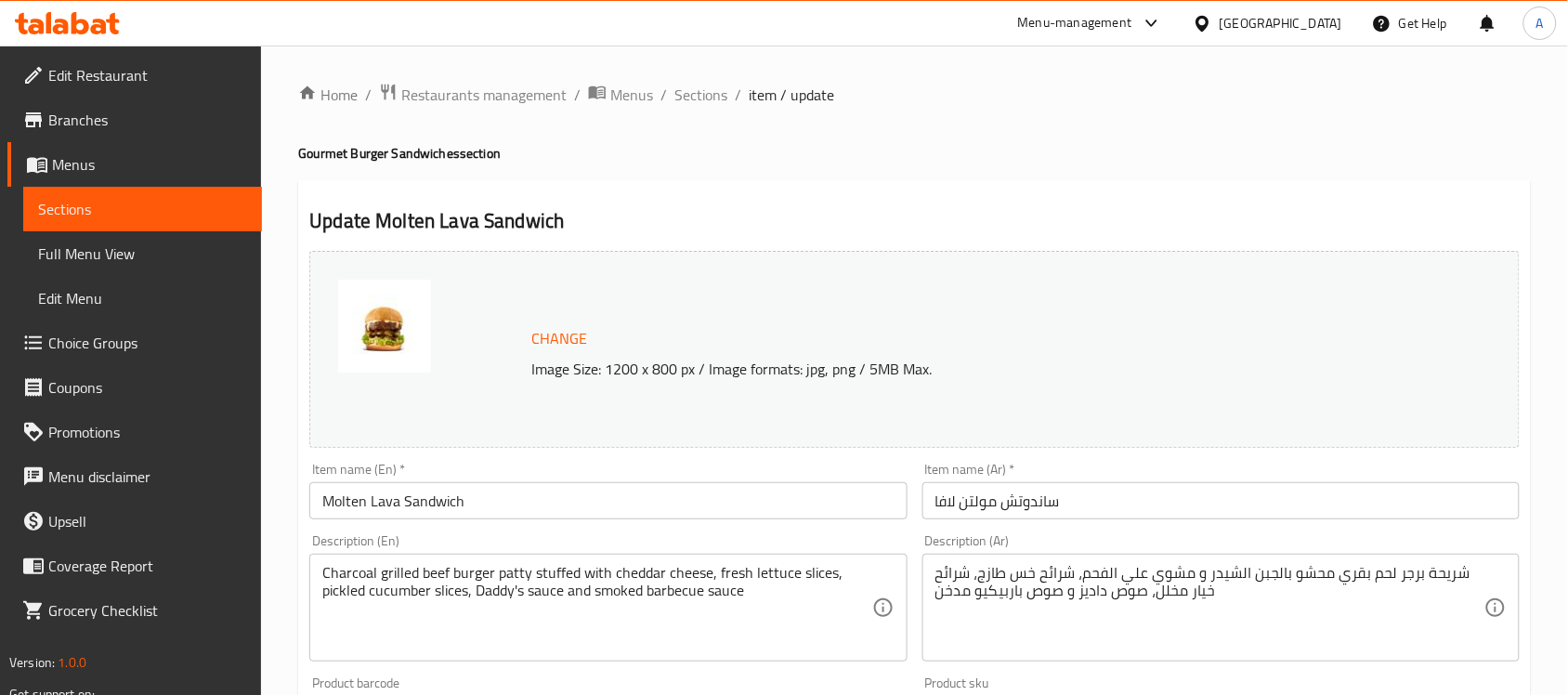
click at [490, 494] on input "Molten Lava Sandwich" at bounding box center [607, 501] width 597 height 37
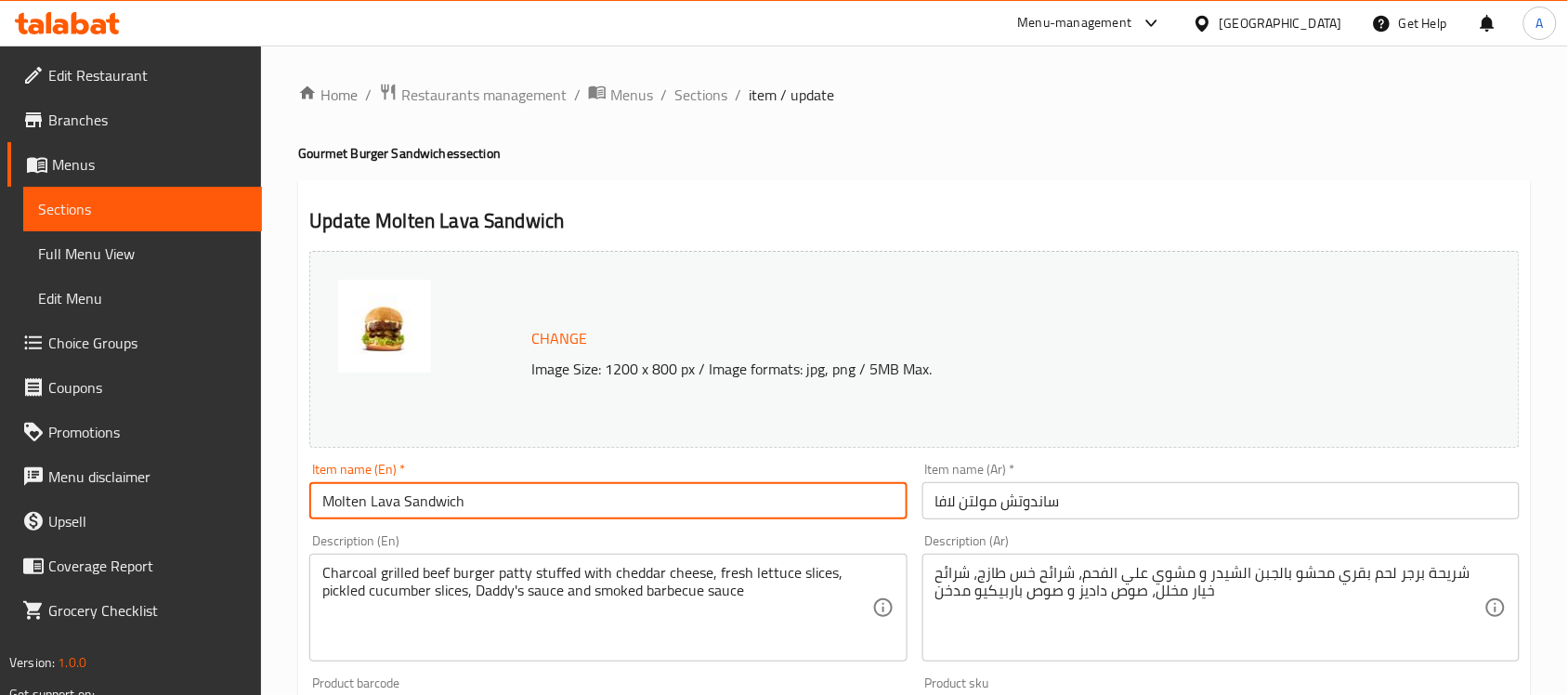
click at [490, 494] on input "Molten Lava Sandwich" at bounding box center [607, 501] width 597 height 37
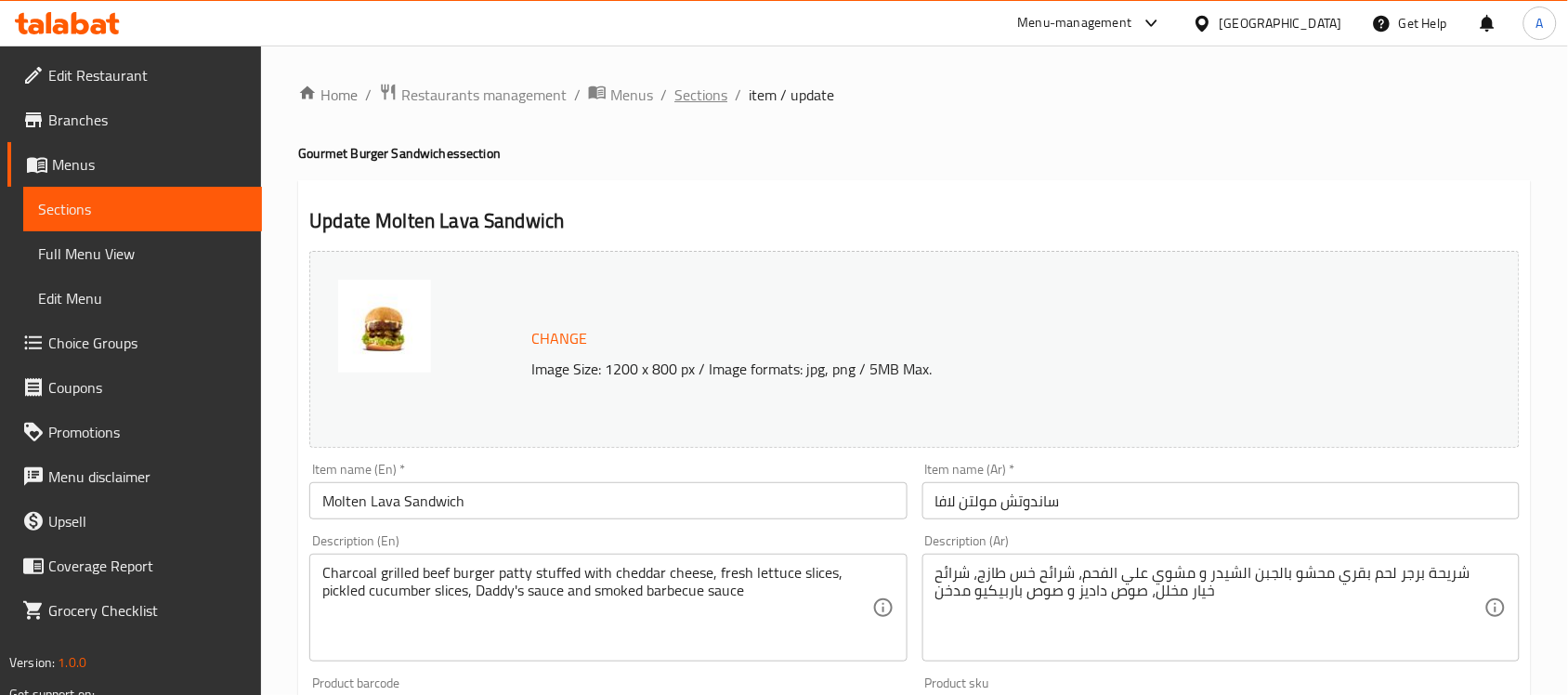
click at [706, 84] on span "Sections" at bounding box center [701, 95] width 53 height 22
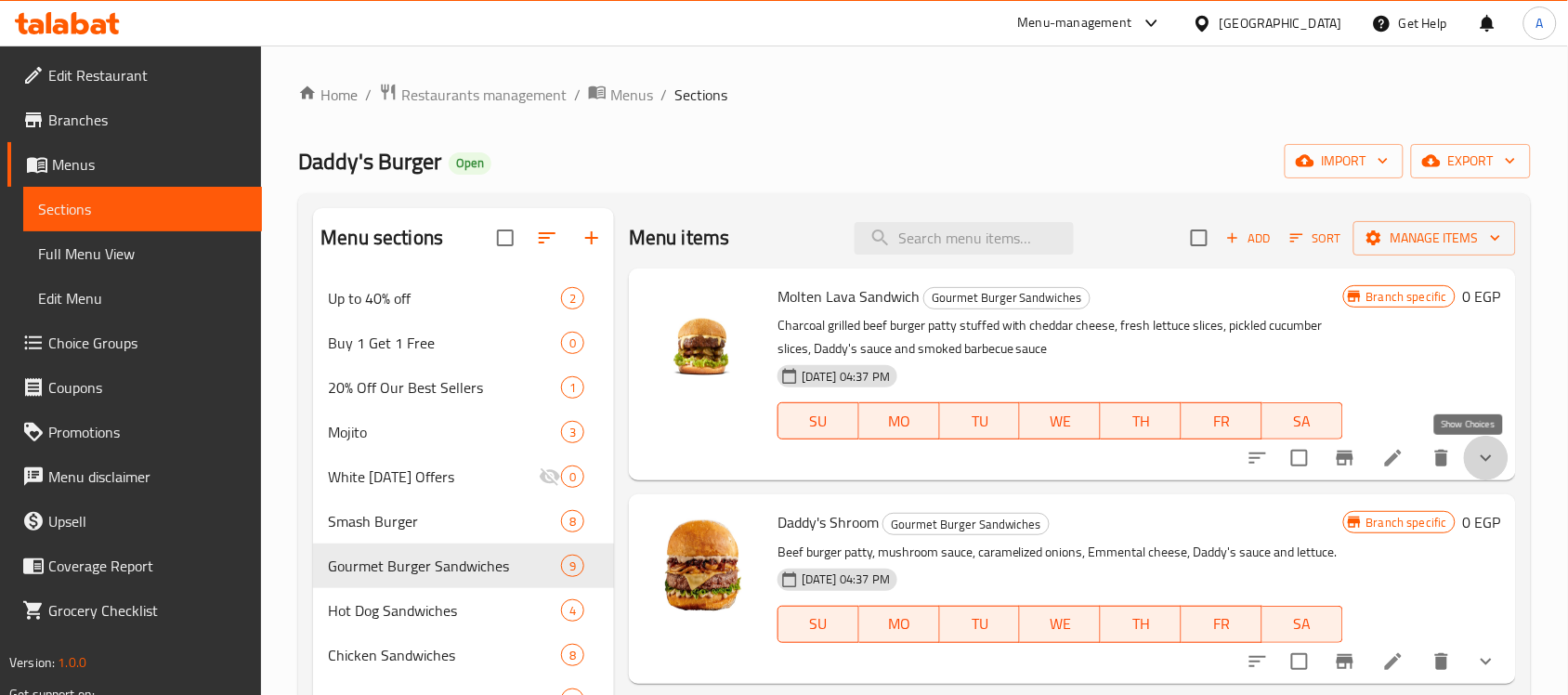
click at [1479, 465] on icon "show more" at bounding box center [1487, 458] width 22 height 22
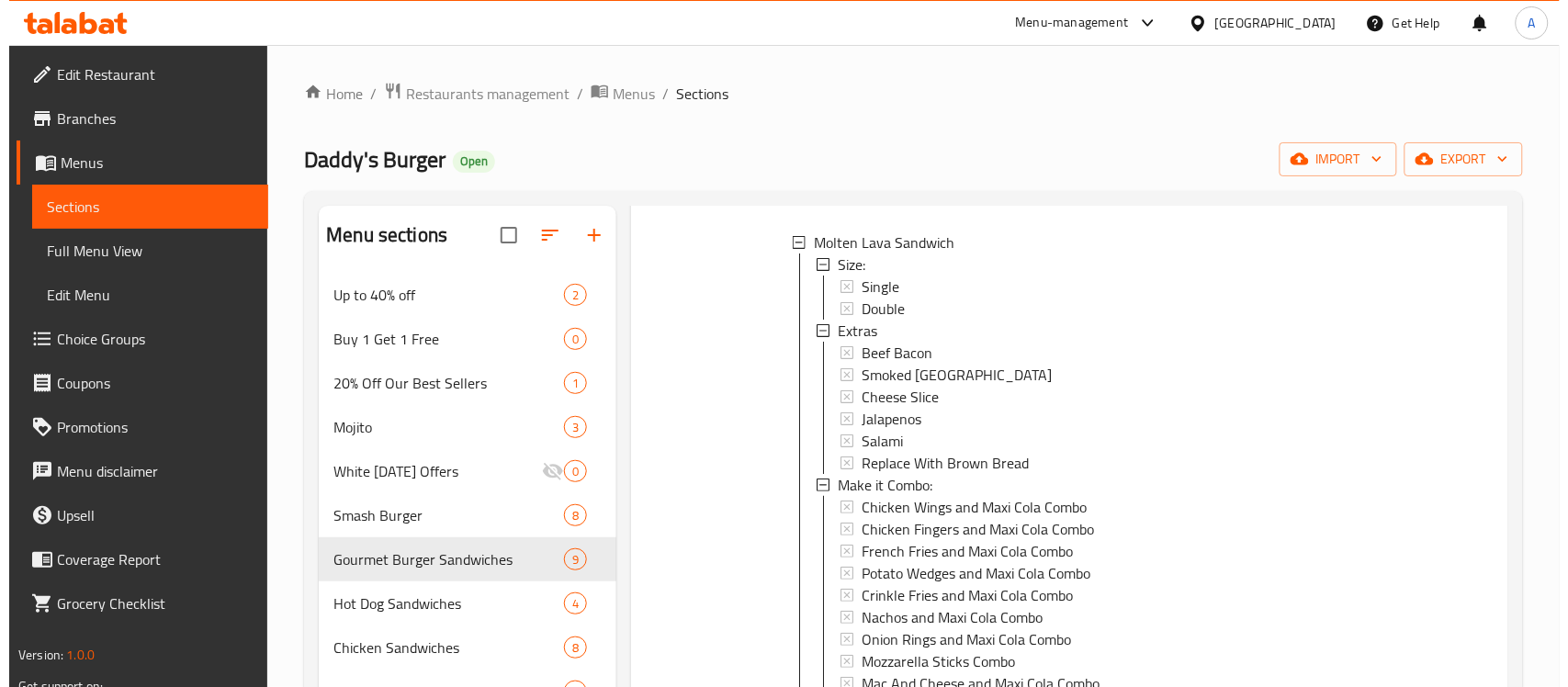
scroll to position [115, 0]
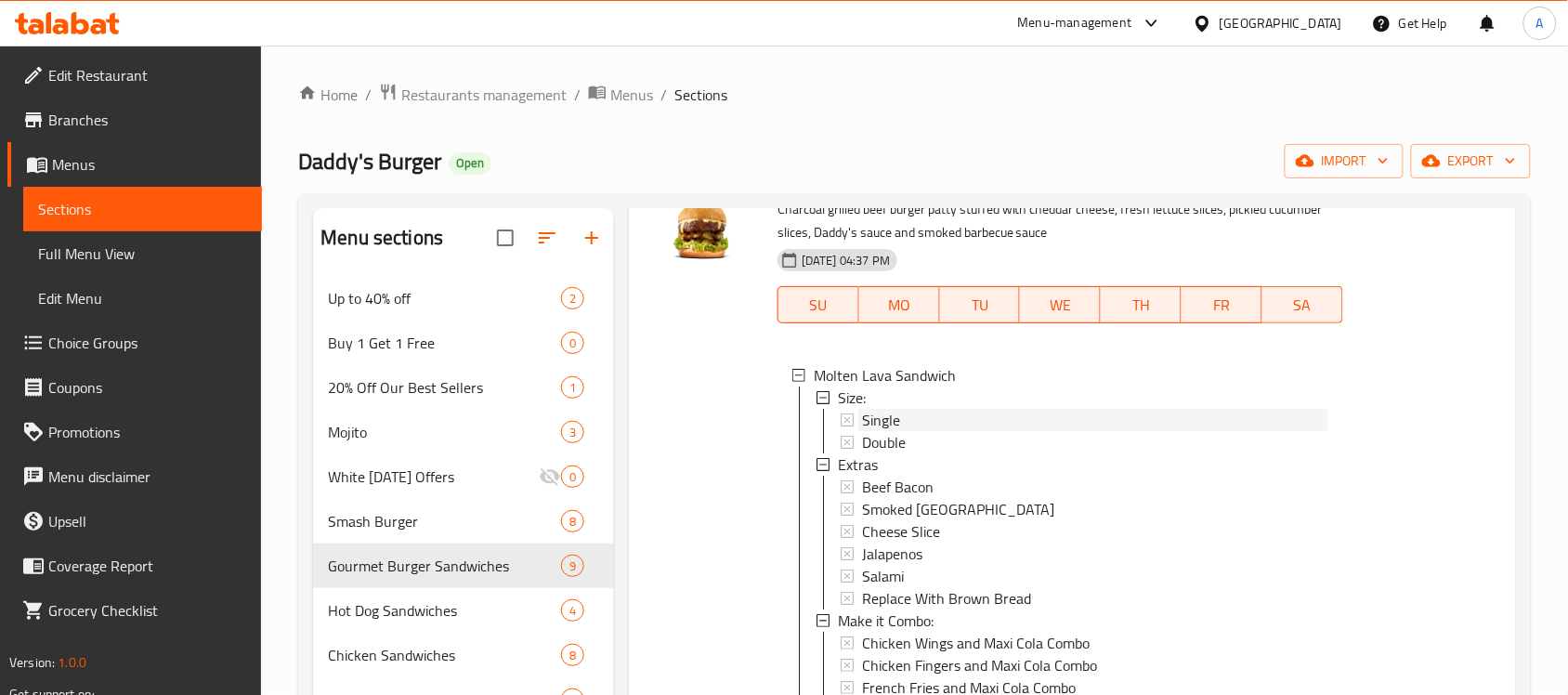
click at [899, 420] on span "Single" at bounding box center [880, 420] width 38 height 22
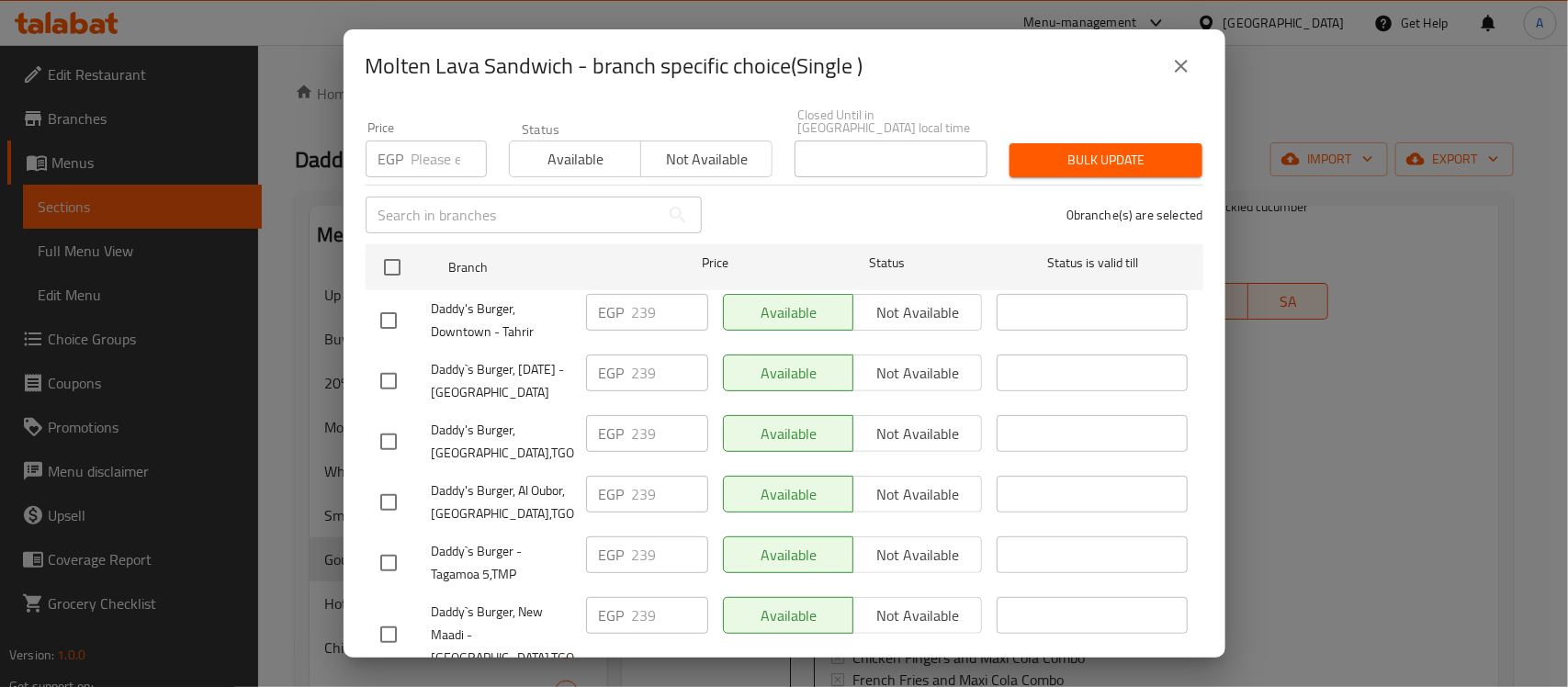
scroll to position [0, 0]
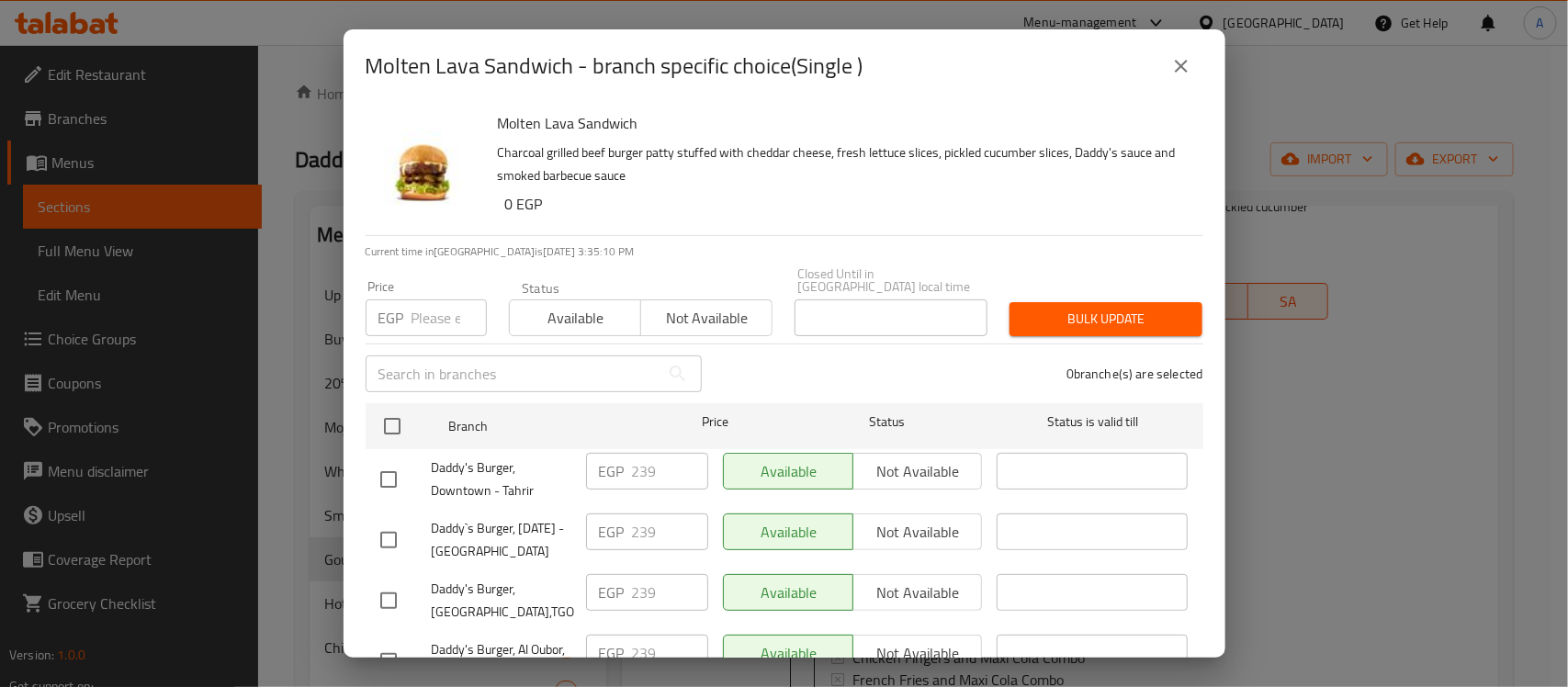
click at [430, 304] on input "number" at bounding box center [450, 318] width 76 height 37
paste input "244"
type input "244"
click at [1096, 308] on span "Bulk update" at bounding box center [1106, 319] width 164 height 23
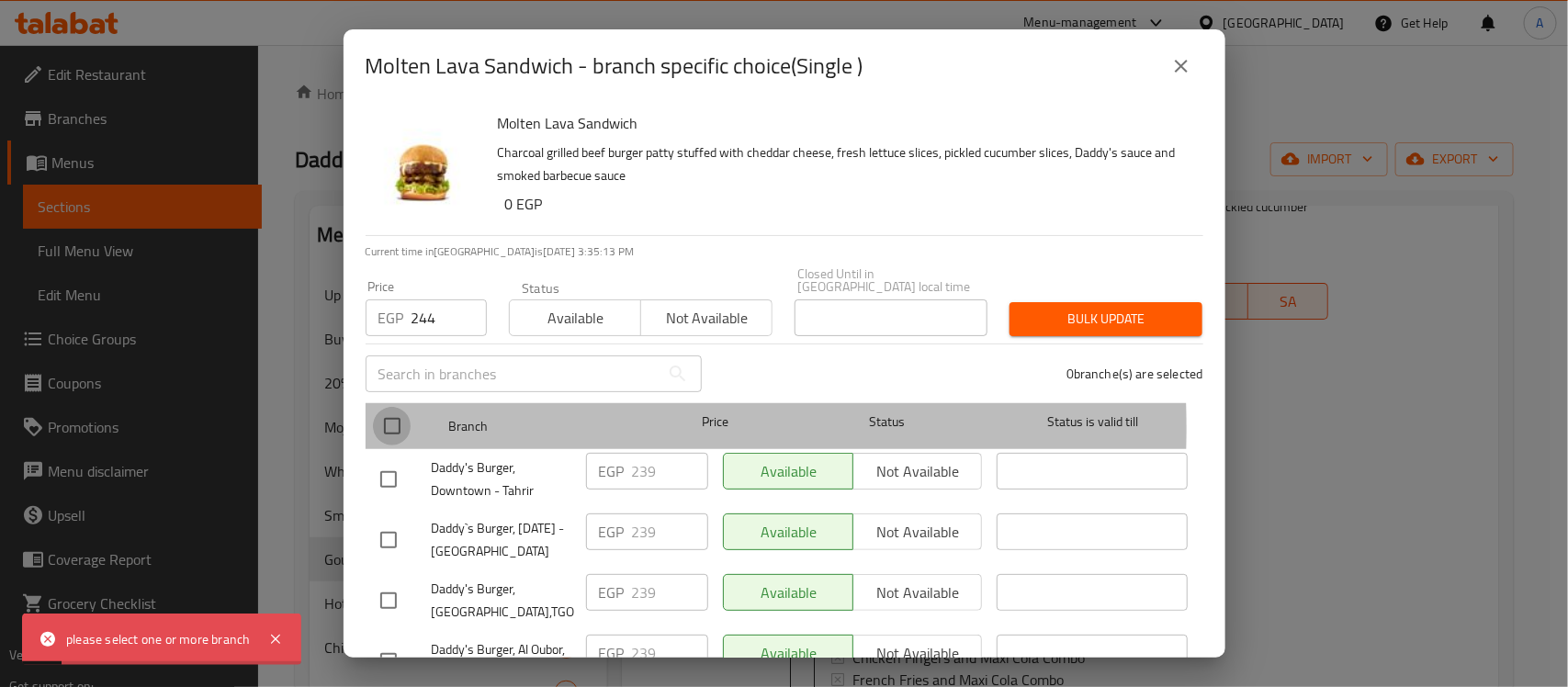
click at [384, 415] on input "checkbox" at bounding box center [392, 426] width 39 height 39
checkbox input "true"
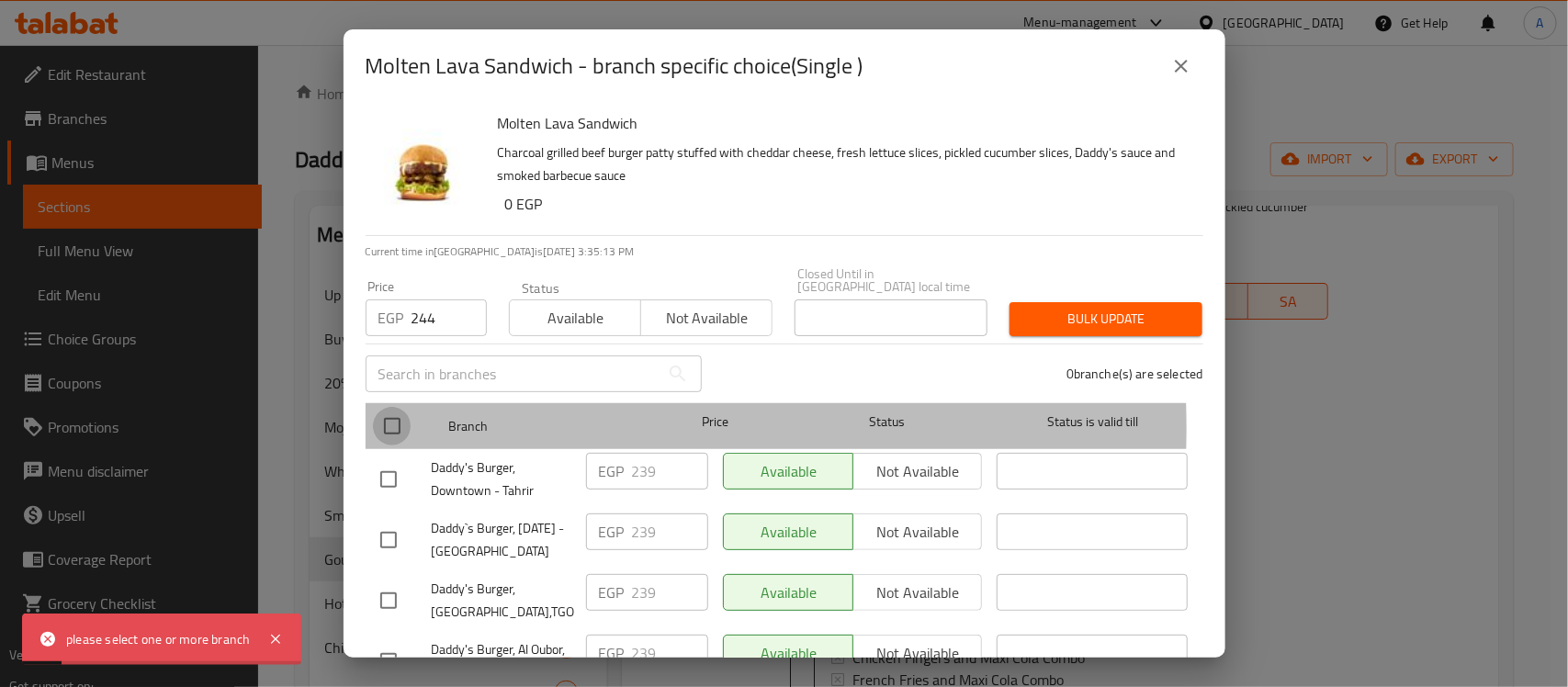
checkbox input "true"
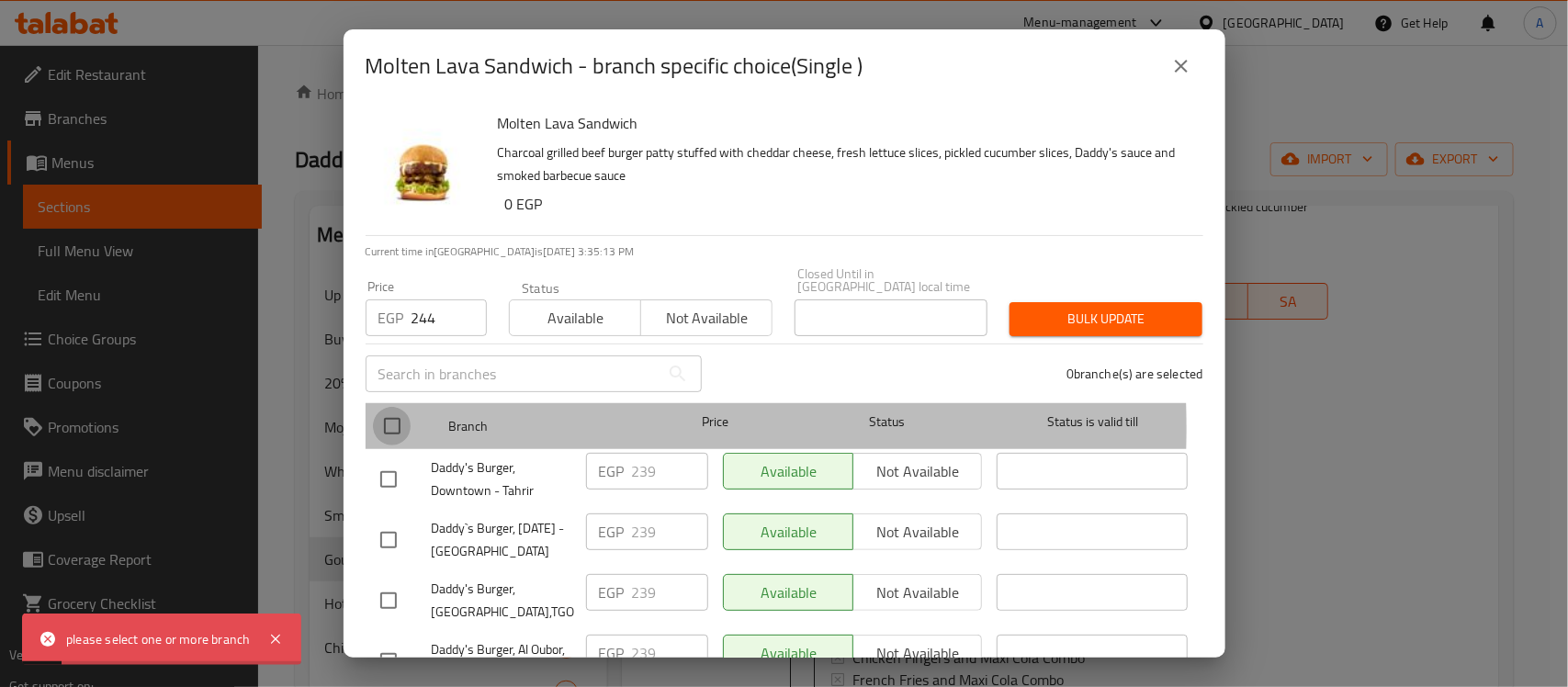
checkbox input "true"
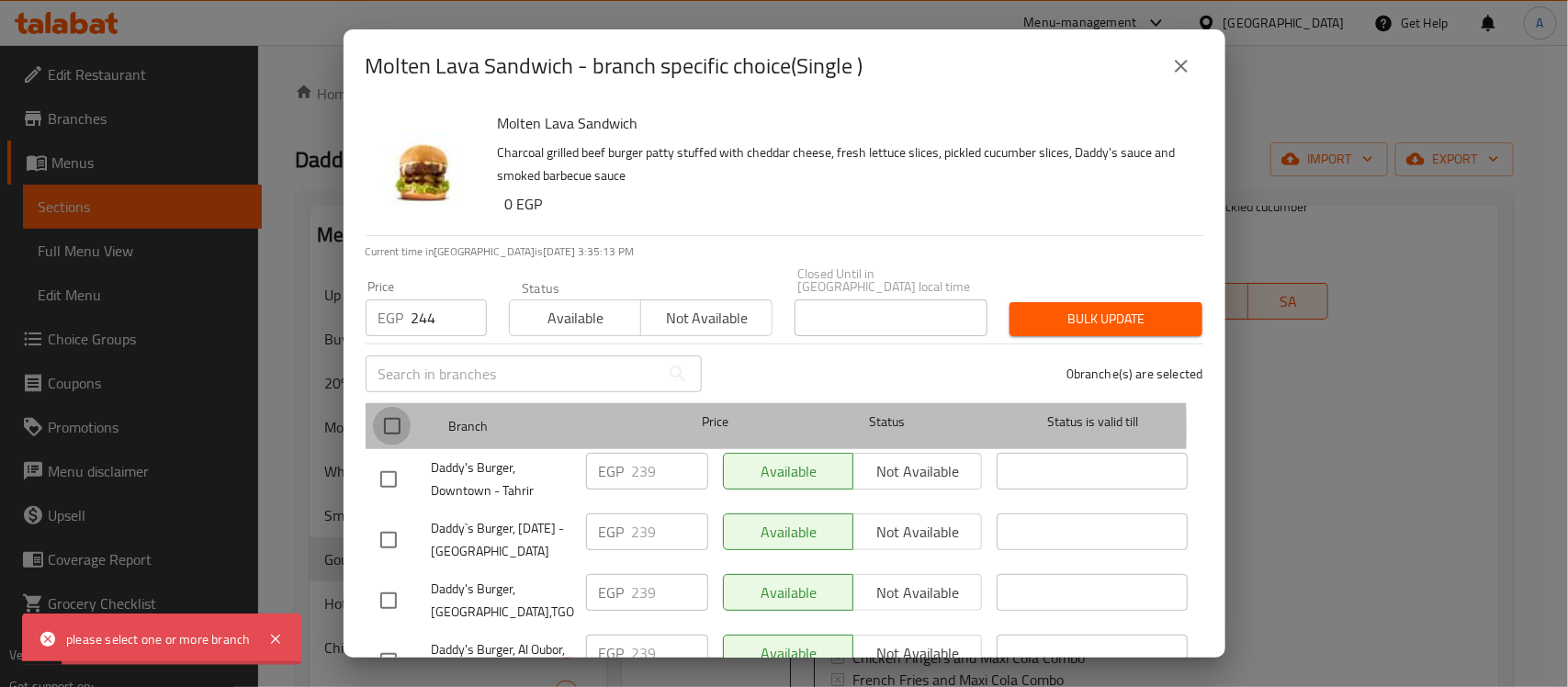
checkbox input "true"
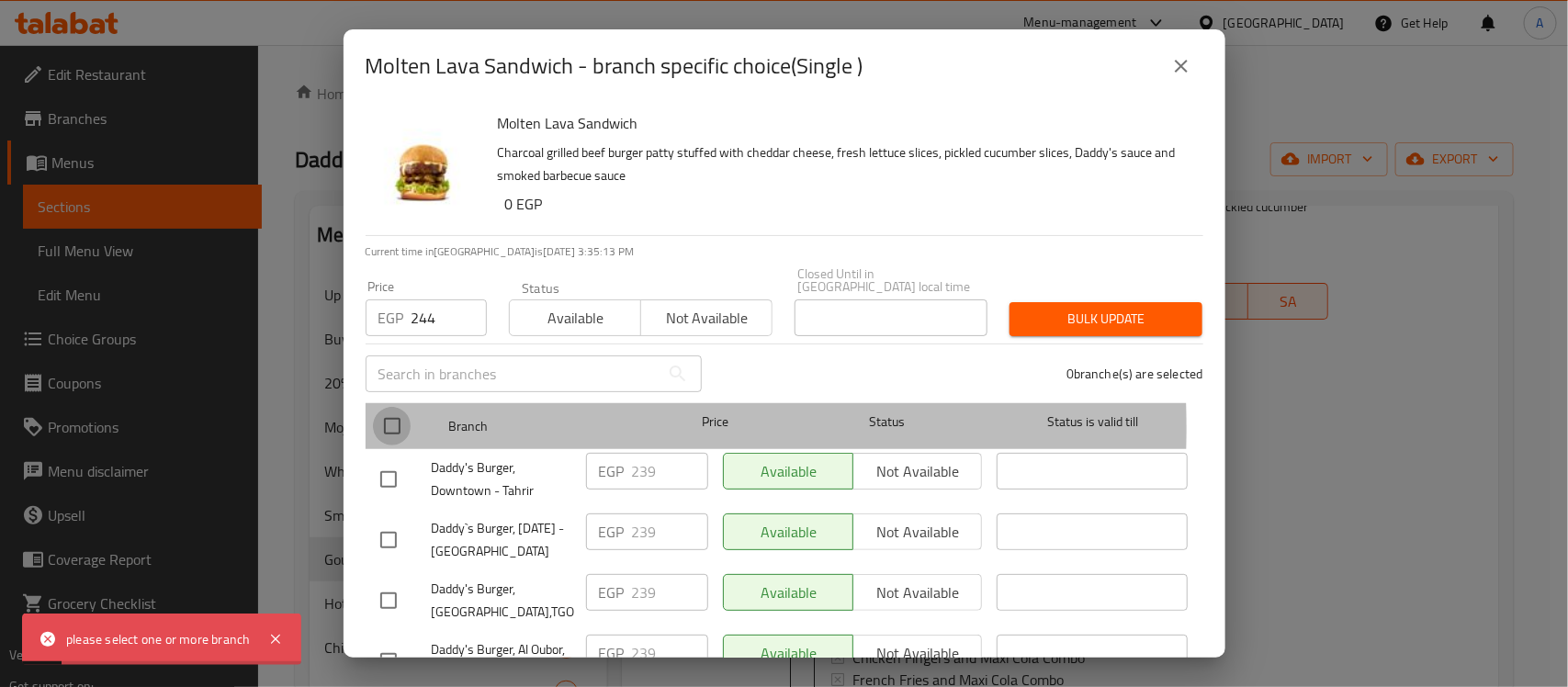
checkbox input "true"
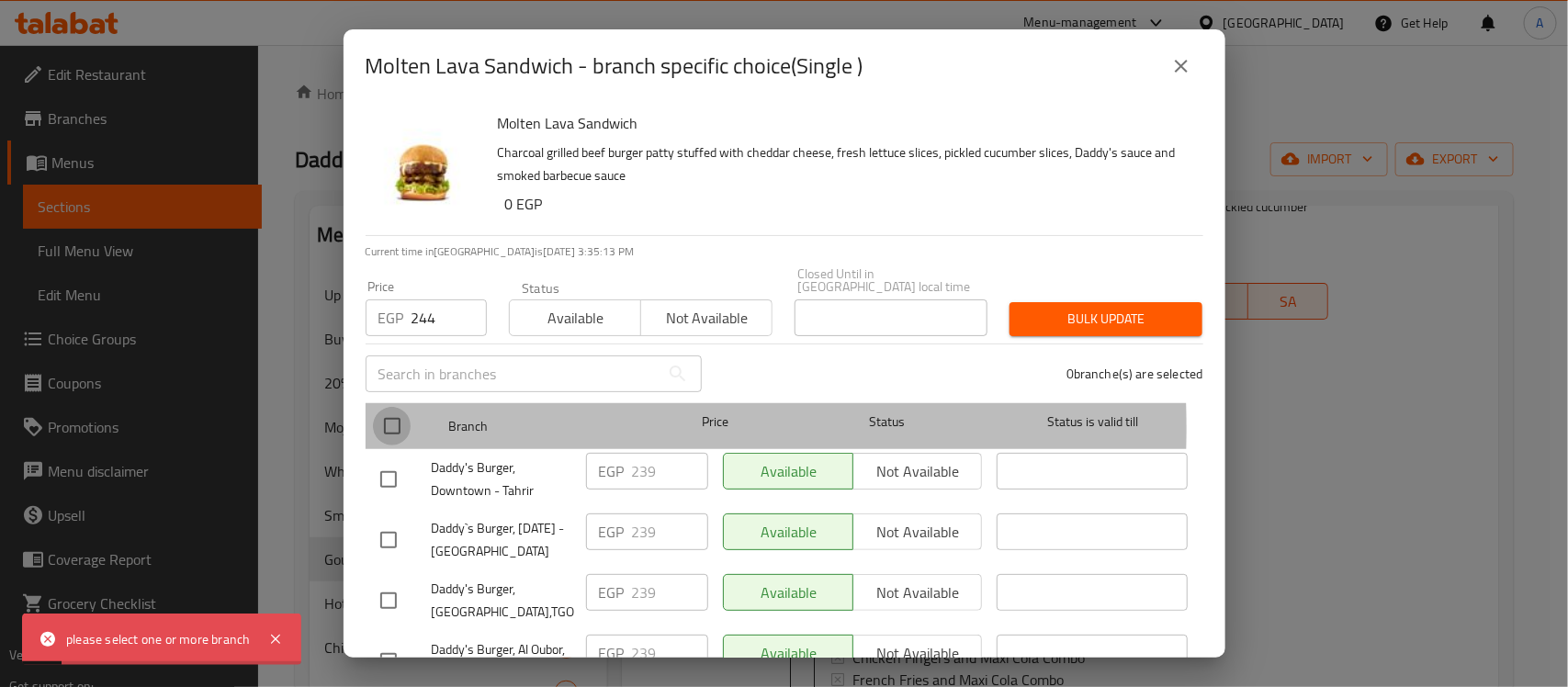
checkbox input "true"
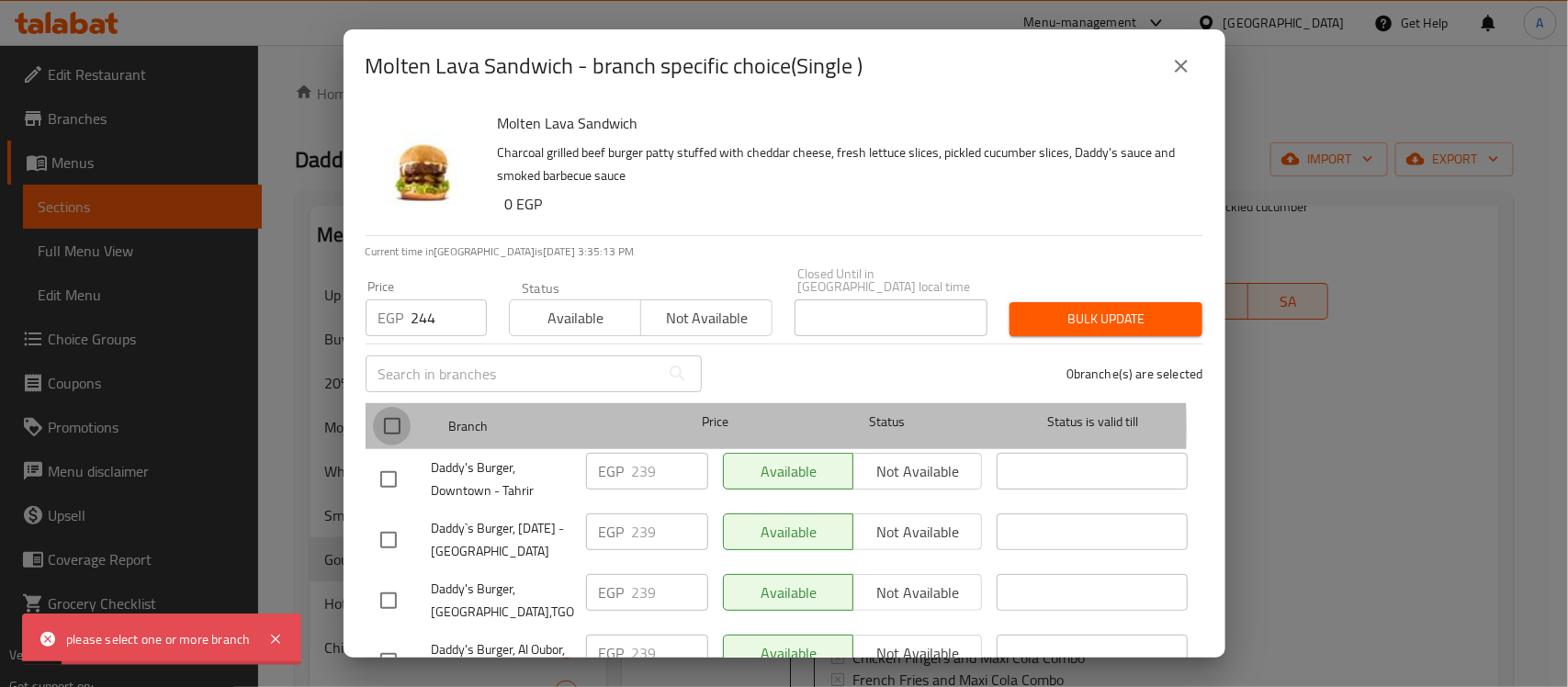
checkbox input "true"
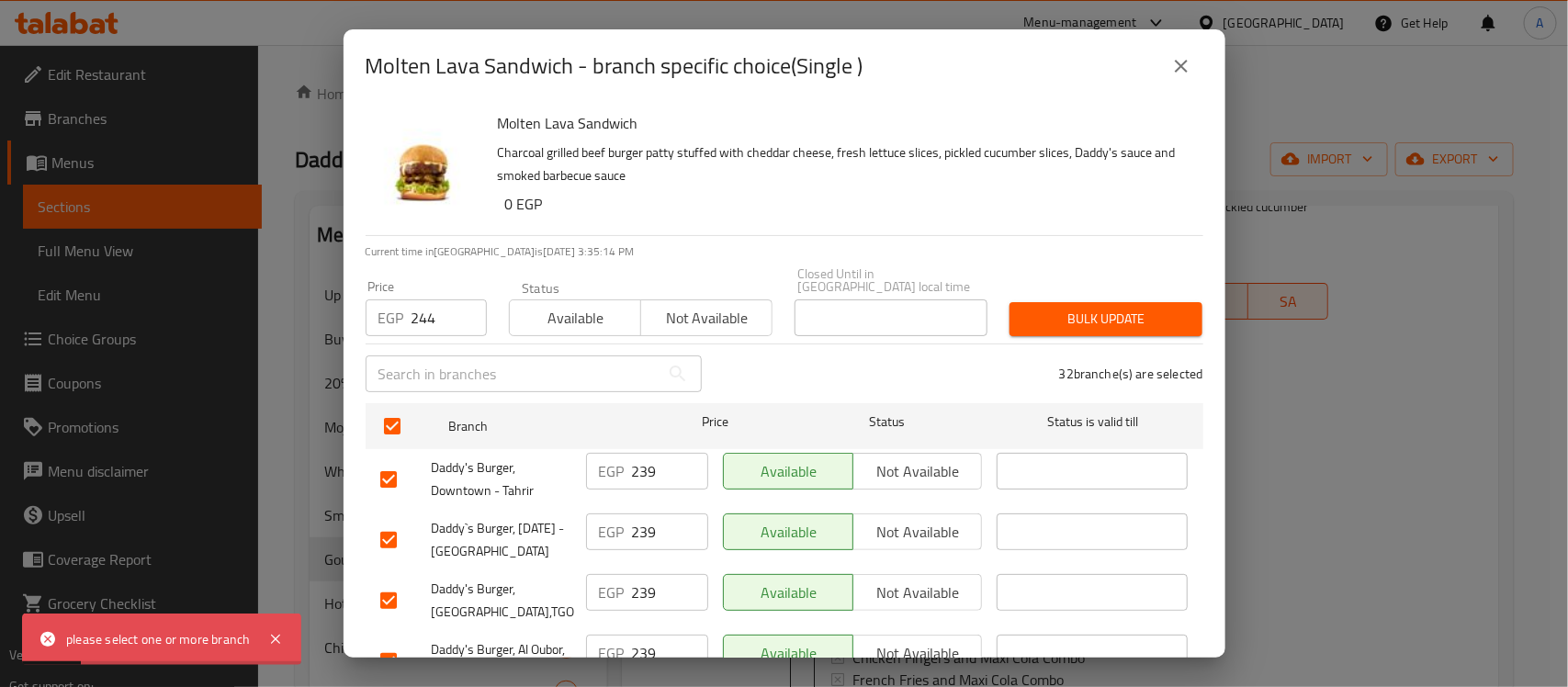
click at [1159, 308] on span "Bulk update" at bounding box center [1106, 319] width 164 height 23
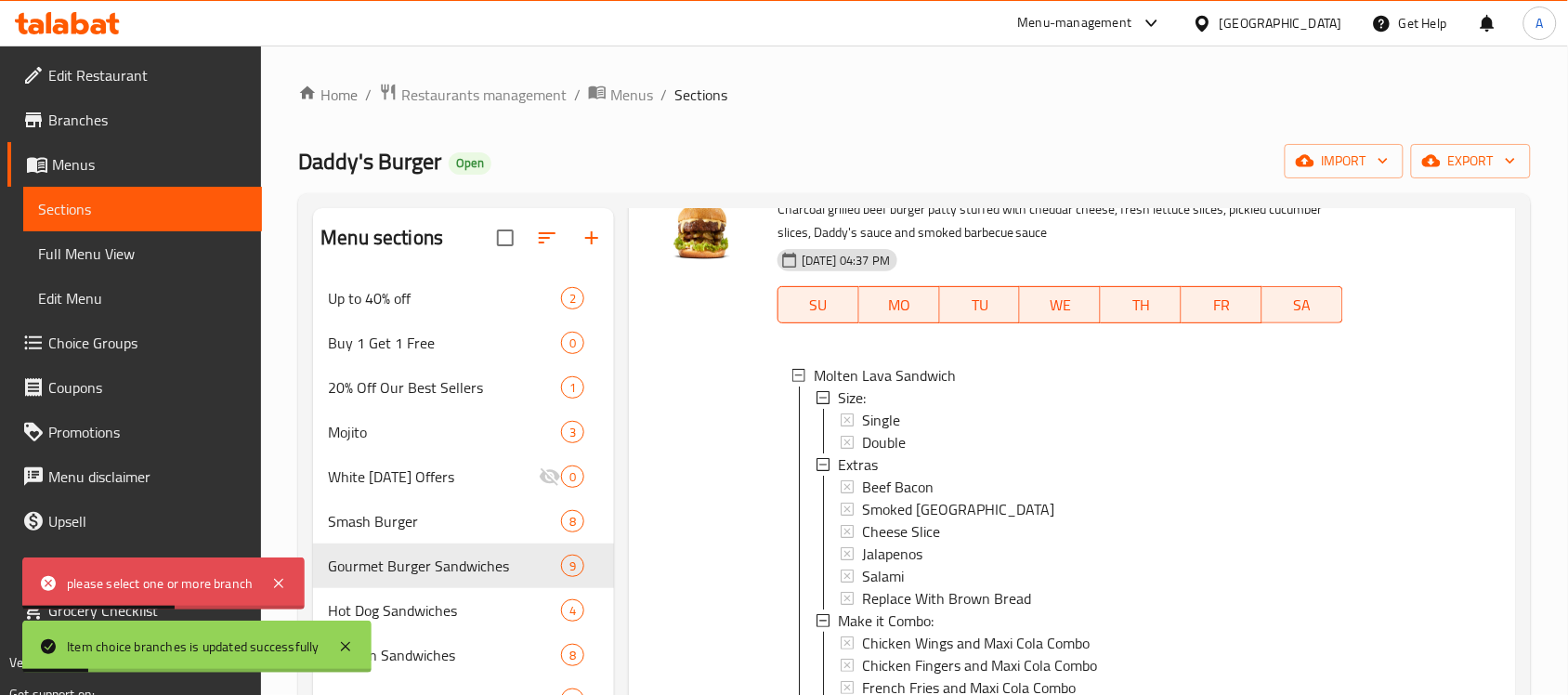
click at [921, 421] on div "Single" at bounding box center [1095, 420] width 467 height 22
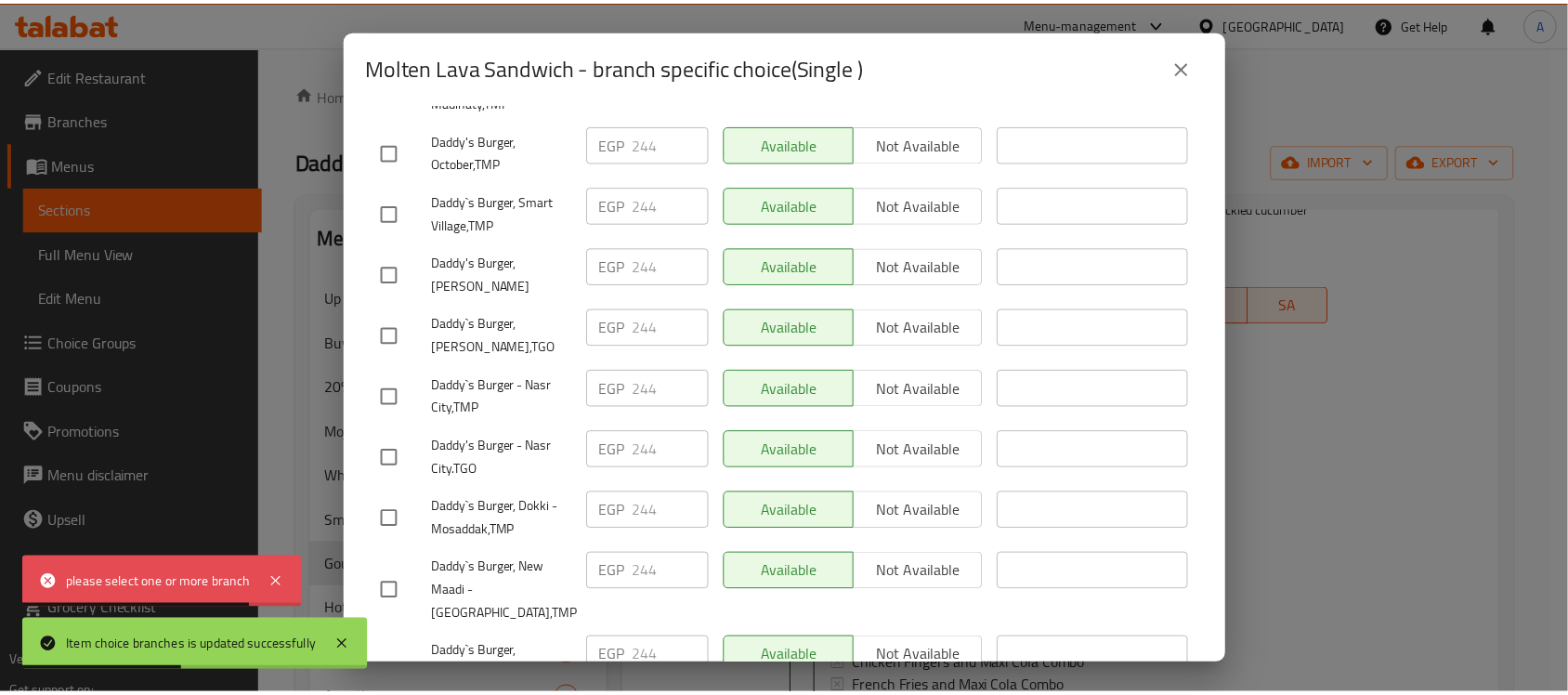
scroll to position [1921, 0]
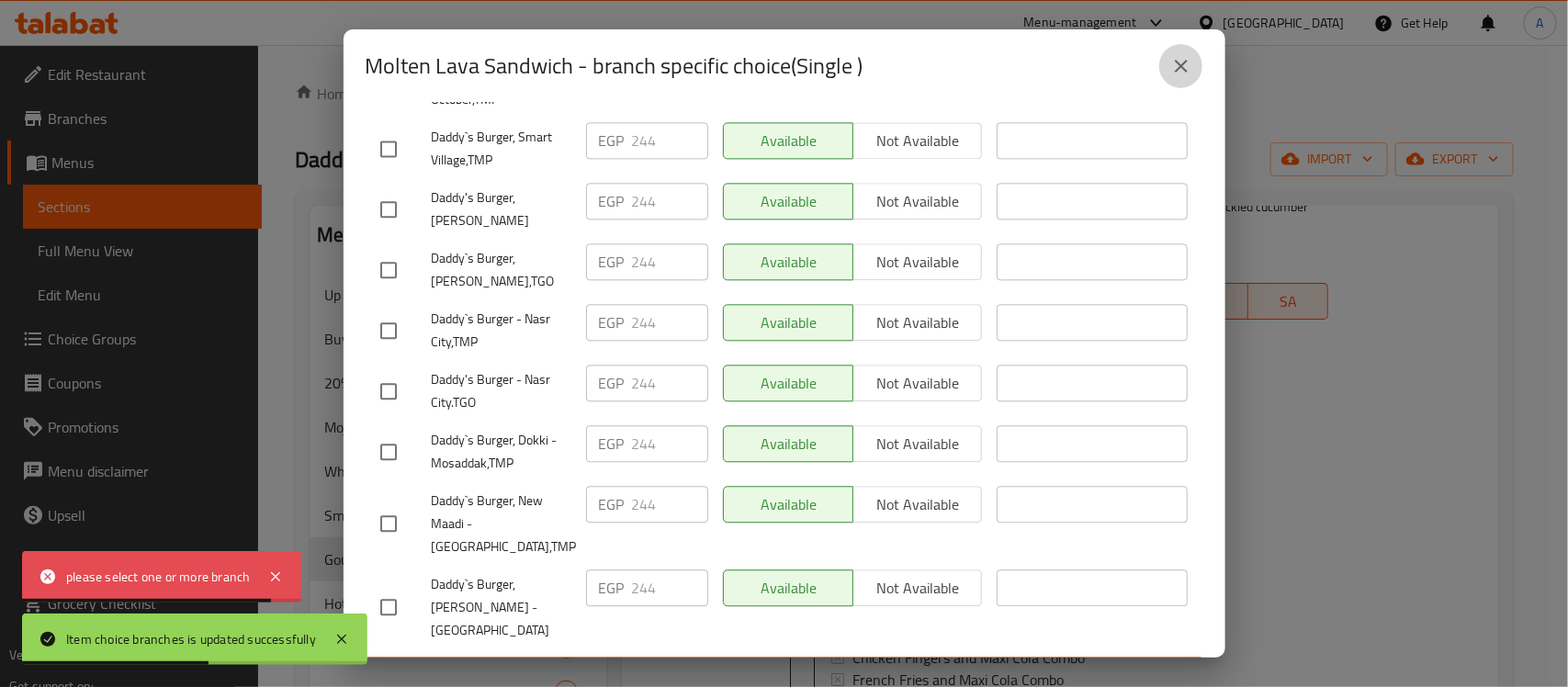
click at [1181, 72] on icon "close" at bounding box center [1181, 66] width 22 height 22
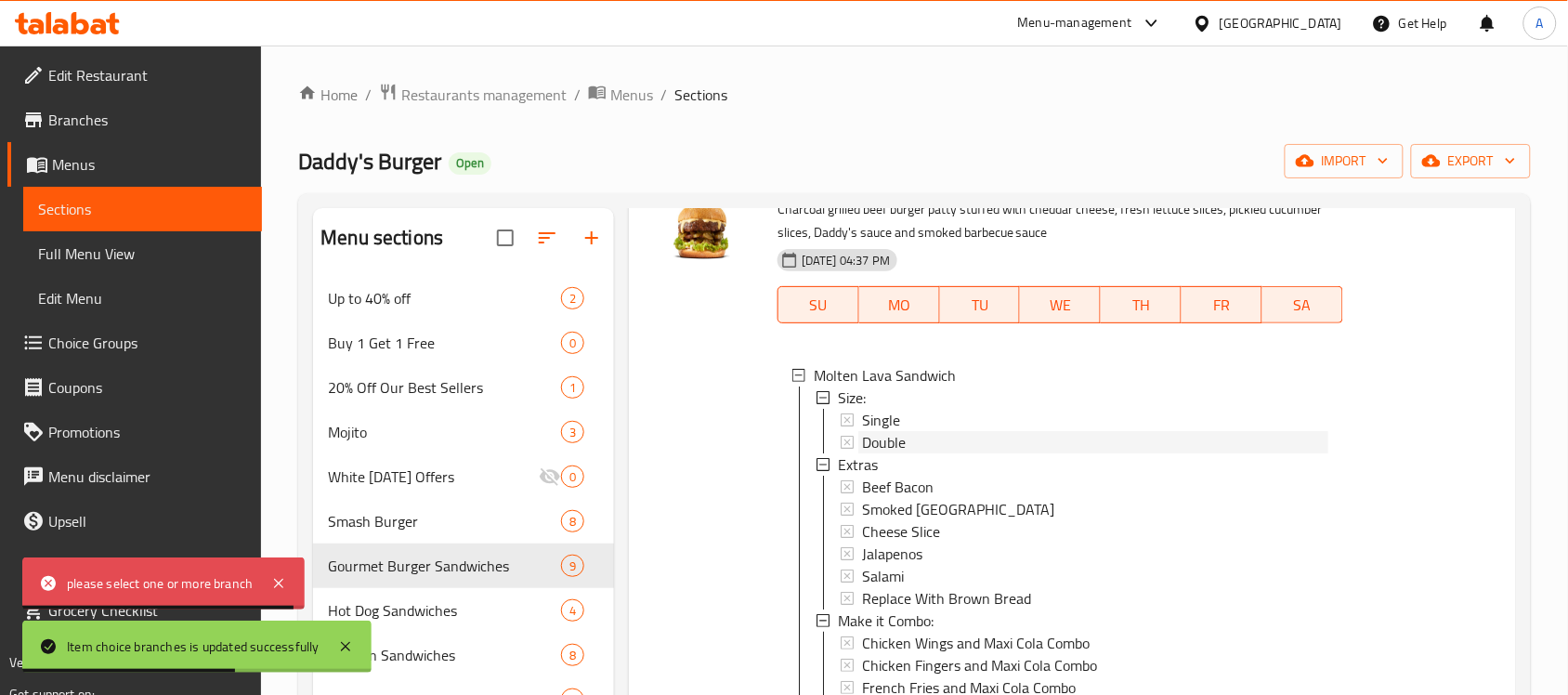
click at [894, 442] on span "Double" at bounding box center [883, 443] width 44 height 22
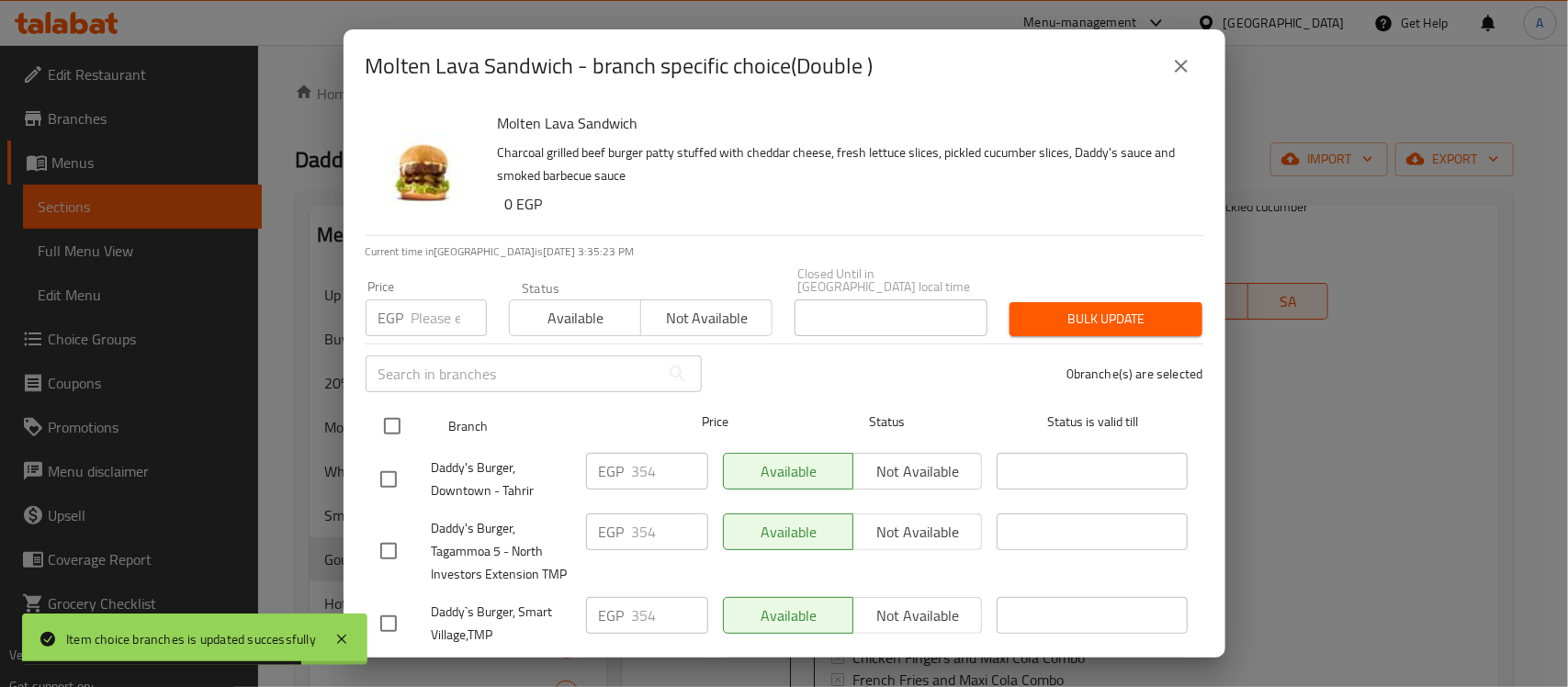
click at [388, 413] on input "checkbox" at bounding box center [392, 426] width 39 height 39
checkbox input "true"
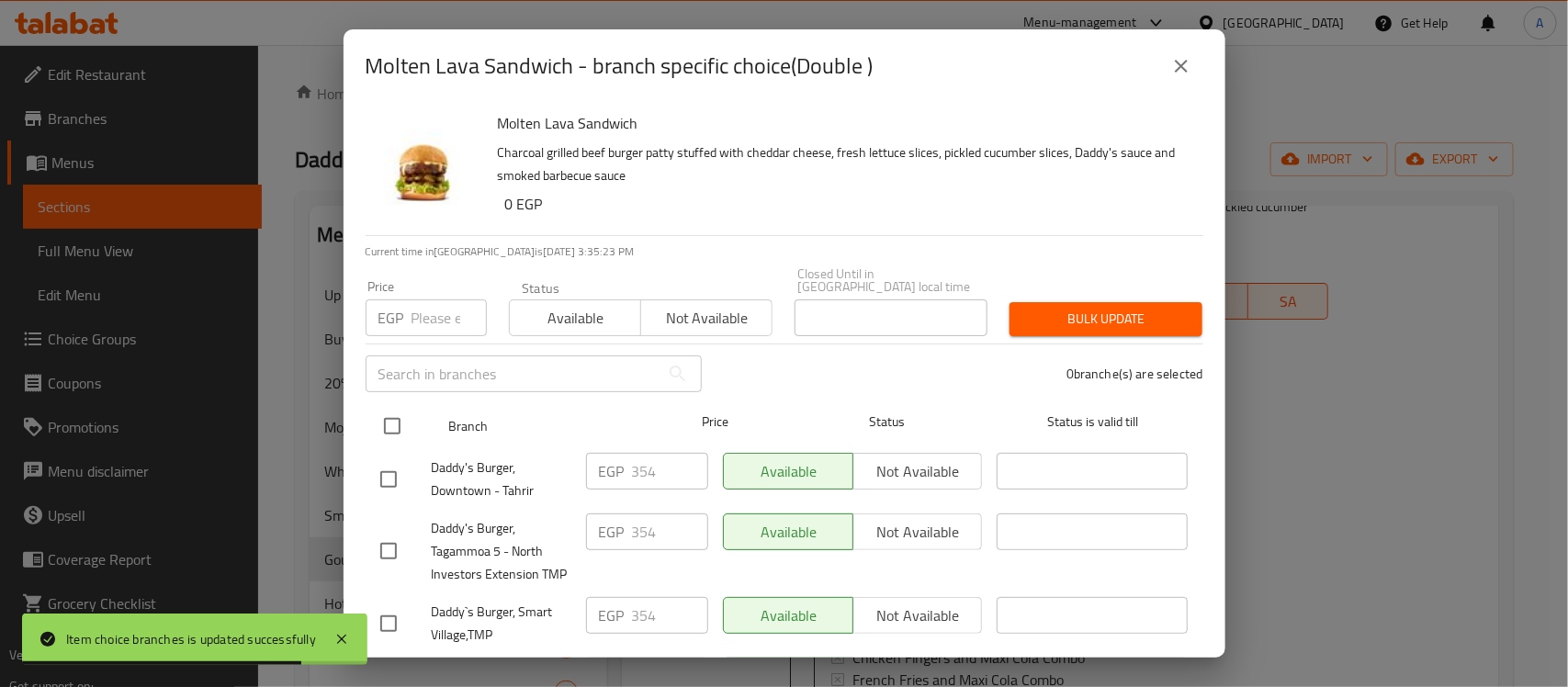
checkbox input "true"
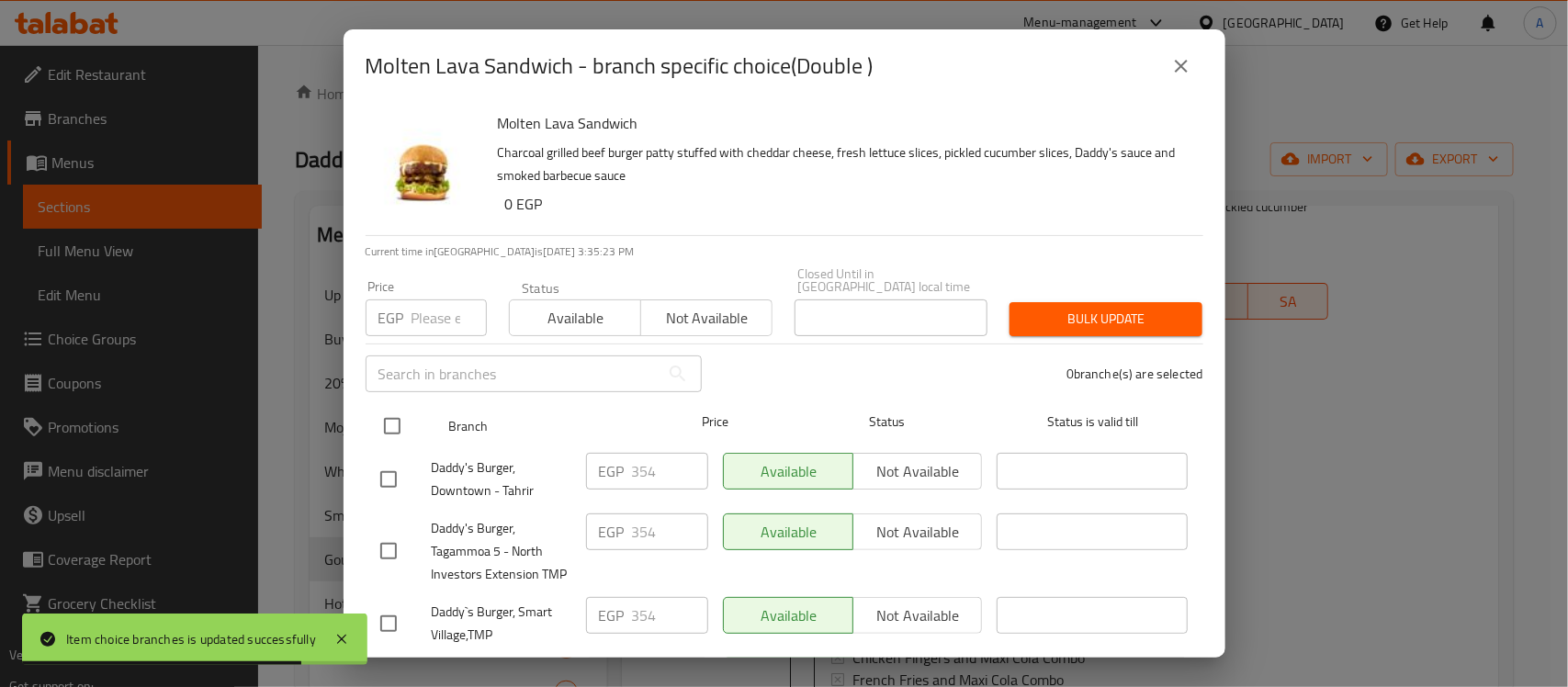
checkbox input "true"
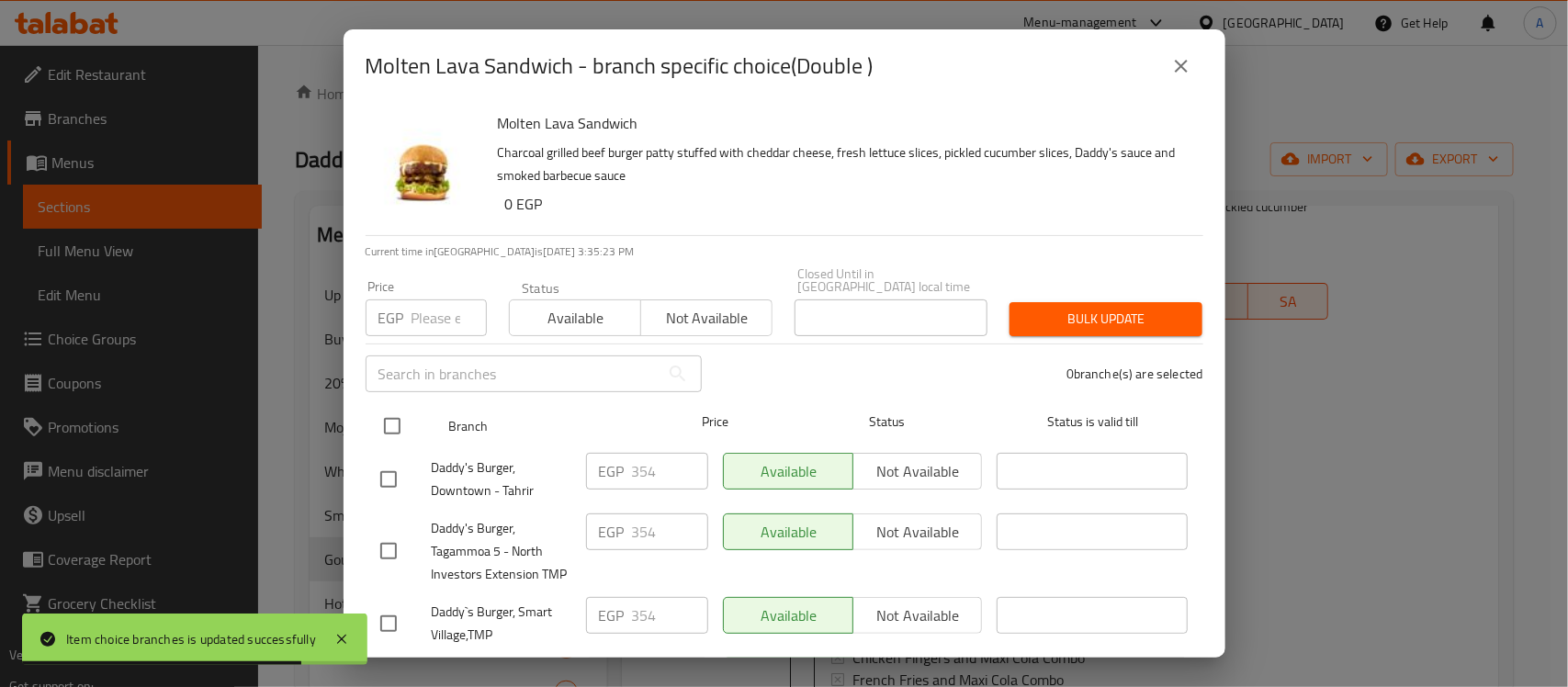
checkbox input "true"
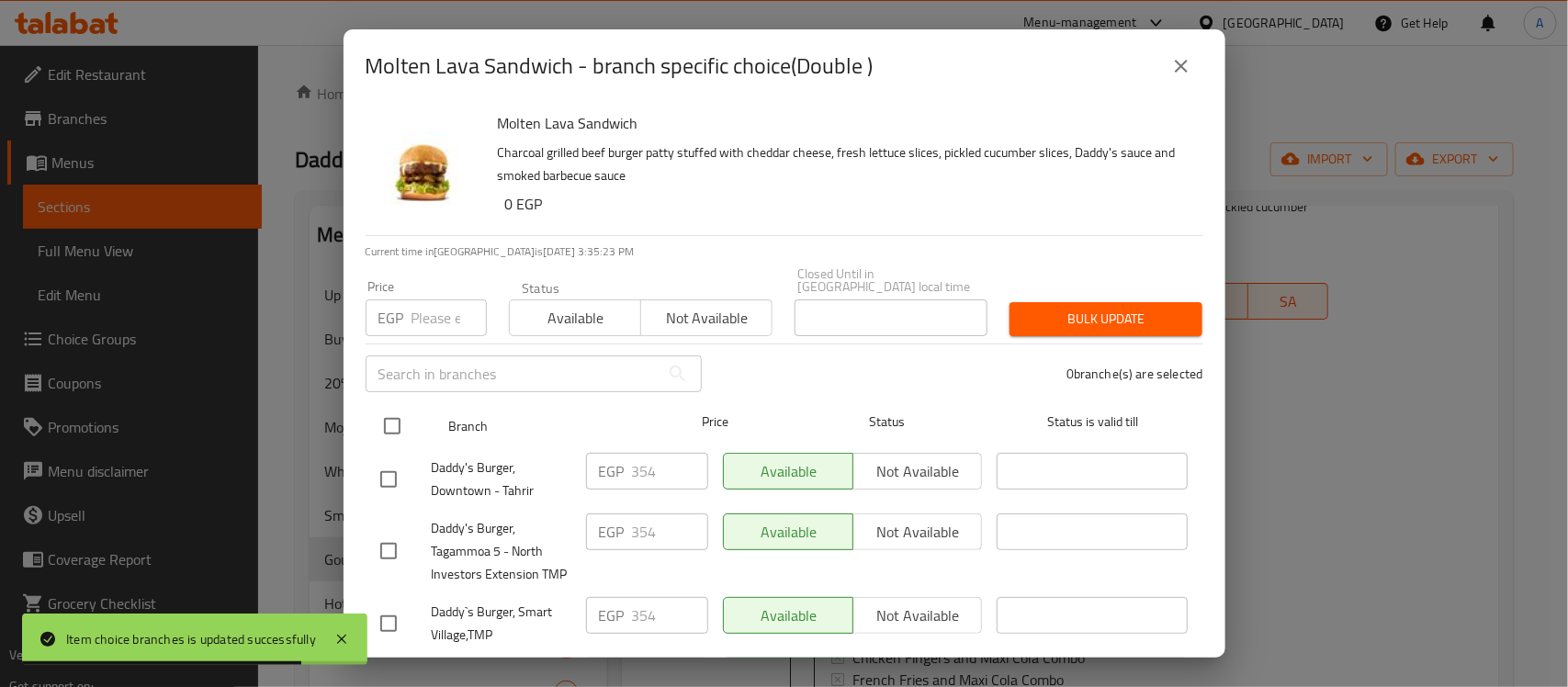
checkbox input "true"
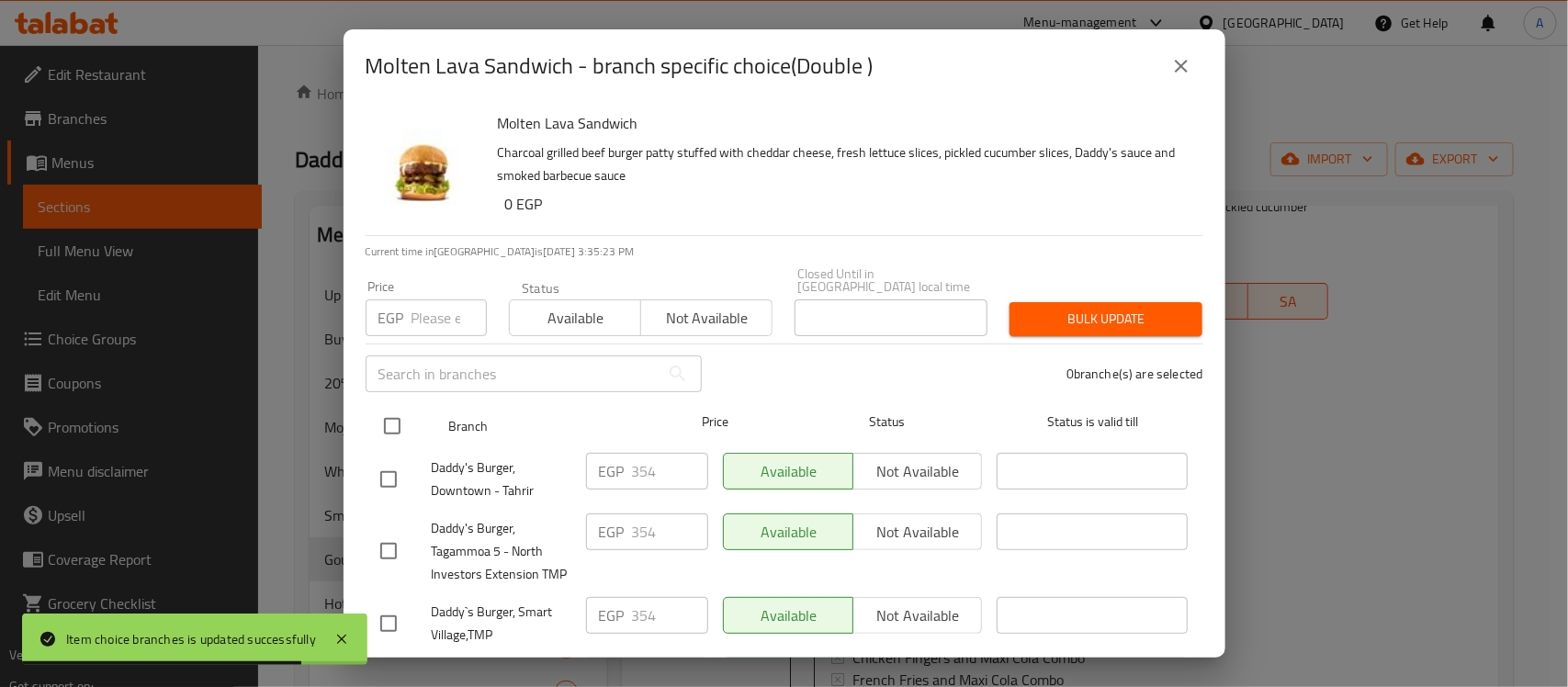
checkbox input "true"
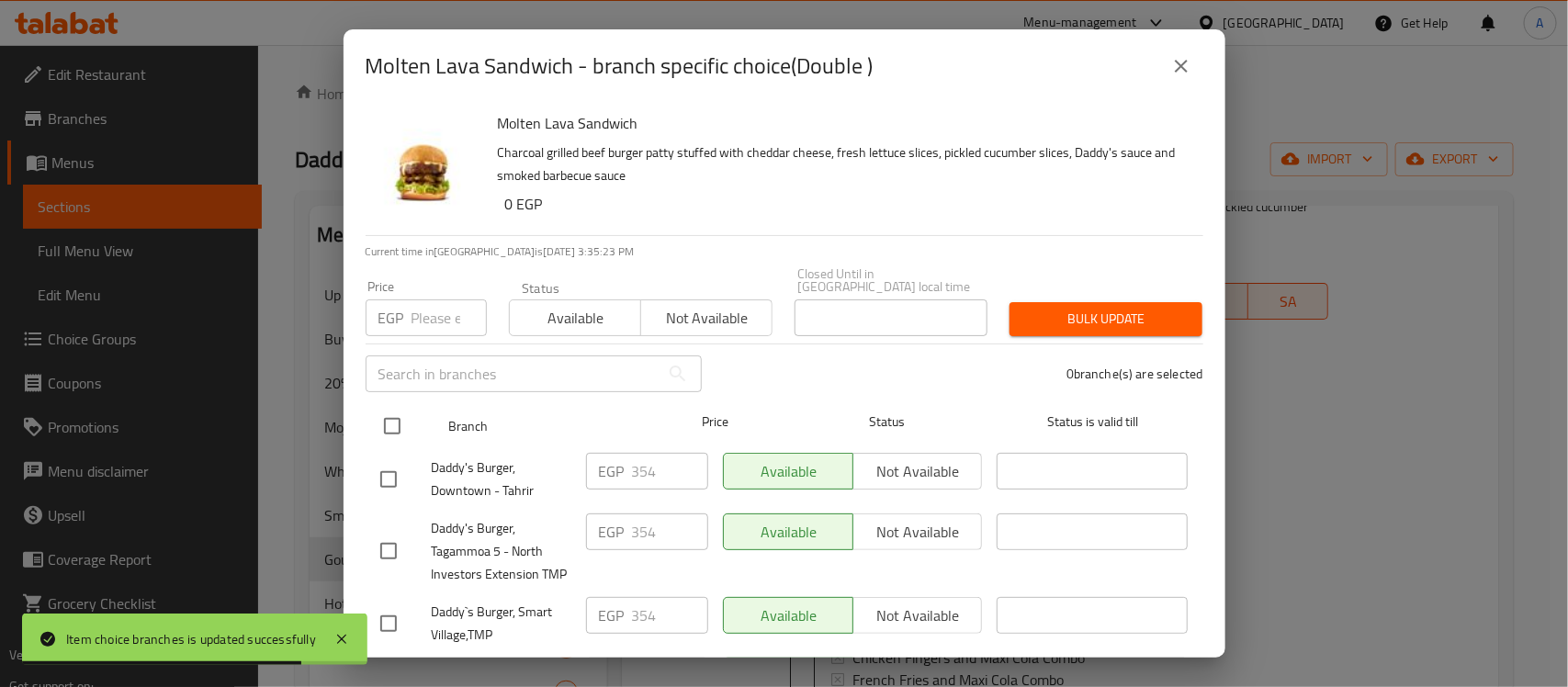
checkbox input "true"
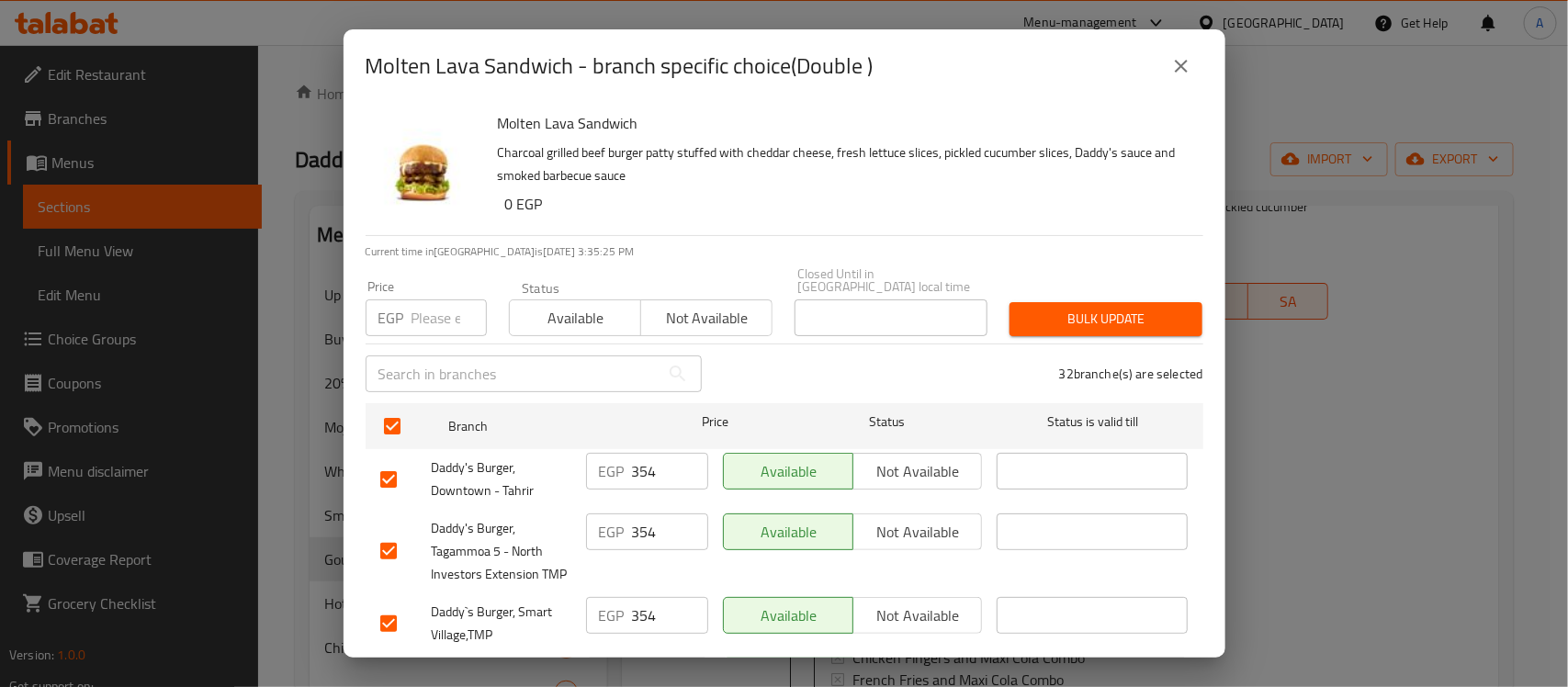
click at [659, 458] on input "354" at bounding box center [670, 472] width 76 height 37
click at [428, 303] on input "number" at bounding box center [450, 318] width 76 height 37
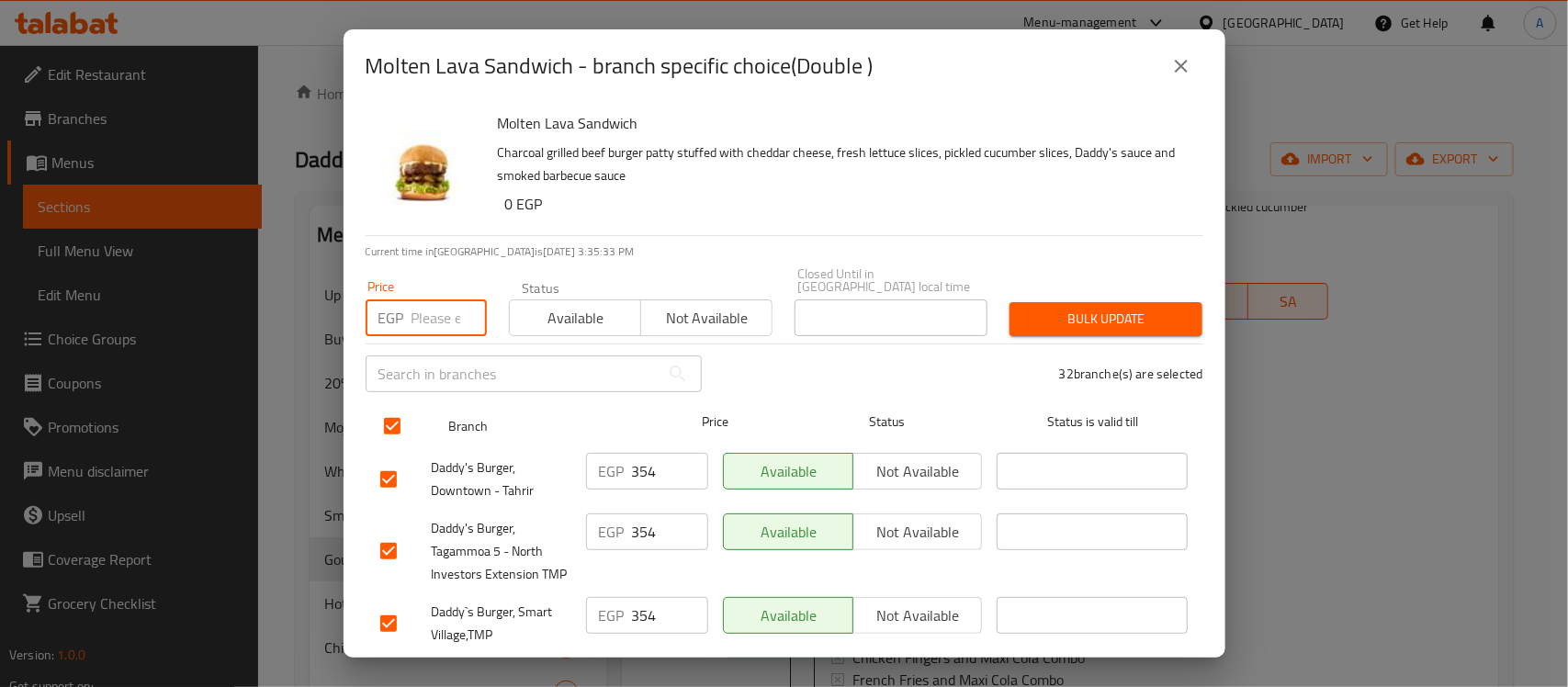
paste input "359"
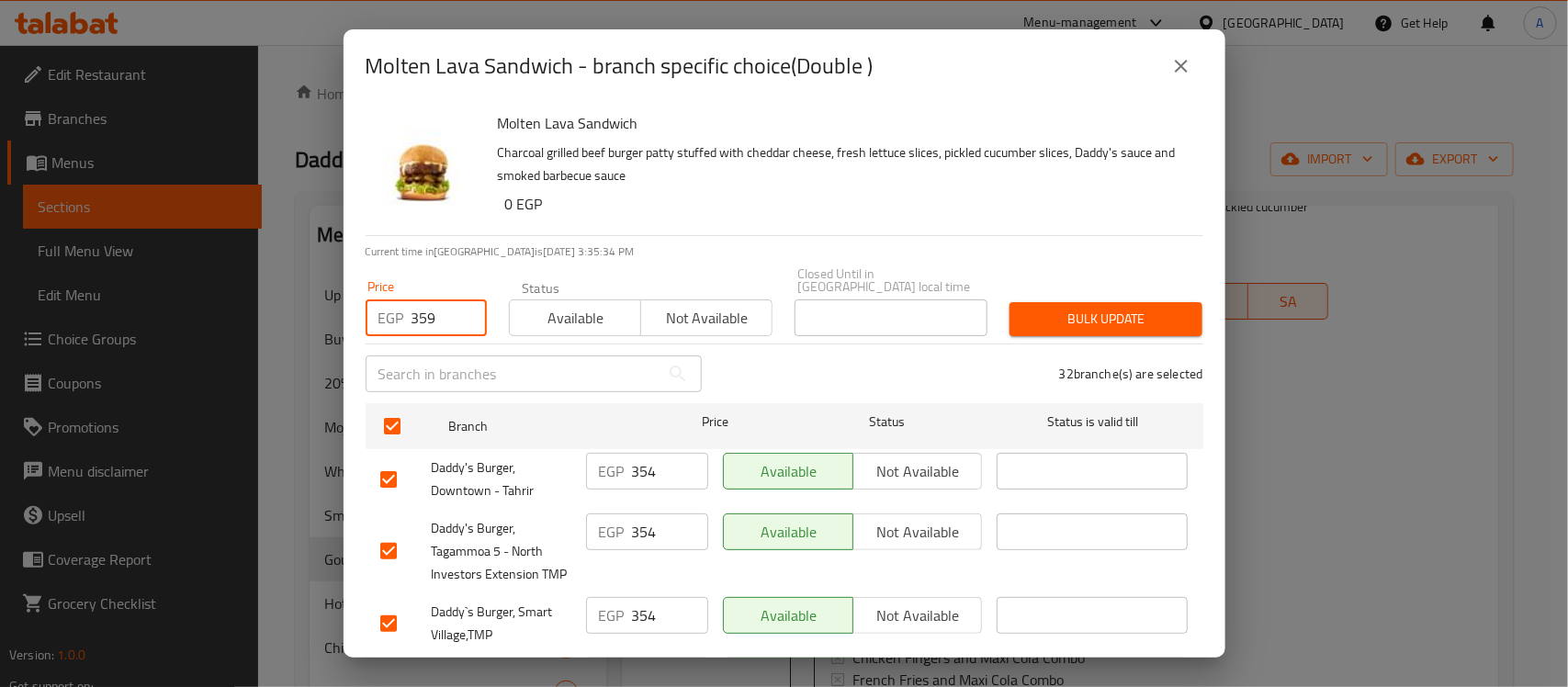
type input "359"
click at [1105, 308] on span "Bulk update" at bounding box center [1106, 319] width 164 height 23
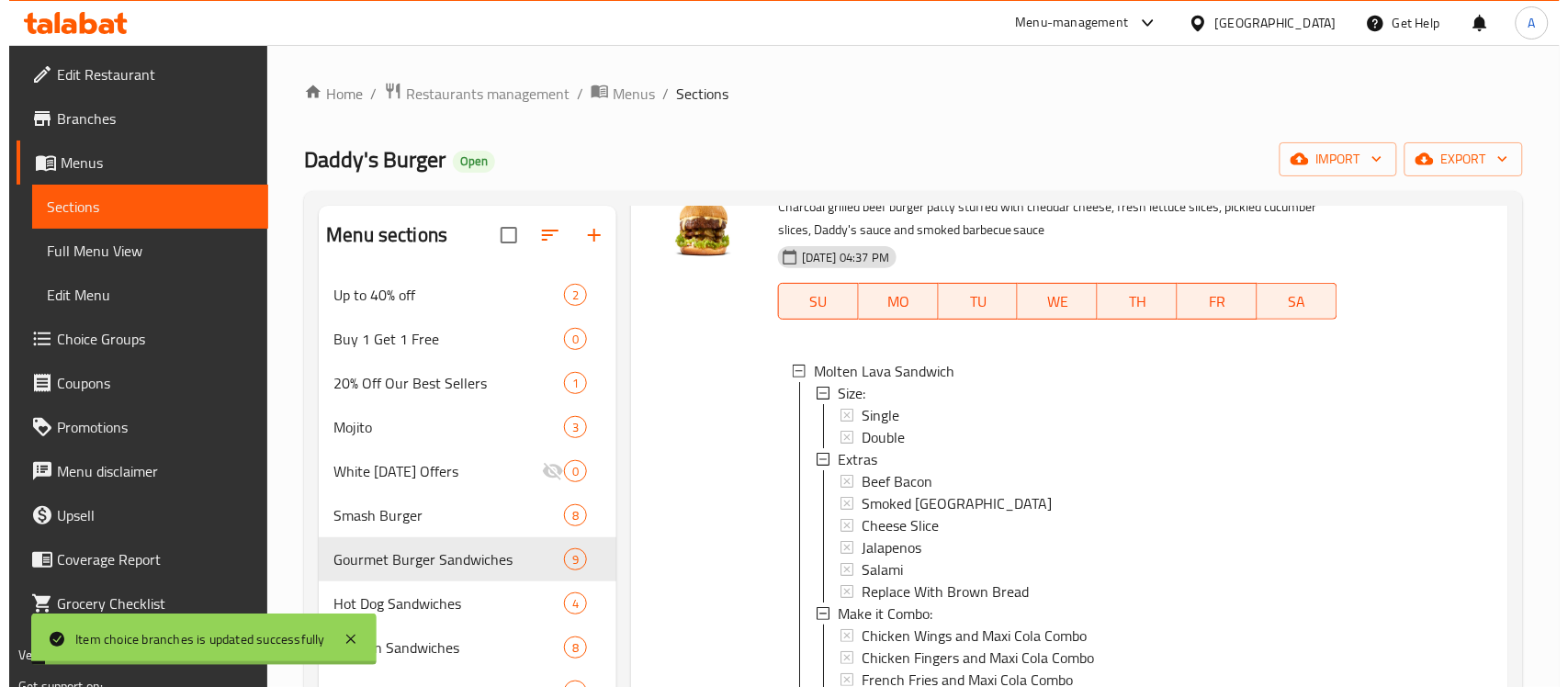
scroll to position [2, 0]
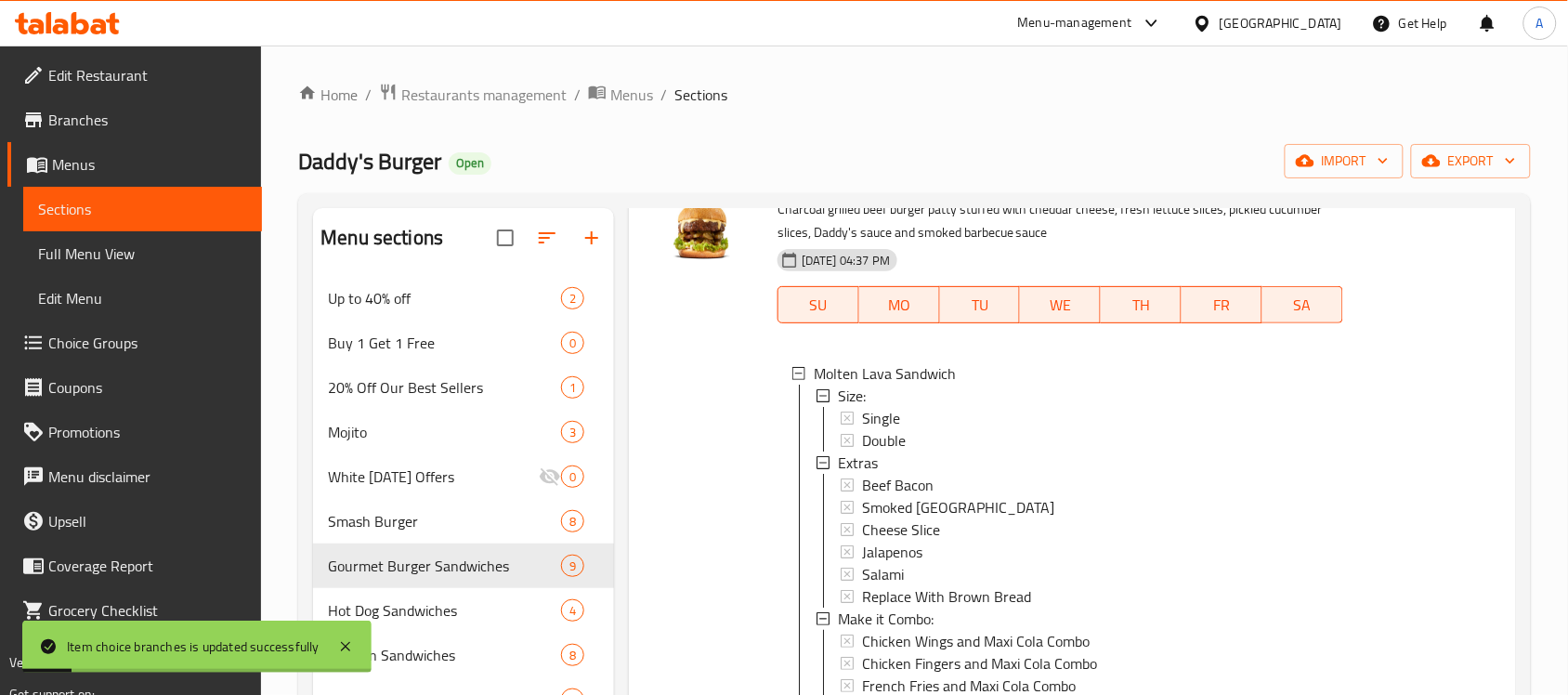
click at [894, 434] on span "Double" at bounding box center [883, 441] width 44 height 22
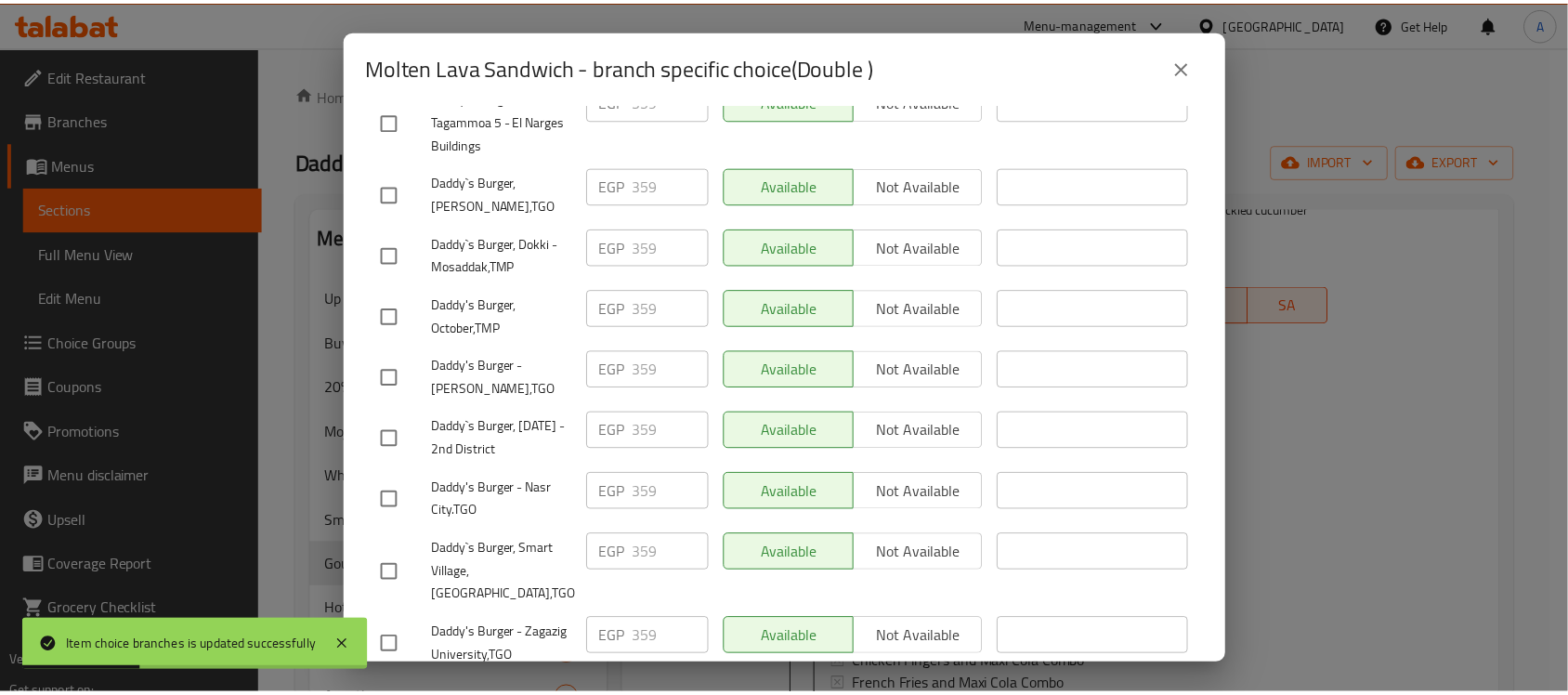
scroll to position [1921, 0]
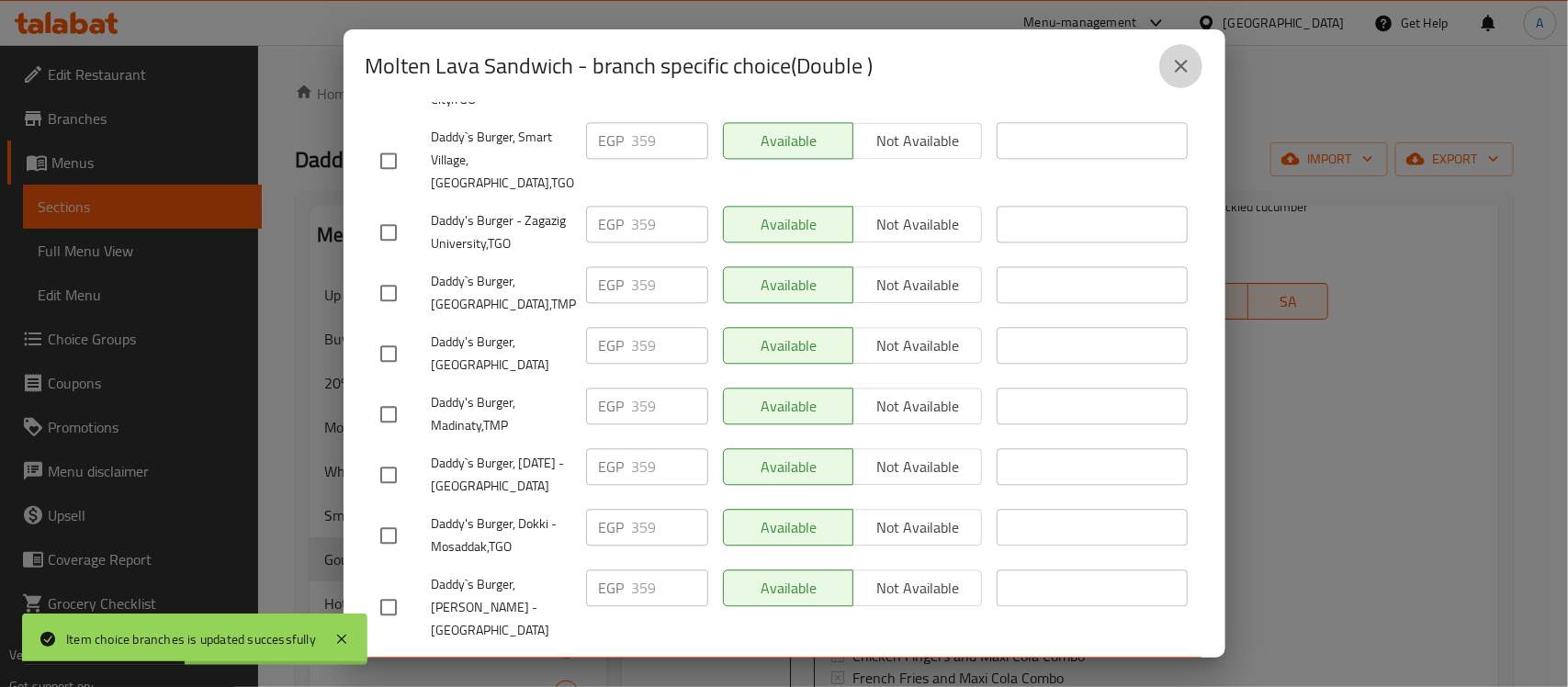
click at [1178, 52] on button "close" at bounding box center [1181, 66] width 44 height 44
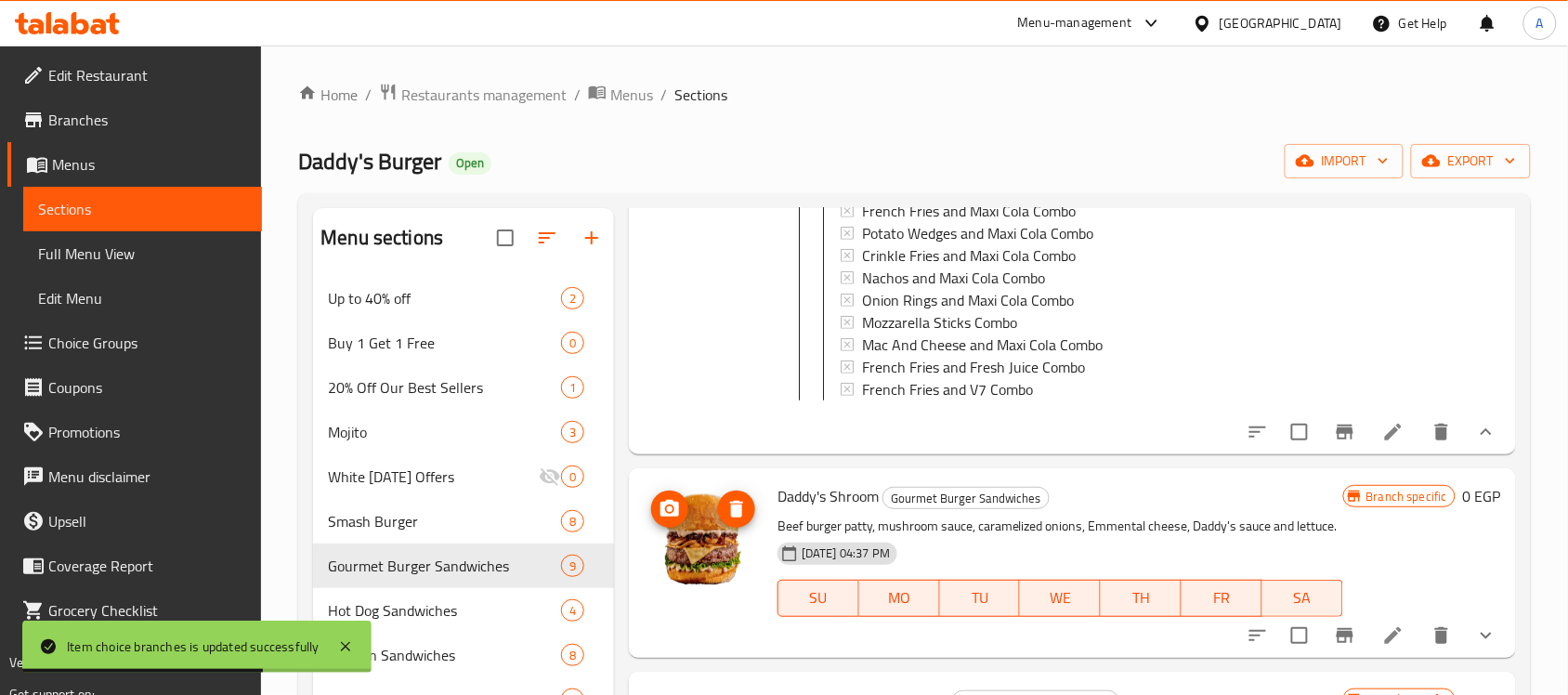
scroll to position [813, 0]
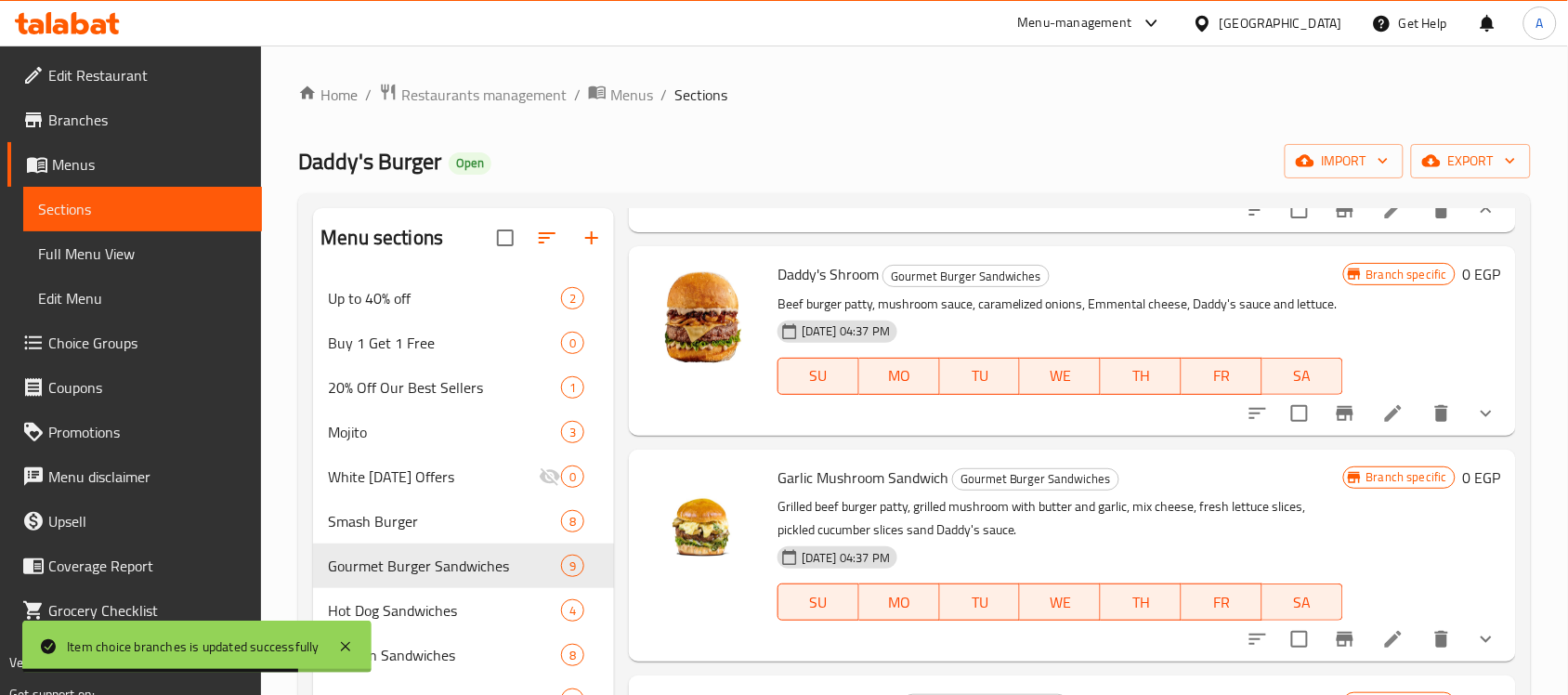
click at [1476, 425] on icon "show more" at bounding box center [1487, 414] width 22 height 22
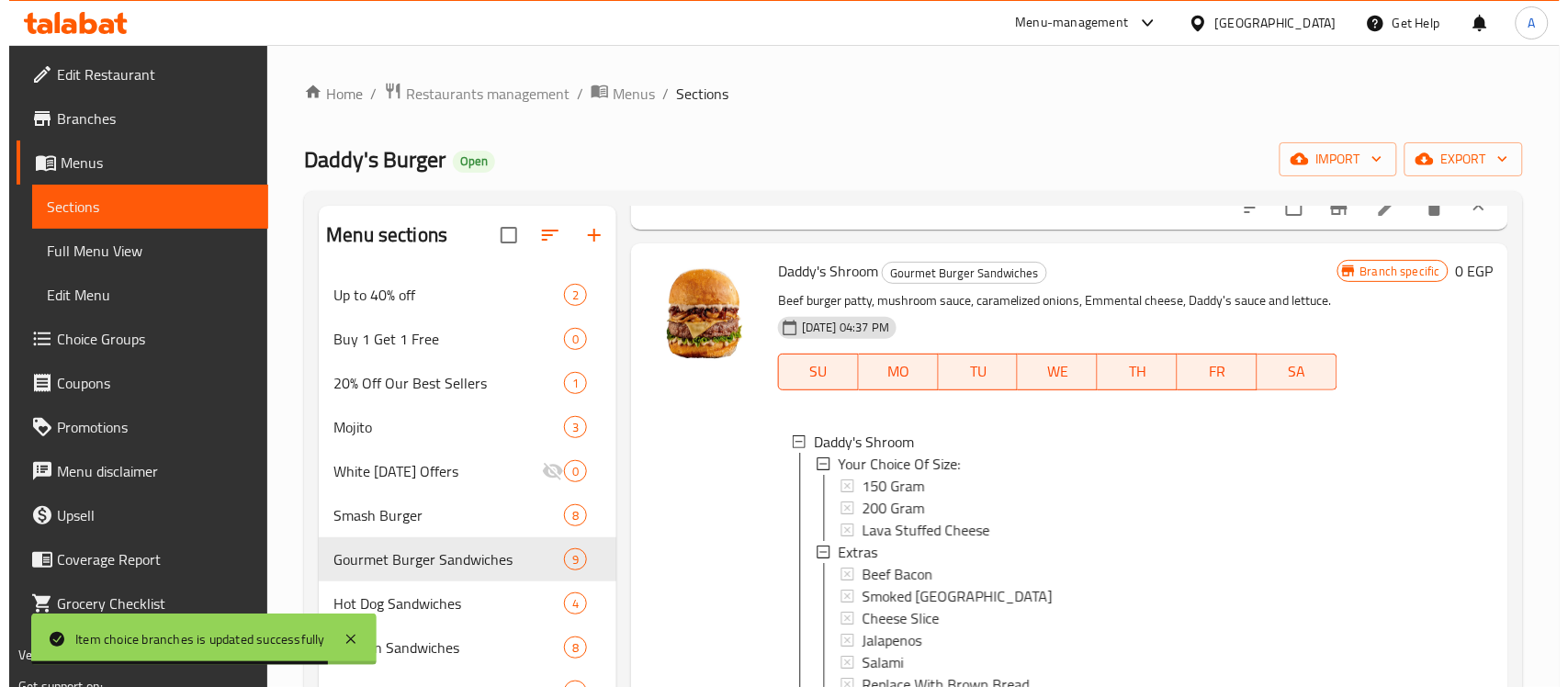
scroll to position [1, 0]
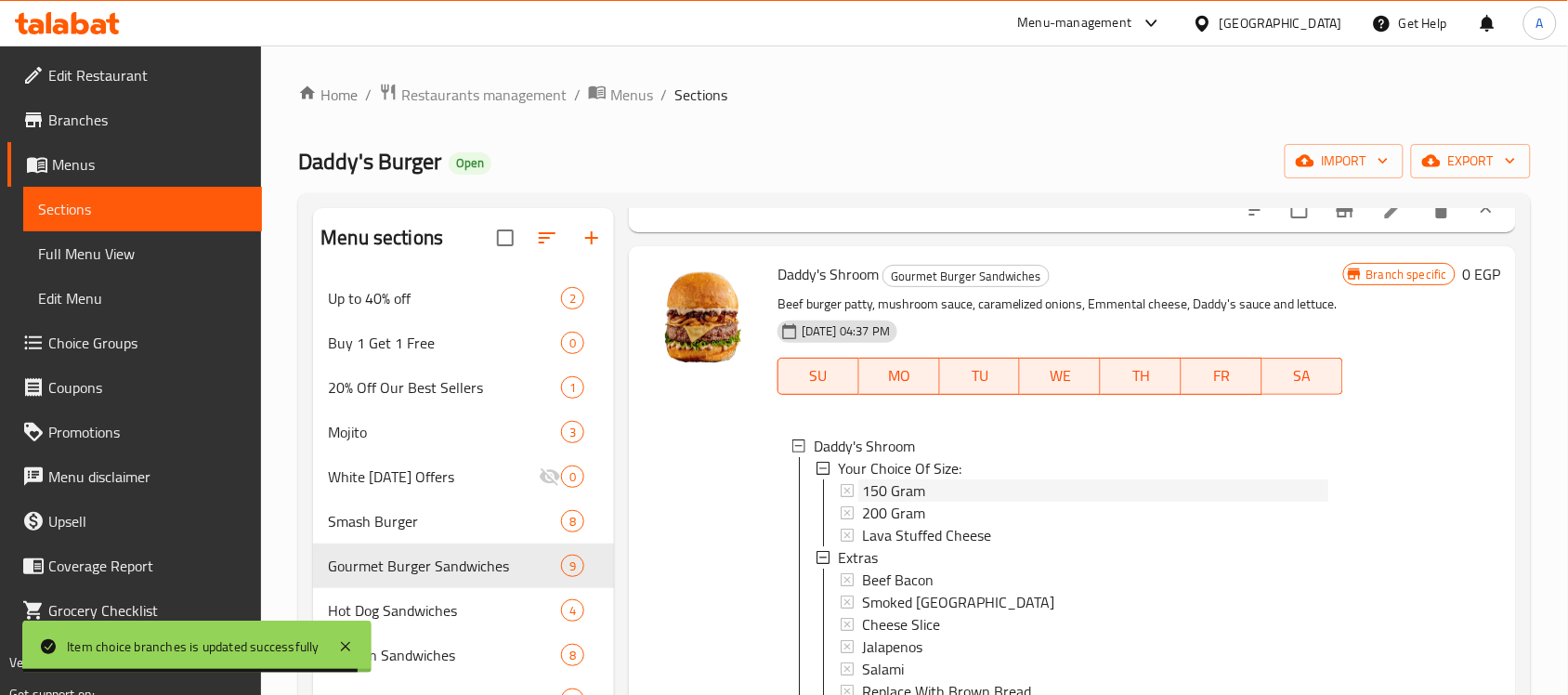
click at [892, 501] on span "150 Gram" at bounding box center [893, 491] width 63 height 22
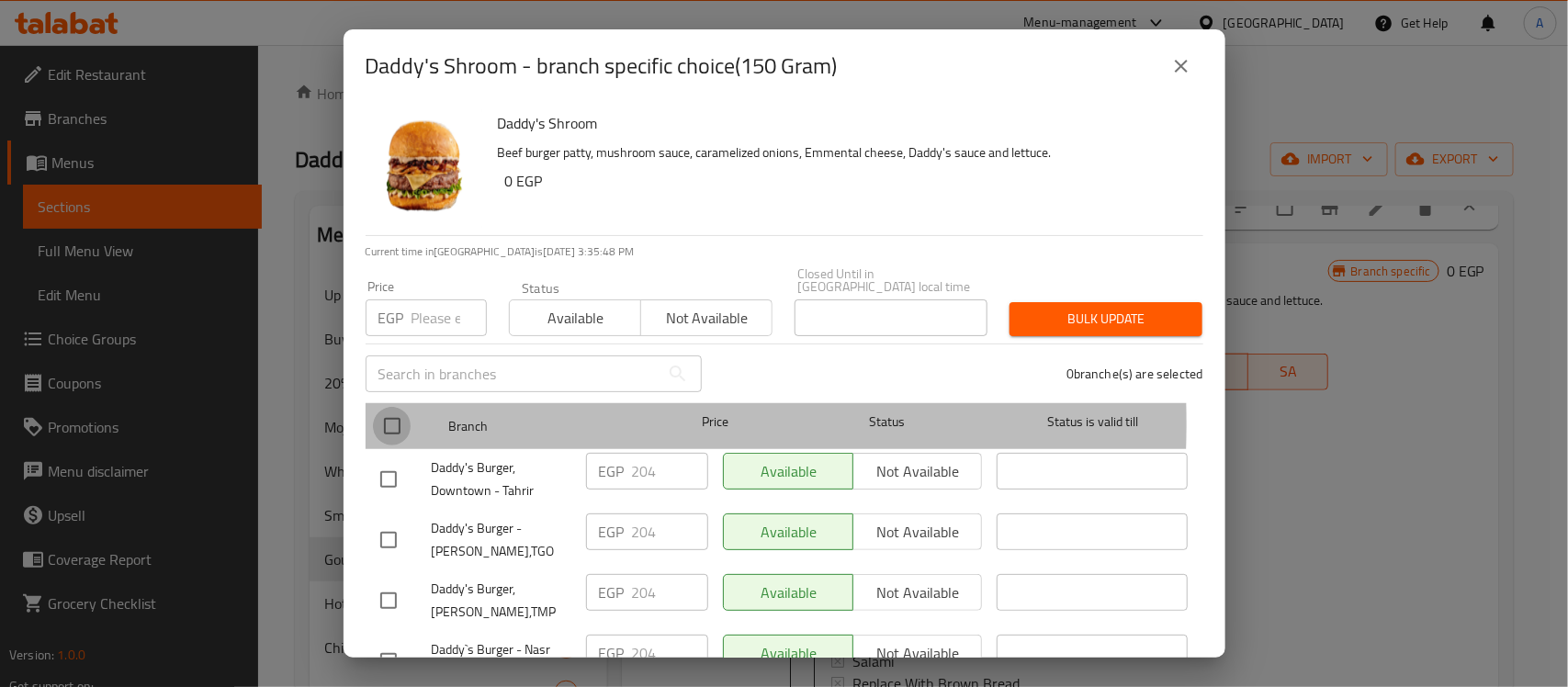
click at [388, 410] on input "checkbox" at bounding box center [392, 426] width 39 height 39
checkbox input "true"
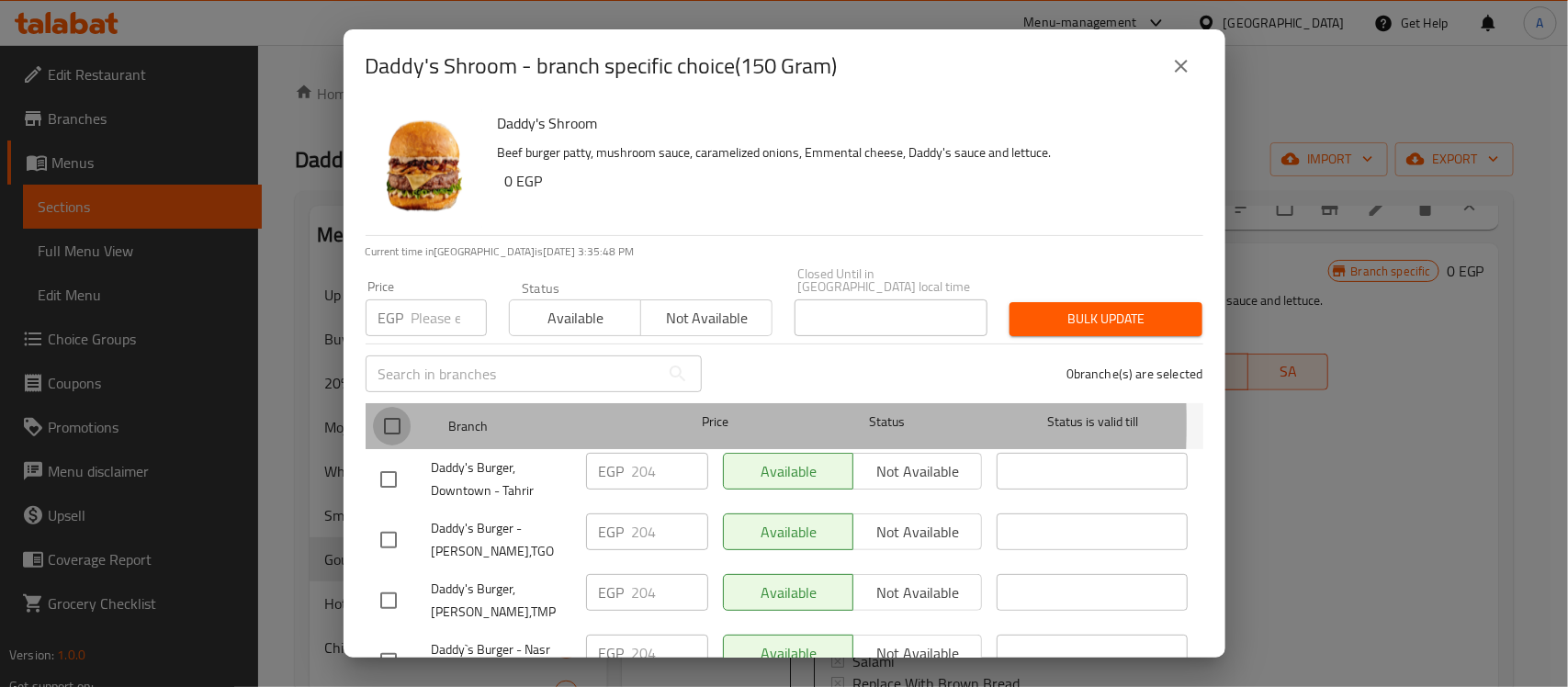
checkbox input "true"
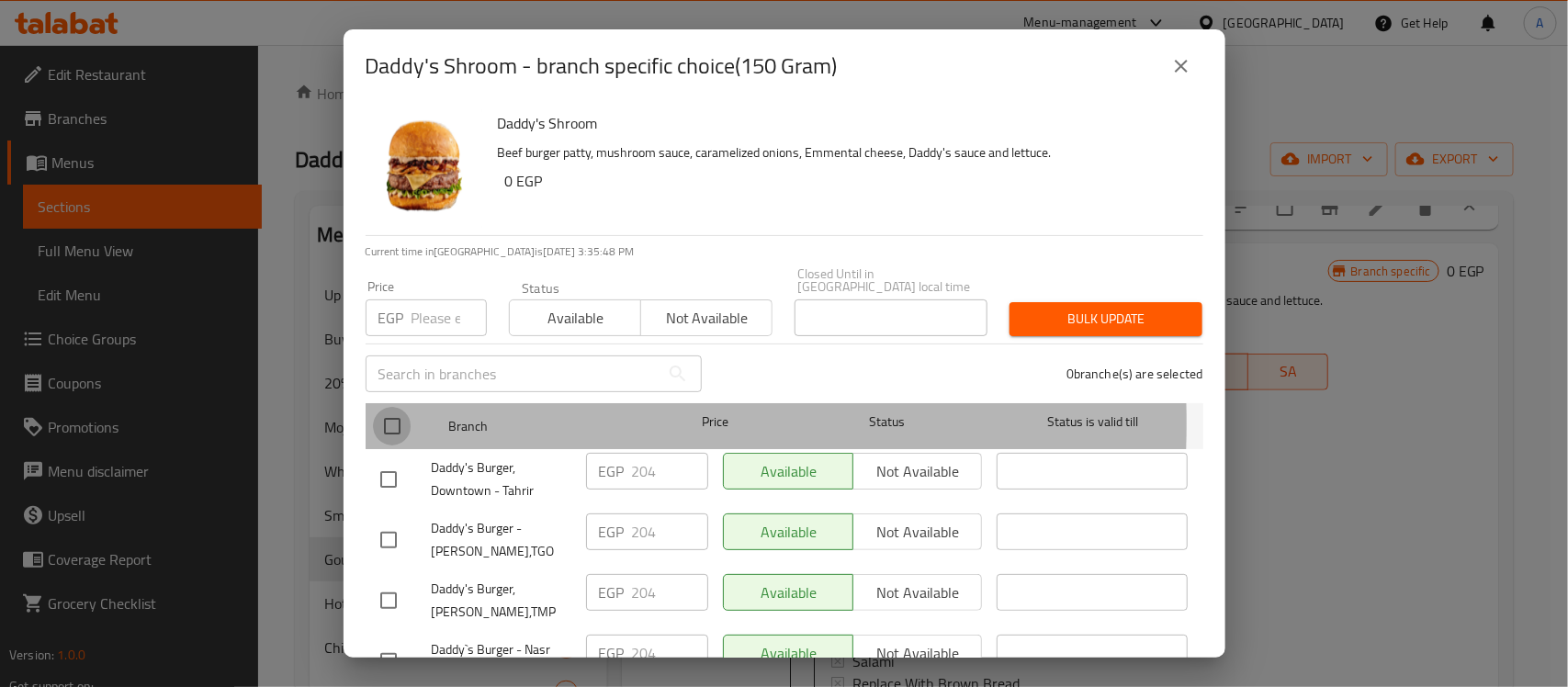
checkbox input "true"
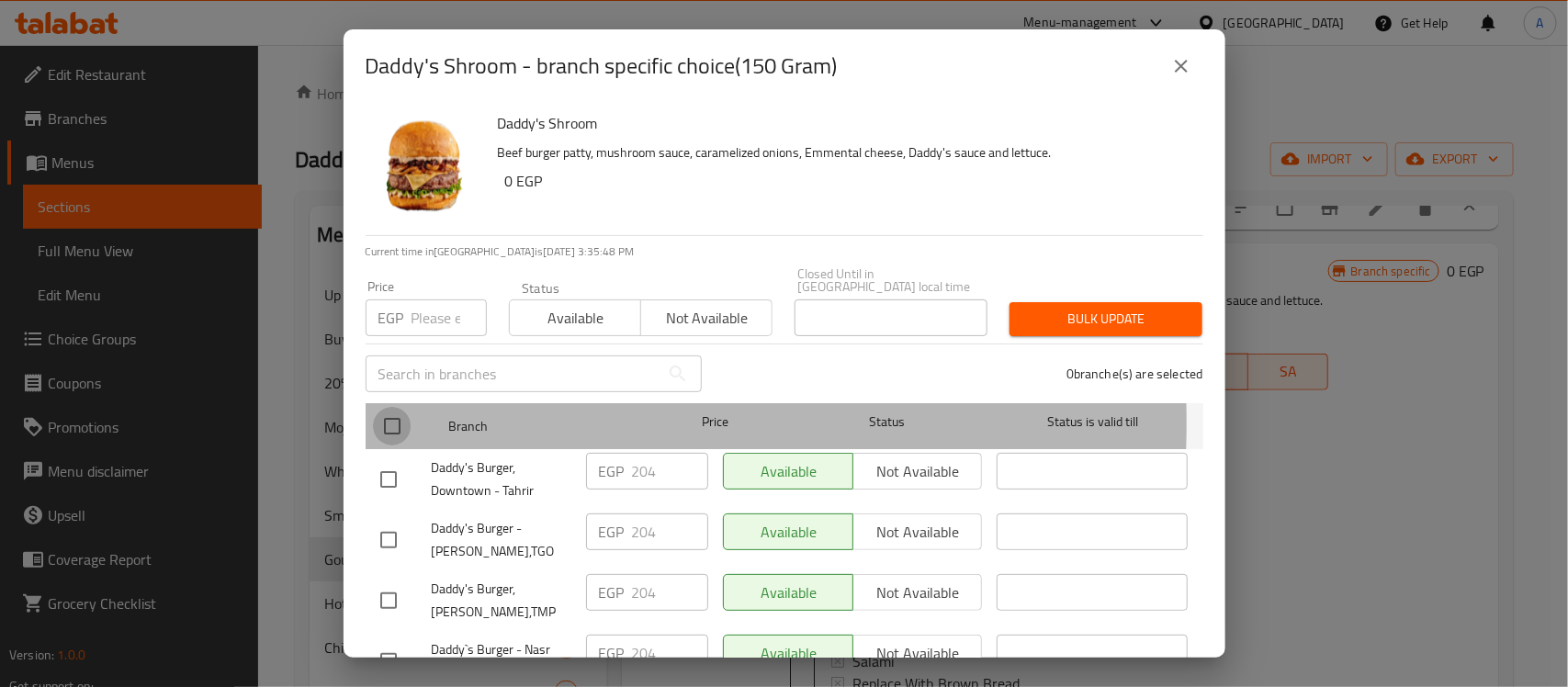
checkbox input "true"
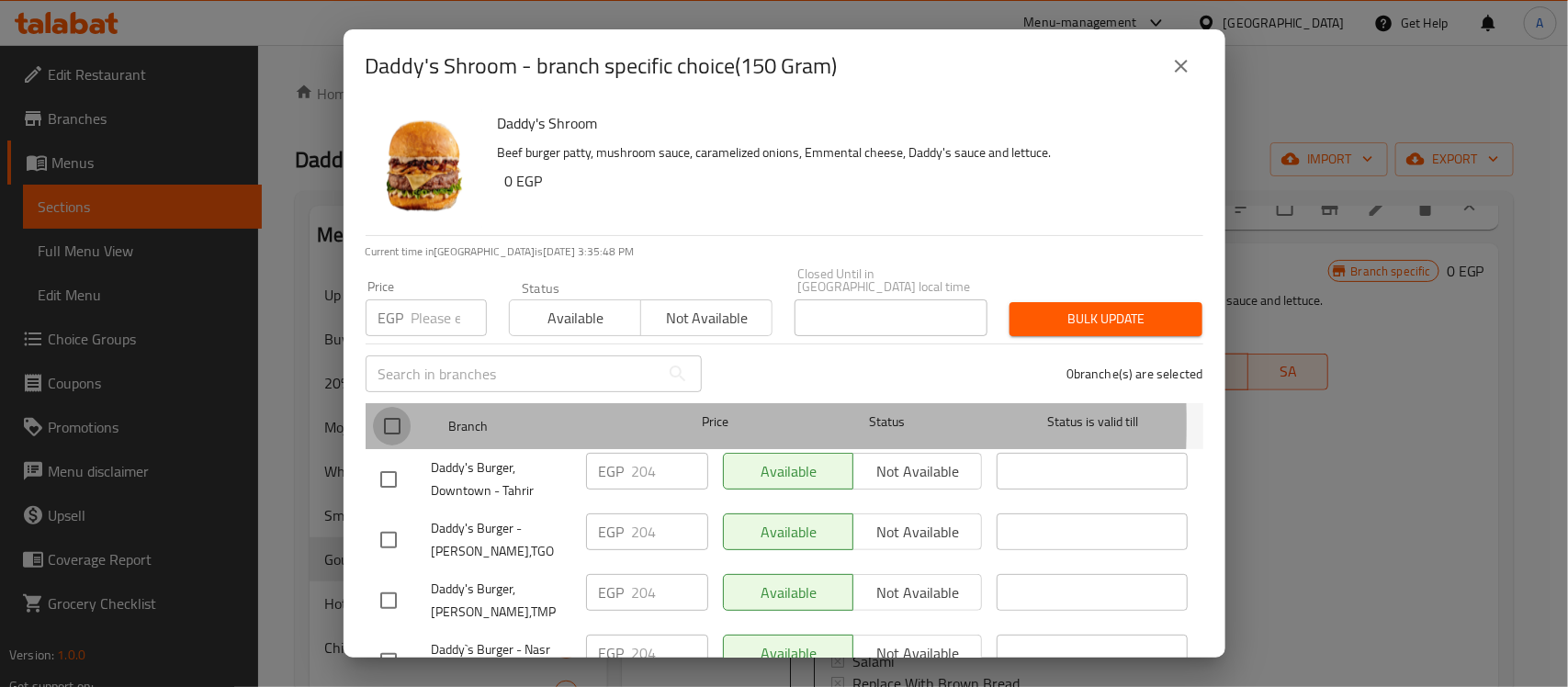
checkbox input "true"
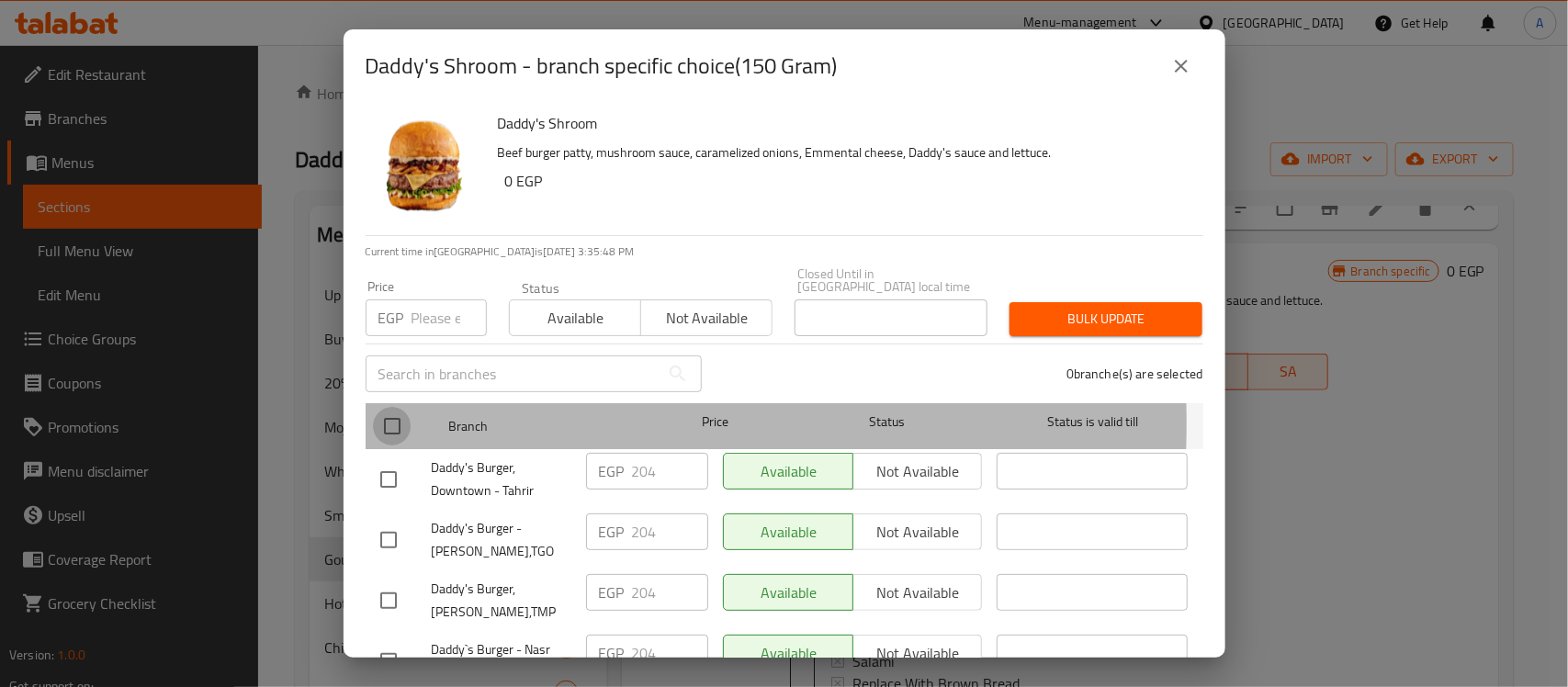
checkbox input "true"
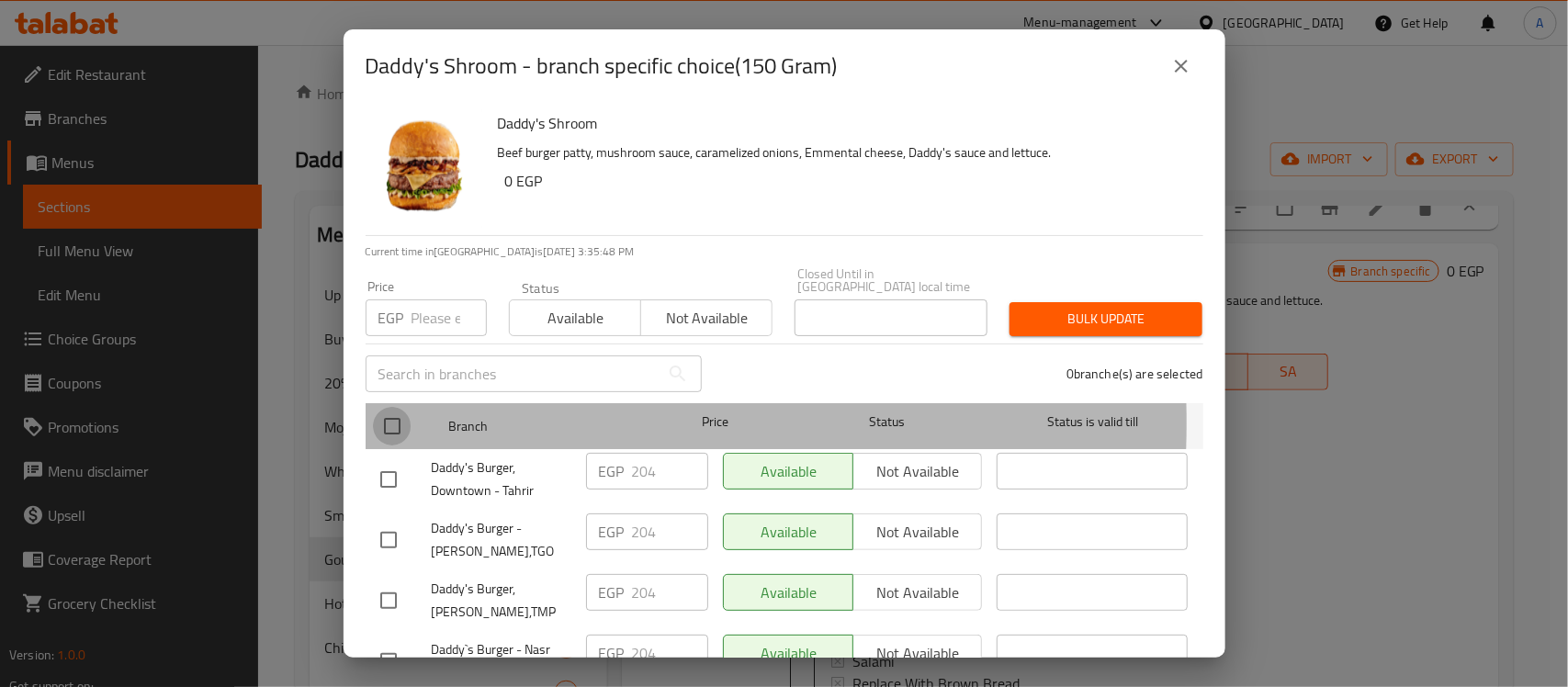
checkbox input "true"
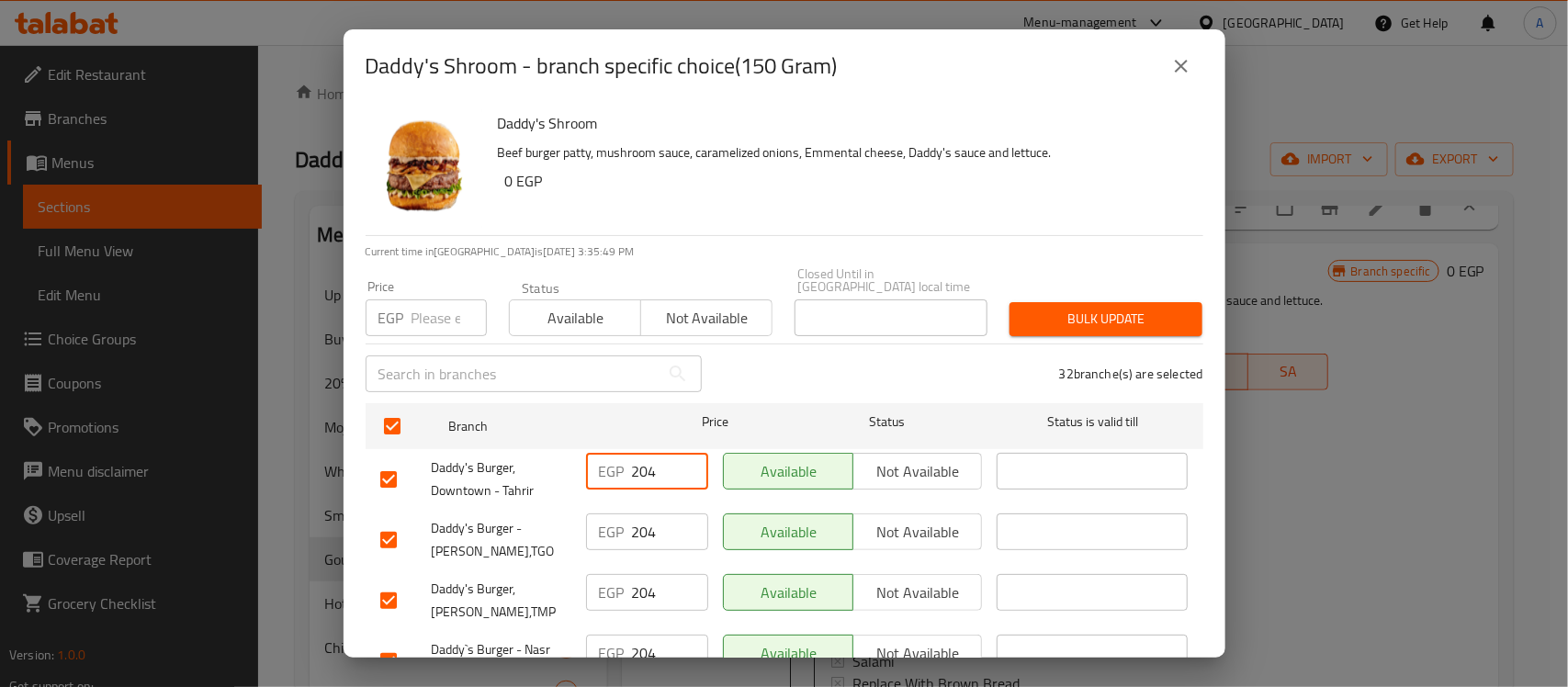
drag, startPoint x: 659, startPoint y: 460, endPoint x: 616, endPoint y: 377, distance: 93.5
click at [563, 448] on div "Daddy's Burger, Downtown - Tahrir EGP 204 ​ Available Not available ​" at bounding box center [784, 480] width 823 height 68
click at [640, 453] on input "209" at bounding box center [670, 472] width 76 height 37
type input "209"
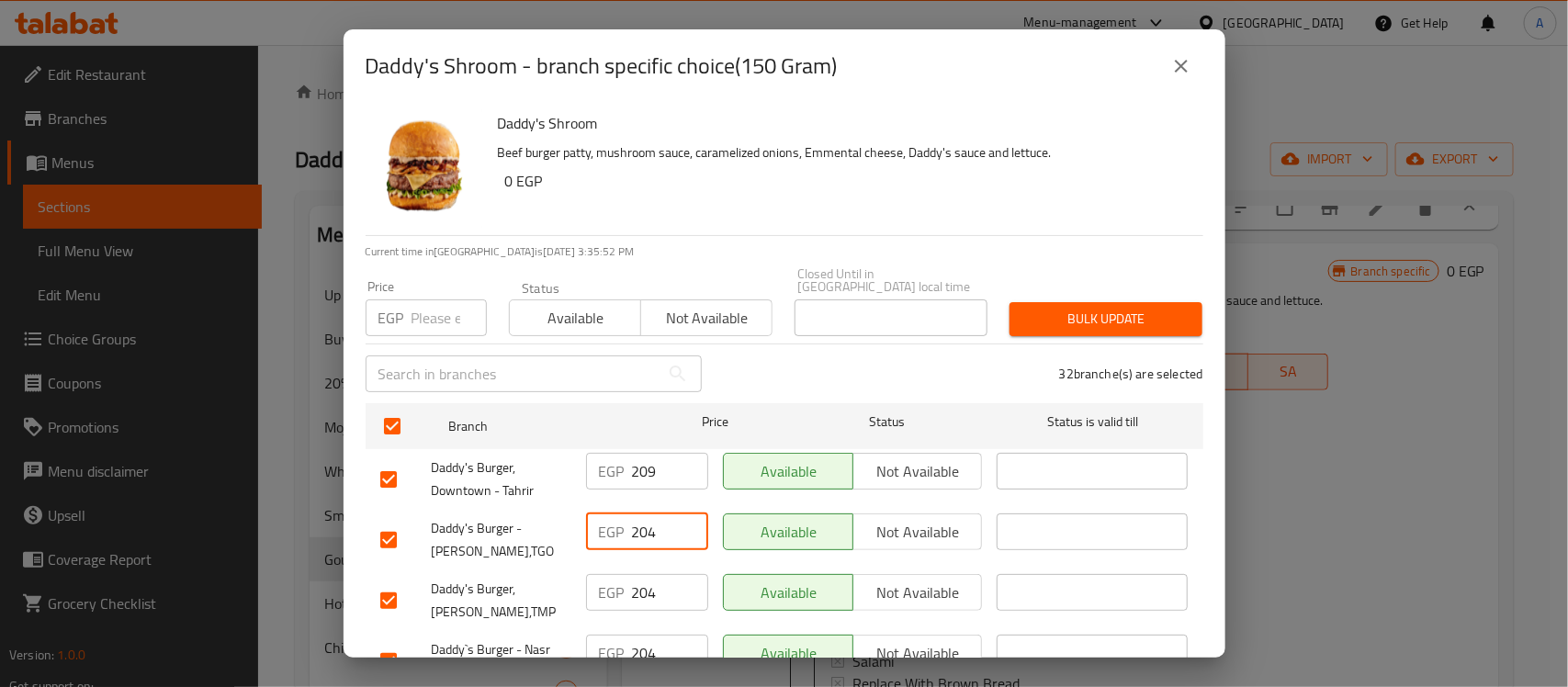
click at [643, 526] on input "204" at bounding box center [670, 531] width 76 height 37
paste input "9"
type input "209"
click at [437, 312] on input "number" at bounding box center [450, 318] width 76 height 37
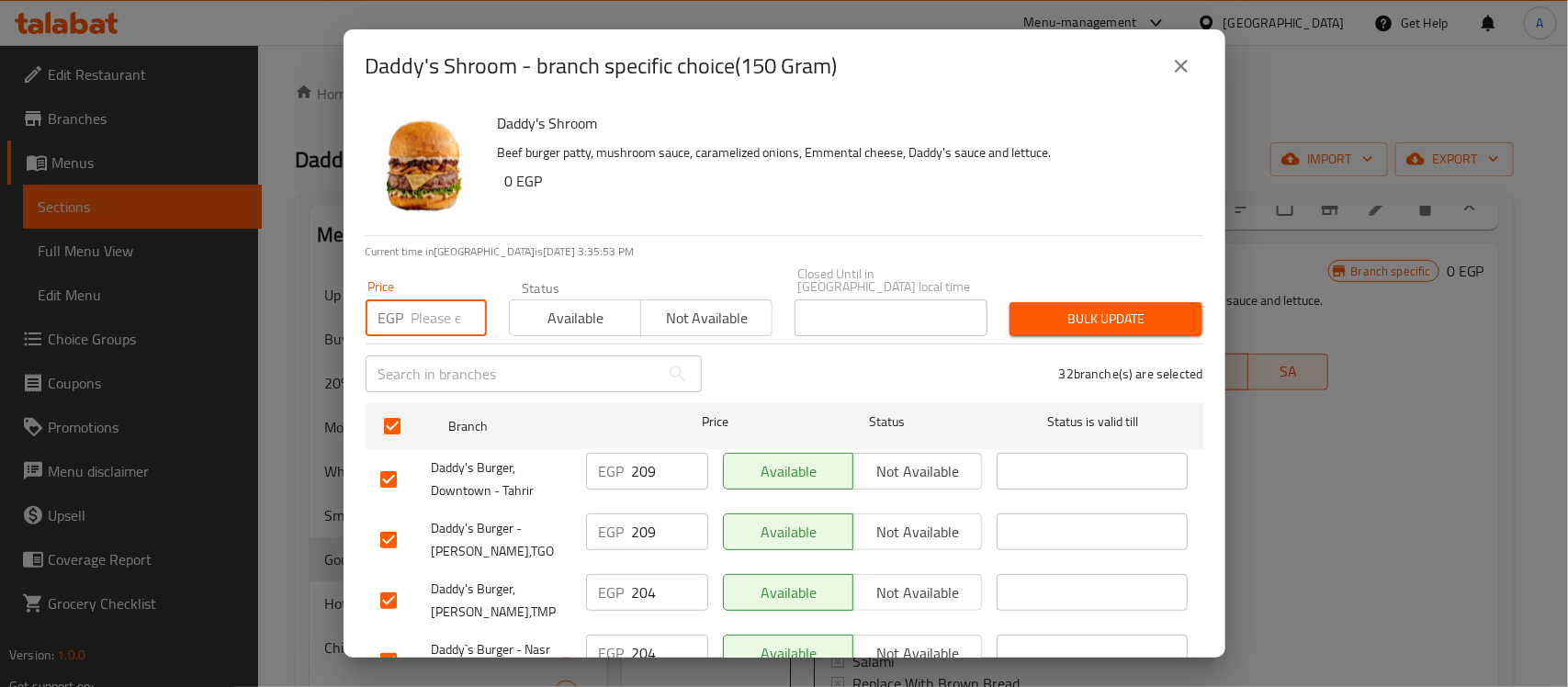
paste input "209"
type input "209"
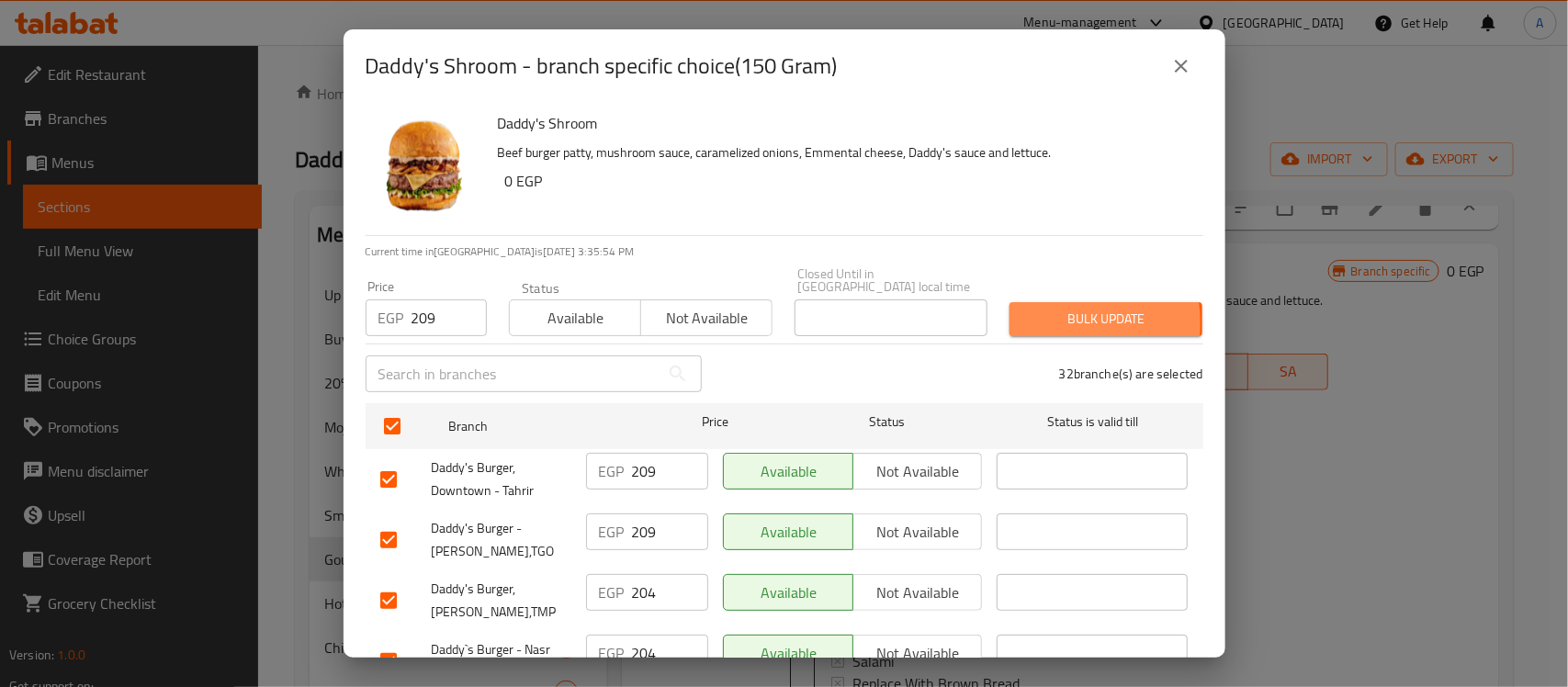
click at [1046, 309] on span "Bulk update" at bounding box center [1106, 319] width 164 height 23
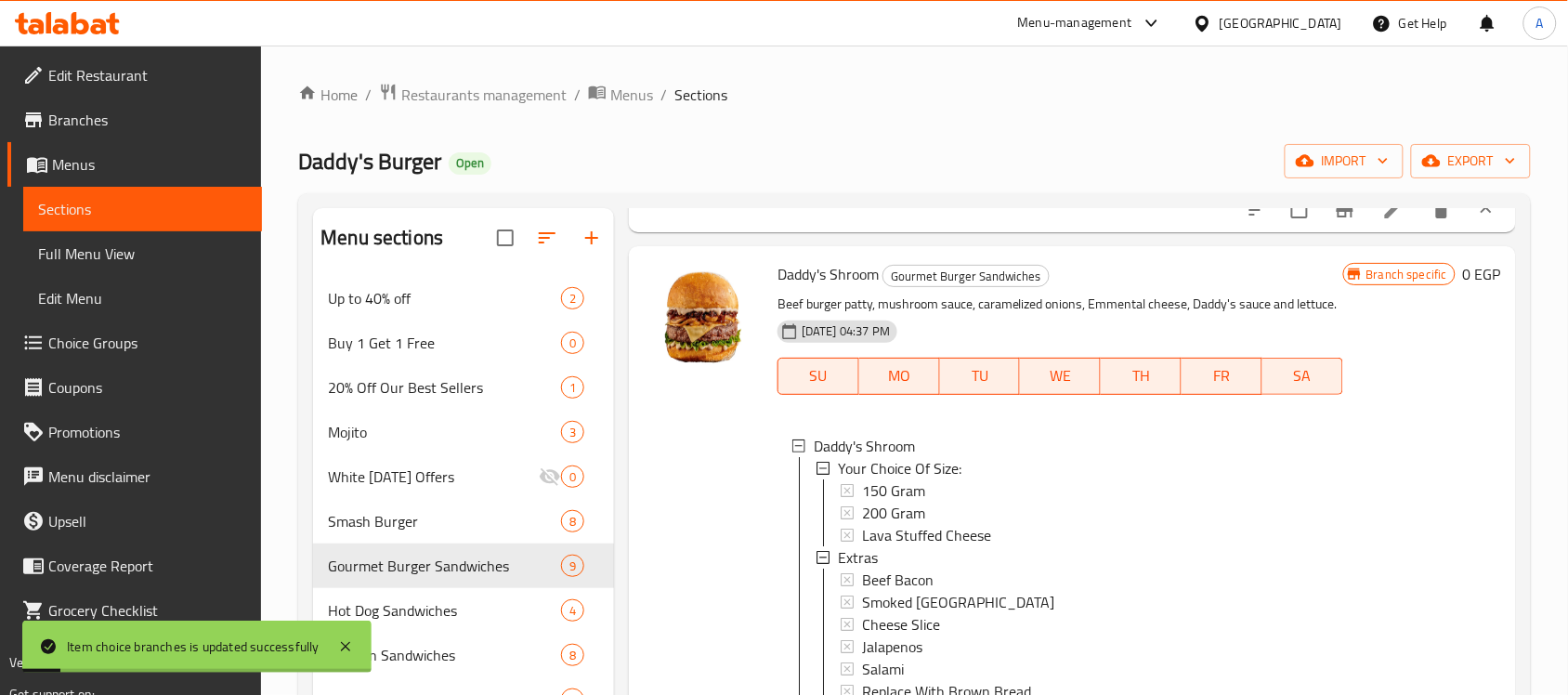
click at [893, 501] on span "150 Gram" at bounding box center [893, 491] width 63 height 22
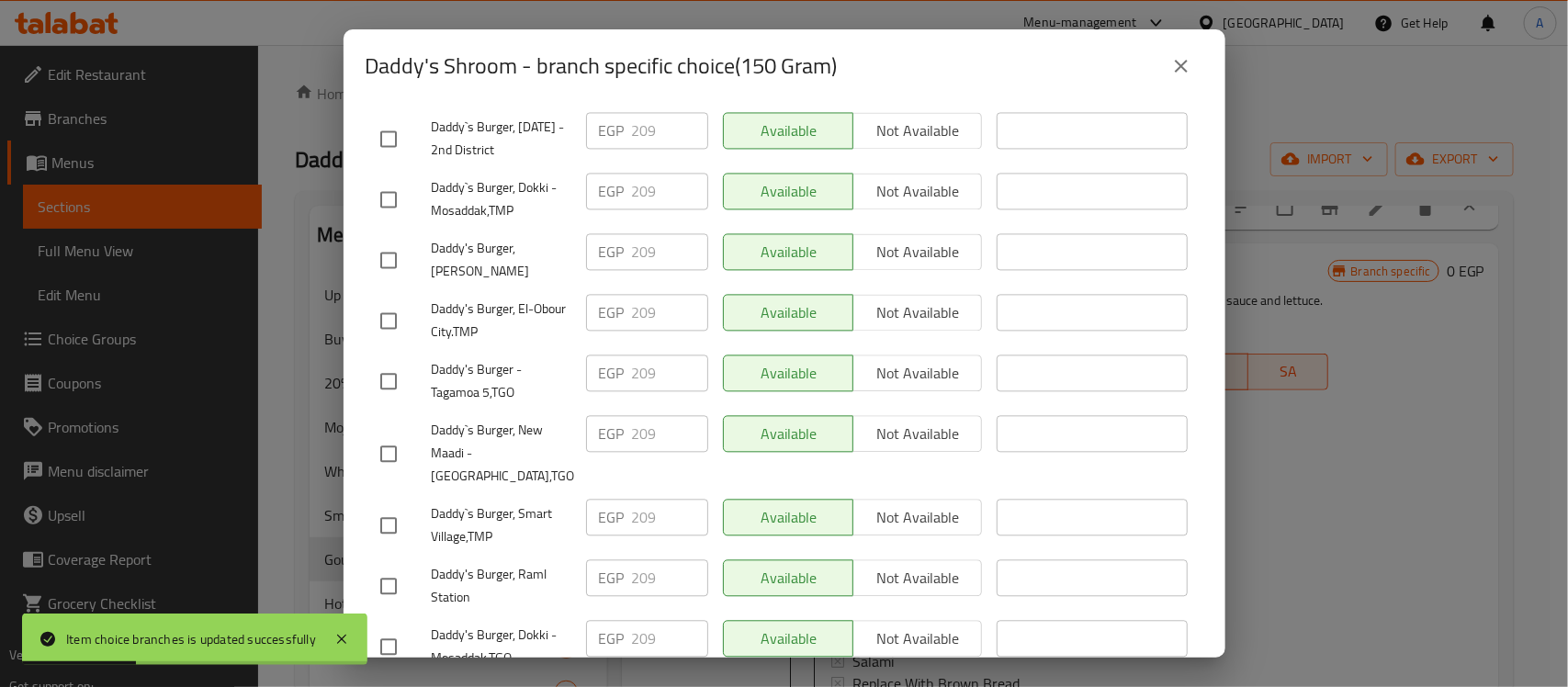
scroll to position [1899, 0]
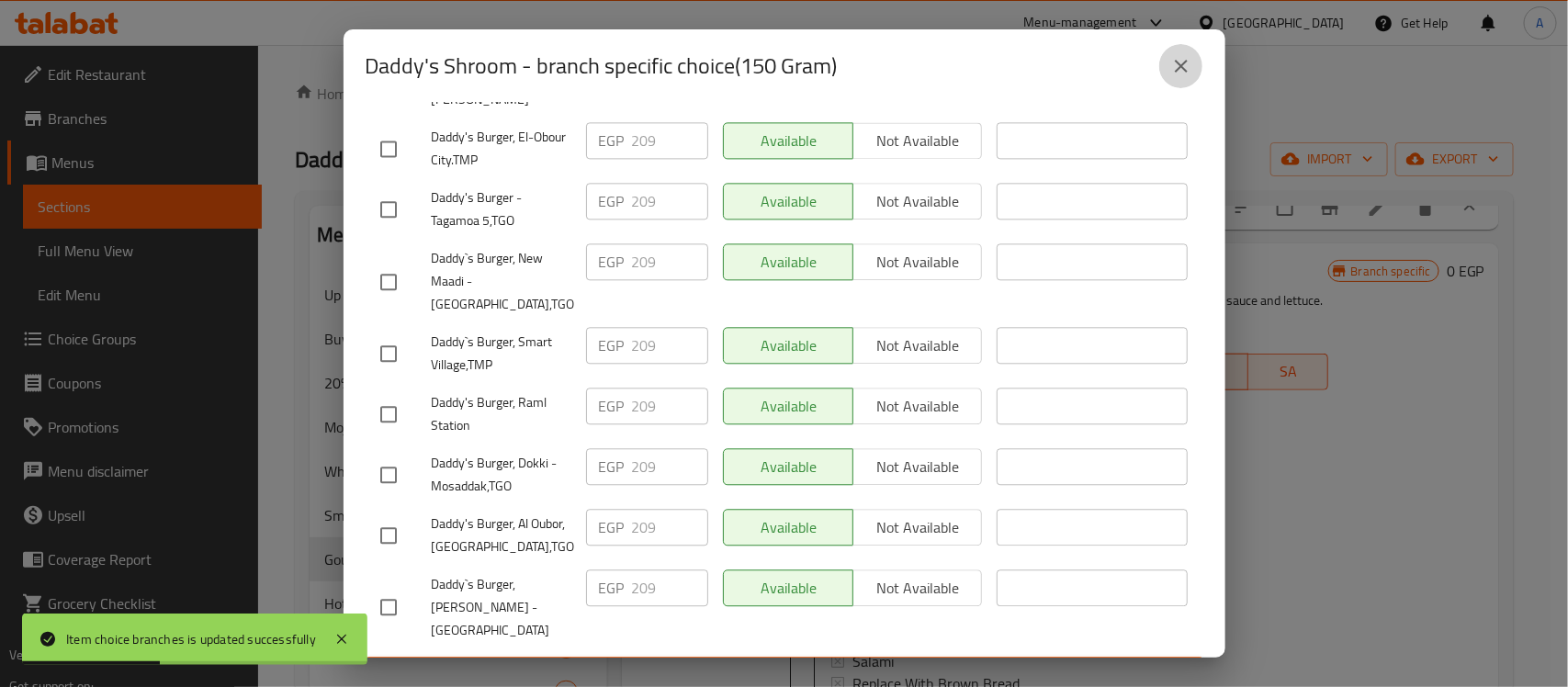
click at [1192, 69] on button "close" at bounding box center [1181, 66] width 44 height 44
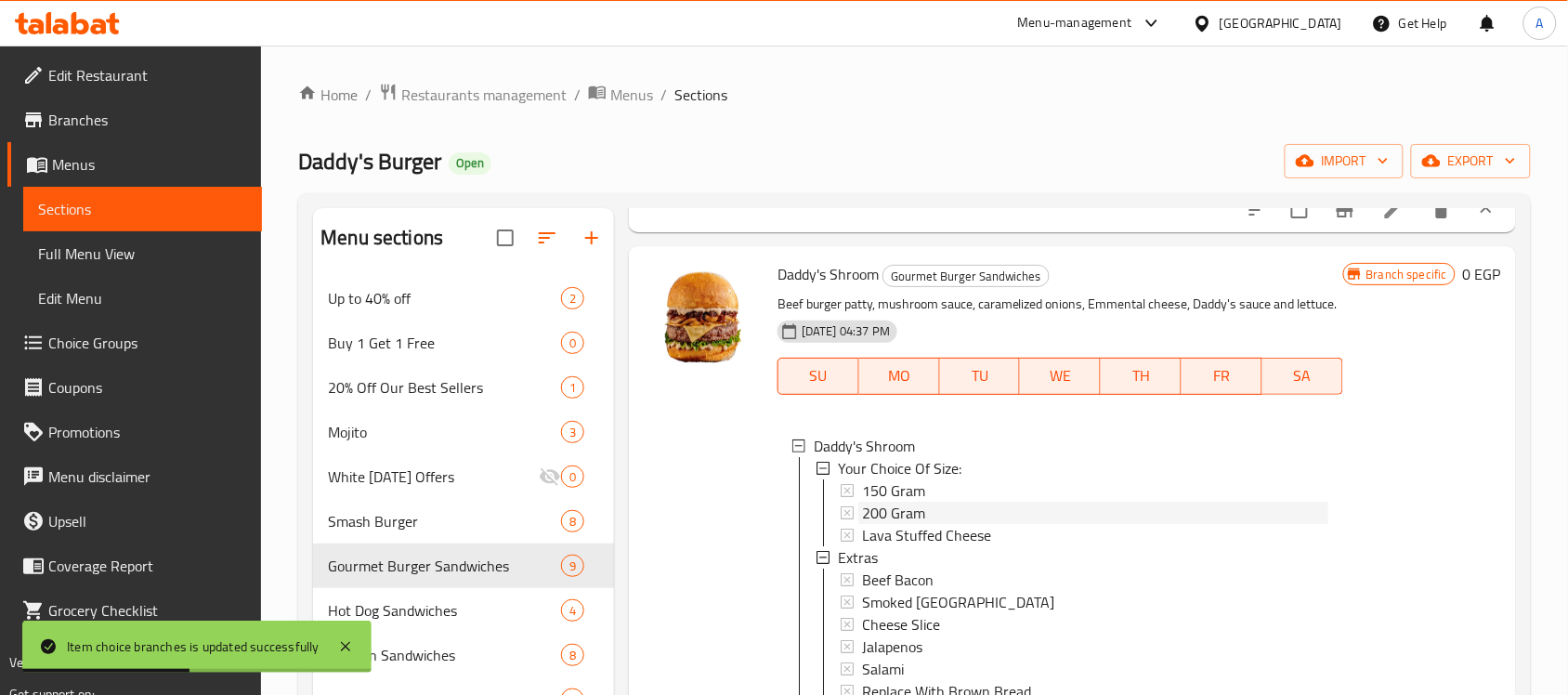
click at [911, 524] on span "200 Gram" at bounding box center [893, 512] width 63 height 22
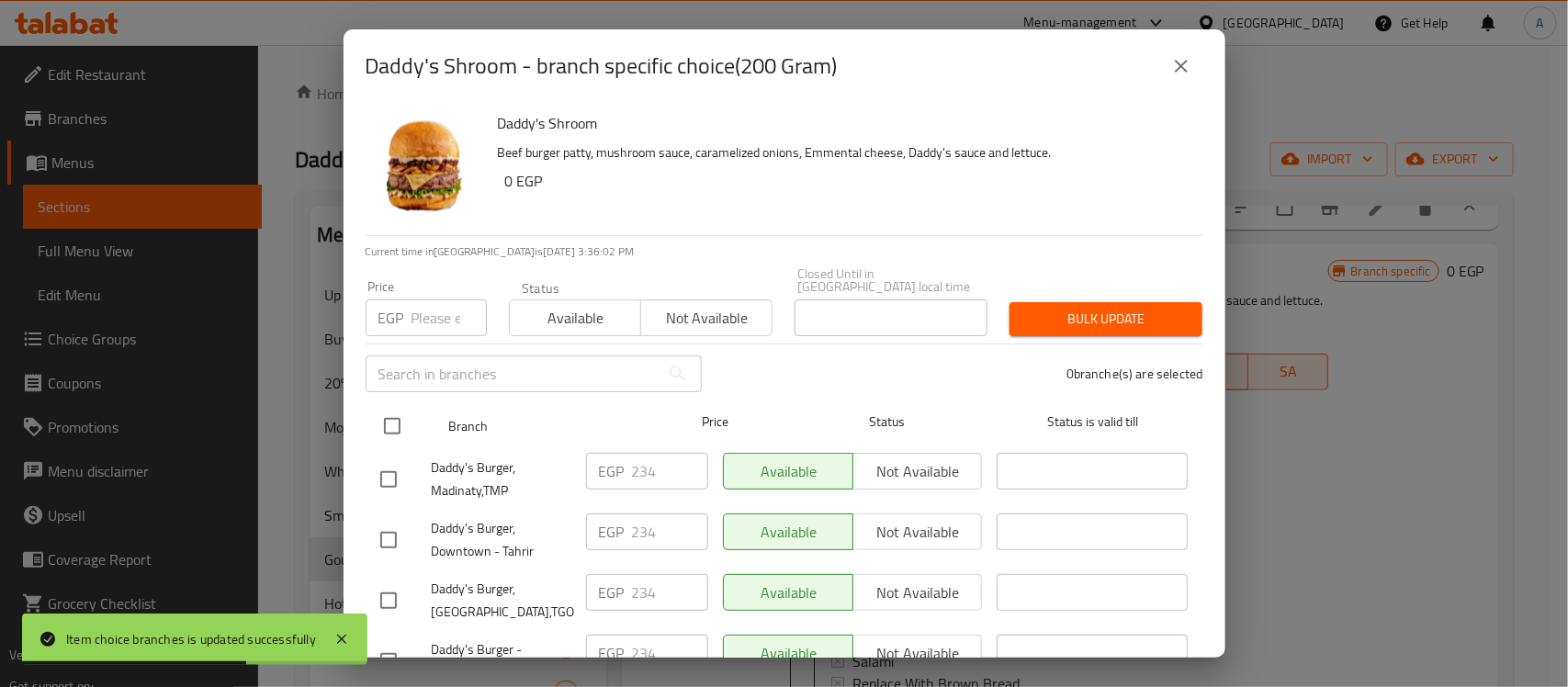
click at [398, 416] on input "checkbox" at bounding box center [392, 426] width 39 height 39
checkbox input "true"
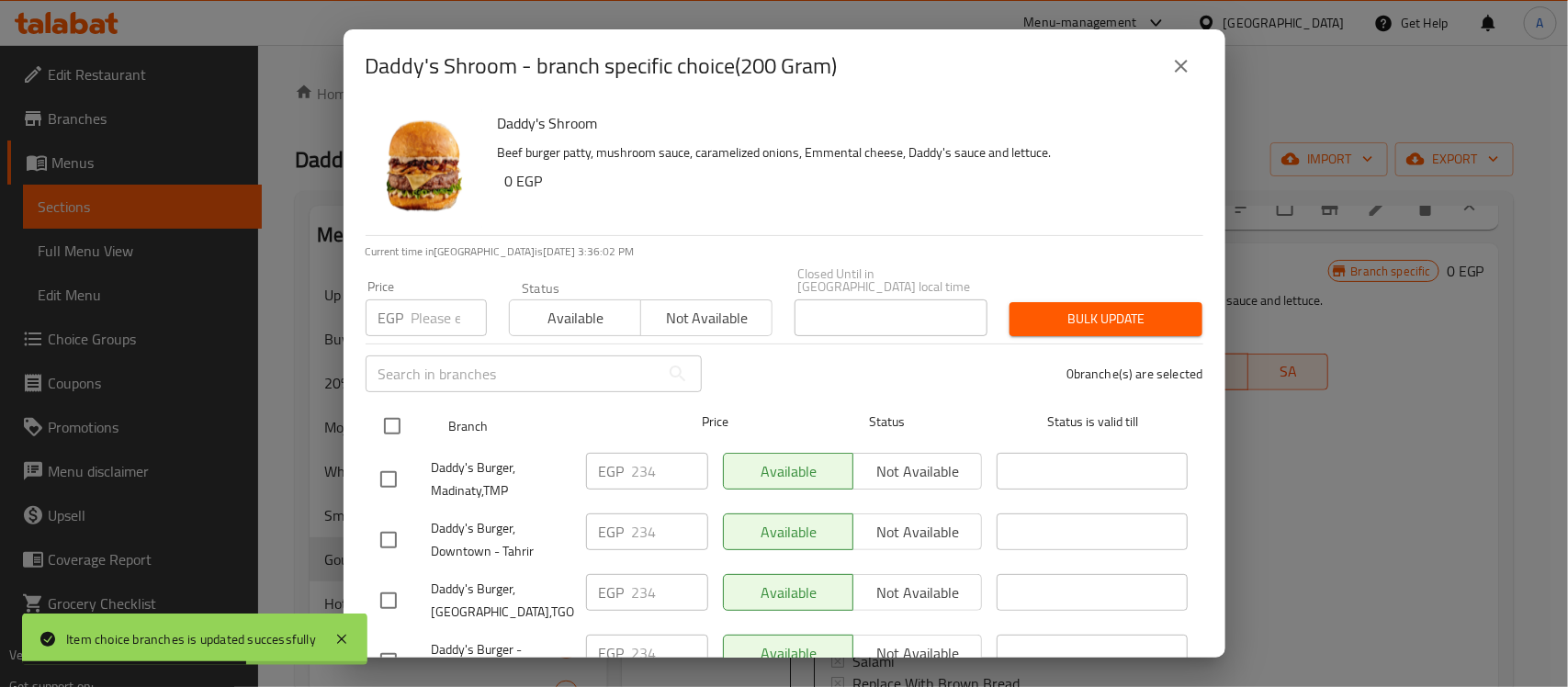
checkbox input "true"
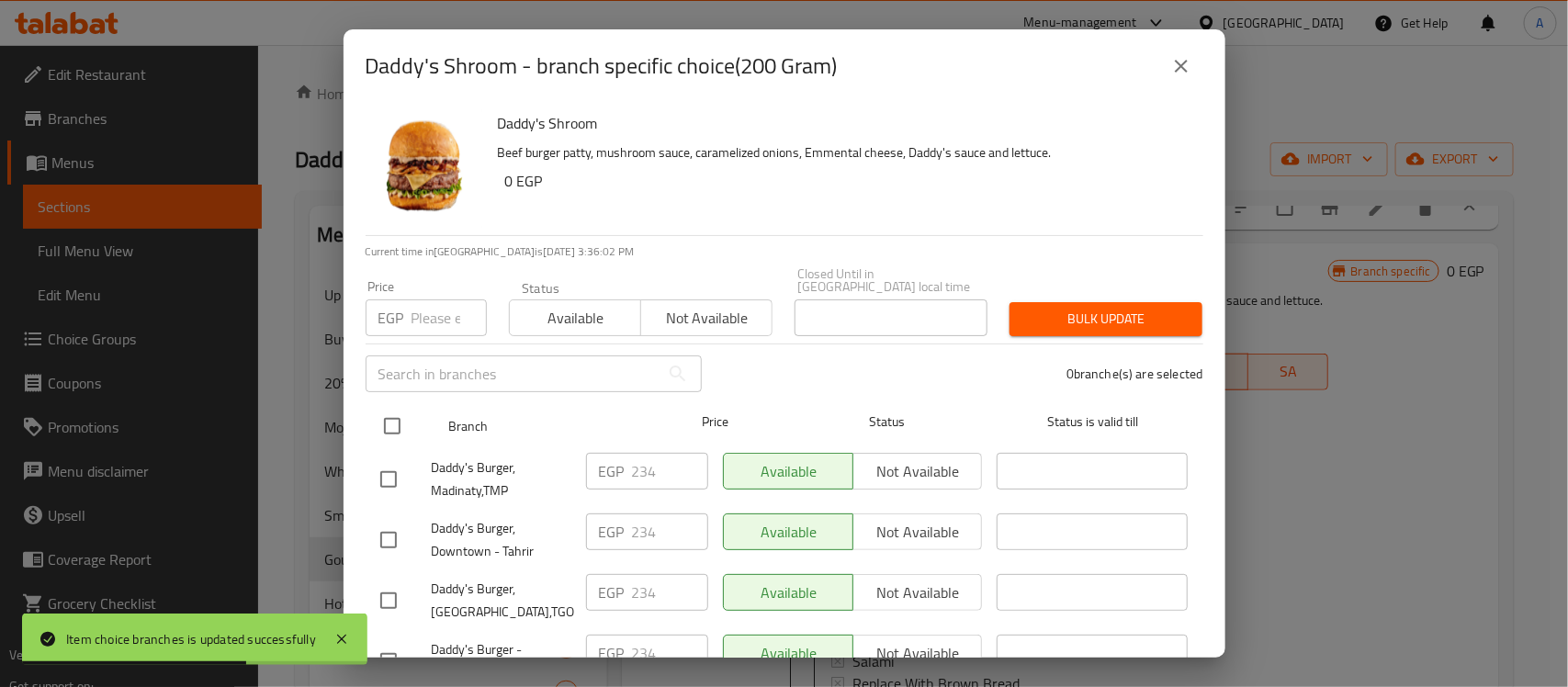
checkbox input "true"
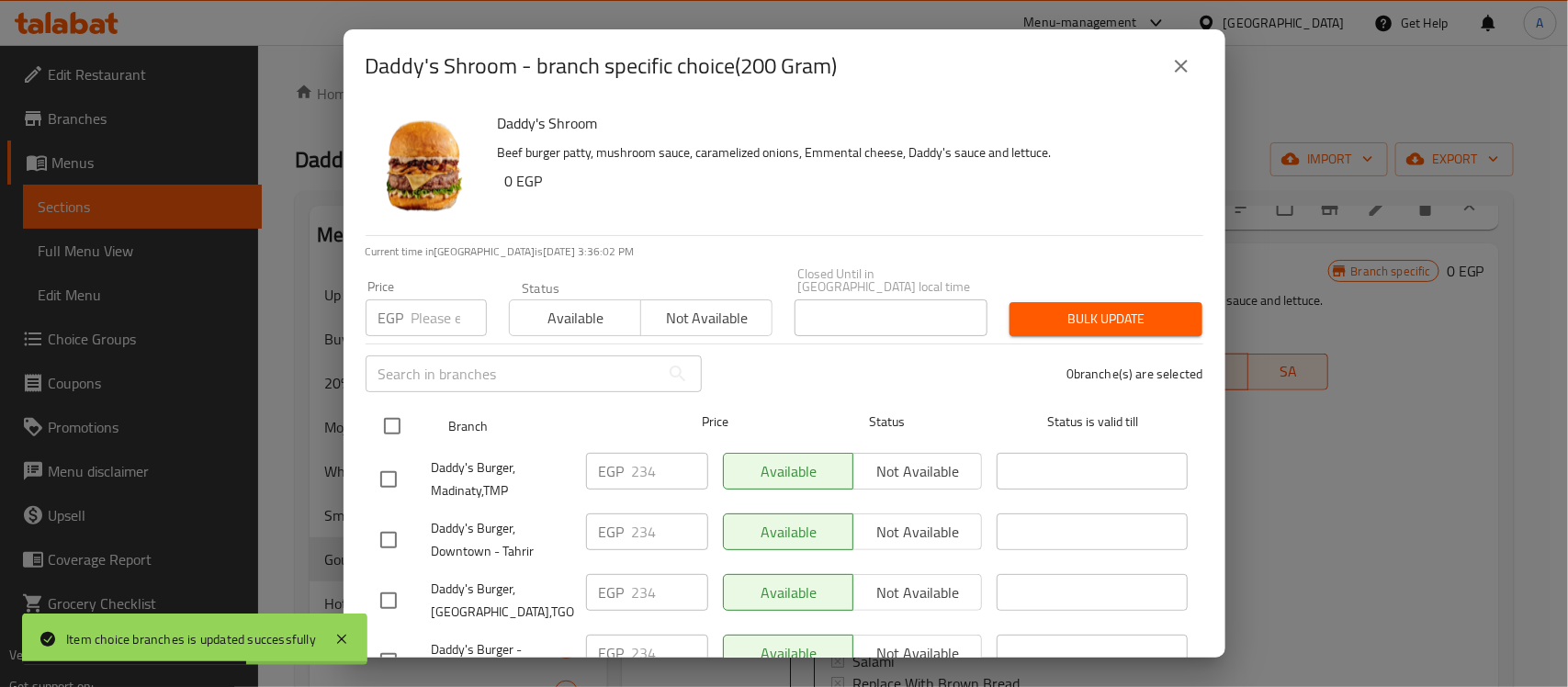
checkbox input "true"
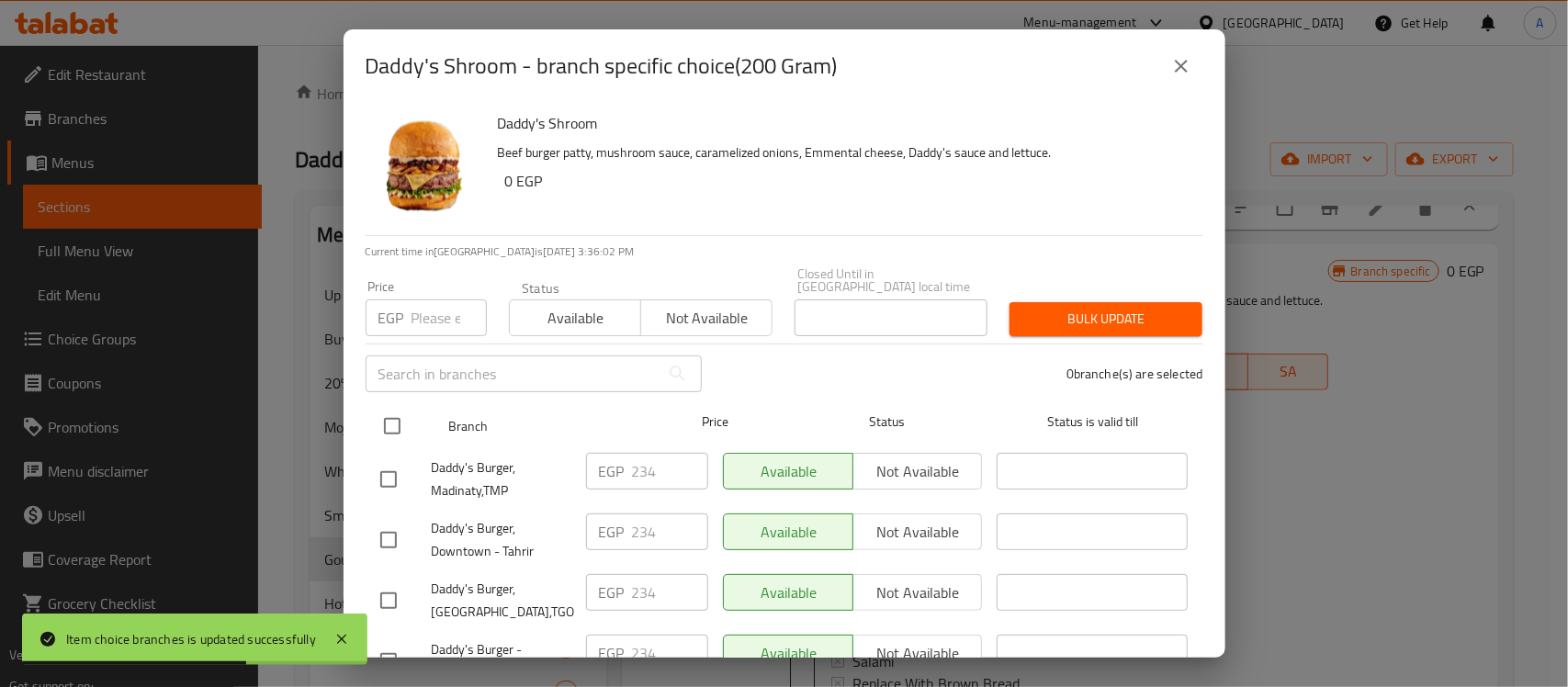
checkbox input "true"
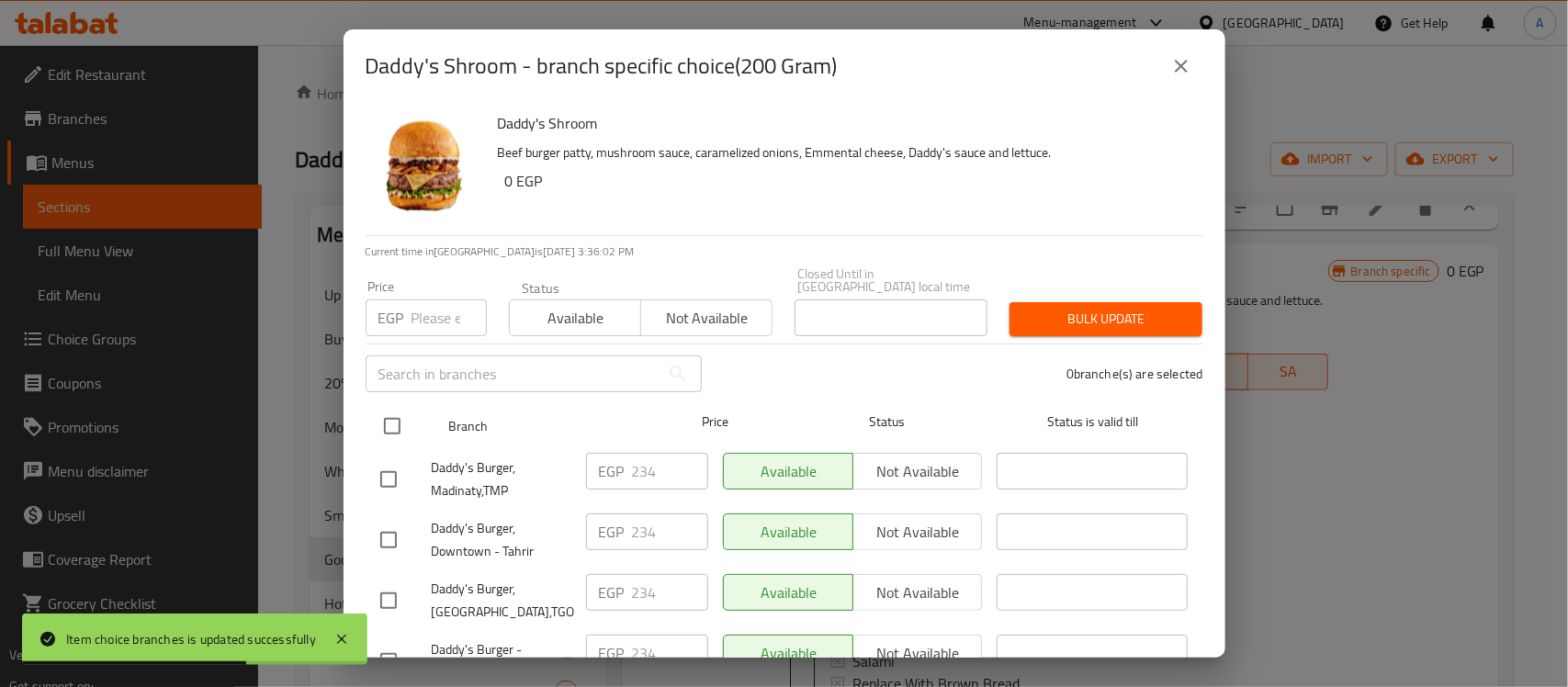
checkbox input "true"
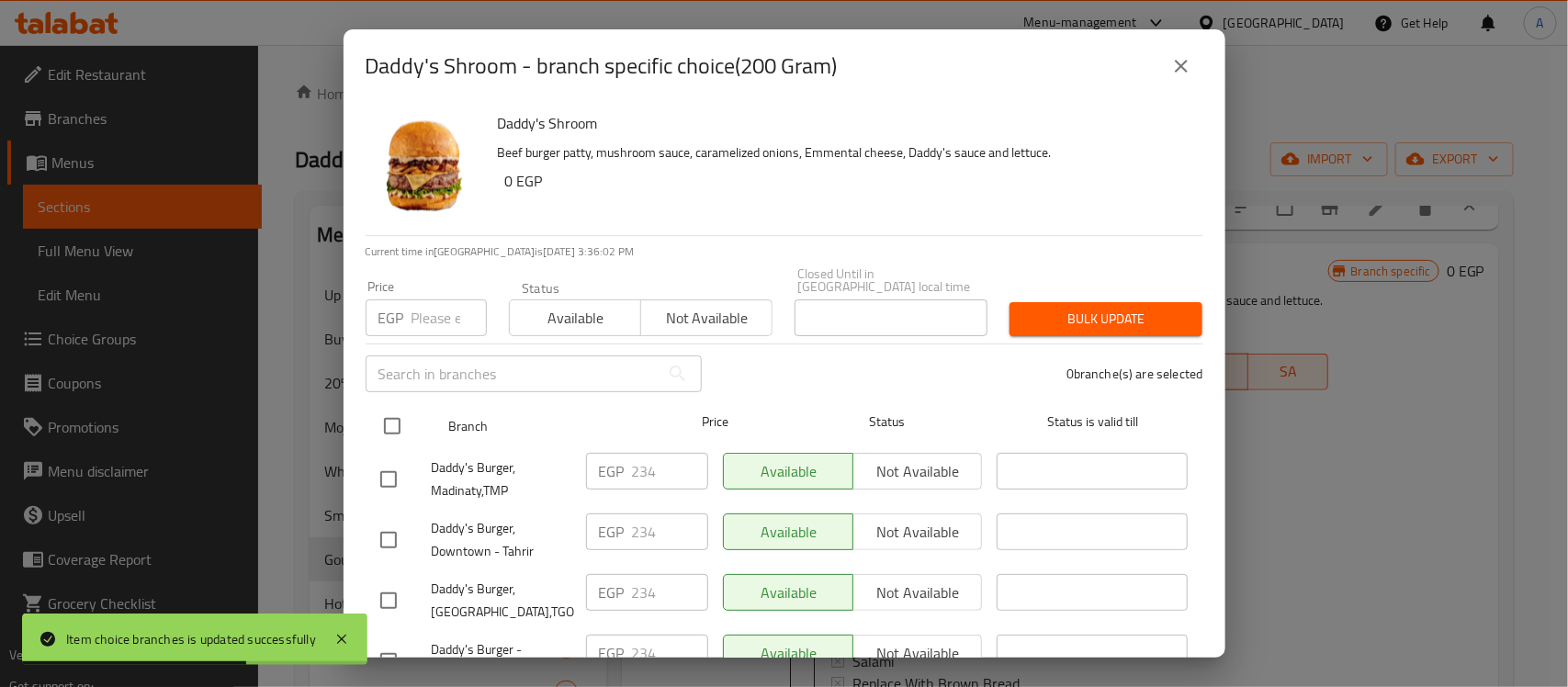
checkbox input "true"
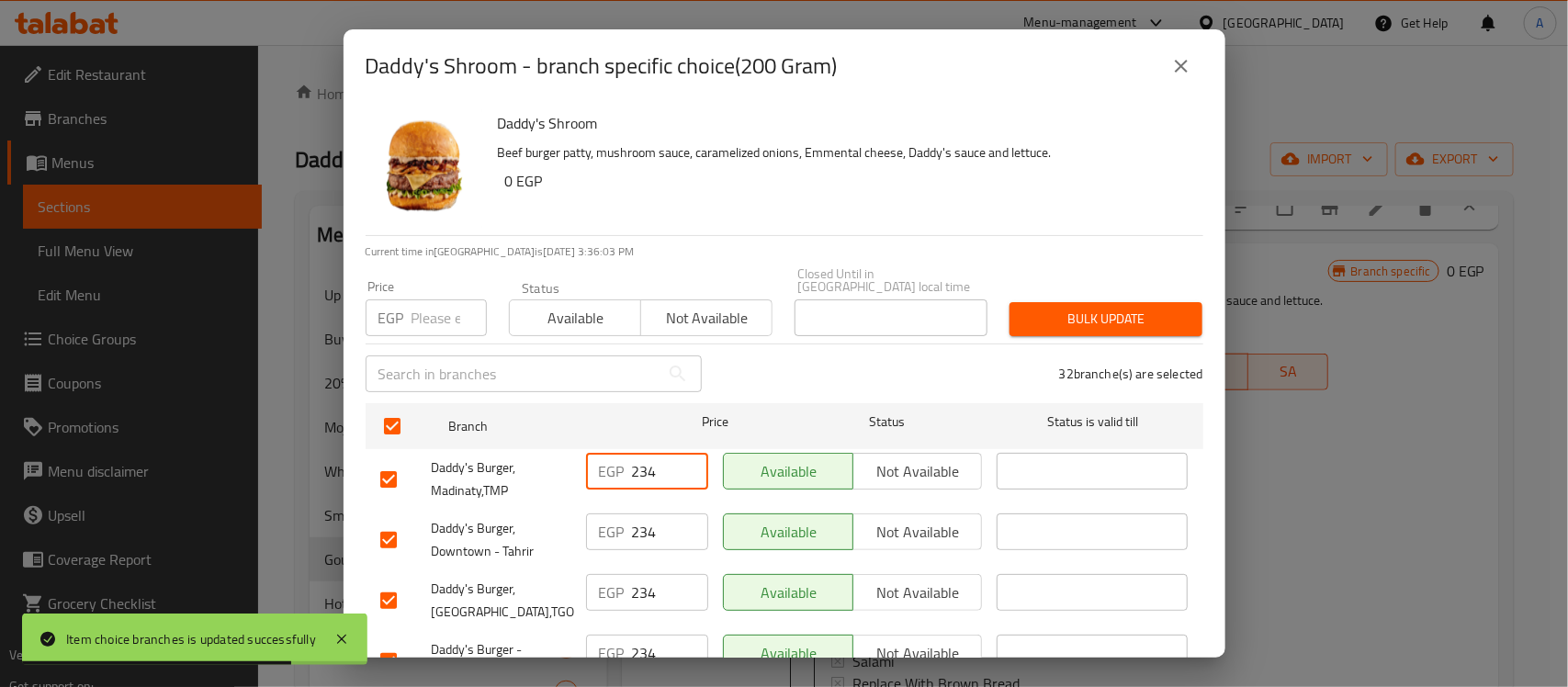
click at [644, 466] on input "234" at bounding box center [670, 472] width 76 height 37
click at [632, 455] on input "239" at bounding box center [670, 472] width 76 height 37
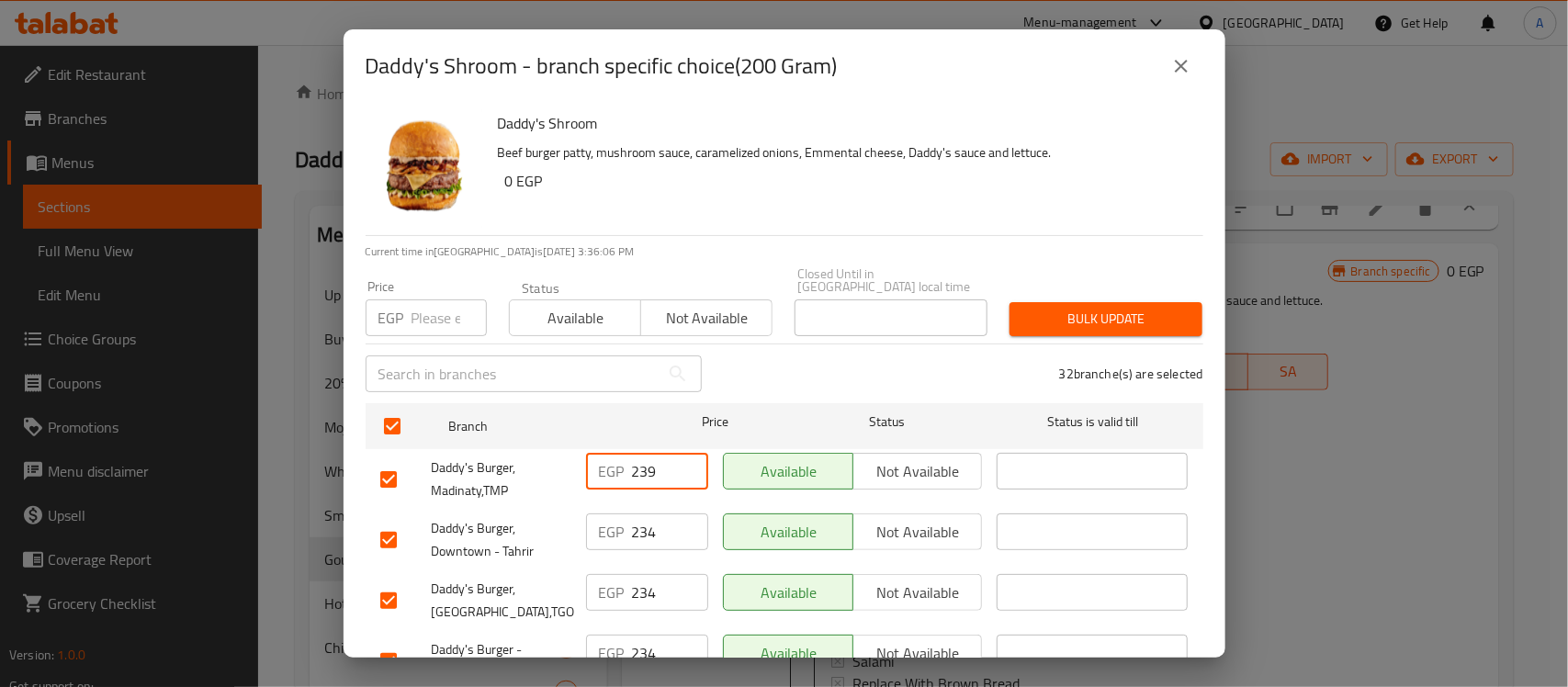
click at [632, 455] on input "239" at bounding box center [670, 472] width 76 height 37
type input "239"
click at [461, 299] on input "1" at bounding box center [450, 318] width 76 height 37
drag, startPoint x: 429, startPoint y: 298, endPoint x: 345, endPoint y: 297, distance: 84.0
click at [345, 297] on div "Daddy's Shroom Beef burger patty, mushroom sauce, caramelized onions, Emmental …" at bounding box center [784, 380] width 882 height 554
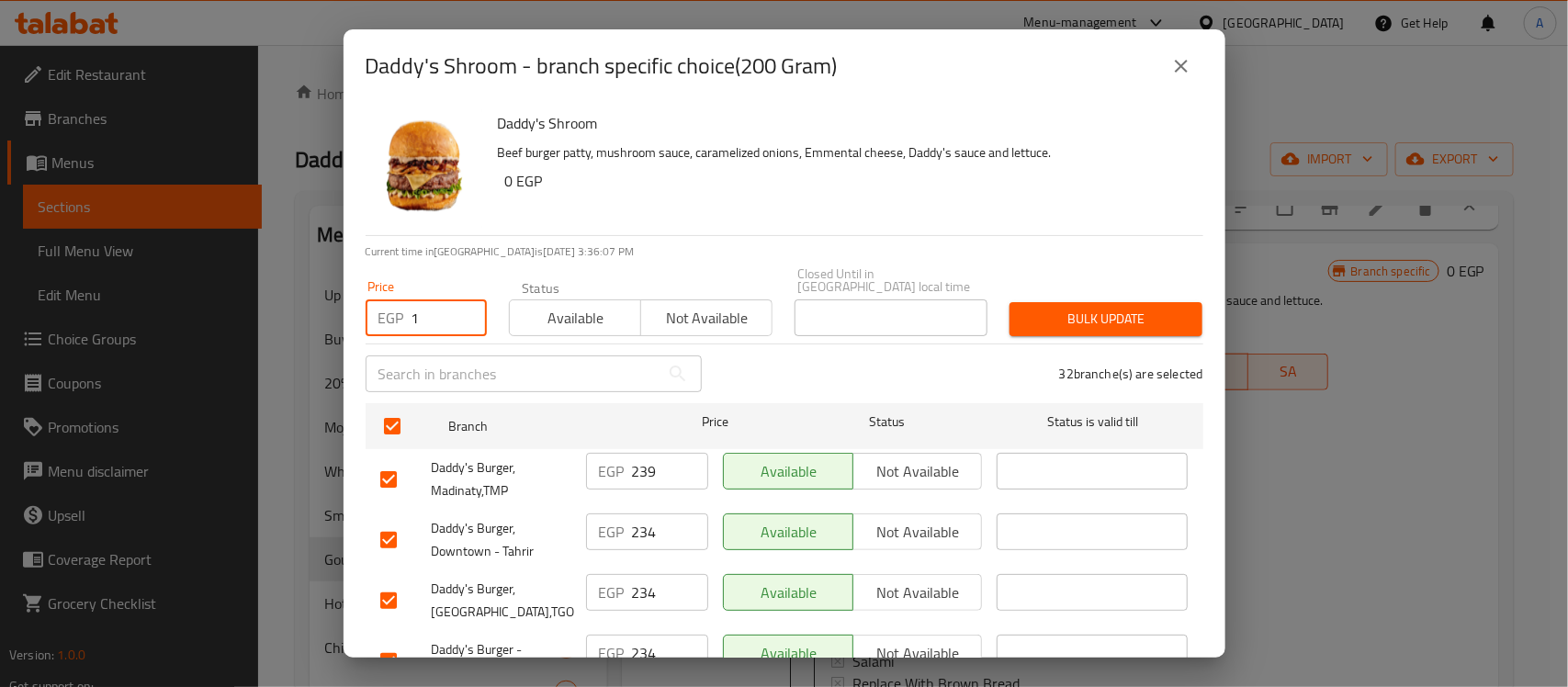
paste input "239"
type input "239"
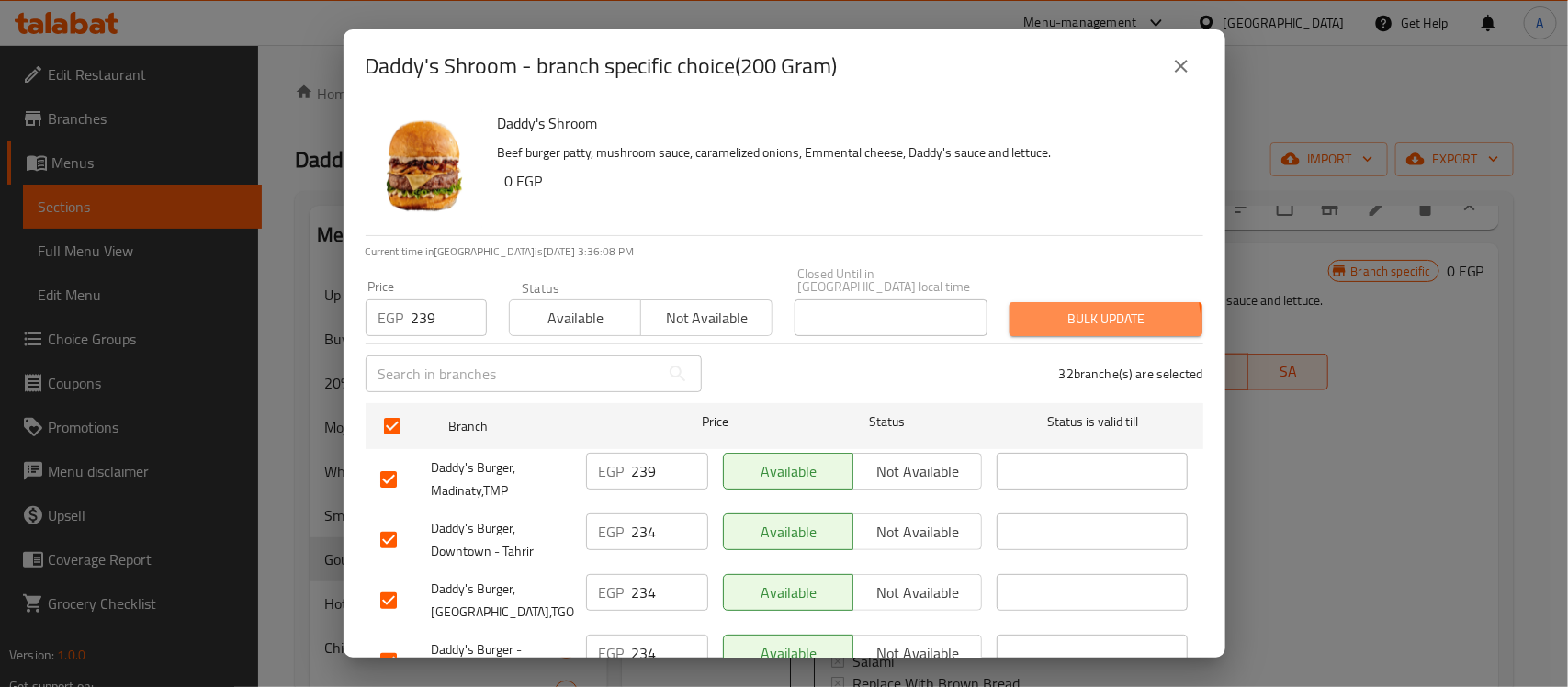
click at [1073, 313] on span "Bulk update" at bounding box center [1106, 319] width 164 height 23
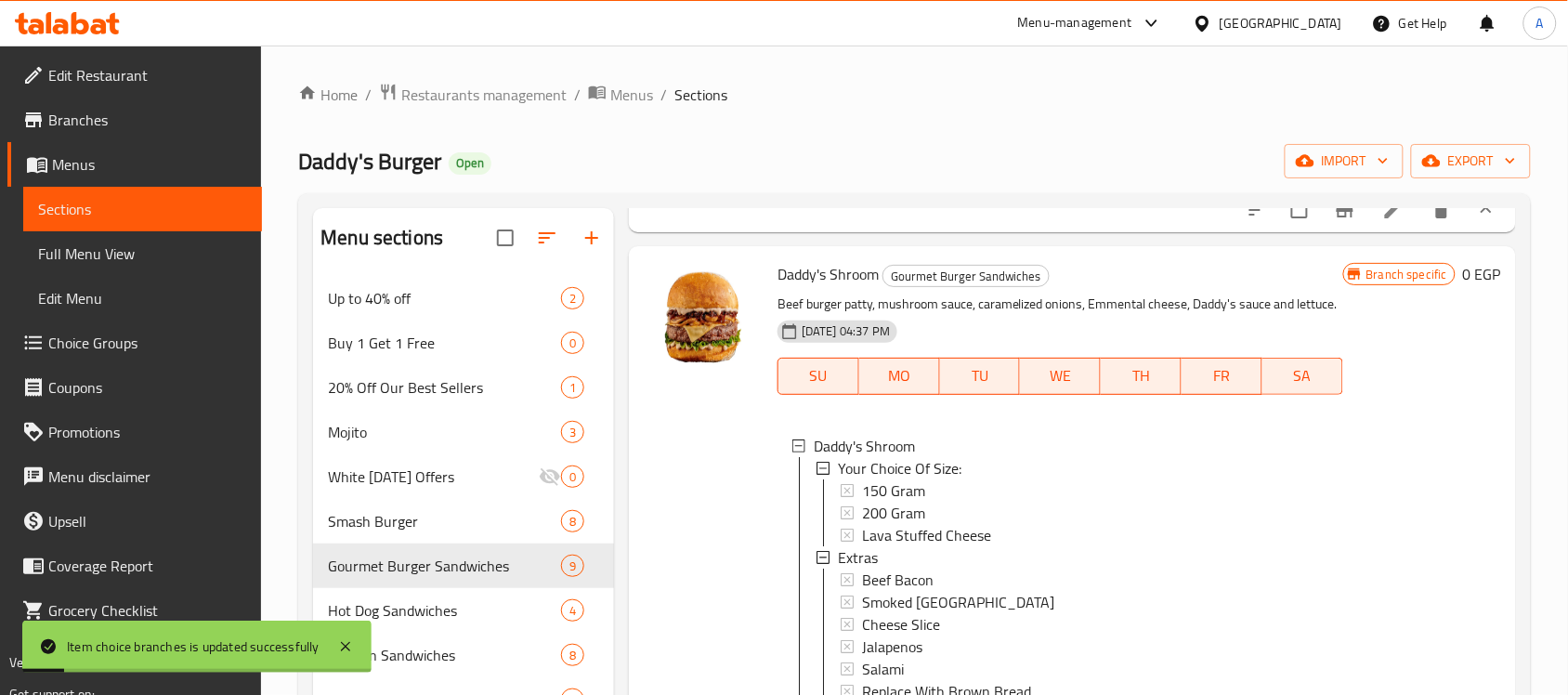
click at [874, 524] on span "200 Gram" at bounding box center [893, 512] width 63 height 22
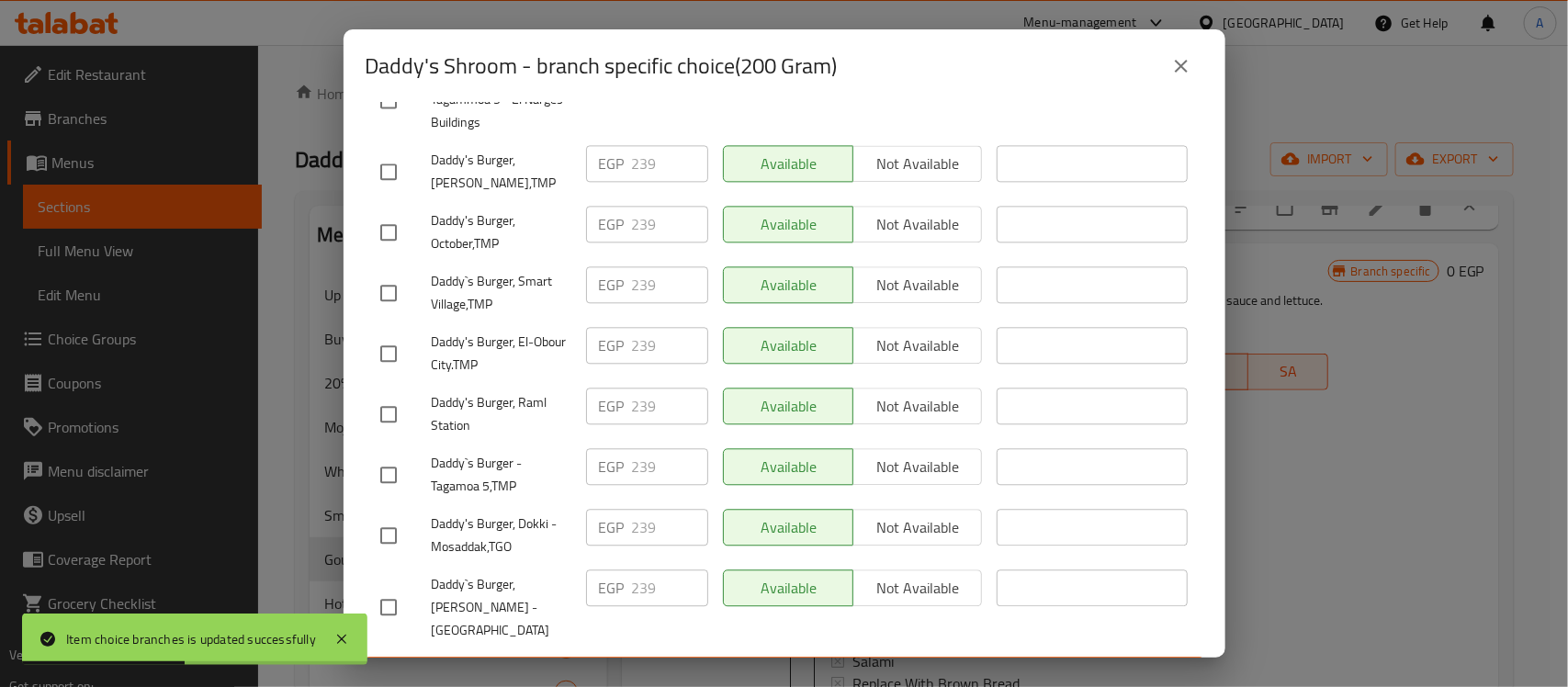
click at [1181, 57] on icon "close" at bounding box center [1181, 66] width 22 height 22
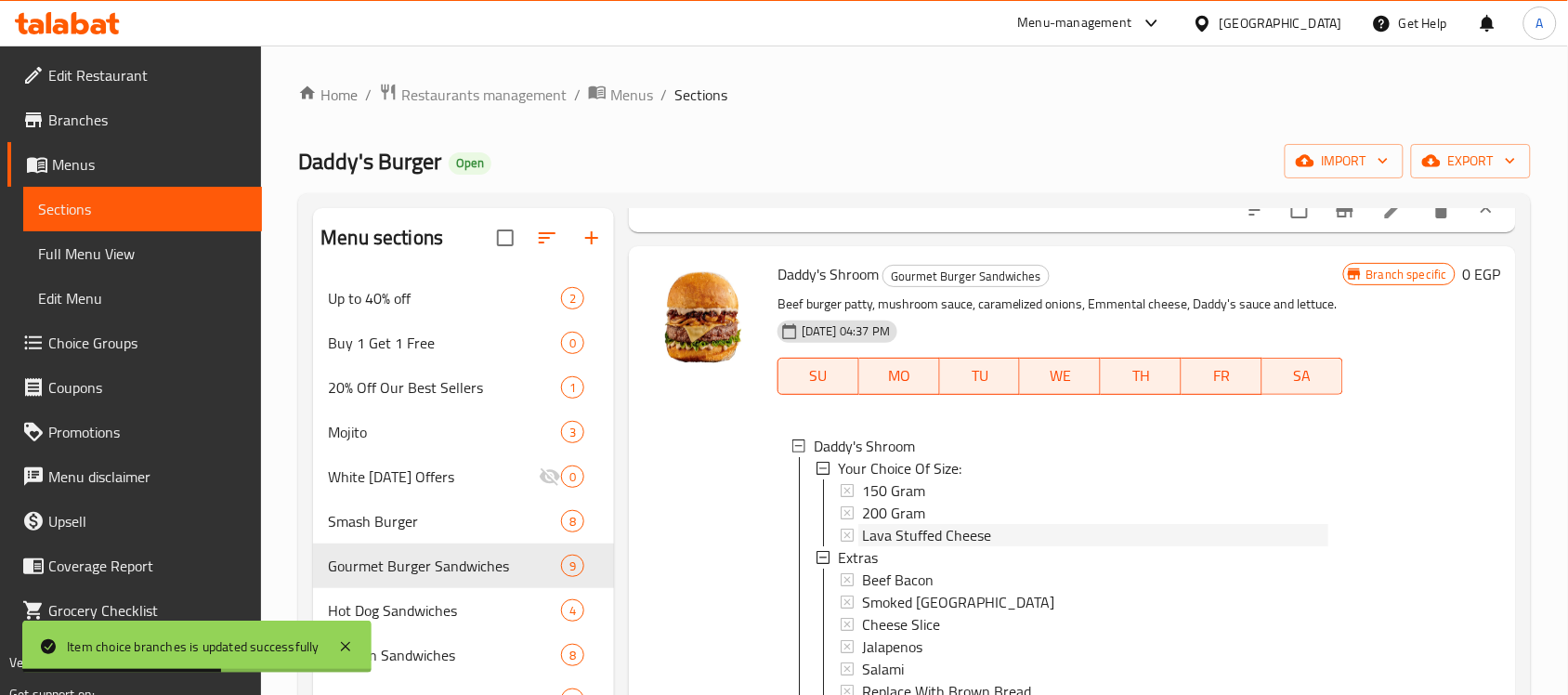
click at [927, 546] on span "Lava Stuffed Cheese" at bounding box center [926, 535] width 130 height 22
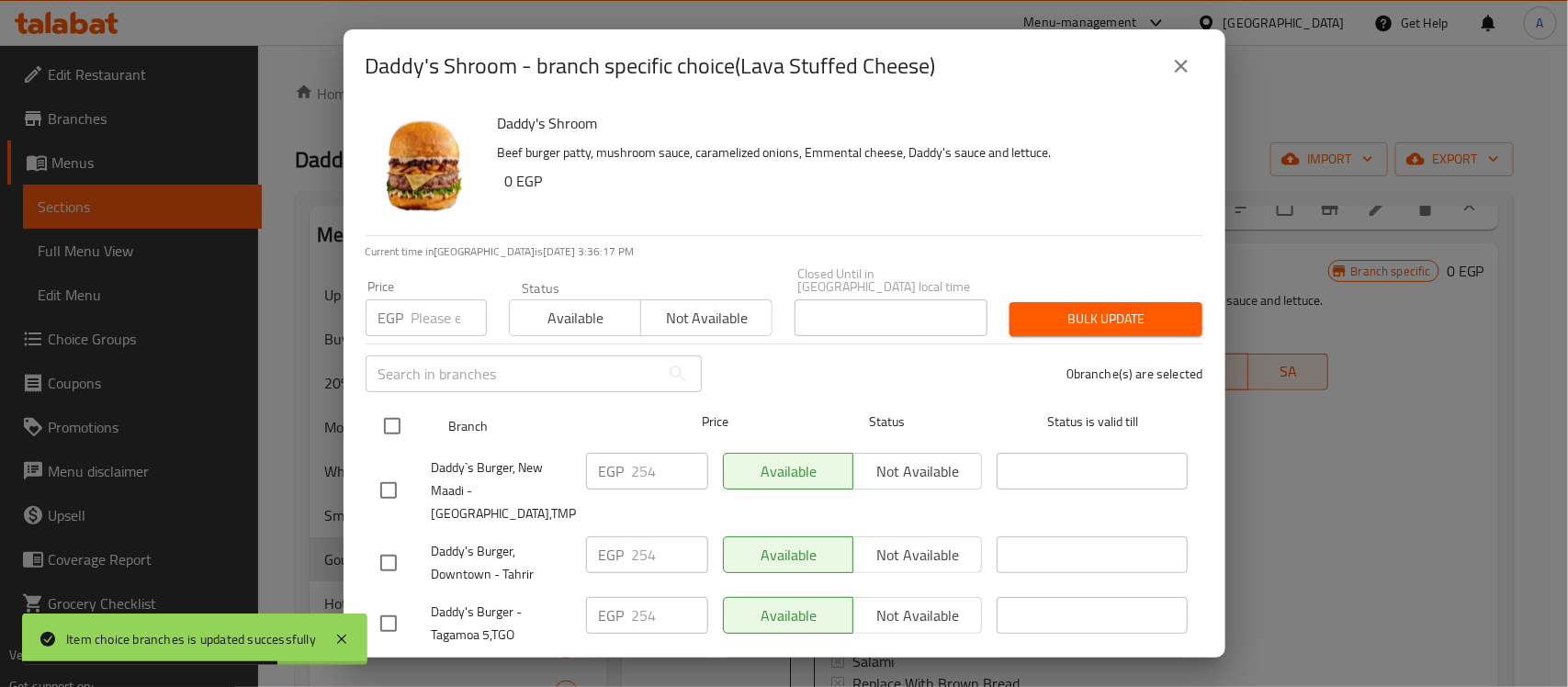
click at [391, 415] on input "checkbox" at bounding box center [392, 426] width 39 height 39
checkbox input "true"
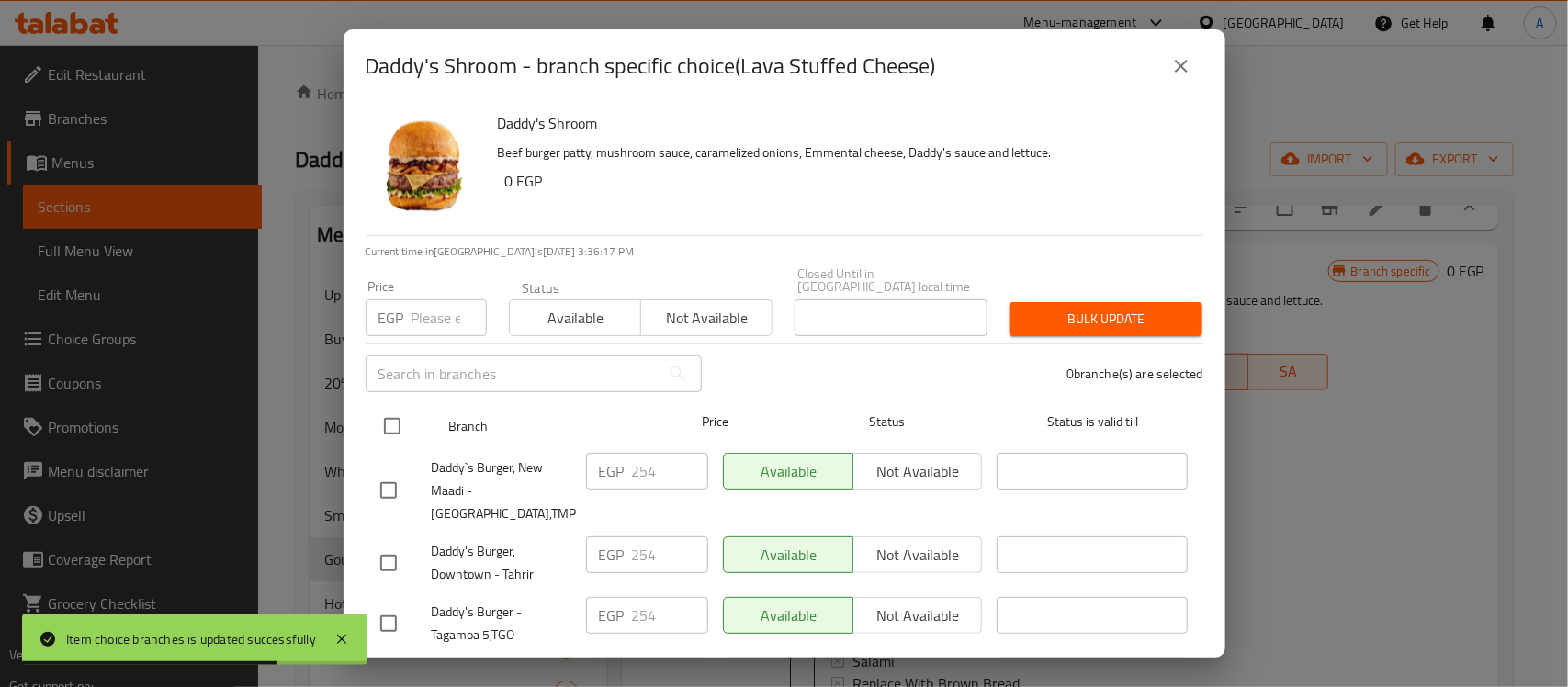
checkbox input "true"
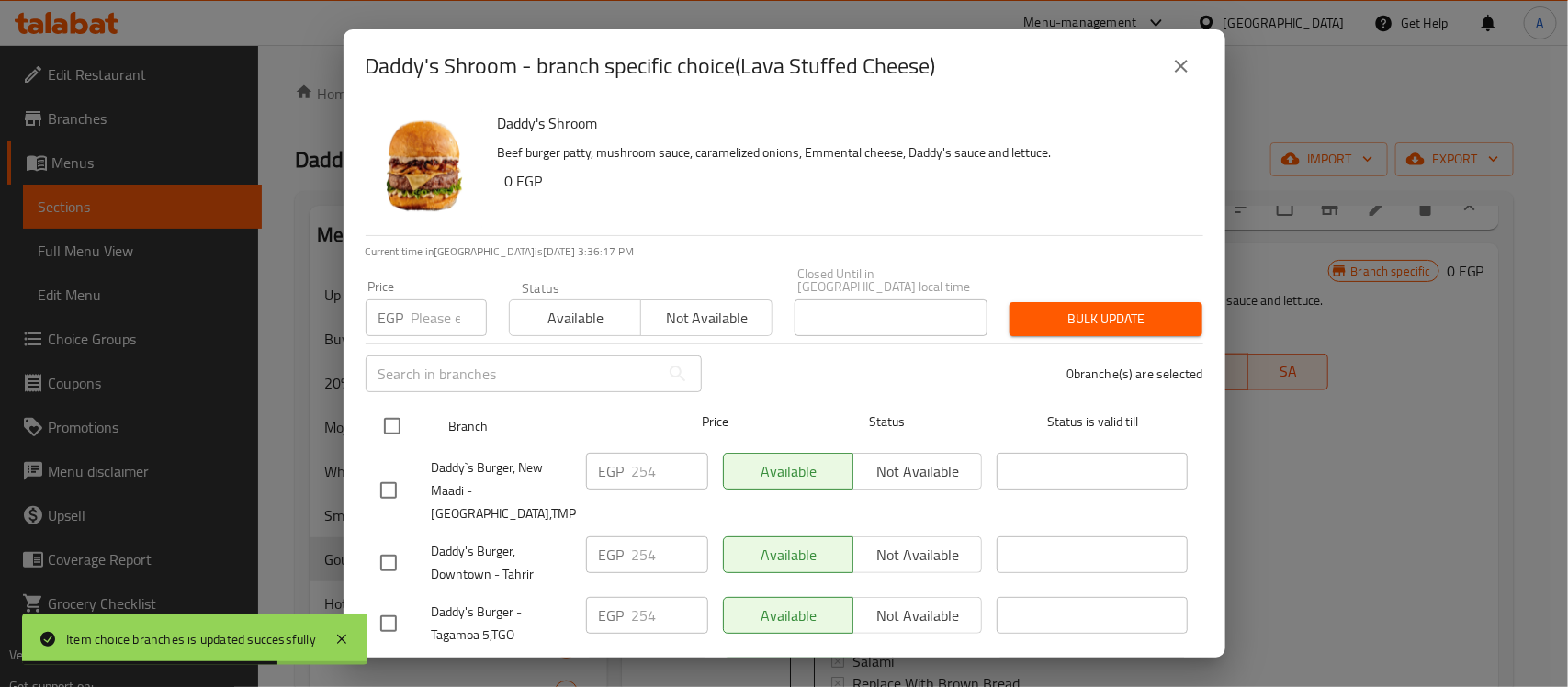
checkbox input "true"
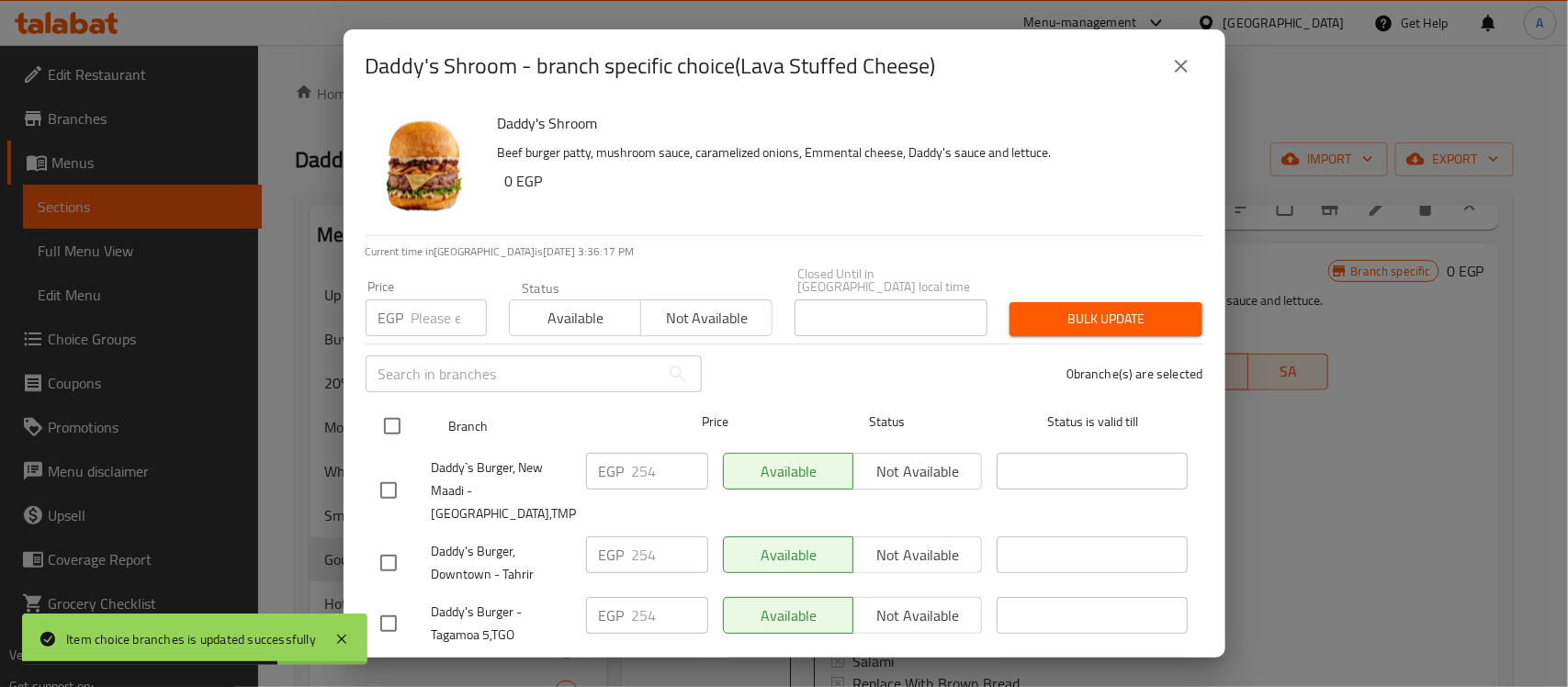
checkbox input "true"
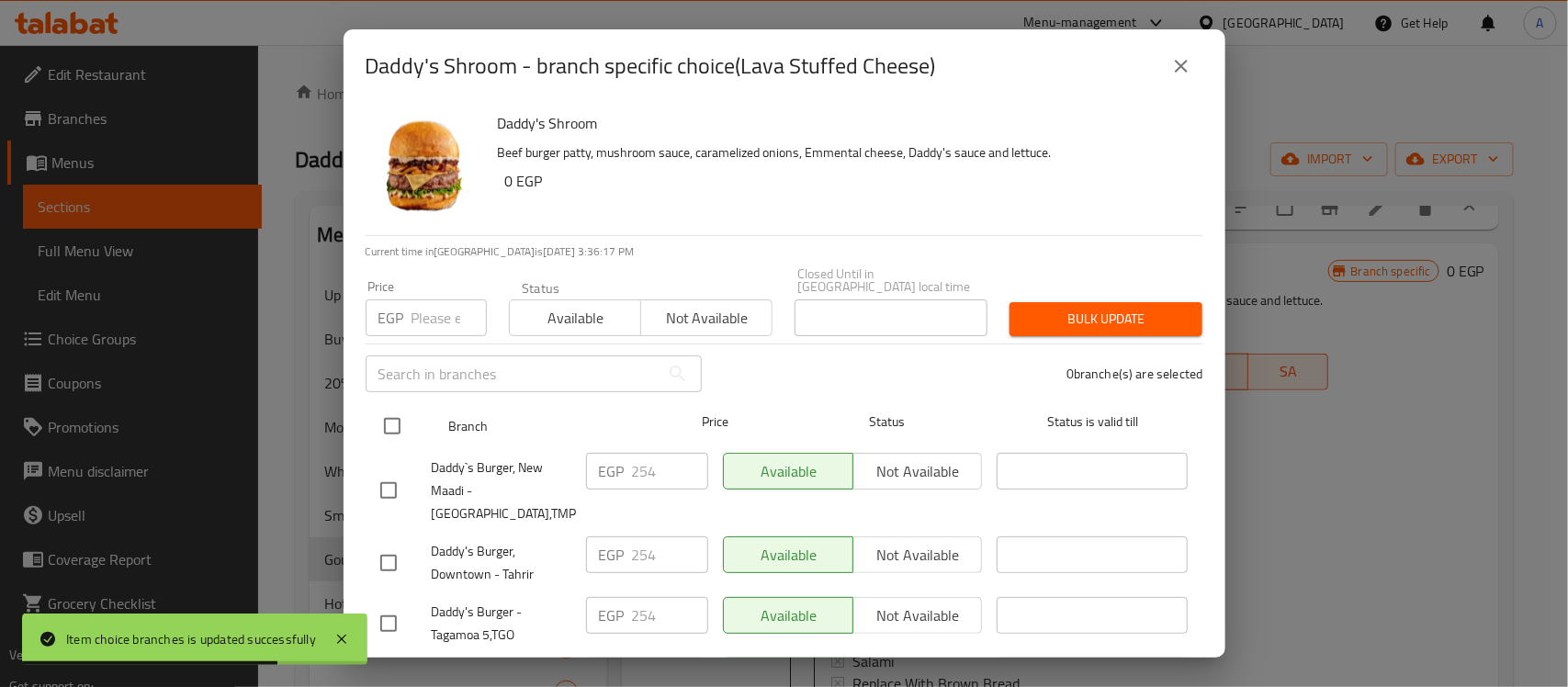
checkbox input "true"
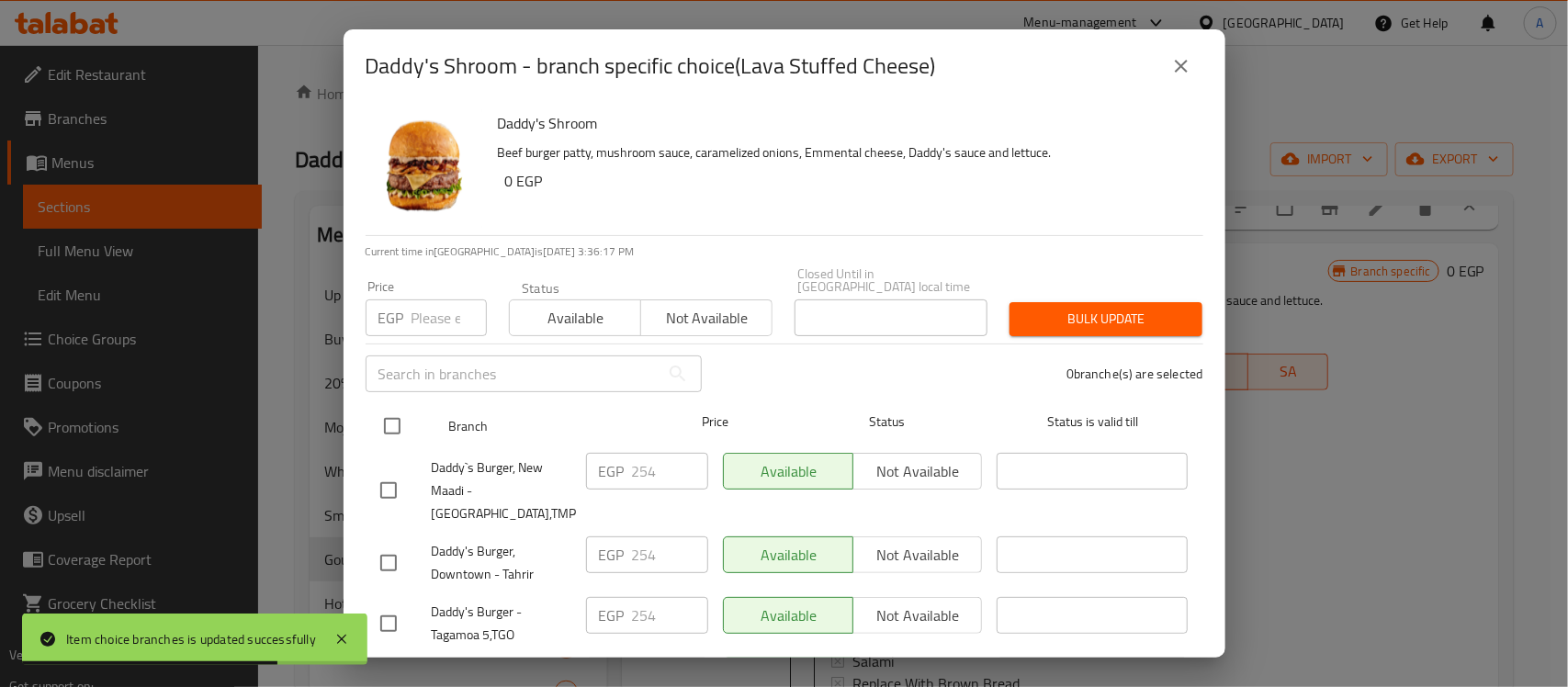
checkbox input "true"
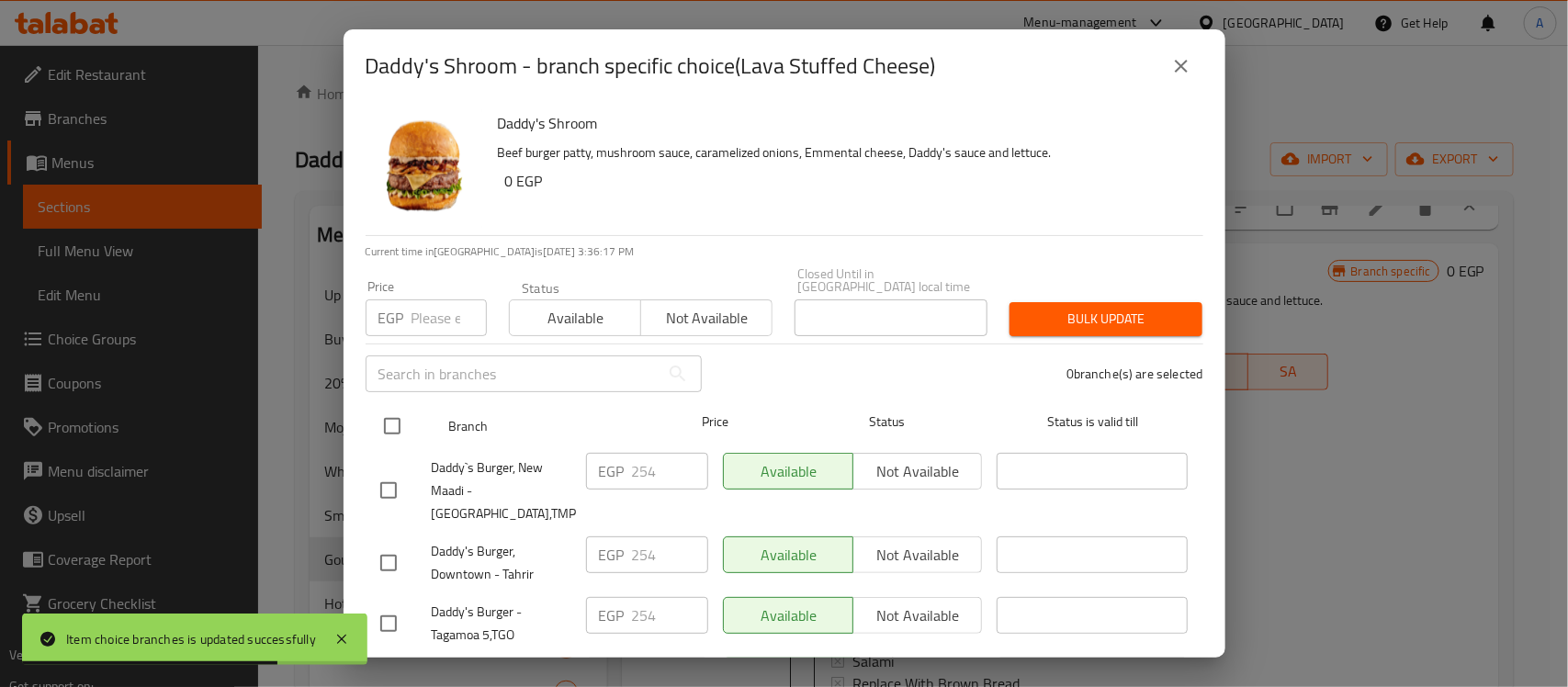
checkbox input "true"
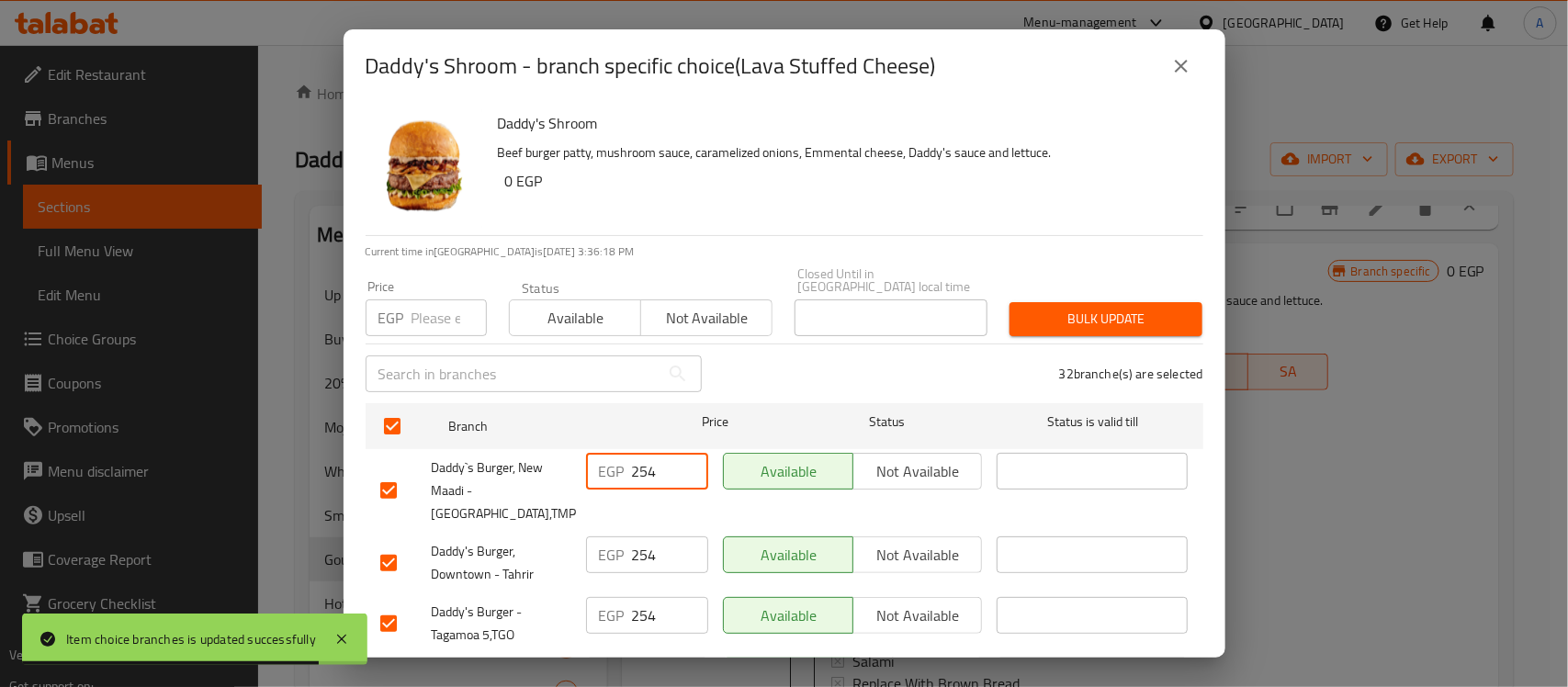
click at [648, 460] on input "254" at bounding box center [670, 472] width 76 height 37
click at [648, 453] on input "259" at bounding box center [670, 472] width 76 height 37
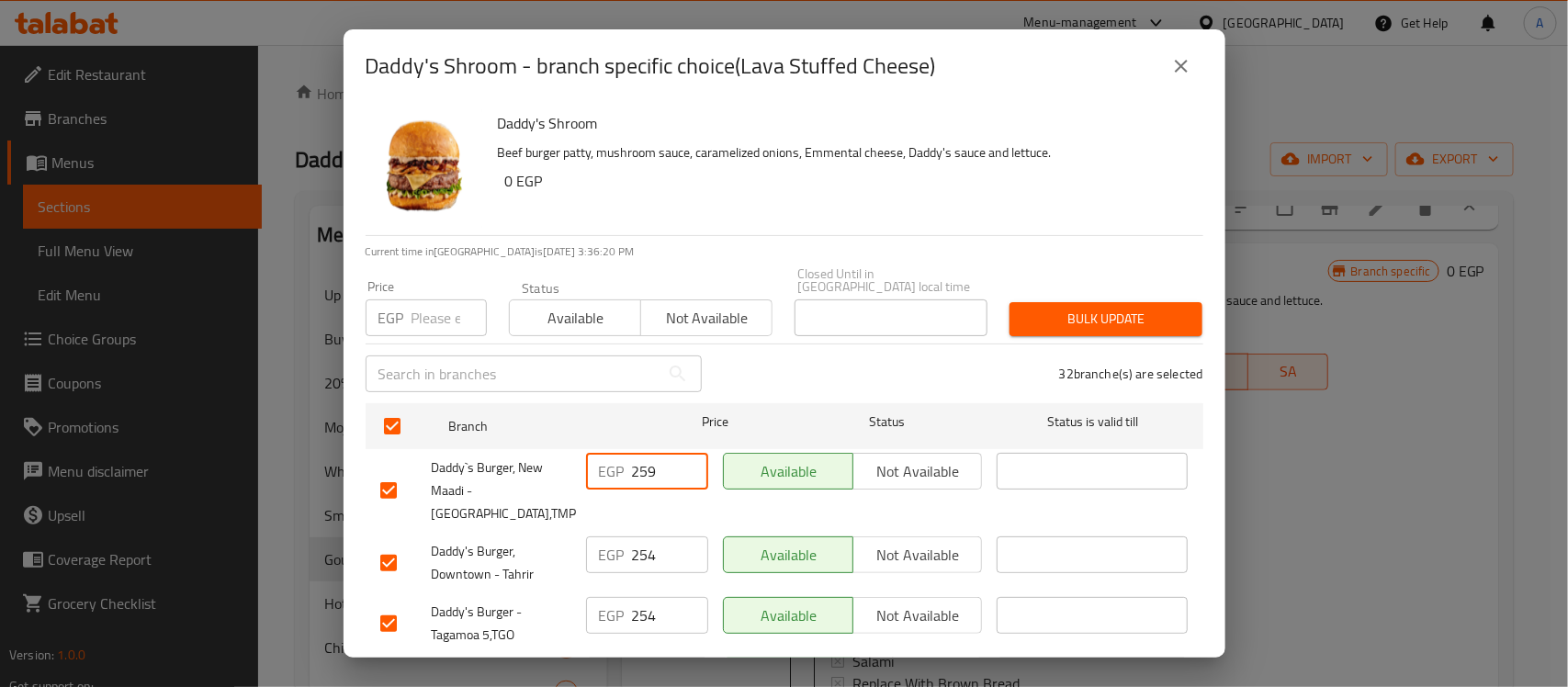
click at [648, 453] on input "259" at bounding box center [670, 472] width 76 height 37
type input "259"
click at [443, 299] on input "number" at bounding box center [450, 318] width 76 height 37
paste input "259"
type input "259"
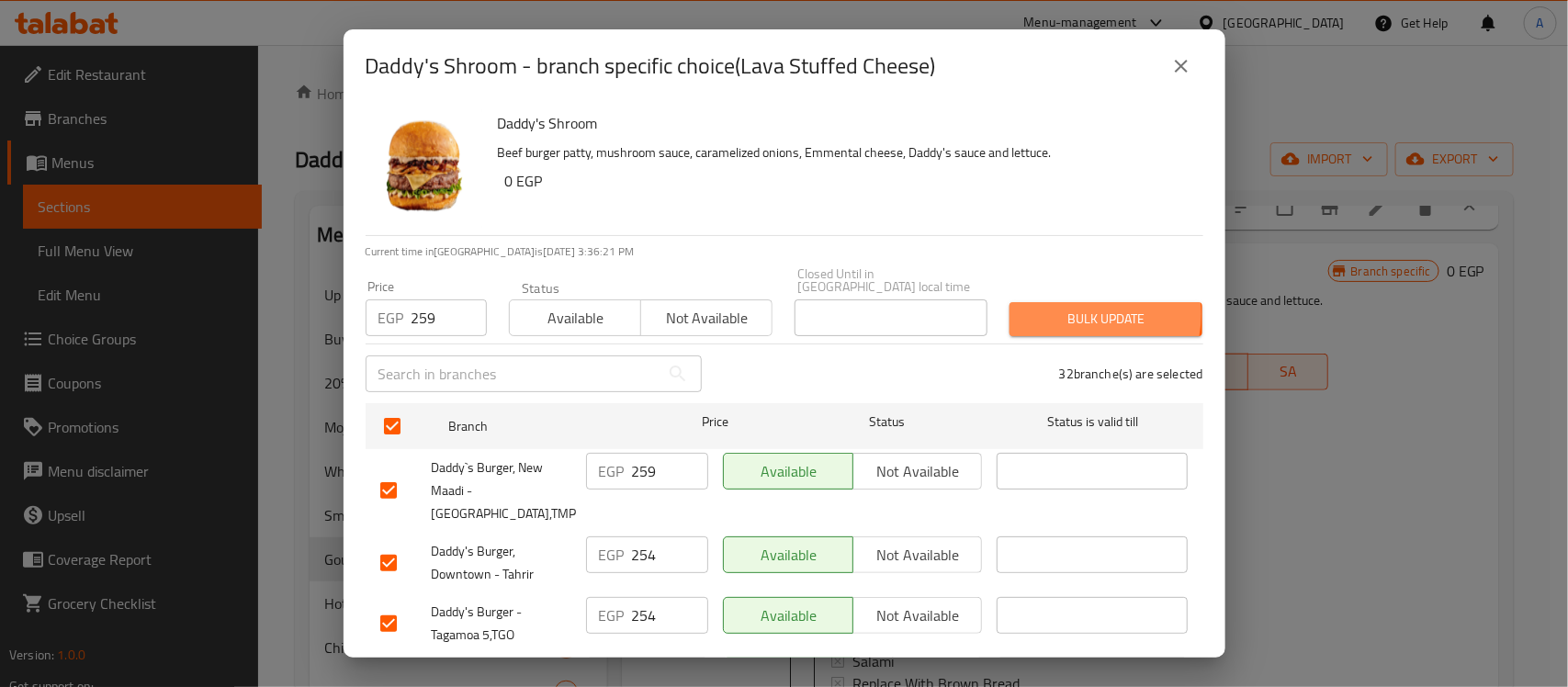
click at [1062, 308] on span "Bulk update" at bounding box center [1106, 319] width 164 height 23
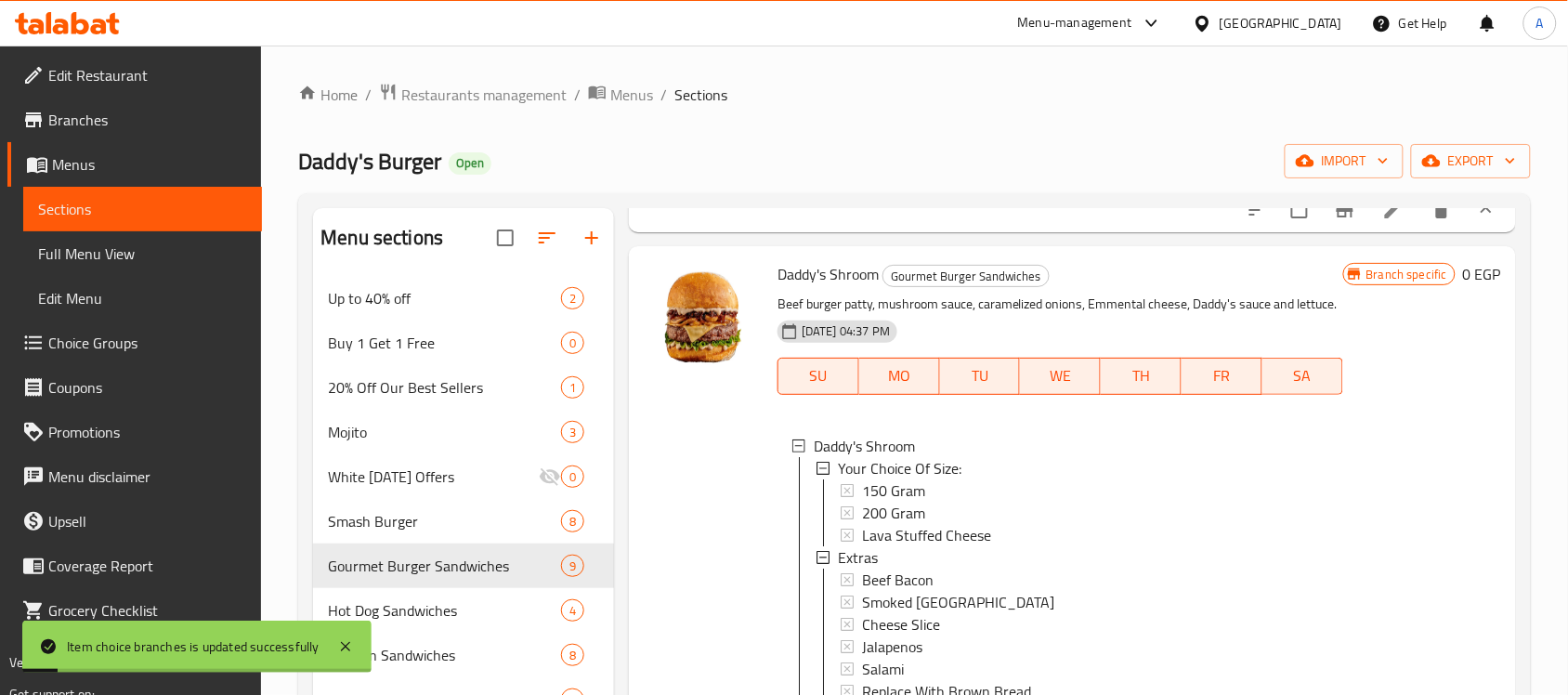
click at [903, 546] on span "Lava Stuffed Cheese" at bounding box center [926, 535] width 130 height 22
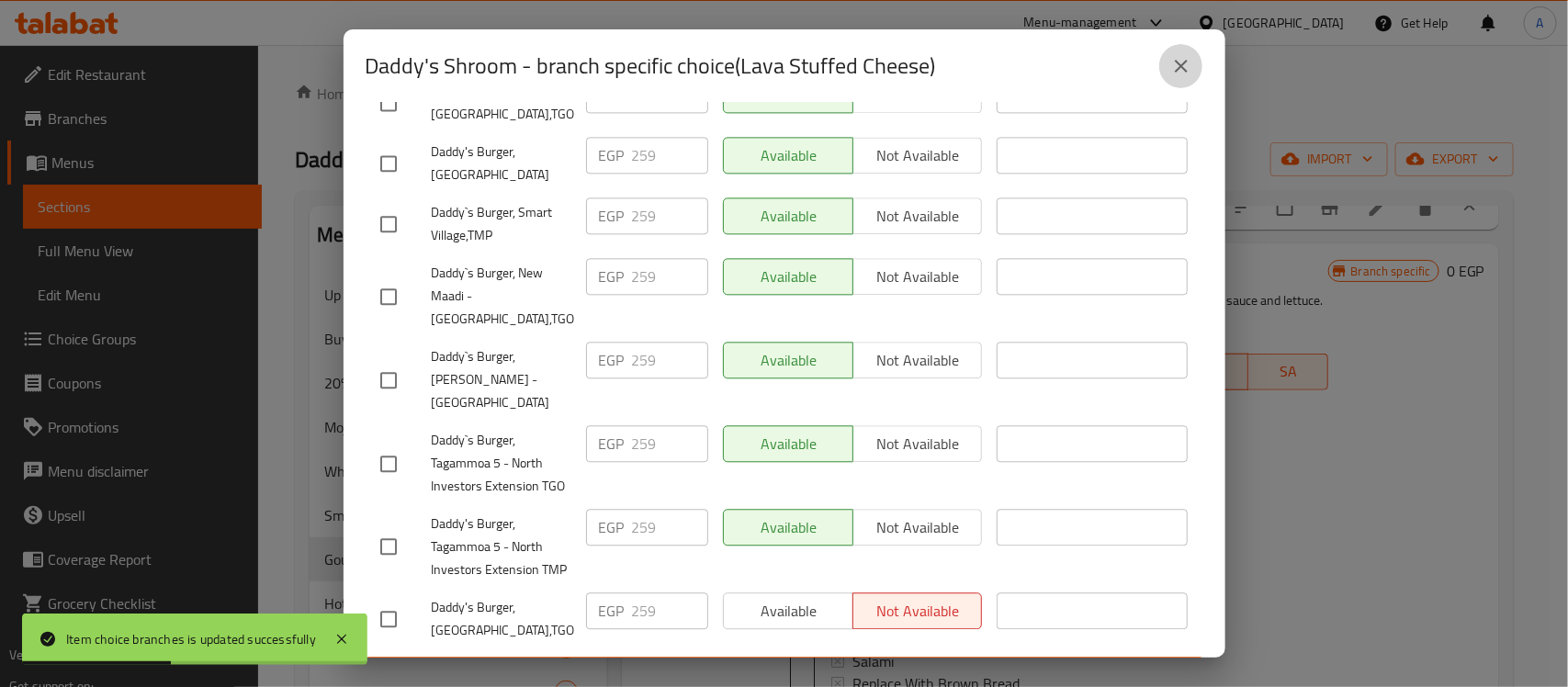
click at [1192, 69] on button "close" at bounding box center [1181, 66] width 44 height 44
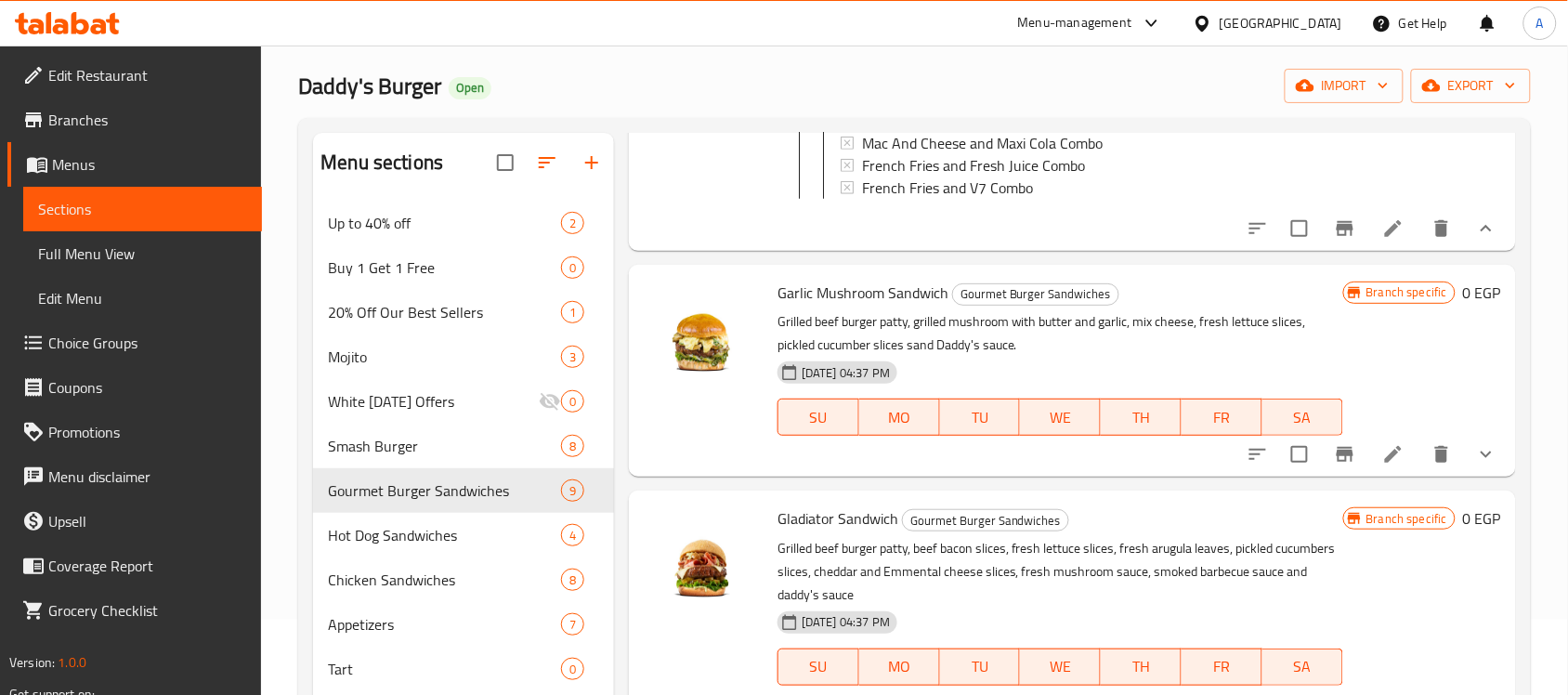
scroll to position [116, 0]
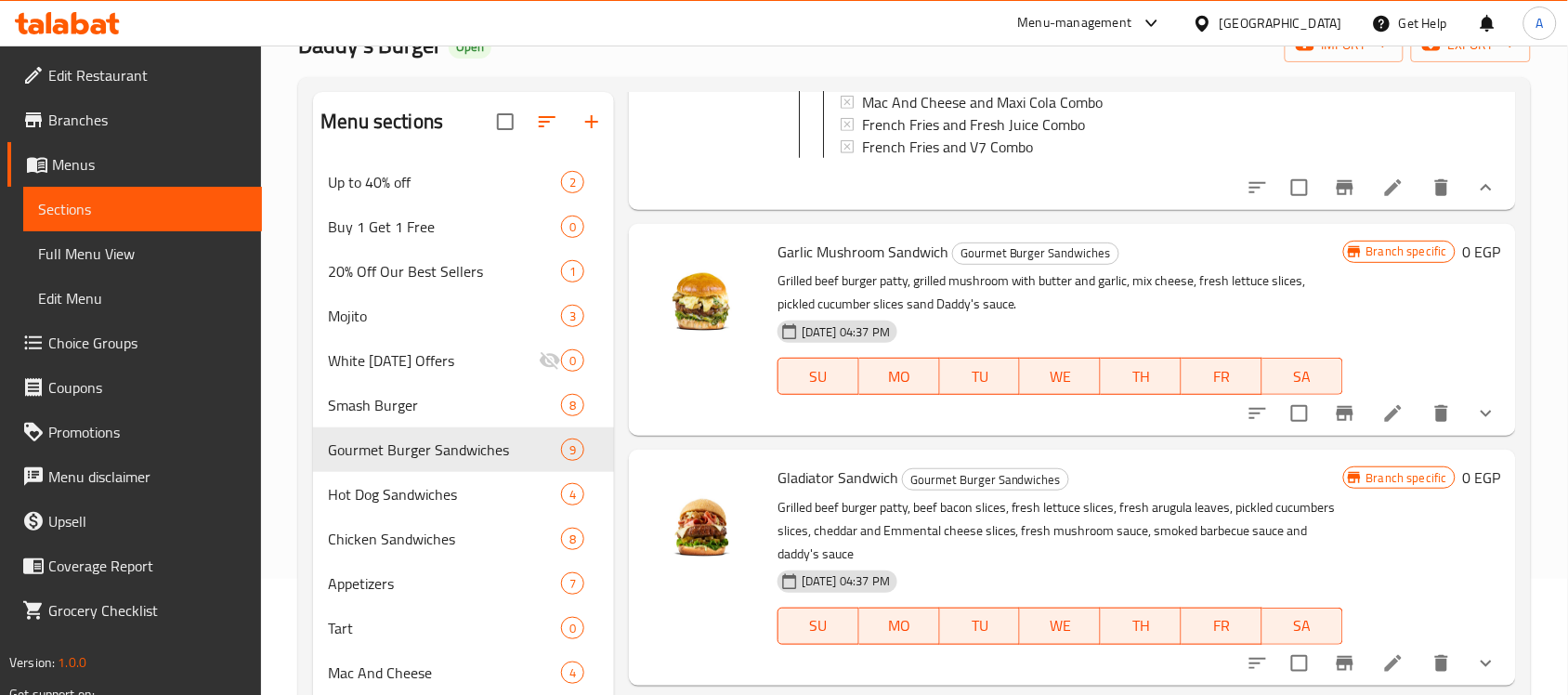
click at [1478, 425] on icon "show more" at bounding box center [1487, 414] width 22 height 22
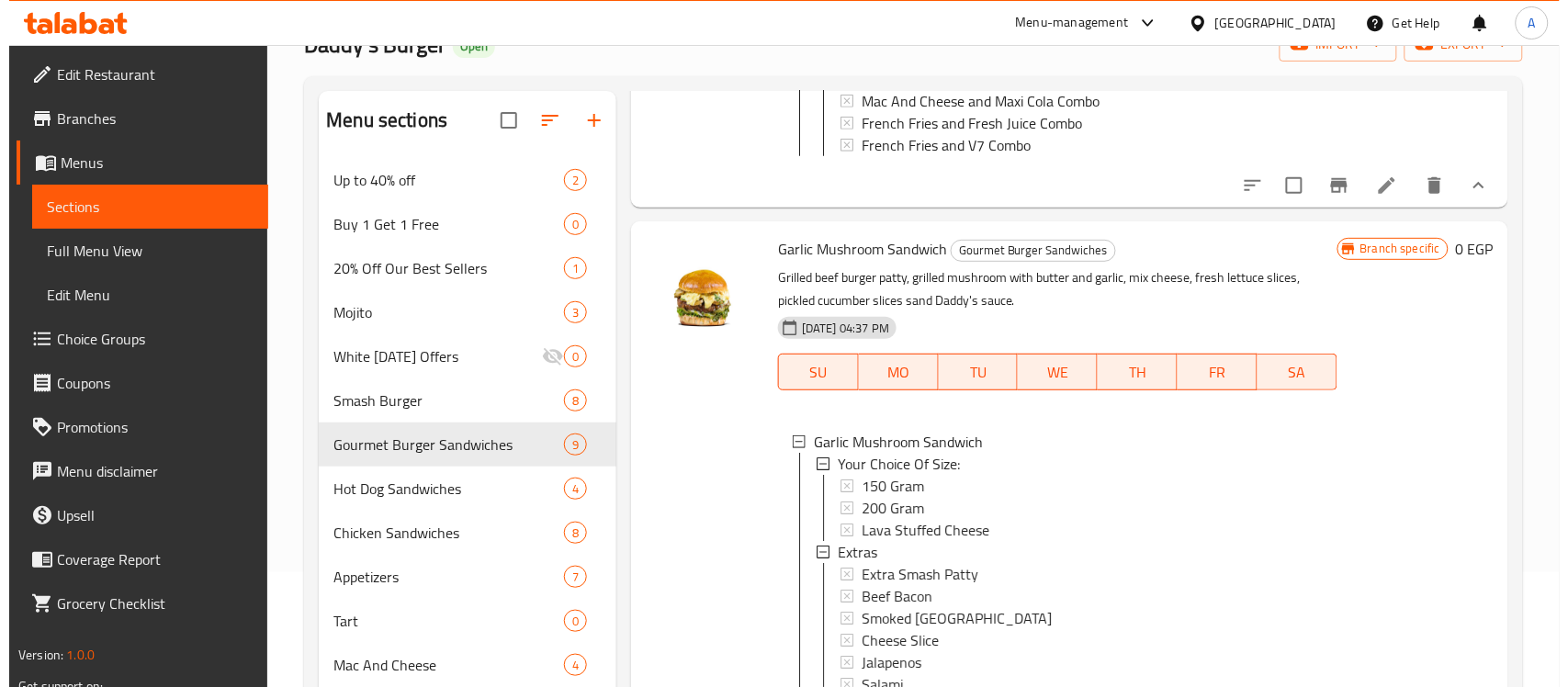
scroll to position [2, 0]
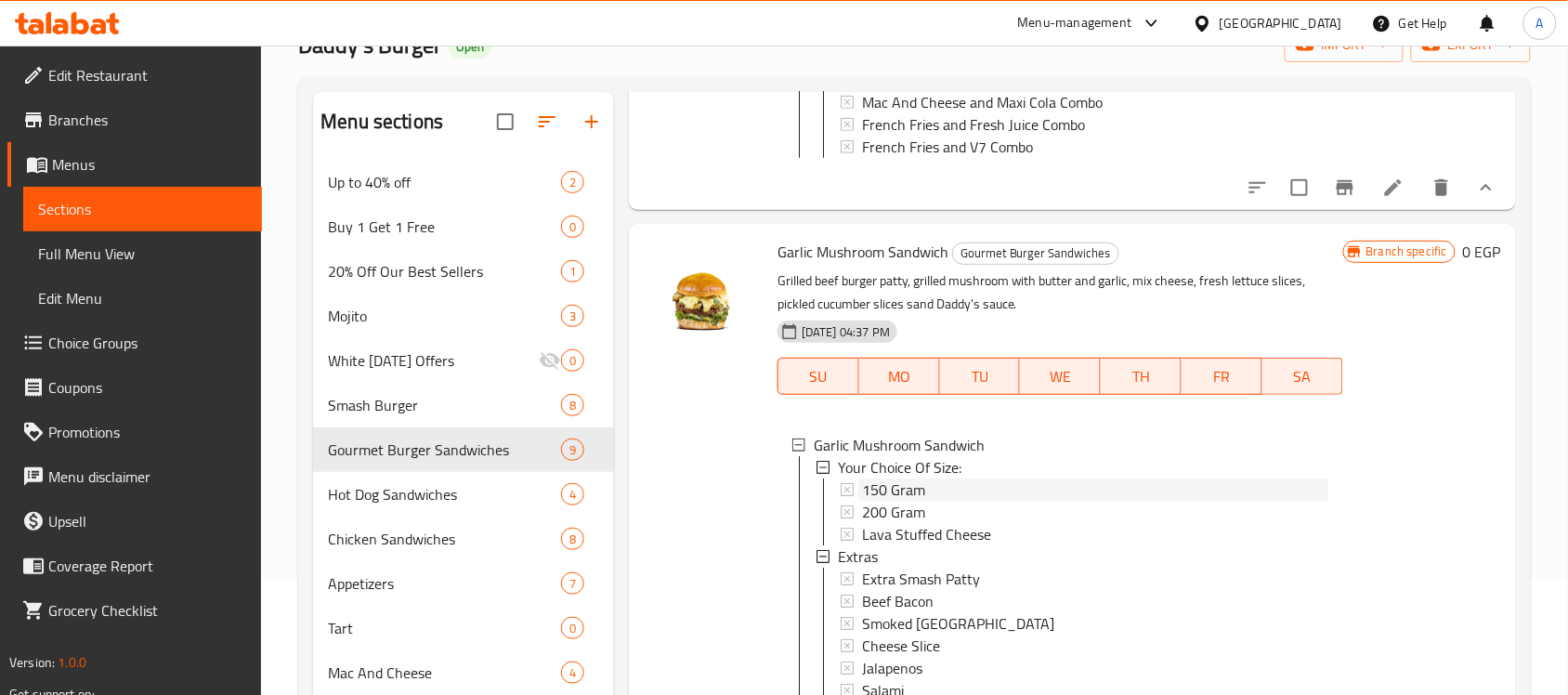
click at [885, 500] on span "150 Gram" at bounding box center [893, 490] width 63 height 22
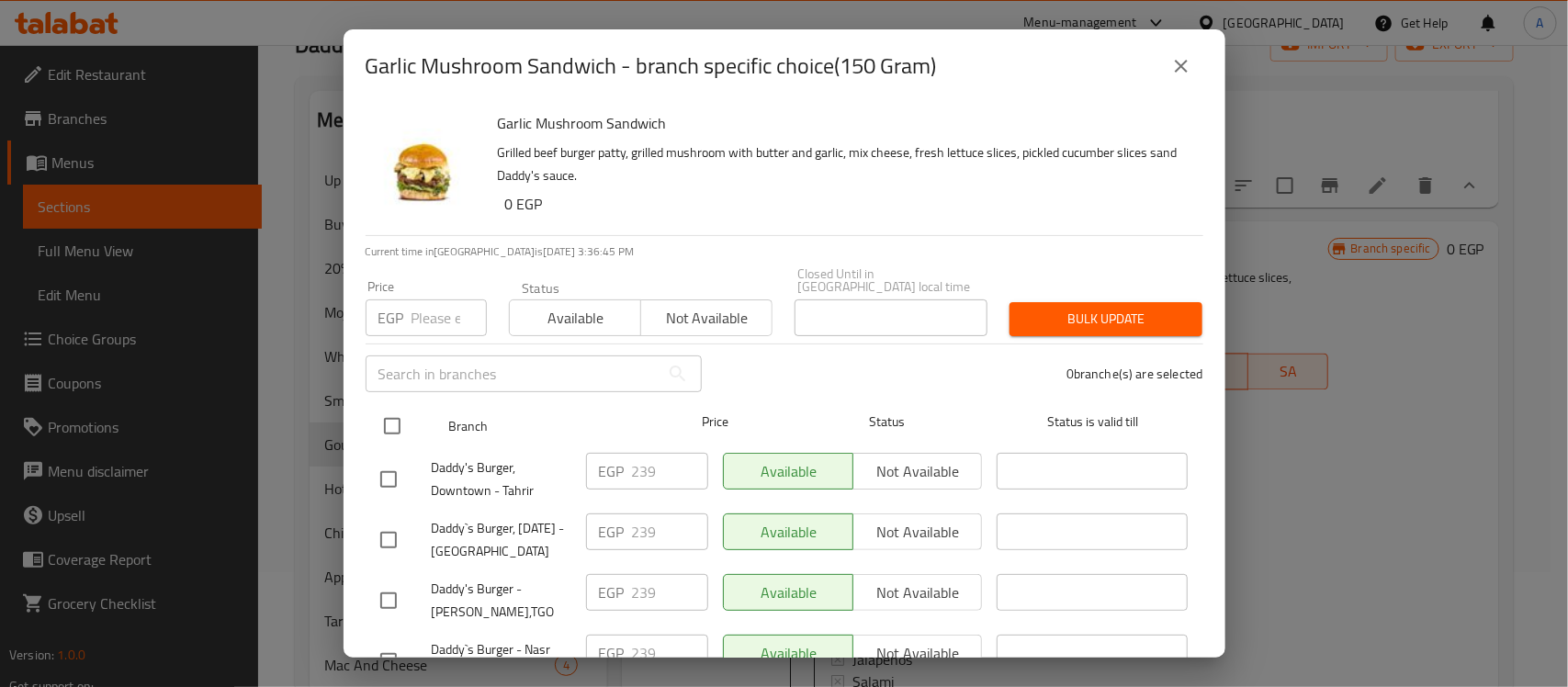
click at [393, 416] on input "checkbox" at bounding box center [392, 426] width 39 height 39
checkbox input "true"
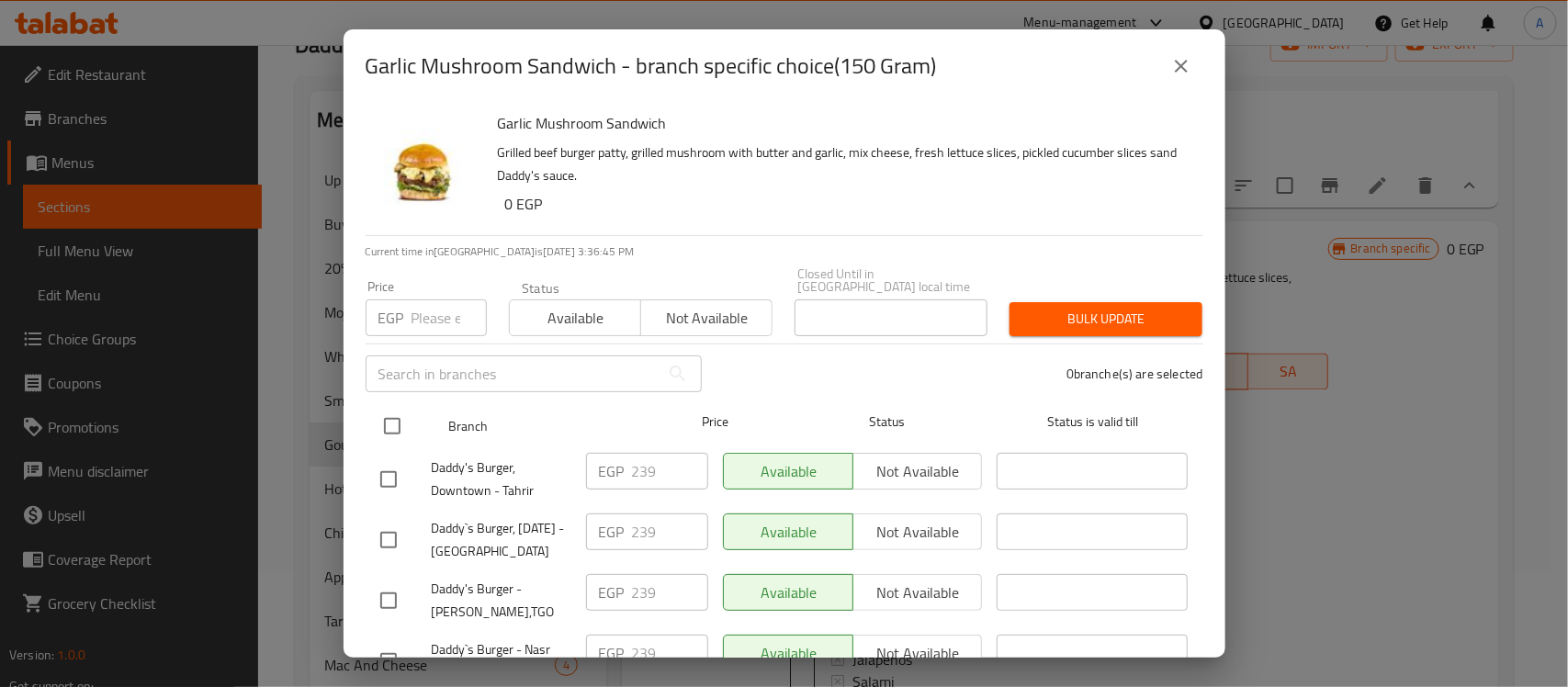
checkbox input "true"
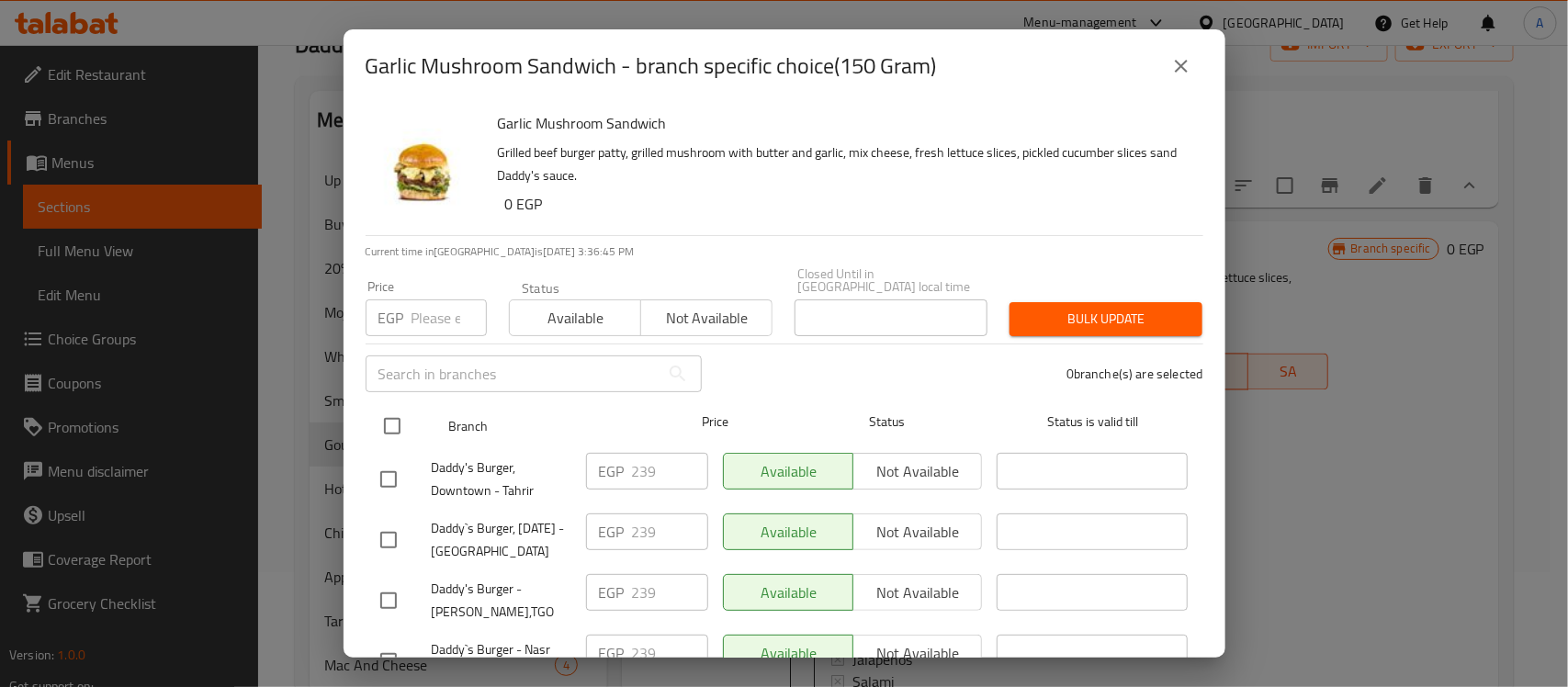
checkbox input "true"
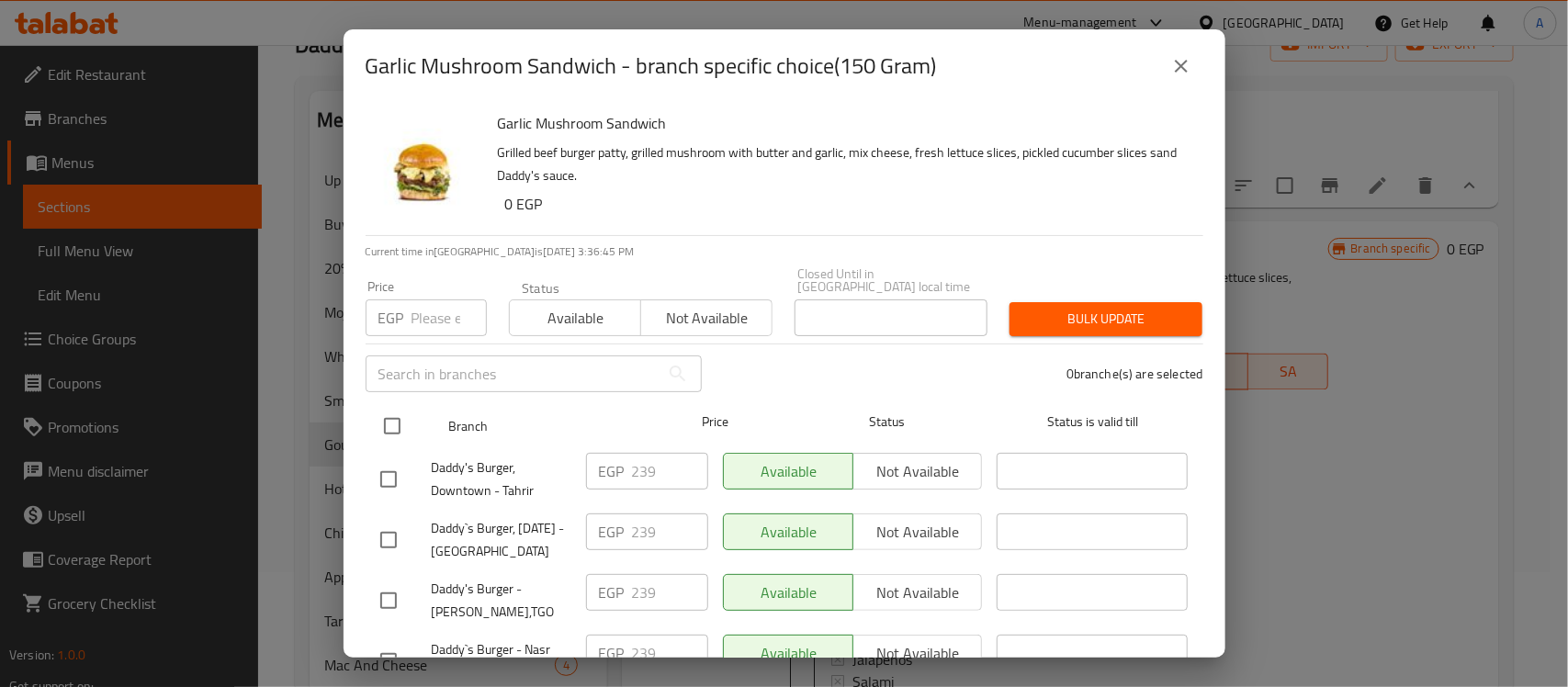
checkbox input "true"
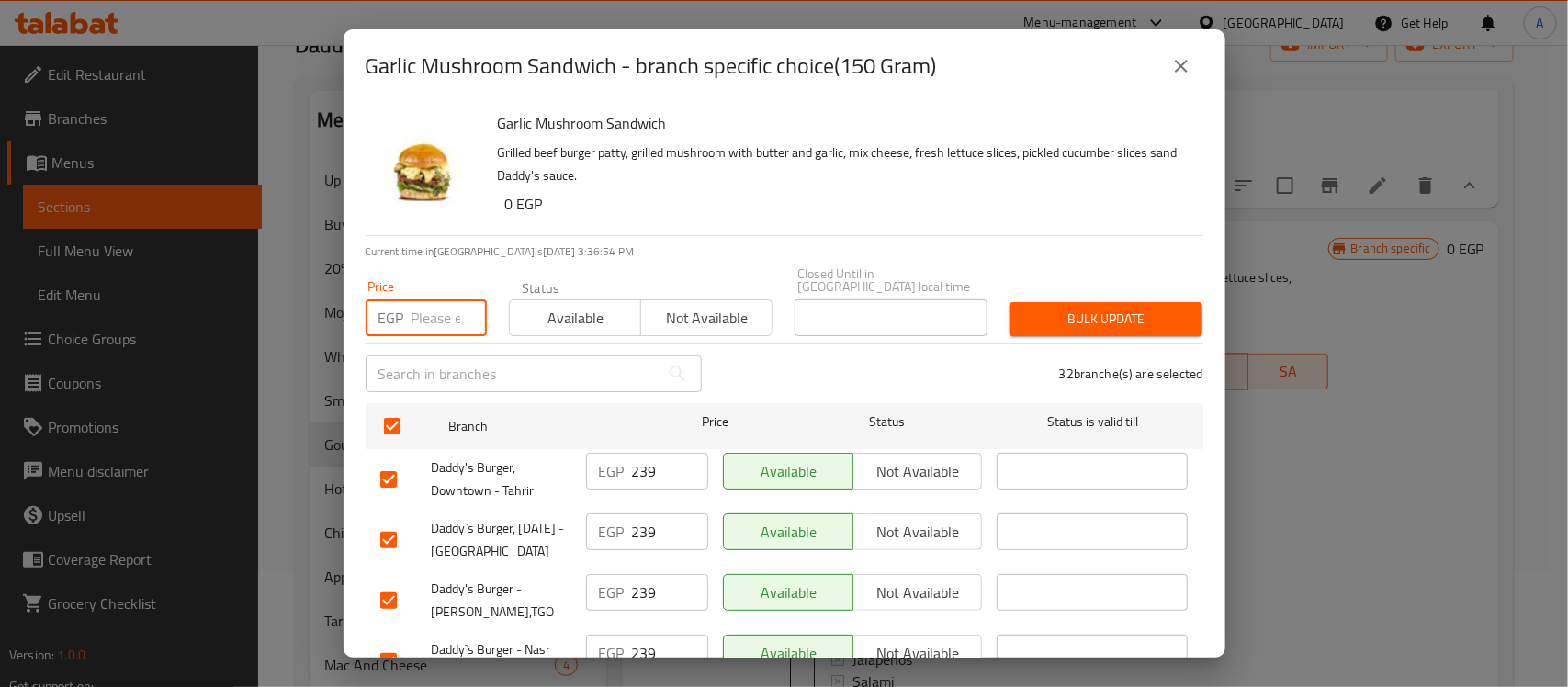
click at [421, 299] on input "number" at bounding box center [450, 318] width 76 height 37
paste input "244"
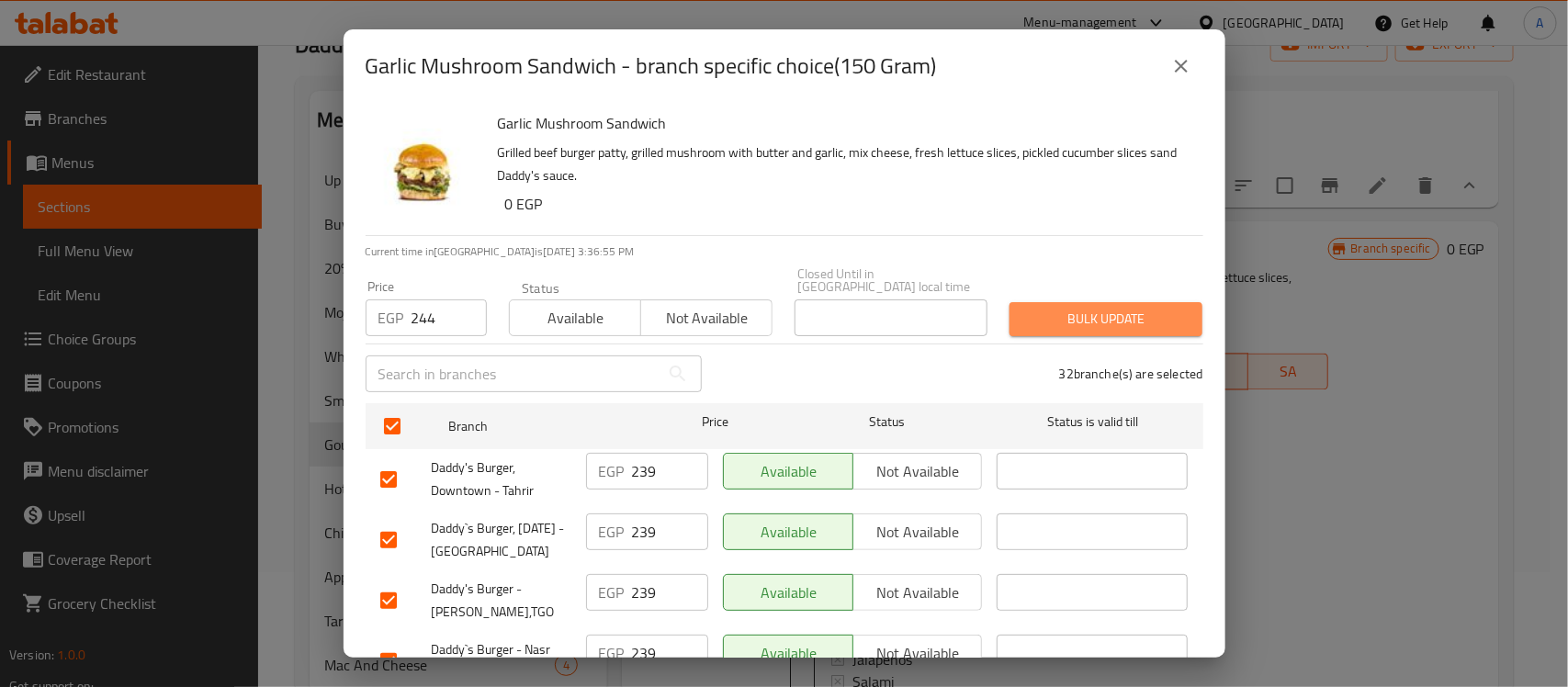
click at [1094, 302] on button "Bulk update" at bounding box center [1106, 319] width 193 height 34
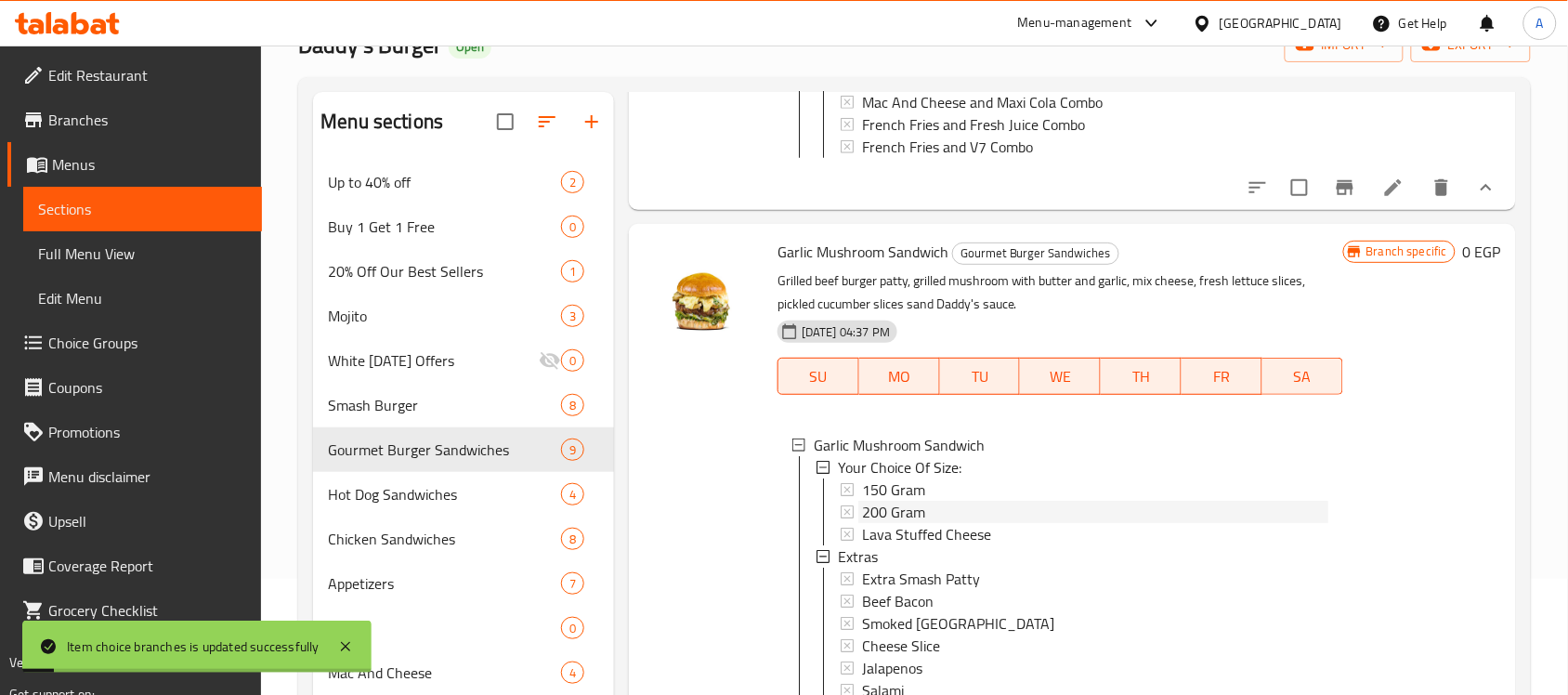
click at [889, 523] on span "200 Gram" at bounding box center [893, 511] width 63 height 22
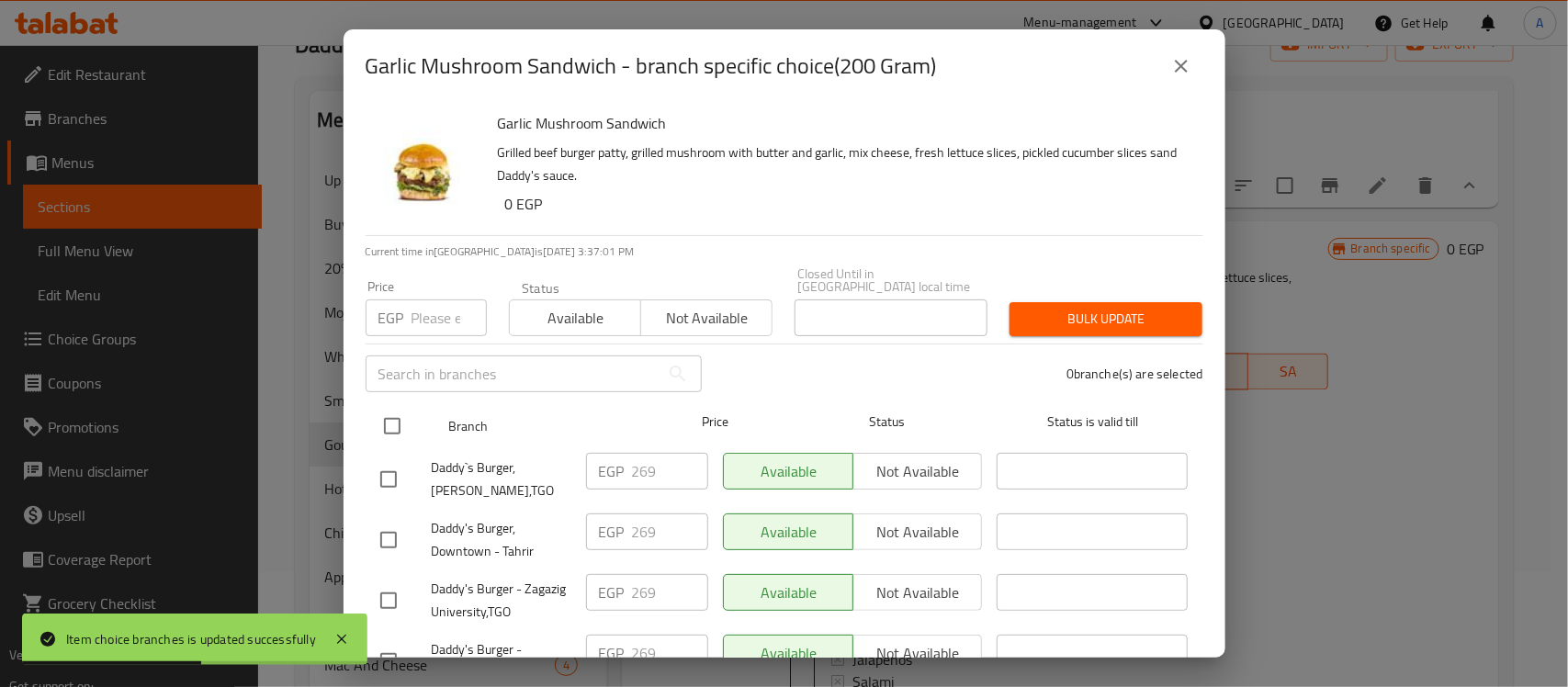
click at [397, 409] on input "checkbox" at bounding box center [392, 426] width 39 height 39
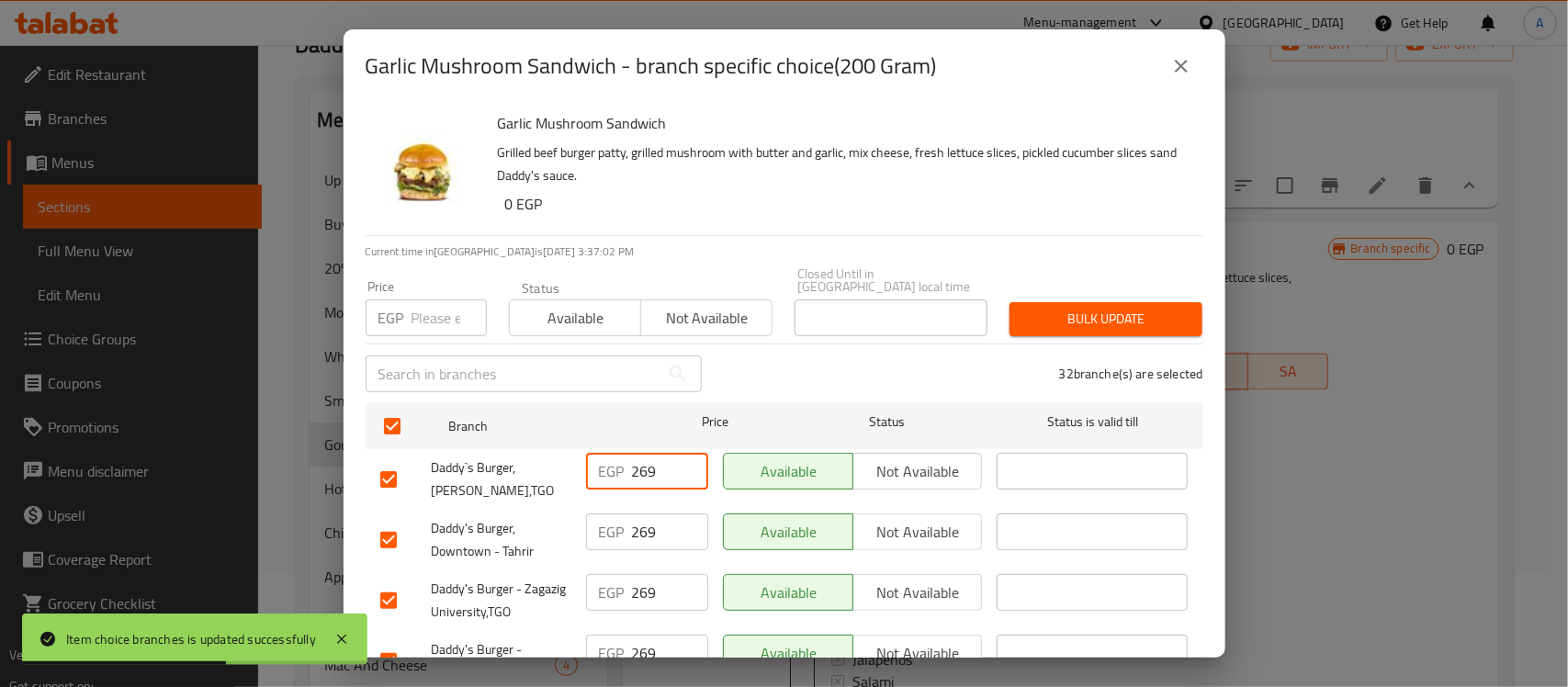
click at [644, 458] on input "269" at bounding box center [670, 472] width 76 height 37
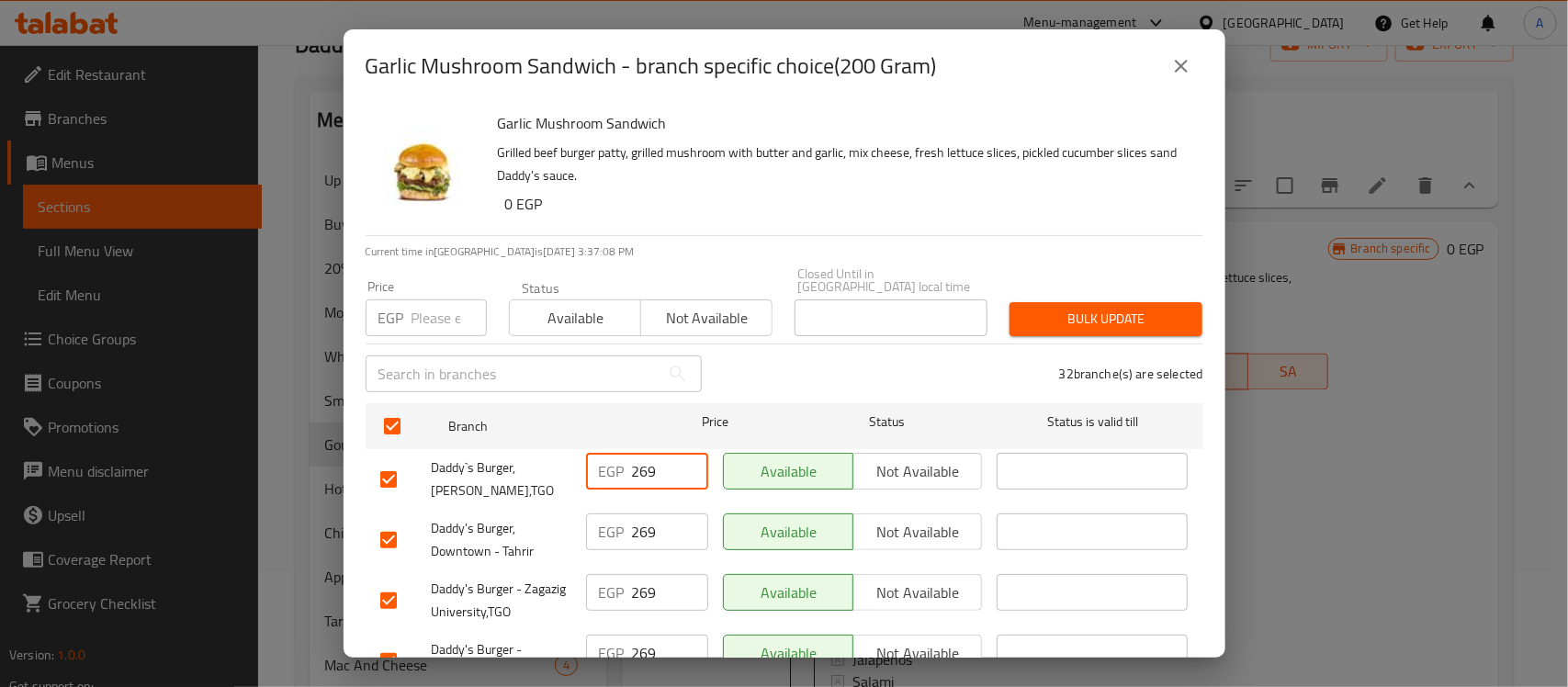
click at [427, 309] on input "number" at bounding box center [450, 318] width 76 height 37
paste input "274"
click at [1080, 308] on span "Bulk update" at bounding box center [1106, 319] width 164 height 23
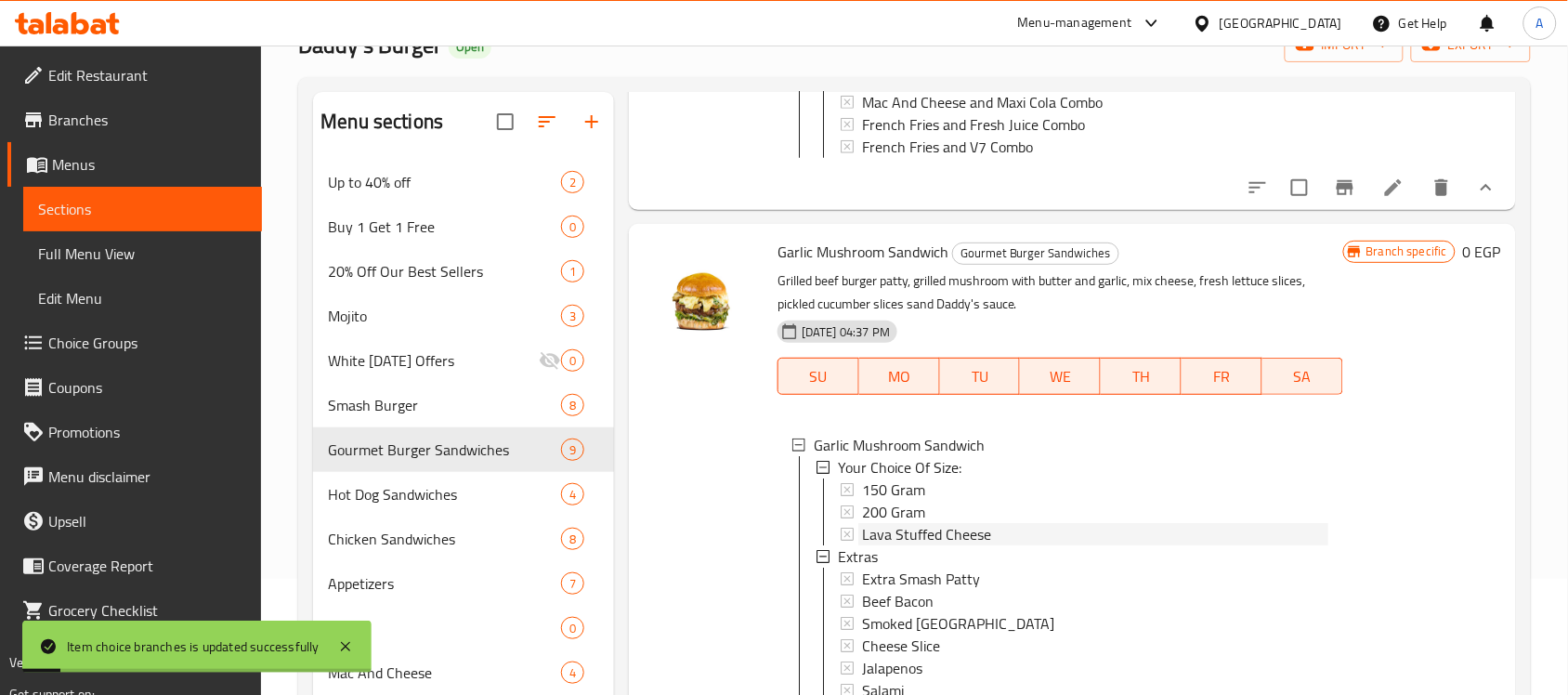
click at [930, 545] on span "Lava Stuffed Cheese" at bounding box center [926, 534] width 130 height 22
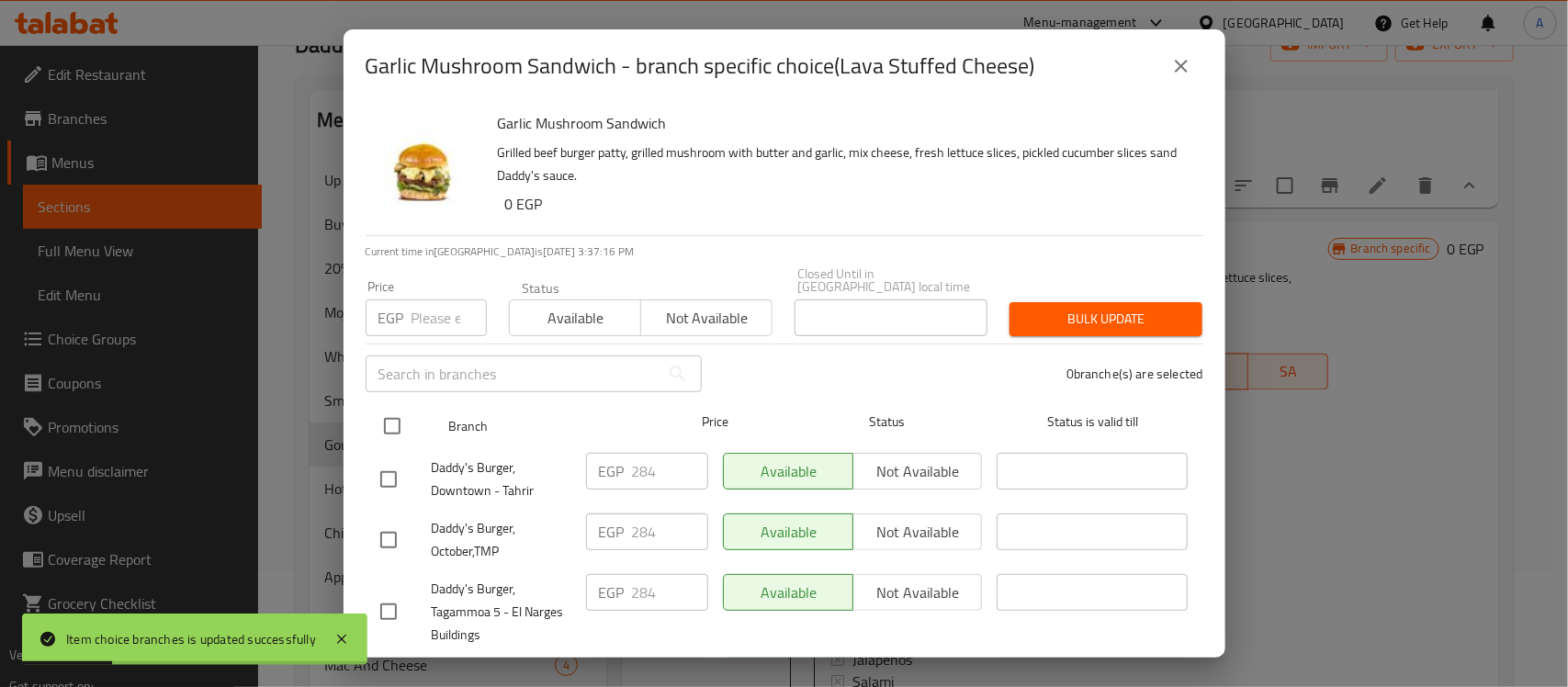
click at [401, 412] on input "checkbox" at bounding box center [392, 426] width 39 height 39
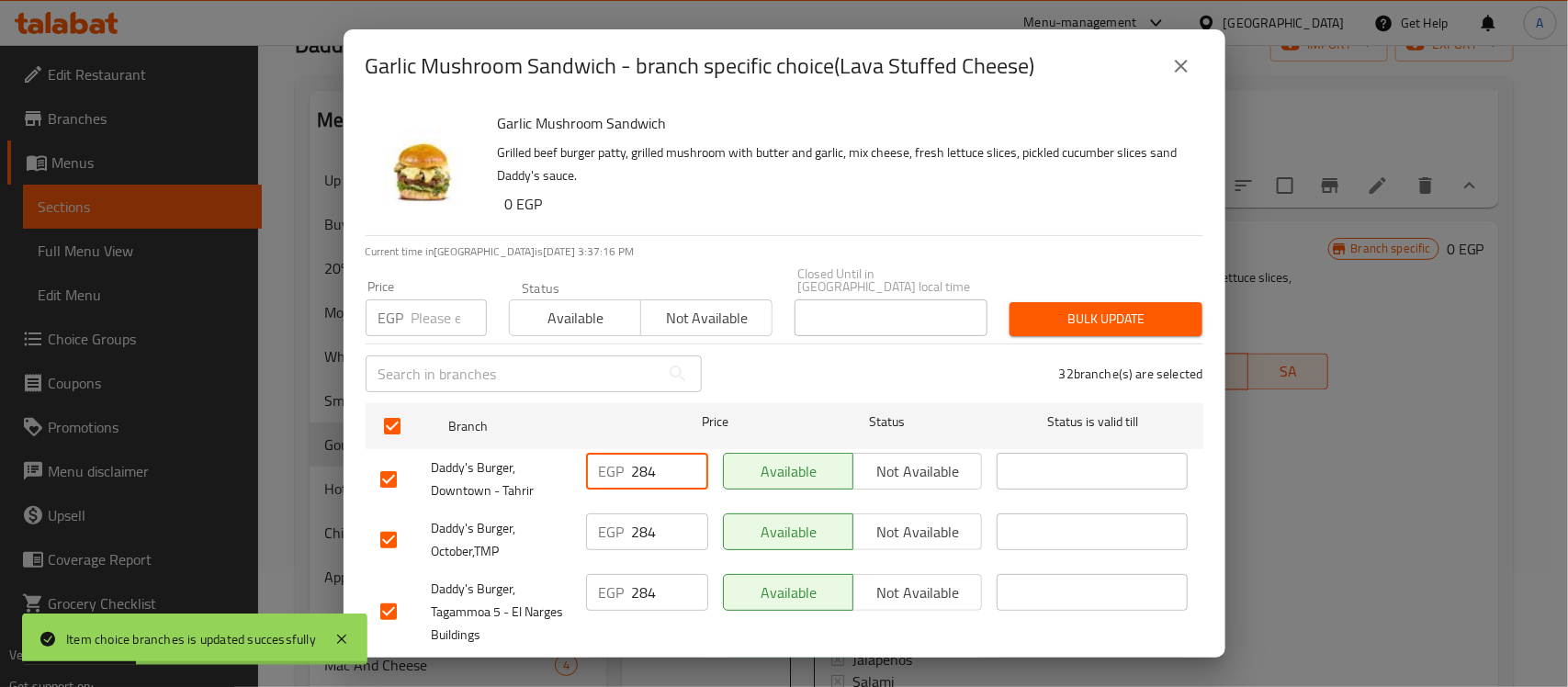
click at [645, 456] on input "284" at bounding box center [670, 472] width 76 height 37
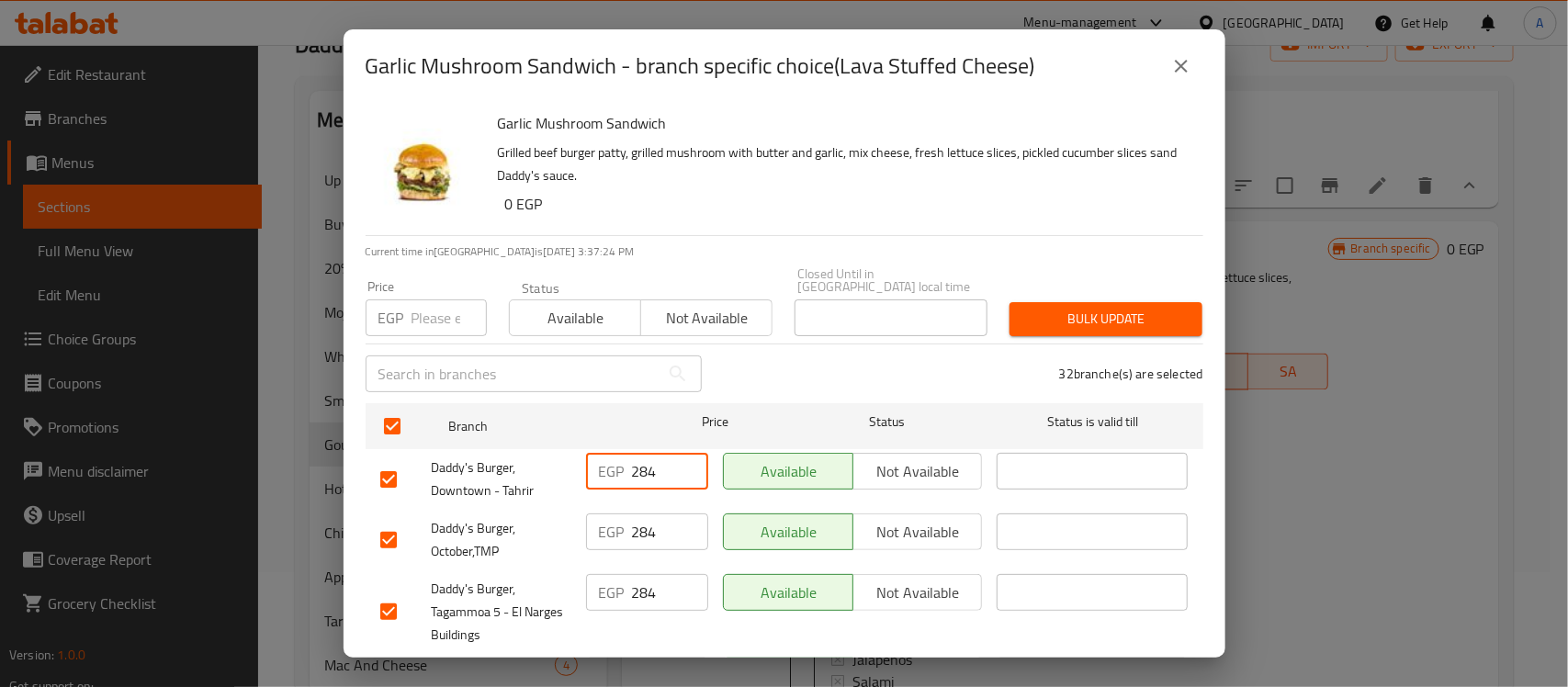
click at [430, 299] on input "number" at bounding box center [450, 318] width 76 height 37
paste input "284"
click at [439, 321] on input "284" at bounding box center [450, 318] width 76 height 37
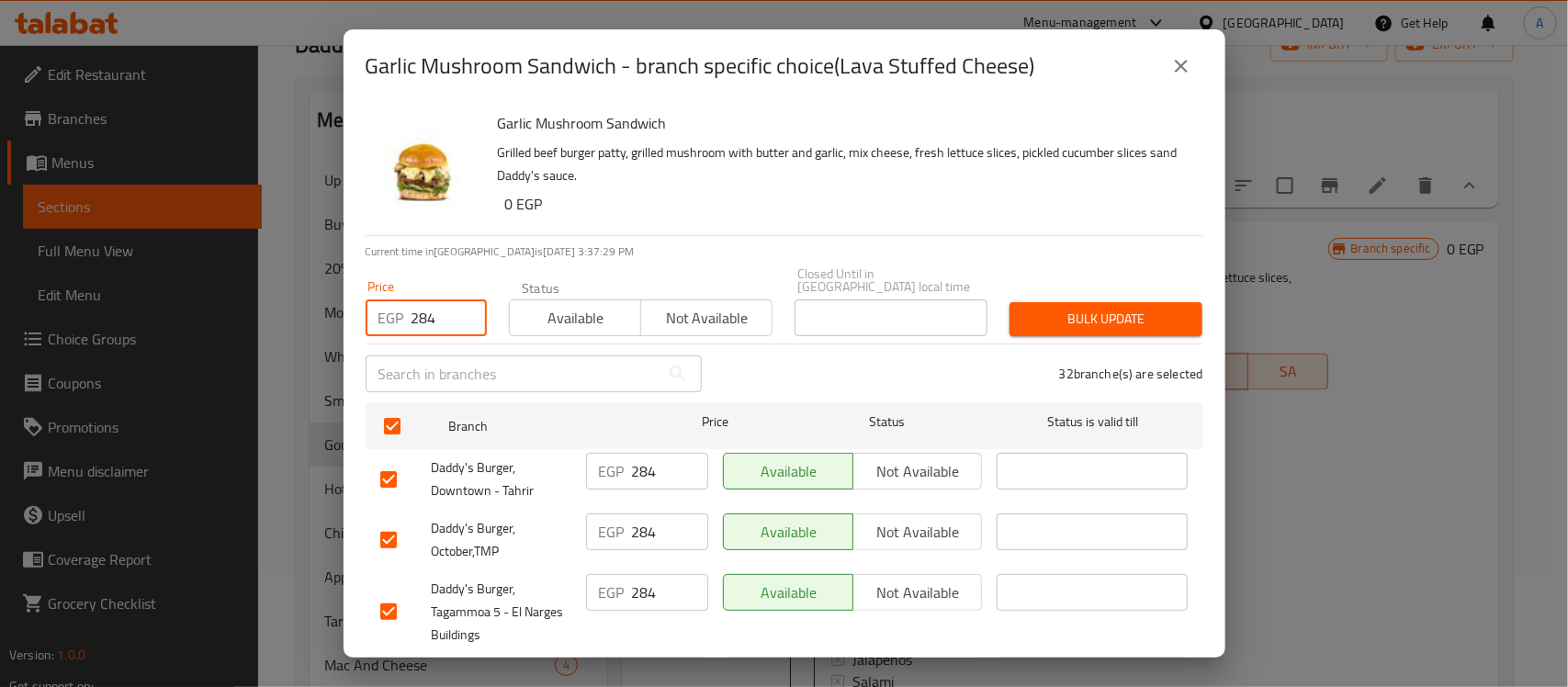
paste input "9"
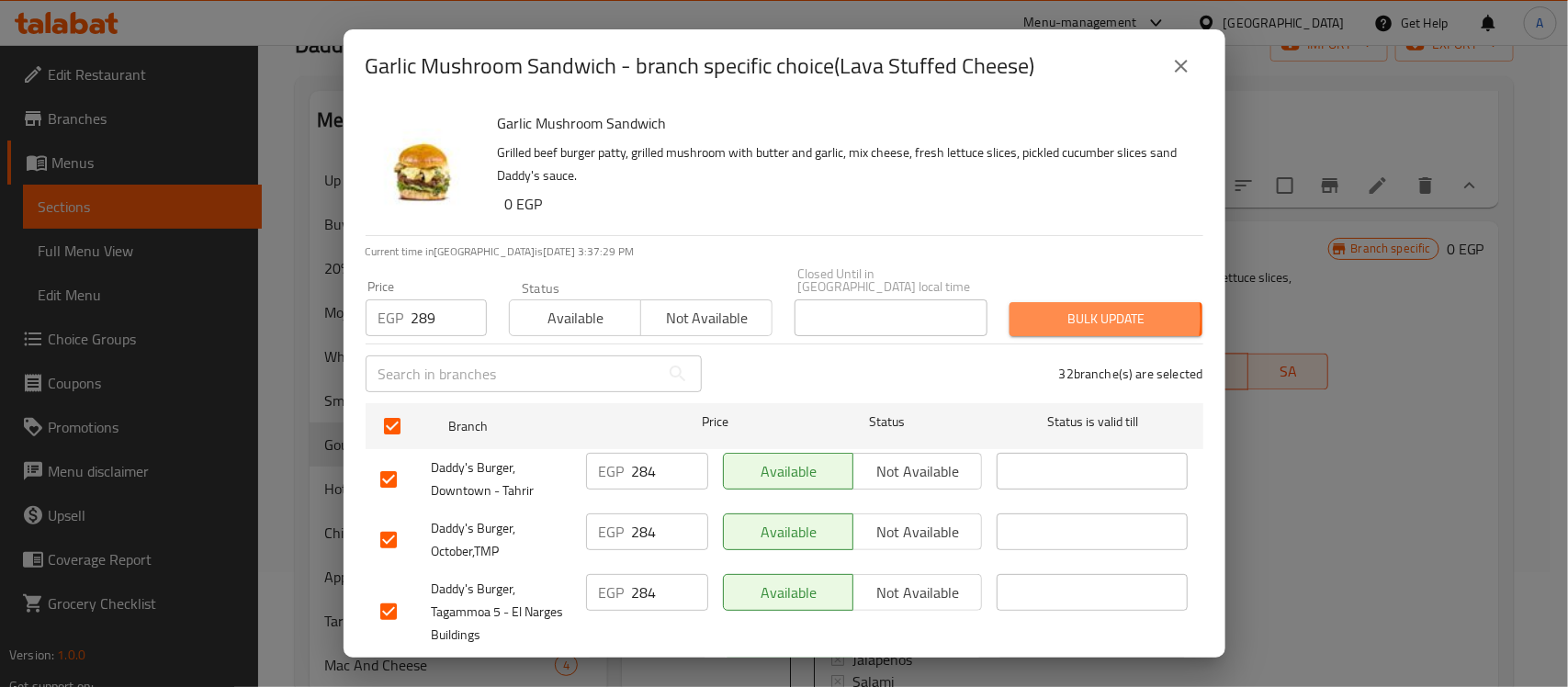
click at [1049, 308] on span "Bulk update" at bounding box center [1106, 319] width 164 height 23
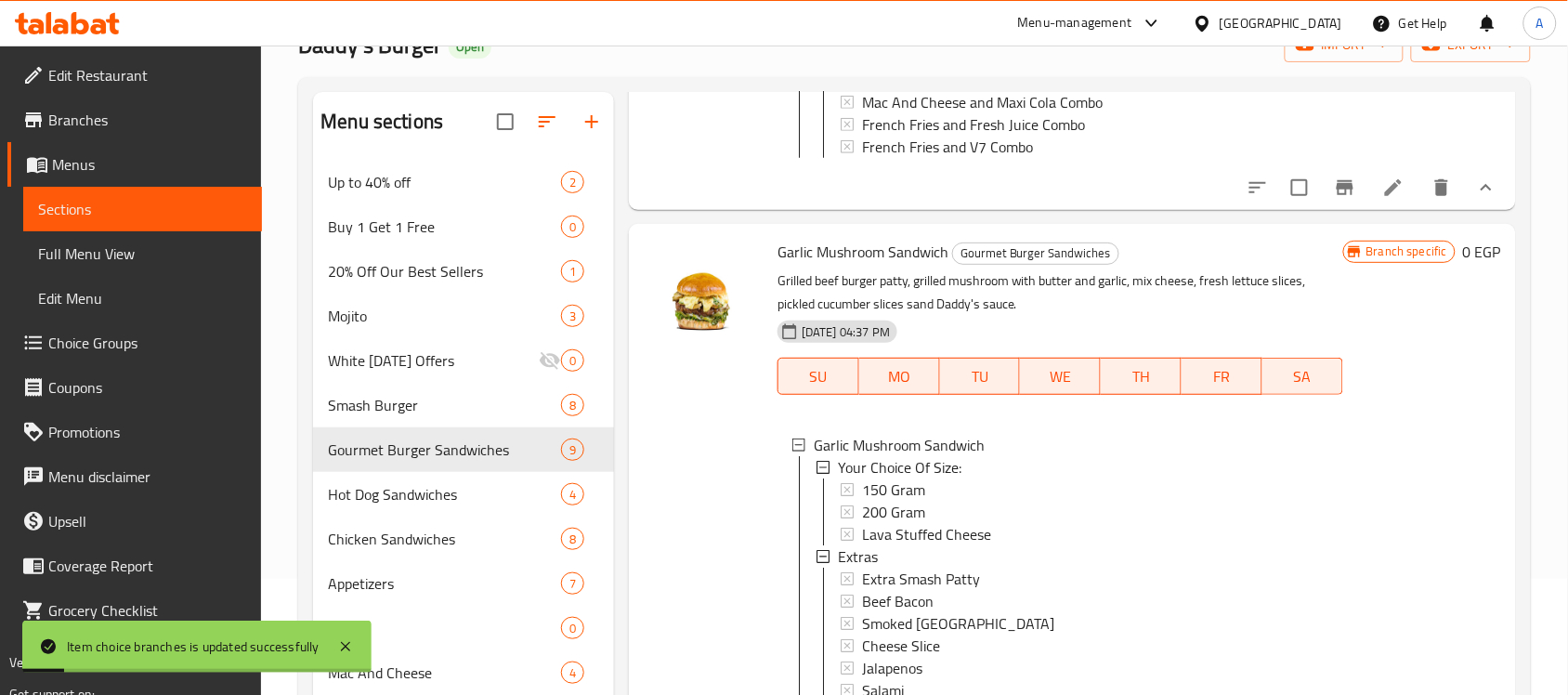
click at [892, 545] on span "Lava Stuffed Cheese" at bounding box center [926, 534] width 130 height 22
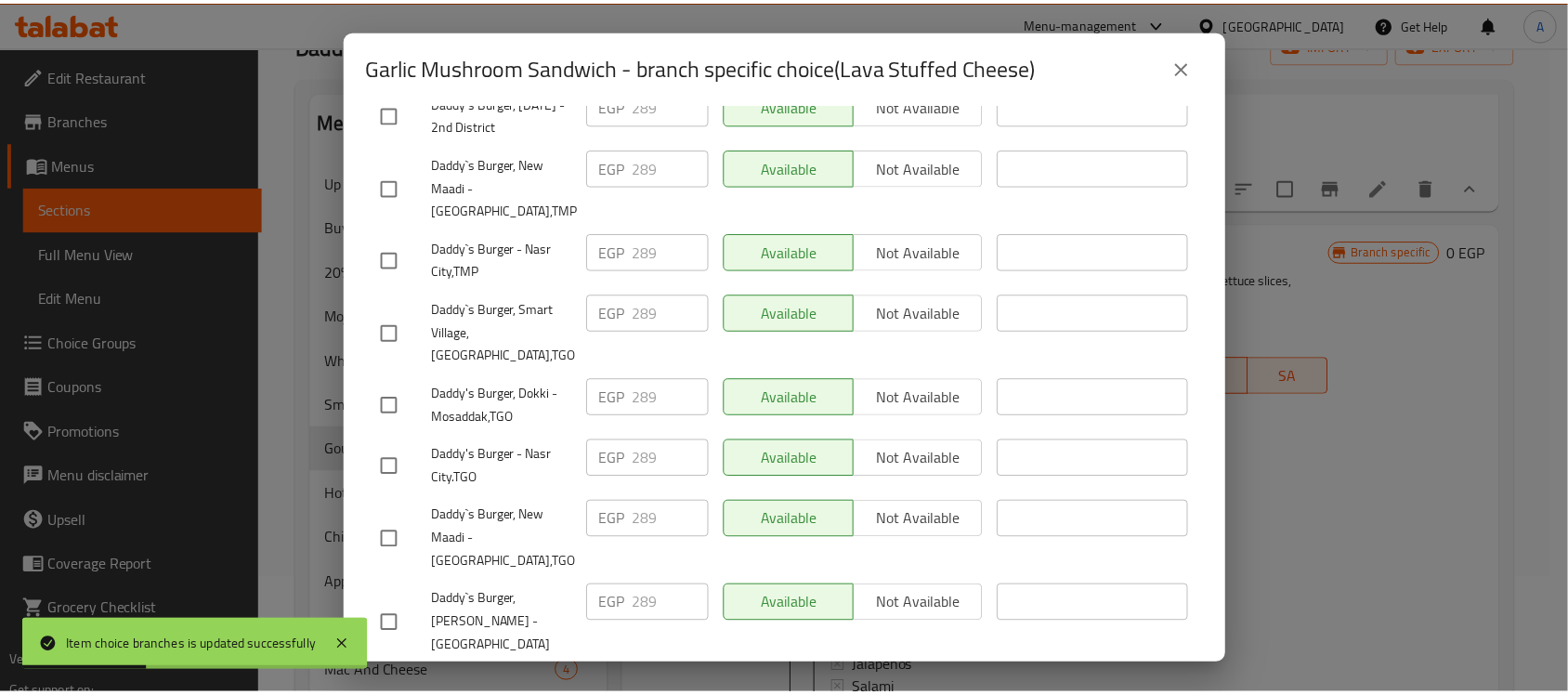
scroll to position [1921, 0]
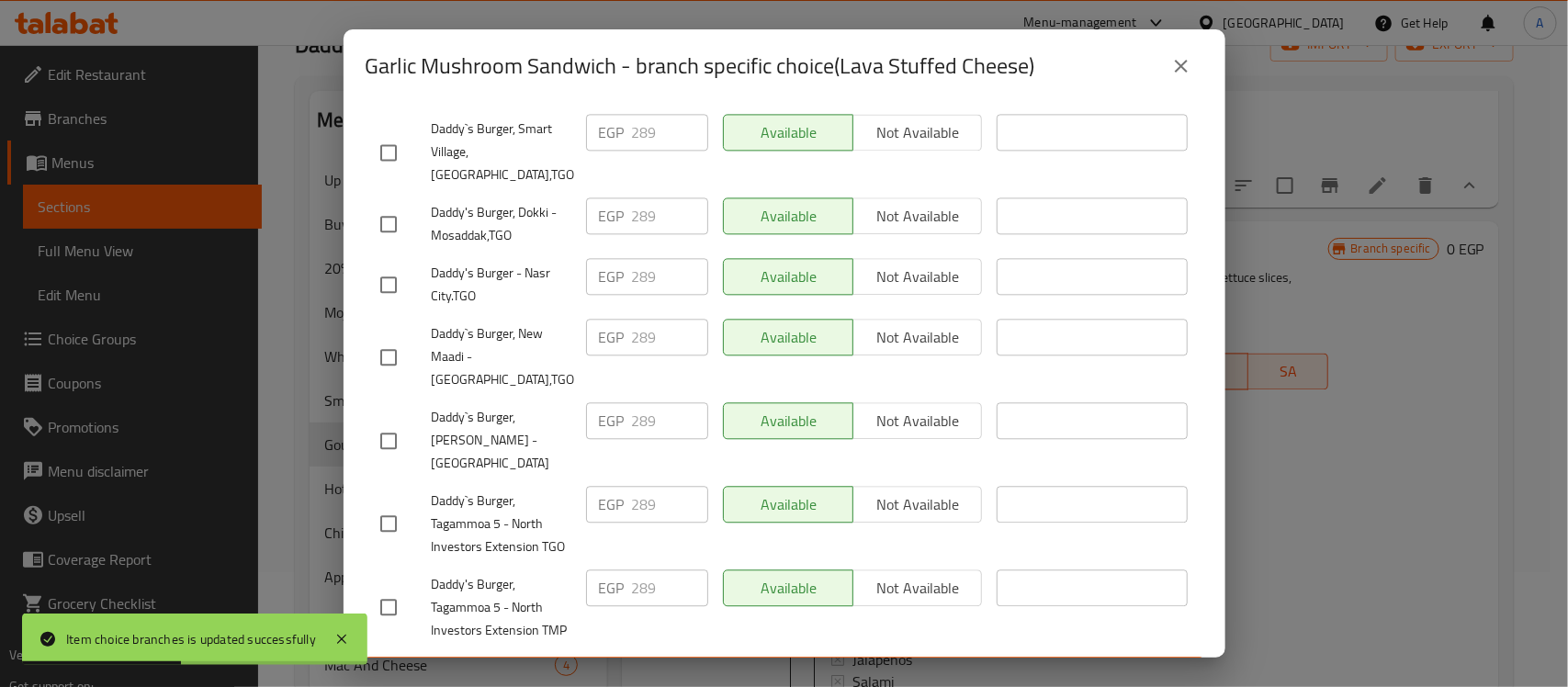
click at [1182, 69] on icon "close" at bounding box center [1181, 66] width 13 height 13
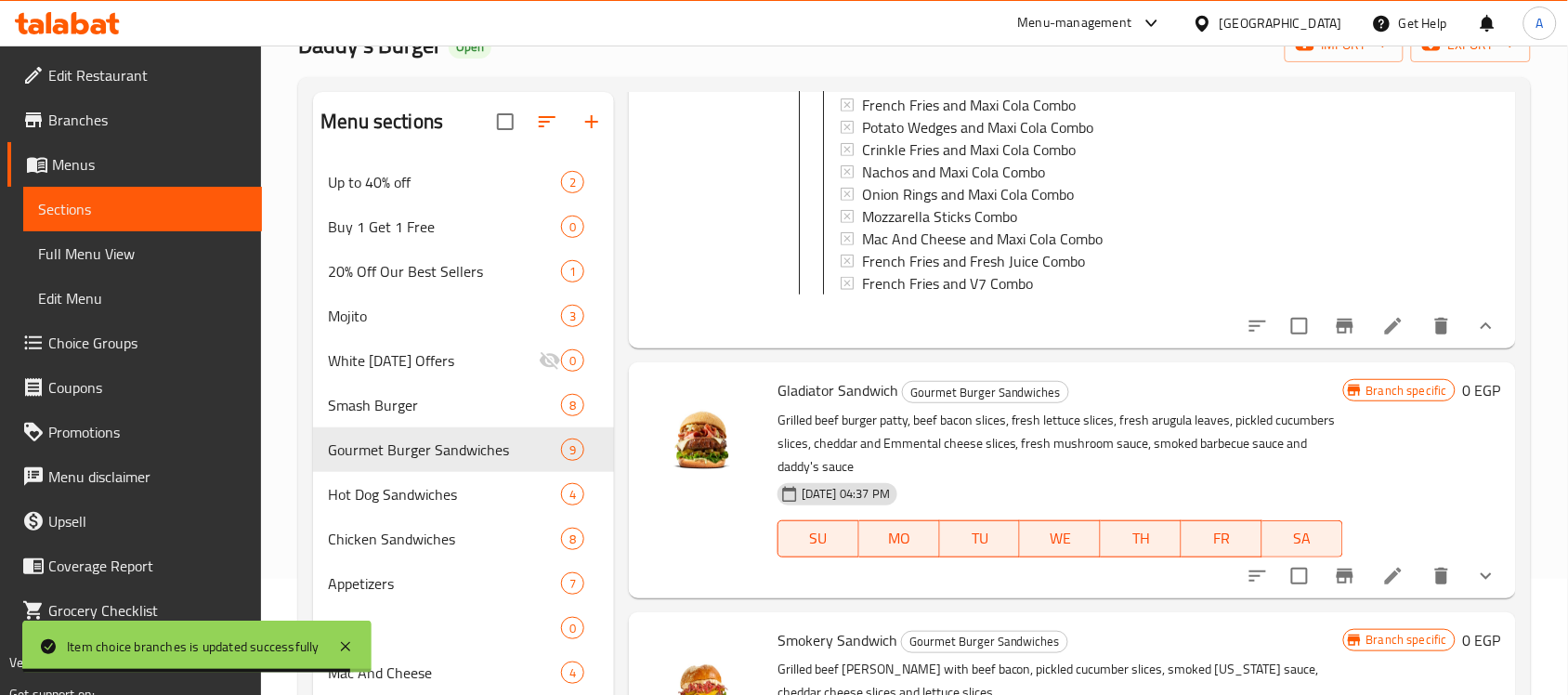
scroll to position [2439, 0]
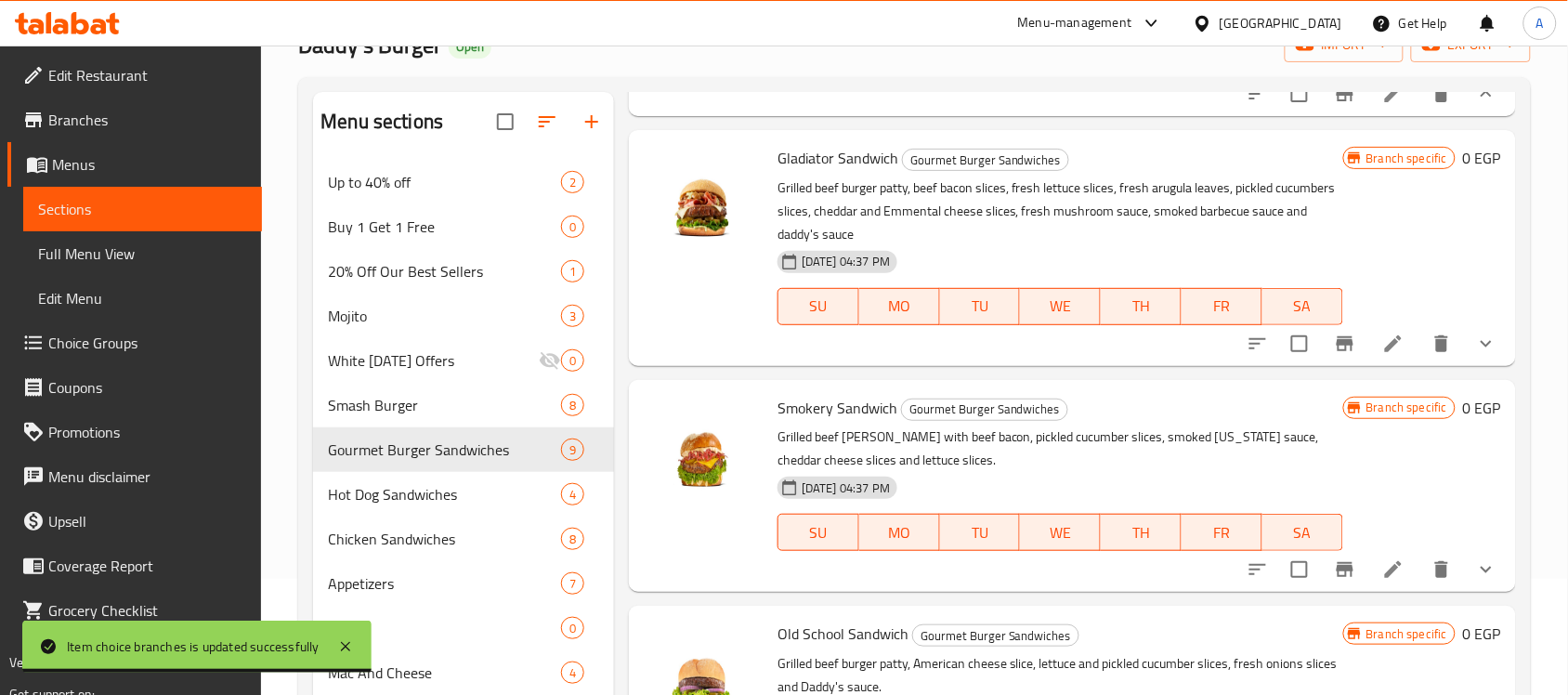
click at [1479, 355] on icon "show more" at bounding box center [1487, 344] width 22 height 22
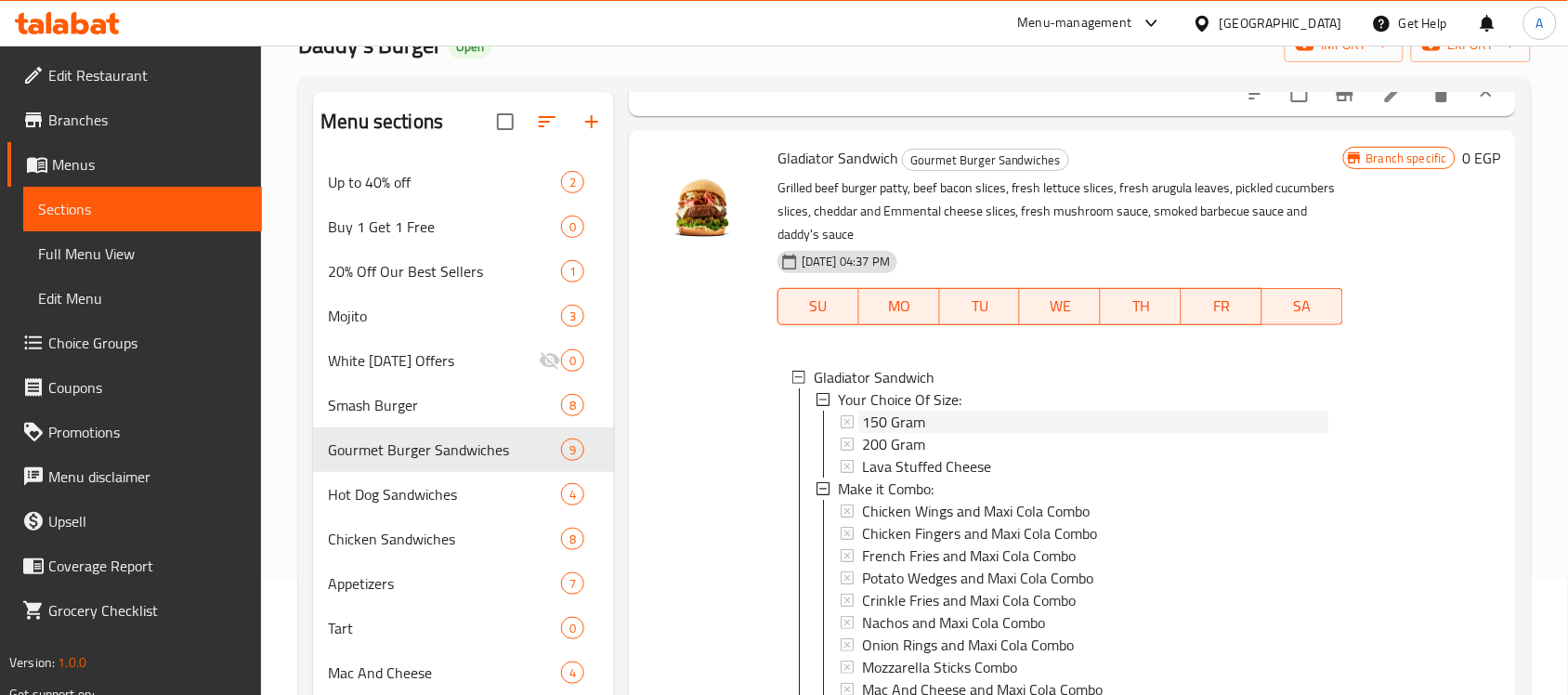
click at [888, 433] on span "150 Gram" at bounding box center [893, 422] width 63 height 22
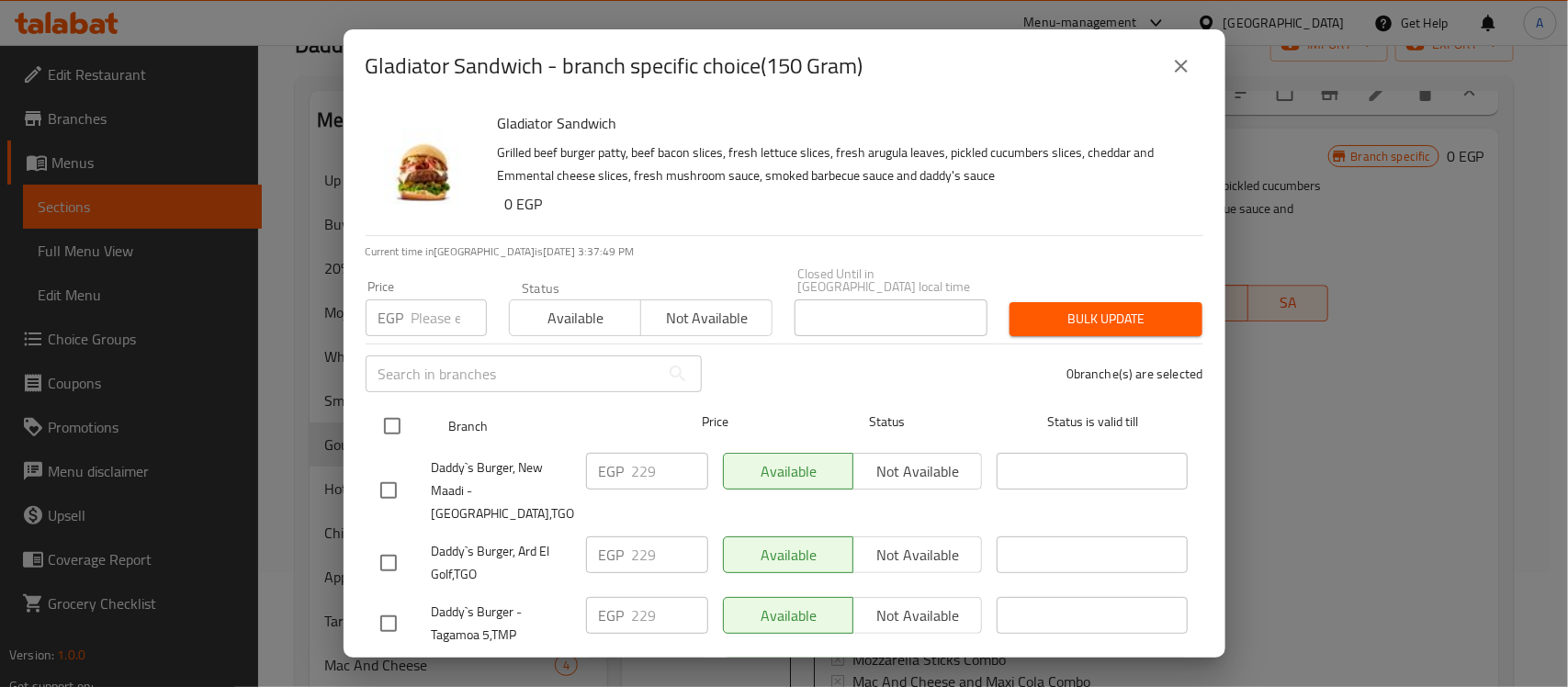
click at [404, 414] on input "checkbox" at bounding box center [392, 426] width 39 height 39
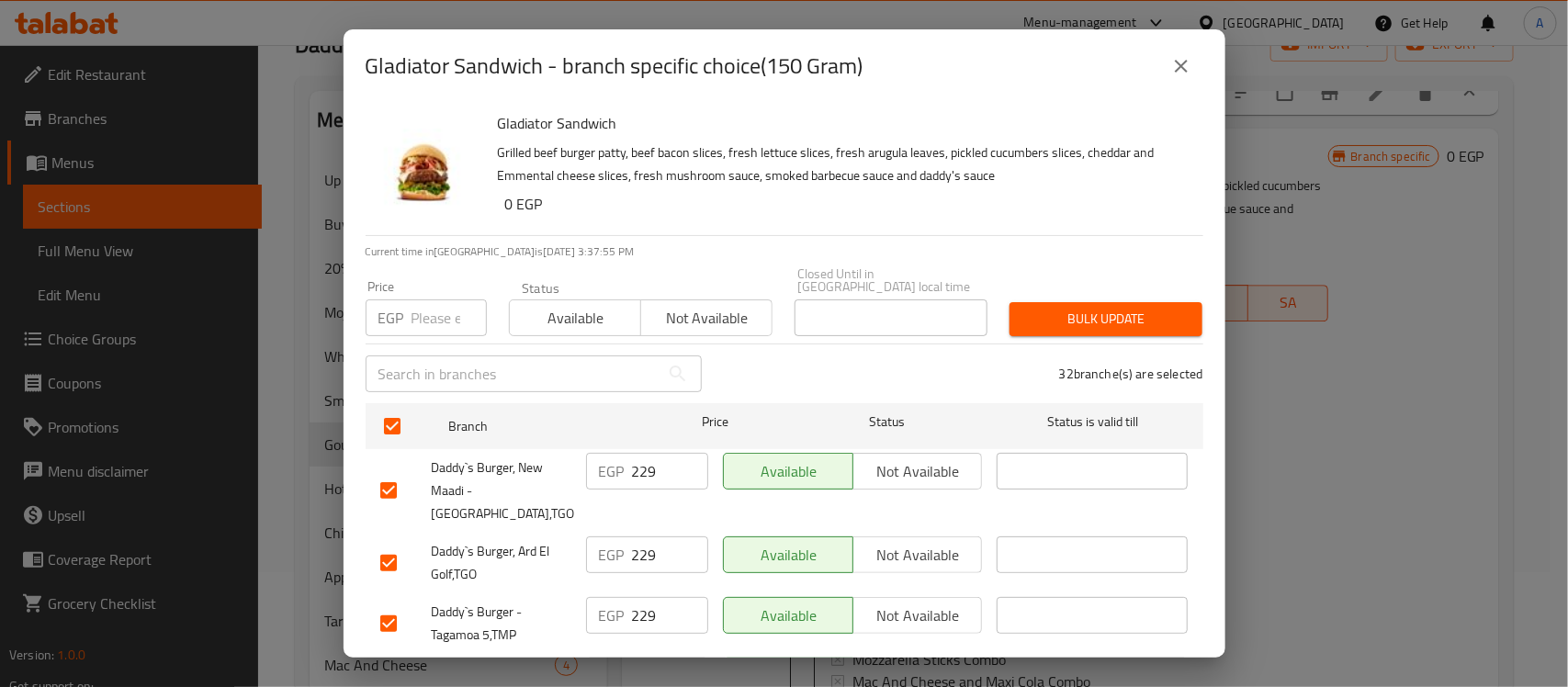
click at [442, 303] on input "number" at bounding box center [450, 318] width 76 height 37
paste input "234"
click at [1068, 302] on button "Bulk update" at bounding box center [1106, 319] width 193 height 34
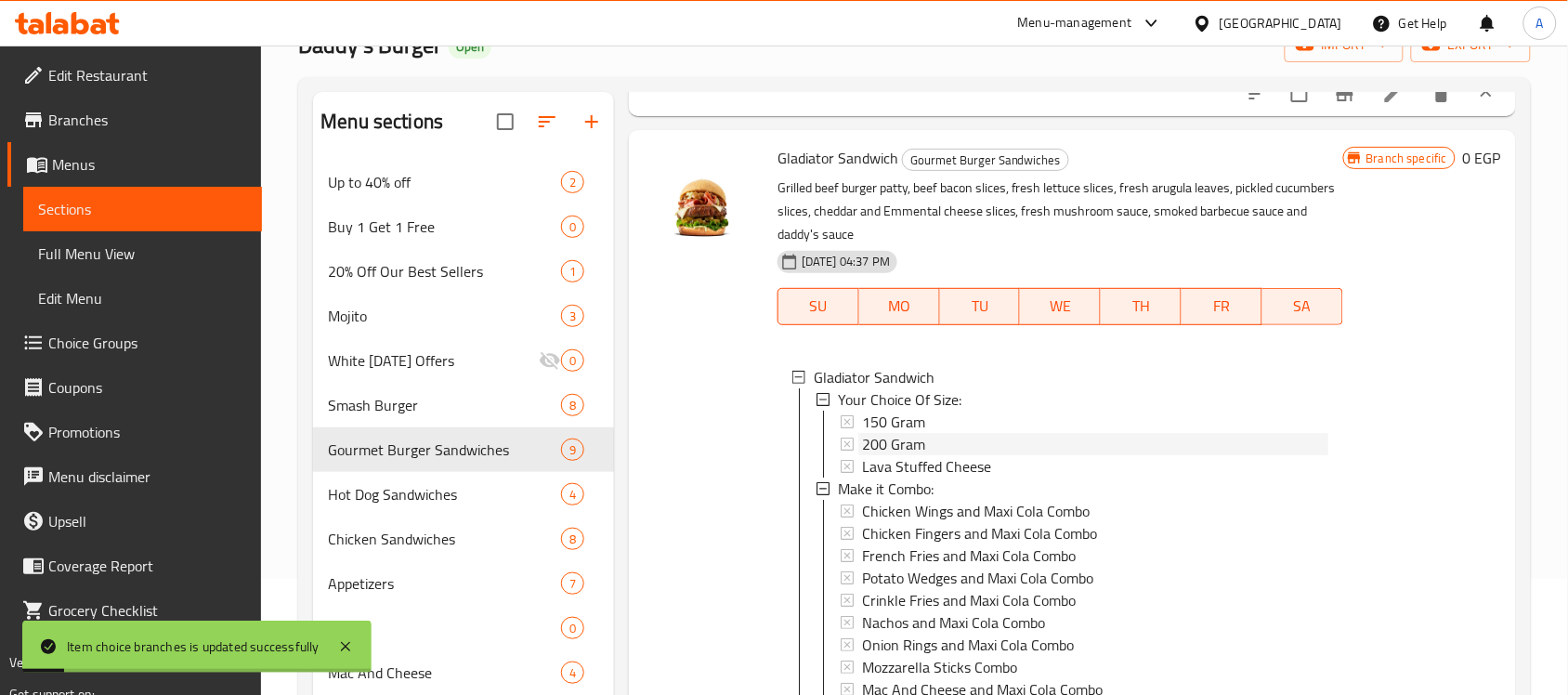
click at [885, 456] on span "200 Gram" at bounding box center [893, 444] width 63 height 22
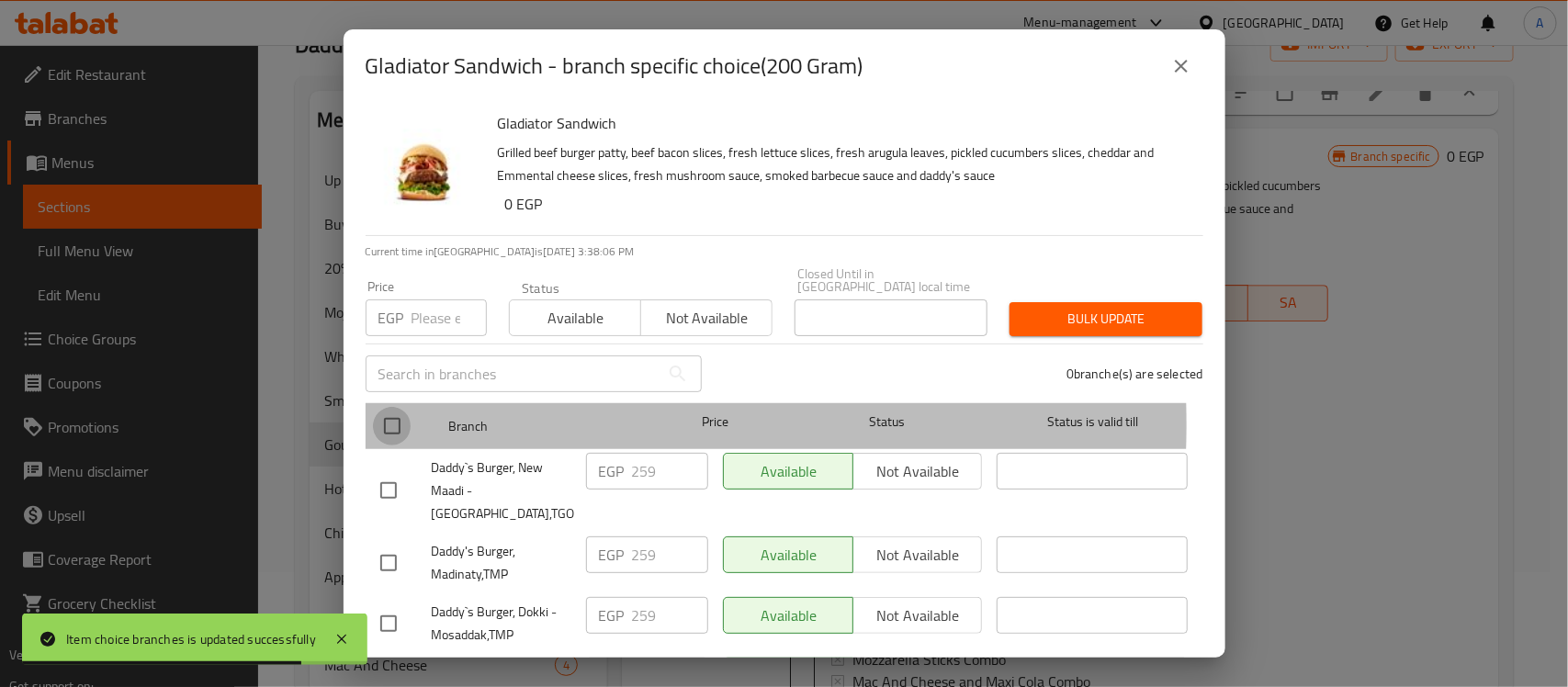
click at [396, 412] on input "checkbox" at bounding box center [392, 426] width 39 height 39
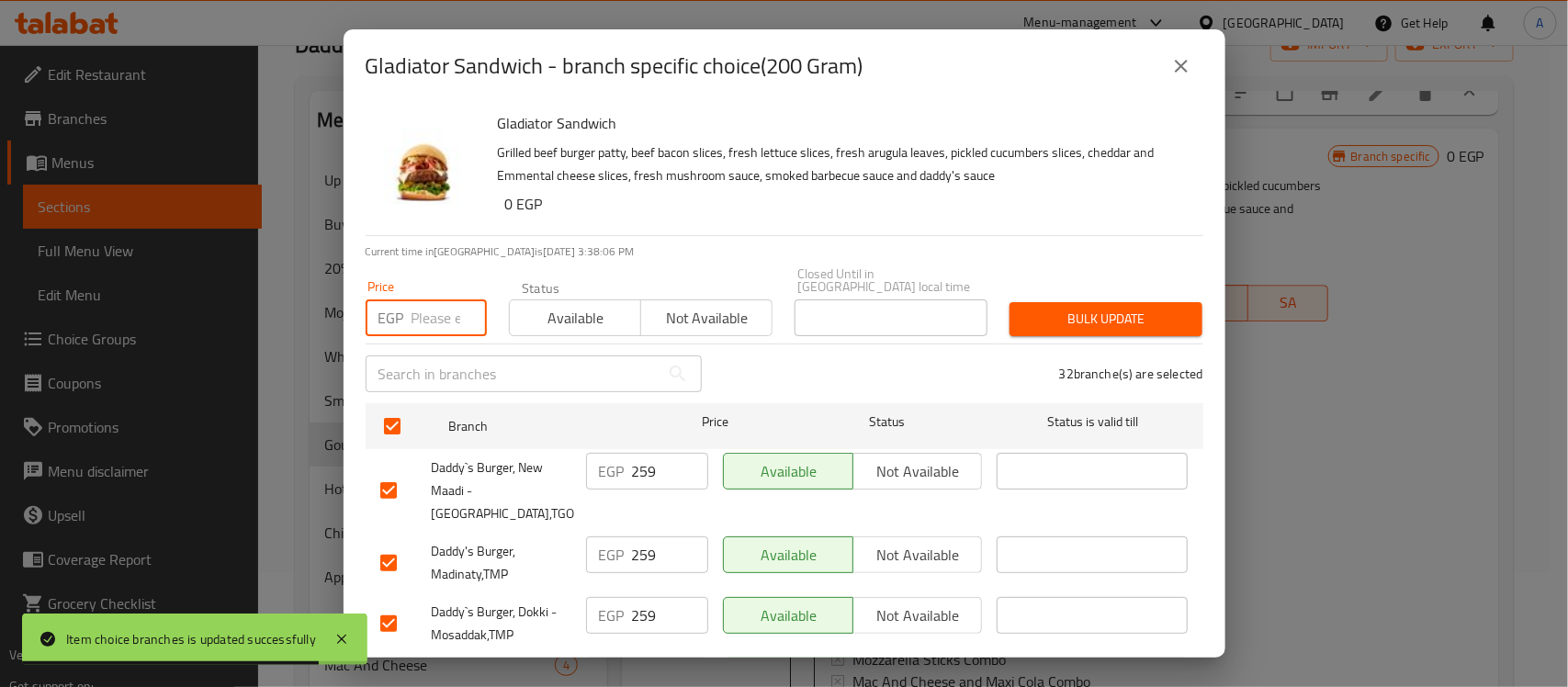
click at [439, 313] on input "number" at bounding box center [450, 318] width 76 height 37
paste input "264"
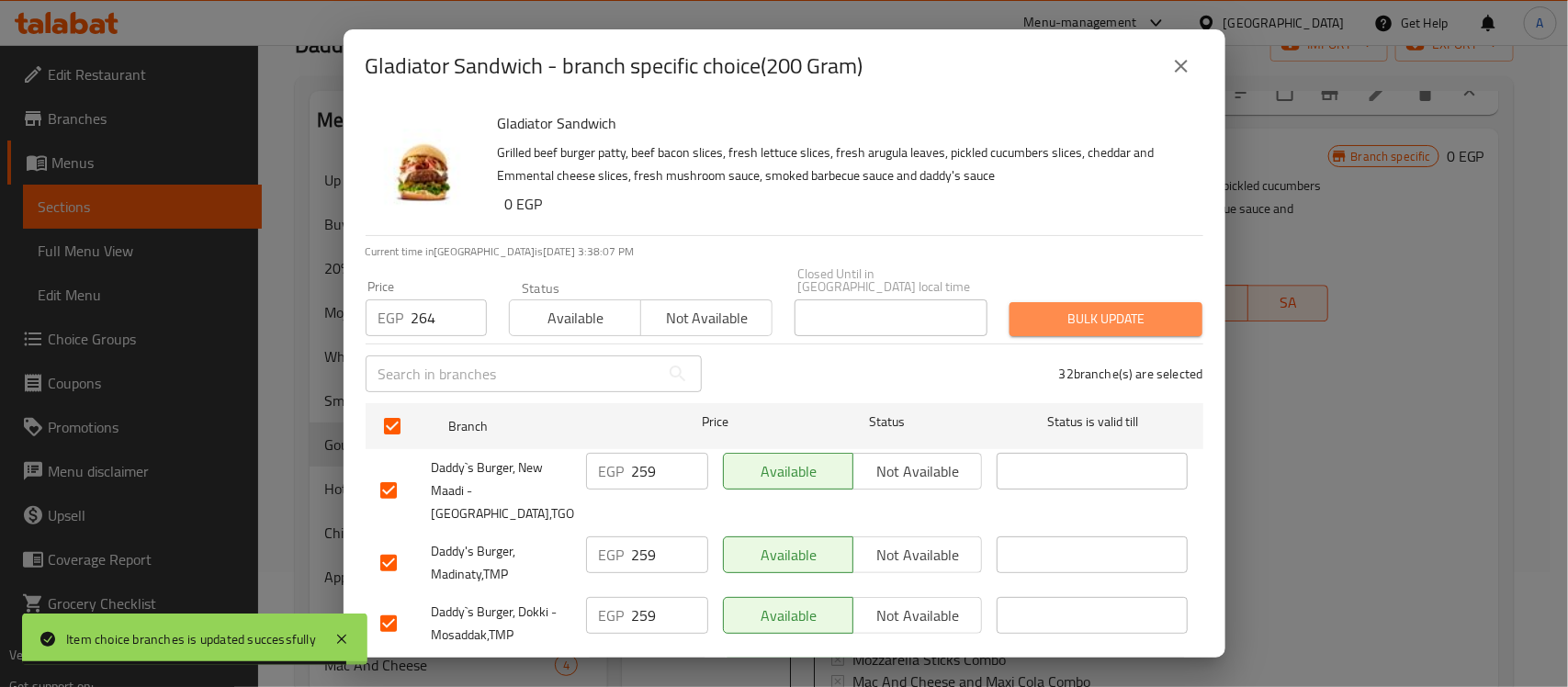
click at [1107, 308] on span "Bulk update" at bounding box center [1106, 319] width 164 height 23
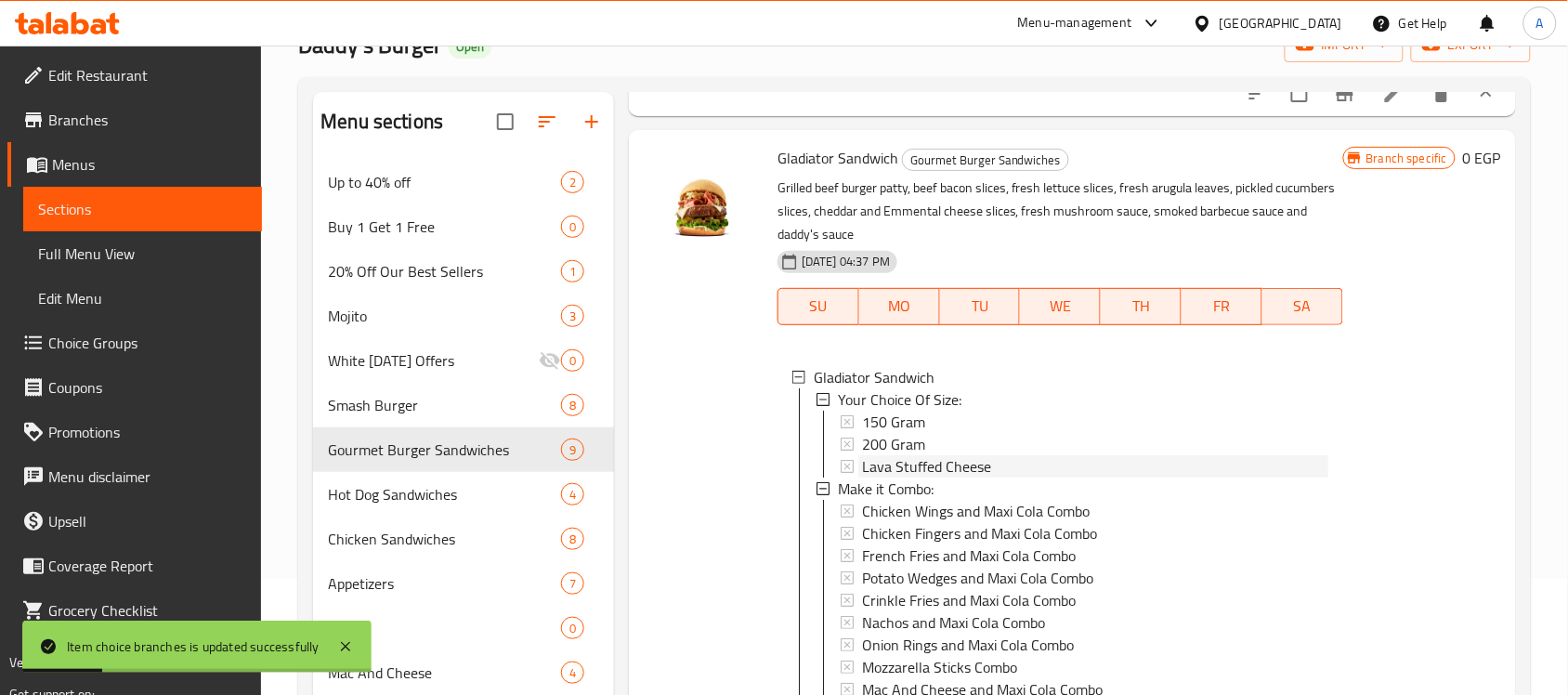
click at [890, 478] on span "Lava Stuffed Cheese" at bounding box center [926, 467] width 130 height 22
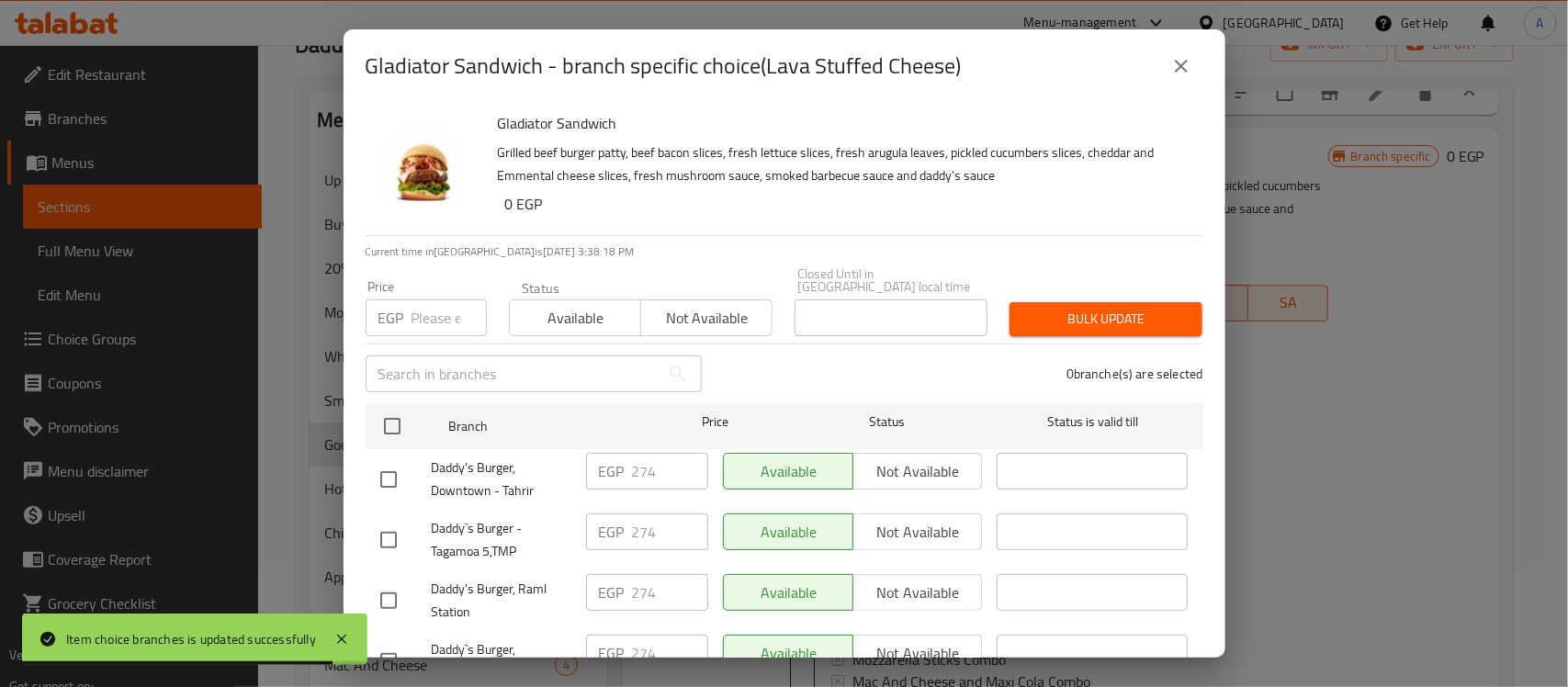
click at [437, 309] on input "number" at bounding box center [450, 318] width 76 height 37
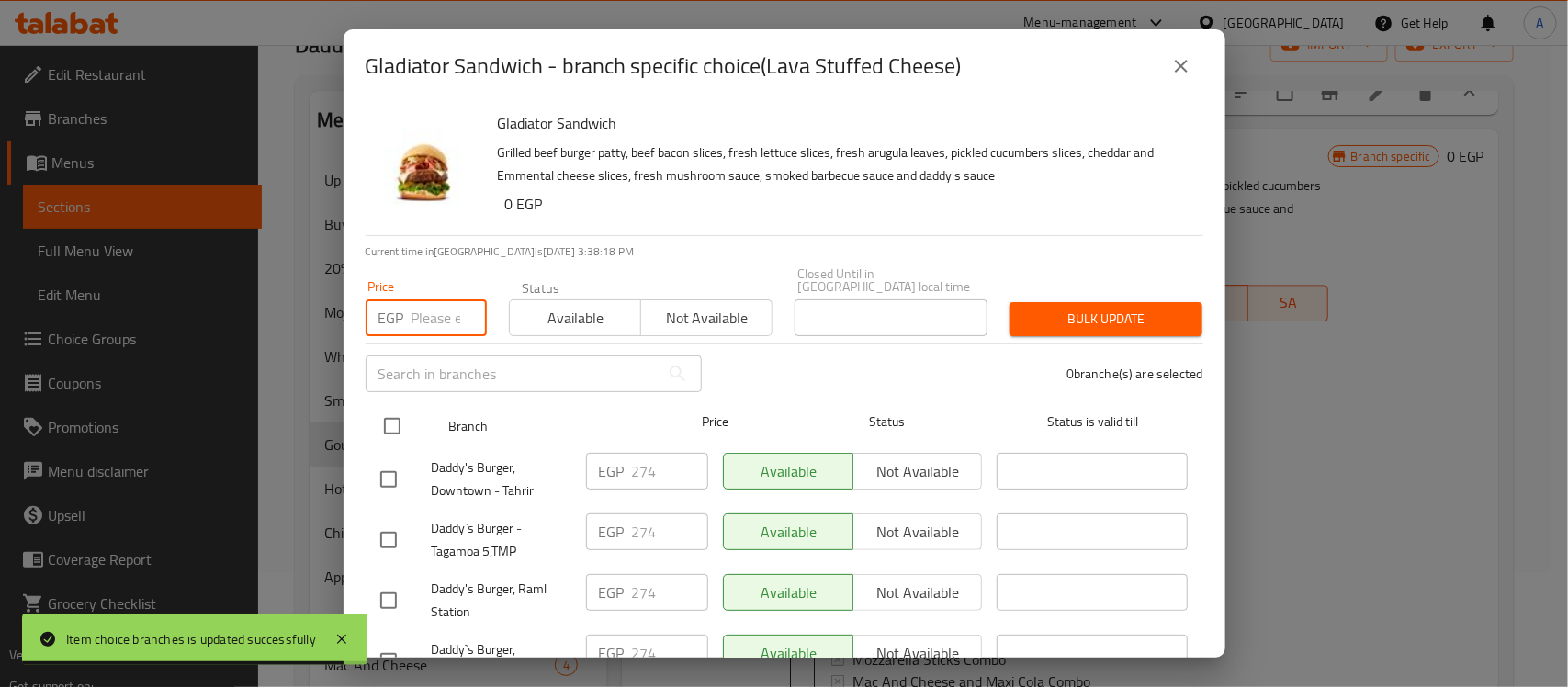
paste input "279"
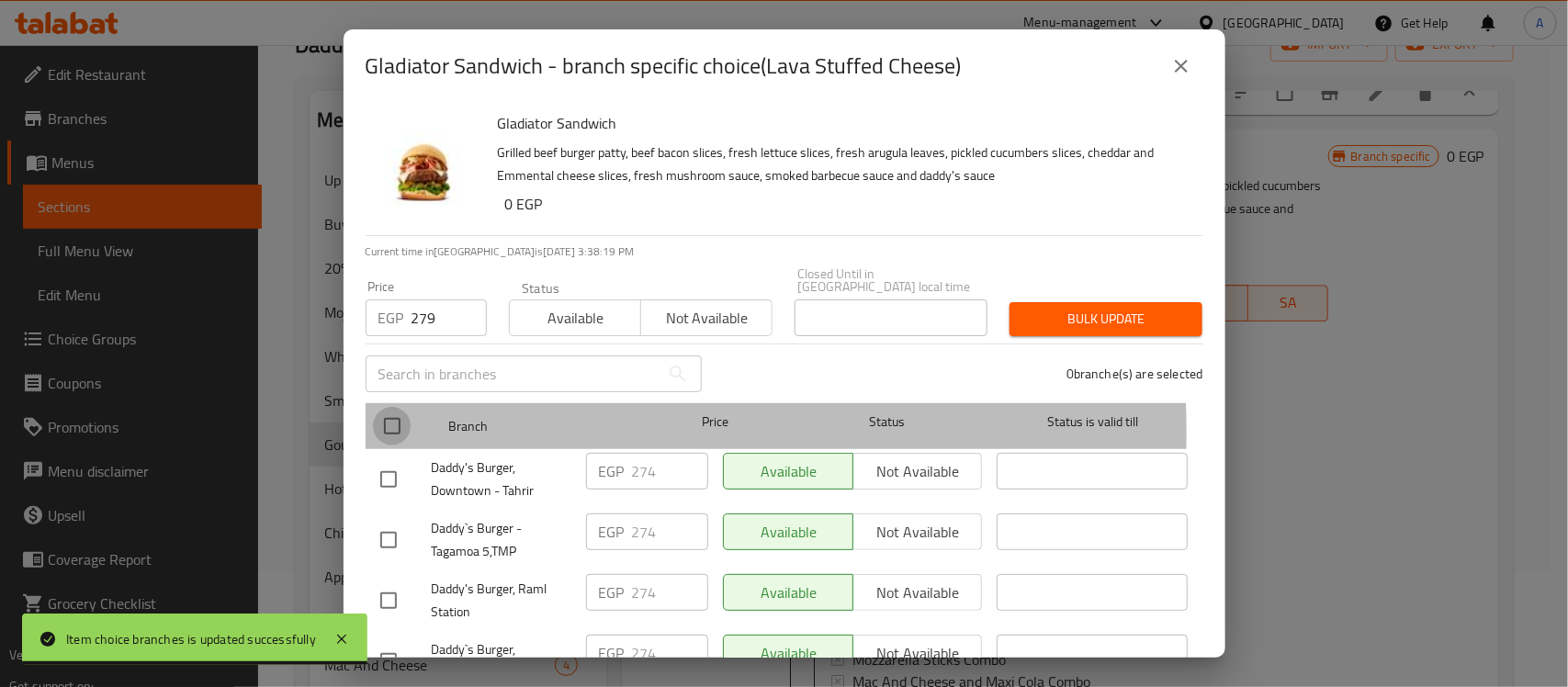
click at [391, 420] on input "checkbox" at bounding box center [392, 426] width 39 height 39
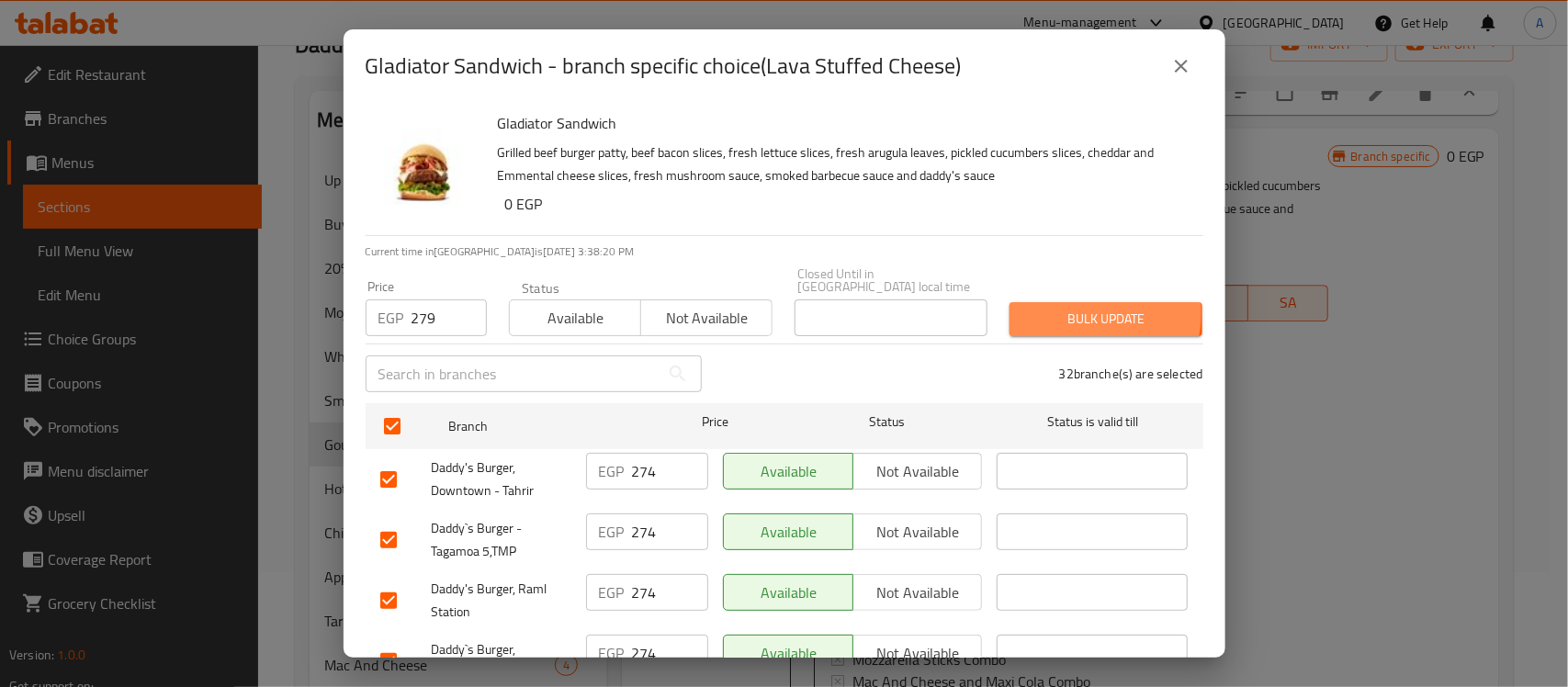
click at [1047, 308] on span "Bulk update" at bounding box center [1106, 319] width 164 height 23
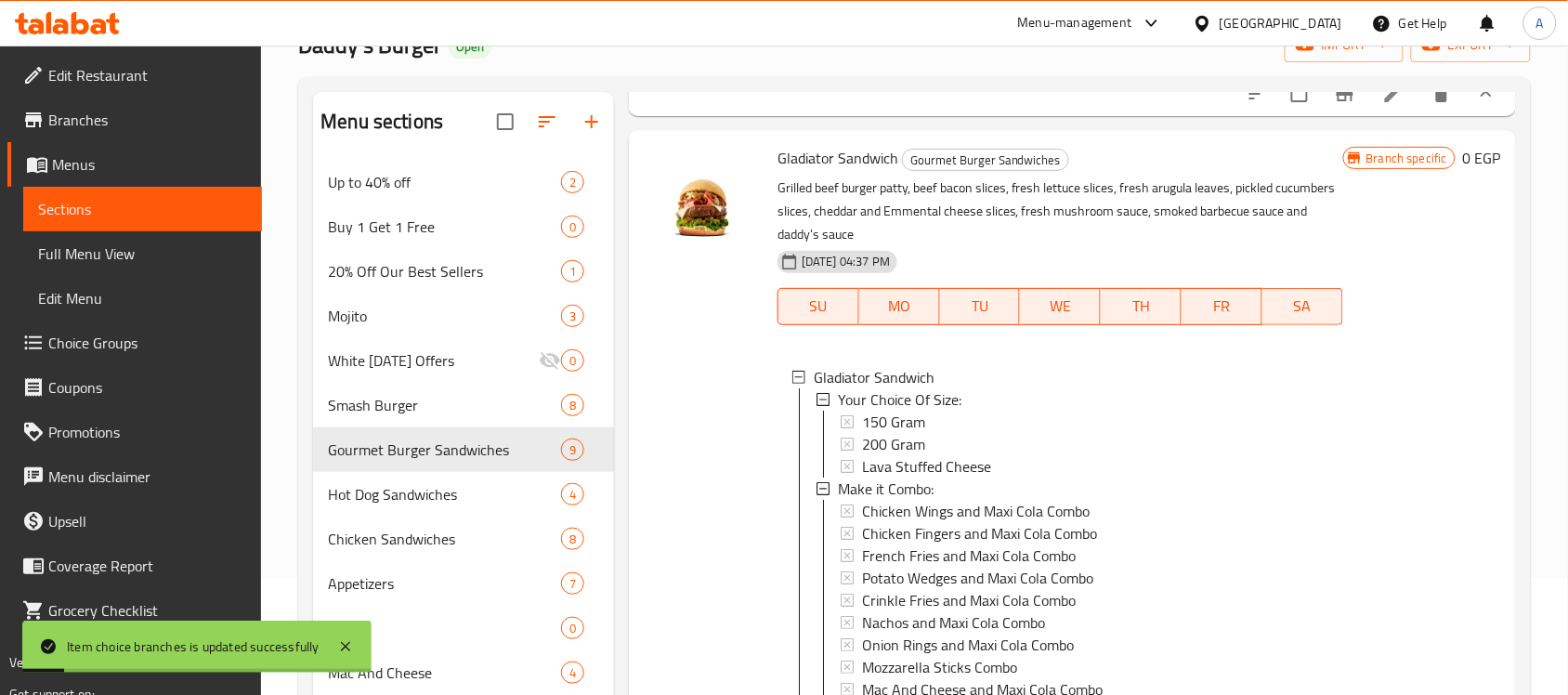
click at [935, 478] on span "Lava Stuffed Cheese" at bounding box center [926, 467] width 130 height 22
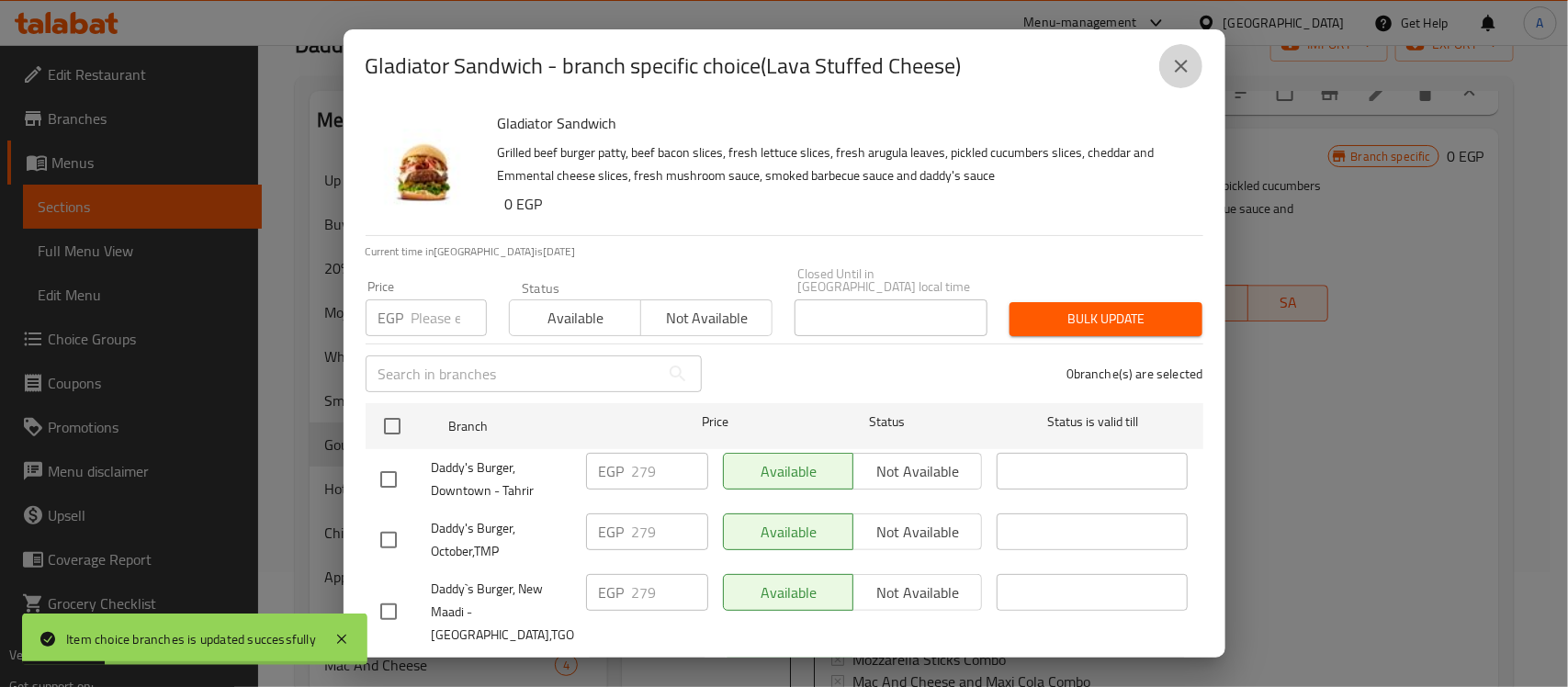
click at [1178, 63] on icon "close" at bounding box center [1181, 66] width 13 height 13
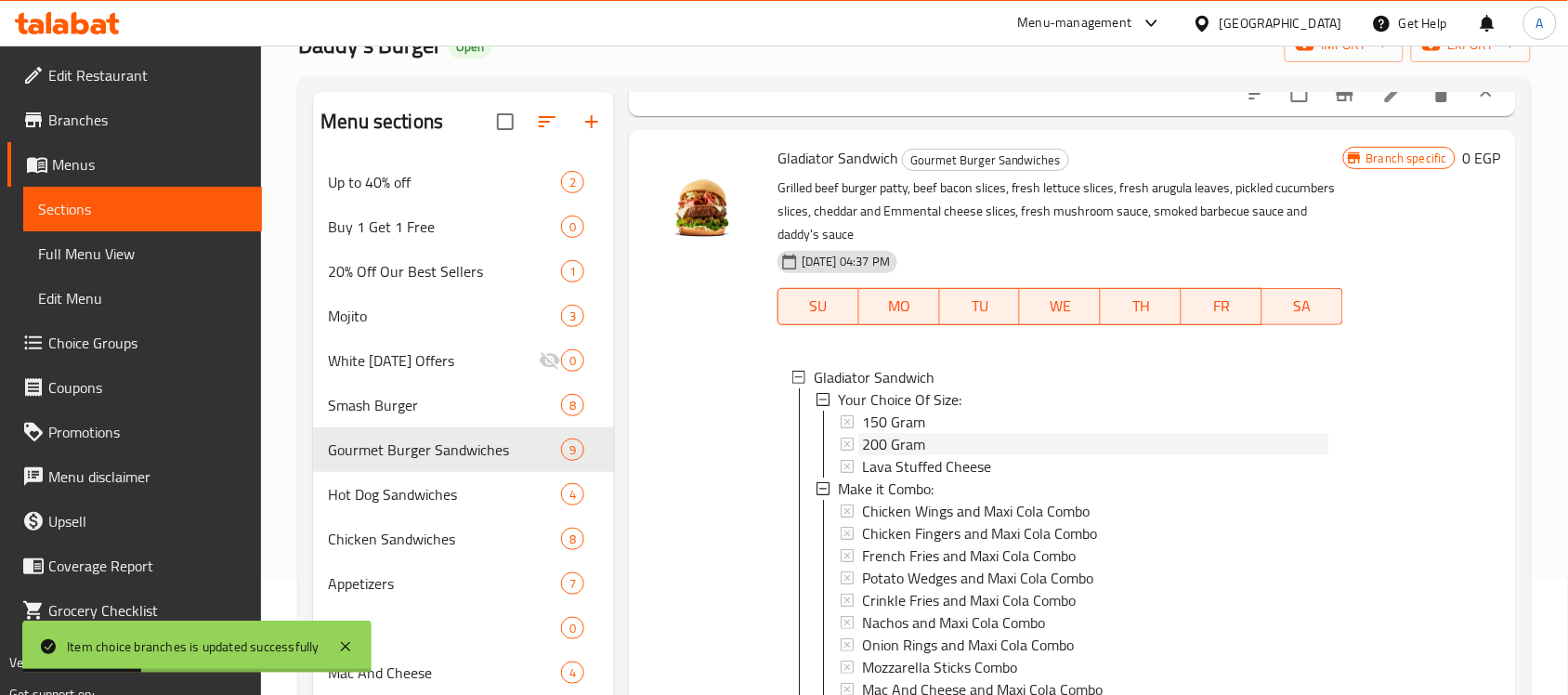
click at [915, 456] on span "200 Gram" at bounding box center [893, 444] width 63 height 22
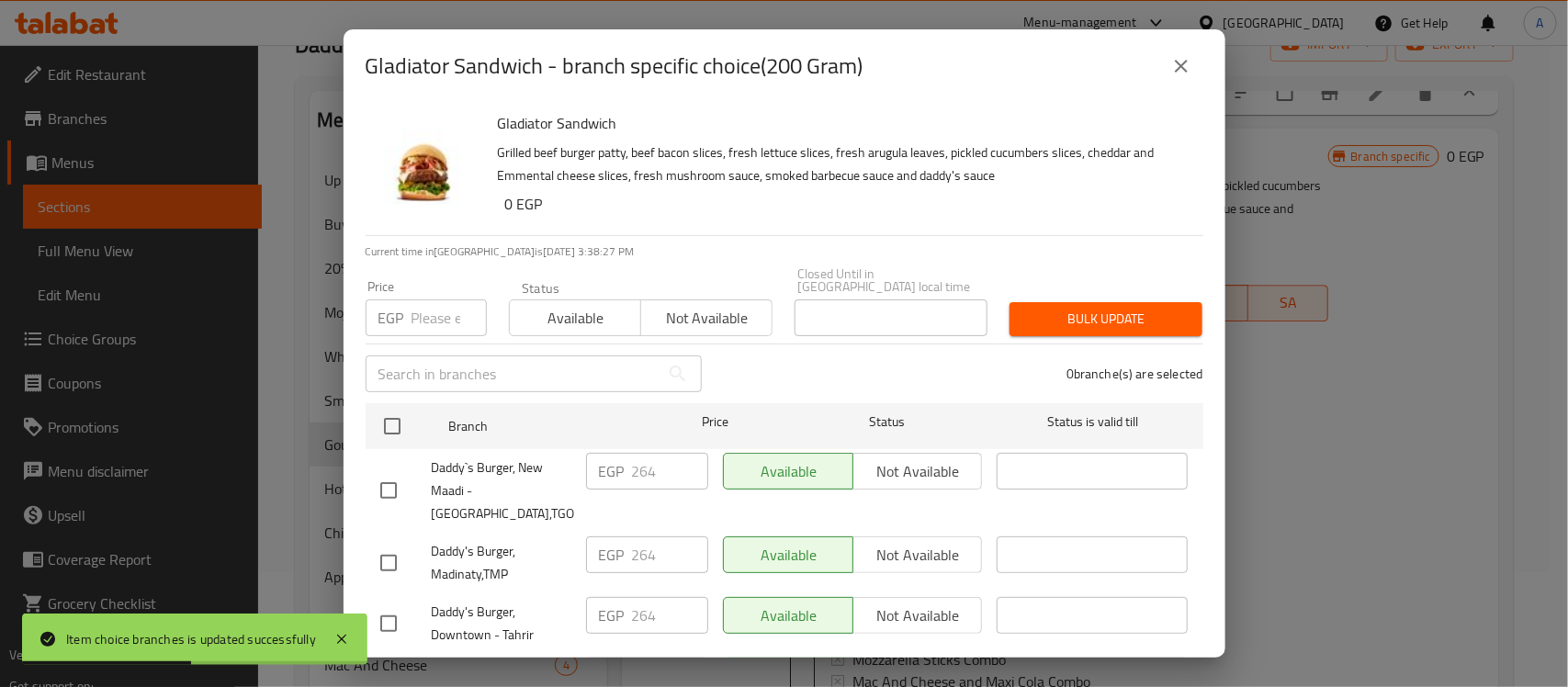
click at [1186, 70] on icon "close" at bounding box center [1181, 66] width 13 height 13
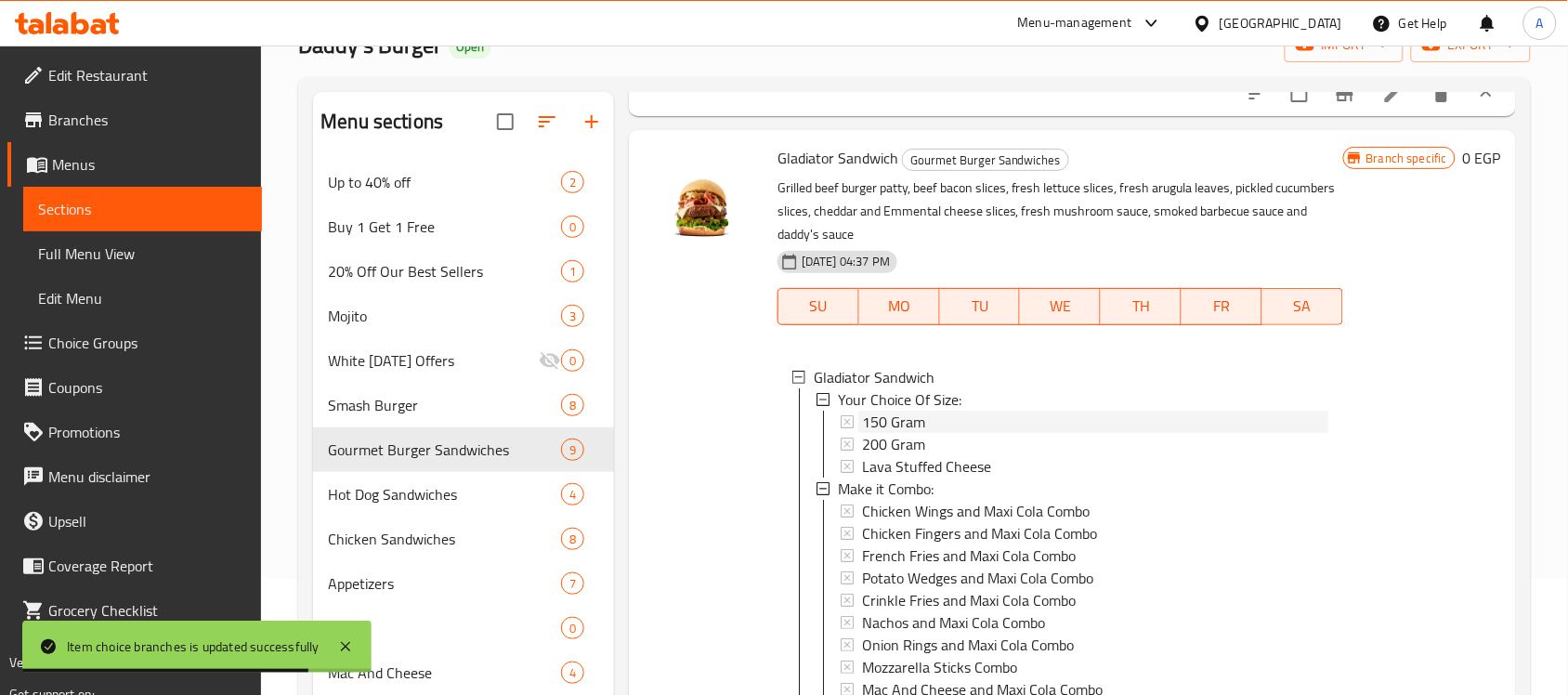
click at [898, 433] on span "150 Gram" at bounding box center [893, 422] width 63 height 22
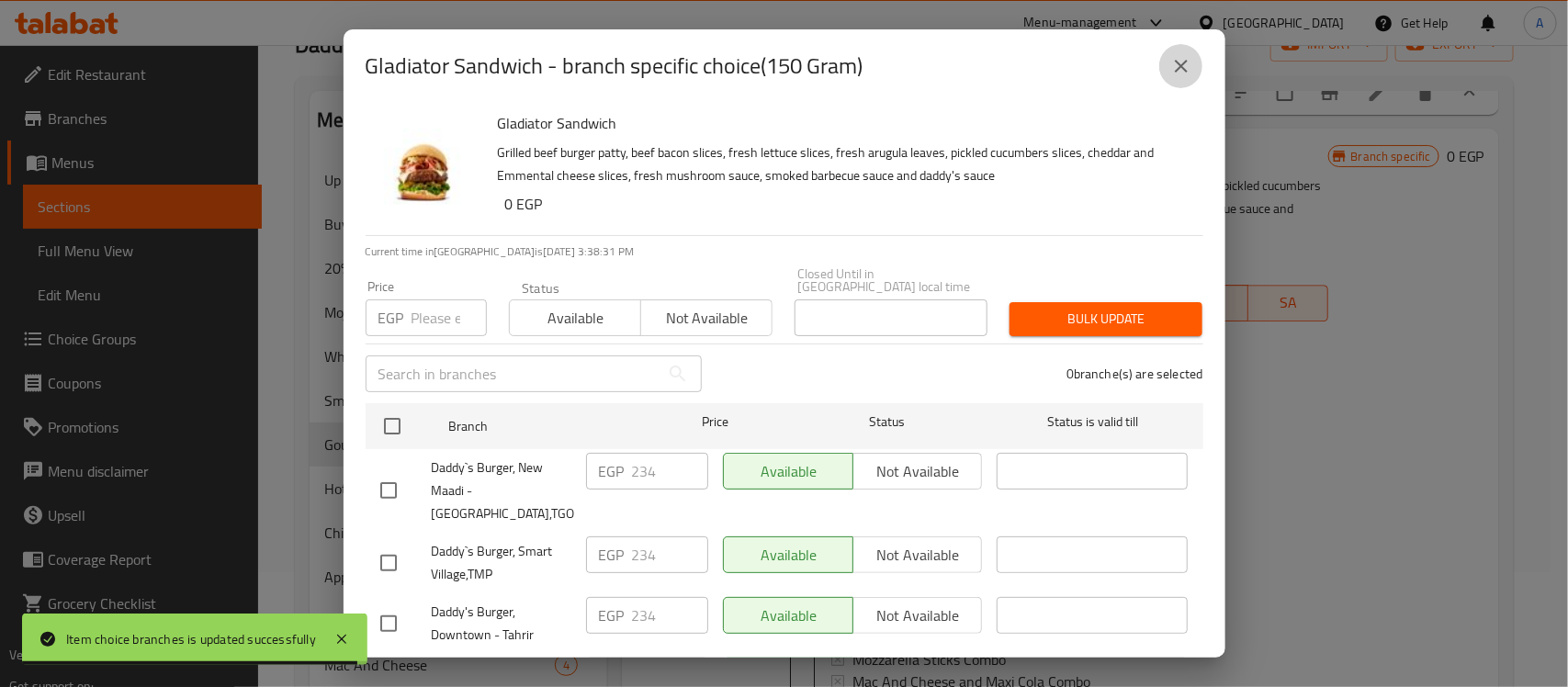
click at [1188, 76] on icon "close" at bounding box center [1181, 66] width 22 height 22
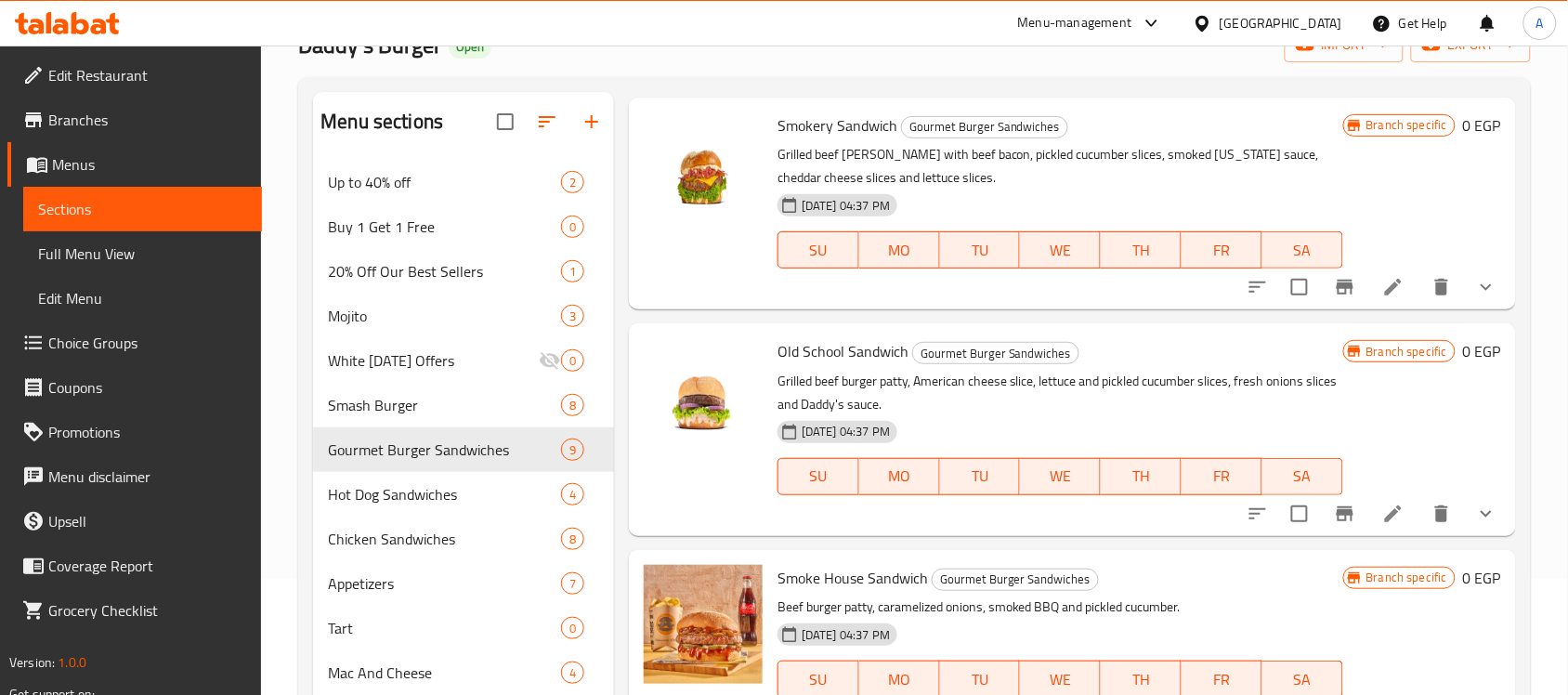
scroll to position [3368, 0]
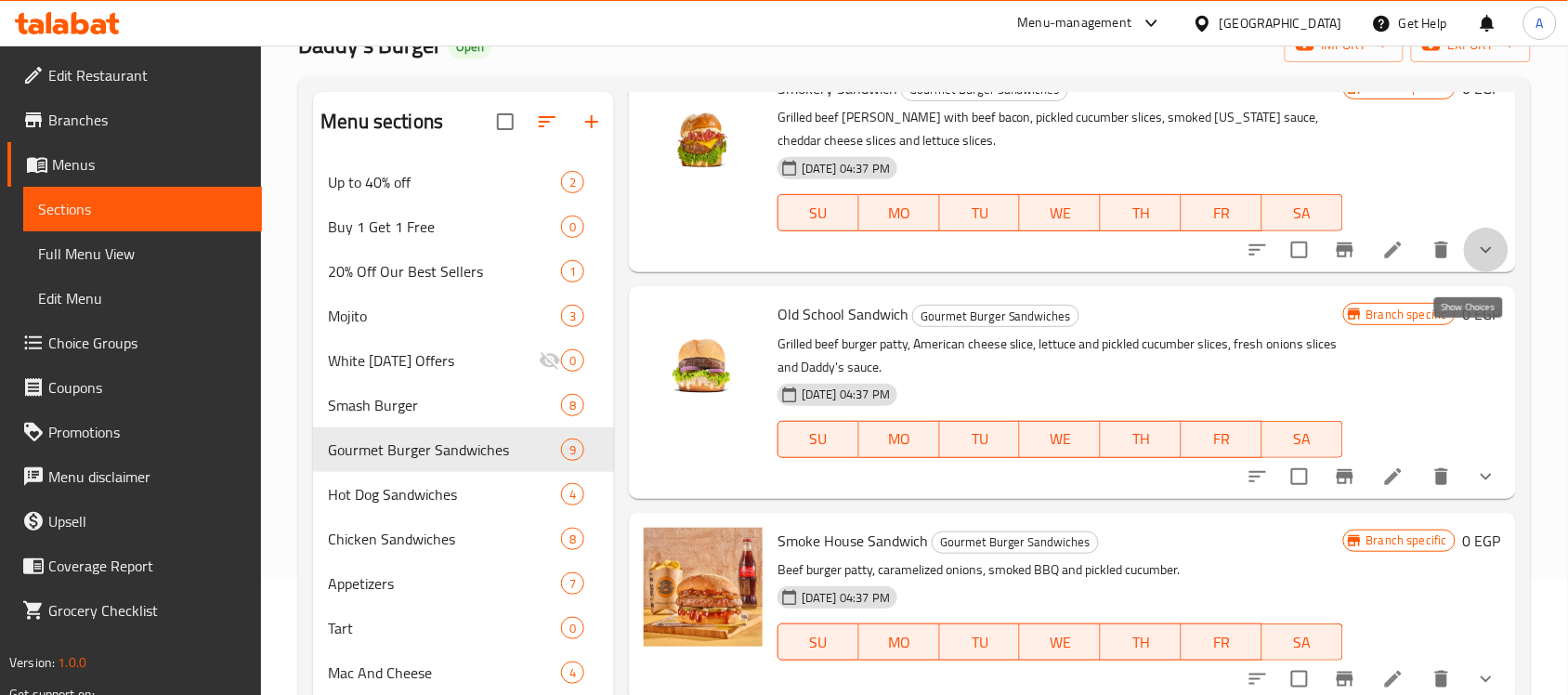
click at [1476, 261] on icon "show more" at bounding box center [1487, 250] width 22 height 22
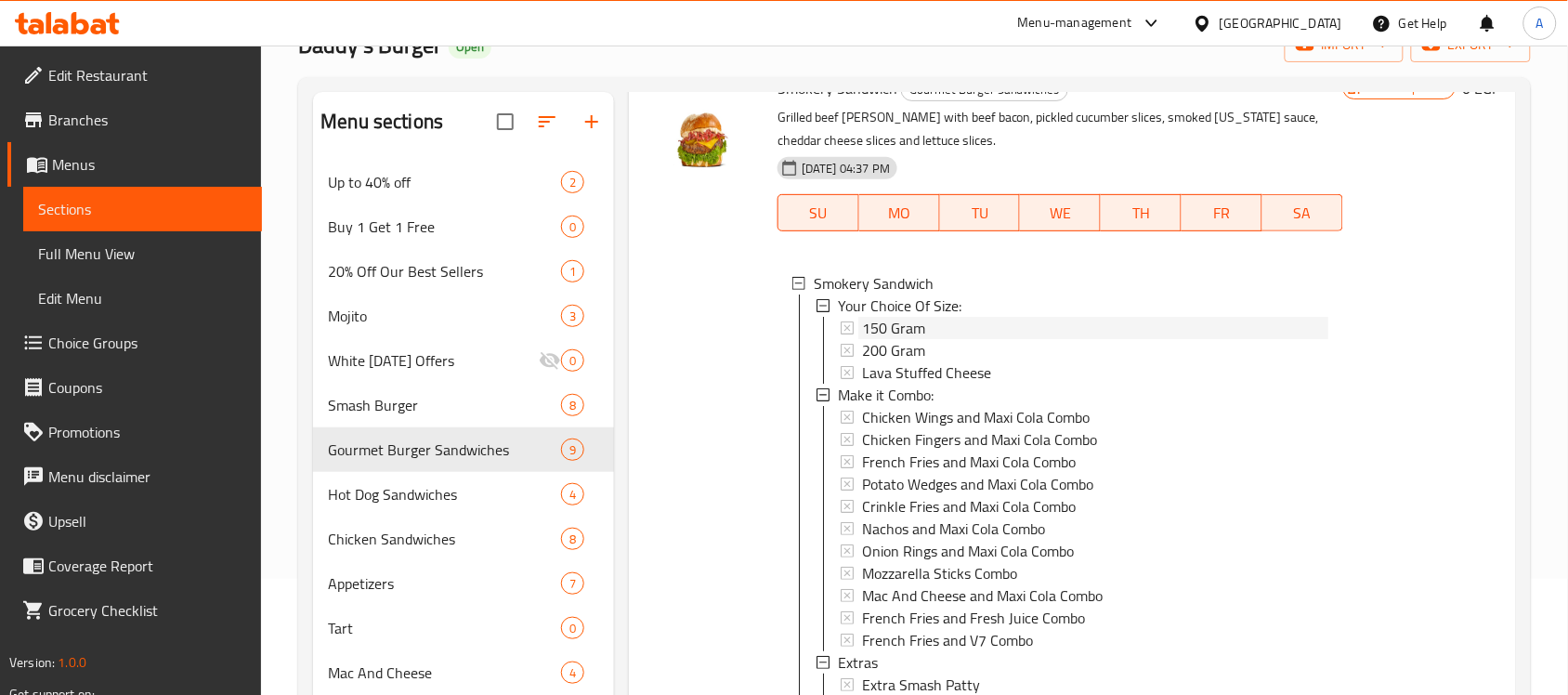
click at [906, 339] on span "150 Gram" at bounding box center [893, 328] width 63 height 22
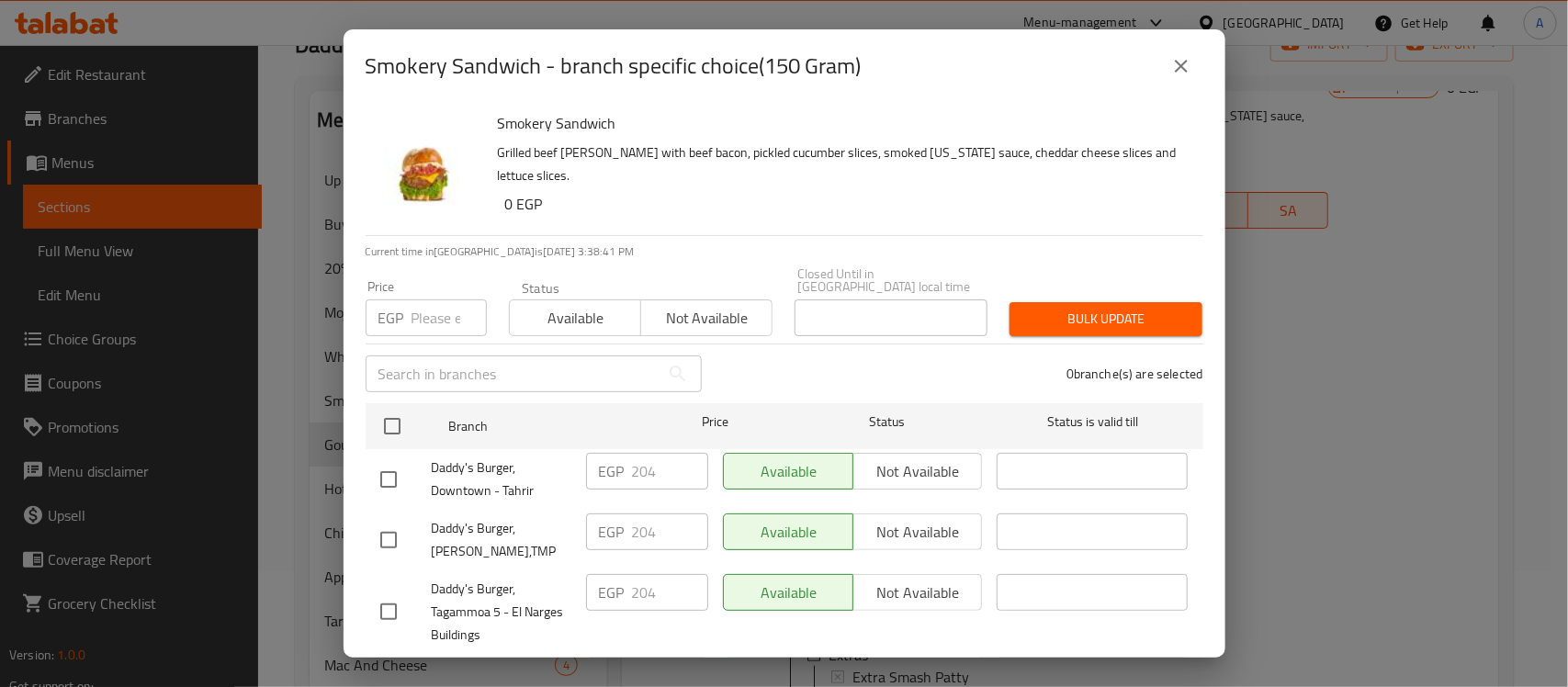
click at [438, 306] on input "number" at bounding box center [450, 318] width 76 height 37
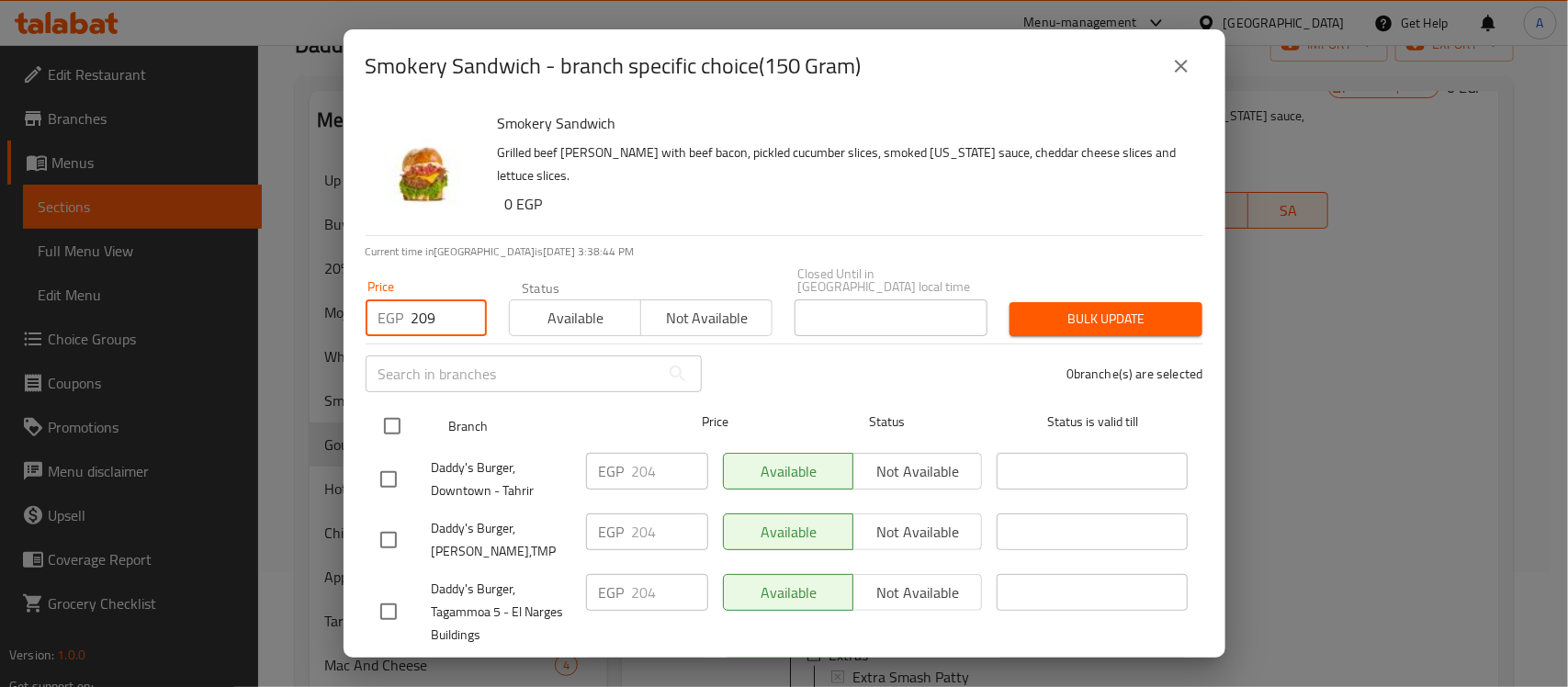
click at [382, 414] on input "checkbox" at bounding box center [392, 426] width 39 height 39
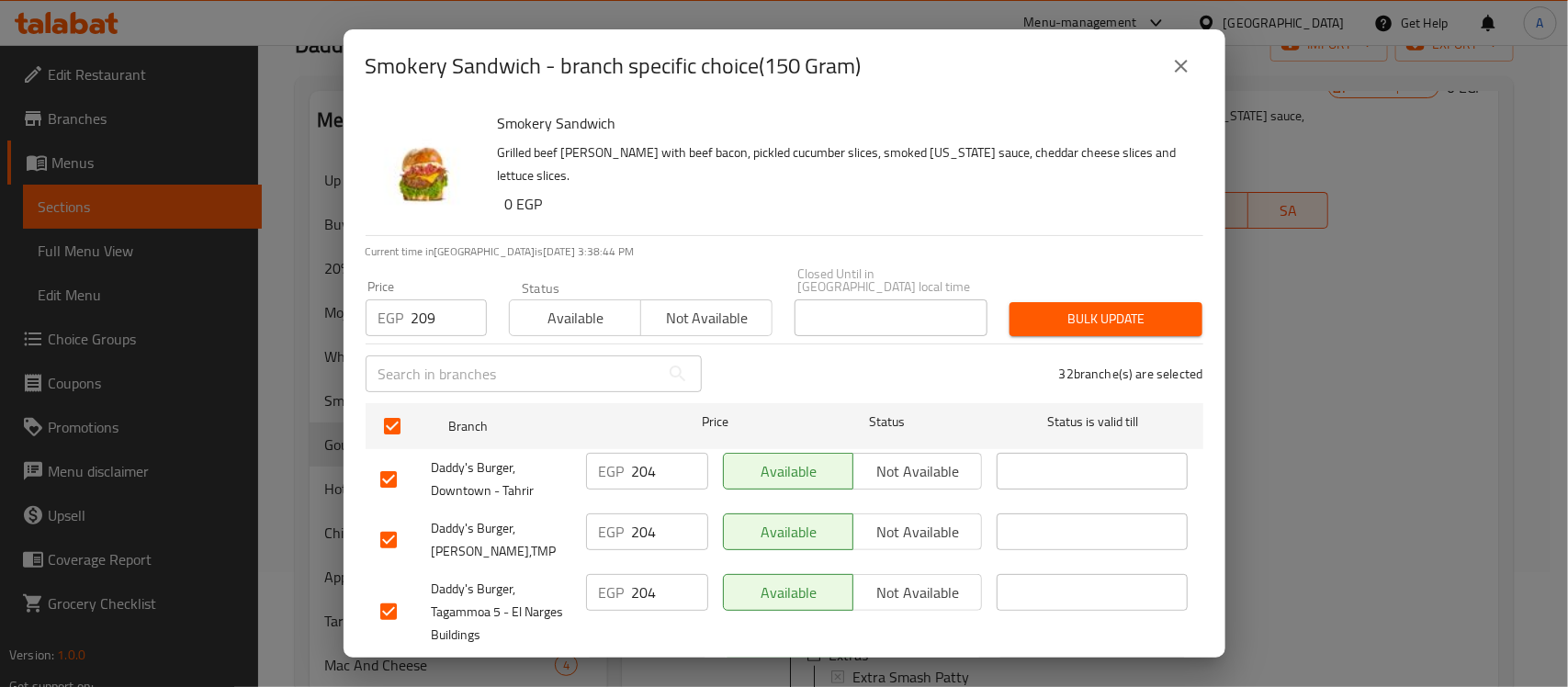
click at [1078, 312] on span "Bulk update" at bounding box center [1106, 319] width 164 height 23
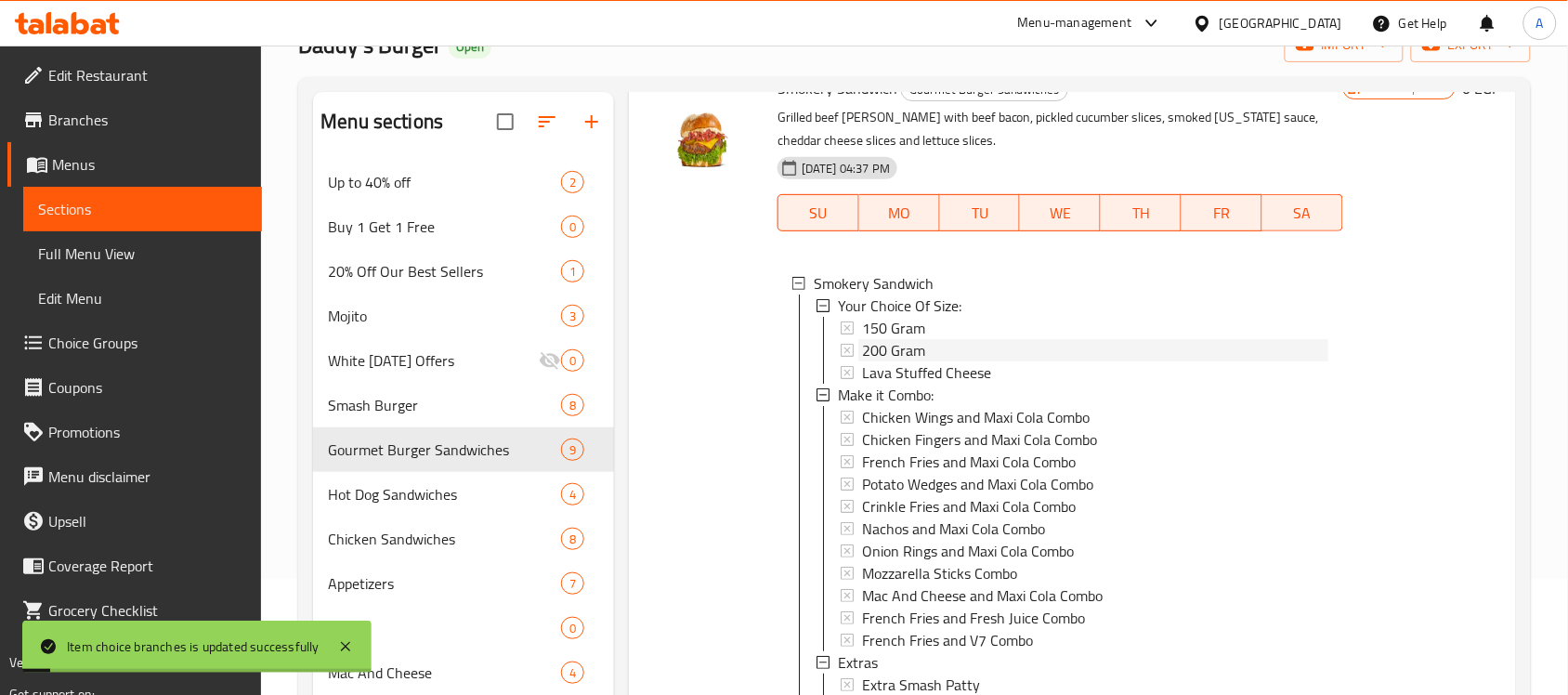
click at [873, 361] on span "200 Gram" at bounding box center [893, 350] width 63 height 22
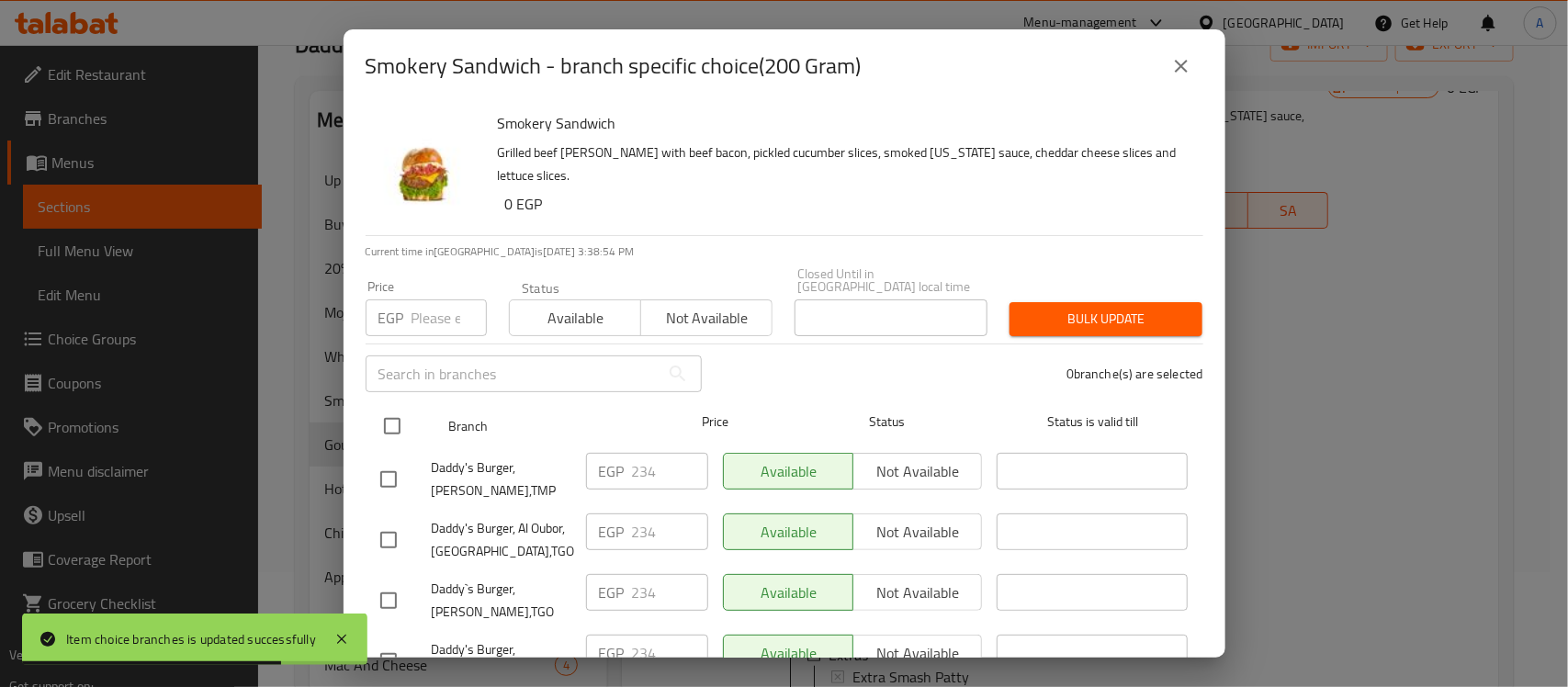
click at [387, 415] on input "checkbox" at bounding box center [392, 426] width 39 height 39
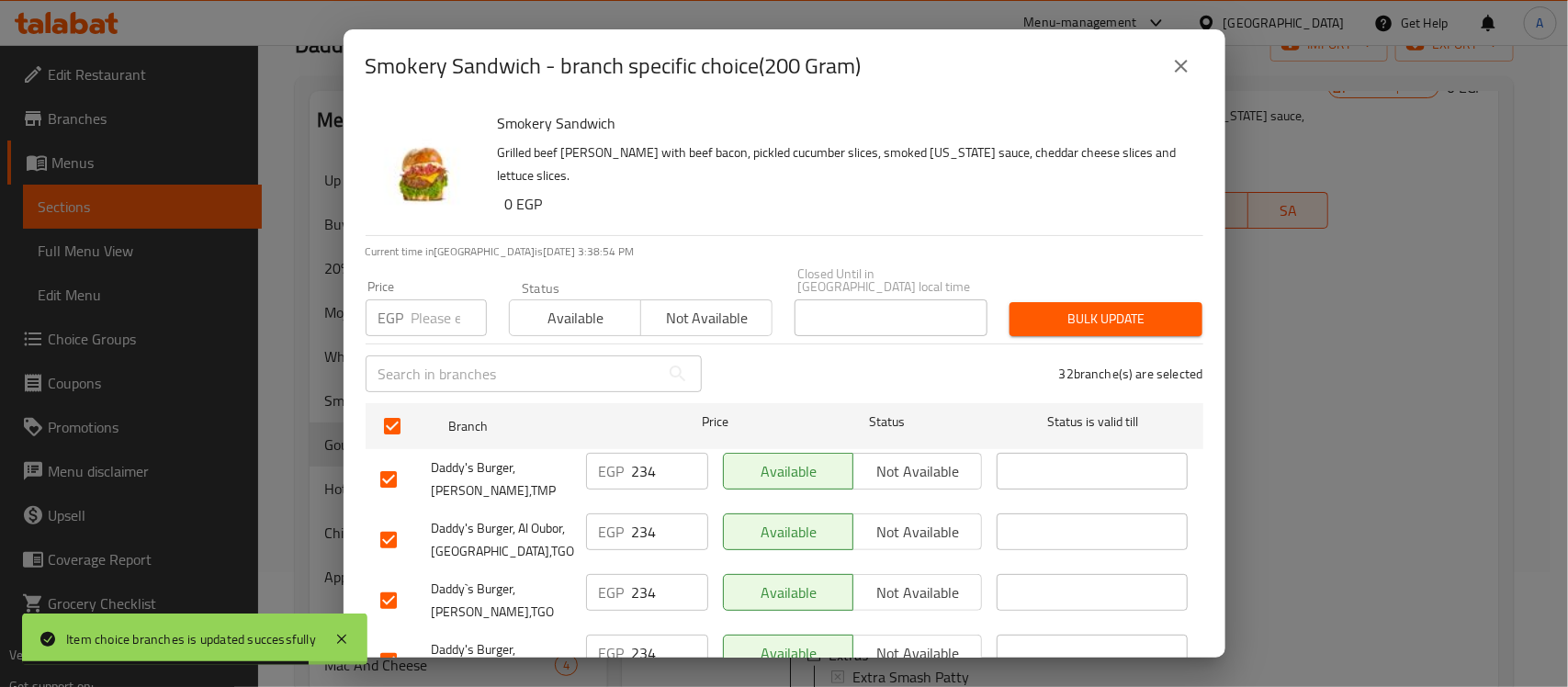
click at [439, 299] on input "number" at bounding box center [450, 318] width 76 height 37
paste input "239"
click at [1044, 308] on span "Bulk update" at bounding box center [1106, 319] width 164 height 23
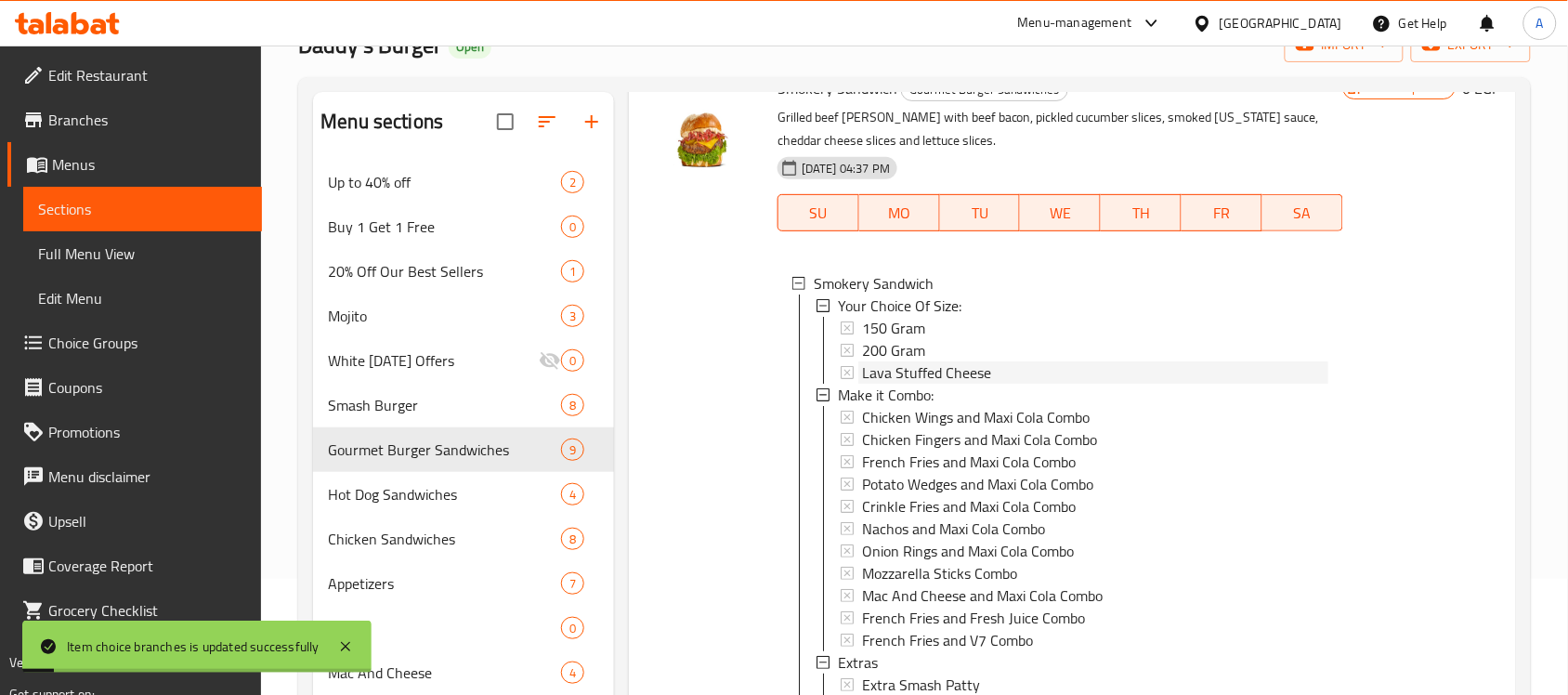
click at [907, 384] on span "Lava Stuffed Cheese" at bounding box center [926, 373] width 130 height 22
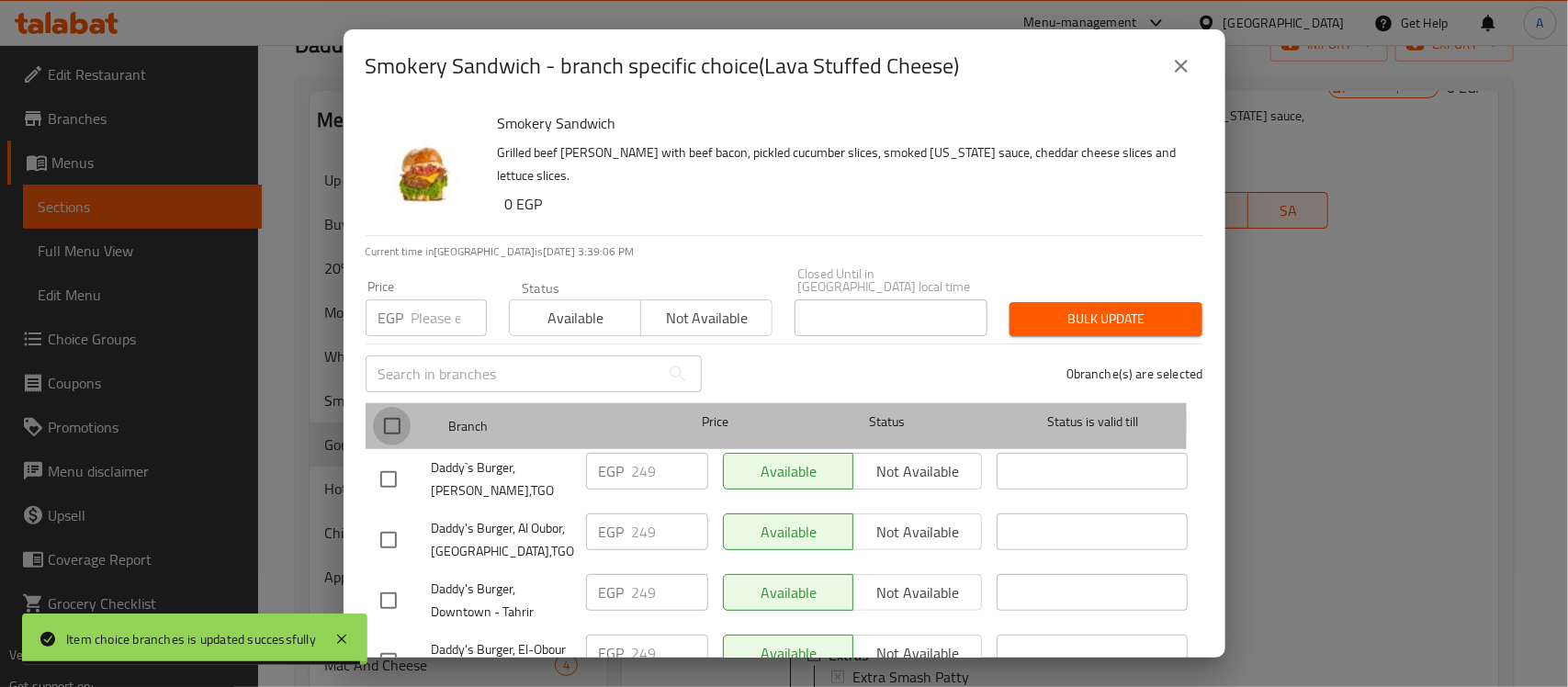
click at [380, 410] on input "checkbox" at bounding box center [392, 426] width 39 height 39
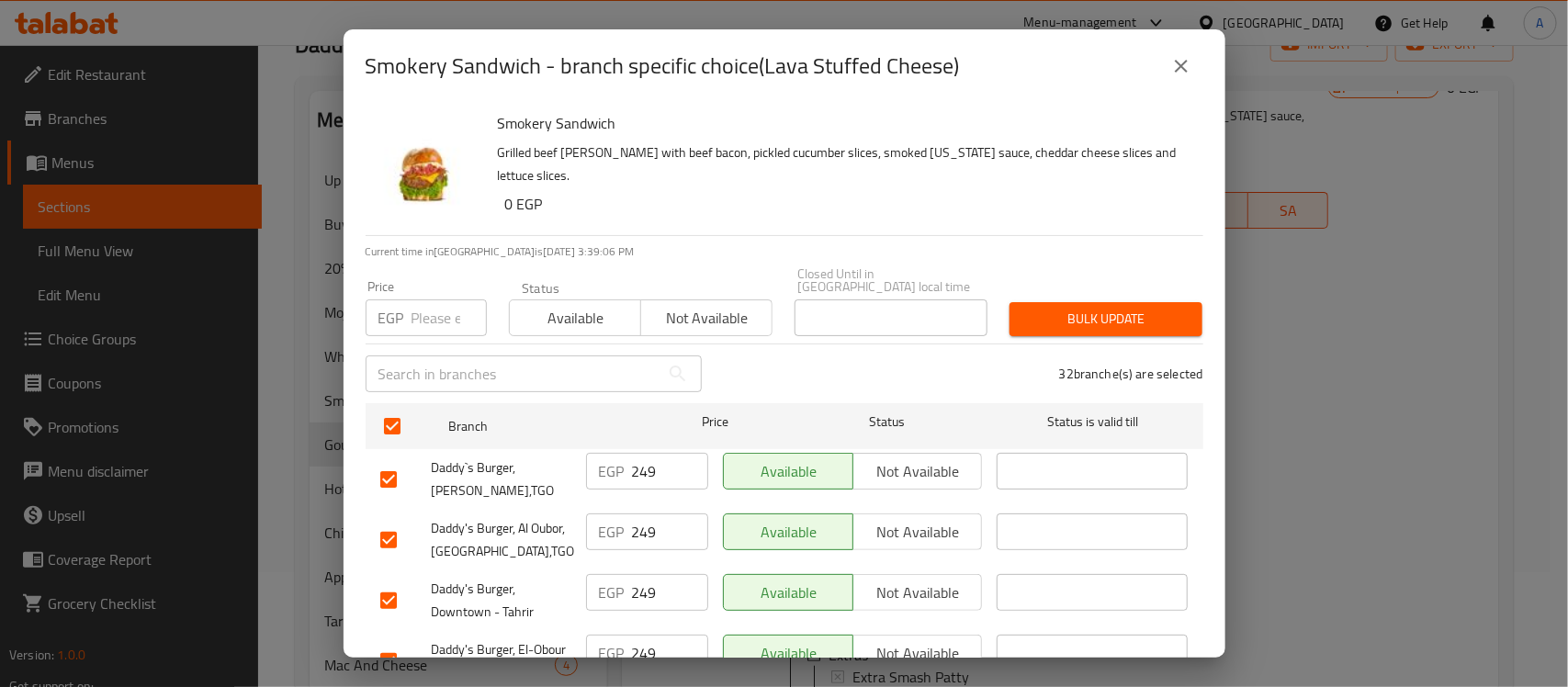
click at [438, 282] on div "Price EGP Price" at bounding box center [427, 308] width 122 height 56
click at [451, 306] on input "number" at bounding box center [450, 318] width 76 height 37
paste input "254"
click at [1059, 308] on span "Bulk update" at bounding box center [1106, 319] width 164 height 23
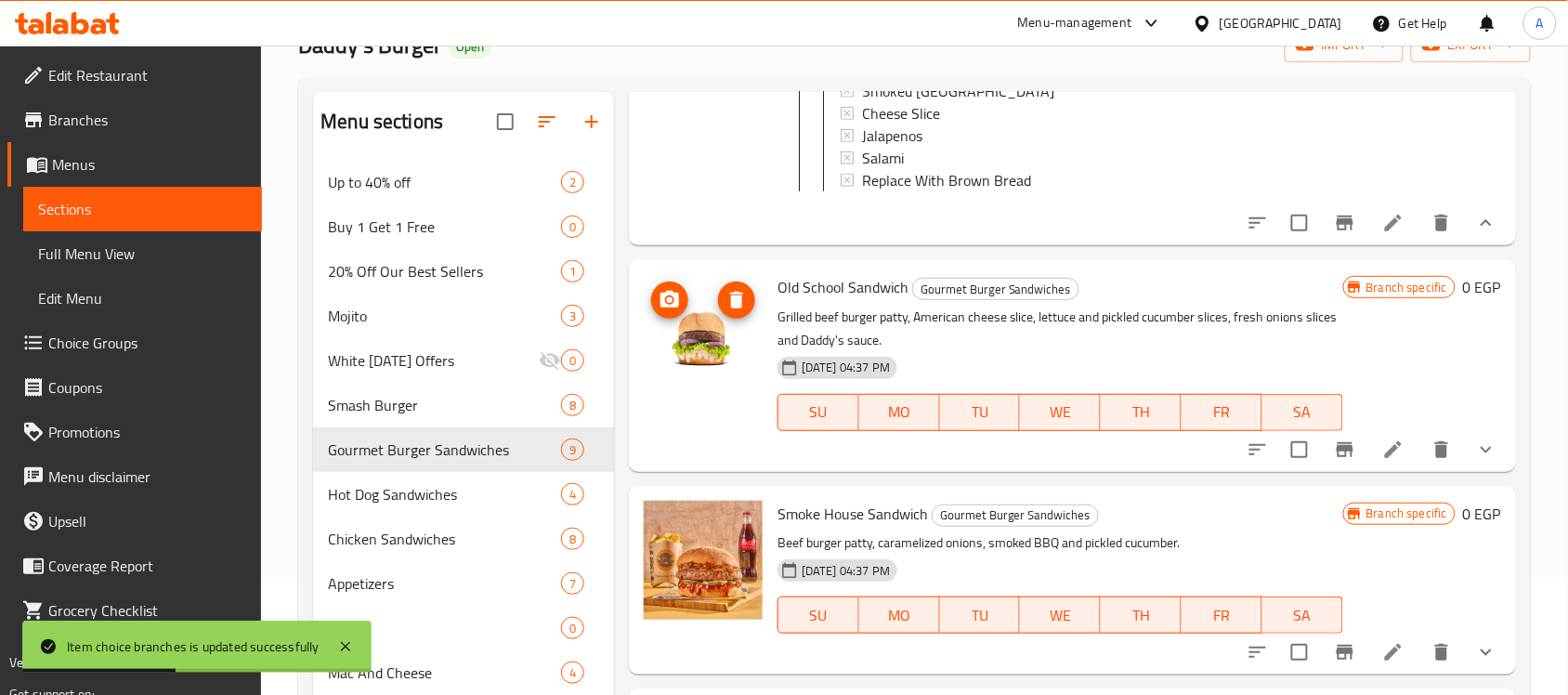
scroll to position [232, 0]
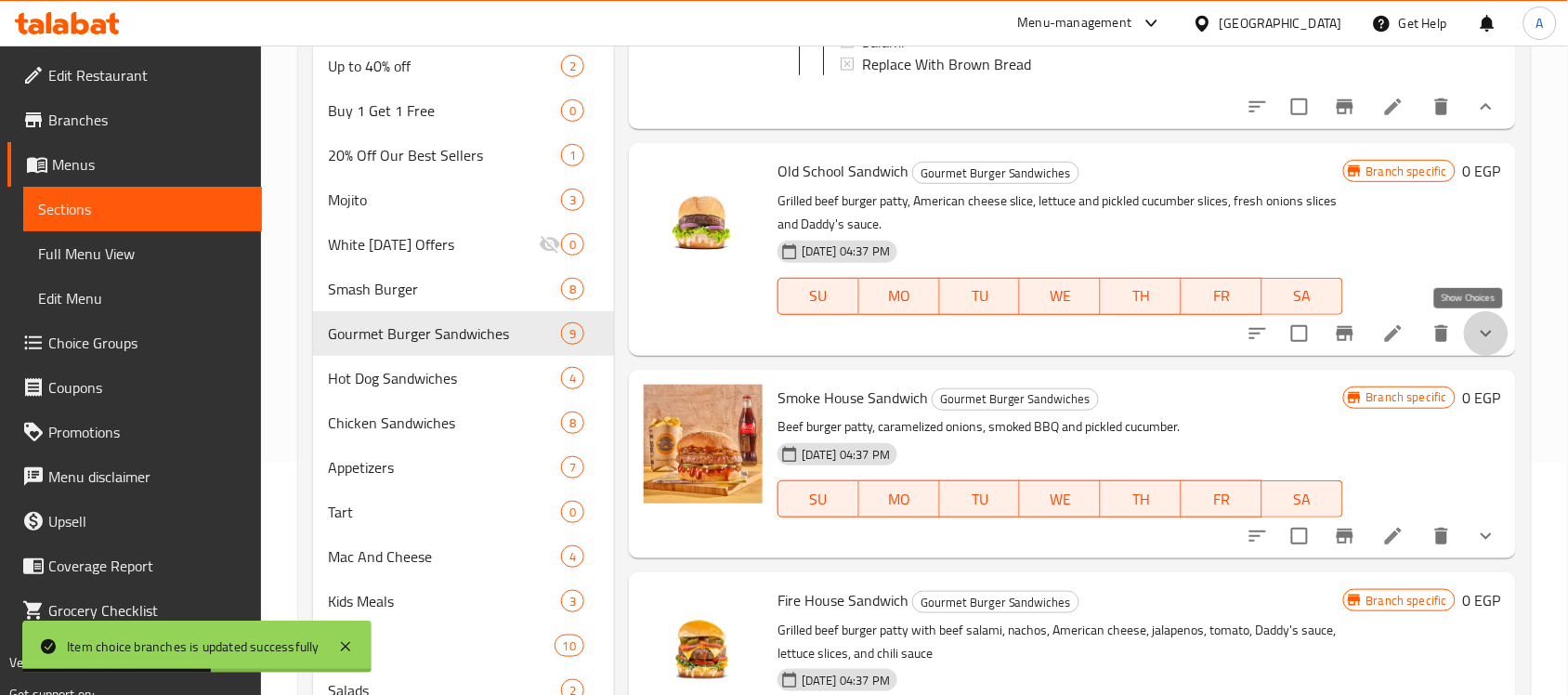
click at [1476, 330] on icon "show more" at bounding box center [1487, 334] width 22 height 22
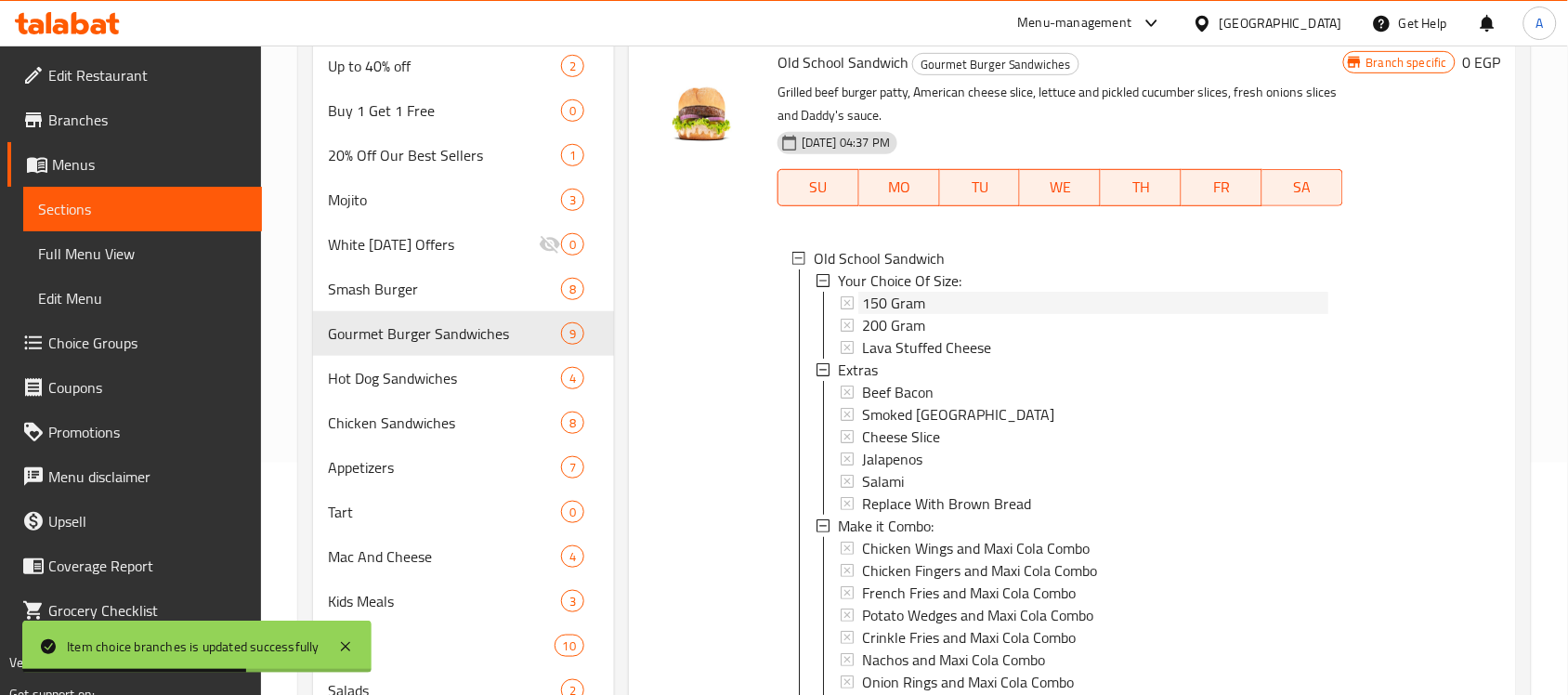
click at [930, 314] on div "150 Gram" at bounding box center [1095, 303] width 467 height 22
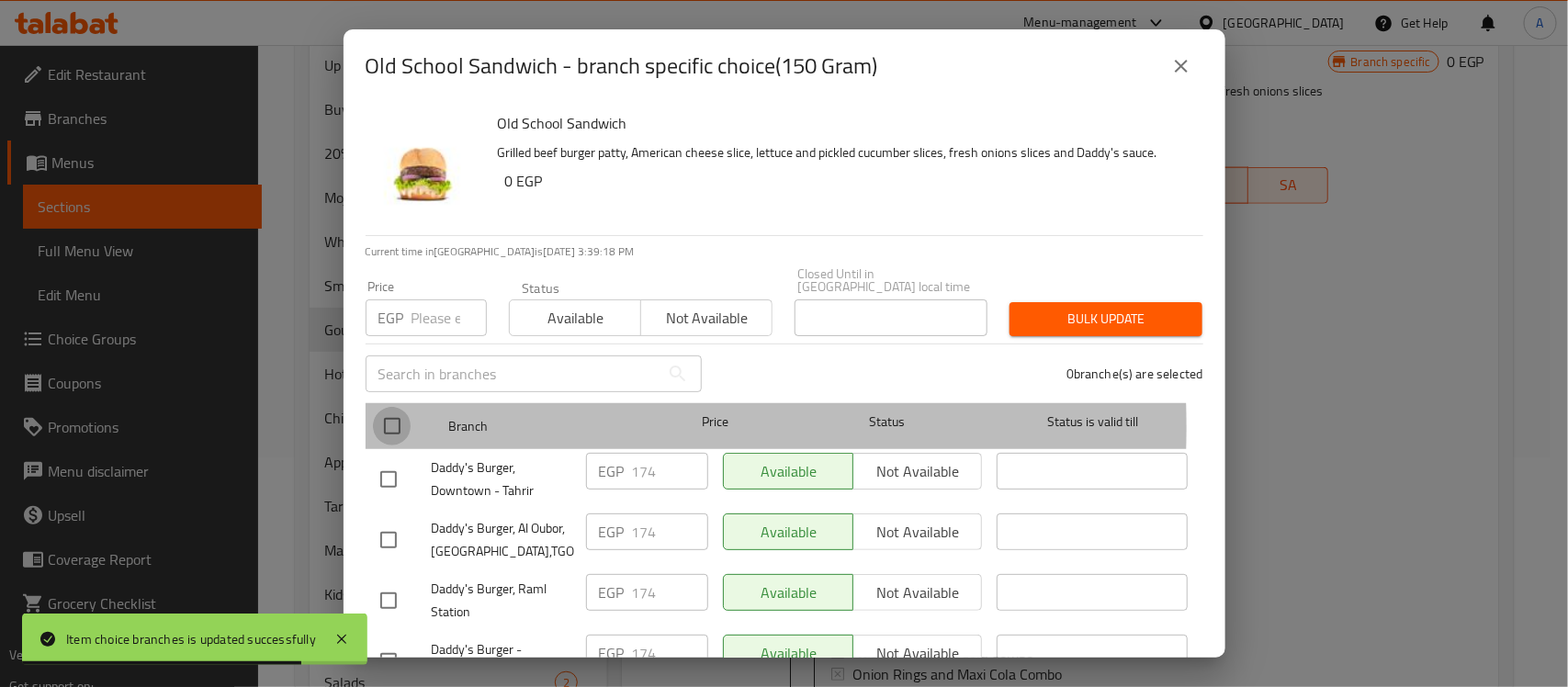
click at [407, 413] on input "checkbox" at bounding box center [392, 426] width 39 height 39
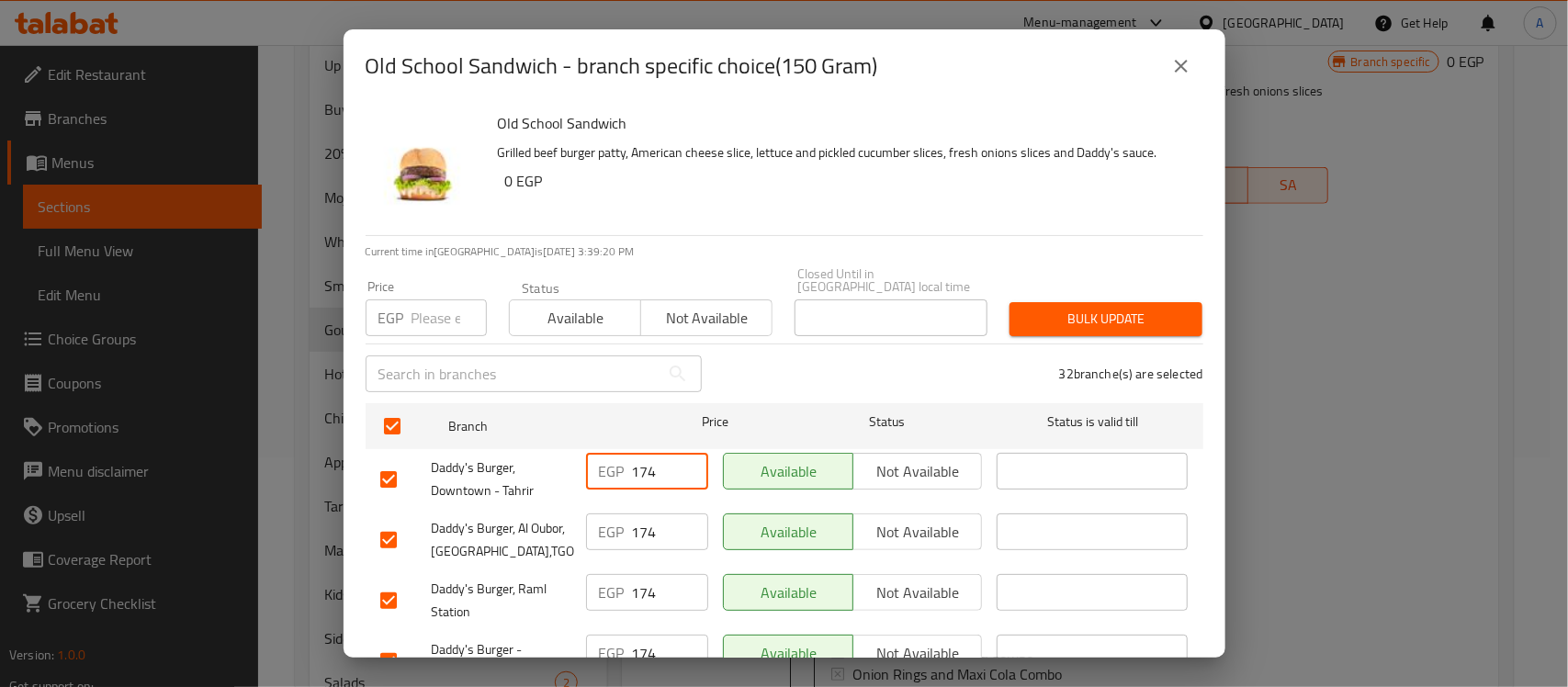
drag, startPoint x: 658, startPoint y: 460, endPoint x: 646, endPoint y: 464, distance: 12.6
click at [646, 464] on input "174" at bounding box center [670, 472] width 76 height 37
click at [652, 467] on input "179" at bounding box center [670, 472] width 76 height 37
click at [640, 460] on input "179" at bounding box center [670, 472] width 76 height 37
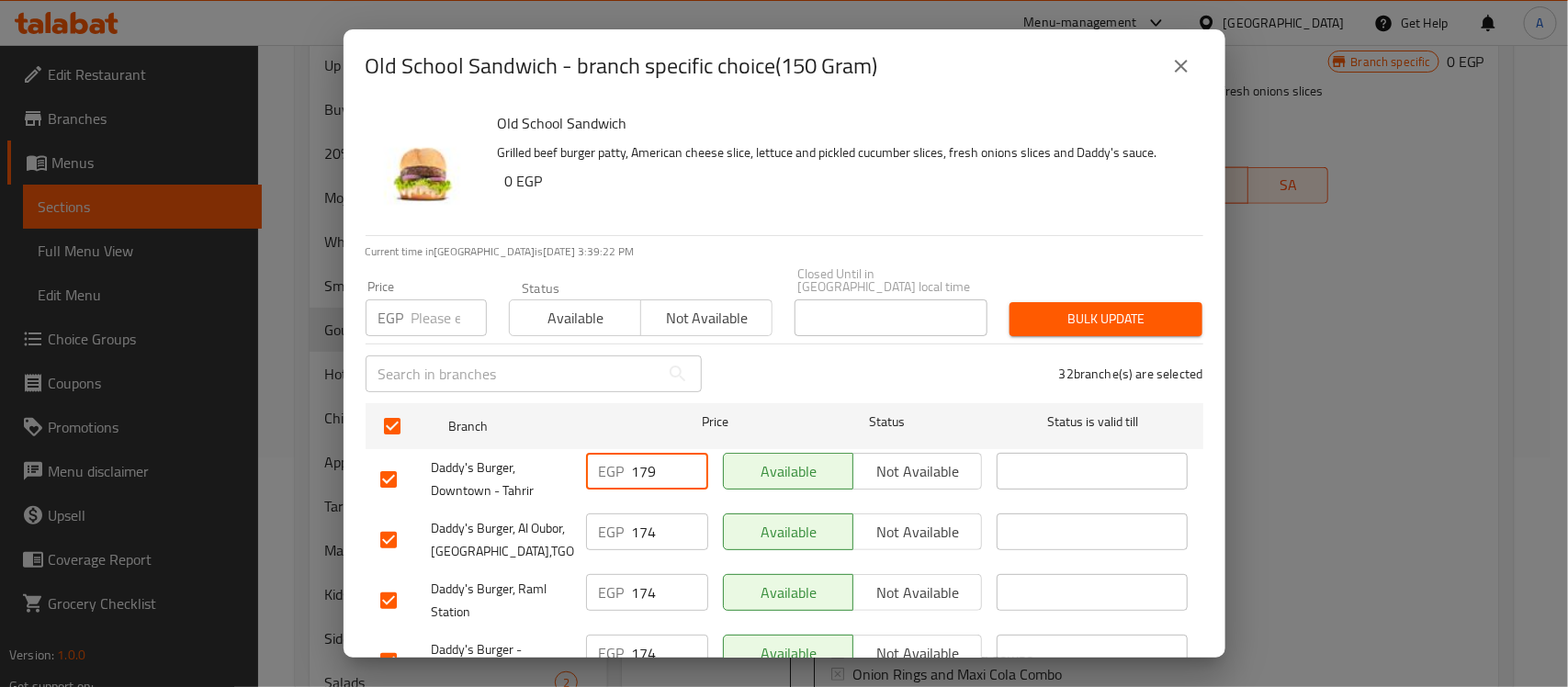
click at [640, 460] on input "179" at bounding box center [670, 472] width 76 height 37
click at [432, 305] on input "number" at bounding box center [450, 318] width 76 height 37
paste input "179"
click at [1059, 308] on span "Bulk update" at bounding box center [1106, 319] width 164 height 23
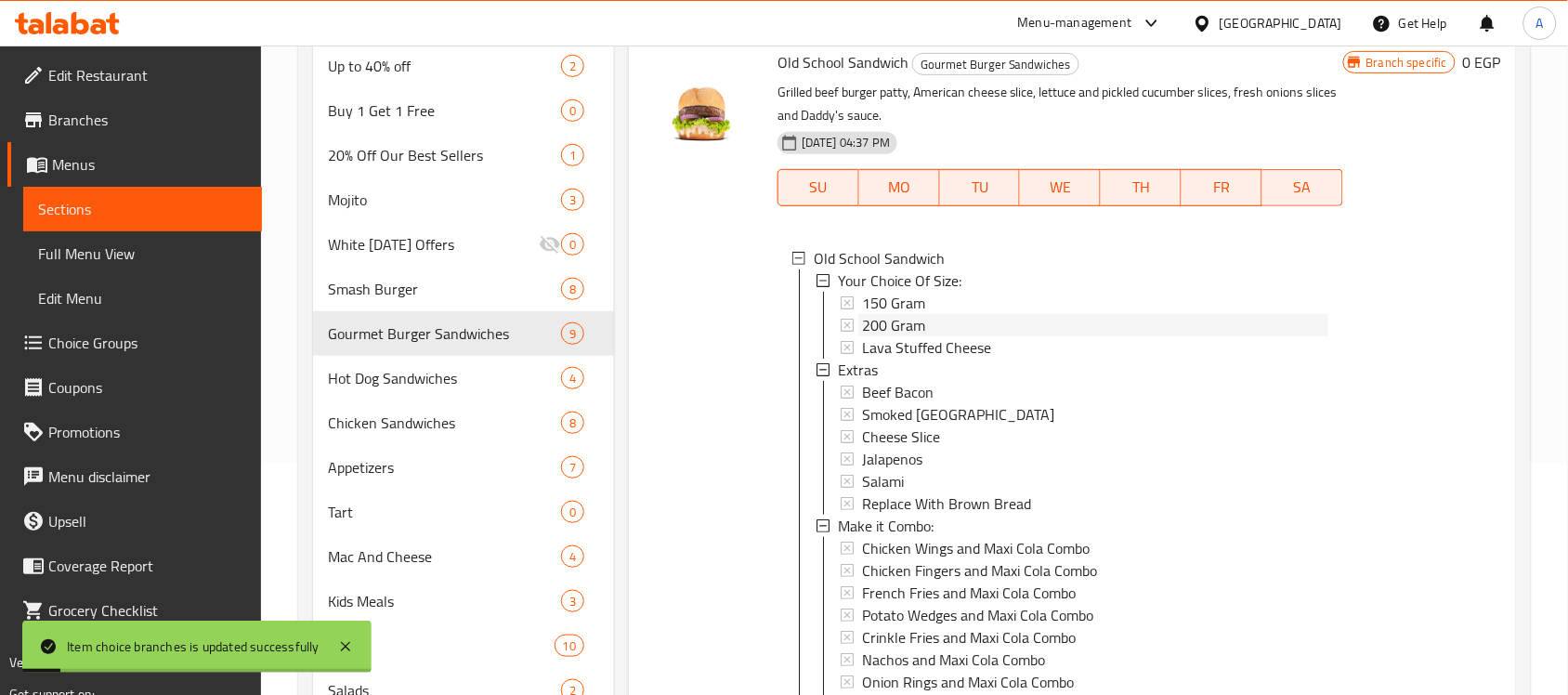
click at [871, 336] on span "200 Gram" at bounding box center [893, 325] width 63 height 22
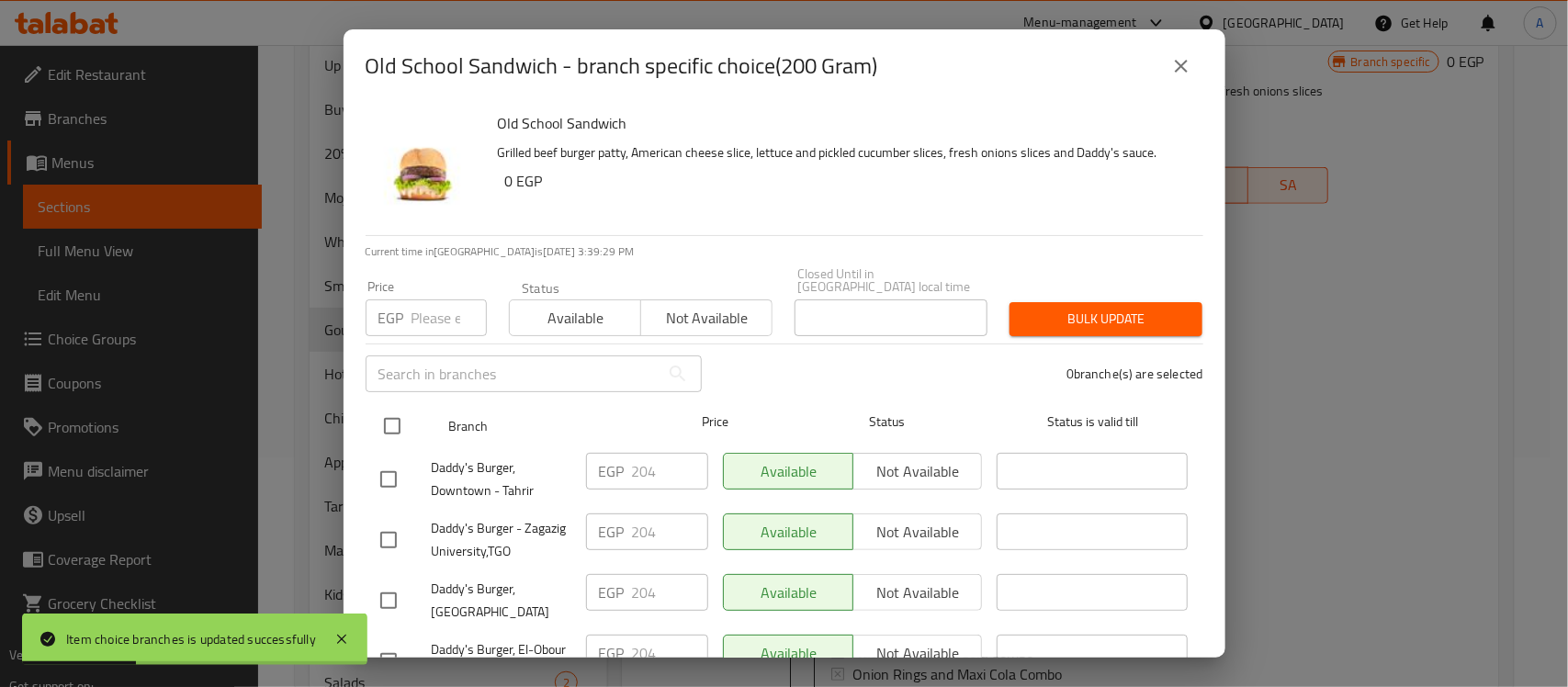
click at [386, 407] on input "checkbox" at bounding box center [392, 426] width 39 height 39
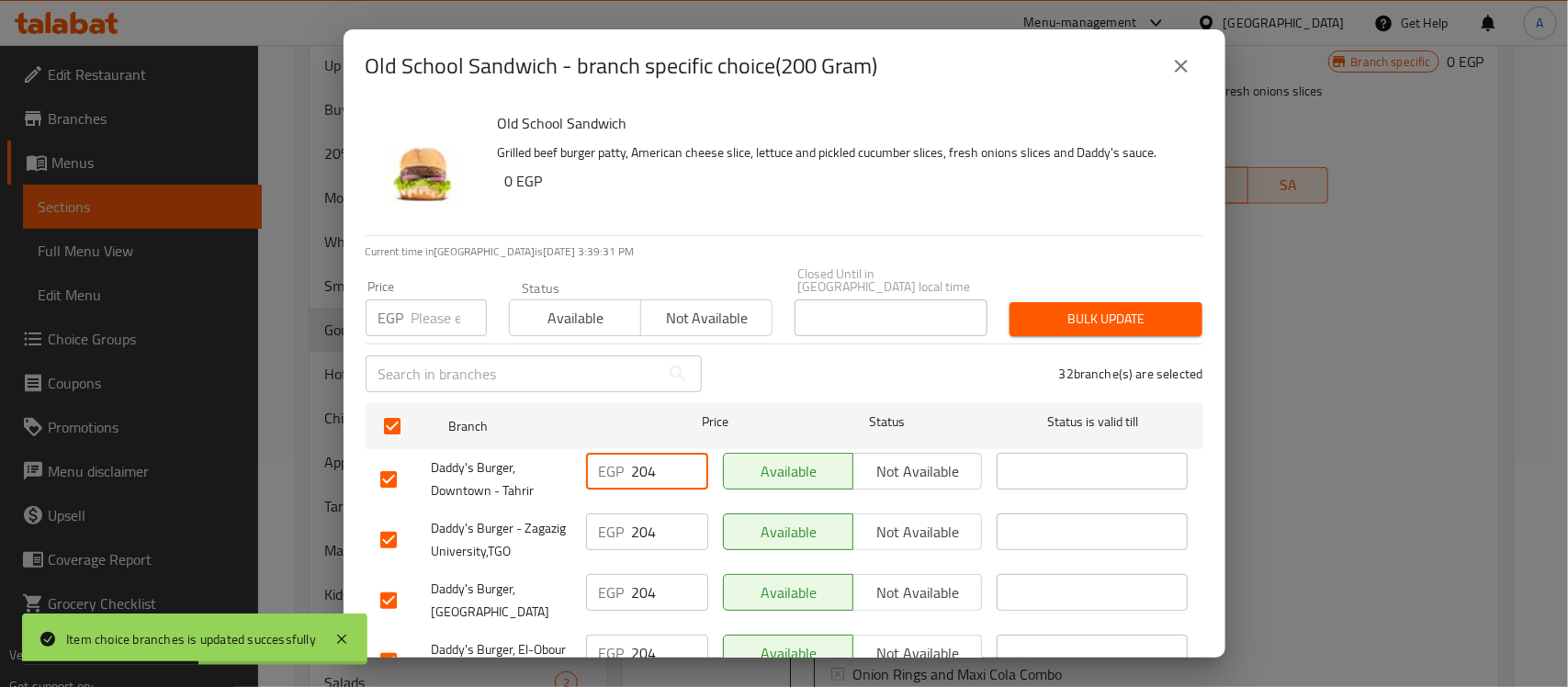
drag, startPoint x: 657, startPoint y: 453, endPoint x: 645, endPoint y: 460, distance: 13.9
click at [645, 460] on input "204" at bounding box center [670, 472] width 76 height 37
click at [652, 460] on input "209" at bounding box center [670, 472] width 76 height 37
click at [650, 458] on input "209" at bounding box center [670, 472] width 76 height 37
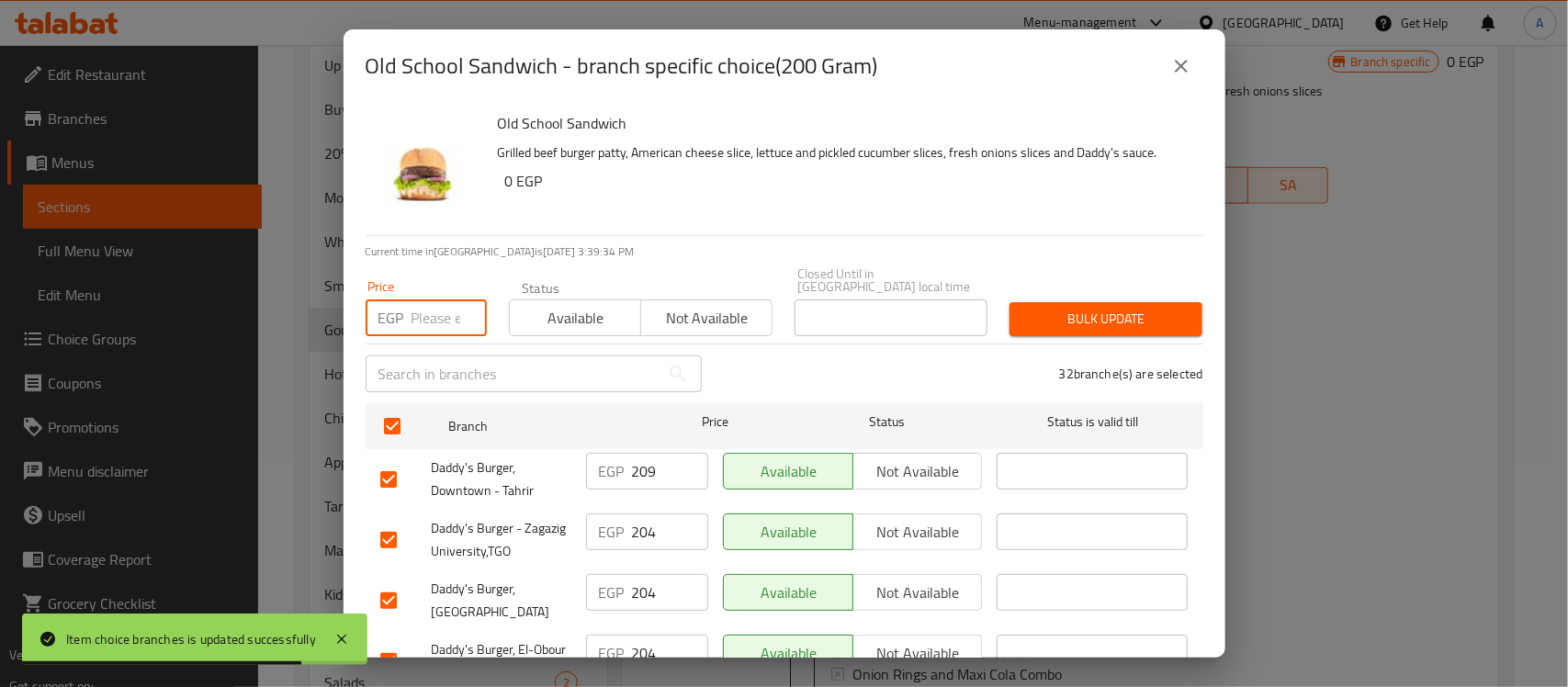
click at [419, 299] on input "number" at bounding box center [450, 318] width 76 height 37
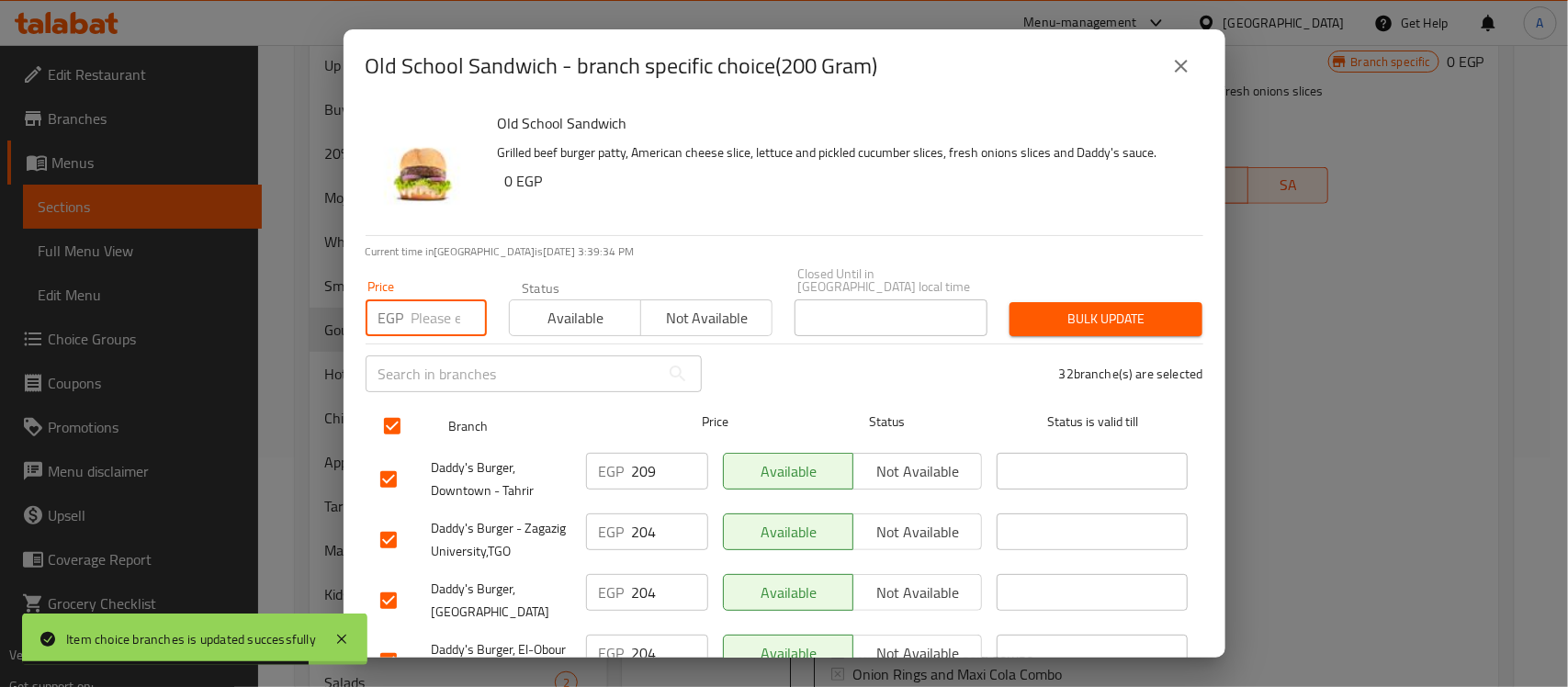
paste input "209"
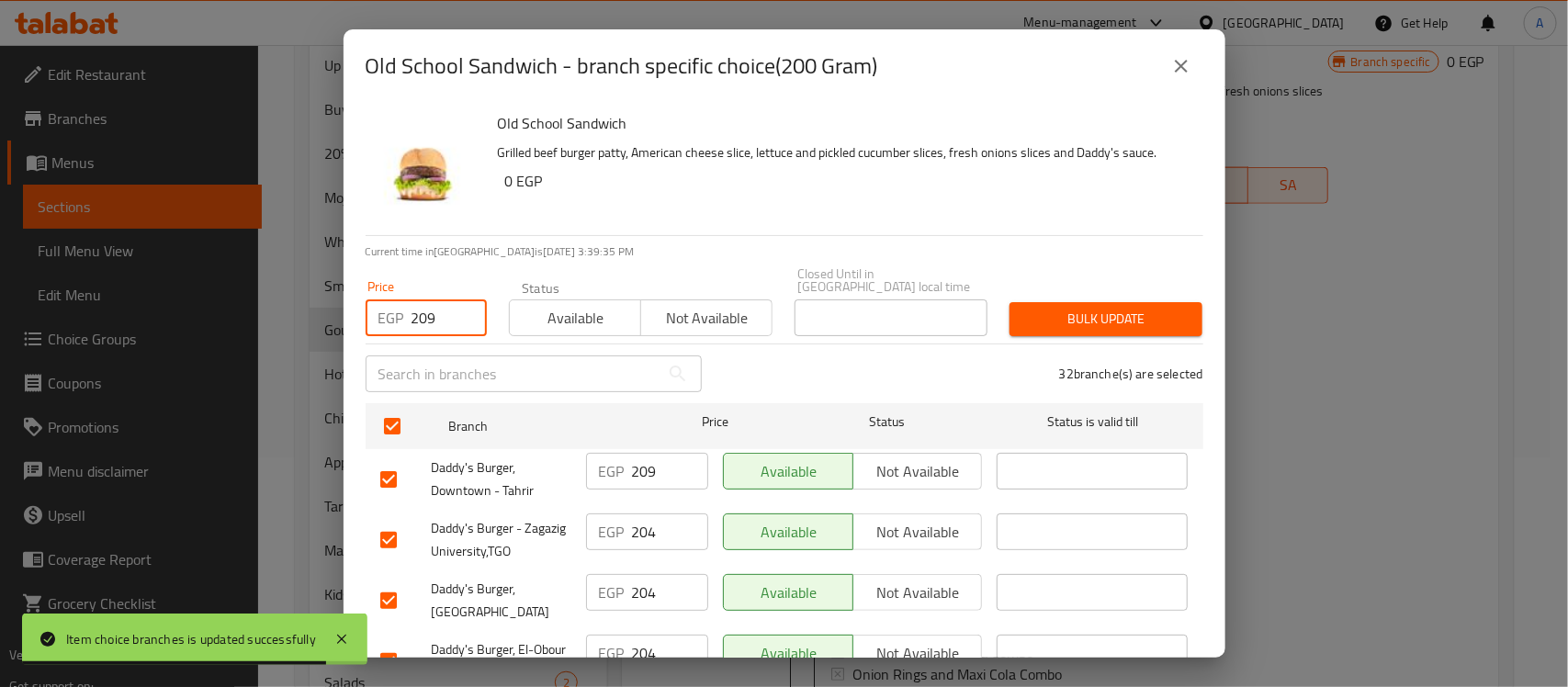
click at [1090, 308] on span "Bulk update" at bounding box center [1106, 319] width 164 height 23
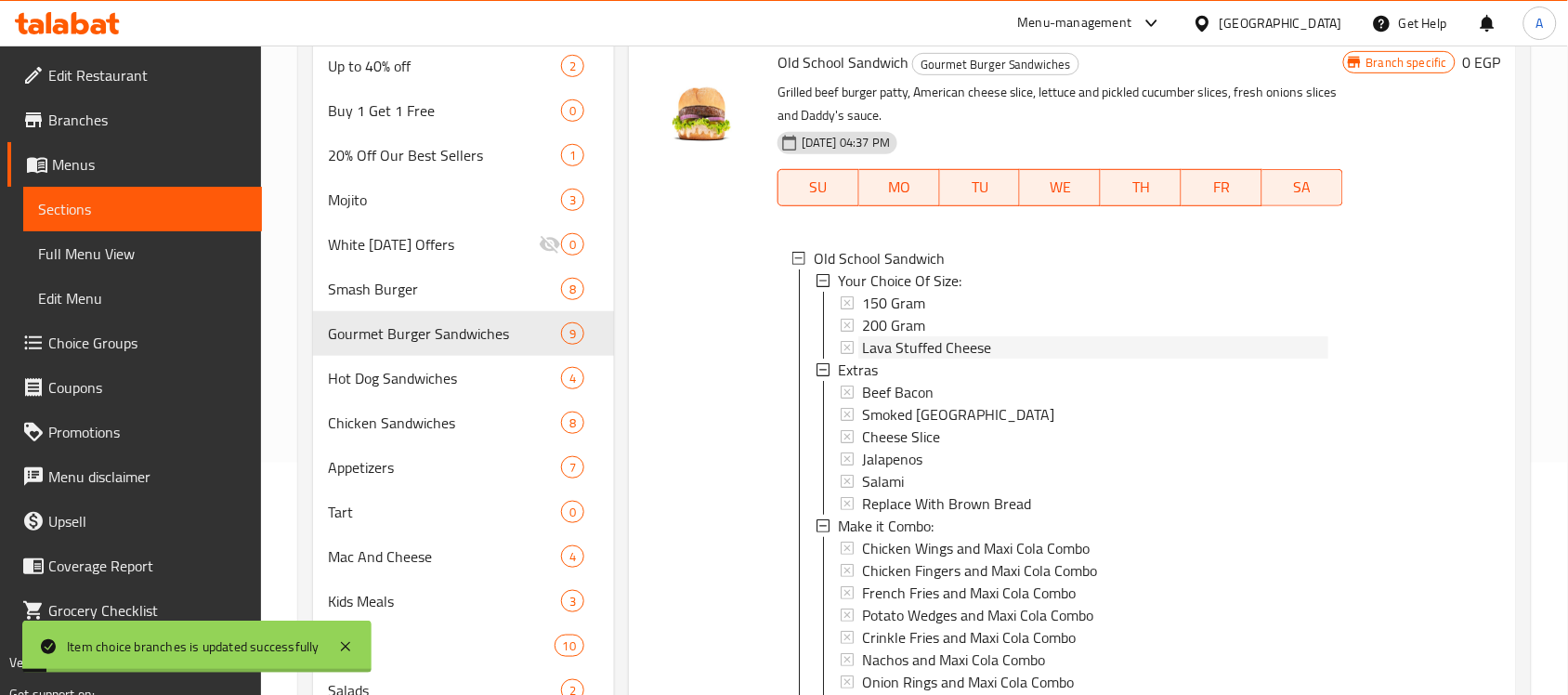
click at [897, 359] on span "Lava Stuffed Cheese" at bounding box center [926, 348] width 130 height 22
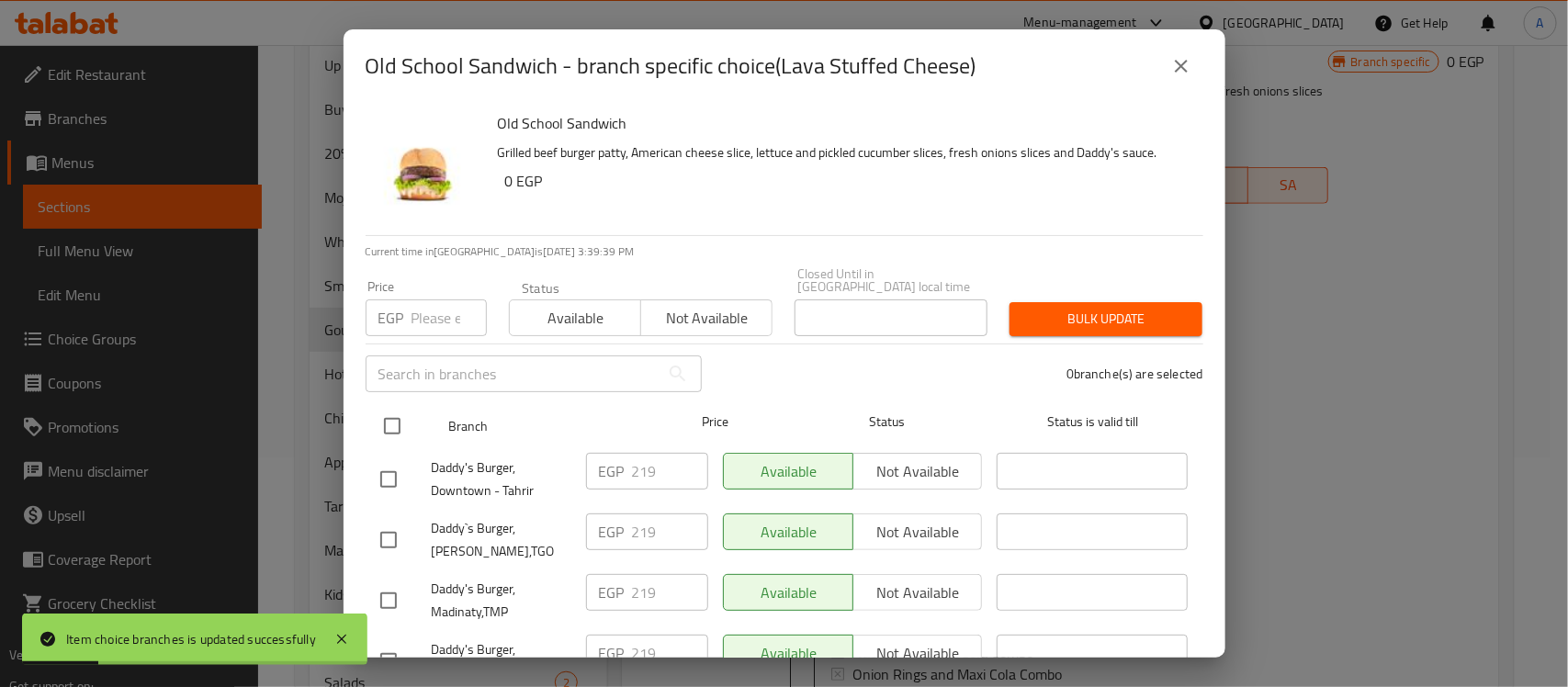
click at [396, 416] on input "checkbox" at bounding box center [392, 426] width 39 height 39
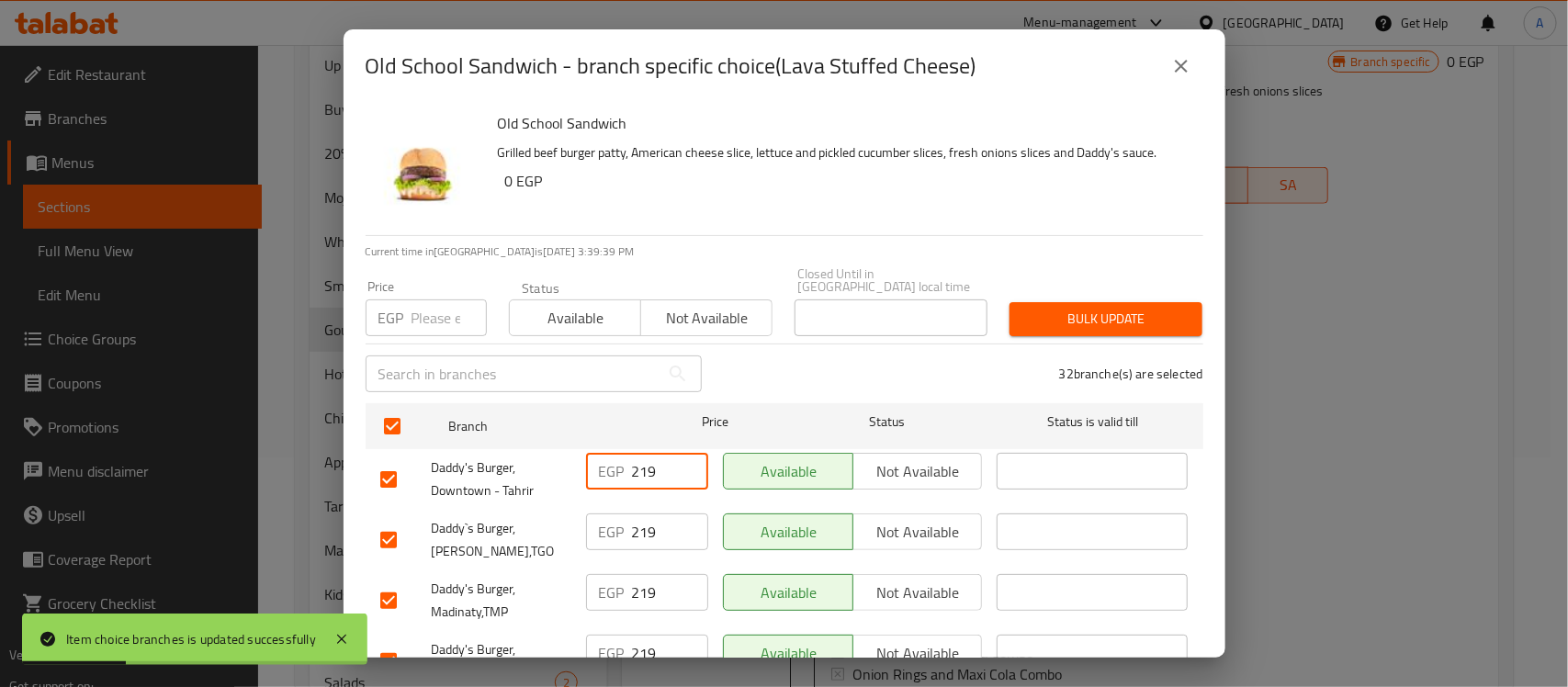
click at [638, 456] on input "219" at bounding box center [670, 472] width 76 height 37
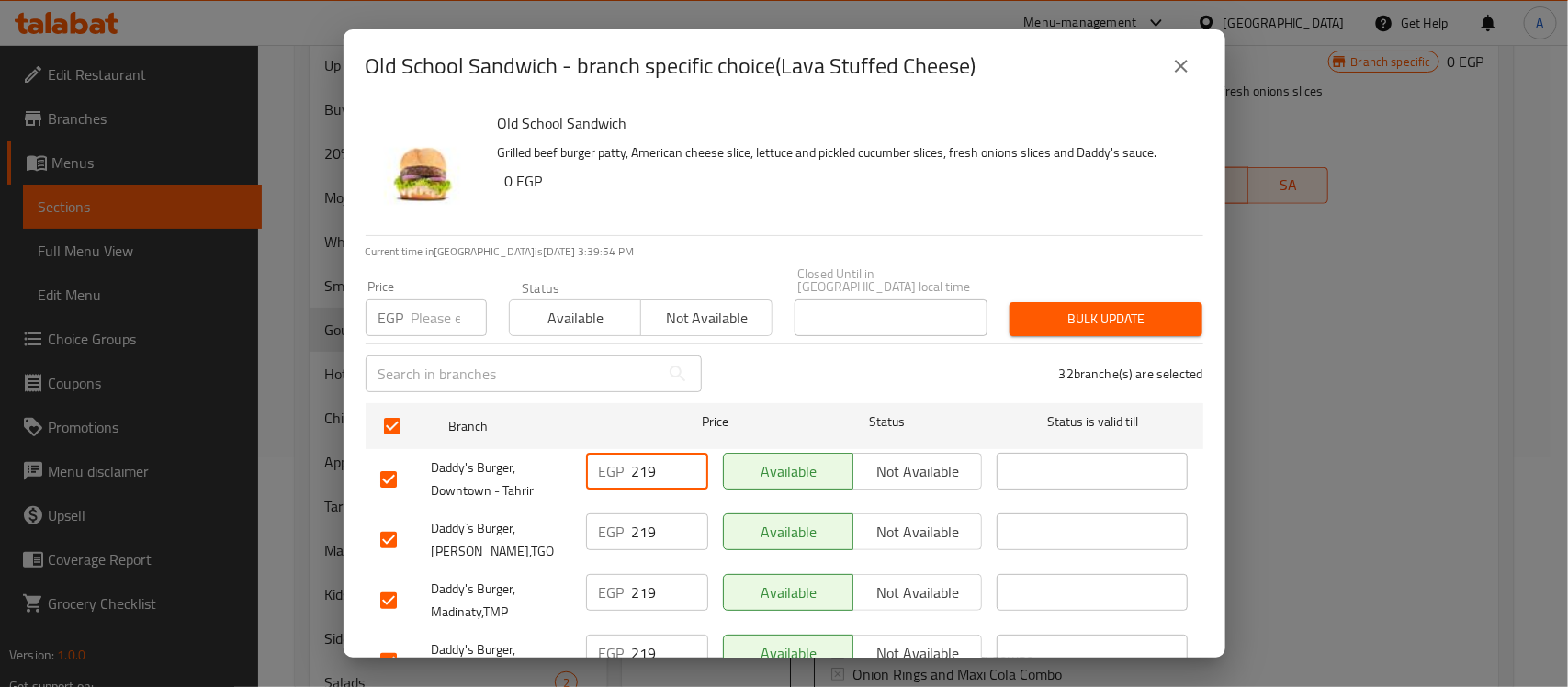
click at [432, 305] on input "number" at bounding box center [450, 318] width 76 height 37
paste input "224"
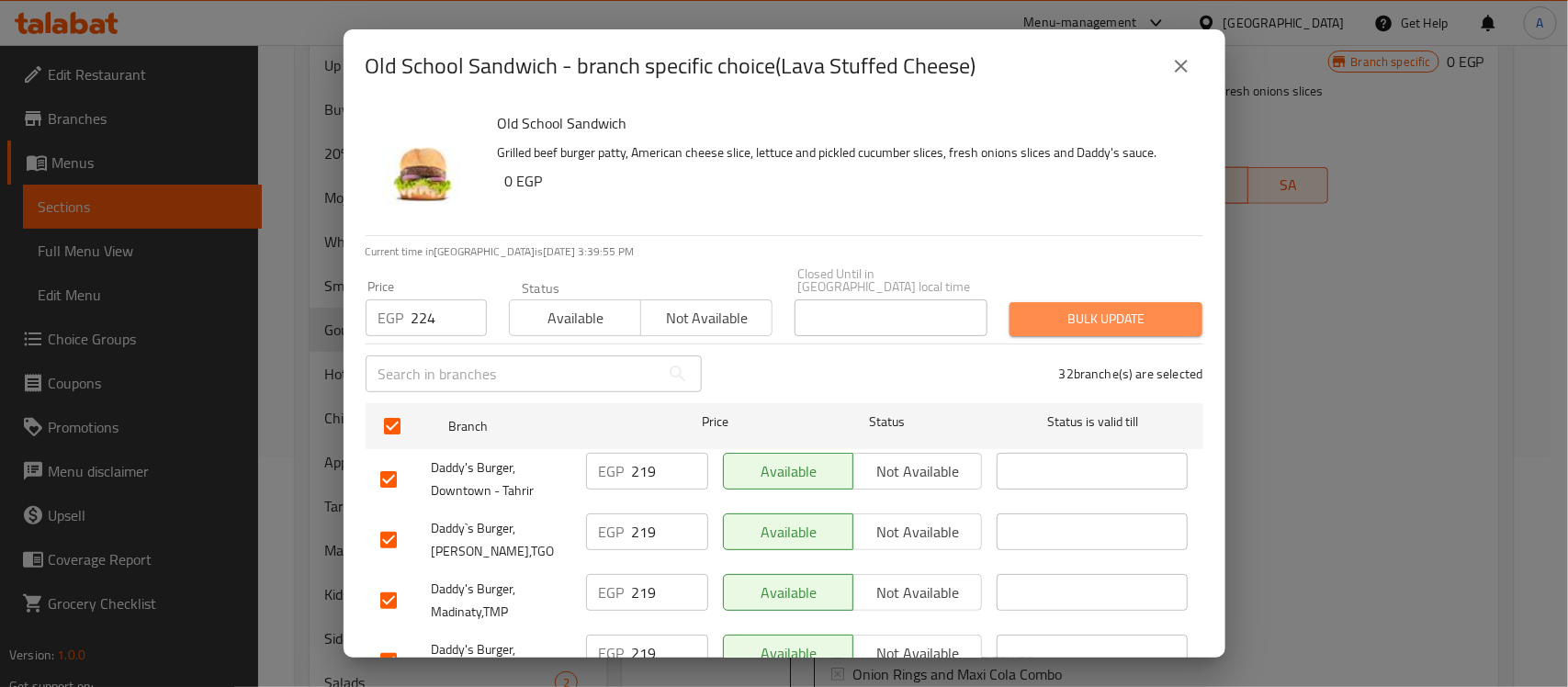
click at [1109, 308] on span "Bulk update" at bounding box center [1106, 319] width 164 height 23
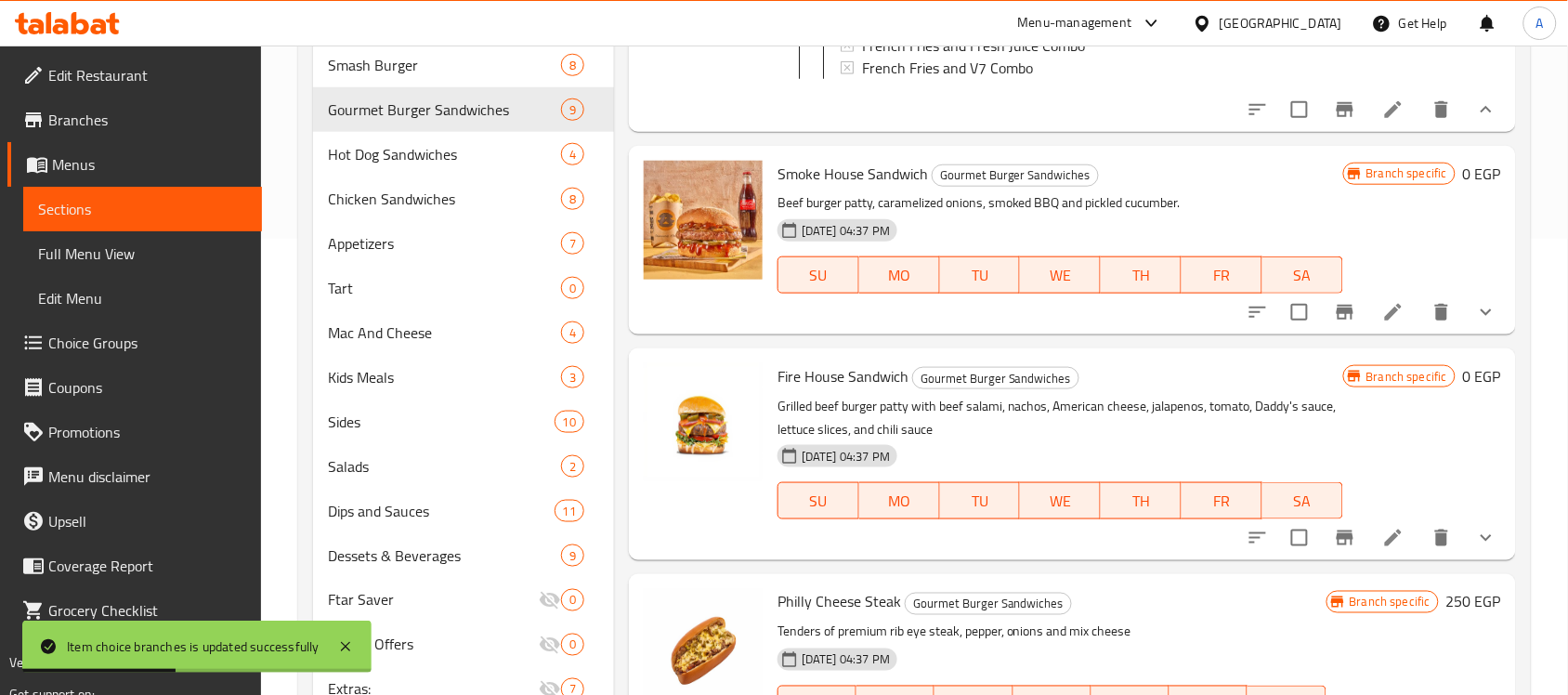
scroll to position [576, 0]
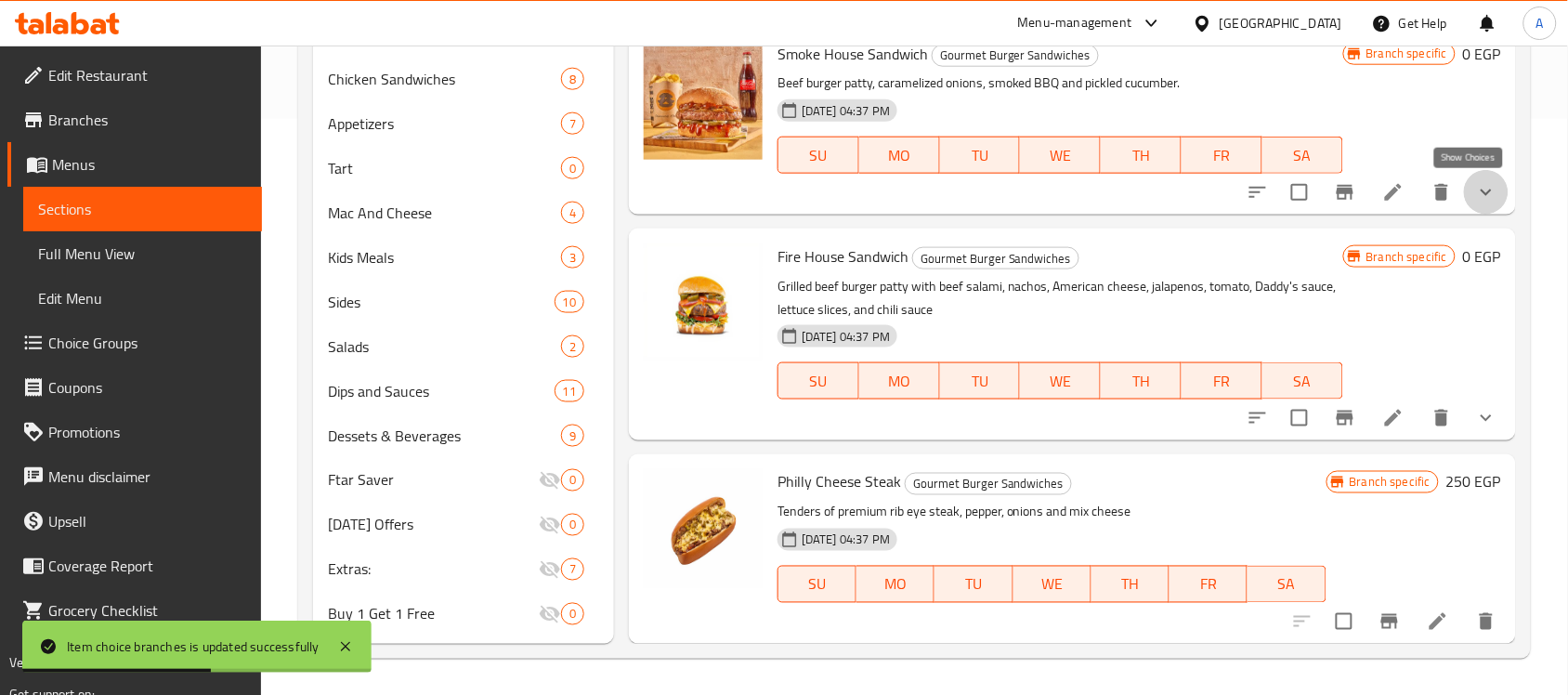
click at [1476, 196] on icon "show more" at bounding box center [1487, 192] width 22 height 22
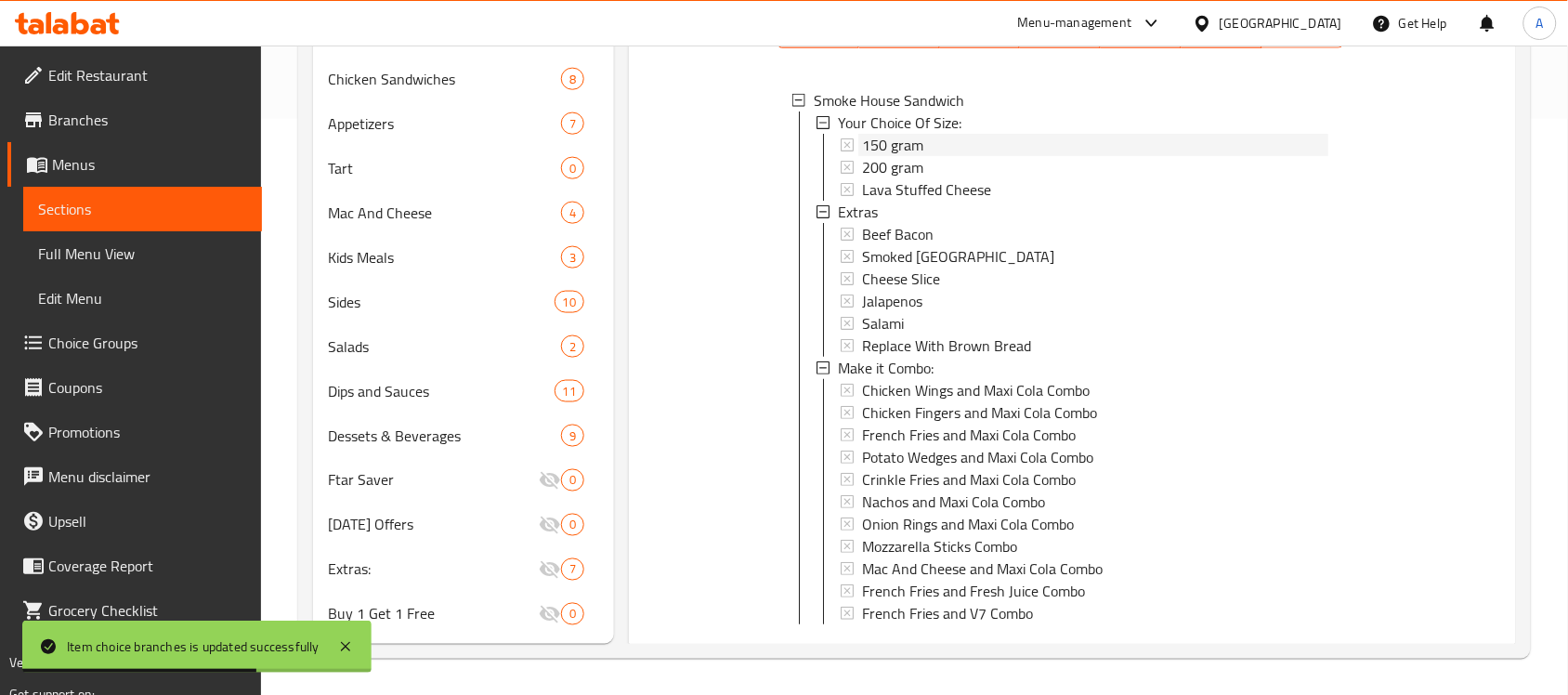
click at [878, 157] on span "150 gram" at bounding box center [893, 145] width 61 height 22
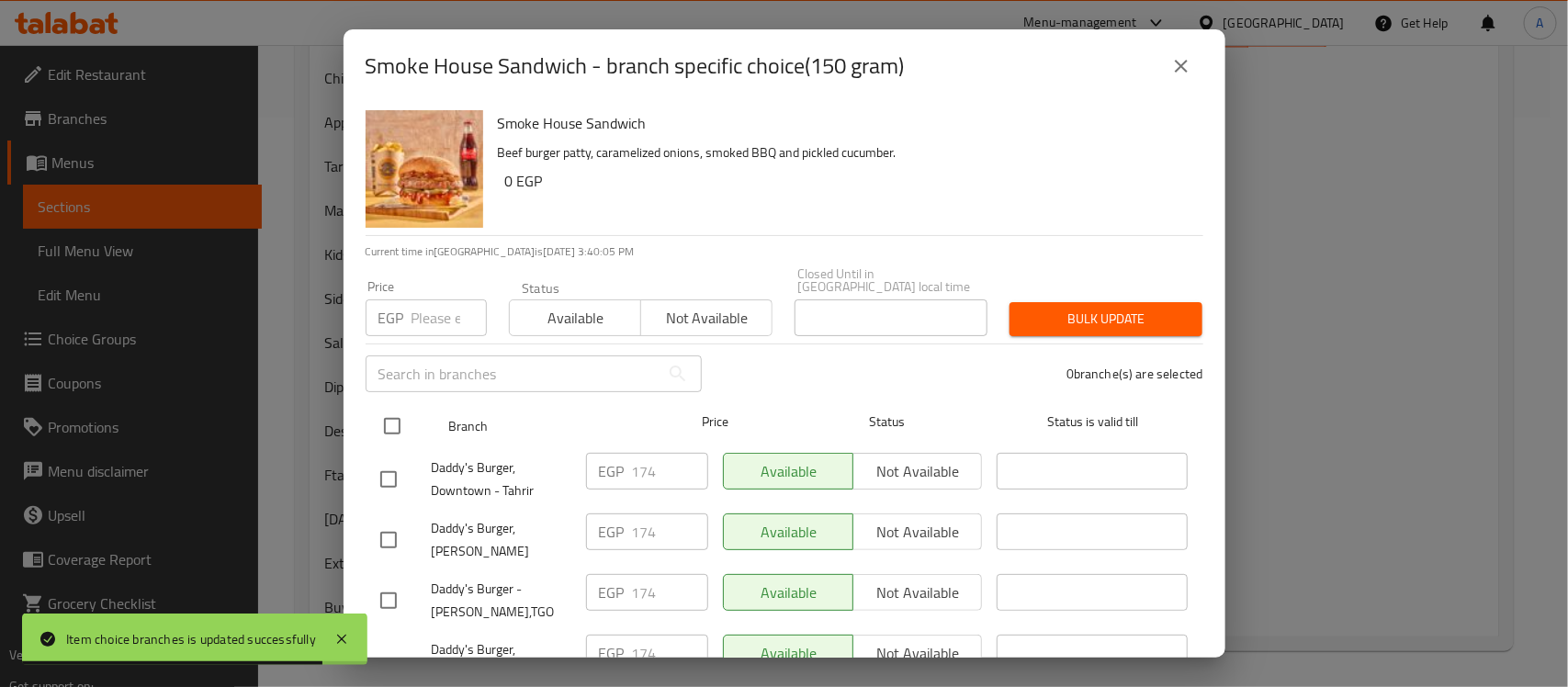
click at [392, 409] on input "checkbox" at bounding box center [392, 426] width 39 height 39
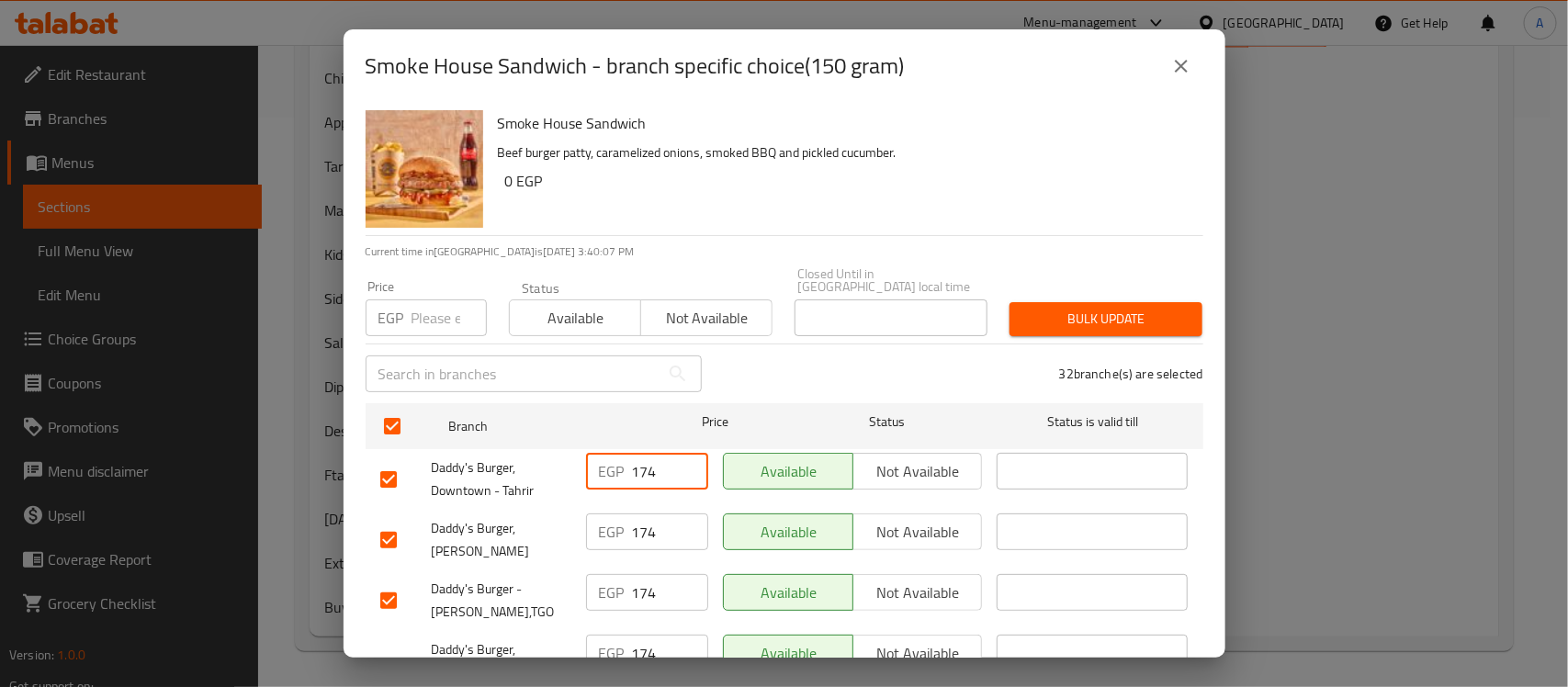
click at [645, 461] on input "174" at bounding box center [670, 472] width 76 height 37
click at [432, 301] on input "number" at bounding box center [450, 318] width 76 height 37
paste input "179"
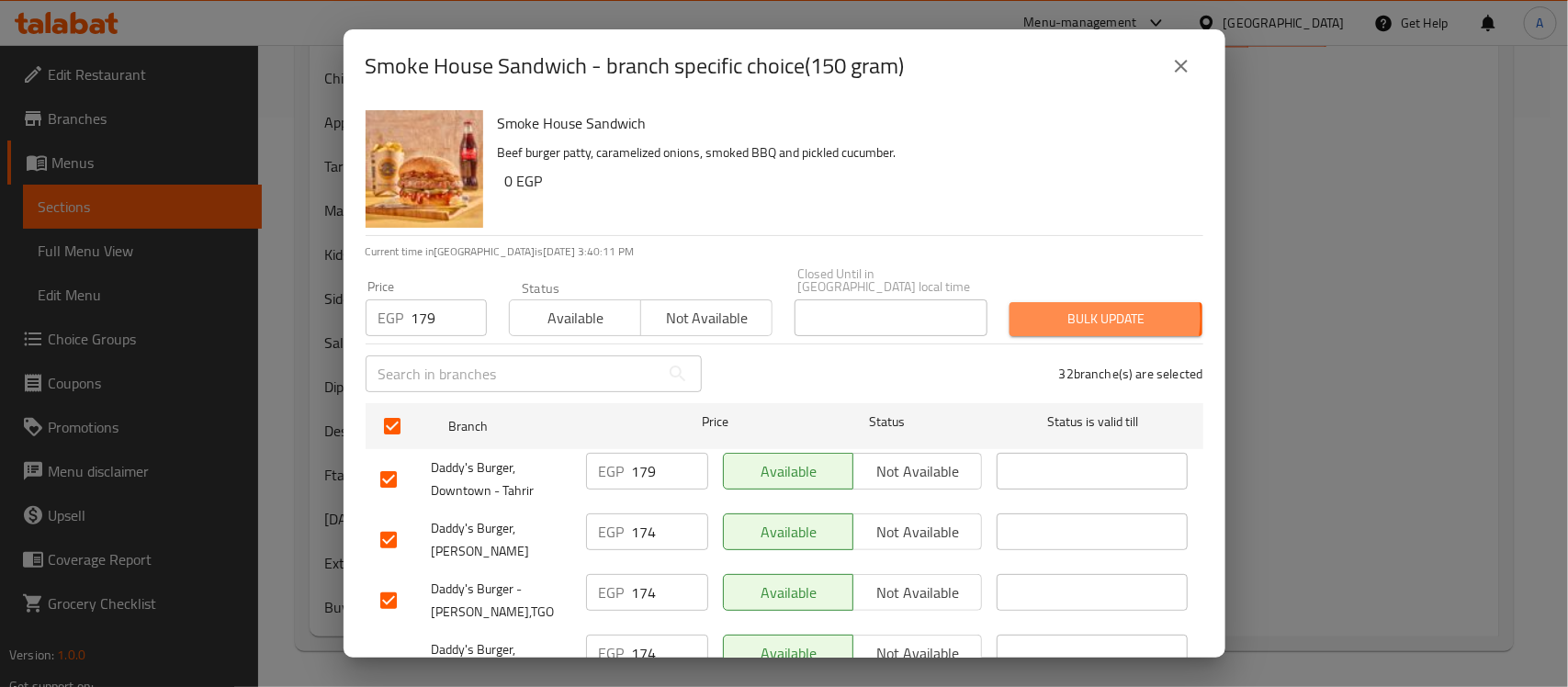
click at [1071, 308] on span "Bulk update" at bounding box center [1106, 319] width 164 height 23
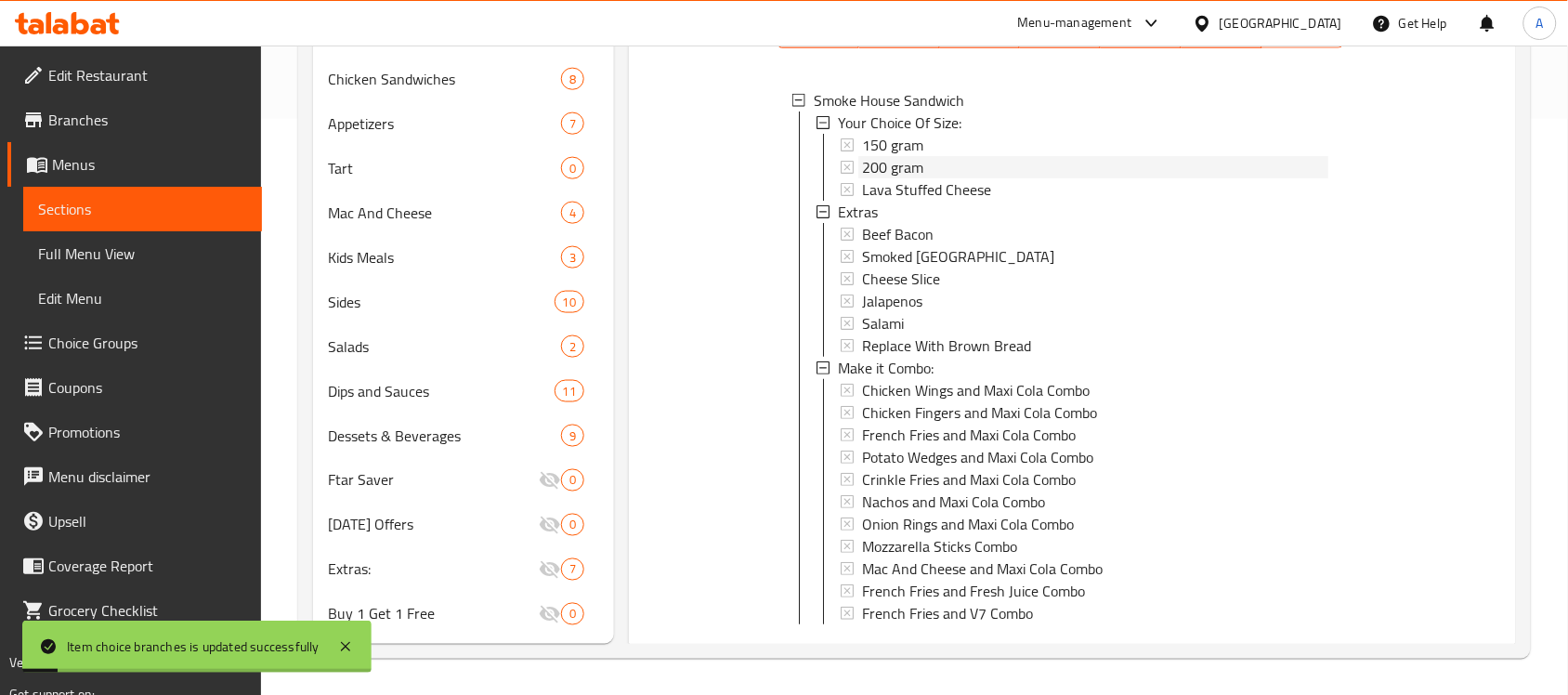
click at [906, 178] on span "200 gram" at bounding box center [893, 168] width 61 height 22
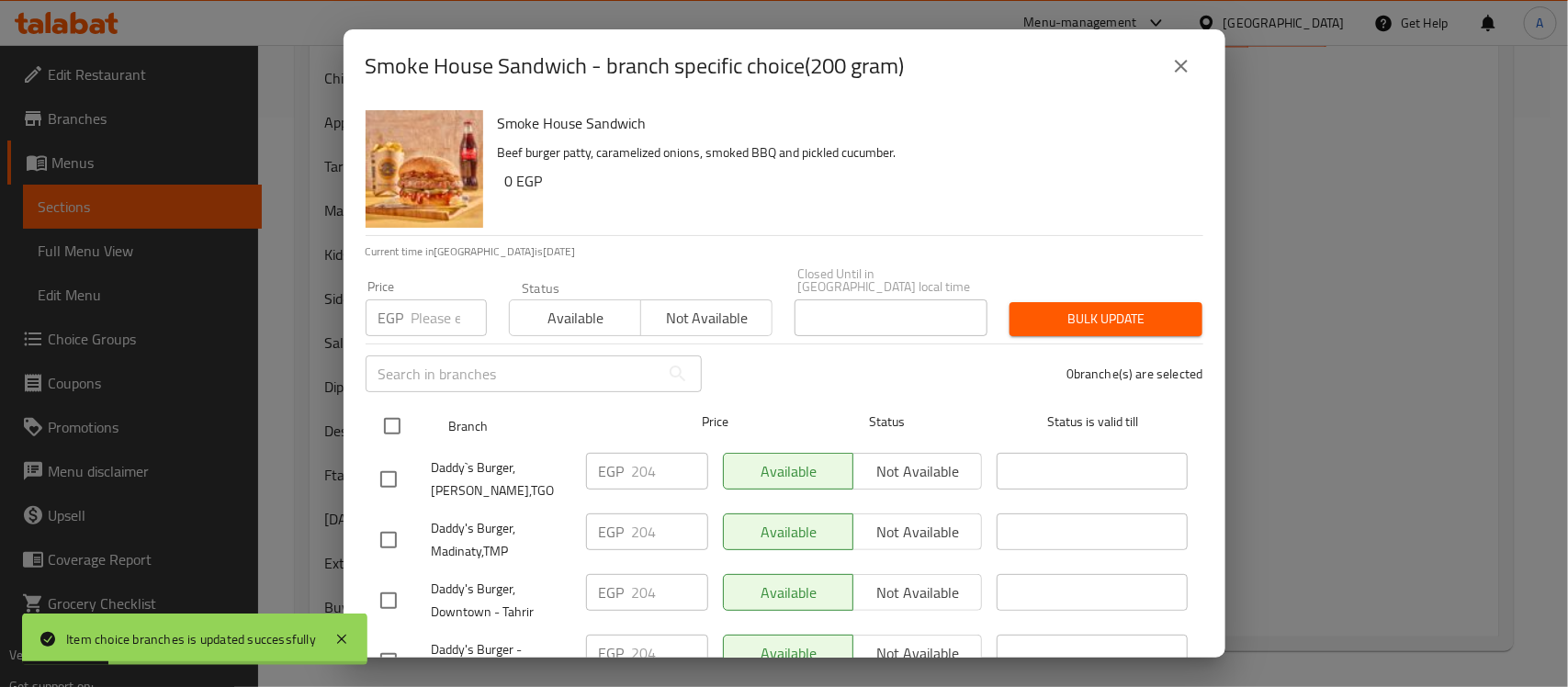
click at [392, 415] on input "checkbox" at bounding box center [392, 426] width 39 height 39
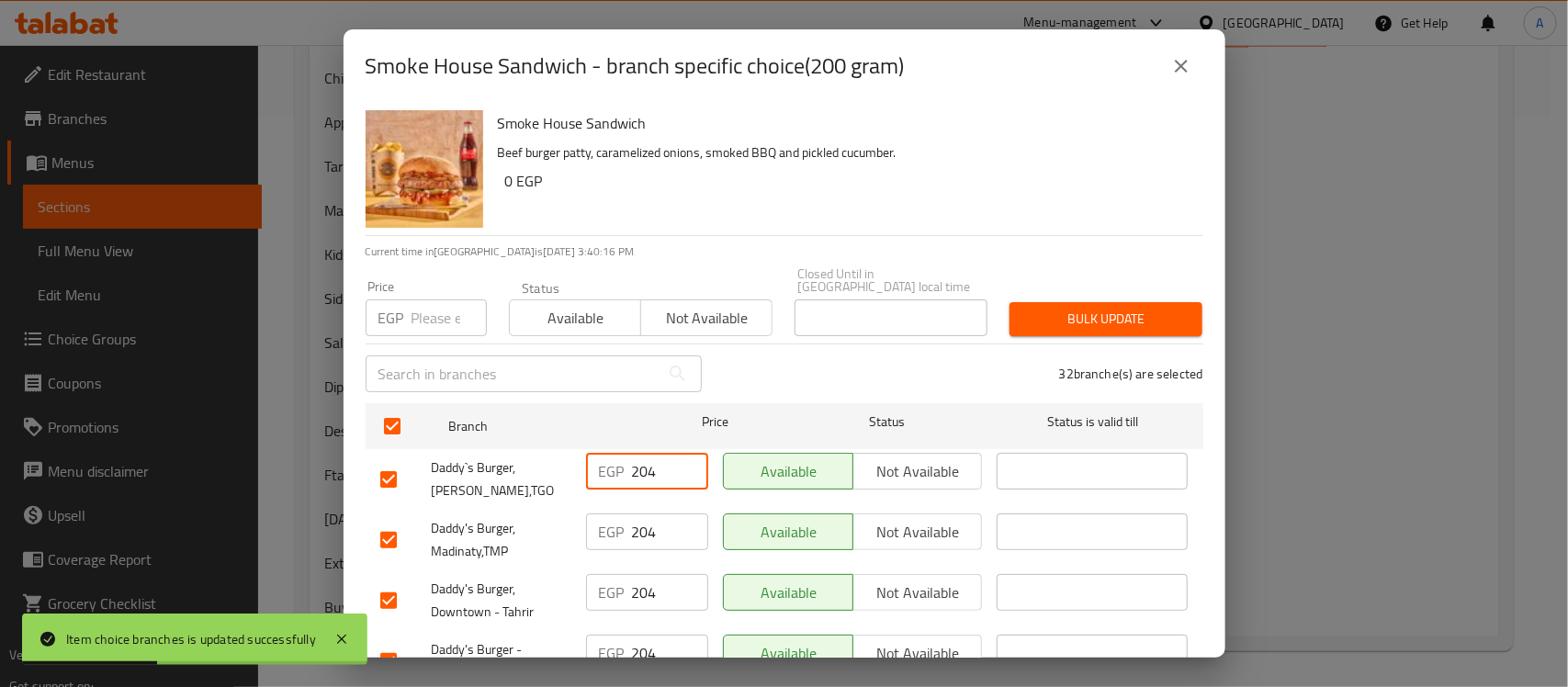
click at [640, 458] on input "204" at bounding box center [670, 472] width 76 height 37
click at [645, 464] on input "209" at bounding box center [670, 472] width 76 height 37
click at [448, 299] on input "number" at bounding box center [450, 318] width 76 height 37
paste input "209"
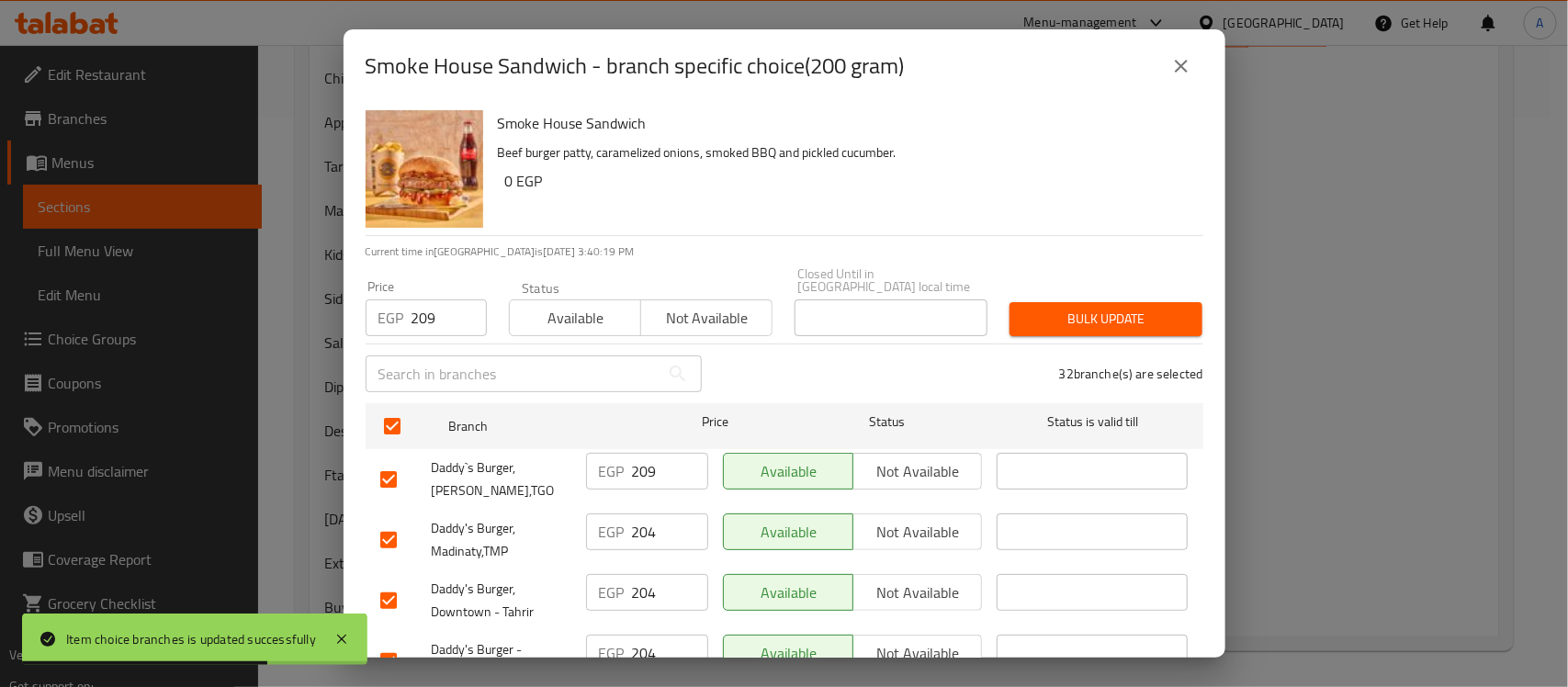
click at [1153, 291] on div "Bulk update" at bounding box center [1106, 319] width 215 height 56
click at [1101, 308] on span "Bulk update" at bounding box center [1106, 319] width 164 height 23
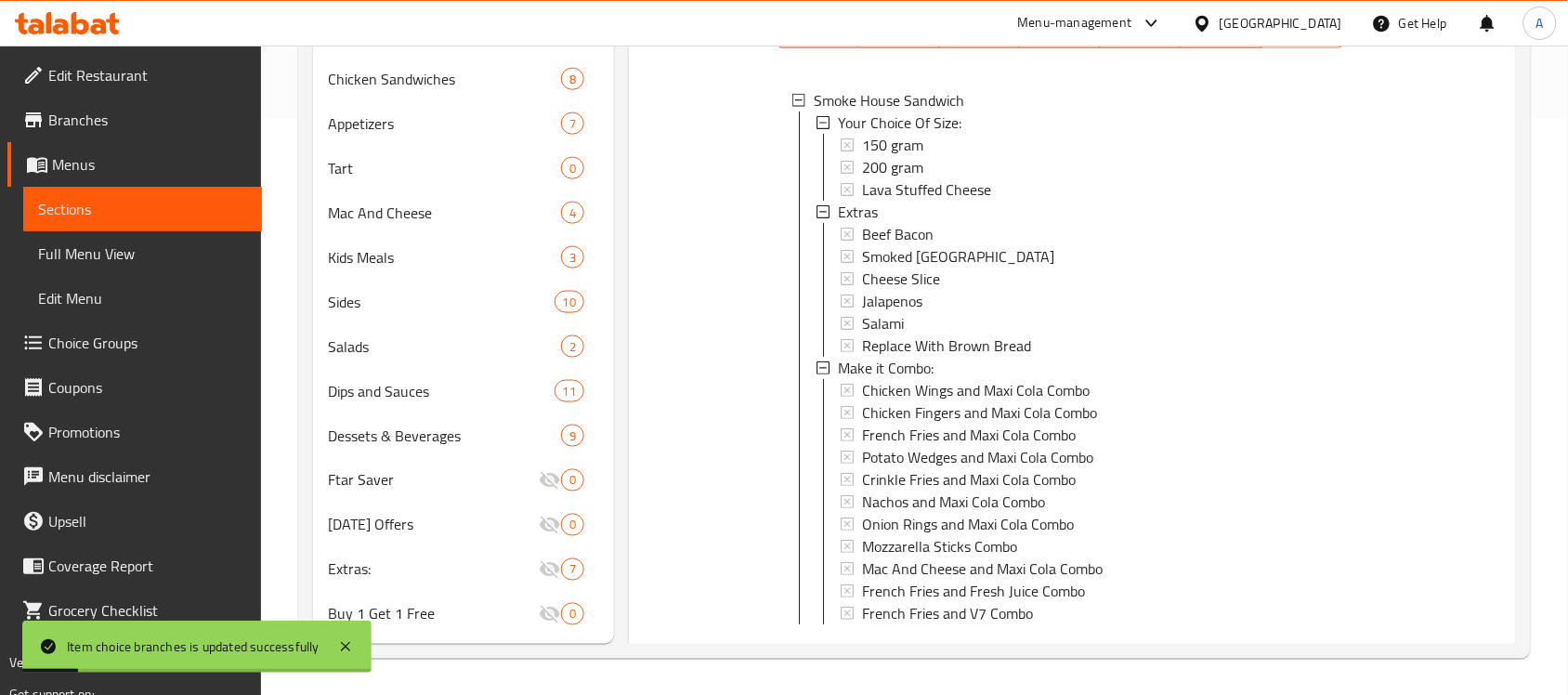
click at [962, 178] on div "200 gram" at bounding box center [1095, 168] width 467 height 22
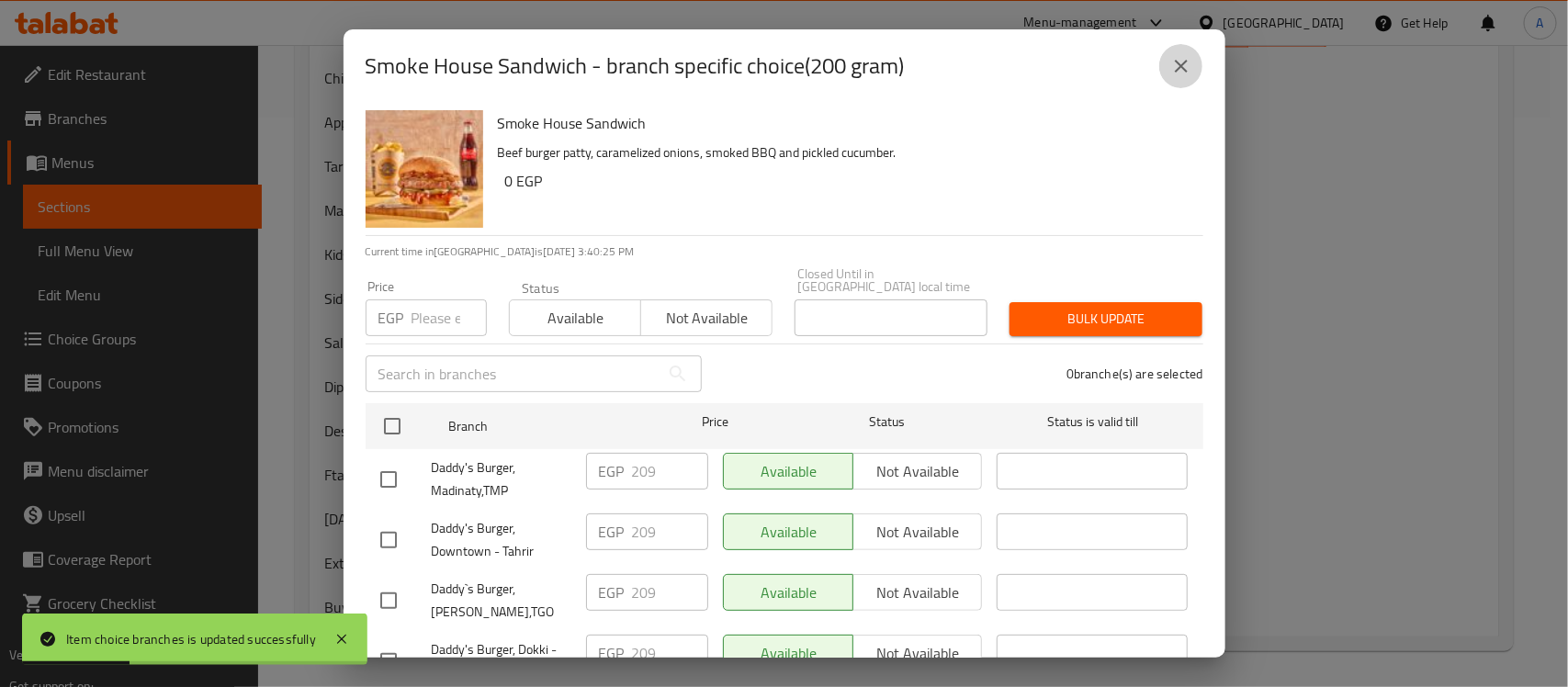
click at [1171, 64] on icon "close" at bounding box center [1181, 66] width 22 height 22
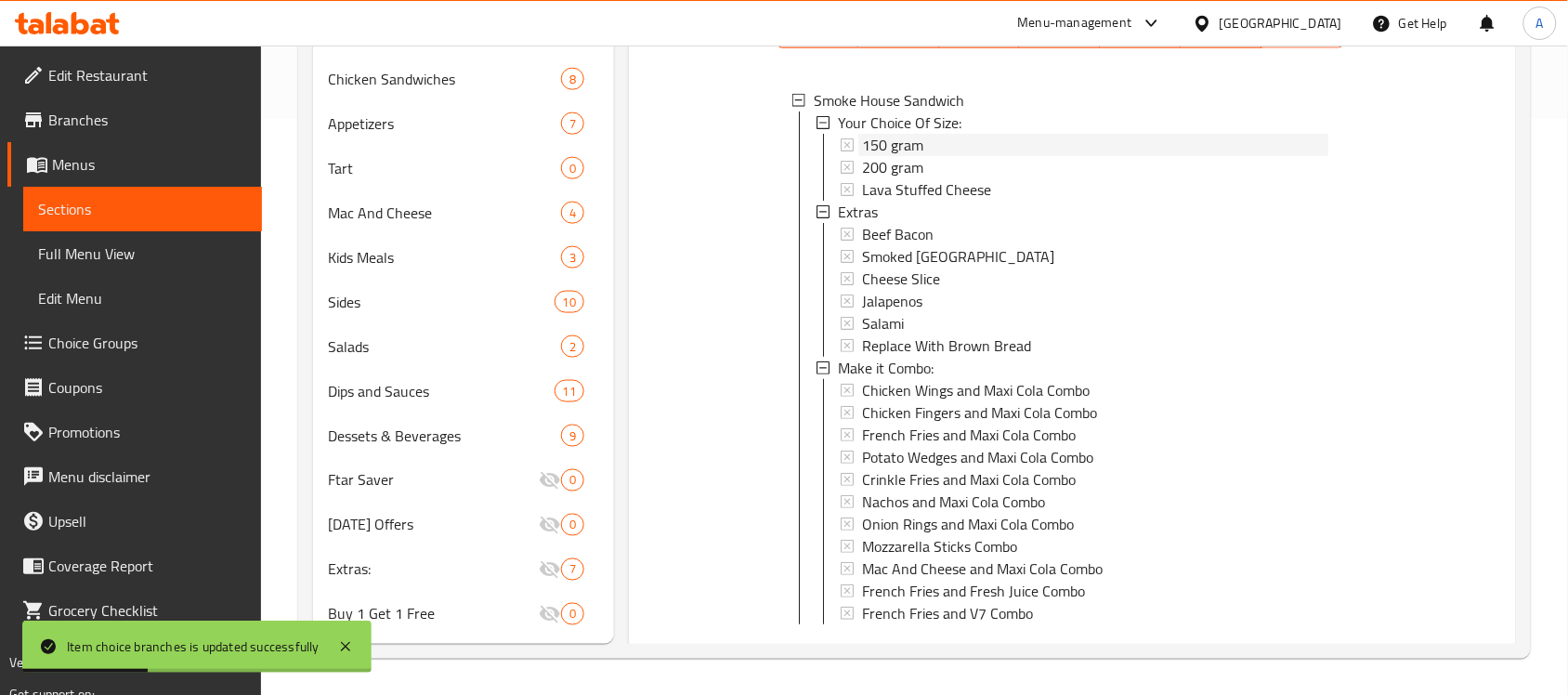
click at [893, 157] on span "150 gram" at bounding box center [893, 145] width 61 height 22
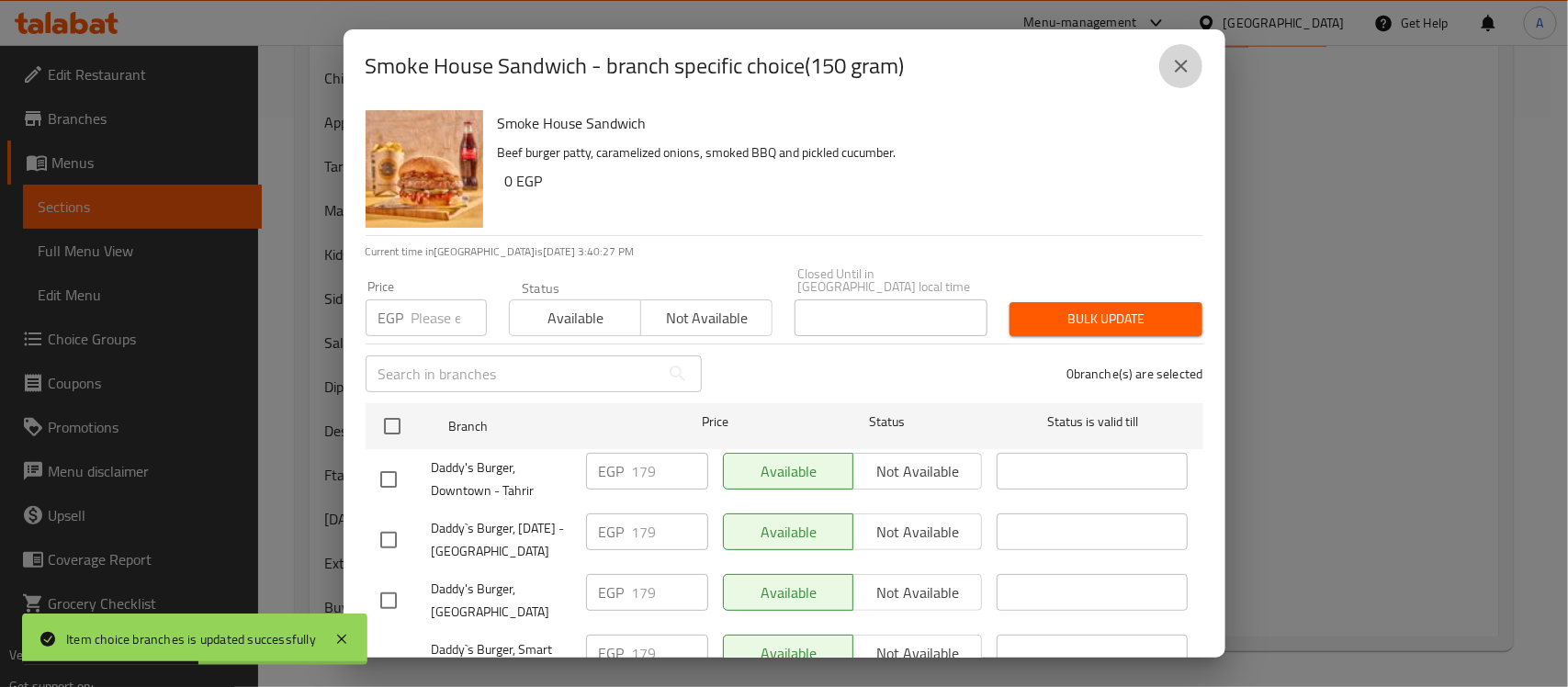
click at [1178, 67] on icon "close" at bounding box center [1181, 66] width 13 height 13
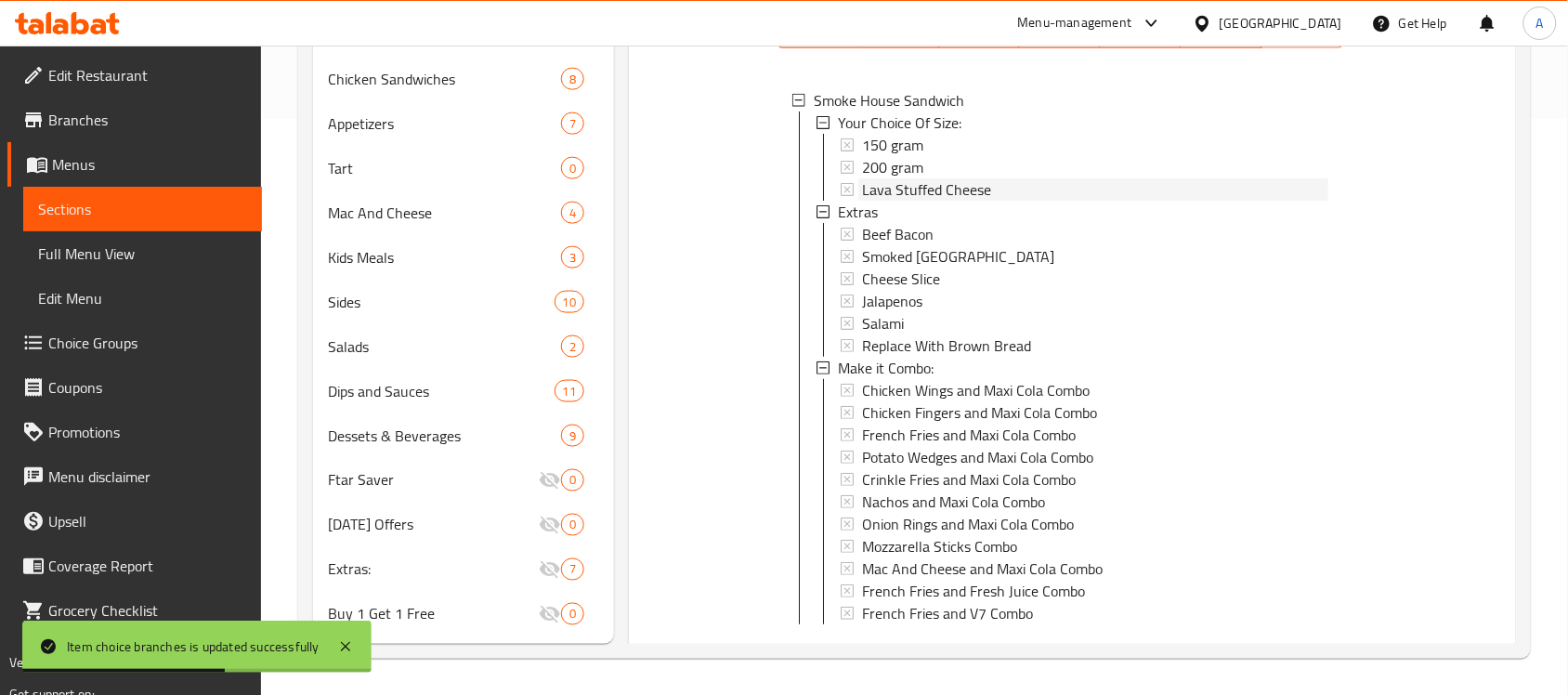
click at [892, 200] on span "Lava Stuffed Cheese" at bounding box center [926, 189] width 130 height 22
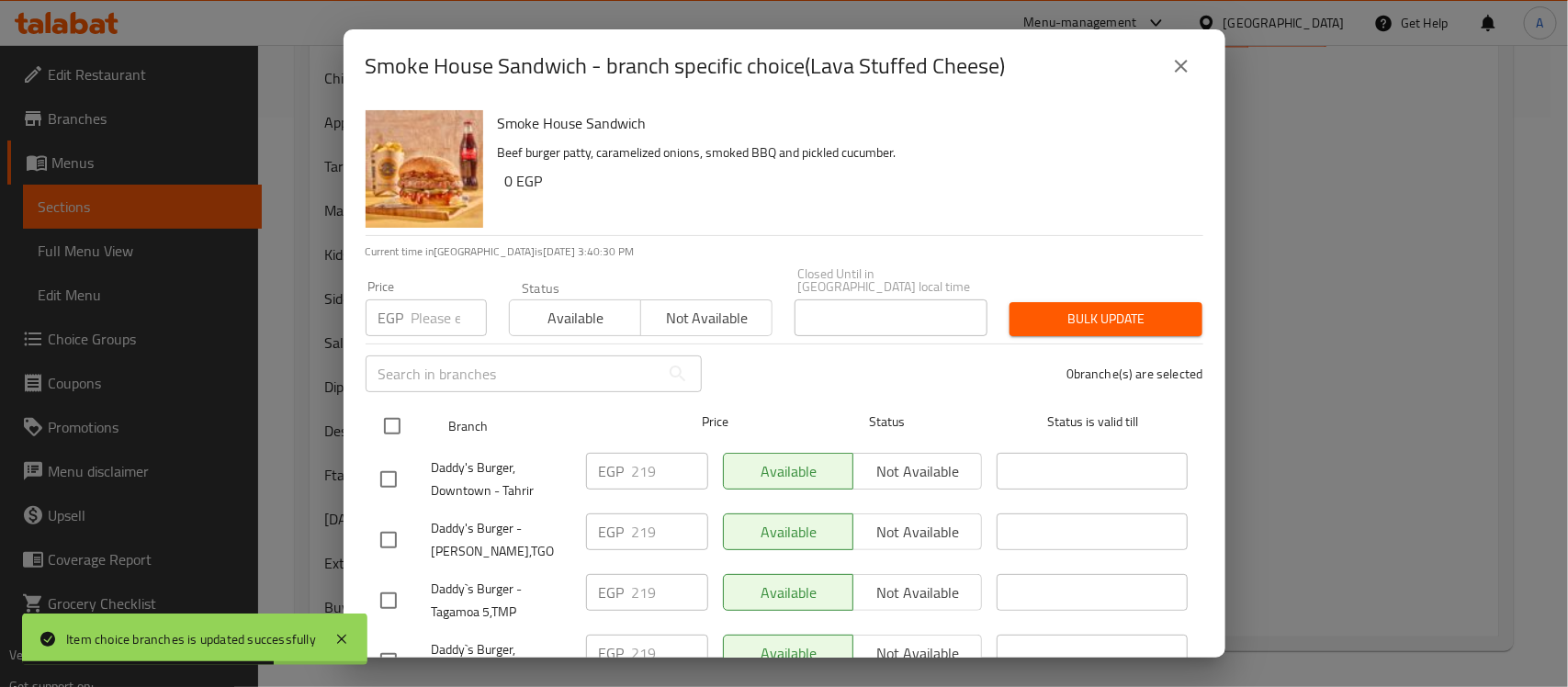
click at [398, 407] on input "checkbox" at bounding box center [392, 426] width 39 height 39
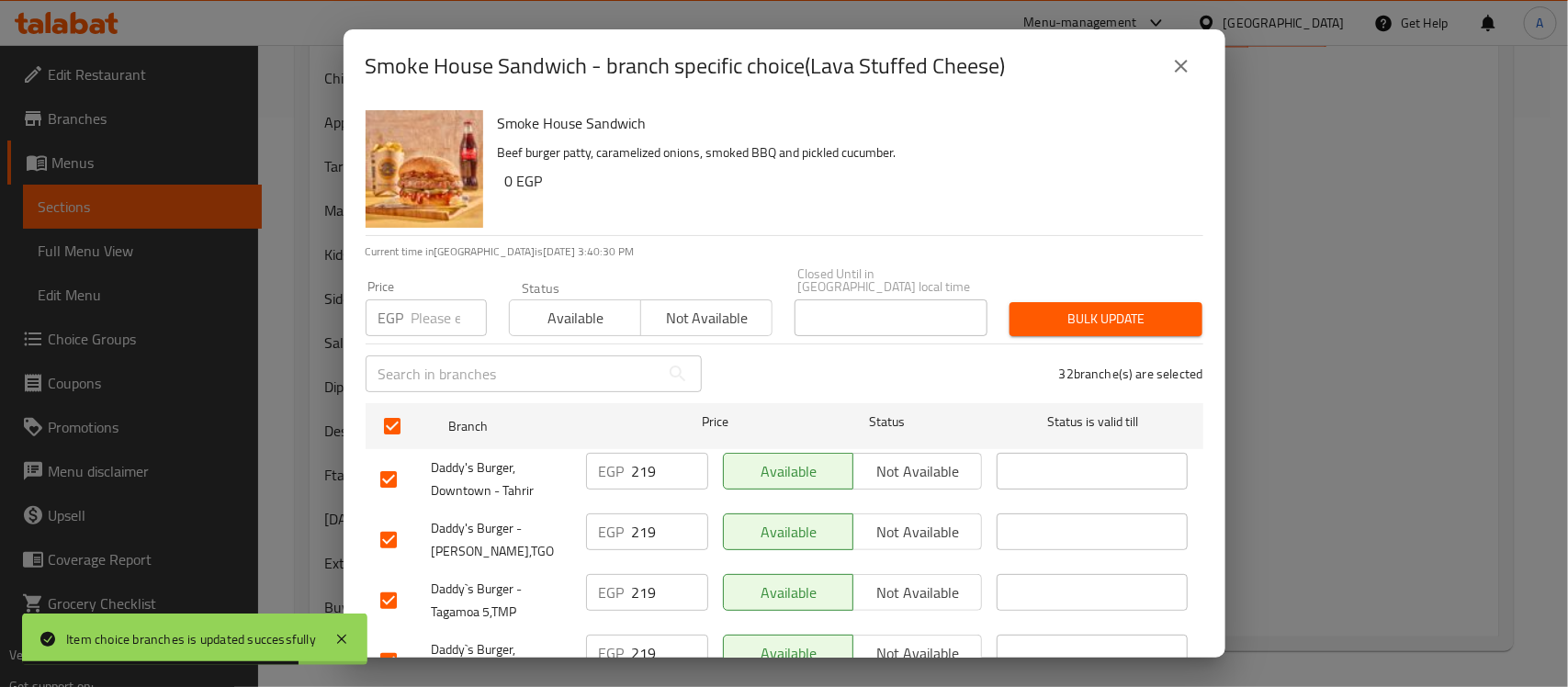
click at [638, 453] on input "219" at bounding box center [670, 472] width 76 height 37
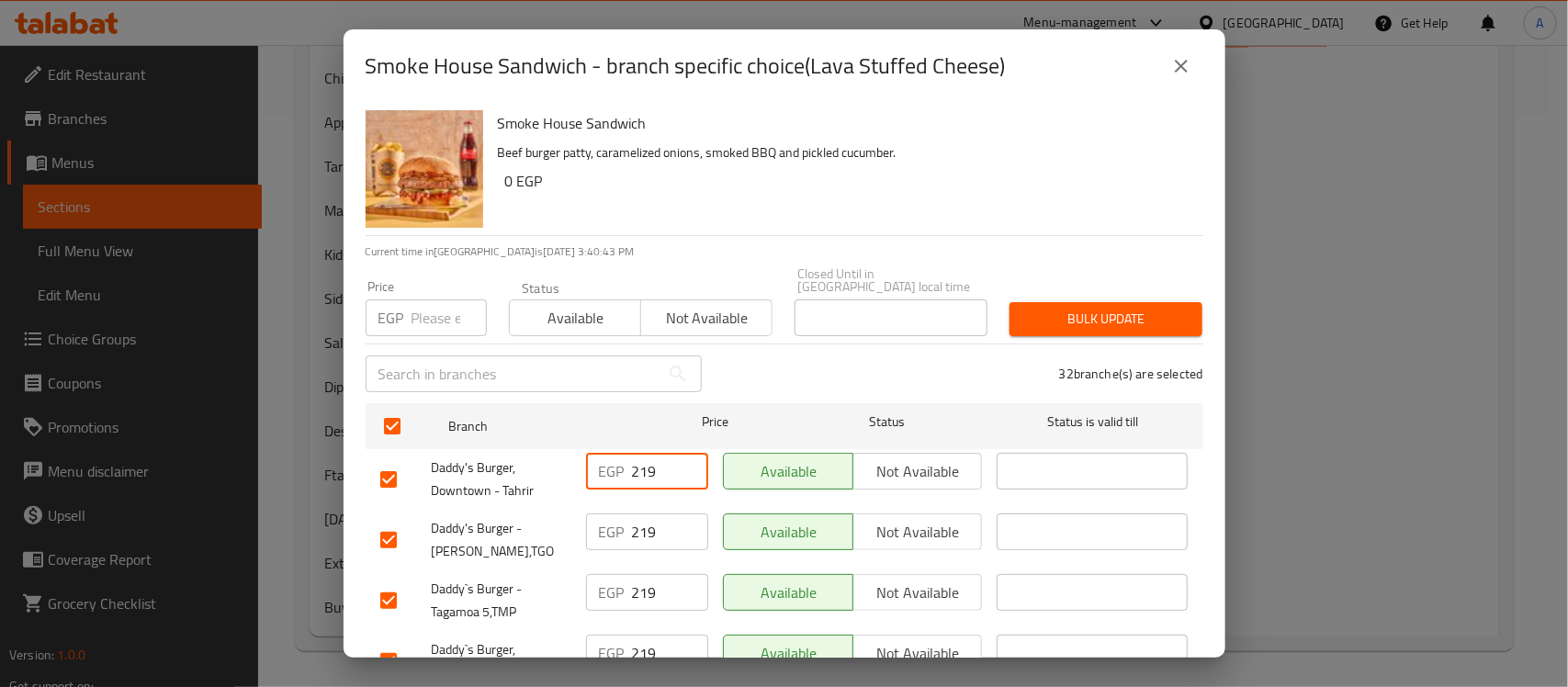
click at [443, 309] on input "number" at bounding box center [450, 318] width 76 height 37
paste input "224"
click at [1077, 302] on button "Bulk update" at bounding box center [1106, 319] width 193 height 34
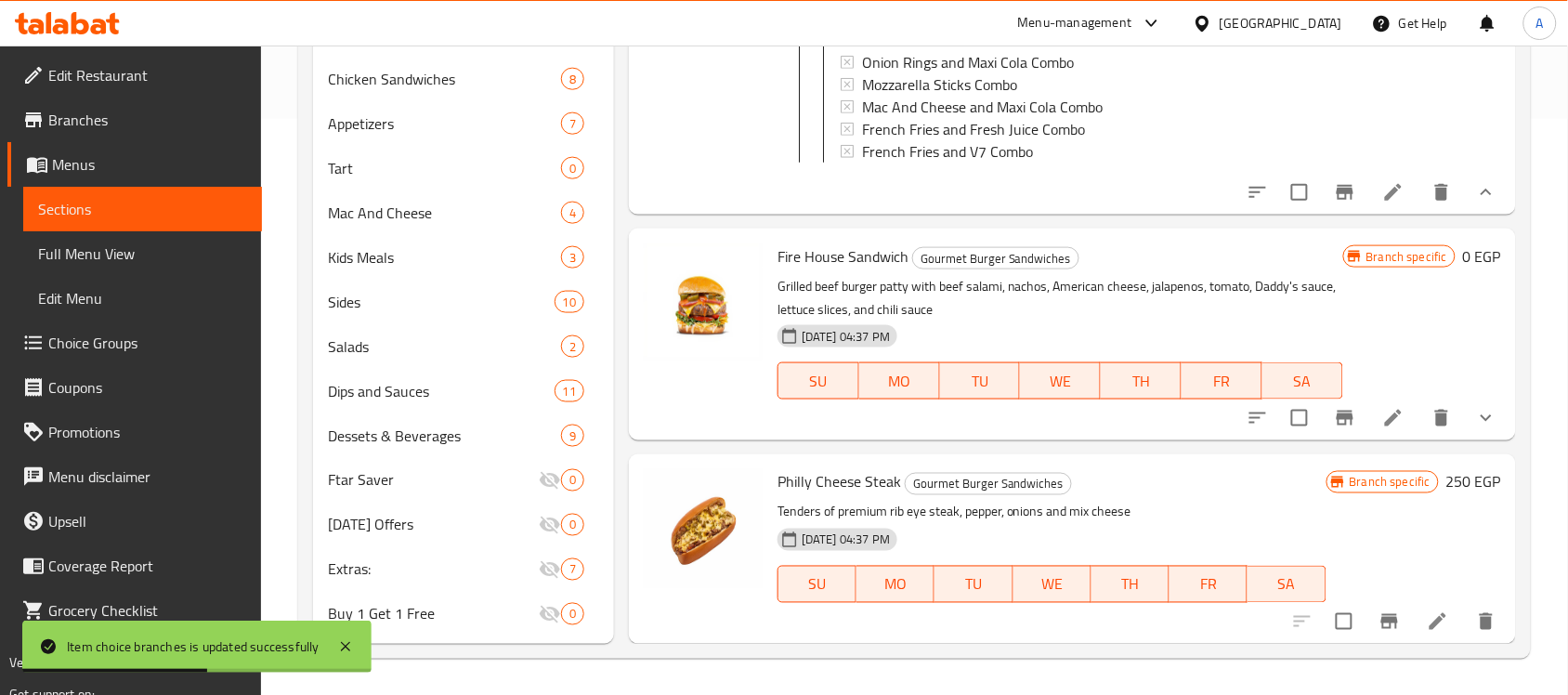
scroll to position [5321, 0]
click at [1476, 407] on icon "show more" at bounding box center [1487, 418] width 22 height 22
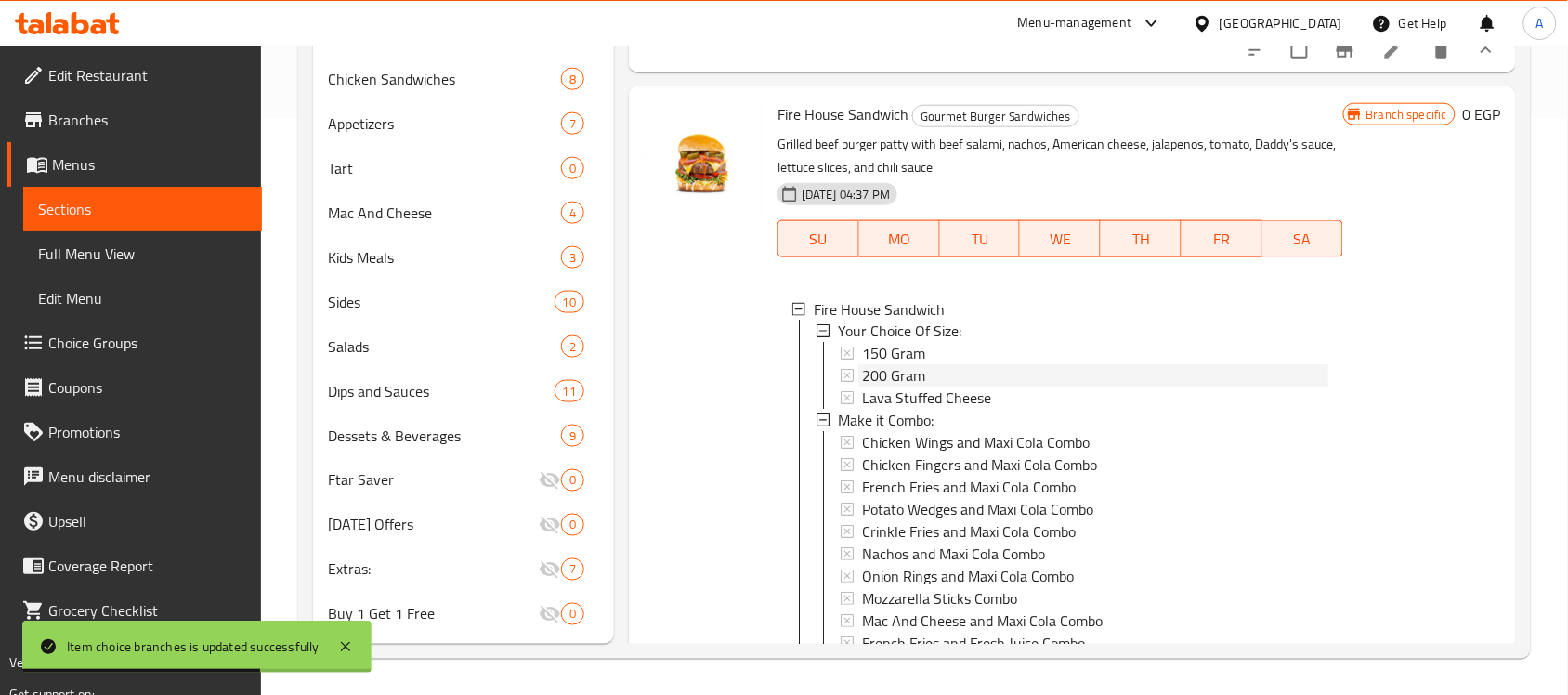
click at [910, 388] on span "200 Gram" at bounding box center [893, 376] width 63 height 22
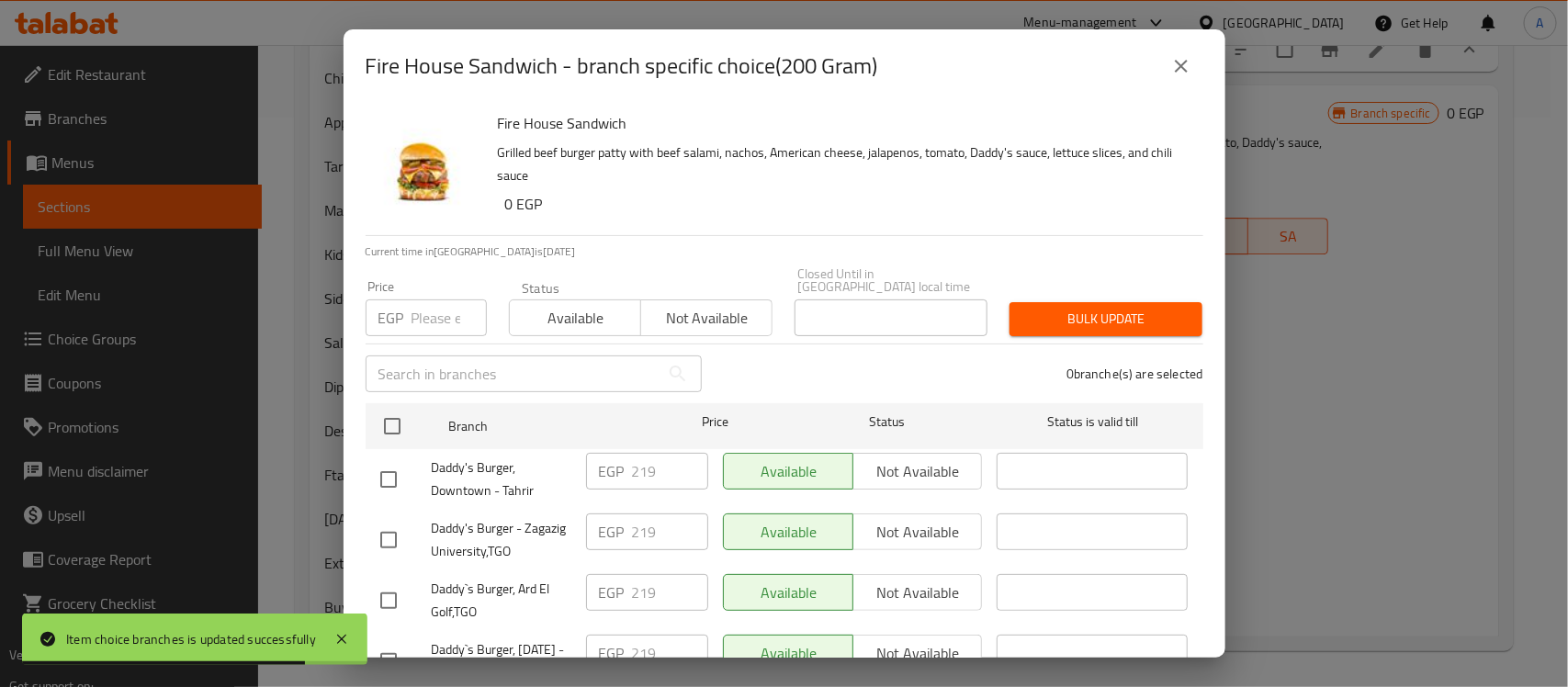
click at [1176, 67] on icon "close" at bounding box center [1181, 66] width 22 height 22
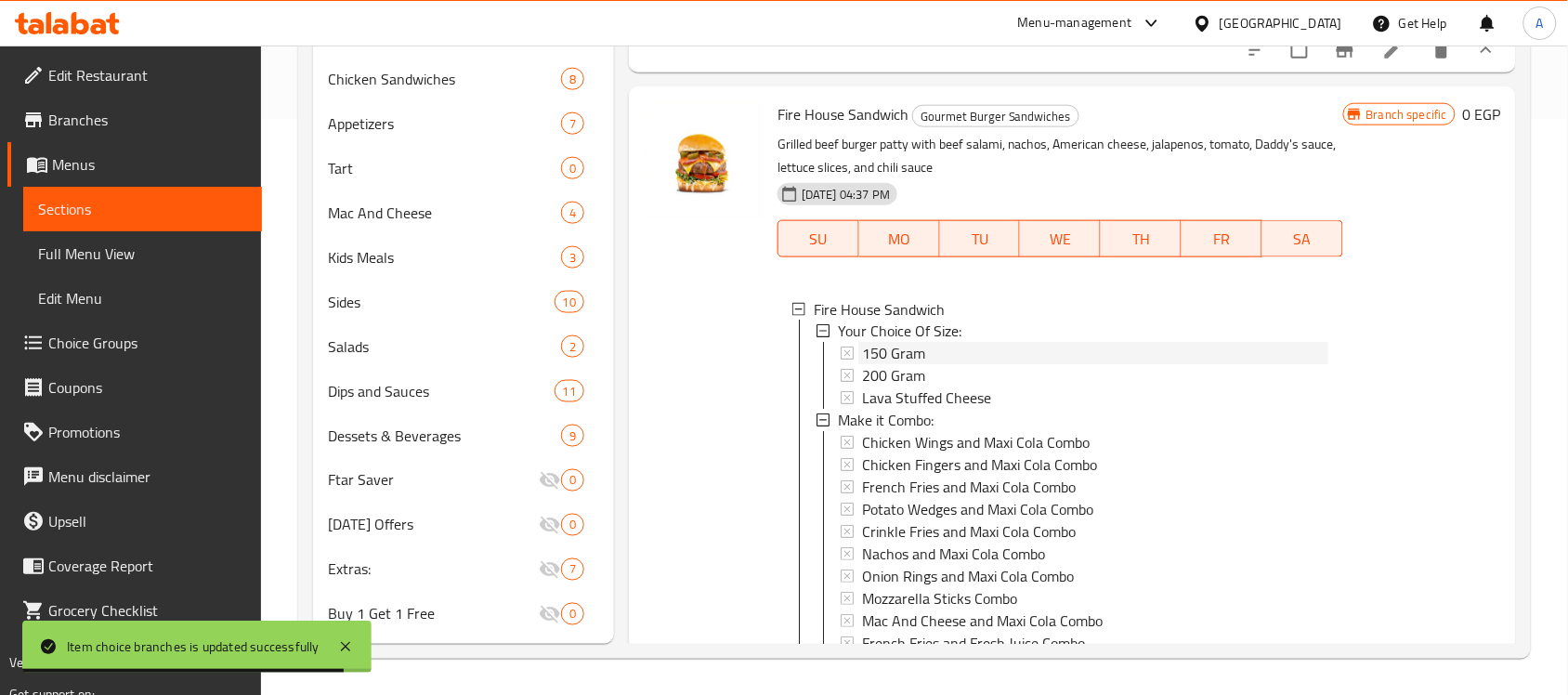
click at [882, 365] on span "150 Gram" at bounding box center [893, 354] width 63 height 22
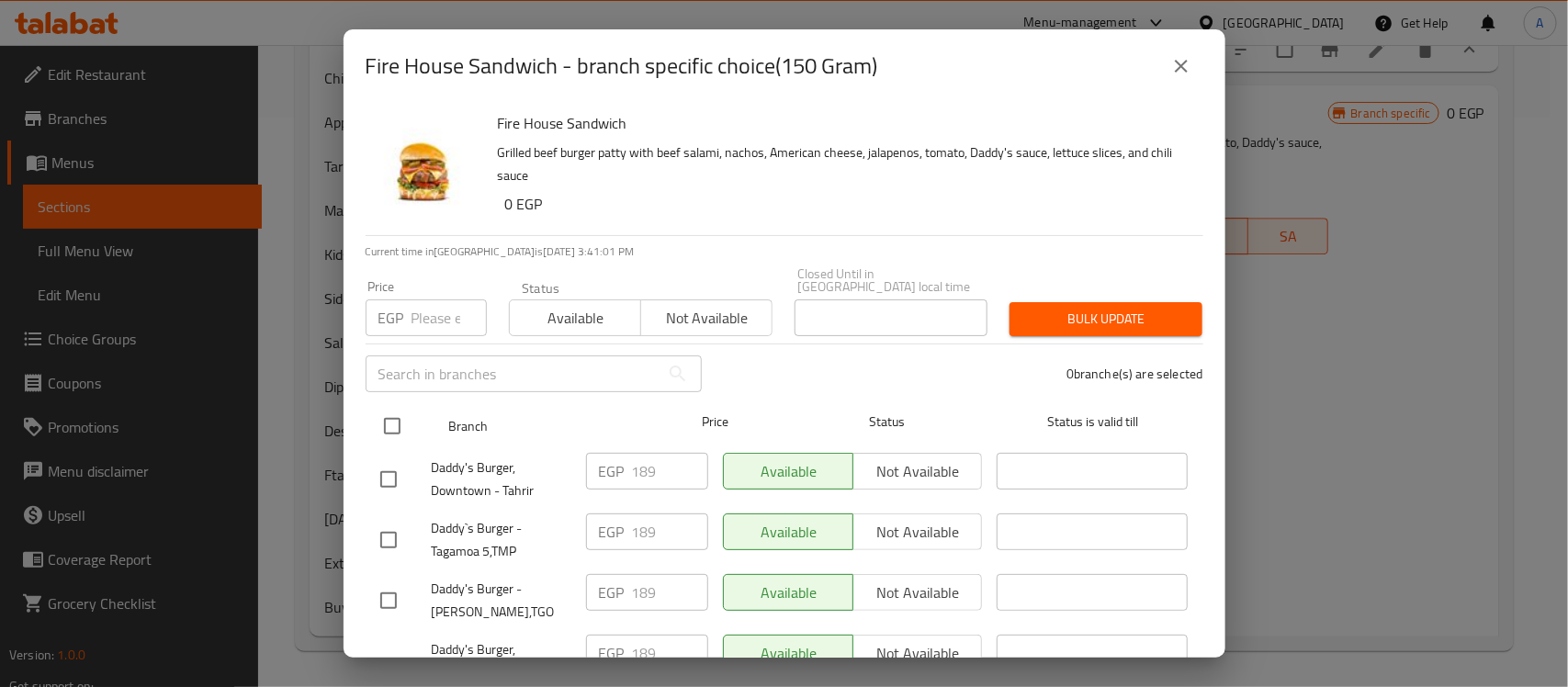
click at [393, 416] on input "checkbox" at bounding box center [392, 426] width 39 height 39
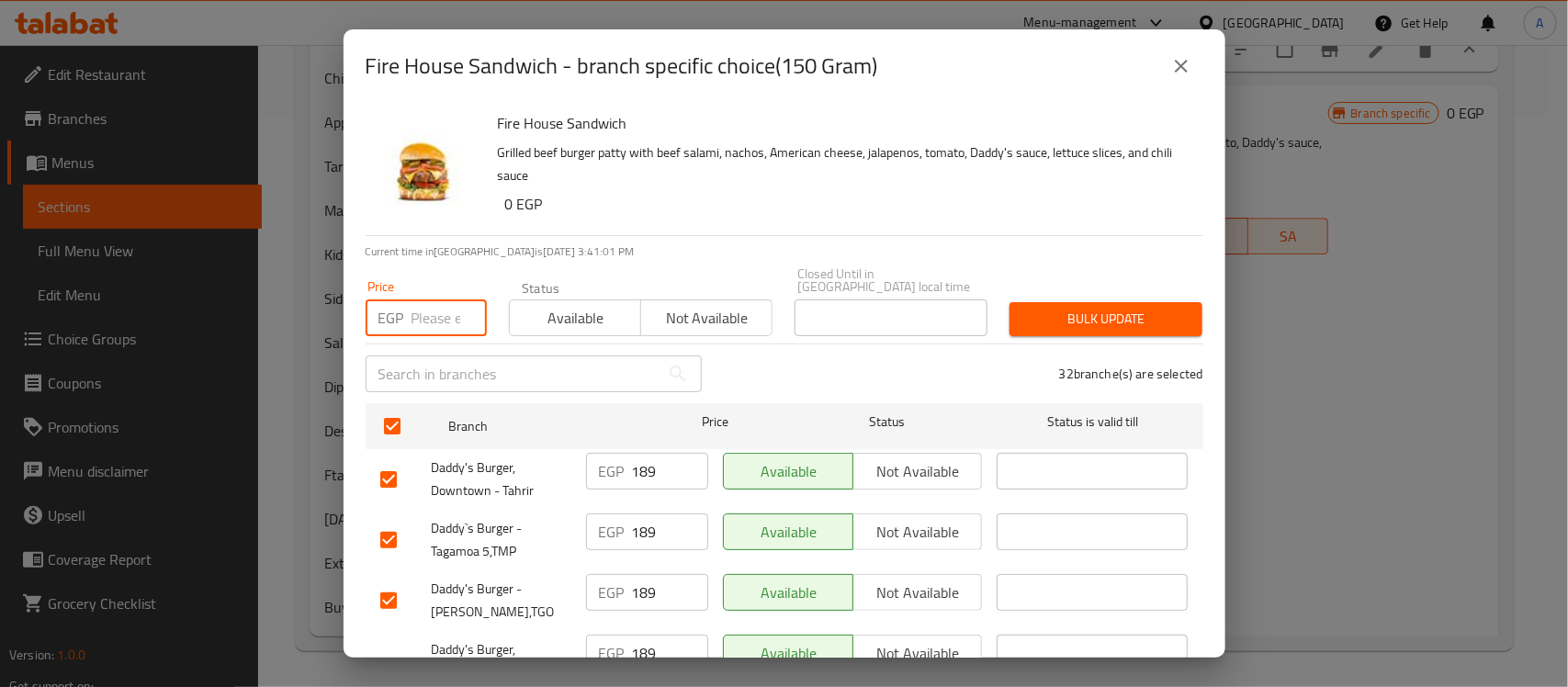
click at [446, 308] on input "number" at bounding box center [450, 318] width 76 height 37
paste input "194"
click at [1071, 308] on span "Bulk update" at bounding box center [1106, 319] width 164 height 23
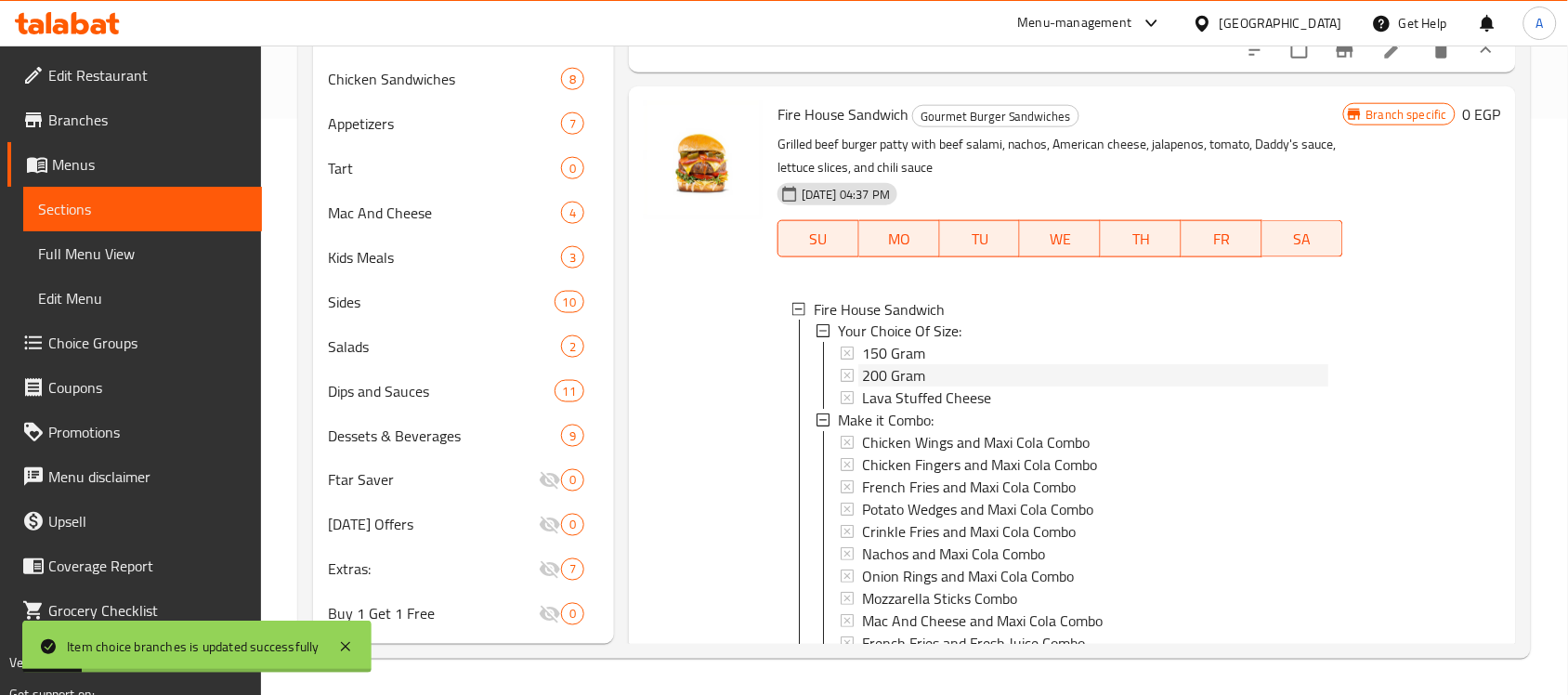
click at [887, 388] on span "200 Gram" at bounding box center [893, 376] width 63 height 22
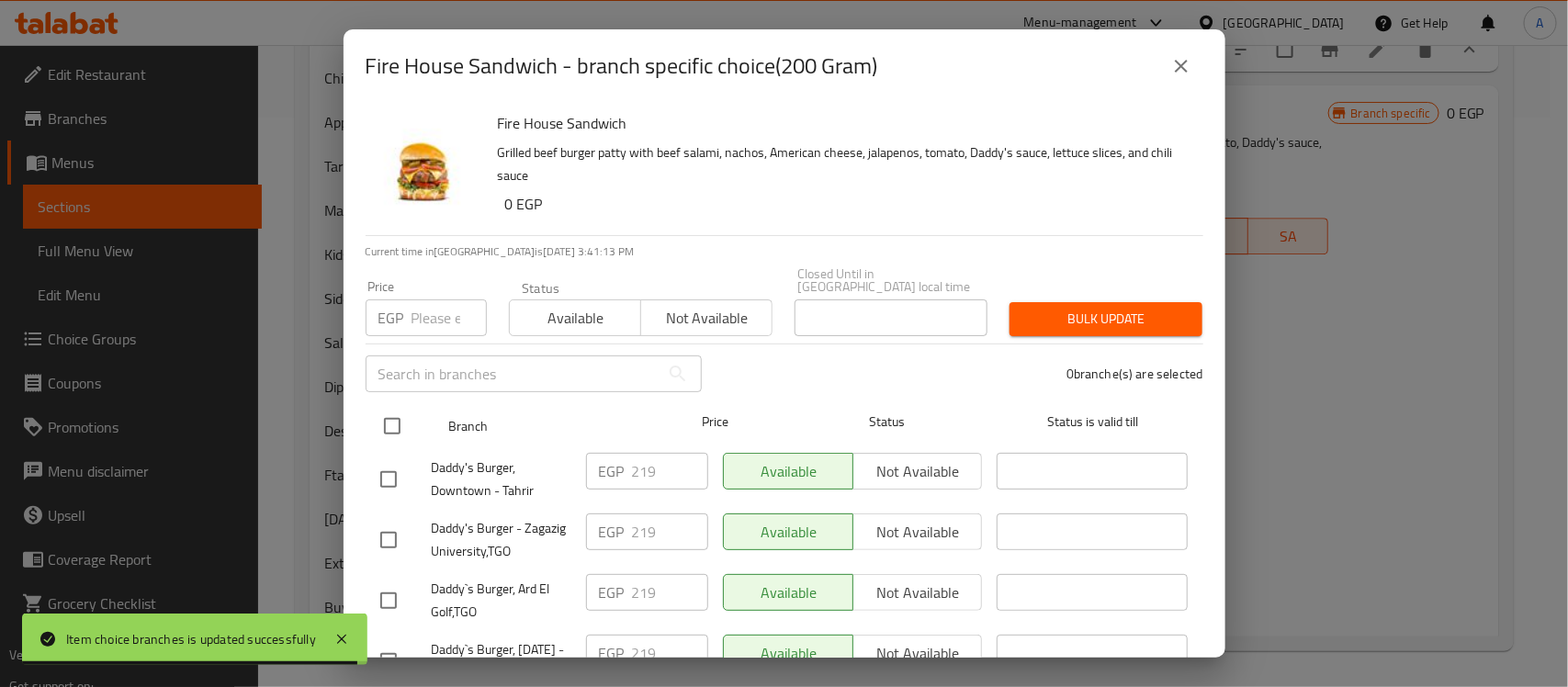
click at [392, 407] on input "checkbox" at bounding box center [392, 426] width 39 height 39
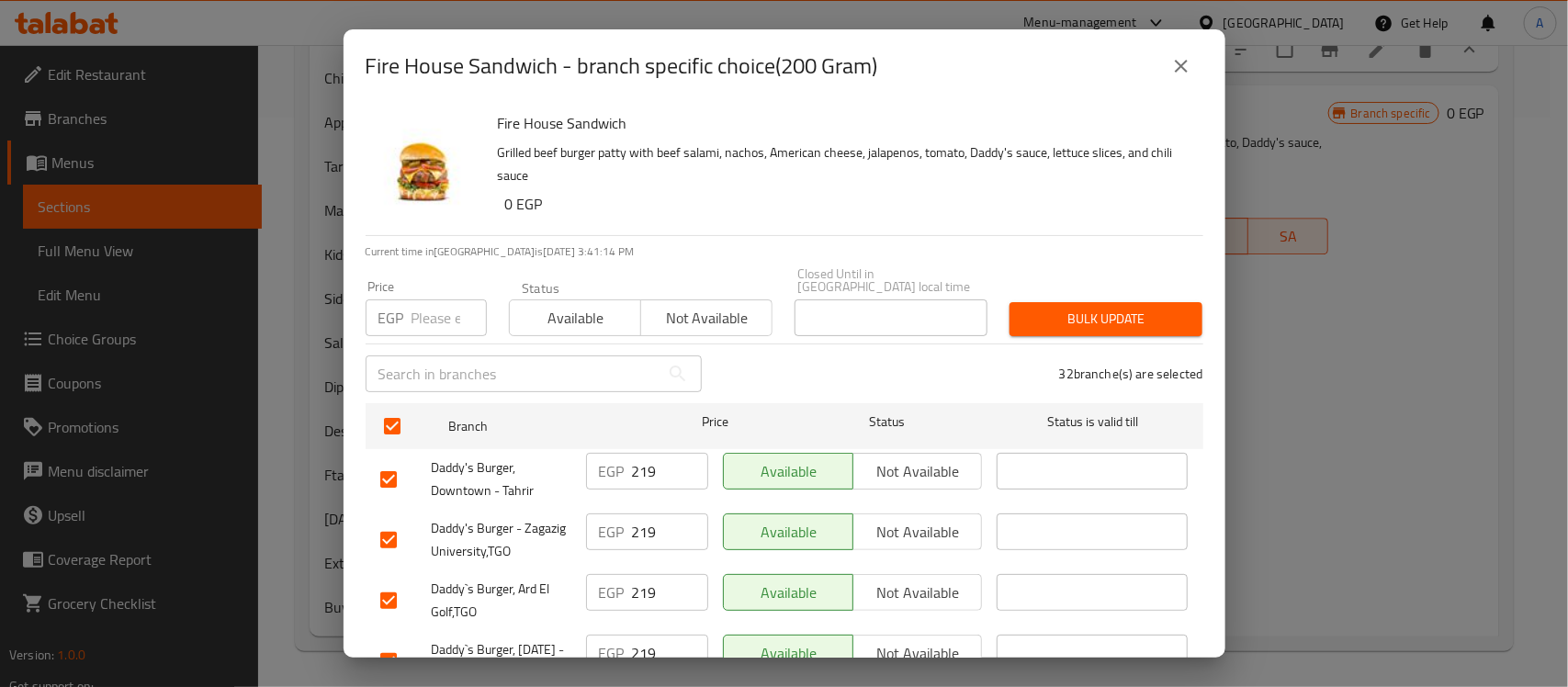
click at [467, 285] on div "Price EGP Price" at bounding box center [427, 308] width 122 height 56
click at [448, 299] on input "number" at bounding box center [450, 318] width 76 height 37
paste input "224"
click at [1099, 314] on span "Bulk update" at bounding box center [1106, 319] width 164 height 23
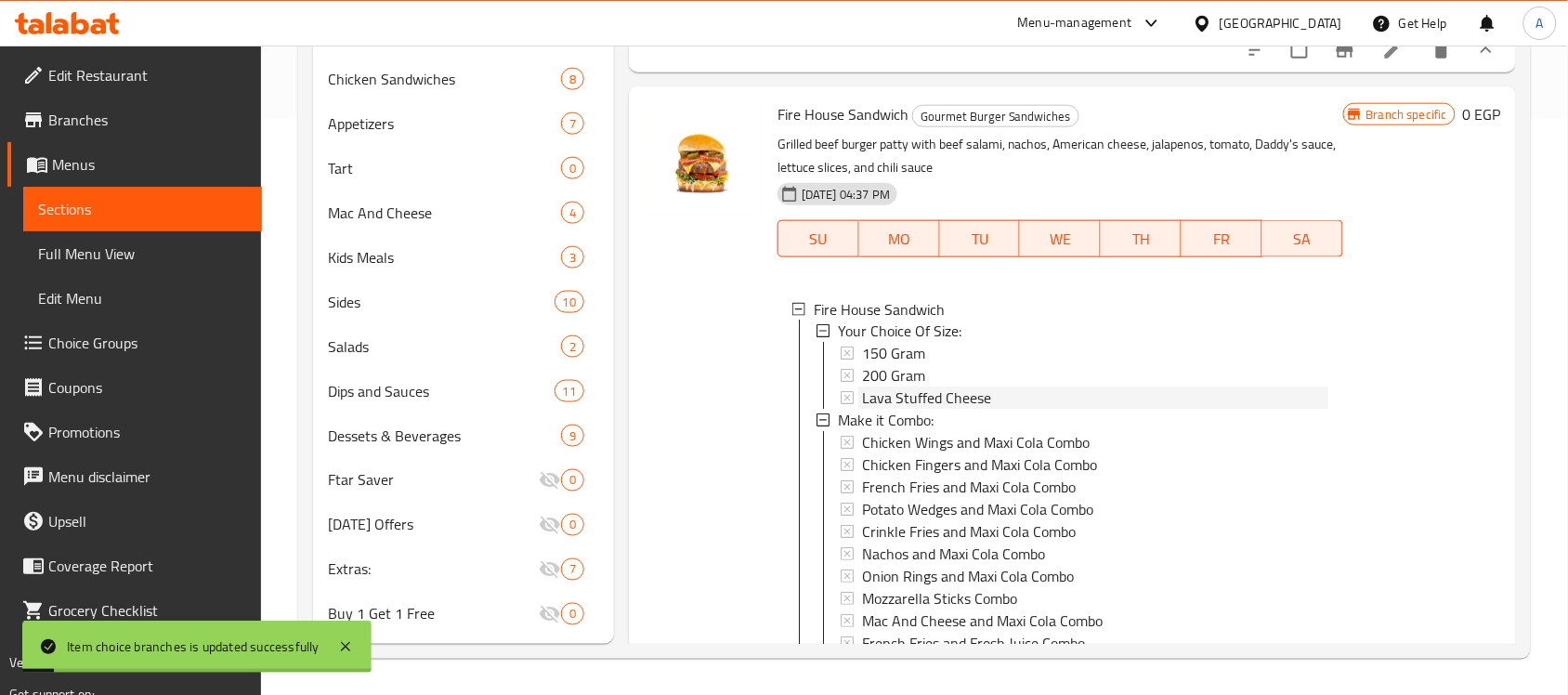
click at [934, 410] on span "Lava Stuffed Cheese" at bounding box center [926, 399] width 130 height 22
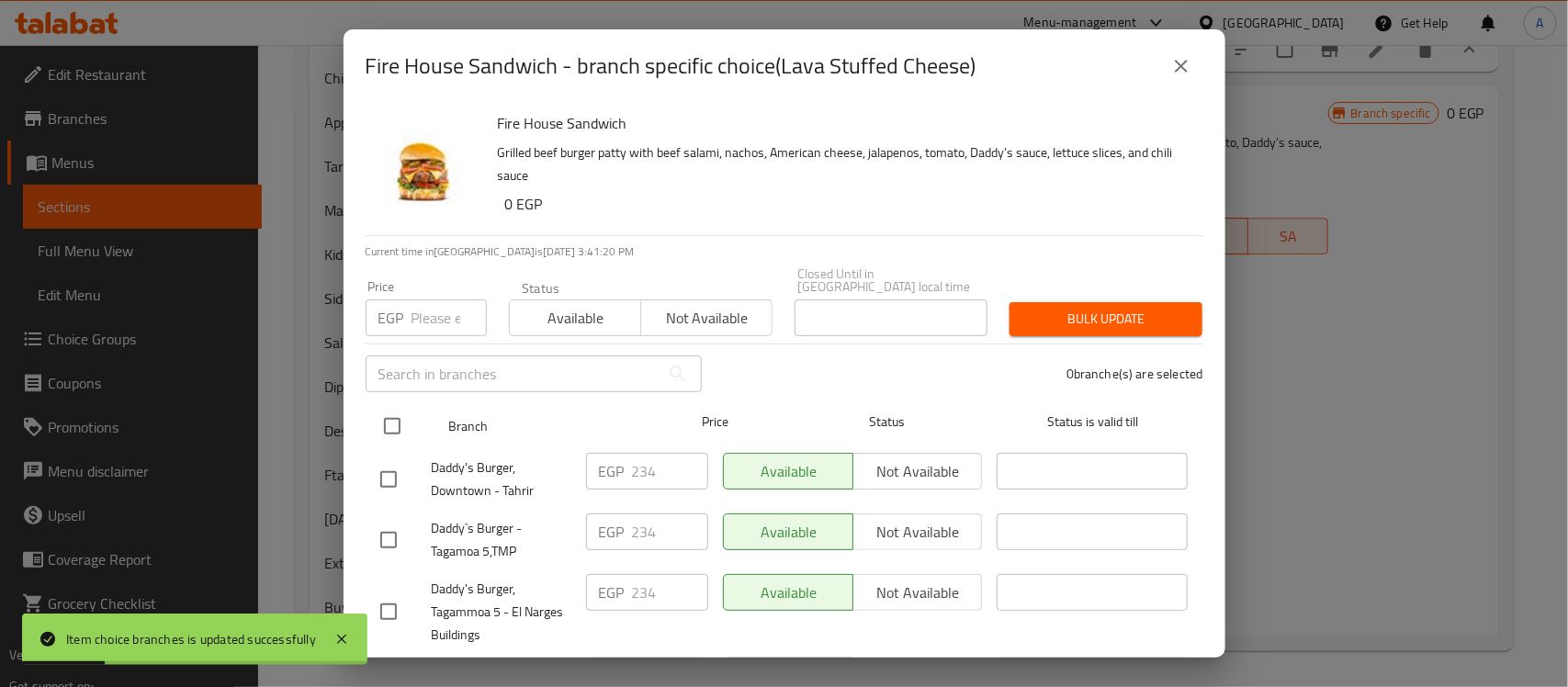
click at [392, 415] on input "checkbox" at bounding box center [392, 426] width 39 height 39
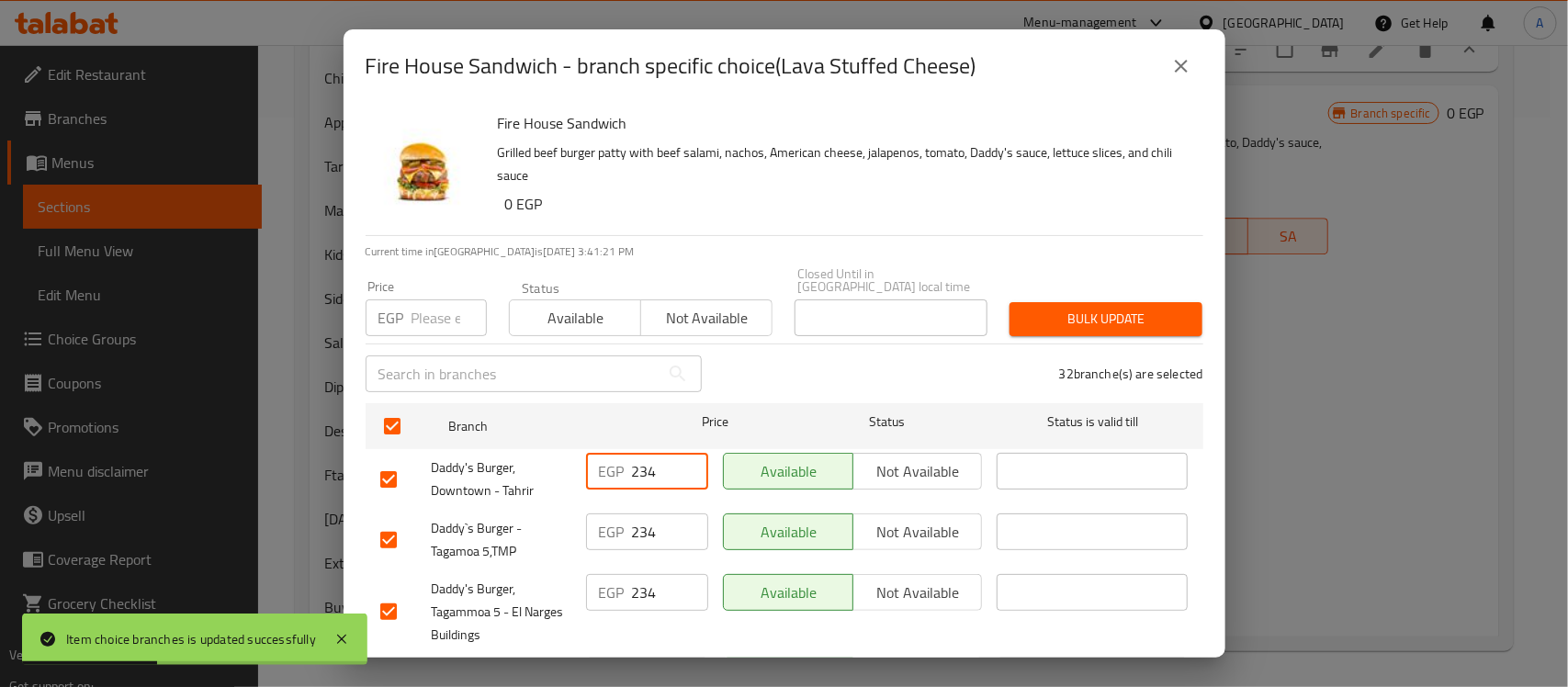
drag, startPoint x: 658, startPoint y: 460, endPoint x: 643, endPoint y: 464, distance: 15.5
click at [643, 464] on input "234" at bounding box center [670, 472] width 76 height 37
click at [646, 455] on input "239" at bounding box center [670, 472] width 76 height 37
click at [457, 306] on input "-1" at bounding box center [450, 318] width 76 height 37
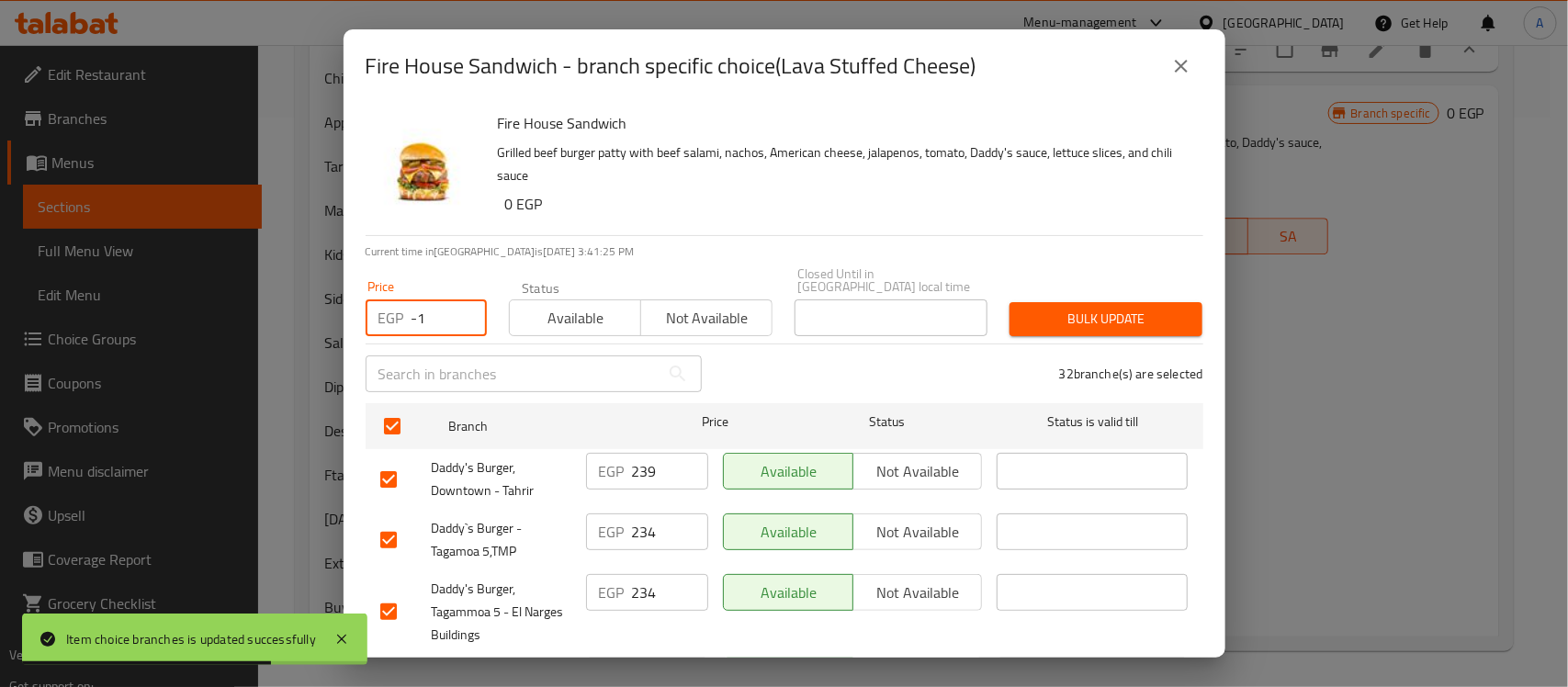
click at [429, 299] on input "-1" at bounding box center [450, 318] width 76 height 37
paste input "239"
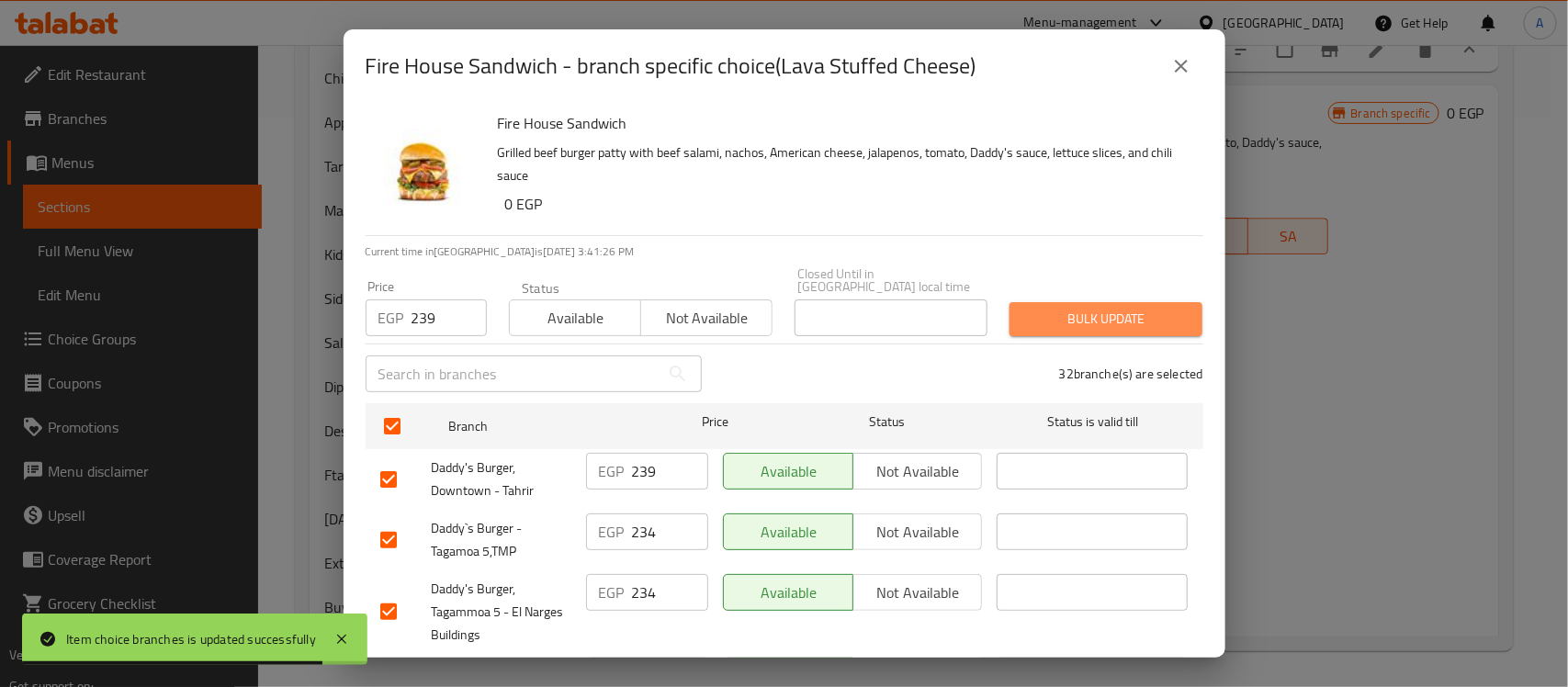
click at [1095, 308] on span "Bulk update" at bounding box center [1106, 319] width 164 height 23
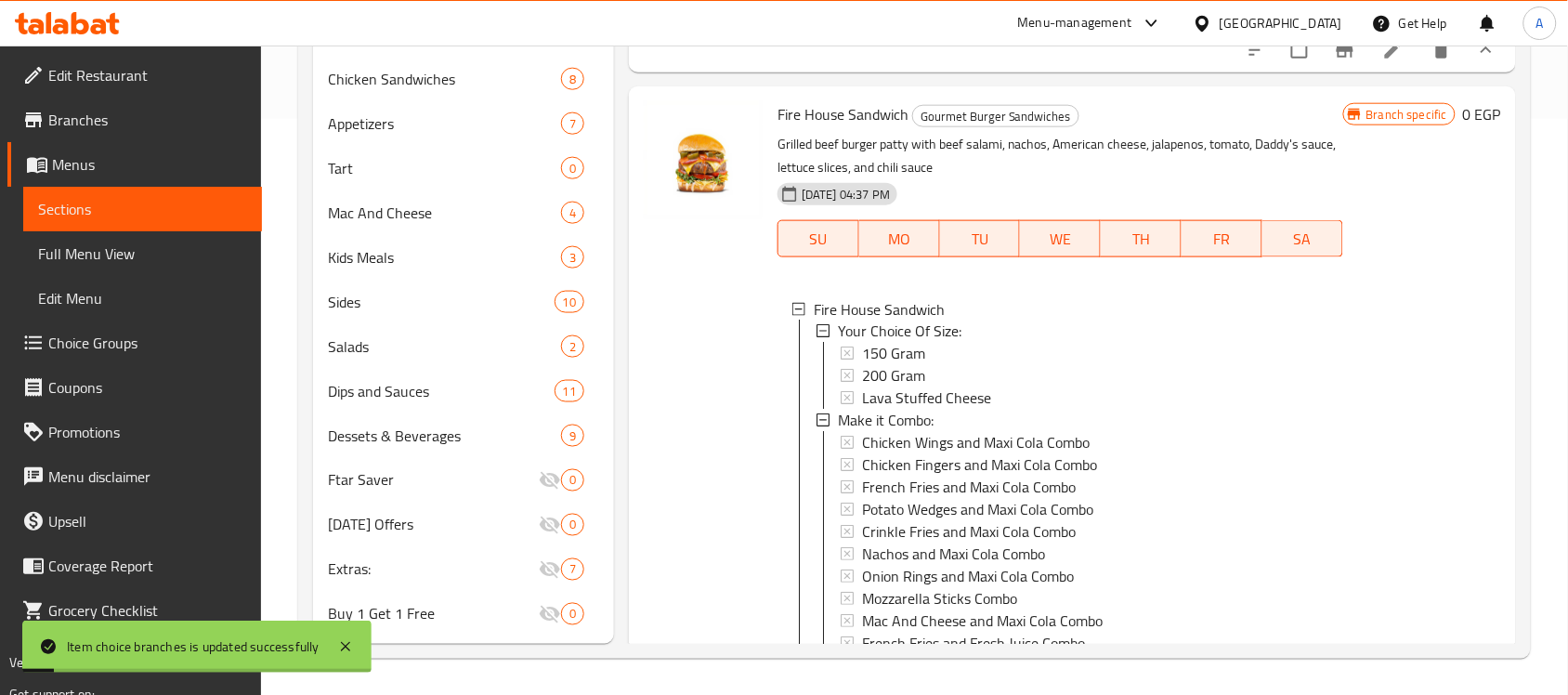
click at [927, 410] on span "Lava Stuffed Cheese" at bounding box center [926, 399] width 130 height 22
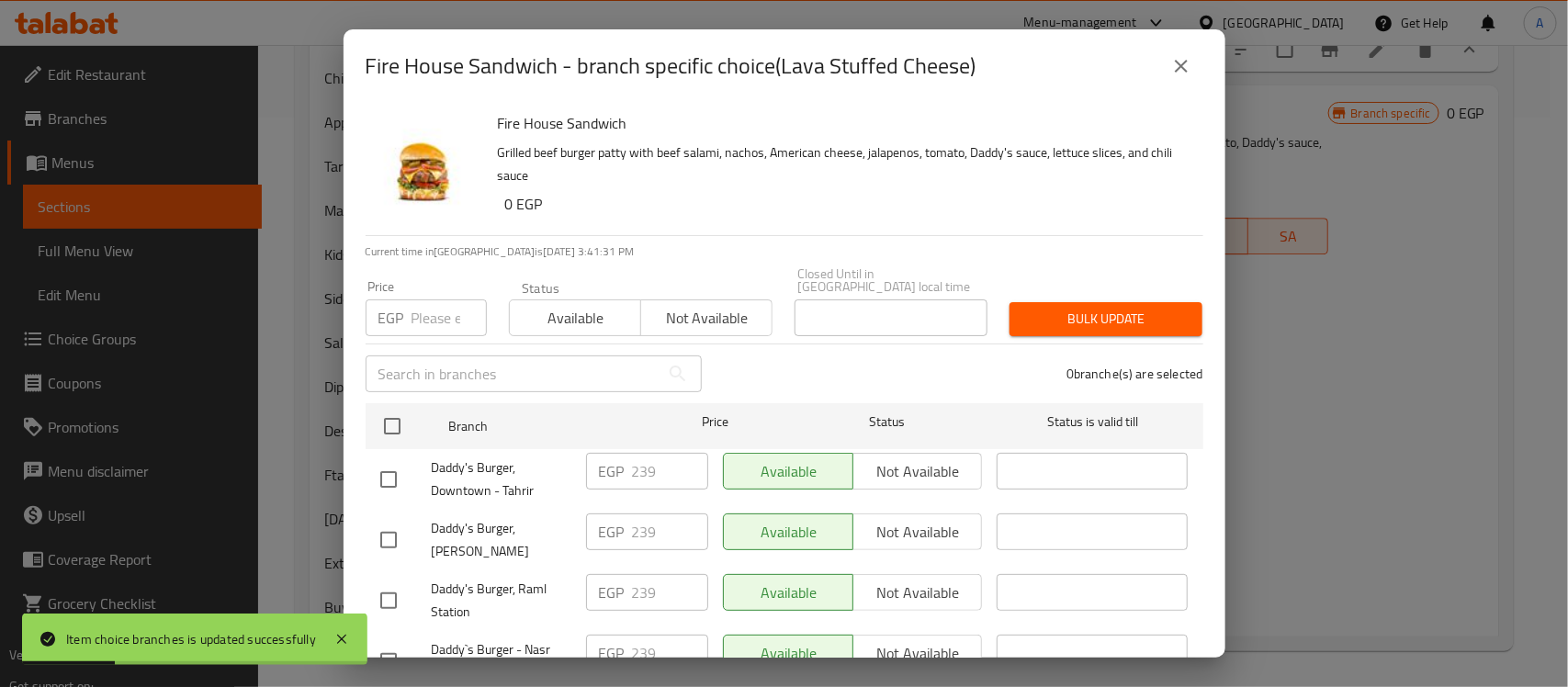
click at [1187, 78] on button "close" at bounding box center [1181, 66] width 44 height 44
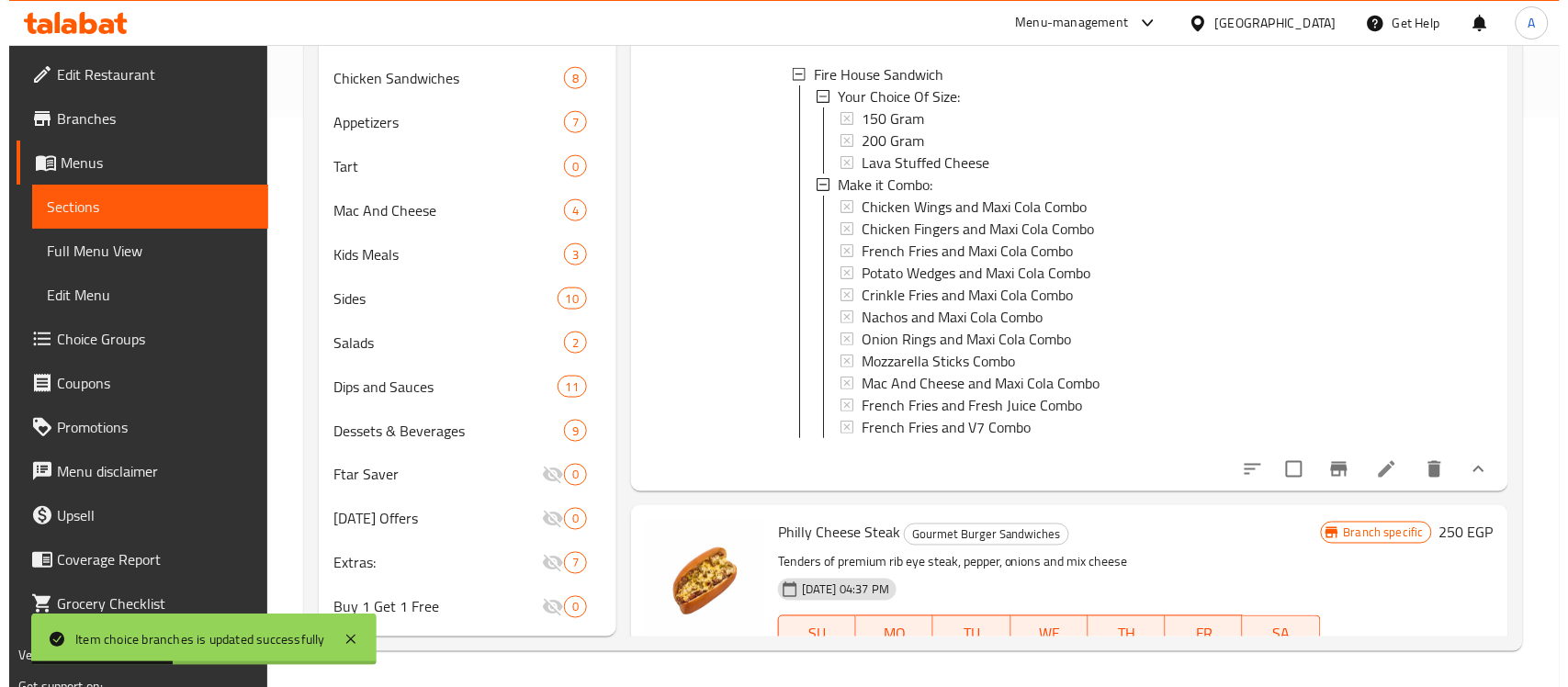
scroll to position [5703, 0]
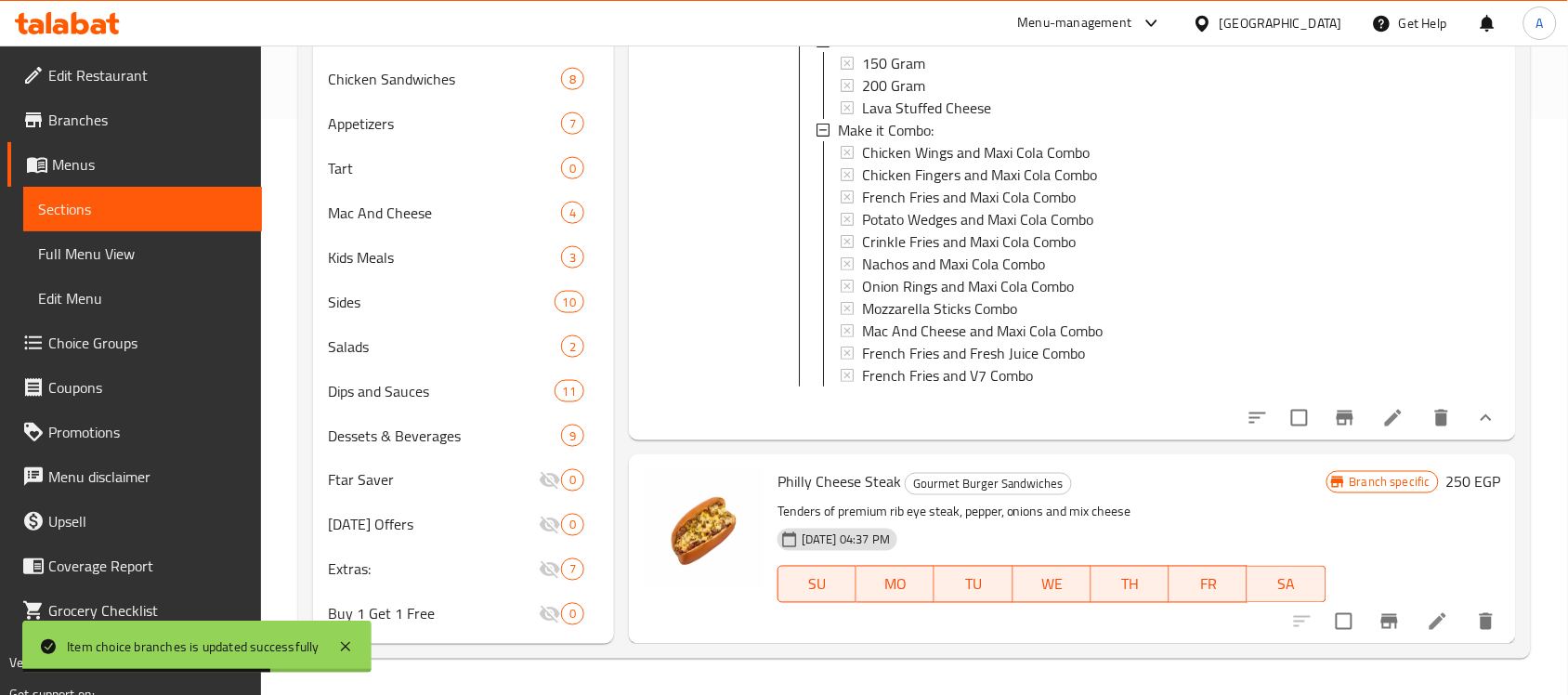
click at [1451, 477] on h6 "250 EGP" at bounding box center [1474, 483] width 55 height 26
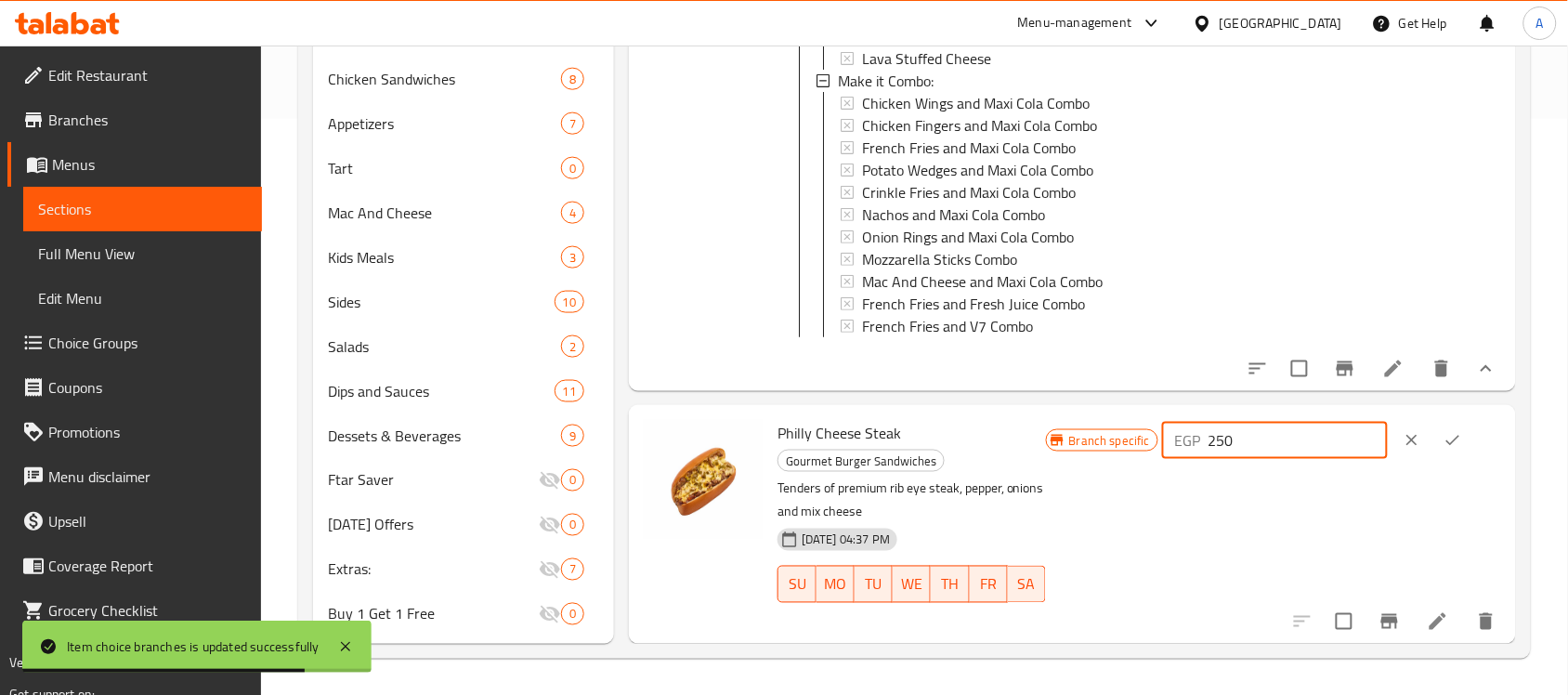
drag, startPoint x: 1256, startPoint y: 479, endPoint x: 1163, endPoint y: 465, distance: 94.0
click at [1166, 466] on div "Philly Cheese Steak Gourmet Burger Sandwiches Tenders of premium rib eye steak,…" at bounding box center [1139, 524] width 739 height 223
click at [1460, 461] on button "ok" at bounding box center [1453, 441] width 41 height 41
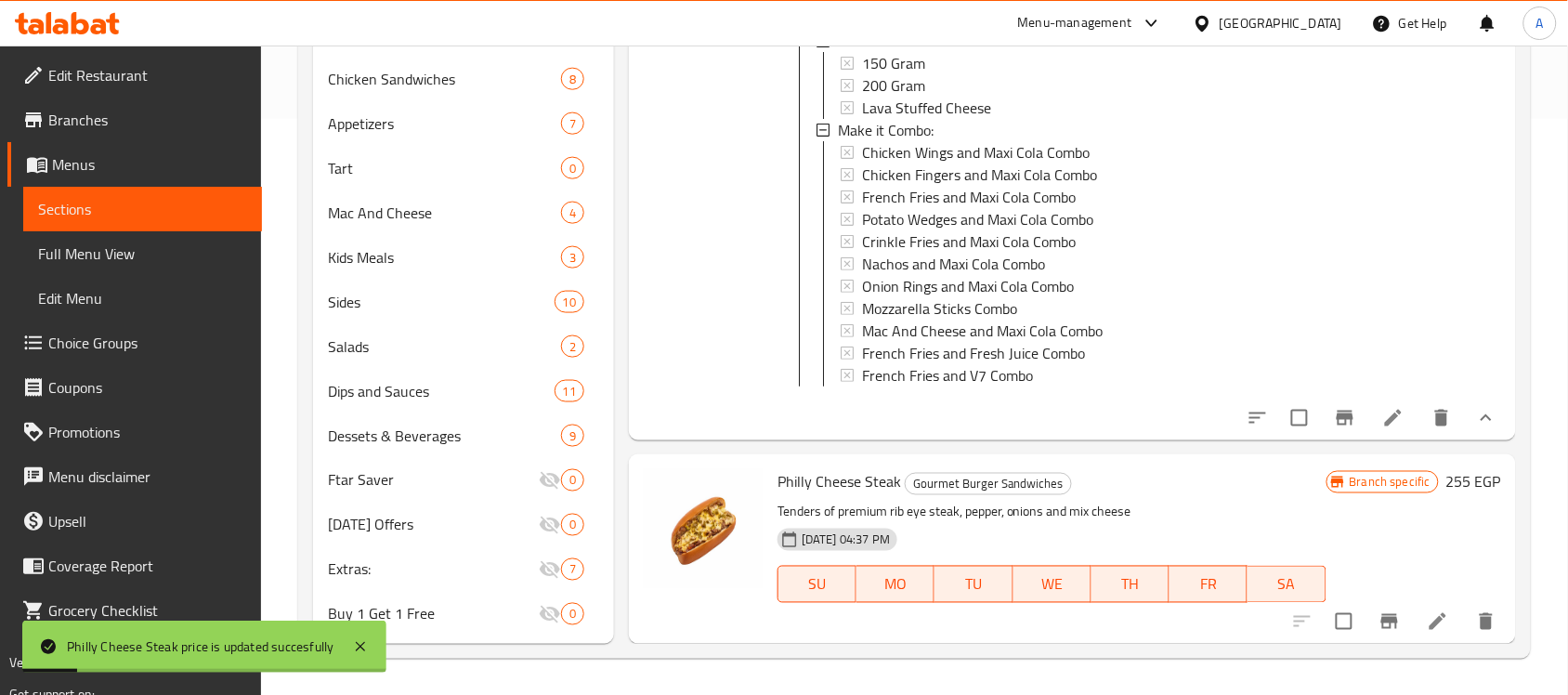
click at [1382, 614] on icon "Branch-specific-item" at bounding box center [1390, 621] width 17 height 15
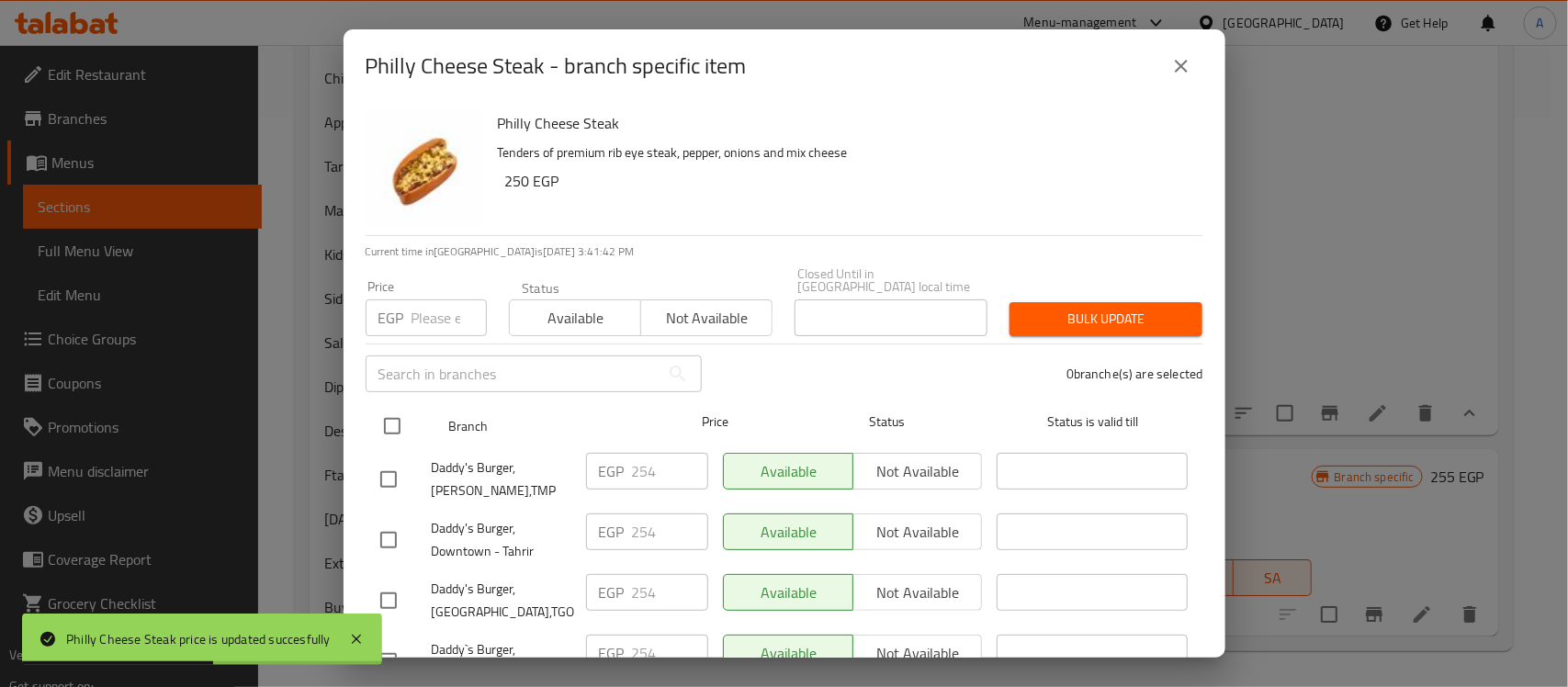
click at [382, 413] on input "checkbox" at bounding box center [392, 426] width 39 height 39
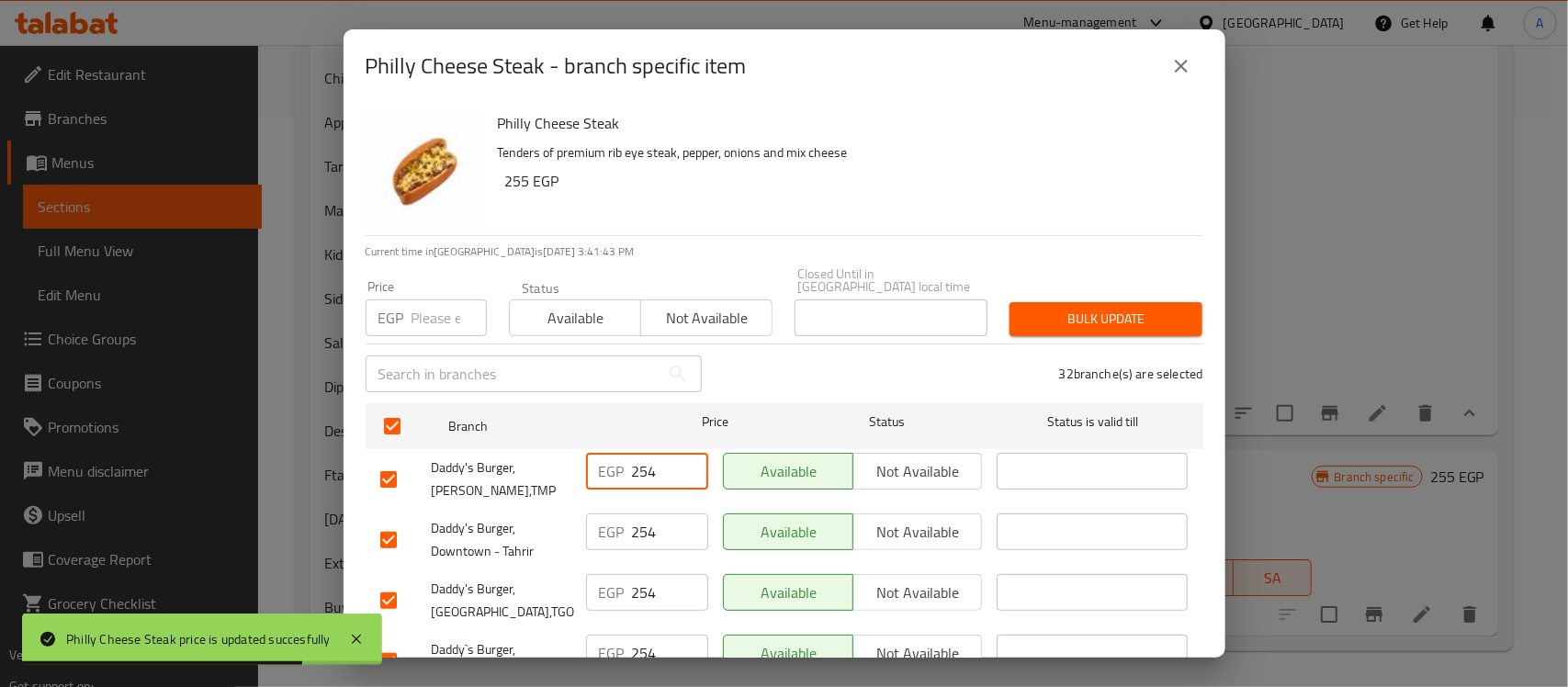
click at [648, 458] on input "254" at bounding box center [670, 472] width 76 height 37
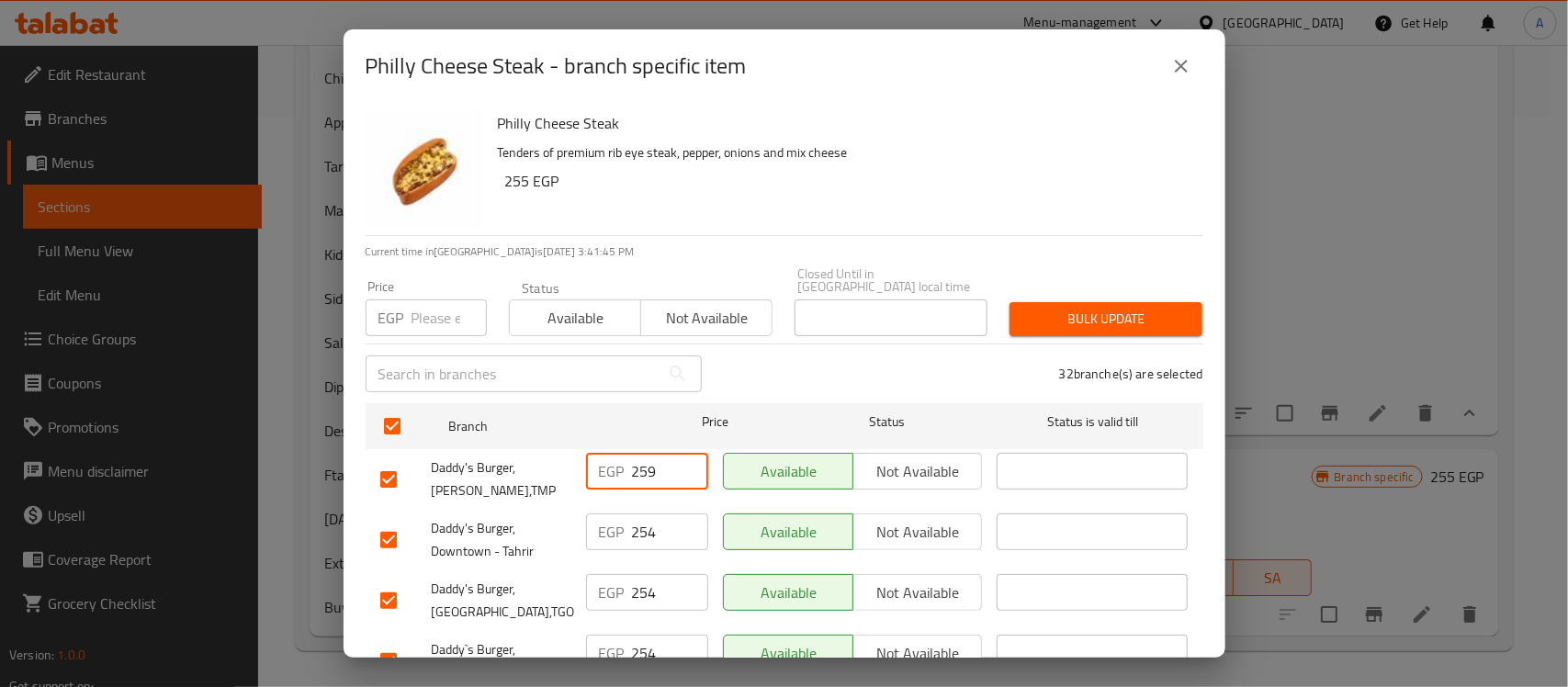
click at [649, 455] on input "259" at bounding box center [670, 472] width 76 height 37
click at [446, 301] on input "number" at bounding box center [450, 318] width 76 height 37
paste input "259"
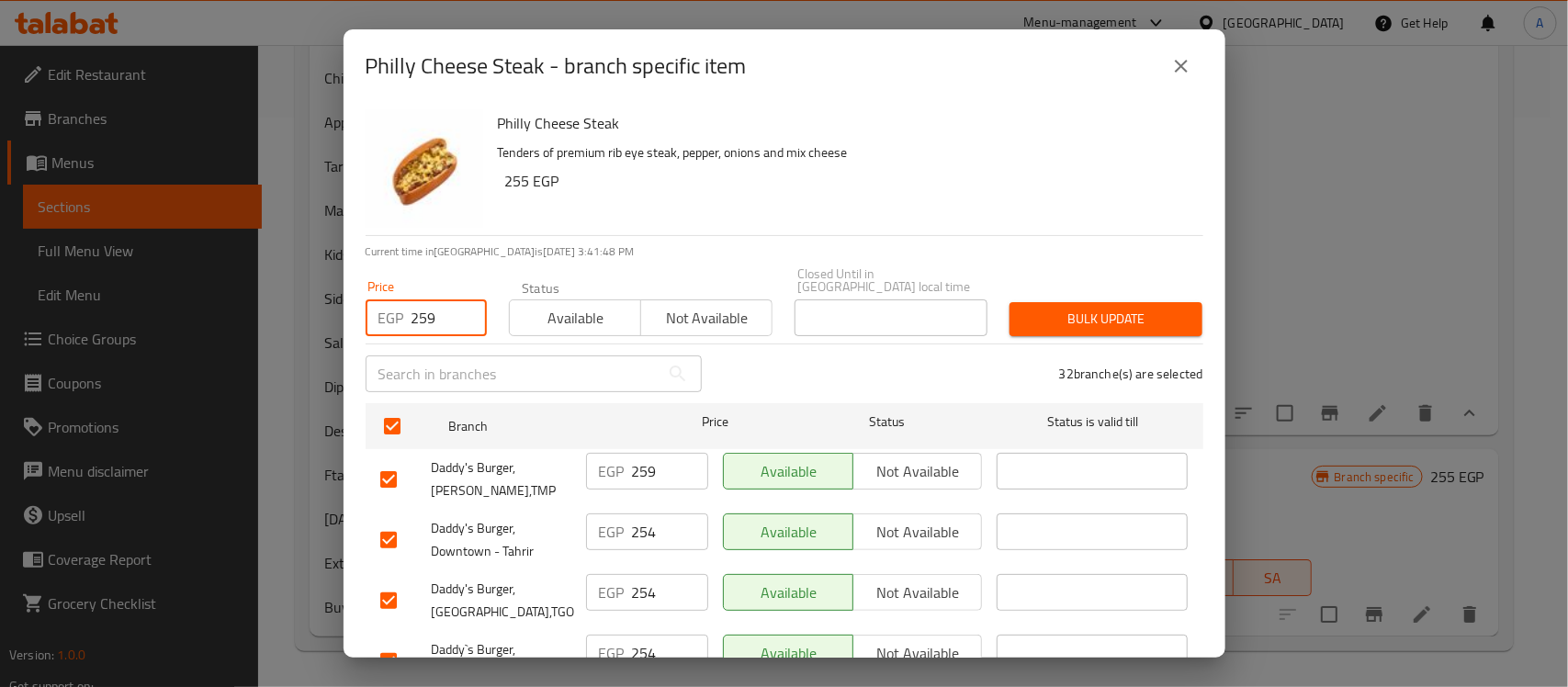
click at [1104, 308] on span "Bulk update" at bounding box center [1106, 319] width 164 height 23
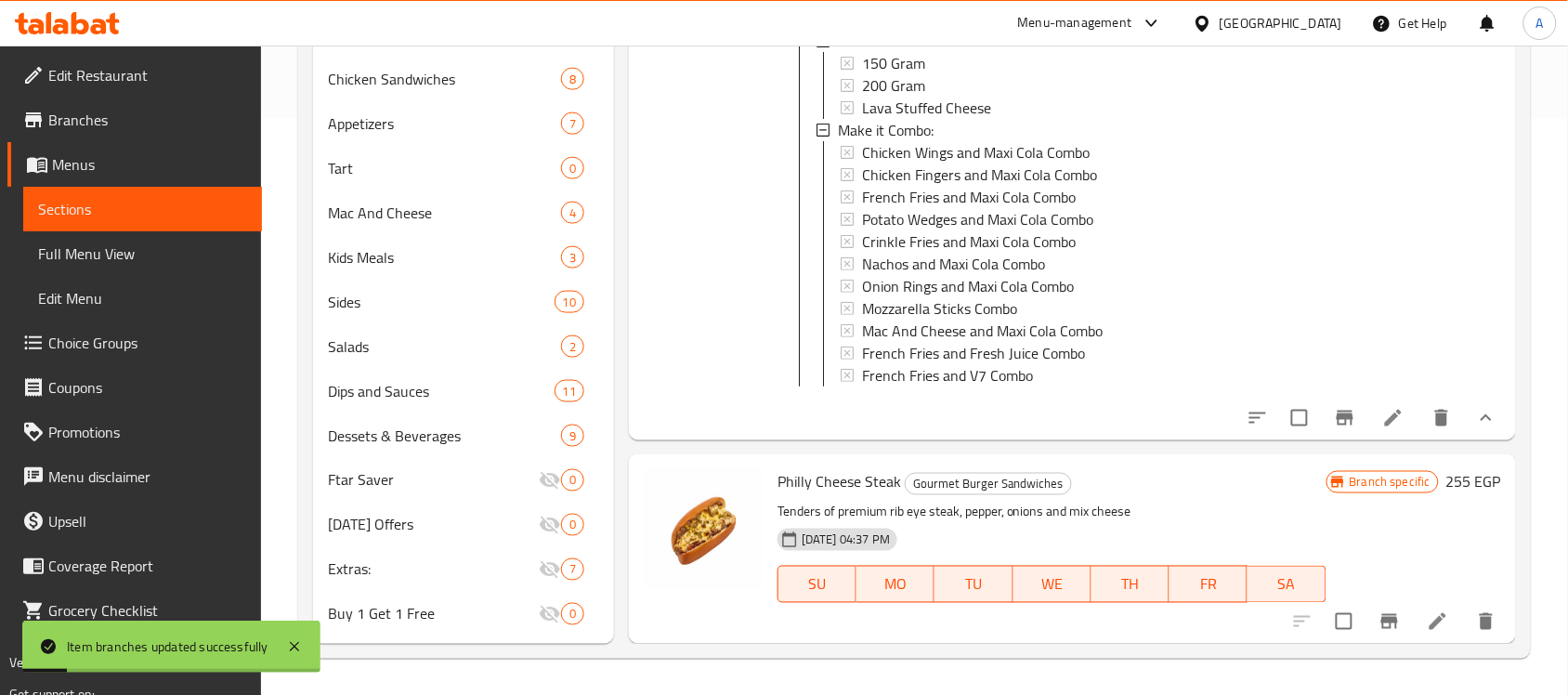
click at [1447, 466] on div "Philly Cheese Steak Gourmet Burger Sandwiches Tenders of premium rib eye steak,…" at bounding box center [1139, 549] width 739 height 173
click at [1447, 476] on h6 "255 EGP" at bounding box center [1474, 483] width 55 height 26
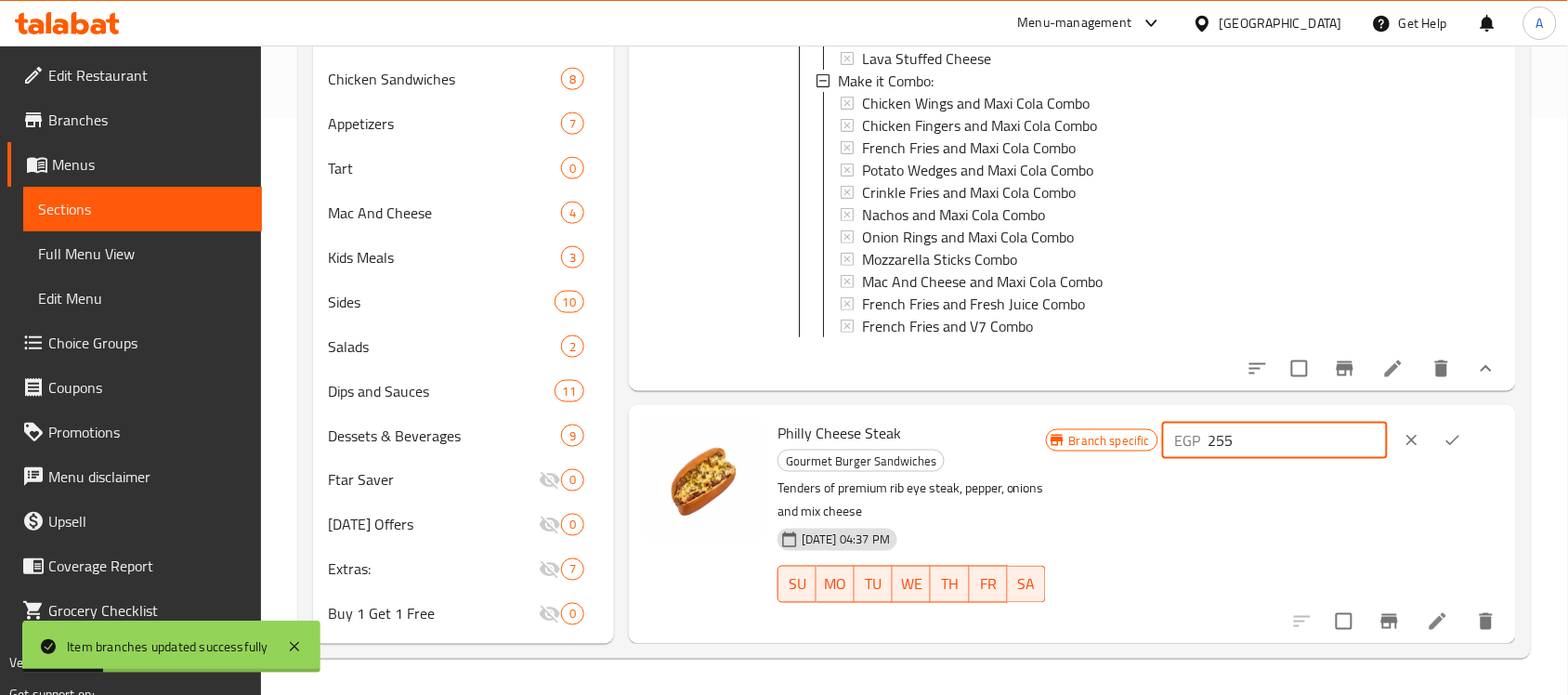
drag, startPoint x: 1252, startPoint y: 498, endPoint x: 1206, endPoint y: 490, distance: 46.7
click at [1206, 459] on div "EGP 255 ​" at bounding box center [1275, 441] width 225 height 37
paste input "9"
click at [1452, 446] on icon "ok" at bounding box center [1453, 441] width 14 height 10
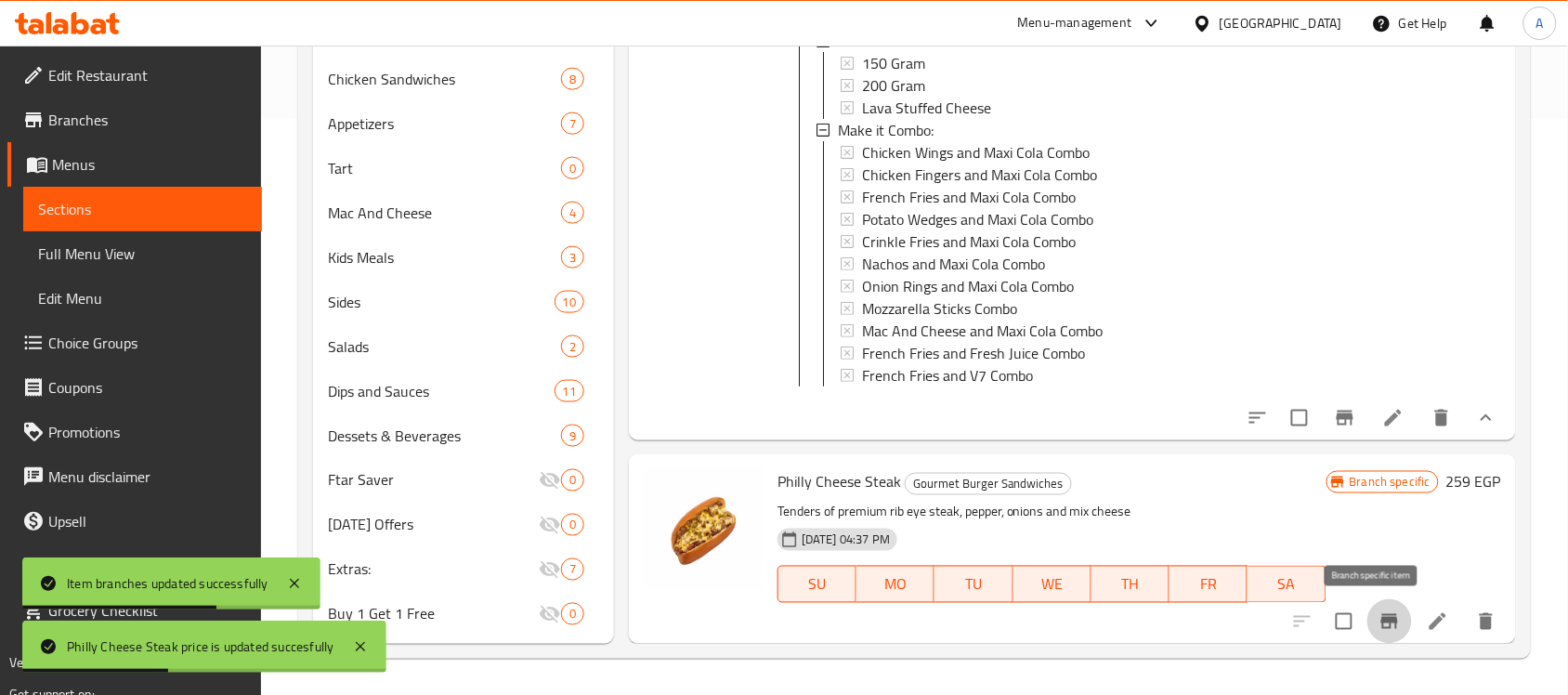
click at [1379, 629] on icon "Branch-specific-item" at bounding box center [1390, 621] width 22 height 22
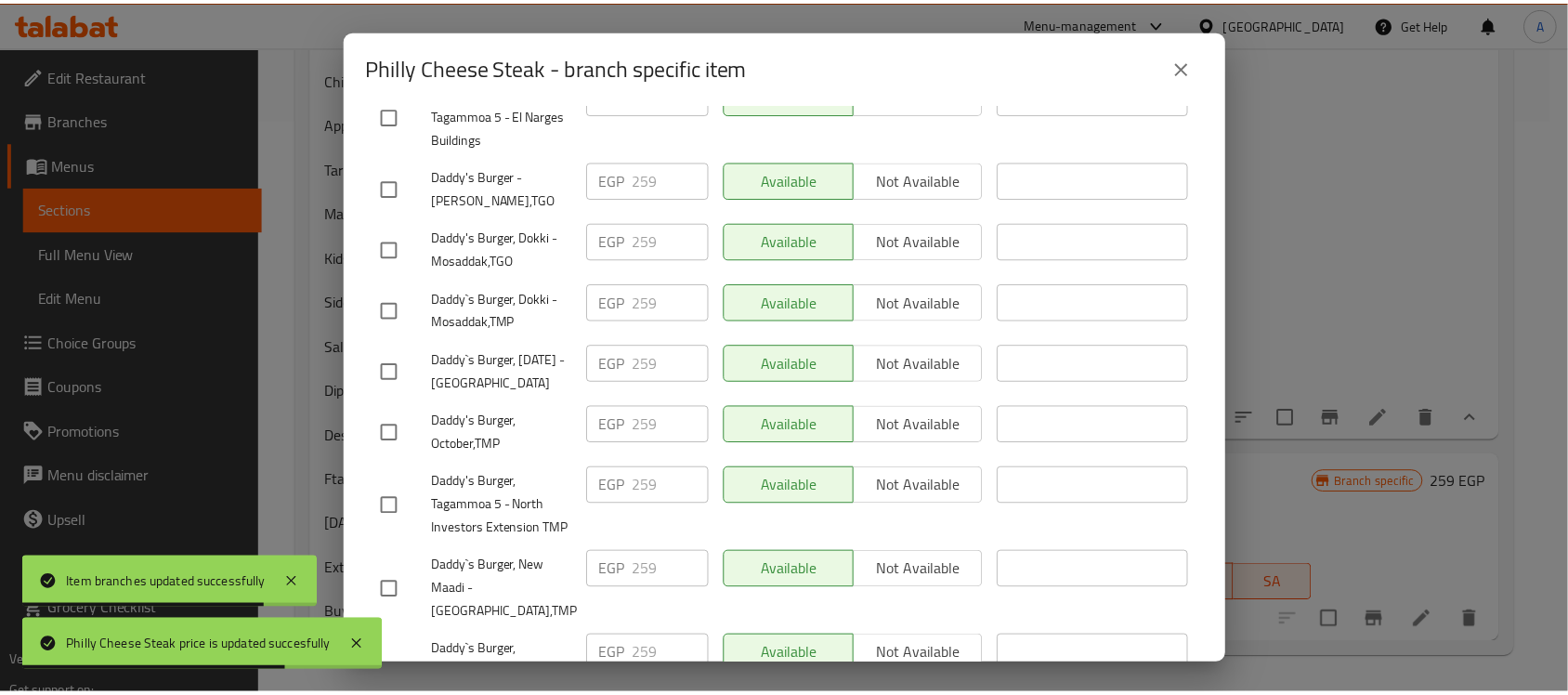
scroll to position [1921, 0]
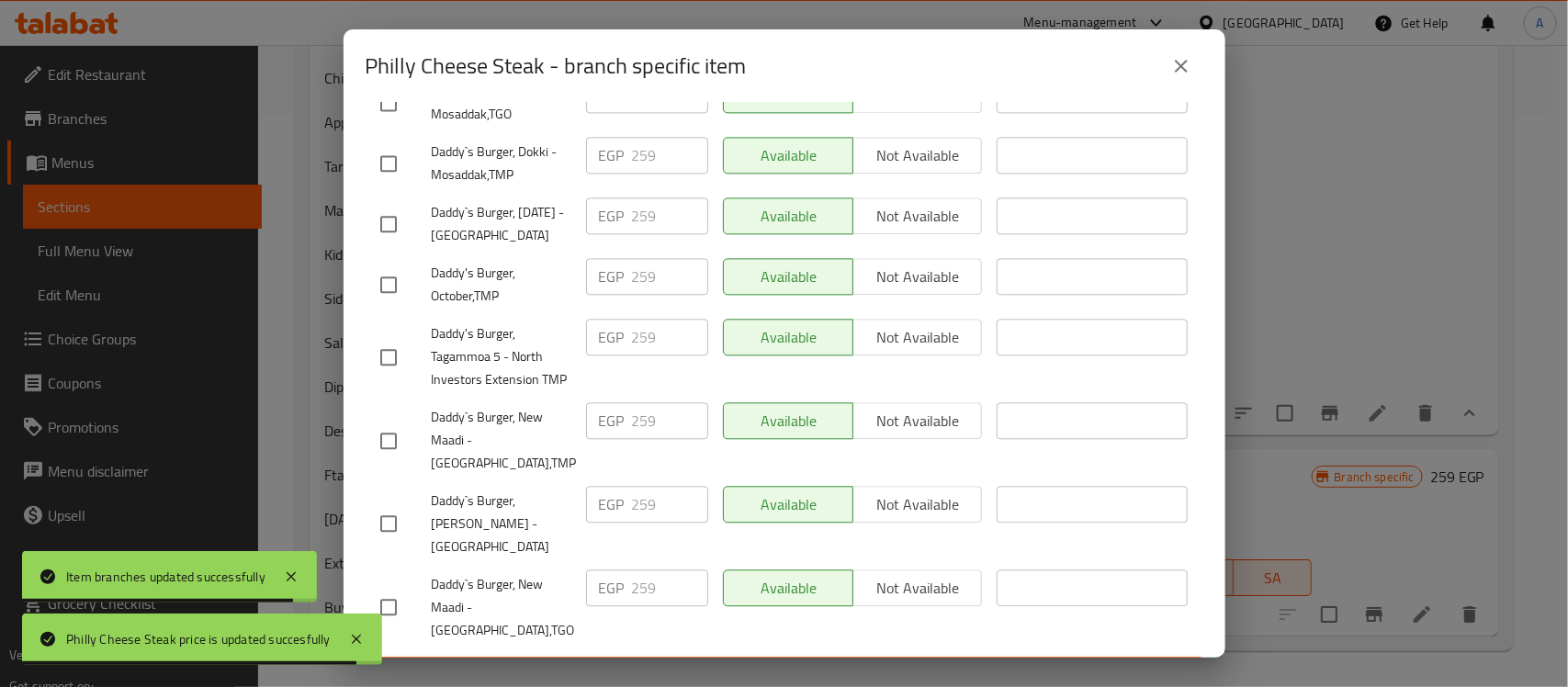
click at [1176, 69] on icon "close" at bounding box center [1181, 66] width 22 height 22
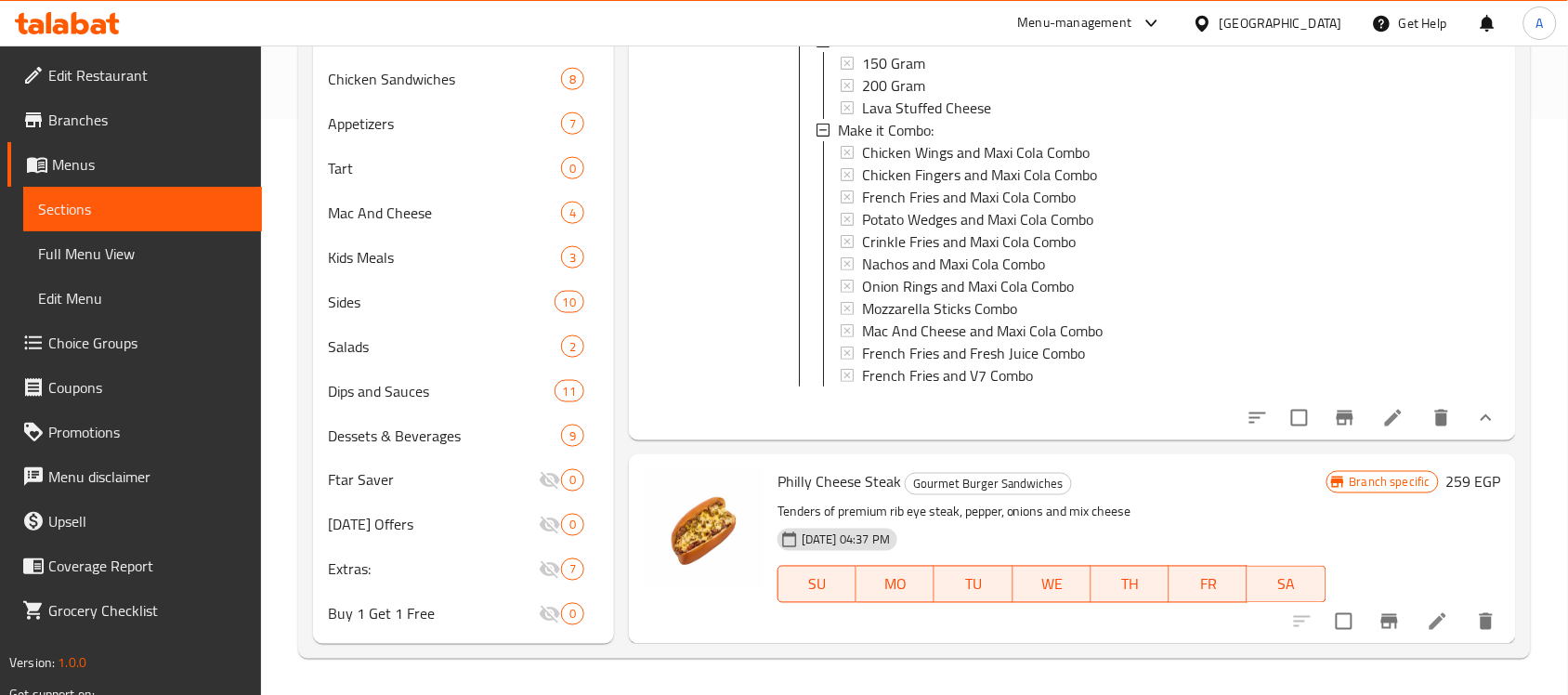
scroll to position [227, 0]
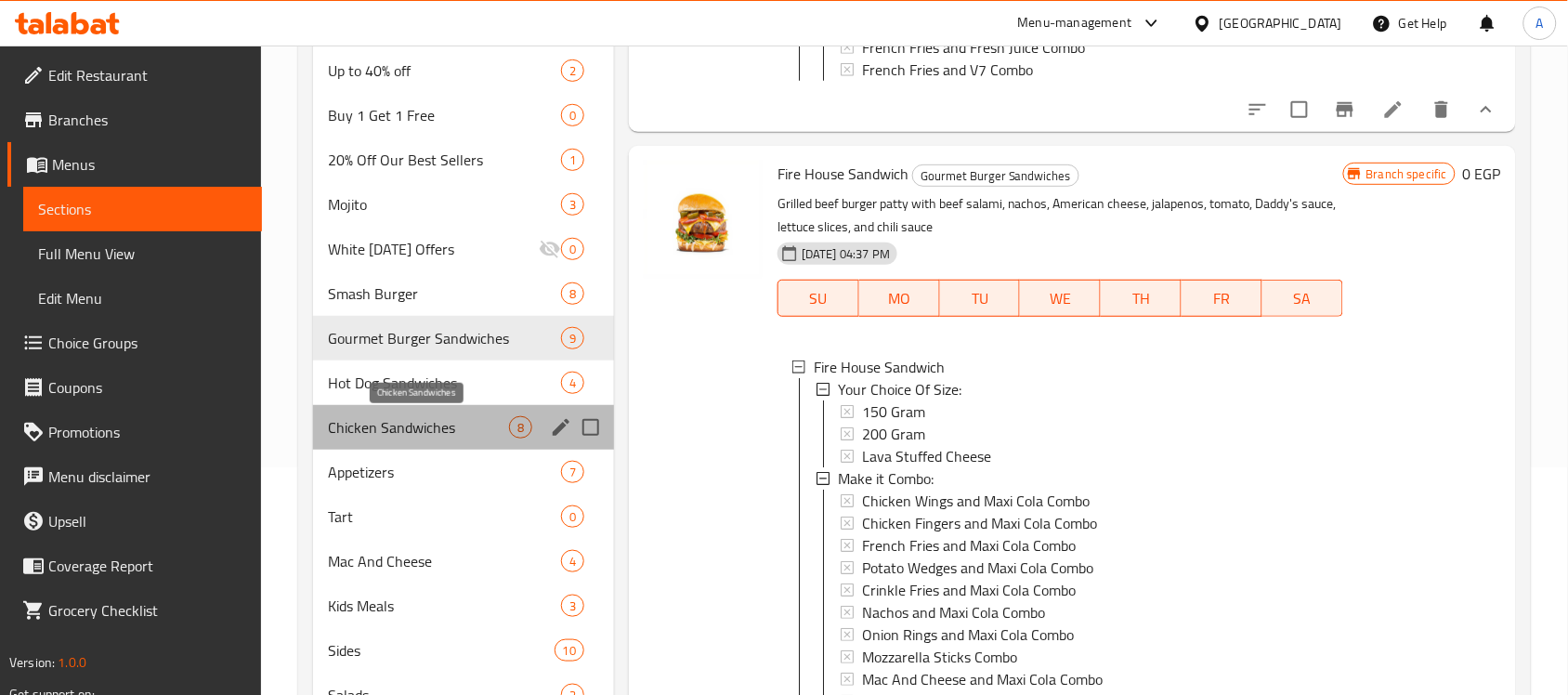
click at [342, 426] on span "Chicken Sandwiches" at bounding box center [418, 428] width 181 height 22
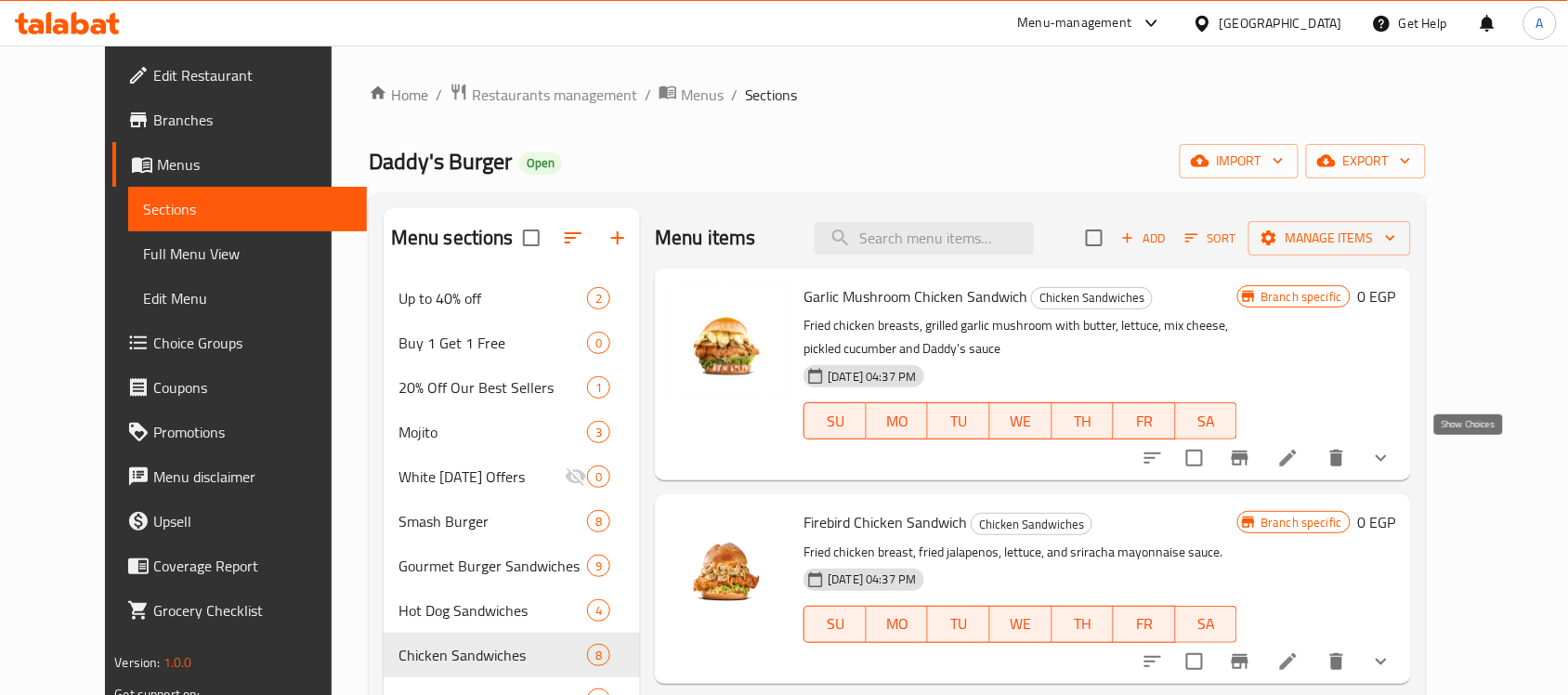
click at [1393, 451] on icon "show more" at bounding box center [1382, 458] width 22 height 22
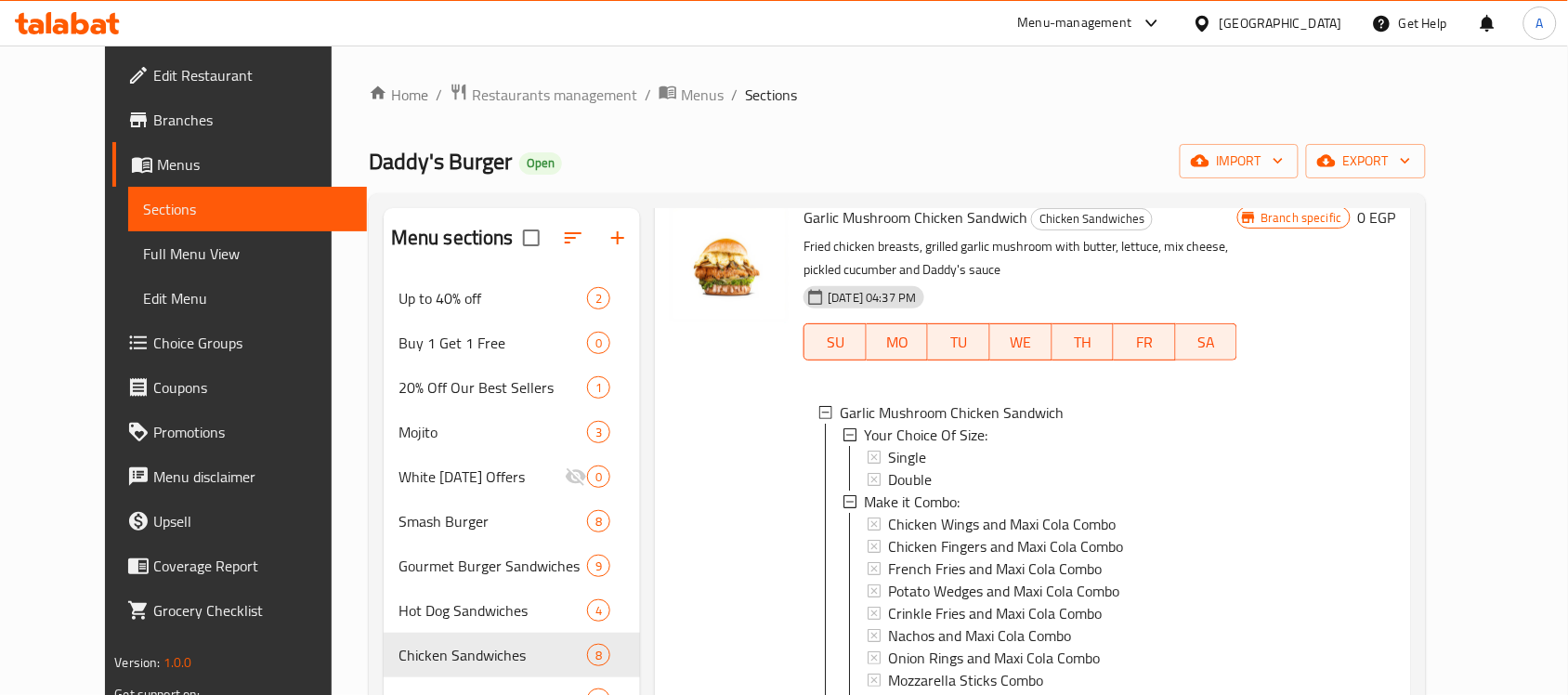
scroll to position [116, 0]
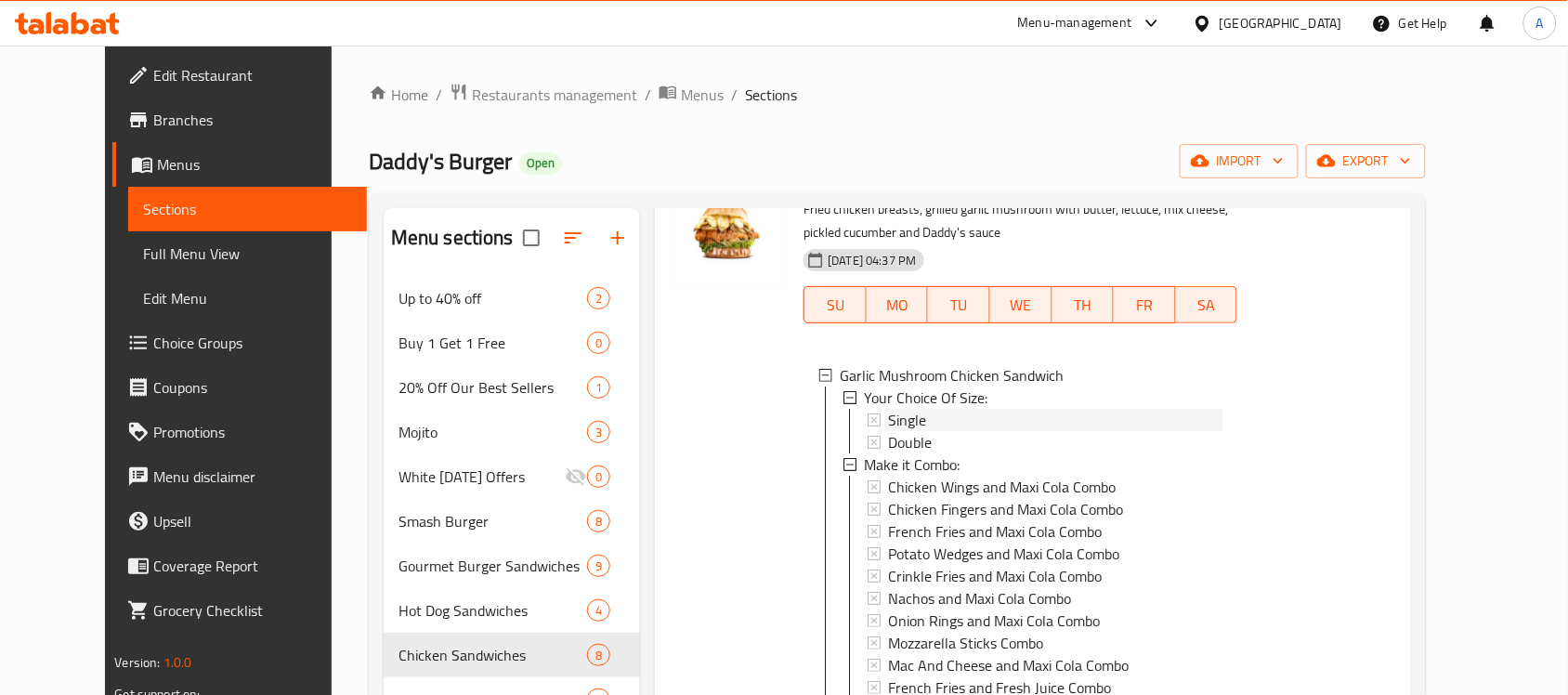
click at [866, 419] on div "Single" at bounding box center [1044, 420] width 356 height 22
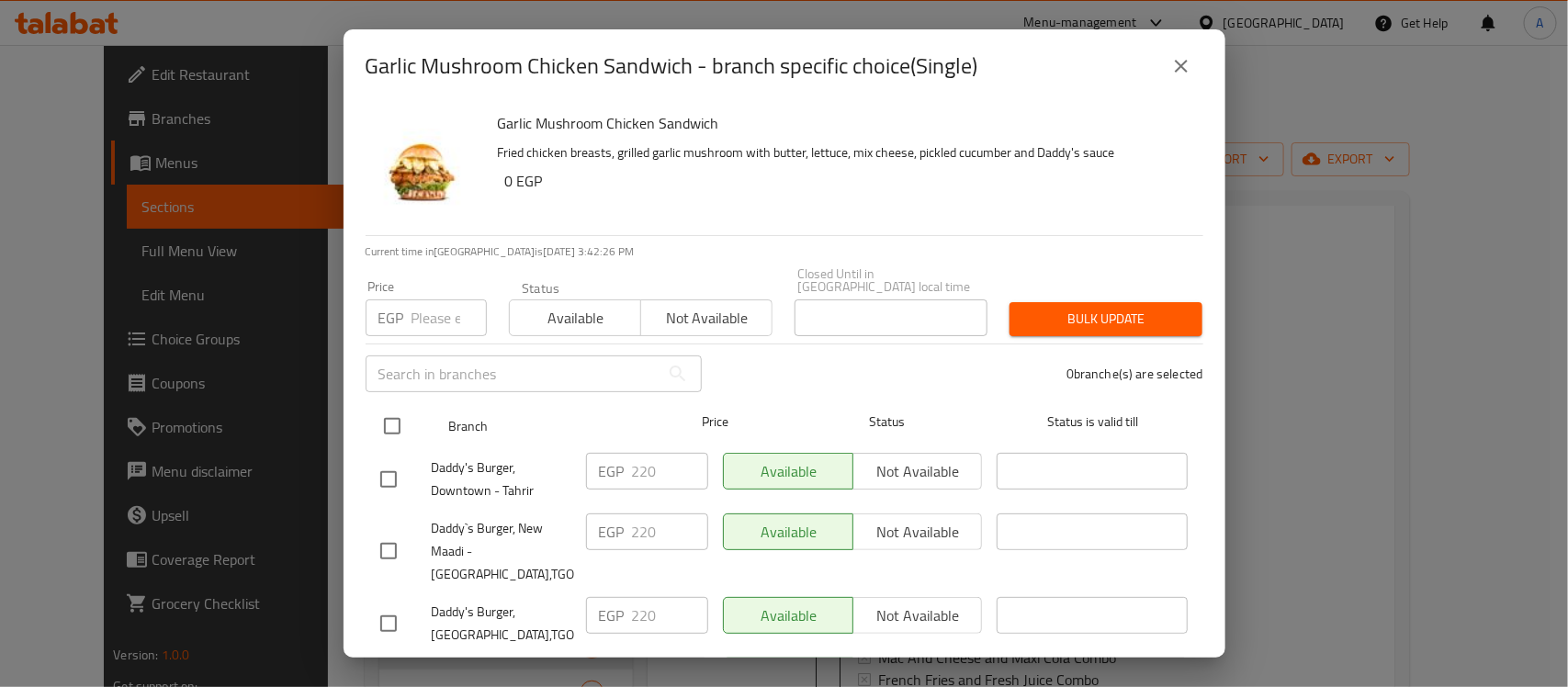
click at [397, 420] on input "checkbox" at bounding box center [392, 426] width 39 height 39
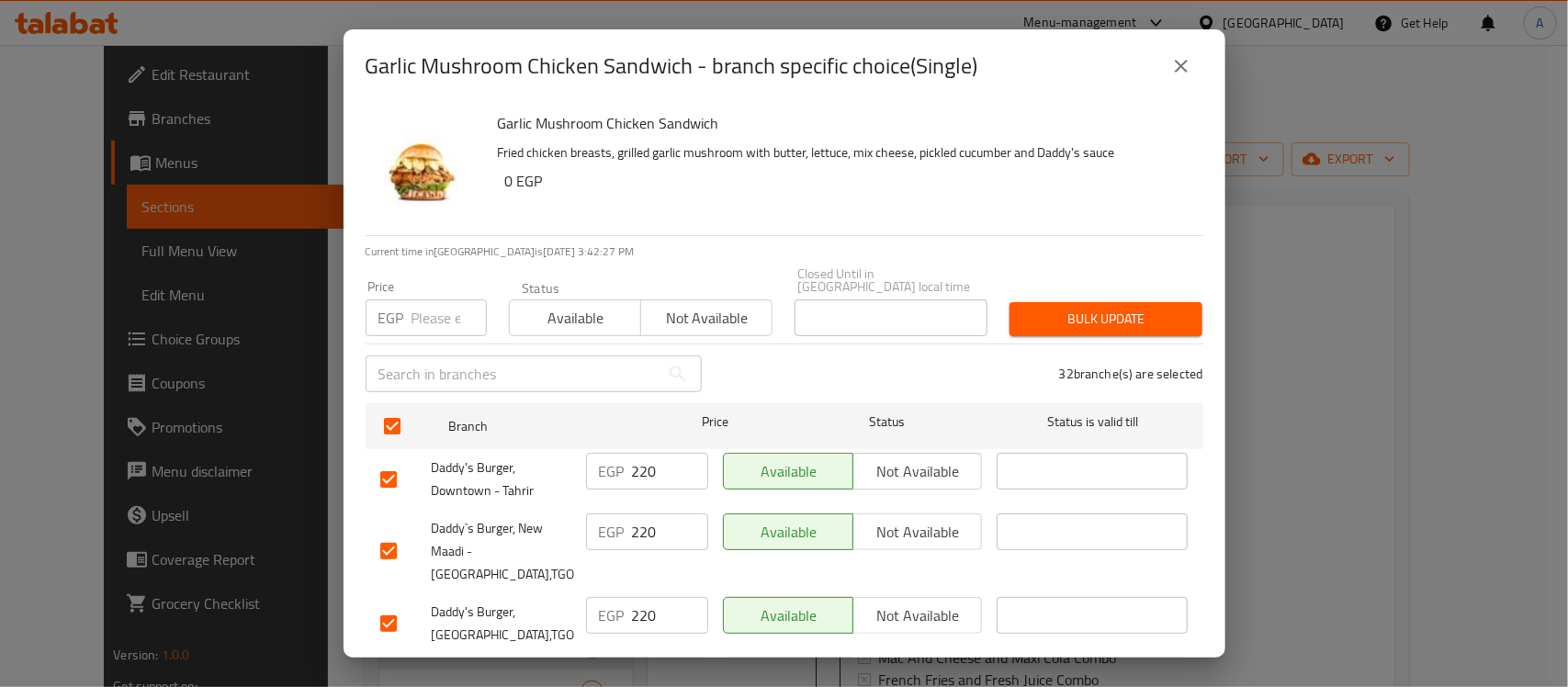
click at [428, 299] on input "number" at bounding box center [450, 318] width 76 height 37
click at [439, 299] on input "225" at bounding box center [450, 318] width 76 height 37
click at [1073, 308] on span "Bulk update" at bounding box center [1106, 319] width 164 height 23
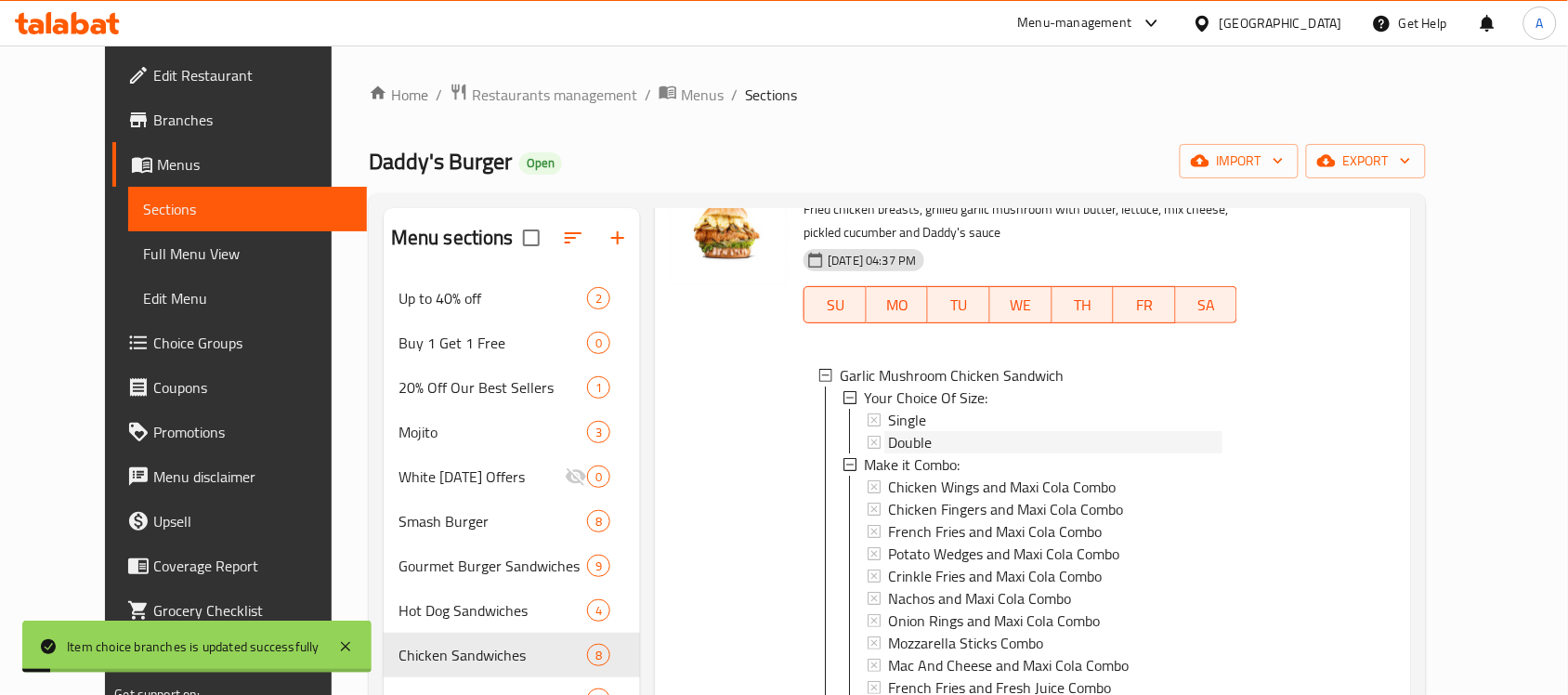
click at [898, 435] on span "Double" at bounding box center [909, 443] width 44 height 22
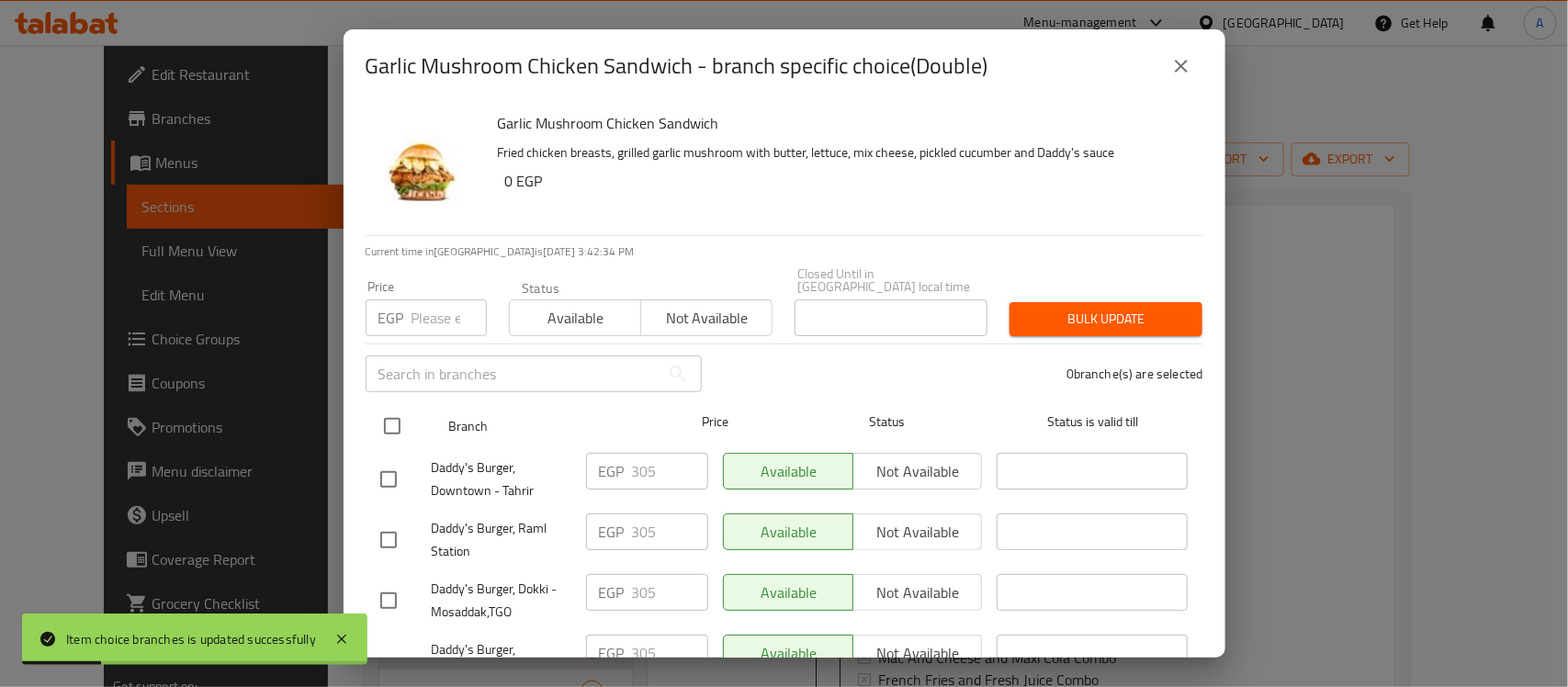
click at [391, 413] on input "checkbox" at bounding box center [392, 426] width 39 height 39
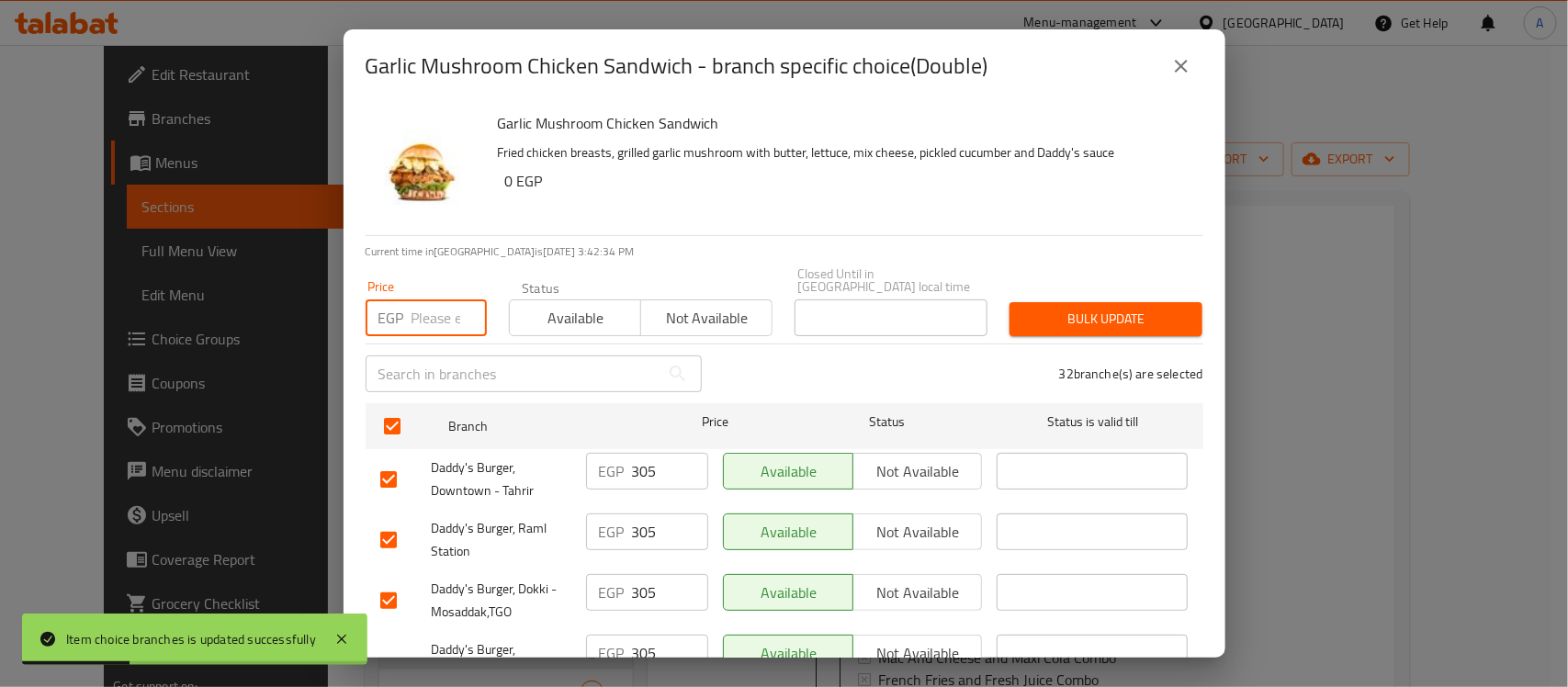
click at [424, 317] on input "number" at bounding box center [450, 318] width 76 height 37
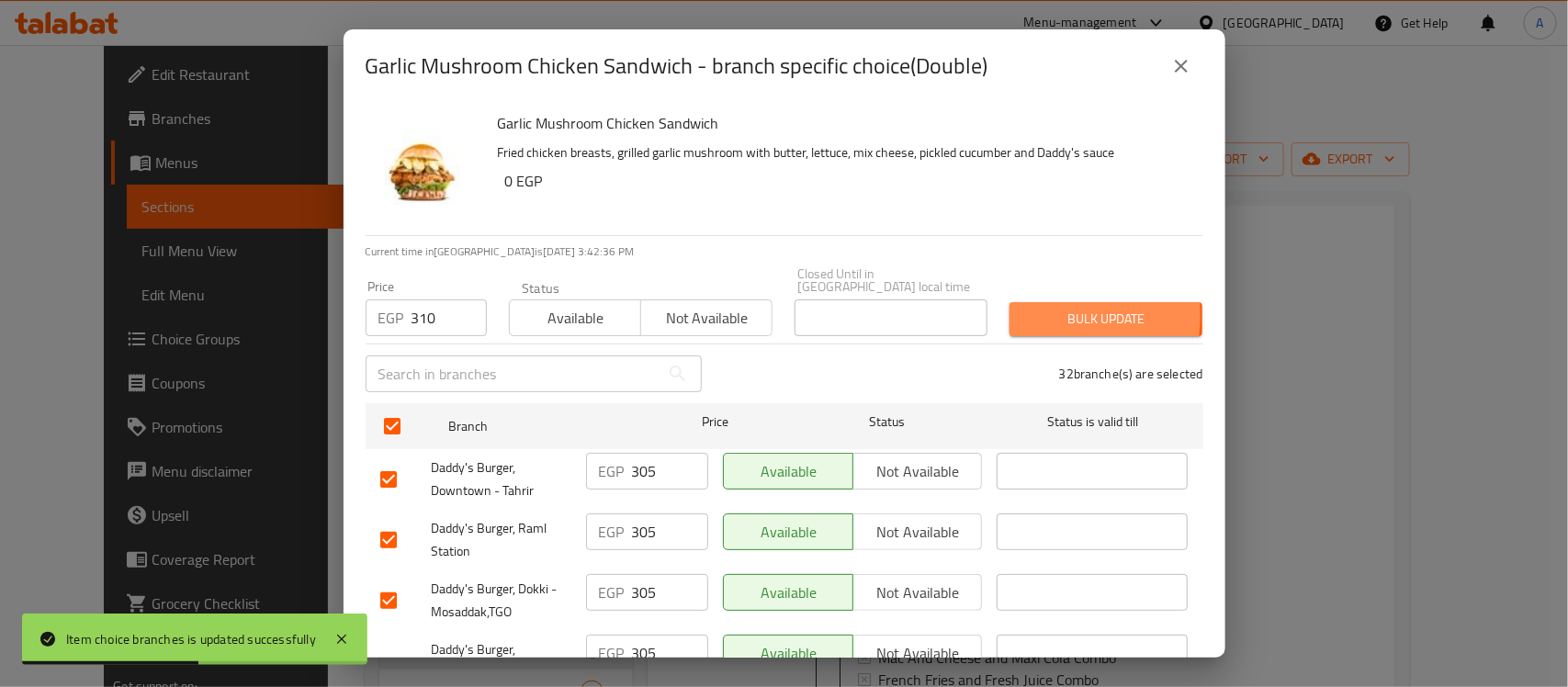
click at [1010, 302] on button "Bulk update" at bounding box center [1106, 319] width 193 height 34
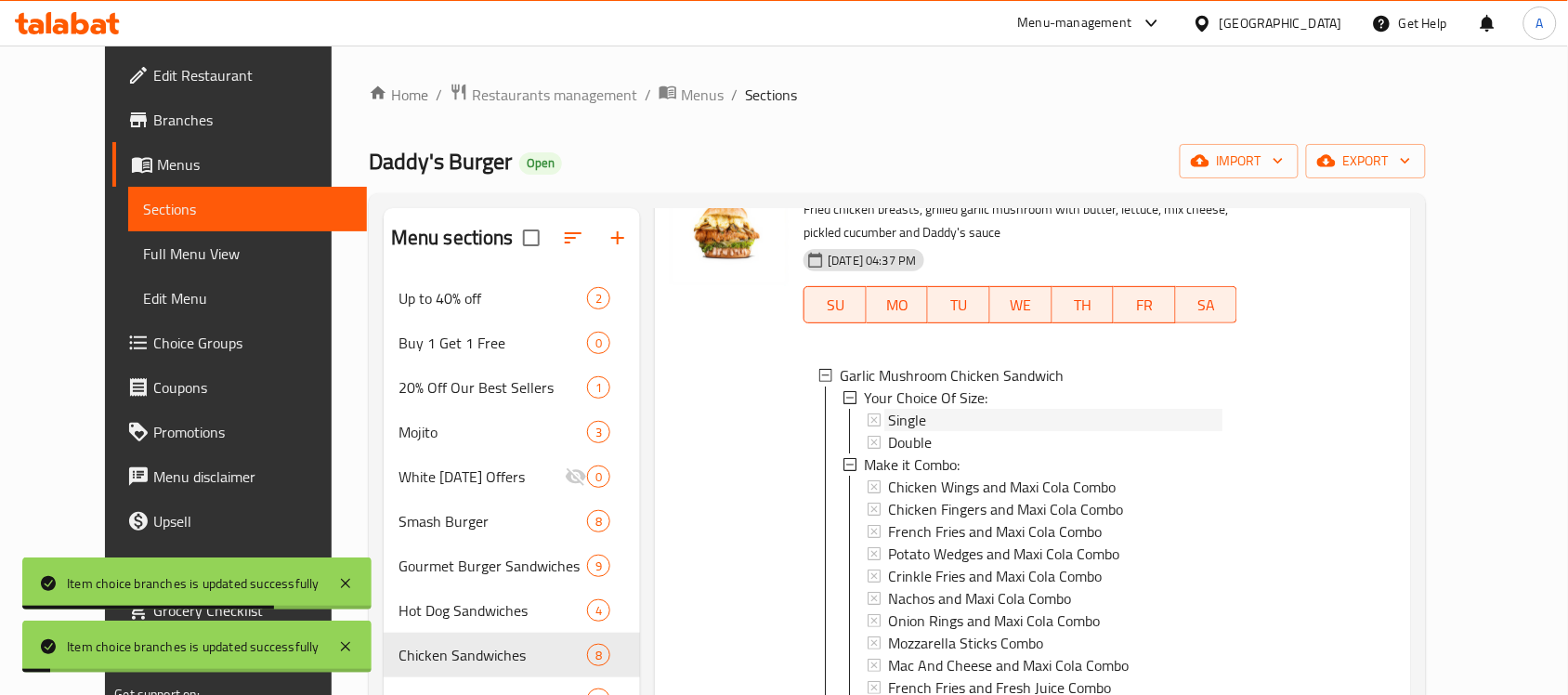
click at [913, 421] on div "Single" at bounding box center [1055, 420] width 334 height 22
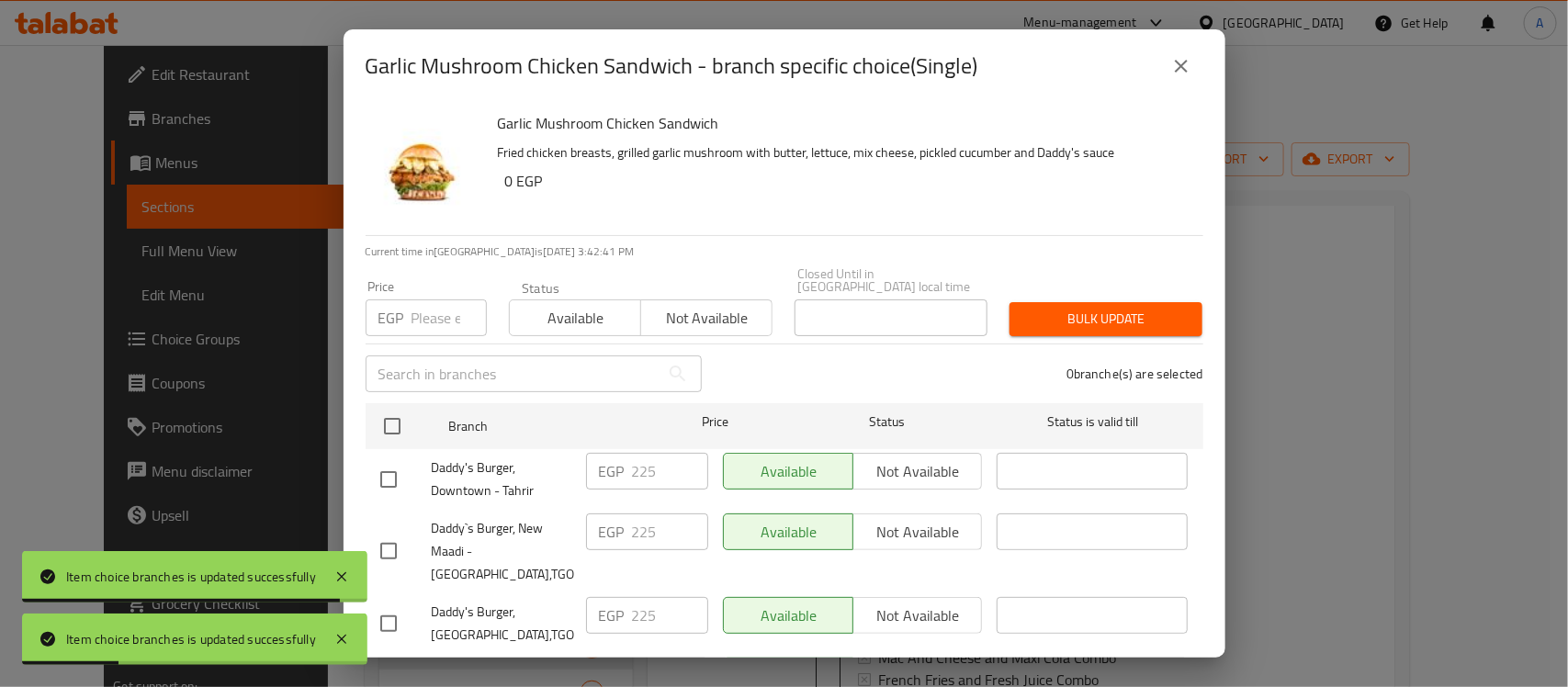
click at [1180, 72] on icon "close" at bounding box center [1181, 66] width 22 height 22
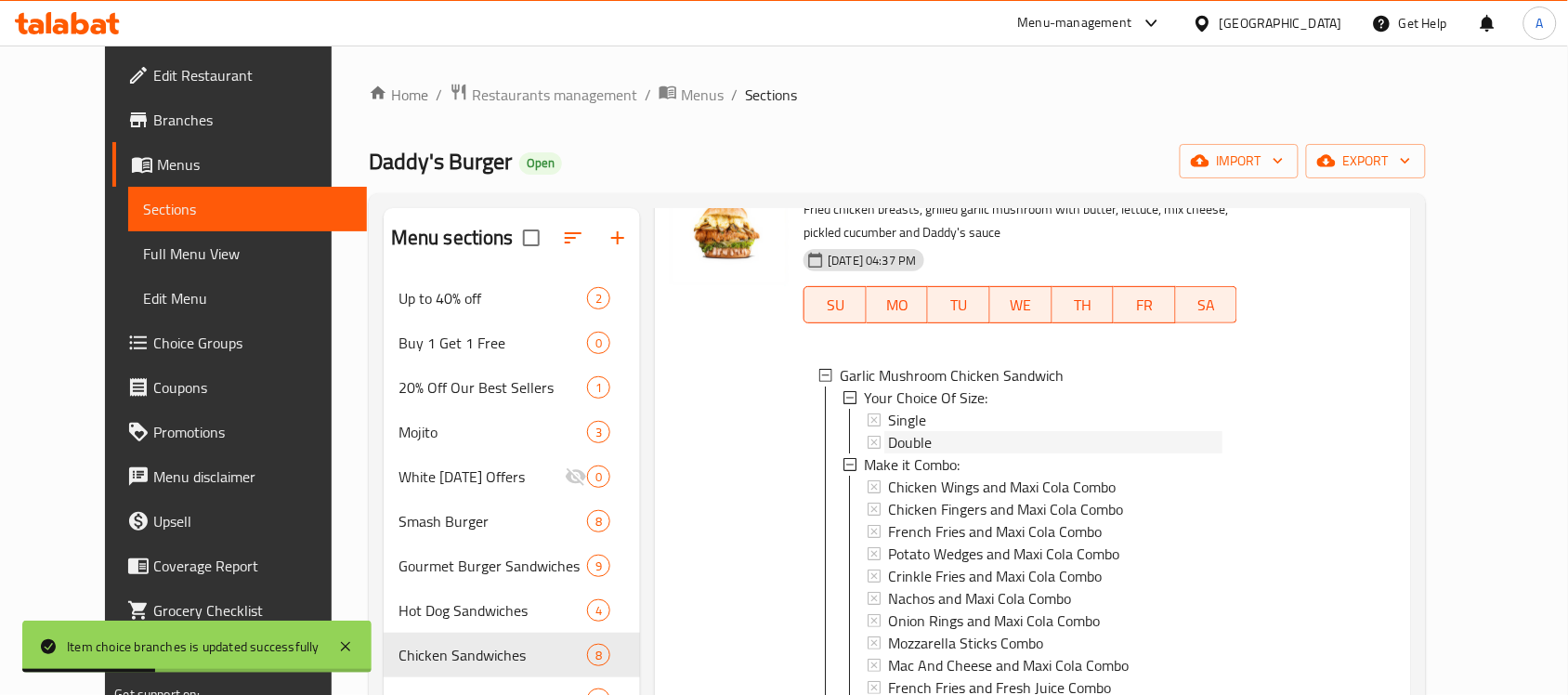
click at [897, 447] on span "Double" at bounding box center [909, 443] width 44 height 22
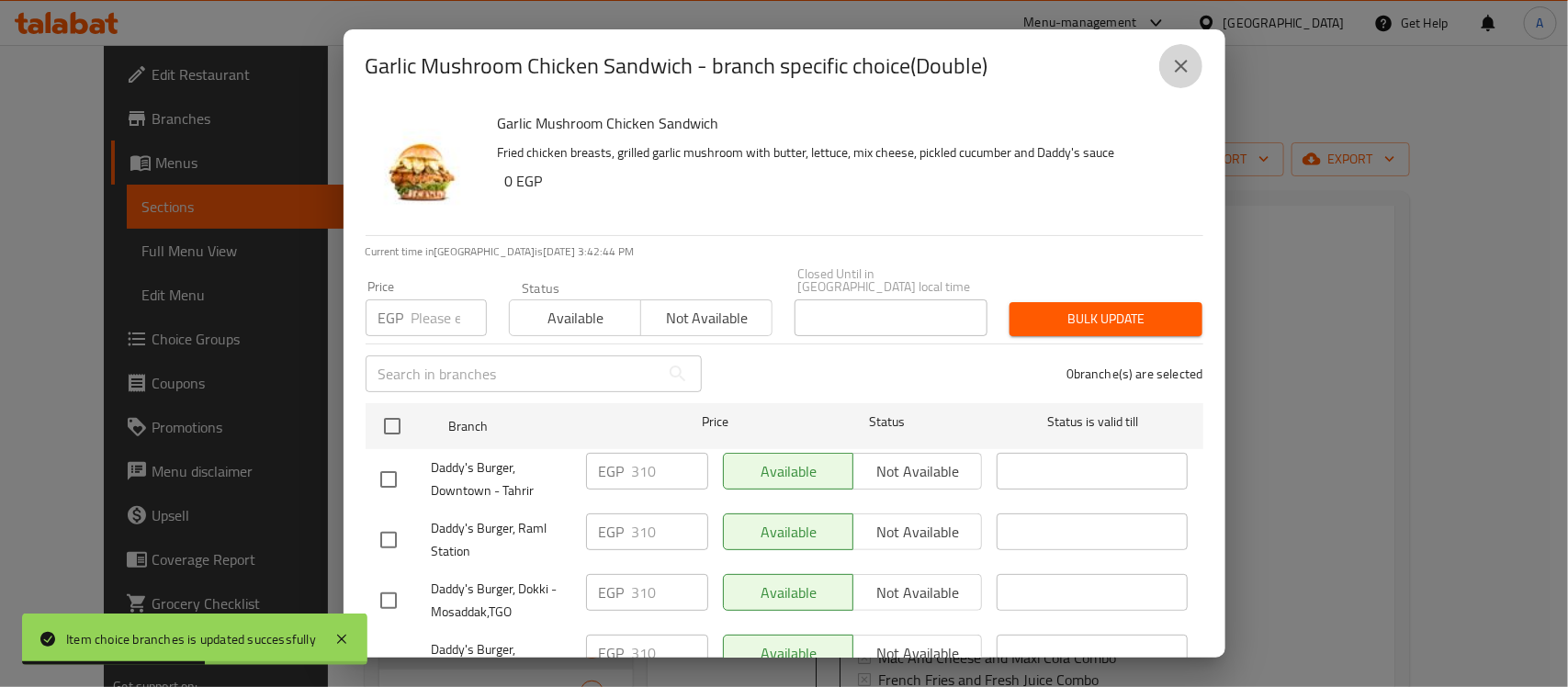
click at [1173, 66] on icon "close" at bounding box center [1181, 66] width 22 height 22
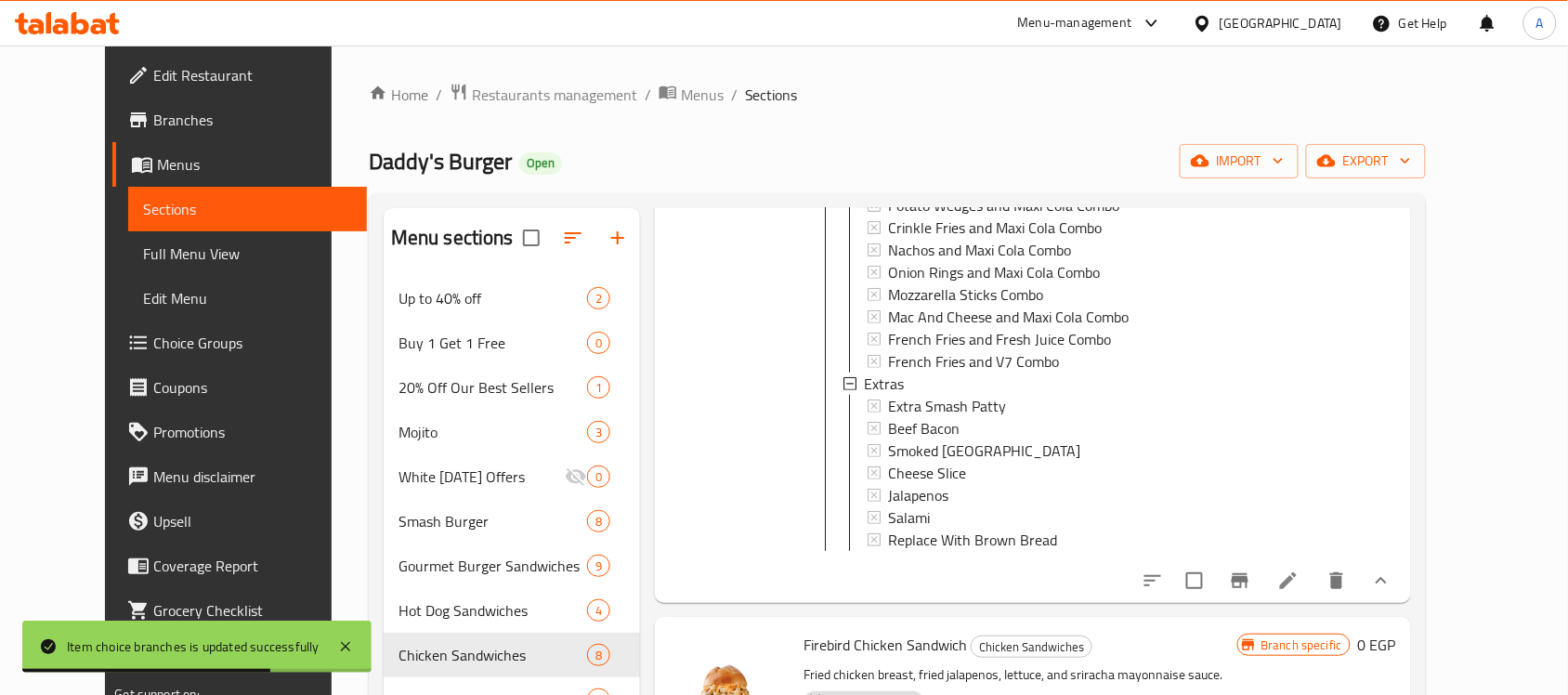
scroll to position [697, 0]
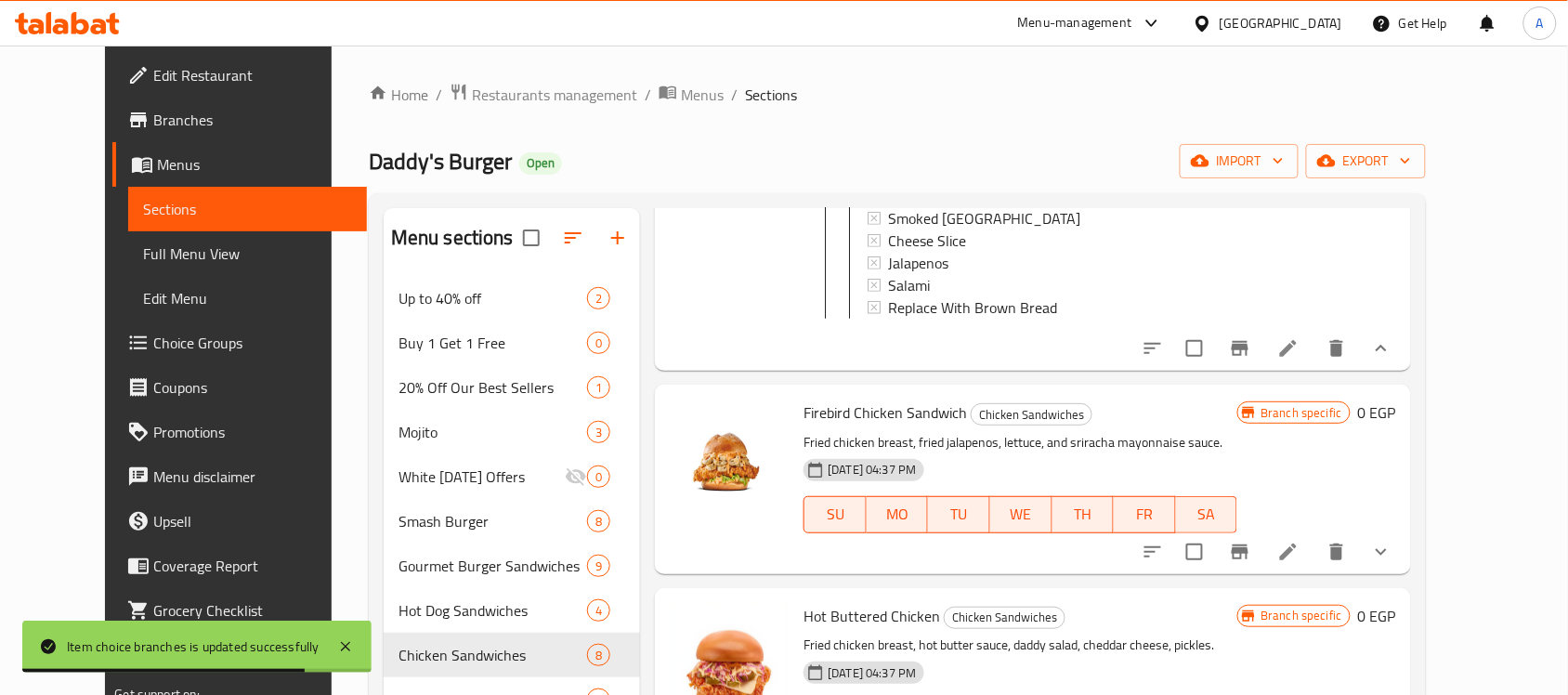
click at [1393, 563] on icon "show more" at bounding box center [1382, 552] width 22 height 22
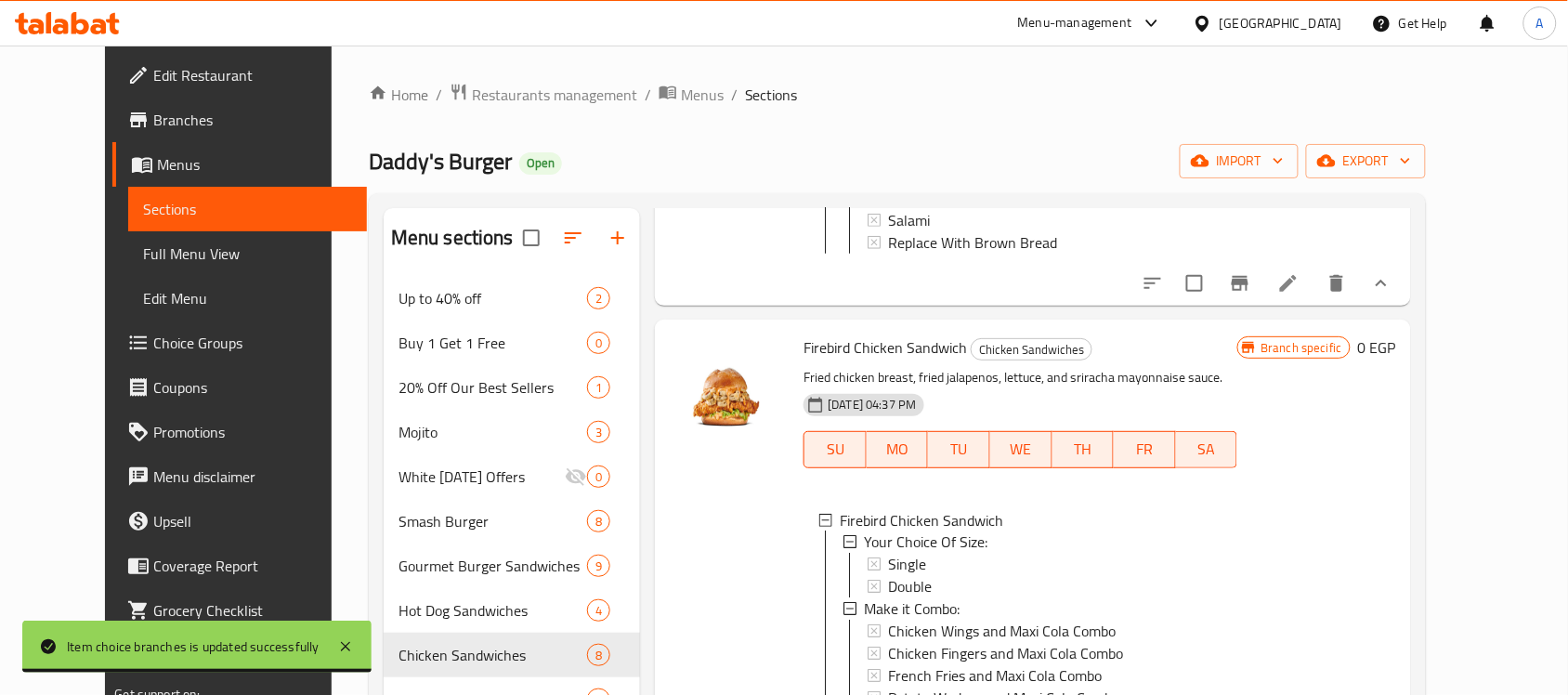
scroll to position [813, 0]
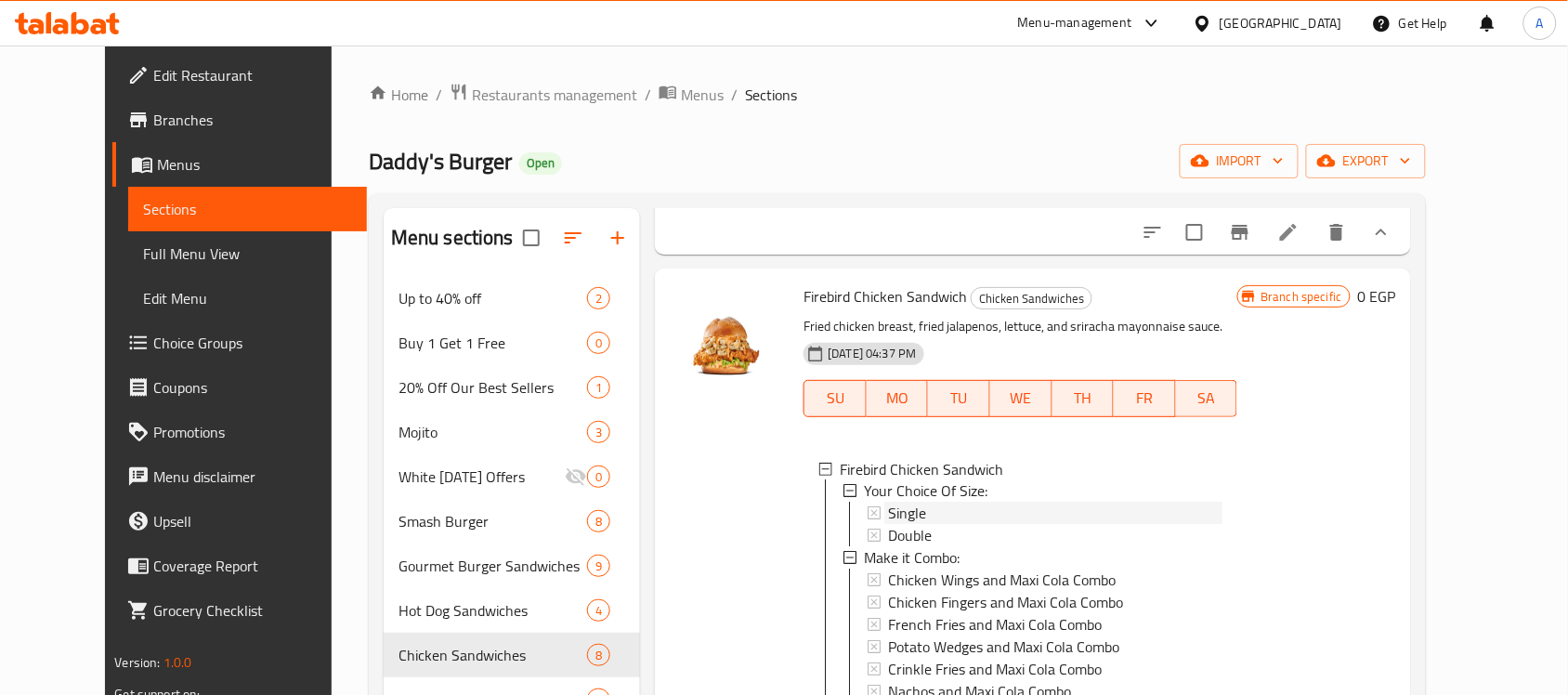
click at [888, 525] on span "Single" at bounding box center [907, 513] width 38 height 22
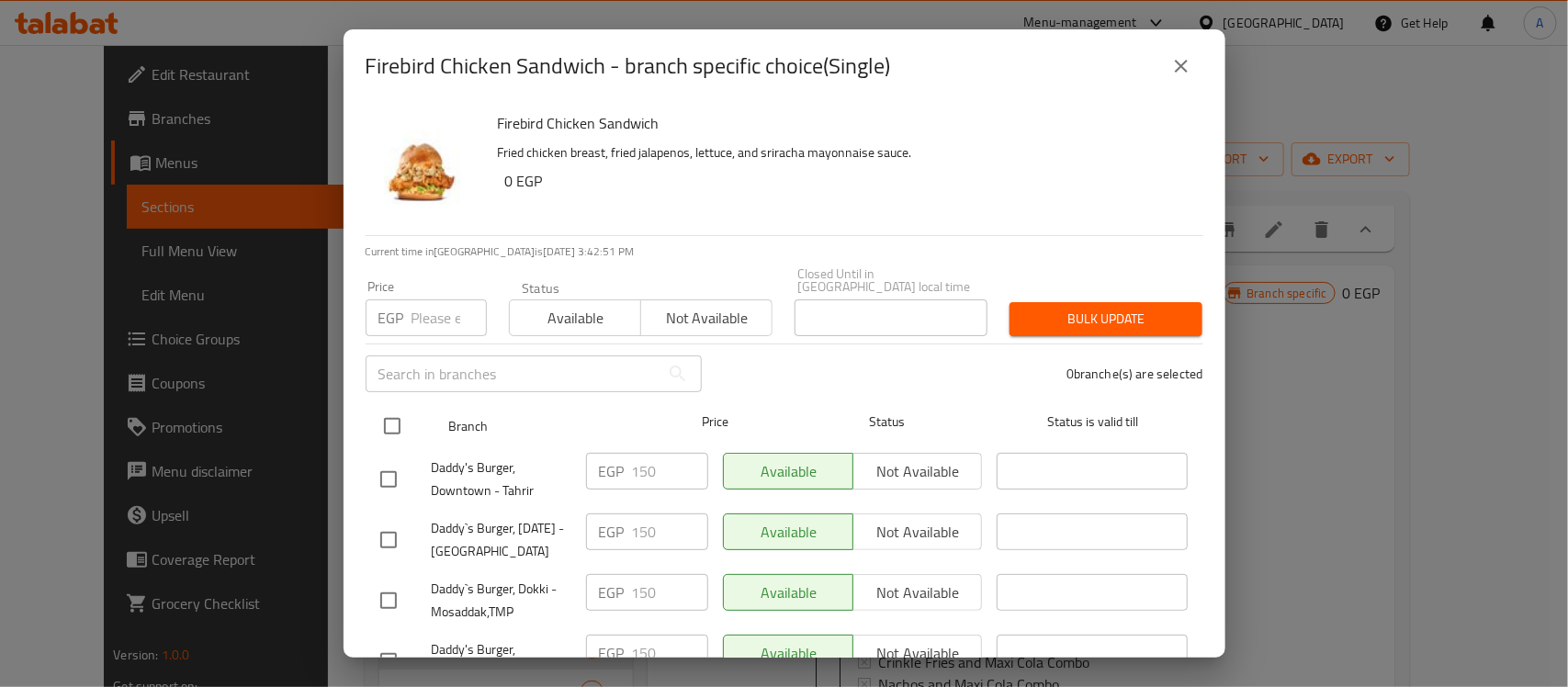
click at [381, 415] on input "checkbox" at bounding box center [392, 426] width 39 height 39
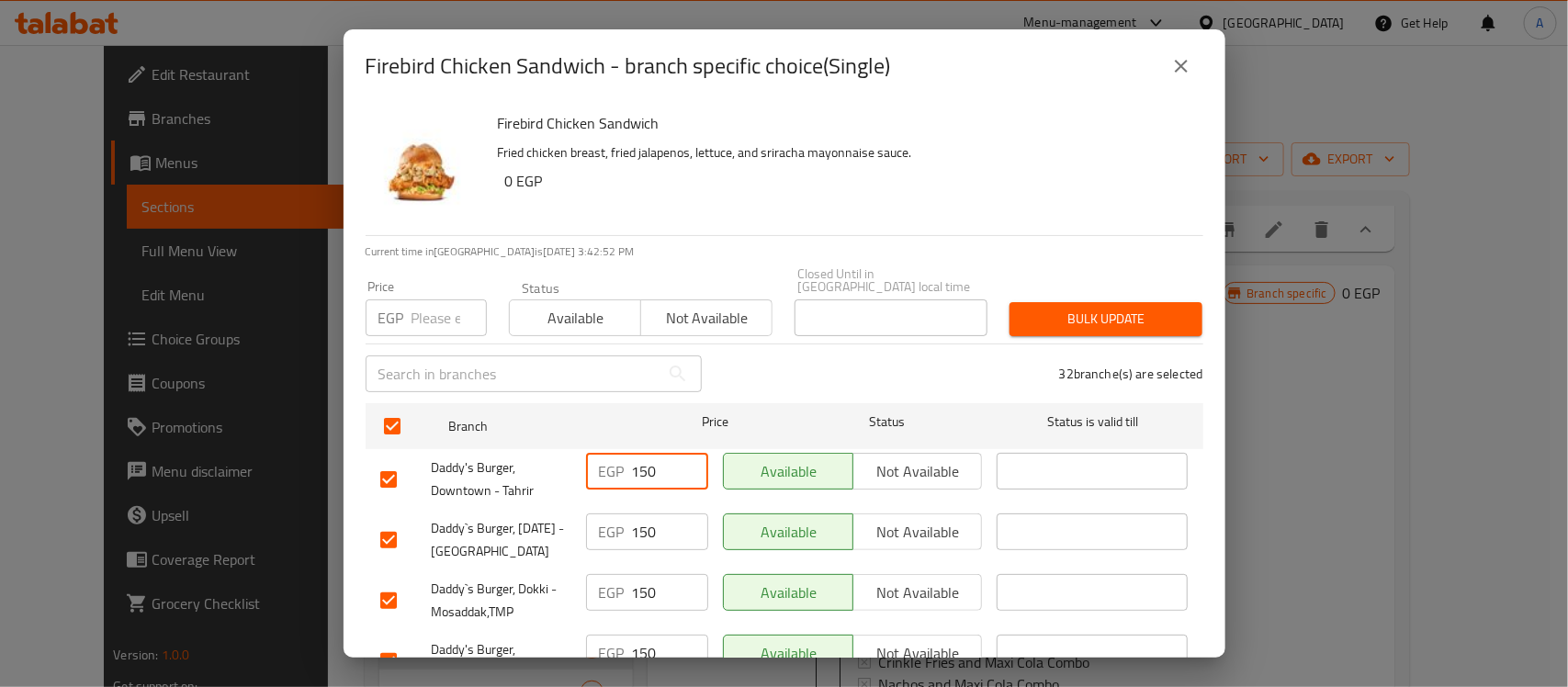
drag, startPoint x: 658, startPoint y: 455, endPoint x: 641, endPoint y: 461, distance: 18.0
click at [641, 461] on input "150" at bounding box center [670, 472] width 76 height 37
click at [636, 457] on input "155" at bounding box center [670, 472] width 76 height 37
click at [442, 300] on input "number" at bounding box center [450, 318] width 76 height 37
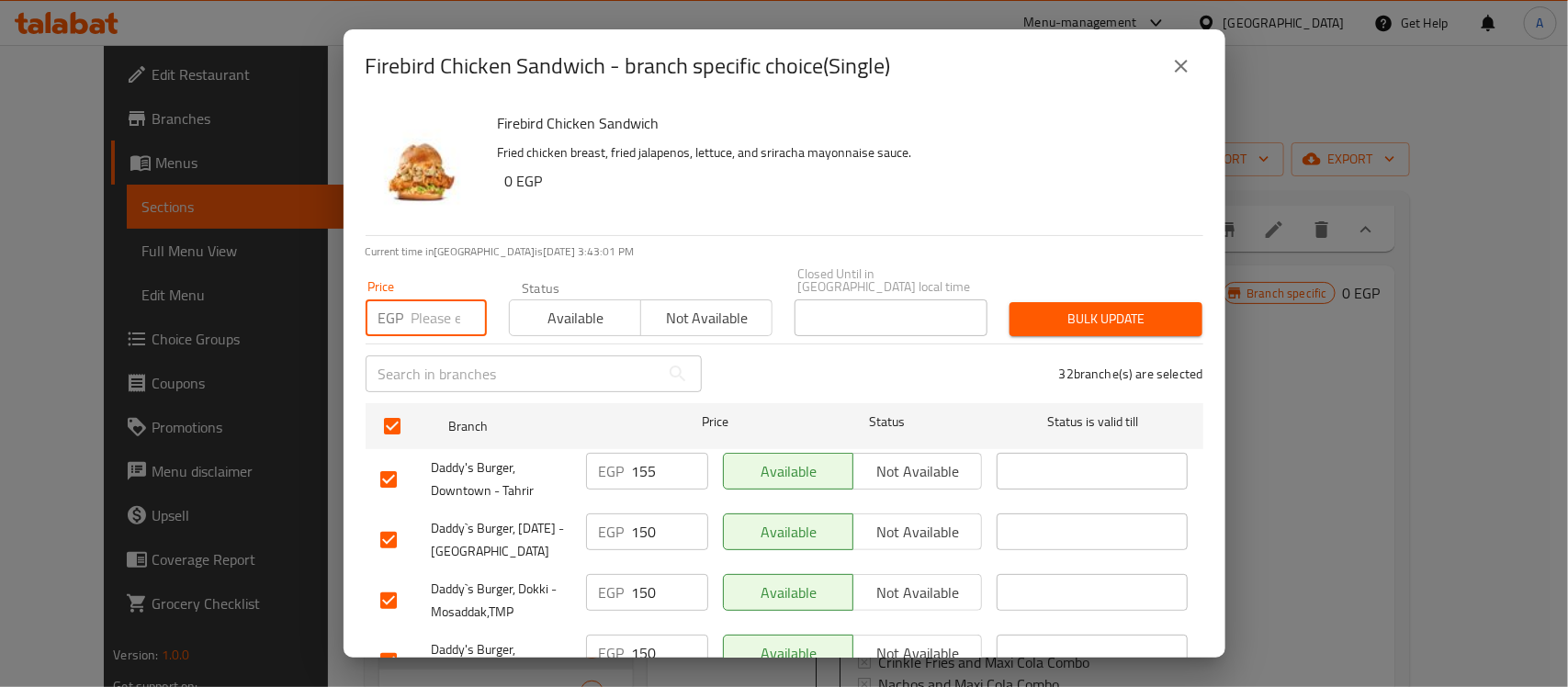
paste input "155"
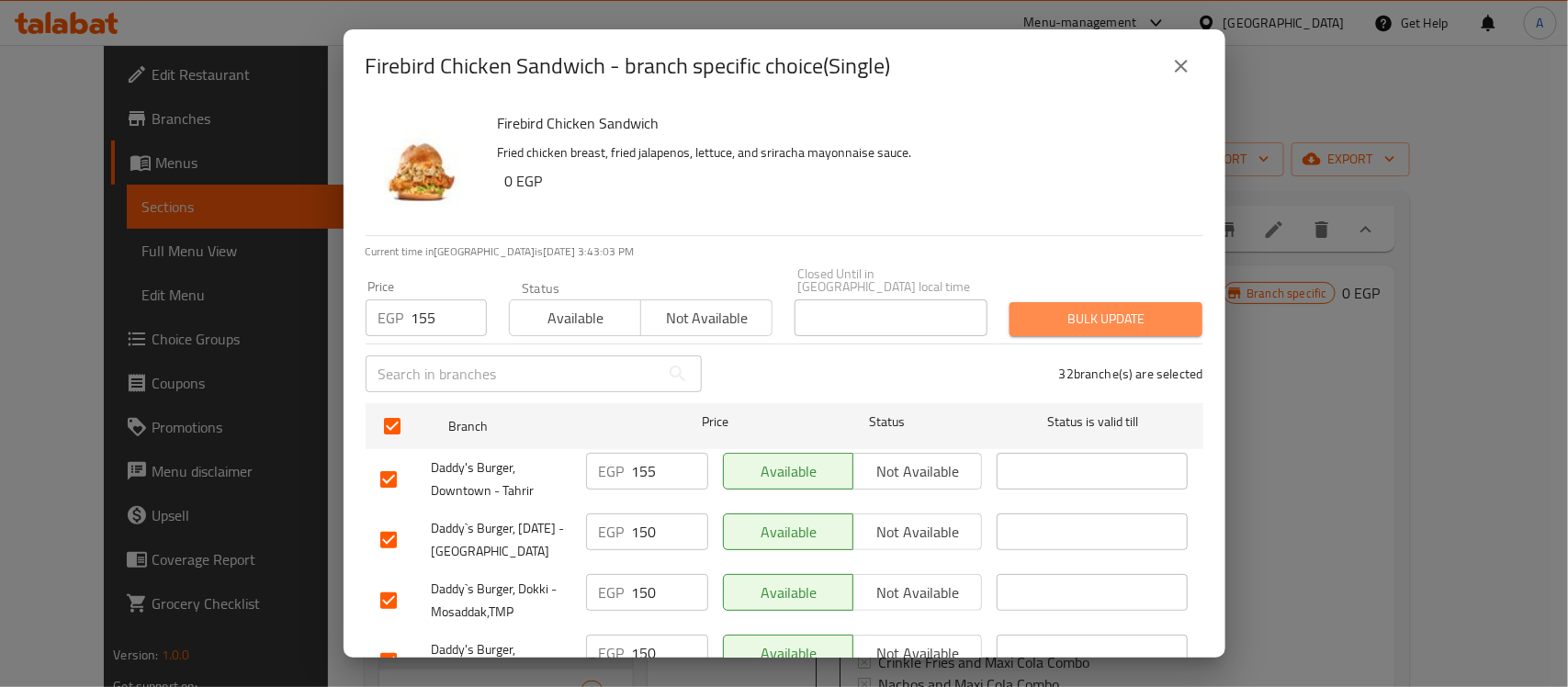
click at [1094, 309] on span "Bulk update" at bounding box center [1106, 319] width 164 height 23
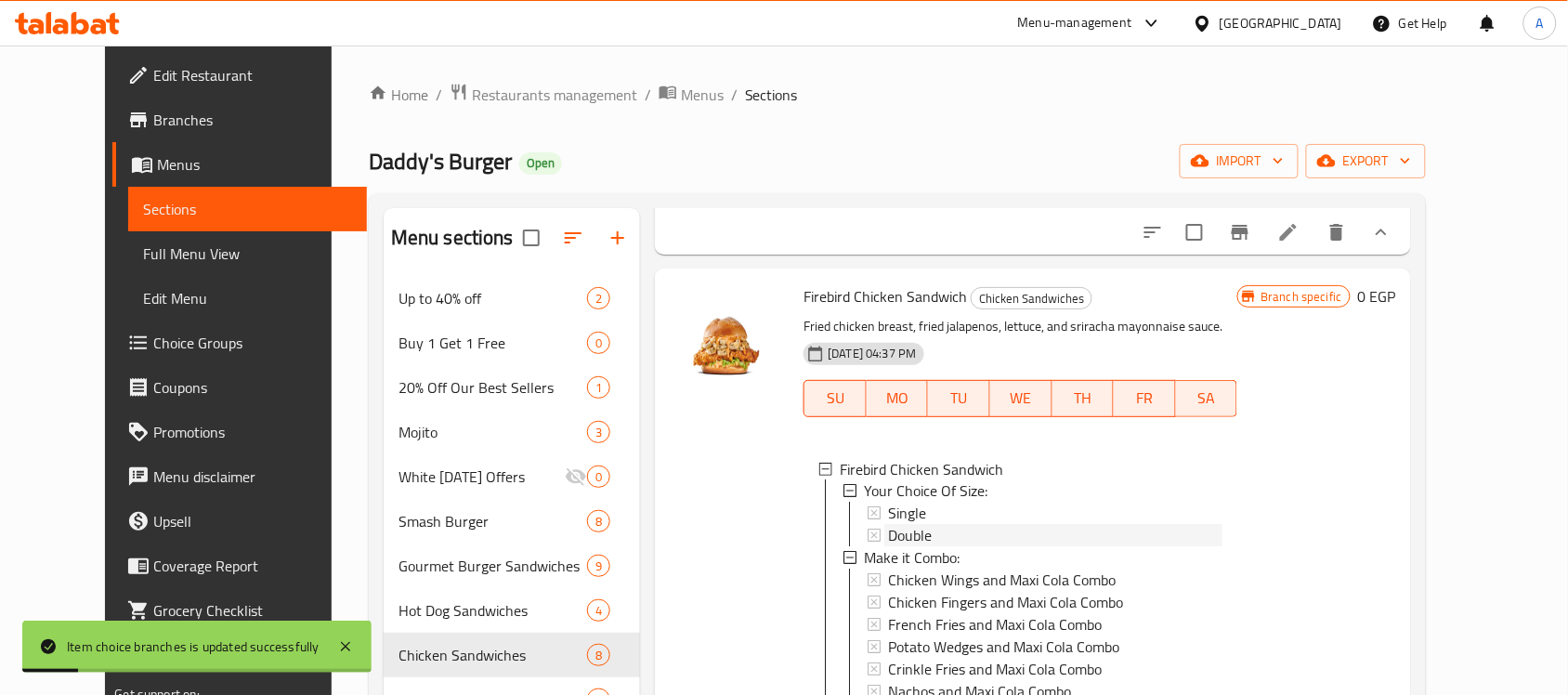
click at [896, 547] on span "Double" at bounding box center [909, 536] width 44 height 22
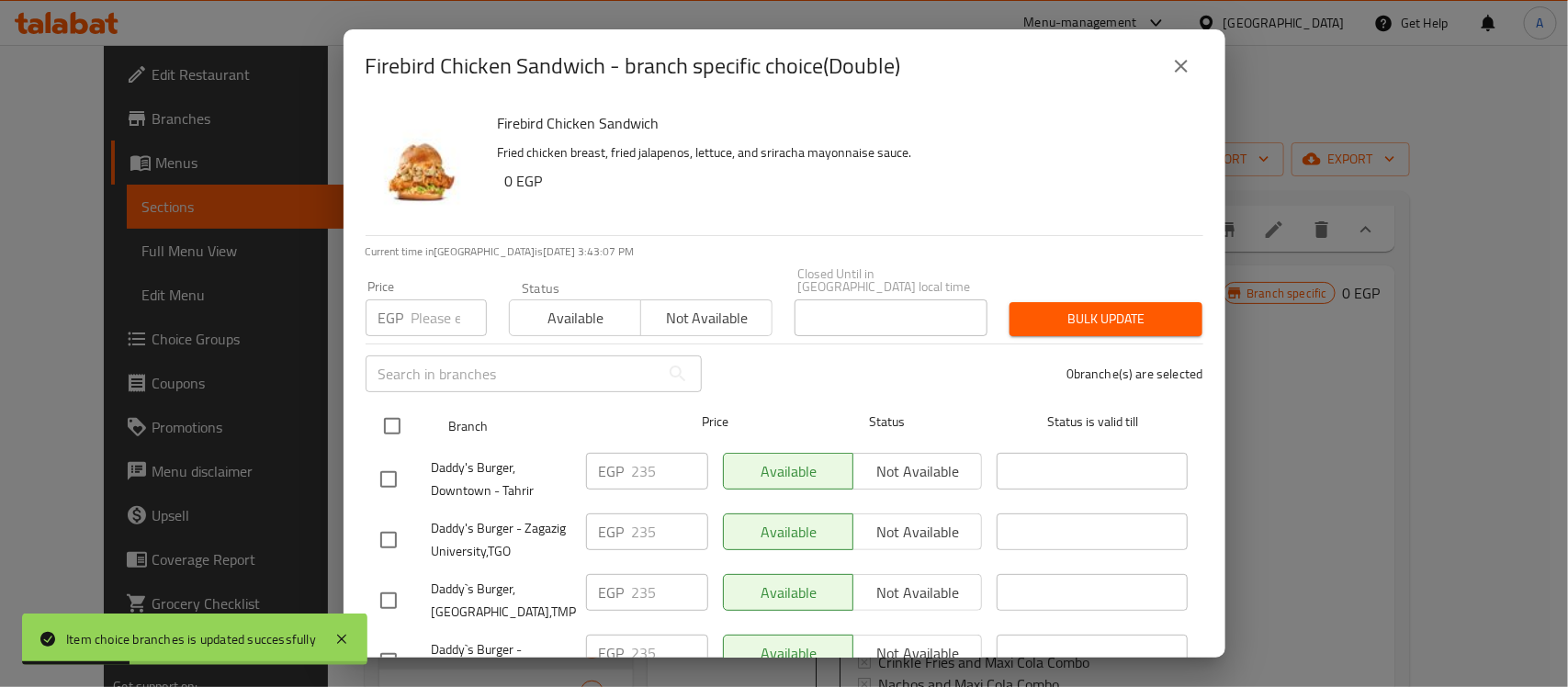
click at [395, 412] on input "checkbox" at bounding box center [392, 426] width 39 height 39
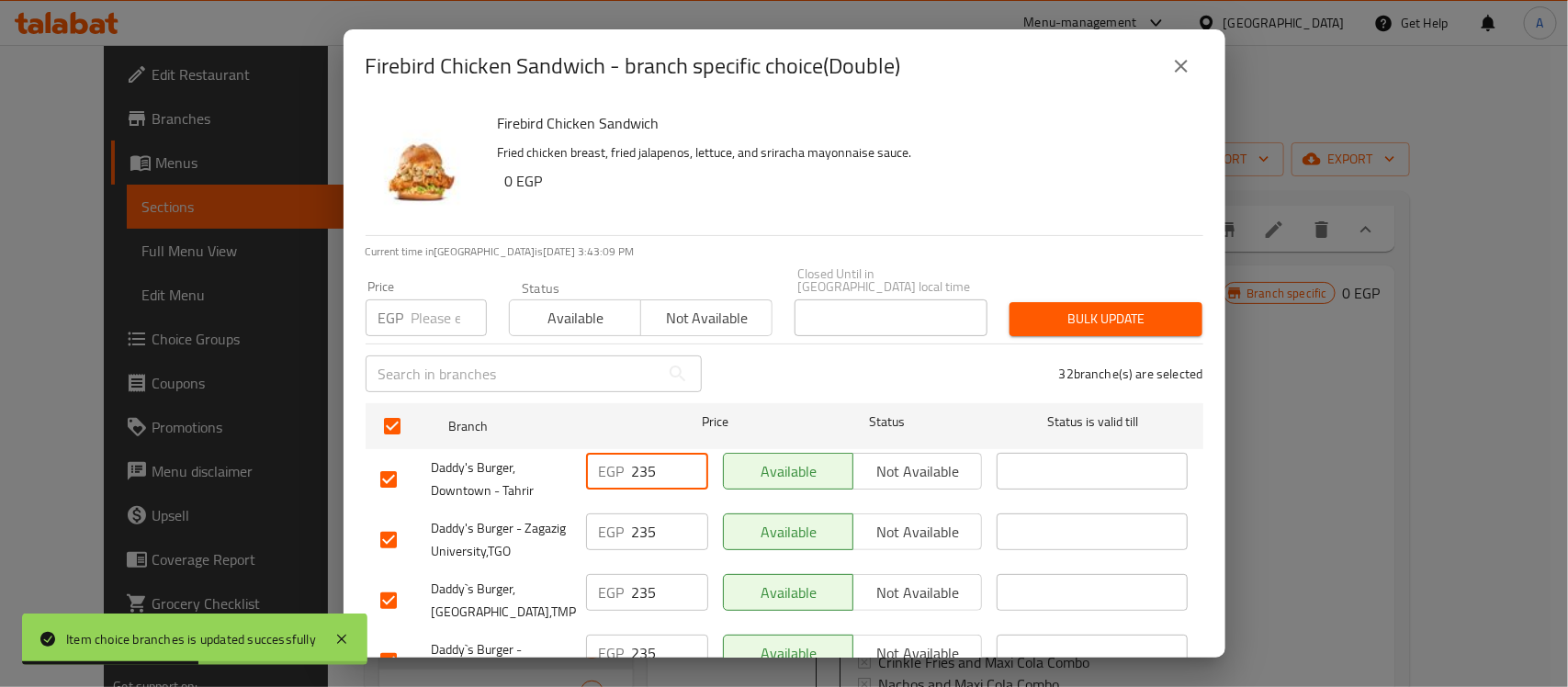
drag, startPoint x: 660, startPoint y: 458, endPoint x: 637, endPoint y: 462, distance: 23.3
click at [637, 462] on input "235" at bounding box center [670, 472] width 76 height 37
click at [455, 320] on input "number" at bounding box center [450, 318] width 76 height 37
paste input "240"
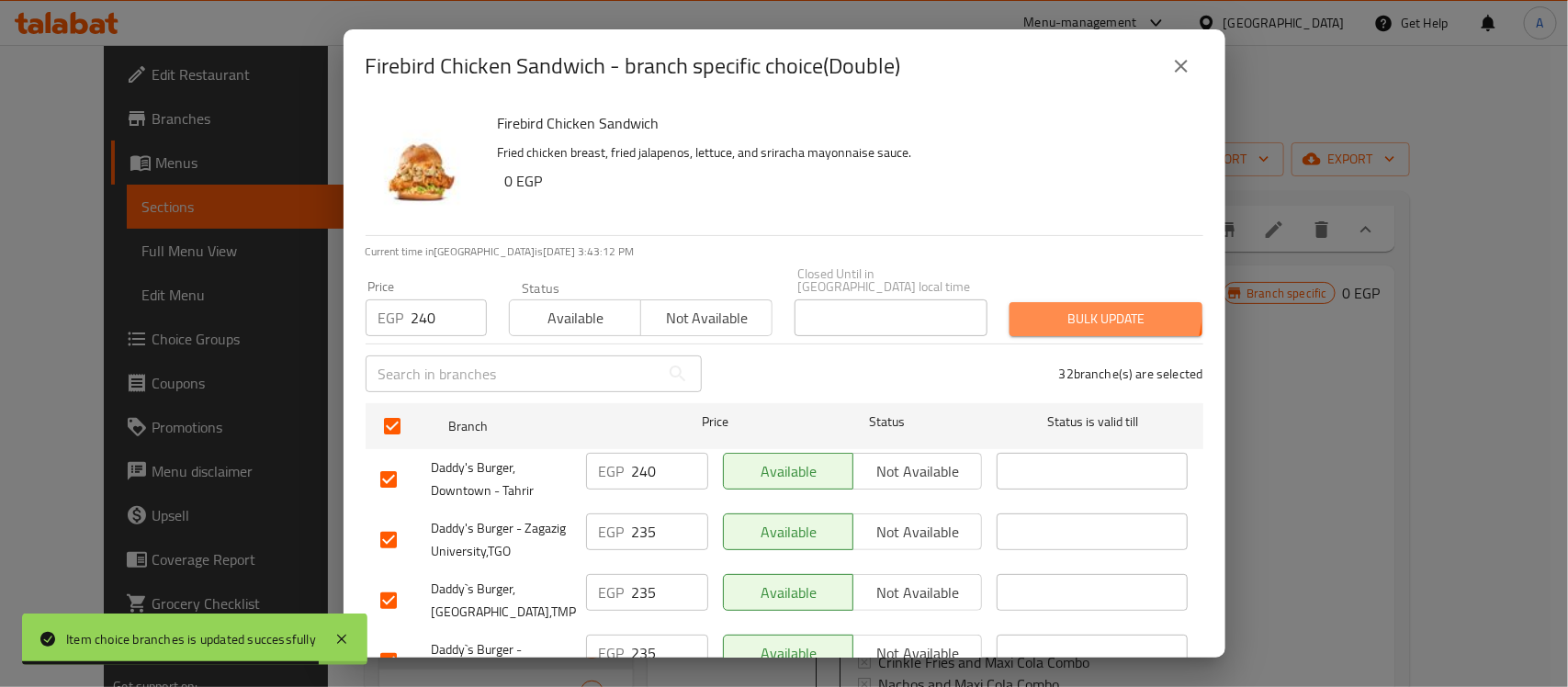
click at [1036, 302] on button "Bulk update" at bounding box center [1106, 319] width 193 height 34
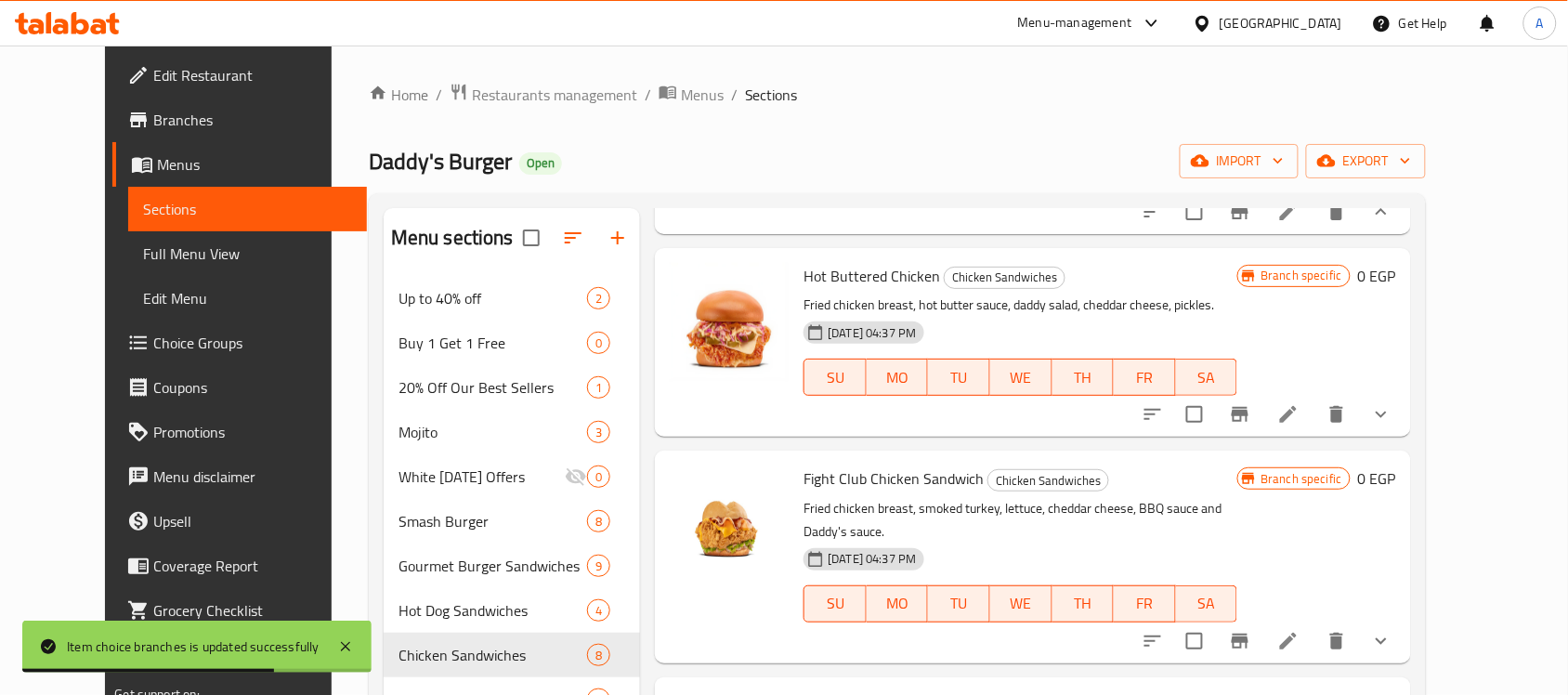
scroll to position [1626, 0]
click at [1393, 424] on icon "show more" at bounding box center [1382, 413] width 22 height 22
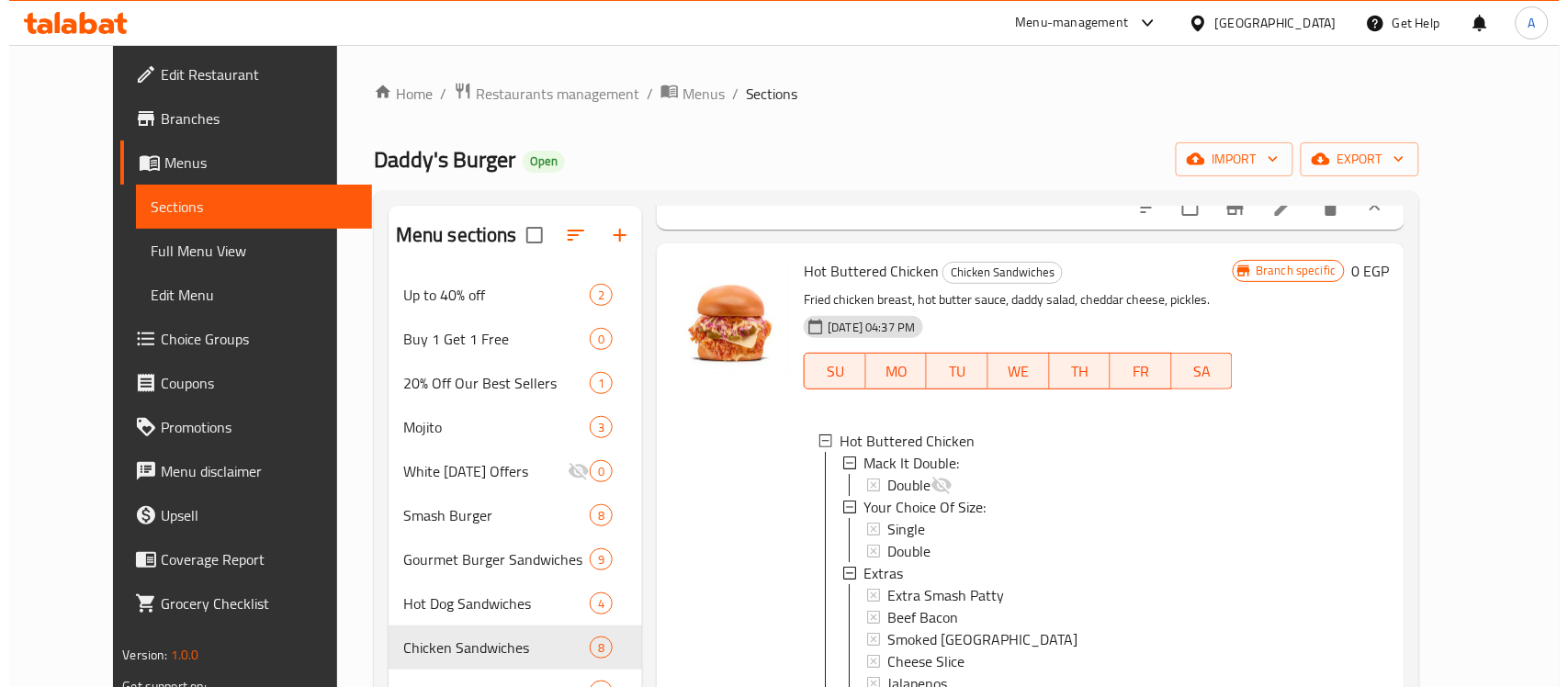
scroll to position [1, 0]
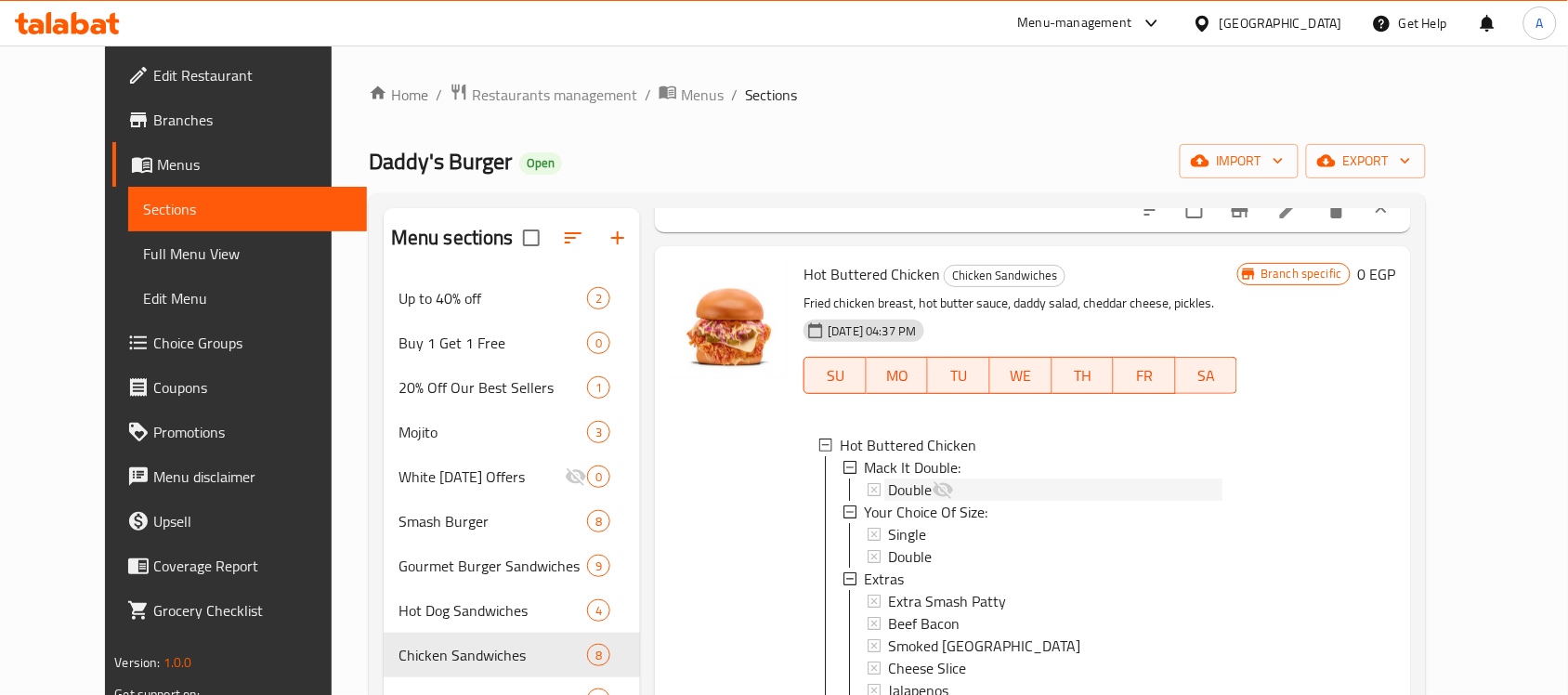
click at [888, 500] on span "Double" at bounding box center [909, 490] width 44 height 22
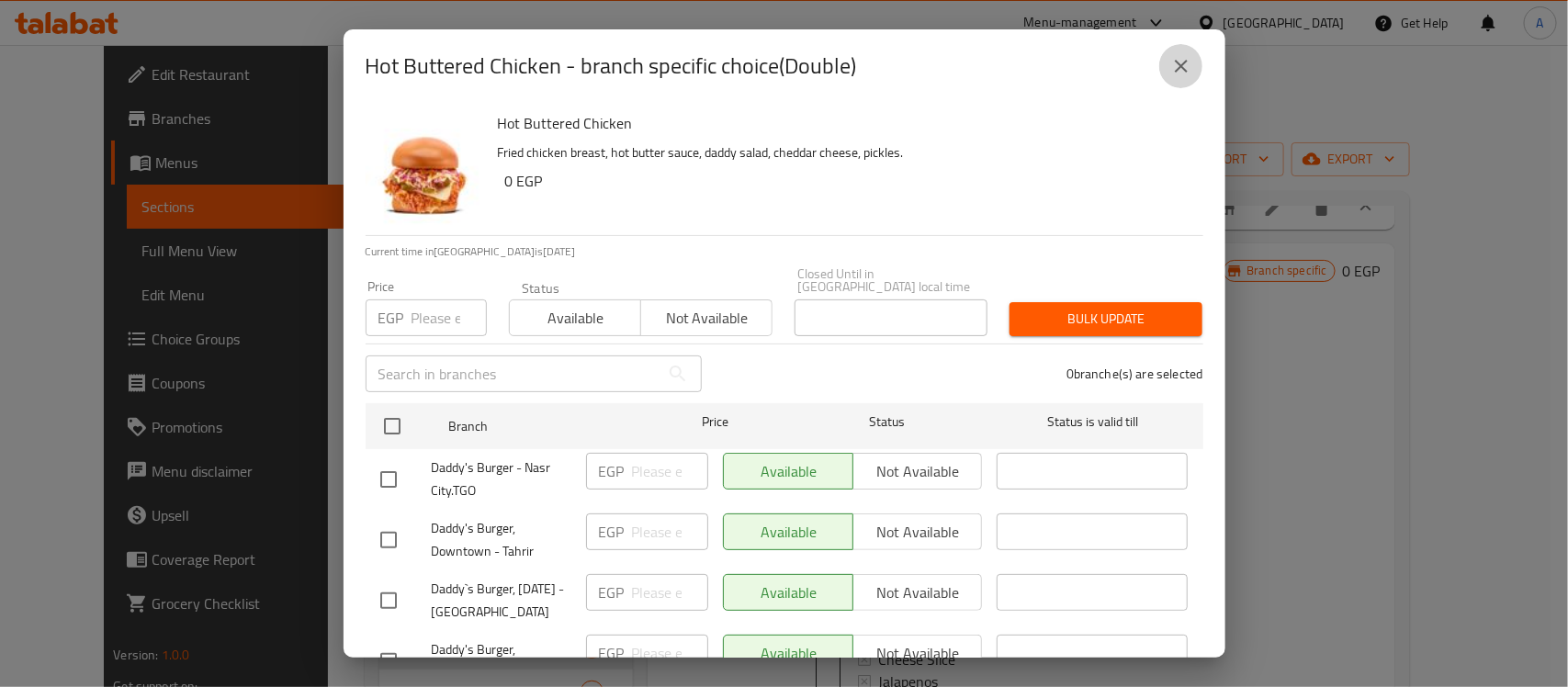
click at [1186, 62] on icon "close" at bounding box center [1181, 66] width 13 height 13
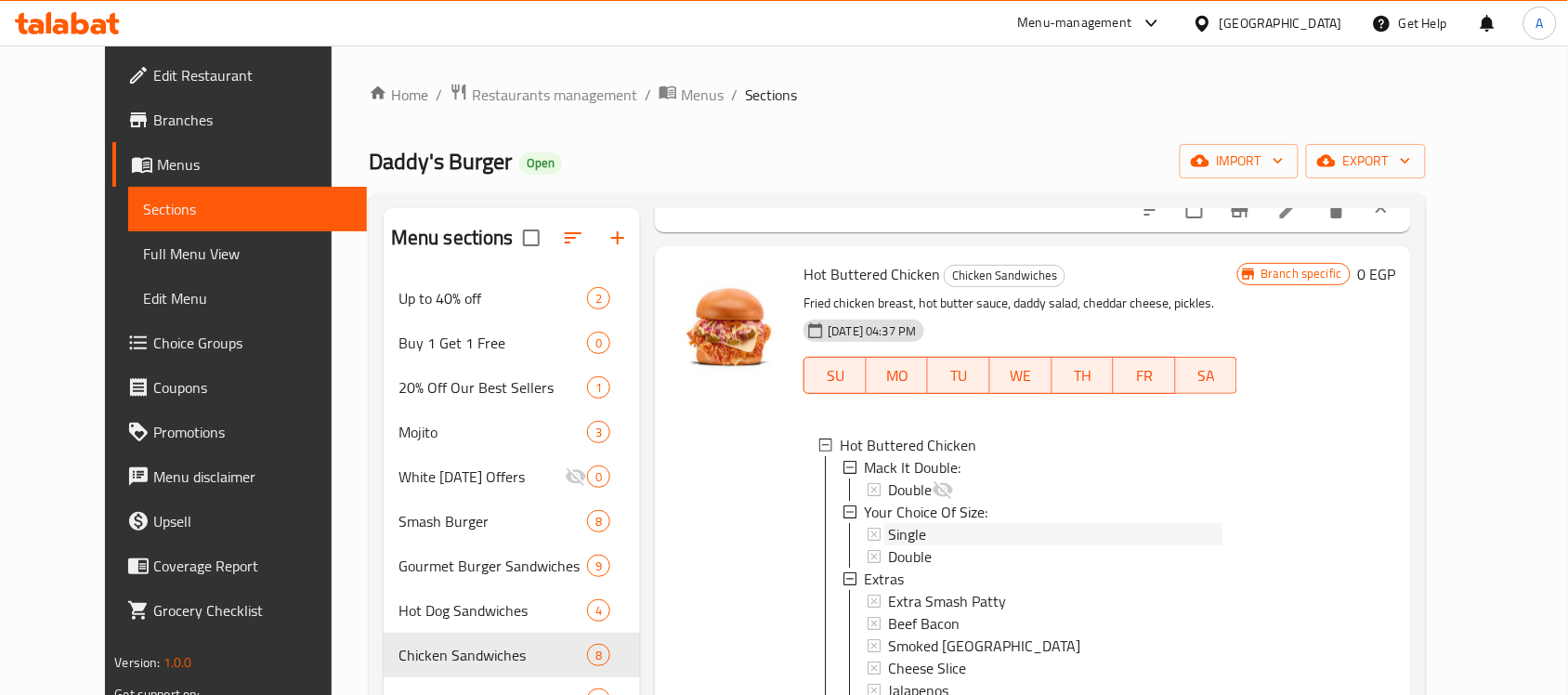
click at [888, 545] on span "Single" at bounding box center [907, 534] width 38 height 22
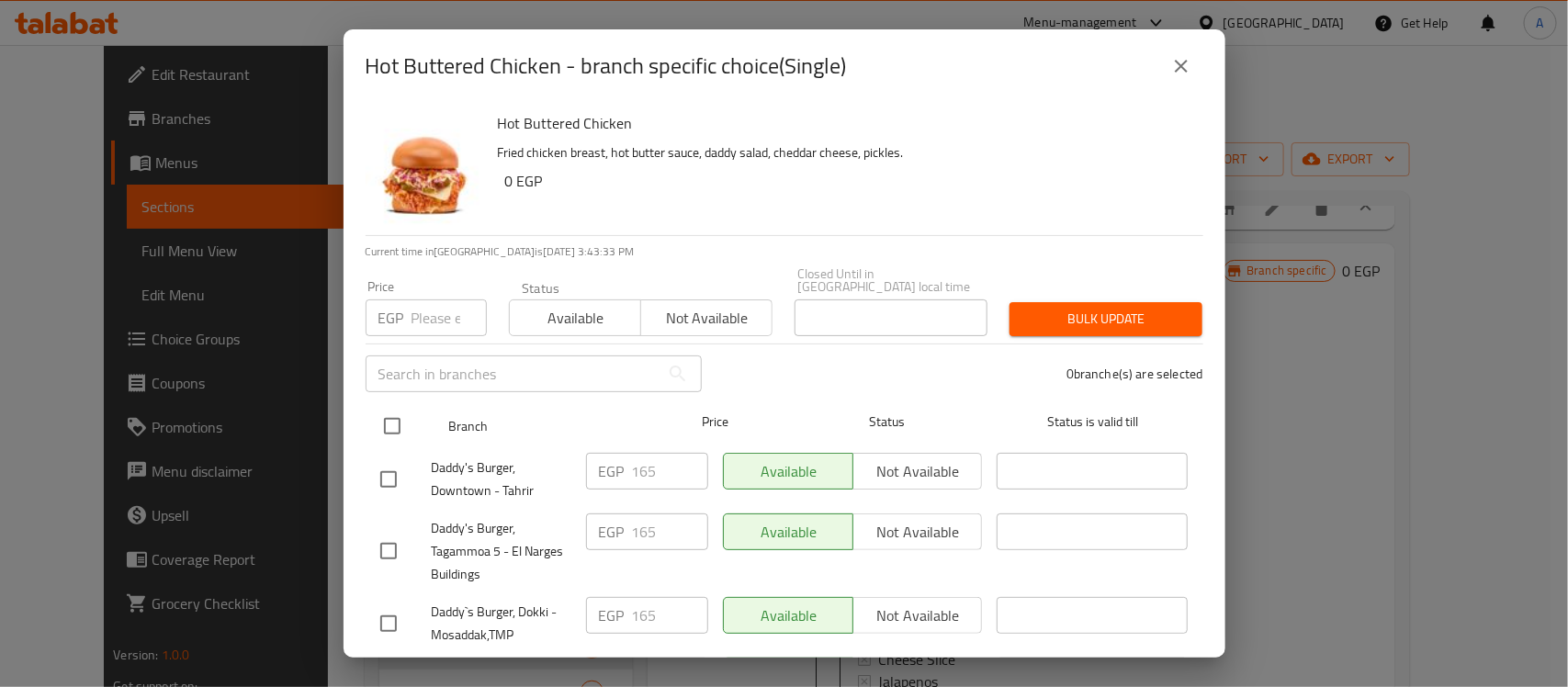
click at [391, 411] on input "checkbox" at bounding box center [392, 426] width 39 height 39
drag, startPoint x: 652, startPoint y: 461, endPoint x: 544, endPoint y: 412, distance: 118.6
click at [561, 446] on div "Daddy's Burger, Downtown - Tahrir EGP 165 ​ Available Not available ​" at bounding box center [784, 480] width 823 height 68
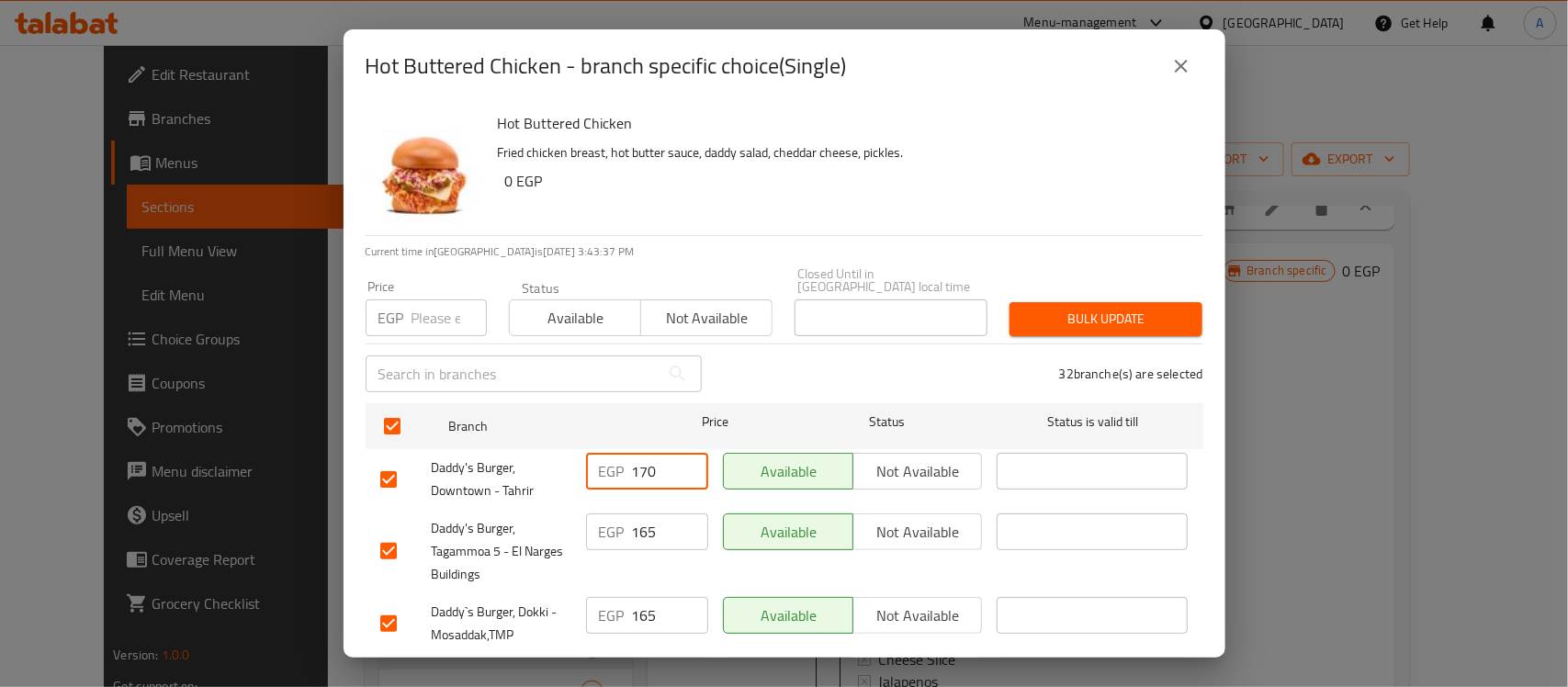
click at [432, 312] on input "number" at bounding box center [450, 318] width 76 height 37
paste input "170"
click at [1072, 312] on span "Bulk update" at bounding box center [1106, 319] width 164 height 23
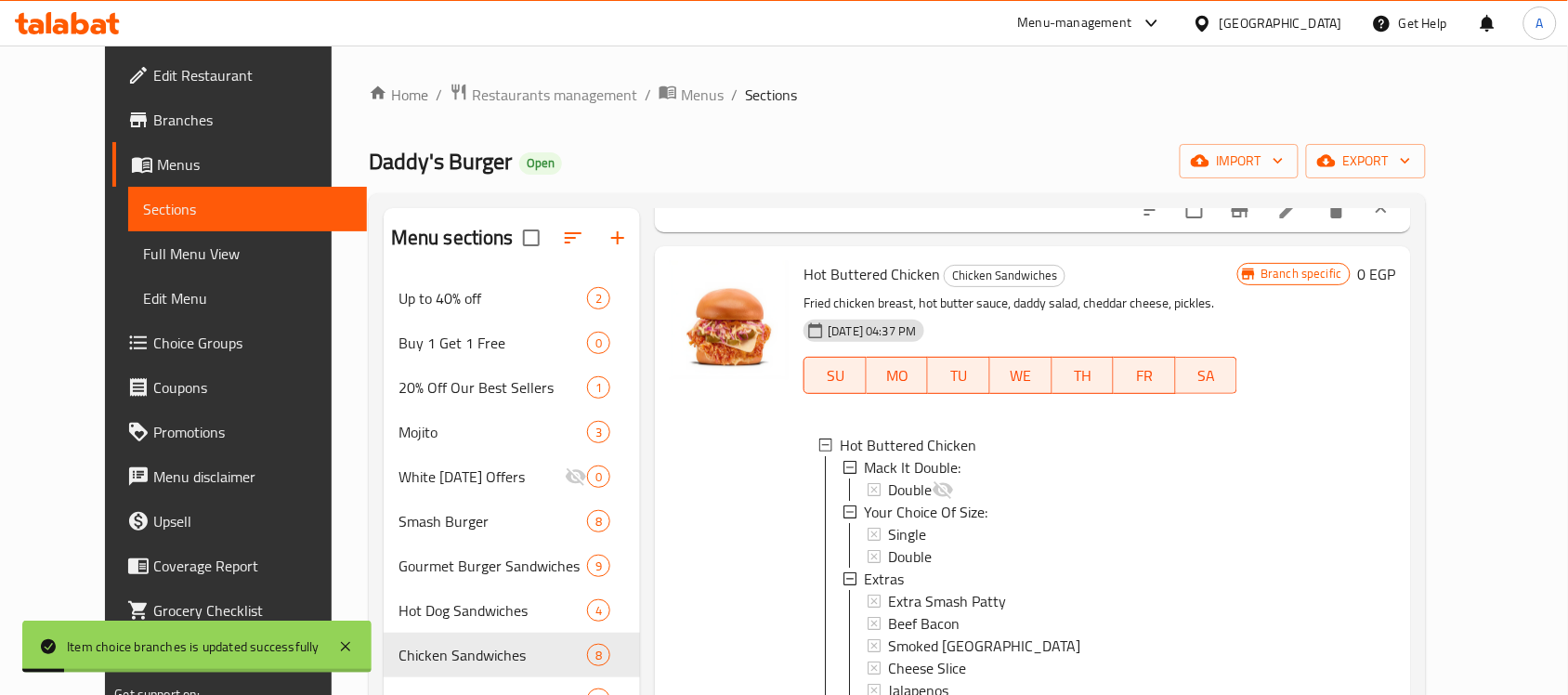
click at [866, 545] on div "Single" at bounding box center [1044, 534] width 356 height 22
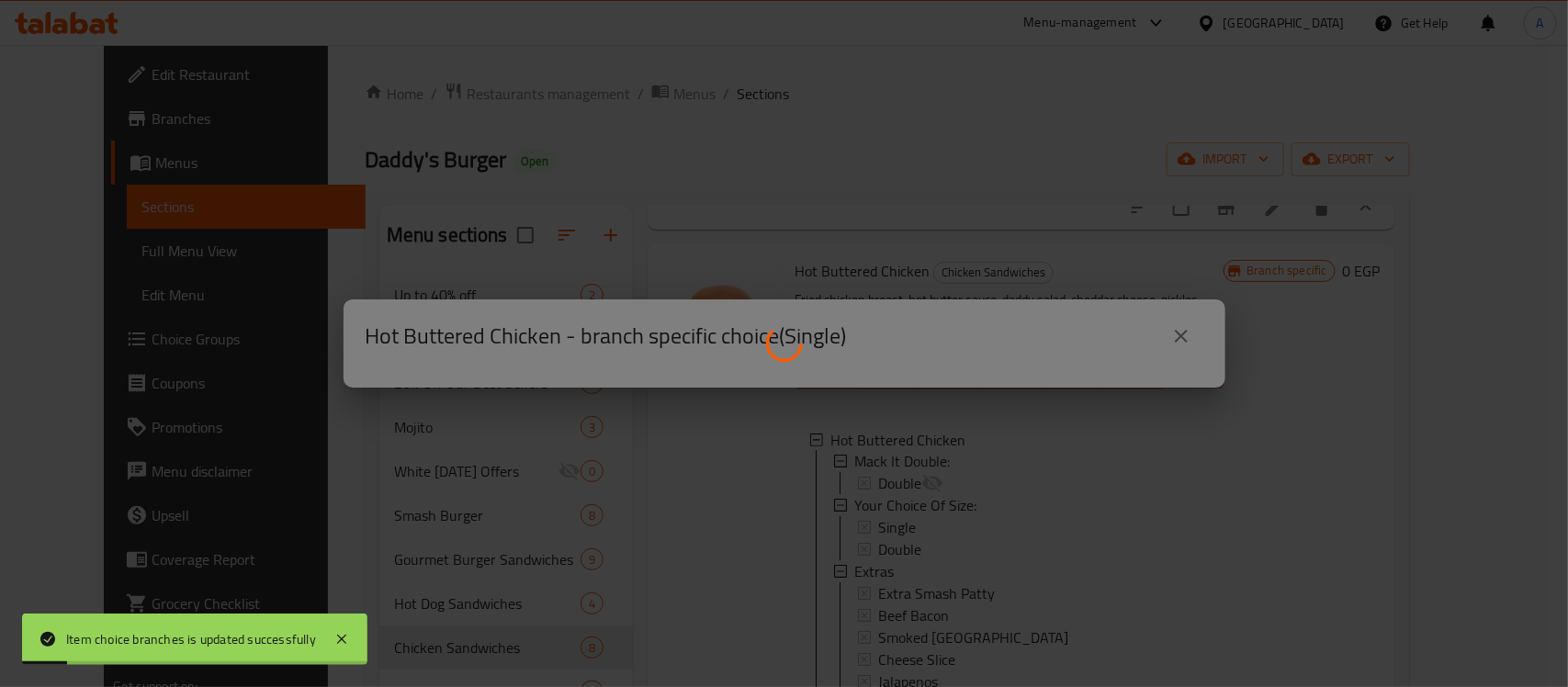
click at [871, 581] on div at bounding box center [784, 344] width 1568 height 687
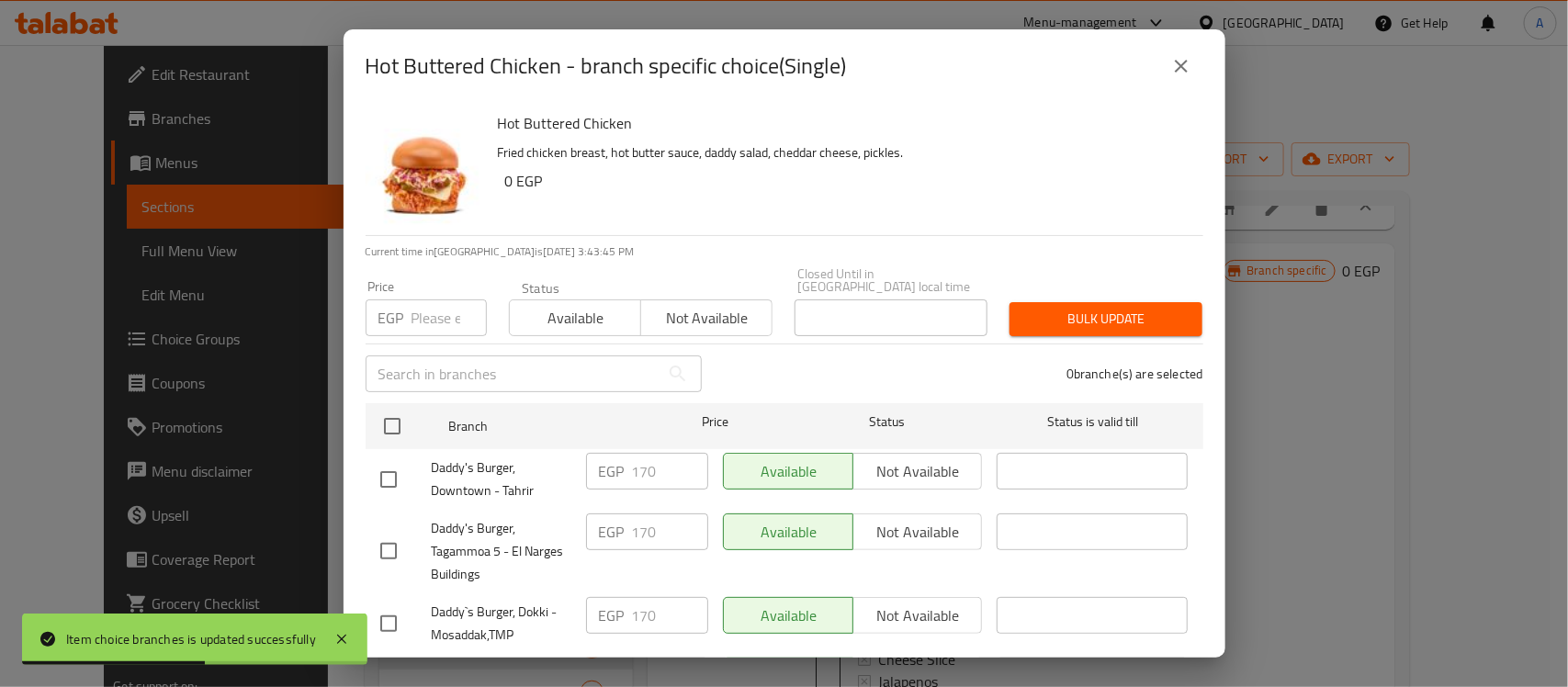
click at [1176, 65] on icon "close" at bounding box center [1181, 66] width 22 height 22
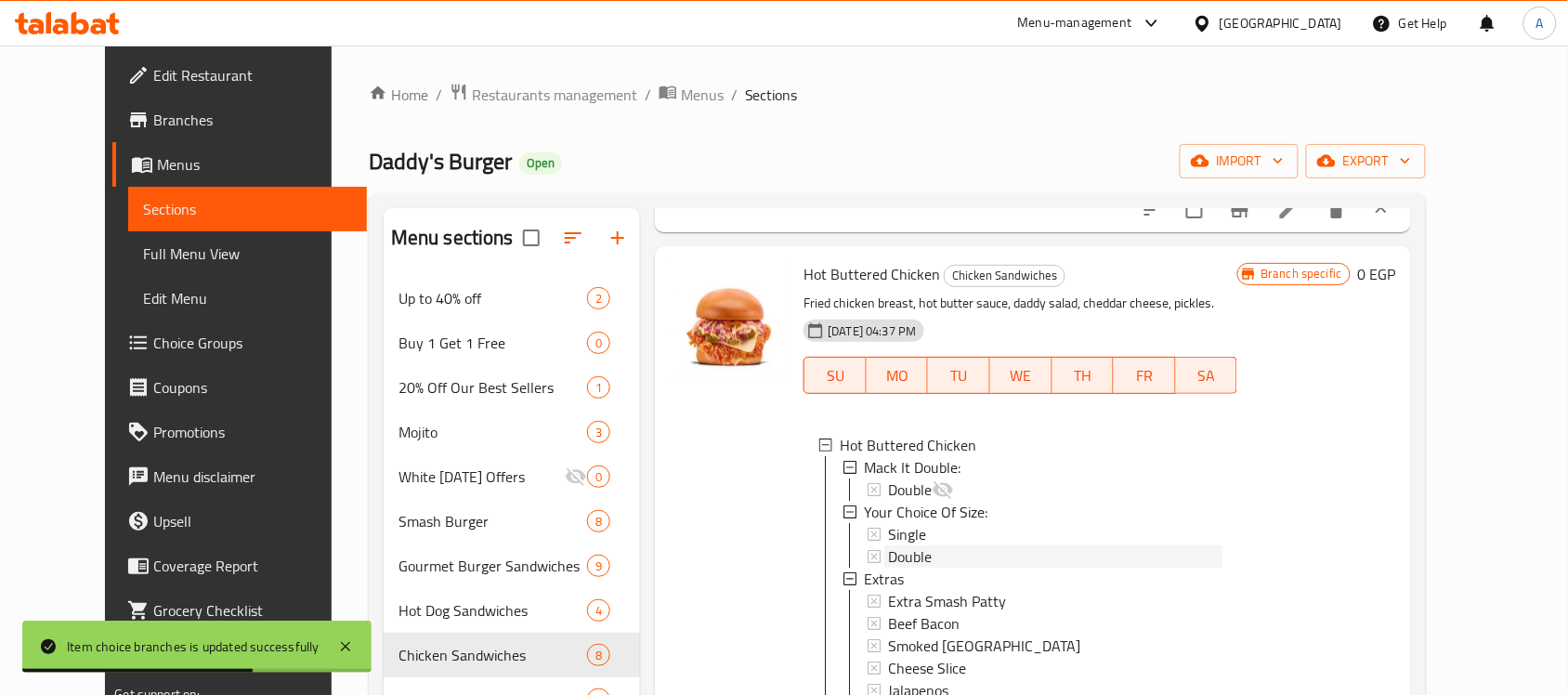
click at [896, 567] on span "Double" at bounding box center [909, 556] width 44 height 22
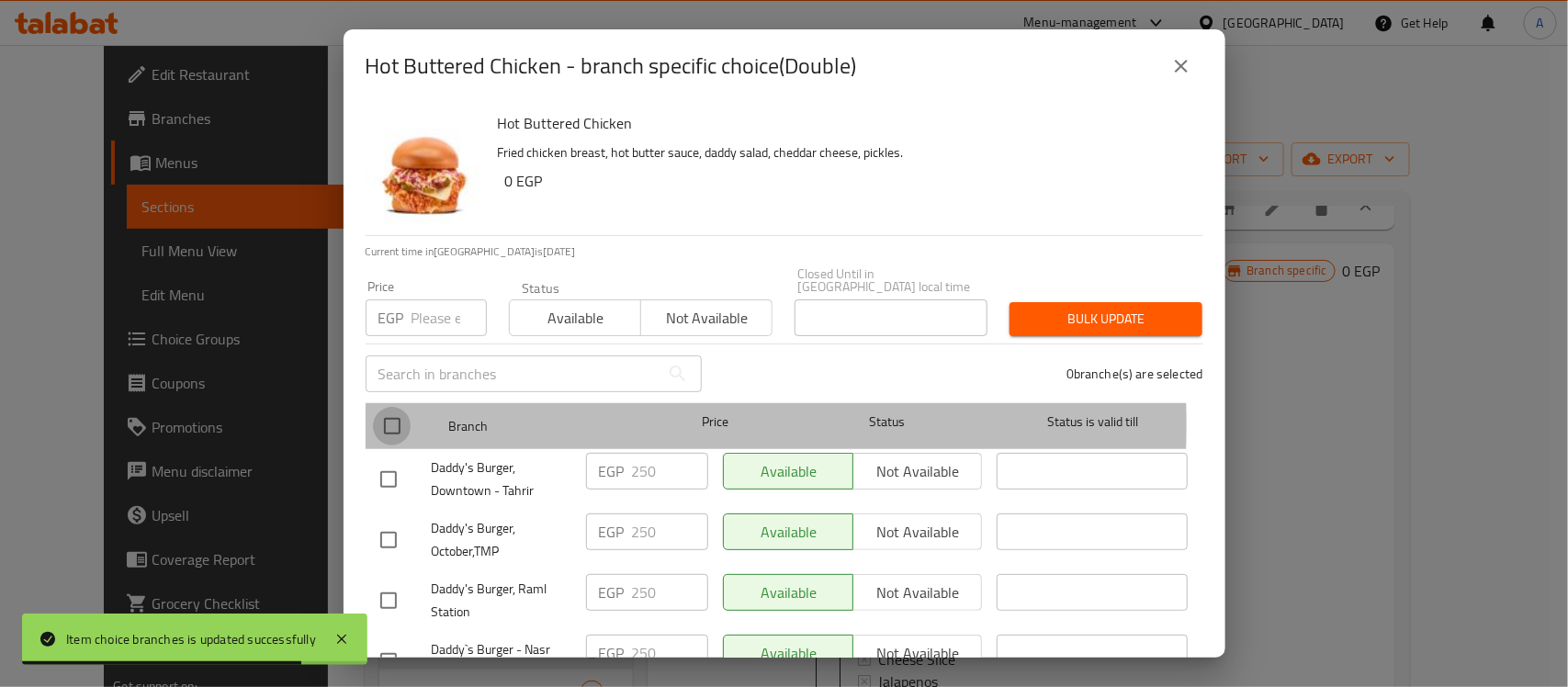
click at [393, 412] on input "checkbox" at bounding box center [392, 426] width 39 height 39
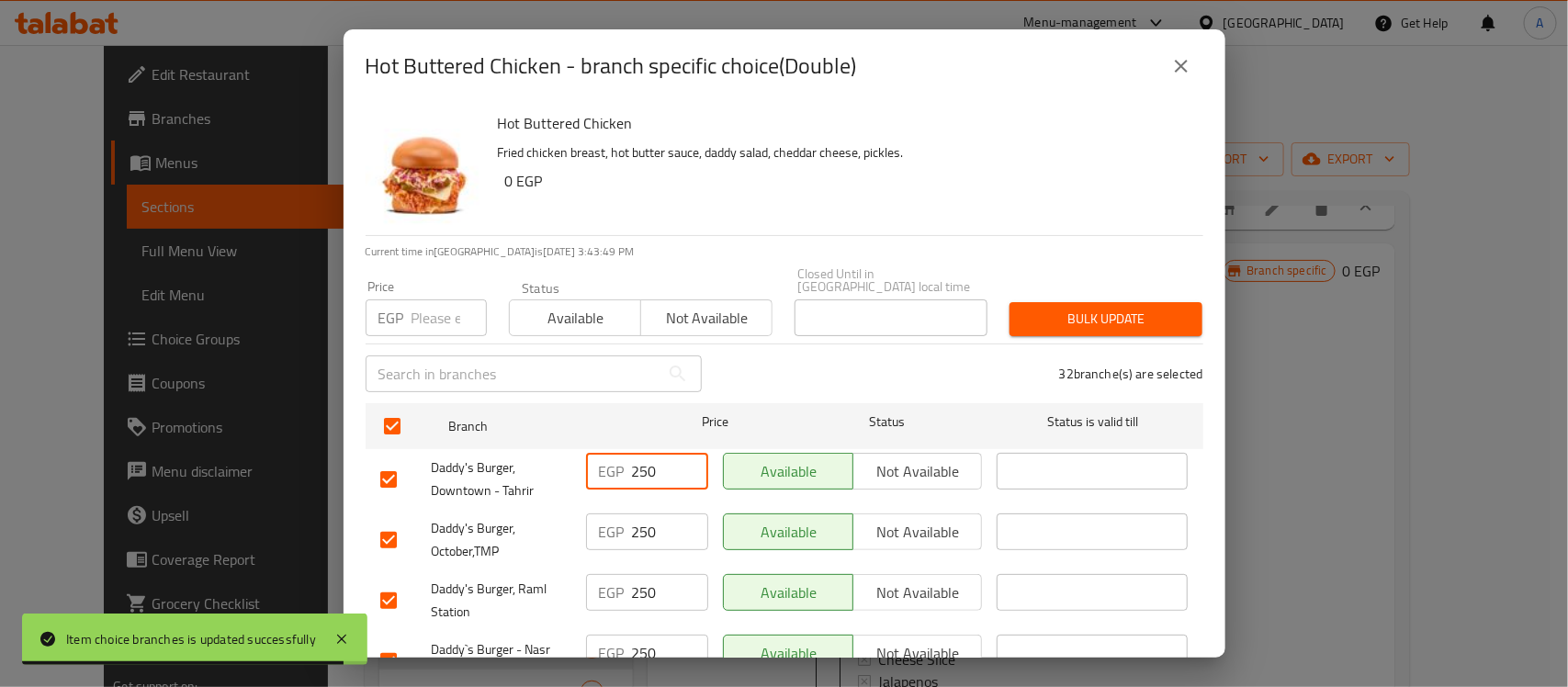
drag, startPoint x: 654, startPoint y: 457, endPoint x: 644, endPoint y: 466, distance: 13.5
click at [644, 466] on input "250" at bounding box center [670, 472] width 76 height 37
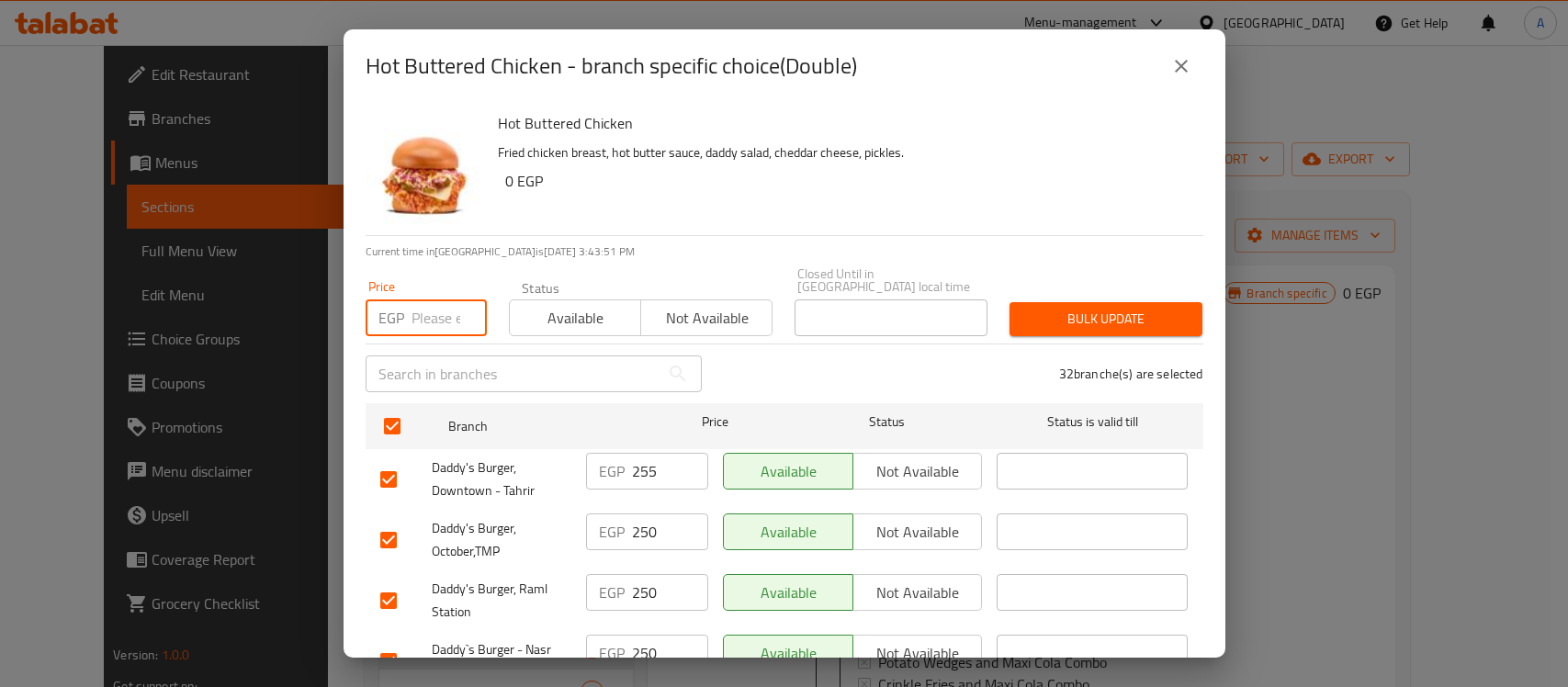
click at [424, 299] on input "number" at bounding box center [450, 318] width 76 height 37
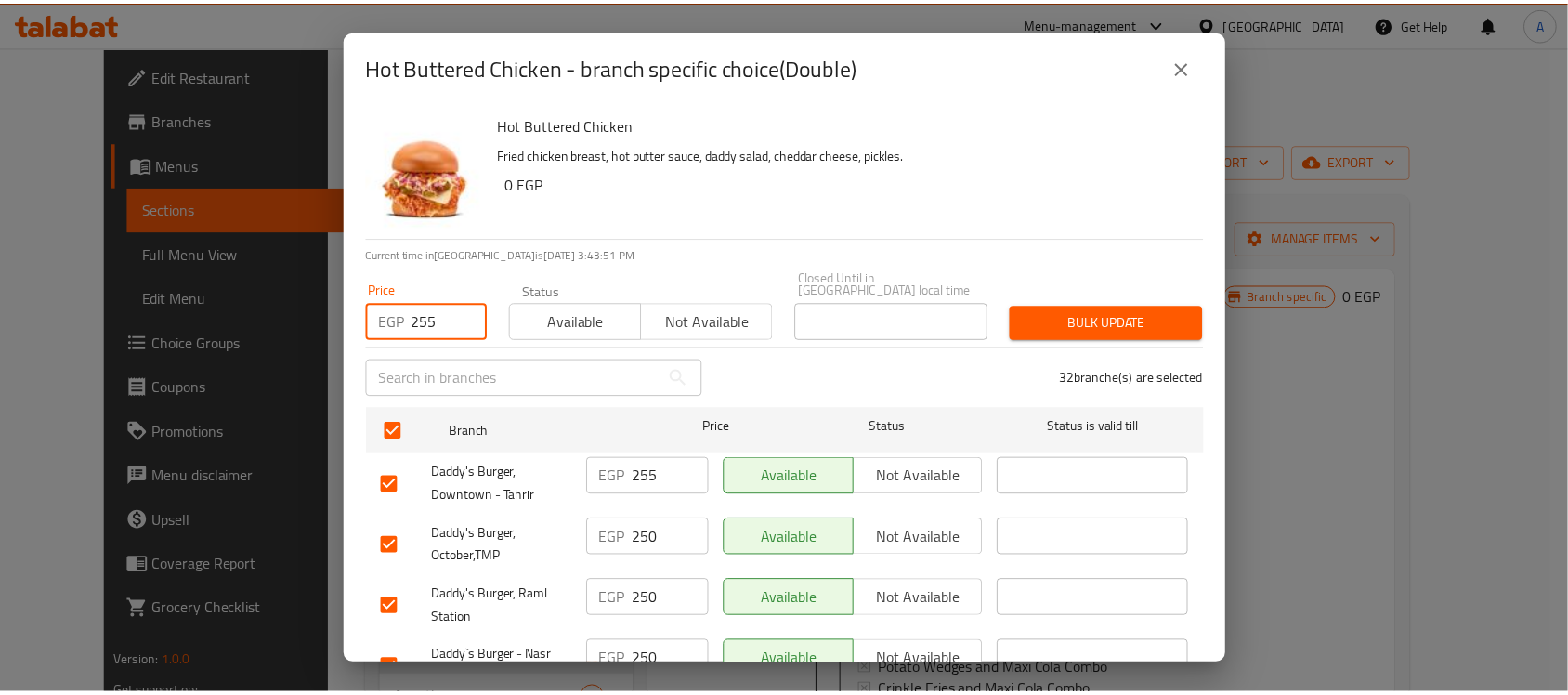
scroll to position [1, 0]
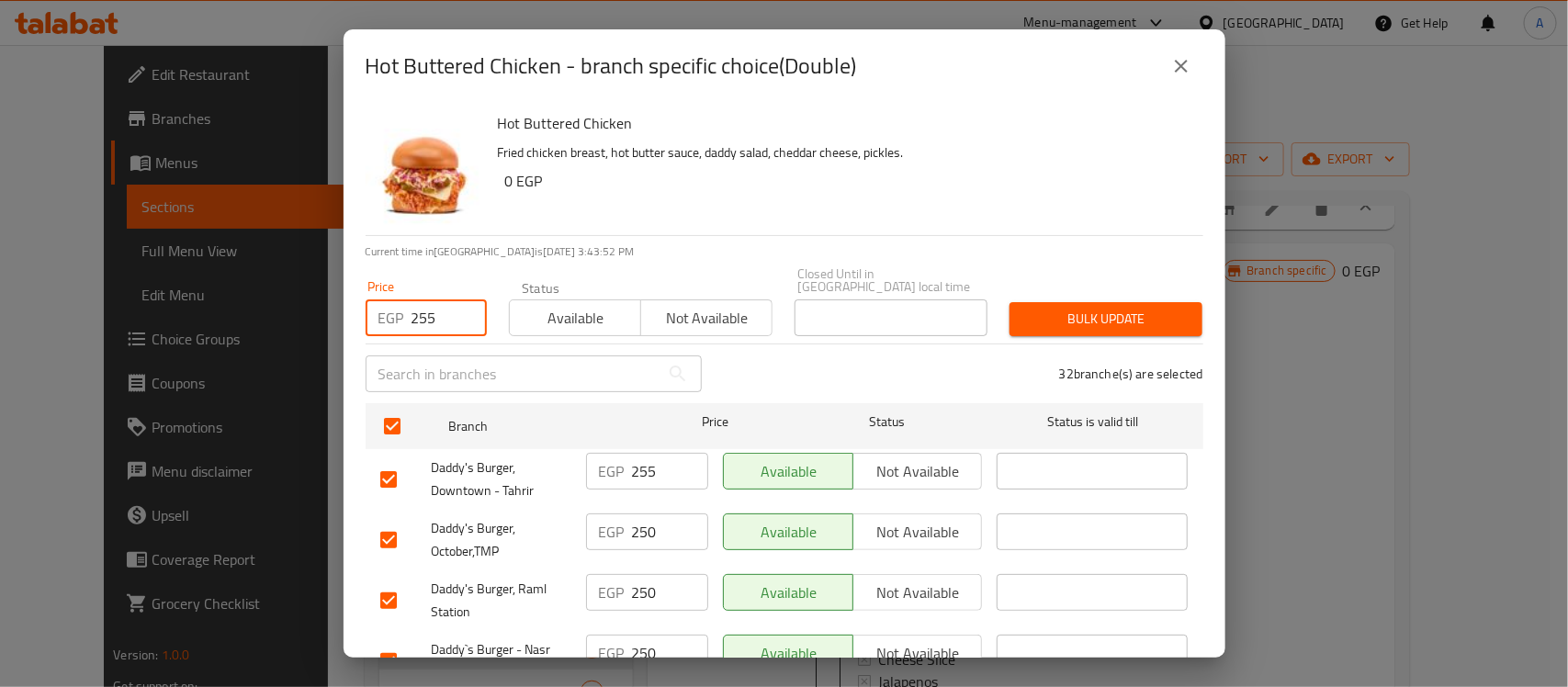
type input "255"
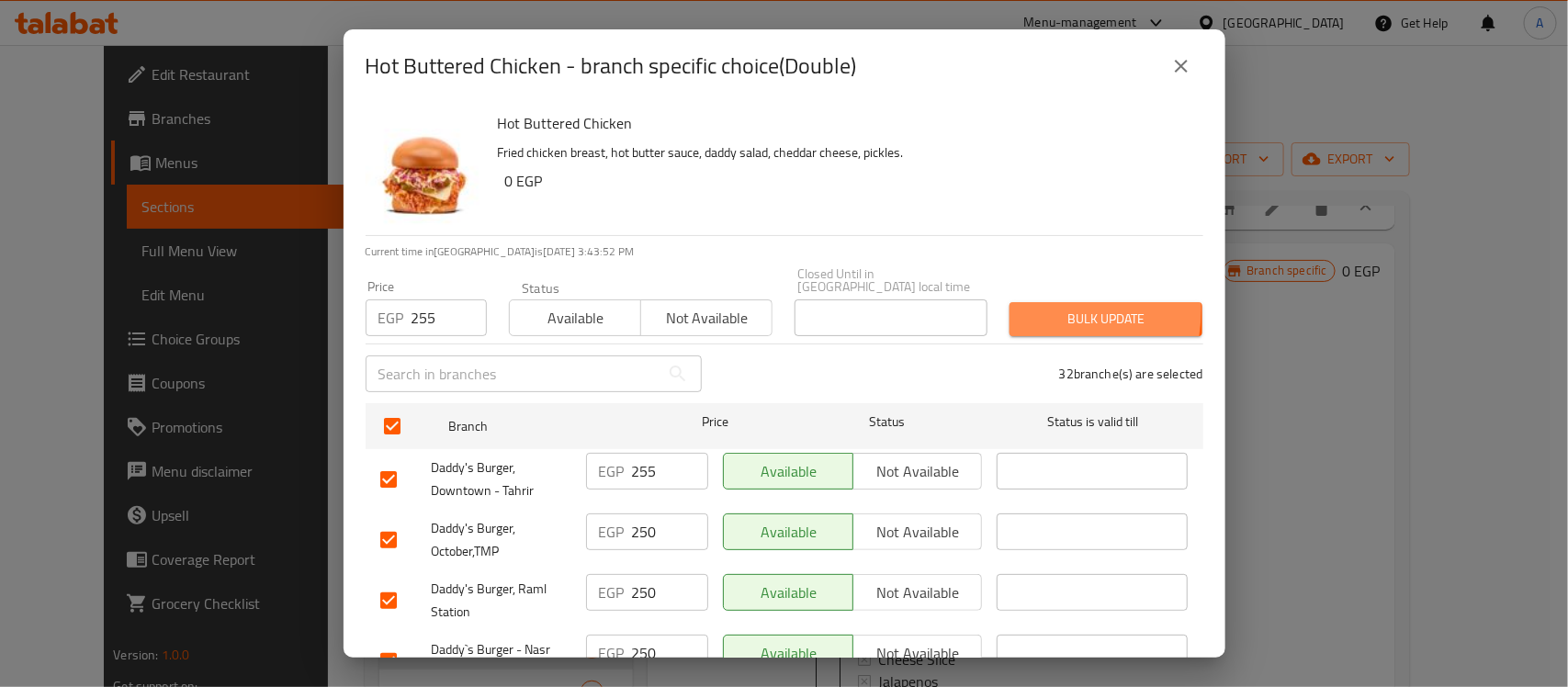
click at [1010, 302] on button "Bulk update" at bounding box center [1106, 319] width 193 height 34
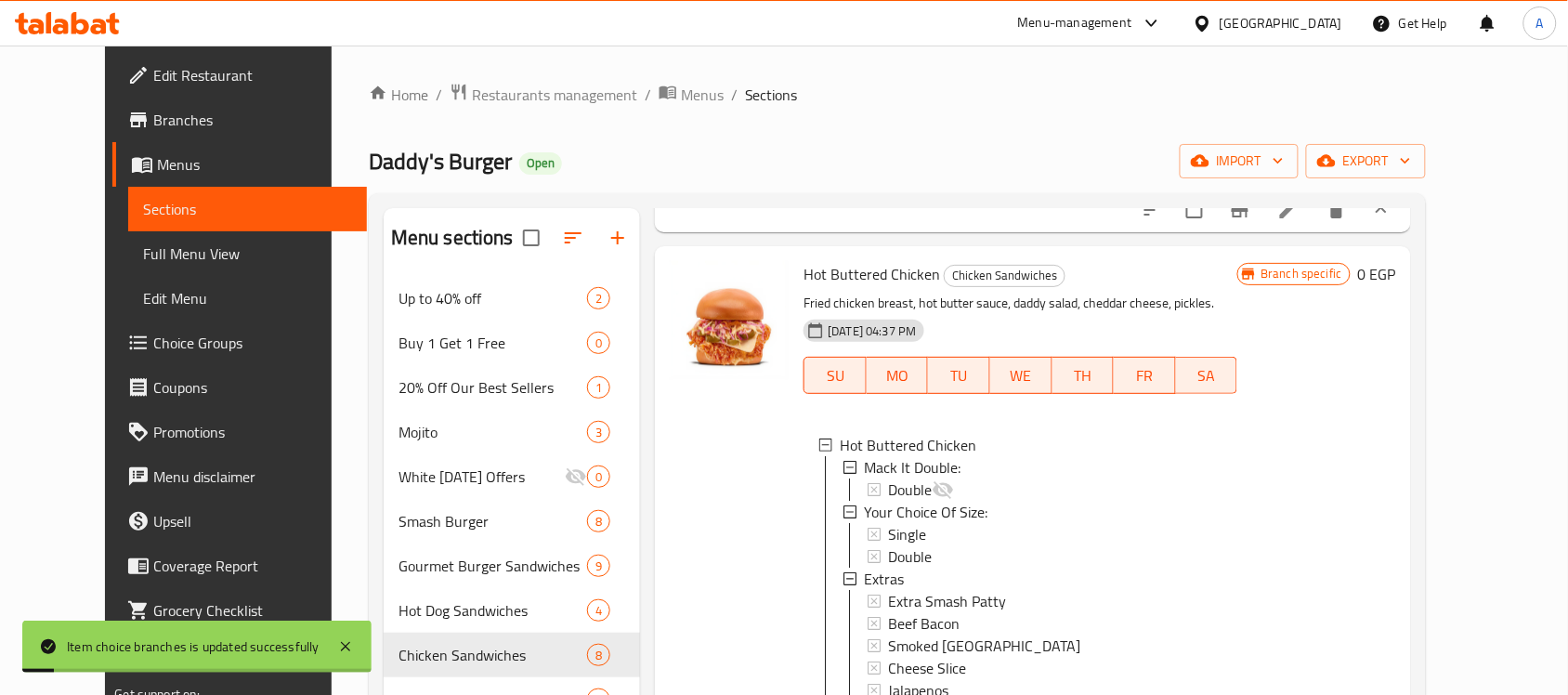
click at [888, 567] on span "Double" at bounding box center [909, 556] width 44 height 22
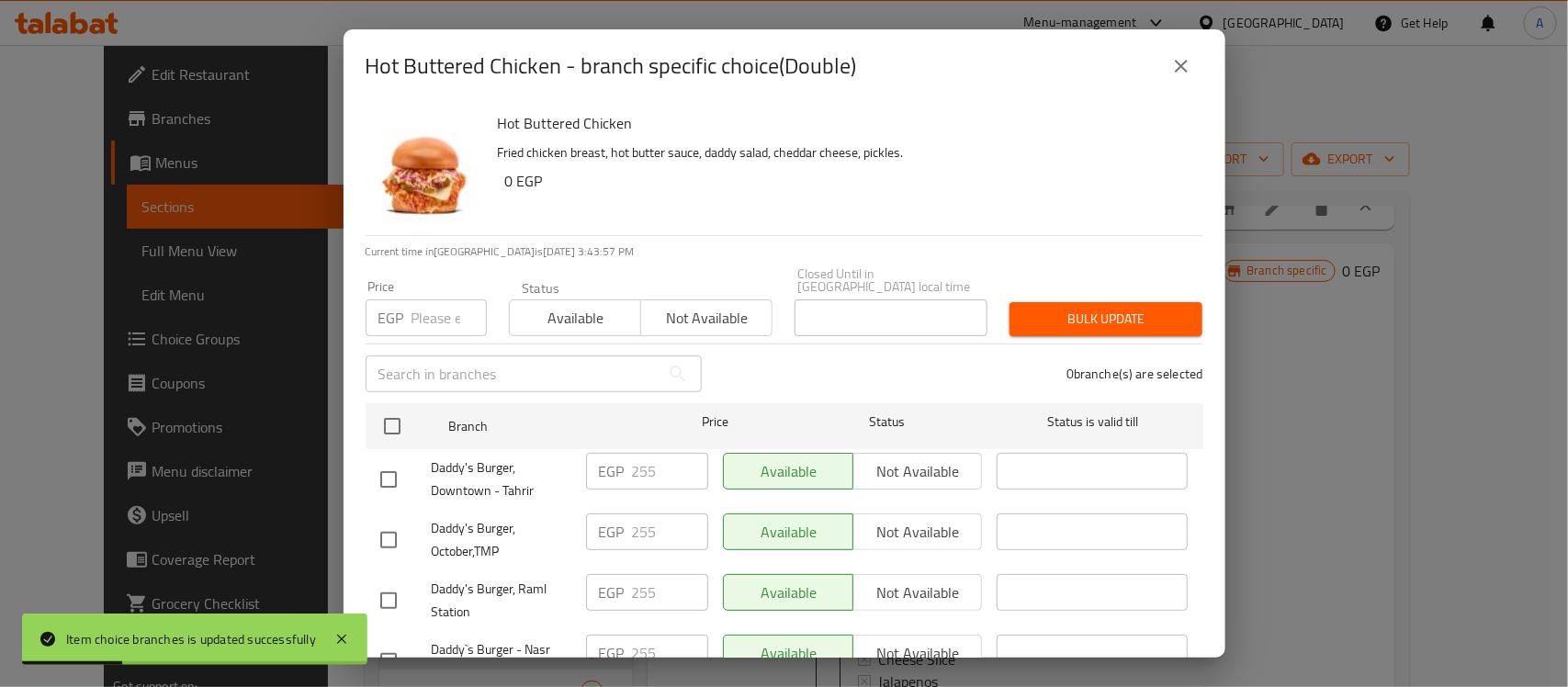
click at [1178, 70] on icon "close" at bounding box center [1181, 66] width 22 height 22
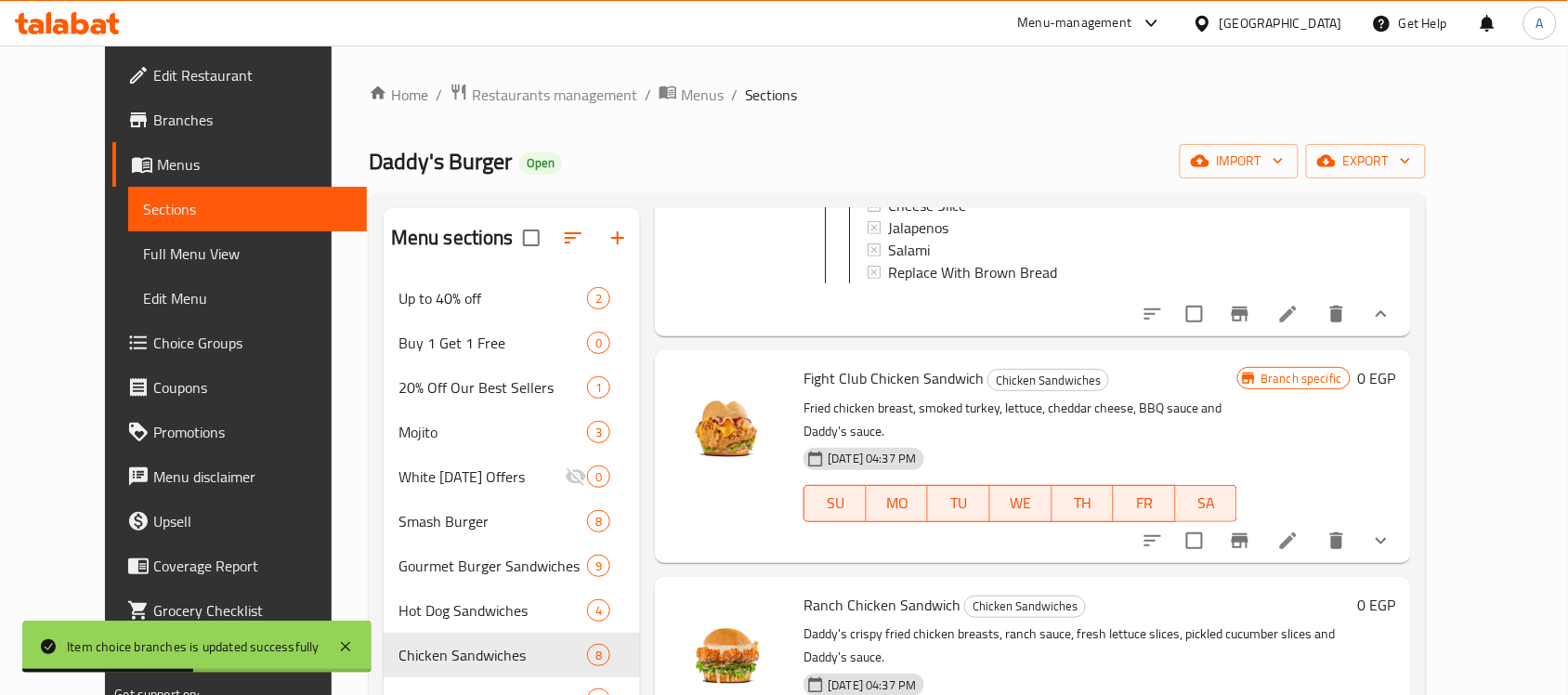
scroll to position [2091, 0]
click at [1393, 550] on icon "show more" at bounding box center [1382, 538] width 22 height 22
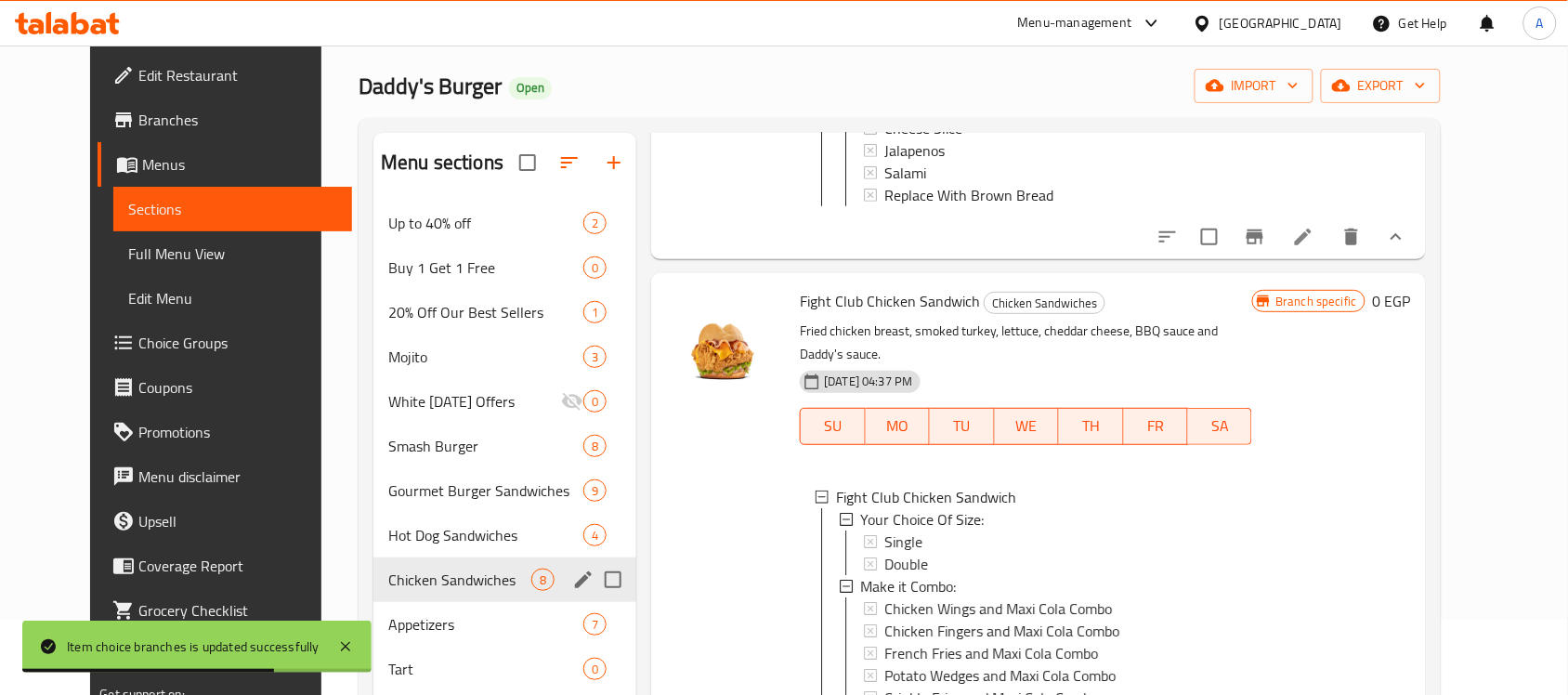
scroll to position [116, 0]
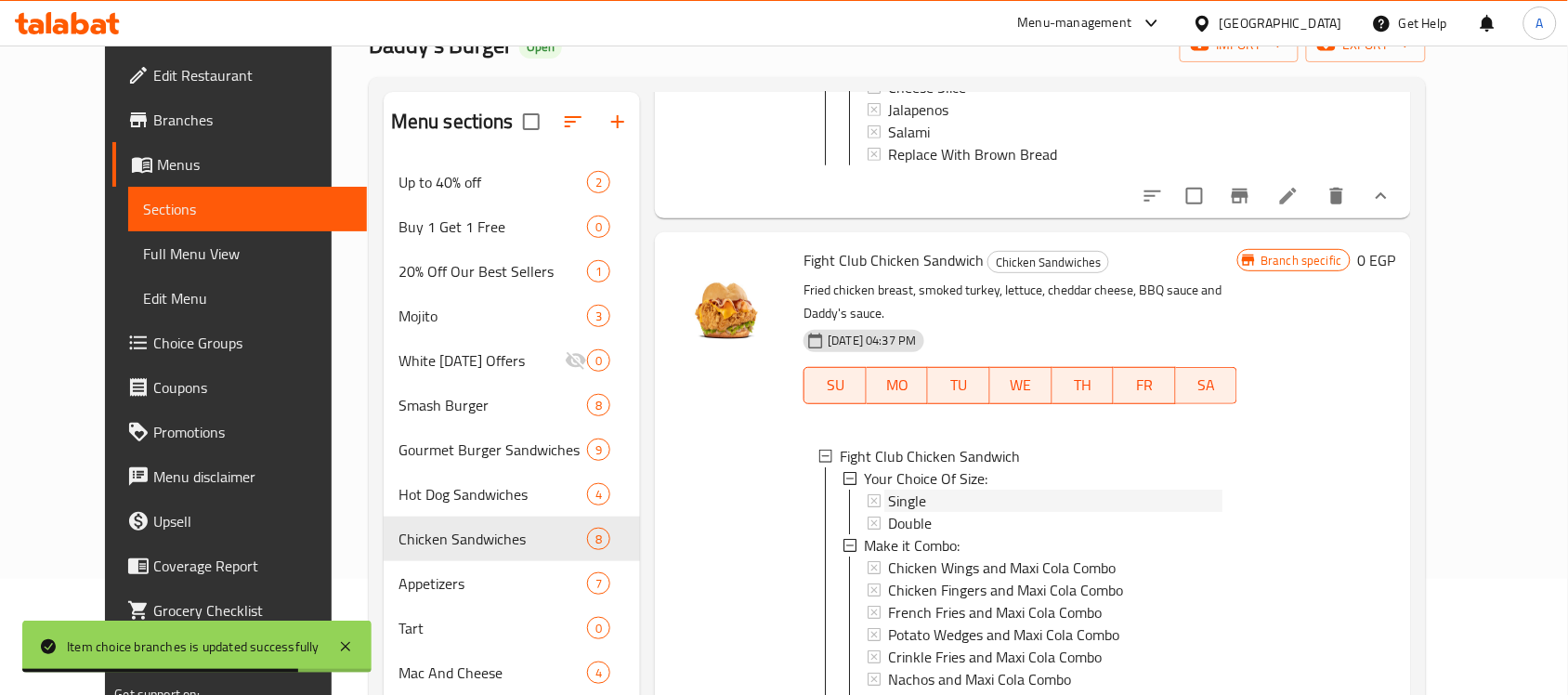
click at [892, 511] on span "Single" at bounding box center [907, 501] width 38 height 22
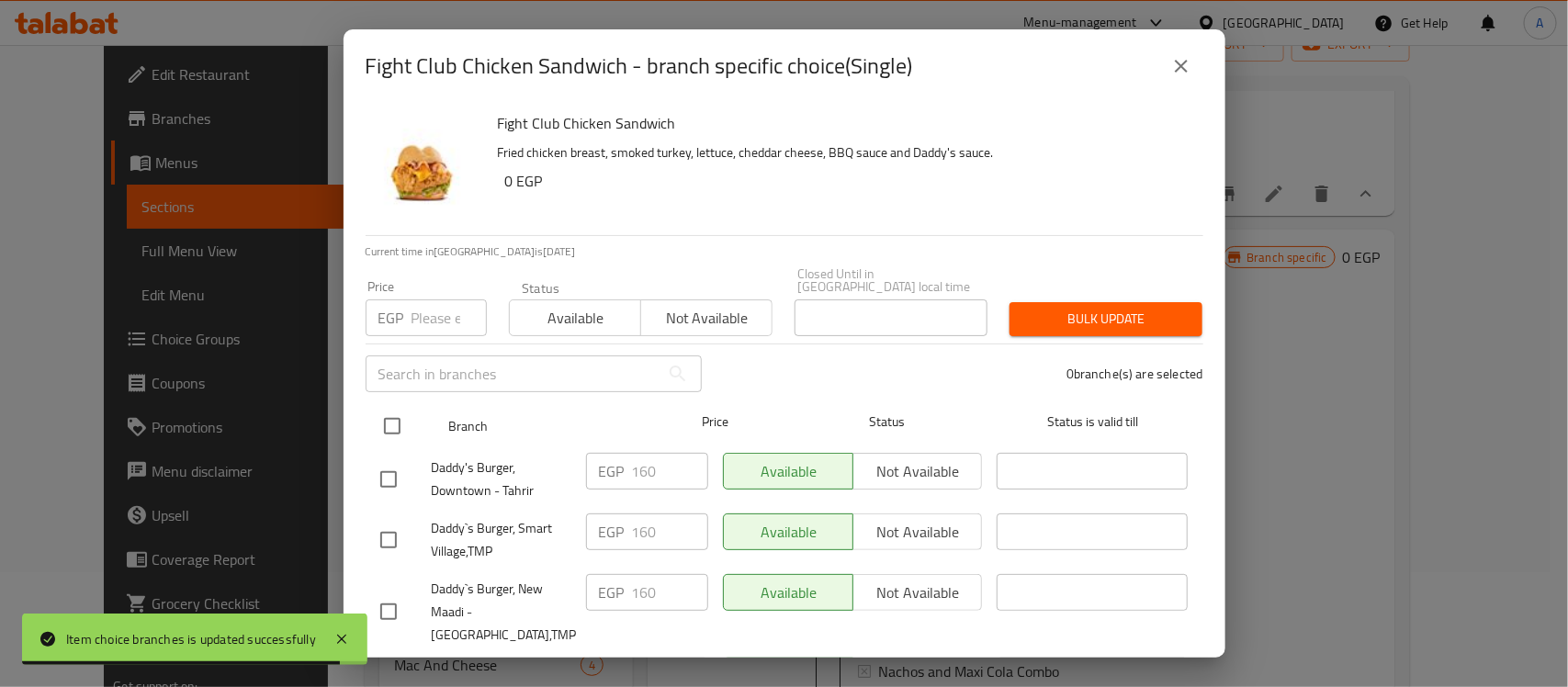
click at [393, 418] on input "checkbox" at bounding box center [392, 426] width 39 height 39
checkbox input "true"
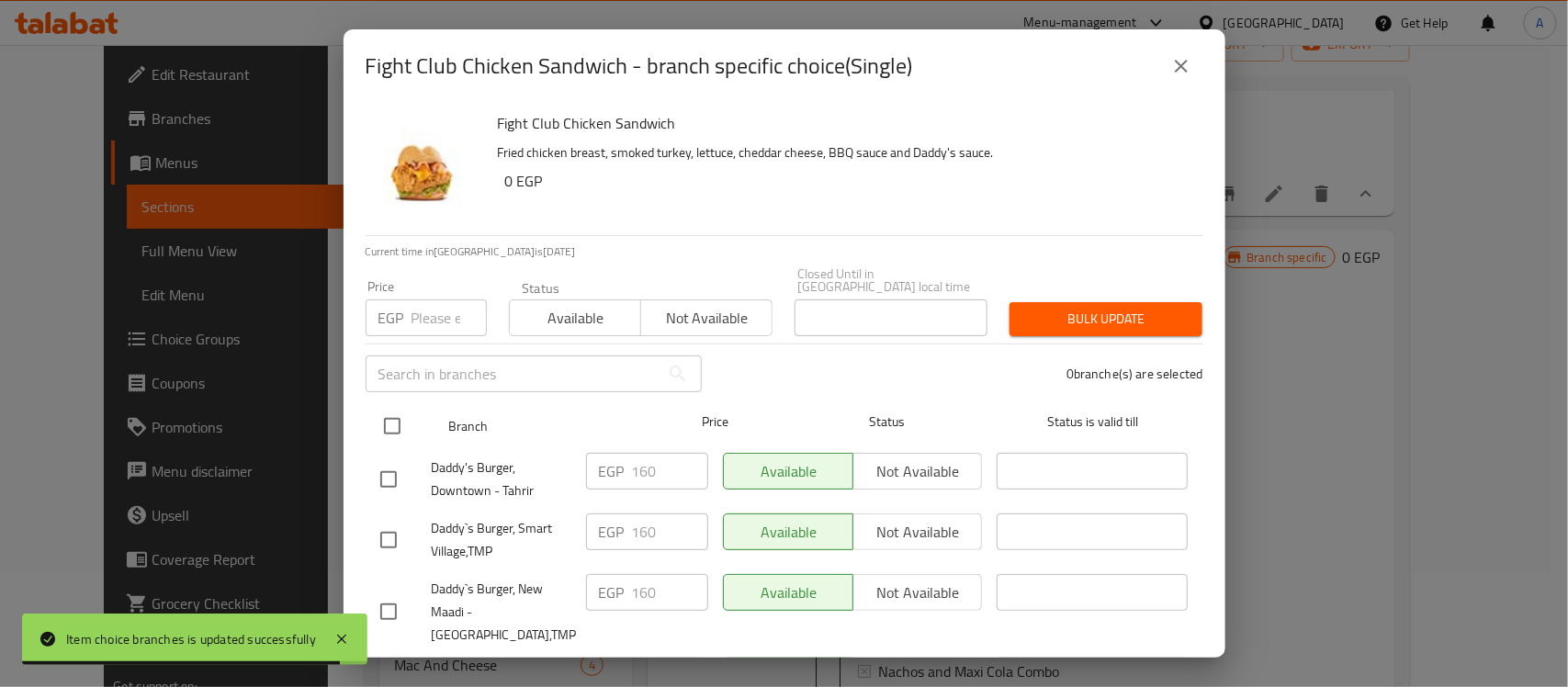
checkbox input "true"
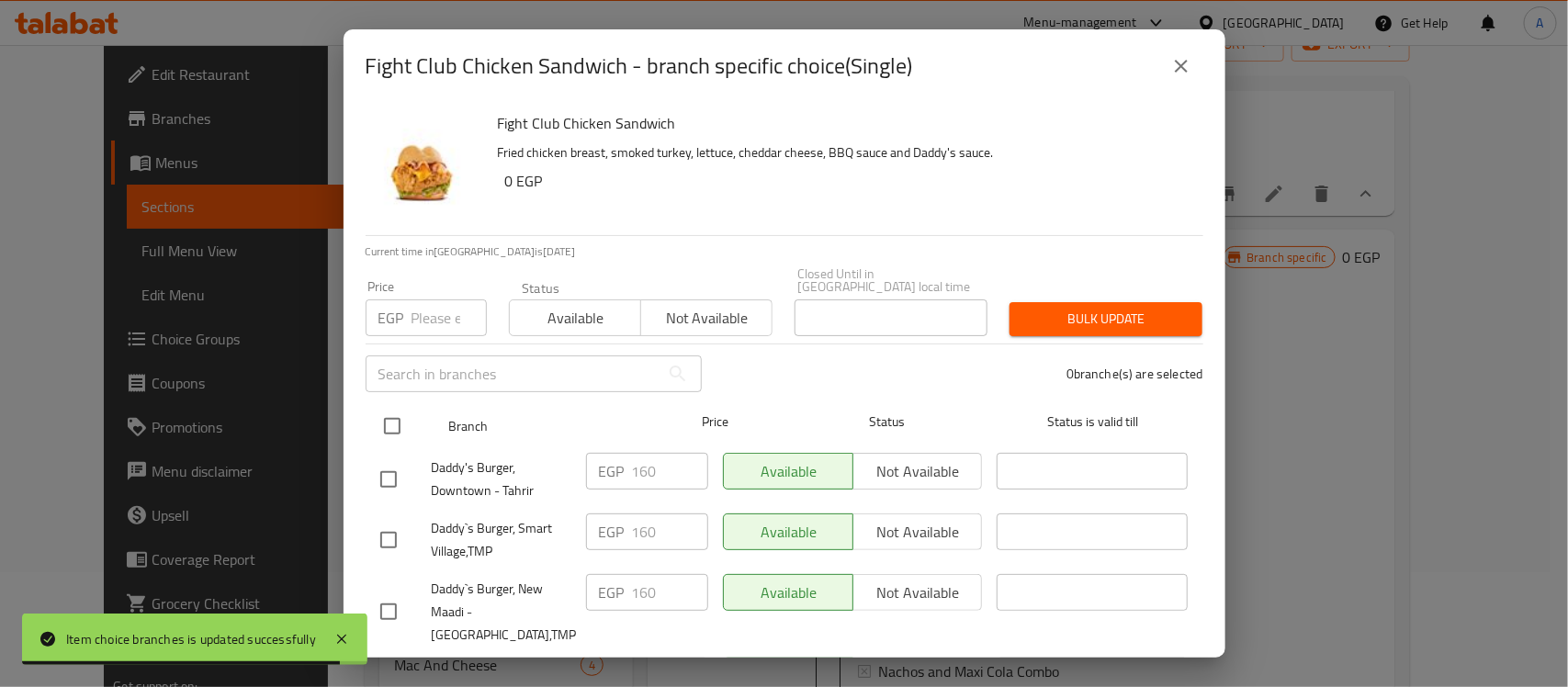
checkbox input "true"
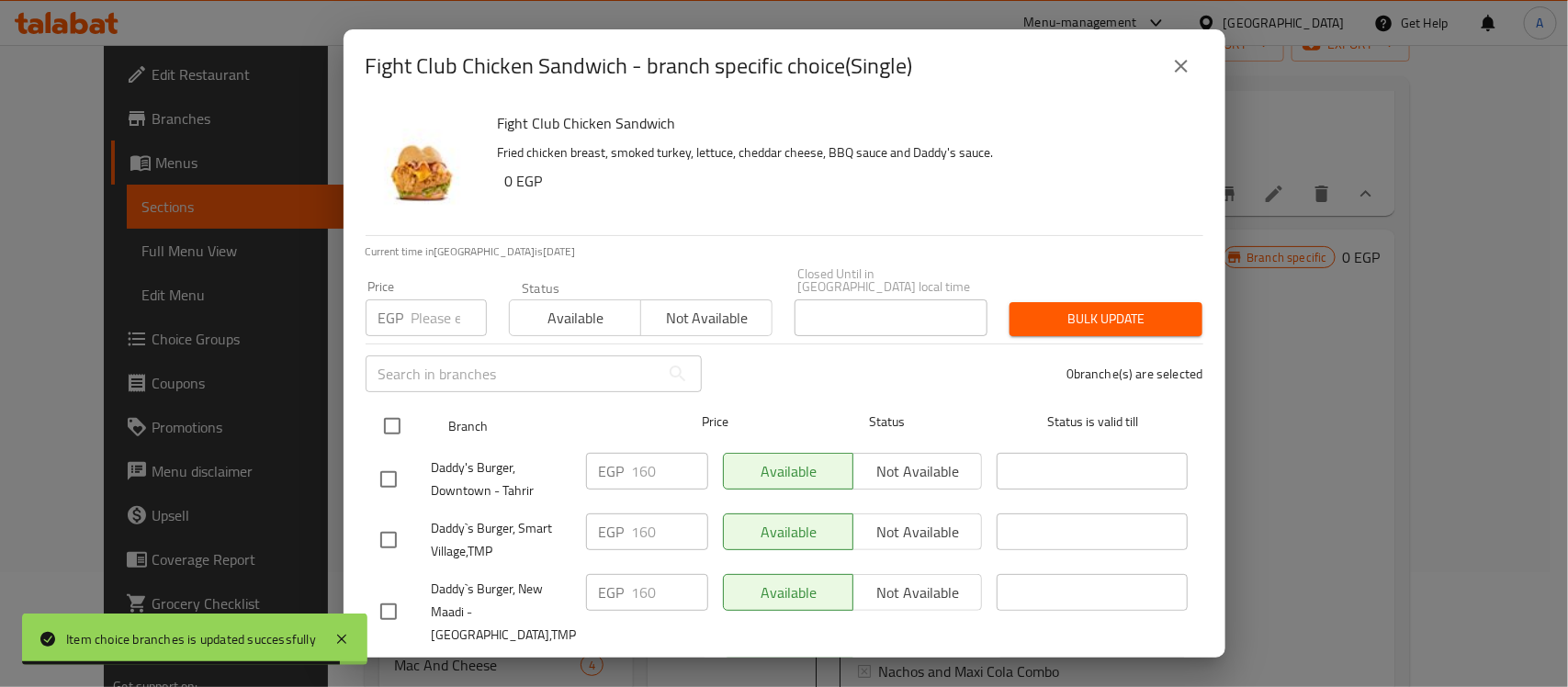
checkbox input "true"
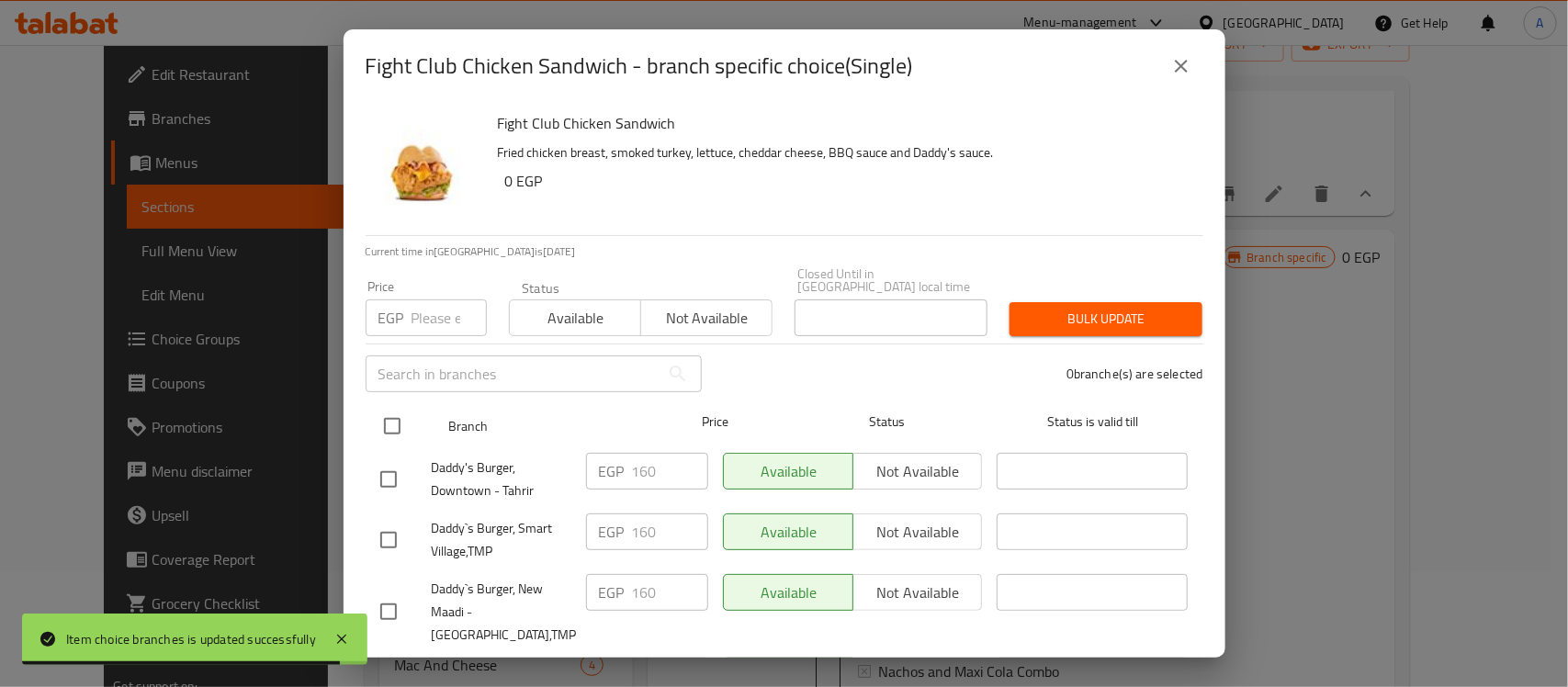
checkbox input "true"
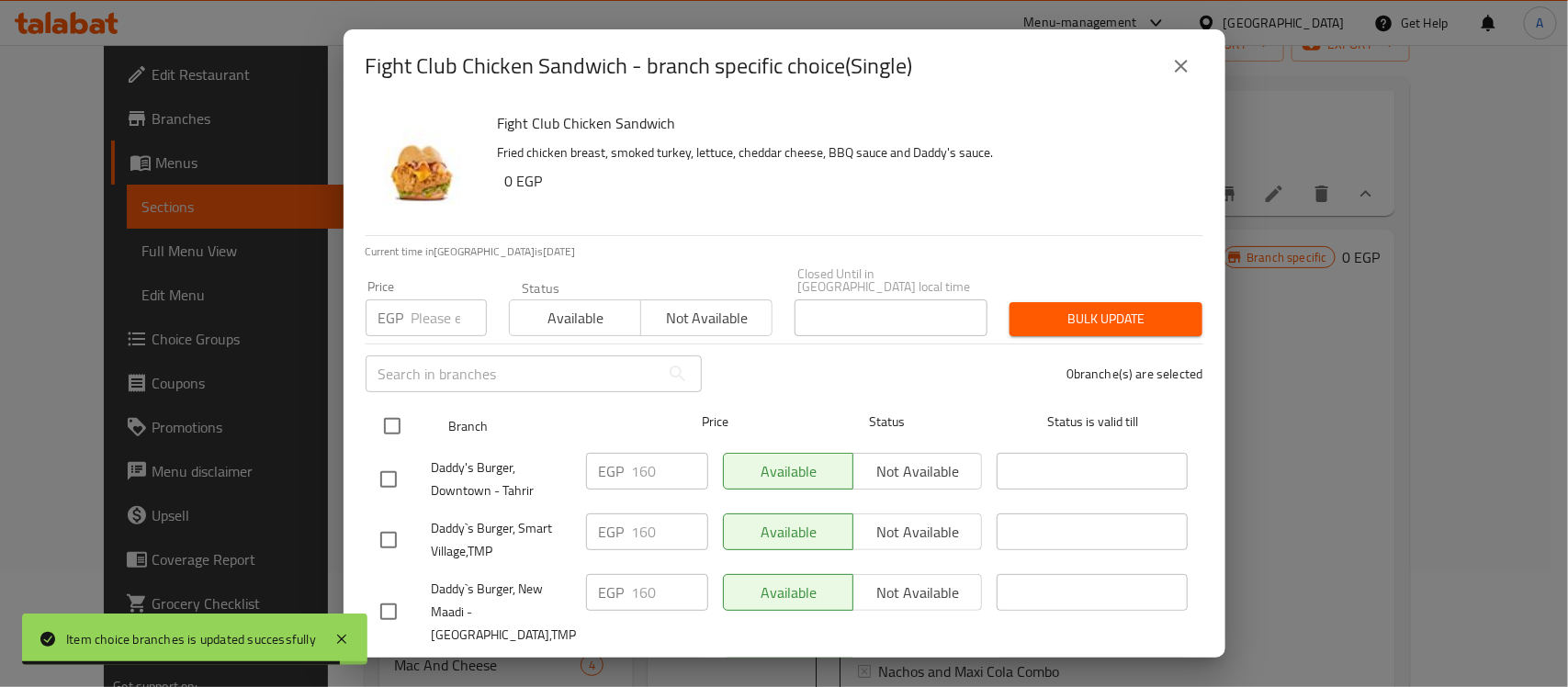
checkbox input "true"
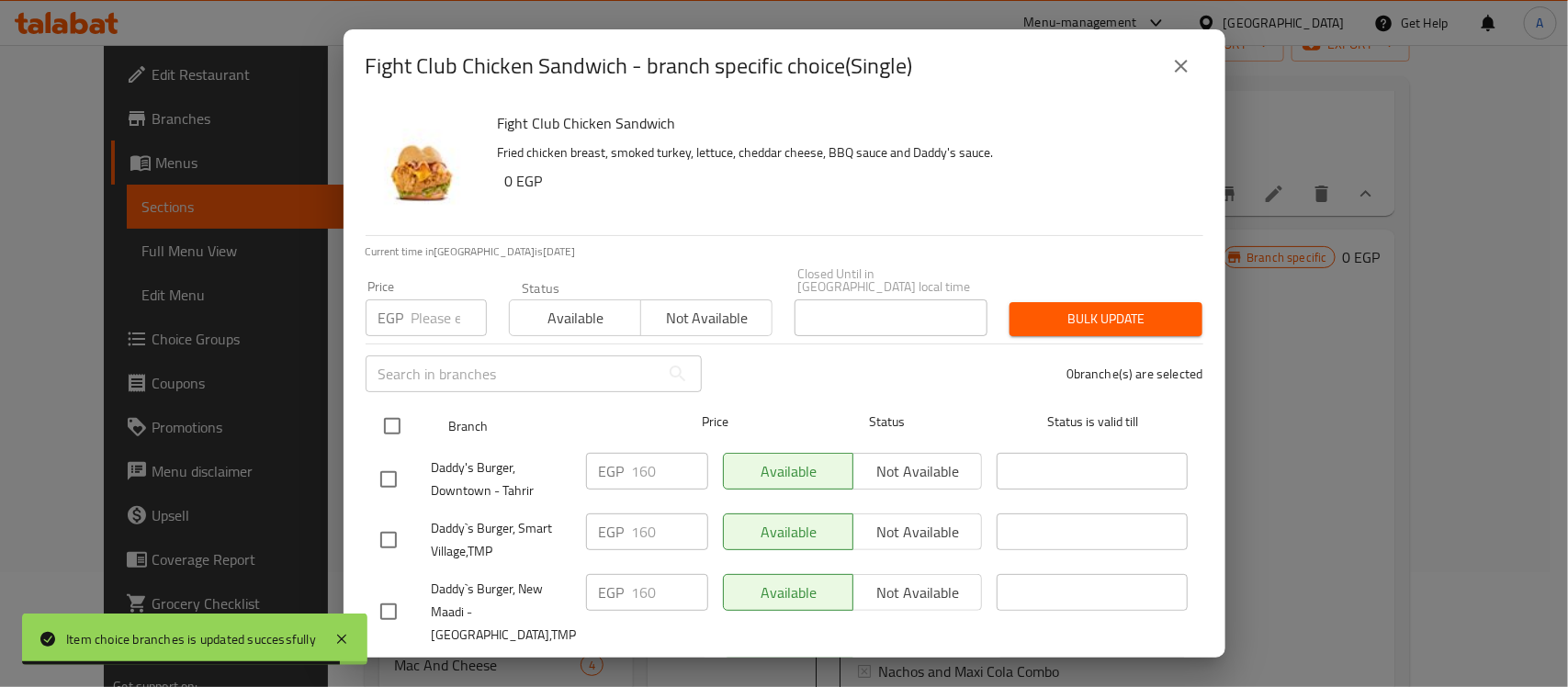
checkbox input "true"
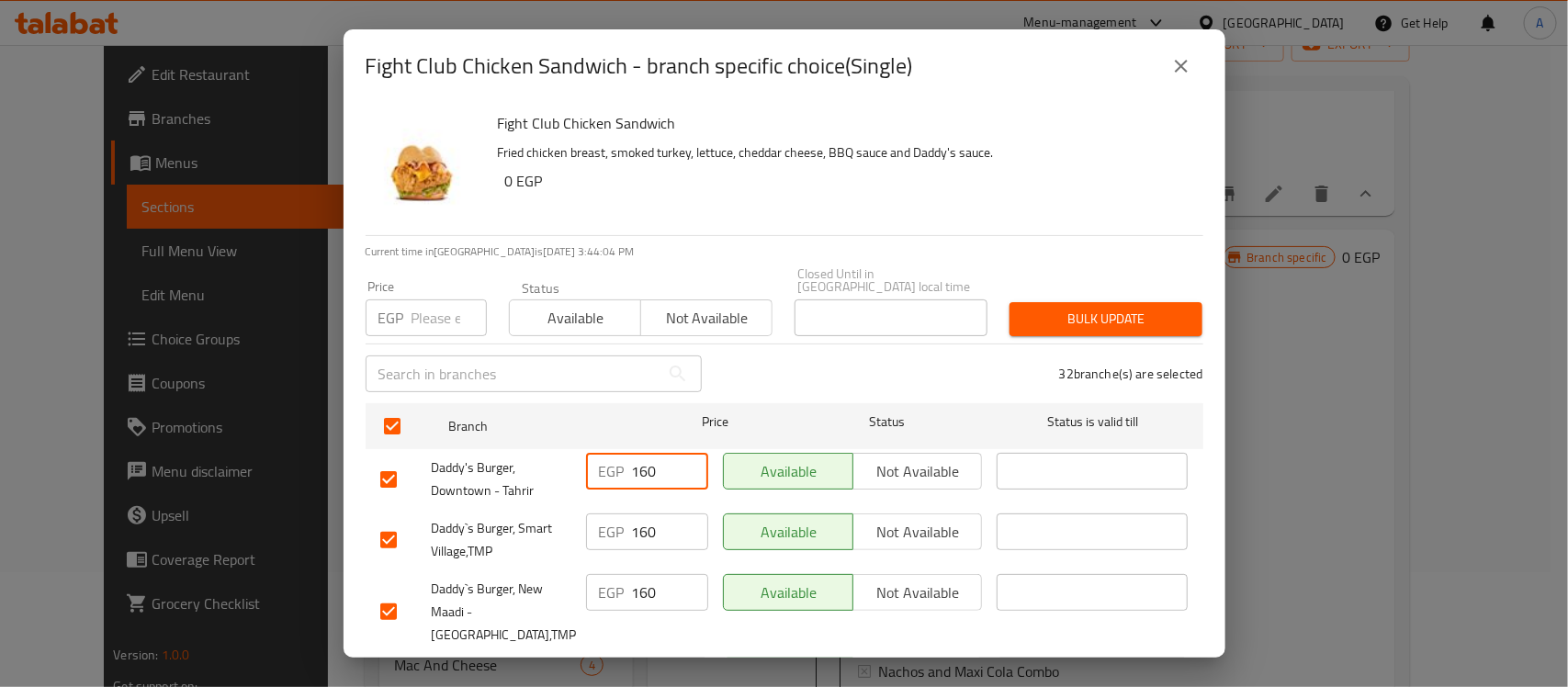
drag, startPoint x: 653, startPoint y: 457, endPoint x: 644, endPoint y: 460, distance: 9.5
click at [644, 460] on input "160" at bounding box center [670, 472] width 76 height 37
type input "165"
click at [427, 301] on input "number" at bounding box center [450, 318] width 76 height 37
paste input "165"
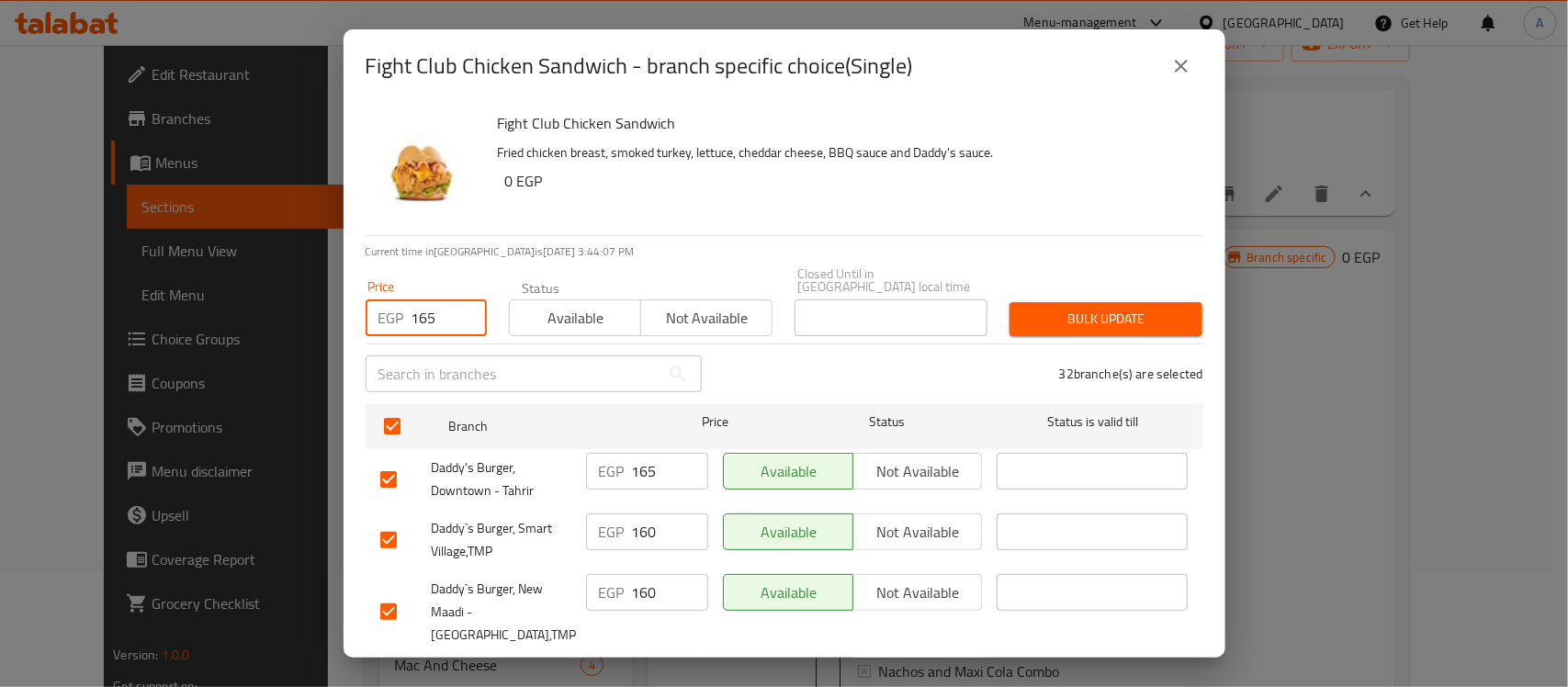
type input "165"
click at [1085, 302] on button "Bulk update" at bounding box center [1106, 319] width 193 height 34
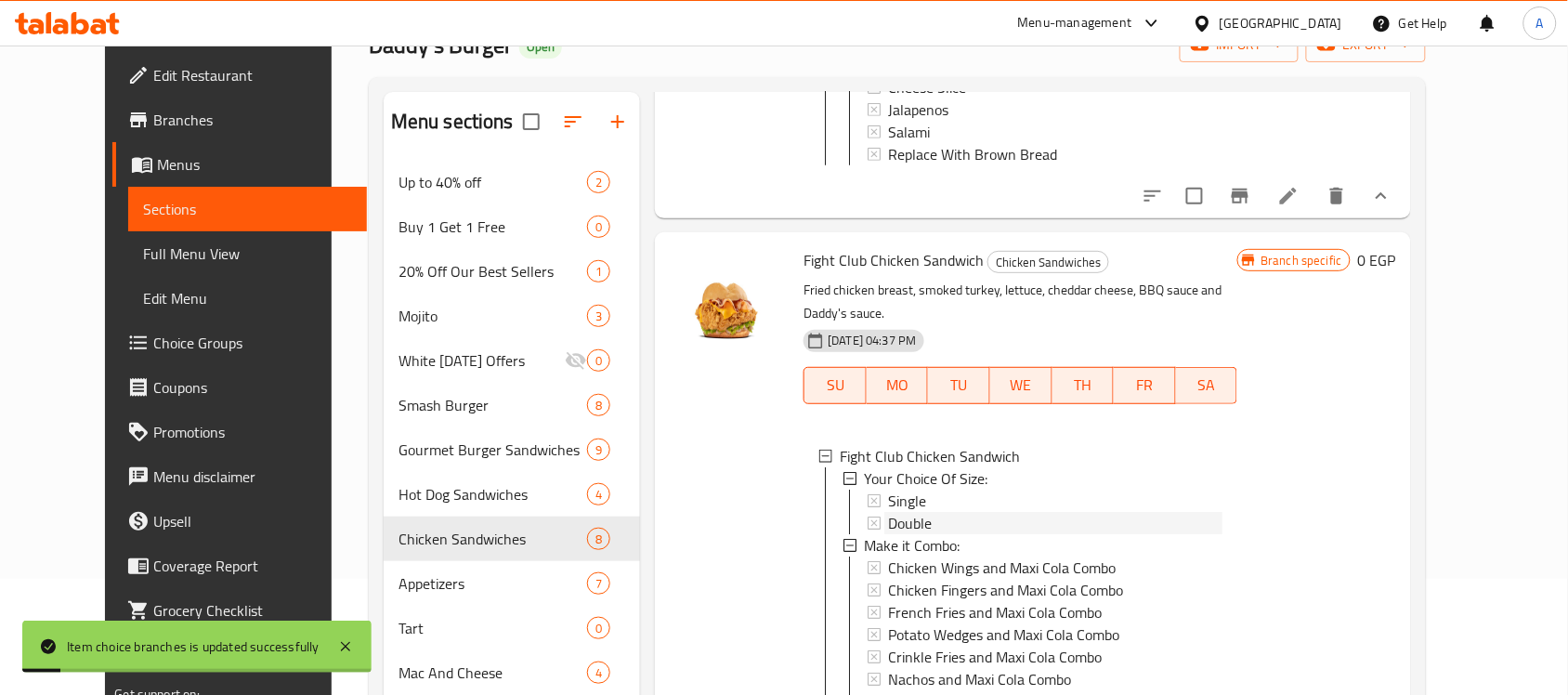
click at [920, 534] on div "Double" at bounding box center [1055, 523] width 334 height 22
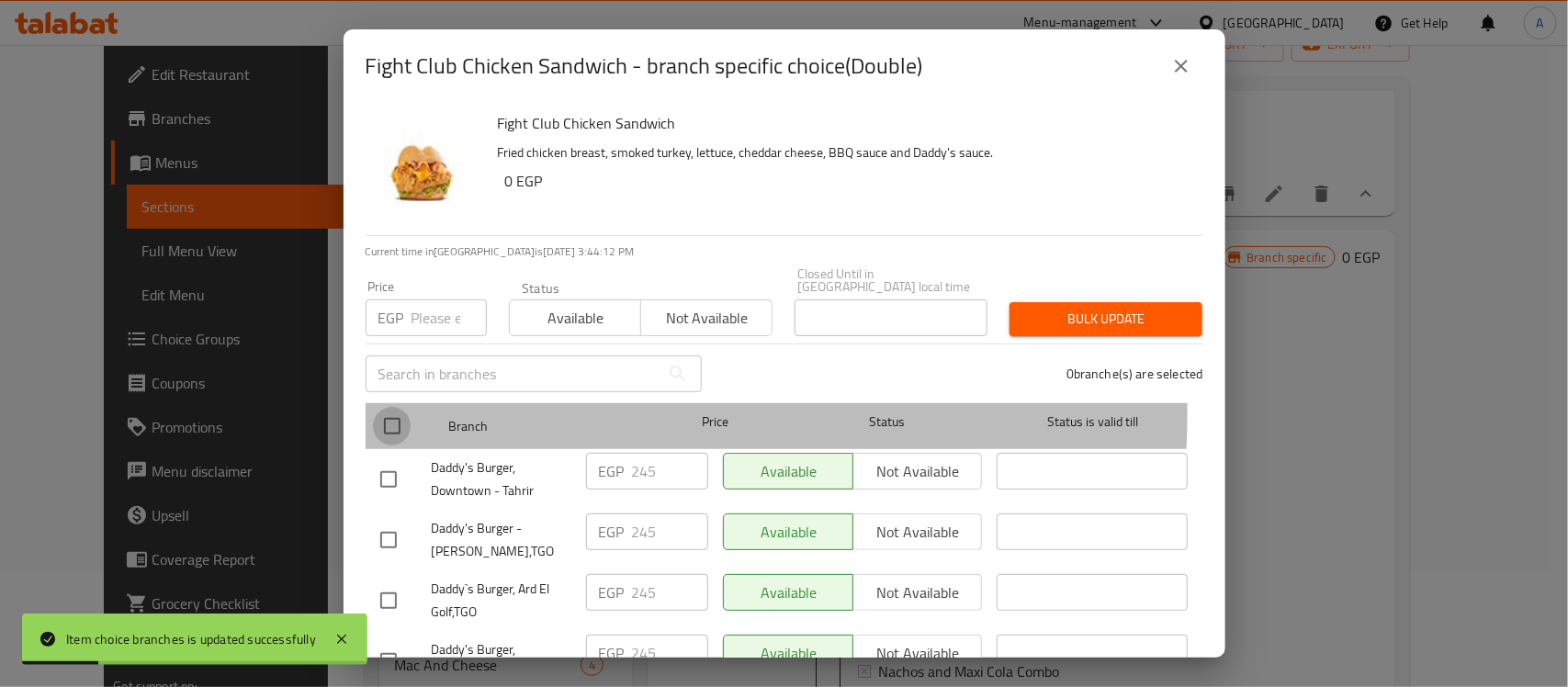
click at [391, 407] on input "checkbox" at bounding box center [392, 426] width 39 height 39
checkbox input "true"
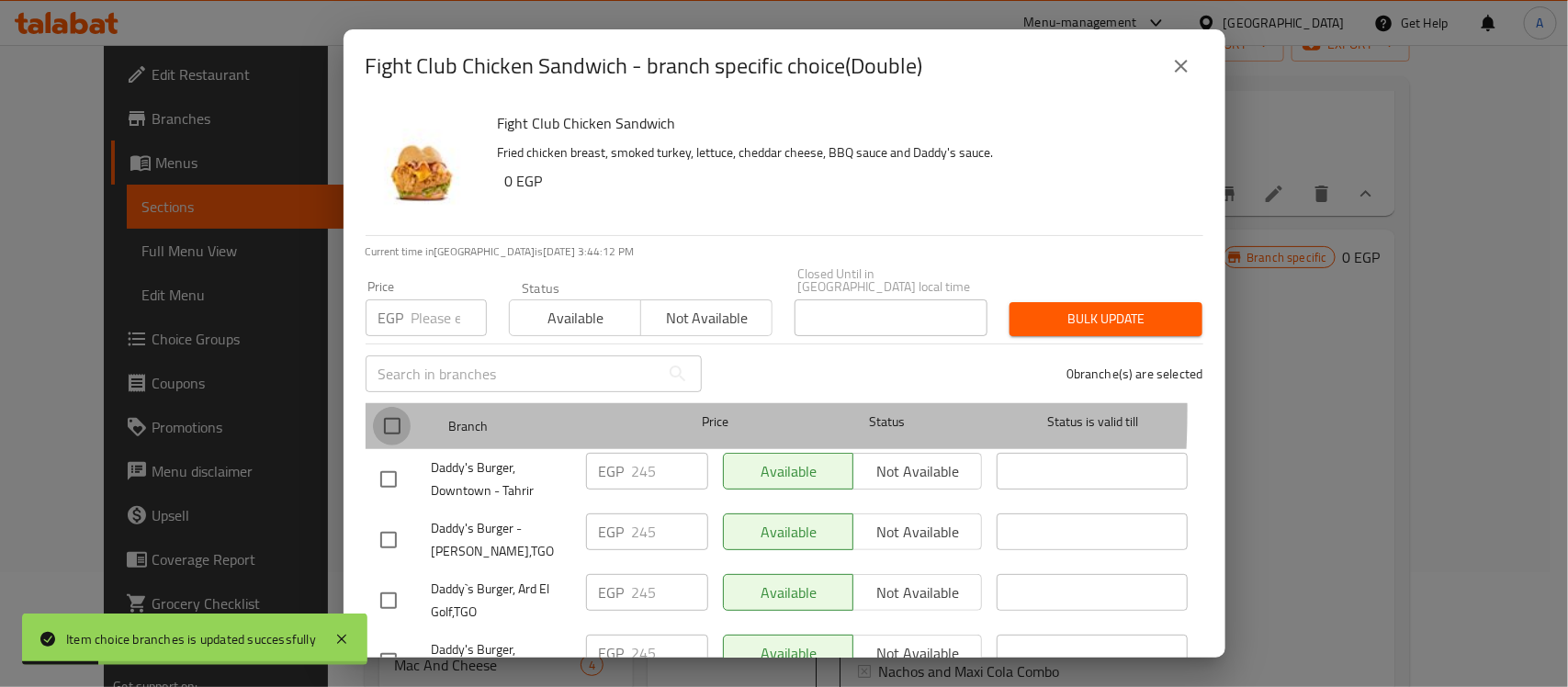
checkbox input "true"
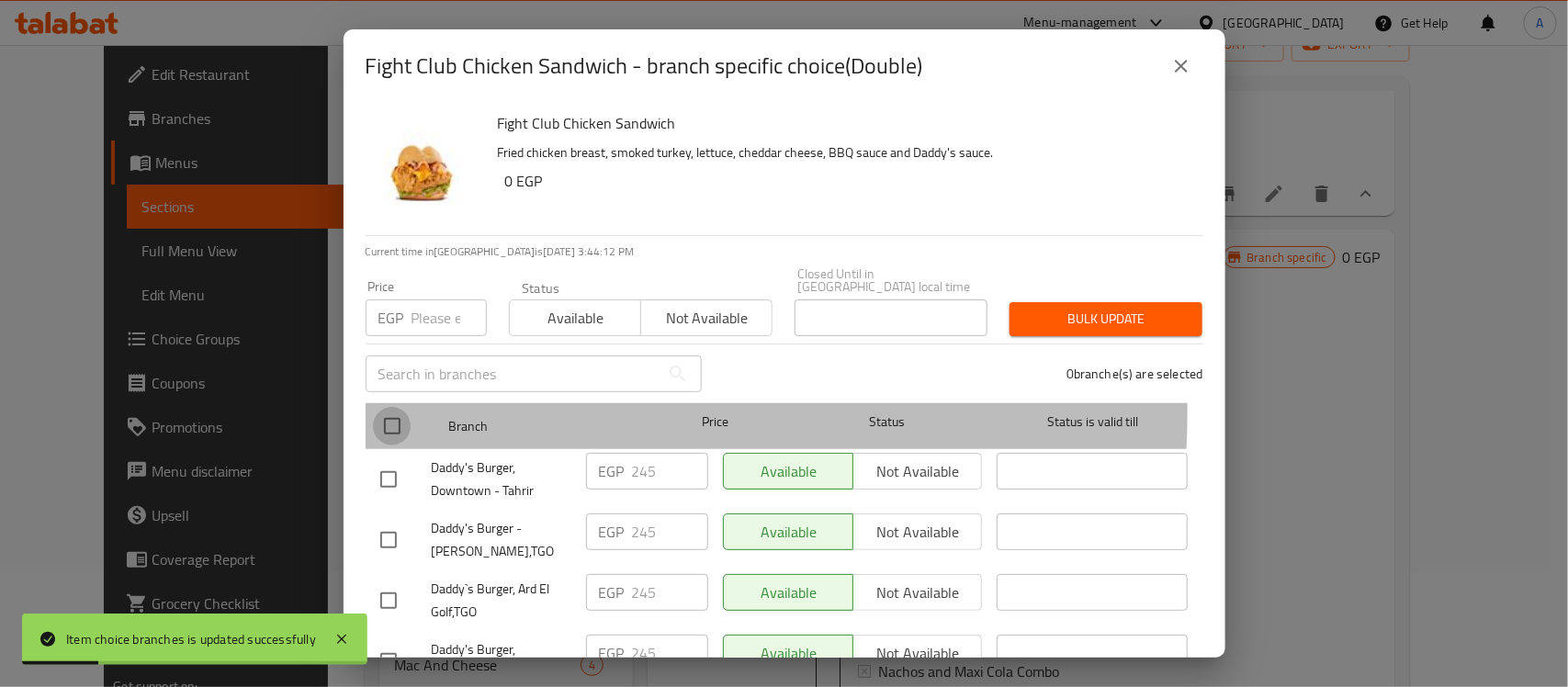
checkbox input "true"
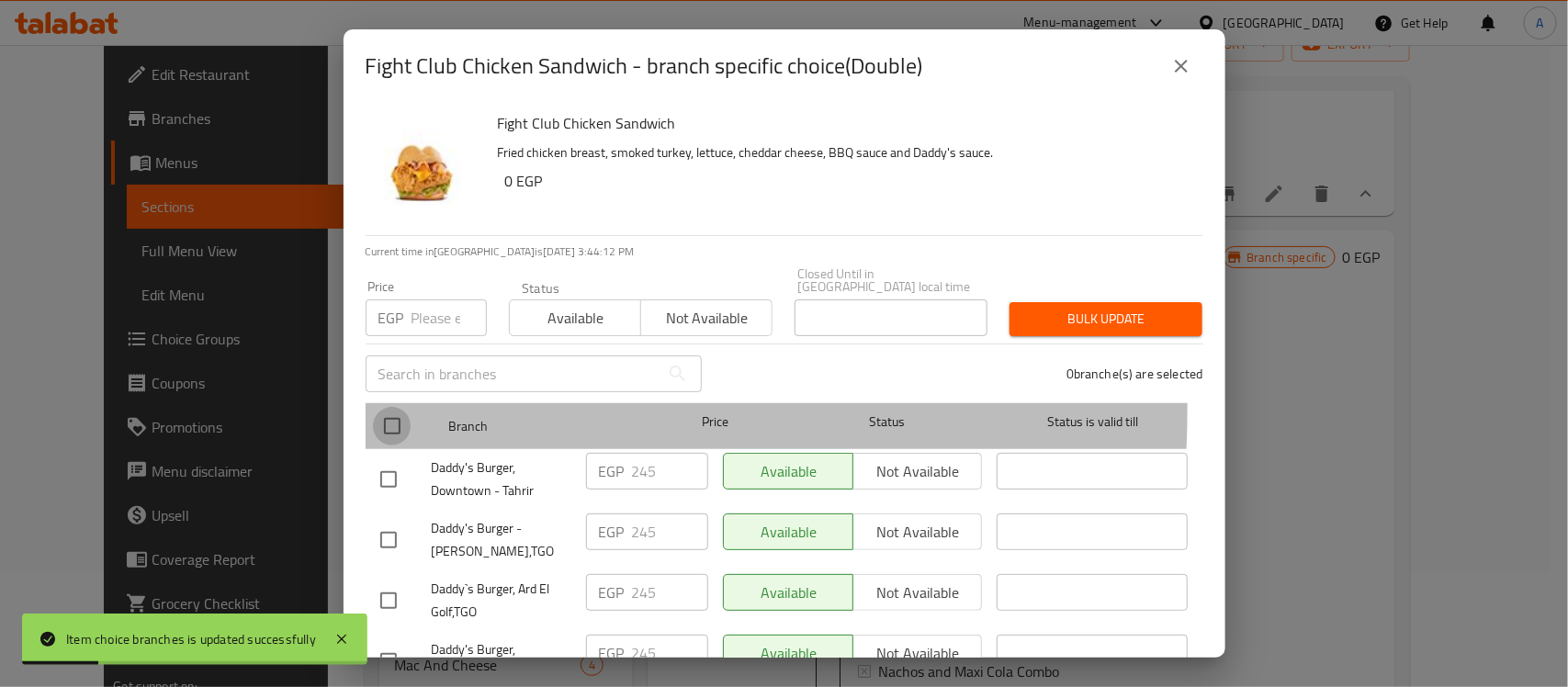
checkbox input "true"
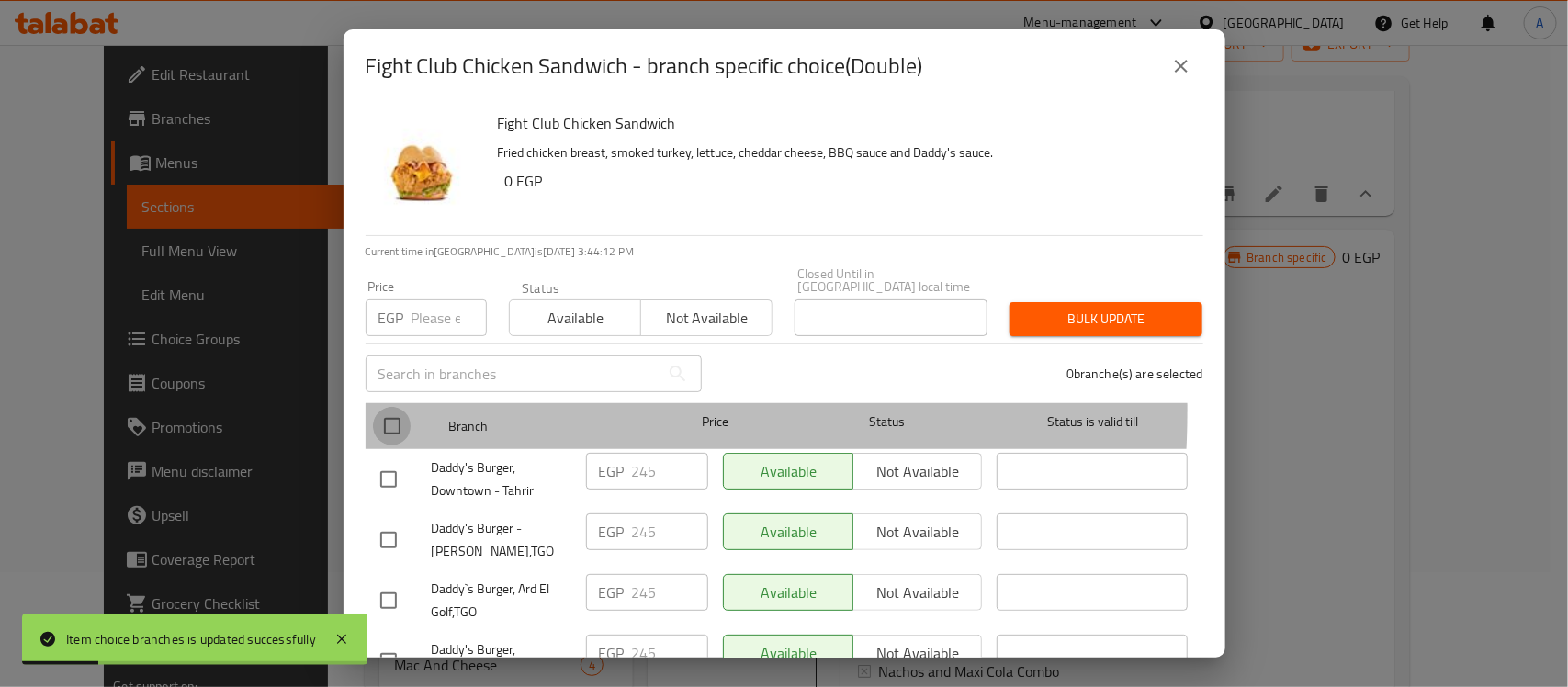
checkbox input "true"
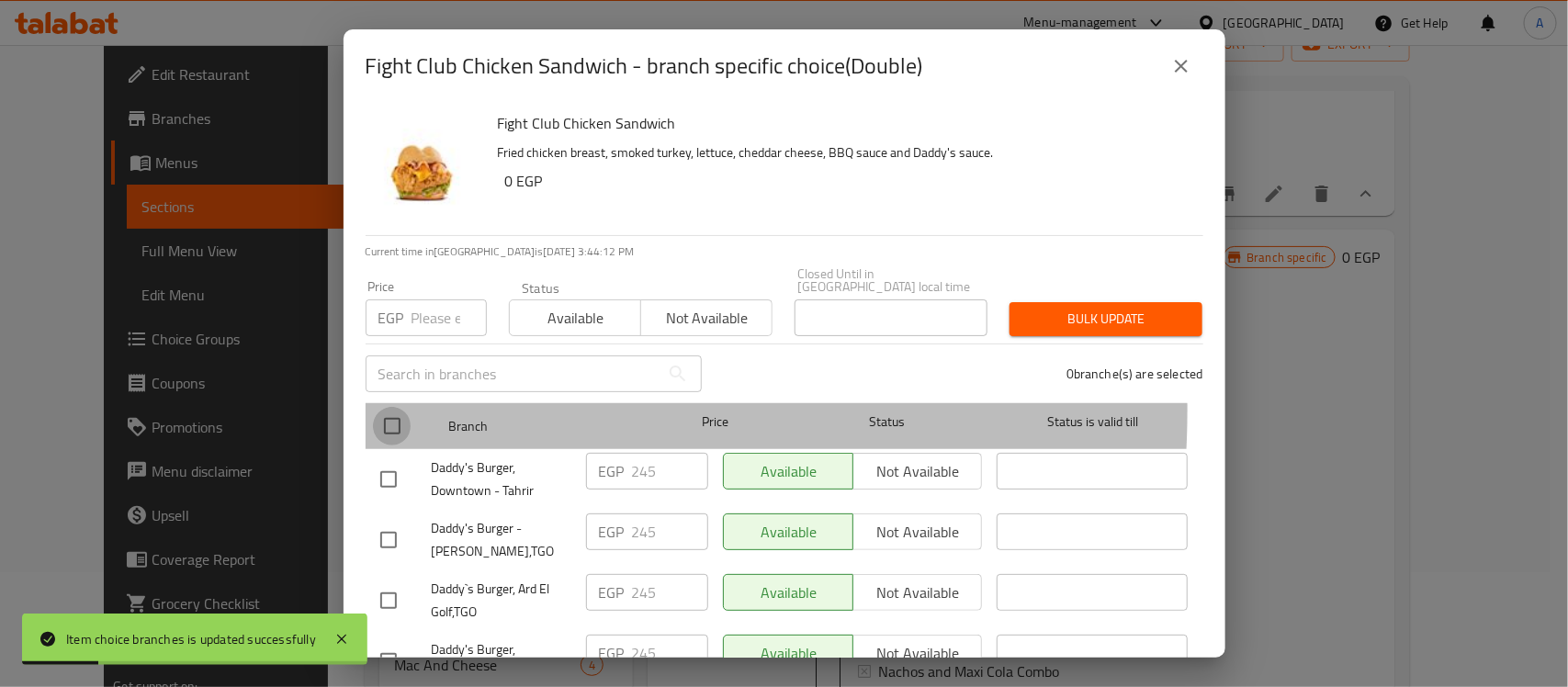
checkbox input "true"
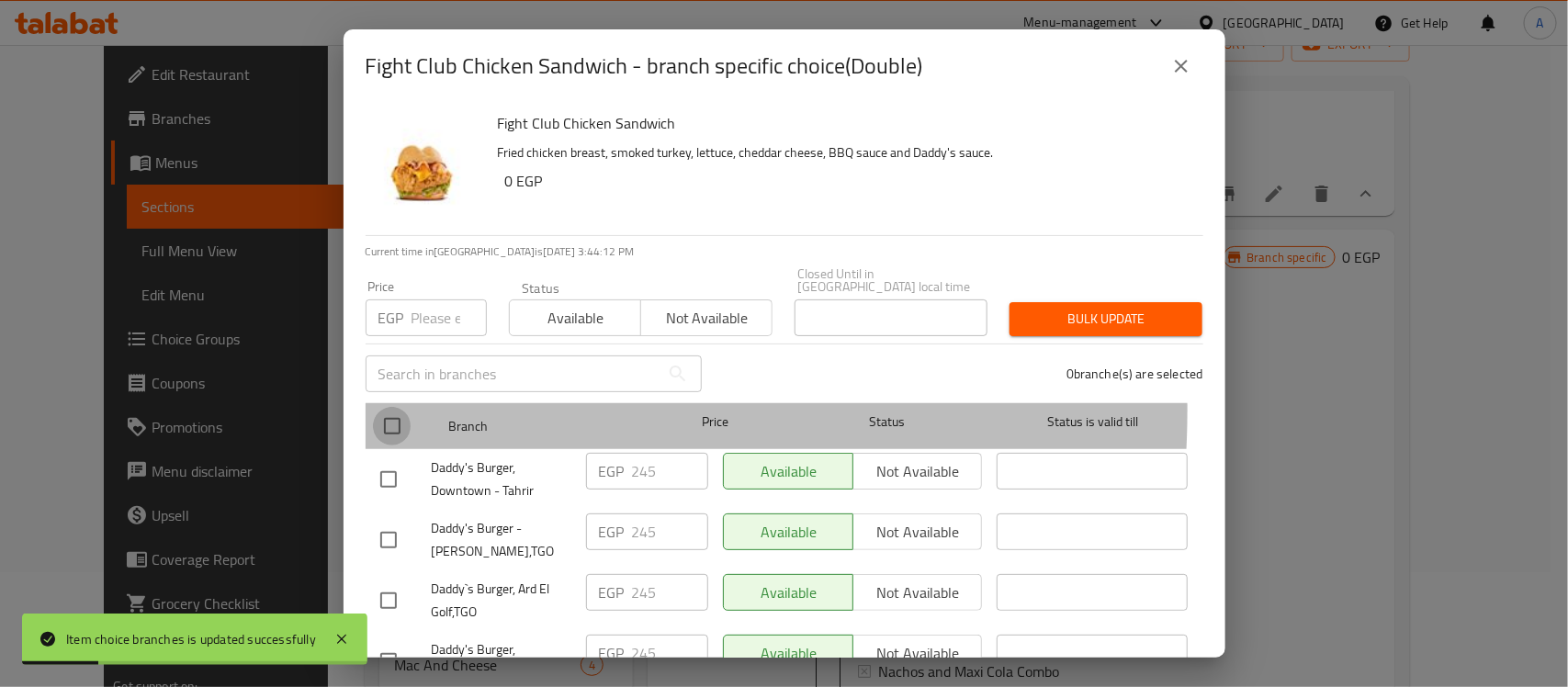
checkbox input "true"
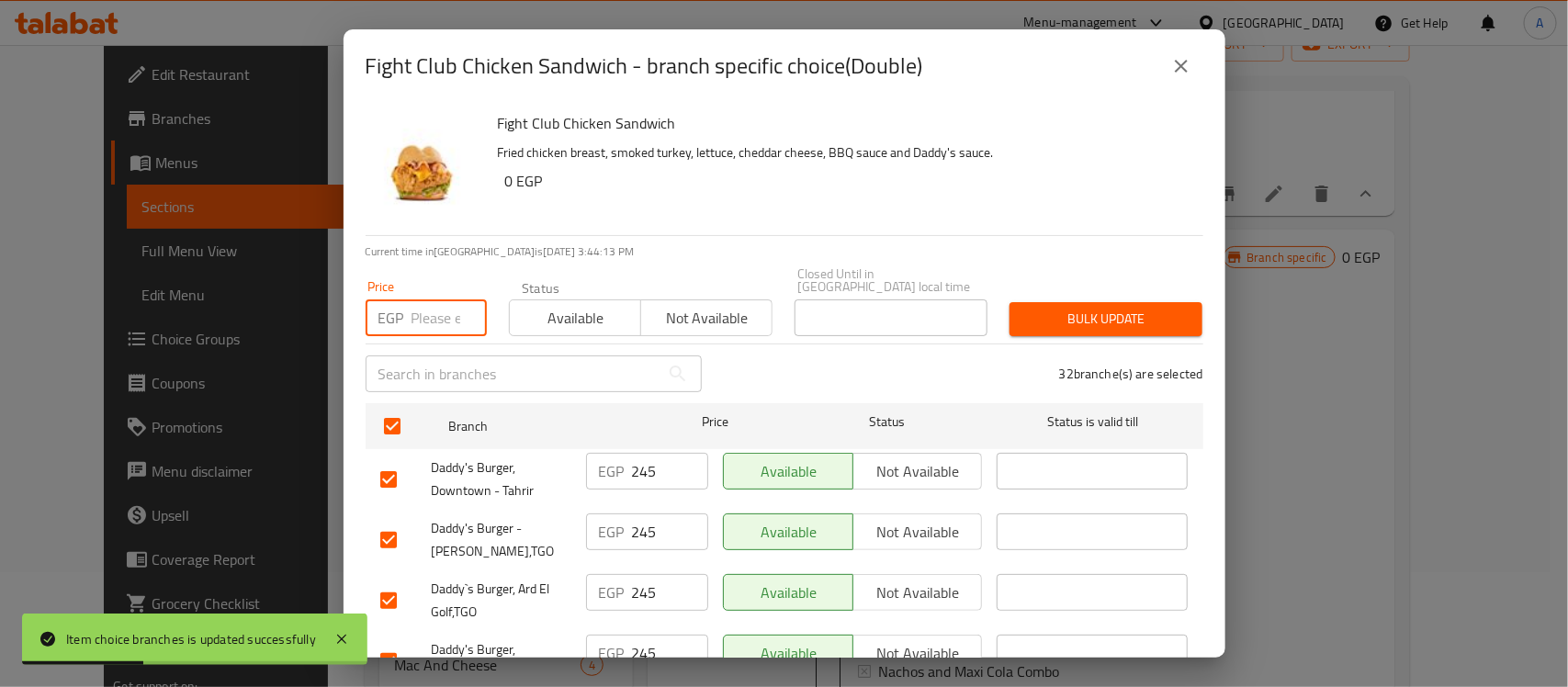
click at [457, 321] on input "number" at bounding box center [450, 318] width 76 height 37
type input "250"
click at [1053, 308] on span "Bulk update" at bounding box center [1106, 319] width 164 height 23
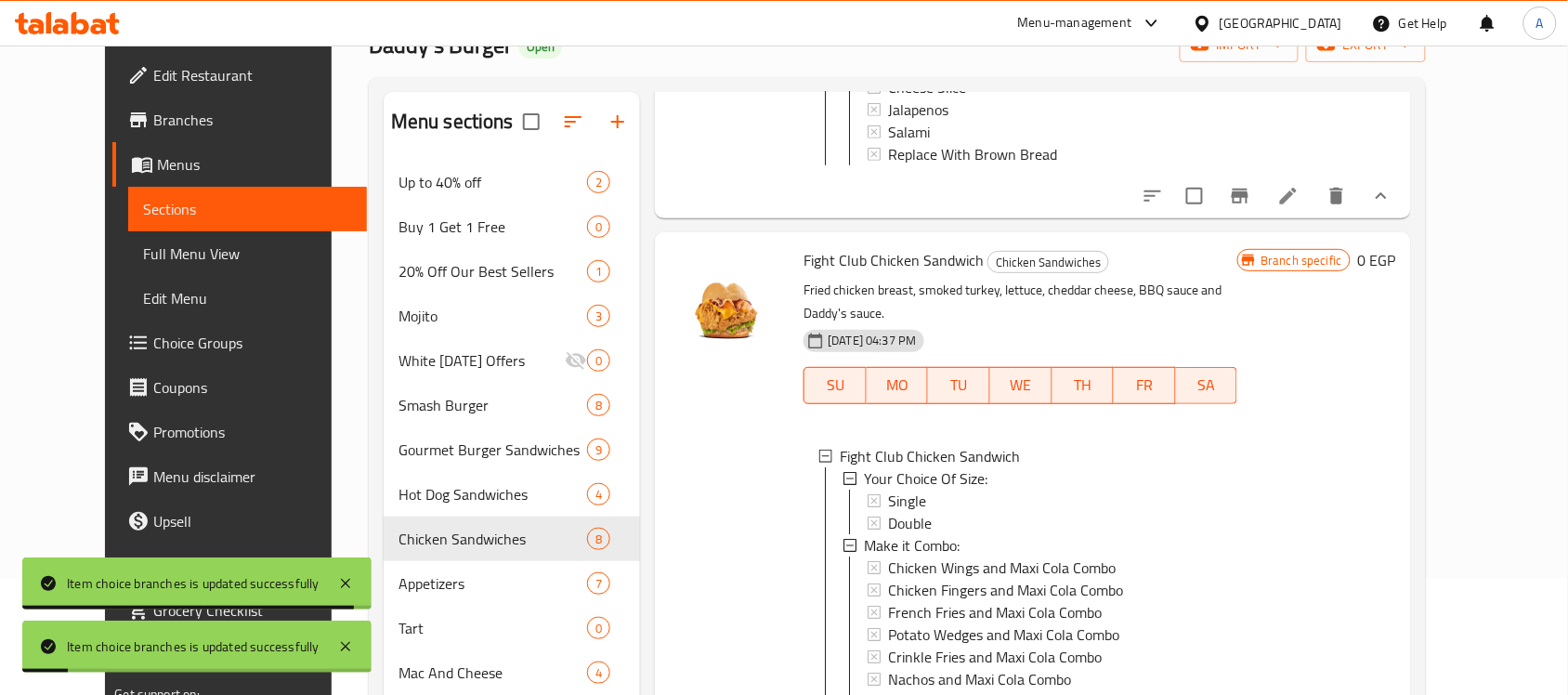
click at [920, 534] on div "Double" at bounding box center [1055, 523] width 334 height 22
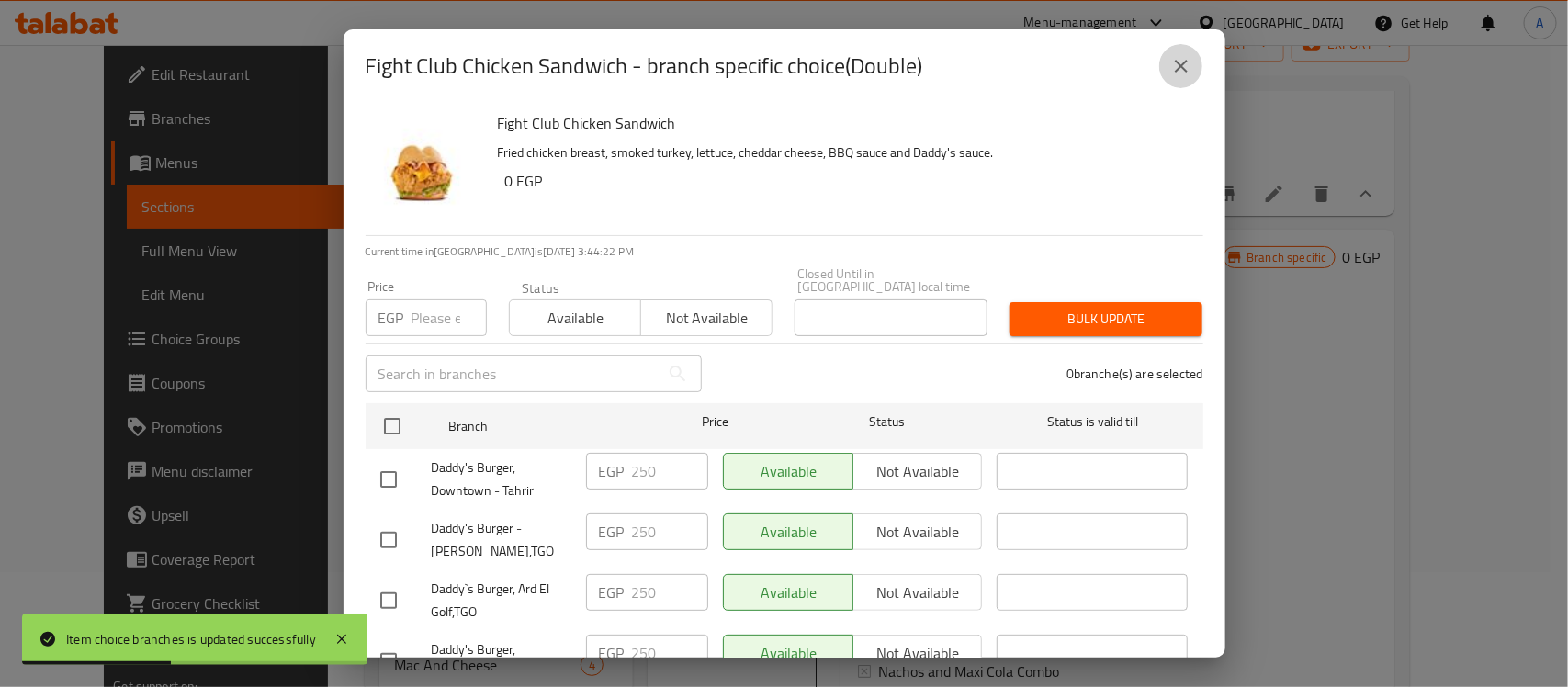
click at [1177, 67] on icon "close" at bounding box center [1181, 66] width 22 height 22
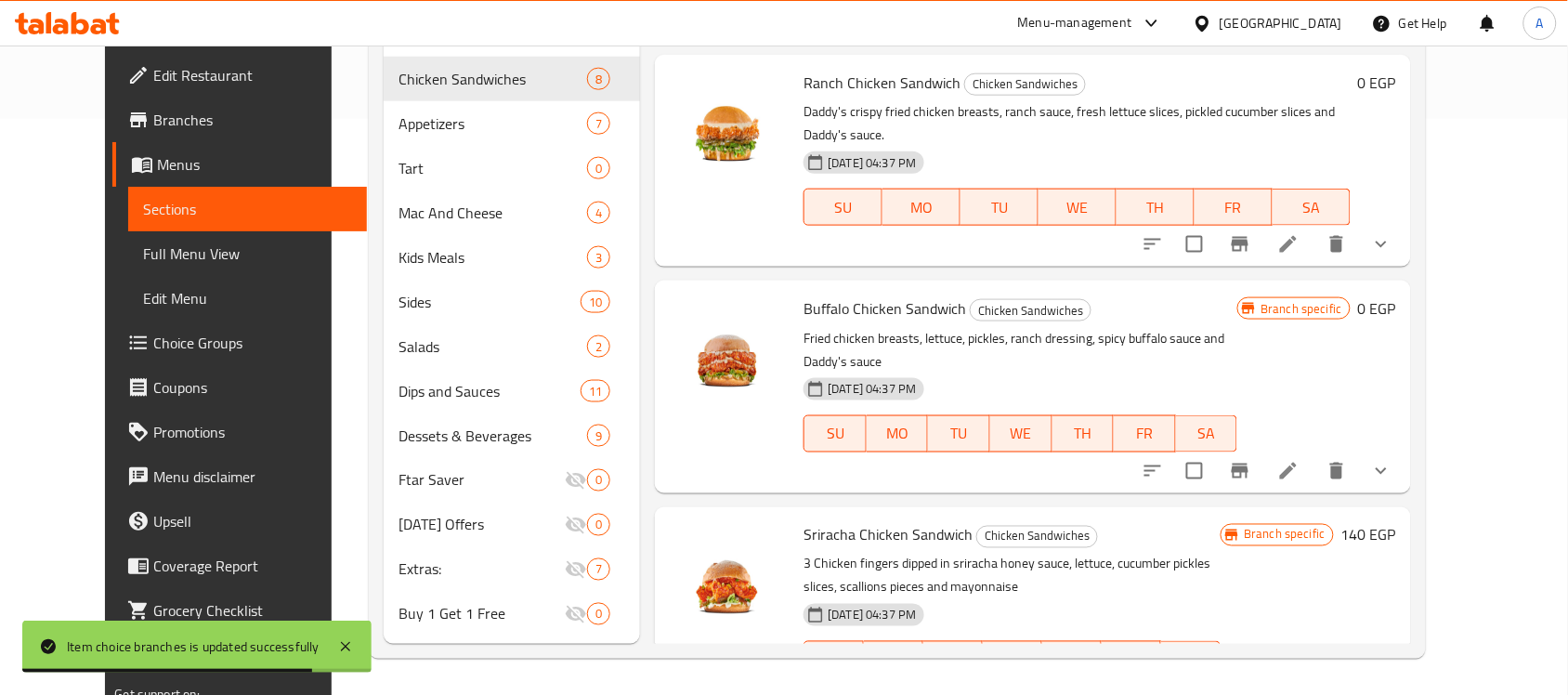
scroll to position [2671, 0]
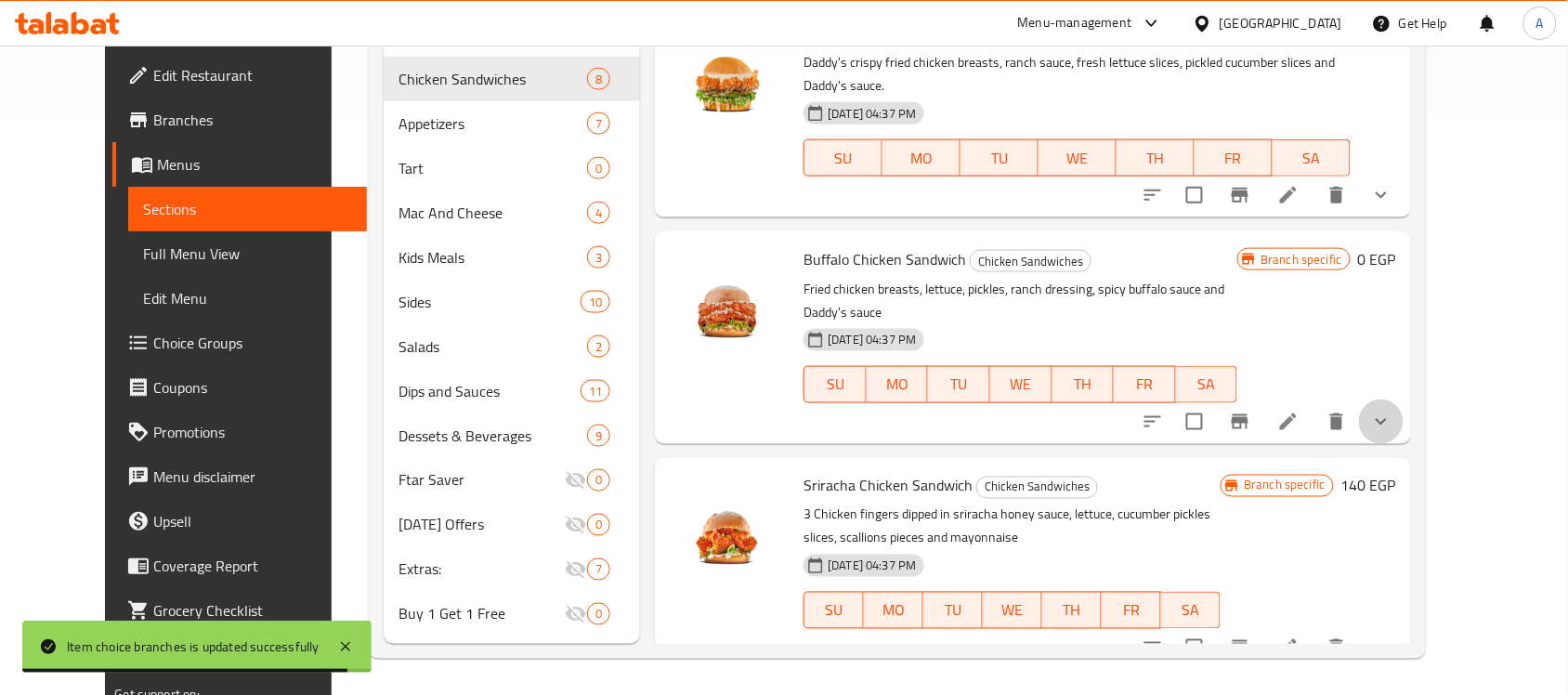
click at [1404, 421] on button "show more" at bounding box center [1382, 422] width 45 height 45
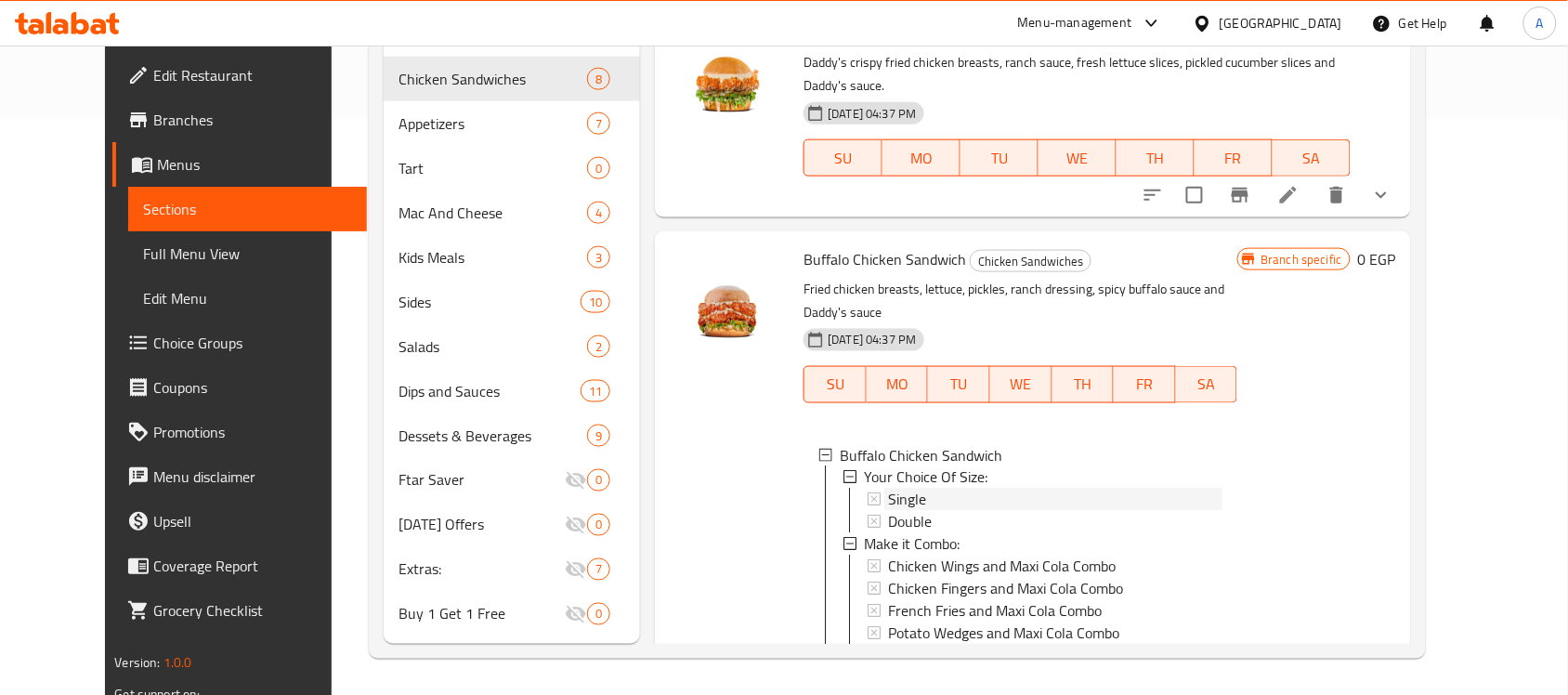
click at [925, 499] on div "Single" at bounding box center [1055, 500] width 334 height 22
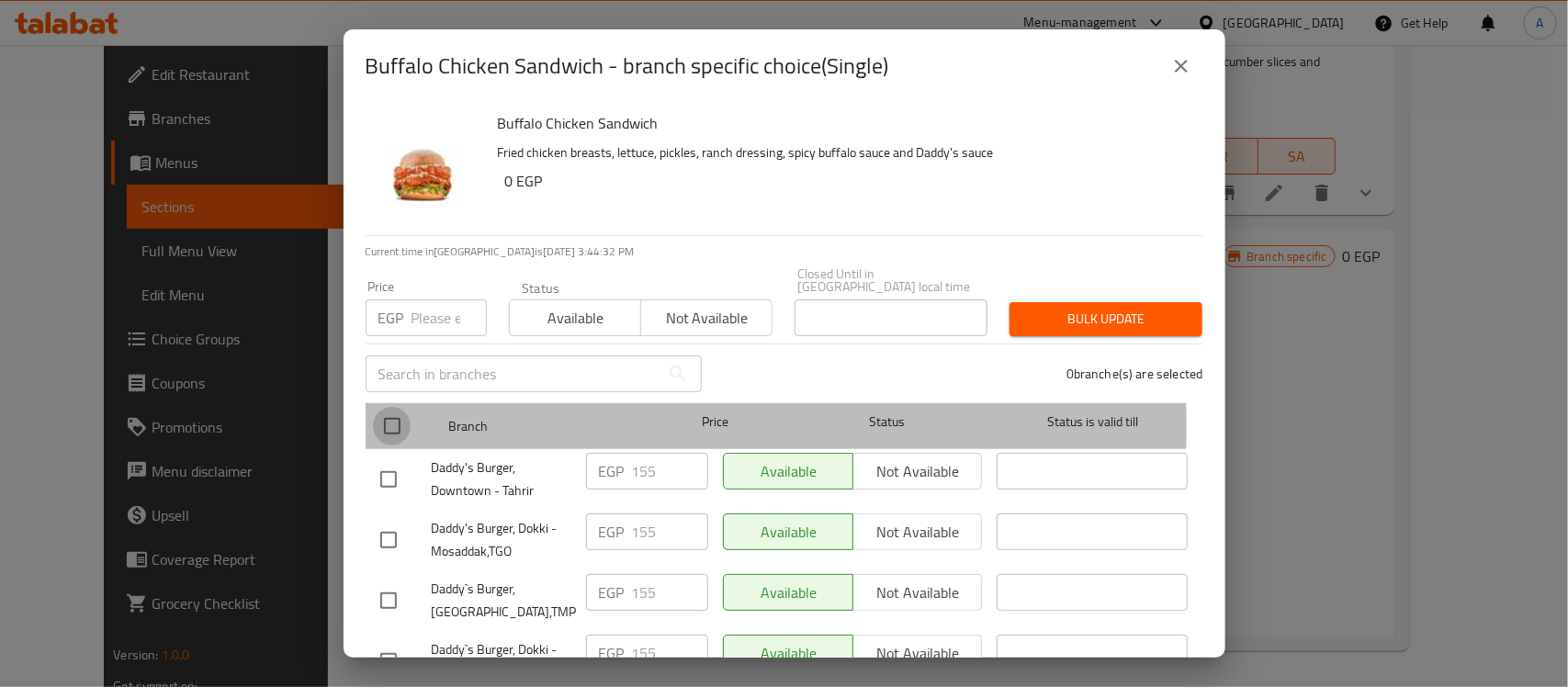
click at [382, 413] on input "checkbox" at bounding box center [392, 426] width 39 height 39
checkbox input "true"
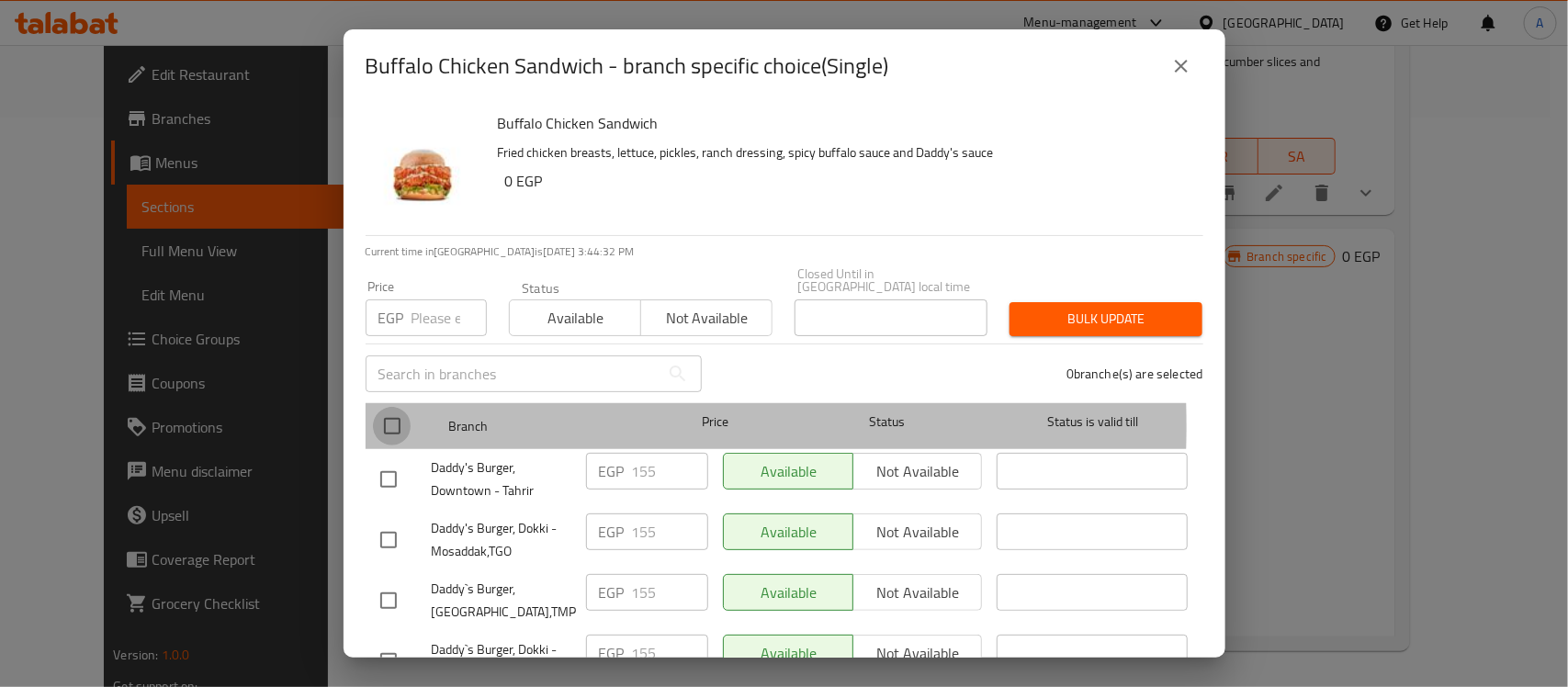
checkbox input "true"
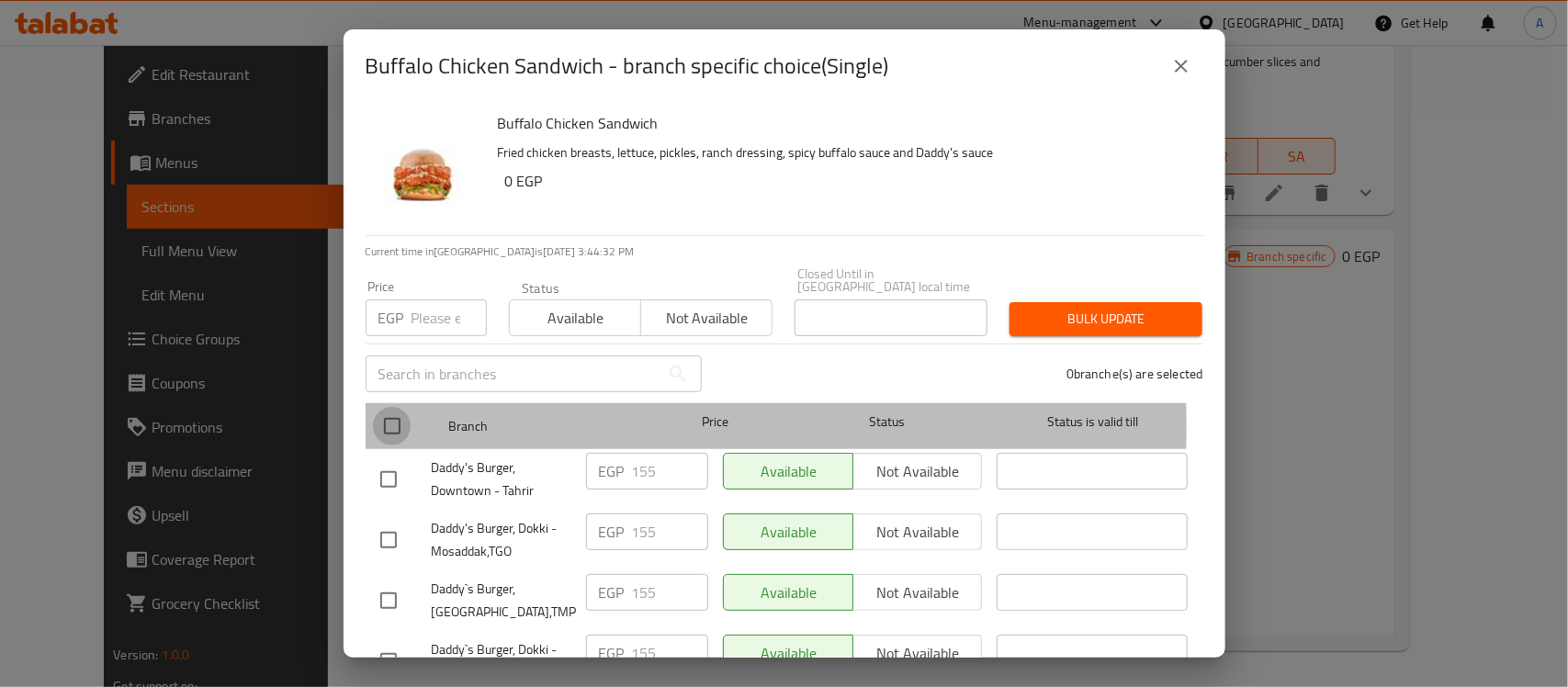
checkbox input "true"
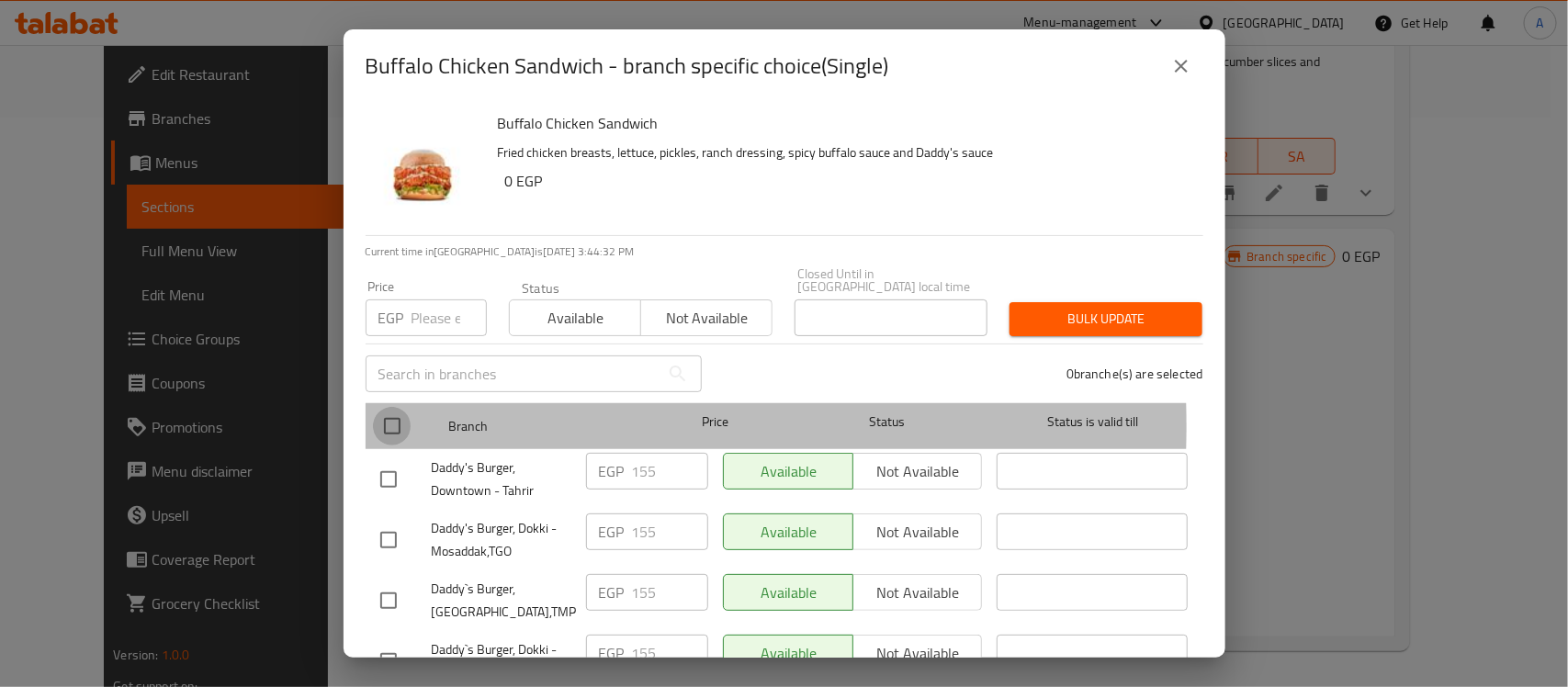
checkbox input "true"
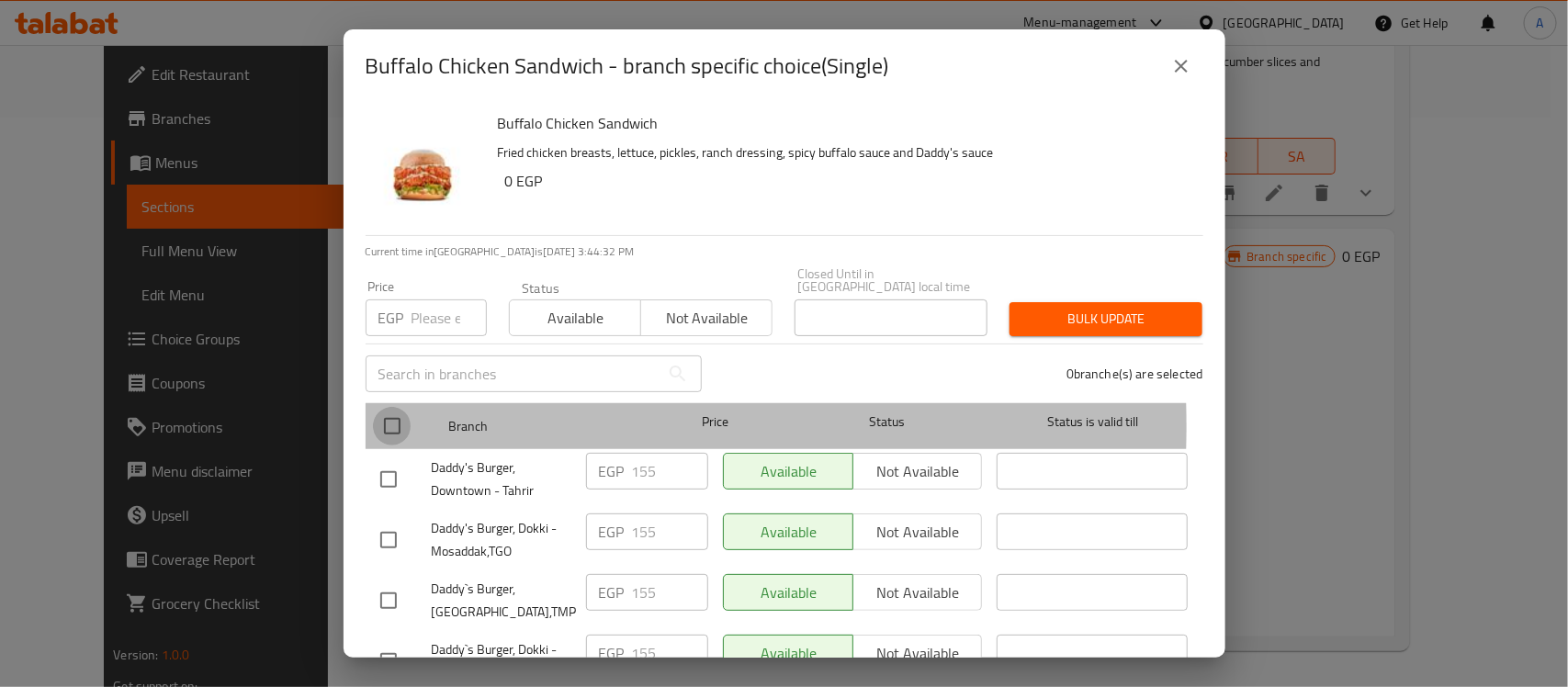
checkbox input "true"
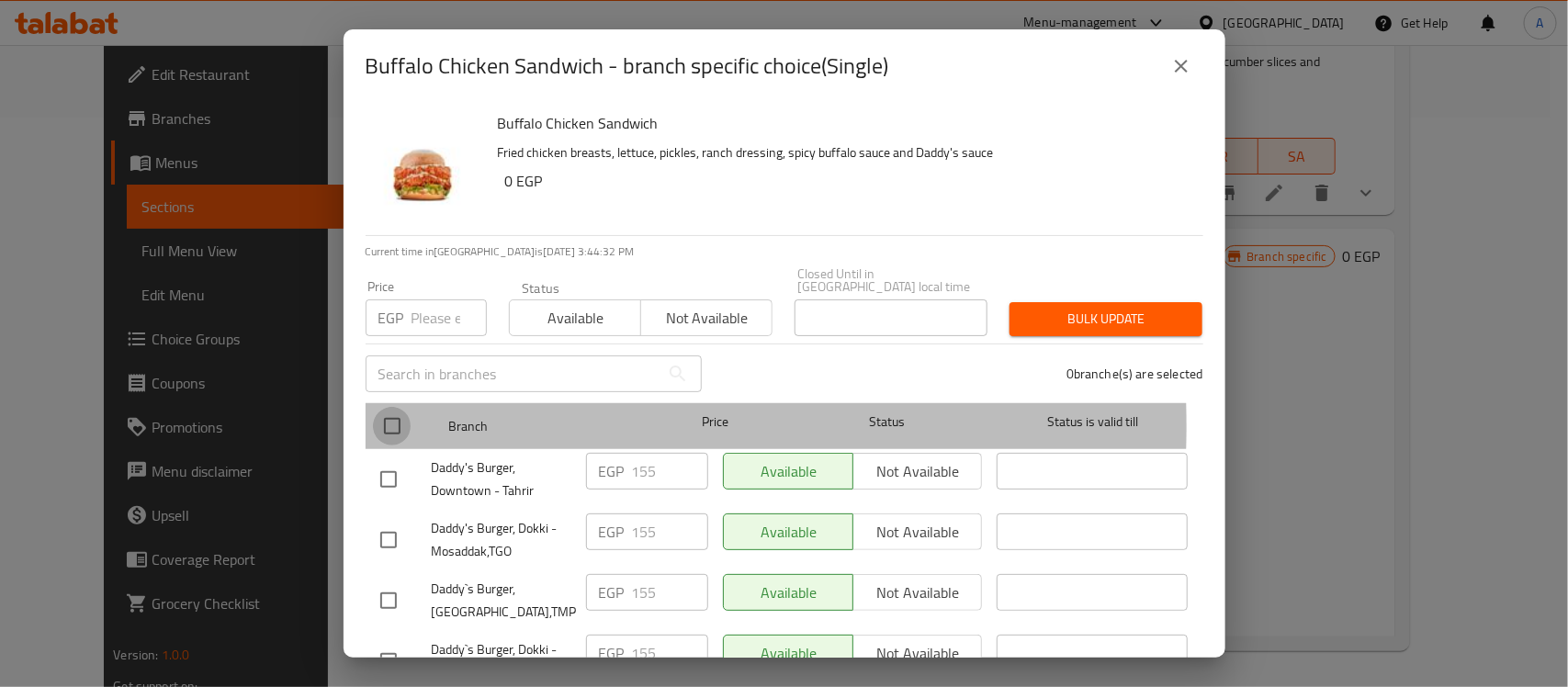
checkbox input "true"
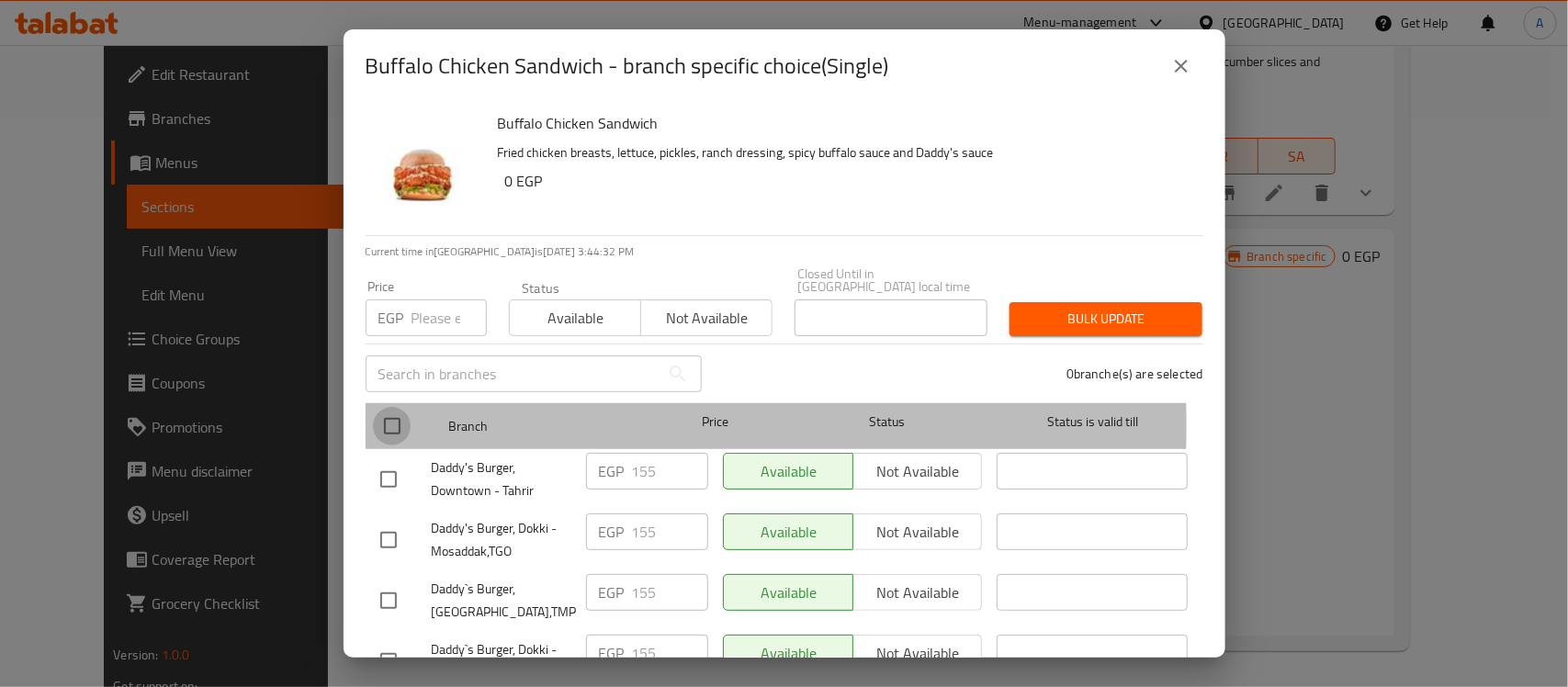
checkbox input "true"
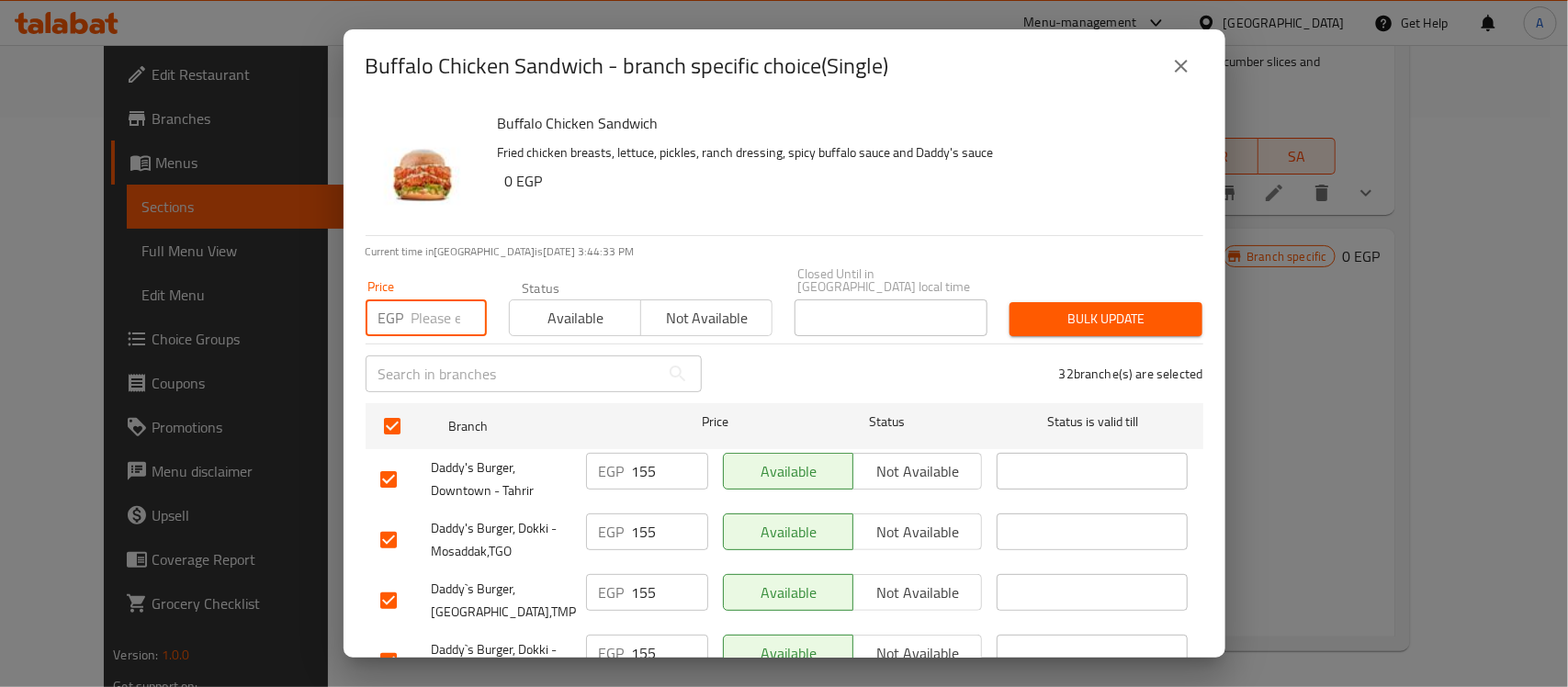
click at [453, 309] on input "number" at bounding box center [450, 318] width 76 height 37
click at [442, 299] on input "160" at bounding box center [450, 318] width 76 height 37
type input "160"
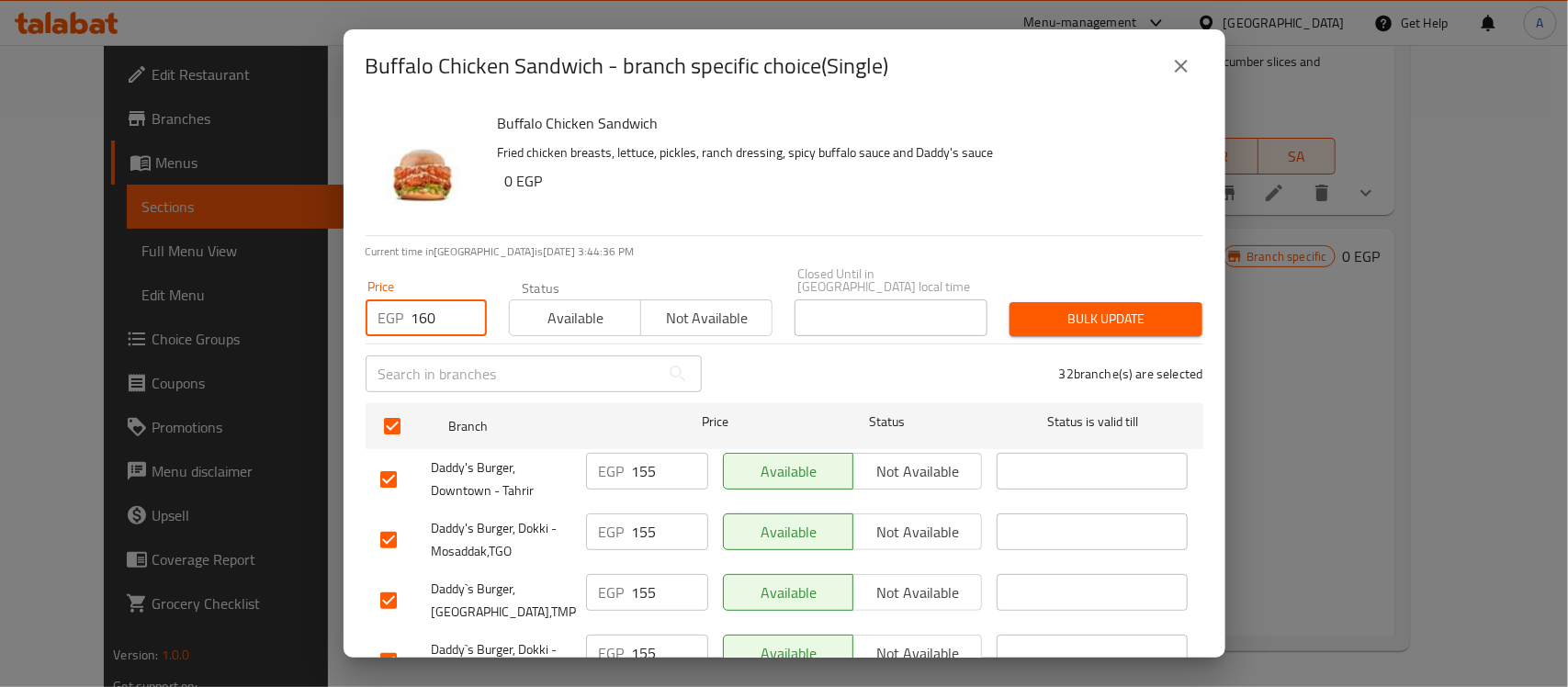
click at [1081, 313] on span "Bulk update" at bounding box center [1106, 319] width 164 height 23
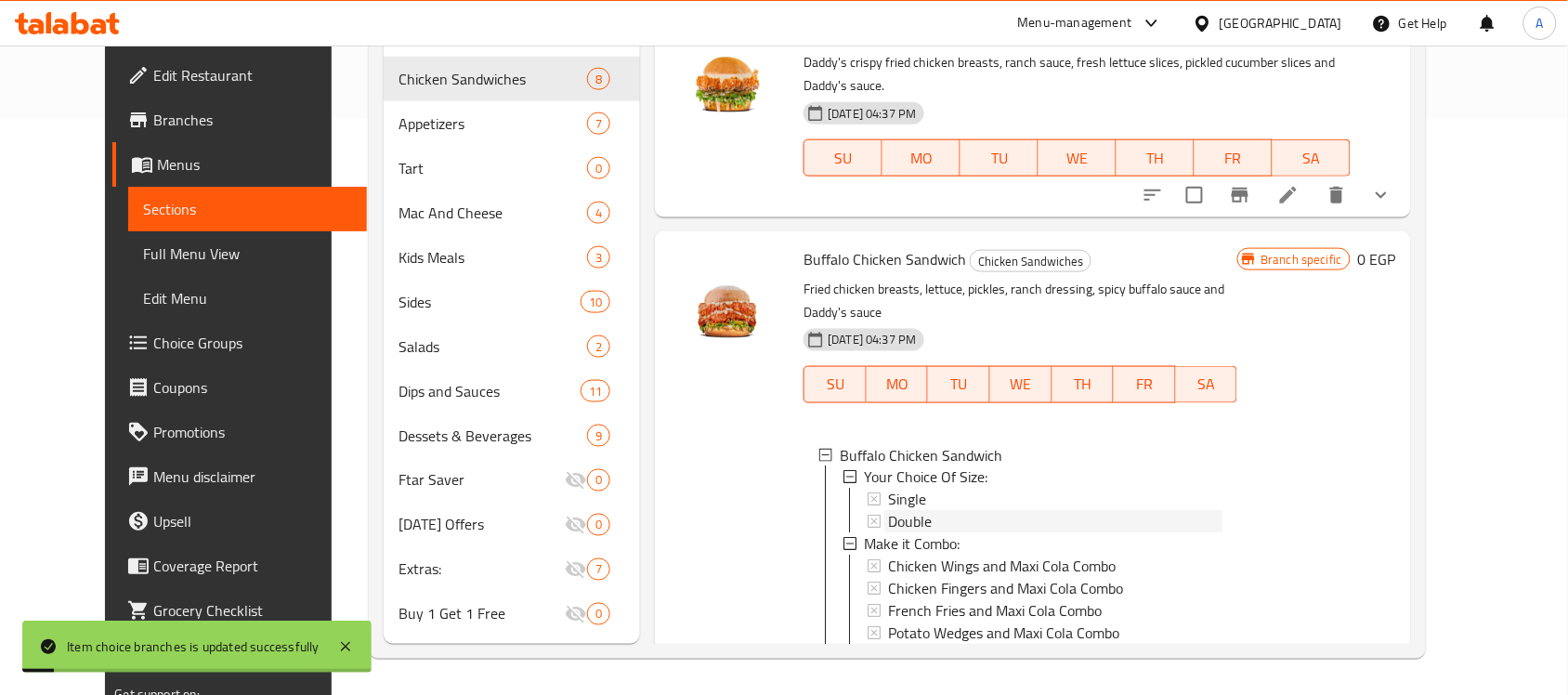
click at [897, 520] on span "Double" at bounding box center [909, 522] width 44 height 22
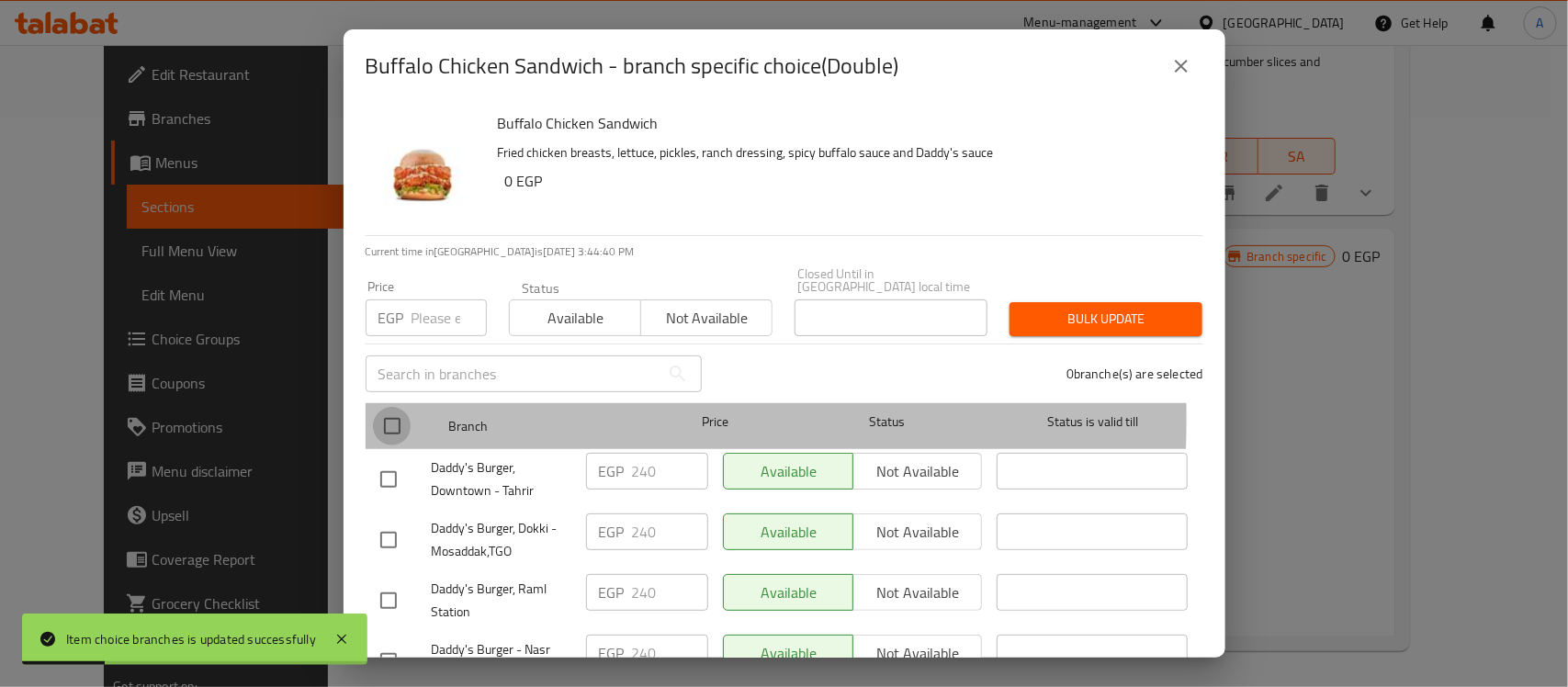
click at [389, 407] on input "checkbox" at bounding box center [392, 426] width 39 height 39
checkbox input "true"
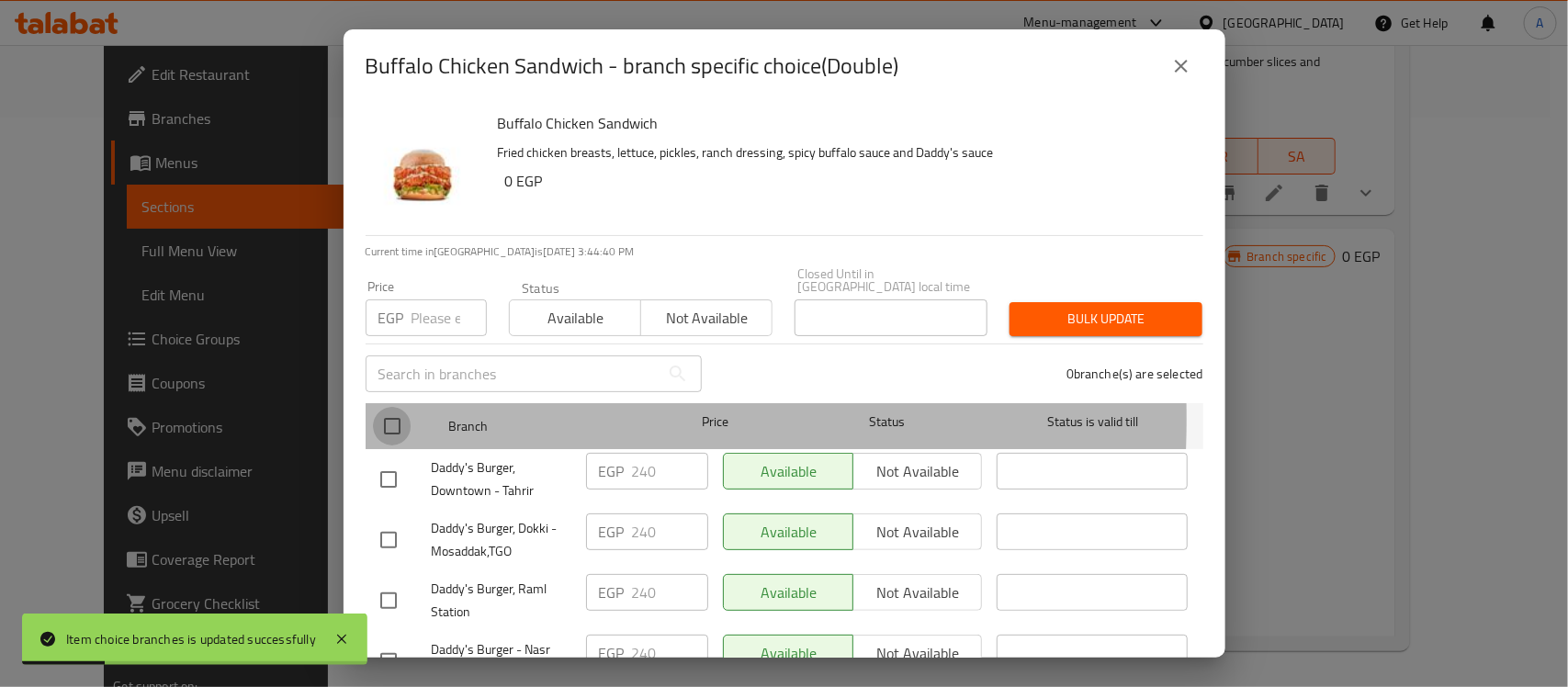
checkbox input "true"
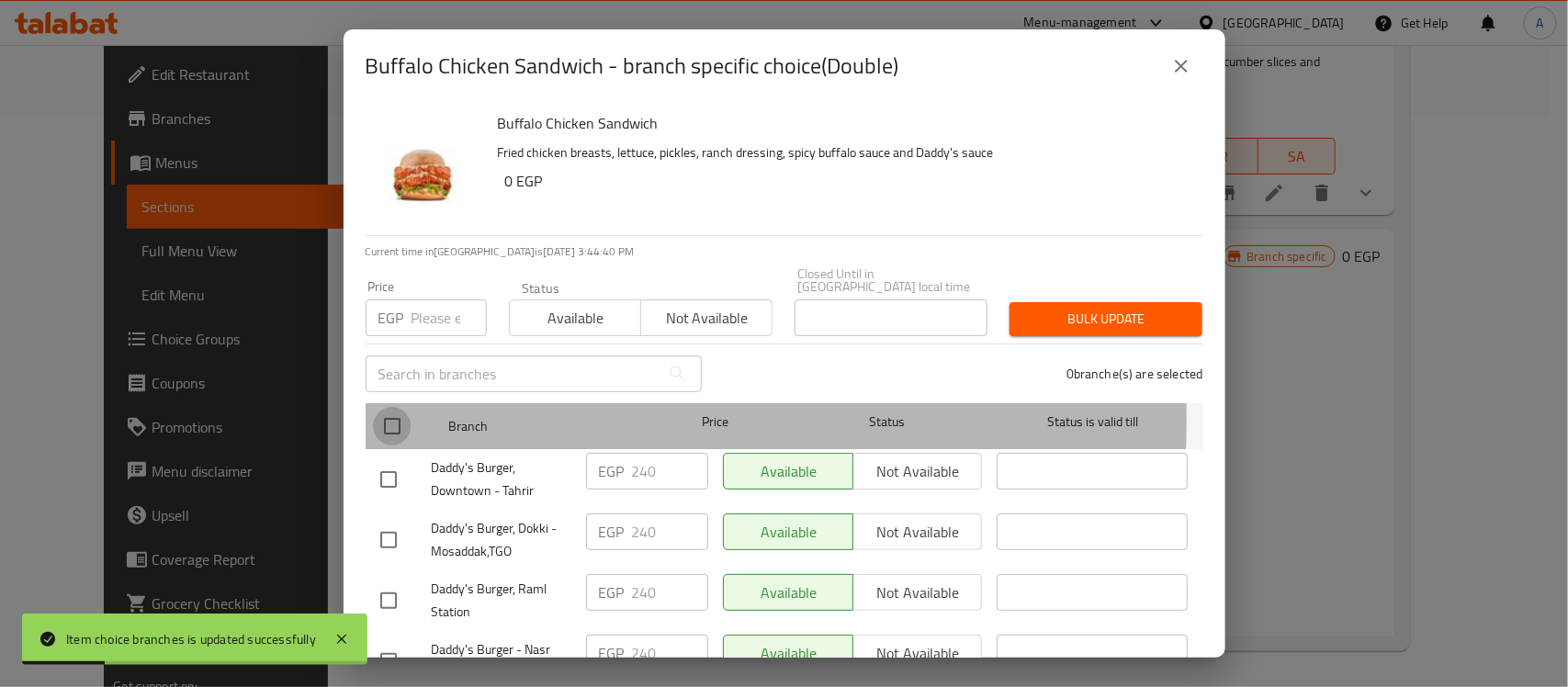
checkbox input "true"
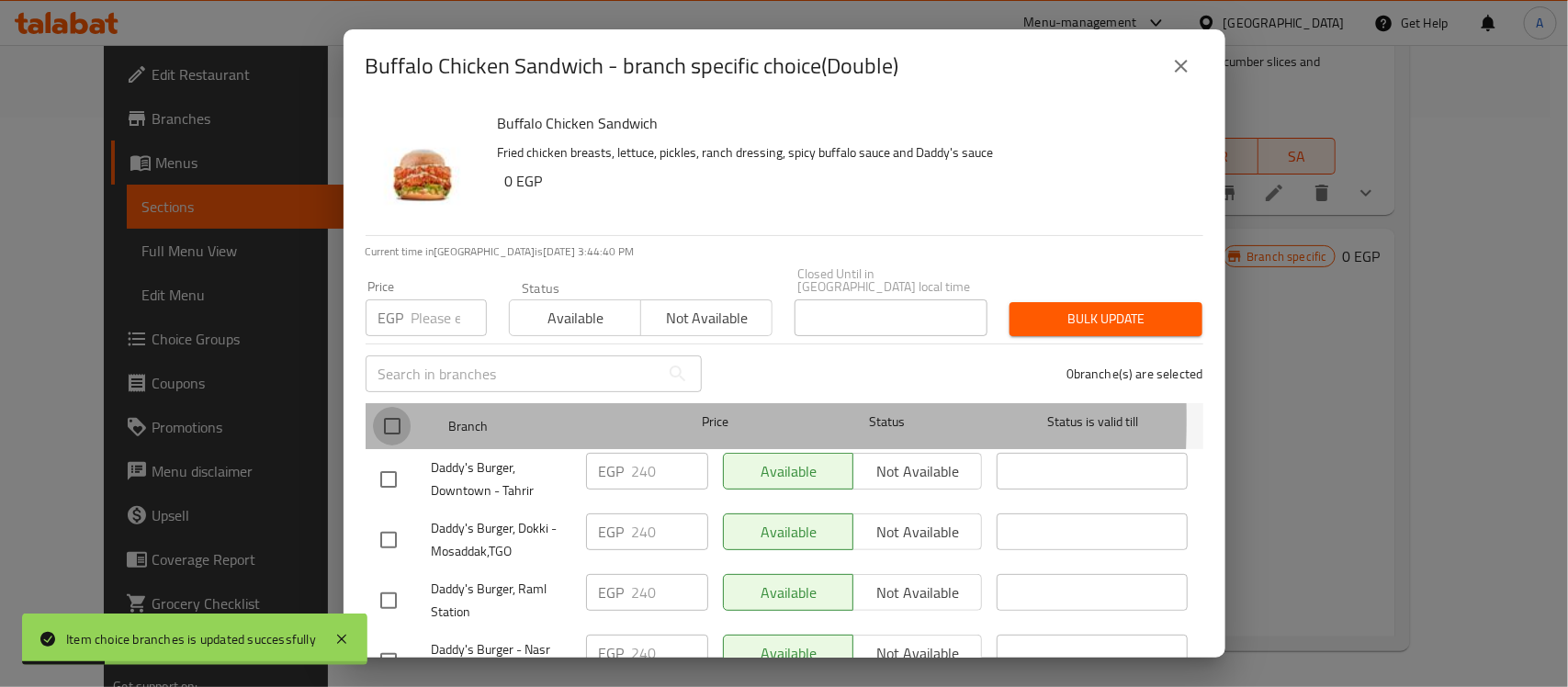
checkbox input "true"
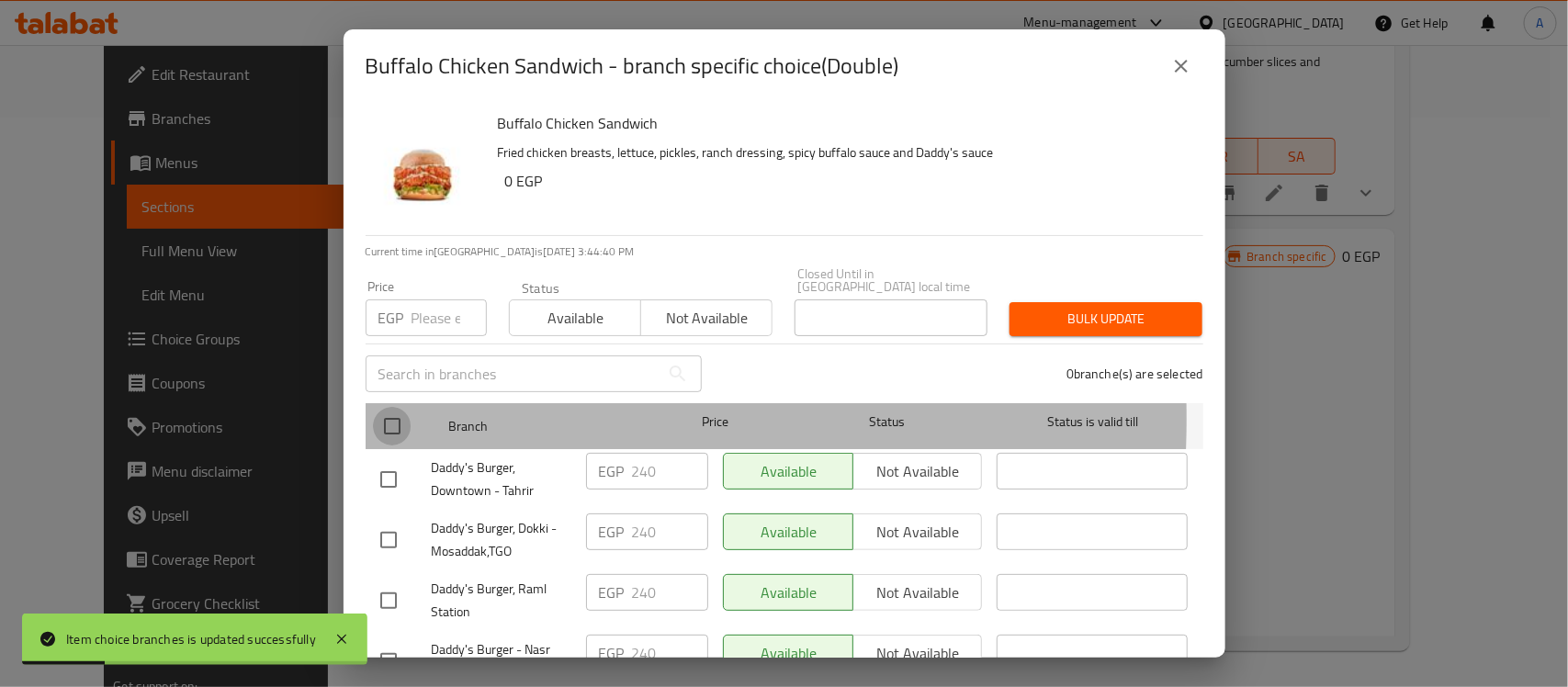
checkbox input "true"
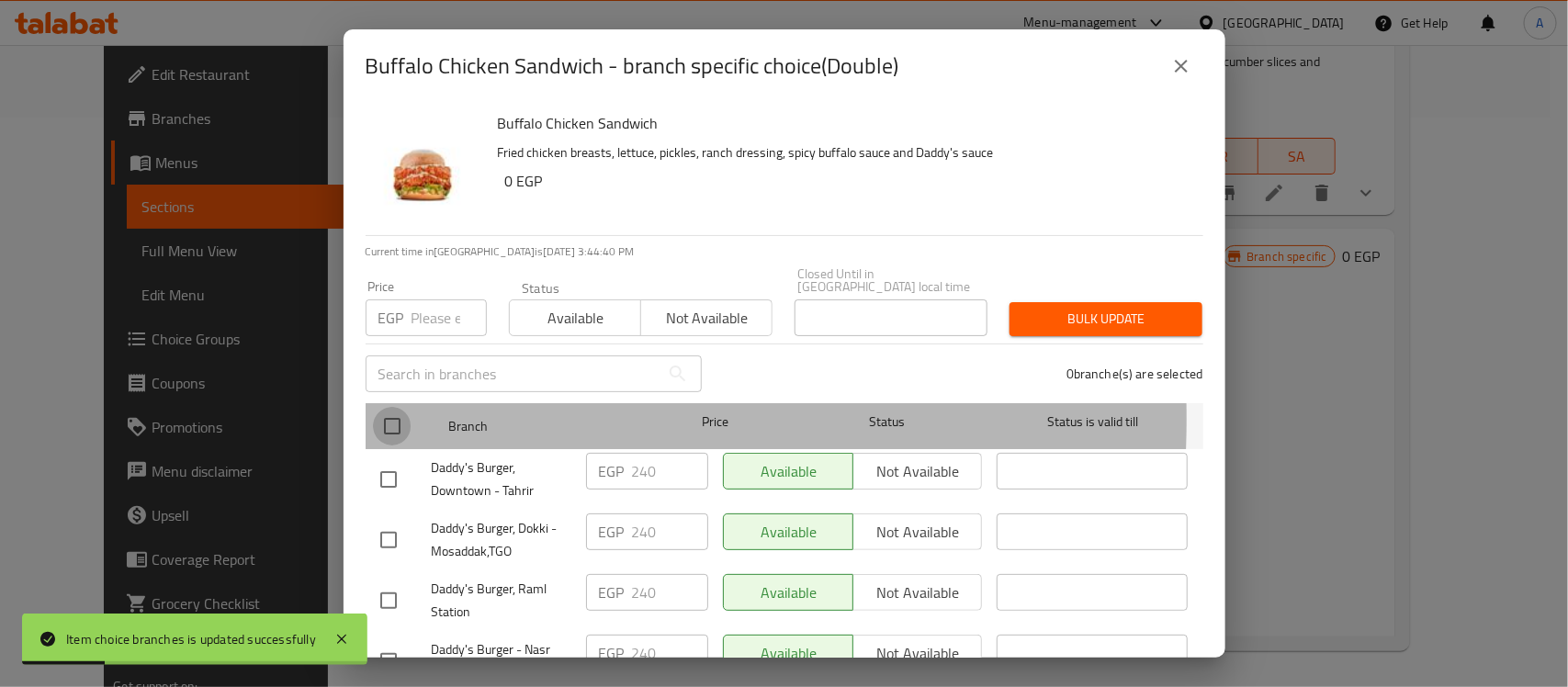
checkbox input "true"
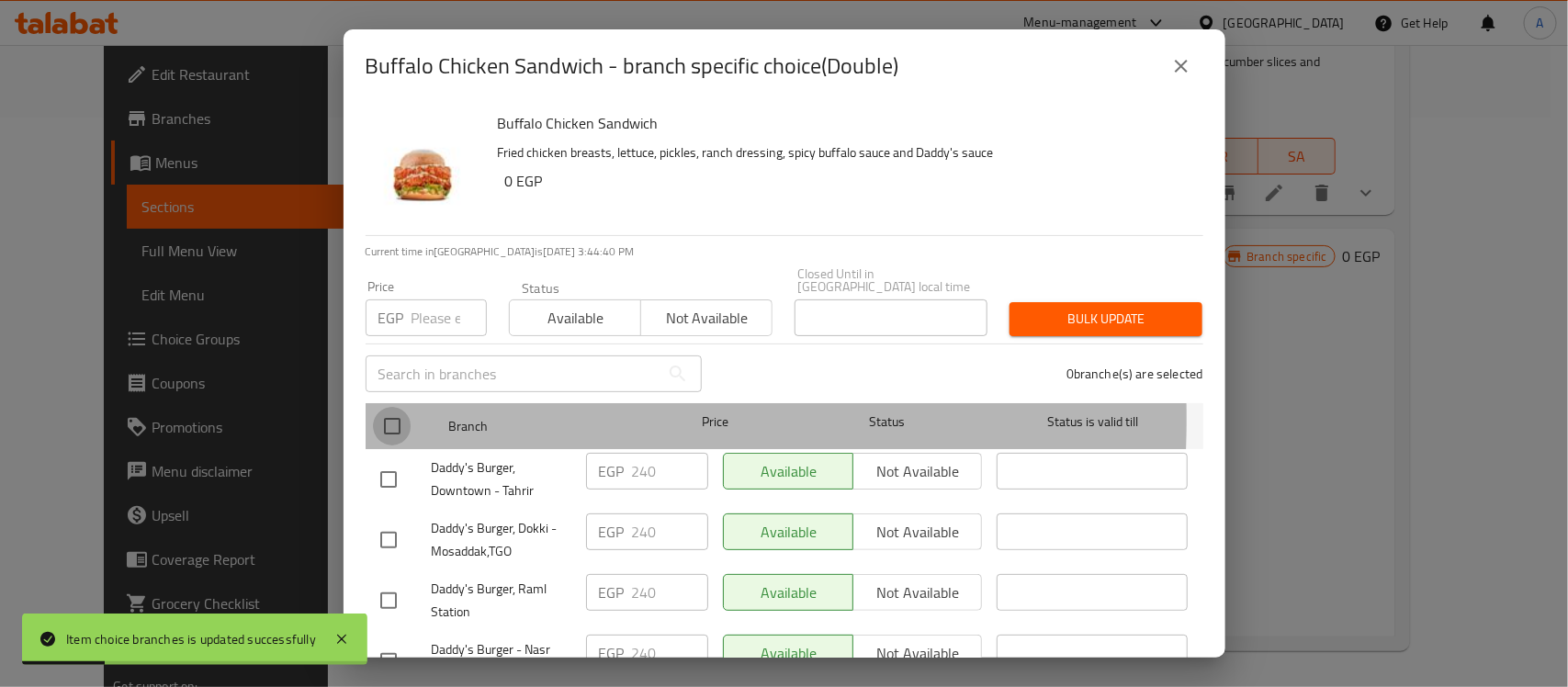
checkbox input "true"
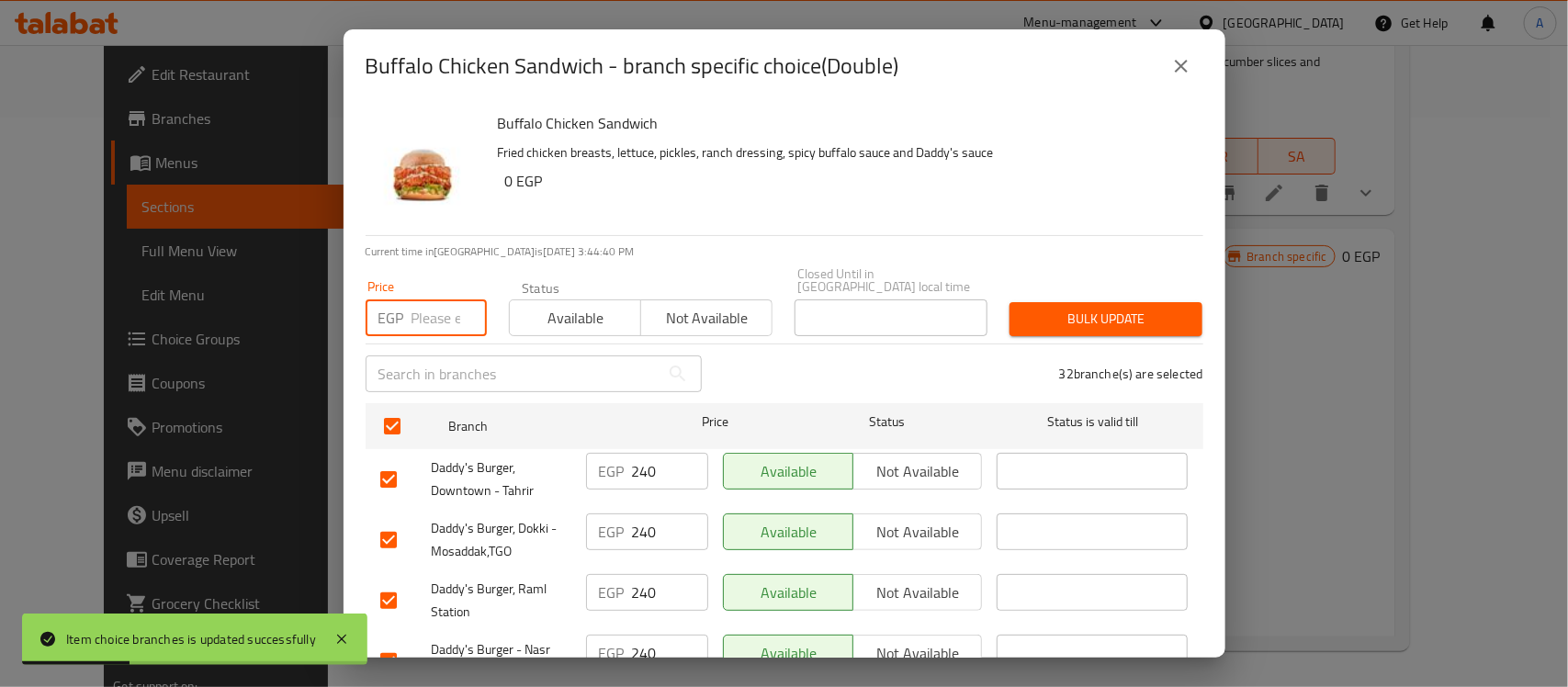
click at [432, 306] on input "number" at bounding box center [450, 318] width 76 height 37
type input "245"
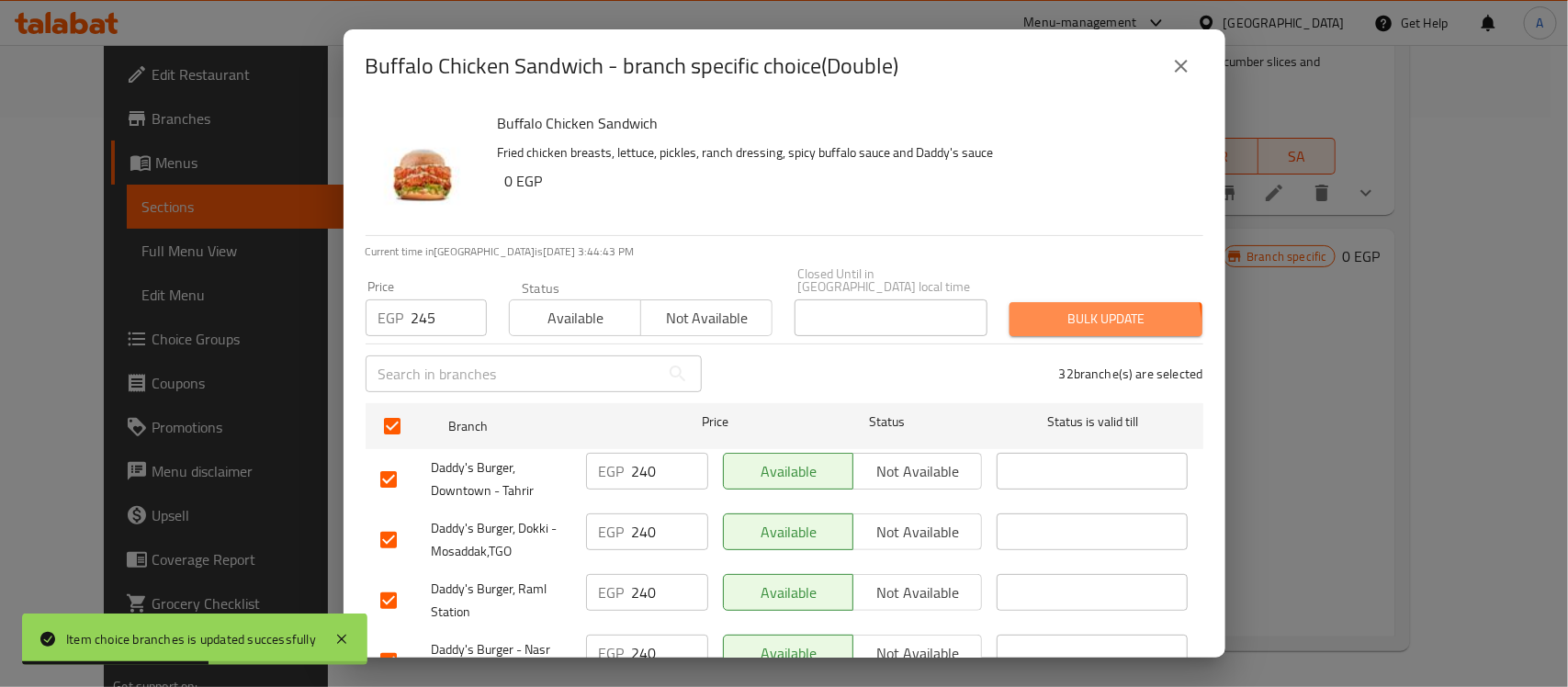
click at [1058, 319] on button "Bulk update" at bounding box center [1106, 319] width 193 height 34
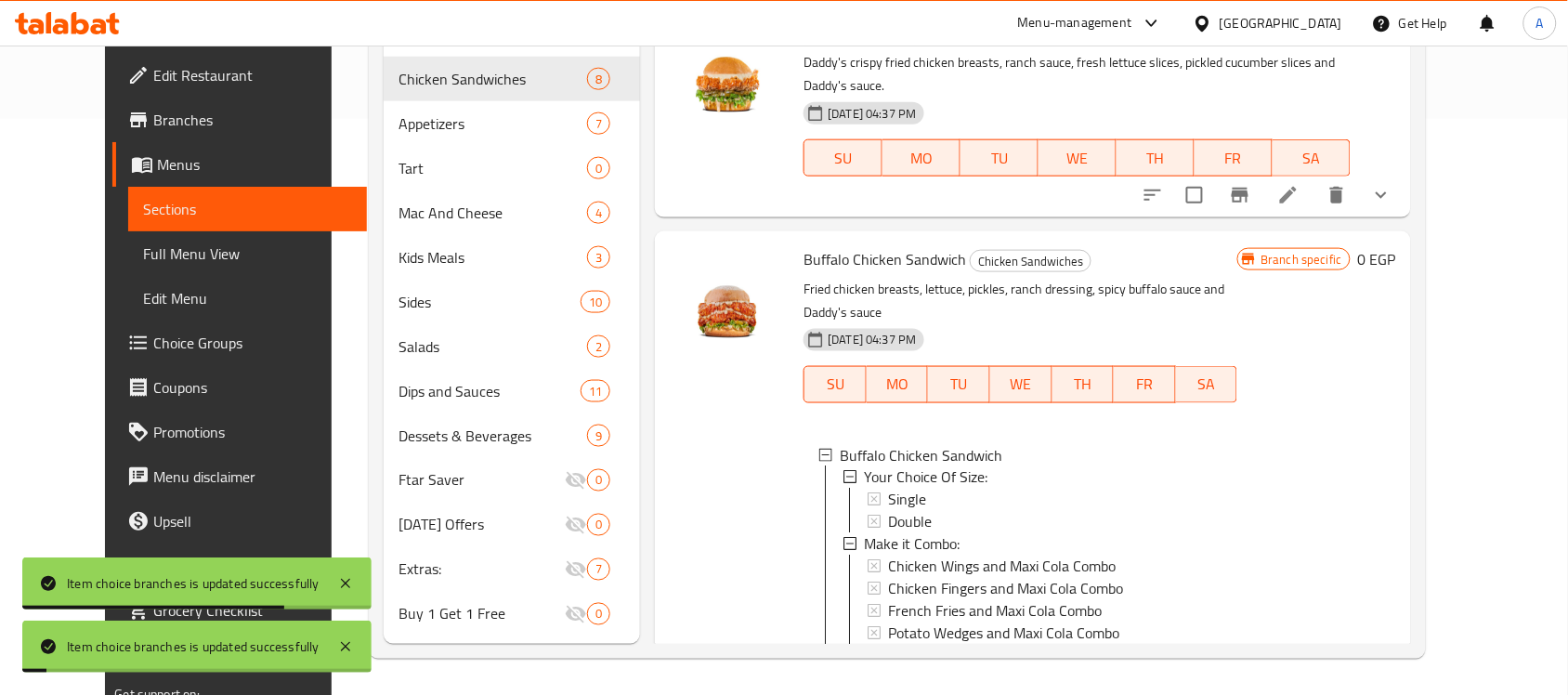
click at [920, 513] on div "Double" at bounding box center [1055, 522] width 334 height 22
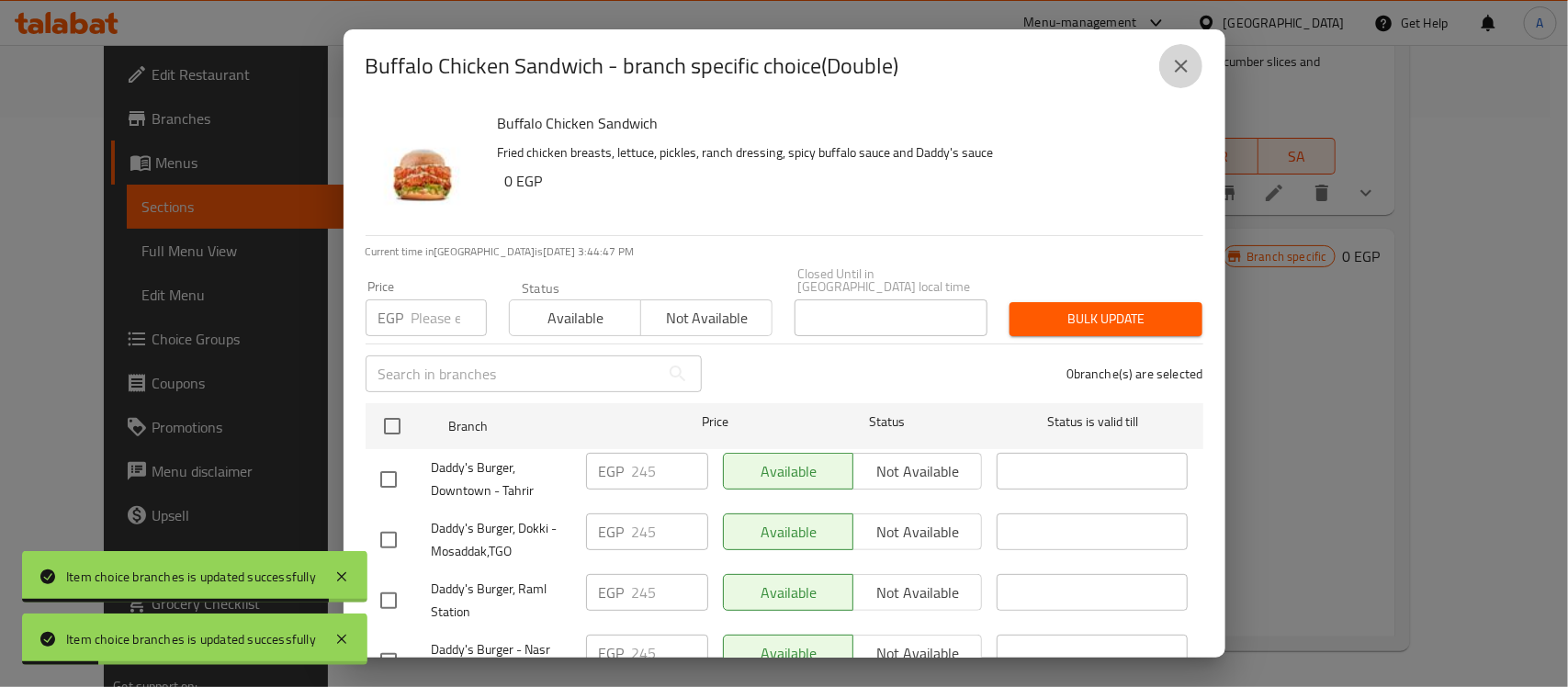
click at [1189, 70] on icon "close" at bounding box center [1181, 66] width 22 height 22
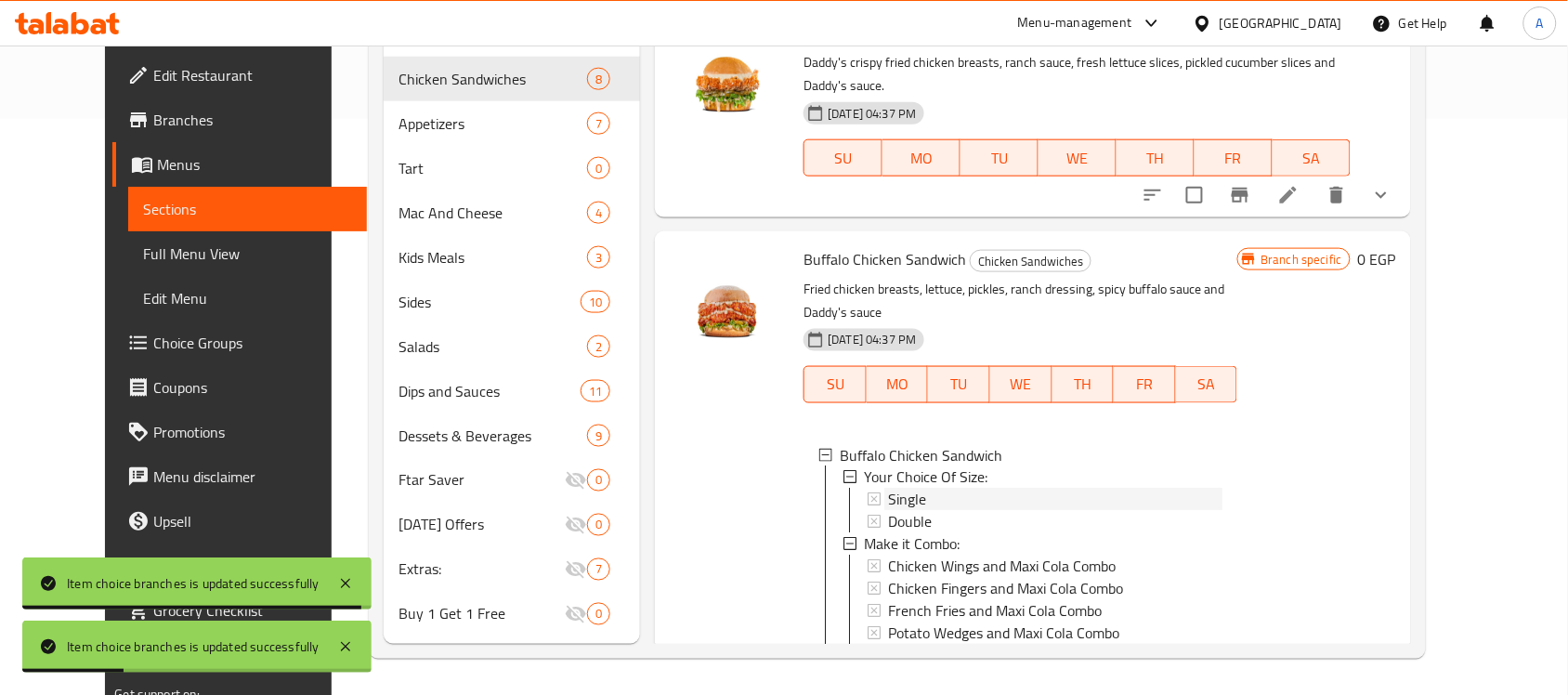
click at [926, 497] on div "Single" at bounding box center [1055, 500] width 334 height 22
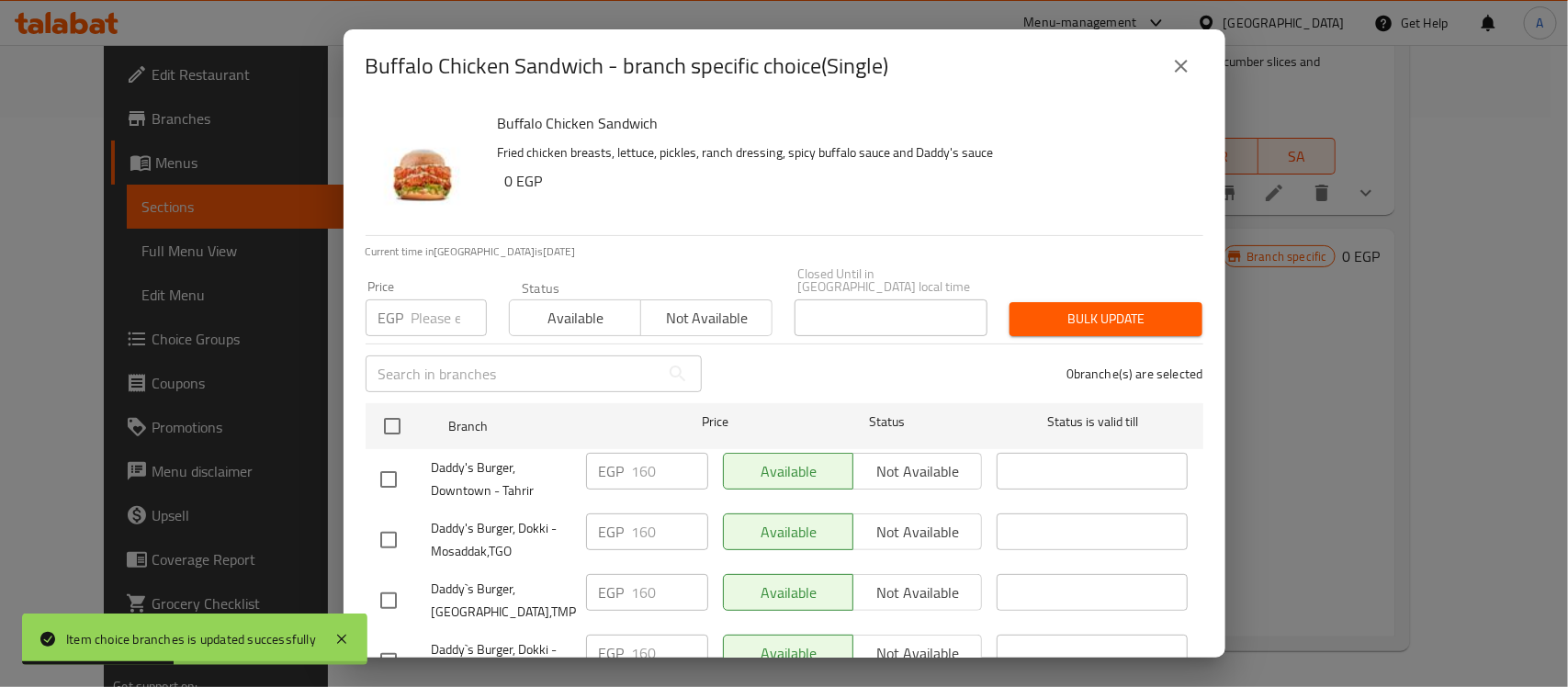
click at [1183, 70] on icon "close" at bounding box center [1181, 66] width 13 height 13
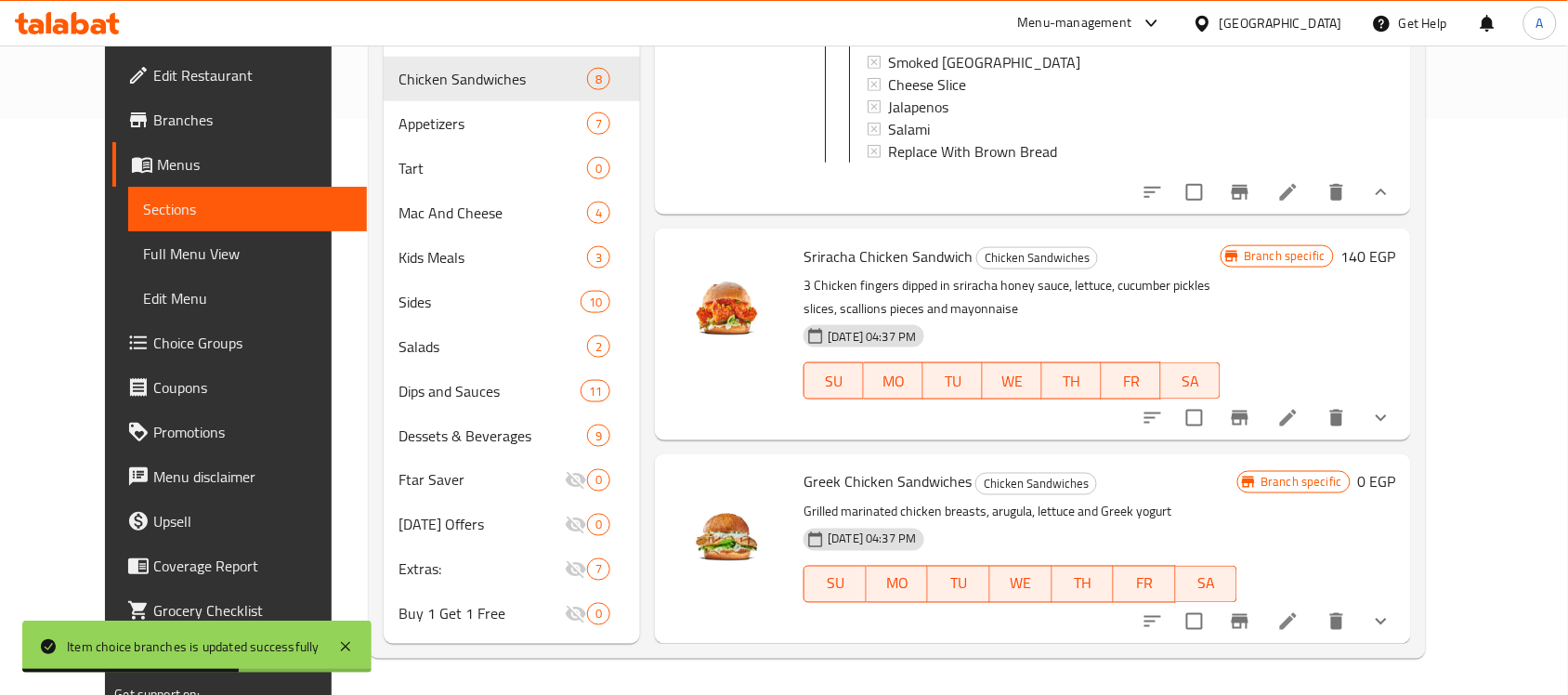
scroll to position [3503, 0]
click at [1393, 418] on icon "show more" at bounding box center [1382, 418] width 22 height 22
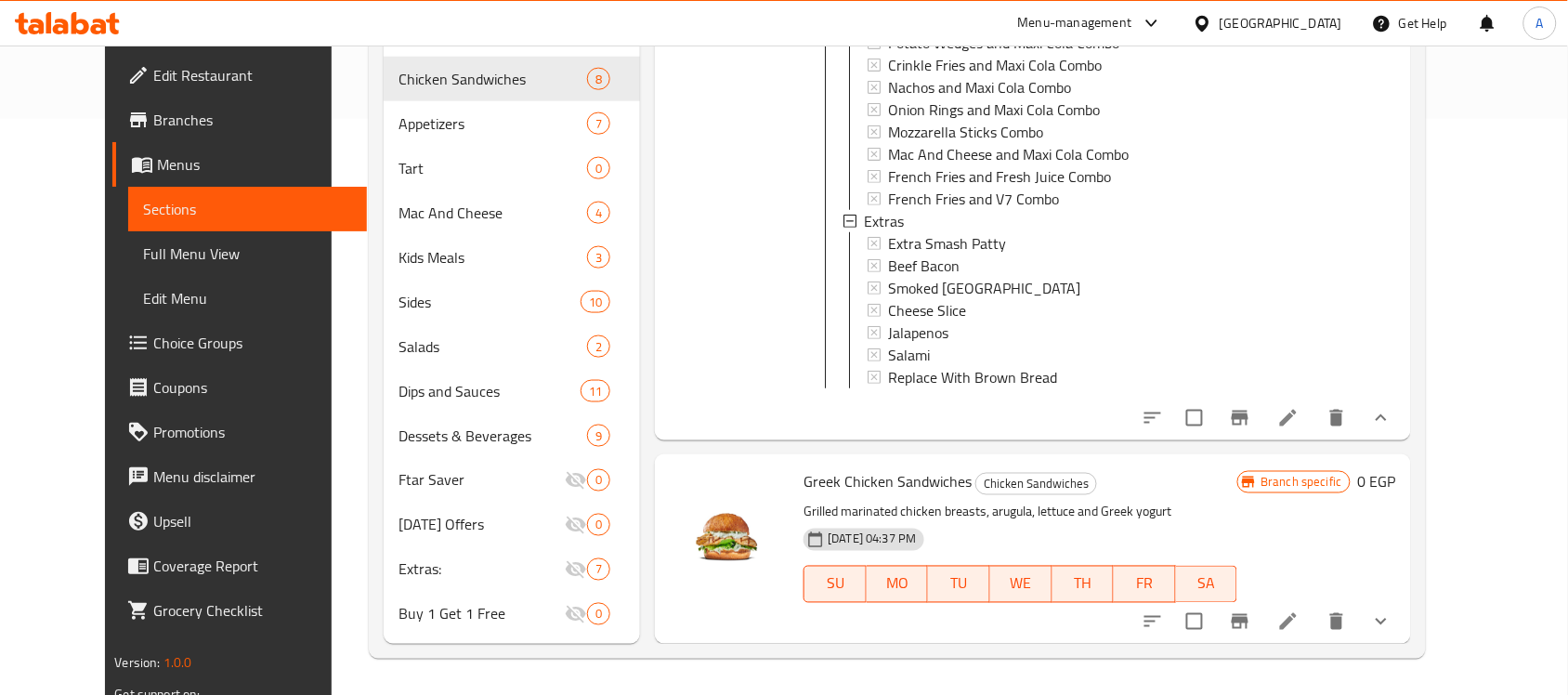
scroll to position [3461, 0]
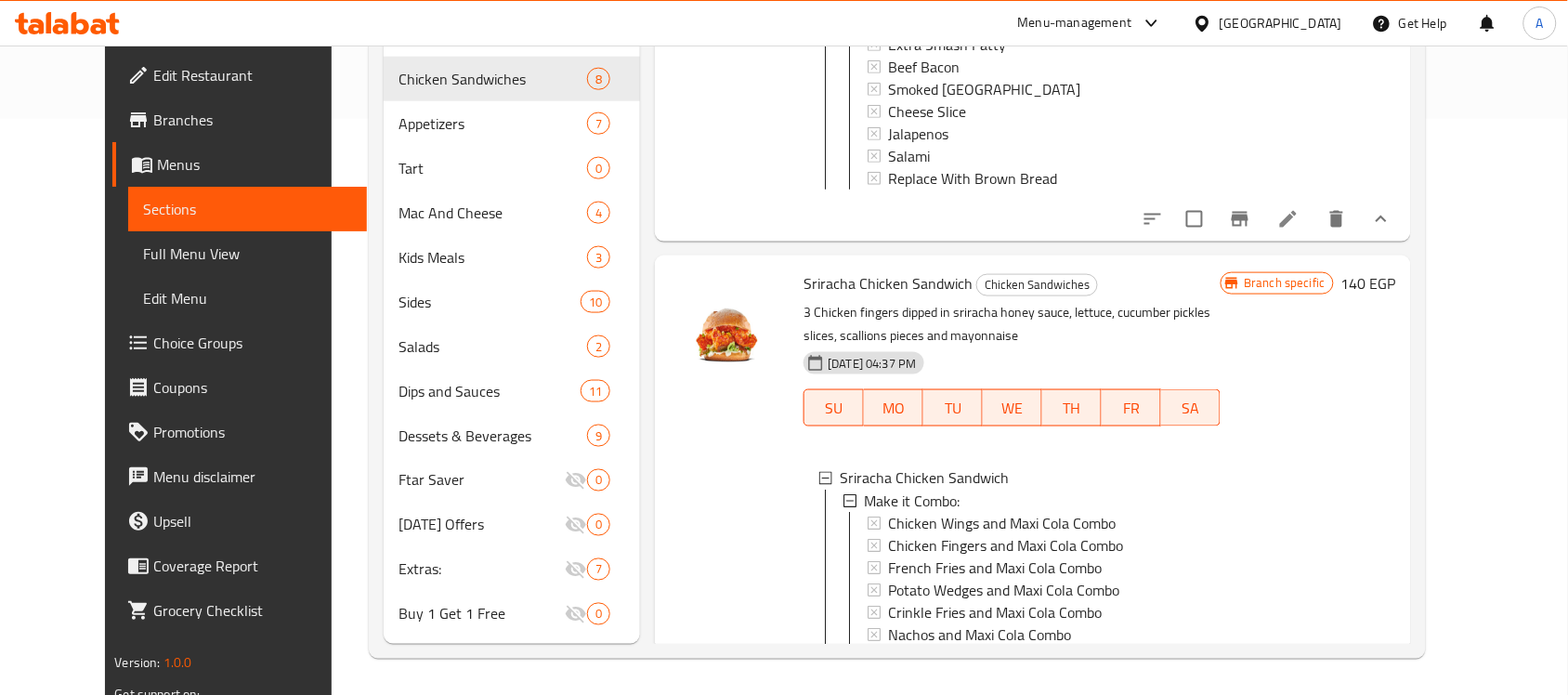
click at [1397, 294] on h6 "140 EGP" at bounding box center [1369, 283] width 55 height 26
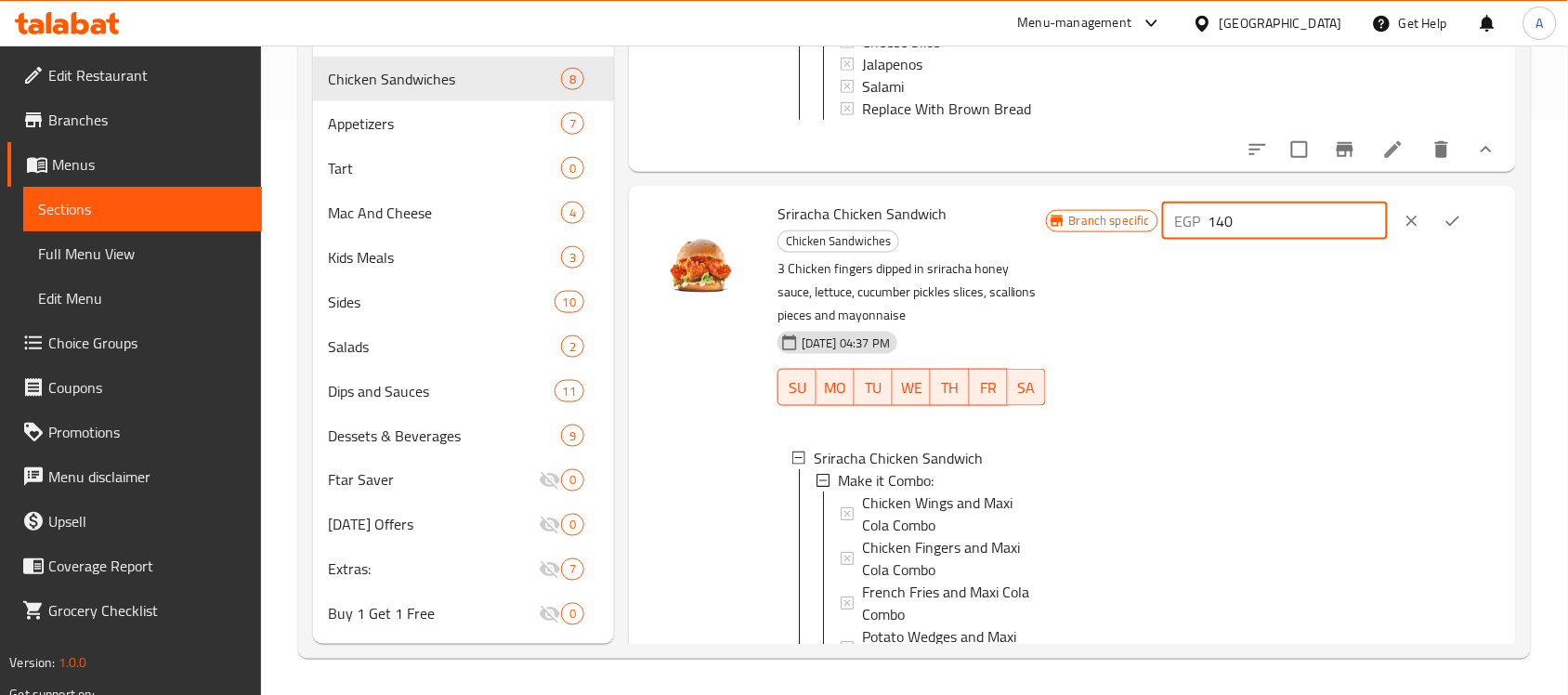
drag, startPoint x: 1249, startPoint y: 311, endPoint x: 1200, endPoint y: 311, distance: 49.0
click at [1200, 239] on div "EGP 140 ​" at bounding box center [1275, 221] width 225 height 37
type input "154"
click at [1396, 241] on button "clear" at bounding box center [1412, 221] width 41 height 41
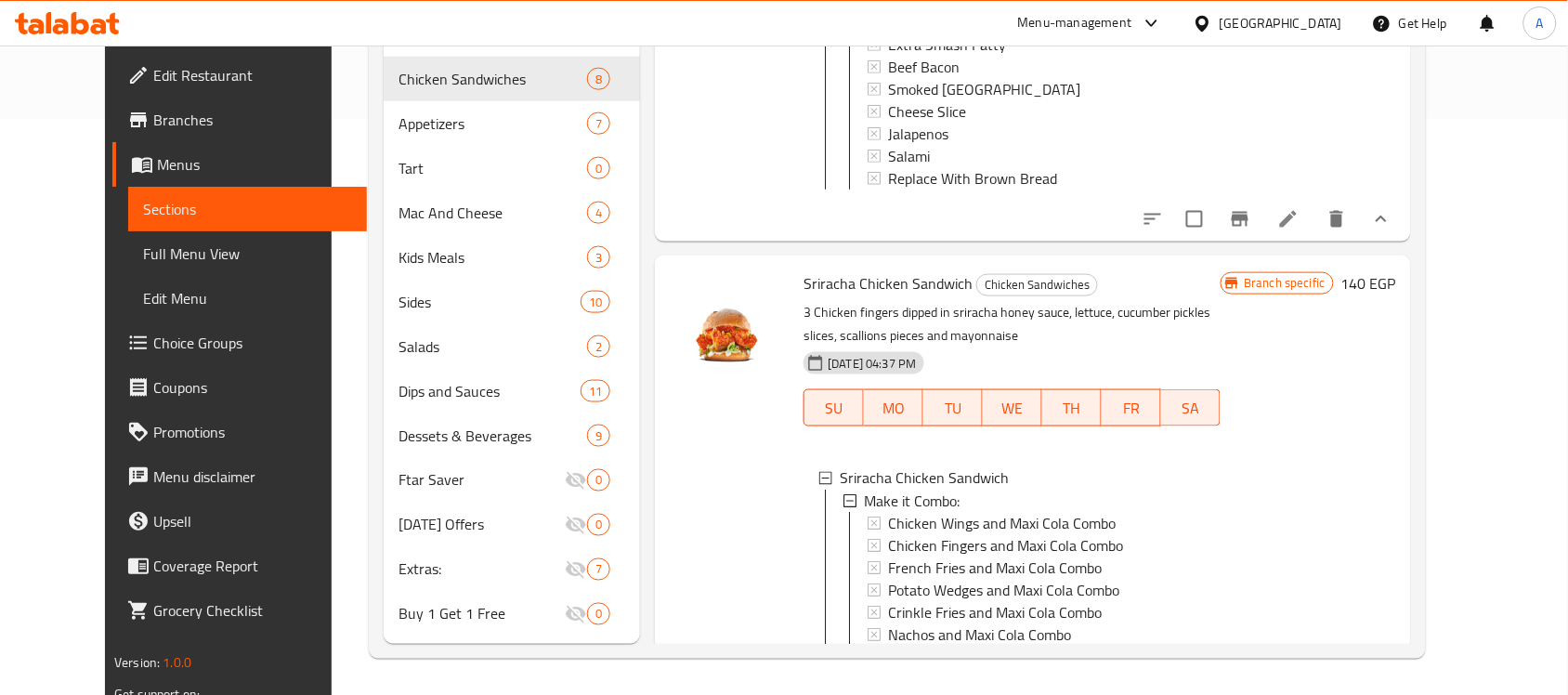
click at [1397, 296] on h6 "140 EGP" at bounding box center [1369, 283] width 55 height 26
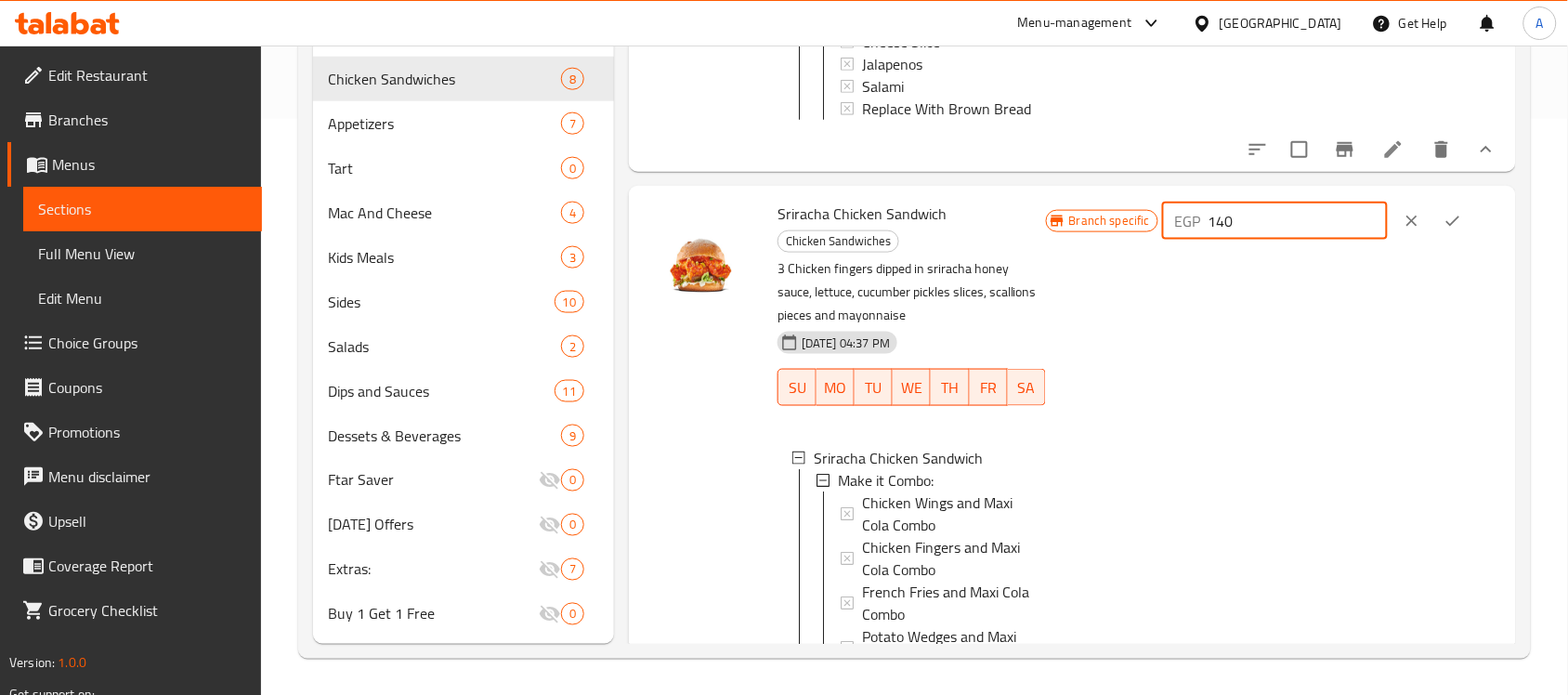
drag, startPoint x: 1259, startPoint y: 312, endPoint x: 1247, endPoint y: 316, distance: 12.6
click at [1247, 239] on input "140" at bounding box center [1298, 221] width 179 height 37
type input "145"
click at [1461, 241] on button "ok" at bounding box center [1453, 221] width 41 height 41
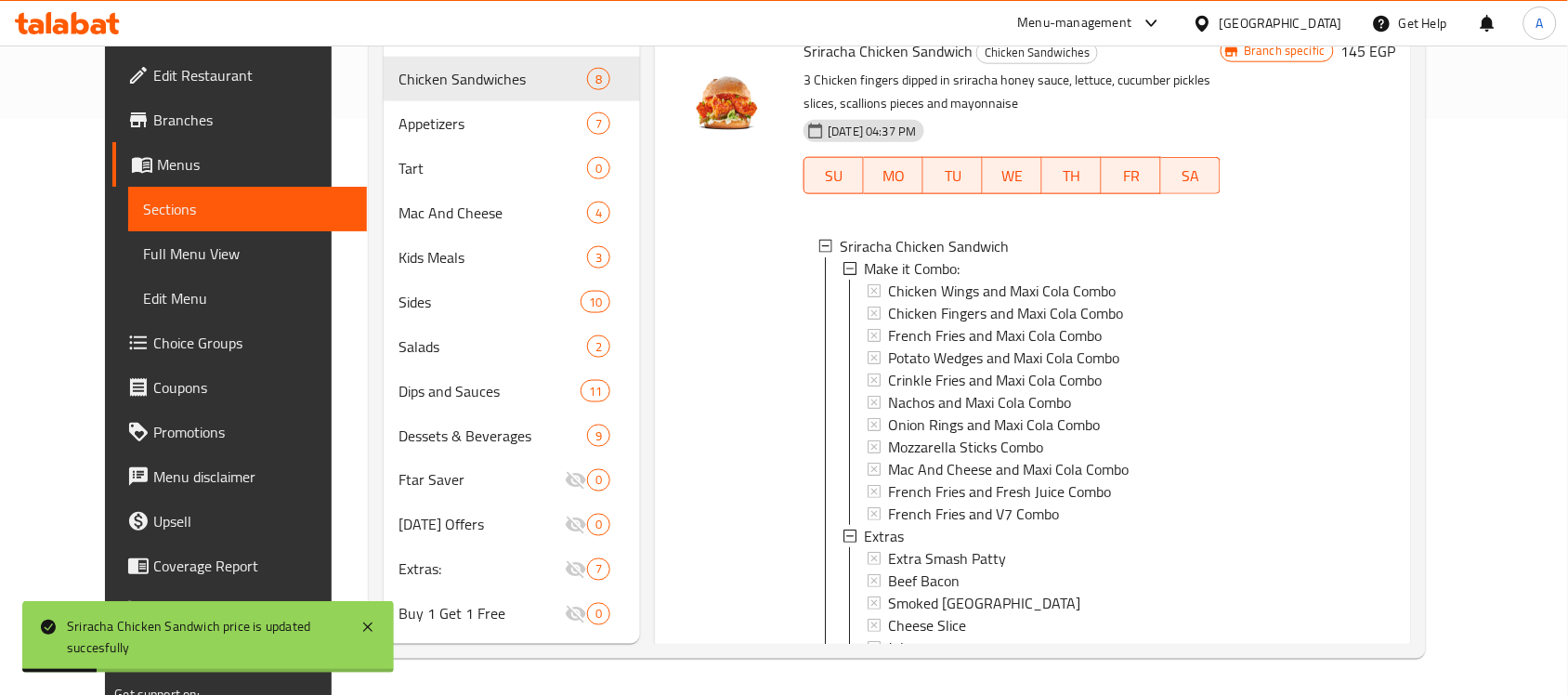
scroll to position [4041, 0]
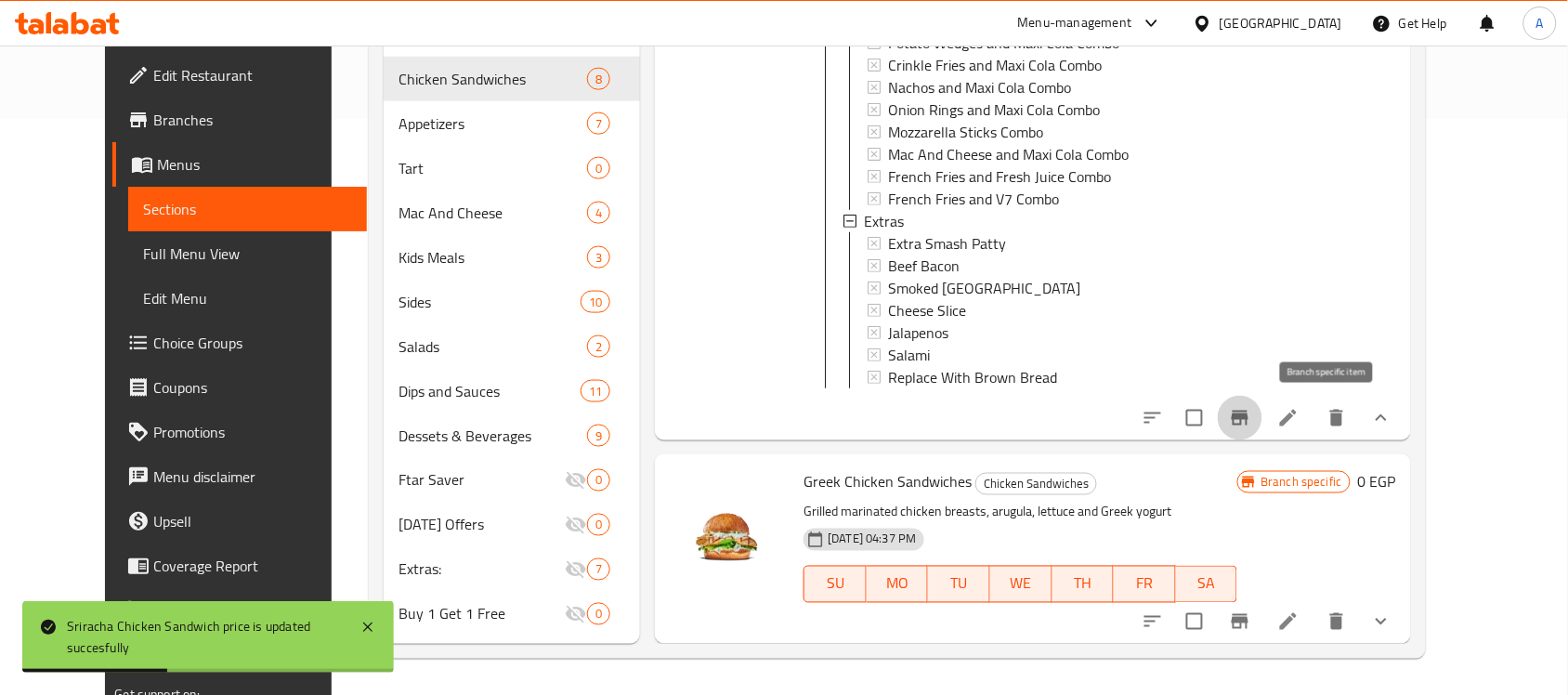
click at [1248, 416] on icon "Branch-specific-item" at bounding box center [1240, 418] width 17 height 15
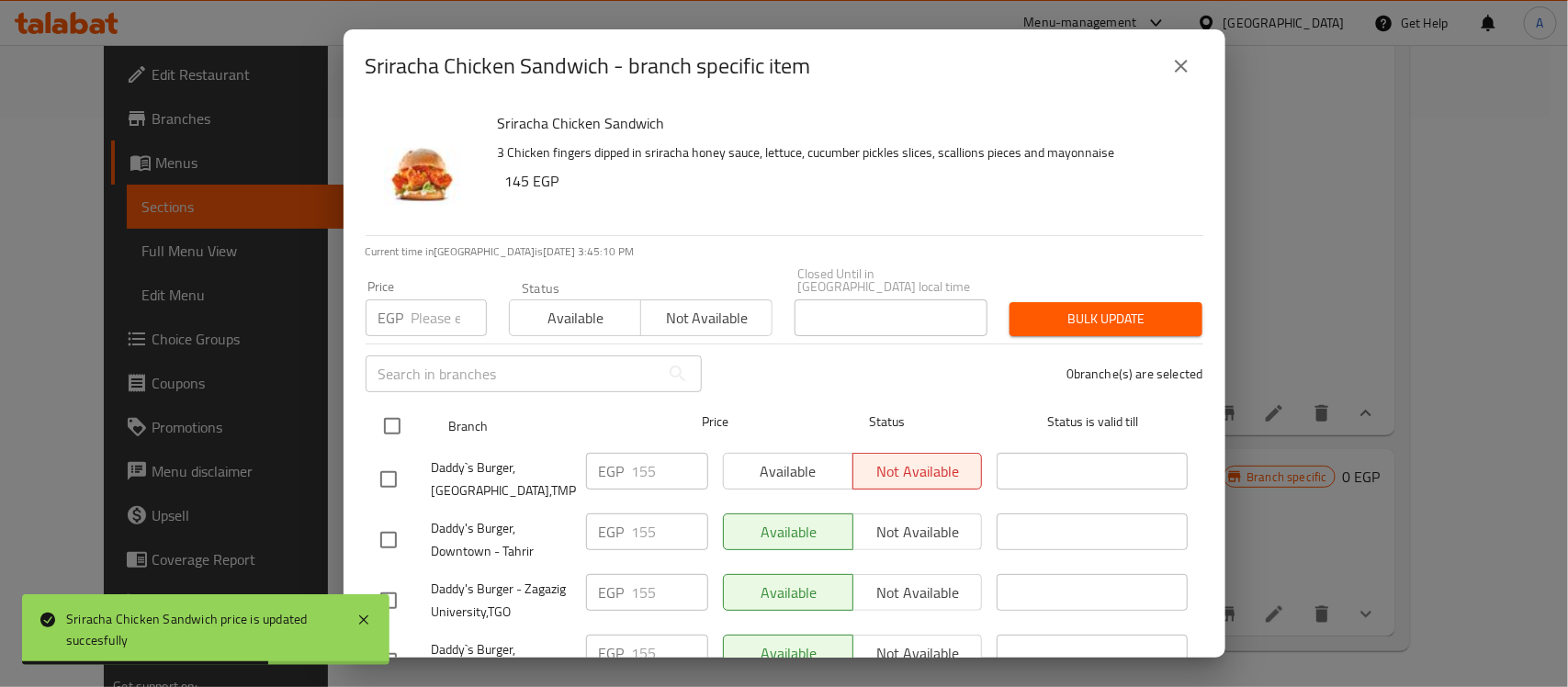
click at [392, 407] on input "checkbox" at bounding box center [392, 426] width 39 height 39
checkbox input "true"
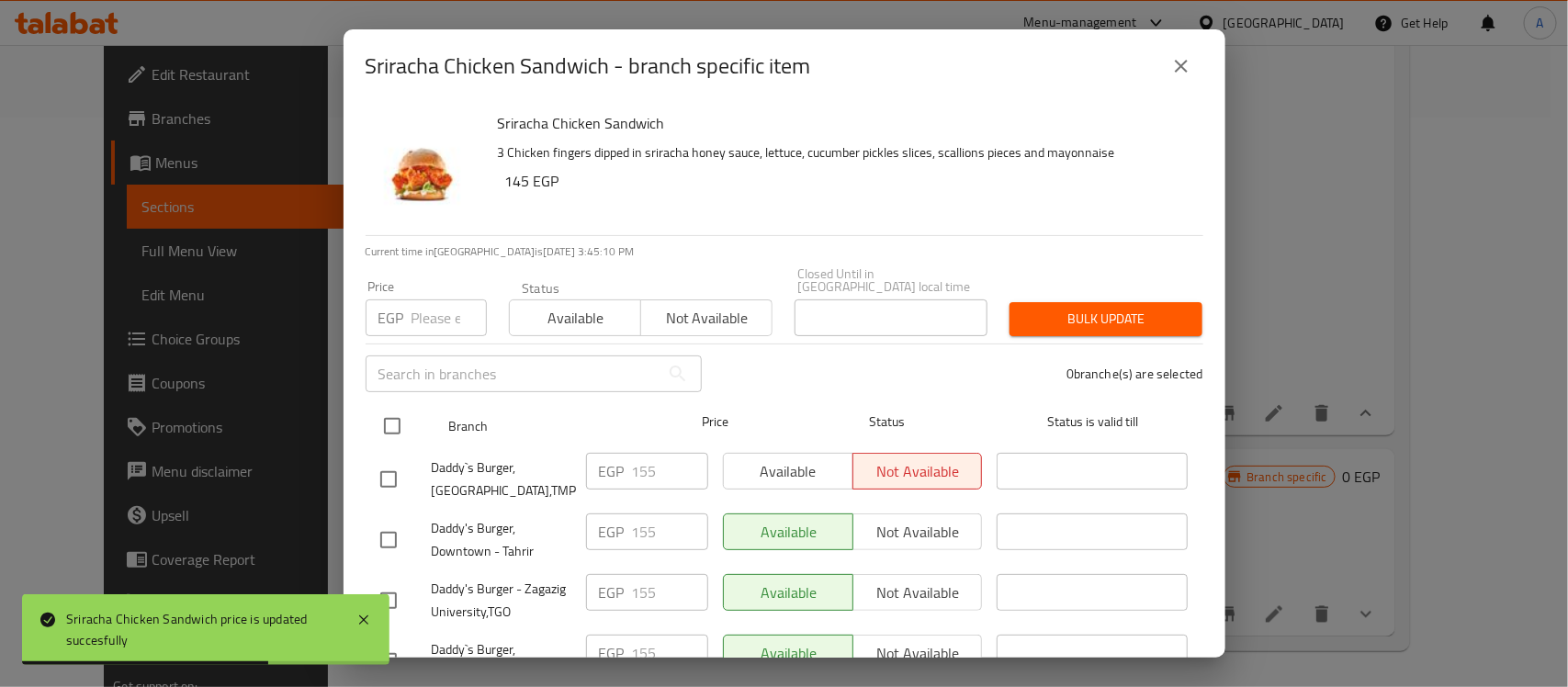
checkbox input "true"
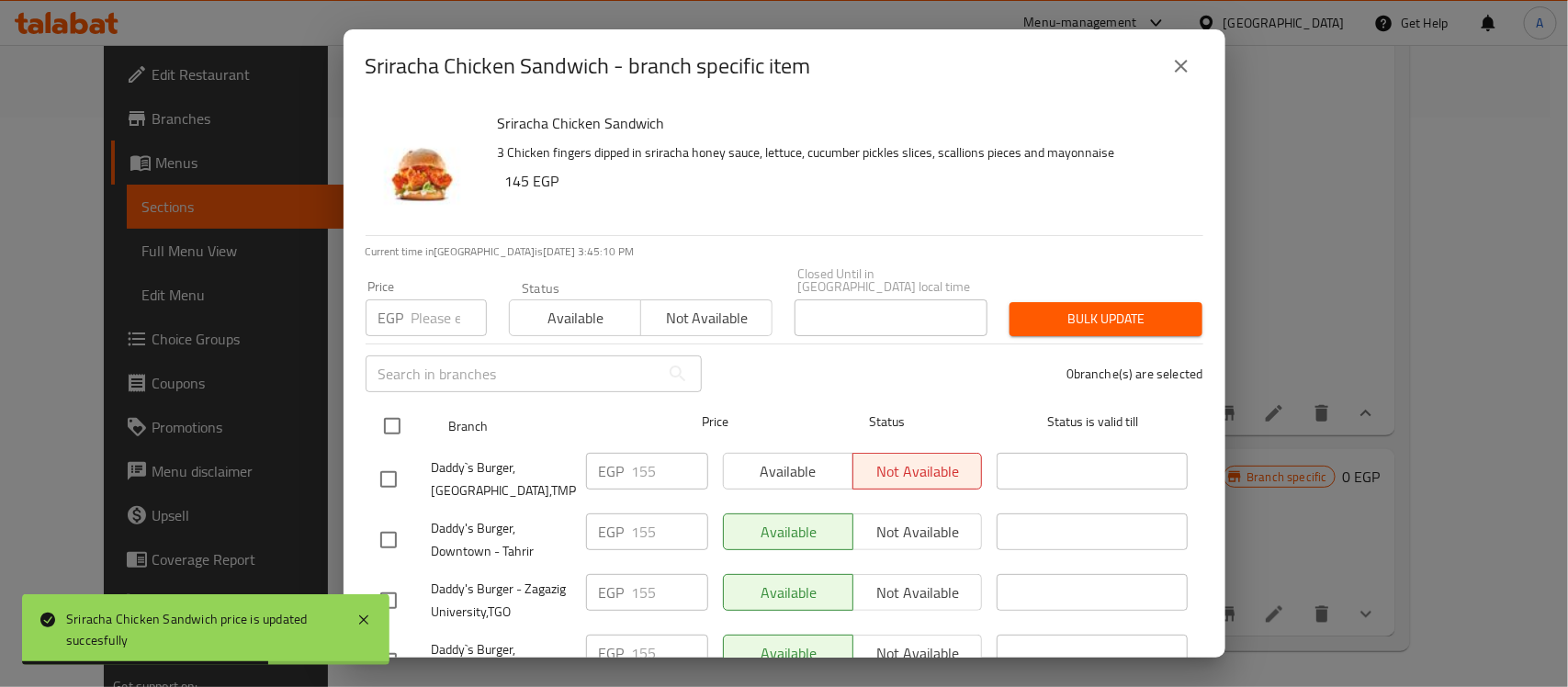
checkbox input "true"
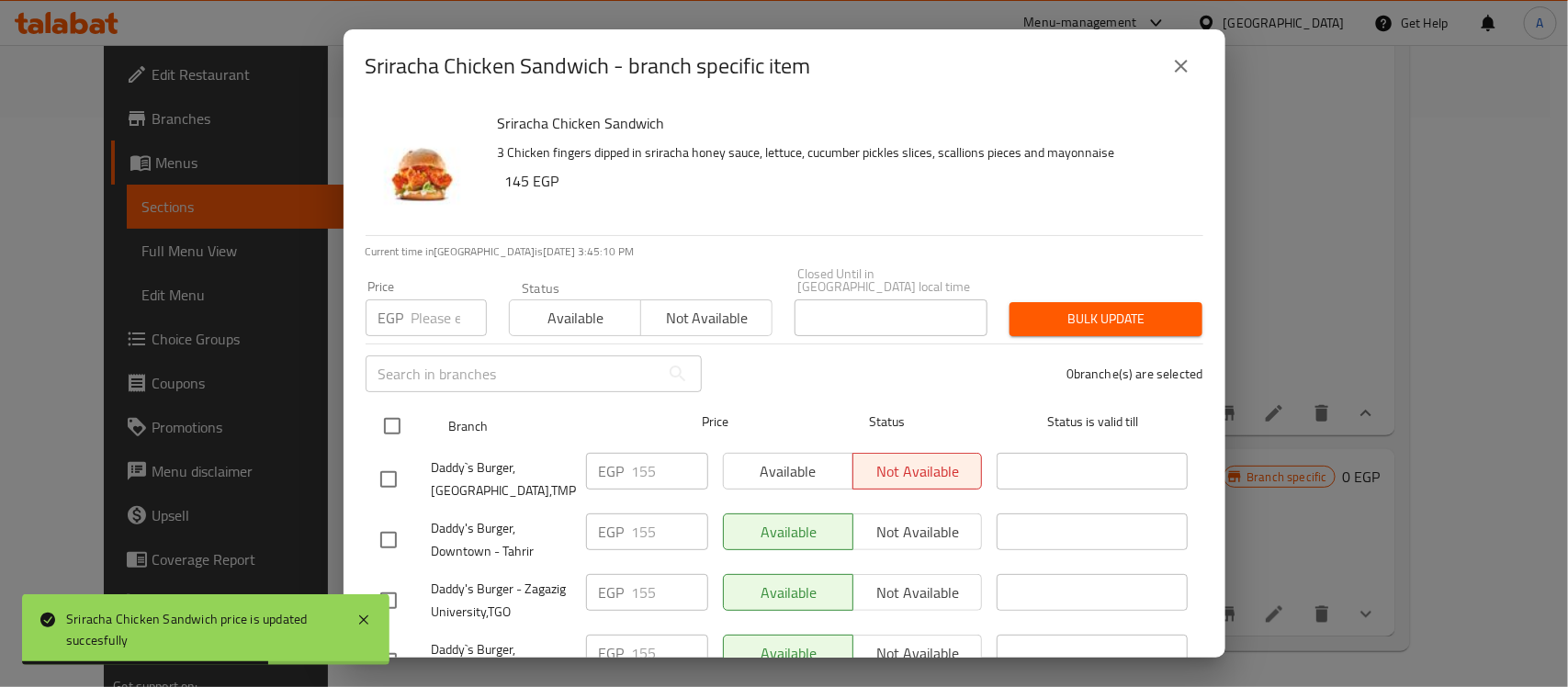
checkbox input "true"
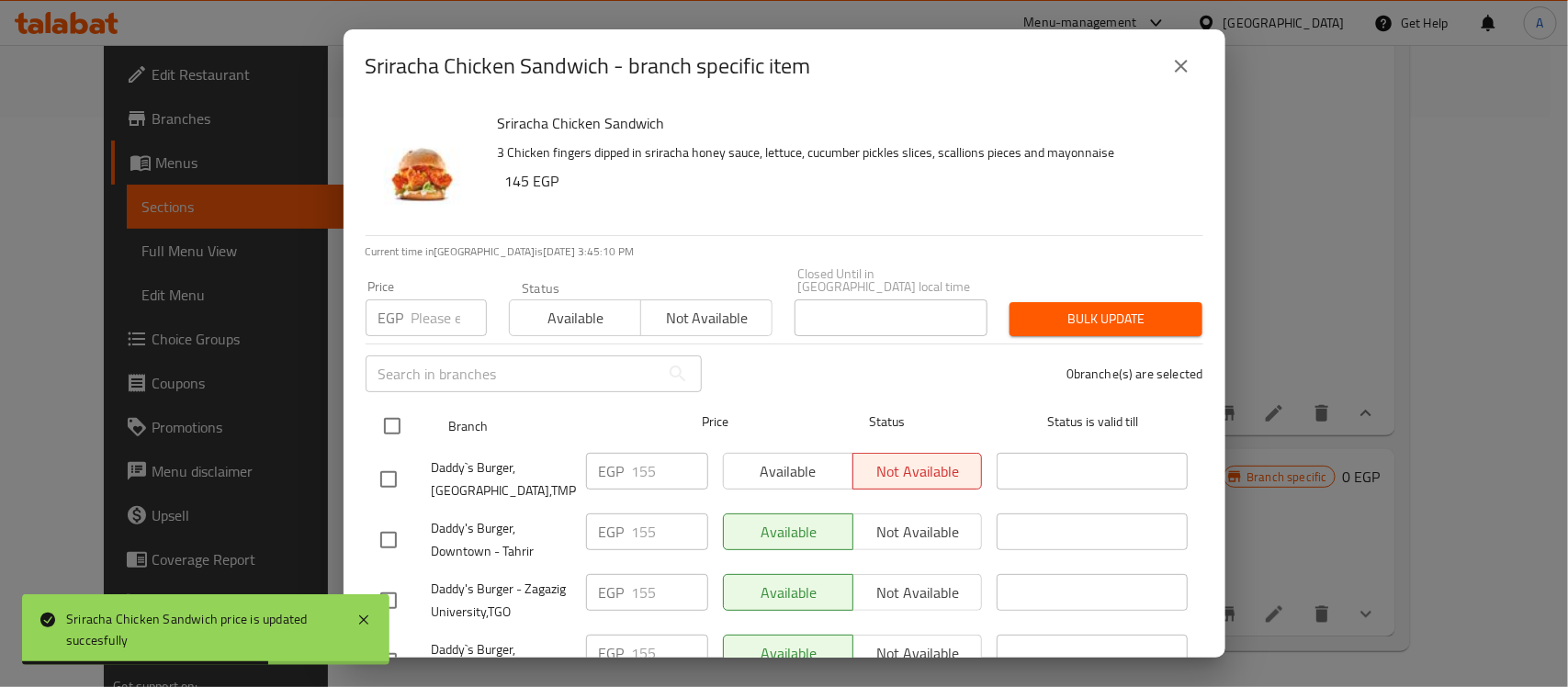
checkbox input "true"
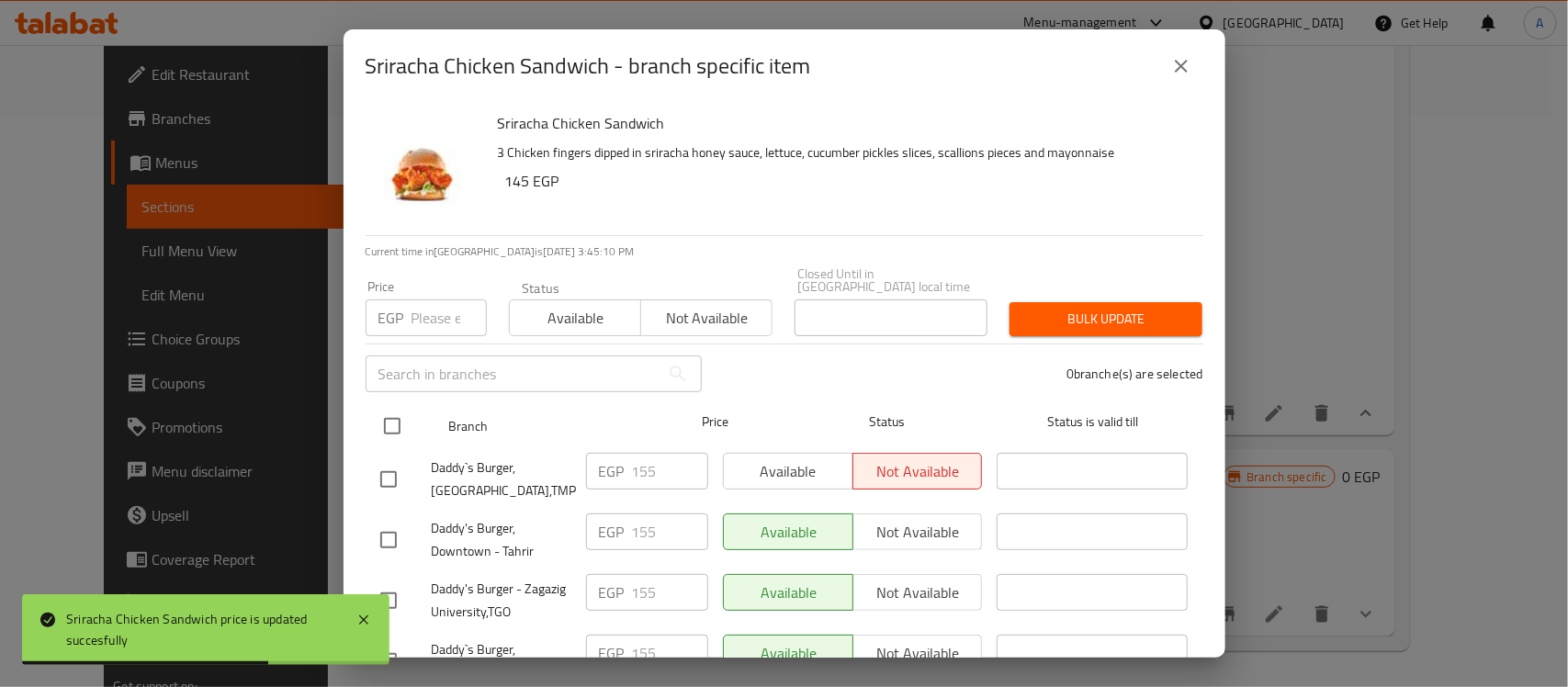
checkbox input "true"
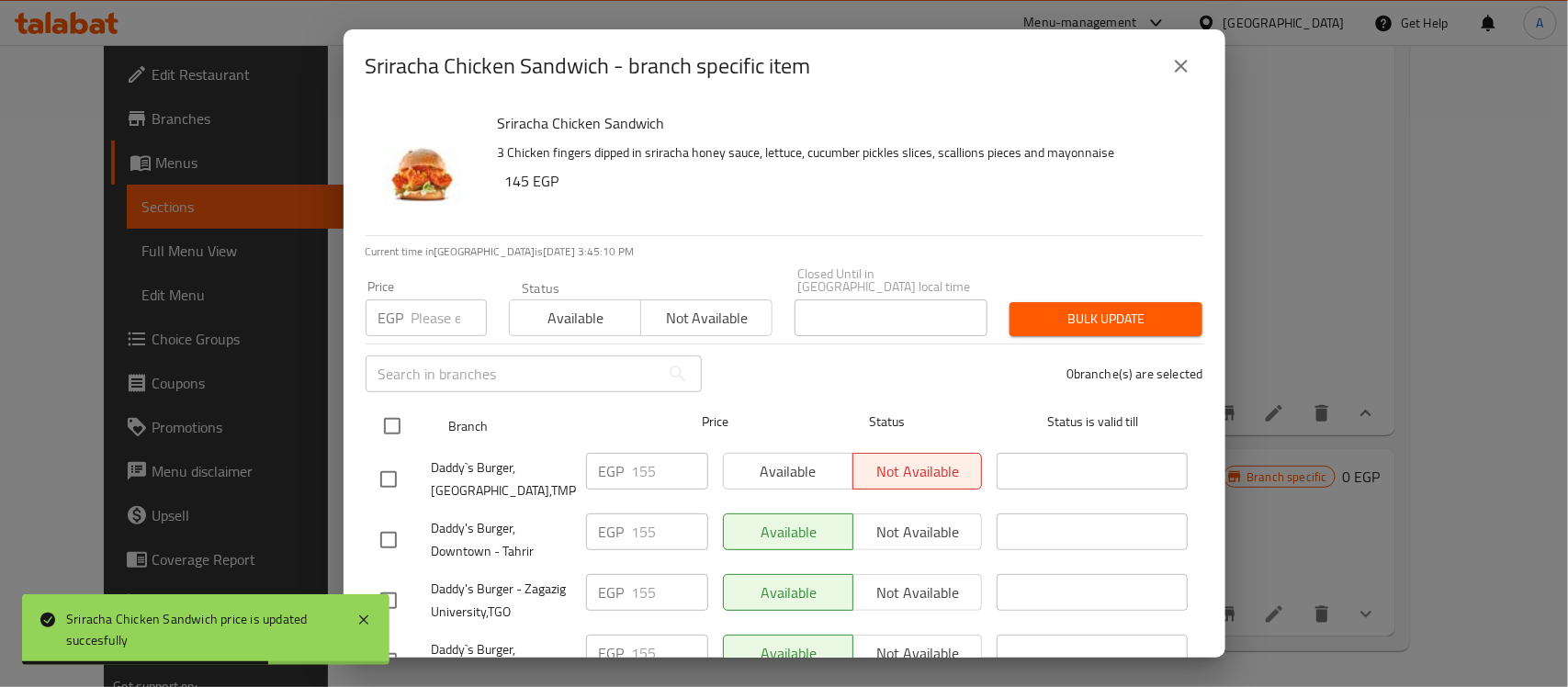
checkbox input "true"
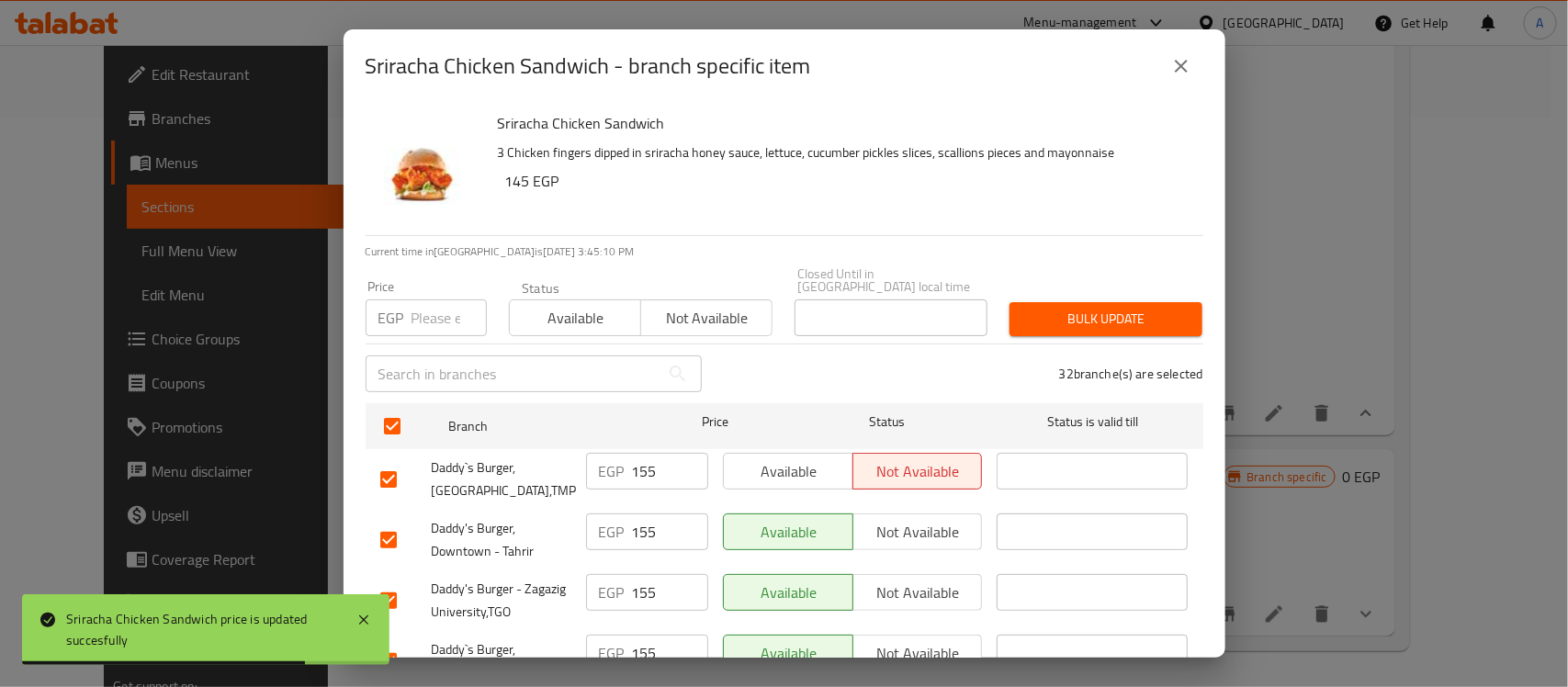
click at [434, 305] on input "number" at bounding box center [450, 318] width 76 height 37
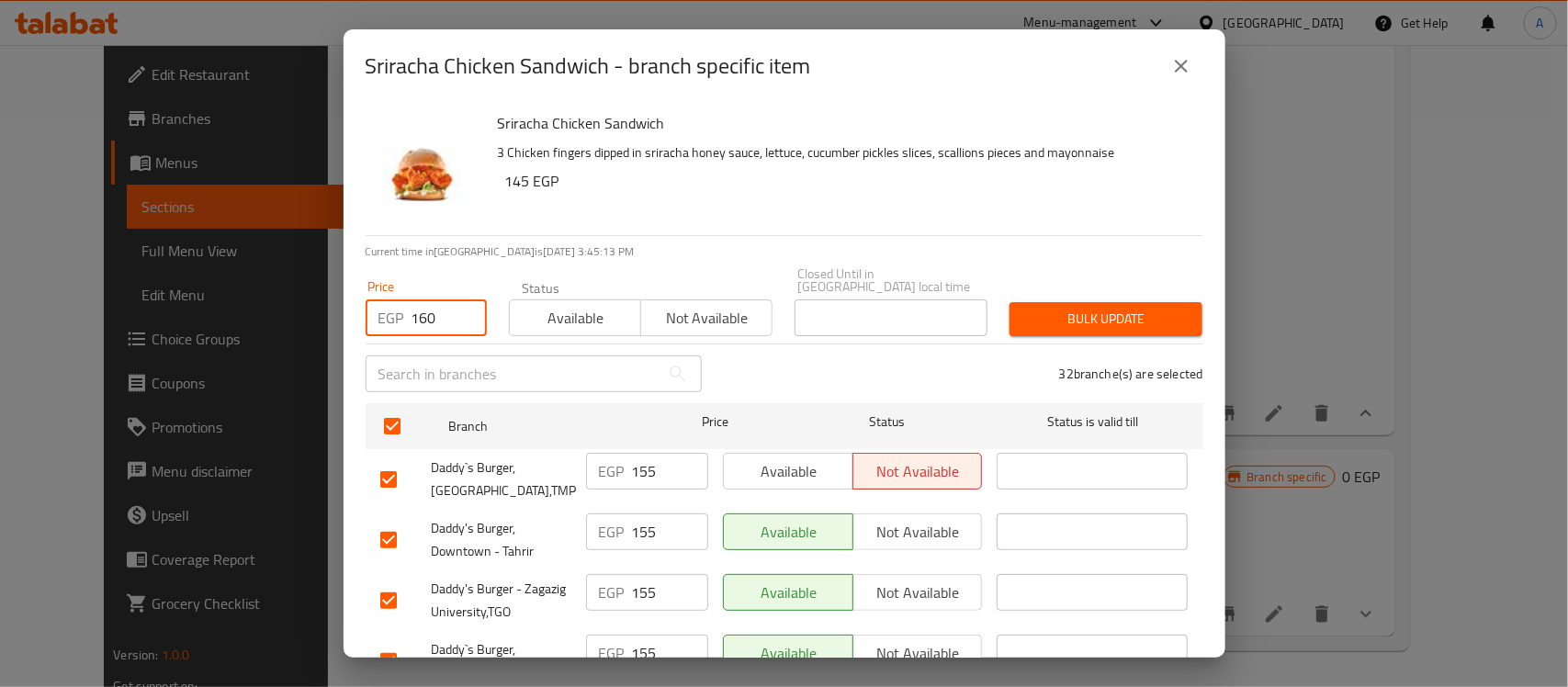
type input "160"
click at [1091, 308] on span "Bulk update" at bounding box center [1106, 319] width 164 height 23
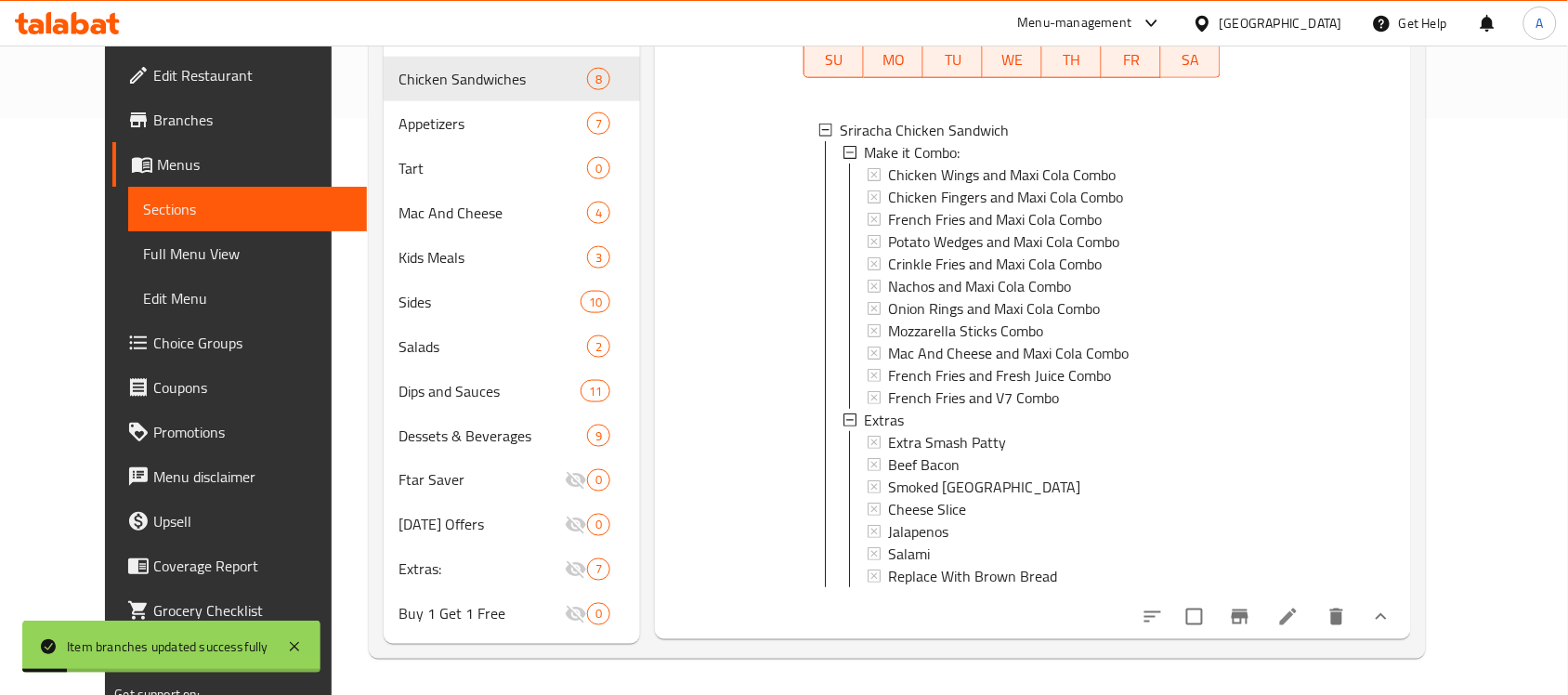
scroll to position [3461, 0]
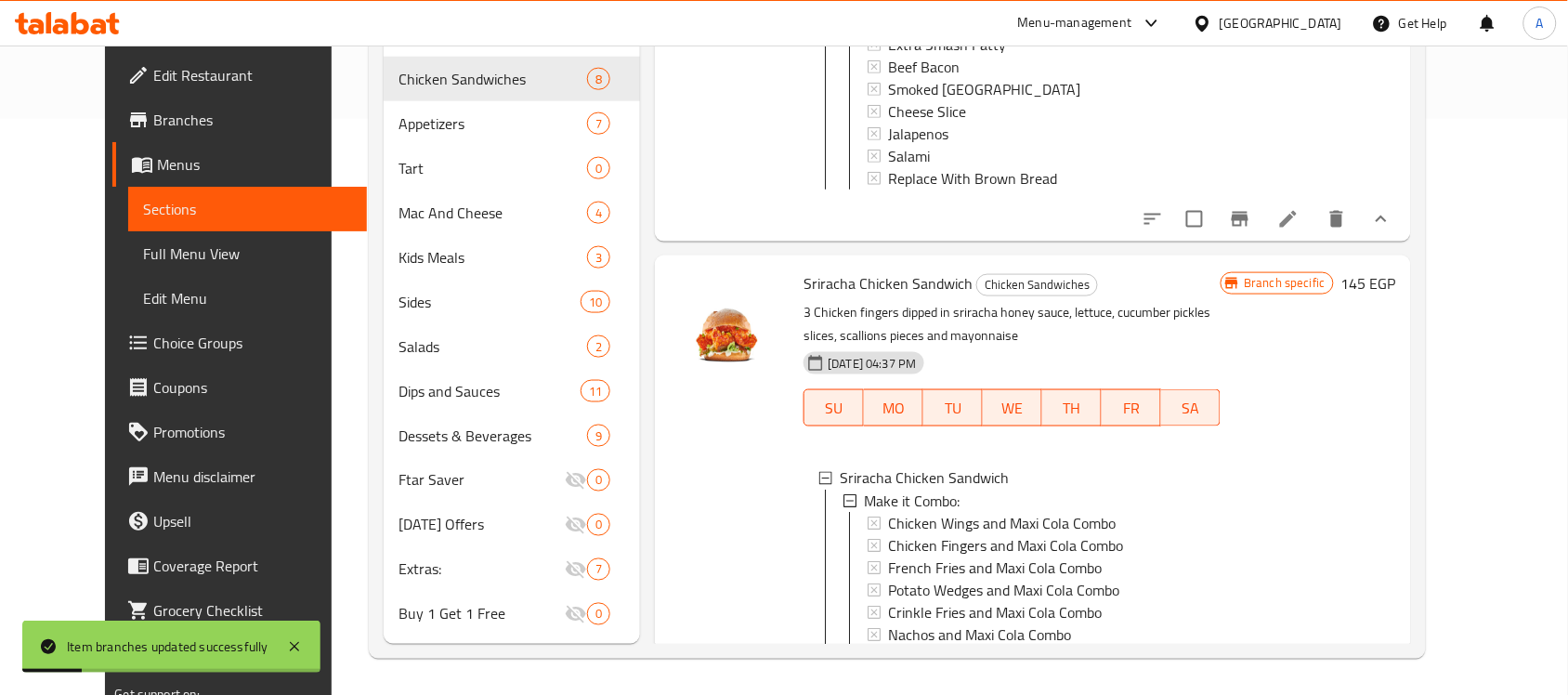
click at [1397, 284] on h6 "145 EGP" at bounding box center [1369, 283] width 55 height 26
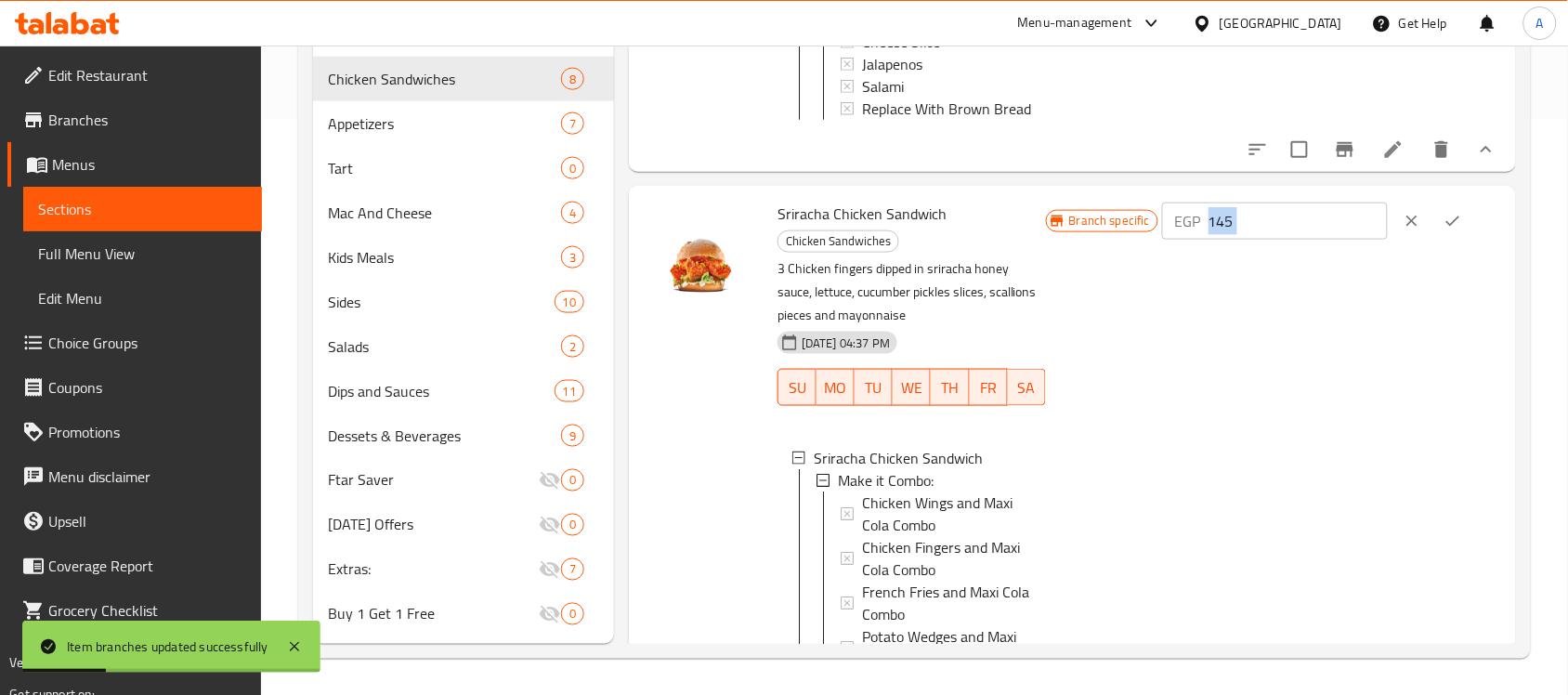
drag, startPoint x: 1277, startPoint y: 325, endPoint x: 1249, endPoint y: 314, distance: 30.1
click at [1249, 241] on div "EGP 145 ​" at bounding box center [1331, 221] width 339 height 41
drag, startPoint x: 1223, startPoint y: 309, endPoint x: 1171, endPoint y: 309, distance: 52.0
click at [1167, 241] on div "Branch specific EGP 145 ​" at bounding box center [1274, 221] width 456 height 41
paste input "60"
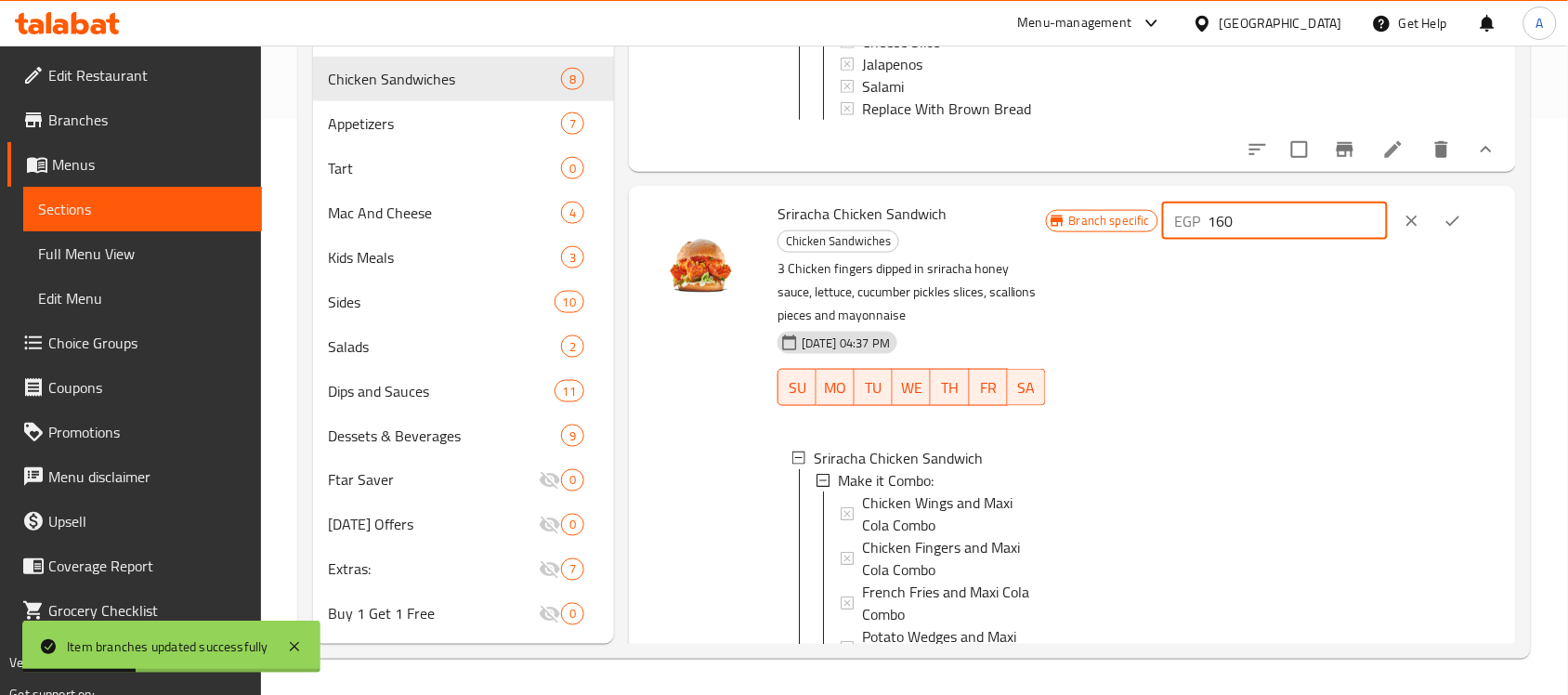
type input "160"
click at [1445, 230] on icon "ok" at bounding box center [1453, 221] width 19 height 19
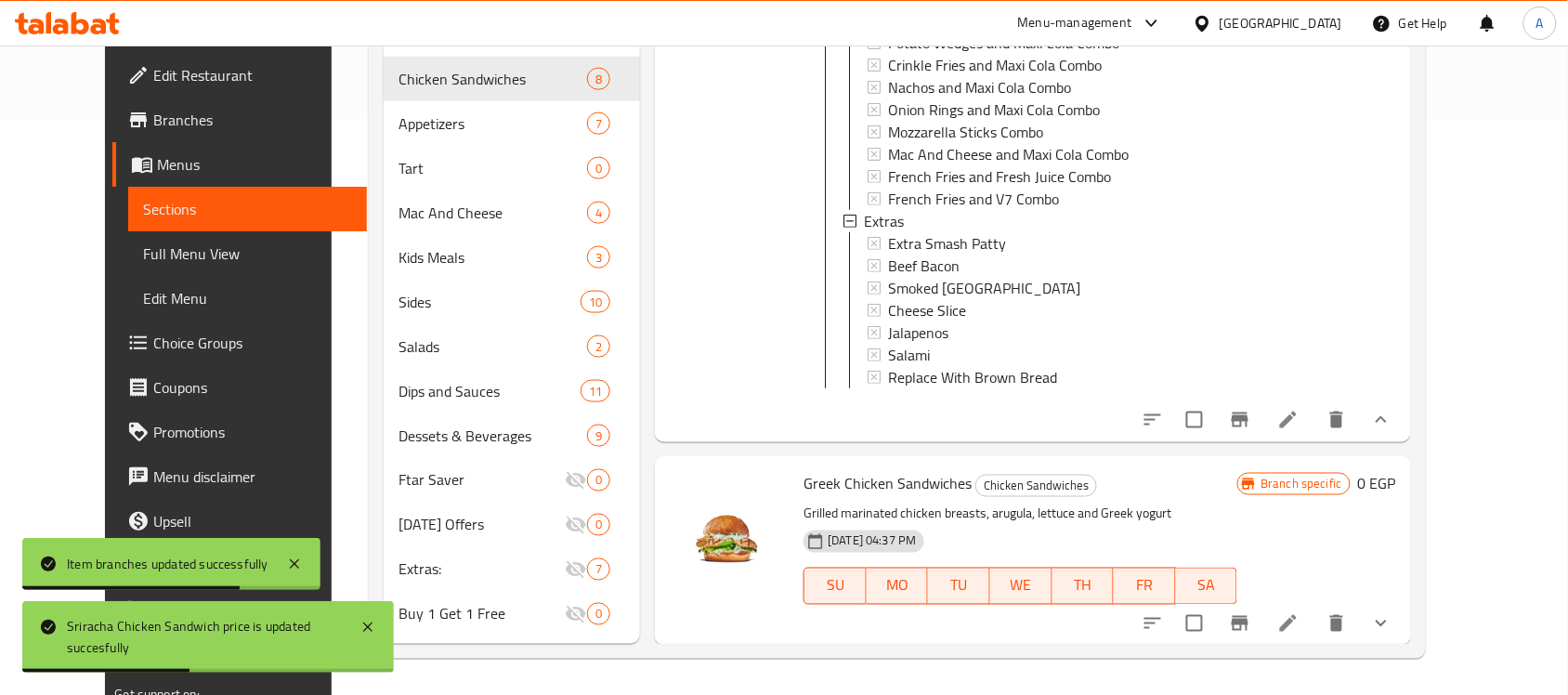
scroll to position [4041, 0]
click at [1393, 613] on icon "show more" at bounding box center [1382, 621] width 22 height 22
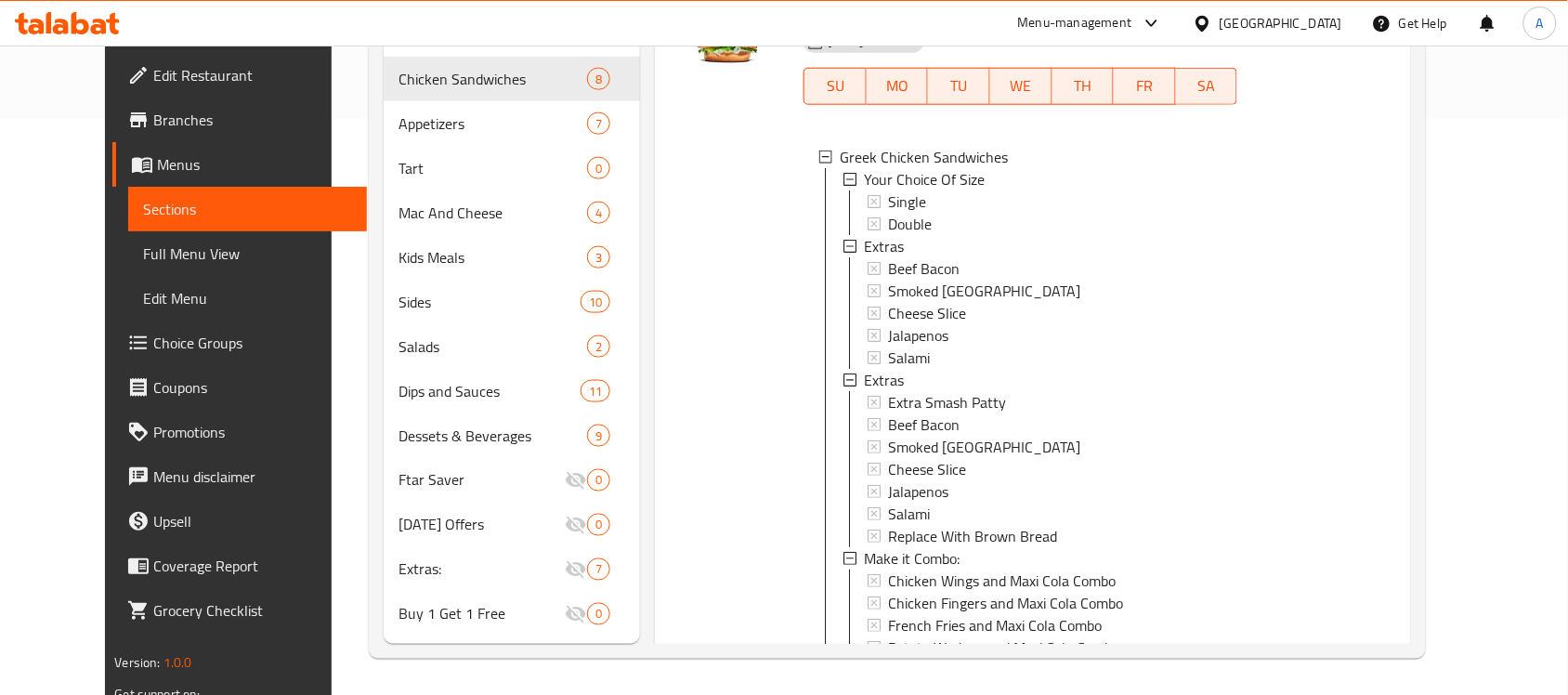
scroll to position [1, 0]
click at [893, 211] on span "Single" at bounding box center [907, 200] width 38 height 22
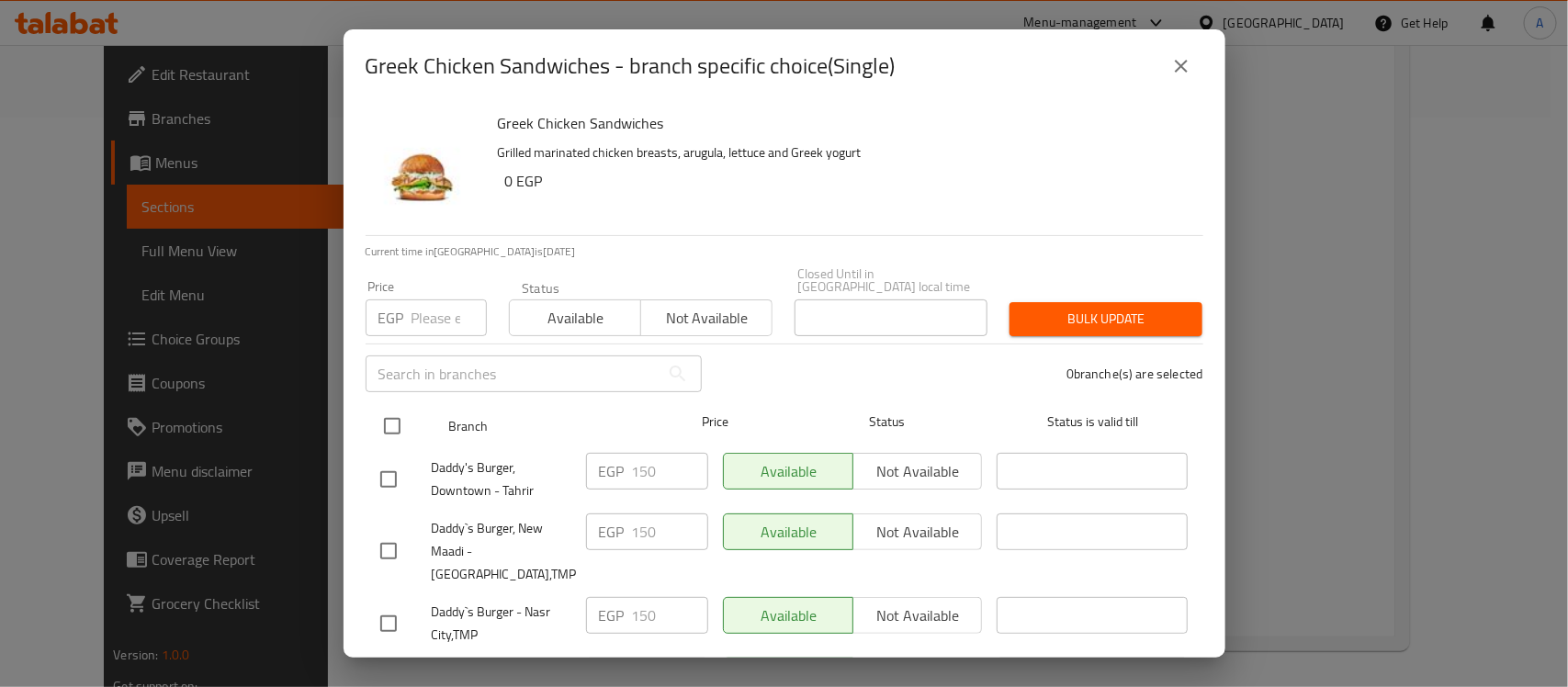
click at [398, 407] on input "checkbox" at bounding box center [392, 426] width 39 height 39
checkbox input "true"
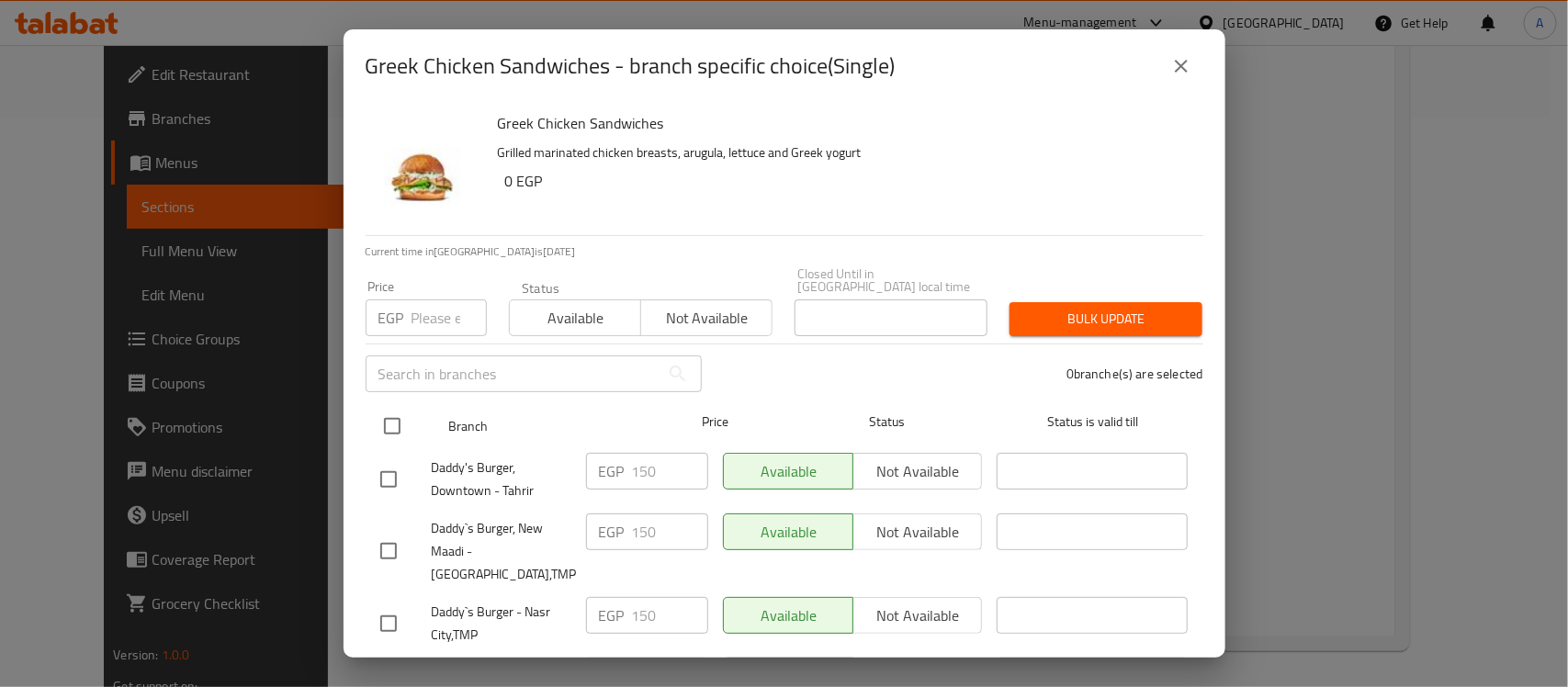
checkbox input "true"
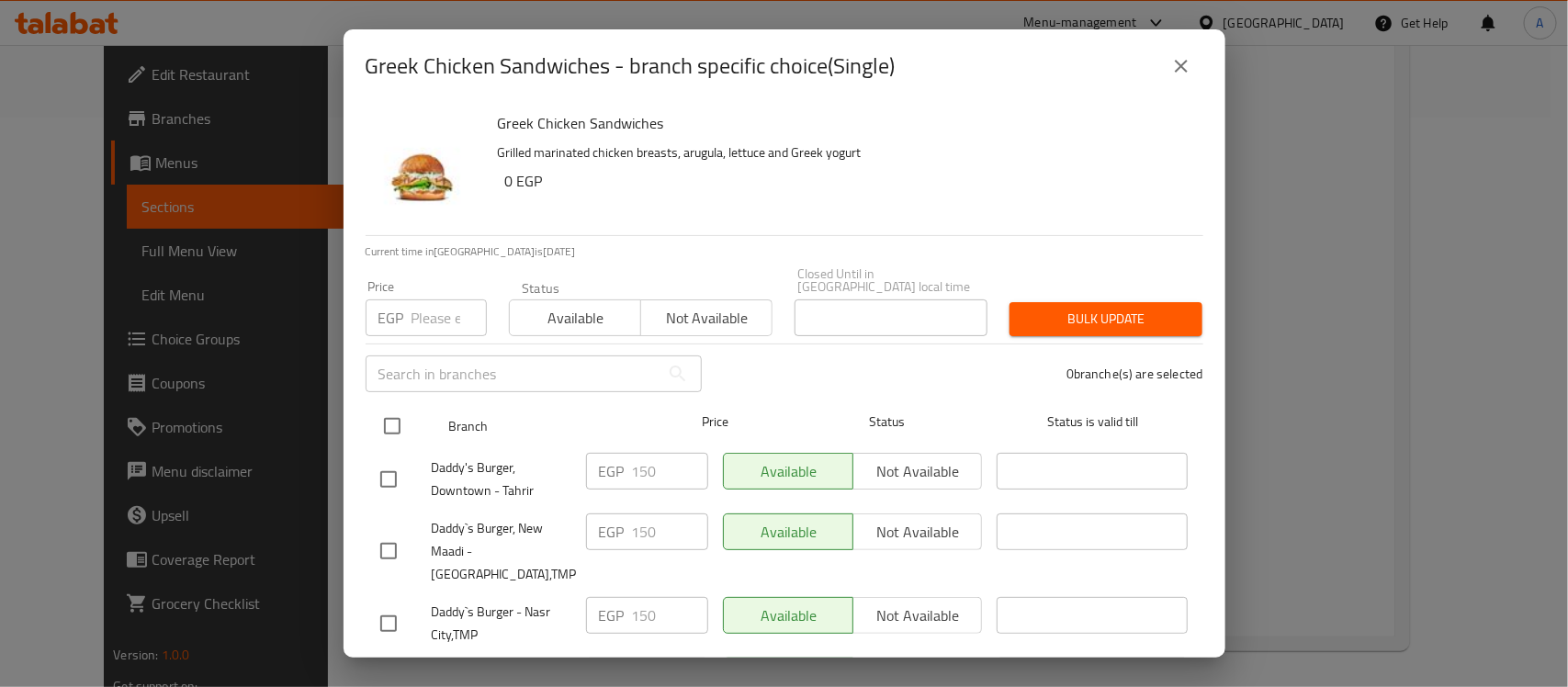
checkbox input "true"
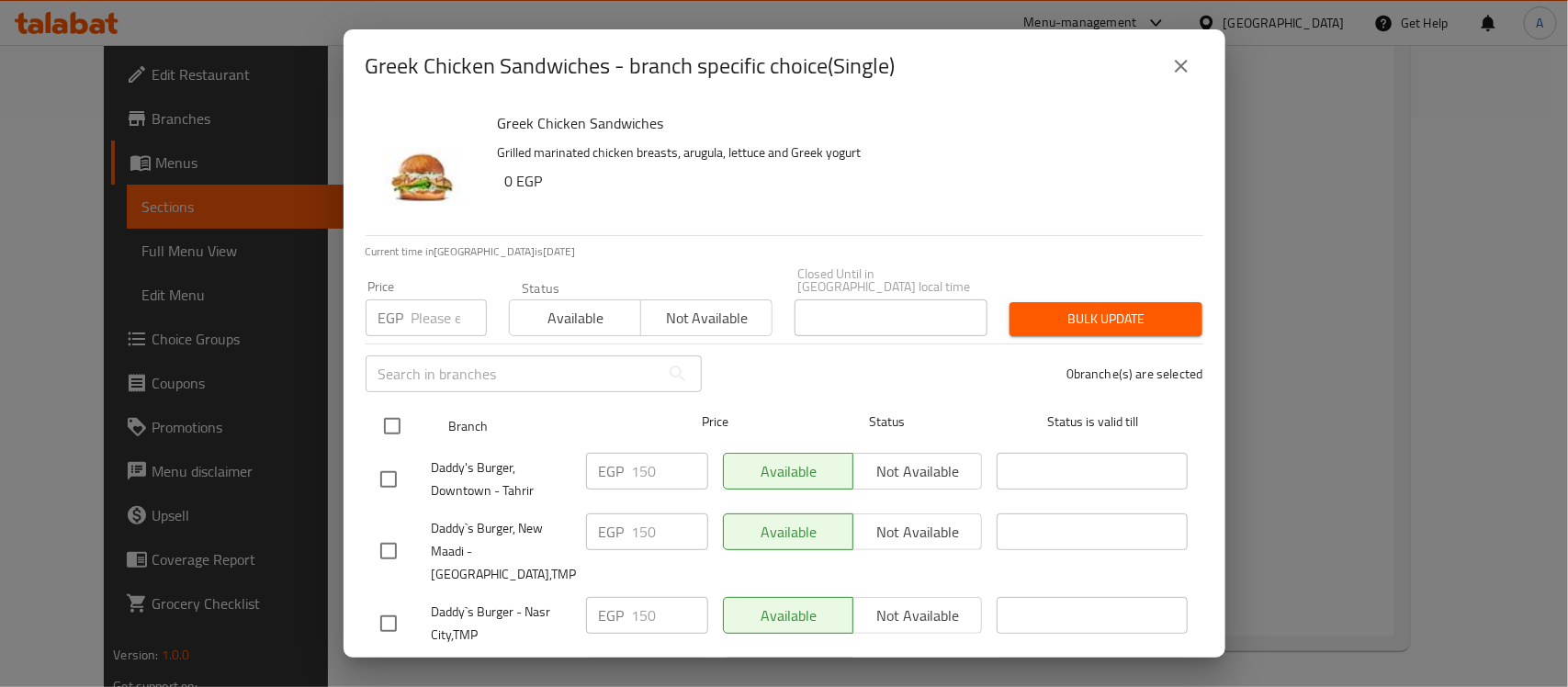
checkbox input "true"
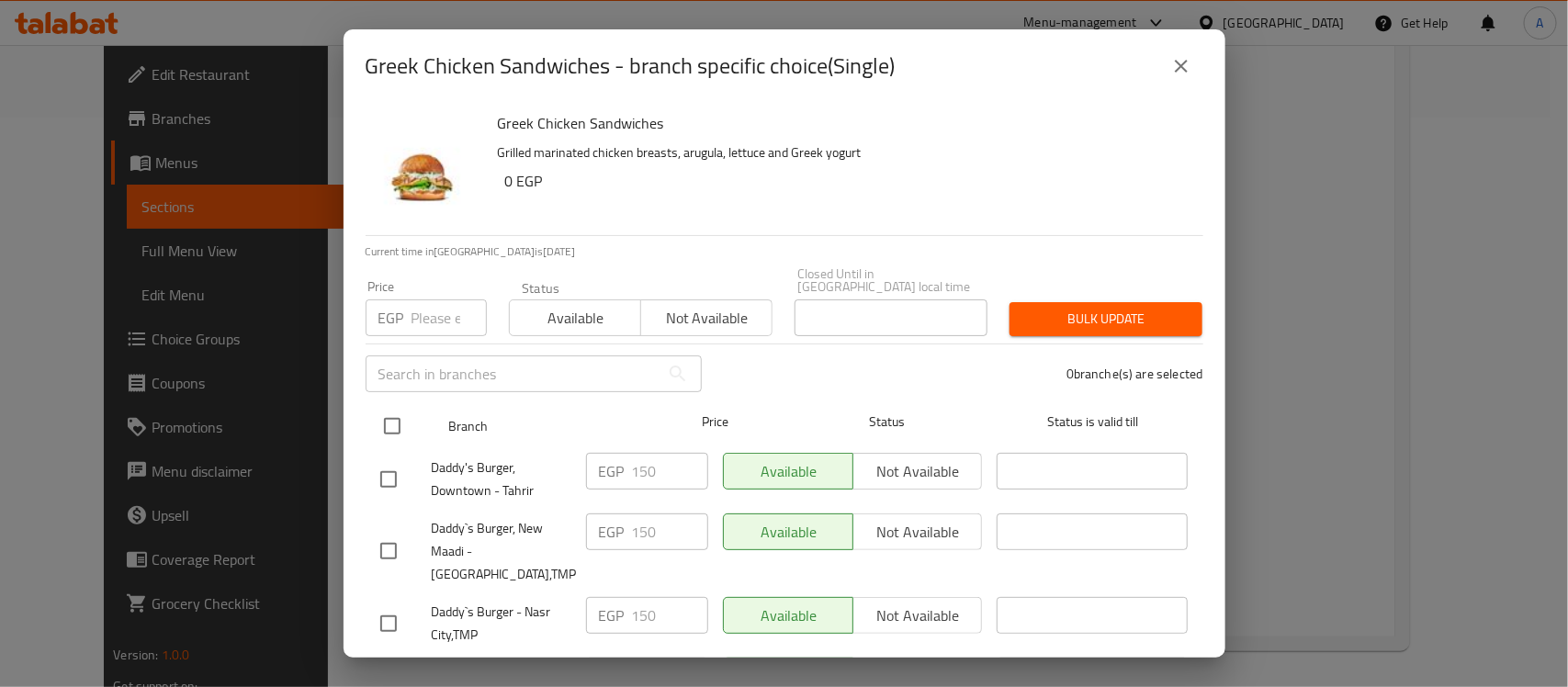
checkbox input "true"
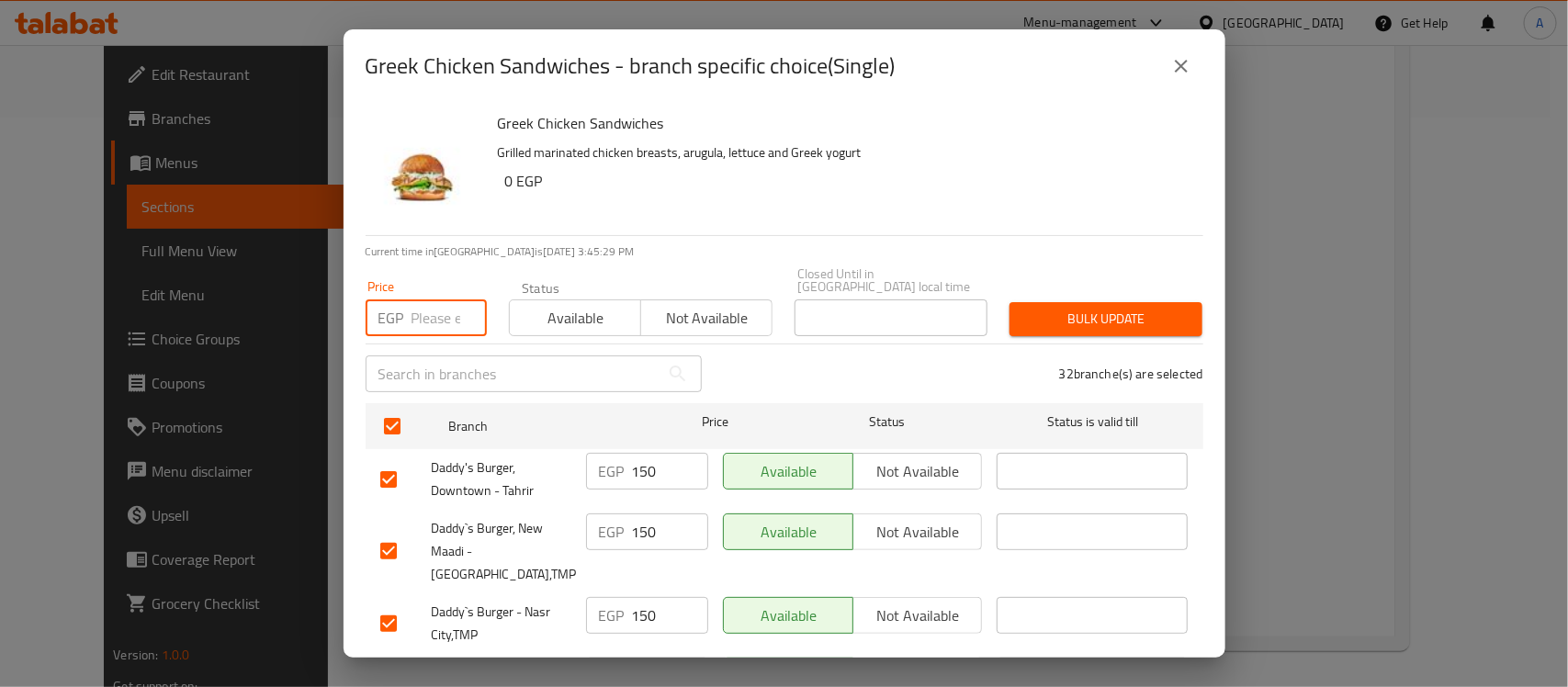
click at [451, 299] on input "number" at bounding box center [450, 318] width 76 height 37
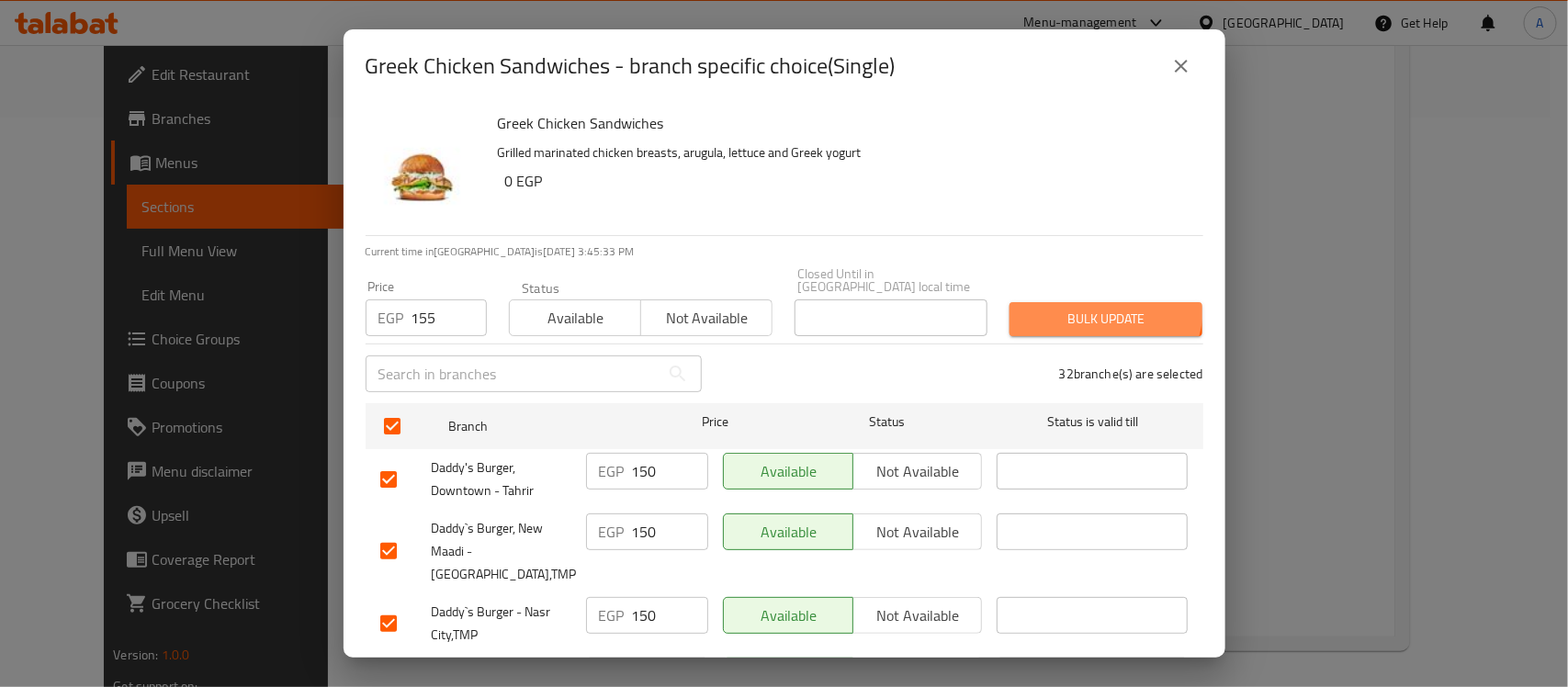
click at [1089, 308] on span "Bulk update" at bounding box center [1106, 319] width 164 height 23
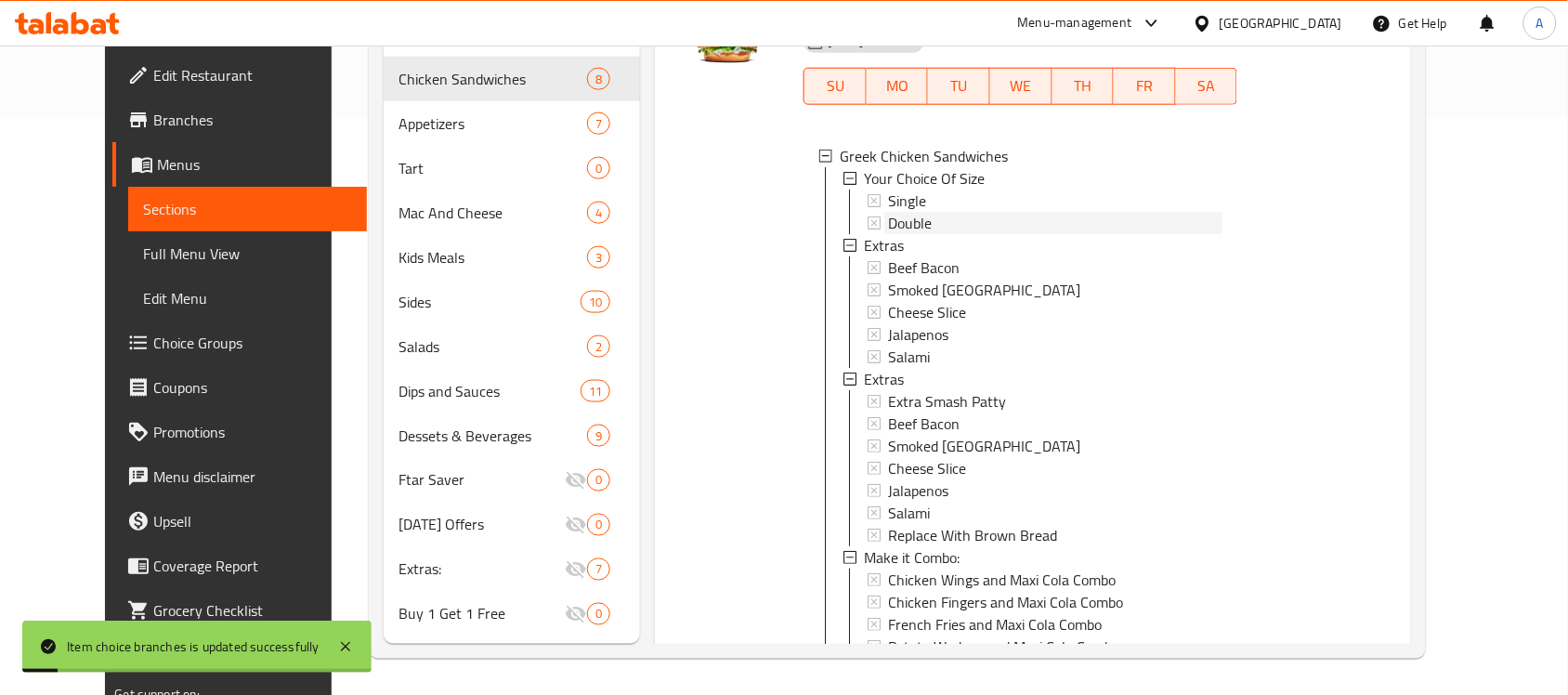
click at [897, 234] on span "Double" at bounding box center [909, 223] width 44 height 22
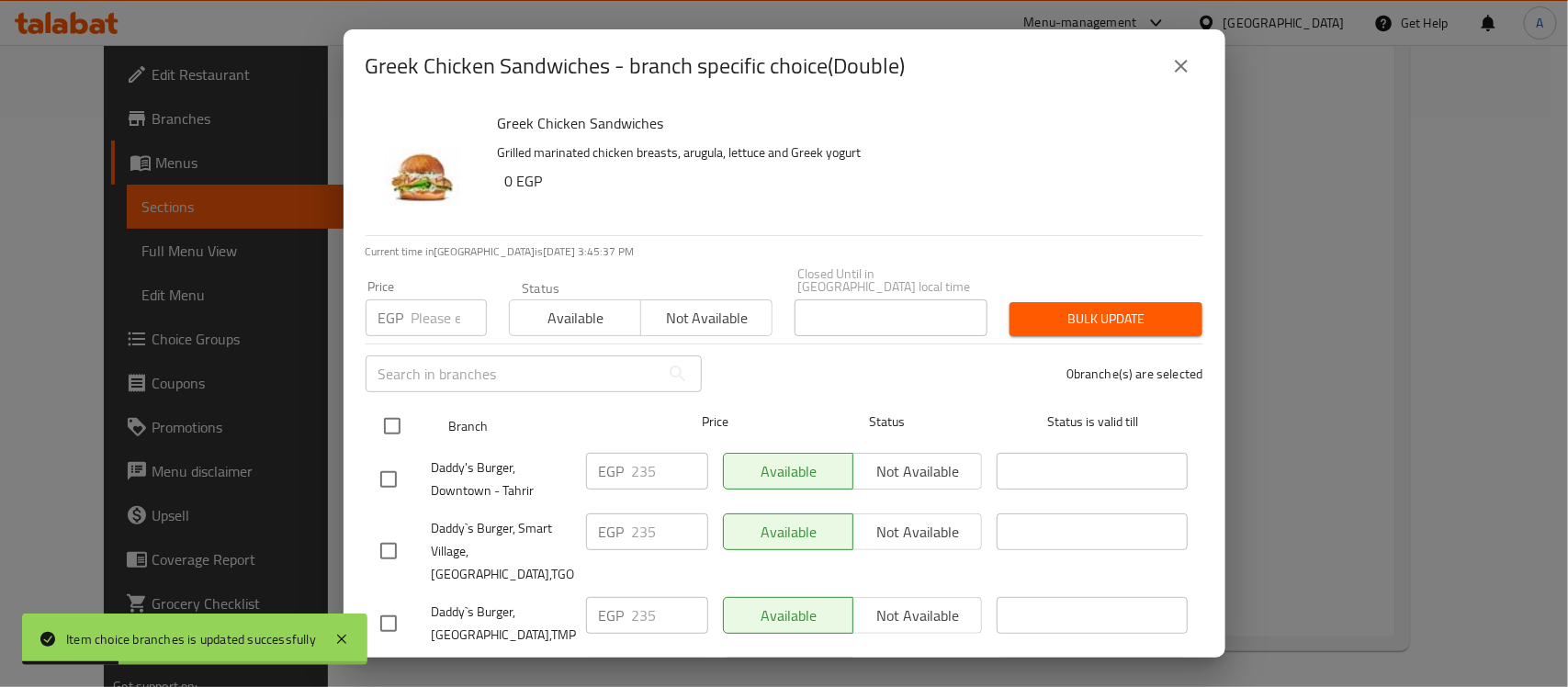
click at [388, 418] on input "checkbox" at bounding box center [392, 426] width 39 height 39
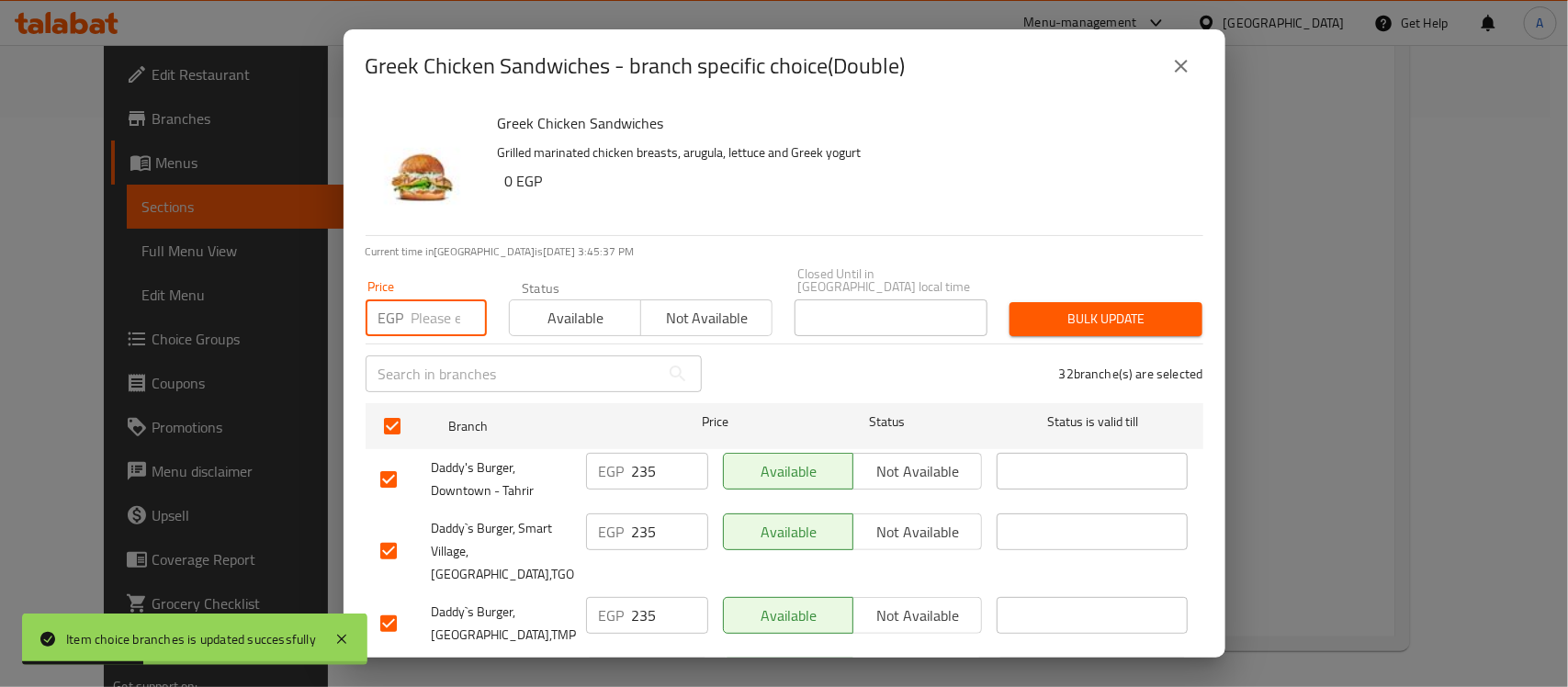
click at [444, 304] on input "number" at bounding box center [450, 318] width 76 height 37
click at [1098, 308] on span "Bulk update" at bounding box center [1106, 319] width 164 height 23
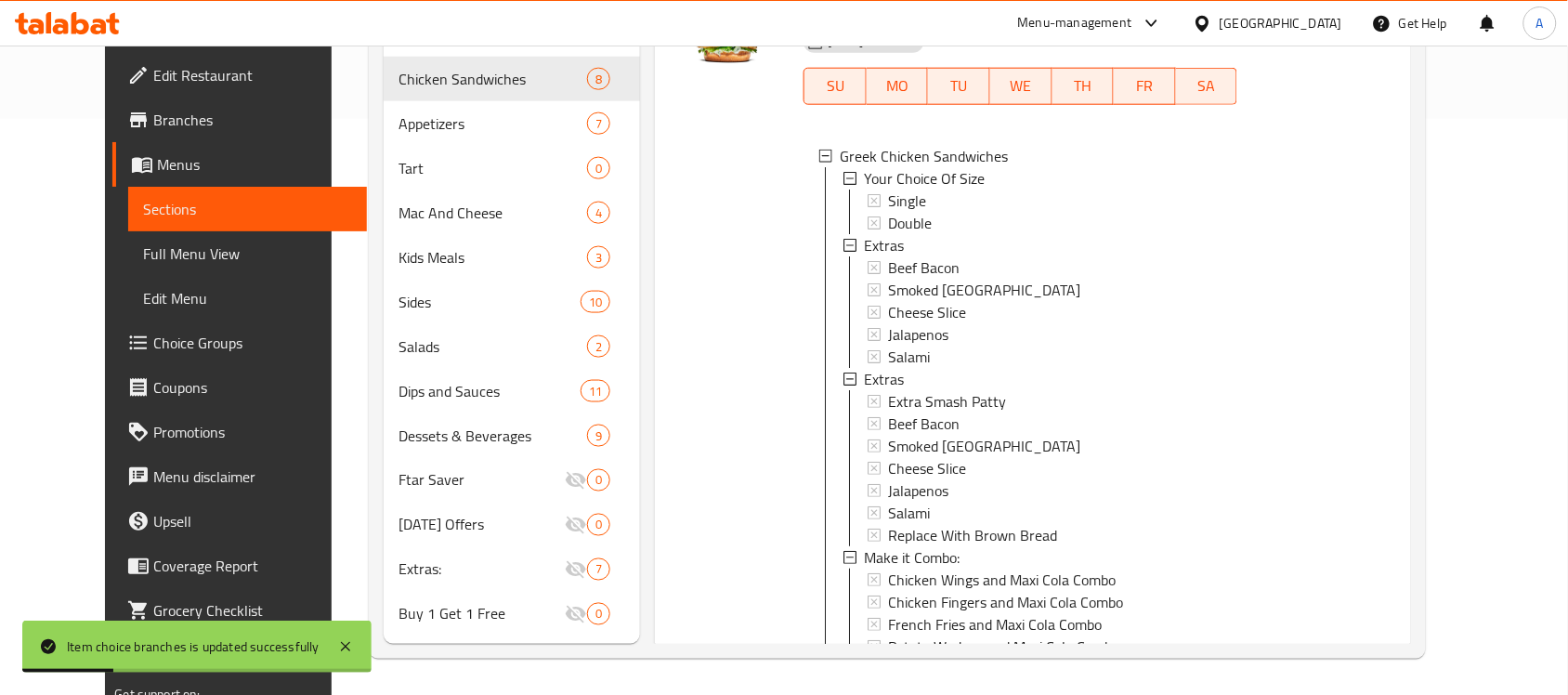
click at [918, 234] on div "Double" at bounding box center [1055, 223] width 334 height 22
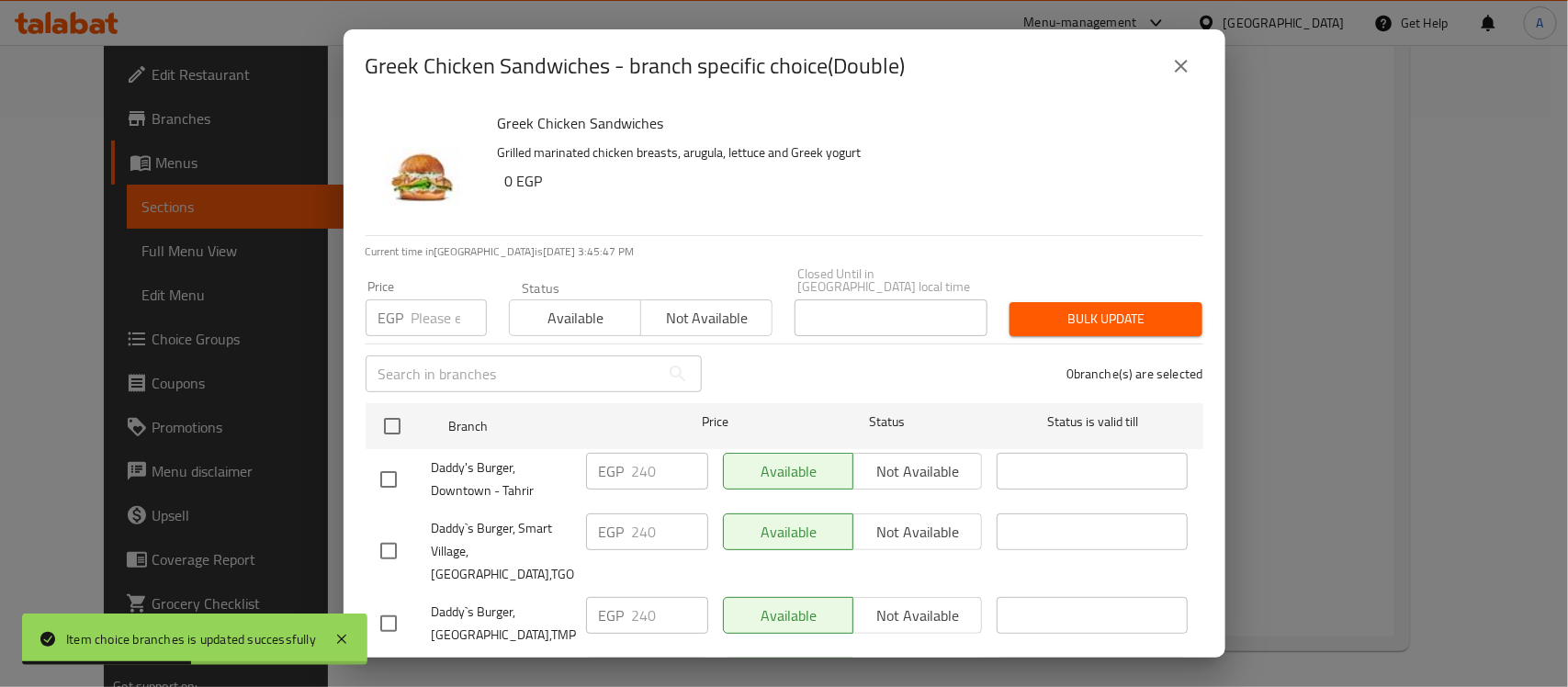
click at [1185, 69] on icon "close" at bounding box center [1181, 66] width 13 height 13
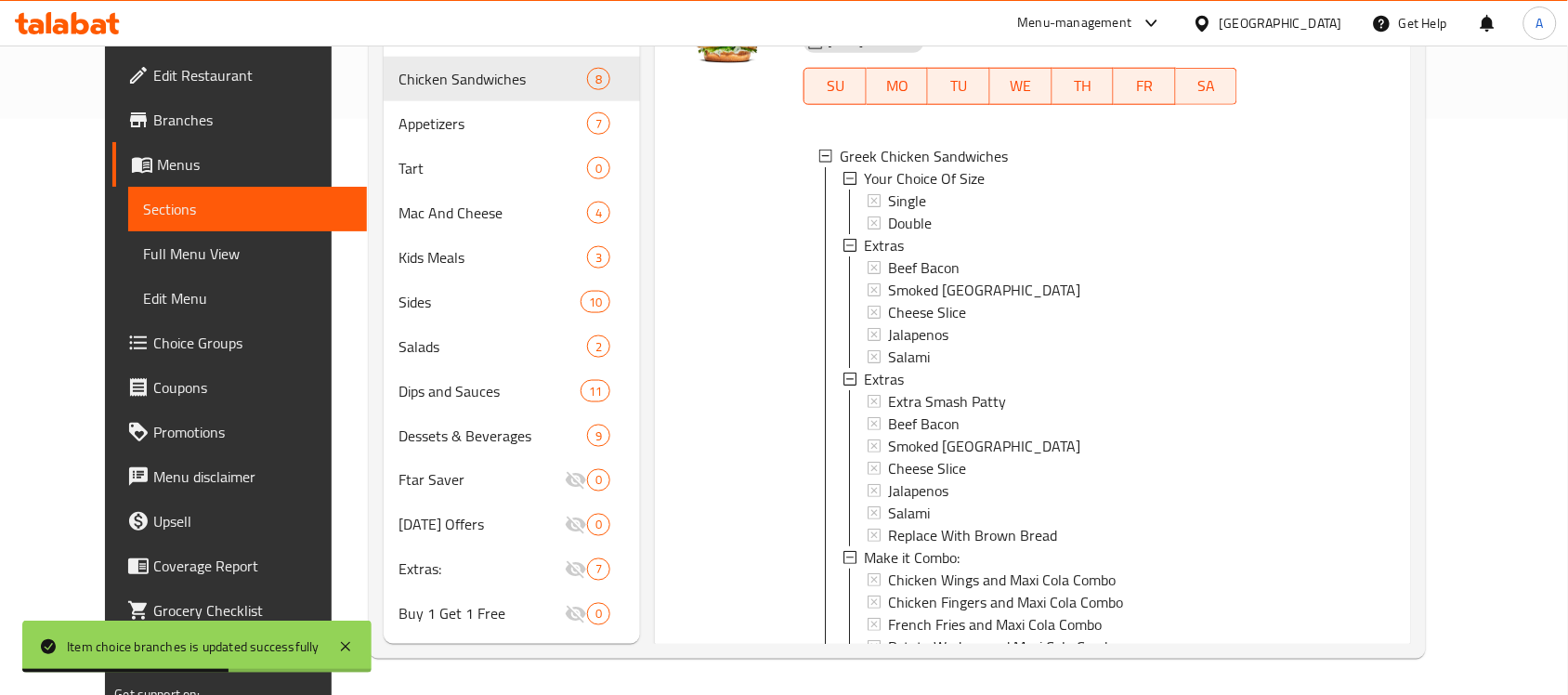
scroll to position [4778, 0]
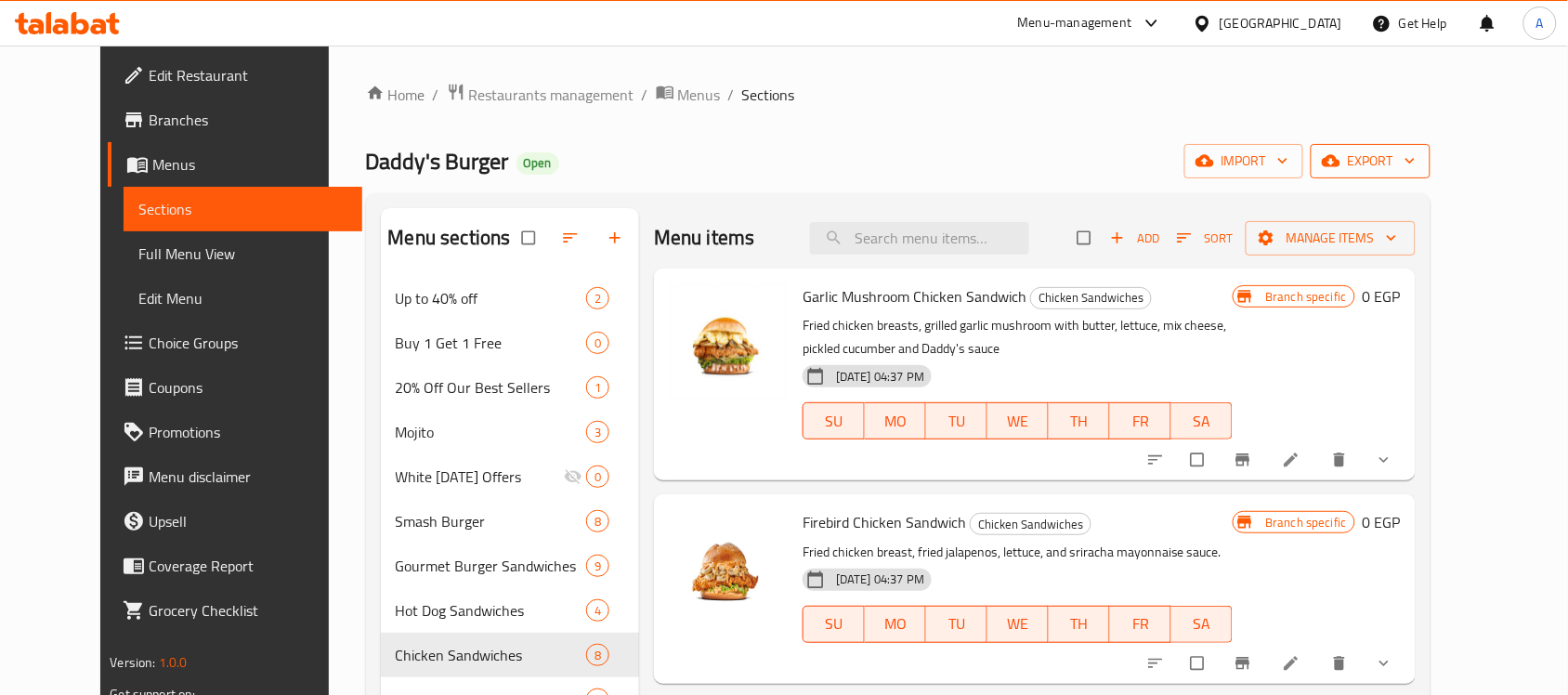
click at [1416, 170] on span "export" at bounding box center [1370, 161] width 90 height 23
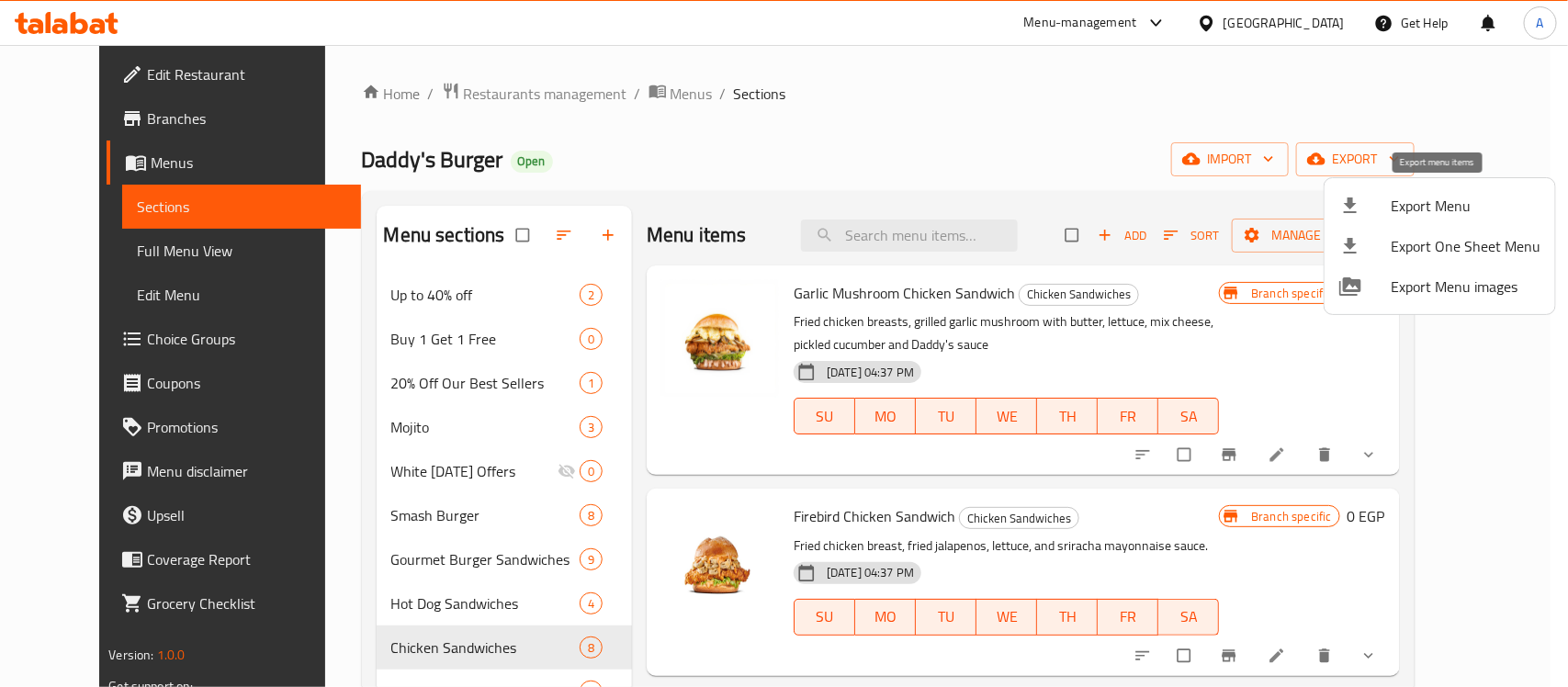
click at [1394, 214] on span "Export Menu" at bounding box center [1466, 205] width 150 height 22
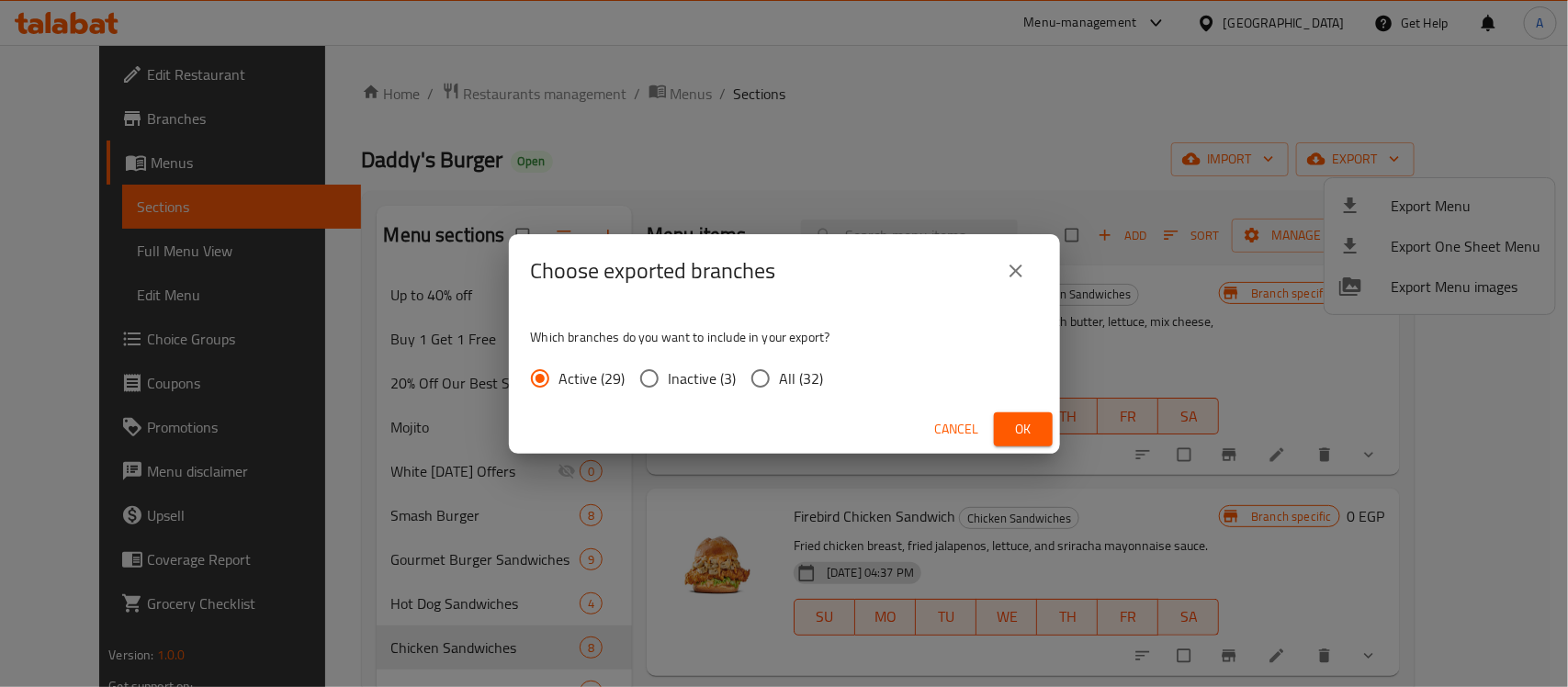
click at [768, 375] on input "All (32)" at bounding box center [761, 378] width 39 height 39
radio input "true"
click at [1016, 425] on span "Ok" at bounding box center [1024, 429] width 29 height 23
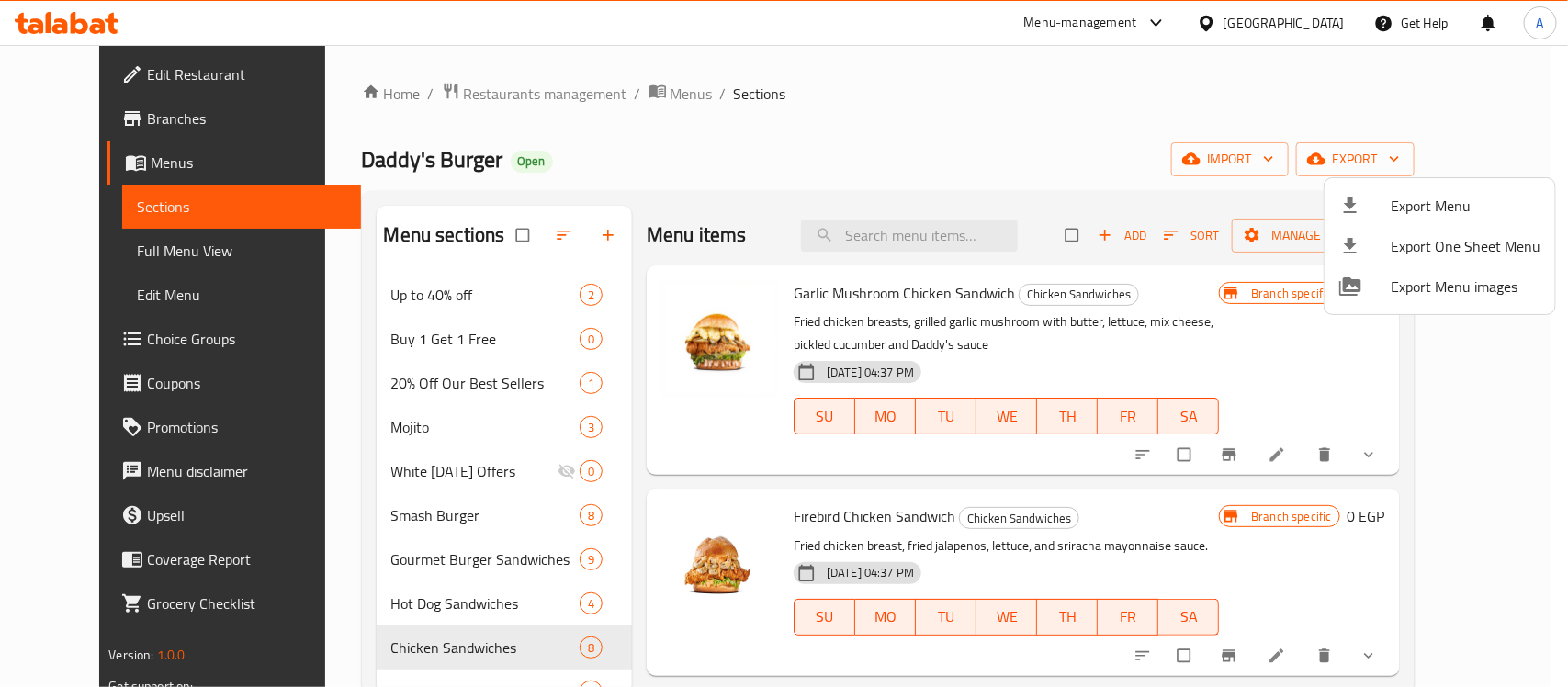
click at [78, 252] on div at bounding box center [784, 344] width 1568 height 687
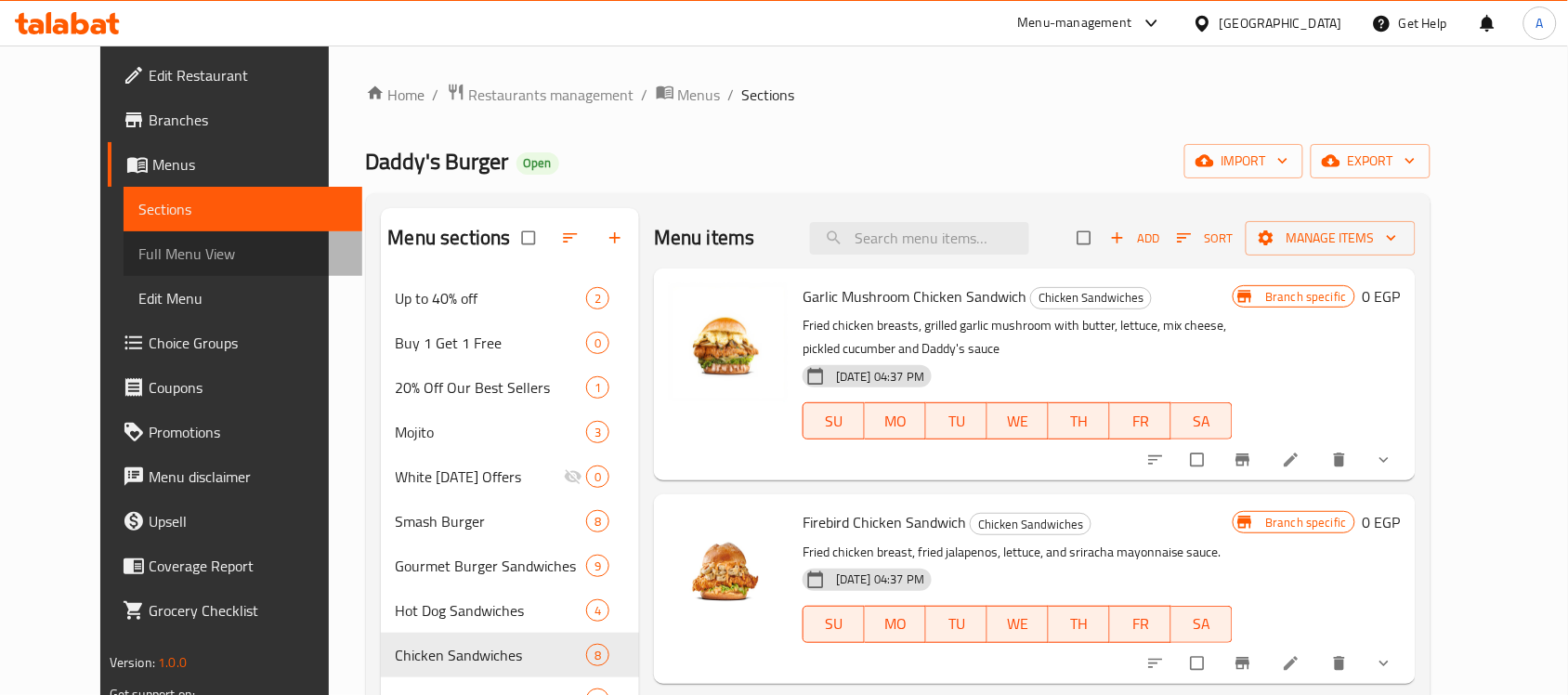
drag, startPoint x: 105, startPoint y: 253, endPoint x: 128, endPoint y: 252, distance: 23.0
click at [139, 252] on span "Full Menu View" at bounding box center [243, 253] width 209 height 22
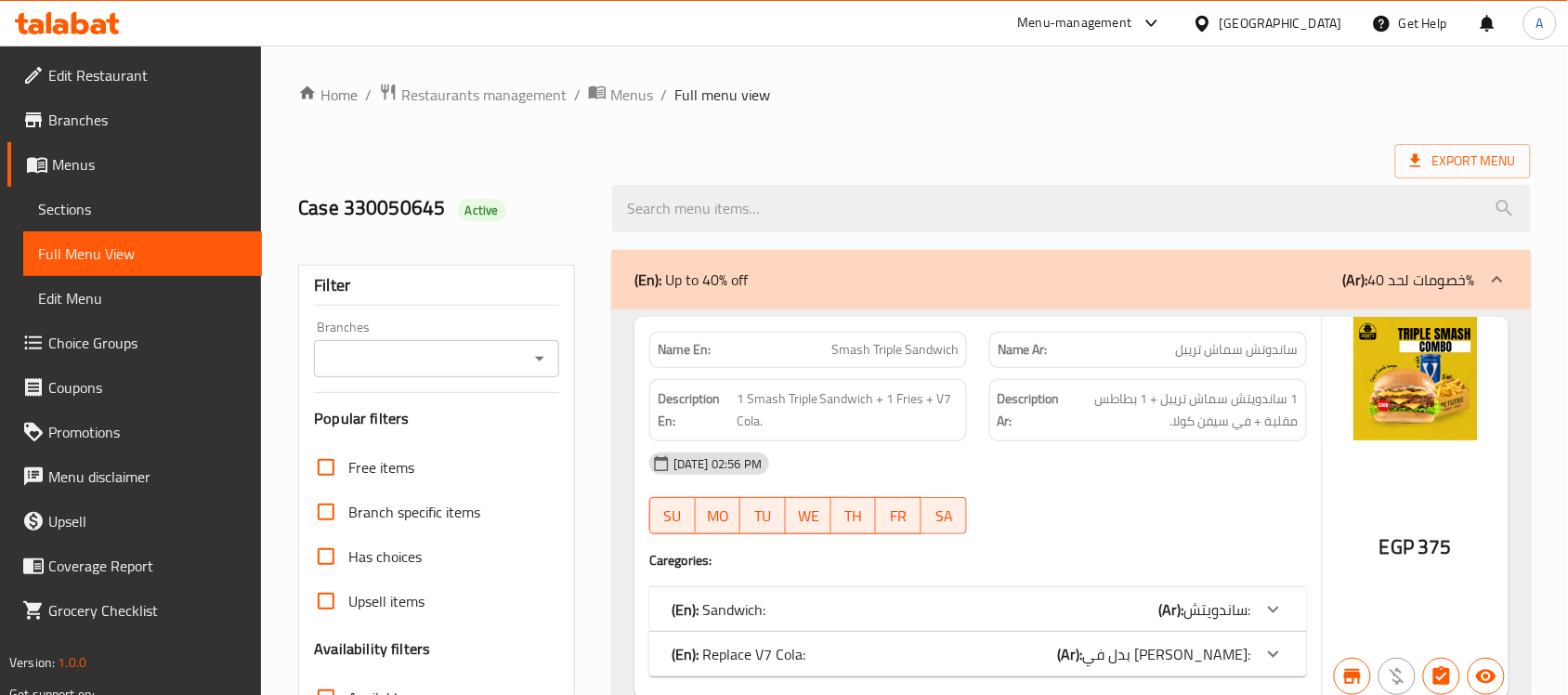
click at [434, 354] on input "Branches" at bounding box center [421, 359] width 203 height 26
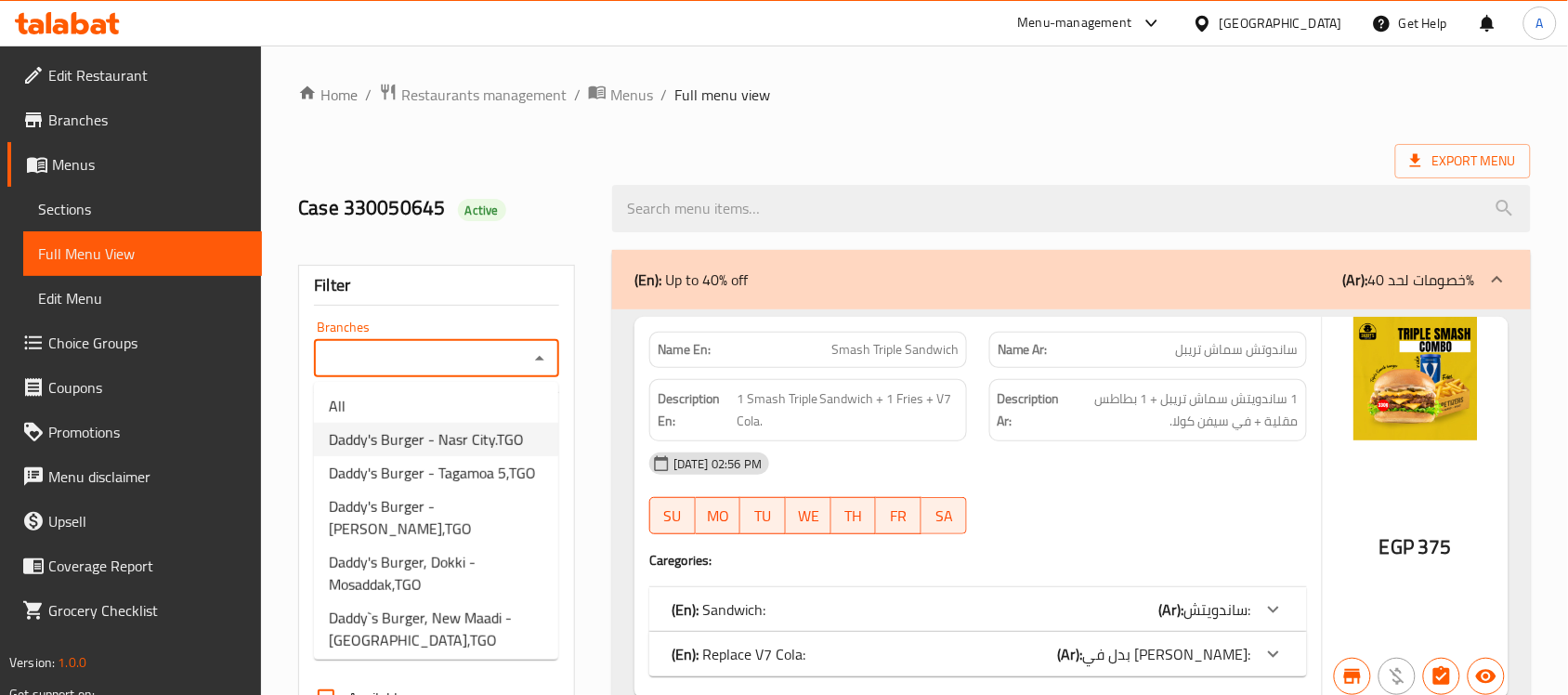
click at [452, 439] on span "Daddy's Burger - Nasr City.TGO" at bounding box center [426, 440] width 195 height 22
type input "Daddy's Burger - Nasr City.TGO"
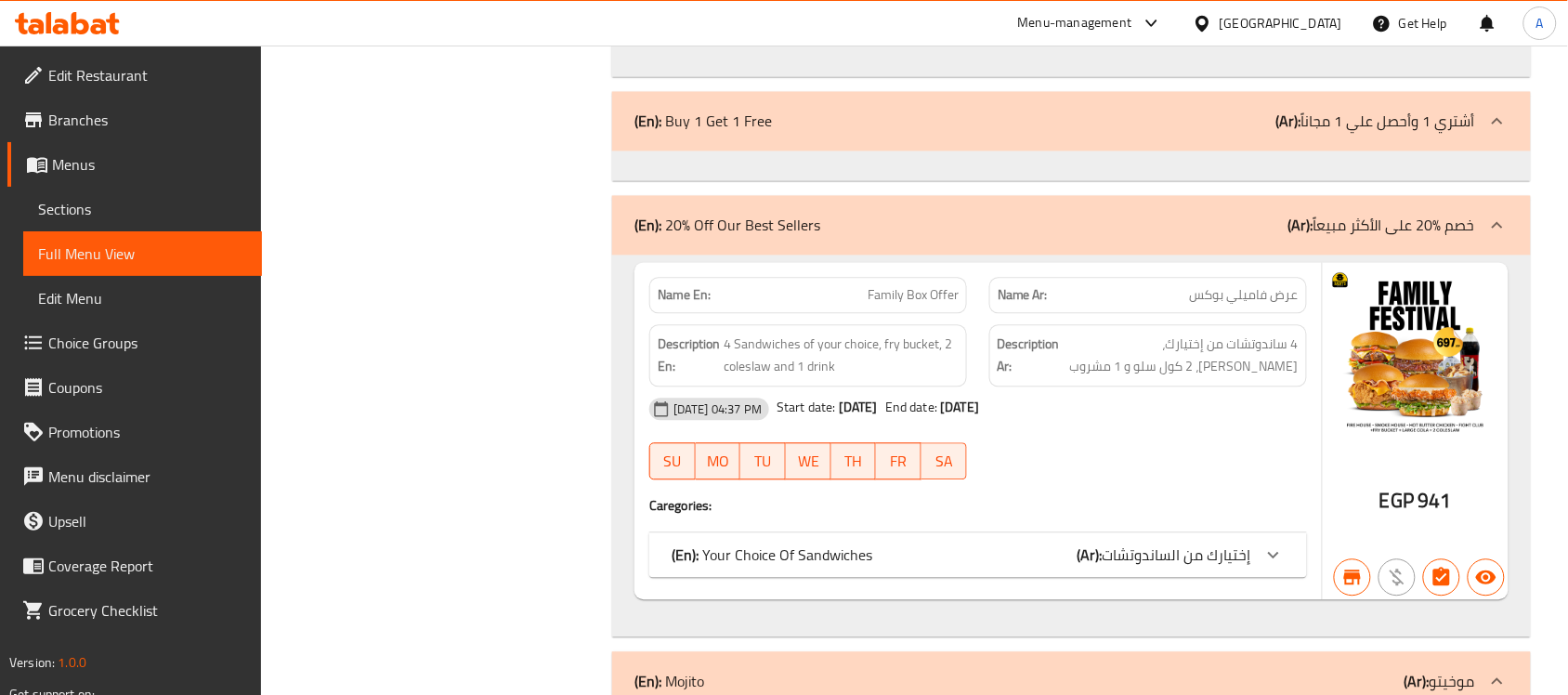
scroll to position [17880, 0]
